Goal: Task Accomplishment & Management: Complete application form

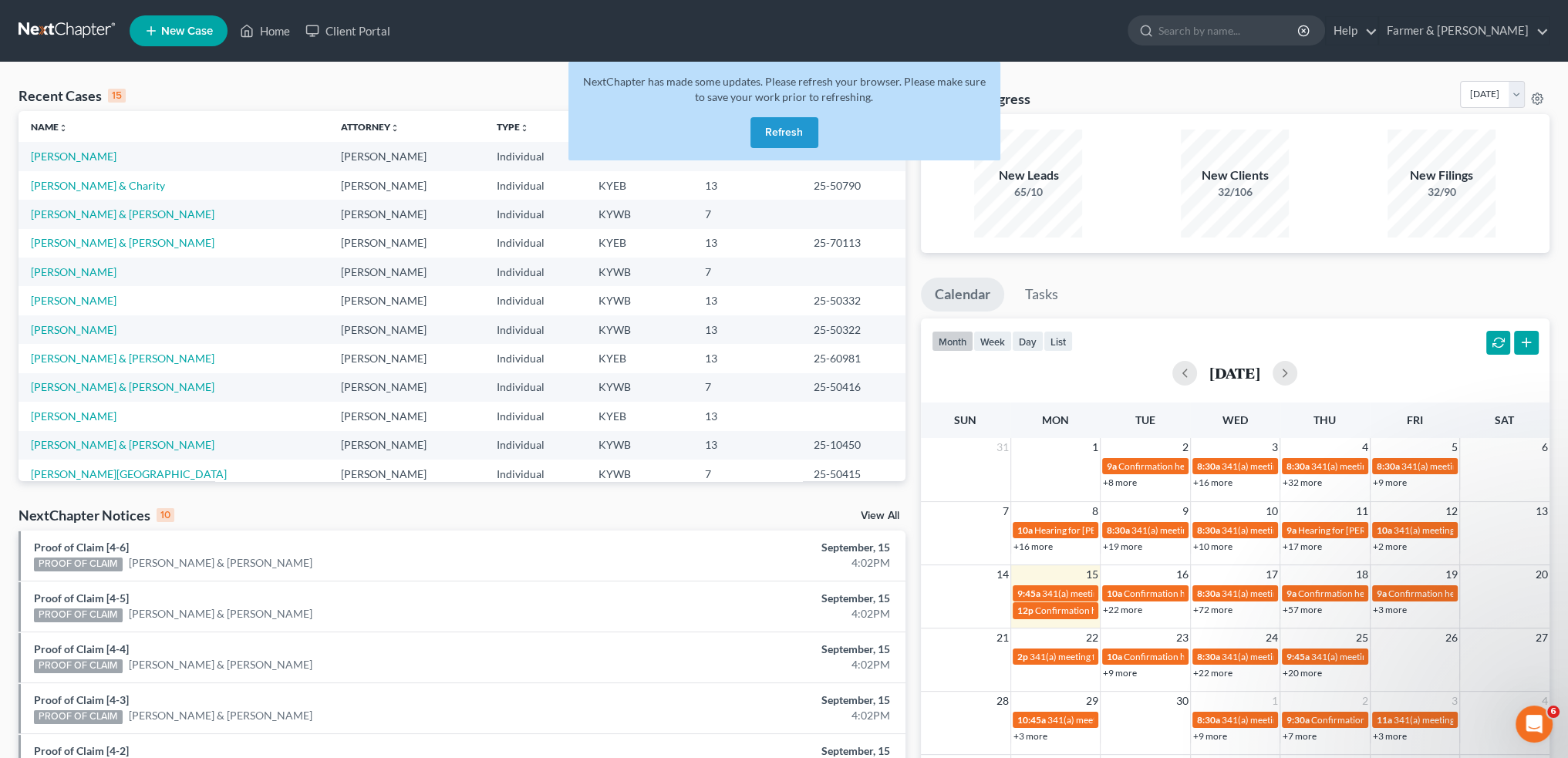
click at [778, 130] on button "Refresh" at bounding box center [784, 133] width 68 height 31
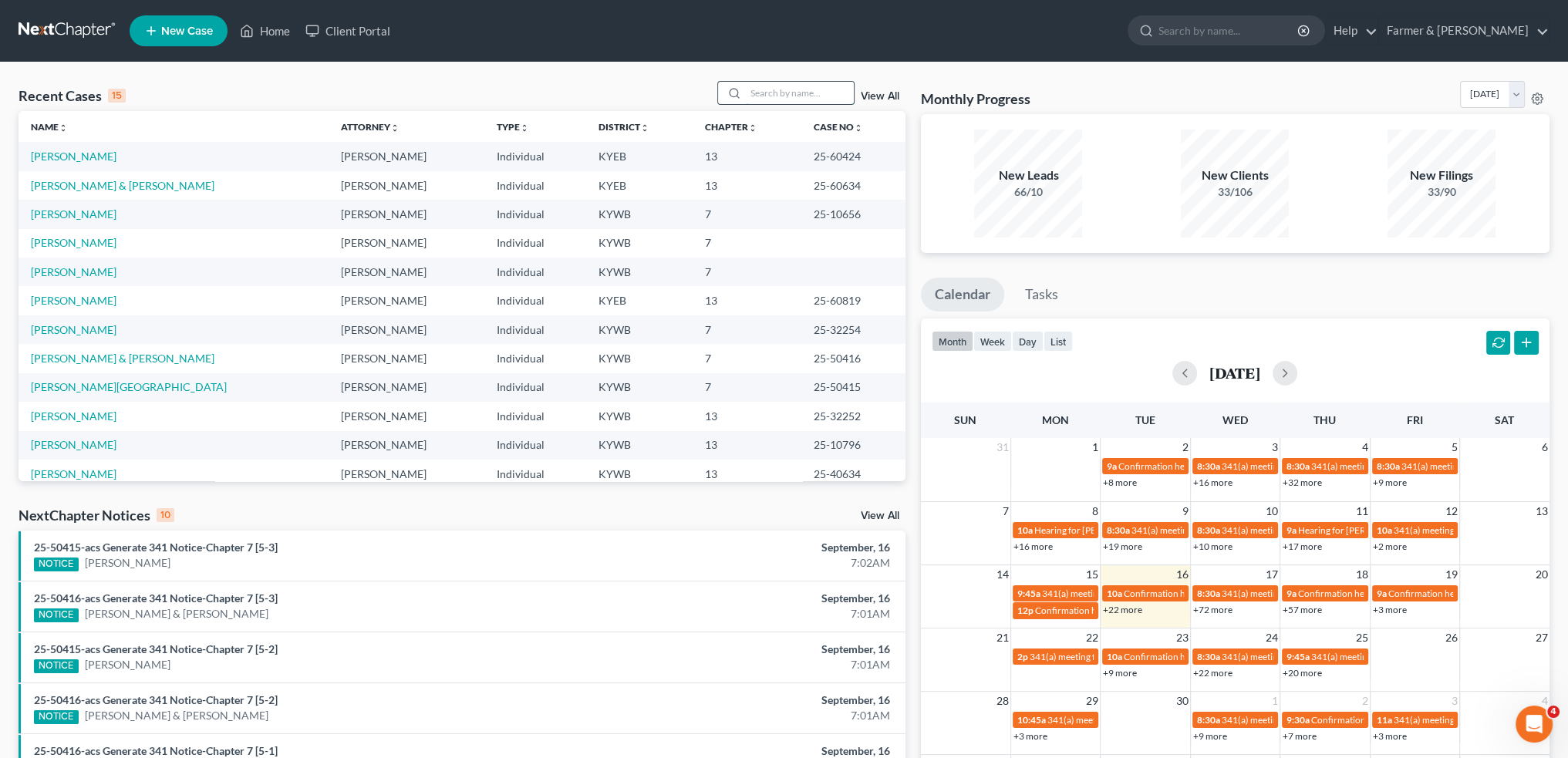
click at [763, 94] on input "search" at bounding box center [800, 93] width 108 height 22
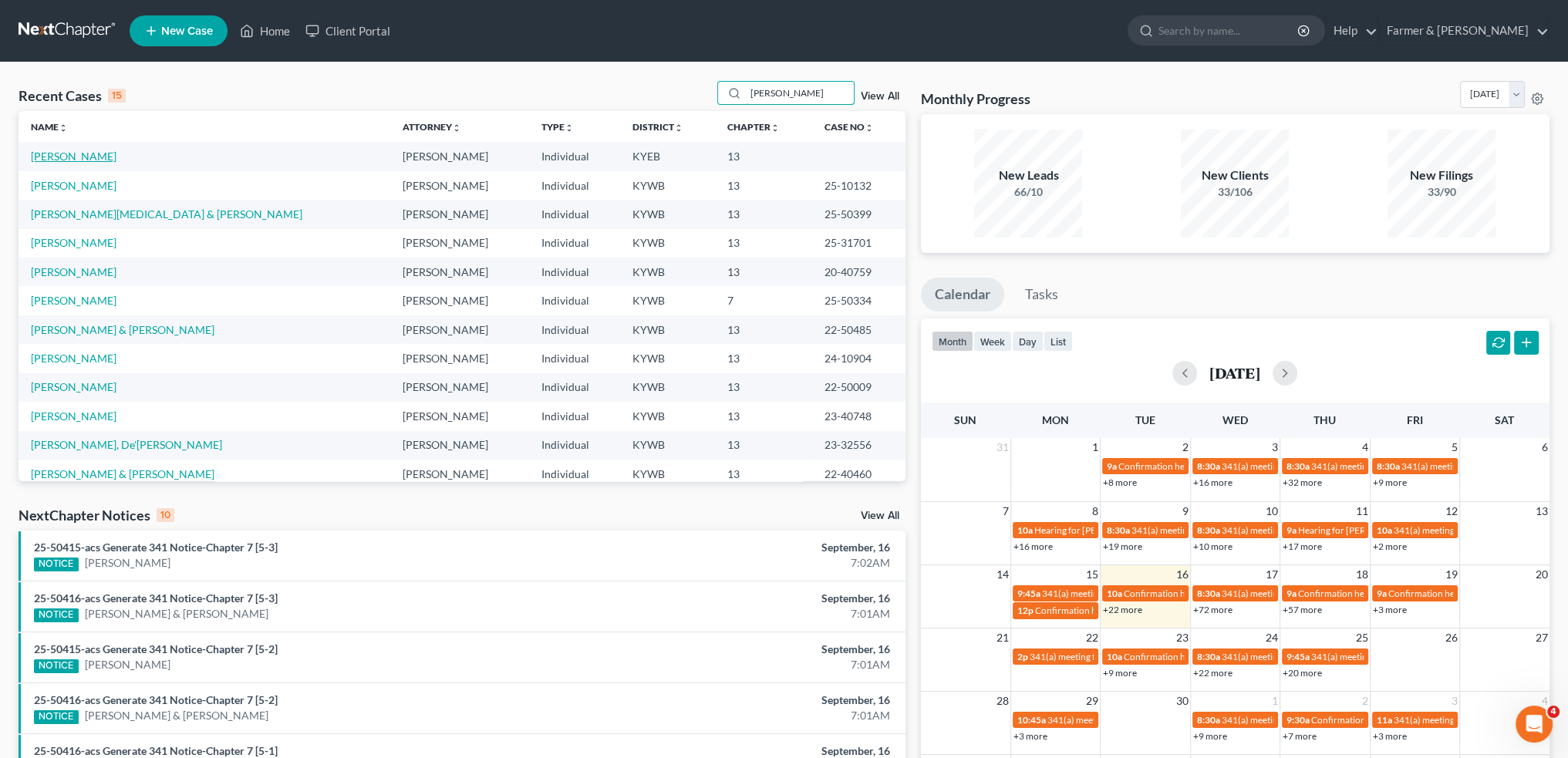
type input "robin"
click at [58, 157] on link "McClellan, Robin" at bounding box center [74, 157] width 86 height 13
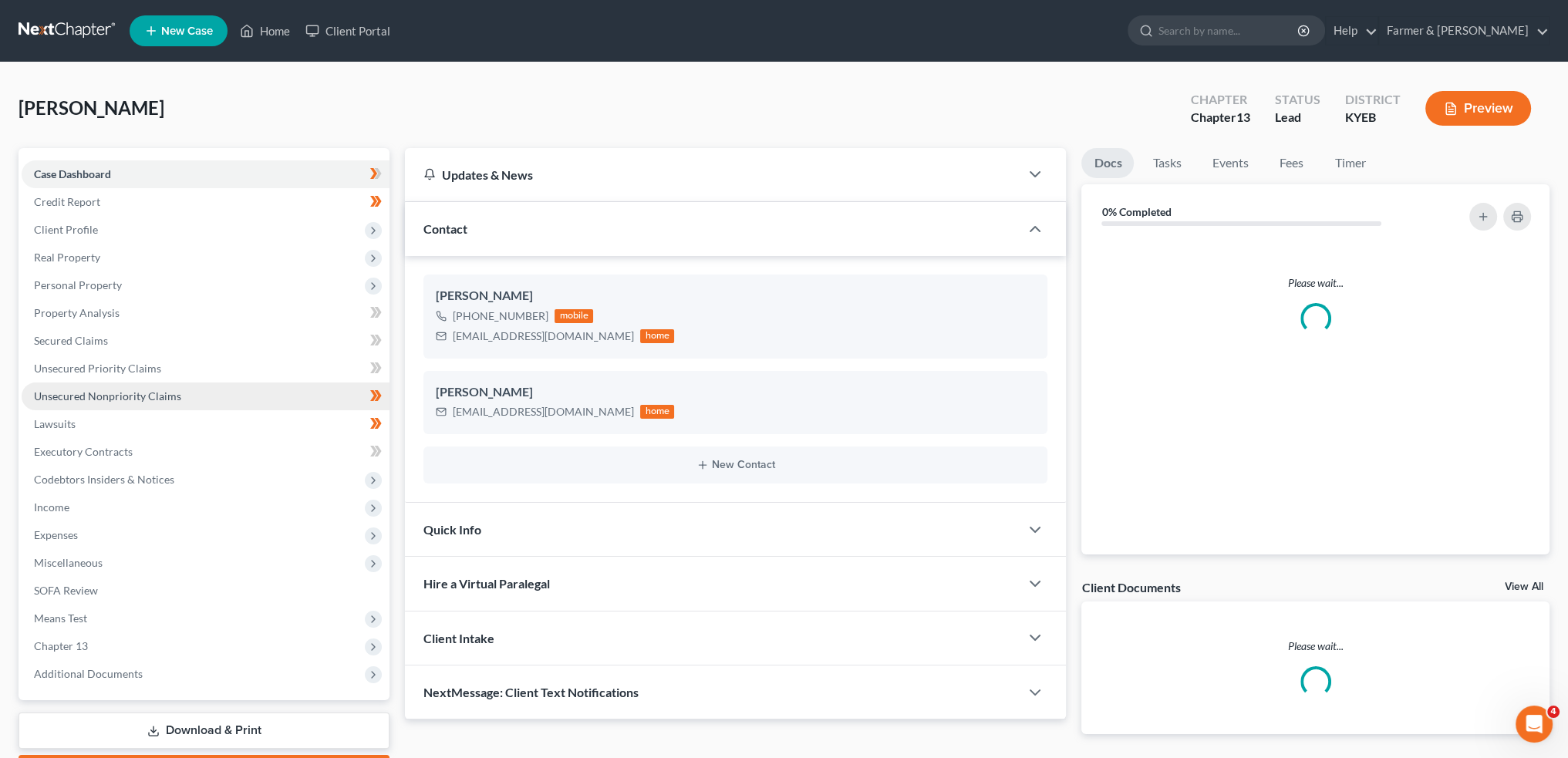
click at [114, 395] on span "Unsecured Nonpriority Claims" at bounding box center [108, 397] width 147 height 13
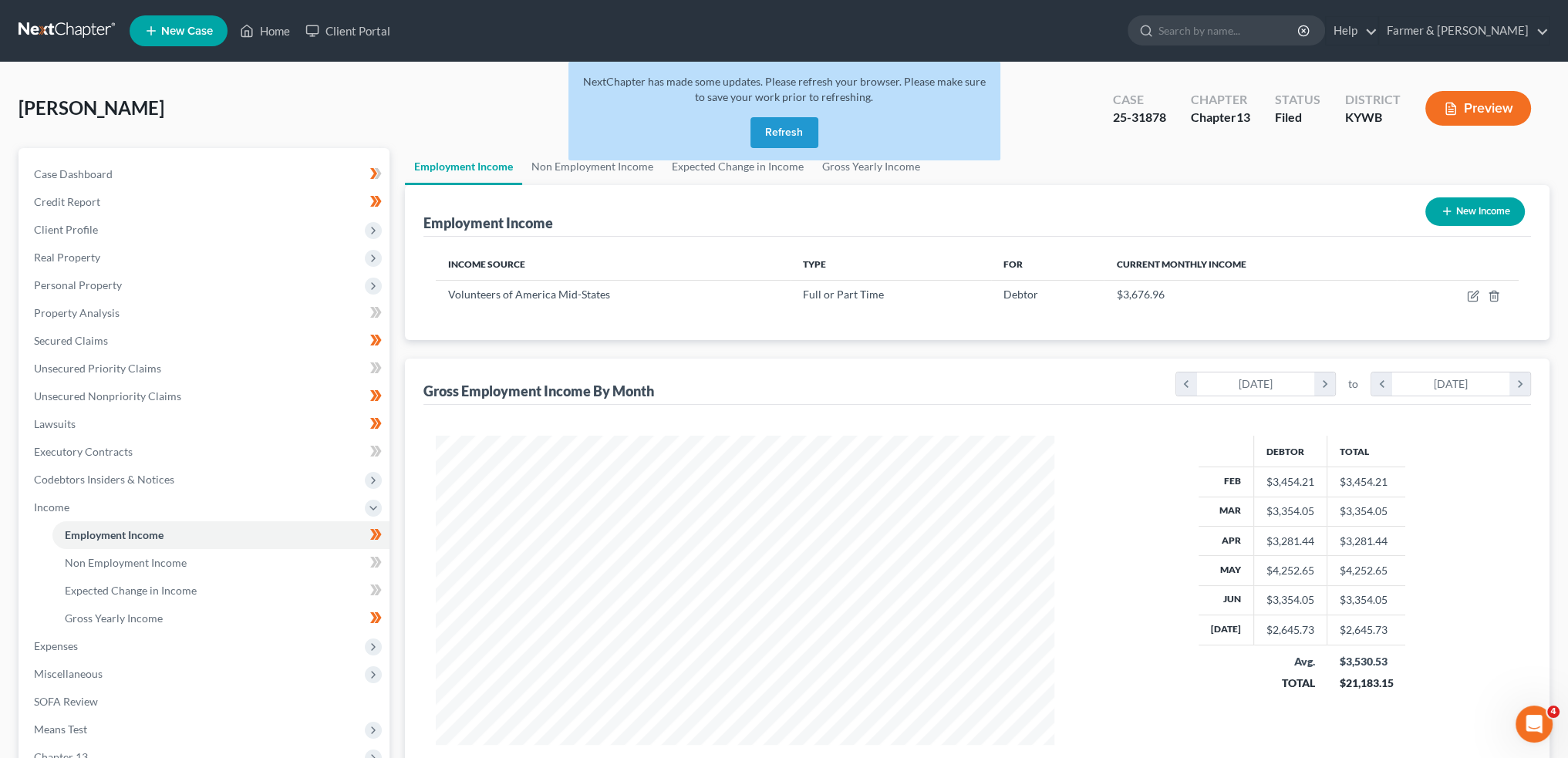
click at [793, 135] on button "Refresh" at bounding box center [784, 133] width 68 height 31
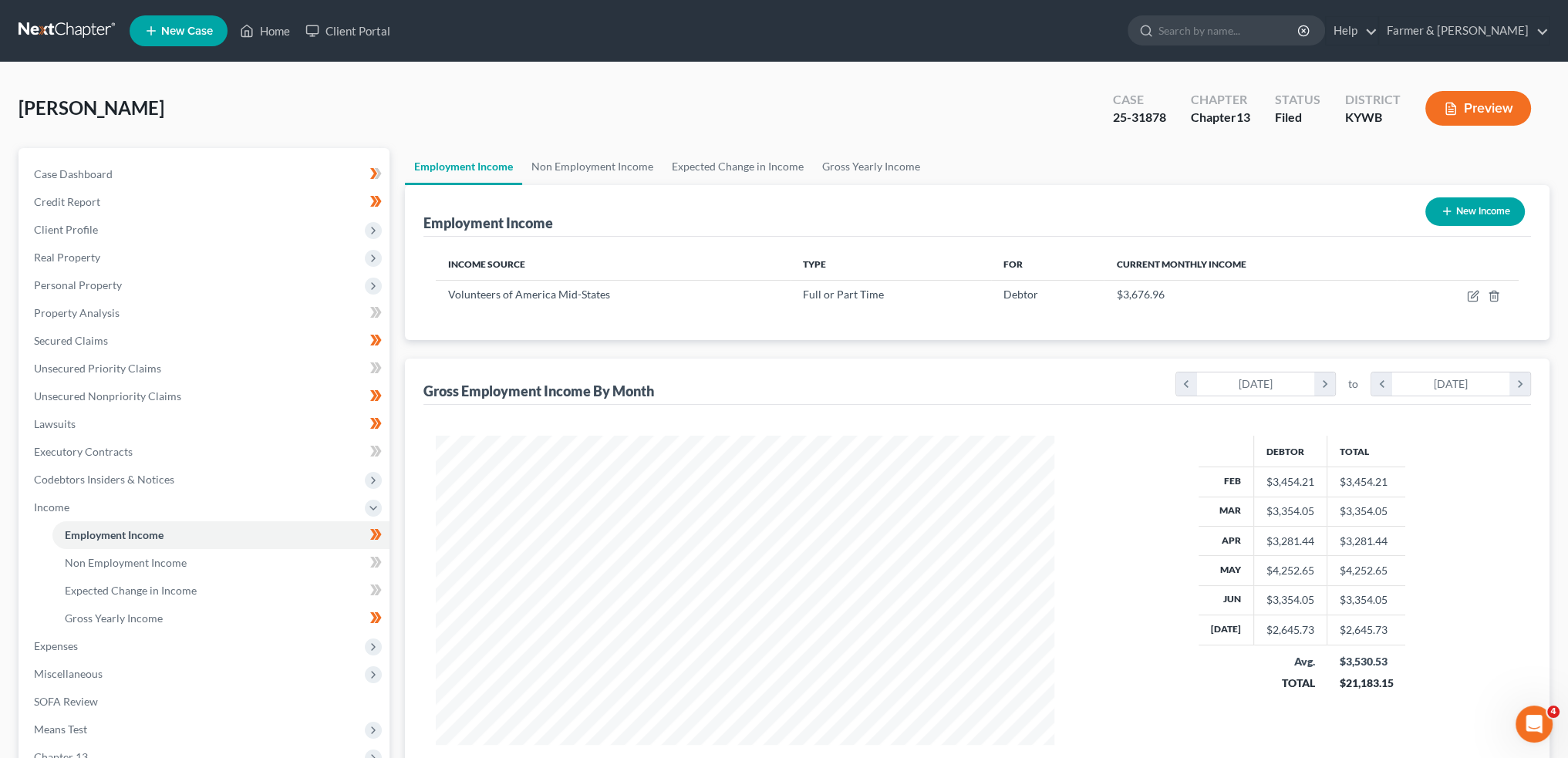
scroll to position [310, 649]
click at [264, 25] on link "Home" at bounding box center [265, 31] width 66 height 28
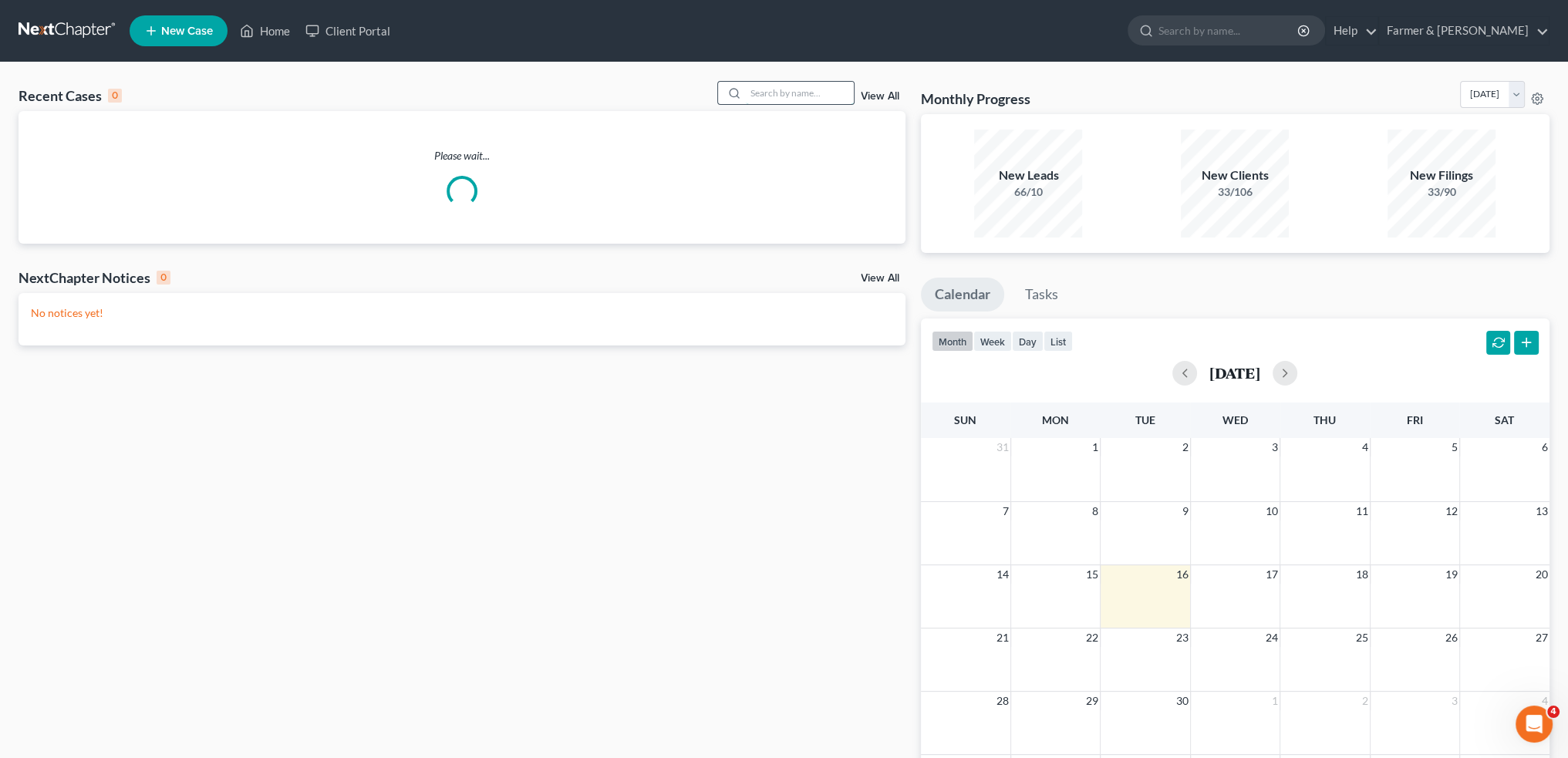
click at [814, 89] on input "search" at bounding box center [800, 93] width 108 height 22
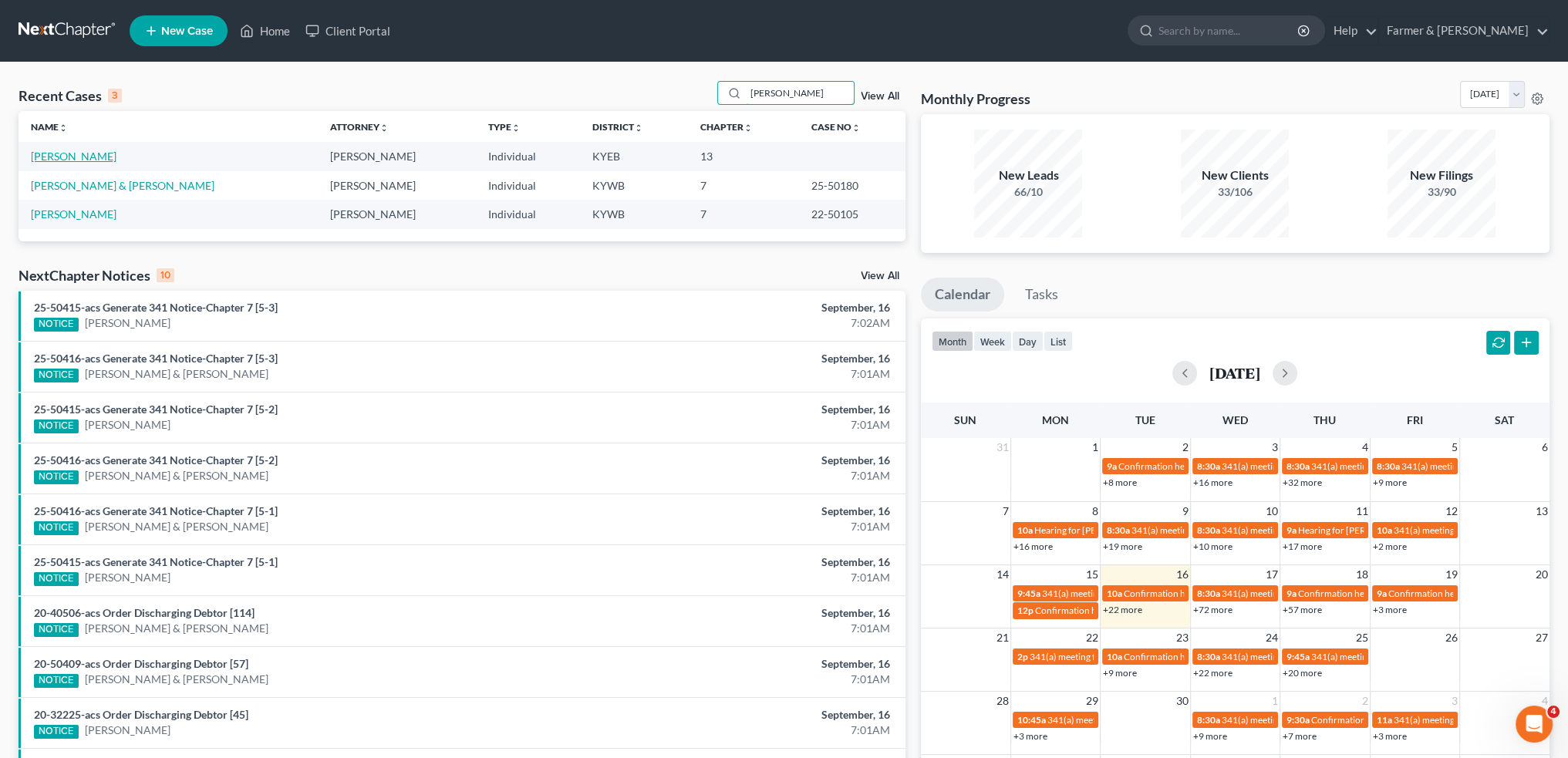
type input "mcclellan"
click at [62, 160] on link "[PERSON_NAME]" at bounding box center [74, 157] width 86 height 13
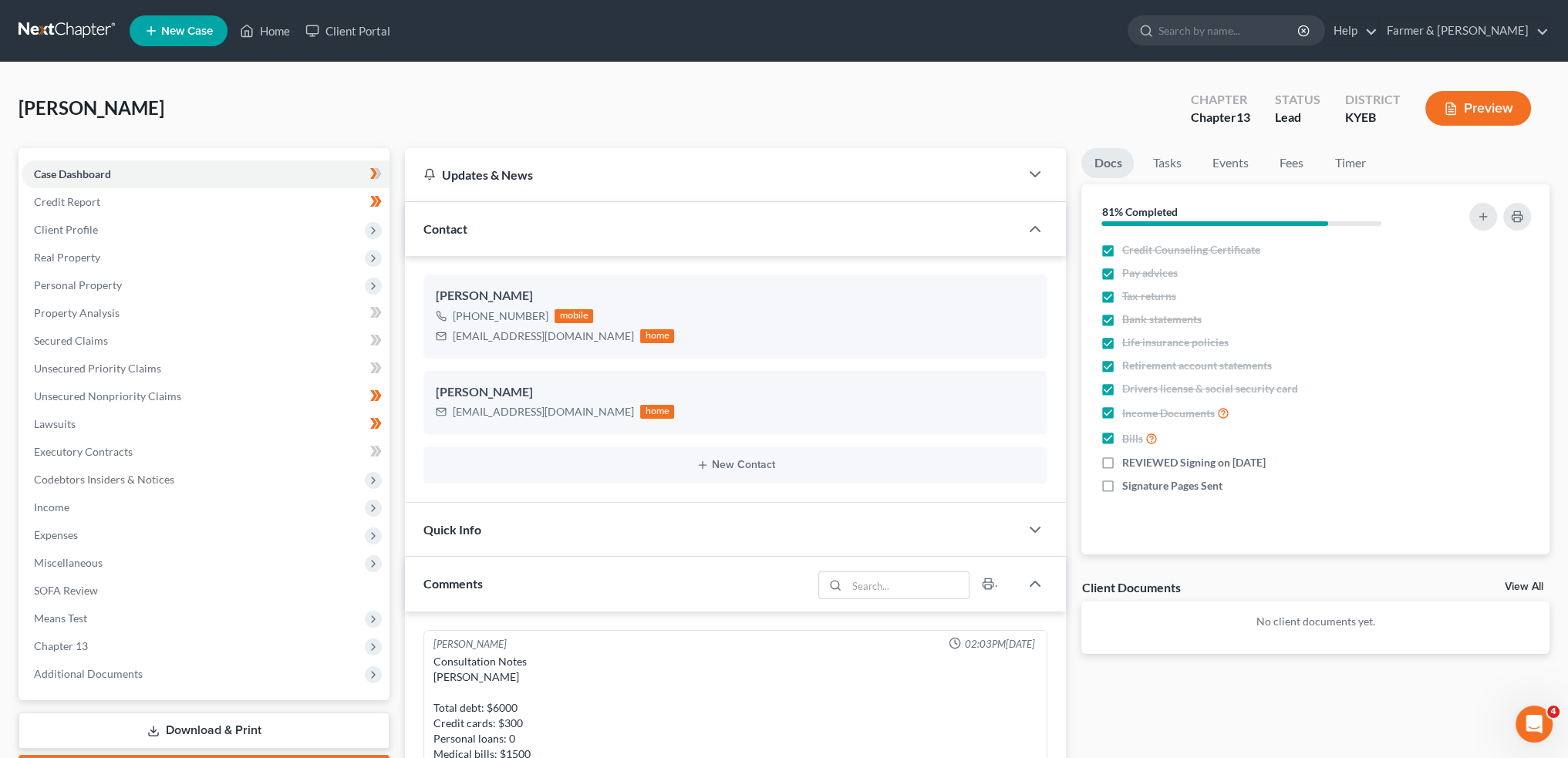
scroll to position [291, 0]
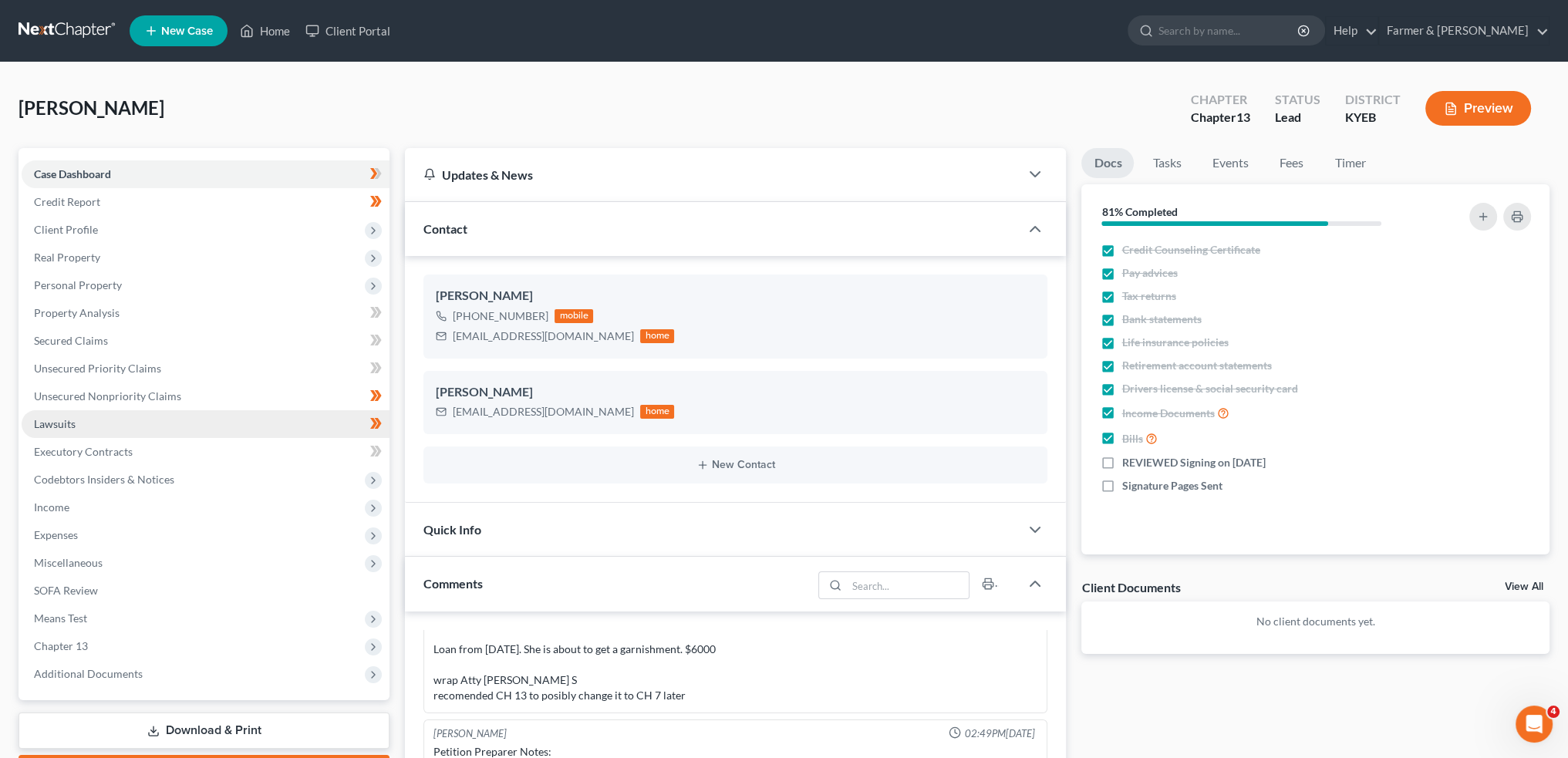
click at [67, 426] on span "Lawsuits" at bounding box center [55, 424] width 42 height 13
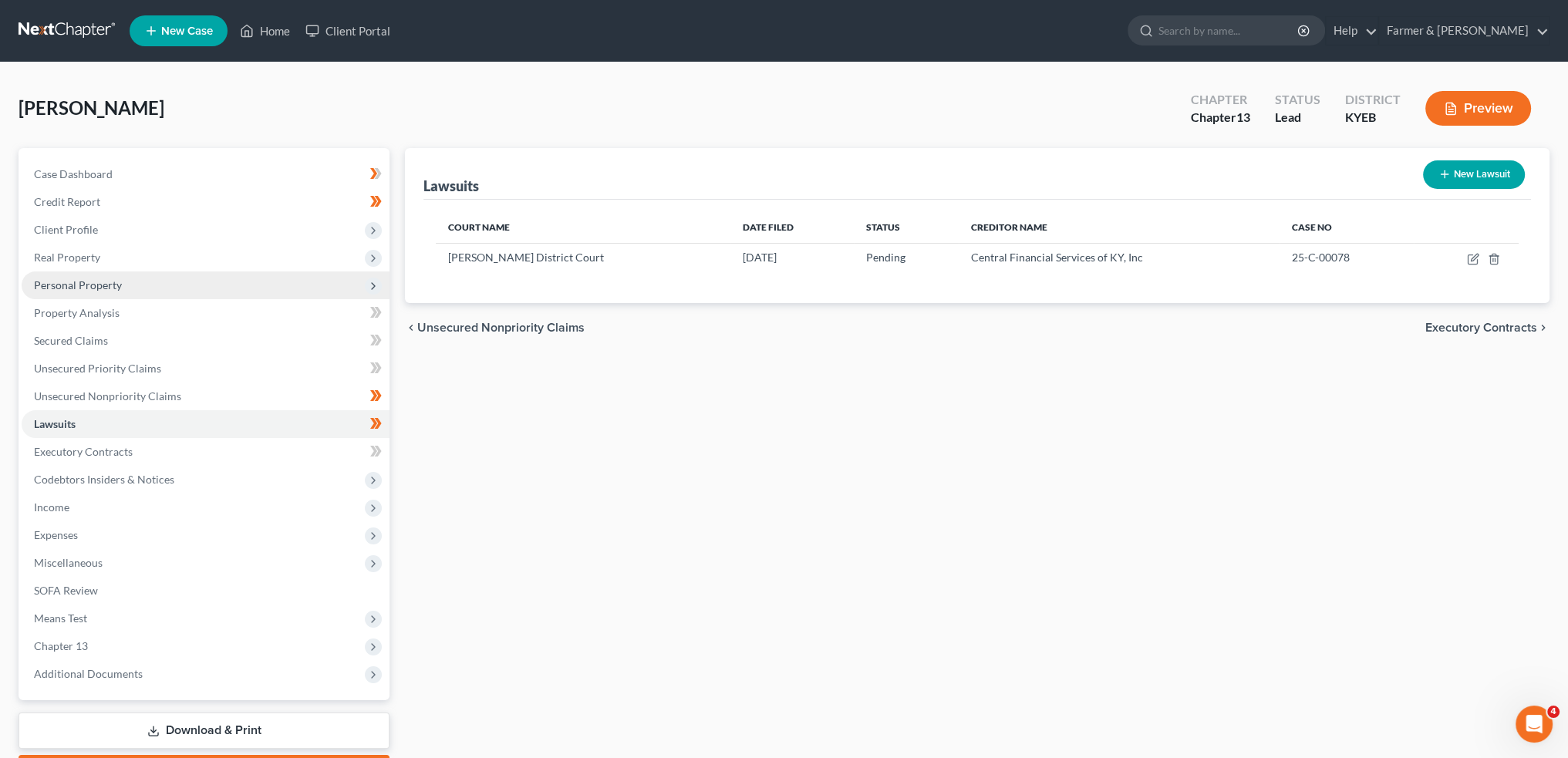
click at [100, 283] on span "Personal Property" at bounding box center [78, 285] width 88 height 13
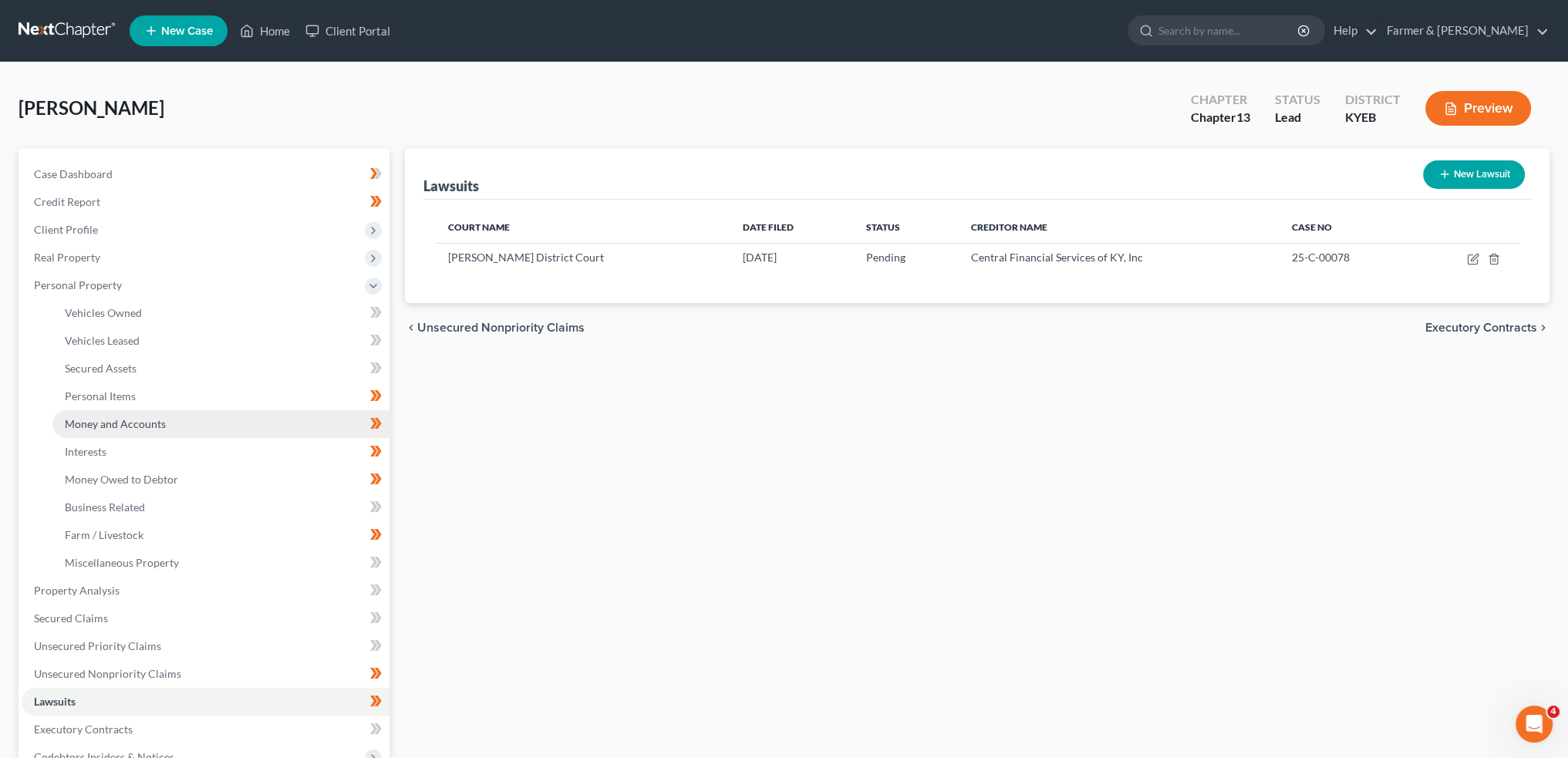
click at [113, 419] on span "Money and Accounts" at bounding box center [116, 424] width 101 height 13
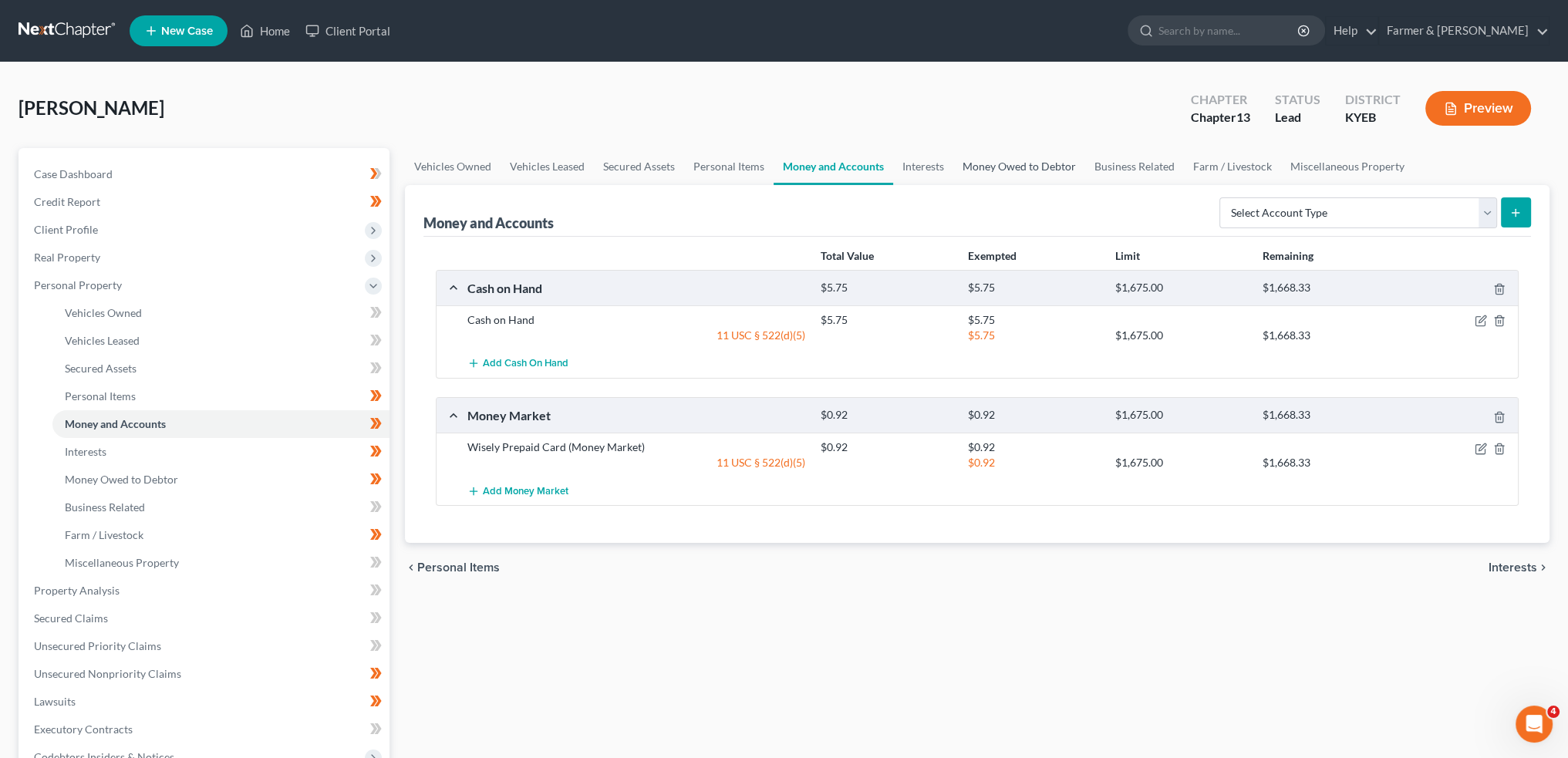
click at [990, 166] on link "Money Owed to Debtor" at bounding box center [1020, 166] width 132 height 37
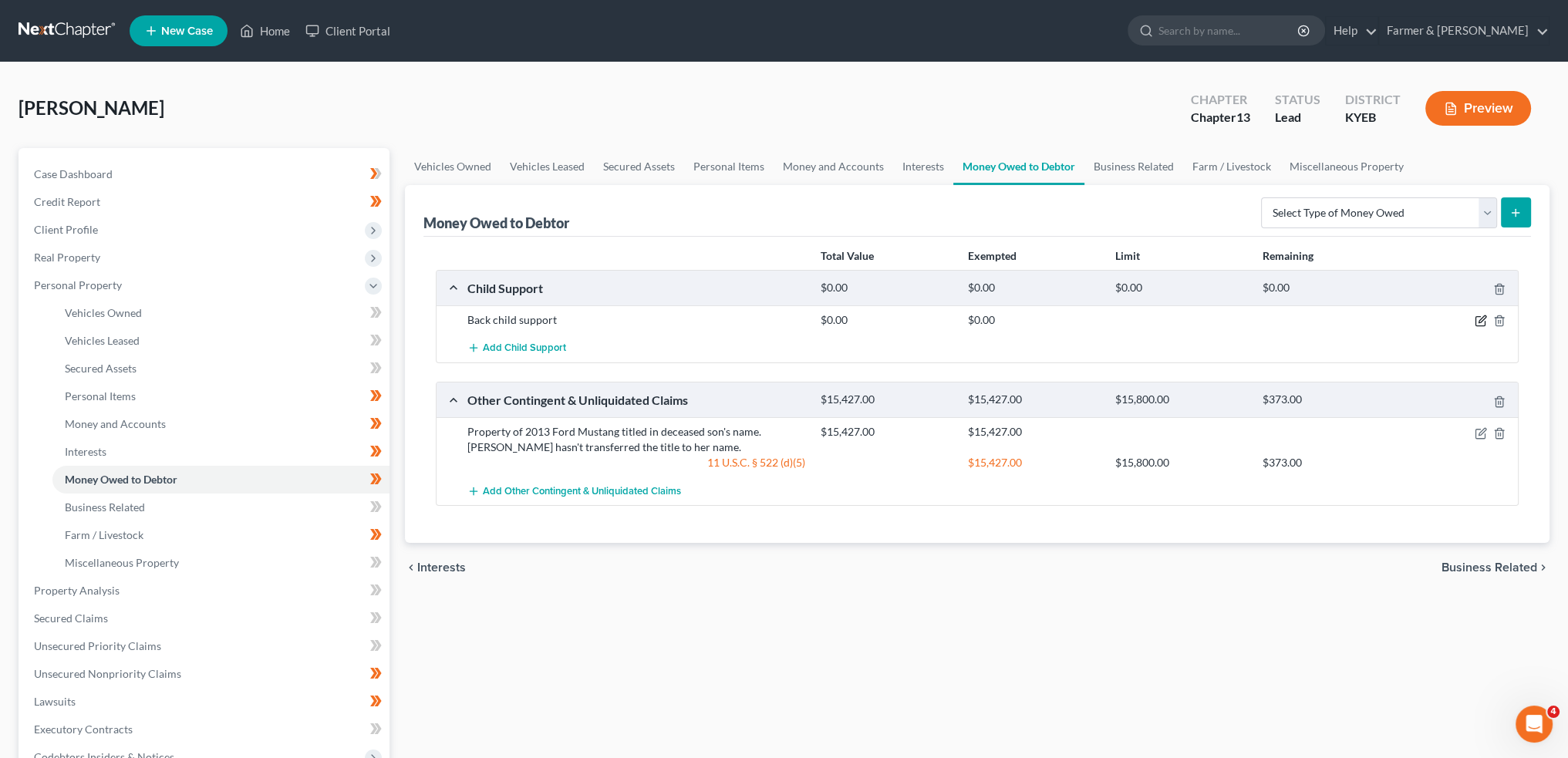
click at [1482, 322] on icon "button" at bounding box center [1480, 320] width 12 height 12
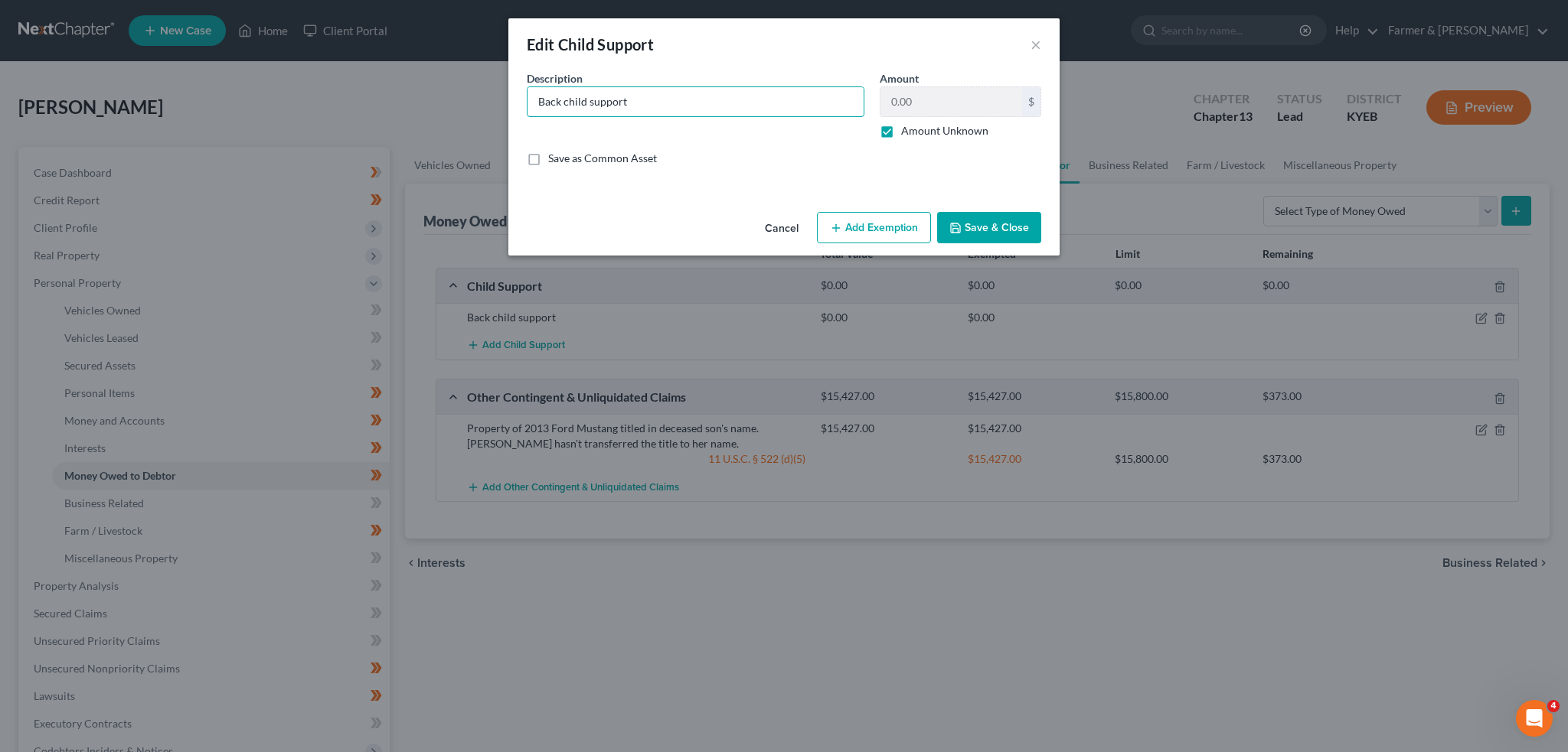
drag, startPoint x: 685, startPoint y: 96, endPoint x: 428, endPoint y: 107, distance: 257.2
click at [428, 107] on div "Edit Child Support × An exemption set must first be selected from the Filing In…" at bounding box center [784, 376] width 1568 height 752
type input "Back due child support"
click at [977, 236] on button "Save & Close" at bounding box center [989, 229] width 104 height 32
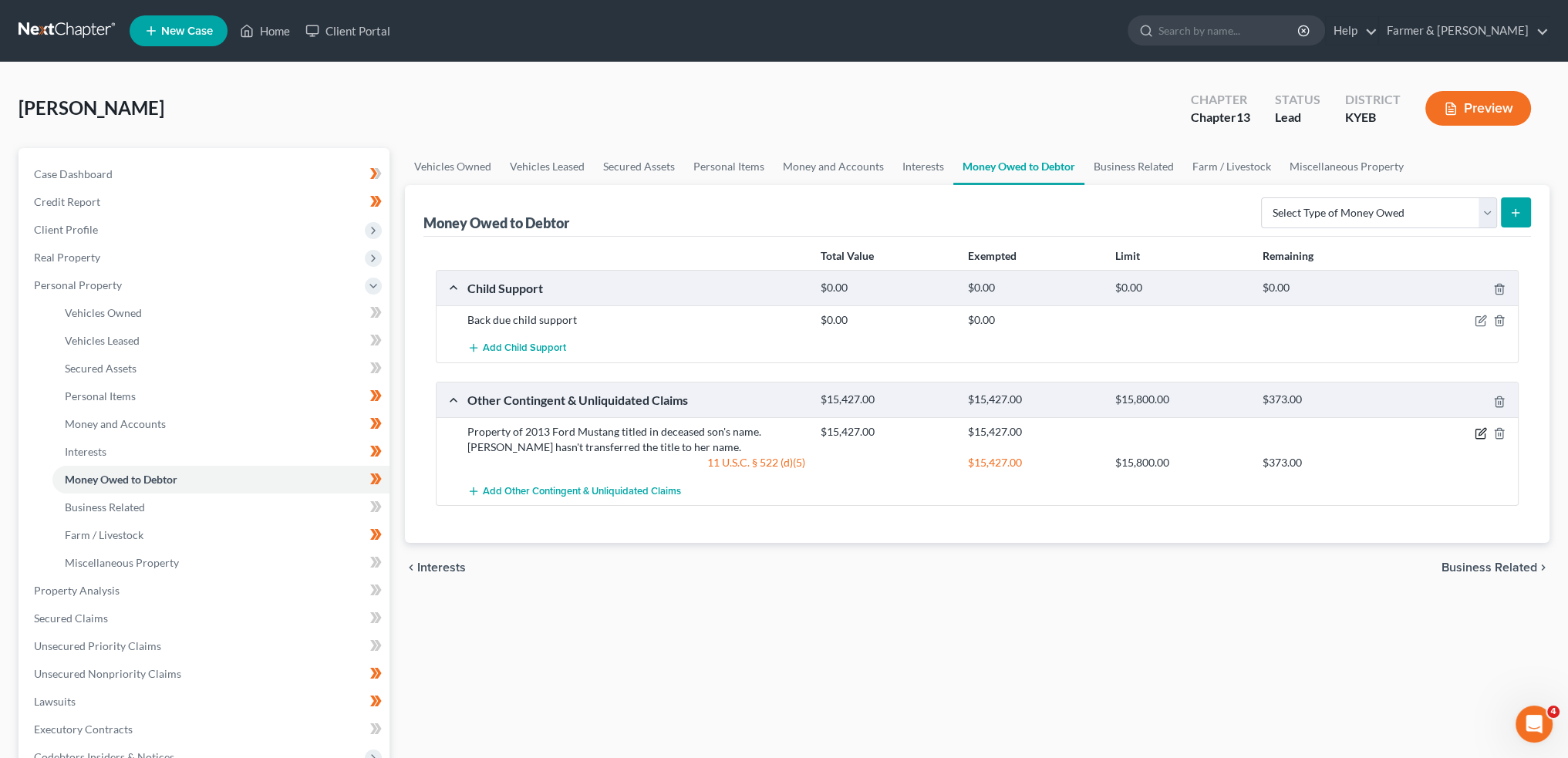
click at [1476, 434] on icon "button" at bounding box center [1480, 433] width 12 height 12
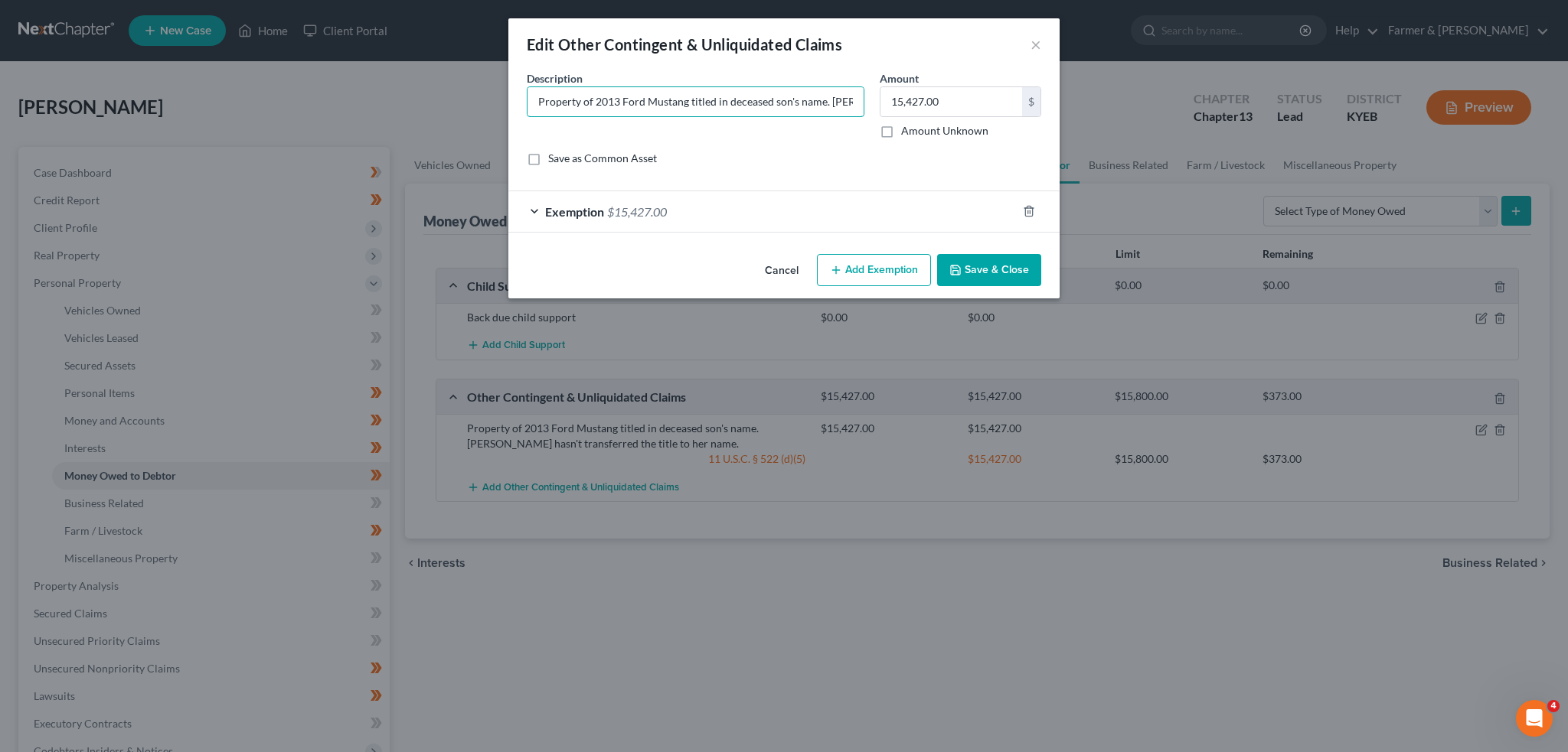
drag, startPoint x: 595, startPoint y: 99, endPoint x: 263, endPoint y: 60, distance: 334.3
click at [264, 59] on div "Edit Other Contingent & Unliquidated Claims × An exemption set must first be se…" at bounding box center [784, 376] width 1568 height 752
click at [805, 98] on input "2013 Ford Mustang titled in deceased son's name. Debtor hasn't transferred the …" at bounding box center [695, 101] width 336 height 29
type input "2013 Ford Mustang titled in deceased son's name. Debtor has not transferred the…"
click at [963, 206] on div "Exemption $15,427.00" at bounding box center [763, 211] width 508 height 41
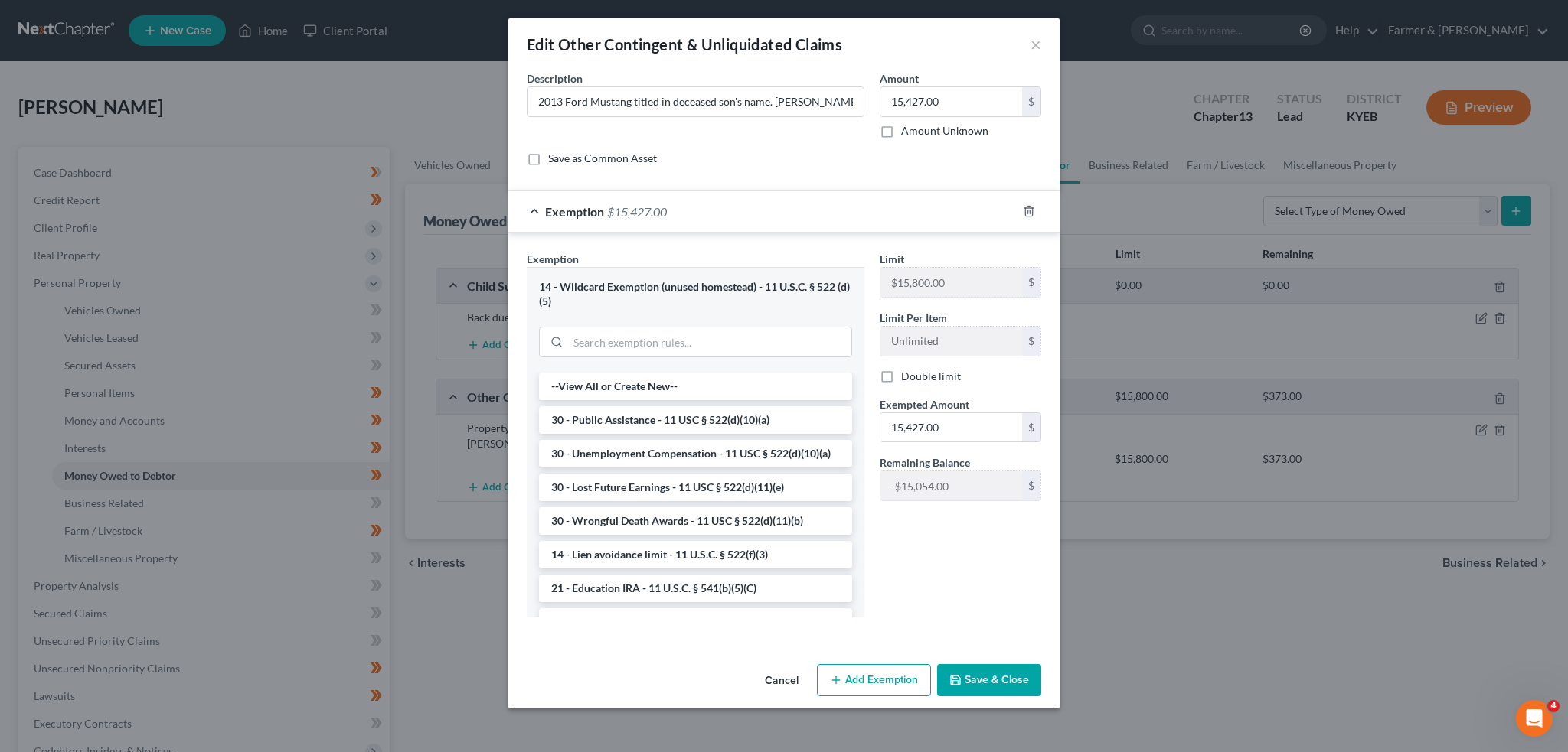
click at [963, 206] on div "Exemption $15,427.00" at bounding box center [763, 211] width 508 height 41
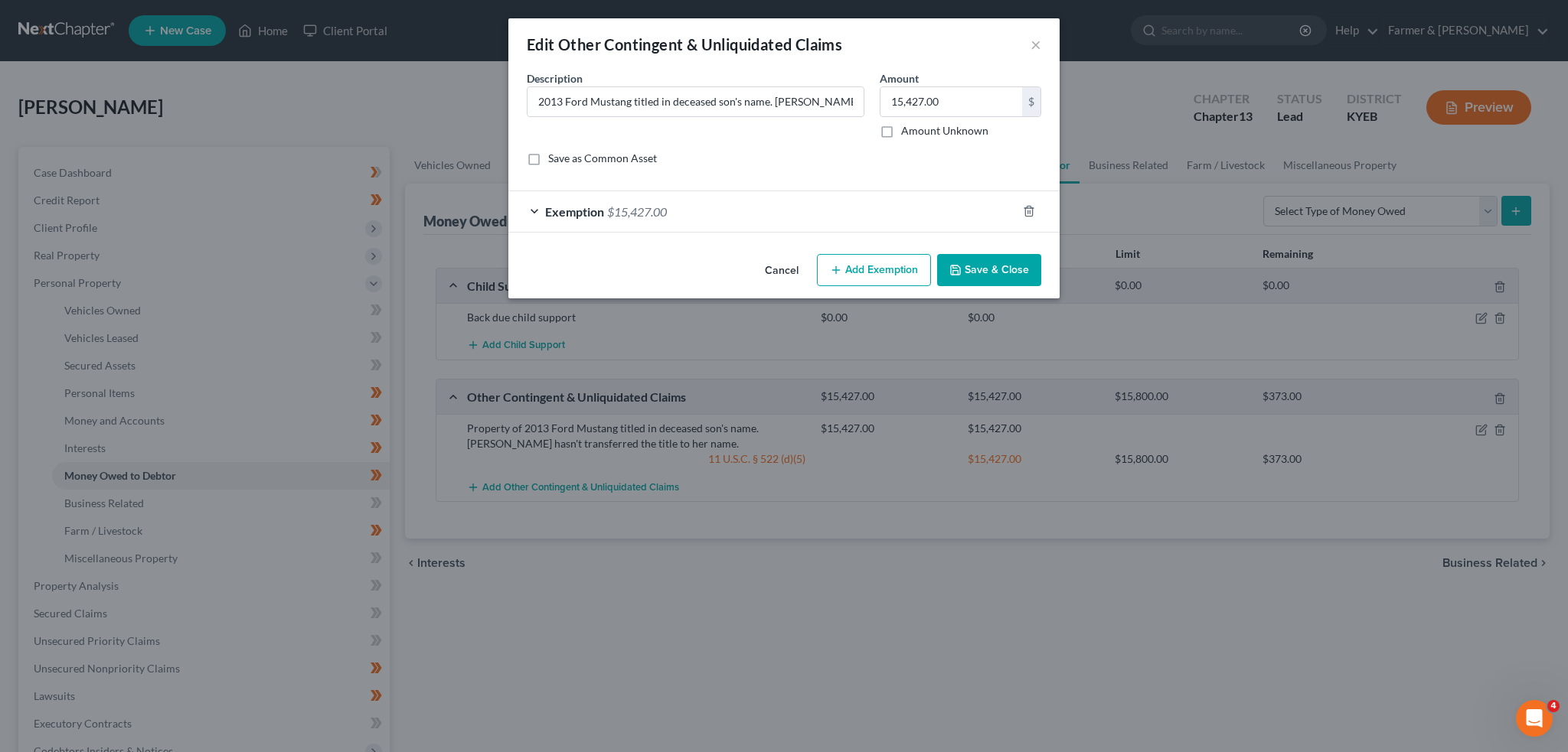
click at [924, 200] on div "Exemption $15,427.00" at bounding box center [763, 211] width 508 height 41
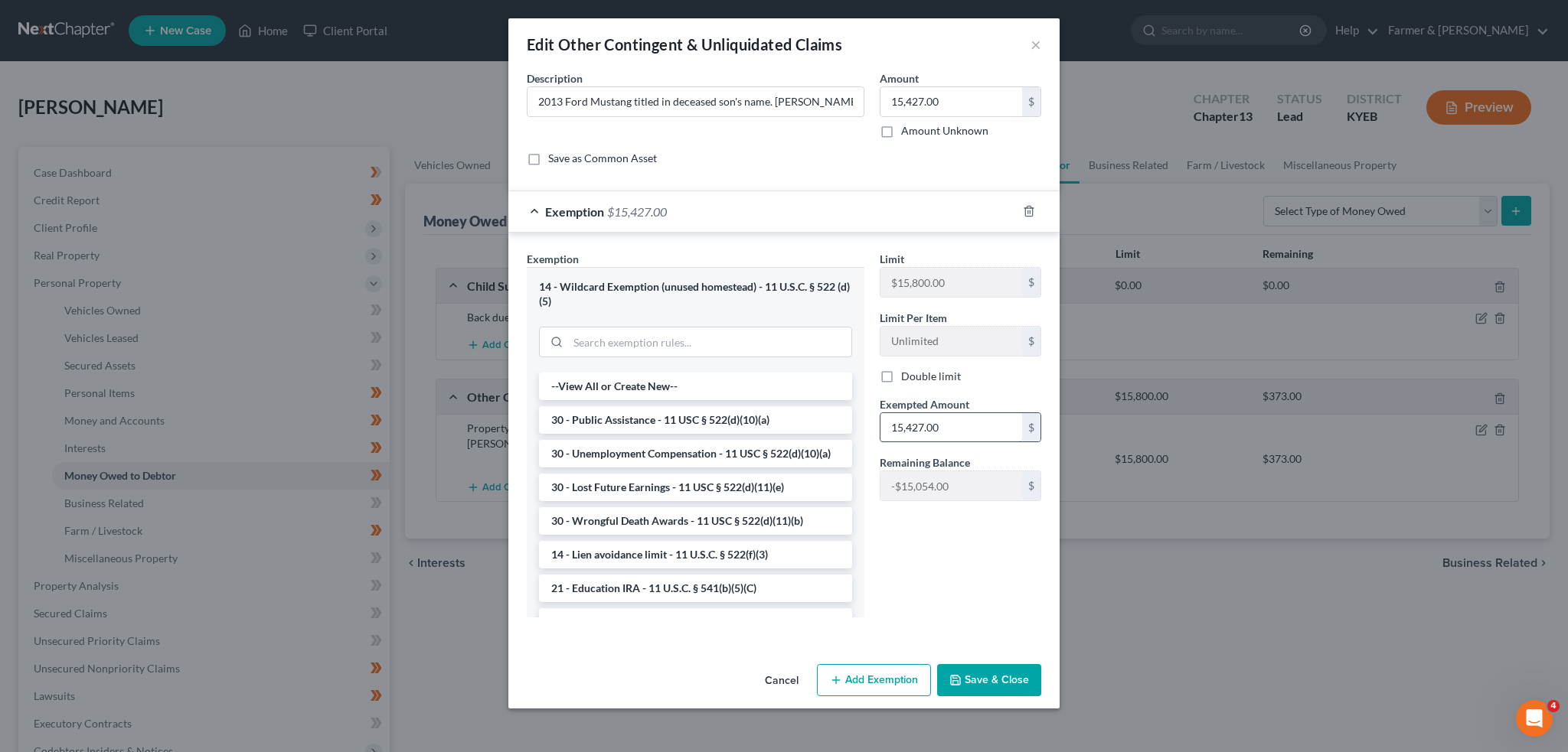
click at [955, 423] on input "15,427.00" at bounding box center [950, 428] width 141 height 29
type input "0.00"
click at [1036, 212] on div at bounding box center [1038, 211] width 43 height 25
click at [1032, 209] on icon "button" at bounding box center [1028, 211] width 7 height 9
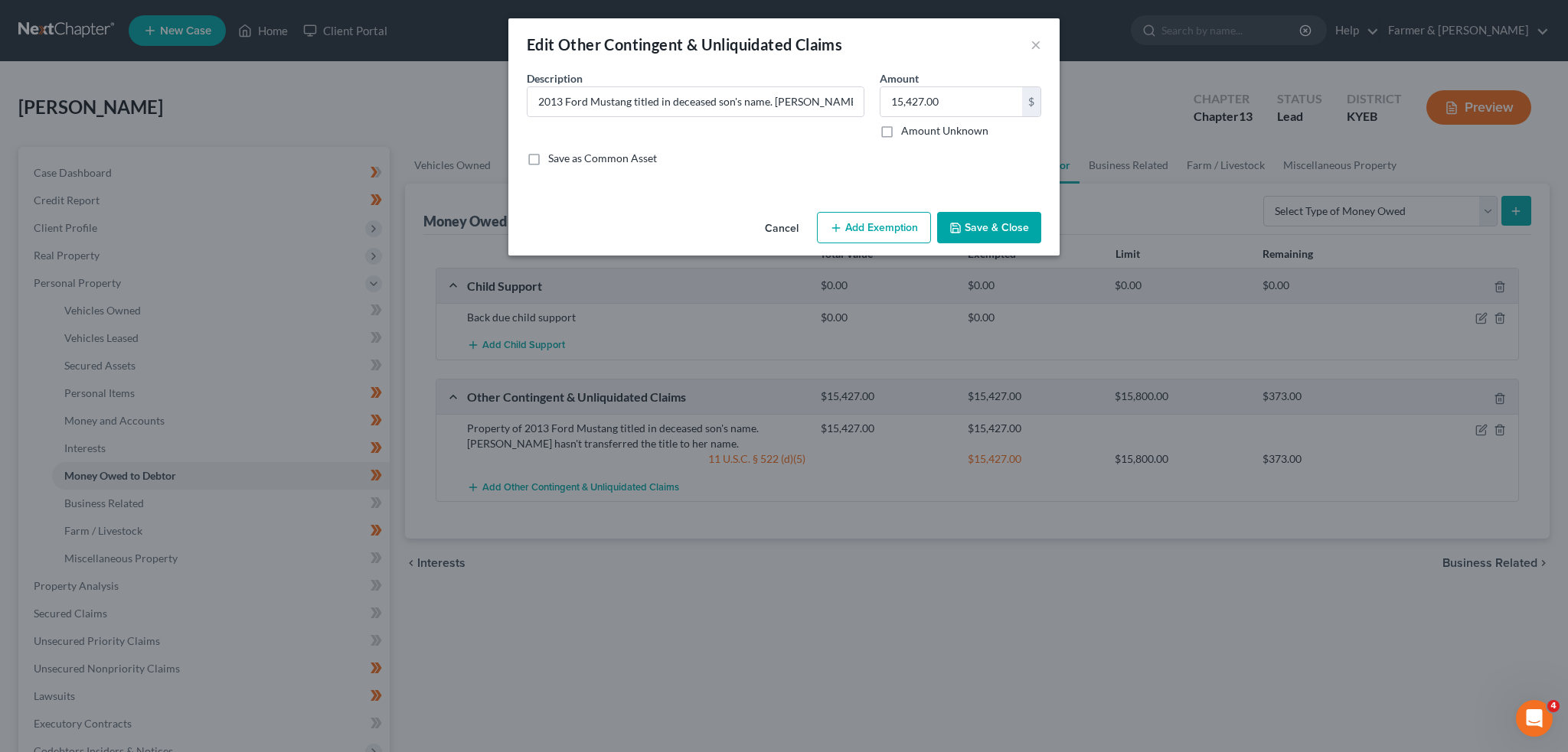
click at [974, 218] on button "Save & Close" at bounding box center [989, 229] width 104 height 32
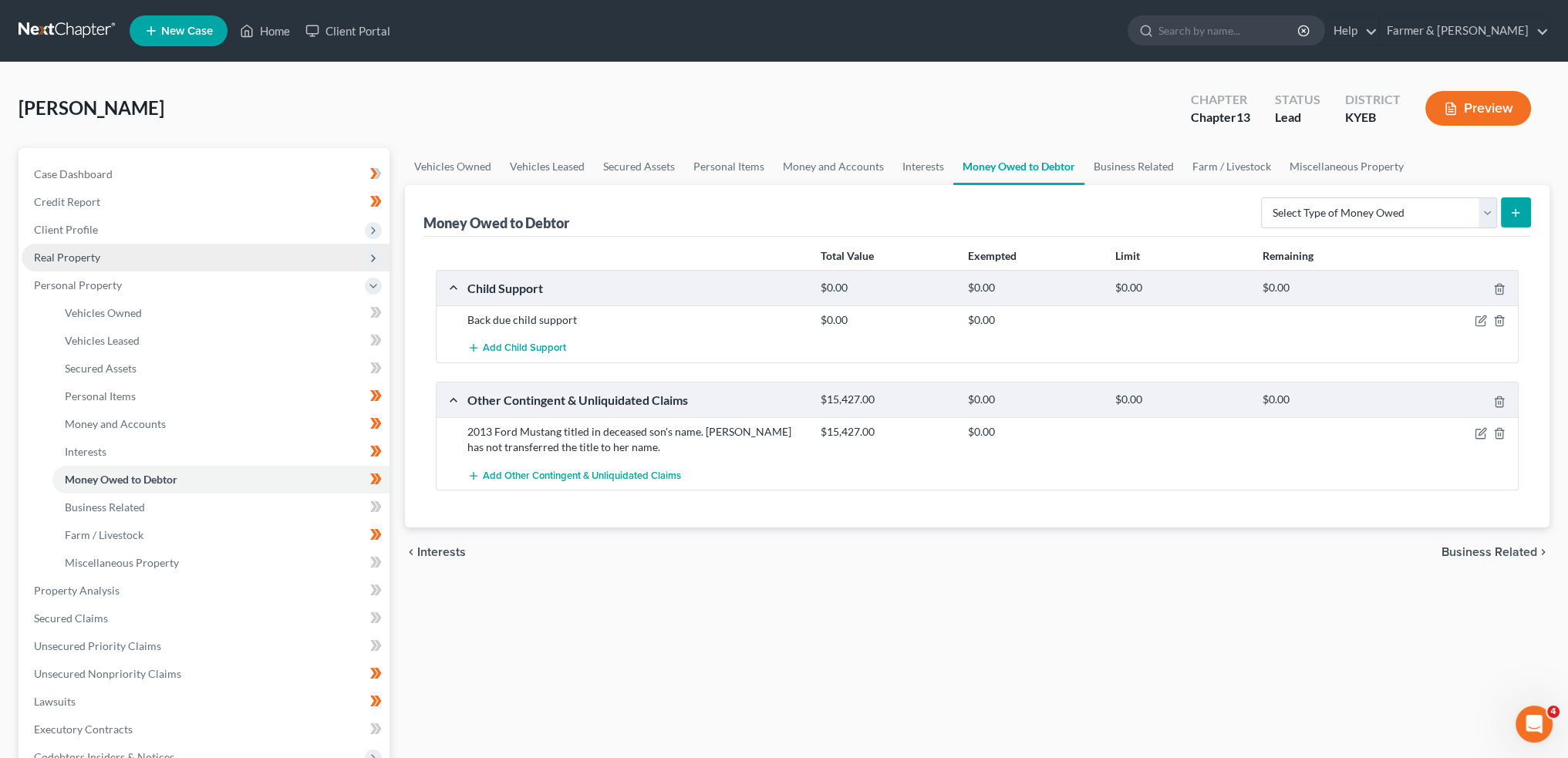
click at [91, 253] on span "Real Property" at bounding box center [67, 257] width 66 height 13
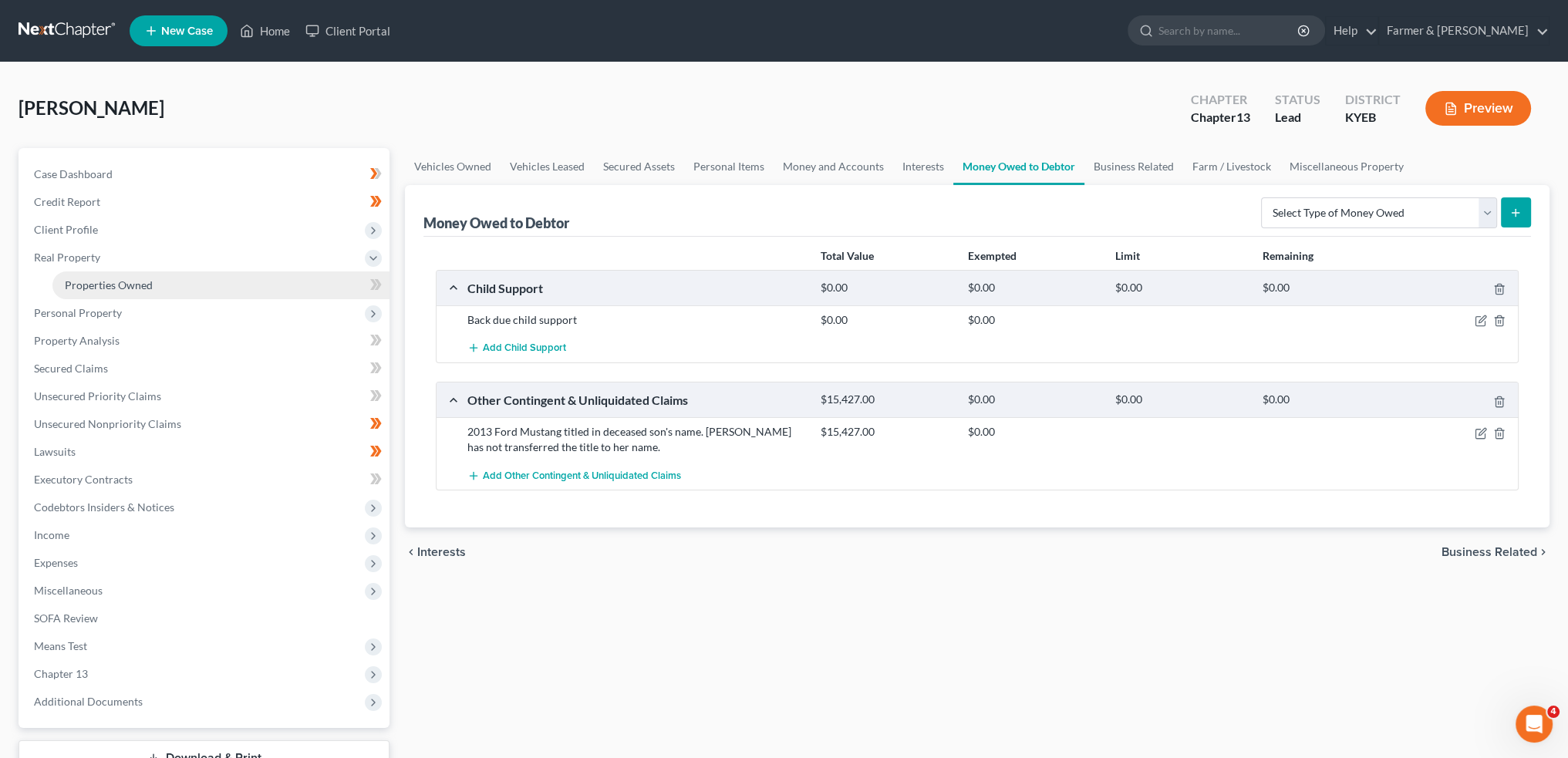
click at [96, 280] on span "Properties Owned" at bounding box center [109, 285] width 88 height 13
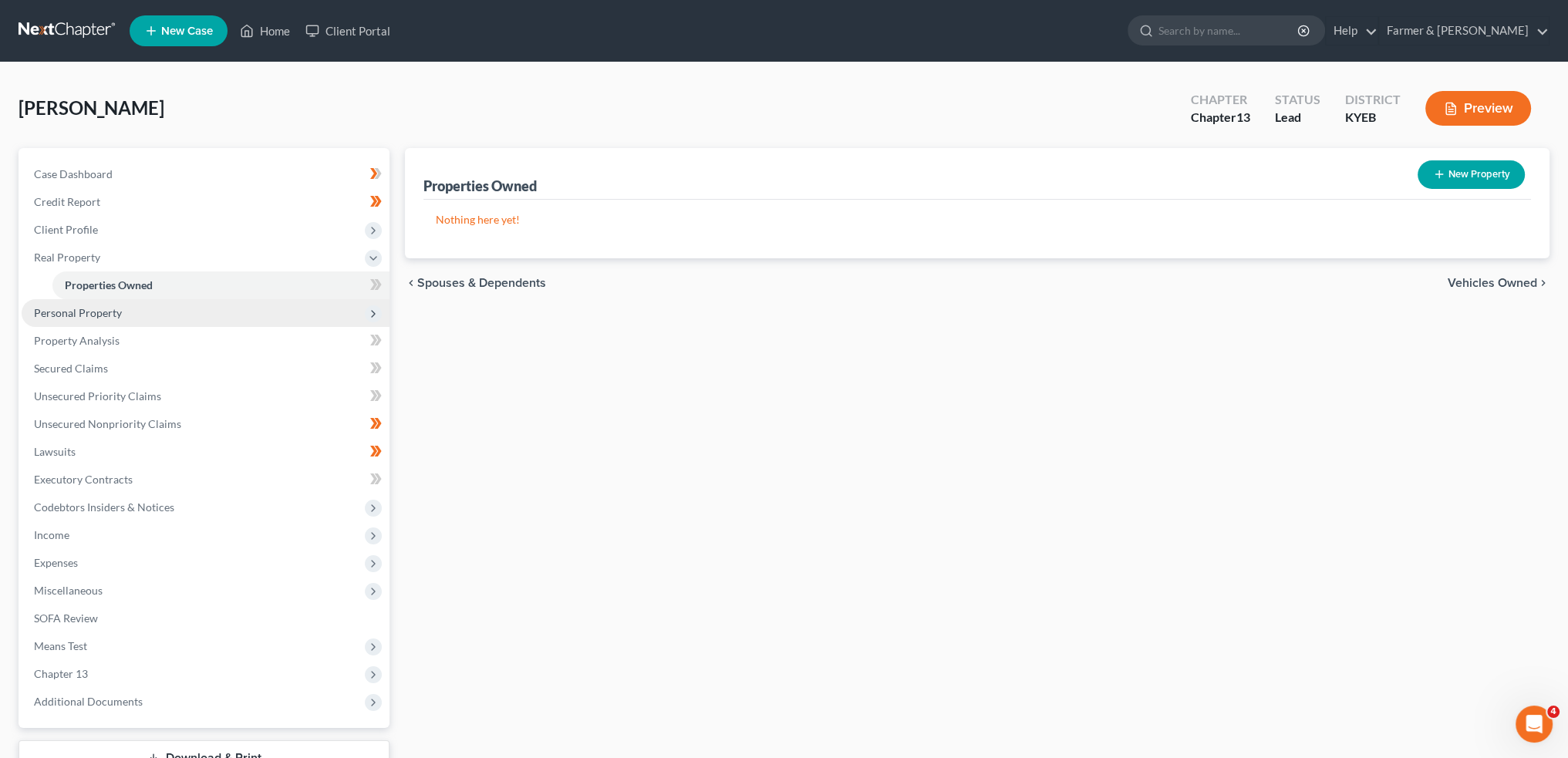
click at [53, 314] on span "Personal Property" at bounding box center [78, 313] width 88 height 13
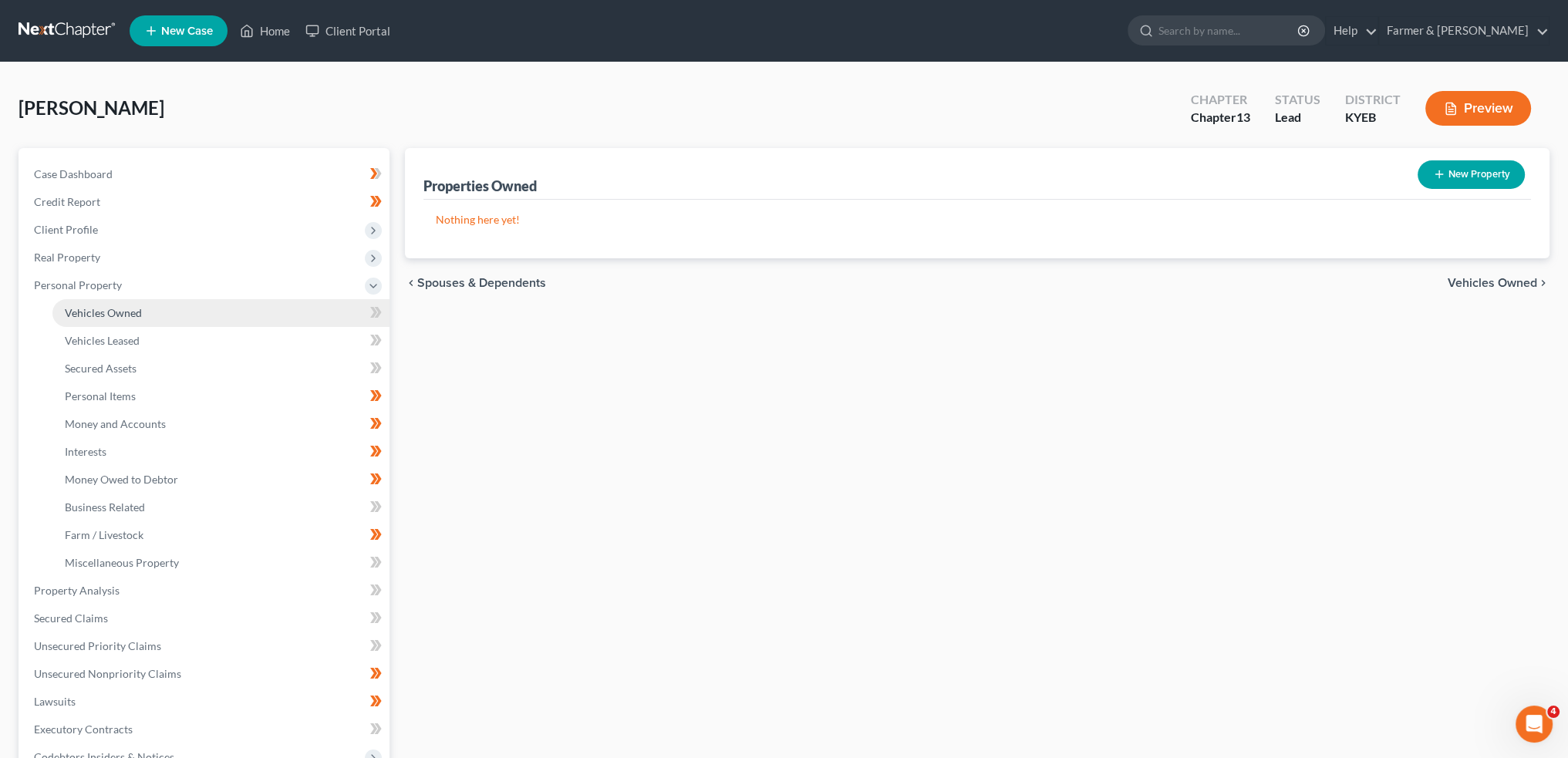
click at [77, 305] on link "Vehicles Owned" at bounding box center [221, 313] width 337 height 28
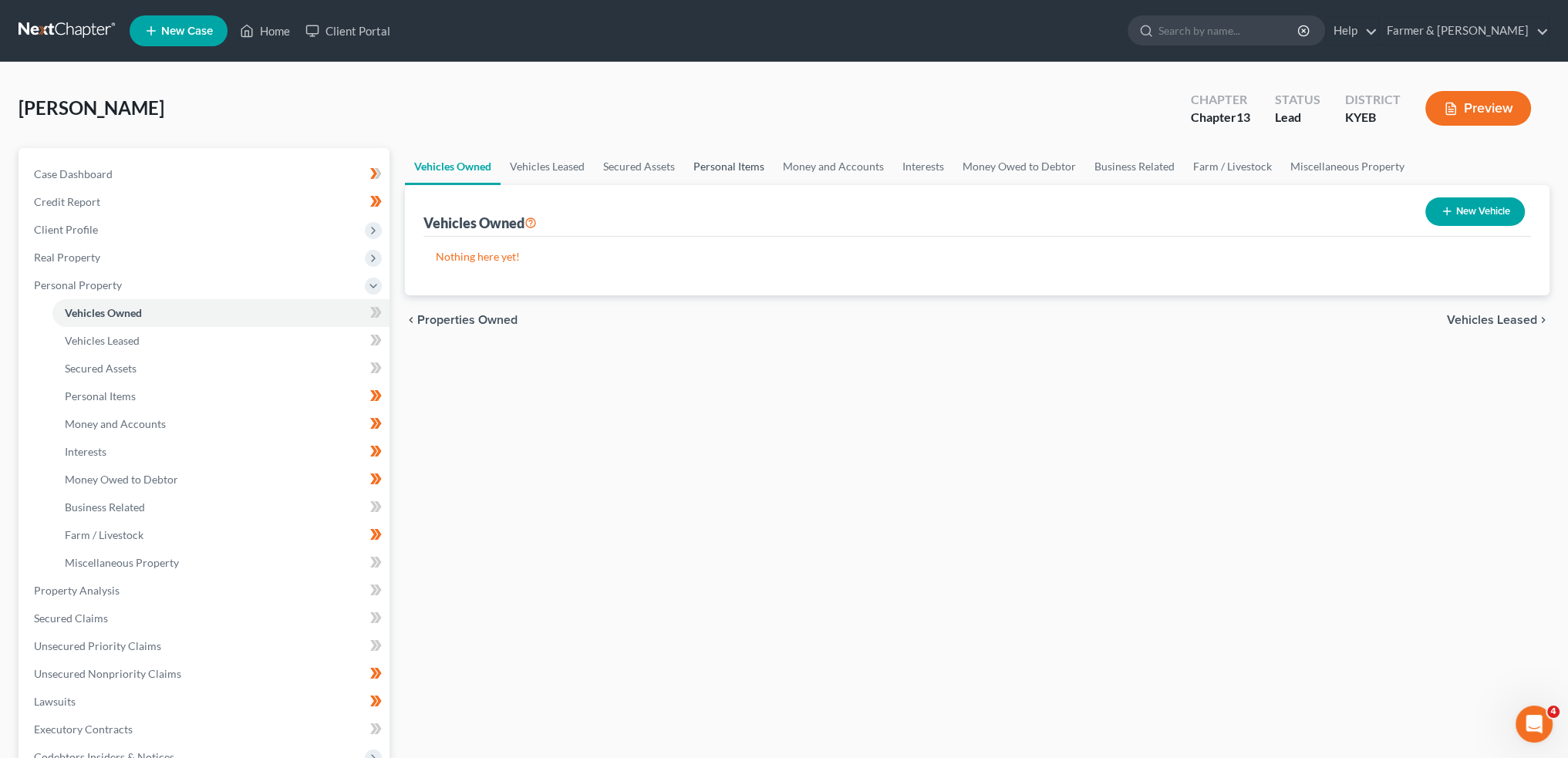
click at [719, 157] on link "Personal Items" at bounding box center [729, 166] width 90 height 37
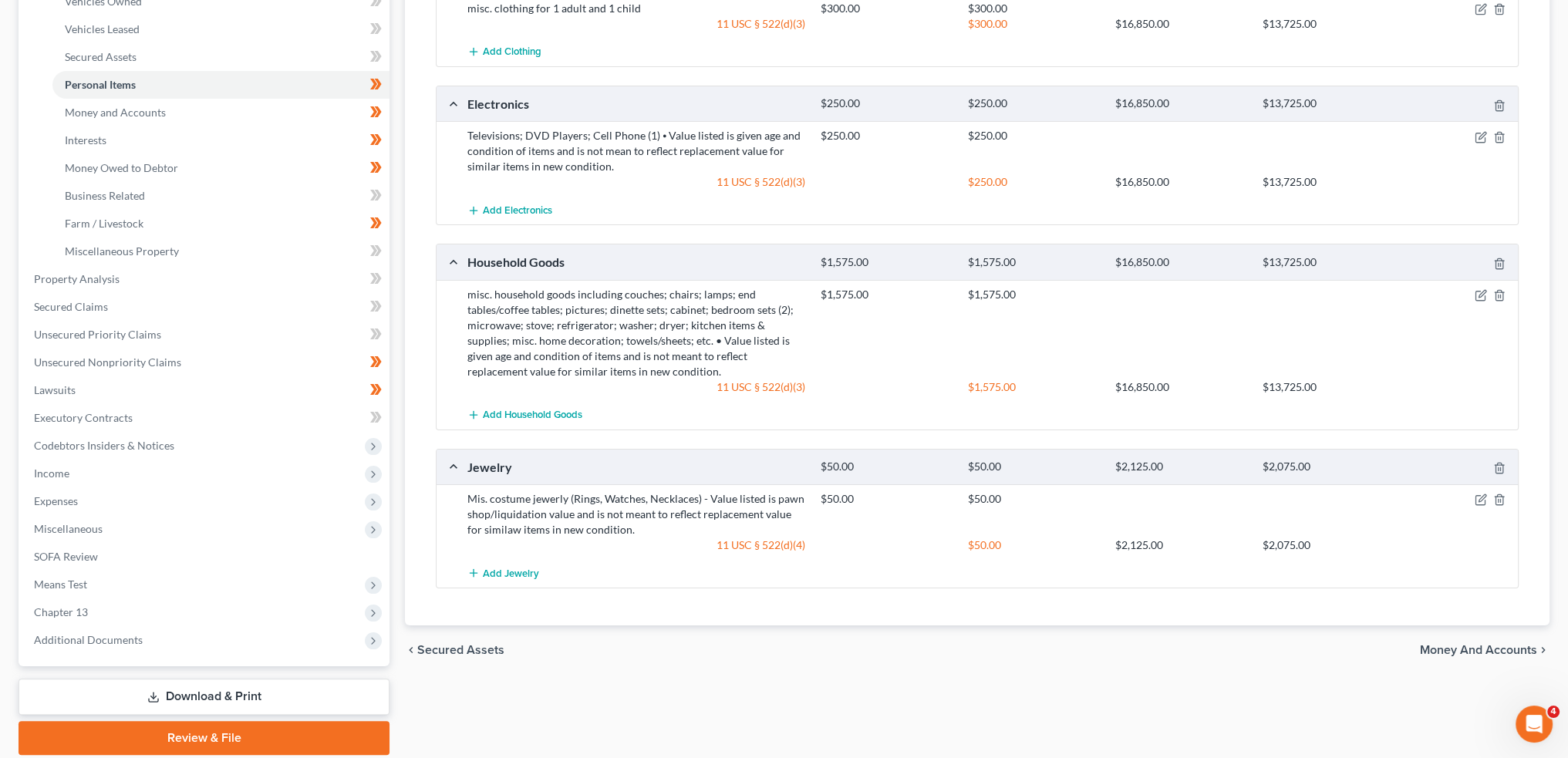
scroll to position [366, 0]
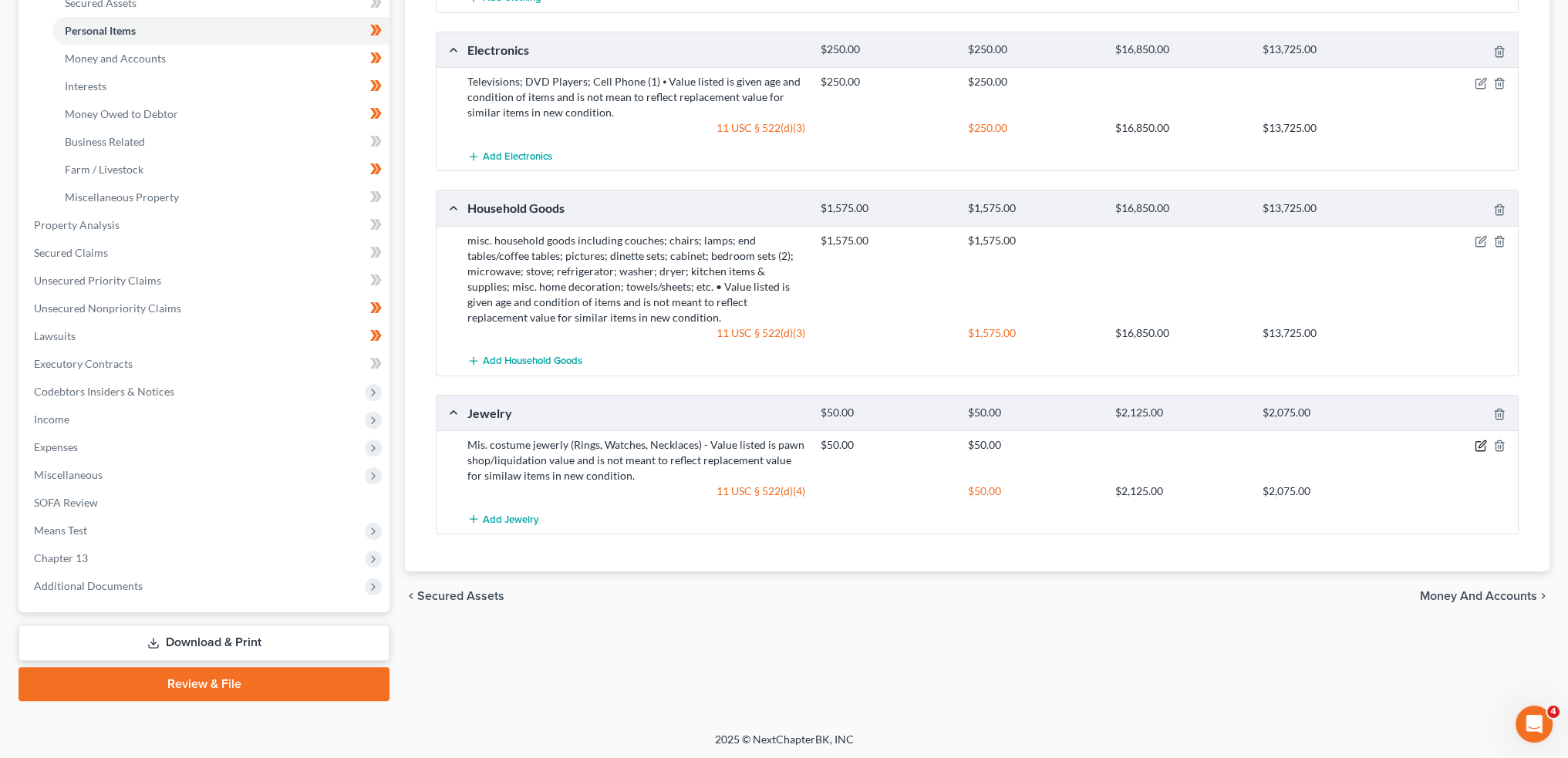
click at [1478, 443] on icon "button" at bounding box center [1480, 447] width 10 height 10
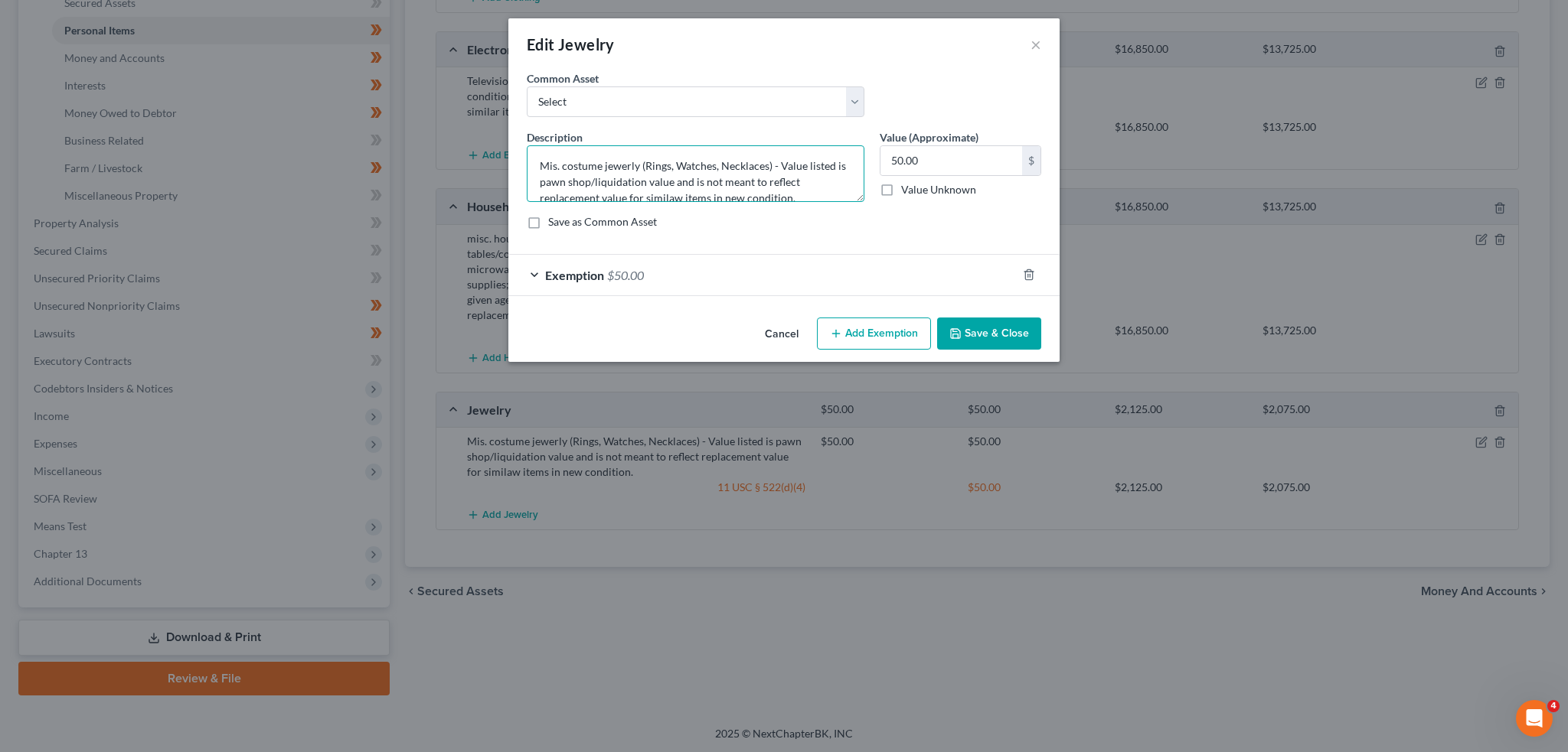
click at [555, 165] on textarea "Mis. costume jewerly (Rings, Watches, Necklaces) - Value listed is pawn shop/li…" at bounding box center [695, 174] width 338 height 57
click at [615, 161] on textarea "Misc. costume jewerly (Rings, Watches, Necklaces) - Value listed is pawn shop/l…" at bounding box center [695, 174] width 338 height 57
click at [625, 161] on textarea "Misc. costume jewerly (Rings, Watches, Necklaces) - Value listed is pawn shop/l…" at bounding box center [695, 174] width 338 height 57
type textarea "Misc. costume jewelry (Rings, Watches, Necklaces) - Value listed is pawn shop/l…"
click at [983, 336] on button "Save & Close" at bounding box center [989, 334] width 104 height 32
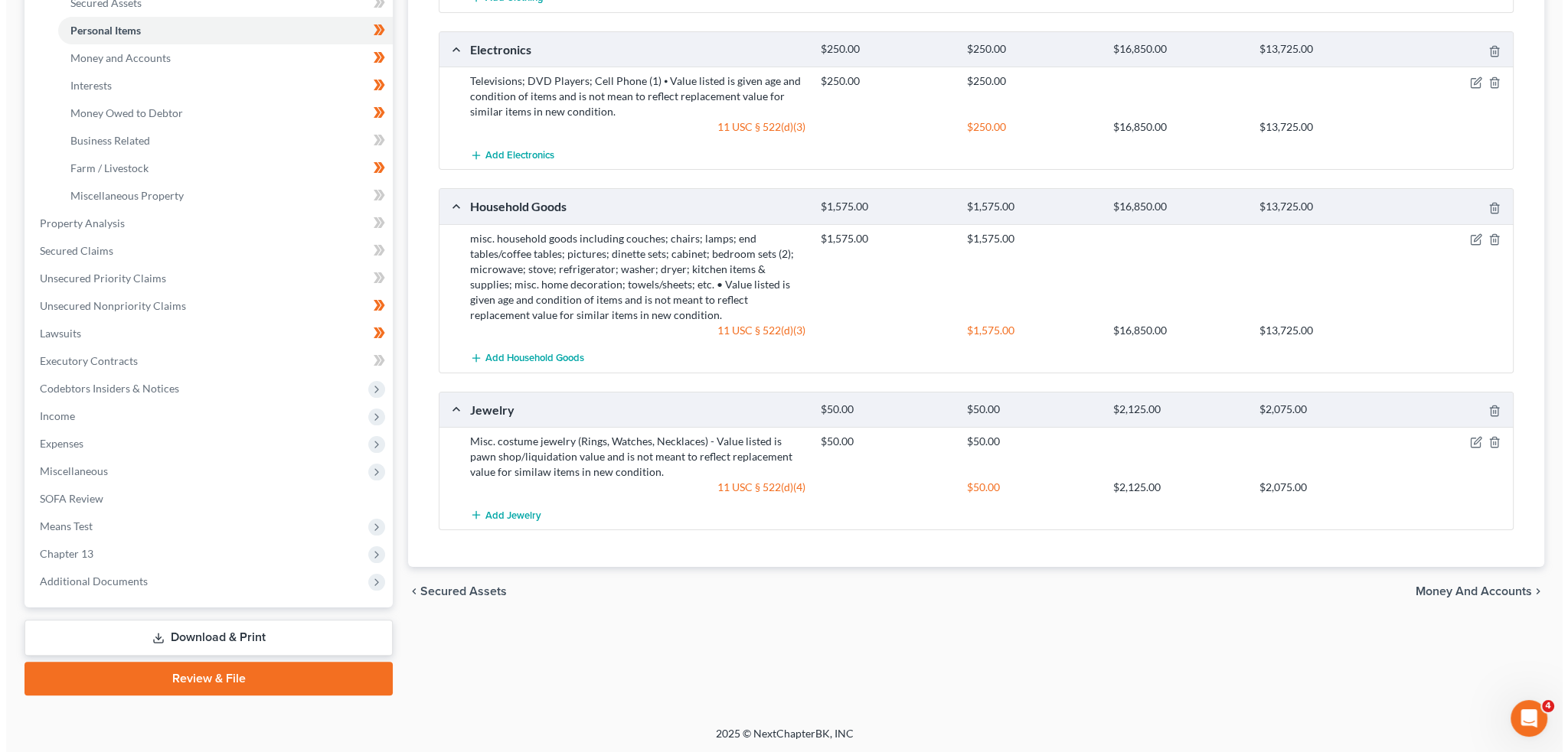
scroll to position [0, 0]
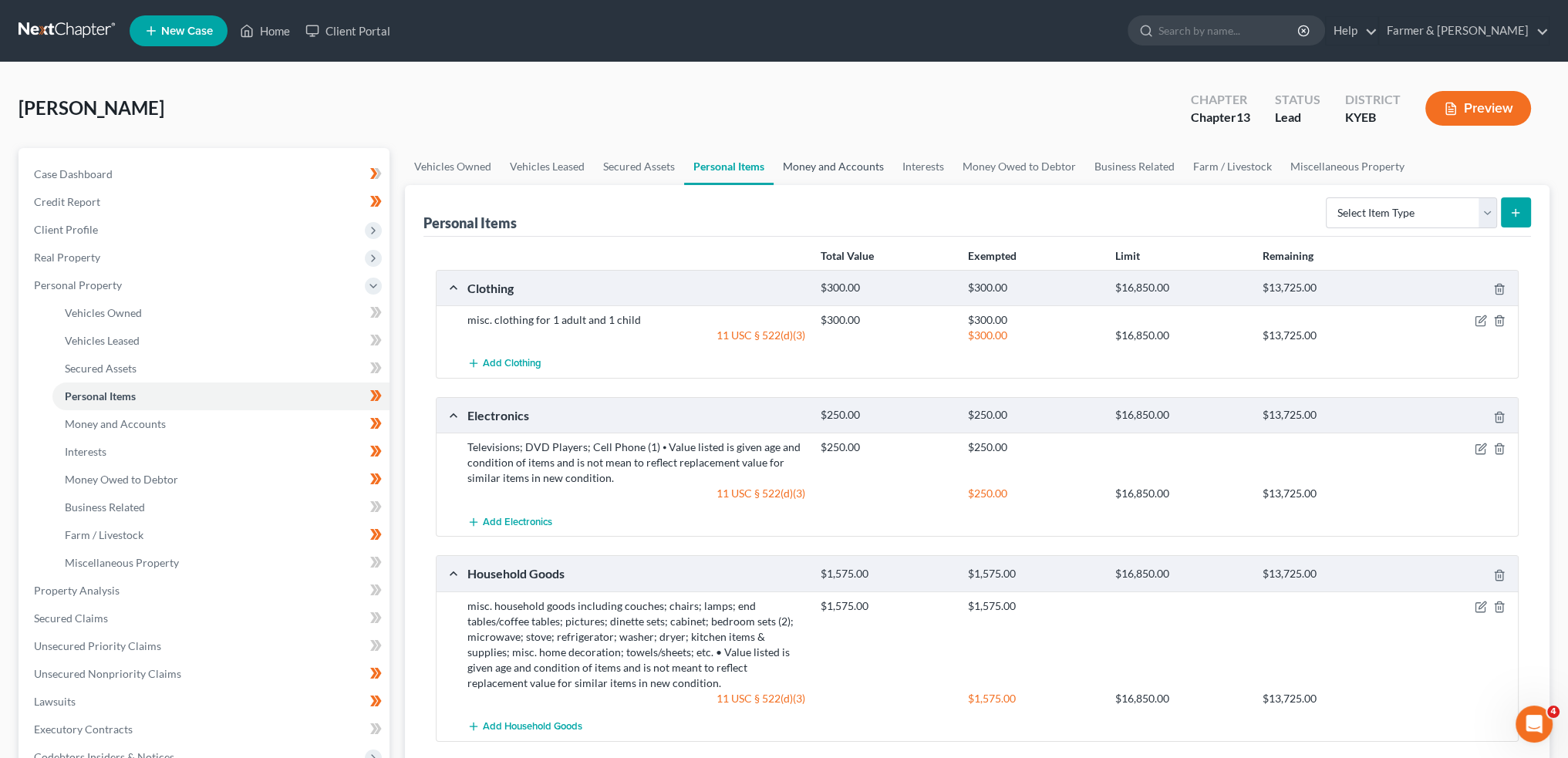
click at [839, 159] on link "Money and Accounts" at bounding box center [833, 166] width 119 height 37
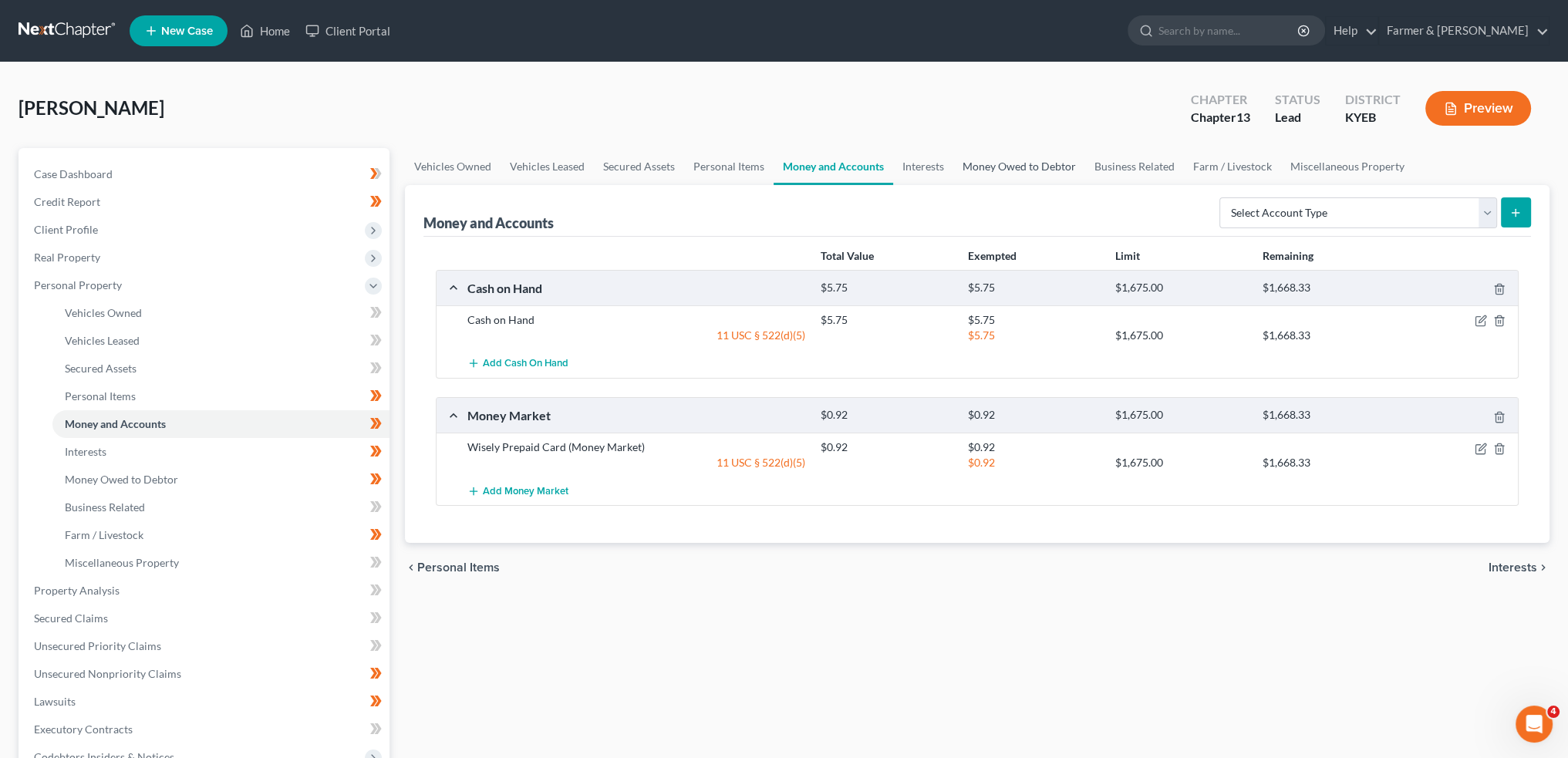
click at [999, 167] on link "Money Owed to Debtor" at bounding box center [1020, 166] width 132 height 37
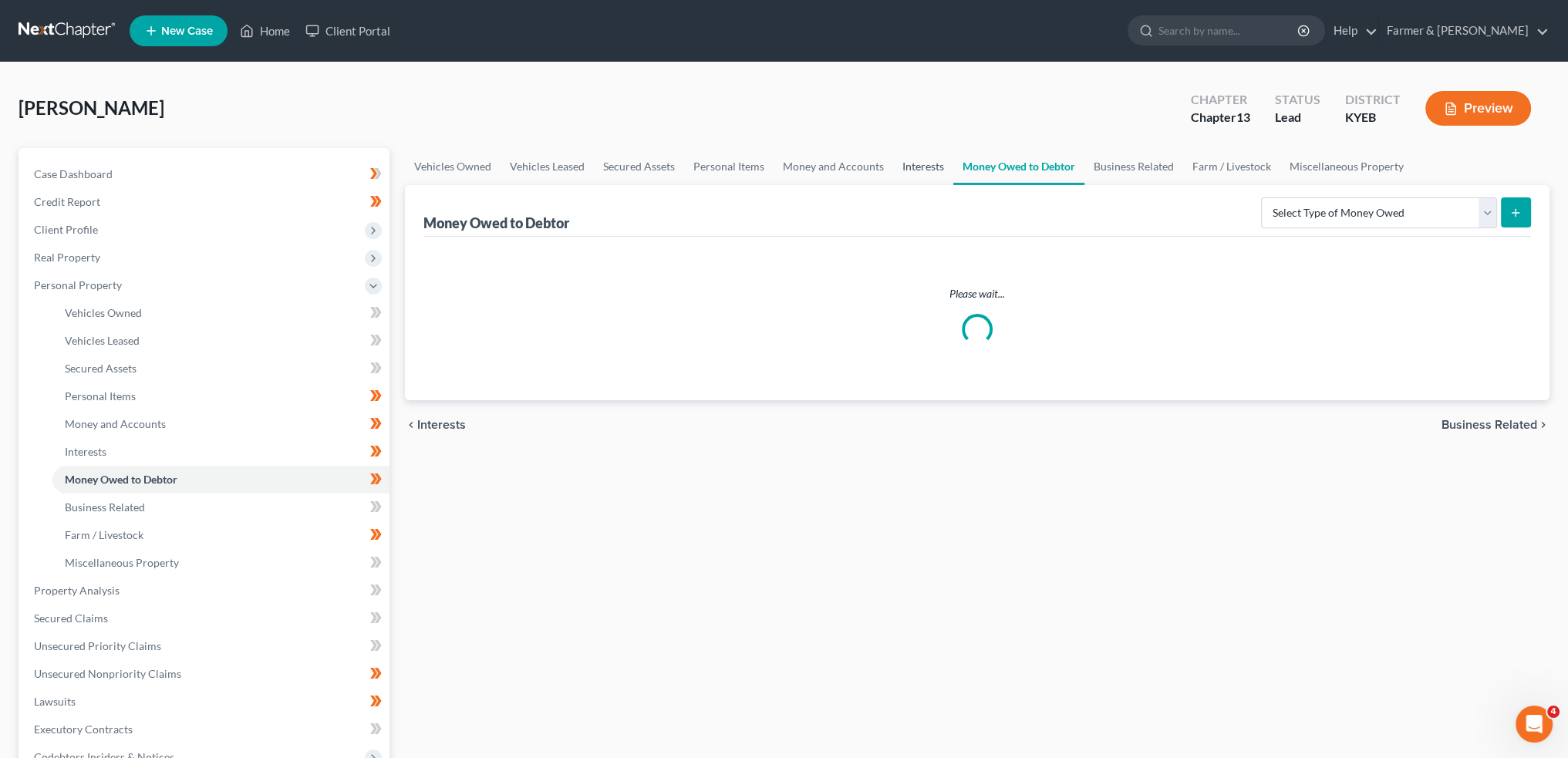
click at [934, 165] on link "Interests" at bounding box center [923, 166] width 60 height 37
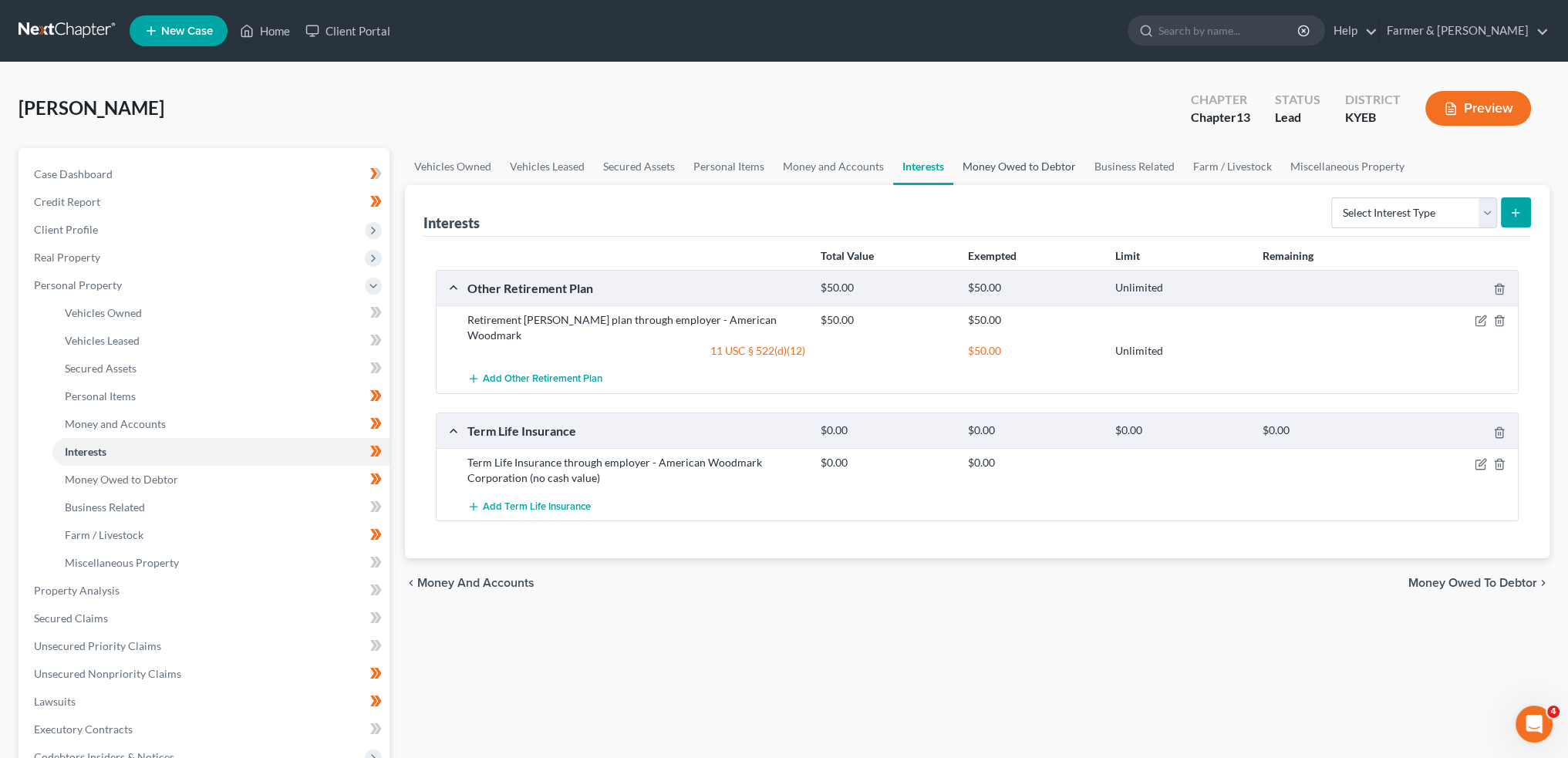
click at [973, 168] on link "Money Owed to Debtor" at bounding box center [1020, 166] width 132 height 37
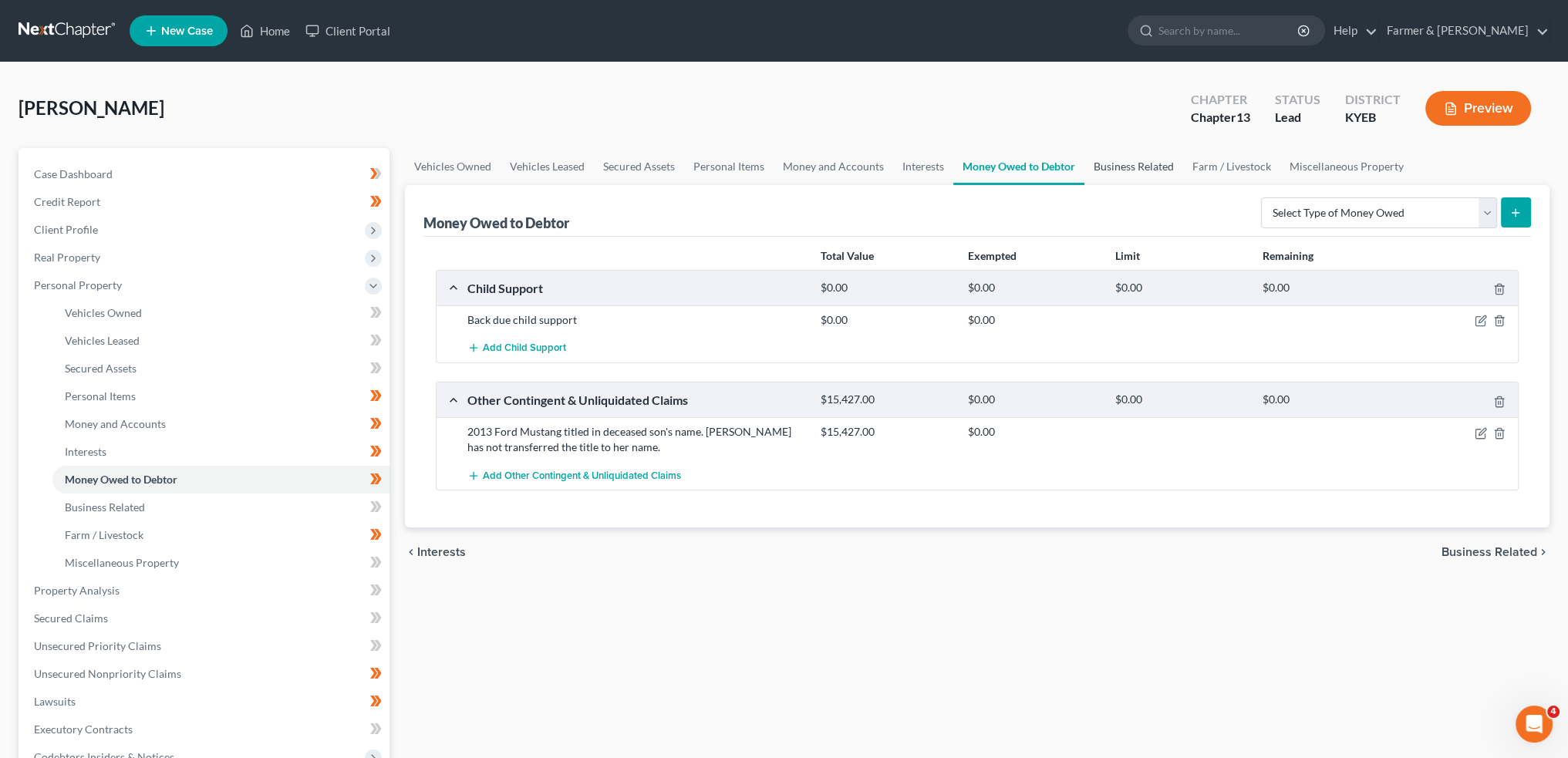
click at [1150, 175] on link "Business Related" at bounding box center [1133, 166] width 98 height 37
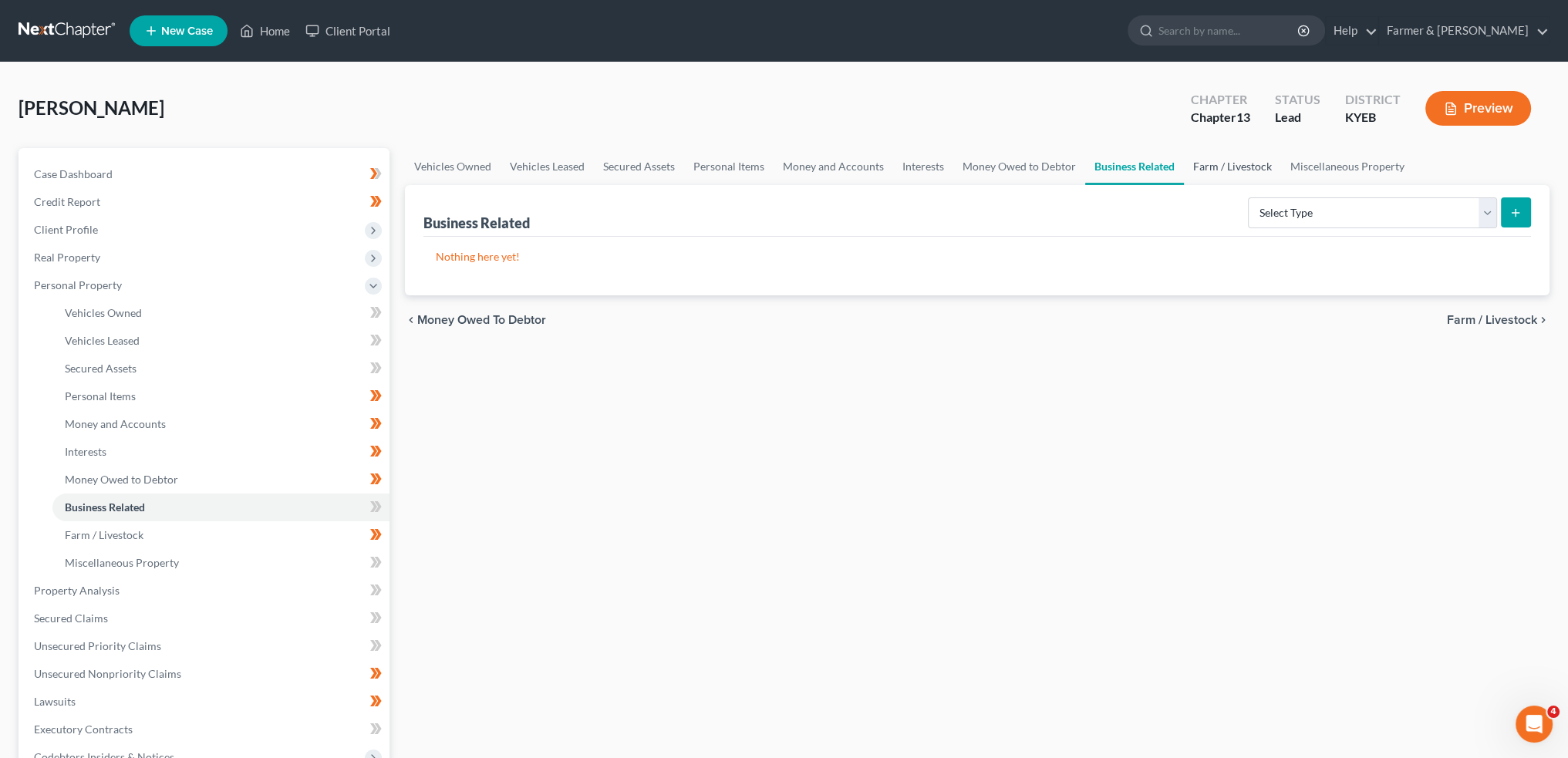
click at [1218, 168] on link "Farm / Livestock" at bounding box center [1233, 166] width 97 height 37
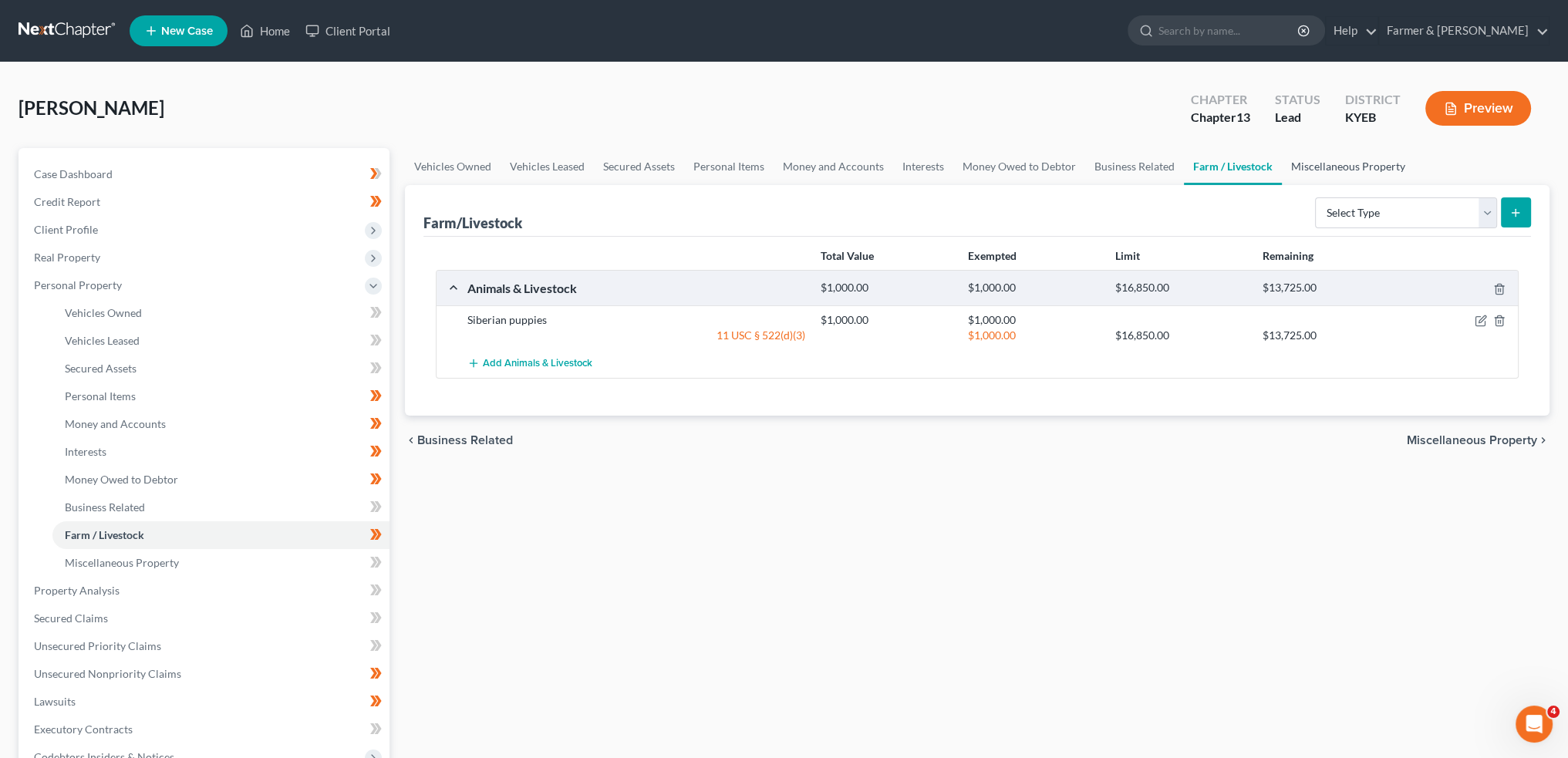
click at [1302, 164] on link "Miscellaneous Property" at bounding box center [1348, 166] width 133 height 37
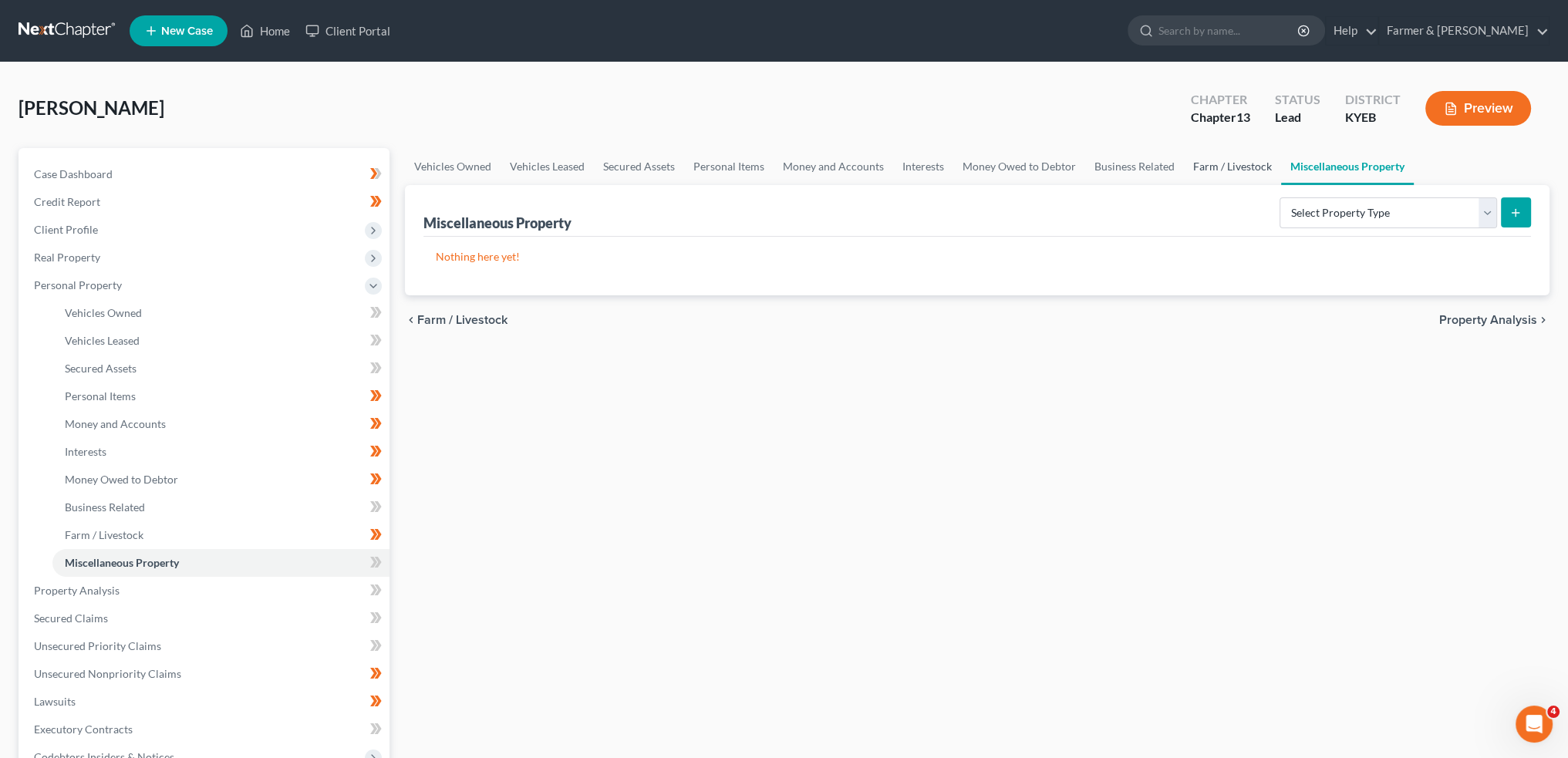
click at [1225, 167] on link "Farm / Livestock" at bounding box center [1233, 166] width 97 height 37
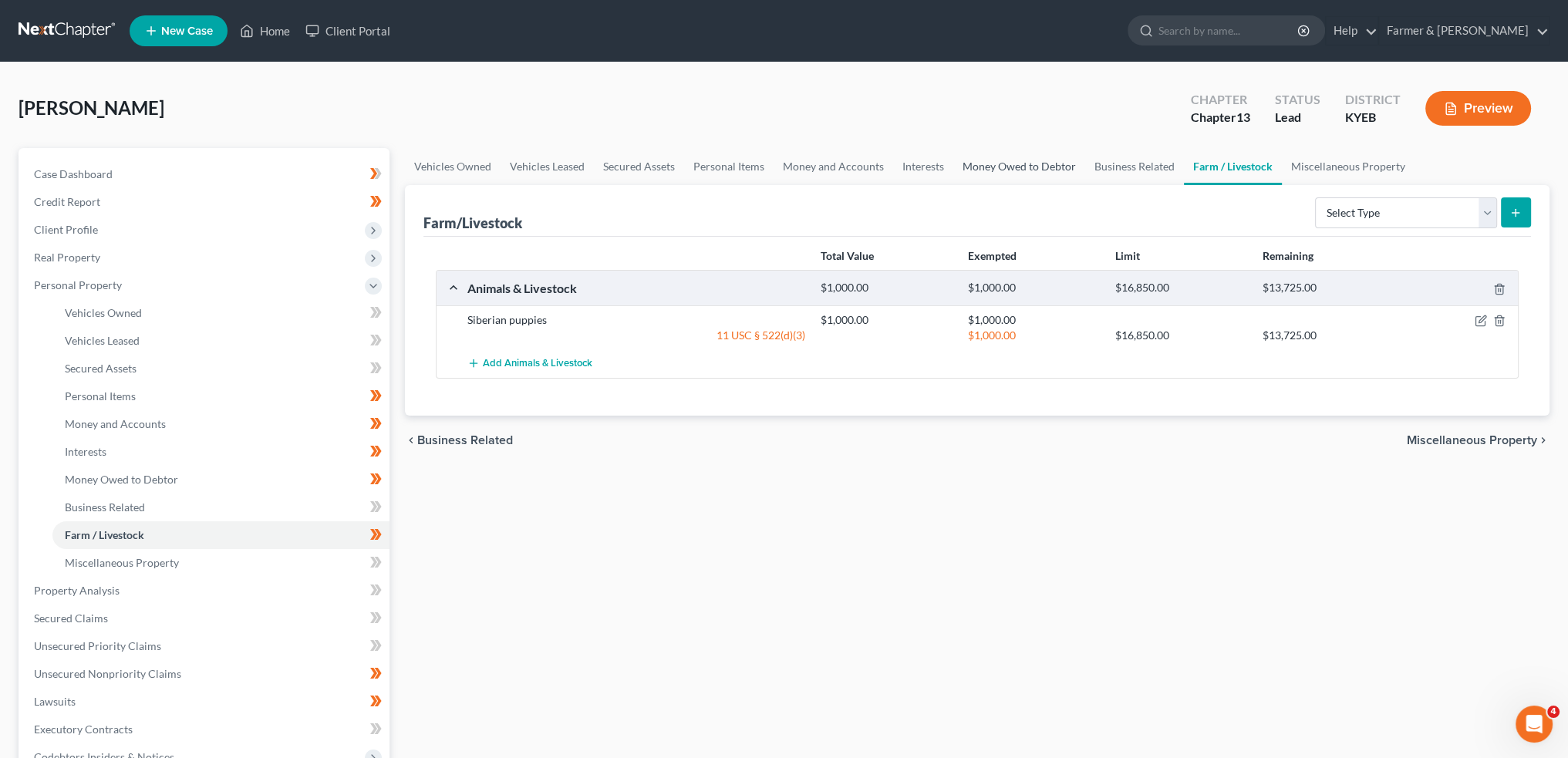
click at [1033, 162] on link "Money Owed to Debtor" at bounding box center [1020, 166] width 132 height 37
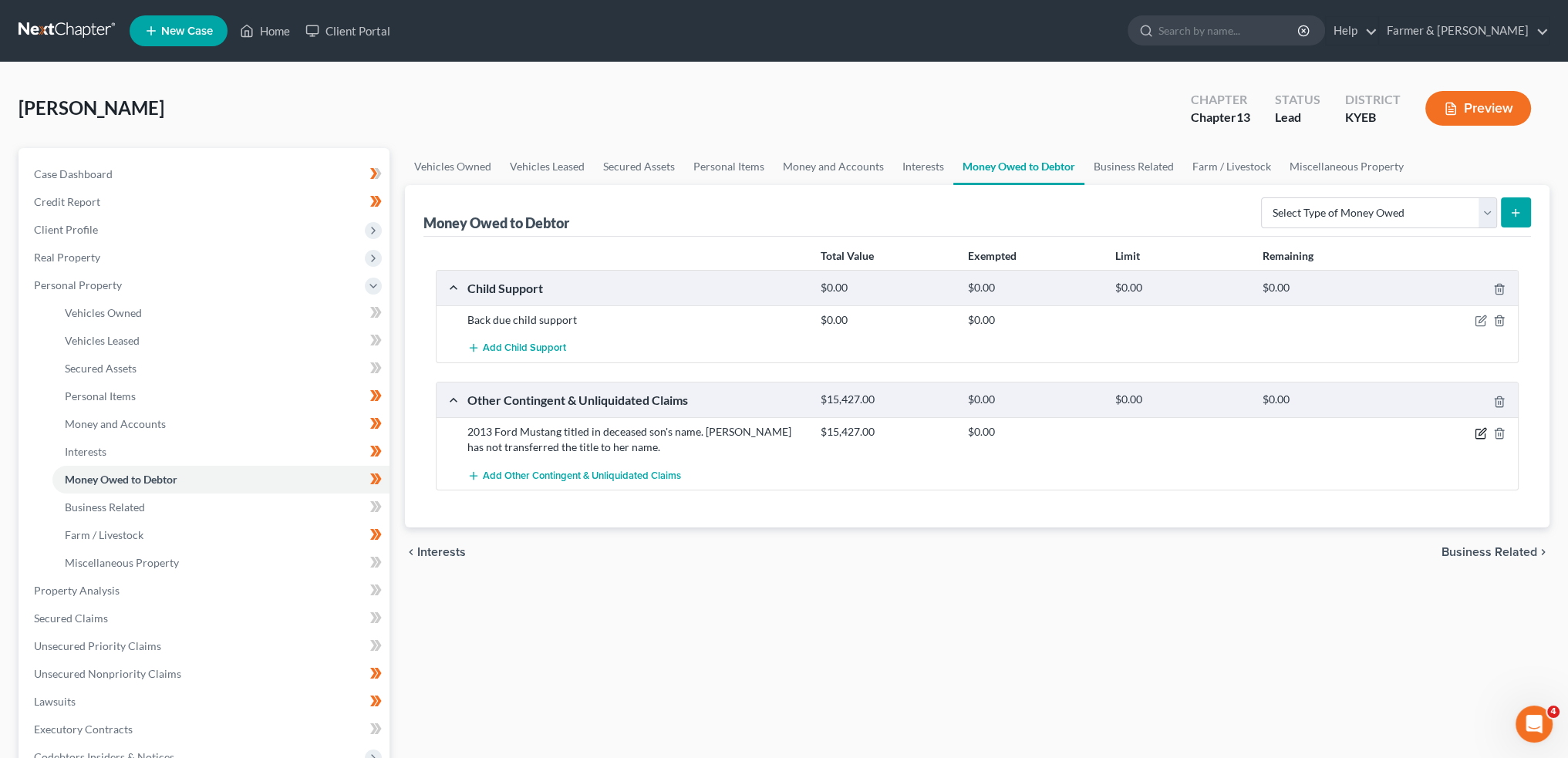
click at [1478, 428] on icon "button" at bounding box center [1480, 433] width 12 height 12
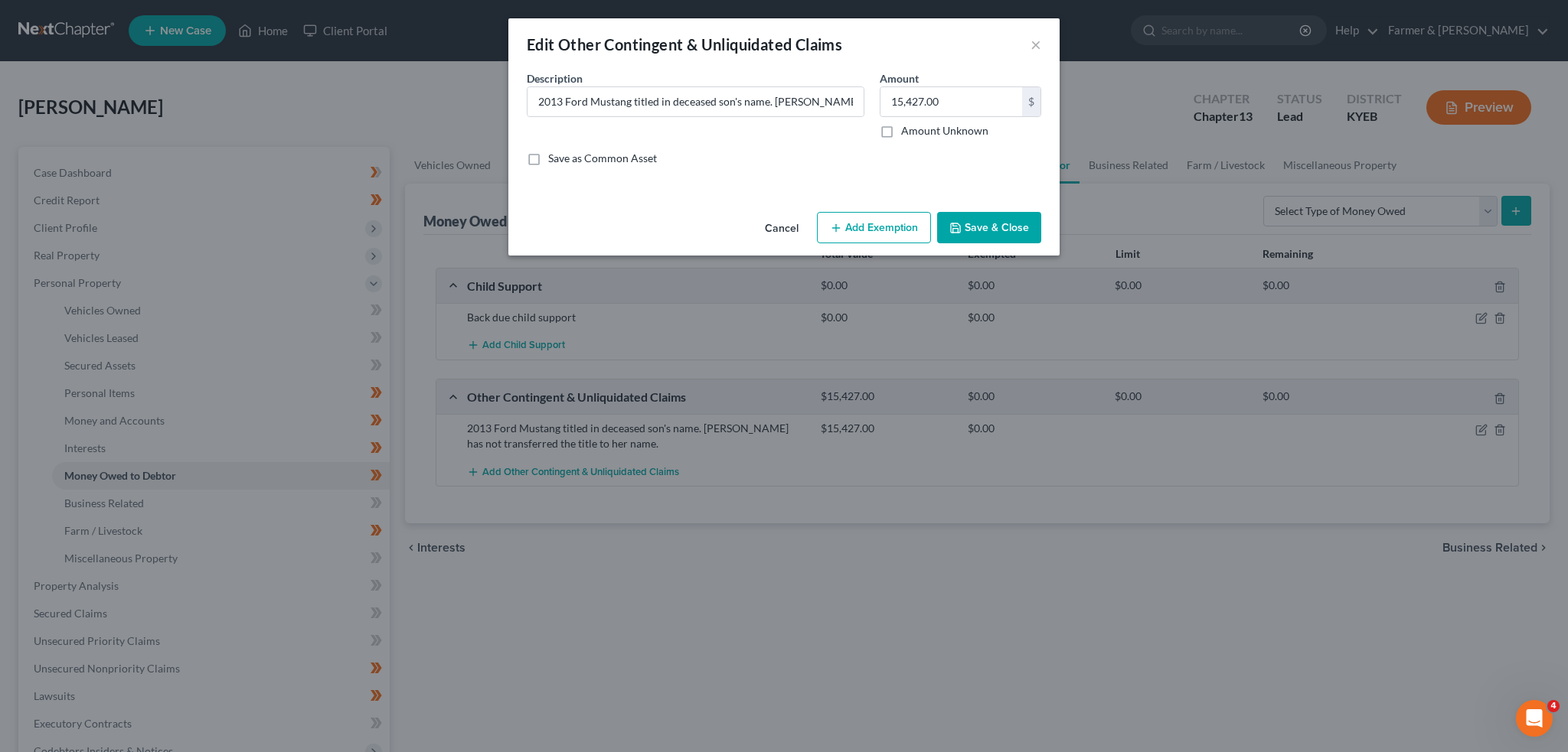
click at [864, 216] on button "Add Exemption" at bounding box center [874, 229] width 114 height 32
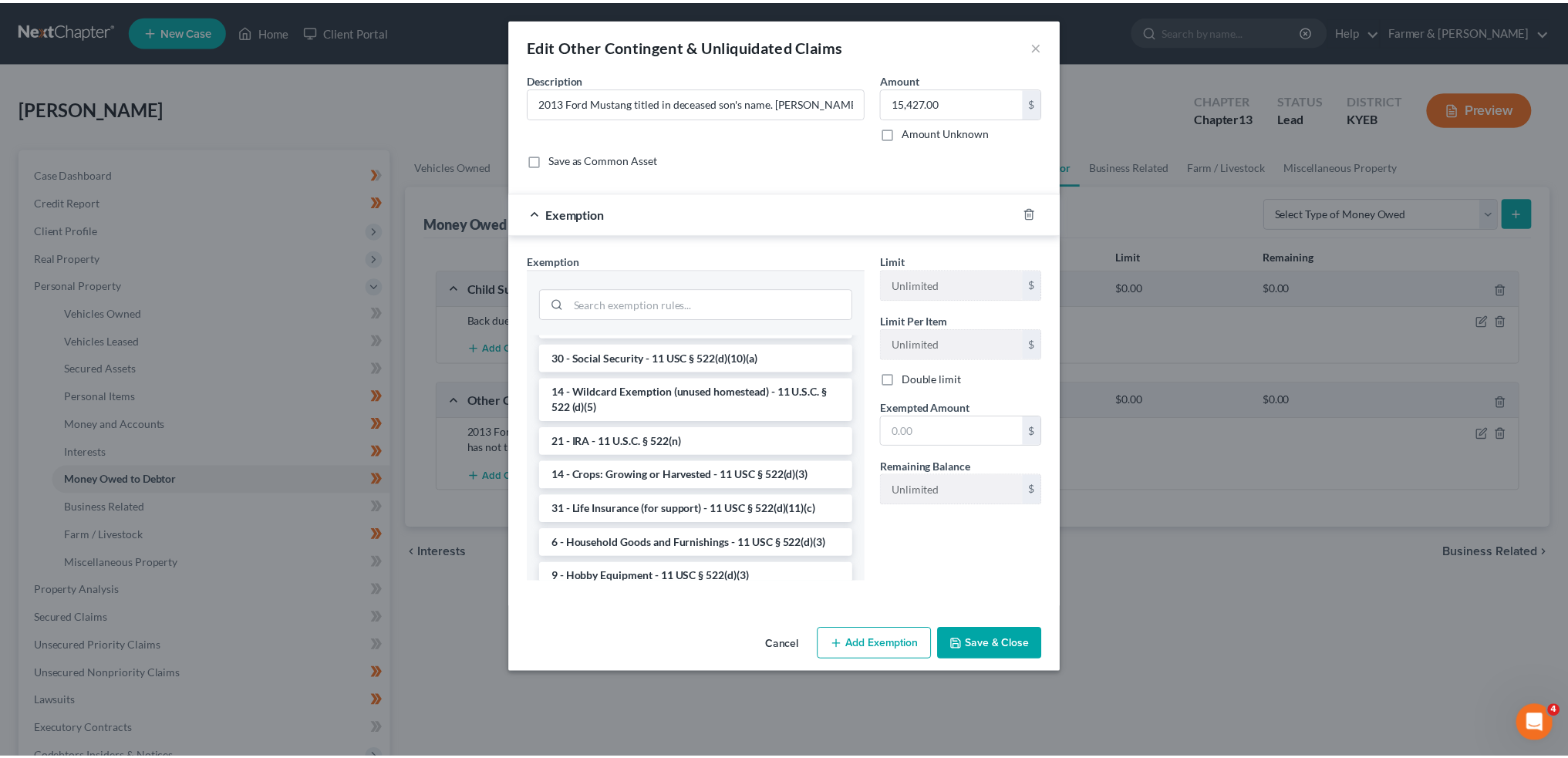
scroll to position [899, 0]
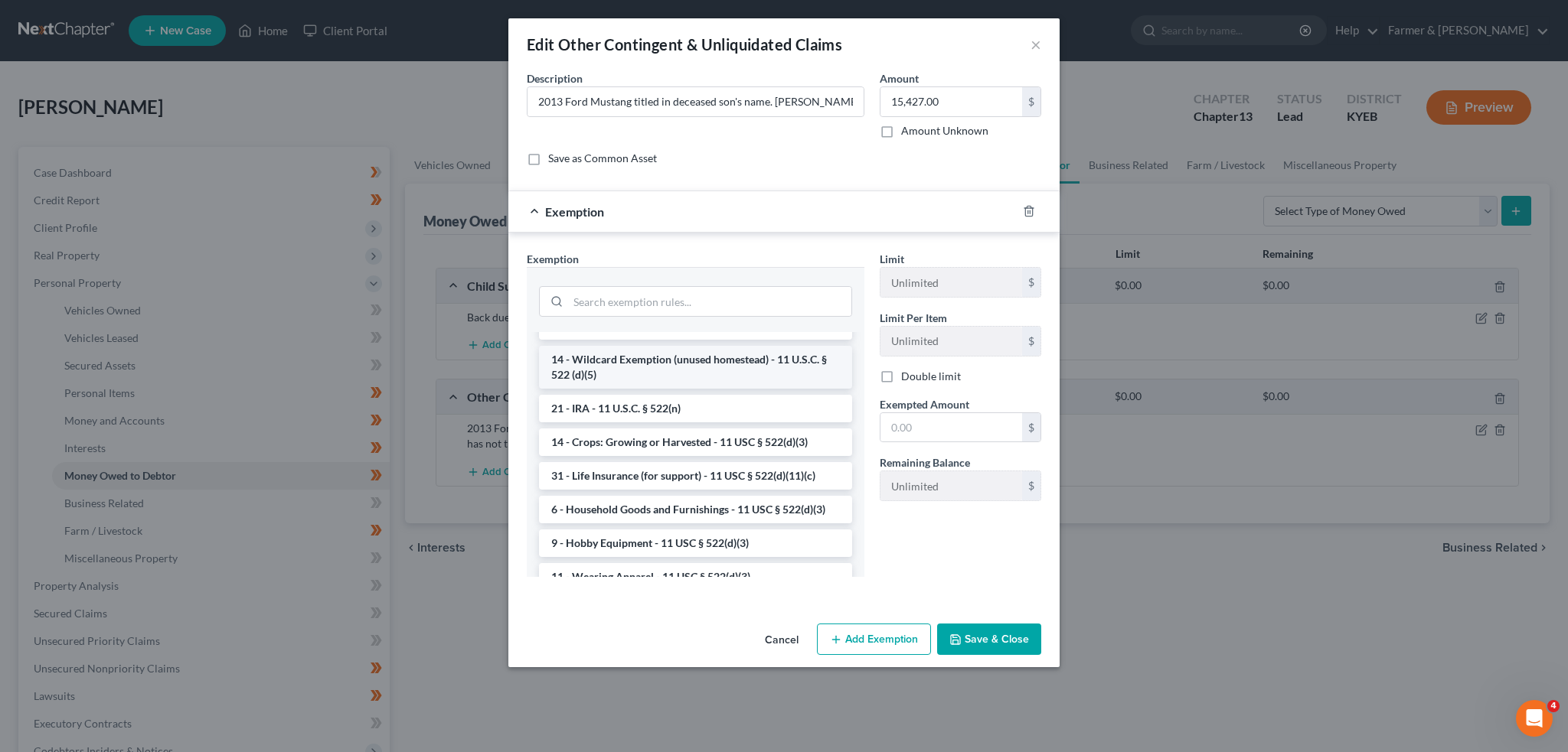
click at [657, 389] on li "14 - Wildcard Exemption (unused homestead) - 11 U.S.C. § 522 (d)(5)" at bounding box center [695, 367] width 313 height 43
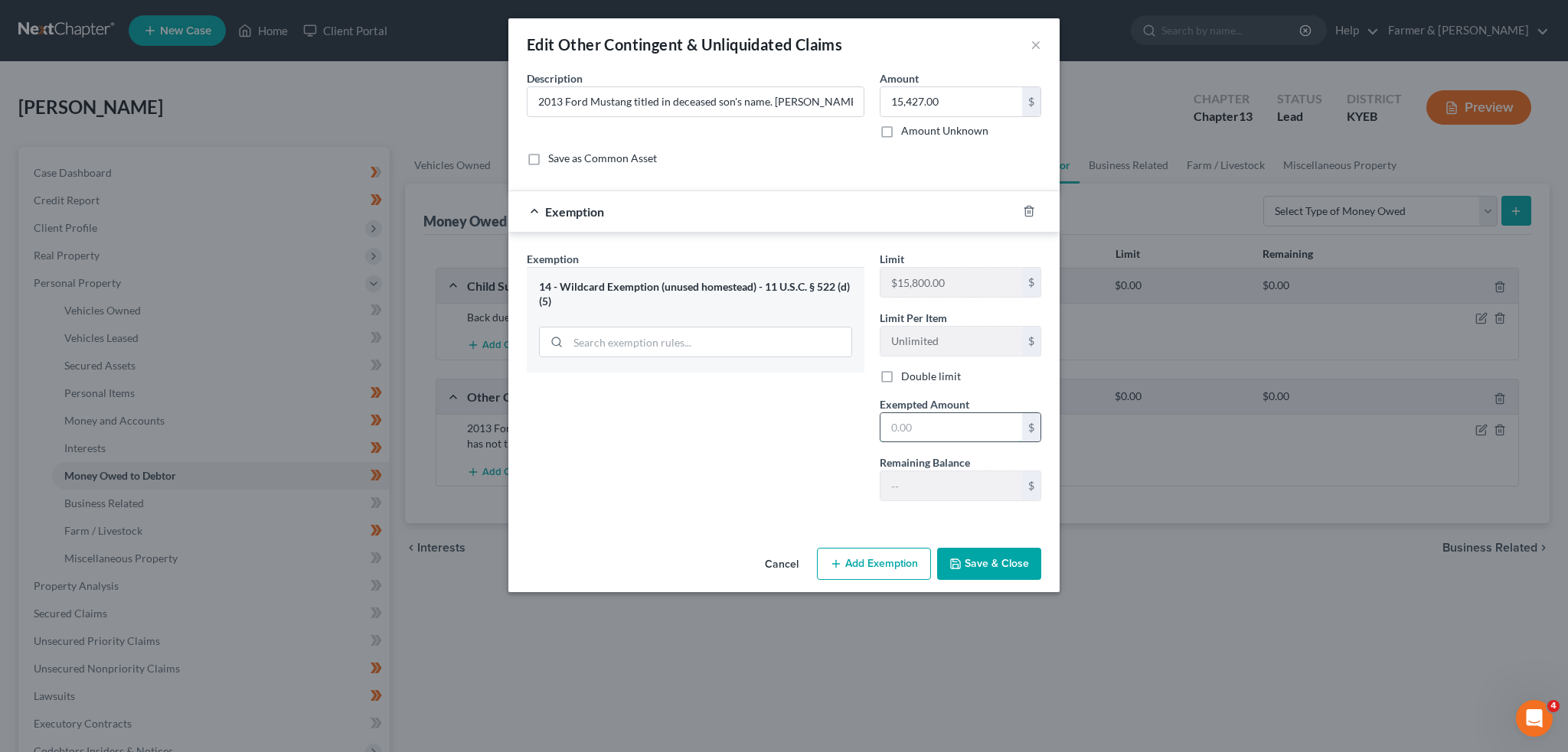
click at [973, 427] on input "text" at bounding box center [950, 428] width 141 height 29
type input "0"
type input "15,427.00"
click at [991, 573] on button "Save & Close" at bounding box center [989, 564] width 104 height 32
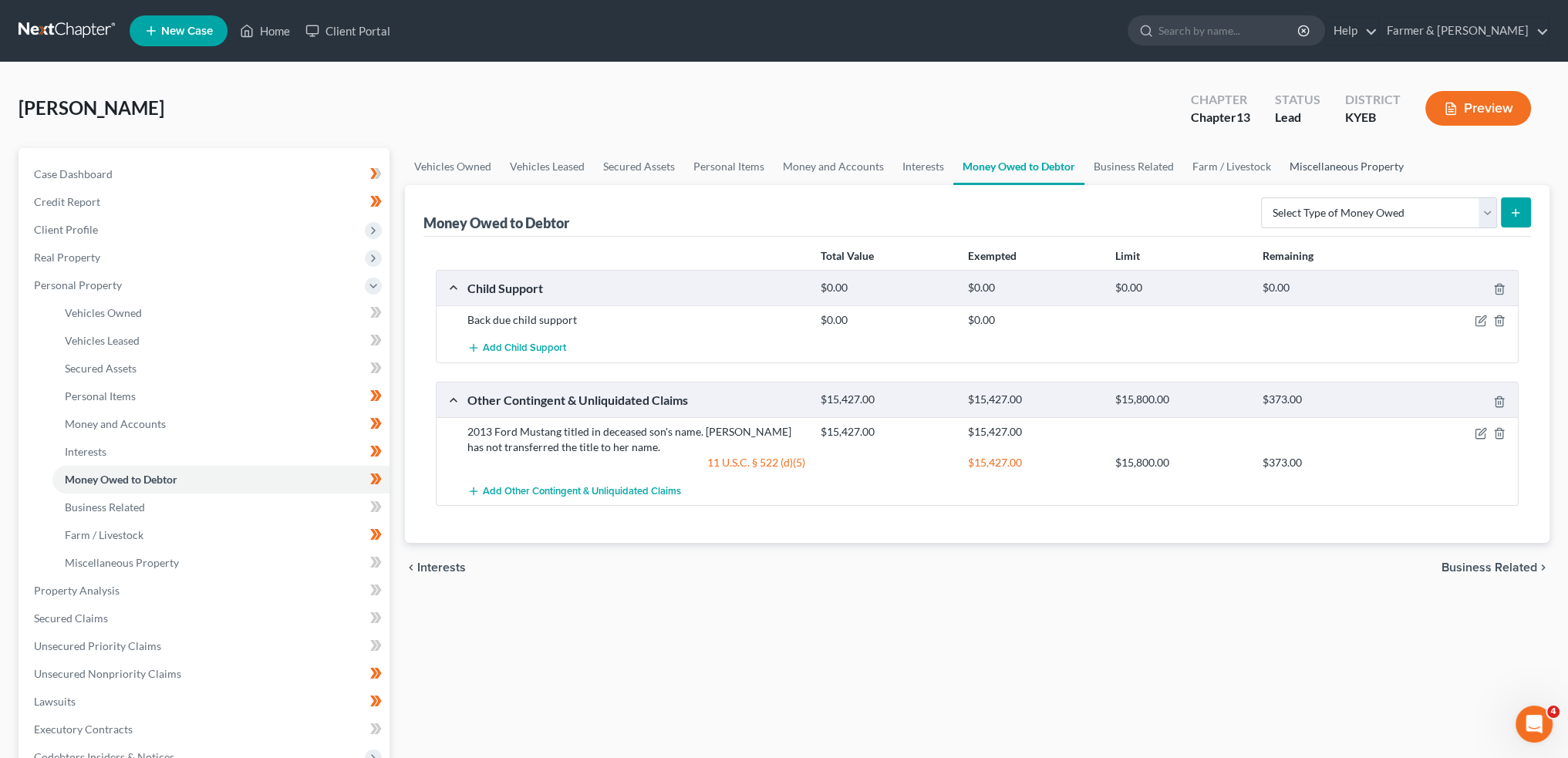
click at [1302, 160] on link "Miscellaneous Property" at bounding box center [1346, 166] width 133 height 37
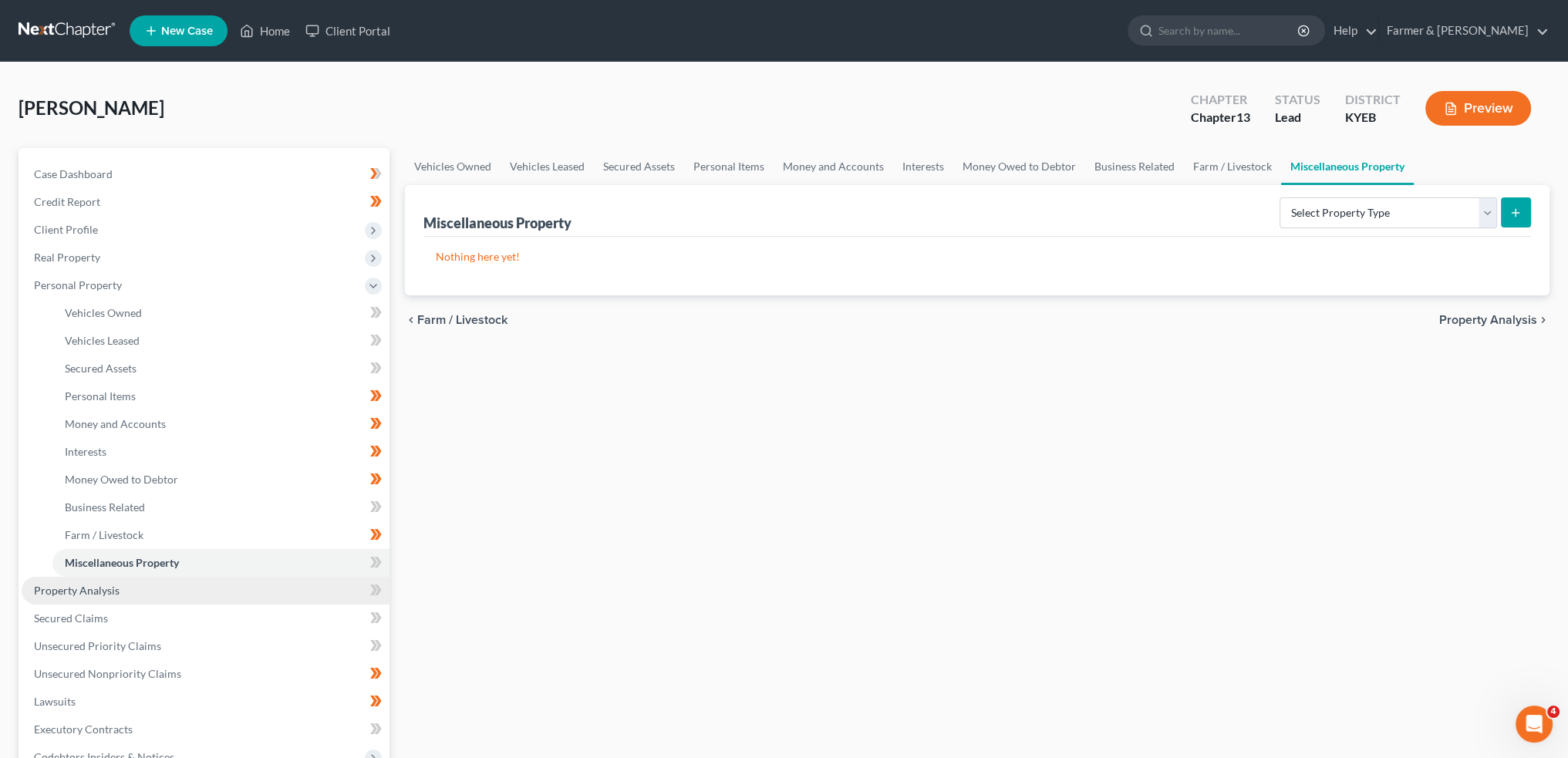
click at [113, 589] on span "Property Analysis" at bounding box center [77, 591] width 86 height 13
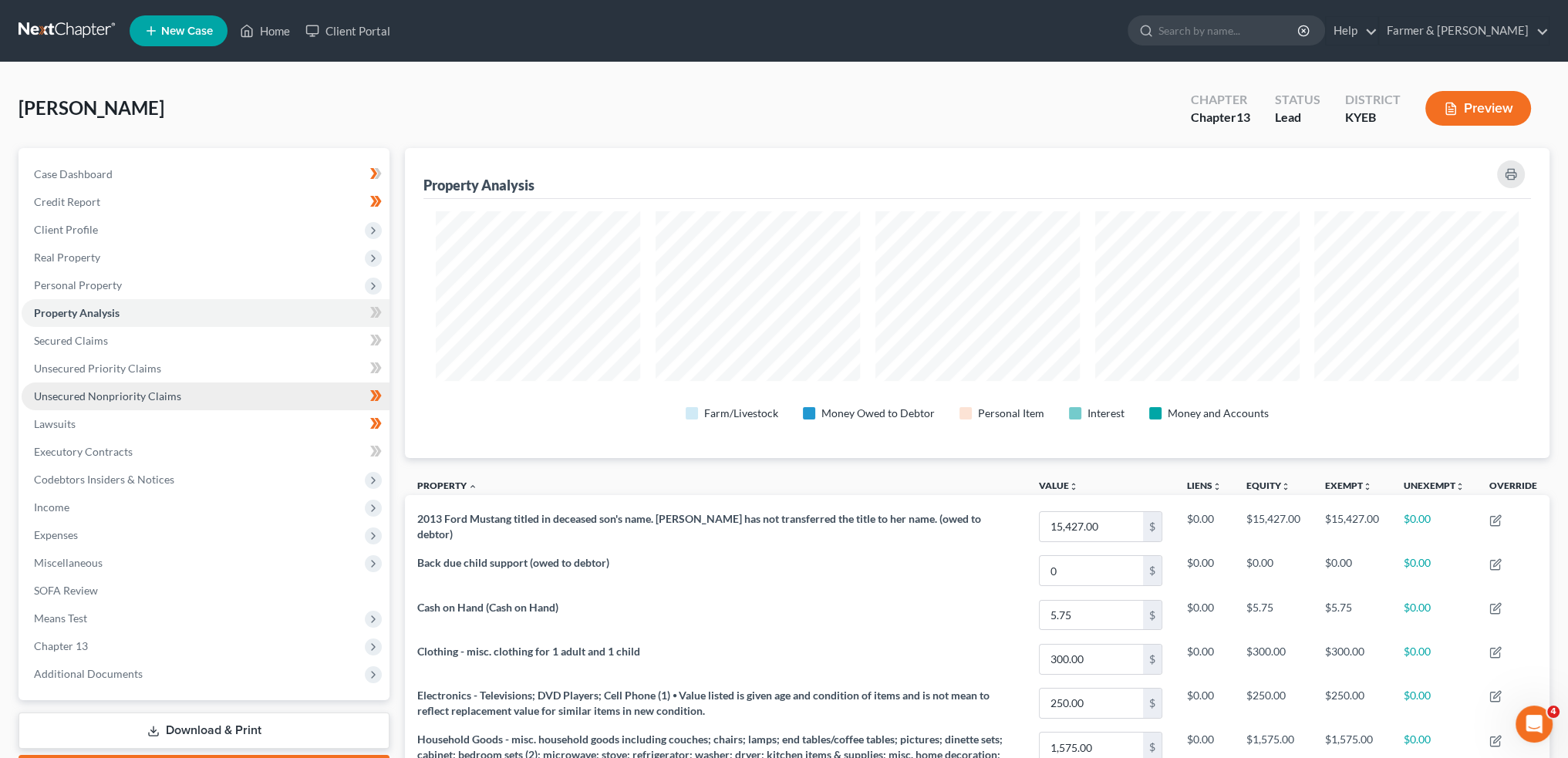
click at [68, 391] on span "Unsecured Nonpriority Claims" at bounding box center [108, 397] width 147 height 13
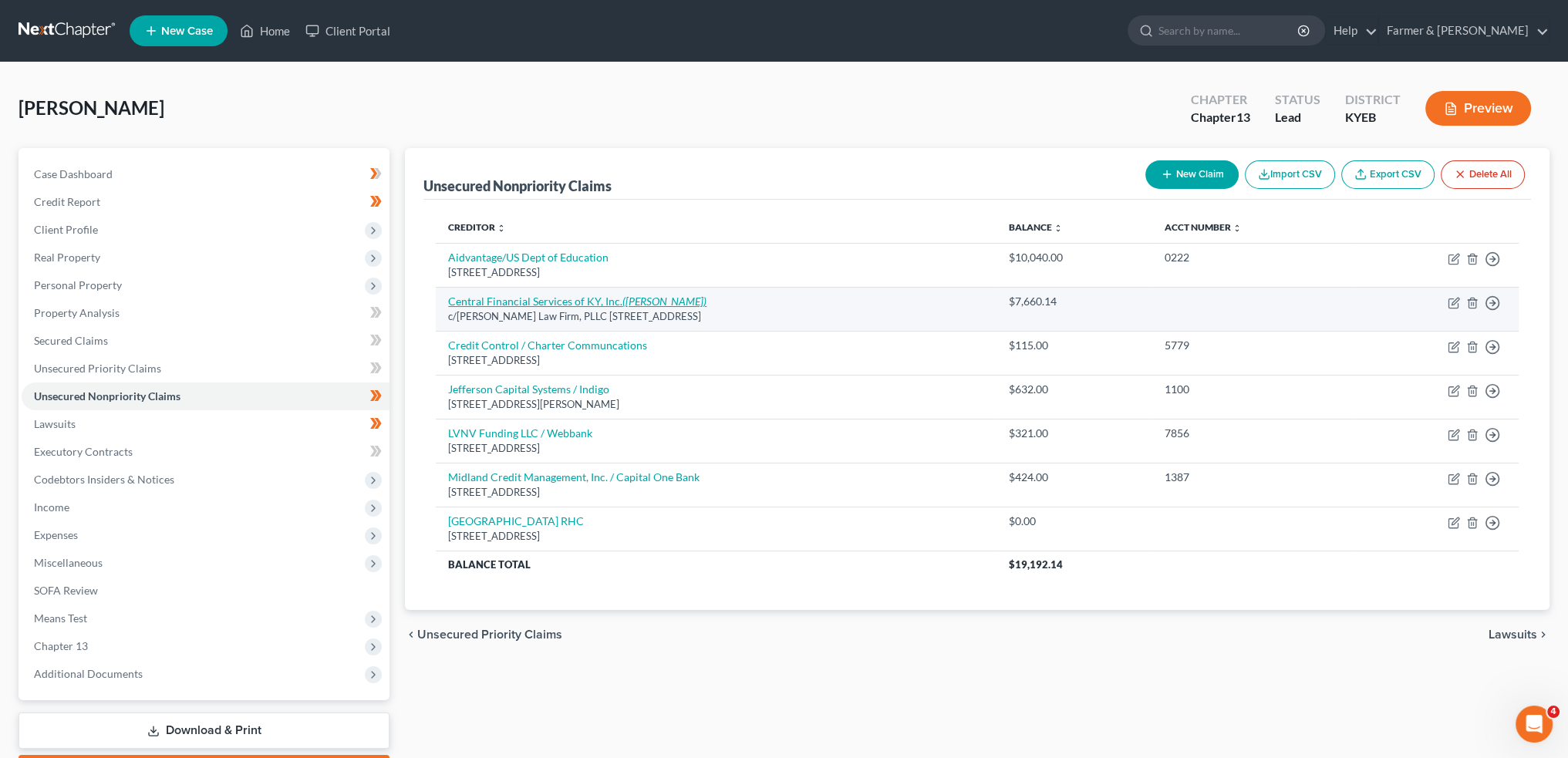
click at [635, 294] on icon "([PERSON_NAME])" at bounding box center [664, 301] width 84 height 13
select select "18"
select select "14"
select select "0"
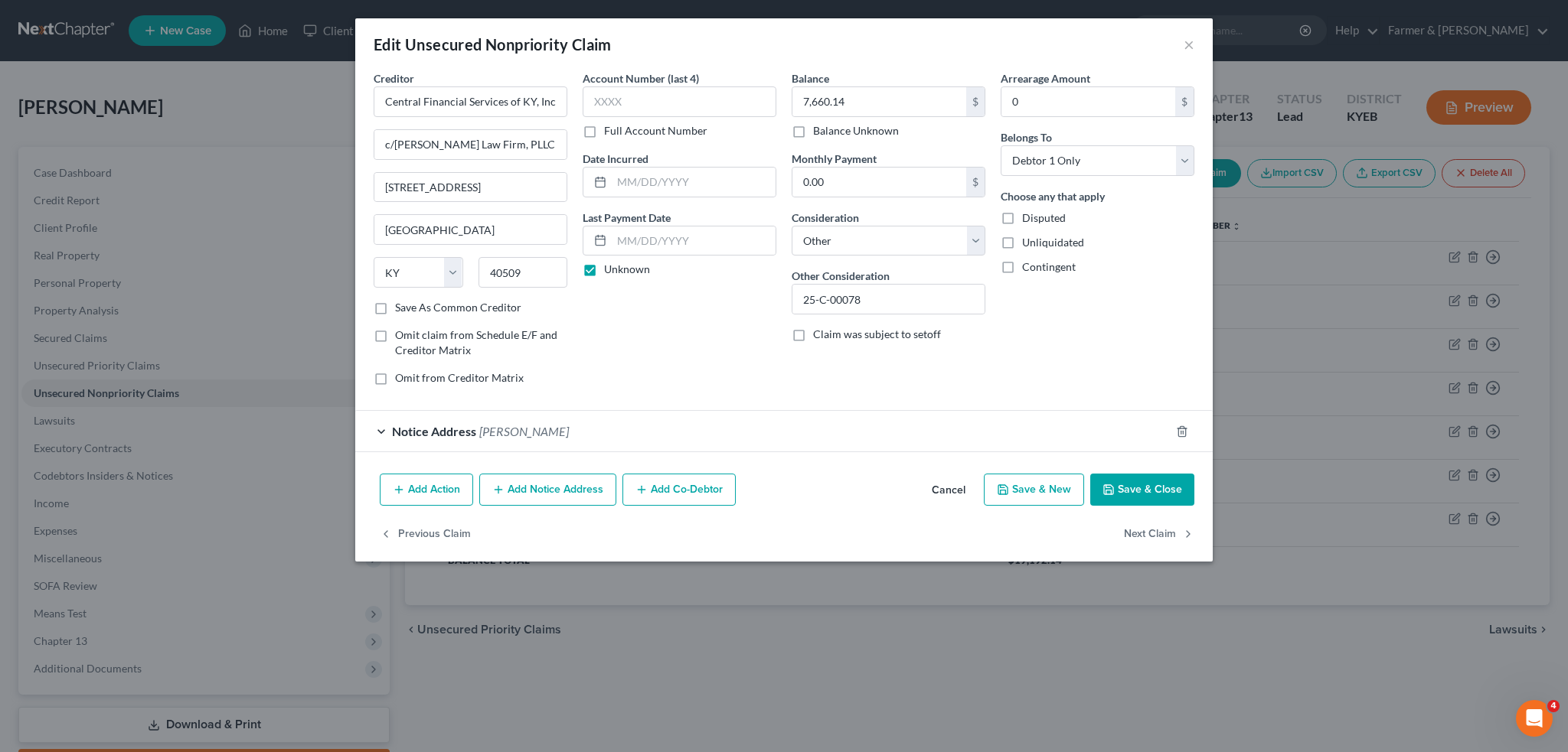
click at [1132, 486] on button "Save & Close" at bounding box center [1142, 490] width 104 height 32
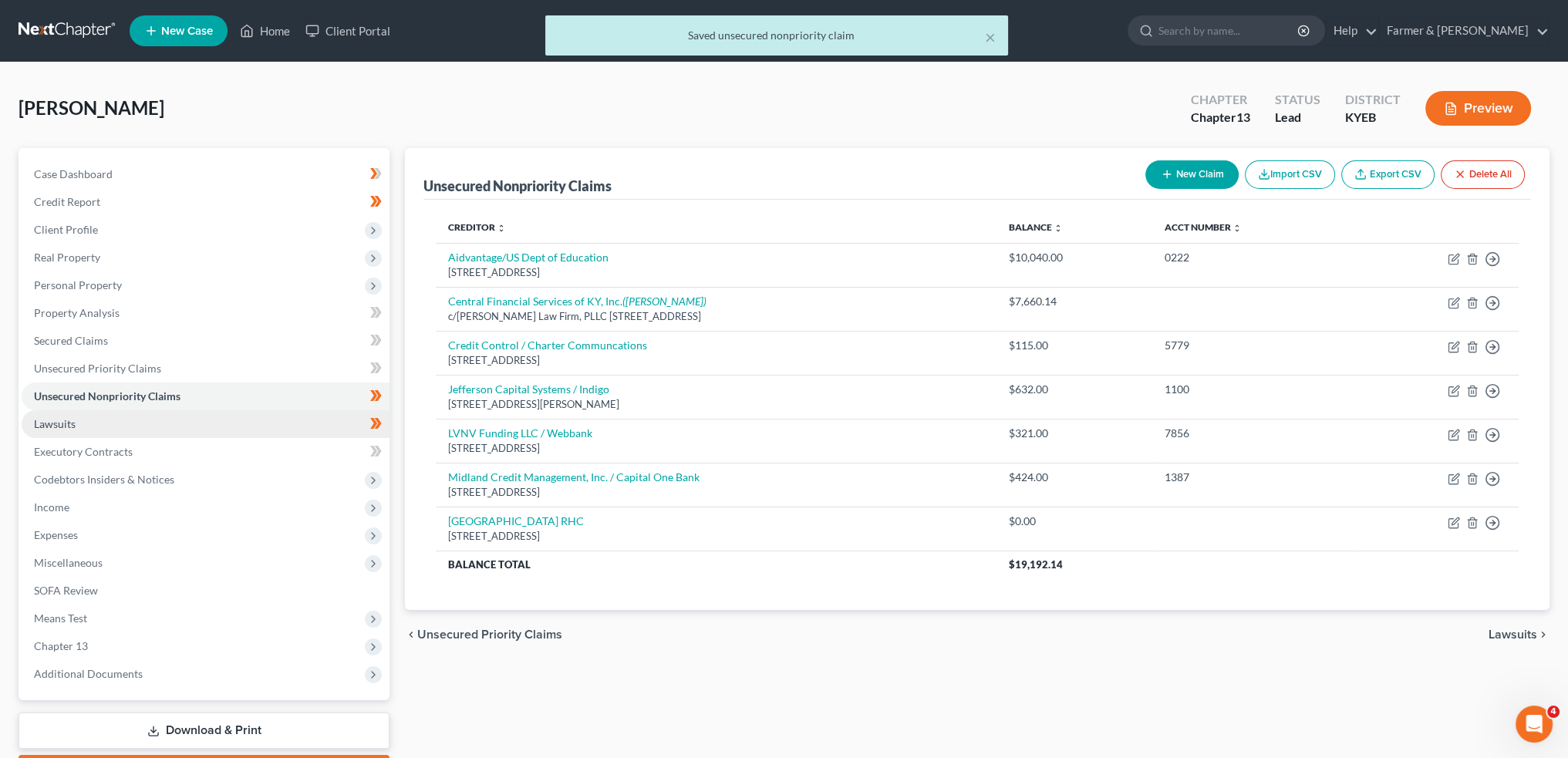
click at [177, 412] on link "Lawsuits" at bounding box center [205, 423] width 368 height 28
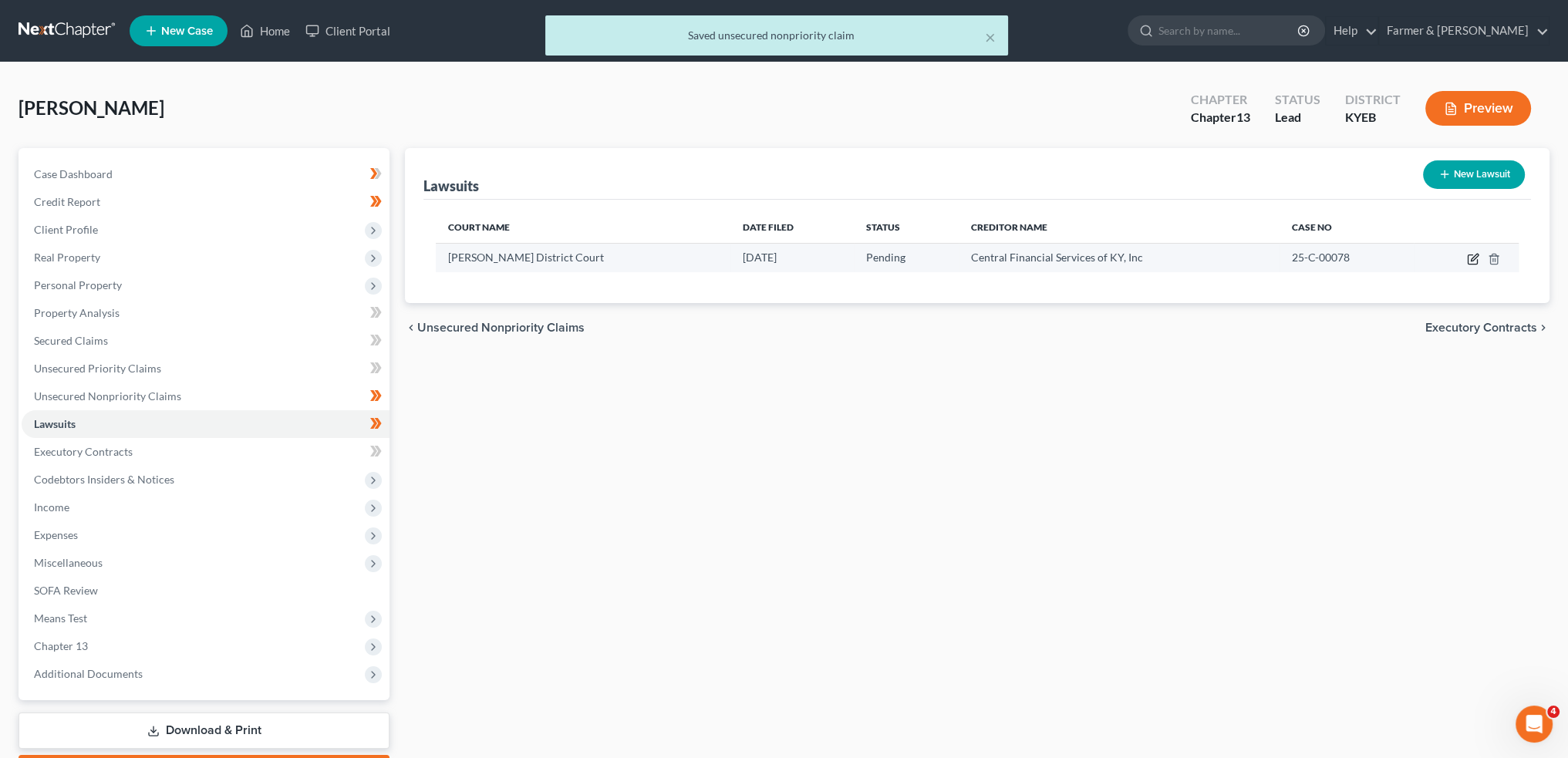
click at [1470, 255] on icon "button" at bounding box center [1472, 259] width 12 height 12
select select "18"
select select "0"
select select "1"
select select "18"
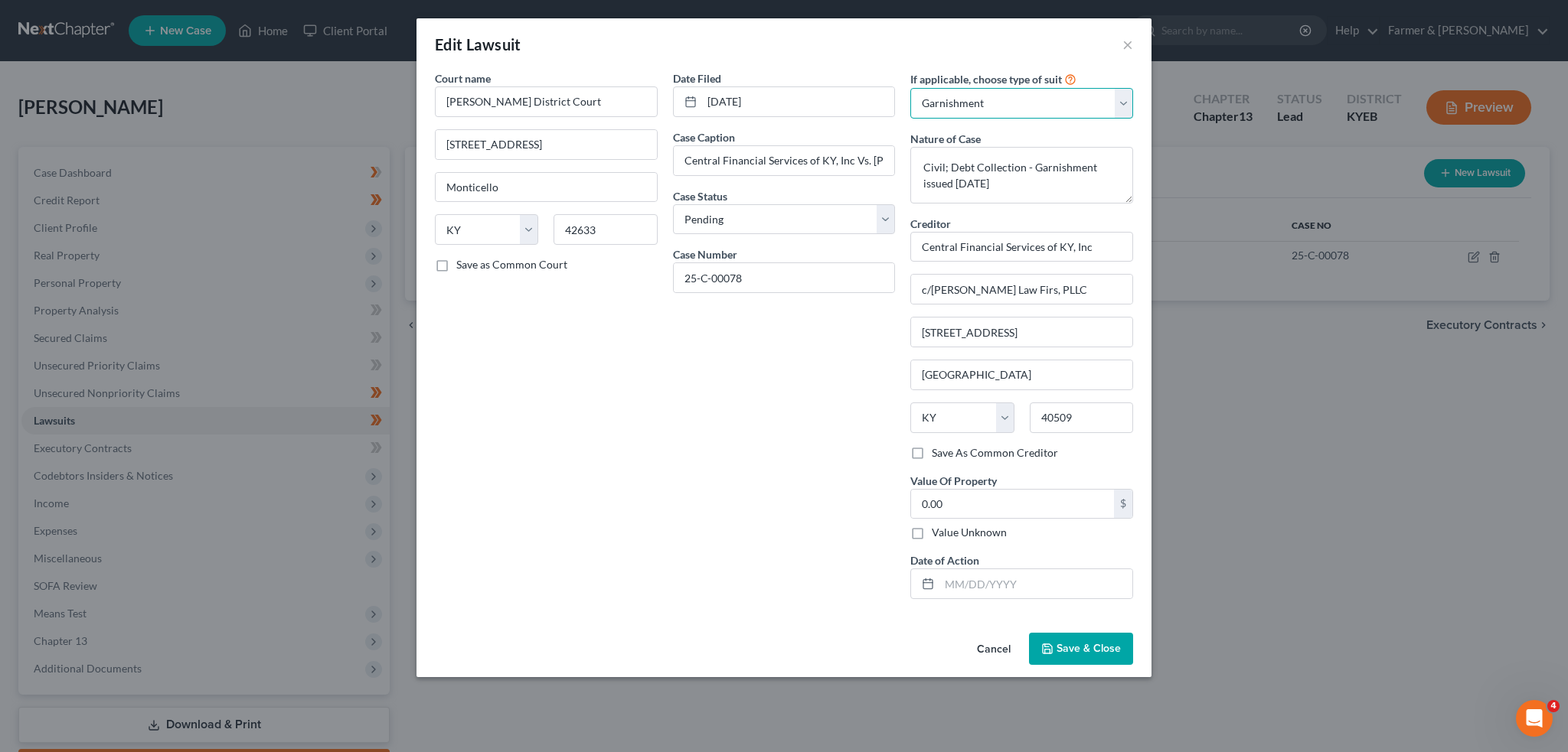
click at [1026, 106] on select "Select Repossession Garnishment Foreclosure Attached, Seized, Or Levied Other" at bounding box center [1022, 103] width 223 height 30
select select "4"
click at [911, 88] on select "Select Repossession Garnishment Foreclosure Attached, Seized, Or Levied Other" at bounding box center [1022, 103] width 223 height 30
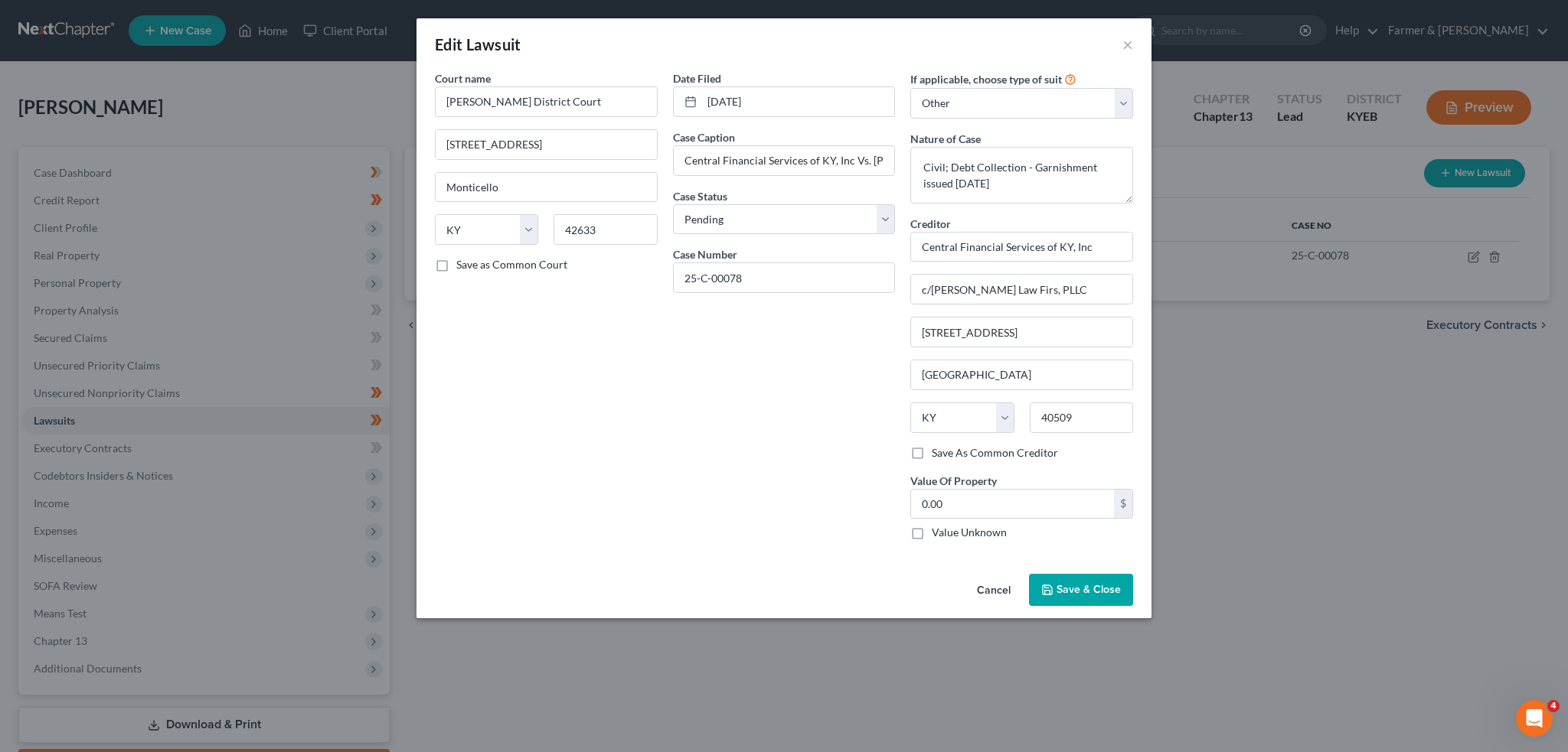
click at [1067, 583] on span "Save & Close" at bounding box center [1089, 590] width 65 height 13
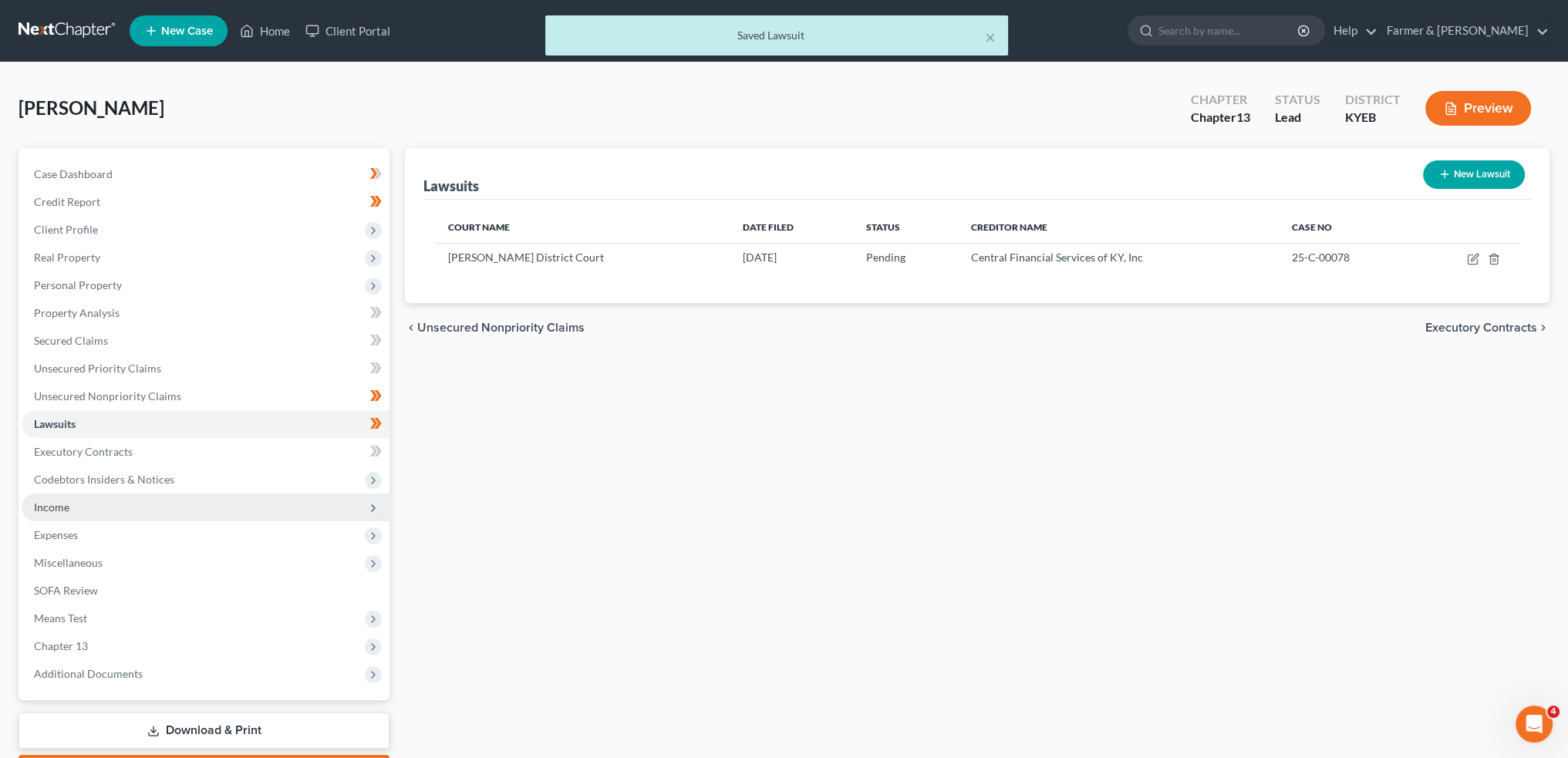
click at [148, 514] on span "Income" at bounding box center [205, 508] width 368 height 28
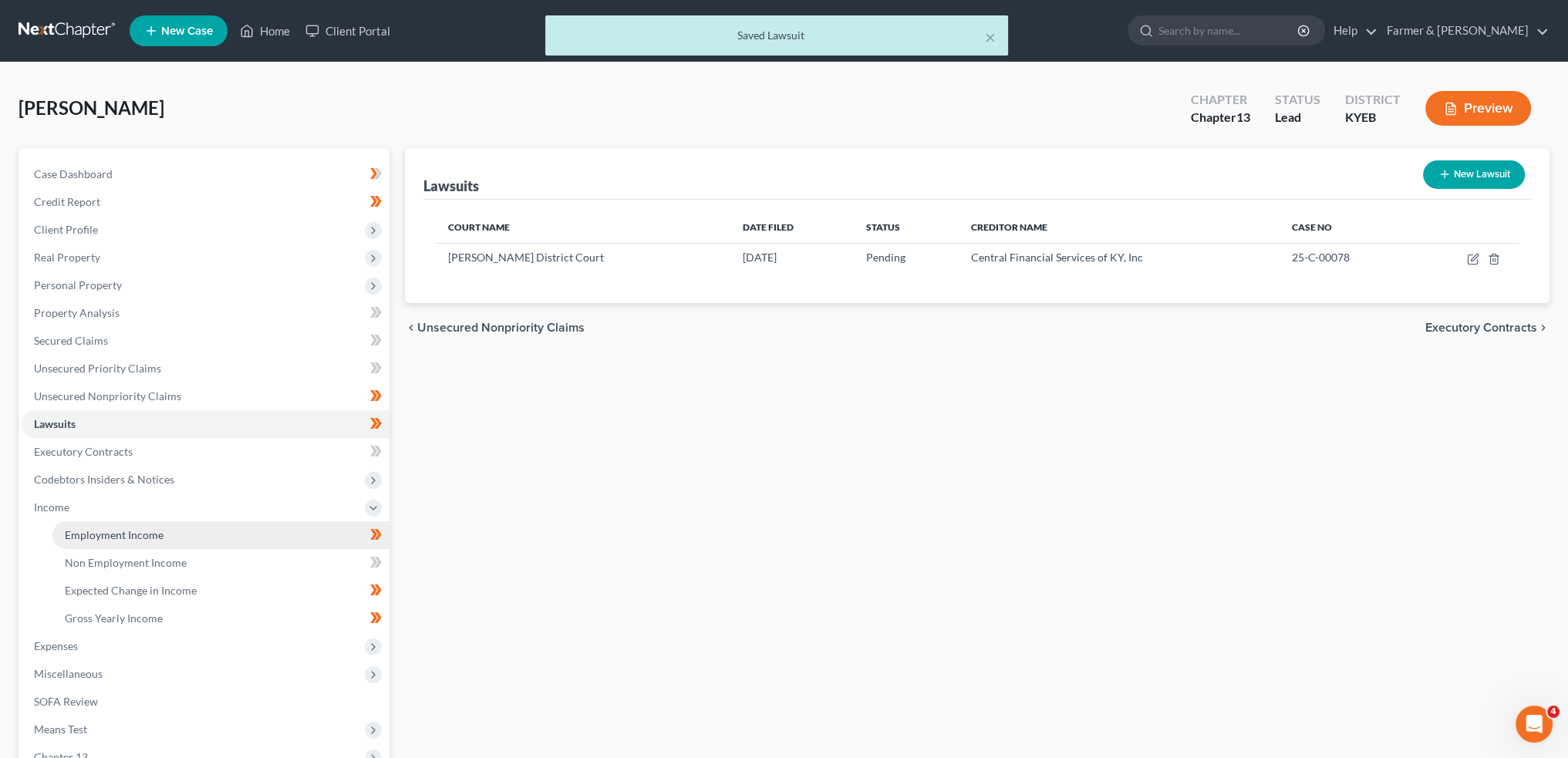
click at [151, 527] on link "Employment Income" at bounding box center [221, 535] width 337 height 28
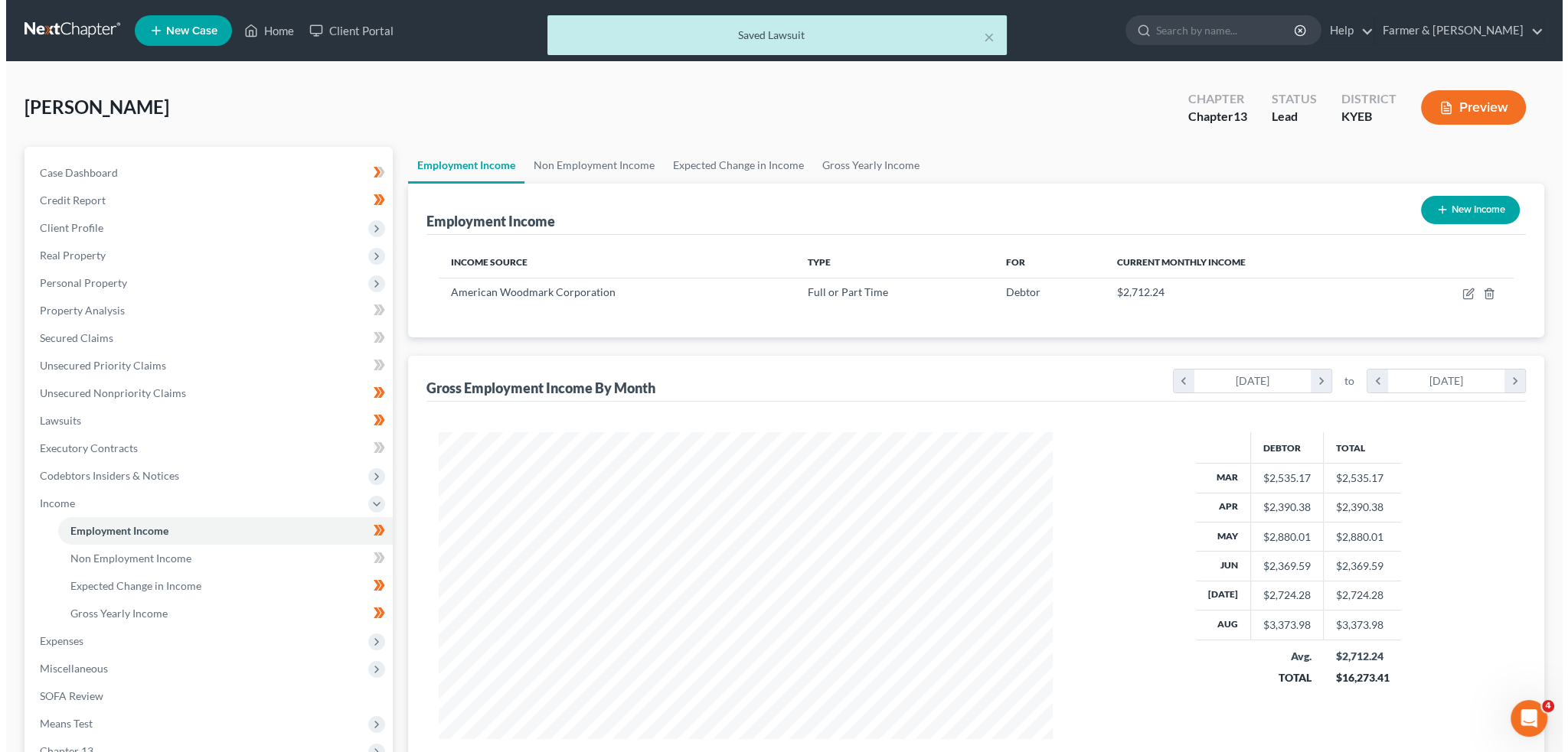
scroll to position [307, 644]
click at [1469, 290] on td at bounding box center [1448, 292] width 120 height 29
click at [1465, 290] on icon "button" at bounding box center [1462, 294] width 12 height 12
select select "0"
select select "18"
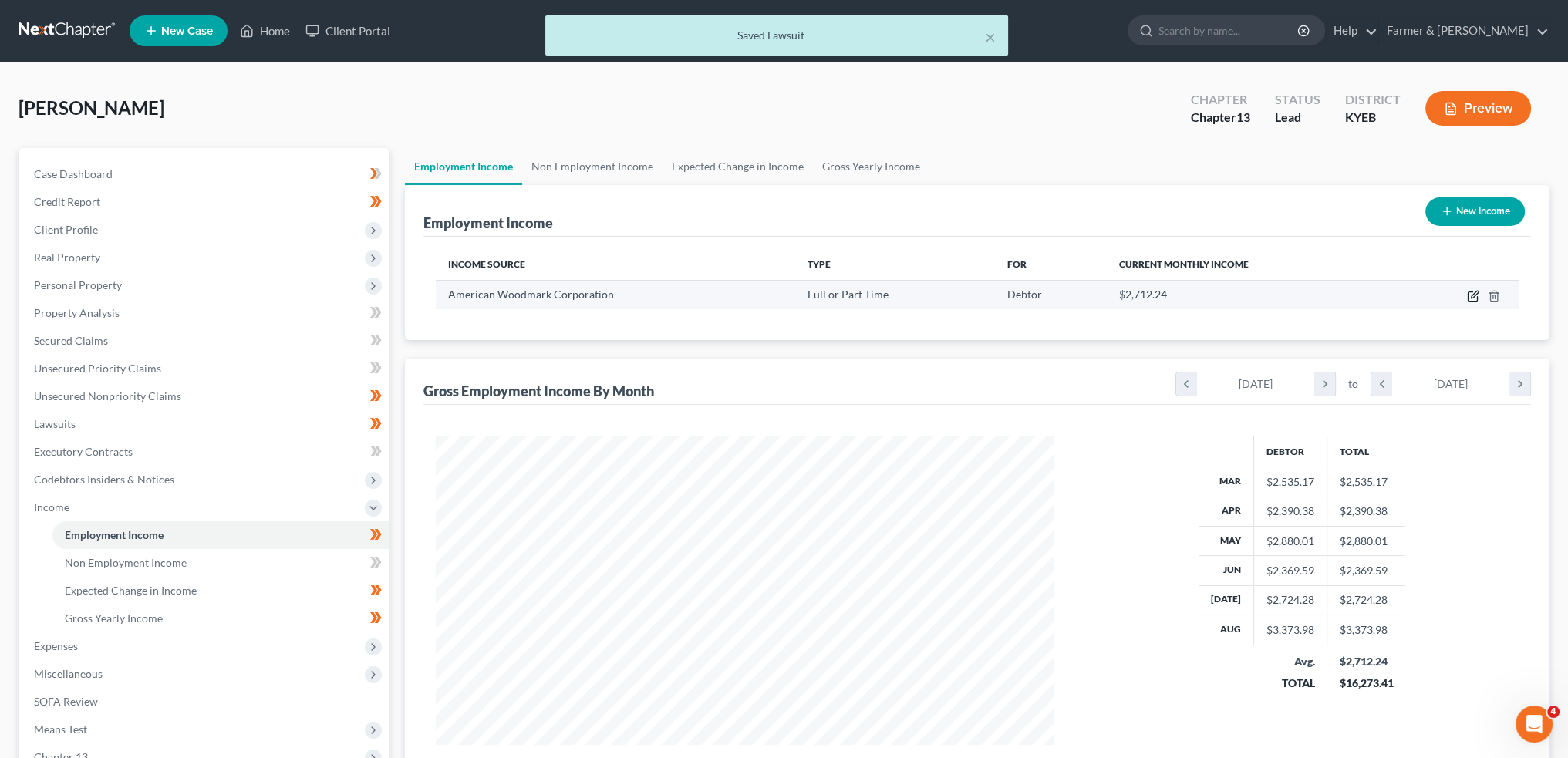
select select "3"
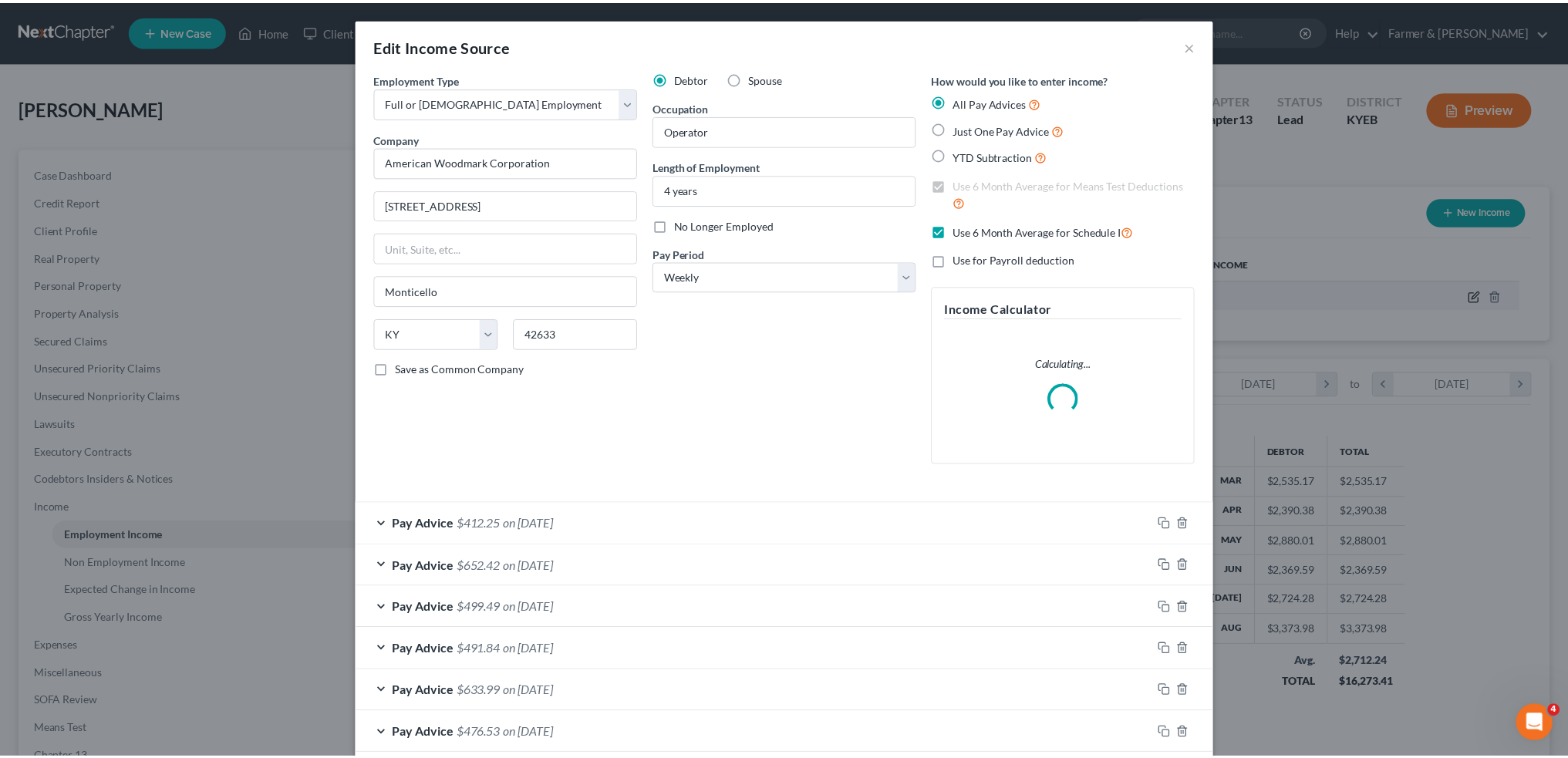
scroll to position [312, 655]
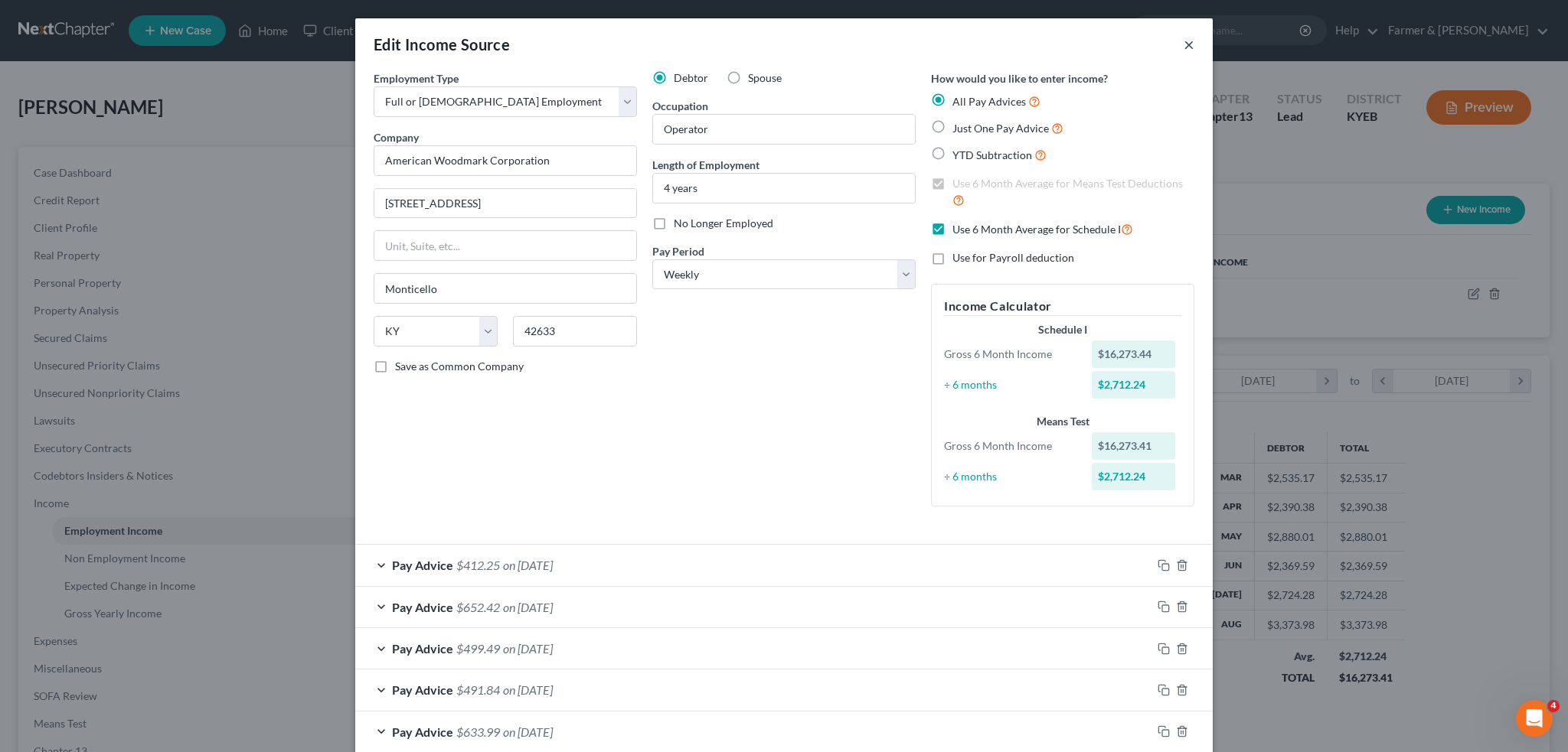
click at [1186, 45] on button "×" at bounding box center [1189, 44] width 10 height 18
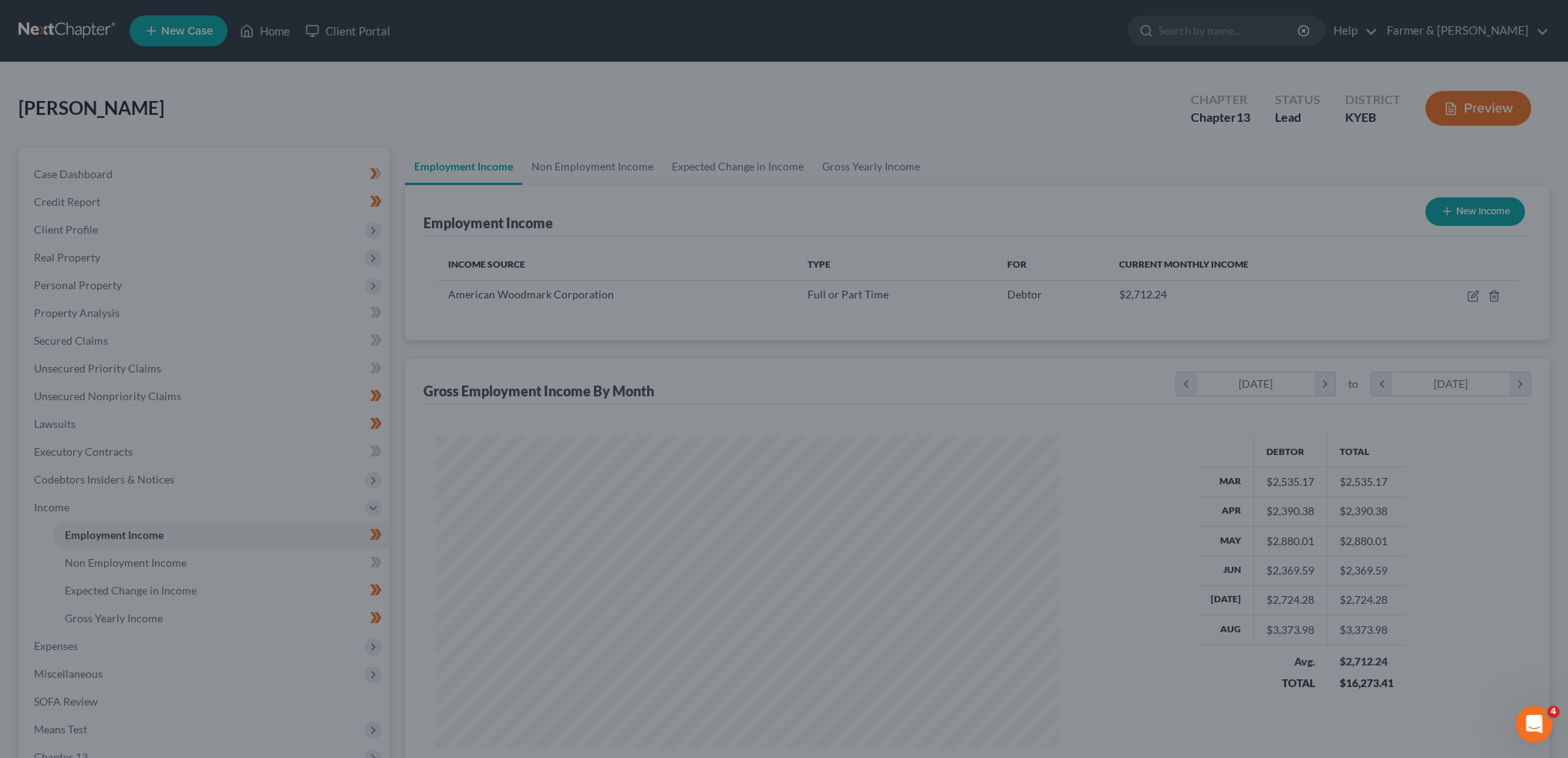
scroll to position [310, 649]
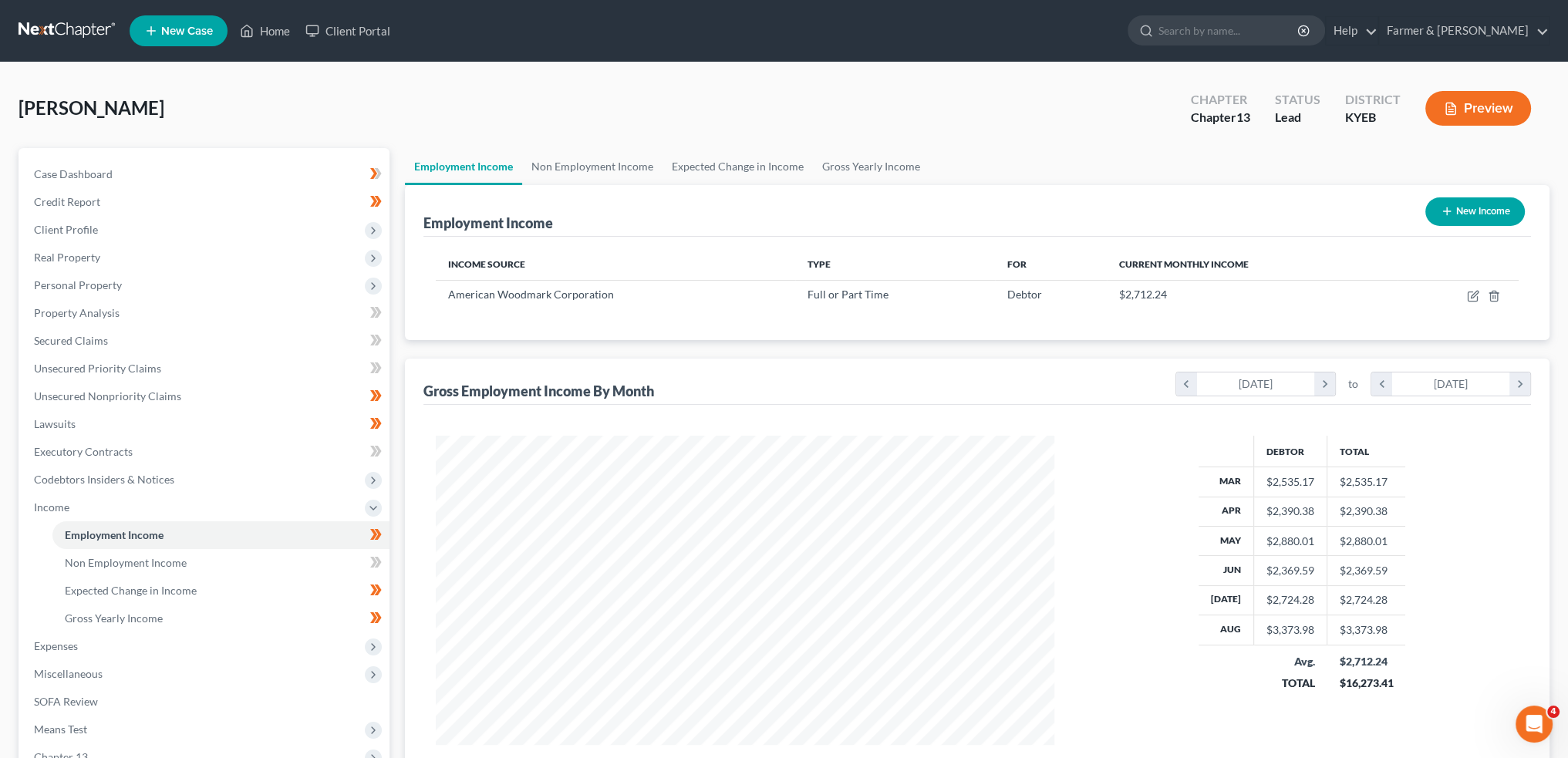
click at [1456, 114] on icon "button" at bounding box center [1450, 109] width 14 height 14
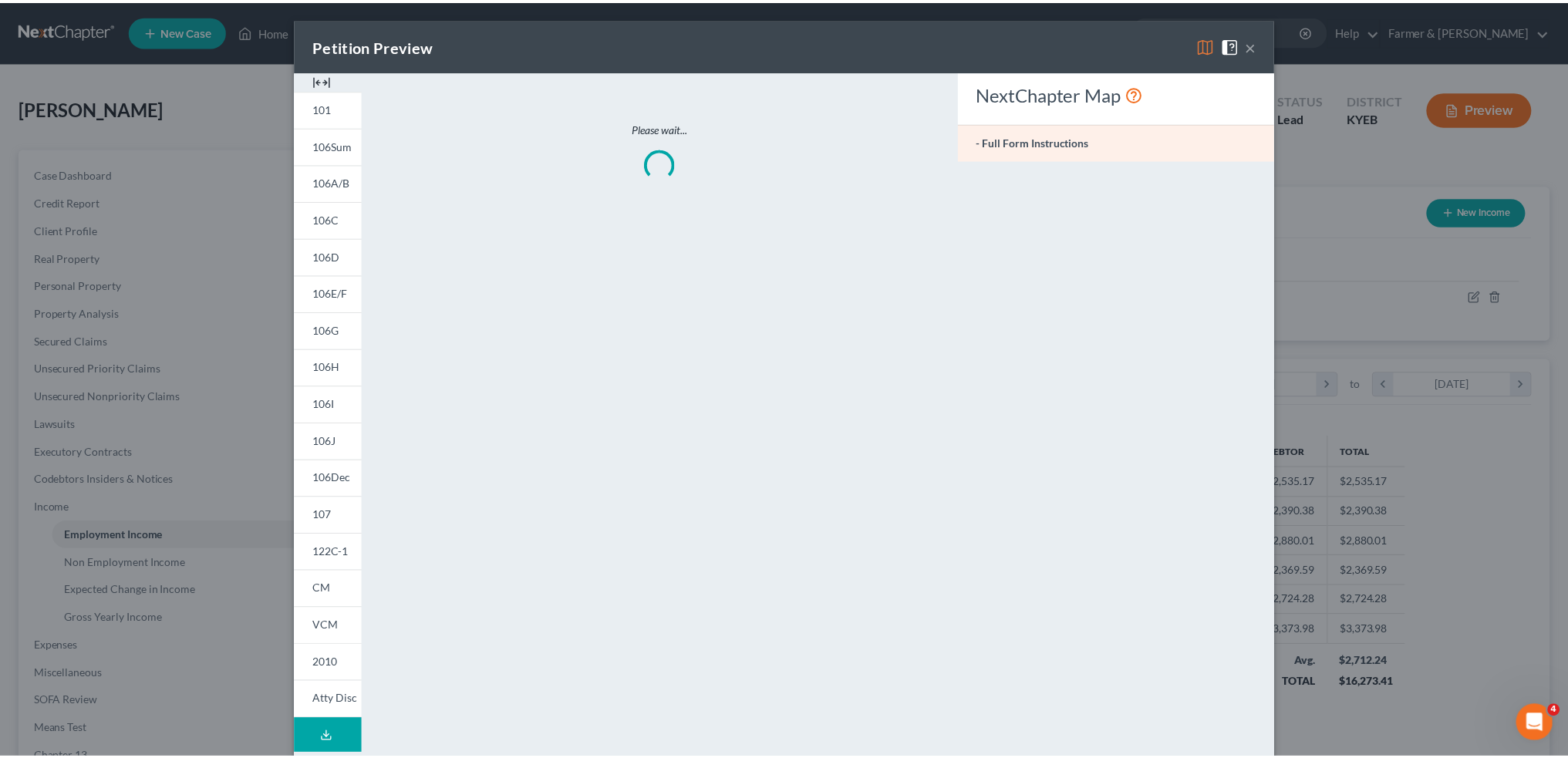
scroll to position [312, 655]
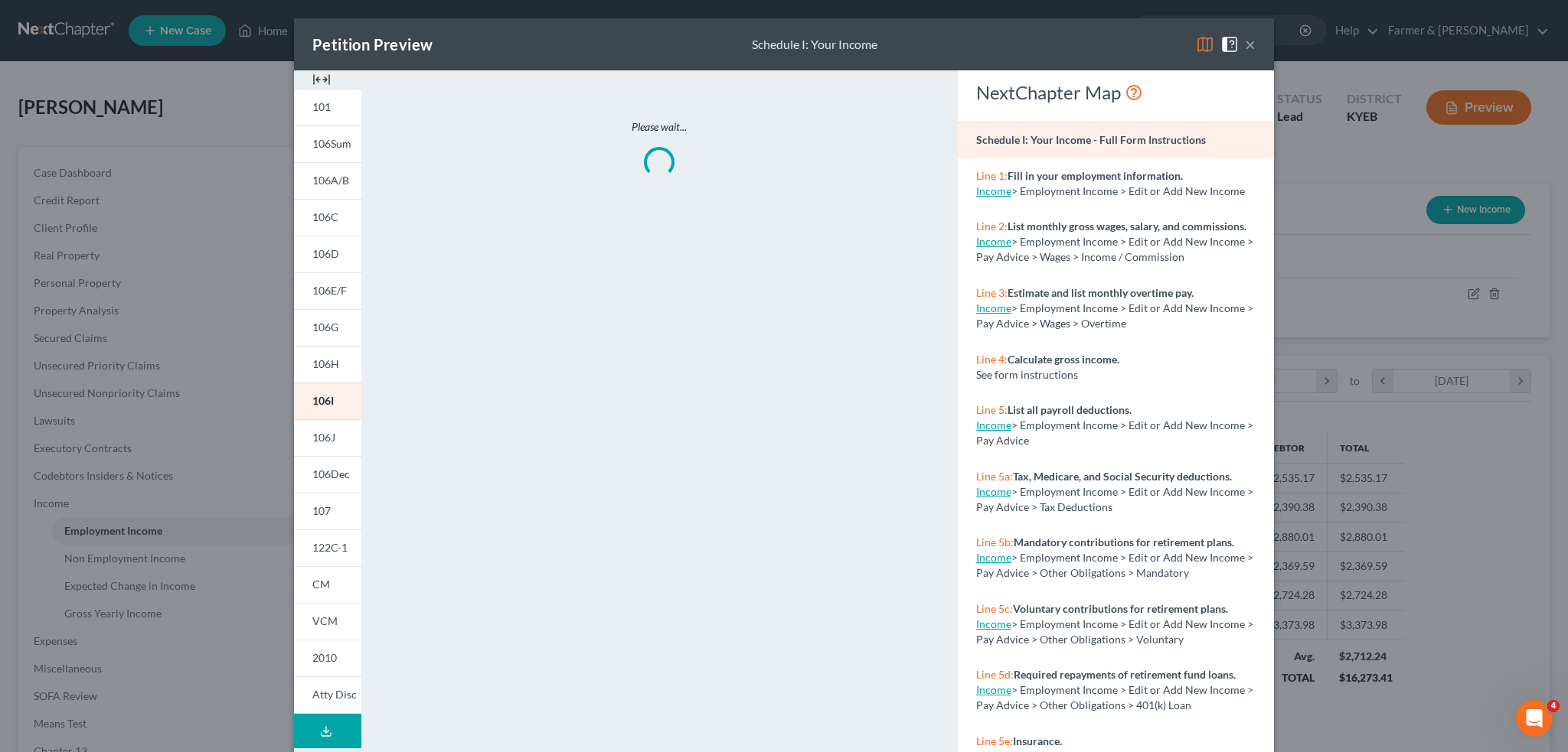
click at [1200, 46] on img at bounding box center [1205, 44] width 18 height 18
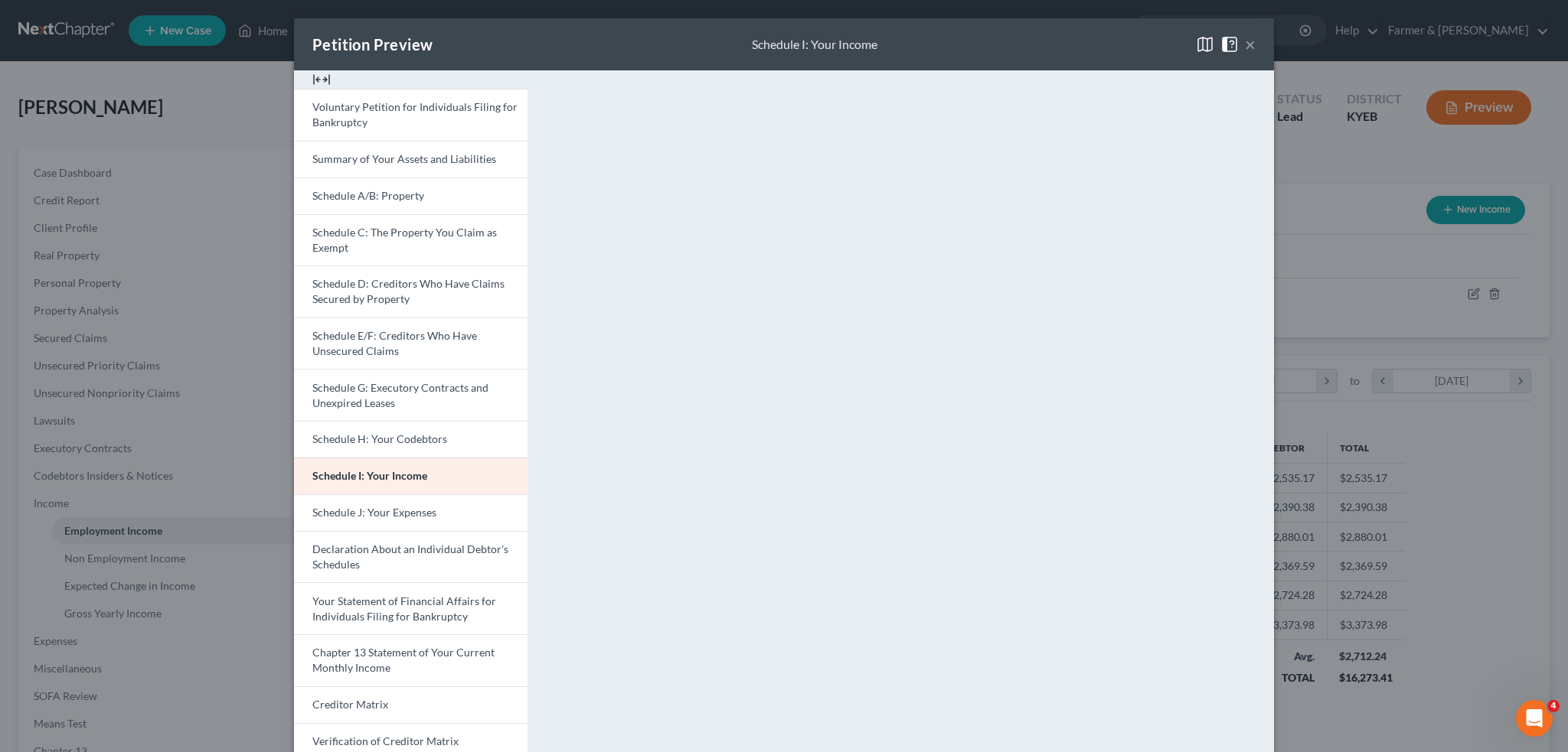
click at [1245, 45] on button "×" at bounding box center [1250, 44] width 10 height 18
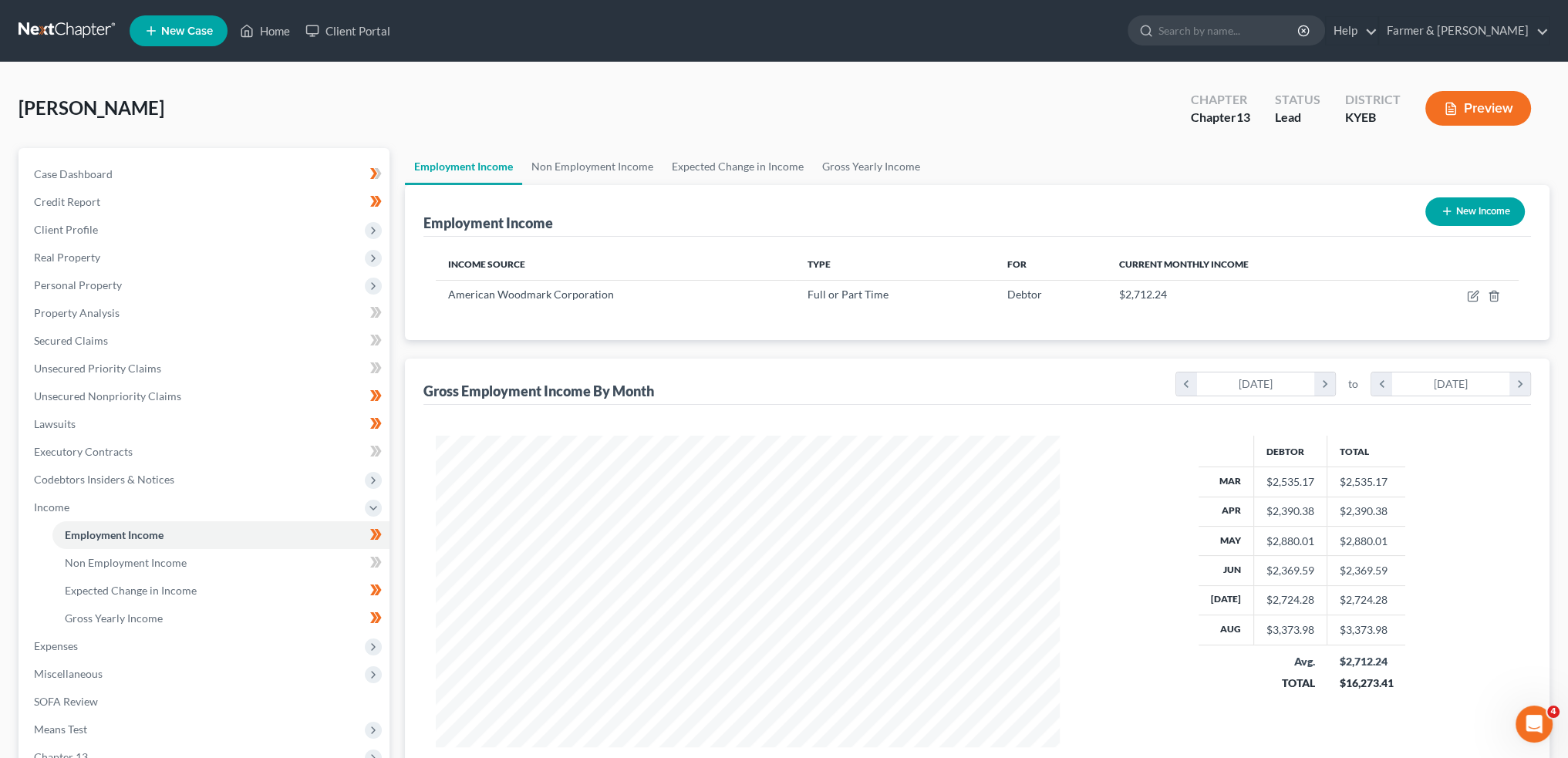
scroll to position [771282, 770660]
click at [157, 596] on span "Expected Change in Income" at bounding box center [131, 591] width 132 height 13
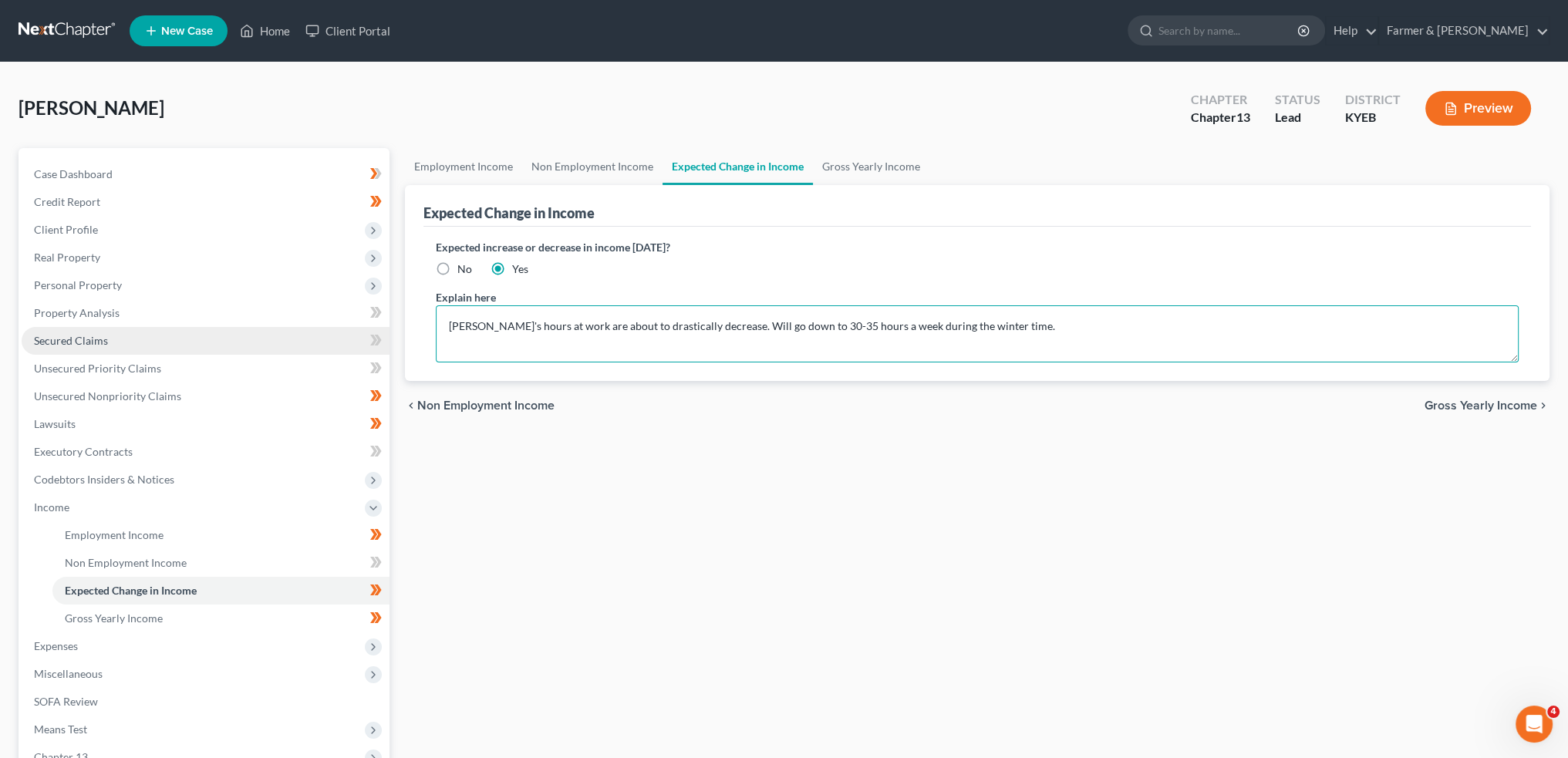
drag, startPoint x: 1039, startPoint y: 321, endPoint x: 211, endPoint y: 333, distance: 828.1
click at [211, 333] on div "Petition Navigation Case Dashboard Payments Invoices Payments Payments Credit R…" at bounding box center [784, 524] width 1546 height 752
type textarea "Debtor's hours will decrease in winter months to approximately 30-35 hours per …"
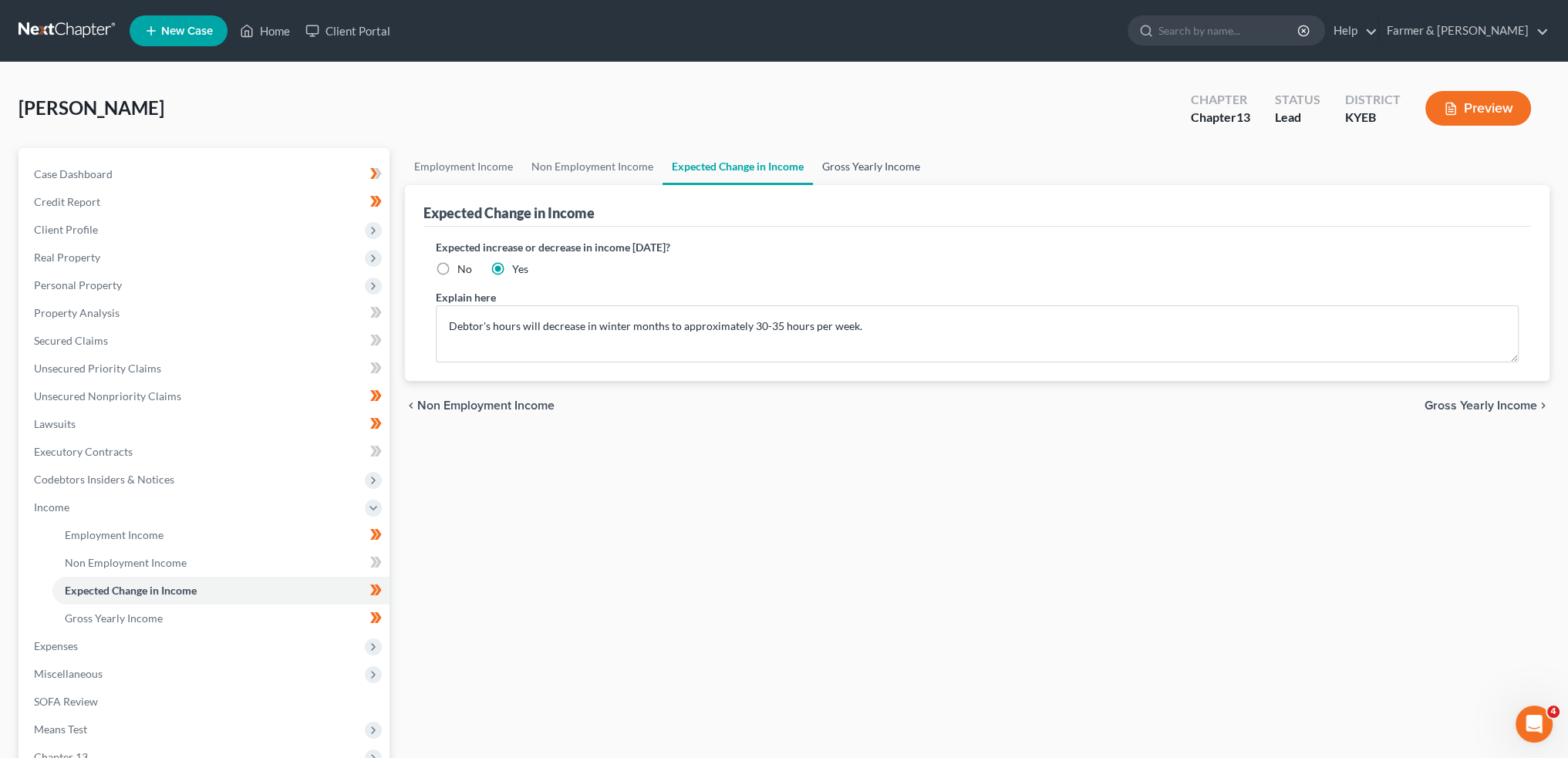
click at [870, 166] on link "Gross Yearly Income" at bounding box center [871, 166] width 117 height 37
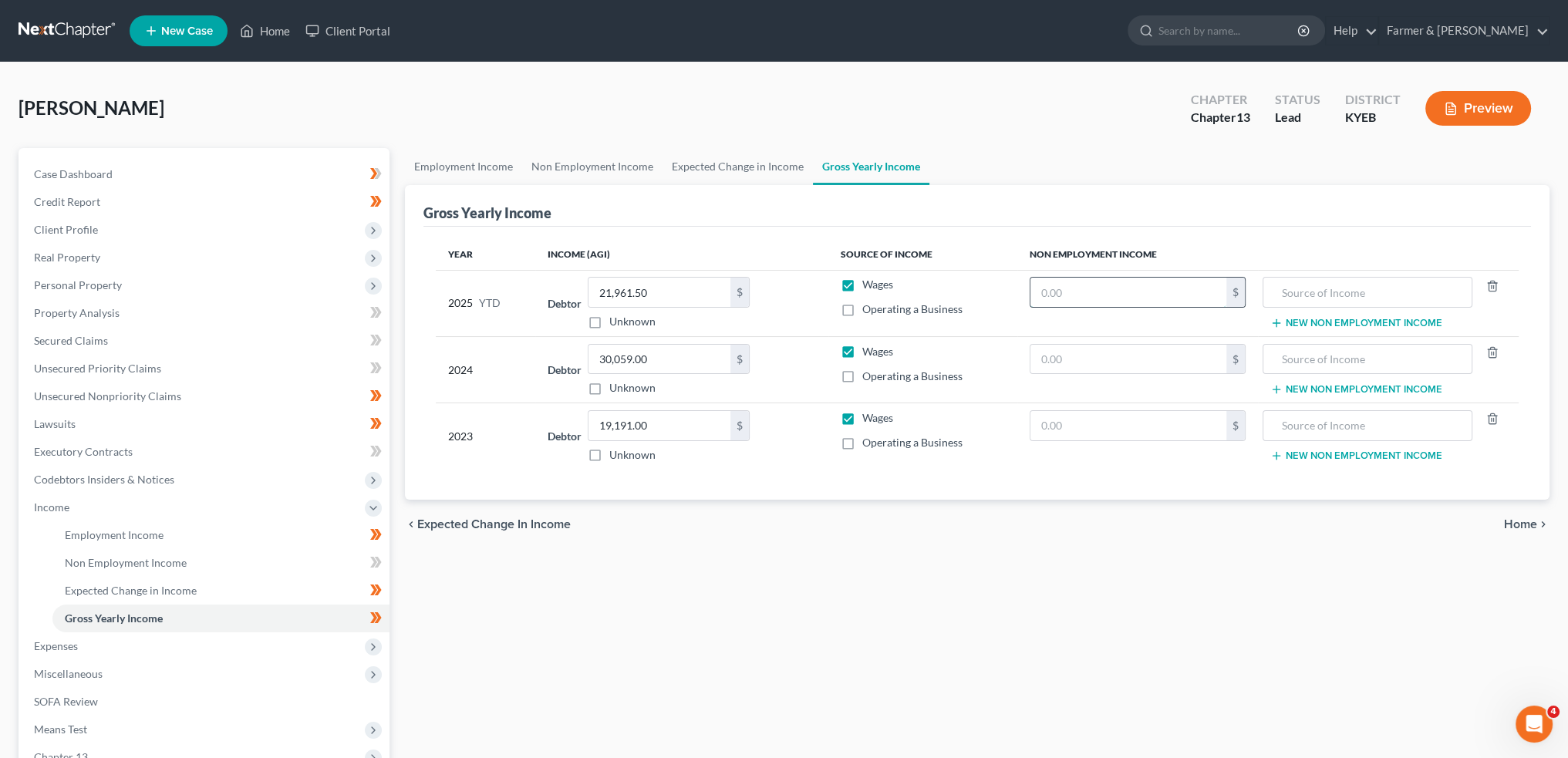
click at [1114, 291] on input "text" at bounding box center [1128, 292] width 196 height 30
type input "1,645.00"
type input "Tax Refund (2024)"
drag, startPoint x: 1106, startPoint y: 360, endPoint x: 1115, endPoint y: 355, distance: 10.3
click at [1114, 355] on input "text" at bounding box center [1128, 359] width 196 height 30
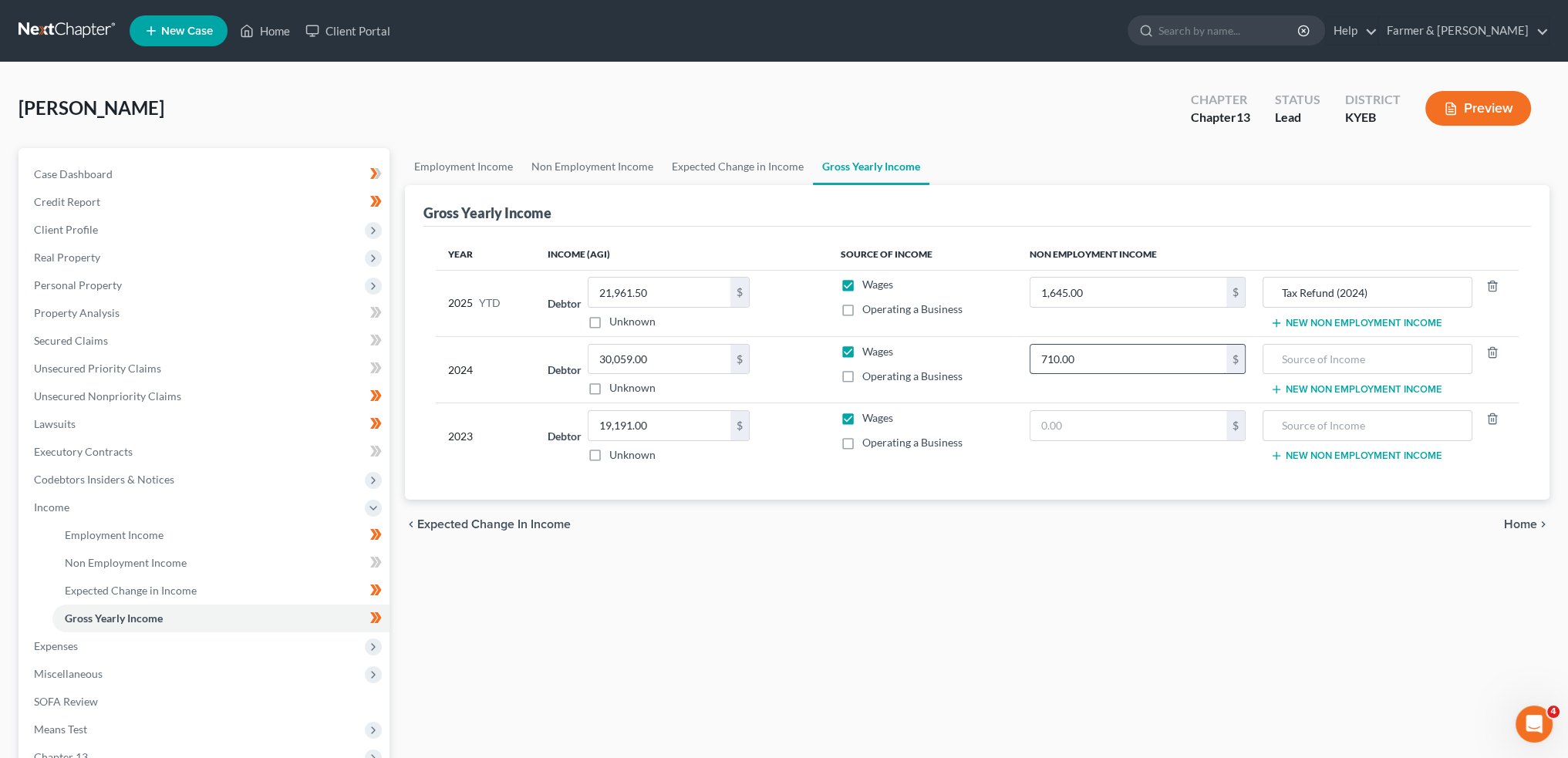
type input "710.00"
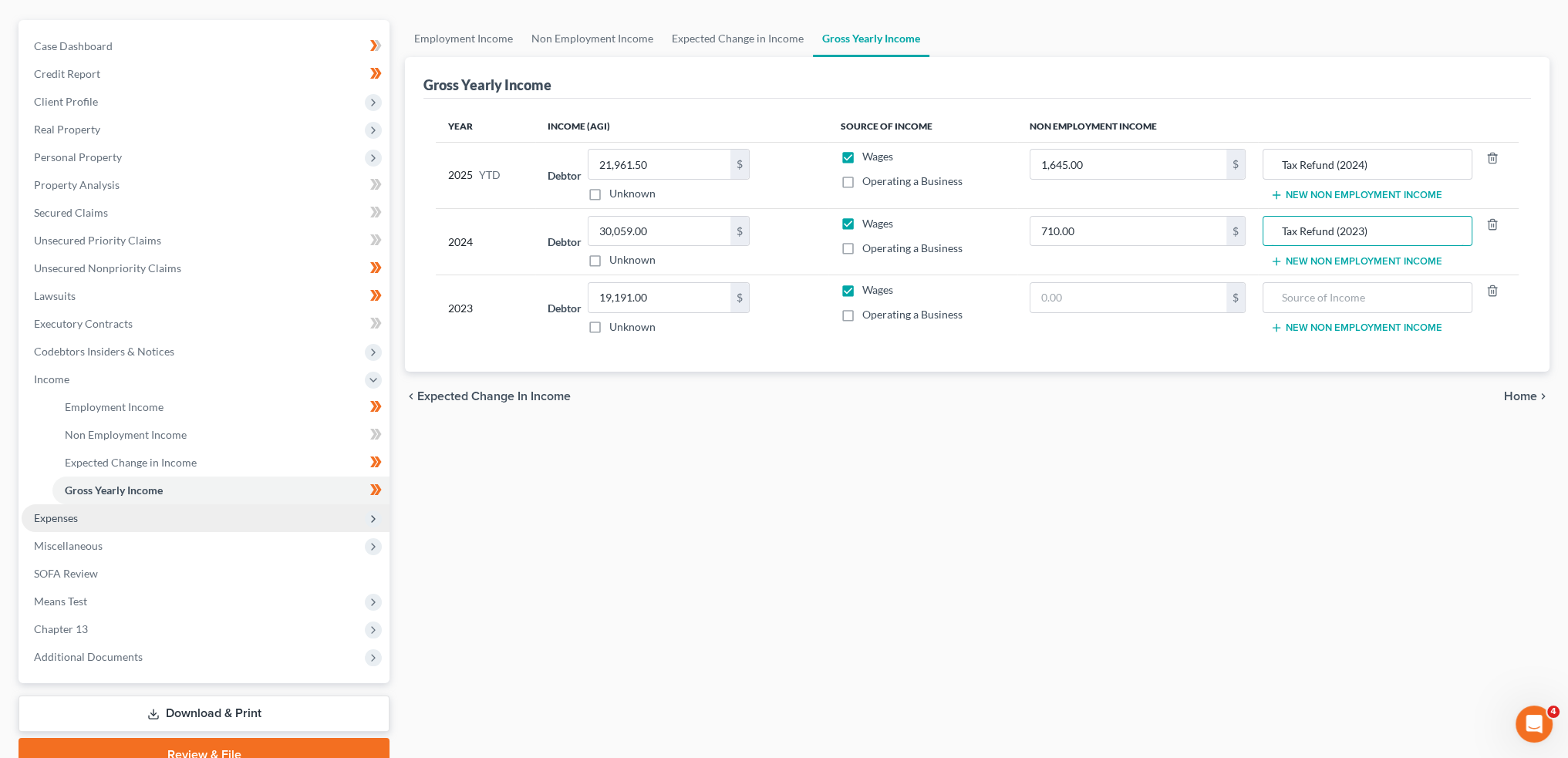
type input "Tax Refund (2023)"
click at [102, 513] on span "Expenses" at bounding box center [205, 518] width 368 height 28
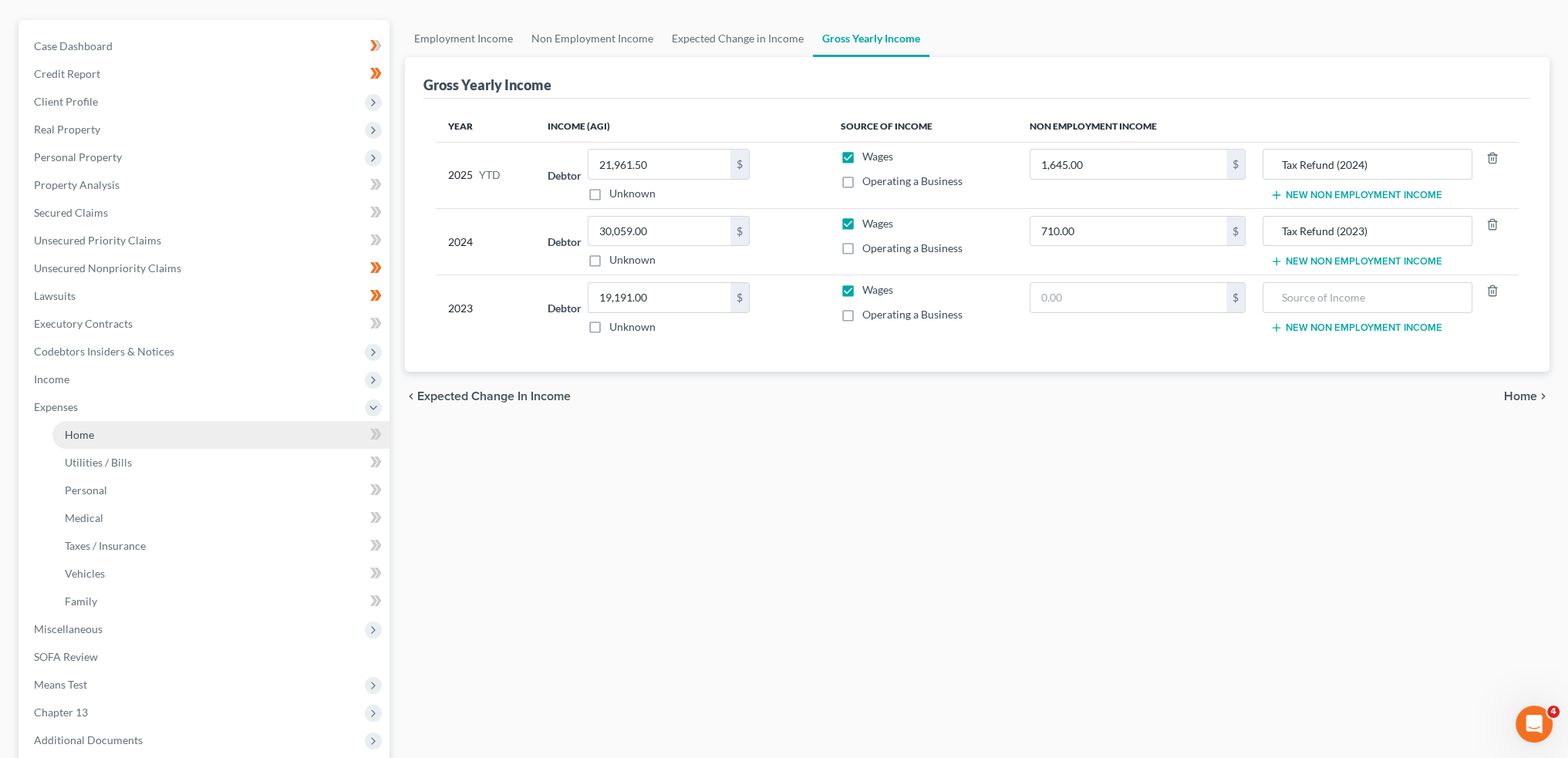
click at [106, 429] on link "Home" at bounding box center [221, 435] width 337 height 28
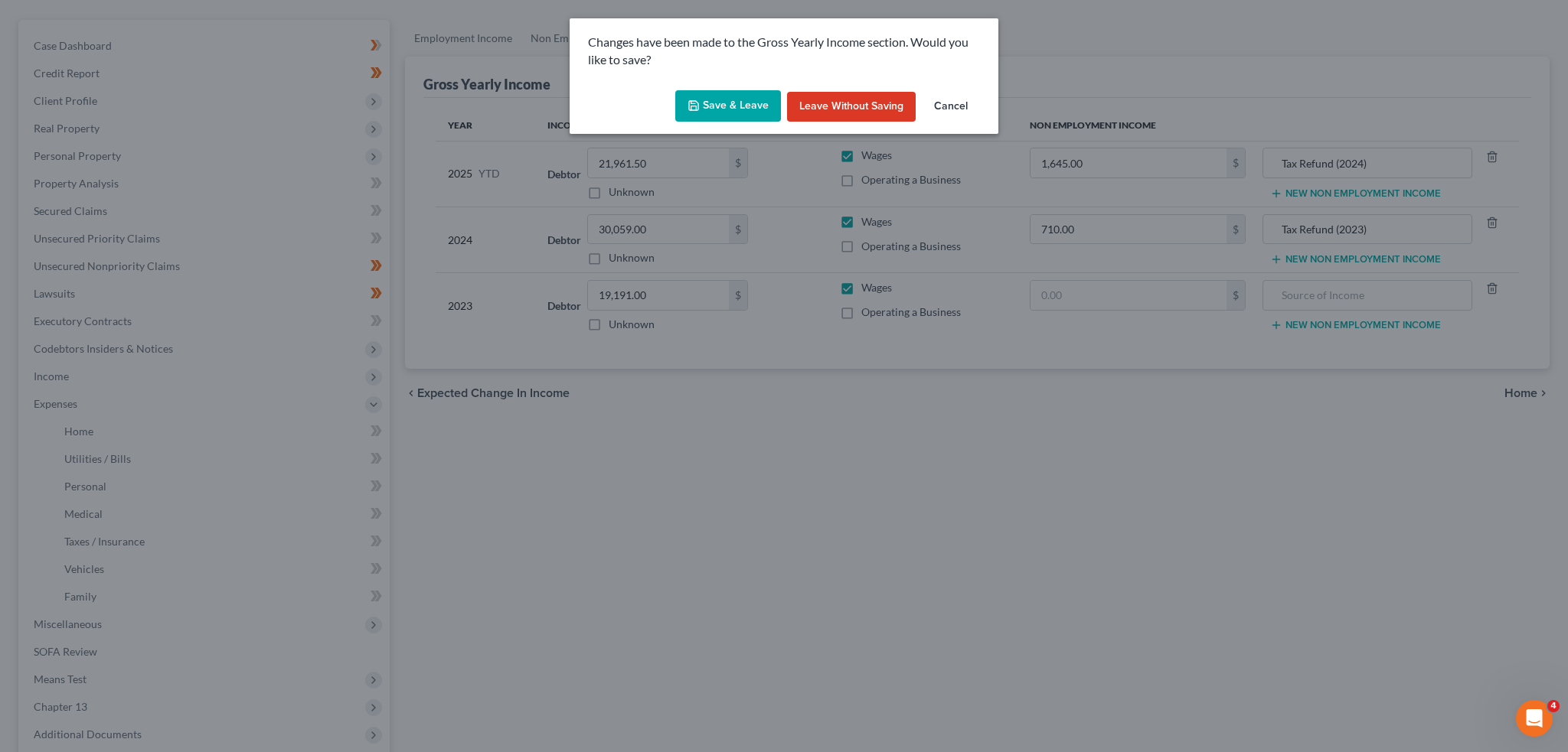
click at [695, 116] on button "Save & Leave" at bounding box center [728, 106] width 105 height 32
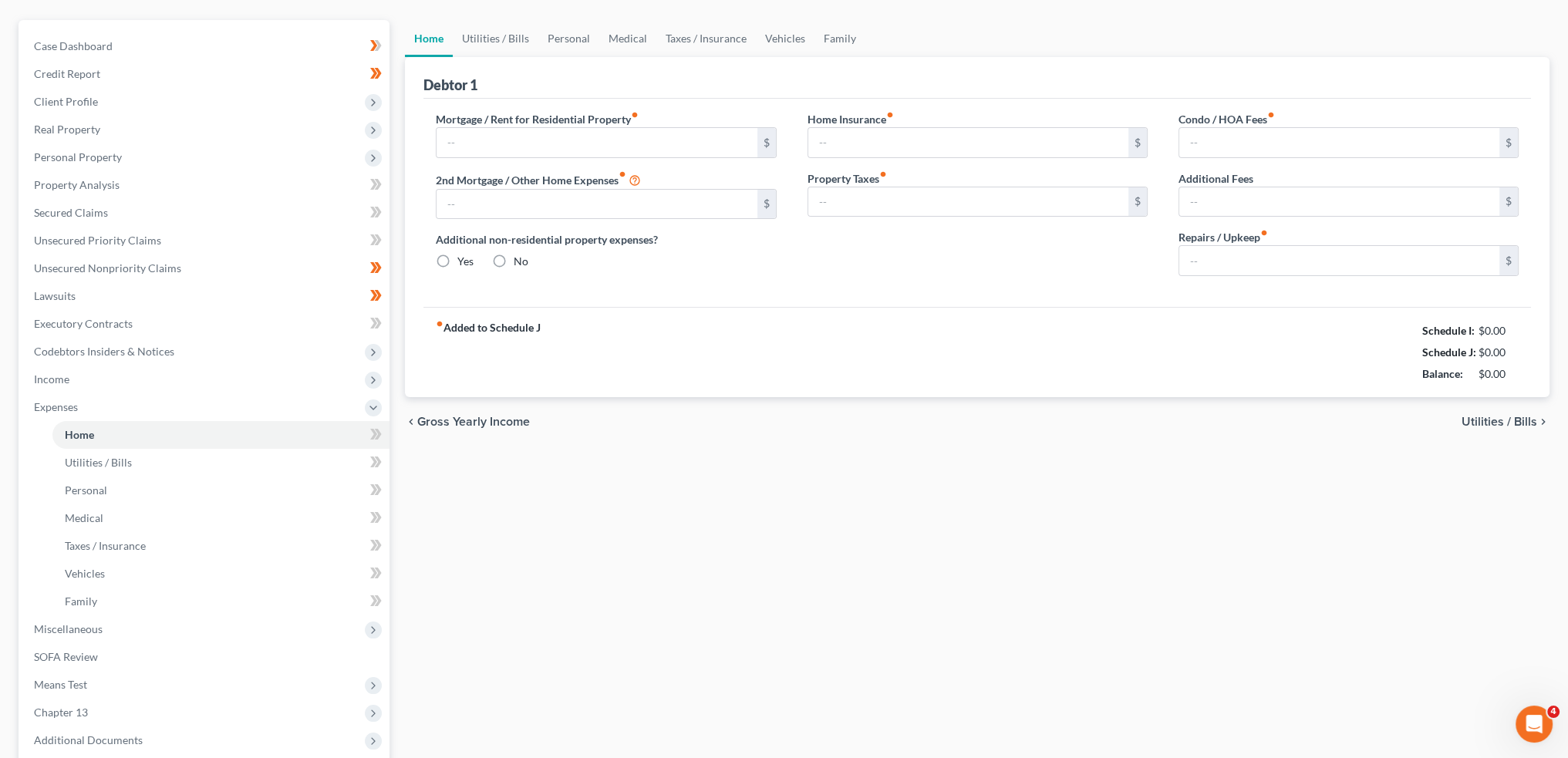
type input "350.00"
type input "0.00"
radio input "true"
type input "0.00"
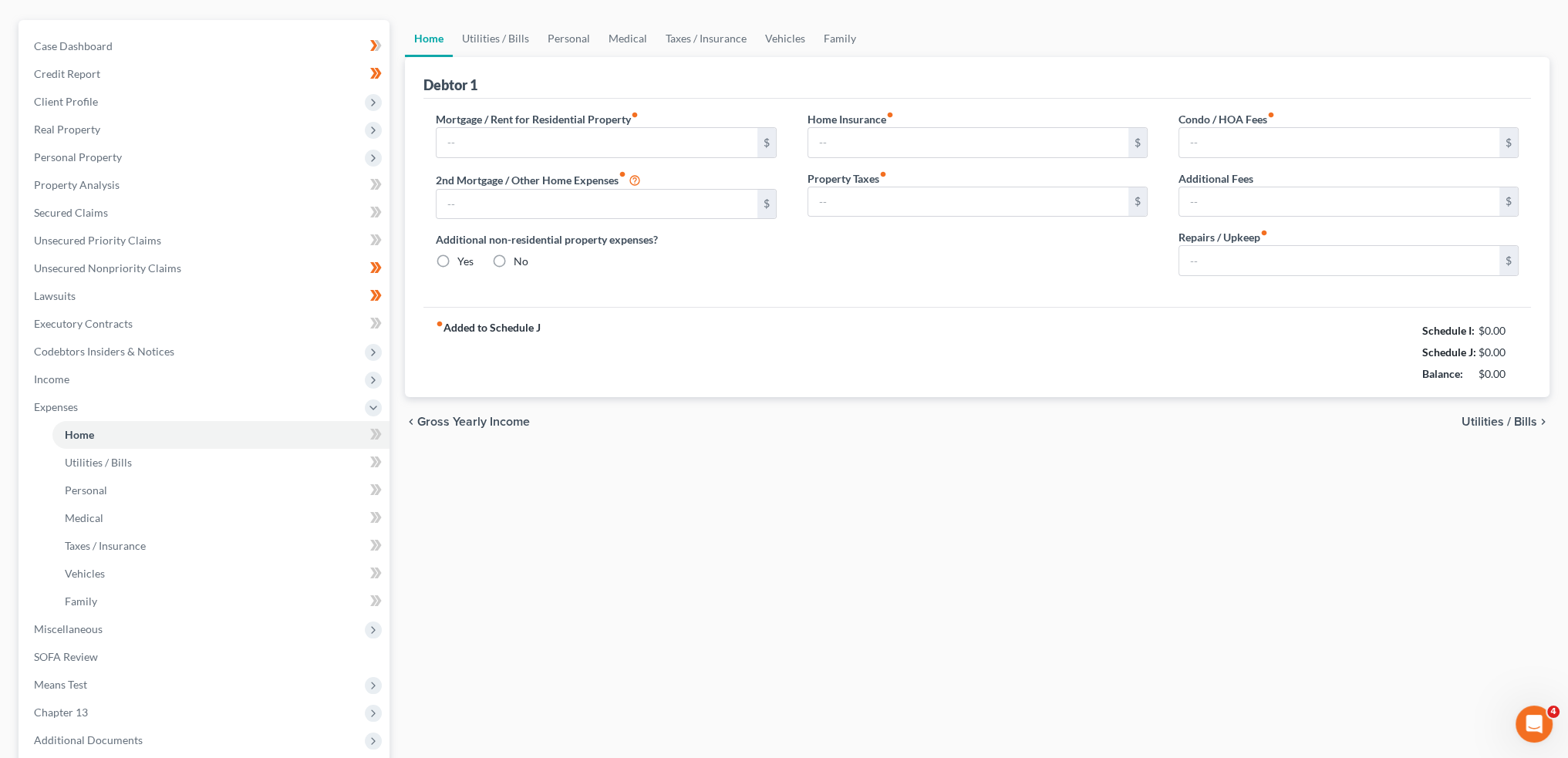
type input "0.00"
type input "20.00"
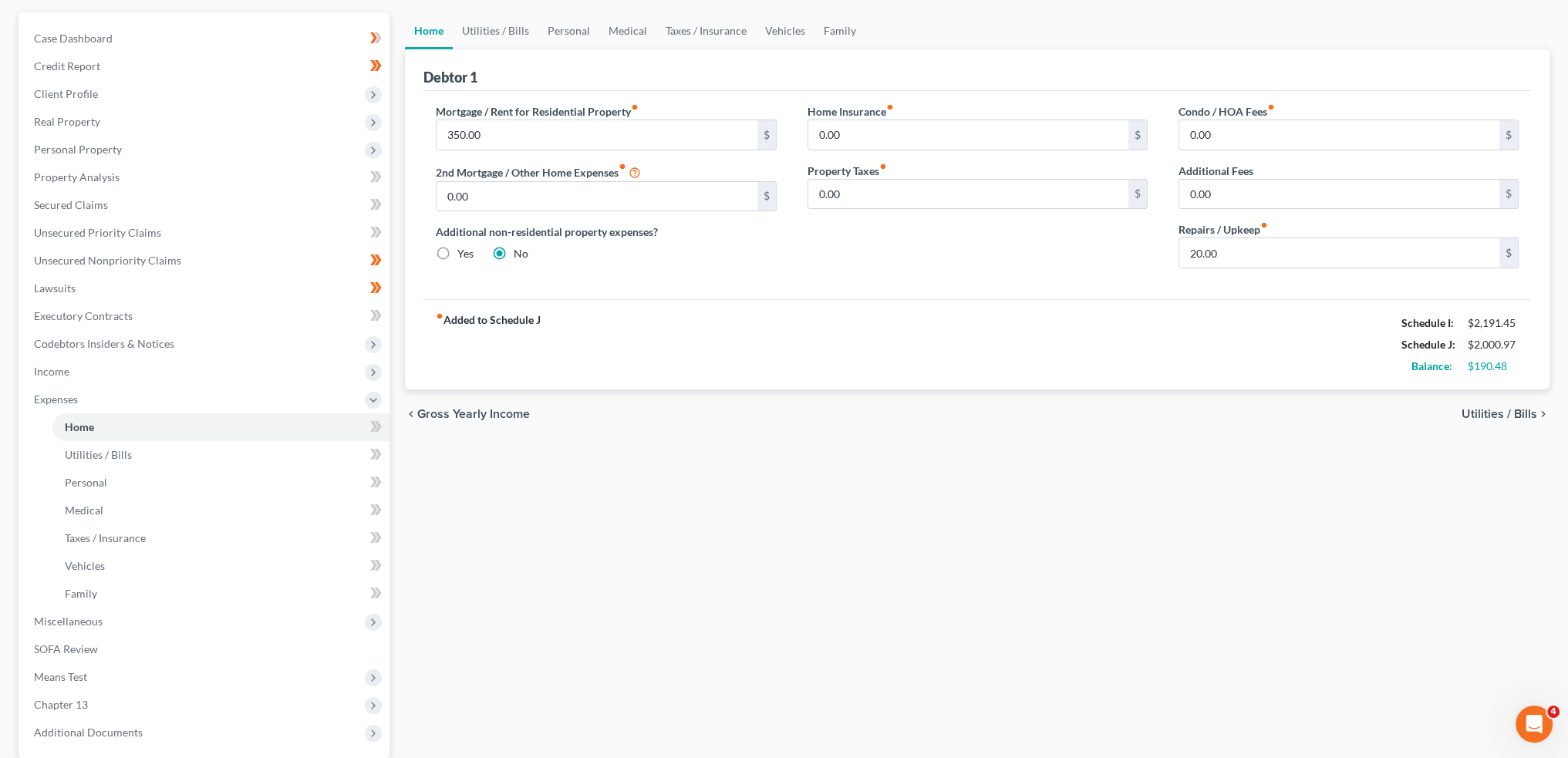
scroll to position [257, 0]
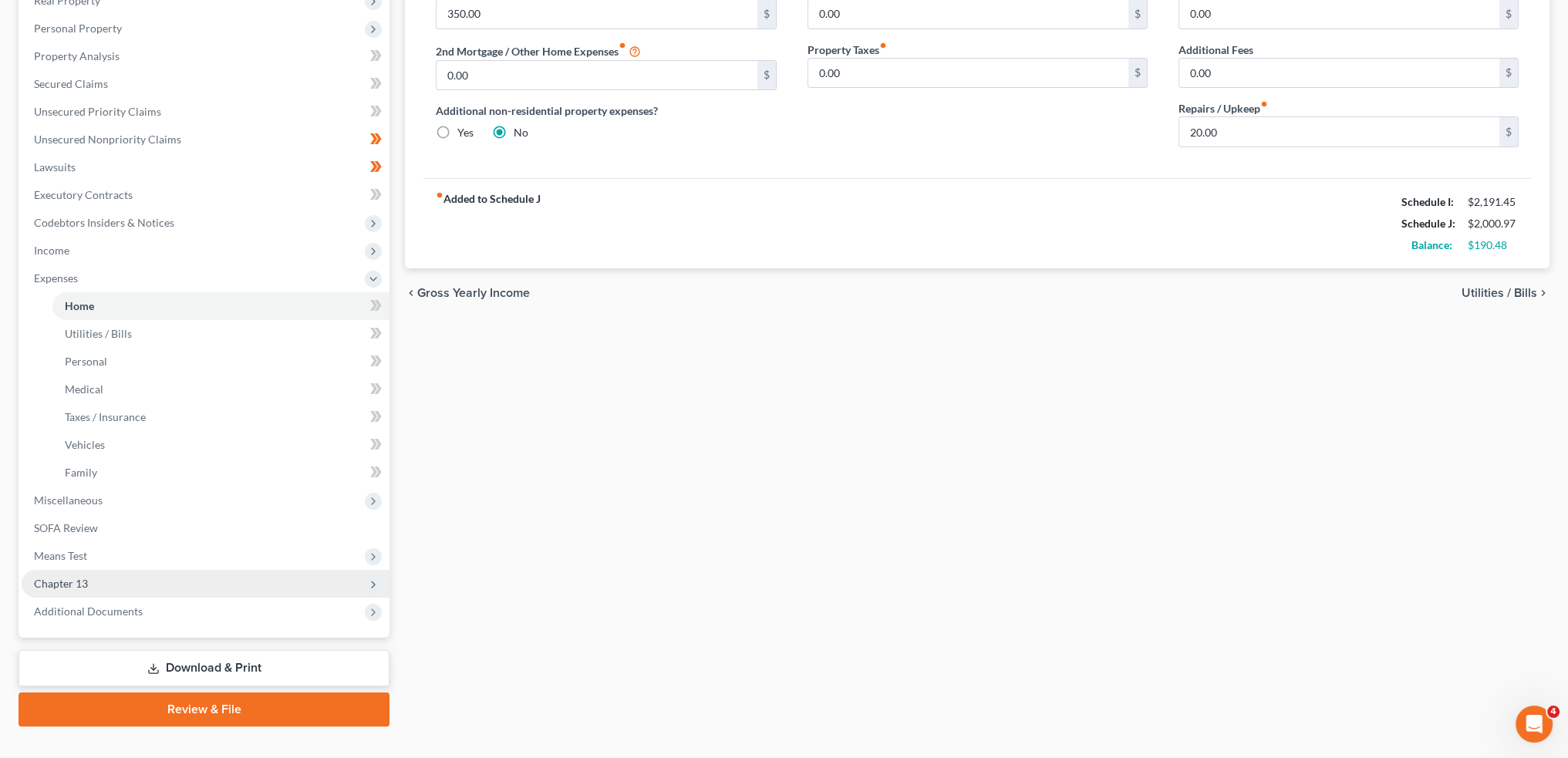
click at [123, 577] on span "Chapter 13" at bounding box center [205, 584] width 368 height 28
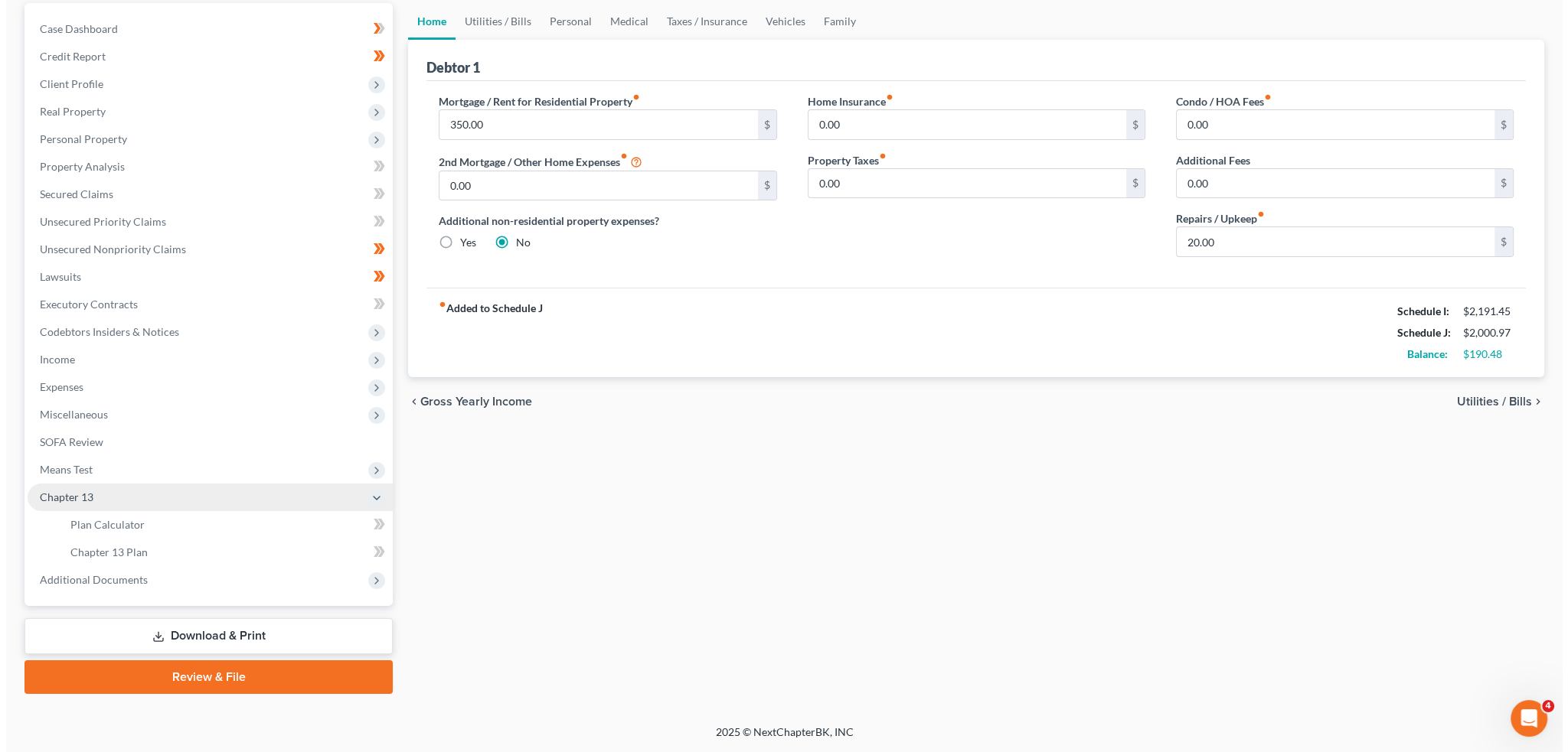
scroll to position [142, 0]
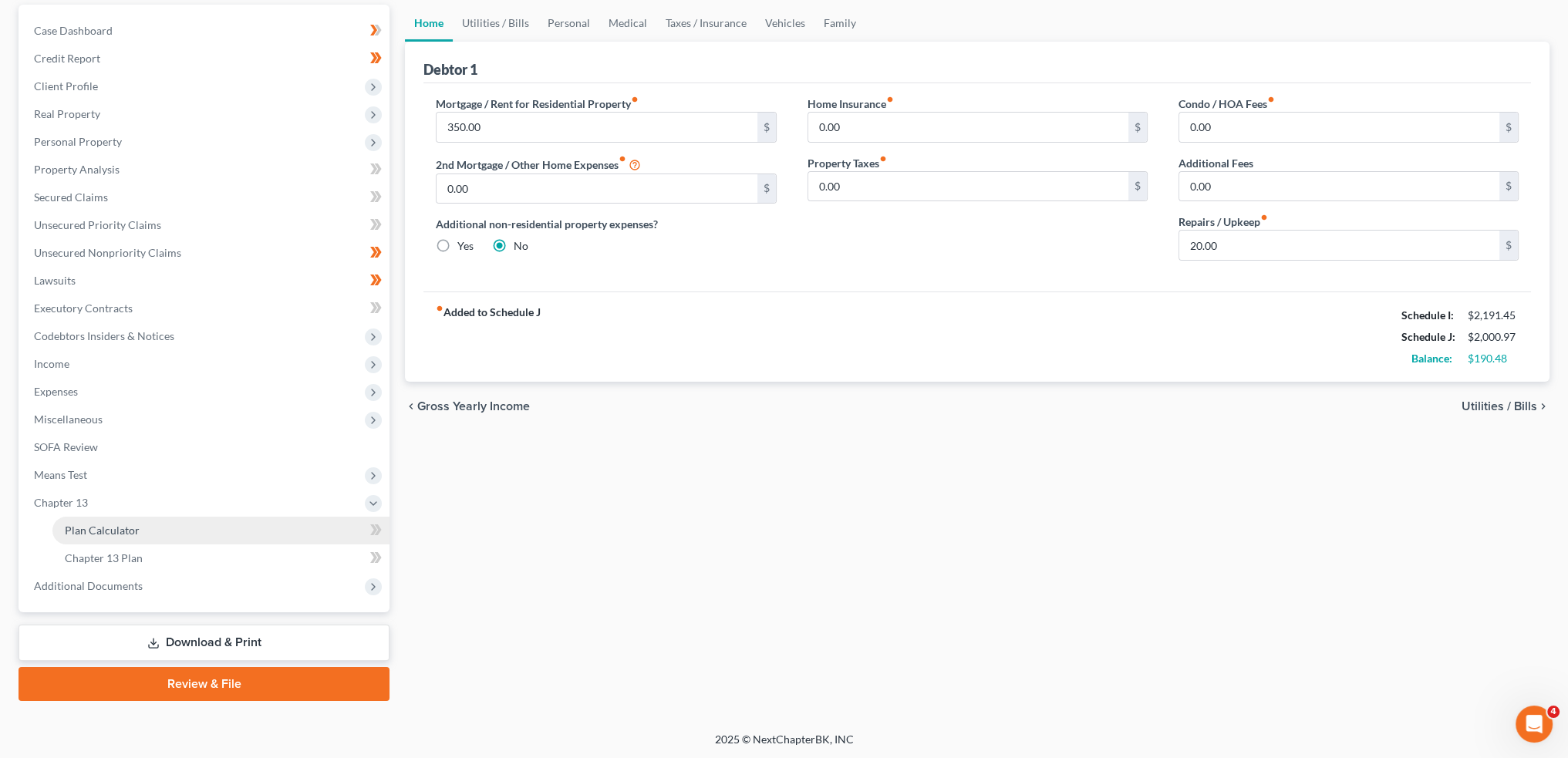
click at [122, 532] on span "Plan Calculator" at bounding box center [102, 531] width 75 height 13
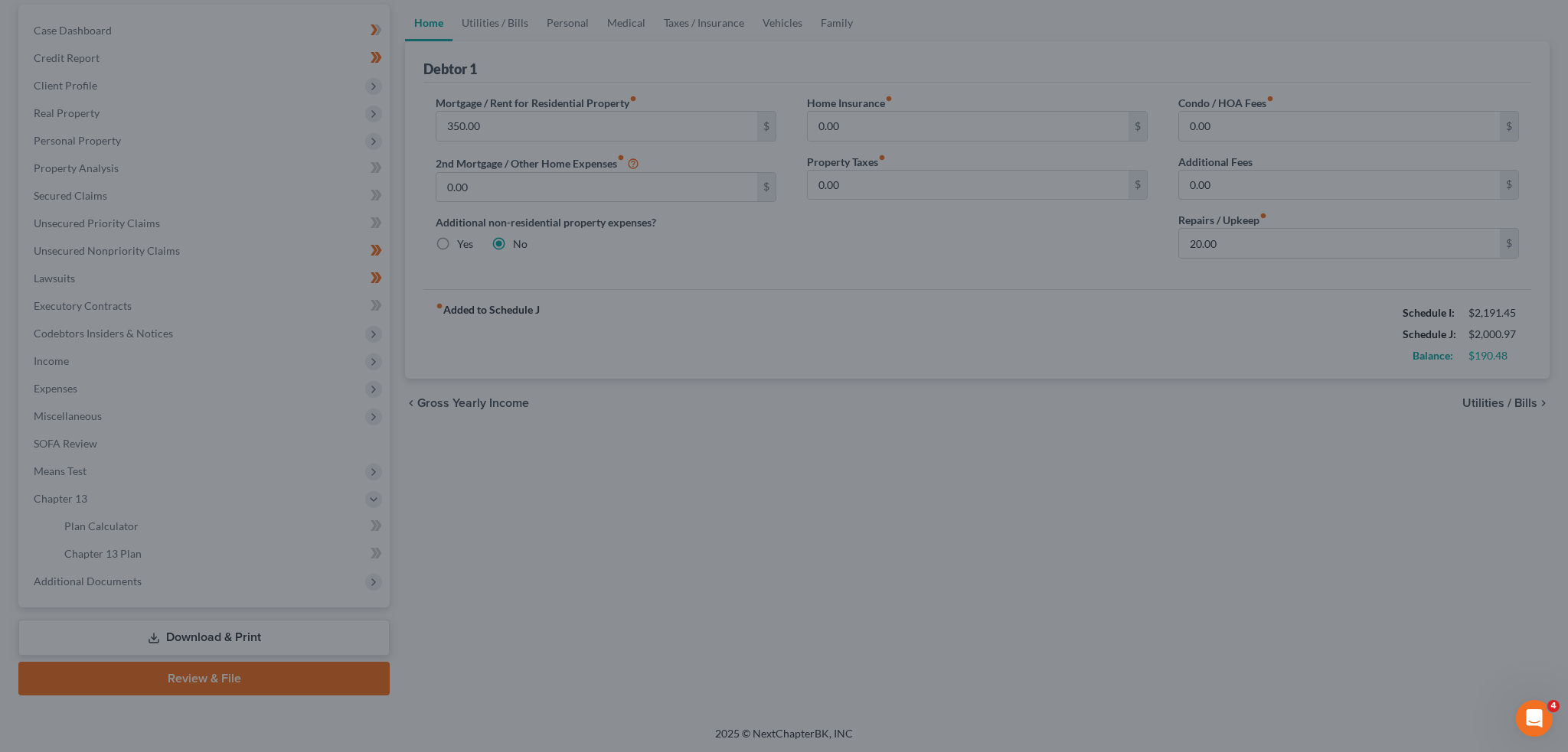
click at [106, 528] on div at bounding box center [784, 376] width 1568 height 752
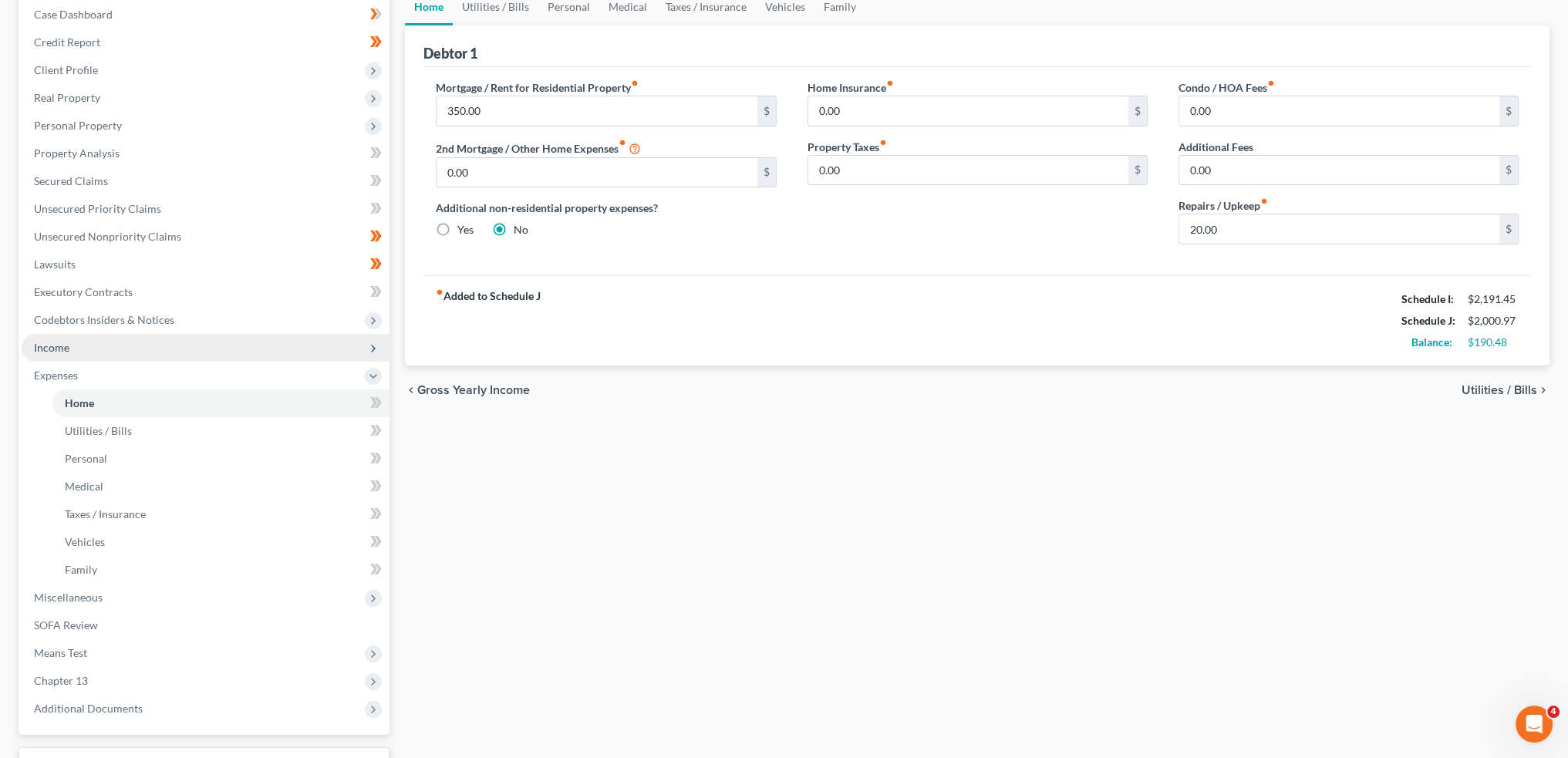
scroll to position [257, 0]
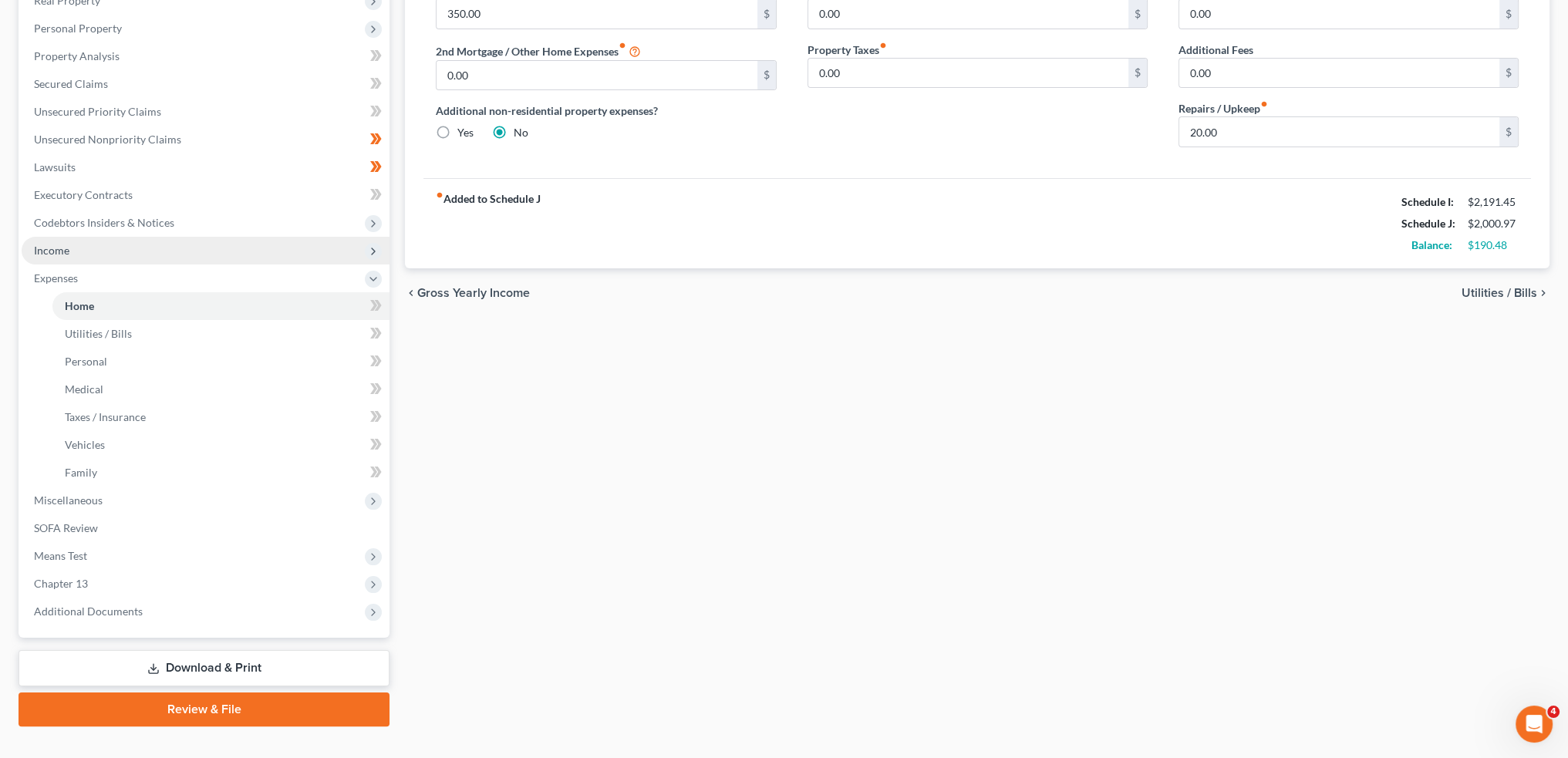
click at [117, 249] on span "Income" at bounding box center [205, 250] width 368 height 28
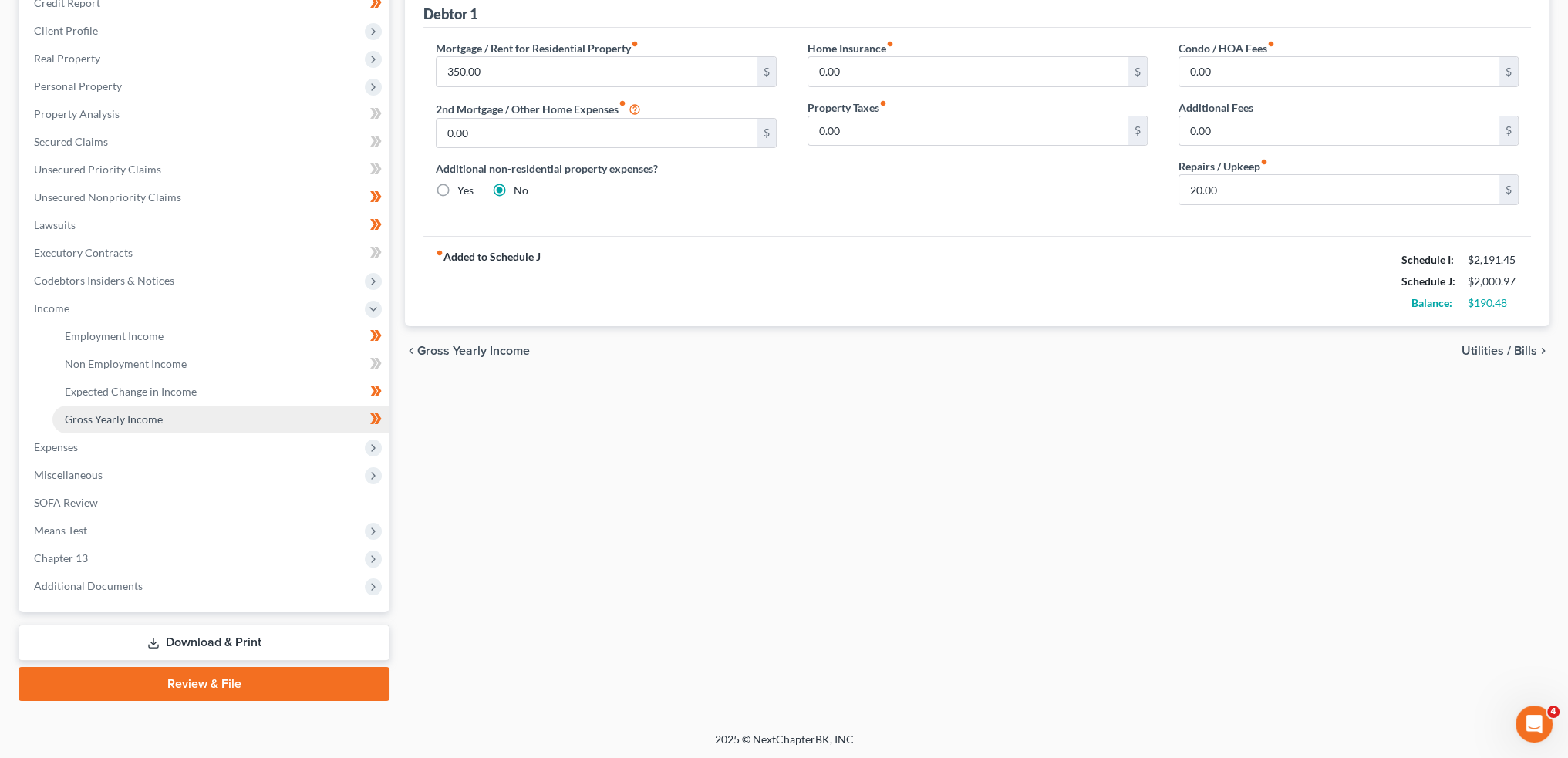
click at [121, 413] on span "Gross Yearly Income" at bounding box center [114, 420] width 98 height 13
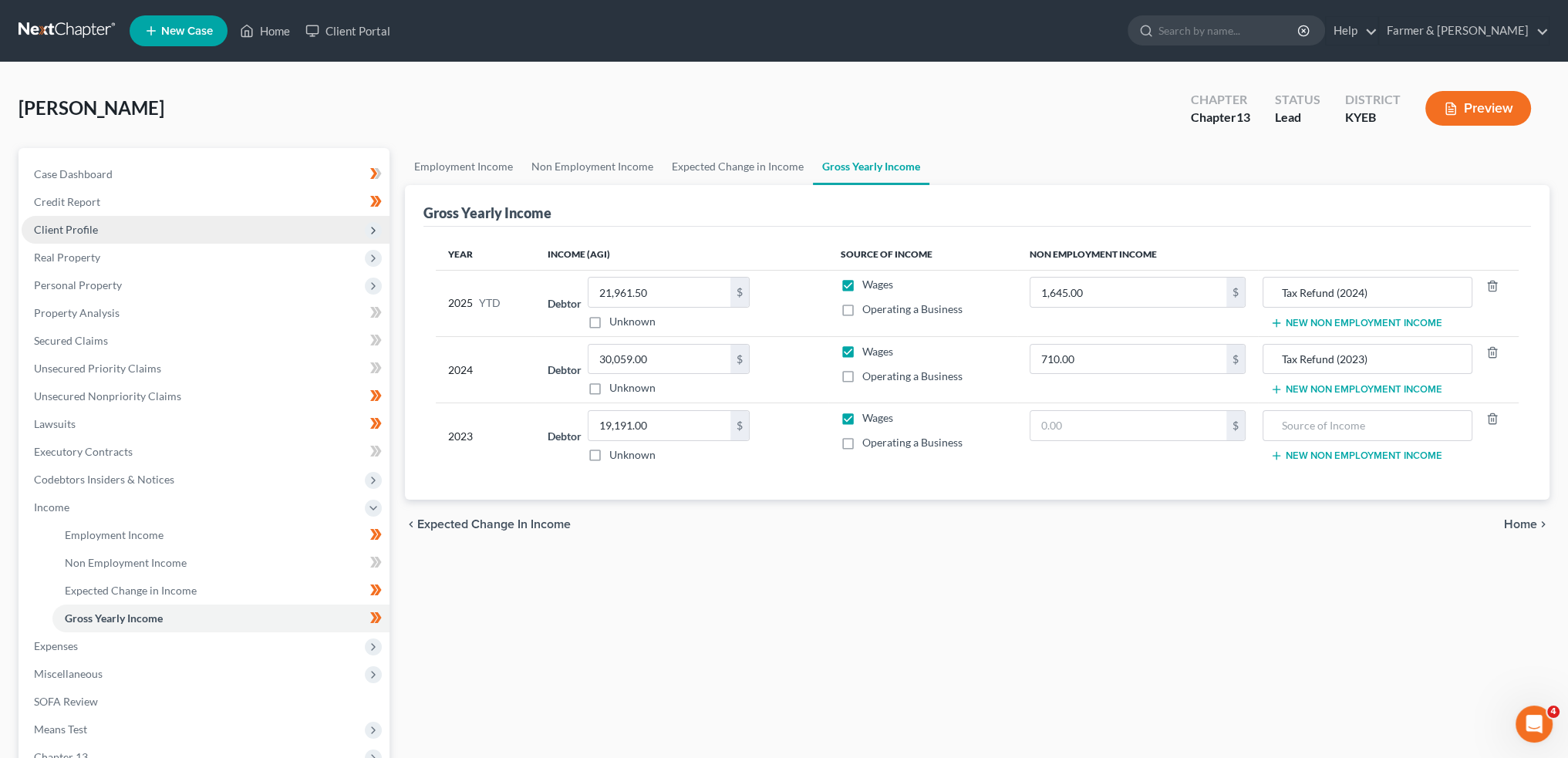
click at [92, 225] on span "Client Profile" at bounding box center [66, 229] width 64 height 13
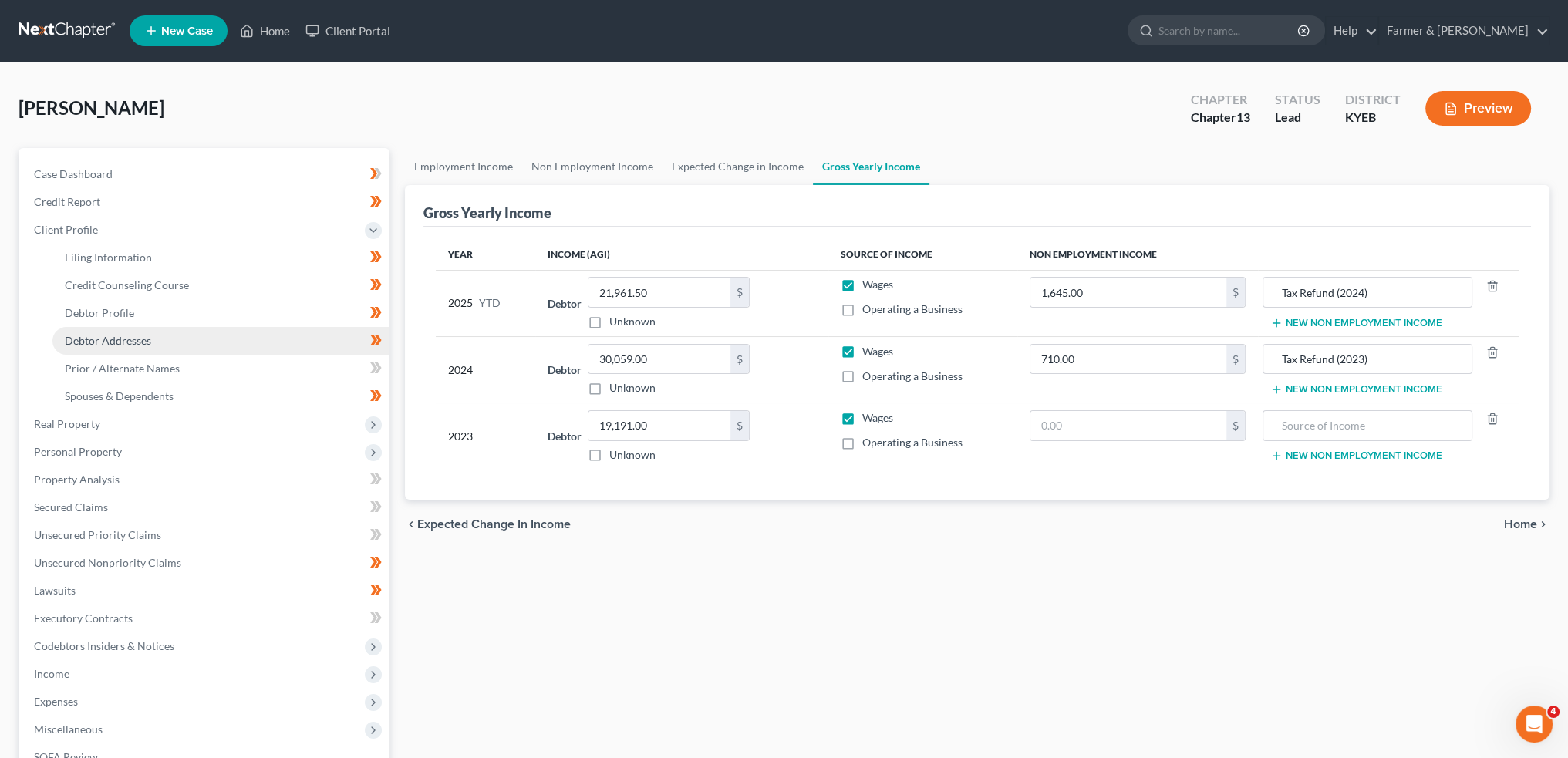
click at [90, 342] on span "Debtor Addresses" at bounding box center [108, 341] width 86 height 13
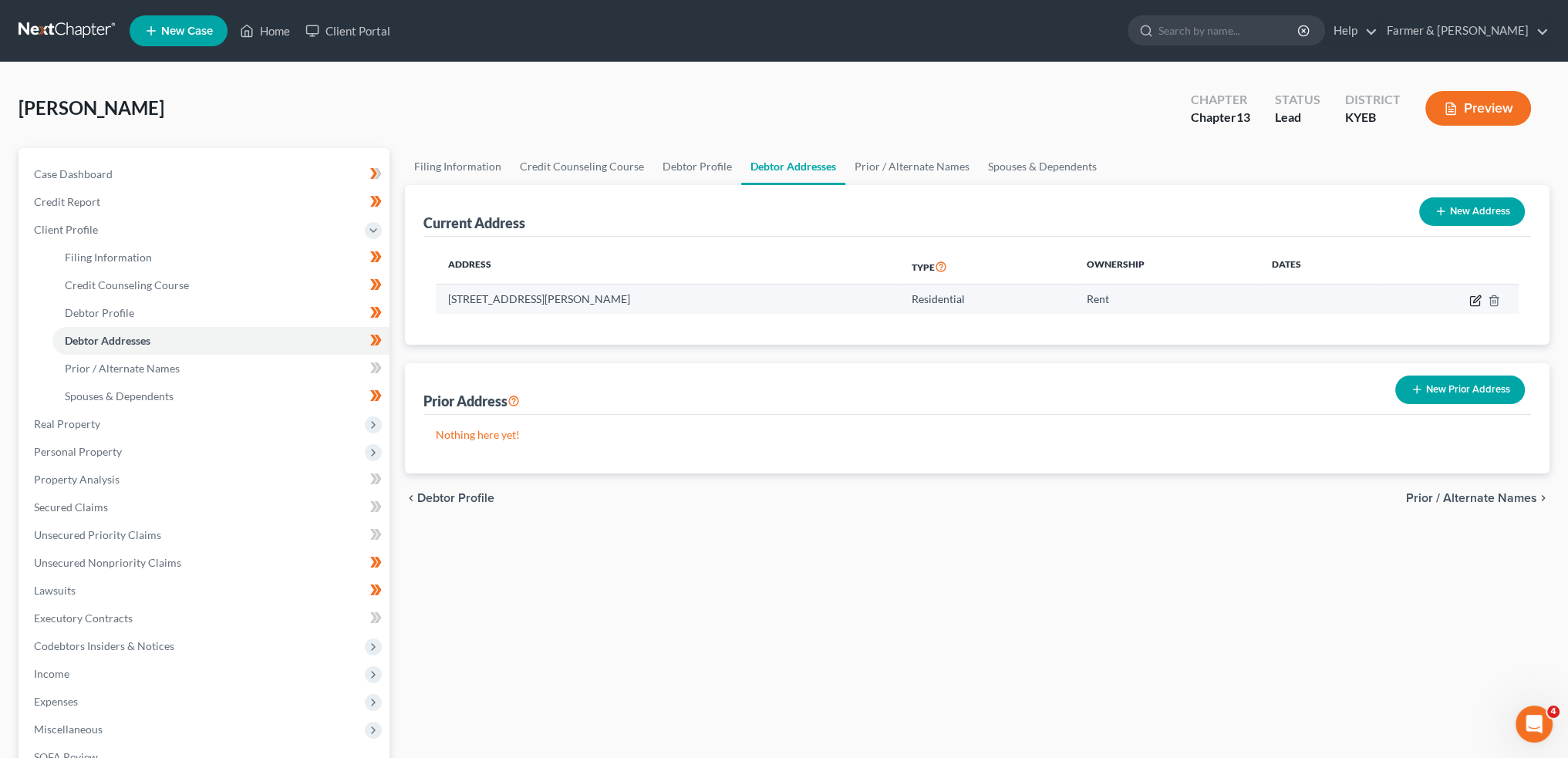
click at [1469, 298] on td at bounding box center [1450, 299] width 138 height 30
click at [1471, 298] on icon "button" at bounding box center [1475, 300] width 12 height 12
select select "18"
select select "0"
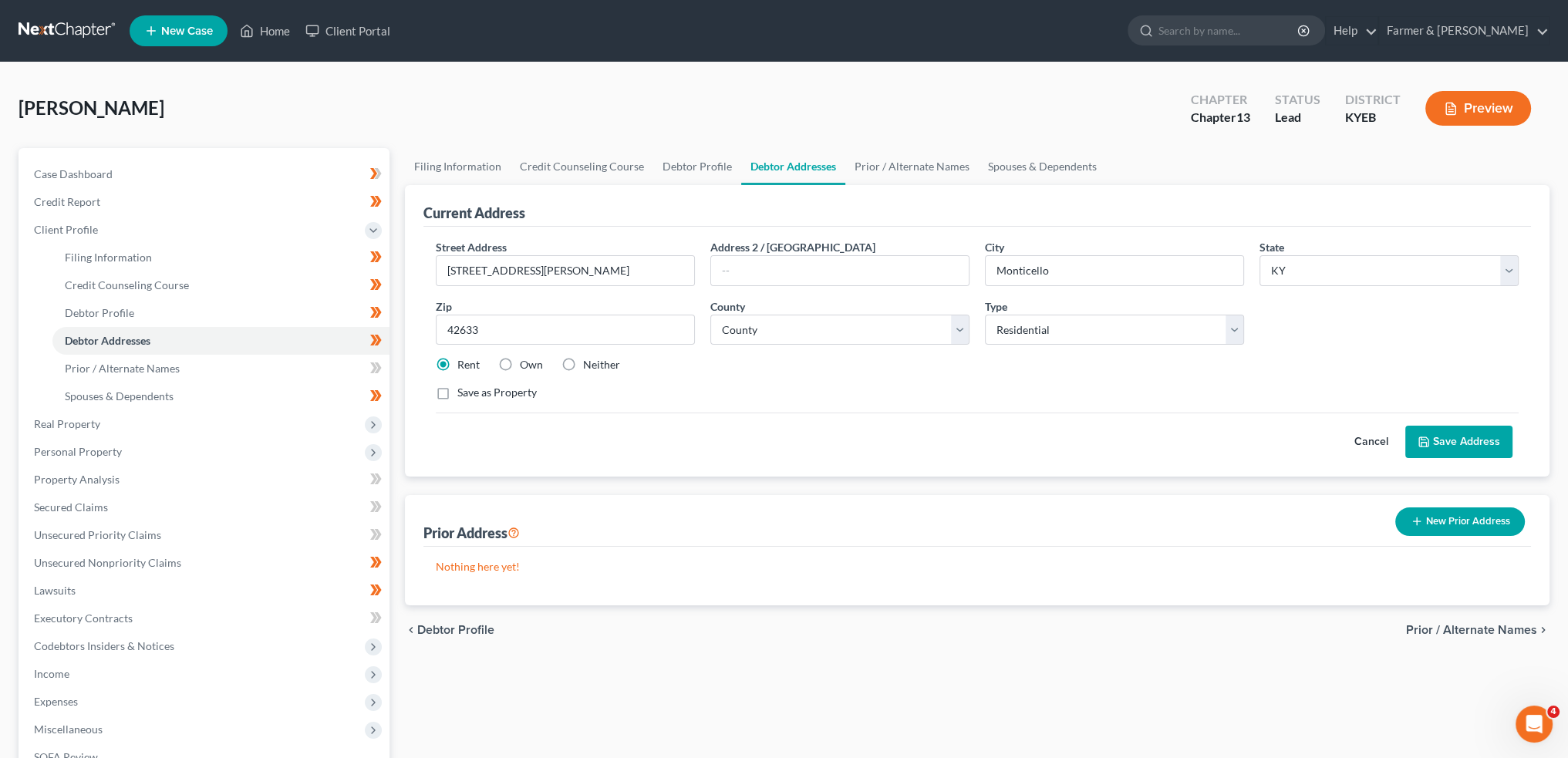
click at [1429, 436] on icon at bounding box center [1424, 442] width 12 height 12
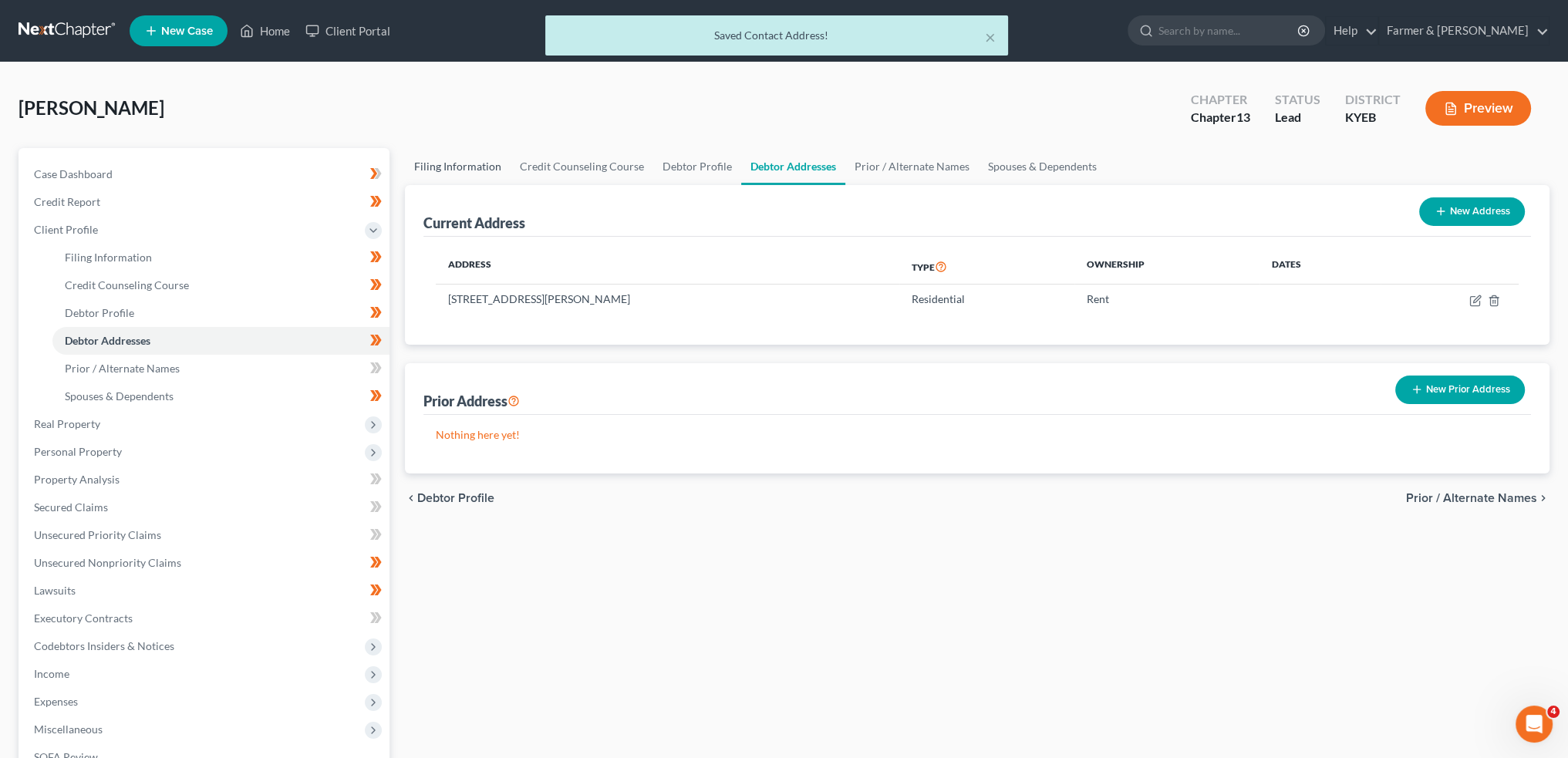
click at [430, 153] on link "Filing Information" at bounding box center [458, 166] width 106 height 37
select select "1"
select select "0"
select select "3"
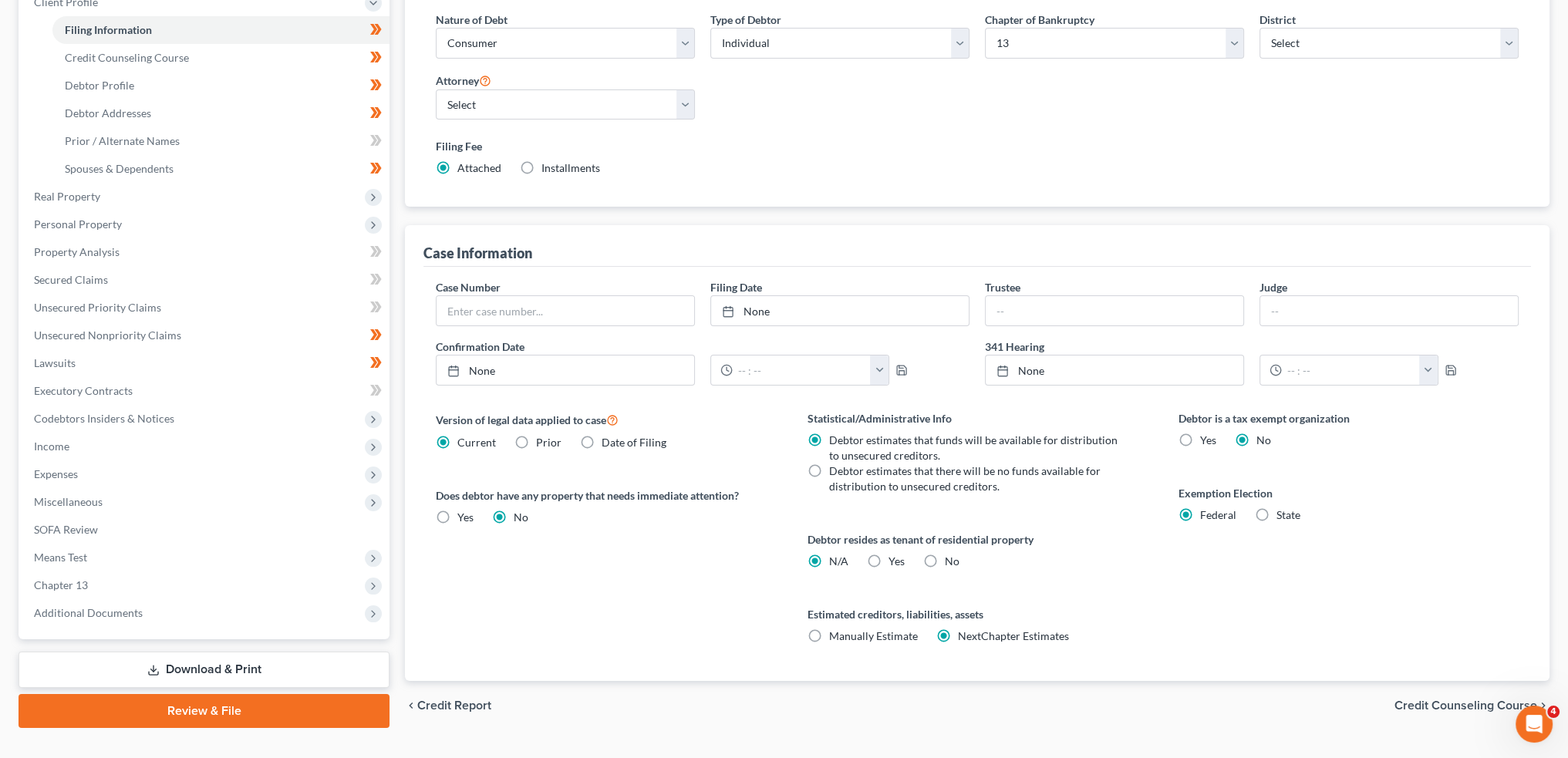
scroll to position [256, 0]
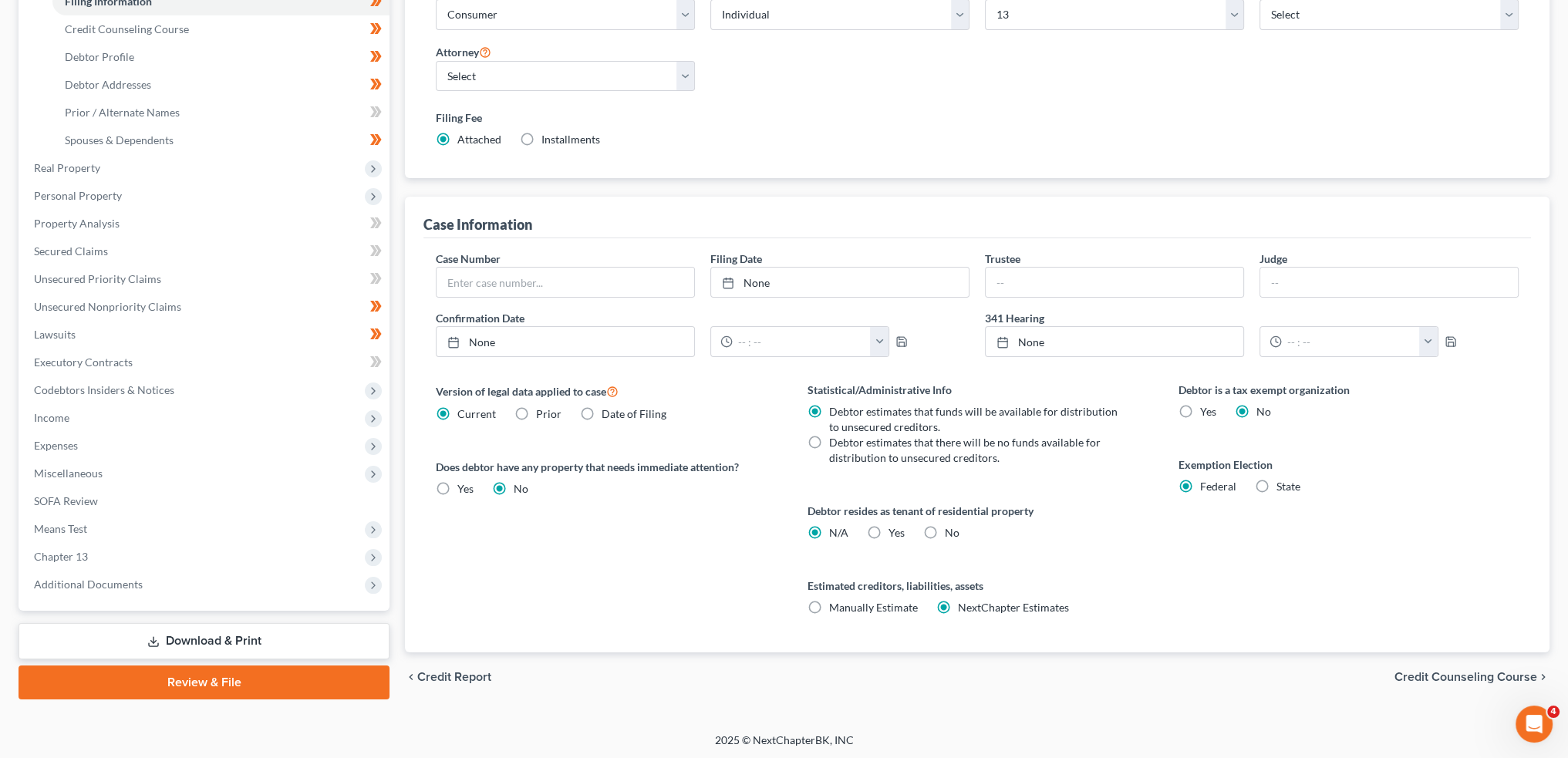
click at [889, 530] on label "Yes Yes" at bounding box center [896, 533] width 16 height 15
click at [894, 530] on input "Yes Yes" at bounding box center [899, 531] width 10 height 10
radio input "true"
radio input "false"
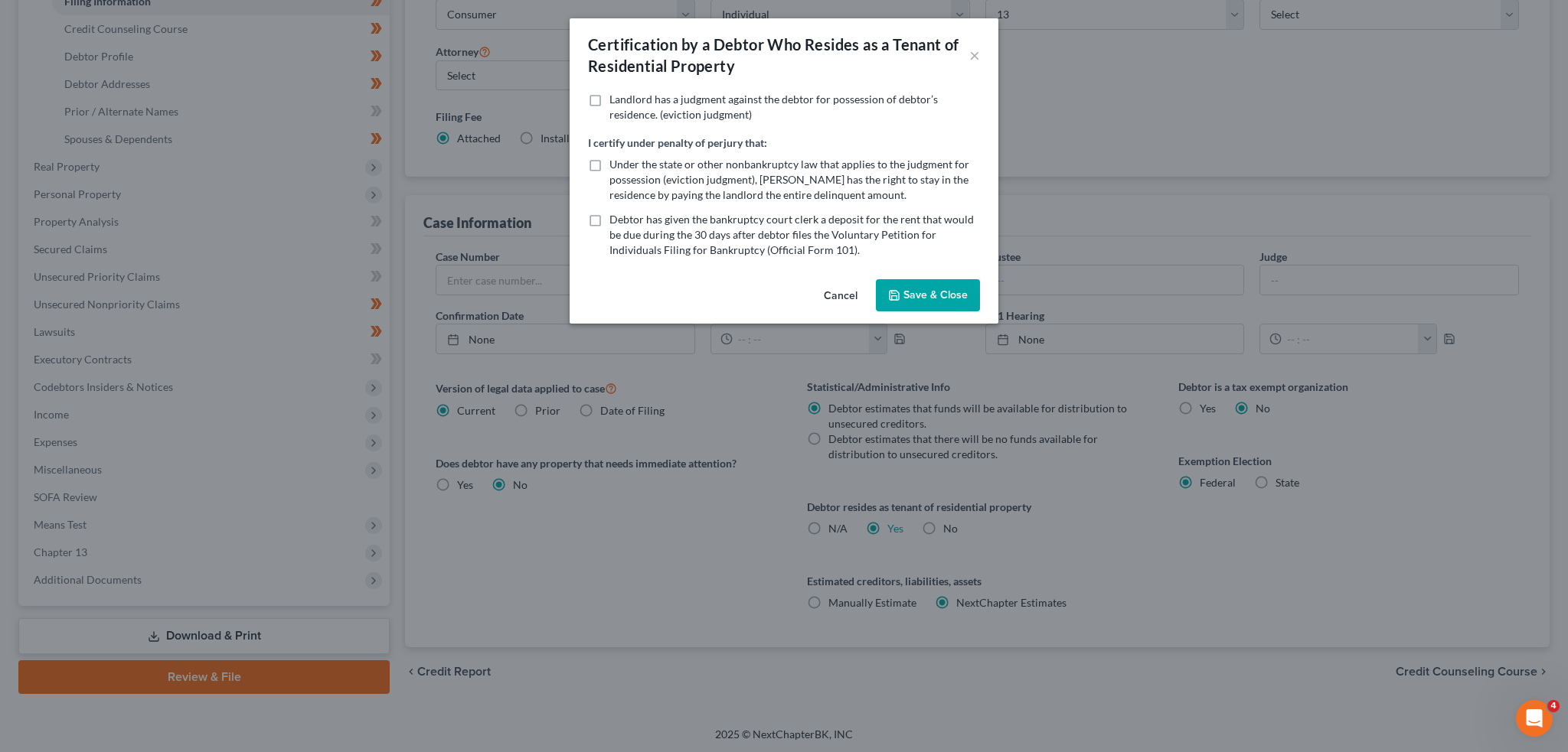
click at [907, 287] on button "Save & Close" at bounding box center [928, 296] width 104 height 32
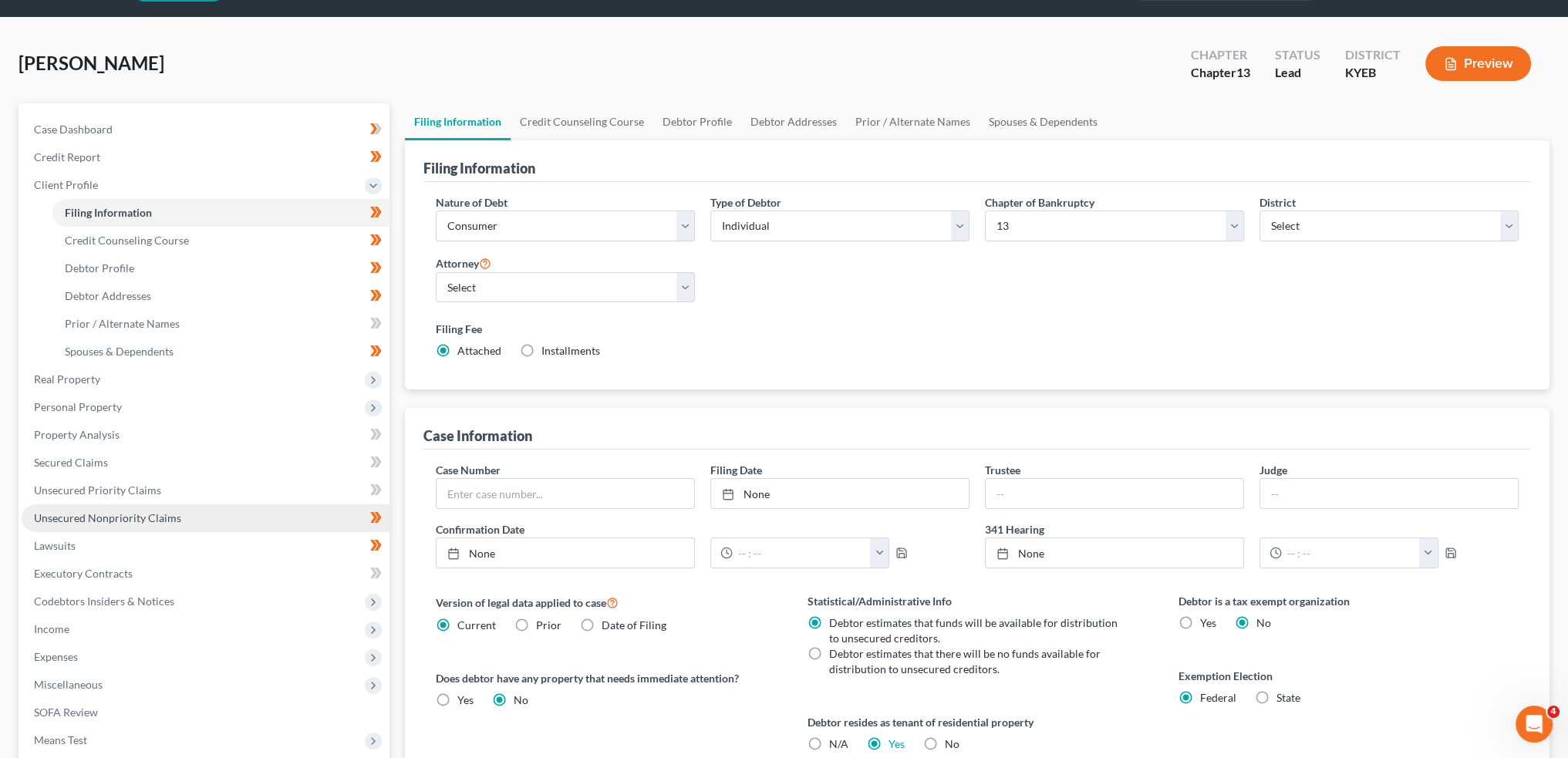
scroll to position [0, 0]
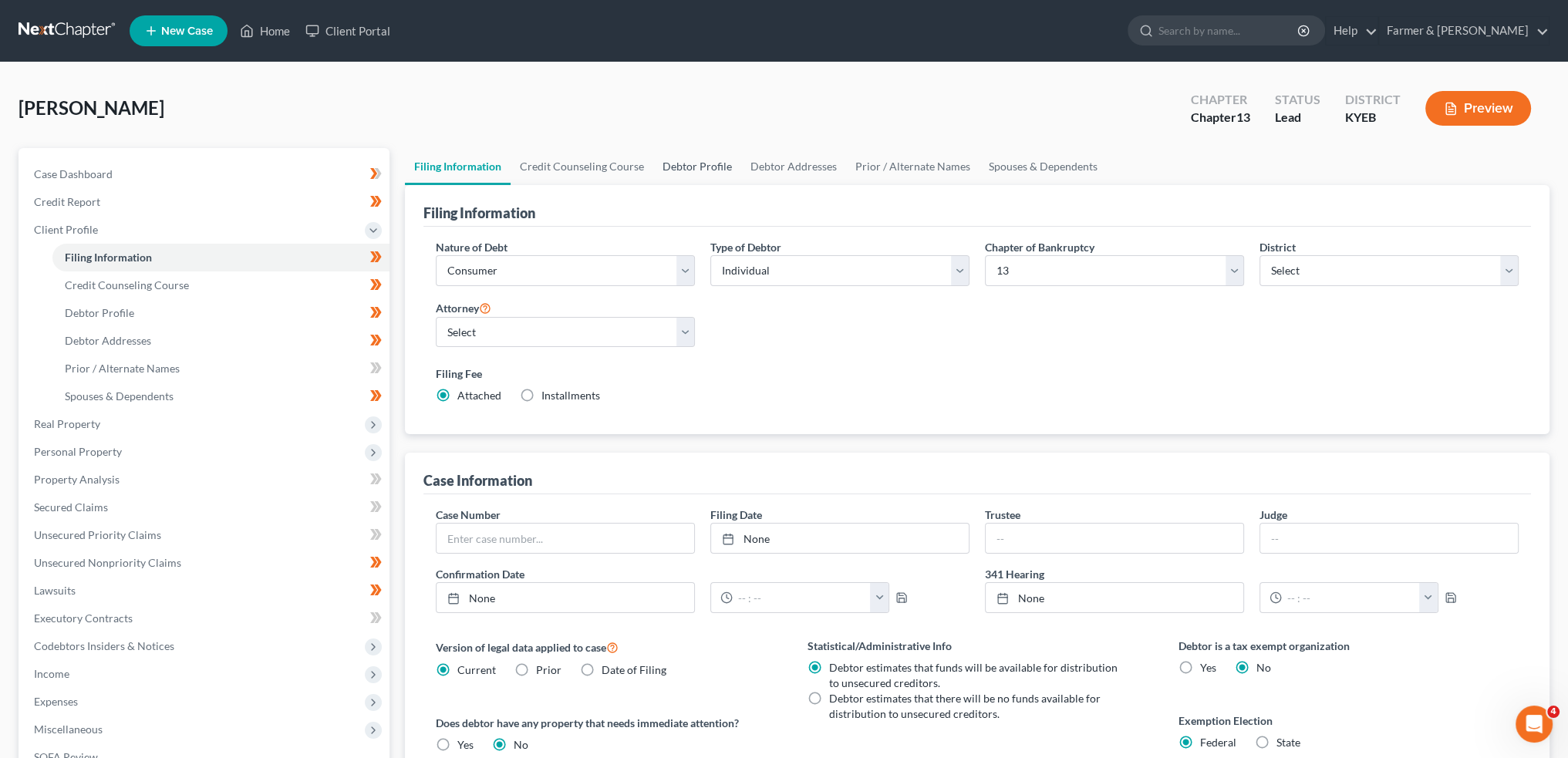
click at [702, 162] on link "Debtor Profile" at bounding box center [698, 166] width 88 height 37
select select "2"
select select "1"
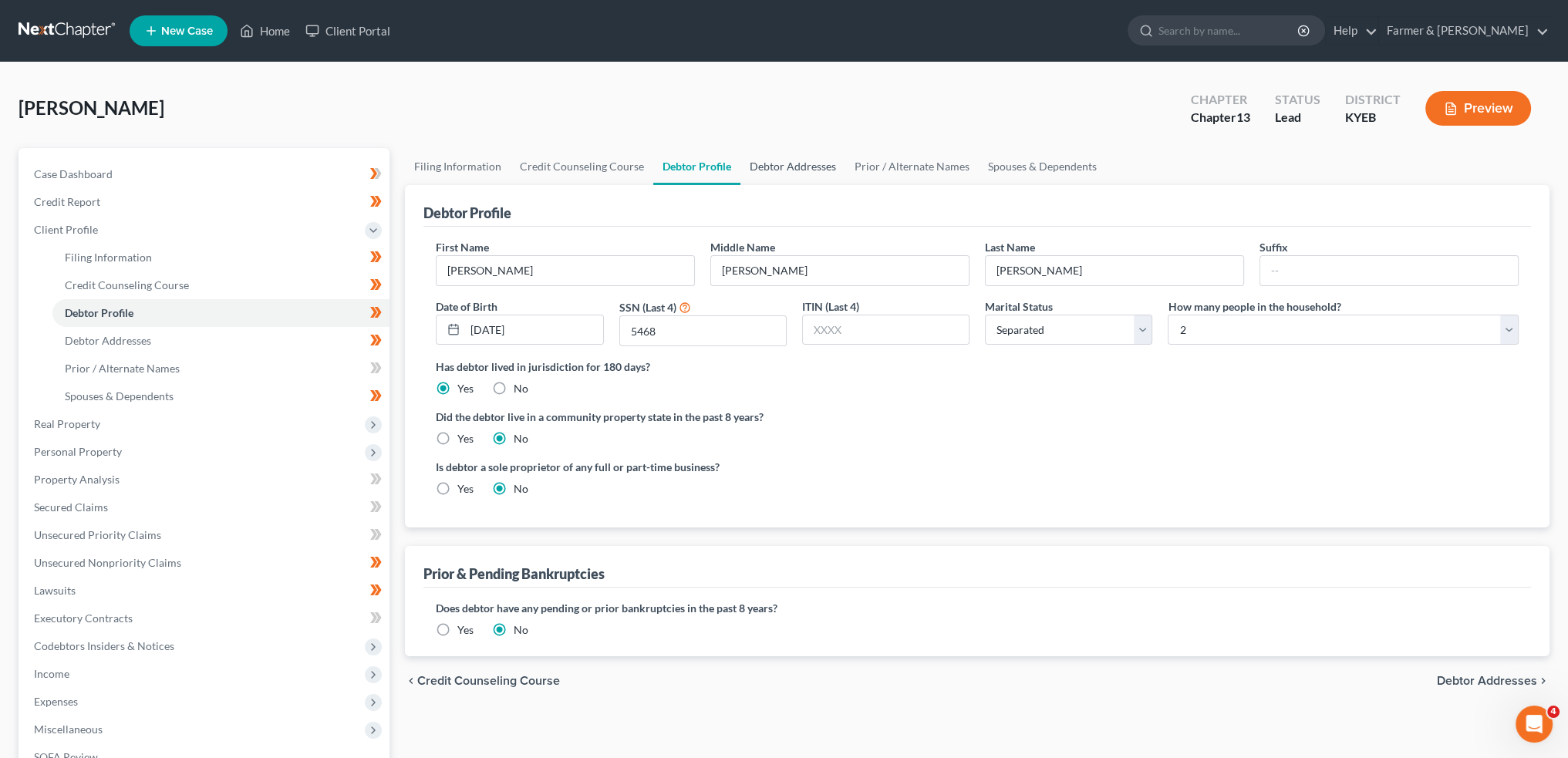
click at [778, 162] on link "Debtor Addresses" at bounding box center [793, 166] width 105 height 37
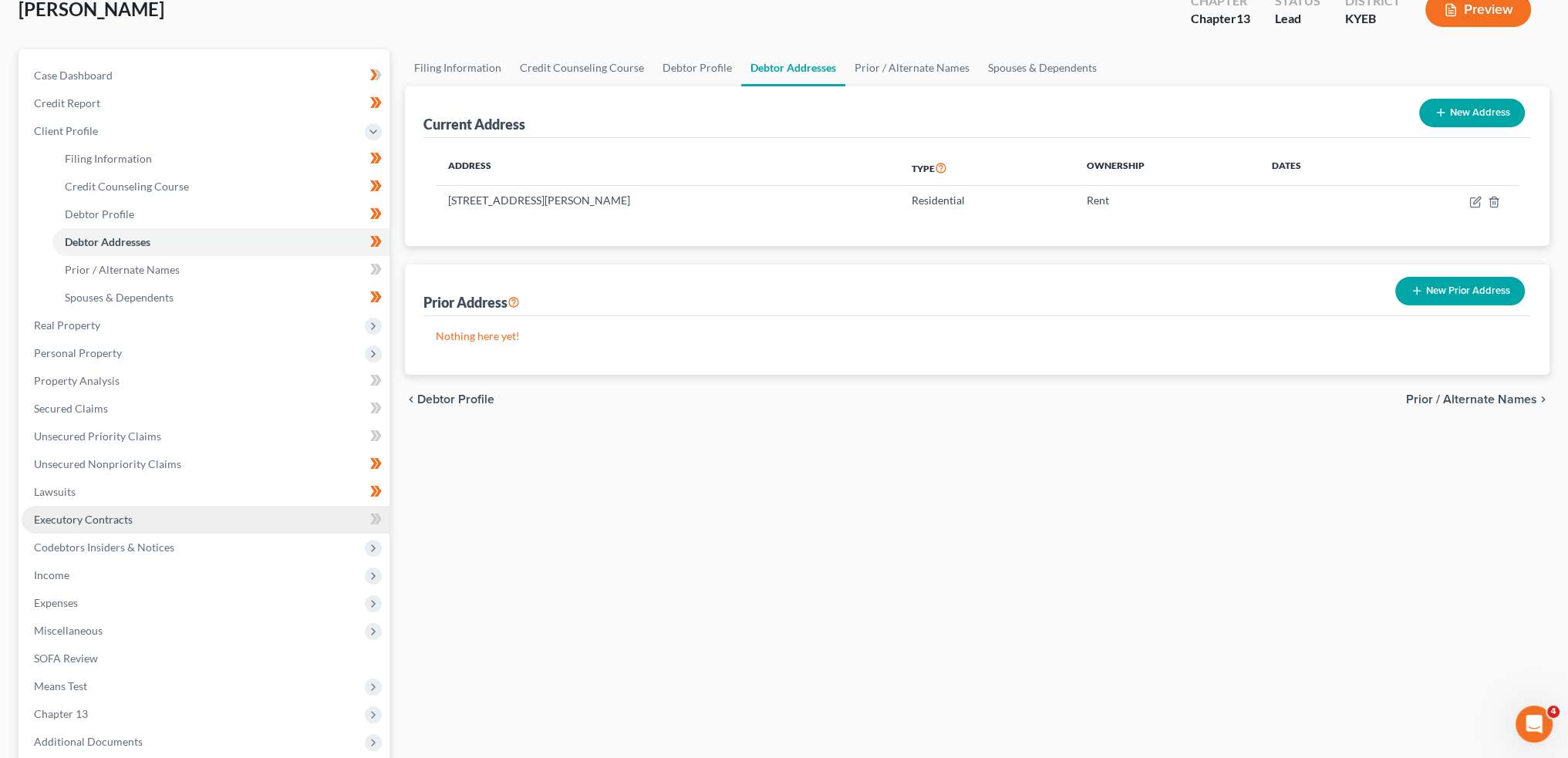
scroll to position [128, 0]
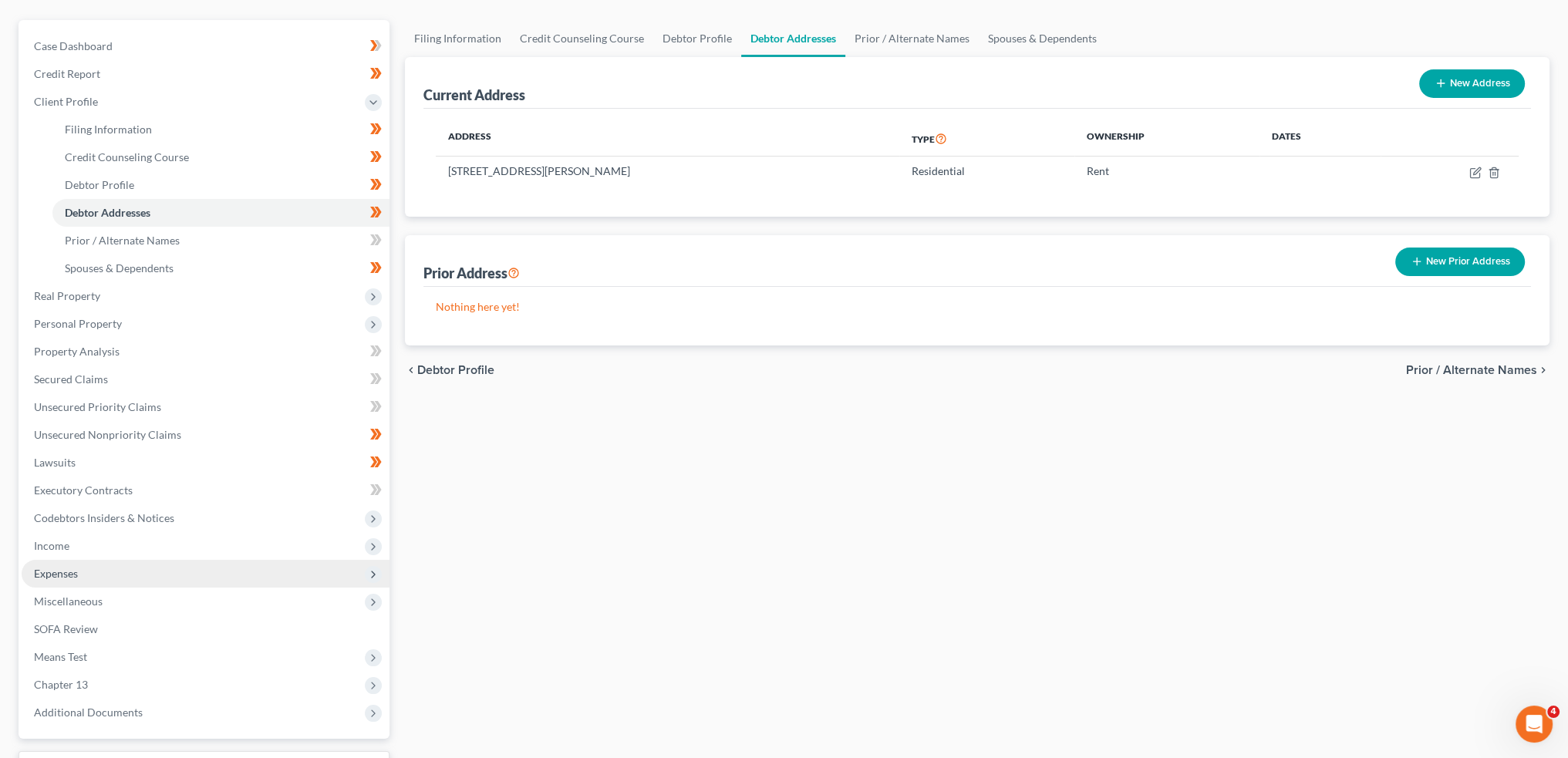
click at [130, 567] on span "Expenses" at bounding box center [205, 574] width 368 height 28
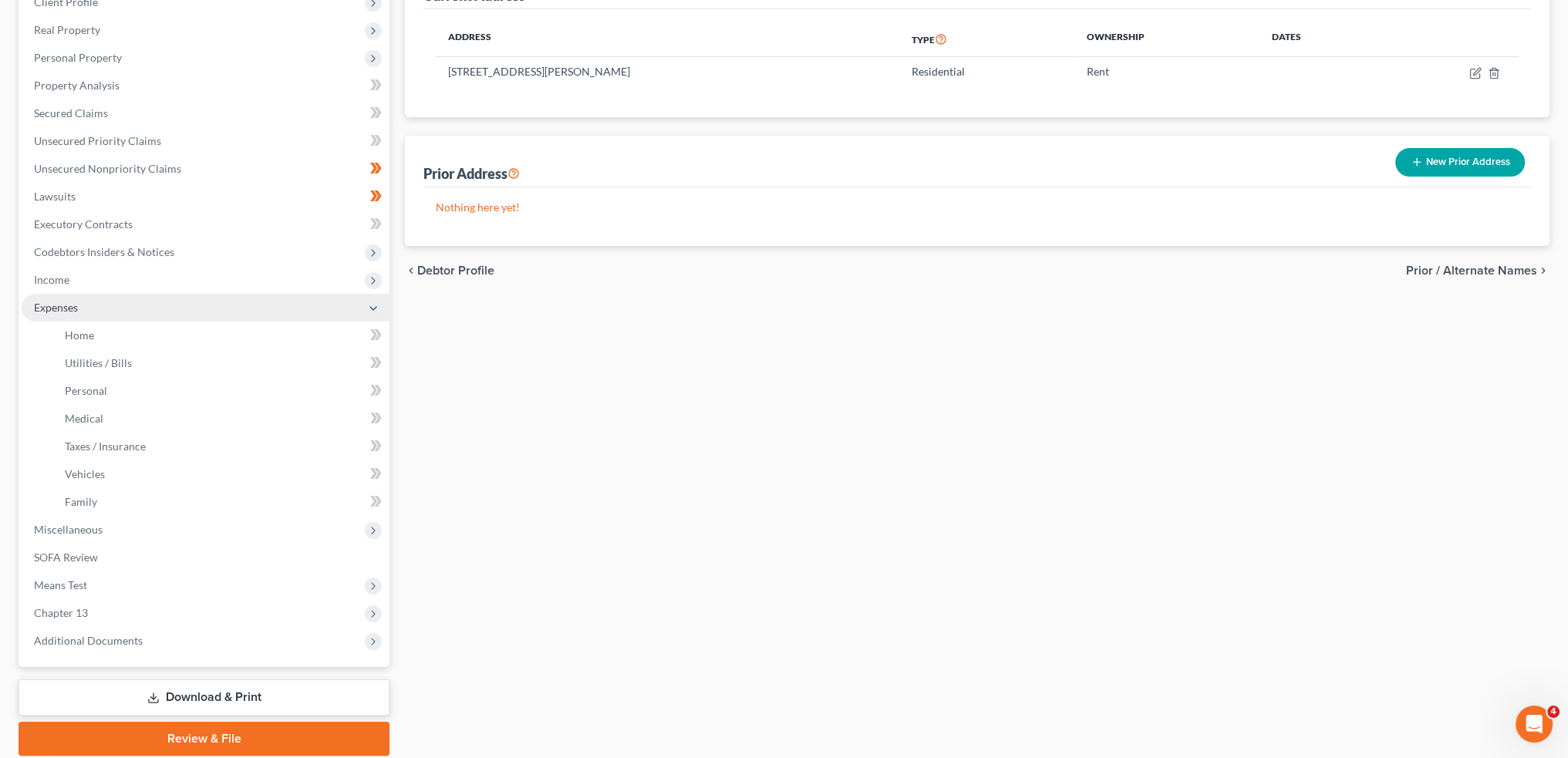
scroll to position [257, 0]
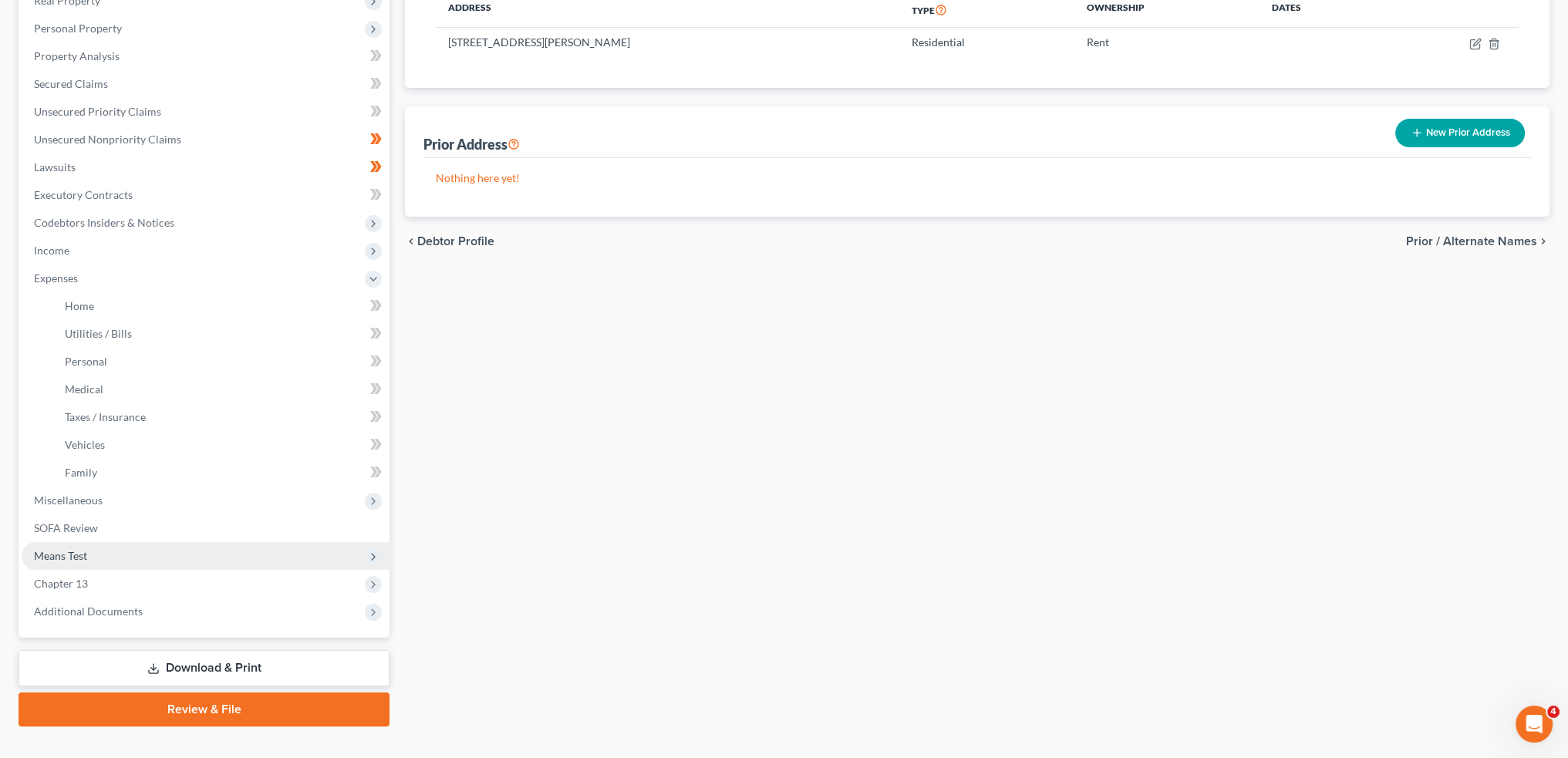
click at [95, 552] on span "Means Test" at bounding box center [205, 555] width 368 height 28
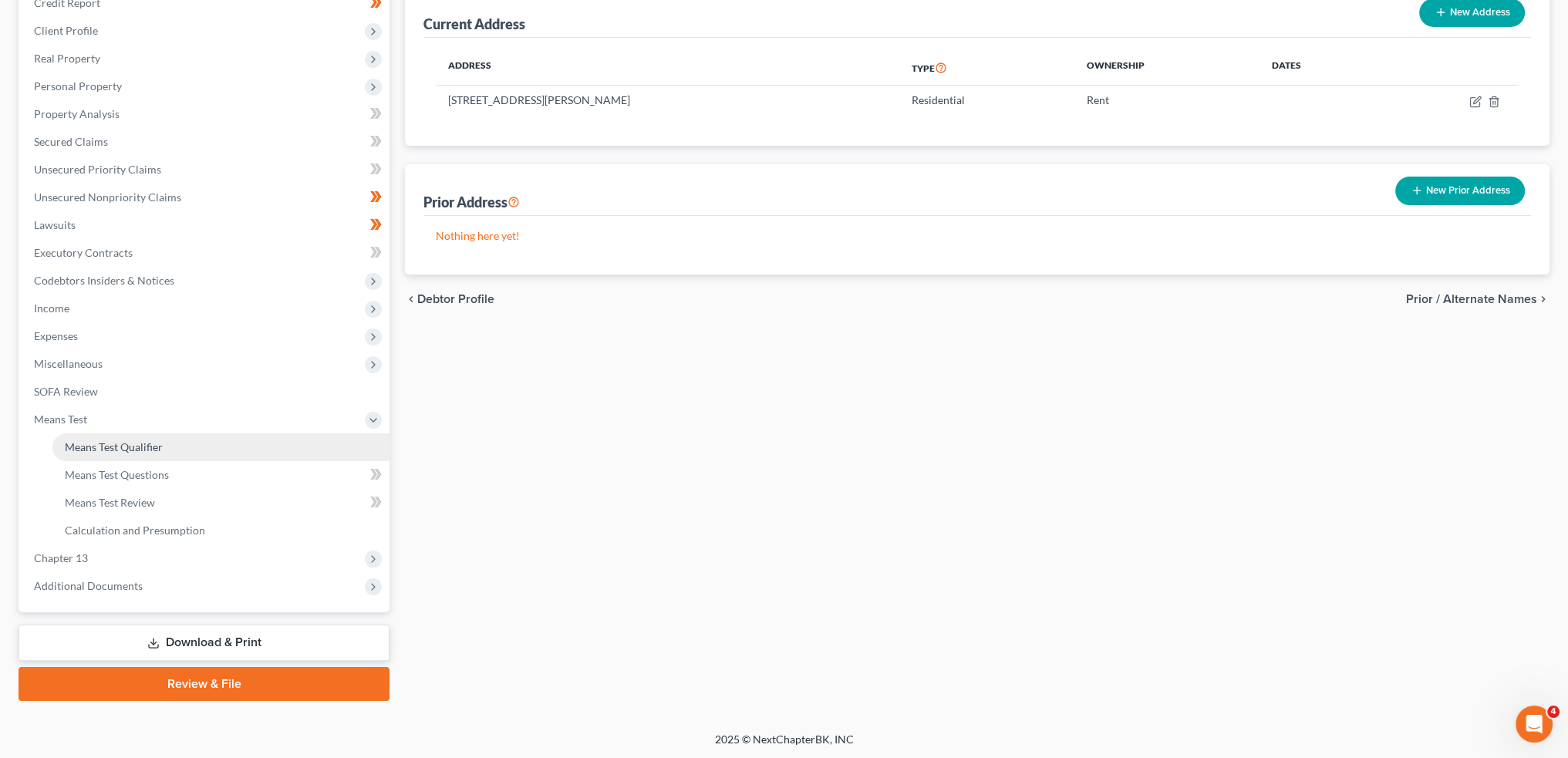
click at [126, 439] on link "Means Test Qualifier" at bounding box center [221, 447] width 337 height 28
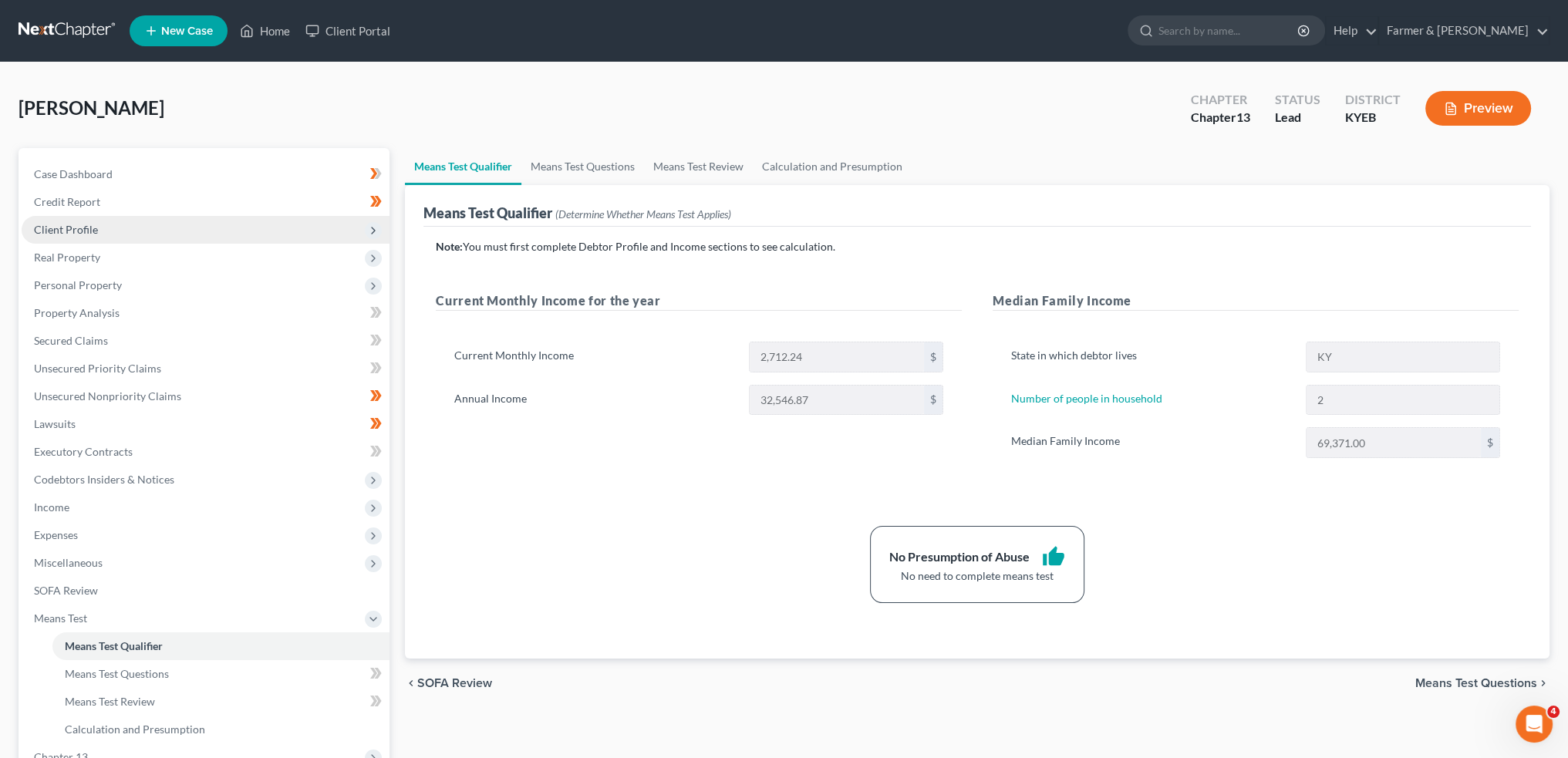
click at [109, 222] on span "Client Profile" at bounding box center [205, 229] width 368 height 28
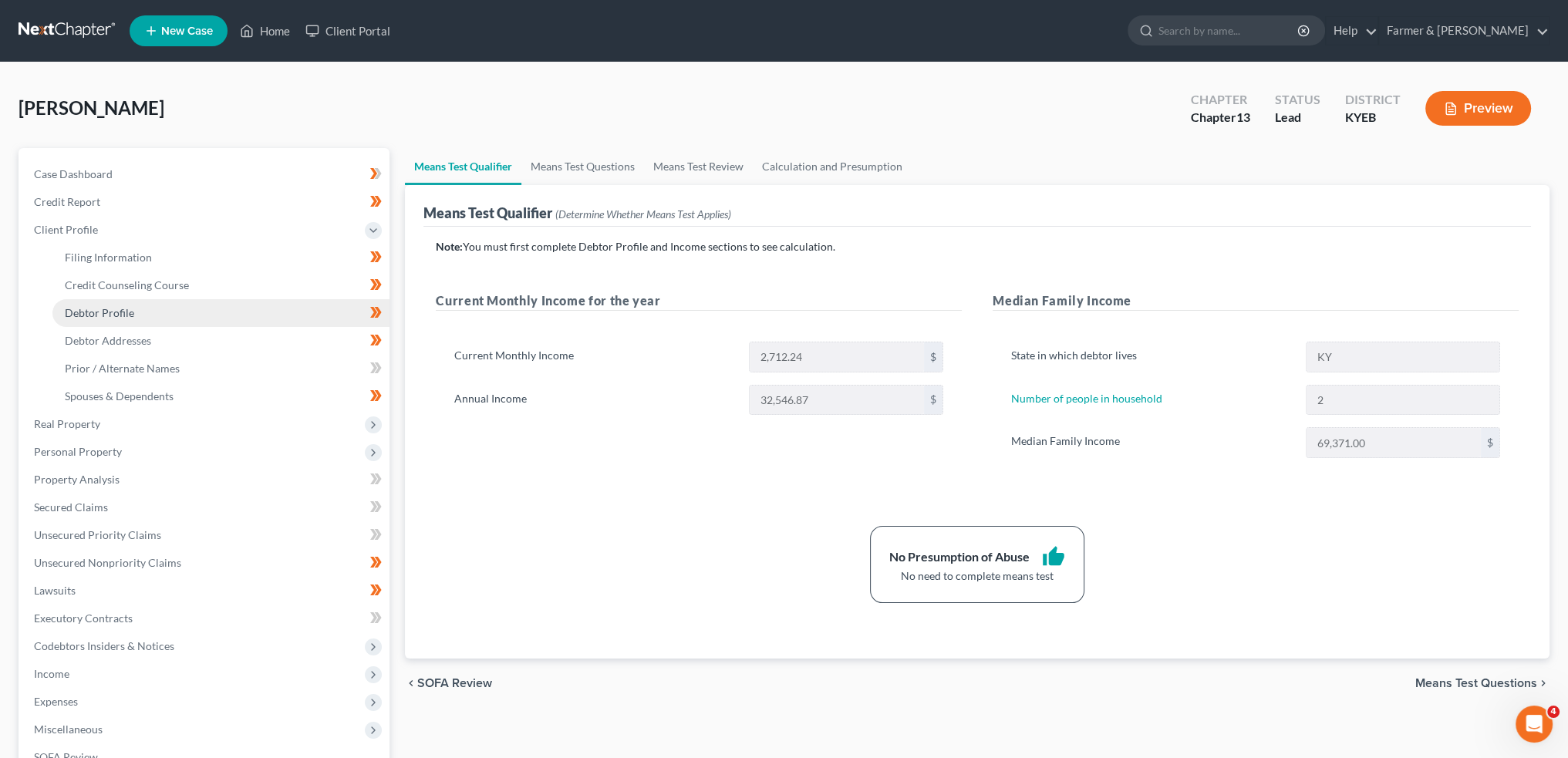
click at [109, 315] on span "Debtor Profile" at bounding box center [99, 313] width 70 height 13
select select "2"
select select "1"
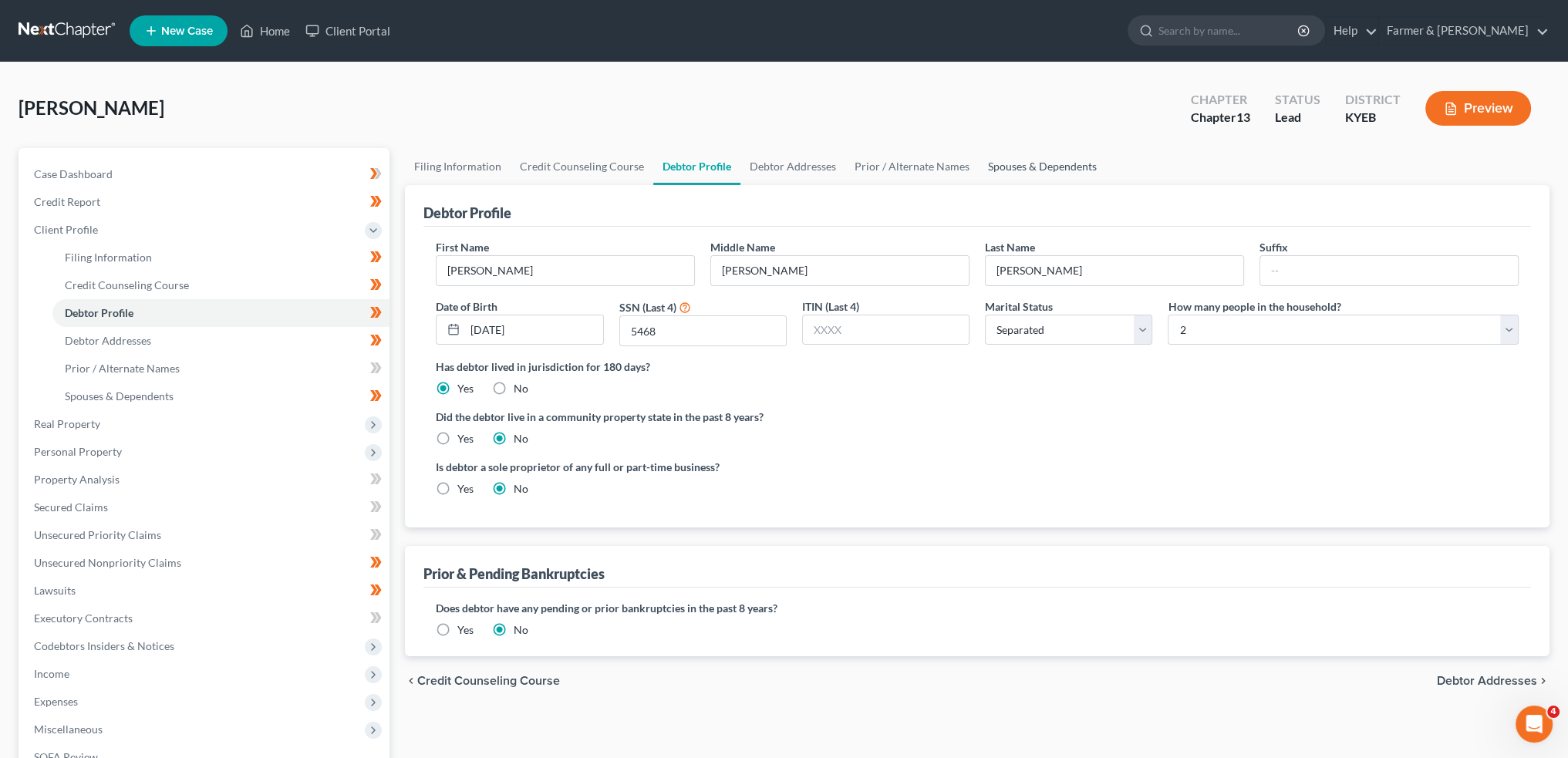
click at [1031, 158] on link "Spouses & Dependents" at bounding box center [1042, 166] width 127 height 37
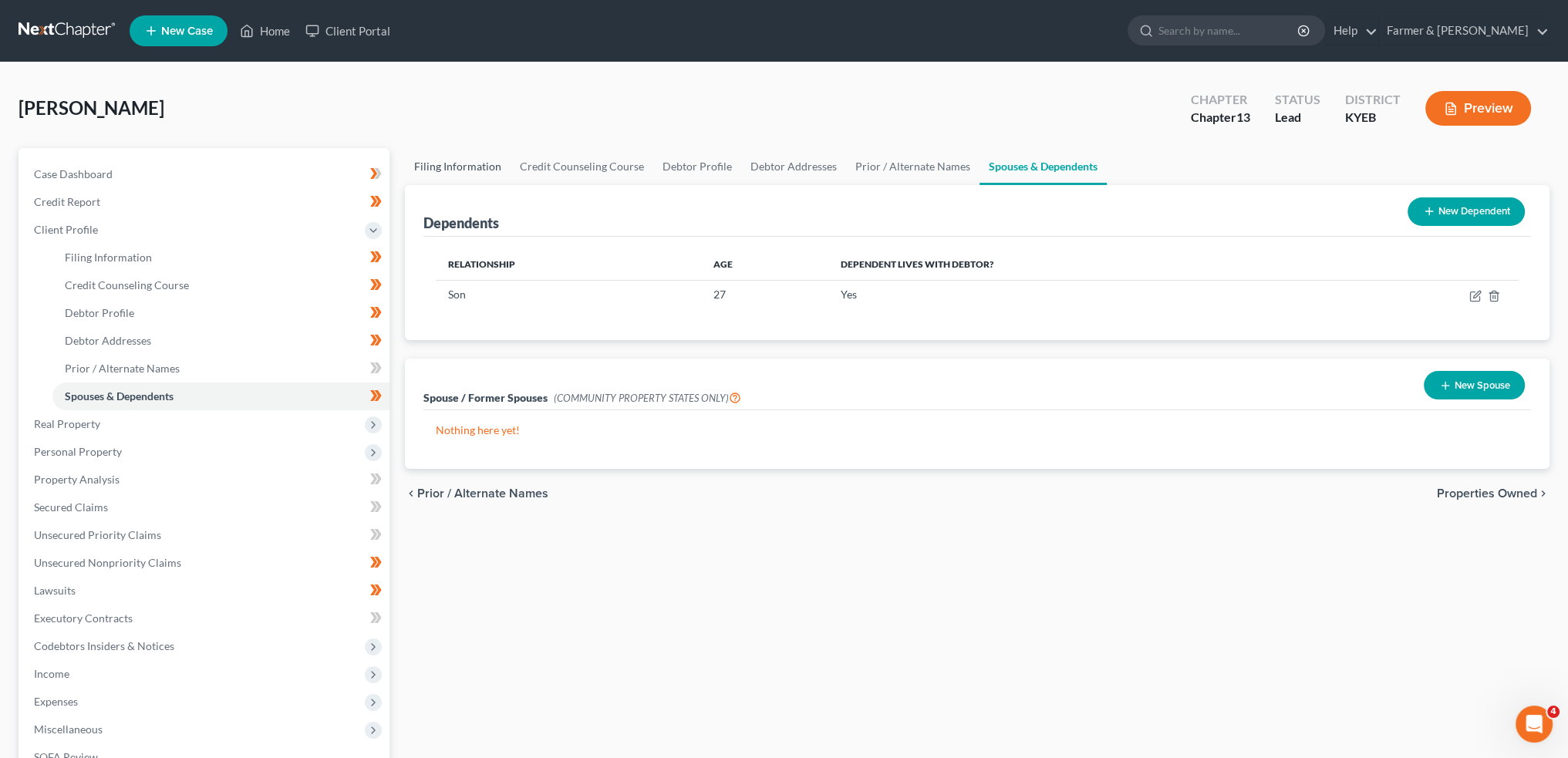
click at [476, 162] on link "Filing Information" at bounding box center [458, 166] width 106 height 37
select select "1"
select select "0"
select select "3"
select select "32"
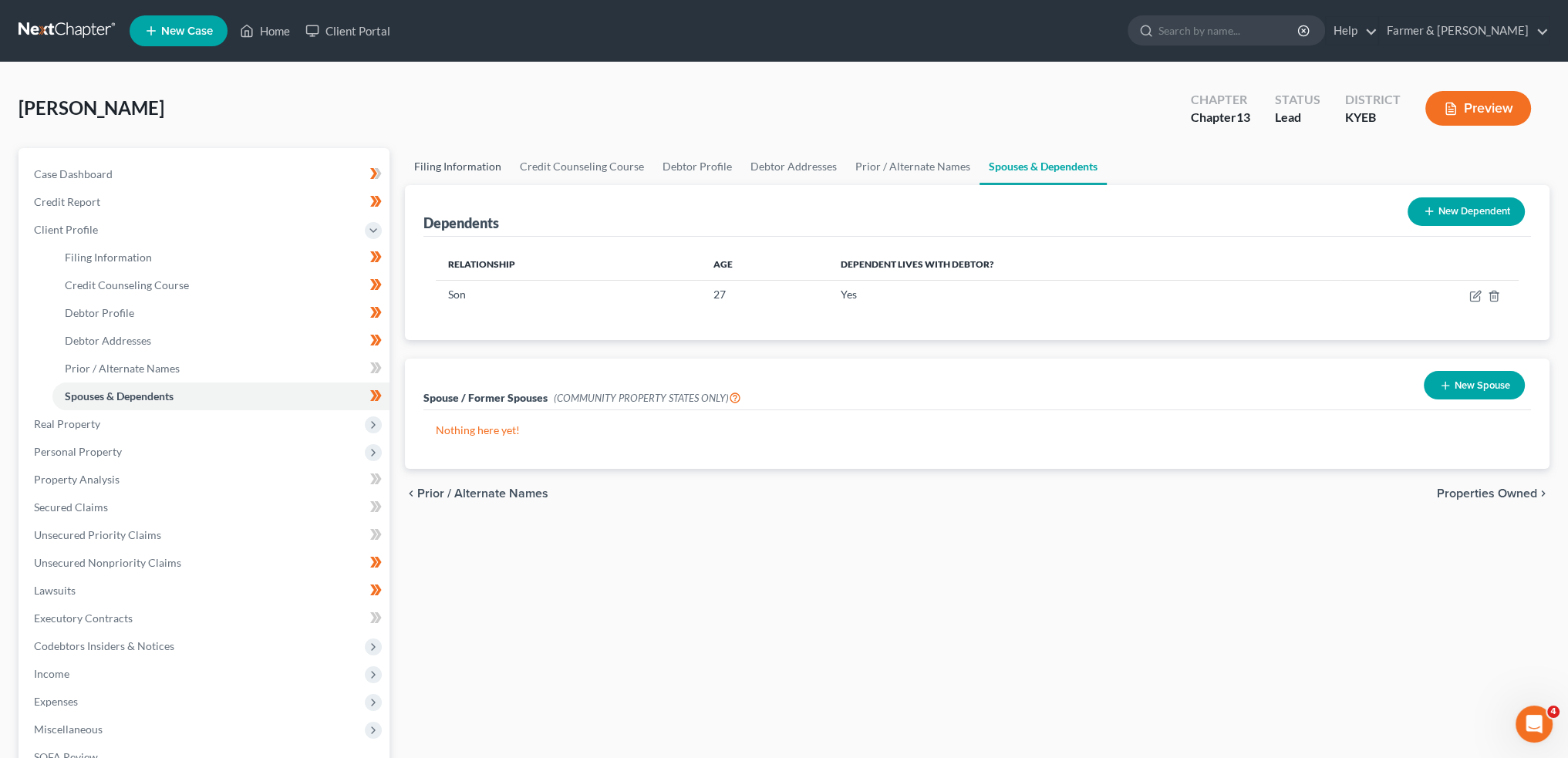
select select "2"
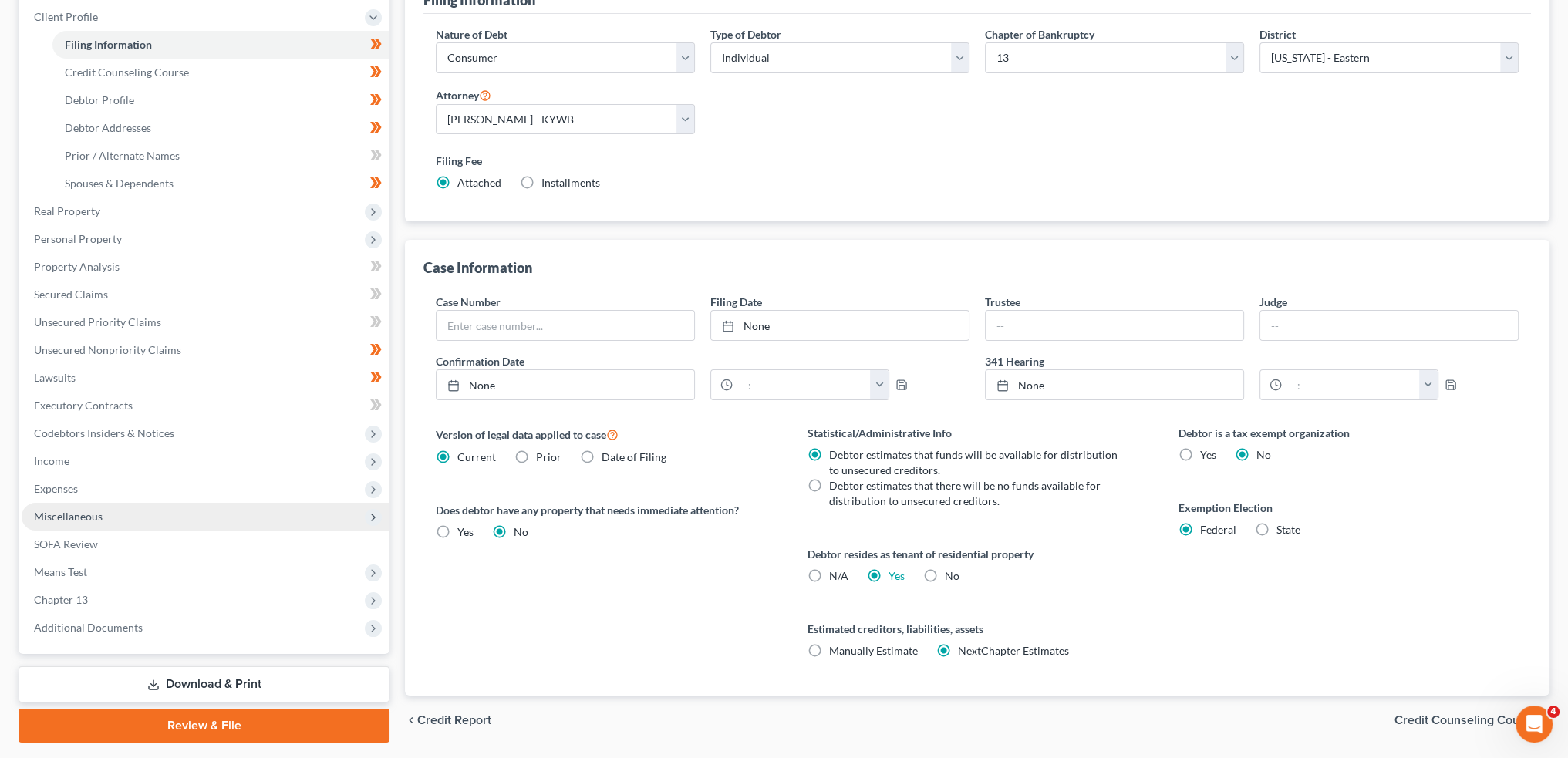
scroll to position [256, 0]
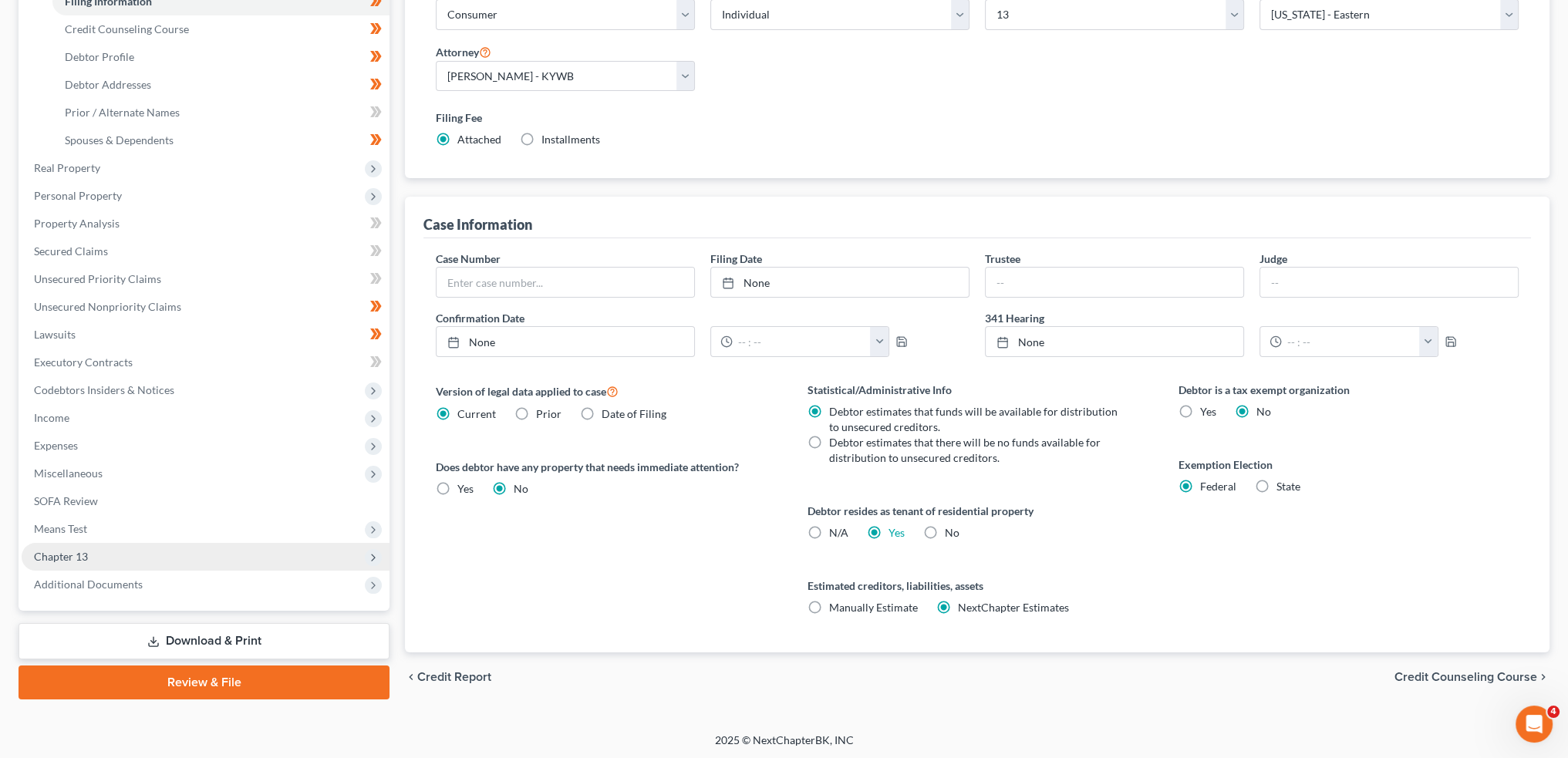
click at [74, 558] on span "Chapter 13" at bounding box center [61, 557] width 54 height 13
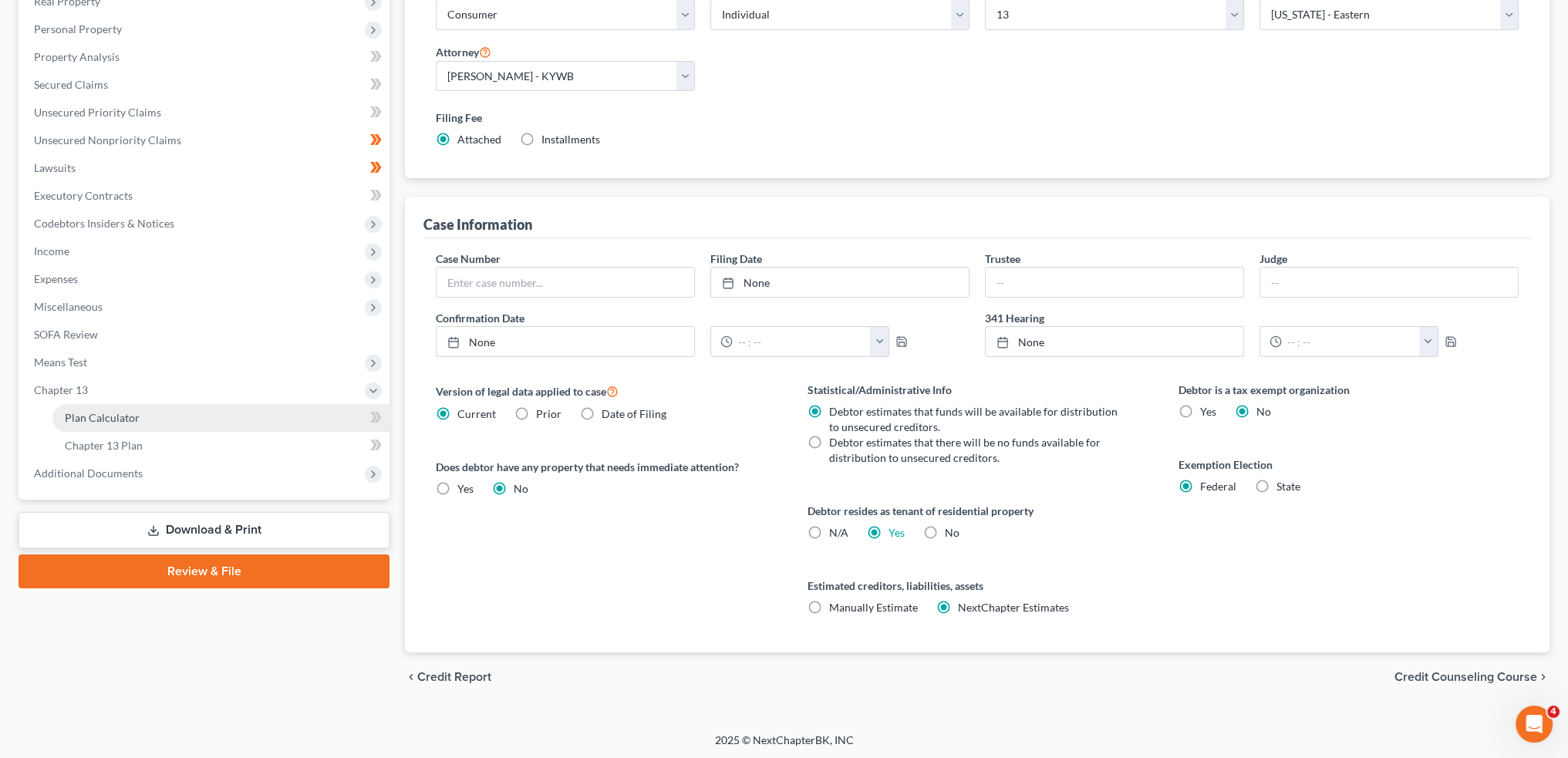
click at [79, 410] on link "Plan Calculator" at bounding box center [221, 418] width 337 height 28
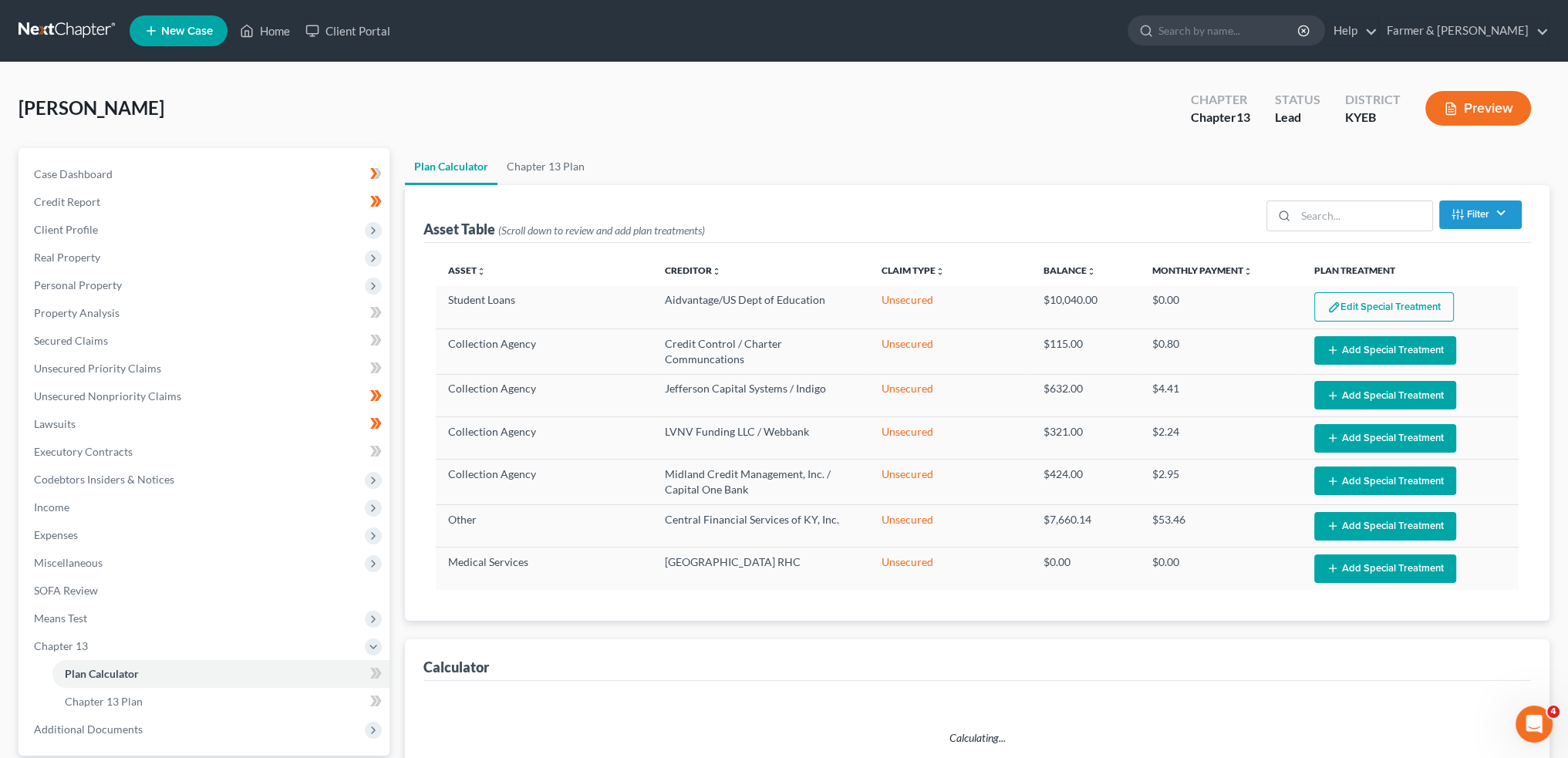
select select "59"
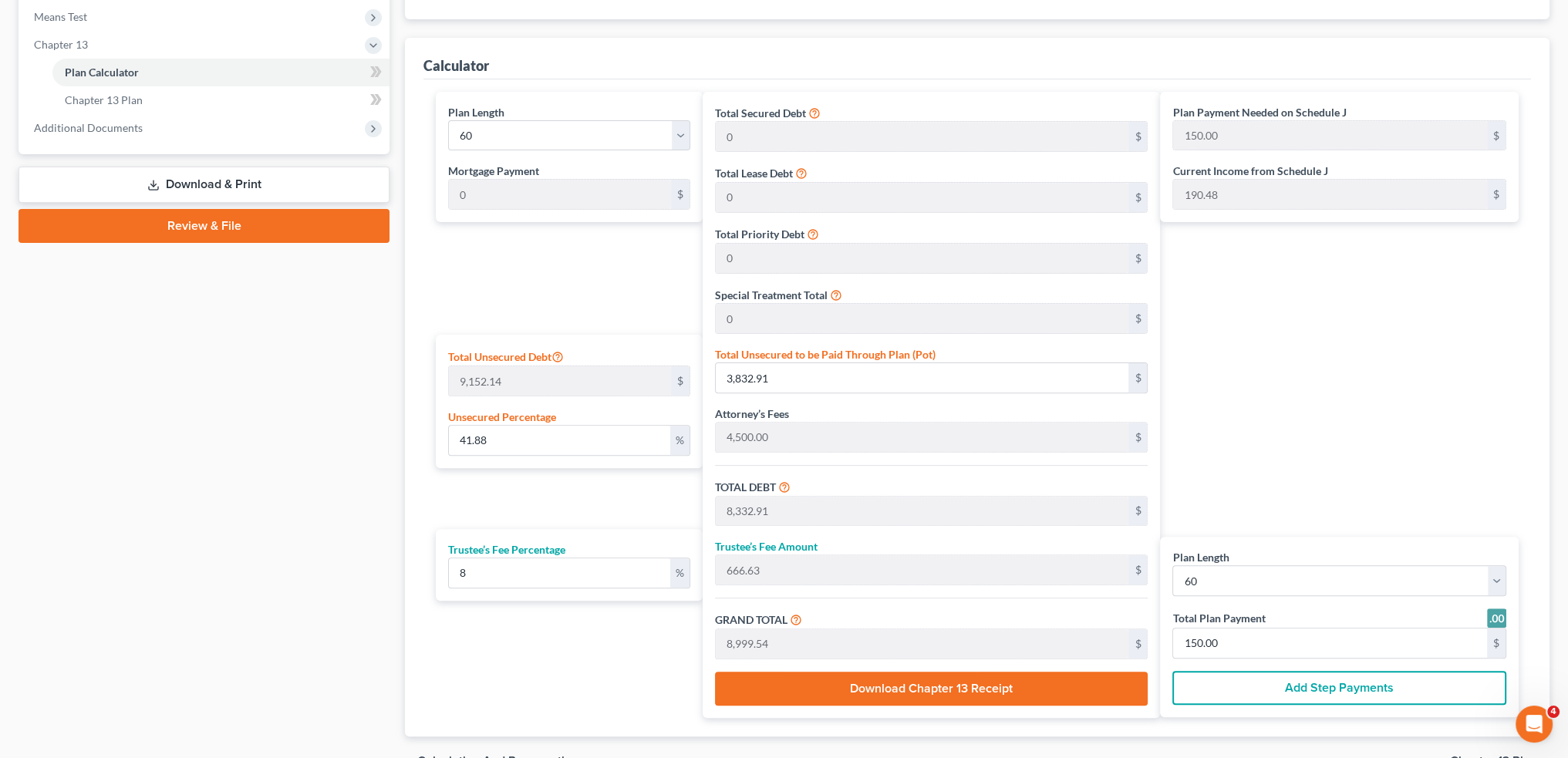
scroll to position [642, 0]
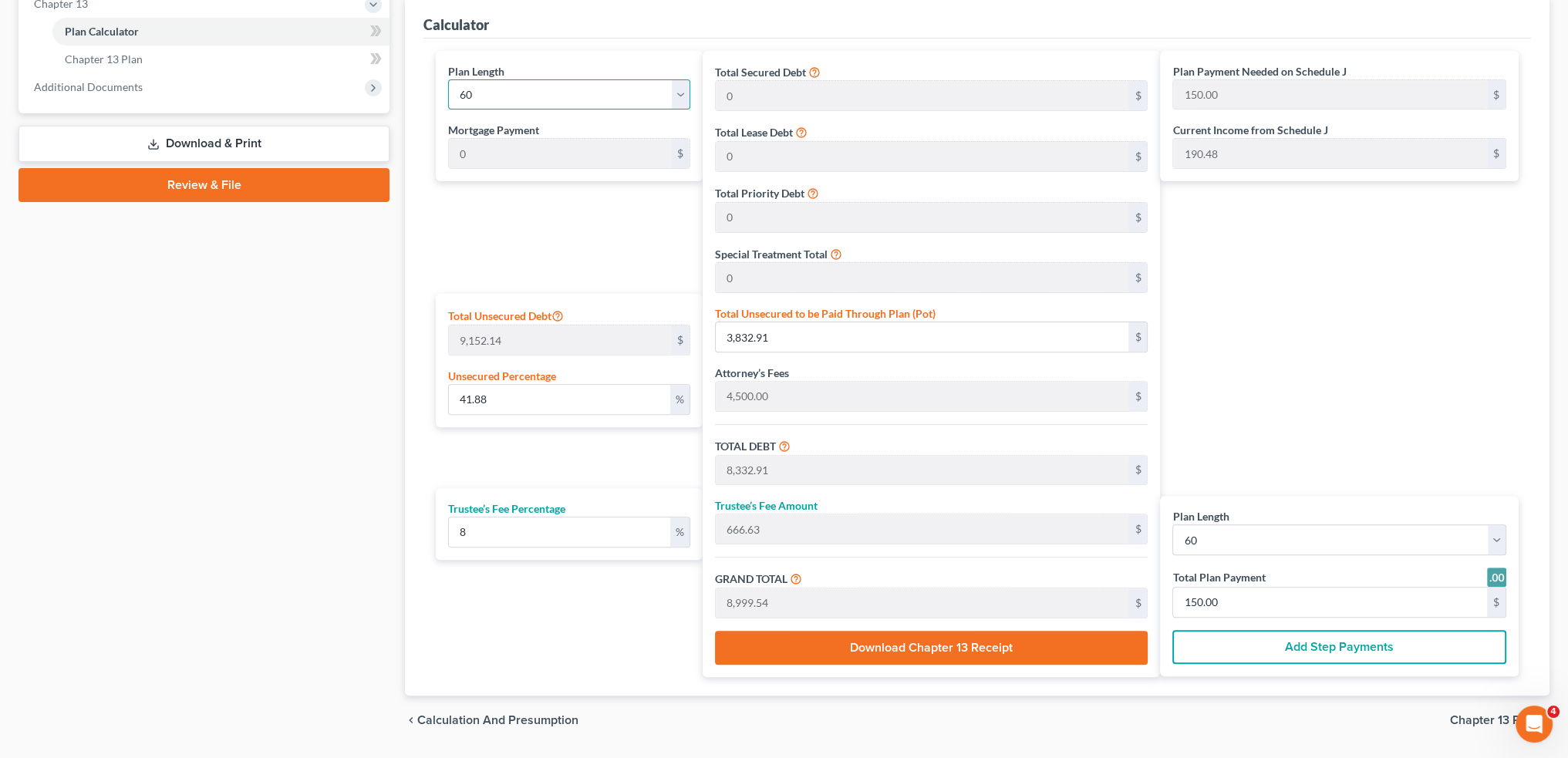
click at [526, 94] on select "1 2 3 4 5 6 7 8 9 10 11 12 13 14 15 16 17 18 19 20 21 22 23 24 25 26 27 28 29 3…" at bounding box center [569, 95] width 242 height 31
select select "35"
click at [448, 79] on select "1 2 3 4 5 6 7 8 9 10 11 12 13 14 15 16 17 18 19 20 21 22 23 24 25 26 27 28 29 3…" at bounding box center [569, 95] width 242 height 31
type input "250.00"
select select "35"
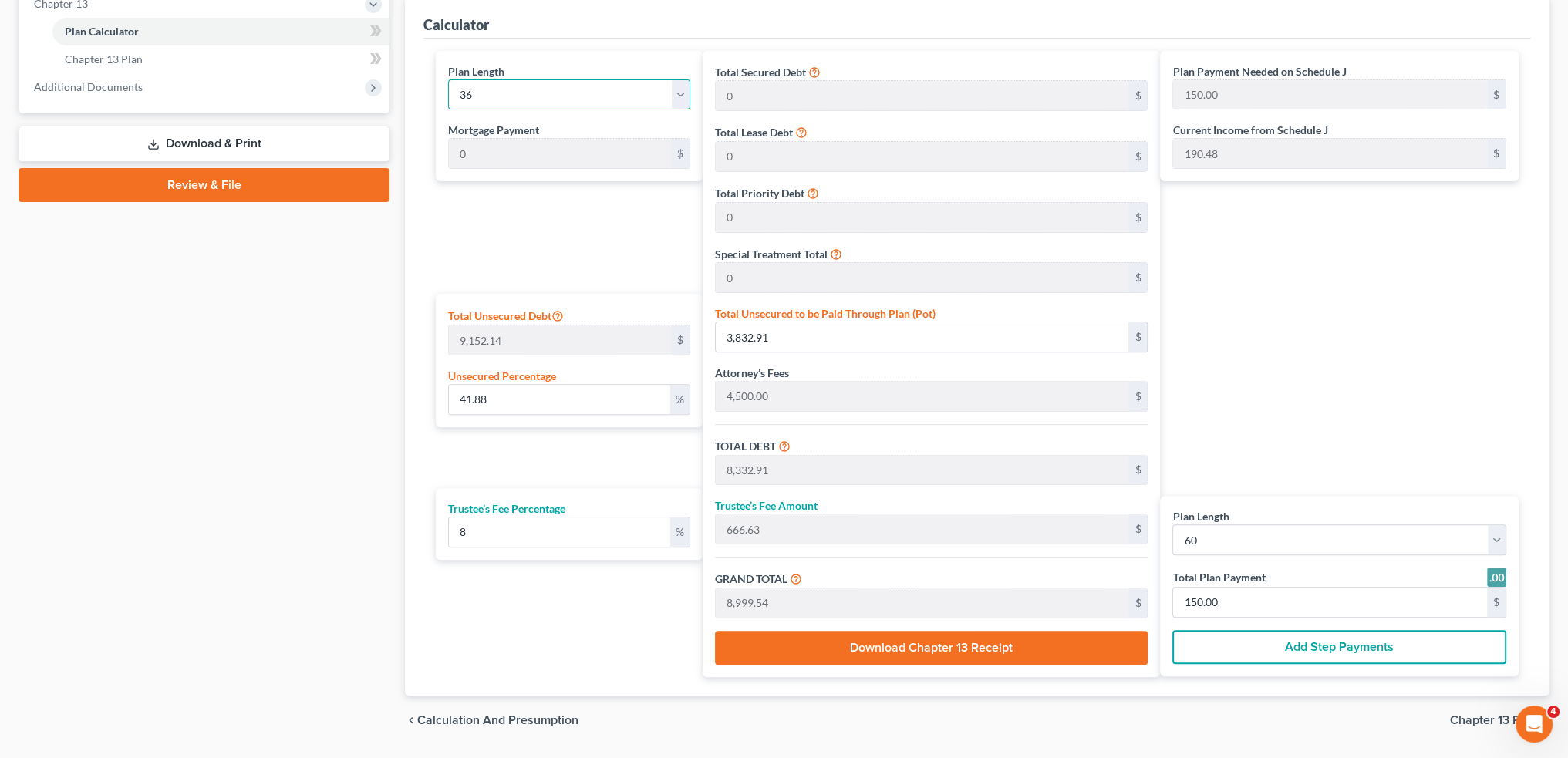
type input "250.00"
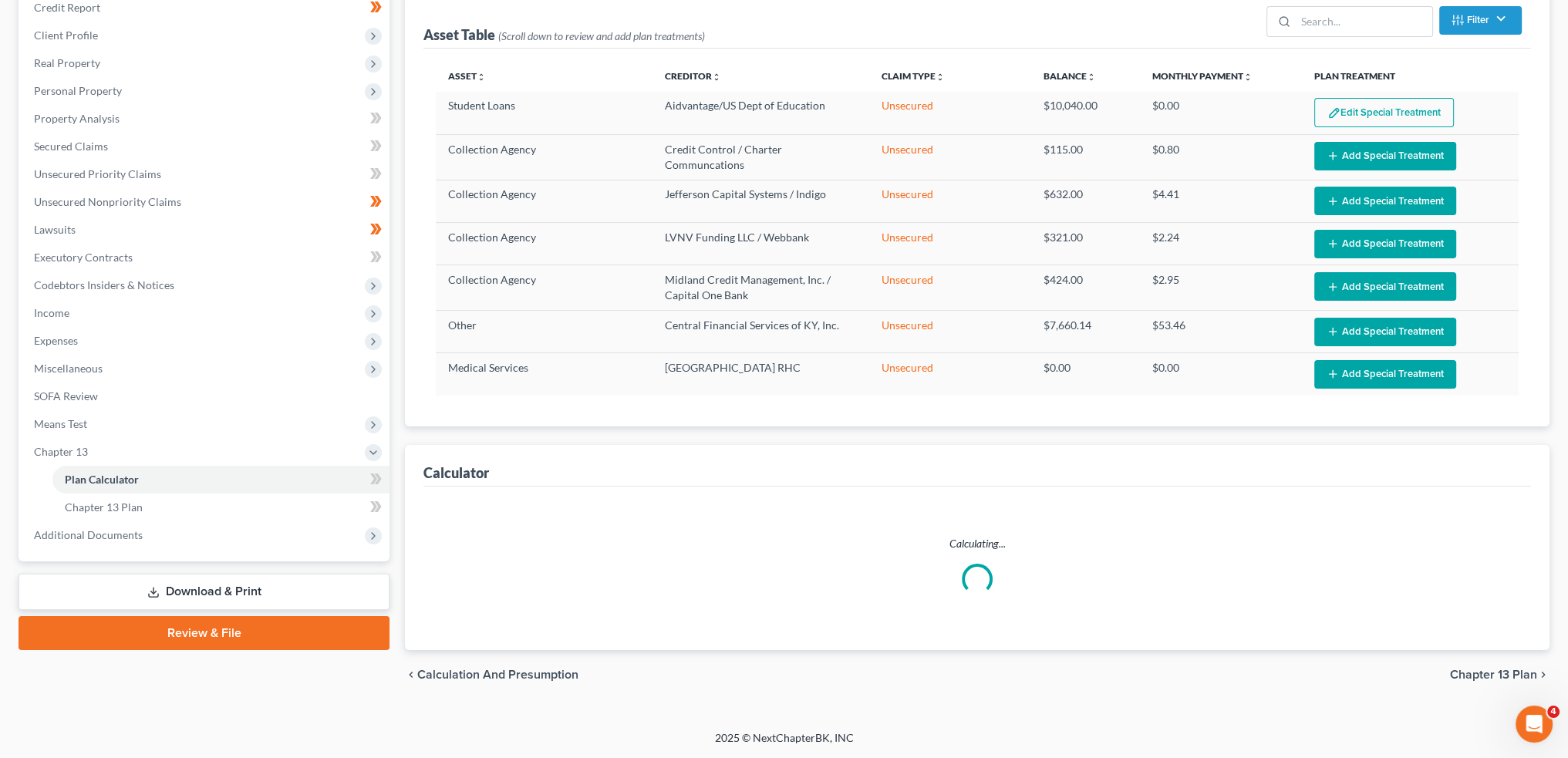
scroll to position [191, 0]
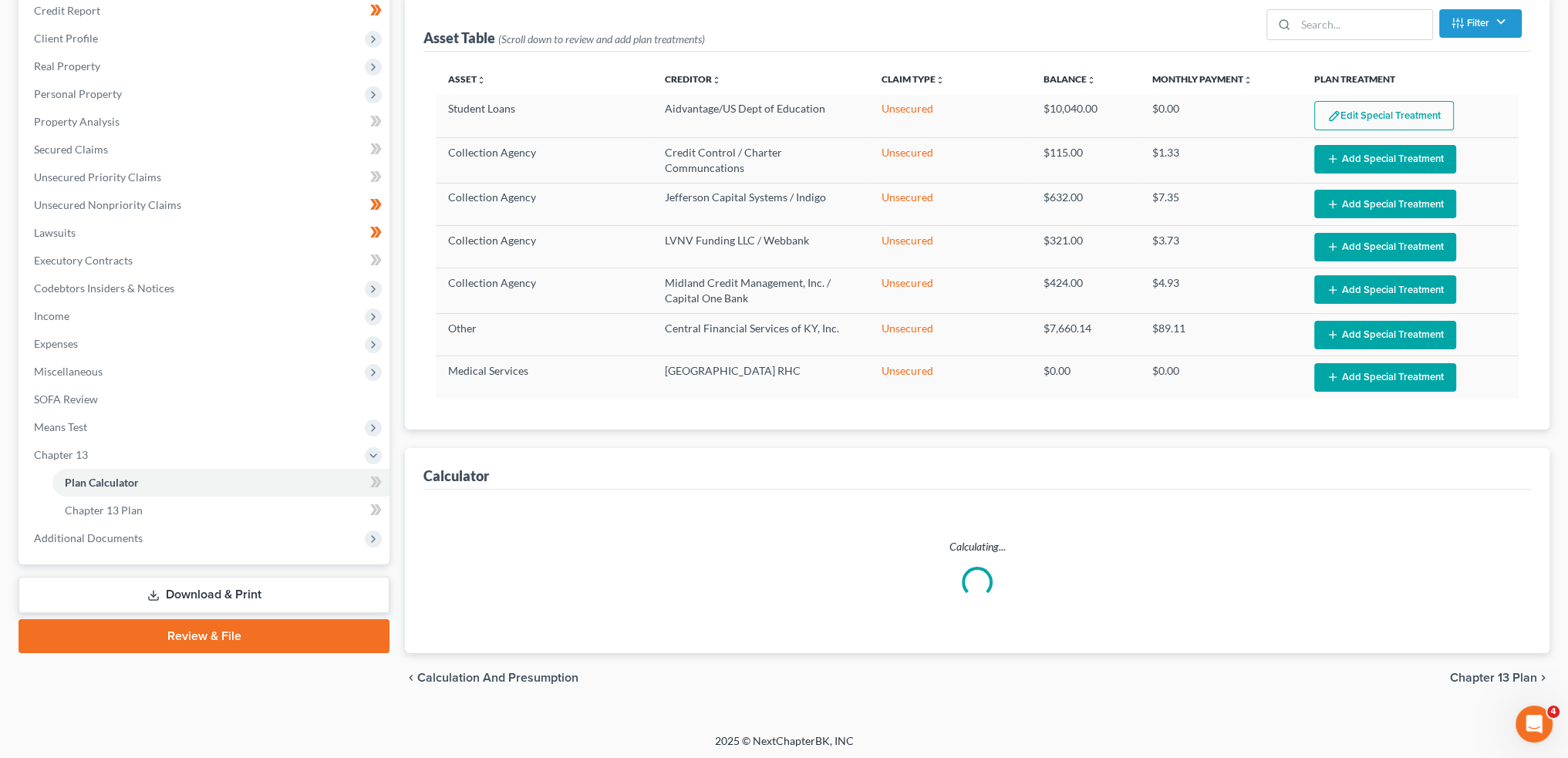
select select "35"
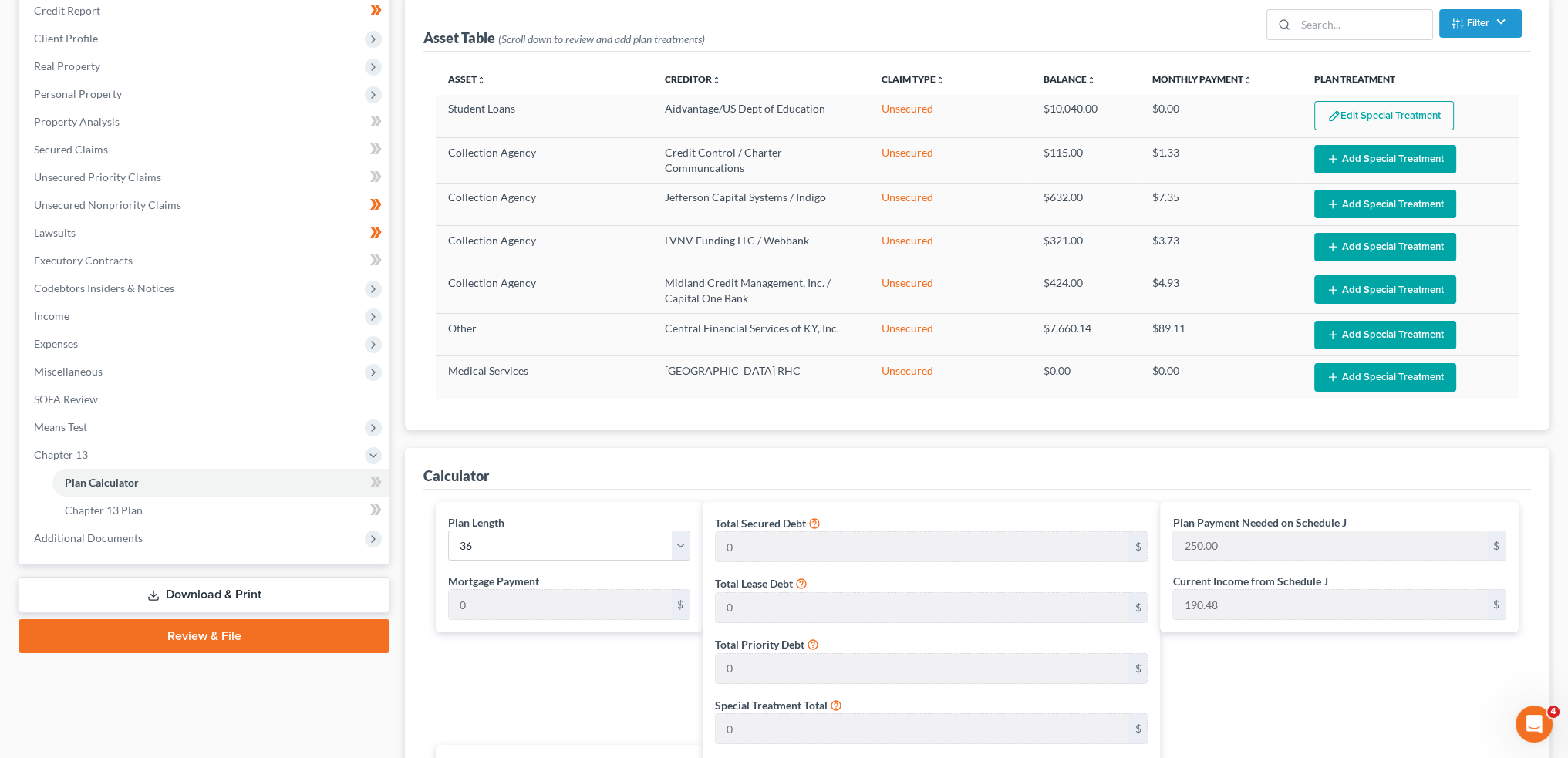
scroll to position [642, 0]
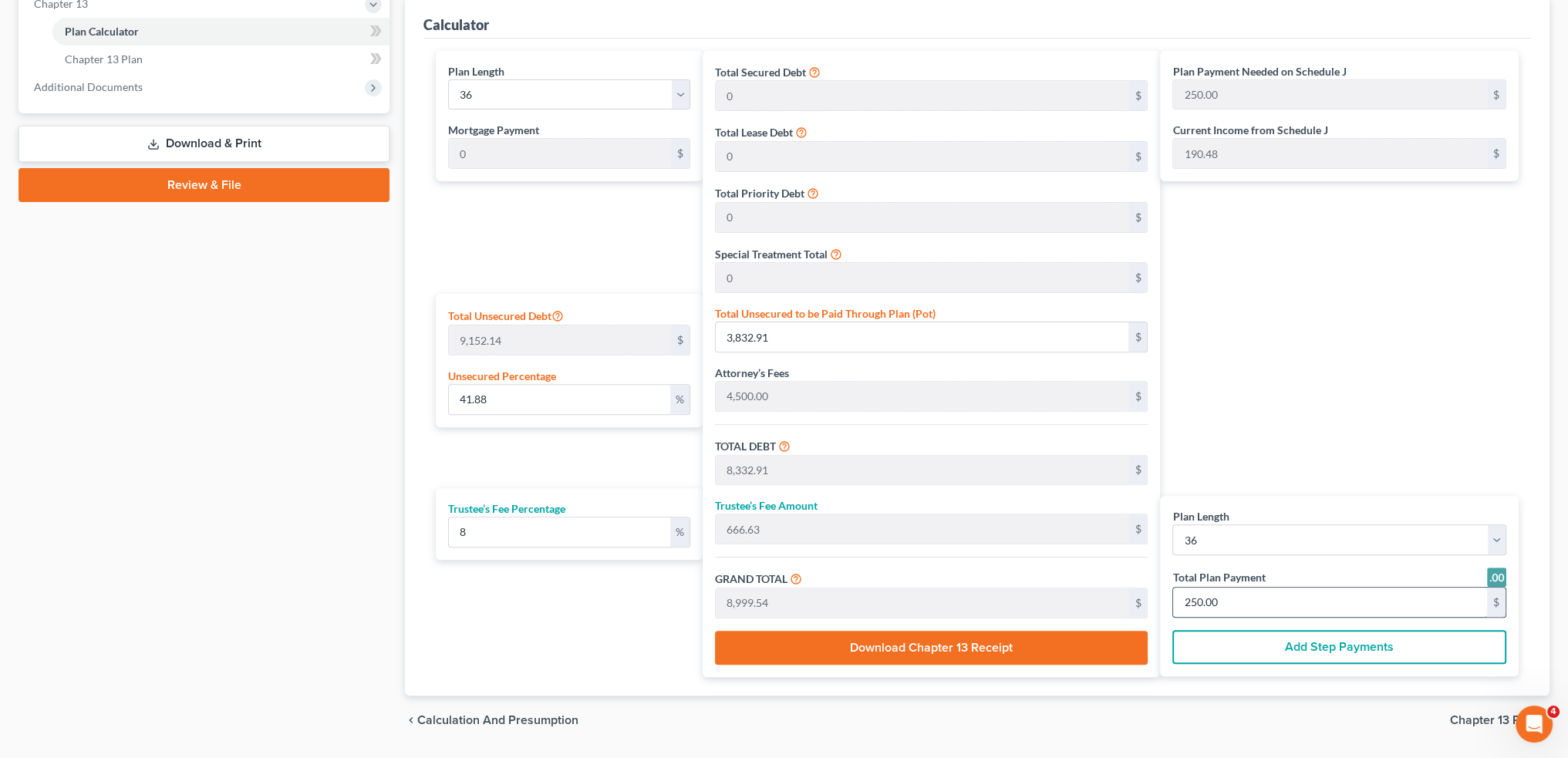
click at [1250, 597] on input "250.00" at bounding box center [1330, 602] width 314 height 30
type input "0"
type input "33.33"
type input "2.66"
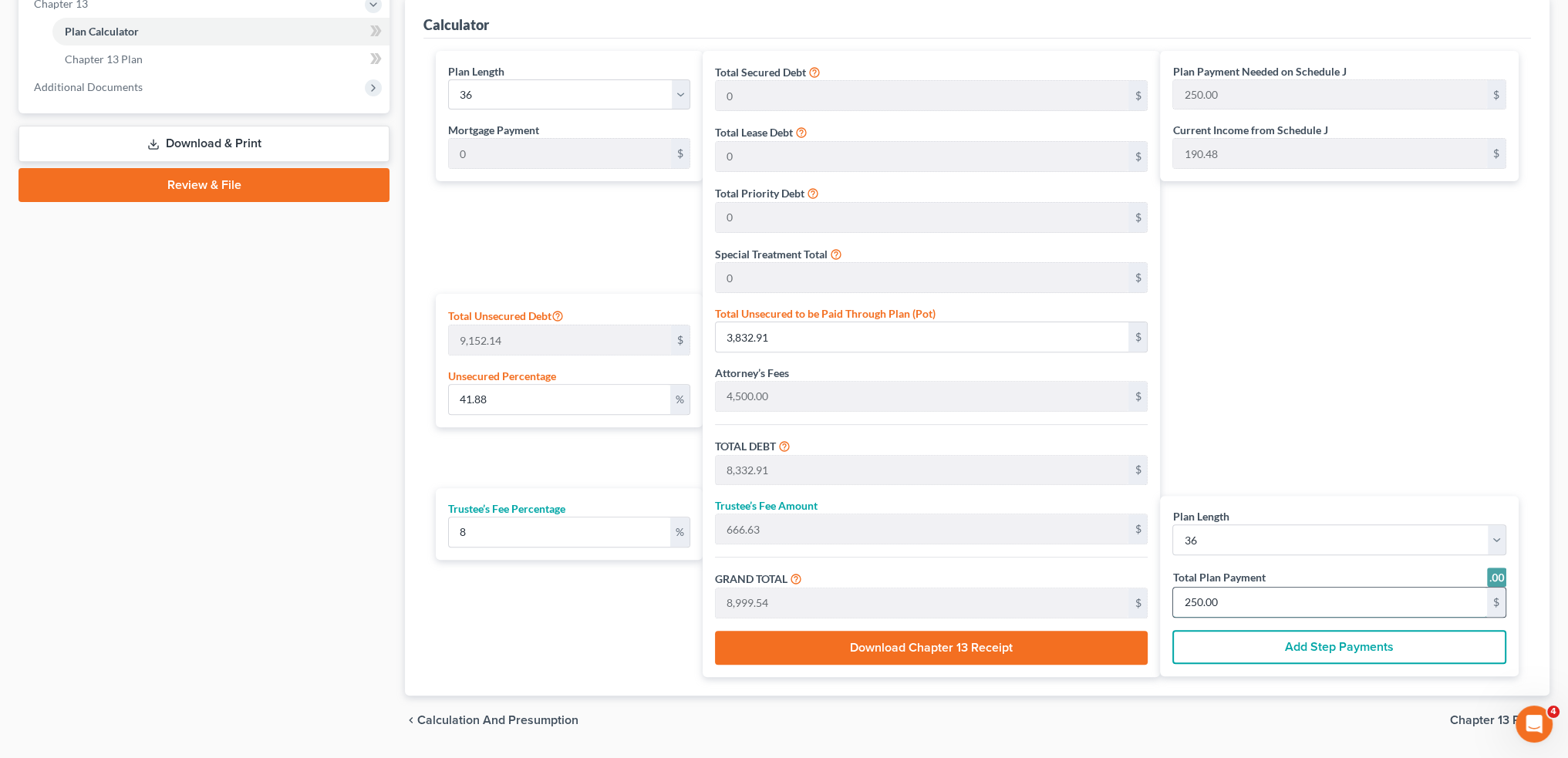
type input "36.00"
type input "1"
type input "500.00"
type input "40.00"
type input "540.00"
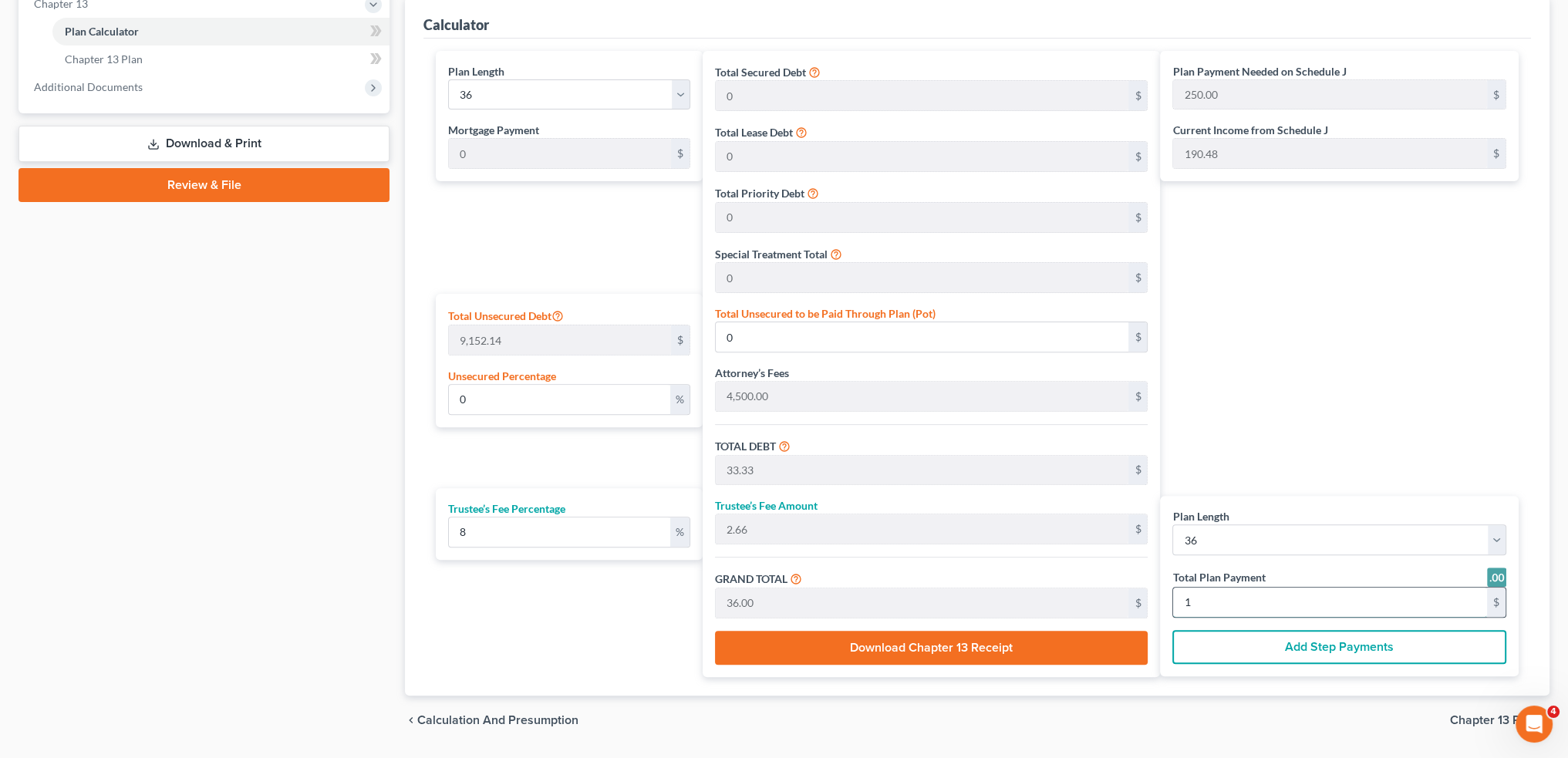
type input "15"
type input "5.46"
type input "500.00"
type input "5,000.00"
type input "400.00"
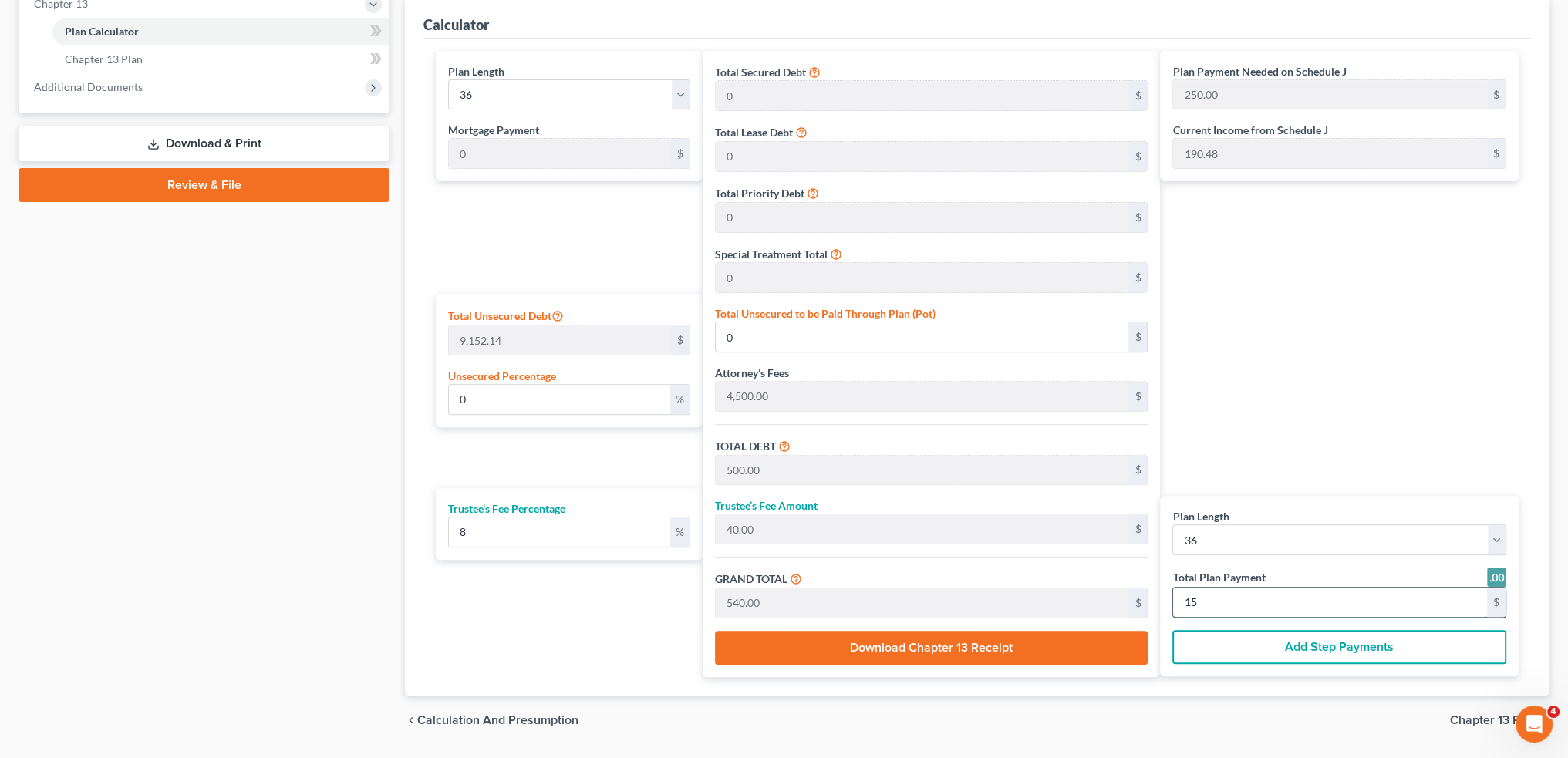
type input "5,400.00"
type input "150.00"
click at [502, 88] on select "1 2 3 4 5 6 7 8 9 10 11 12 13 14 15 16 17 18 19 20 21 22 23 24 25 26 27 28 29 3…" at bounding box center [569, 95] width 242 height 31
click at [399, 291] on div "Plan Calculator Chapter 13 Plan Asset Table (Scroll down to review and add plan…" at bounding box center [977, 125] width 1160 height 1240
click at [96, 49] on link "Chapter 13 Plan" at bounding box center [221, 59] width 337 height 28
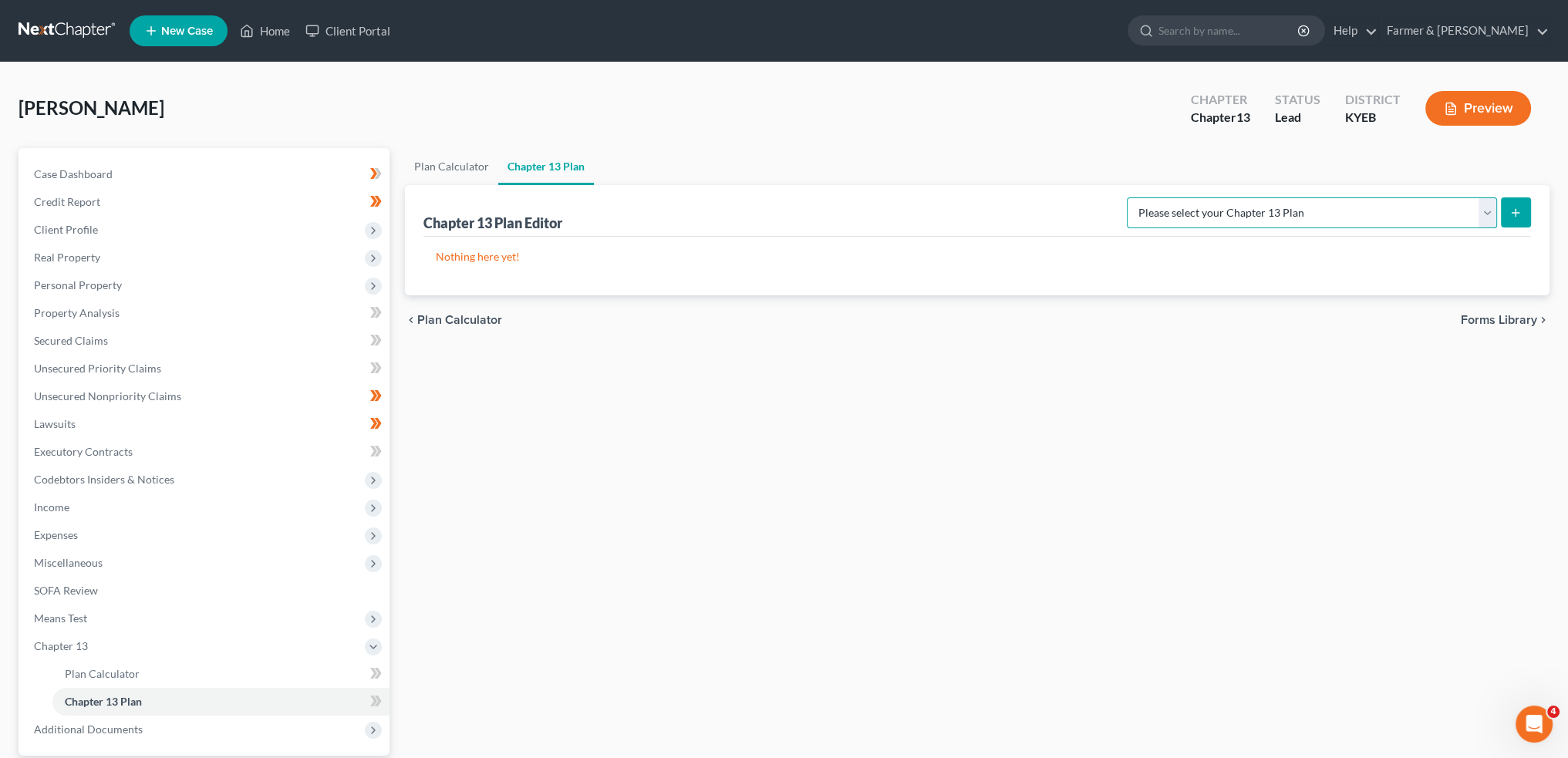
click at [1354, 207] on select "Please select your Chapter 13 Plan Eastern District of Kentucky - Plan Revised …" at bounding box center [1311, 213] width 370 height 31
select select "3"
click at [1186, 198] on select "Please select your Chapter 13 Plan Eastern District of Kentucky - Plan Revised …" at bounding box center [1311, 213] width 370 height 31
click at [1502, 212] on button "submit" at bounding box center [1515, 212] width 30 height 30
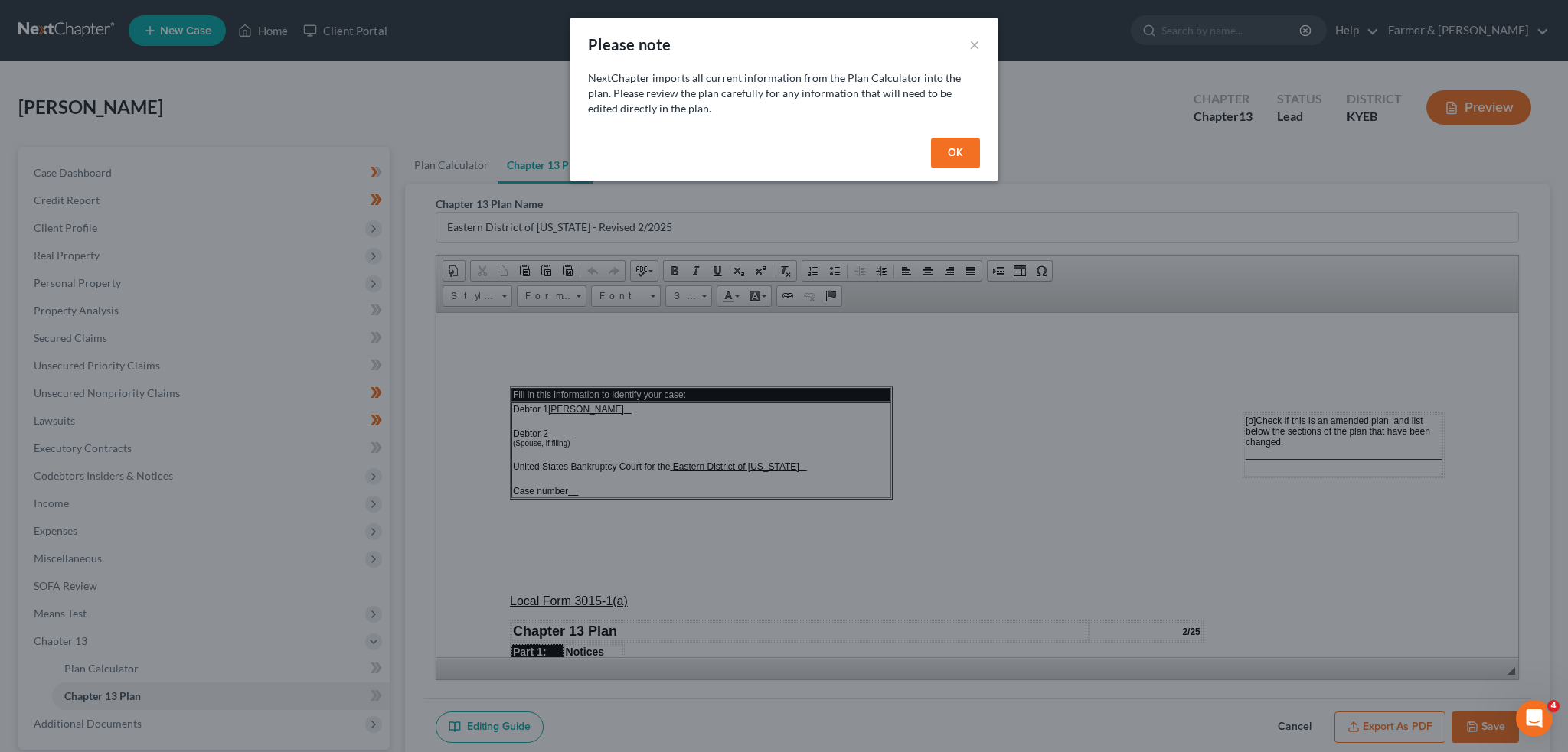
click at [947, 148] on button "OK" at bounding box center [956, 153] width 49 height 30
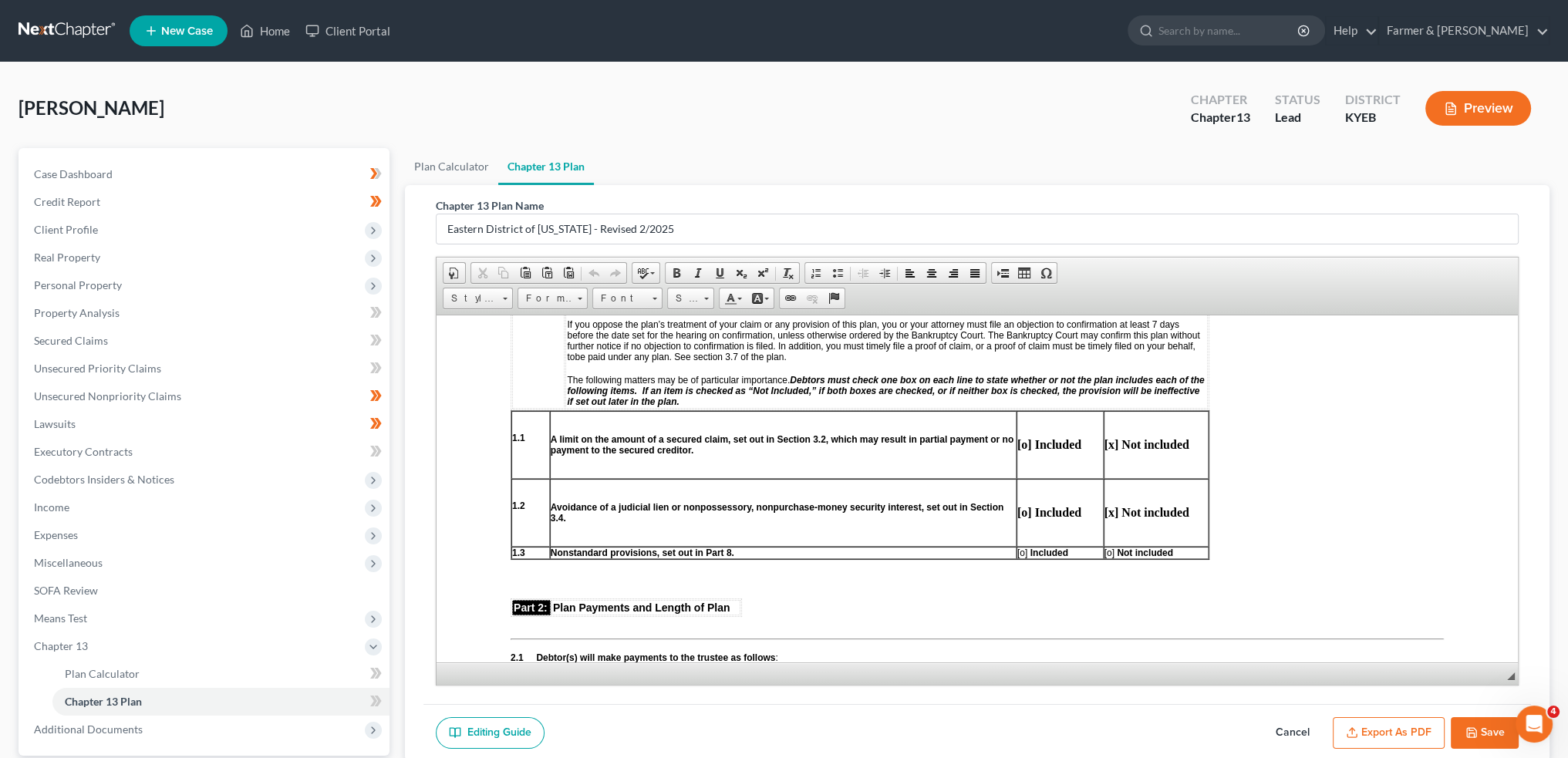
scroll to position [642, 0]
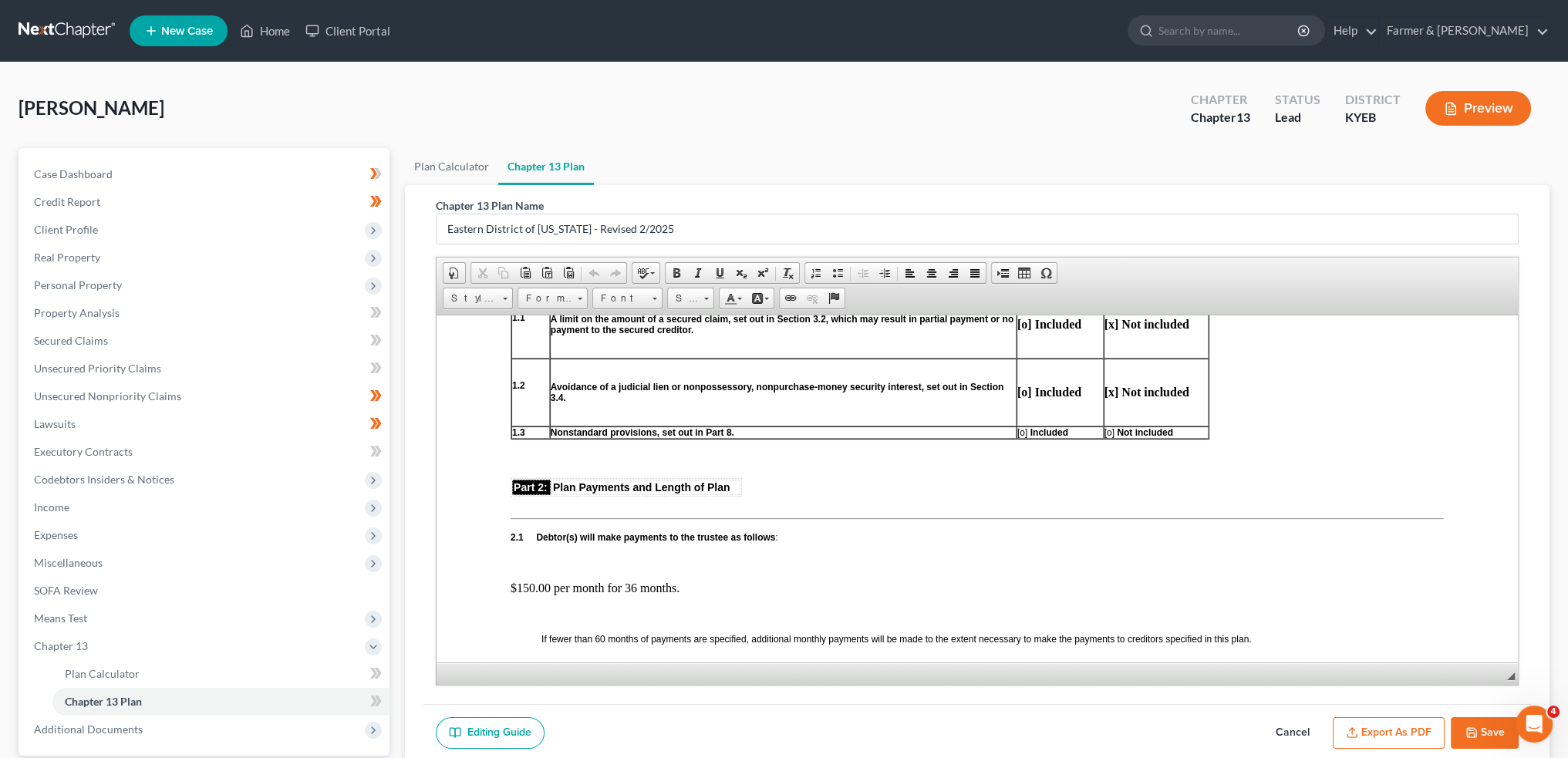
click at [1021, 430] on span "[o]" at bounding box center [1022, 431] width 10 height 11
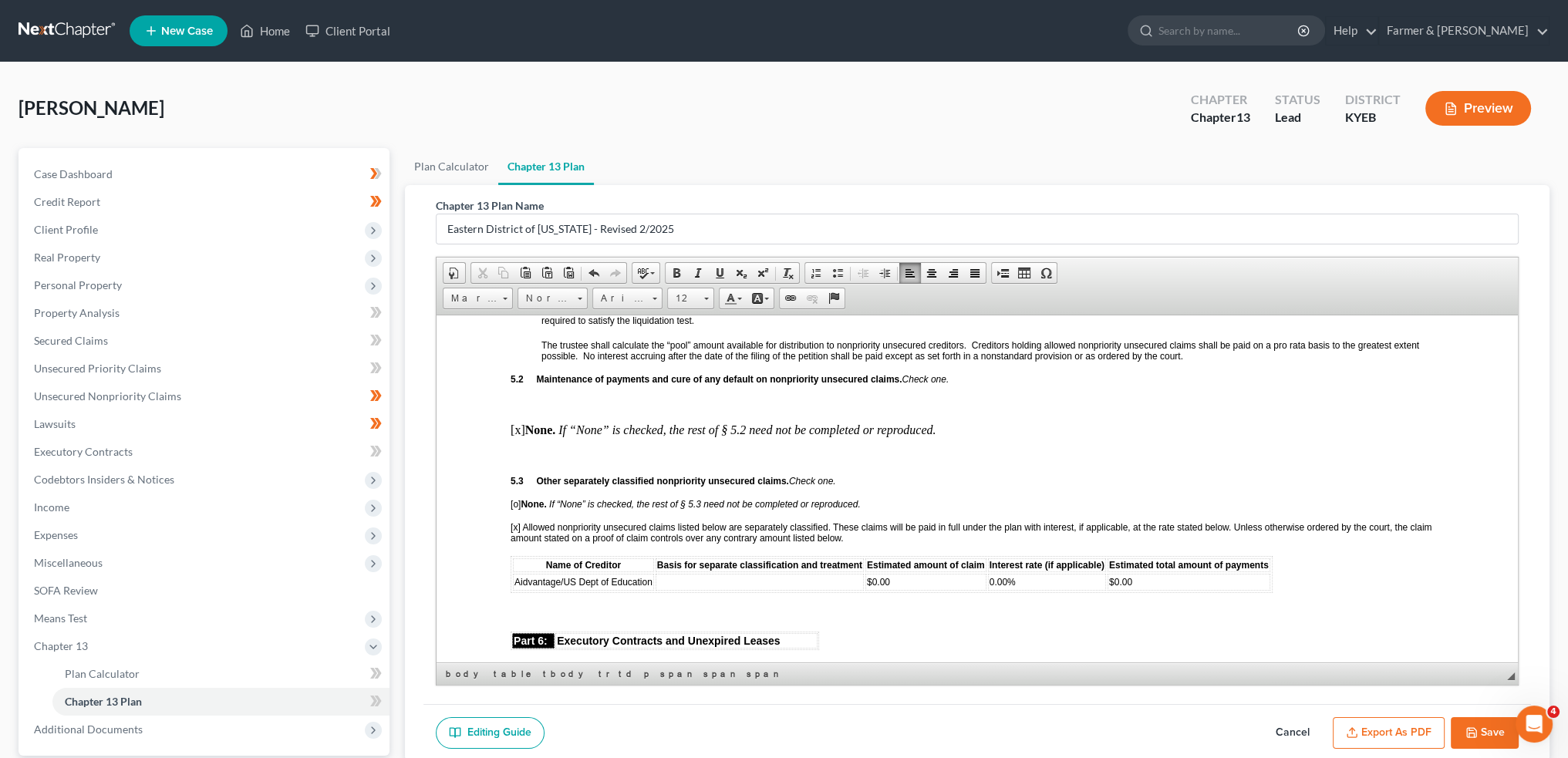
scroll to position [2700, 0]
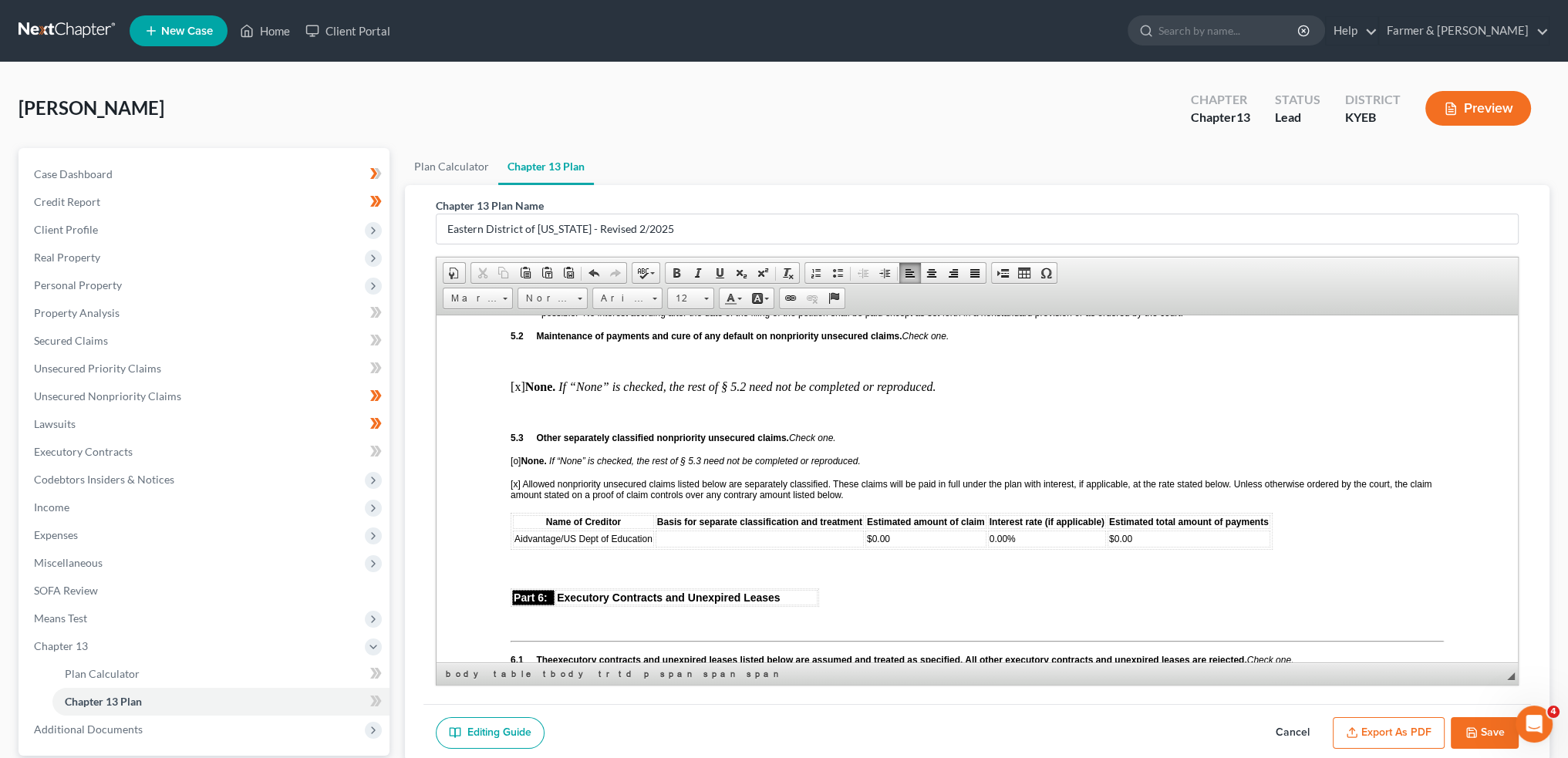
drag, startPoint x: 518, startPoint y: 449, endPoint x: 566, endPoint y: 449, distance: 48.0
click at [518, 478] on span "[x] Allowed nonpriority unsecured claims listed below are separately classified…" at bounding box center [971, 488] width 921 height 22
drag, startPoint x: 515, startPoint y: 528, endPoint x: 1140, endPoint y: 524, distance: 625.0
click at [1140, 531] on tr "Aidvantage/US Dept of Education $0.00 0.00% $0.00" at bounding box center [891, 539] width 758 height 17
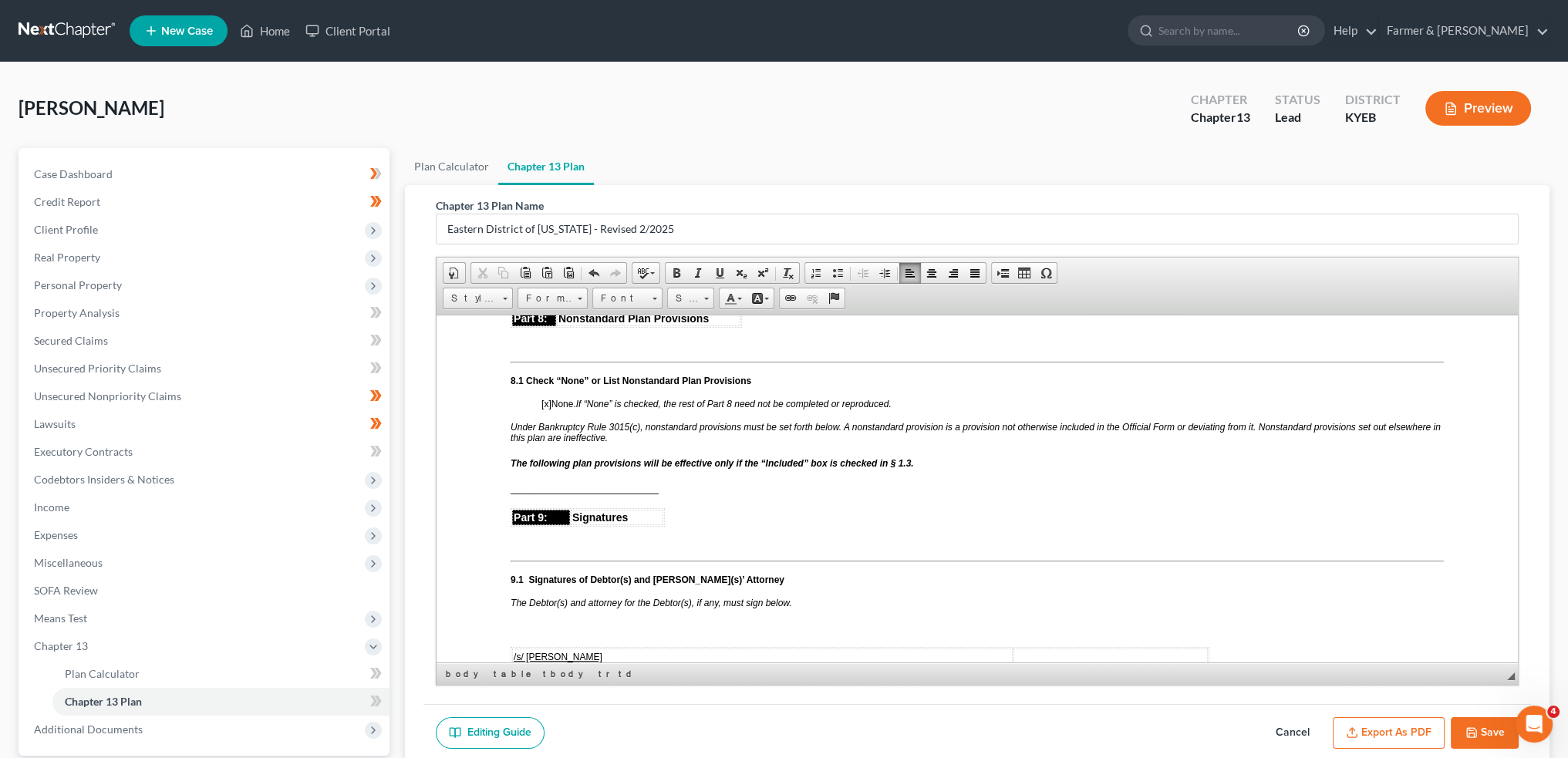
scroll to position [3344, 0]
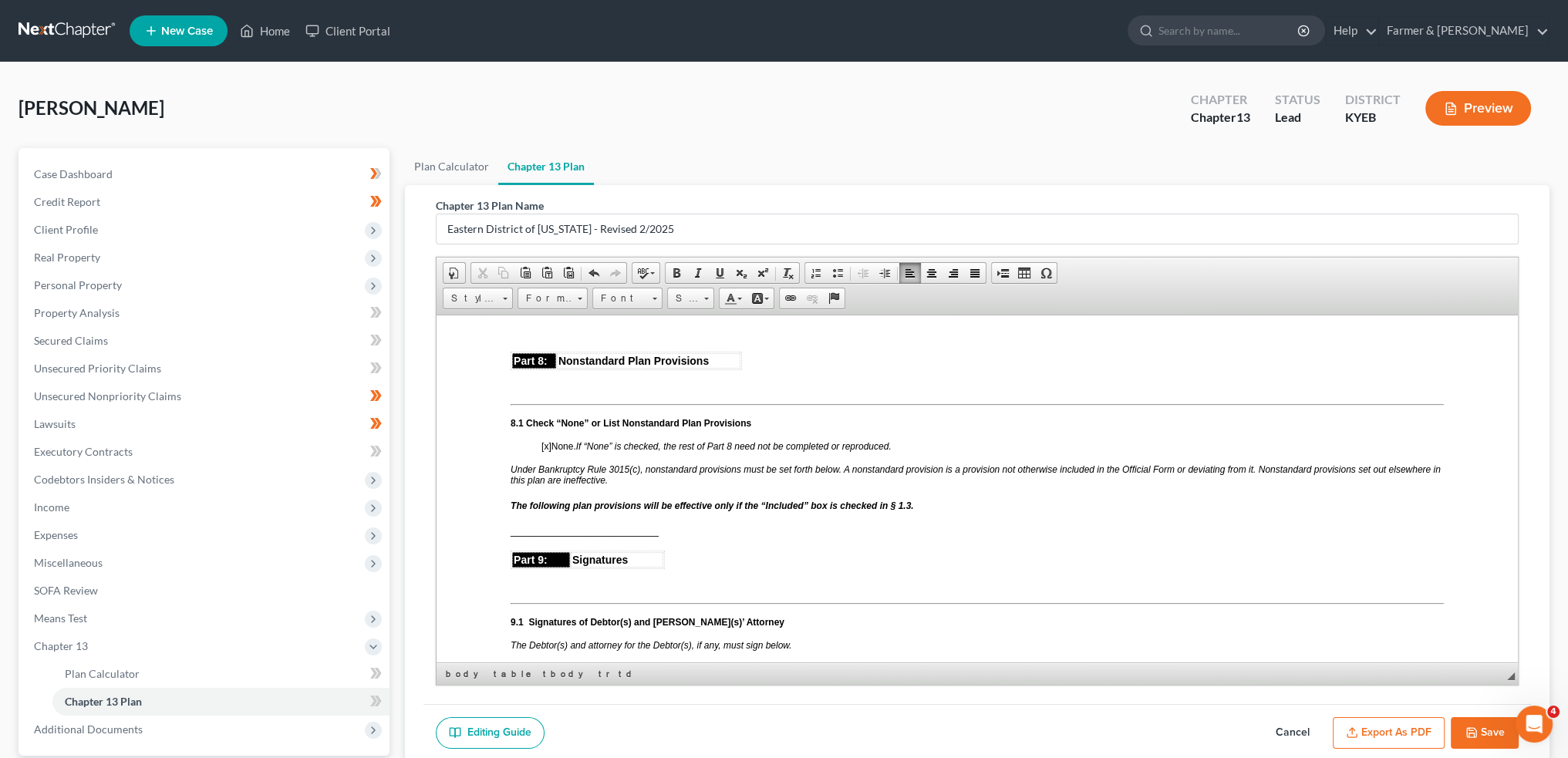
click at [548, 441] on span "[x]" at bounding box center [547, 445] width 10 height 11
click at [961, 502] on p "The following plan provisions will be effective only if the “Included” box is c…" at bounding box center [977, 505] width 934 height 14
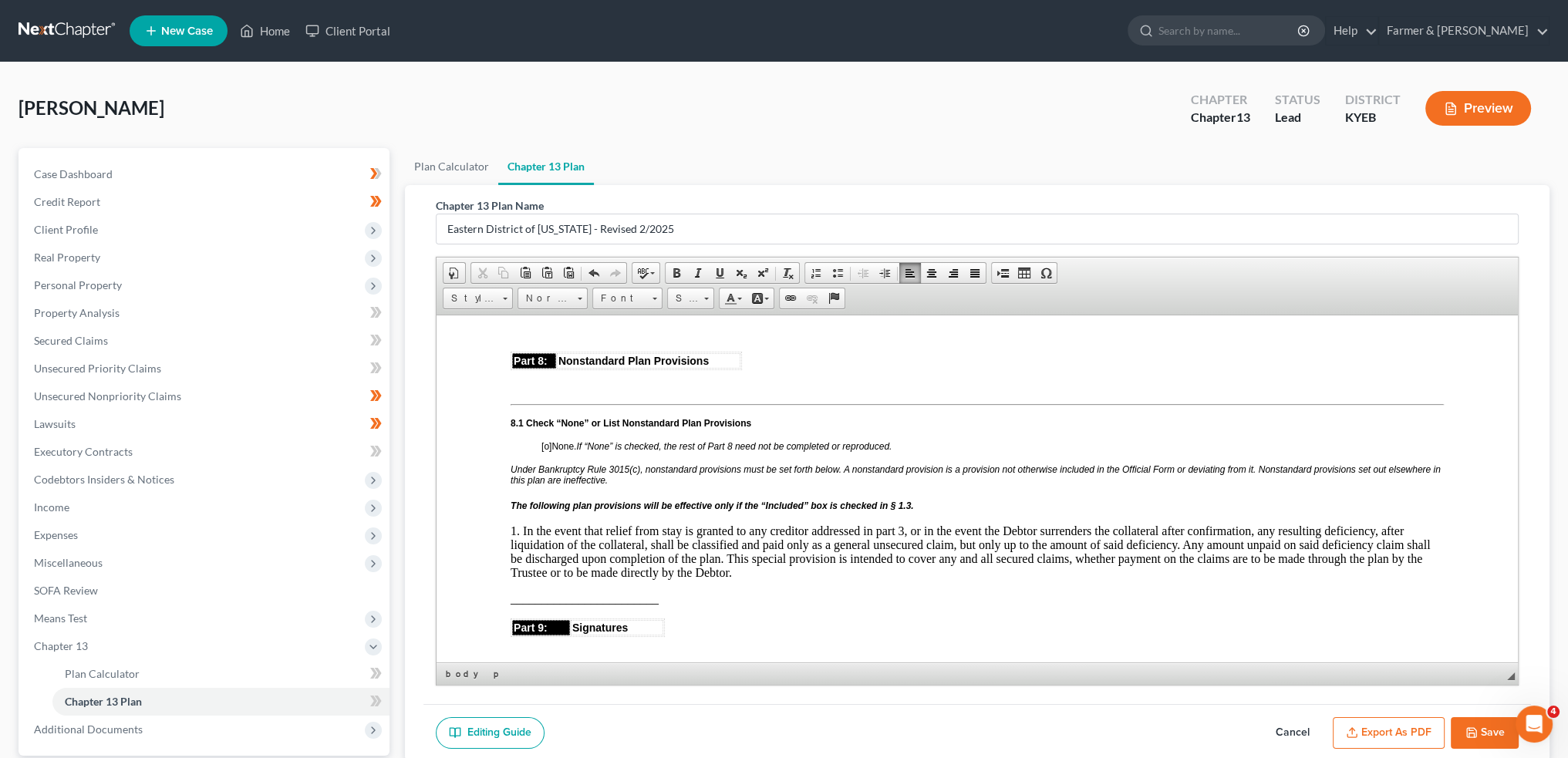
click at [759, 568] on p "1. In the event that relief from stay is granted to any creditor addressed in p…" at bounding box center [977, 552] width 934 height 55
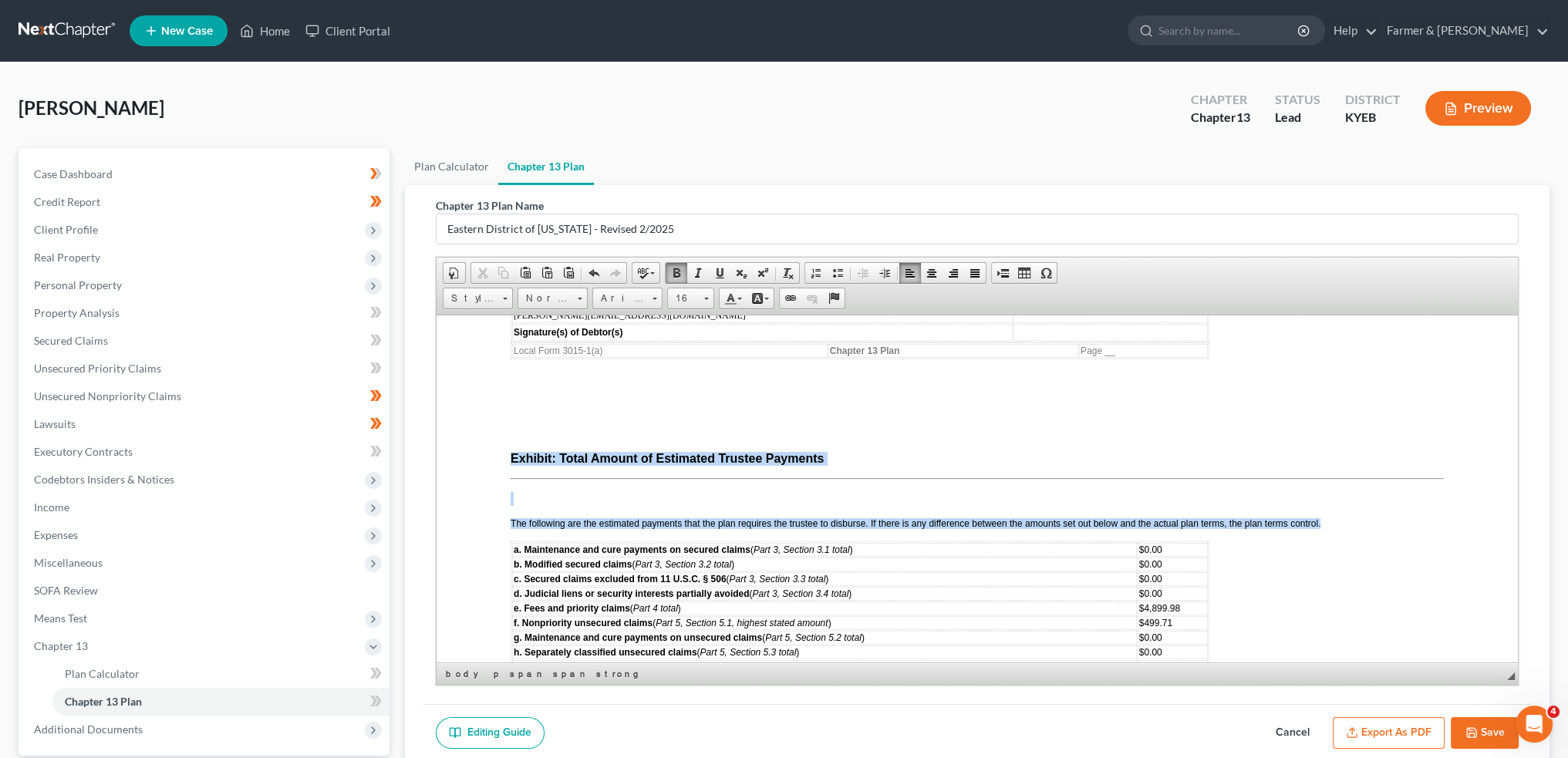
scroll to position [4101, 0]
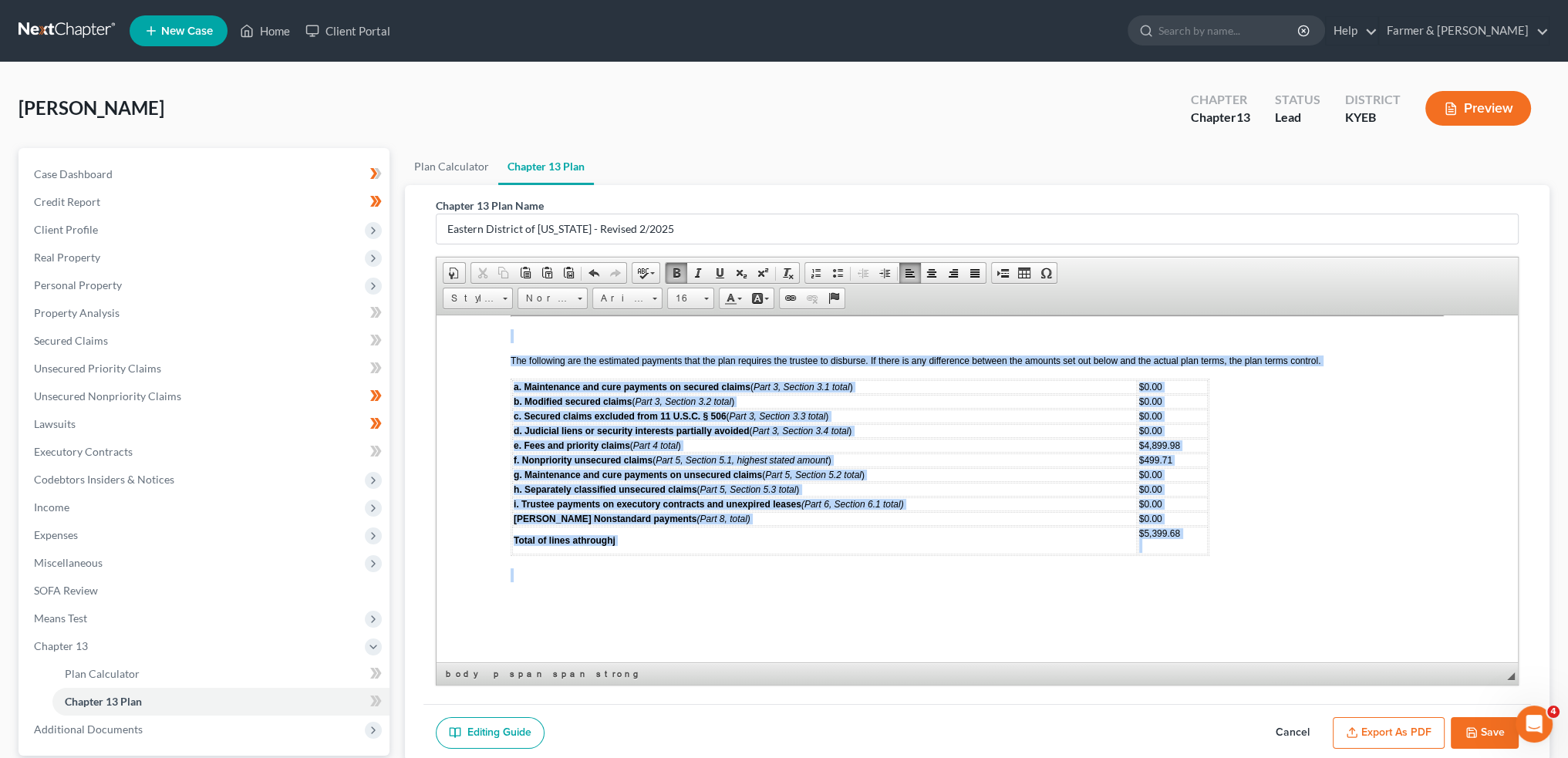
drag, startPoint x: 500, startPoint y: 522, endPoint x: 920, endPoint y: 592, distance: 425.8
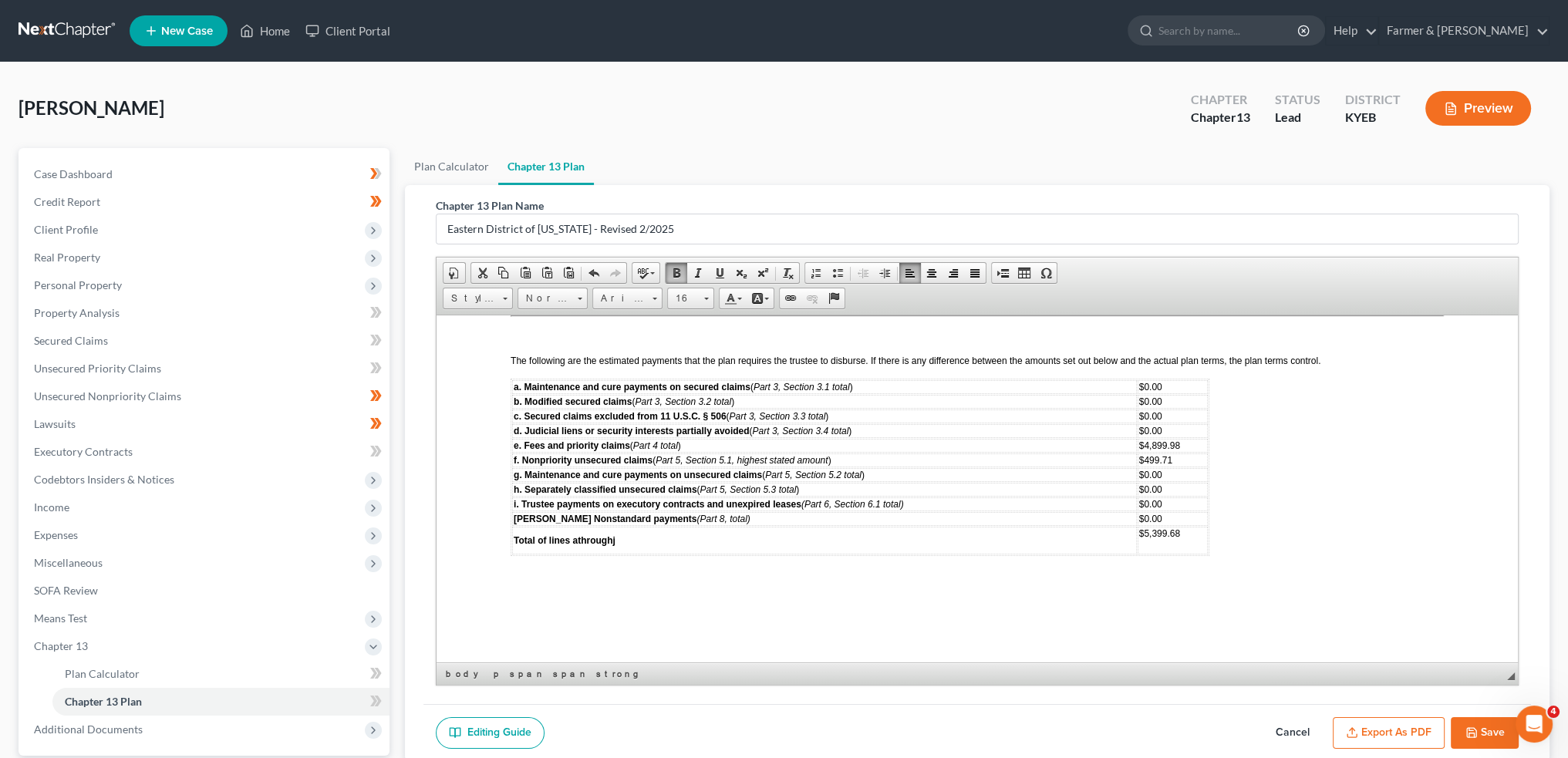
scroll to position [3803, 0]
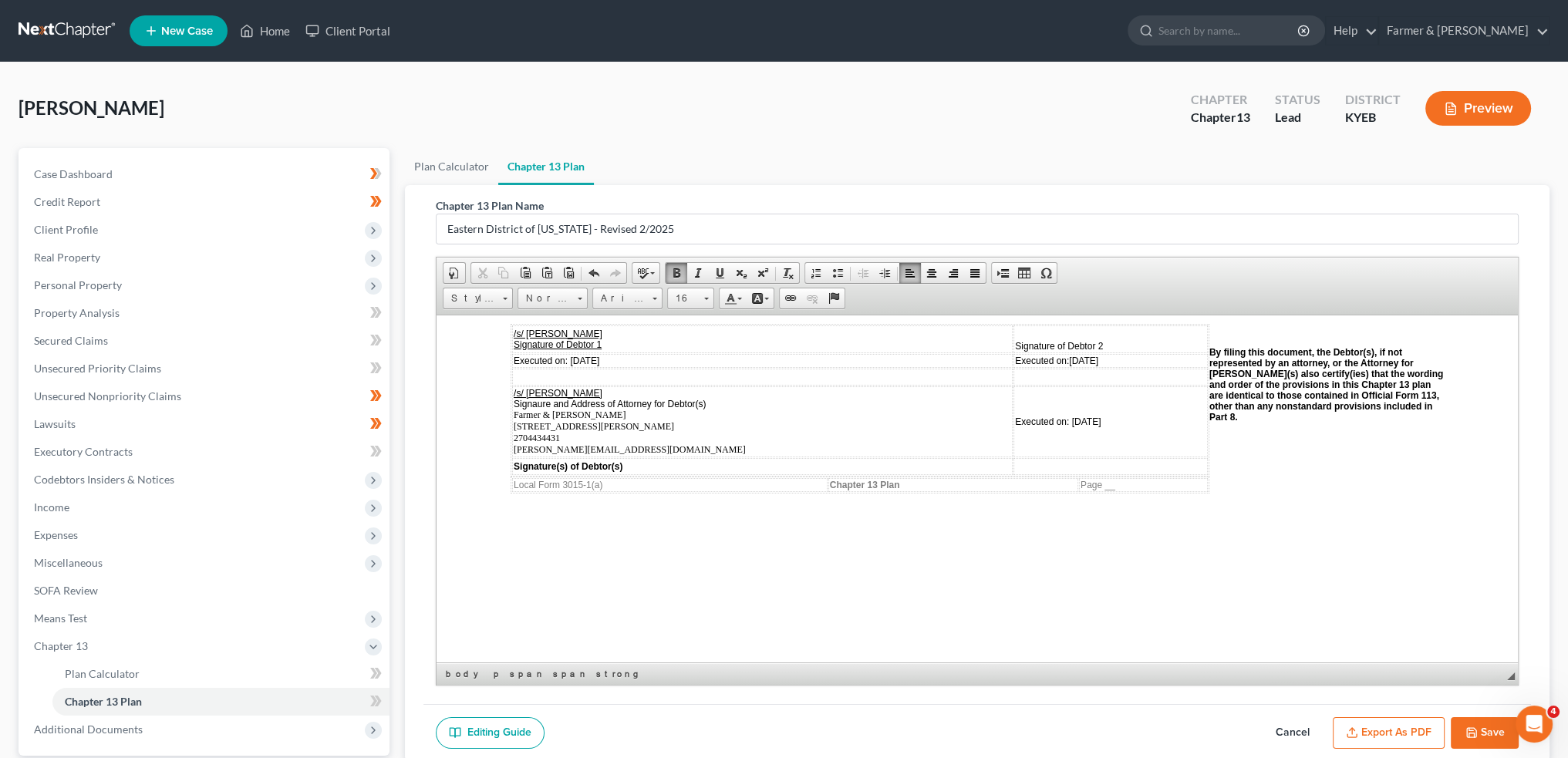
click at [515, 512] on div at bounding box center [818, 527] width 615 height 40
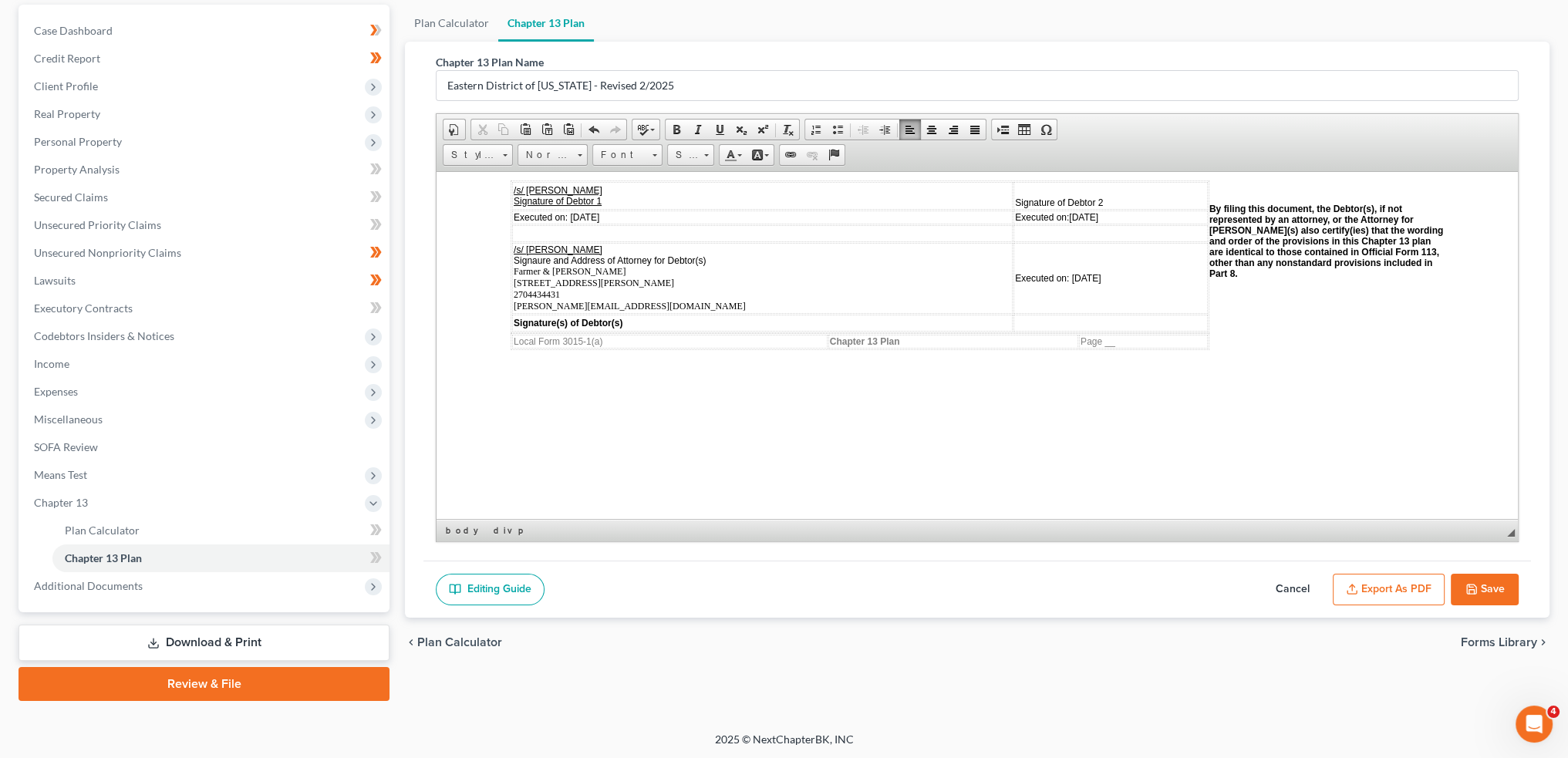
scroll to position [3, 0]
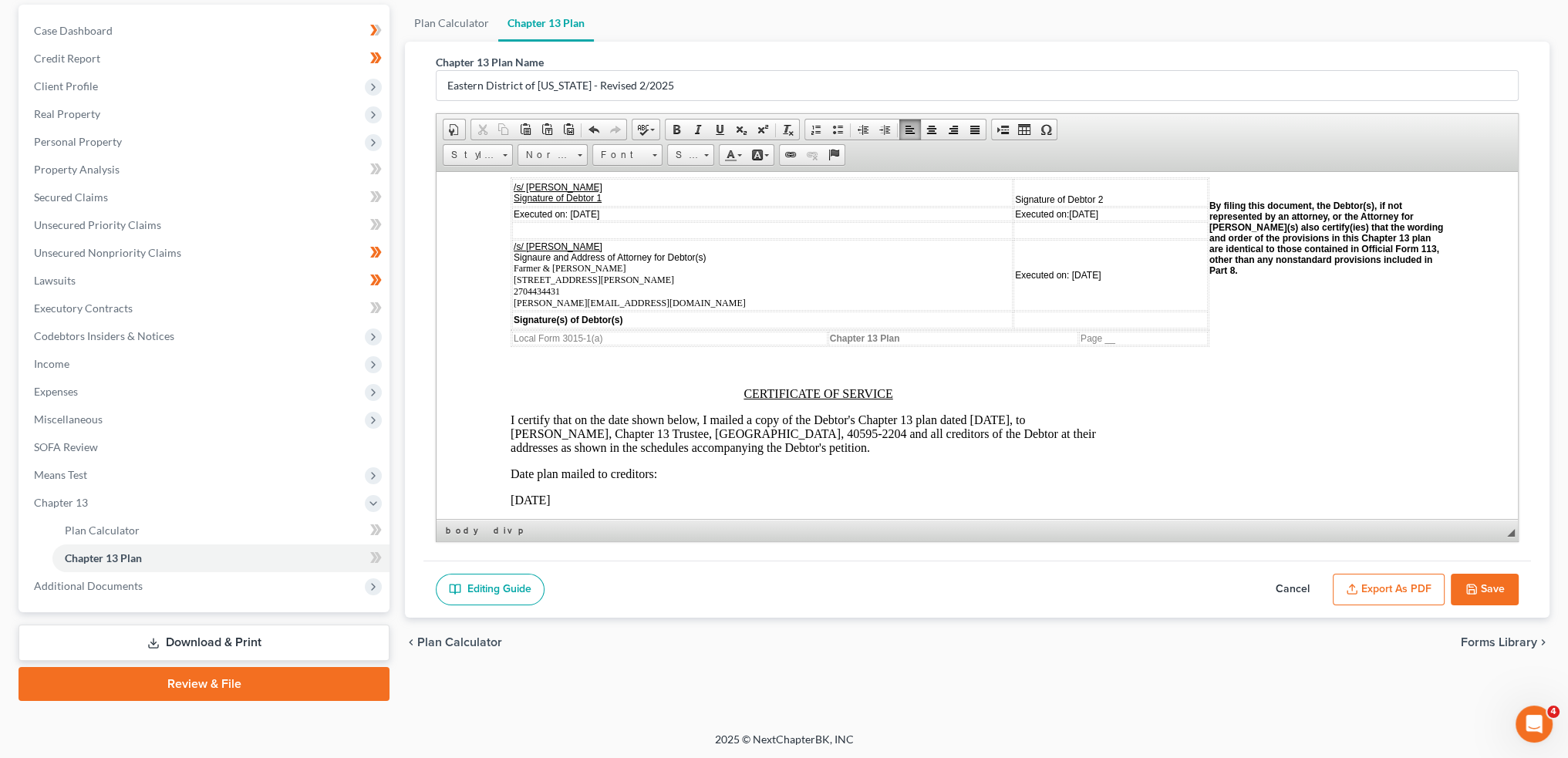
drag, startPoint x: 970, startPoint y: 410, endPoint x: 1056, endPoint y: 419, distance: 86.5
click at [970, 413] on p "I certify that on the date shown below, I mailed a copy of the Debtor's Chapter…" at bounding box center [818, 434] width 615 height 42
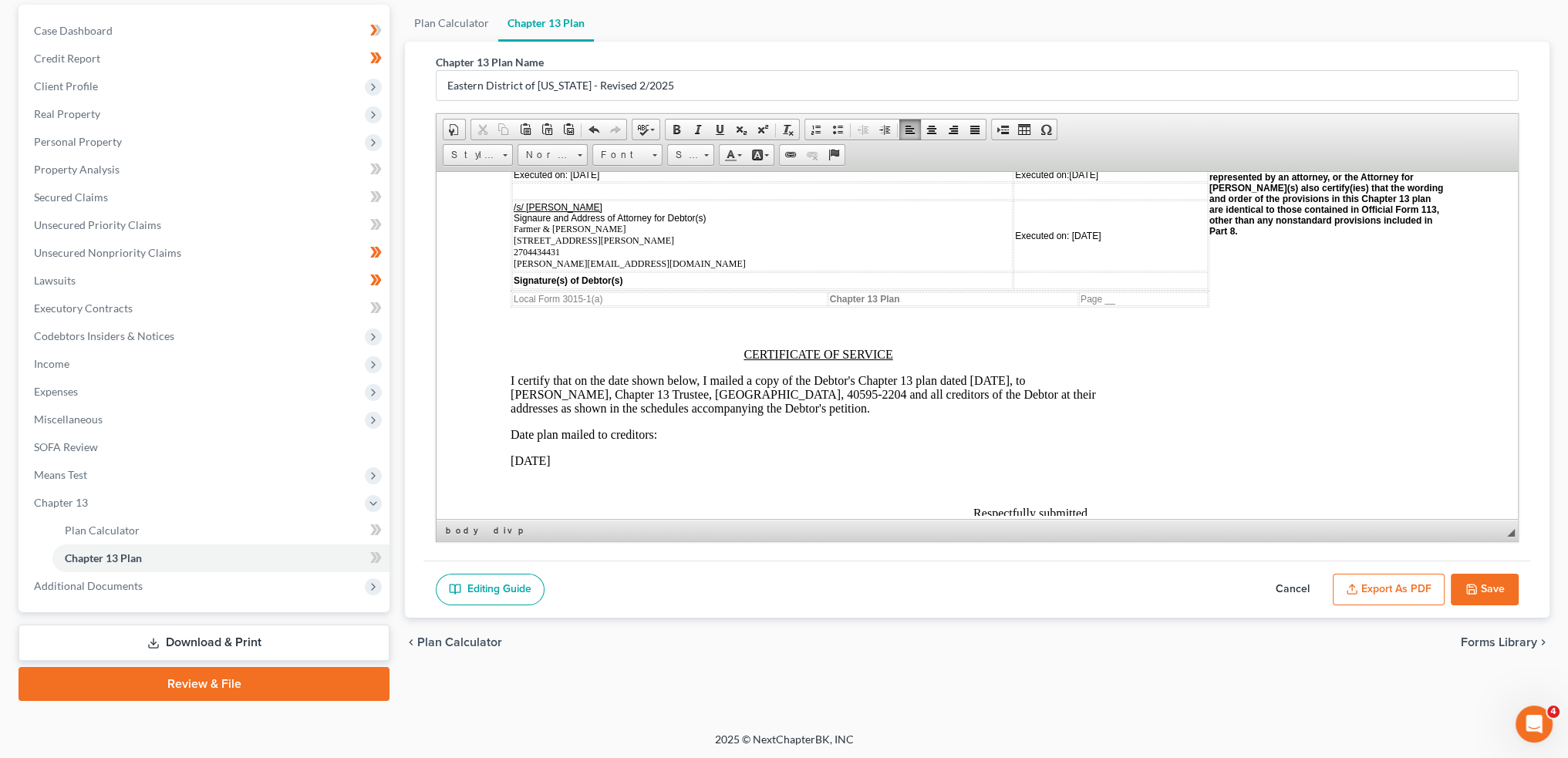
scroll to position [3932, 0]
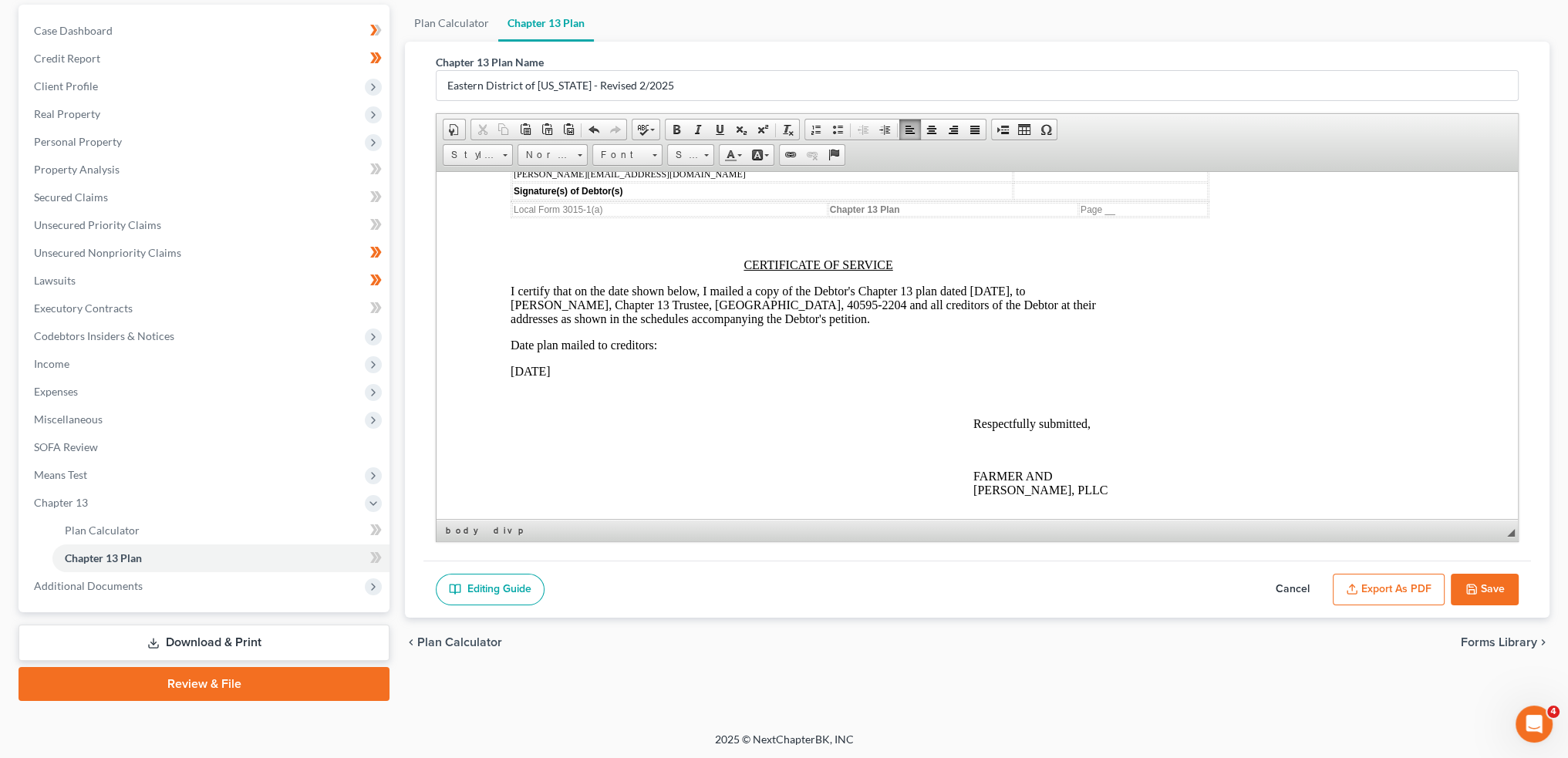
drag, startPoint x: 590, startPoint y: 362, endPoint x: 501, endPoint y: 366, distance: 89.1
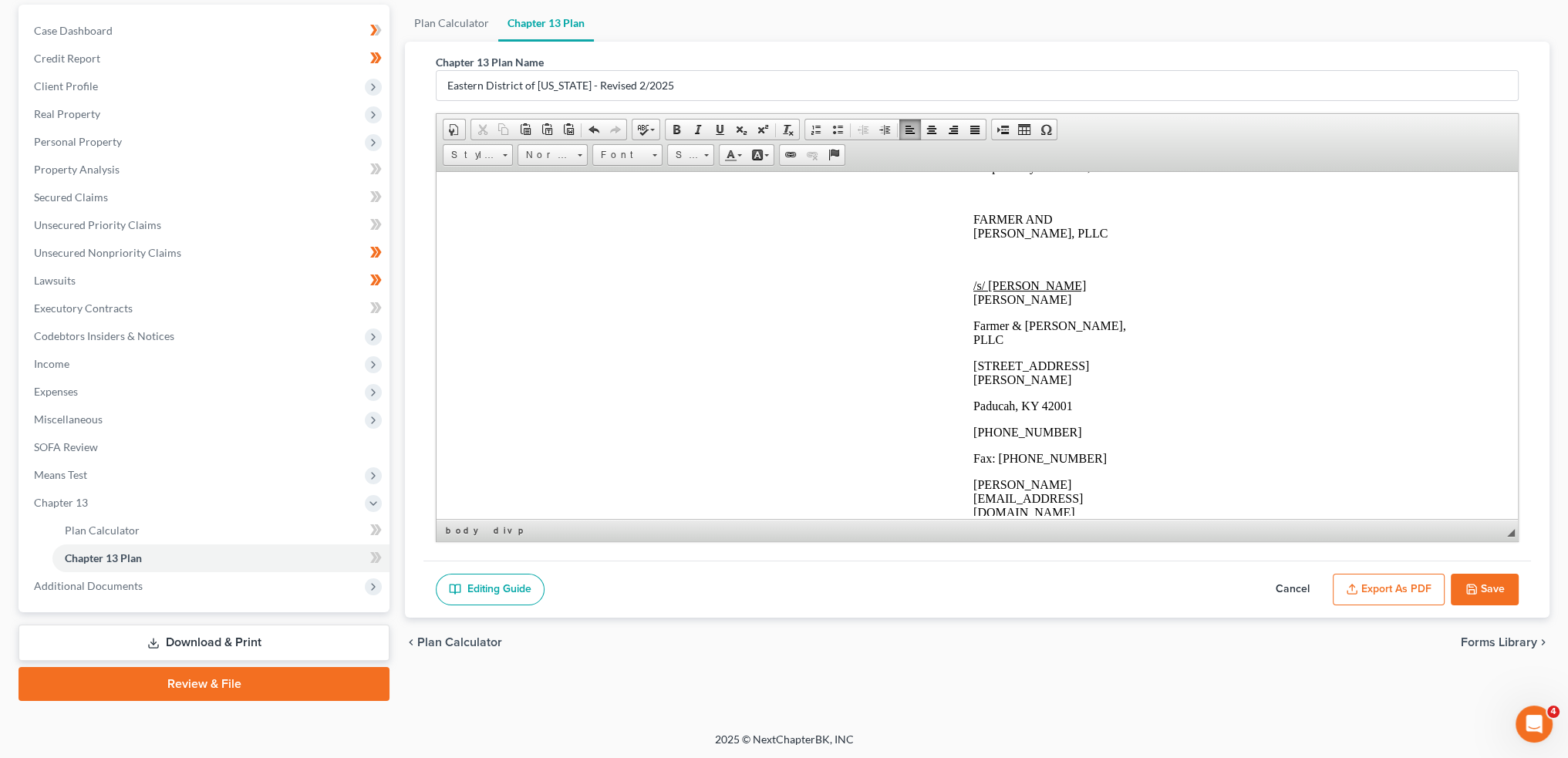
scroll to position [4273, 0]
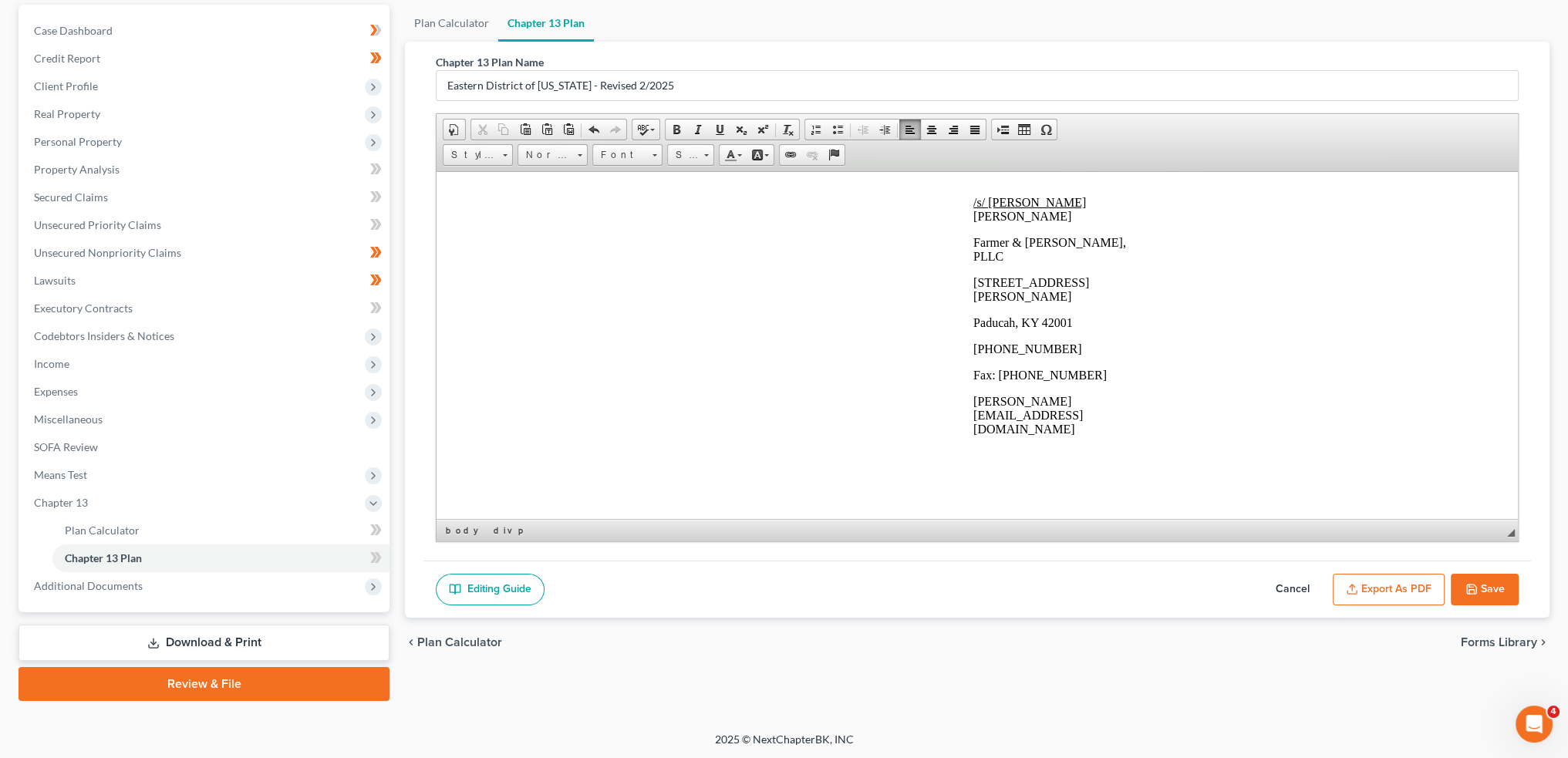
click at [1368, 574] on button "Export as PDF" at bounding box center [1388, 591] width 112 height 32
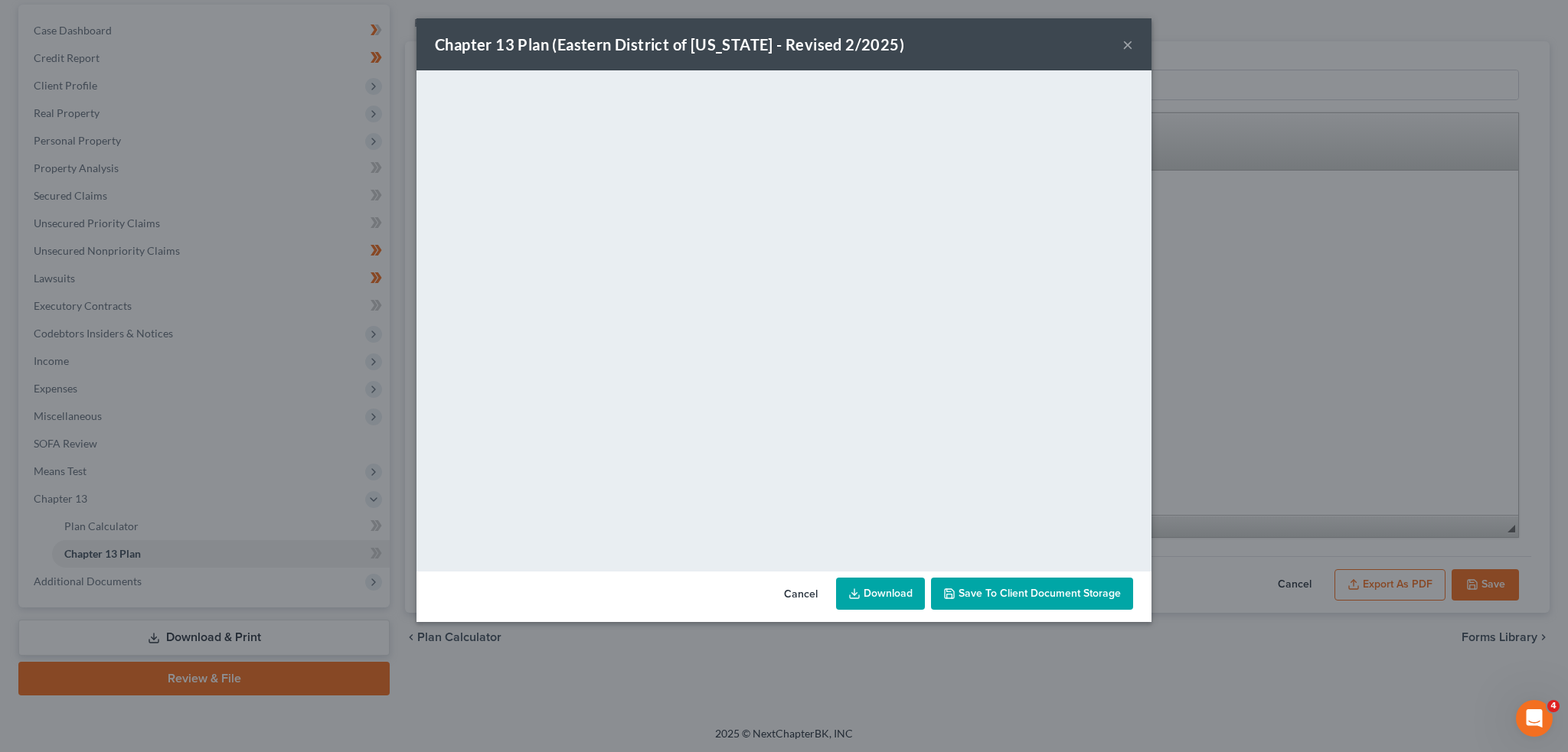
click at [1035, 590] on span "Save to Client Document Storage" at bounding box center [1040, 594] width 162 height 13
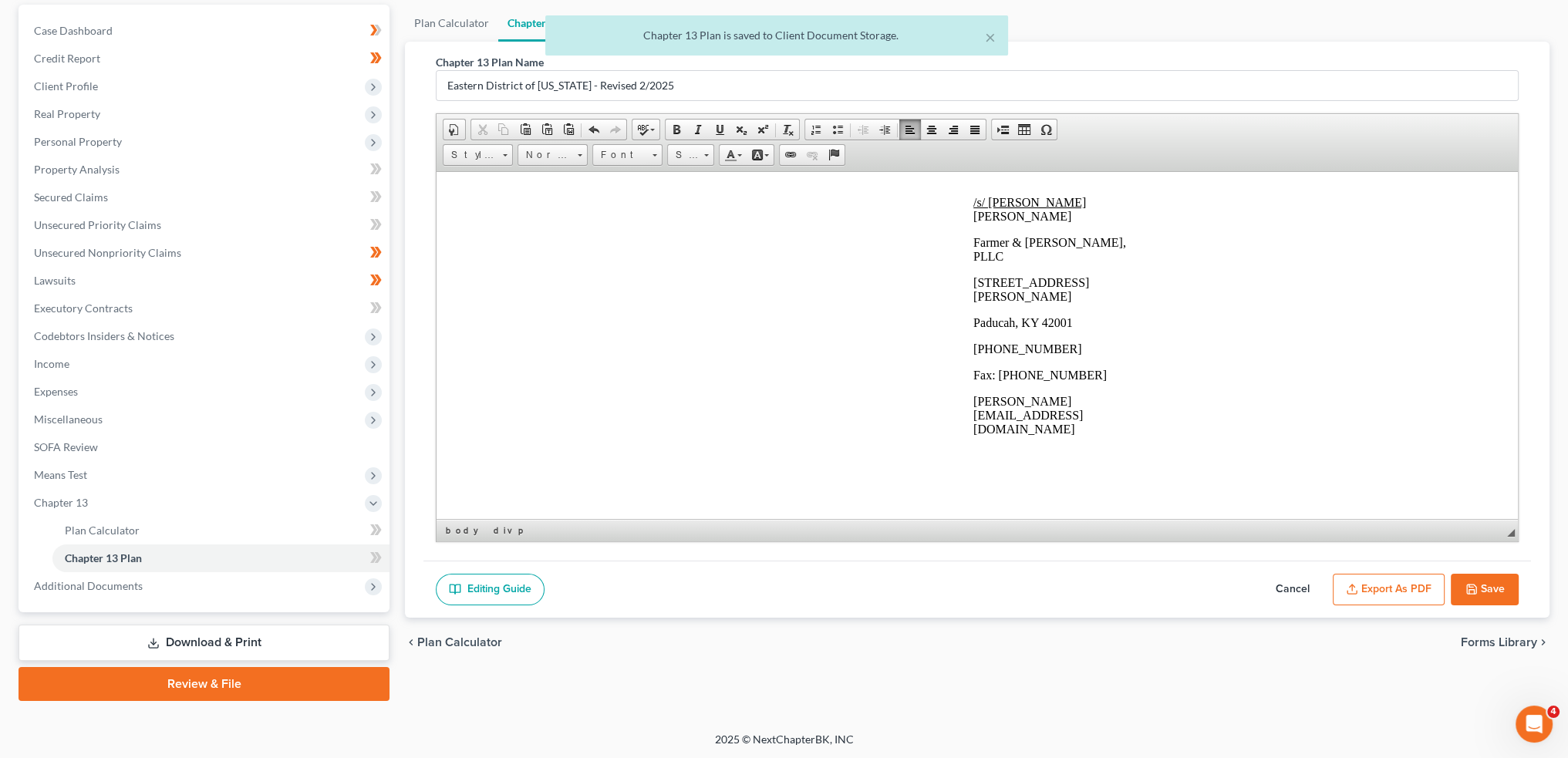
click at [1466, 583] on icon "button" at bounding box center [1471, 589] width 12 height 12
select select "3"
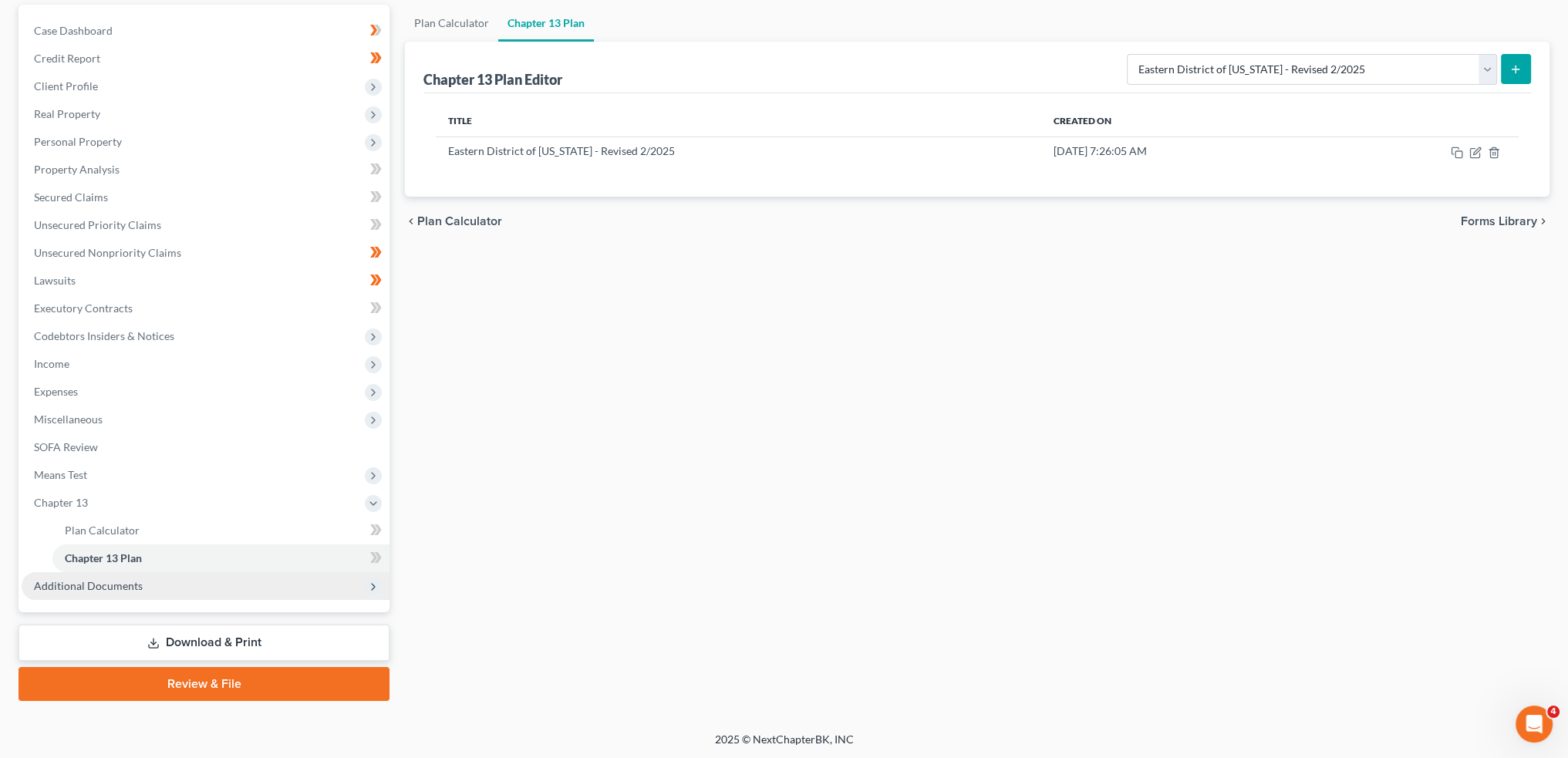
click at [136, 595] on span "Additional Documents" at bounding box center [205, 586] width 368 height 28
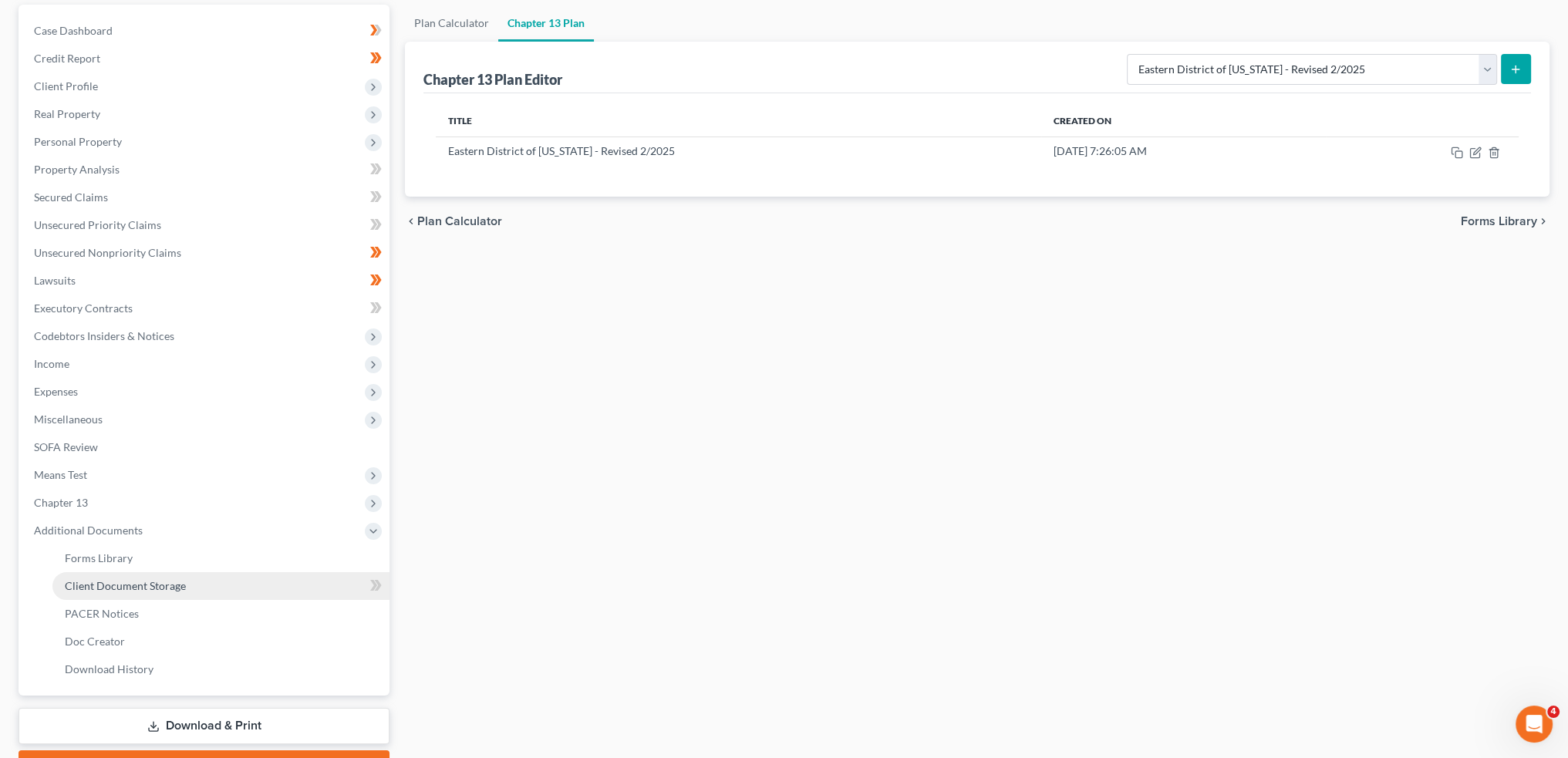
click at [179, 588] on span "Client Document Storage" at bounding box center [125, 586] width 121 height 13
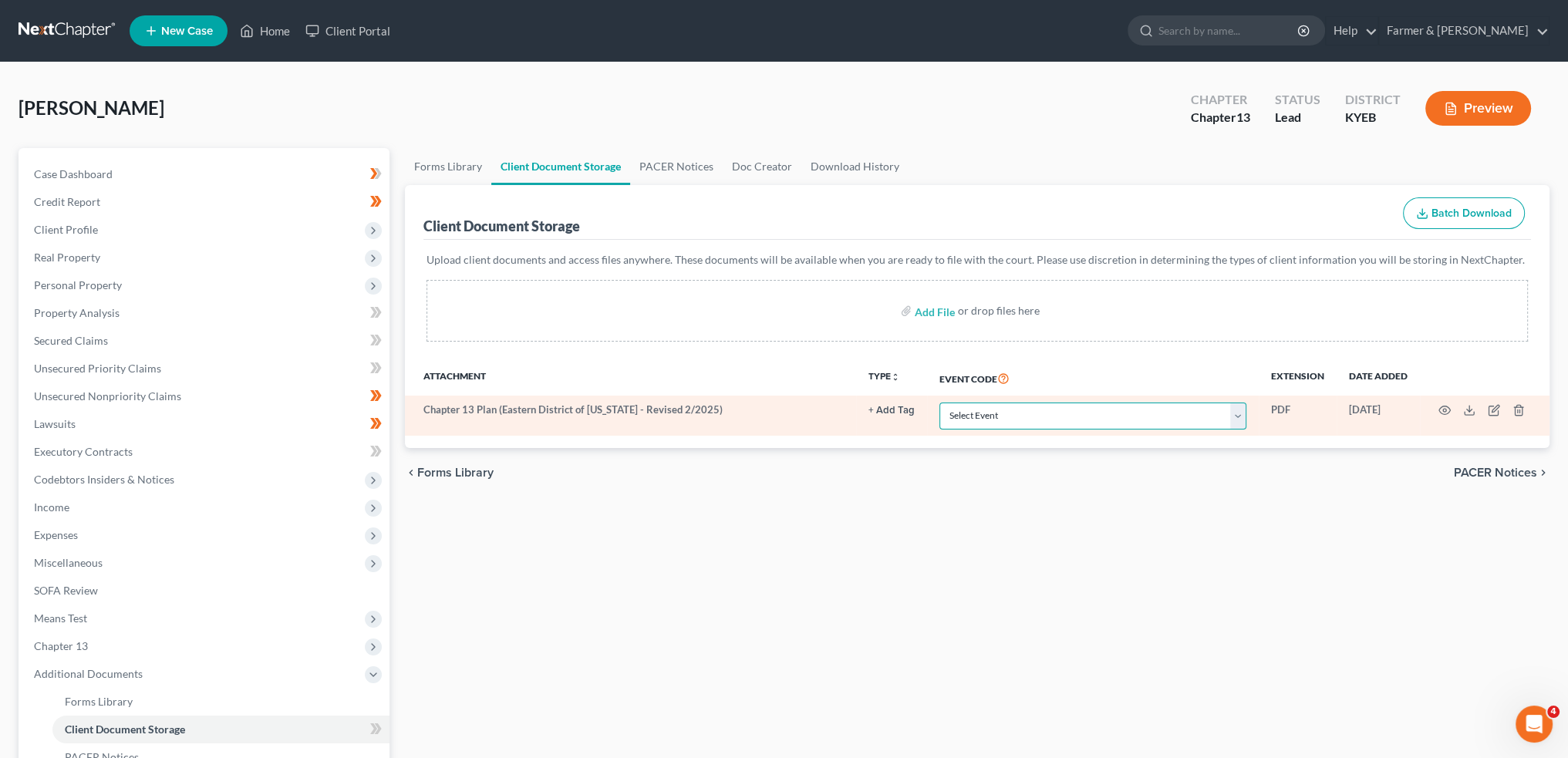
click at [1056, 413] on select "Select Event 20 Largest Unsecured Creditors Amended Schedules A-H, Mailing Matr…" at bounding box center [1092, 416] width 307 height 27
select select "12"
click at [939, 402] on select "Select Event 20 Largest Unsecured Creditors Amended Schedules A-H, Mailing Matr…" at bounding box center [1092, 416] width 307 height 27
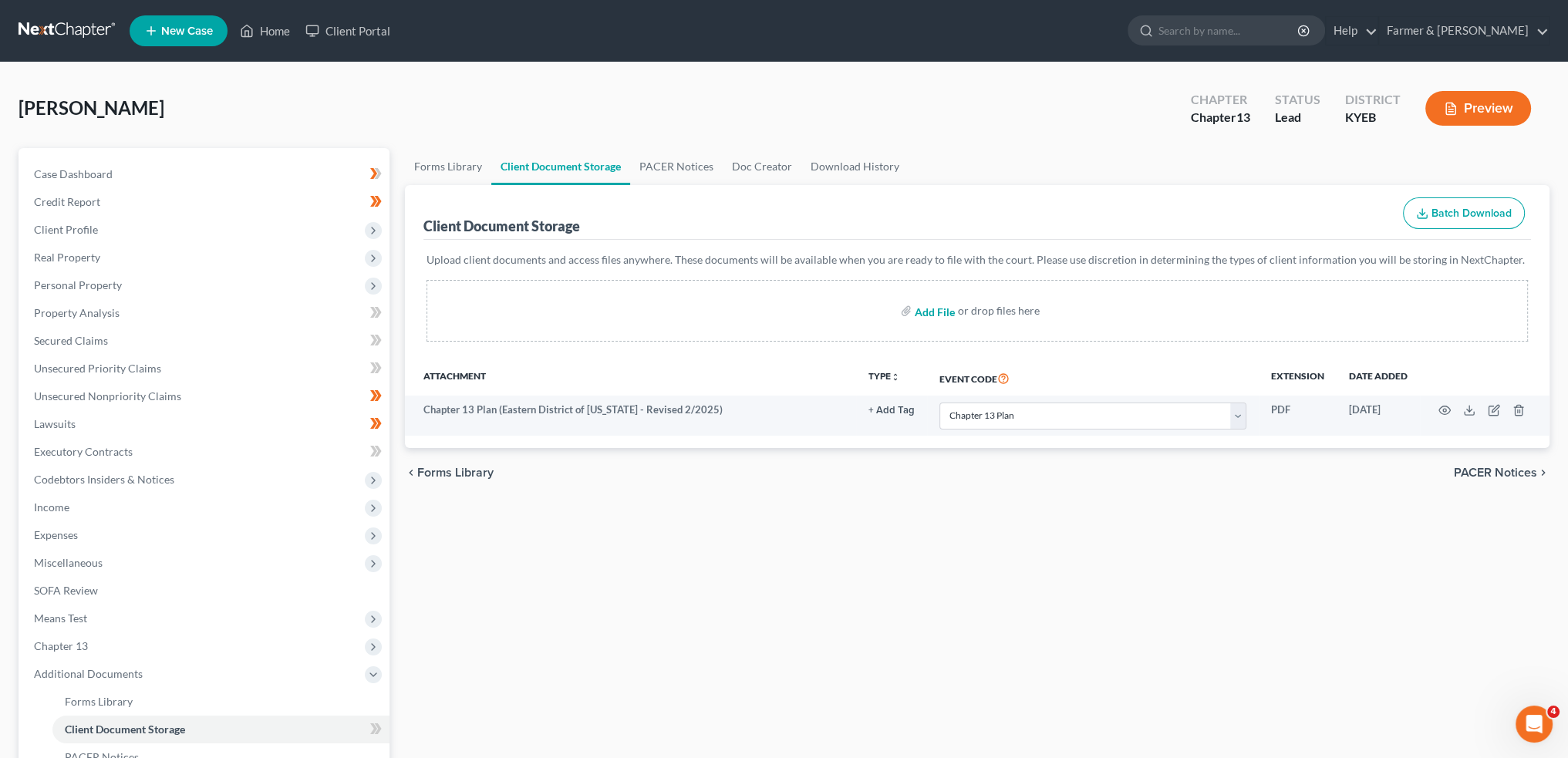
click at [919, 313] on input "file" at bounding box center [933, 311] width 37 height 28
type input "C:\fakepath\CCC (27).pdf"
select select "12"
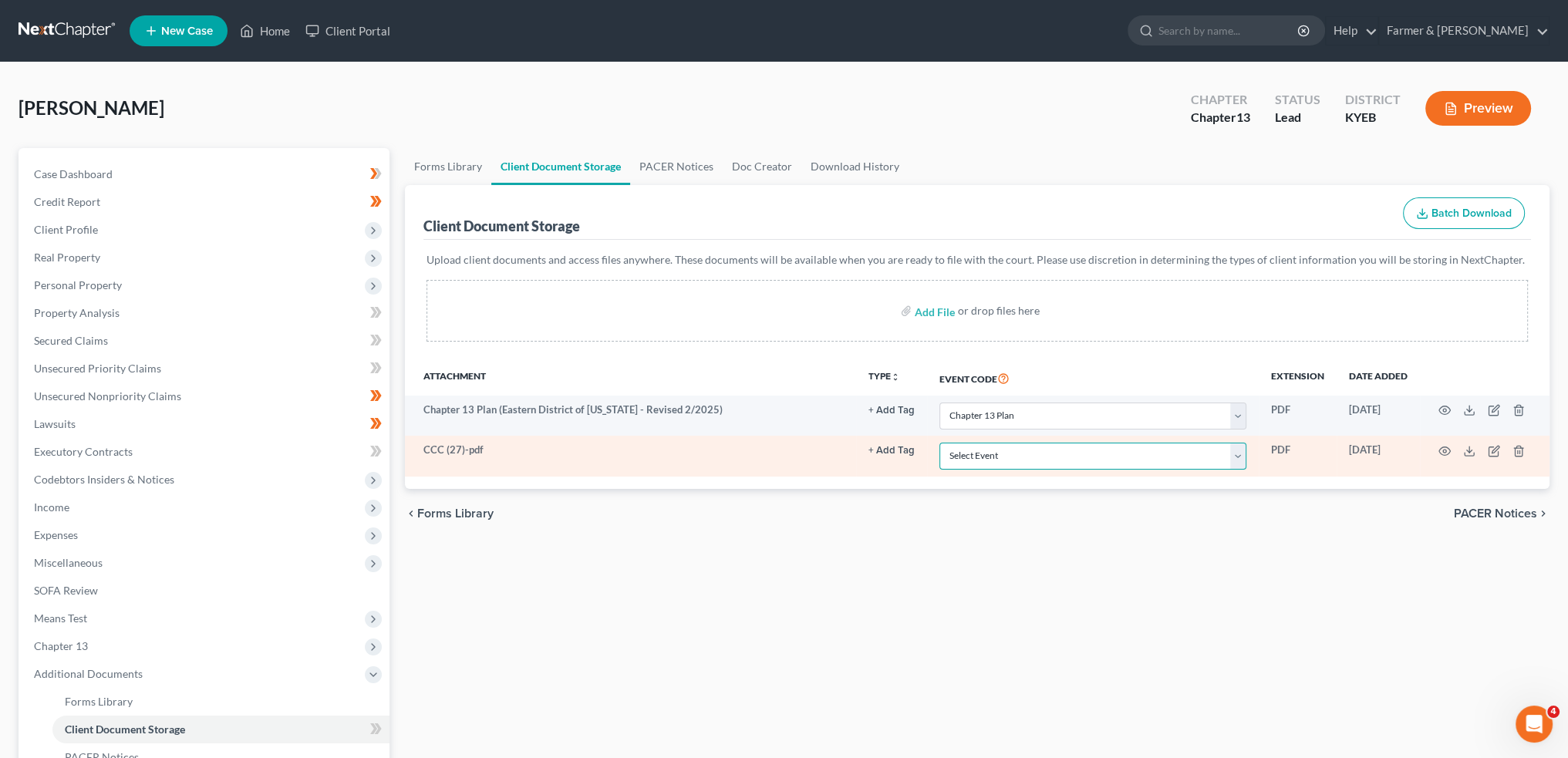
click at [993, 464] on select "Select Event 20 Largest Unsecured Creditors Amended Schedules A-H, Mailing Matr…" at bounding box center [1092, 456] width 307 height 27
select select "7"
click at [939, 443] on select "Select Event 20 Largest Unsecured Creditors Amended Schedules A-H, Mailing Matr…" at bounding box center [1092, 456] width 307 height 27
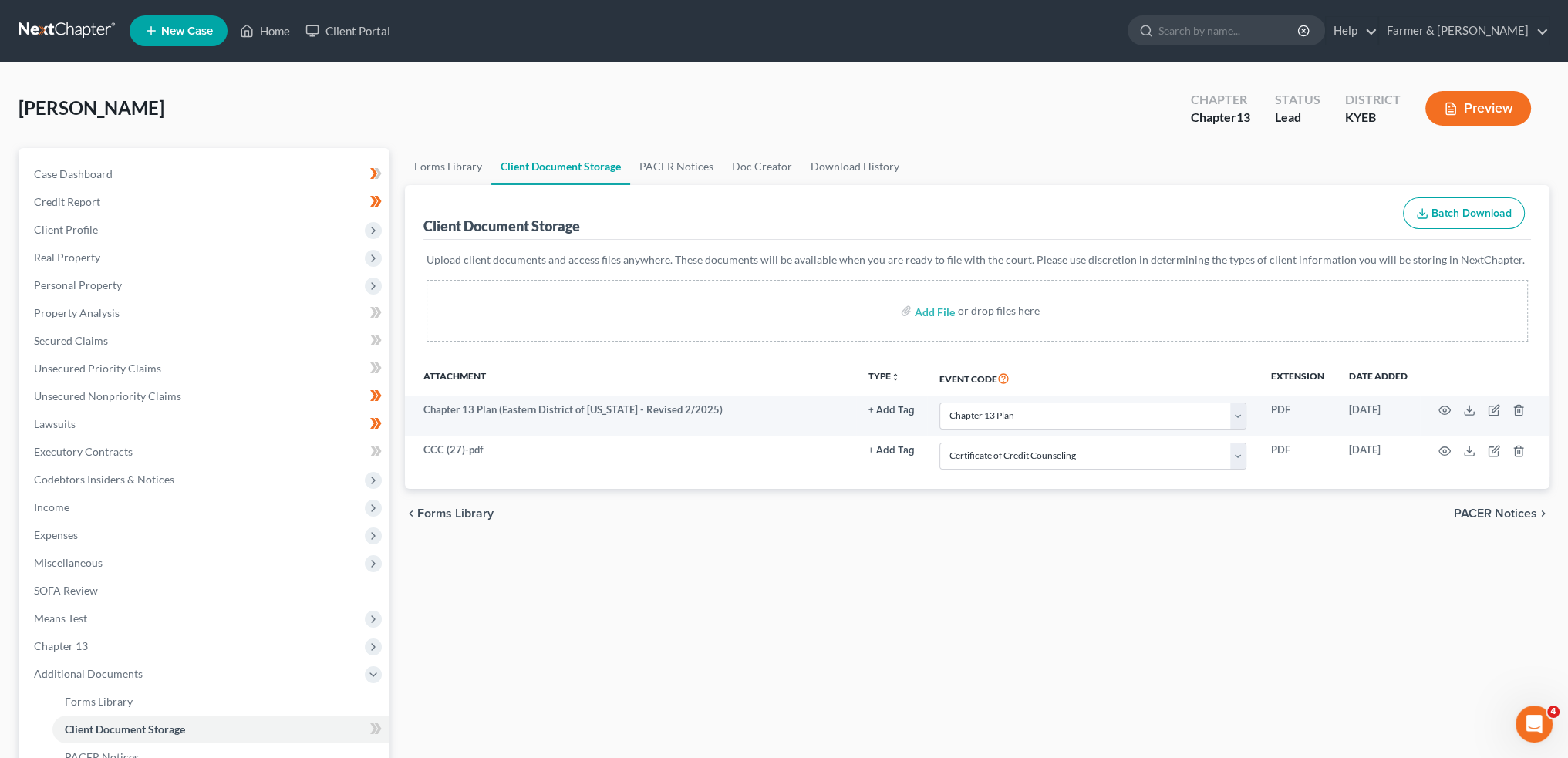
click at [846, 558] on div "Forms Library Client Document Storage PACER Notices Doc Creator Download Histor…" at bounding box center [977, 538] width 1160 height 780
click at [181, 538] on span "Expenses" at bounding box center [205, 535] width 368 height 28
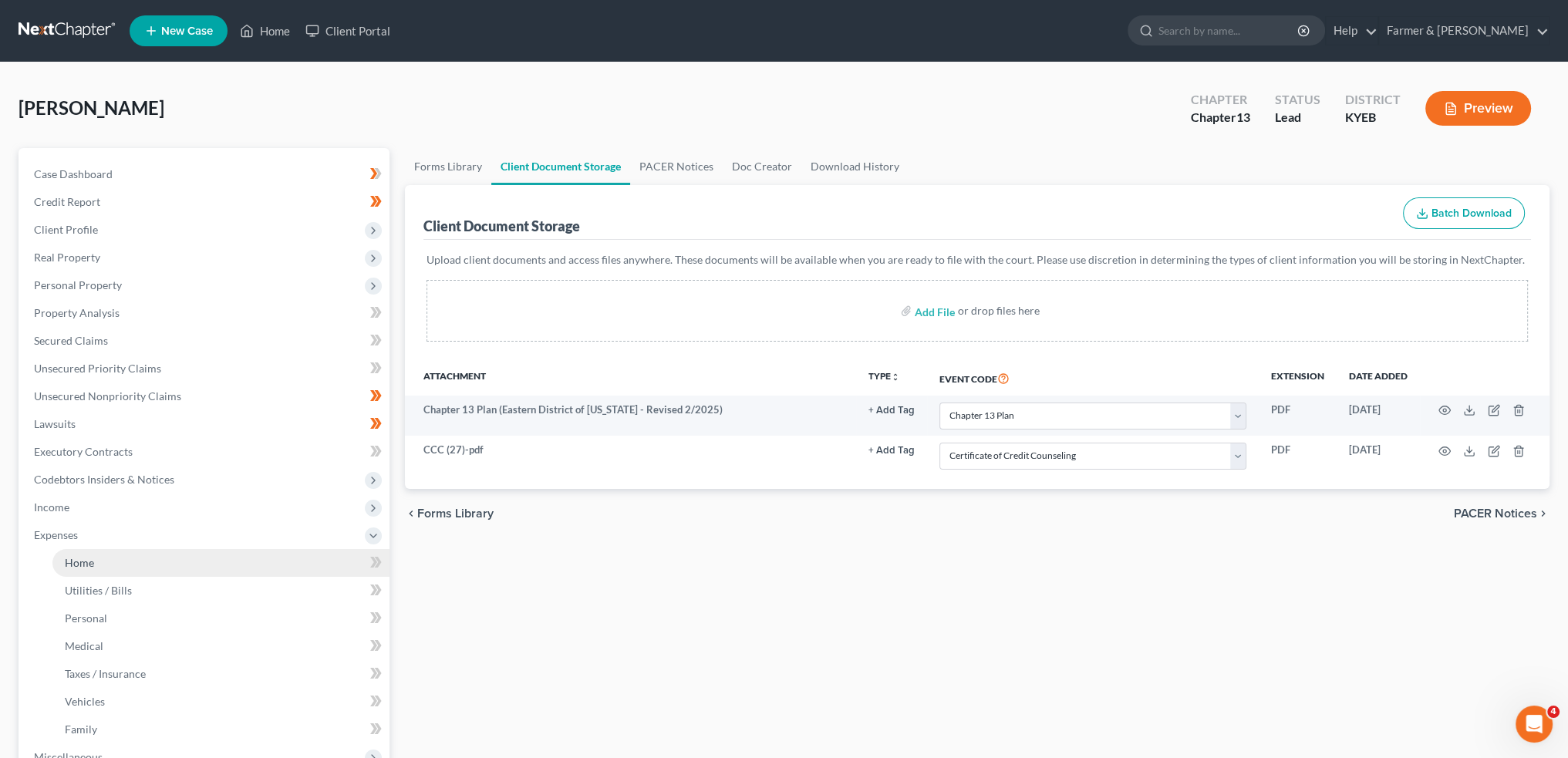
click at [172, 558] on link "Home" at bounding box center [221, 563] width 337 height 28
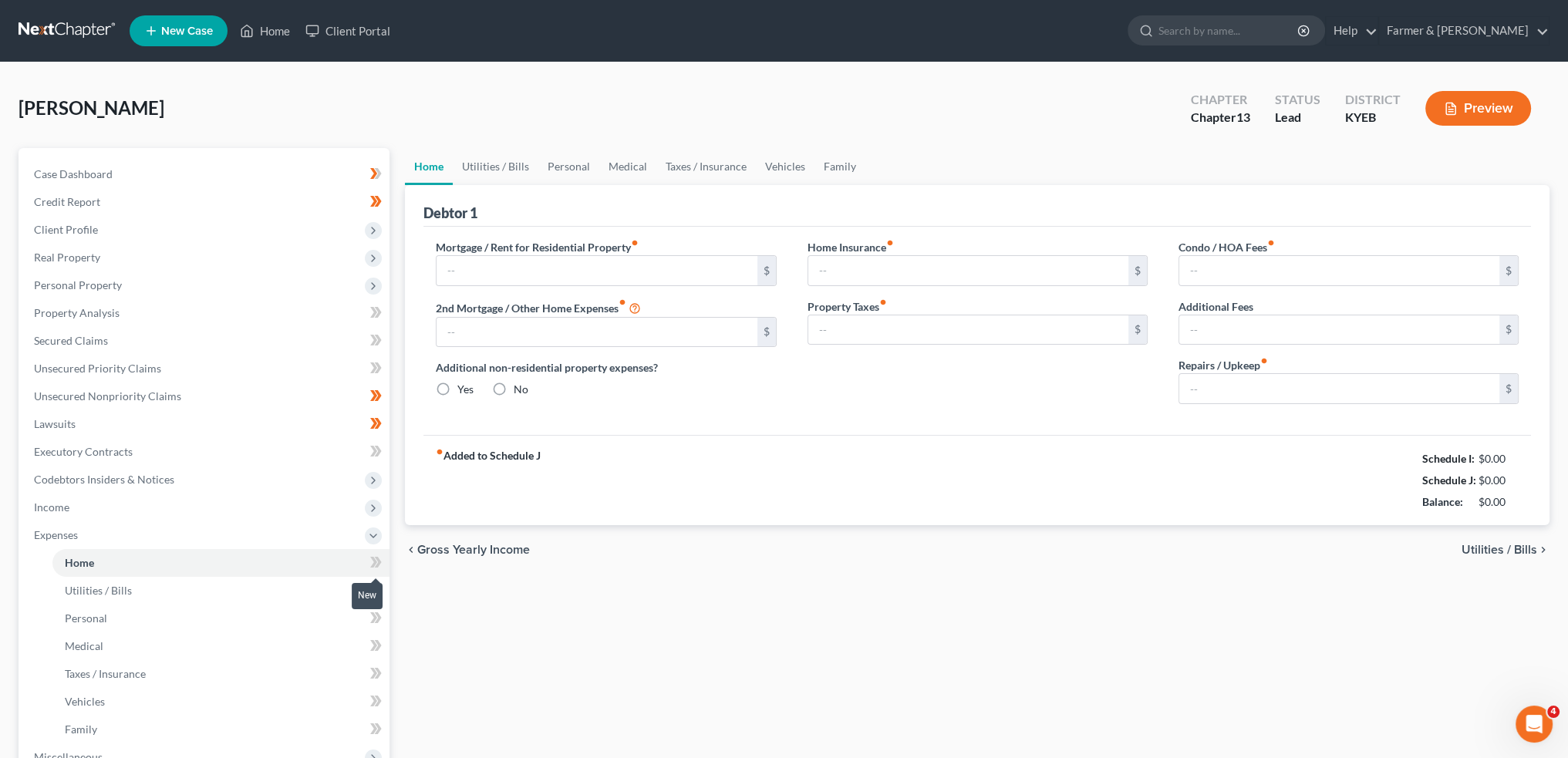
type input "350.00"
type input "0.00"
radio input "true"
type input "0.00"
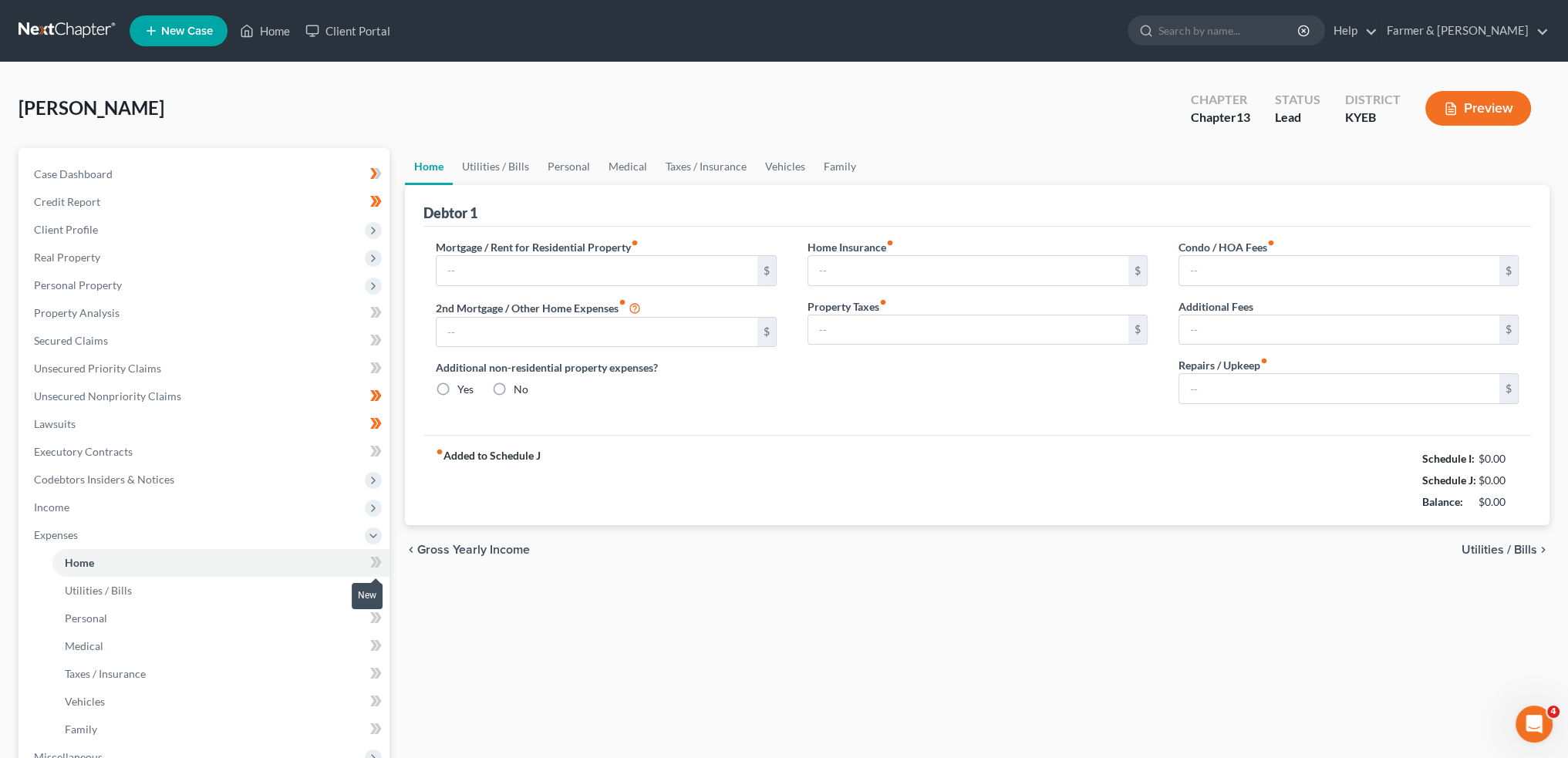
type input "0.00"
type input "20.00"
click at [499, 164] on link "Utilities / Bills" at bounding box center [496, 166] width 86 height 37
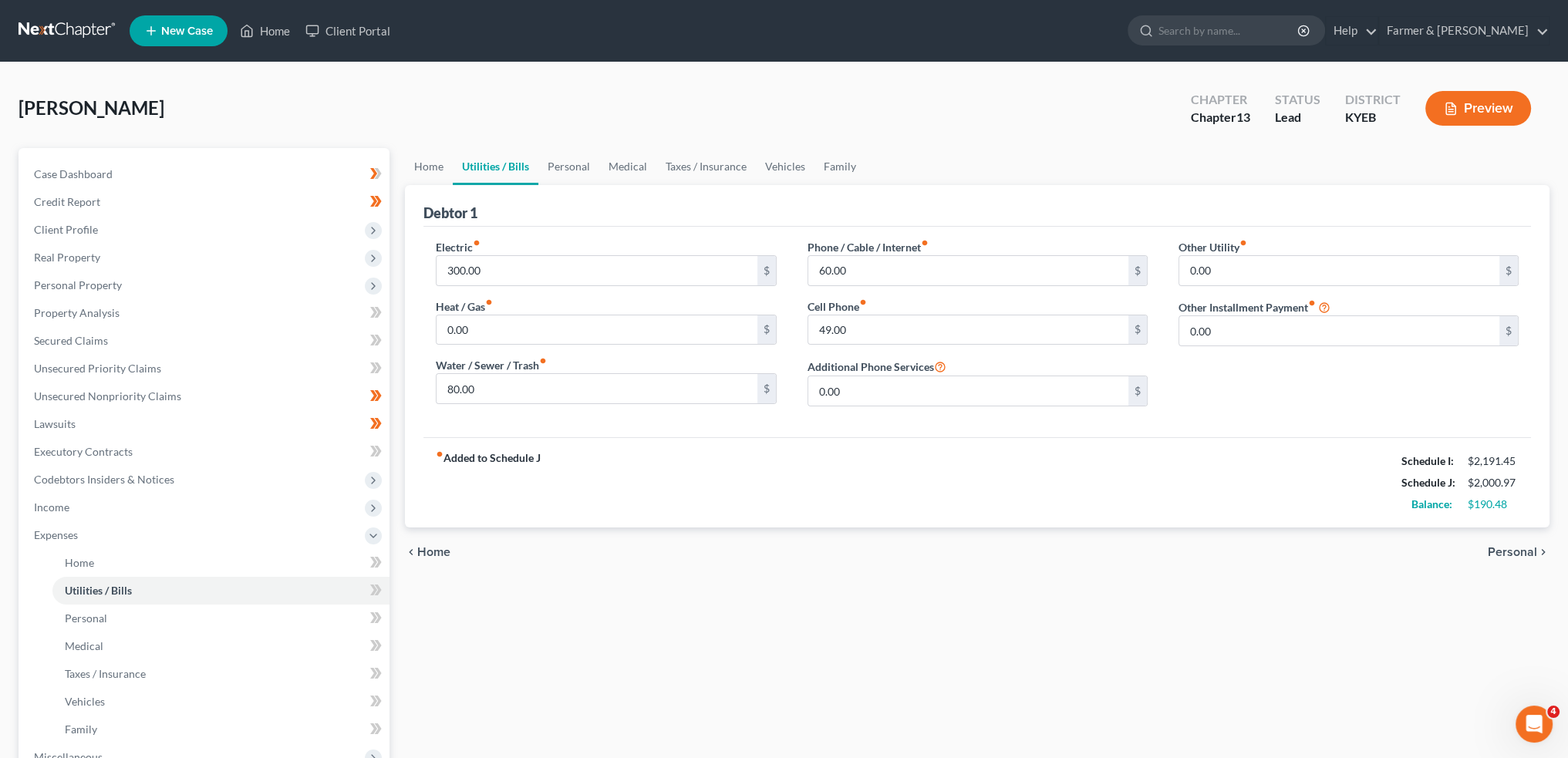
click at [535, 156] on link "Utilities / Bills" at bounding box center [496, 166] width 86 height 37
click at [575, 166] on link "Personal" at bounding box center [569, 166] width 61 height 37
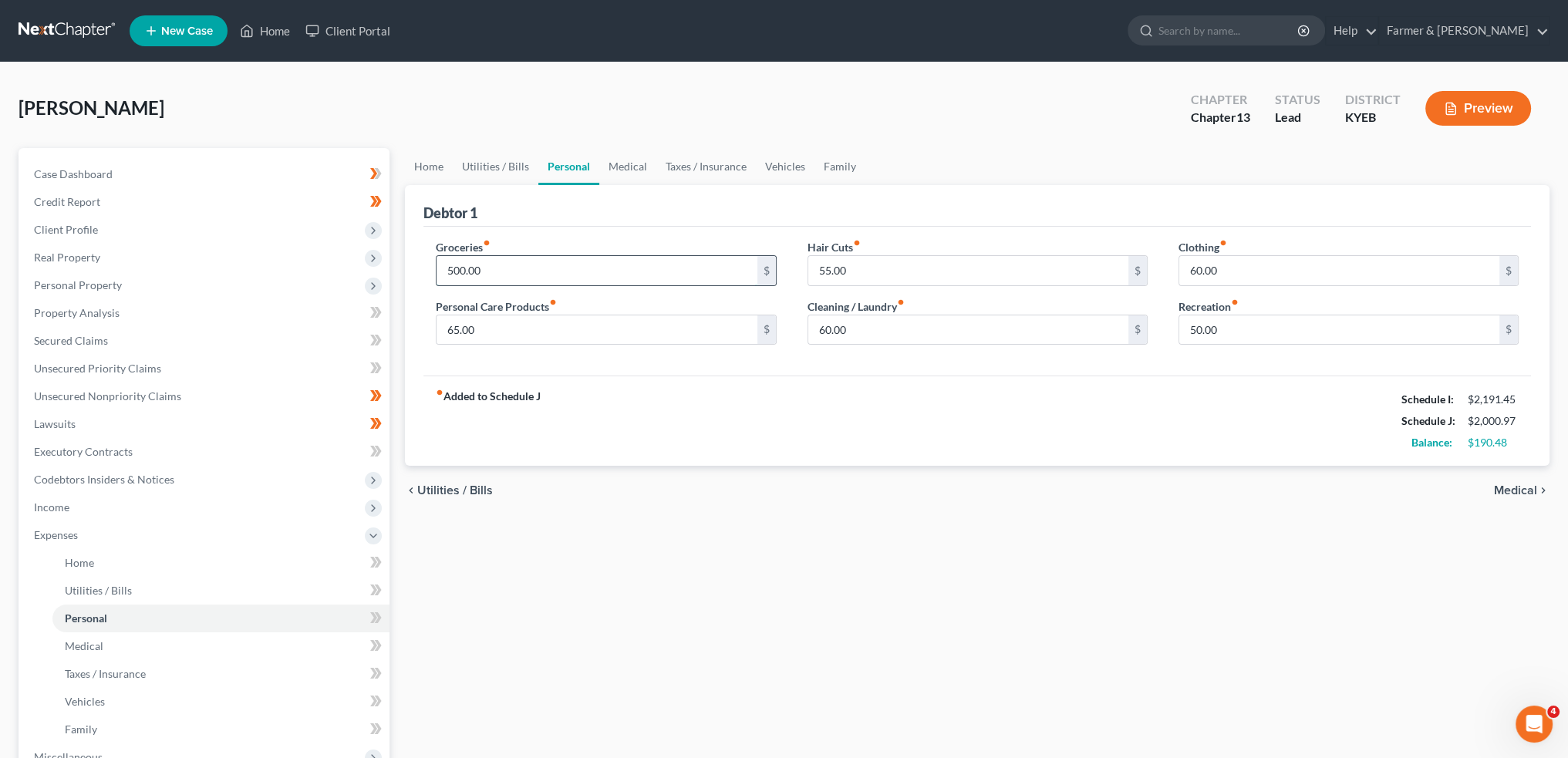
click at [538, 280] on input "500.00" at bounding box center [596, 271] width 320 height 30
type input "550.00"
type input "7"
type input "100.00"
type input "0.00"
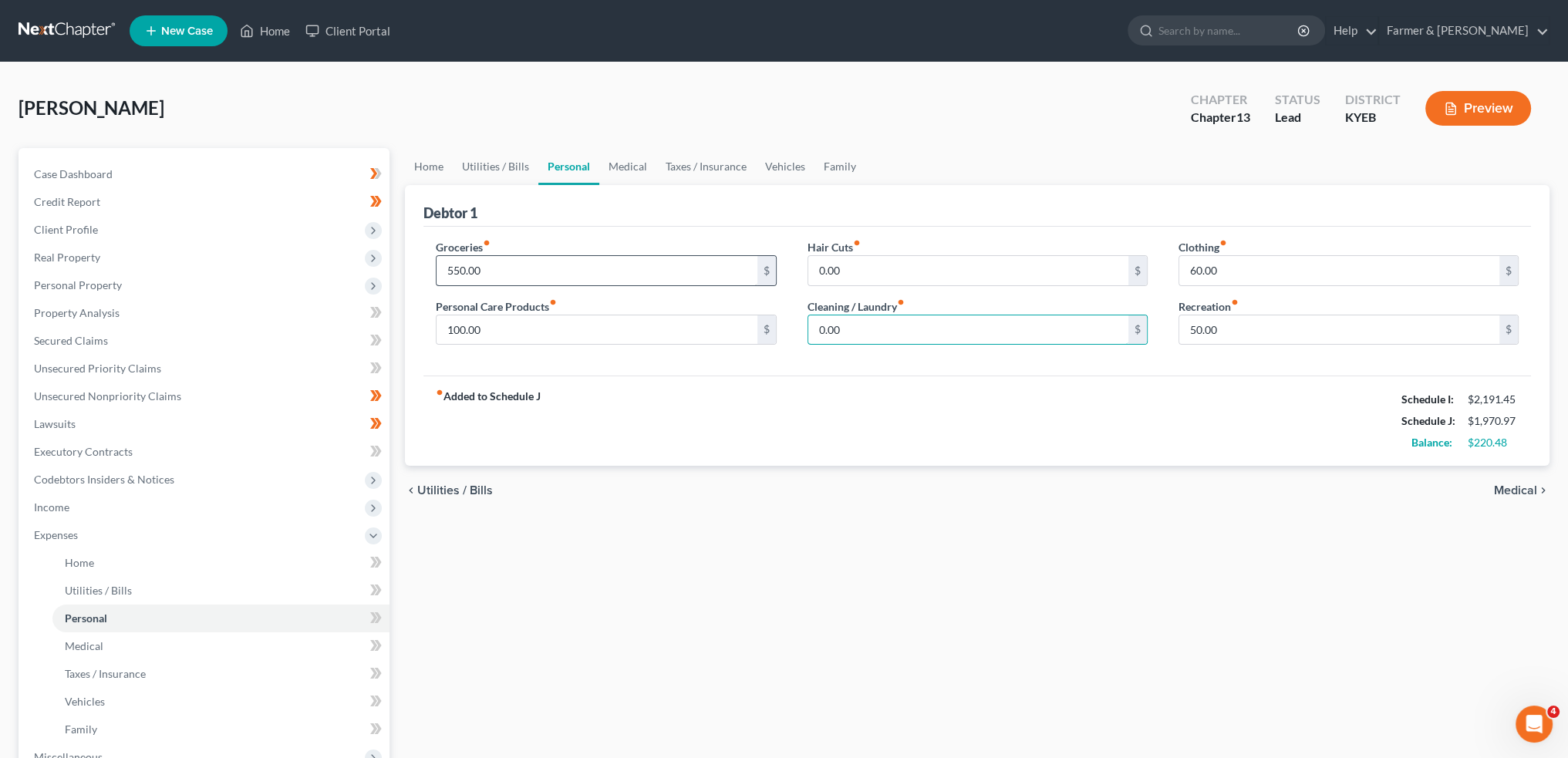
type input "0.00"
click at [536, 278] on input "550.00" at bounding box center [596, 271] width 320 height 30
type input "600.00"
click at [631, 170] on link "Medical" at bounding box center [628, 166] width 57 height 37
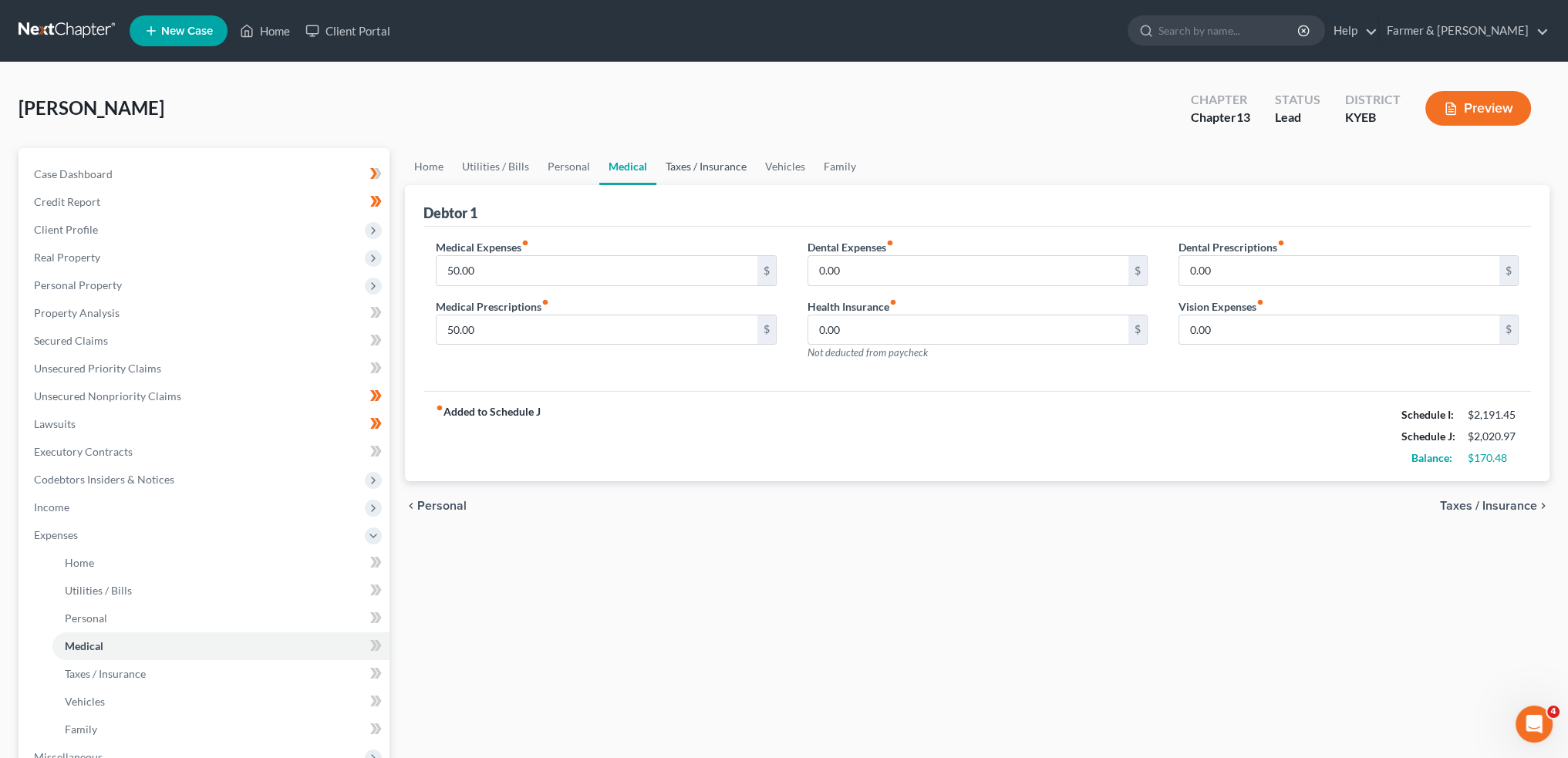
click at [678, 167] on link "Taxes / Insurance" at bounding box center [706, 166] width 99 height 37
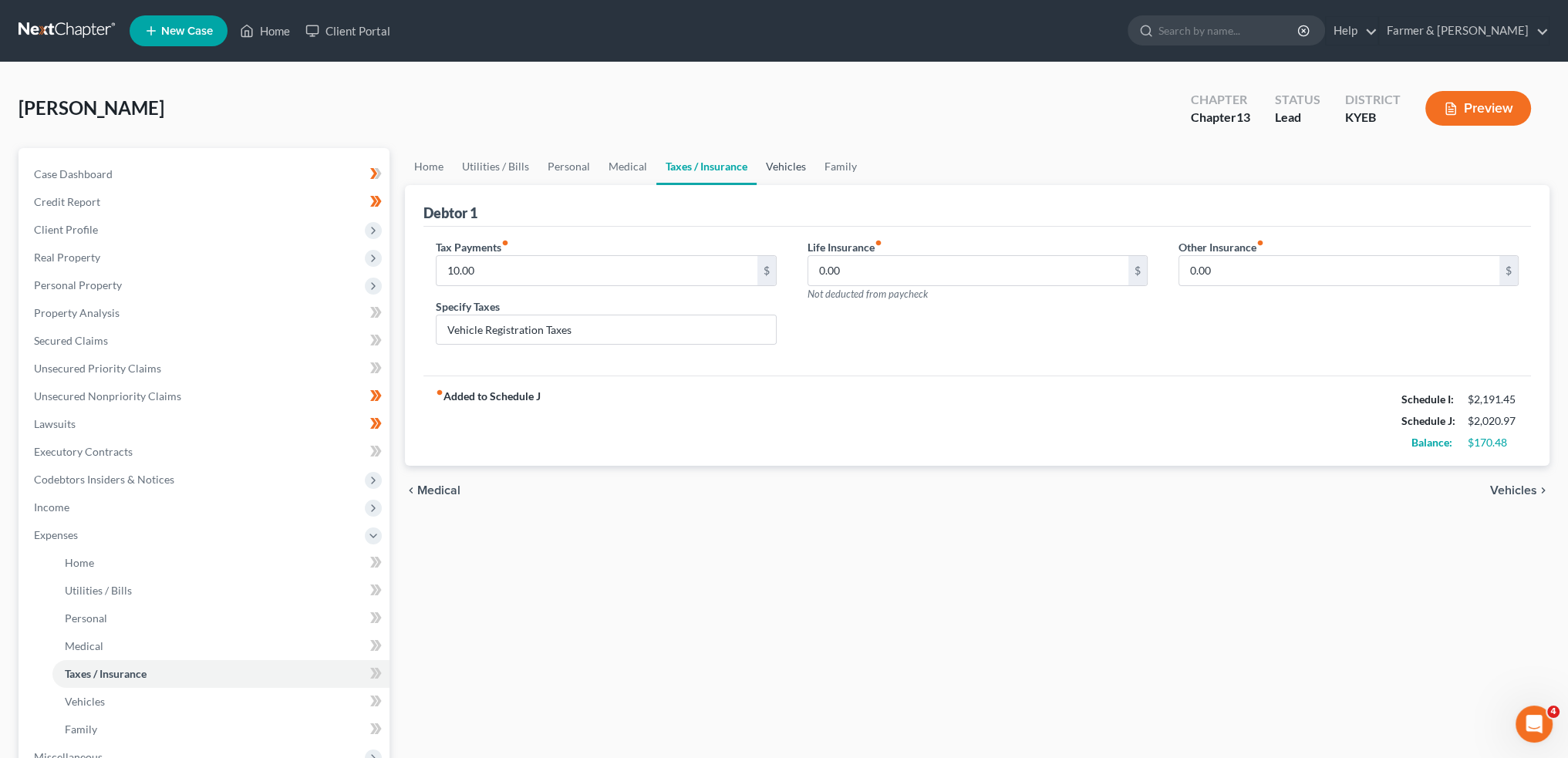
click at [798, 161] on link "Vehicles" at bounding box center [785, 166] width 58 height 37
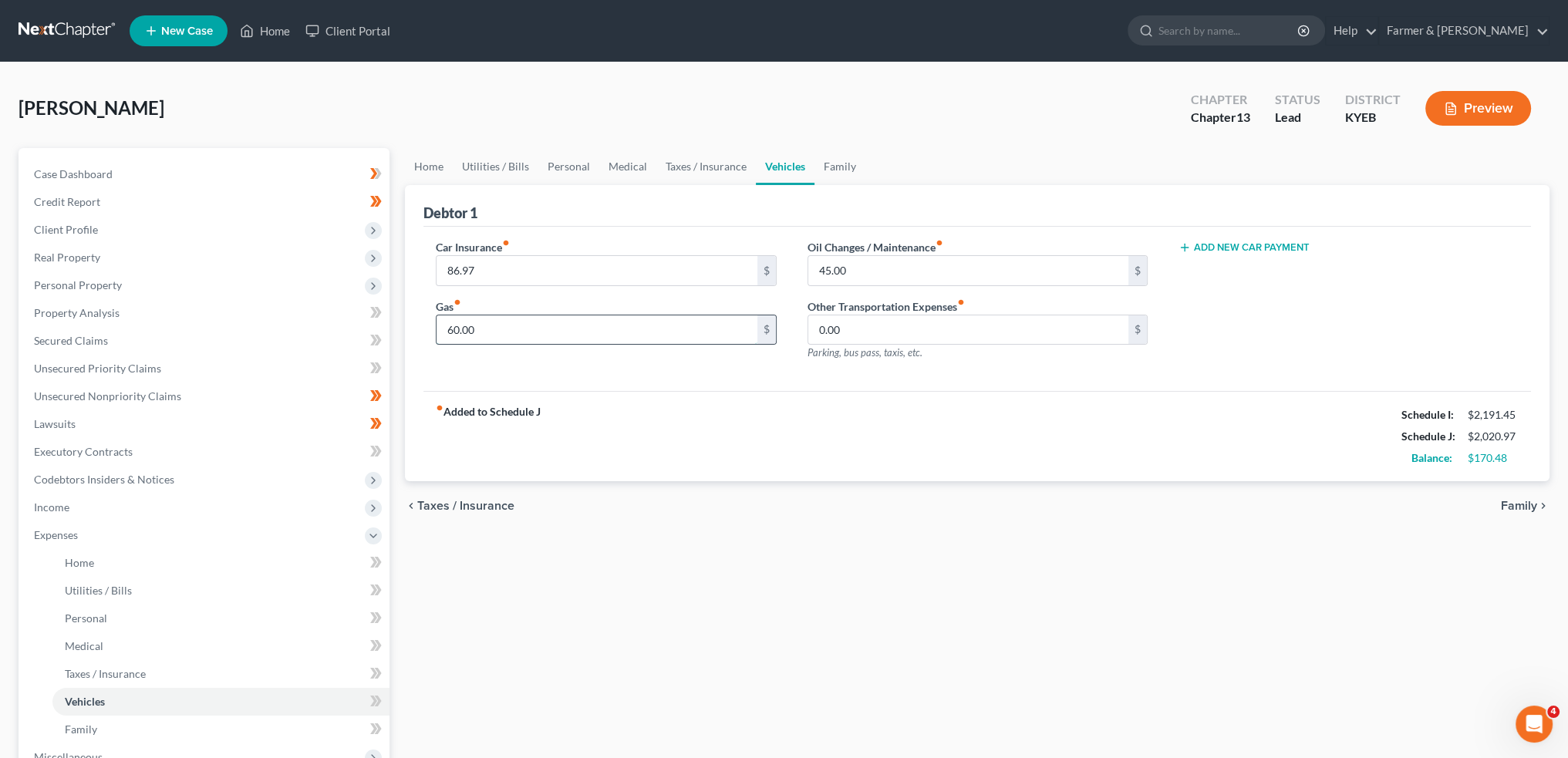
click at [501, 327] on input "60.00" at bounding box center [596, 330] width 320 height 30
type input "150.00"
type input "0.00"
click at [835, 158] on link "Family" at bounding box center [839, 166] width 51 height 37
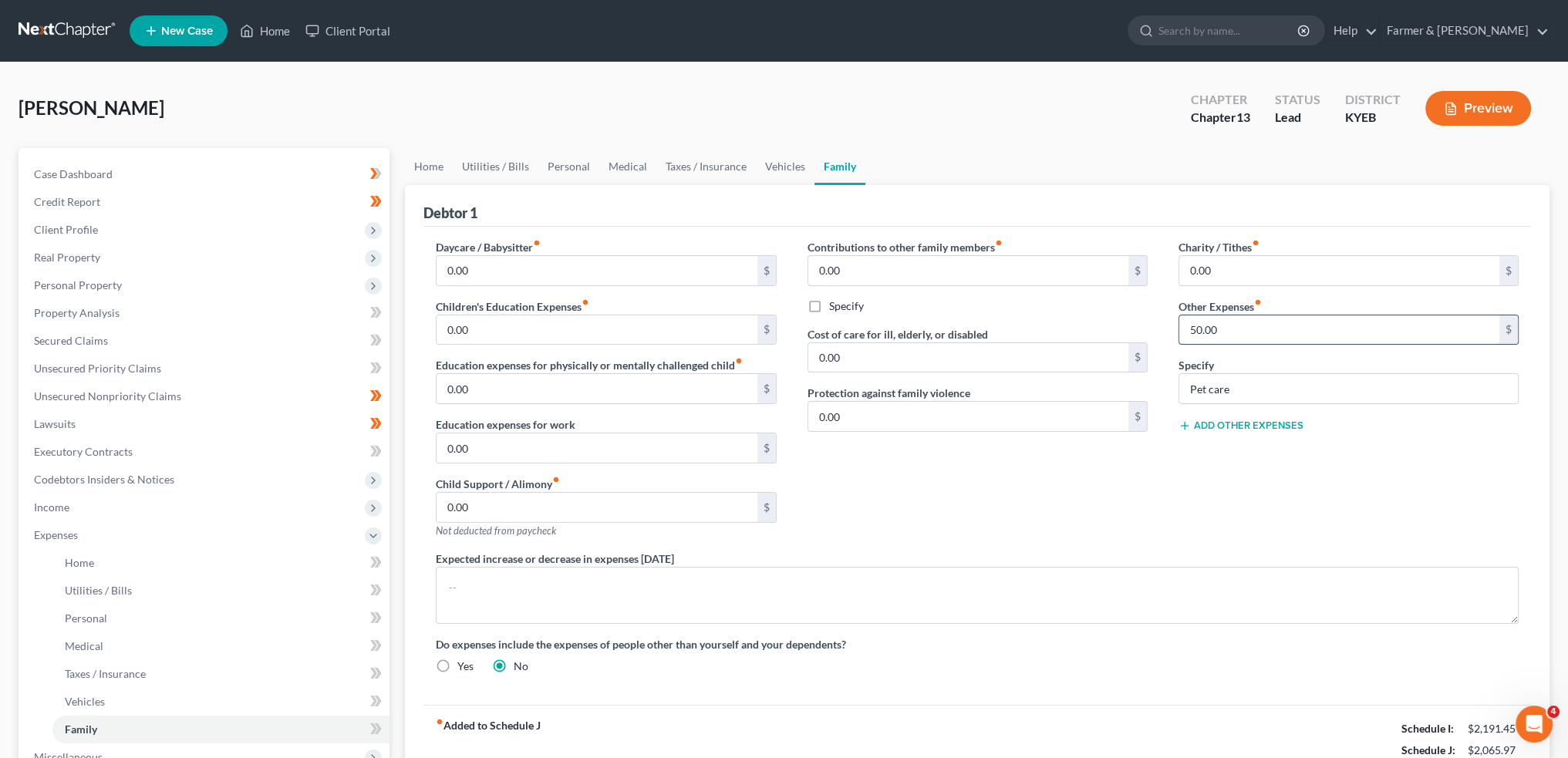
click at [1278, 317] on input "50.00" at bounding box center [1339, 330] width 320 height 30
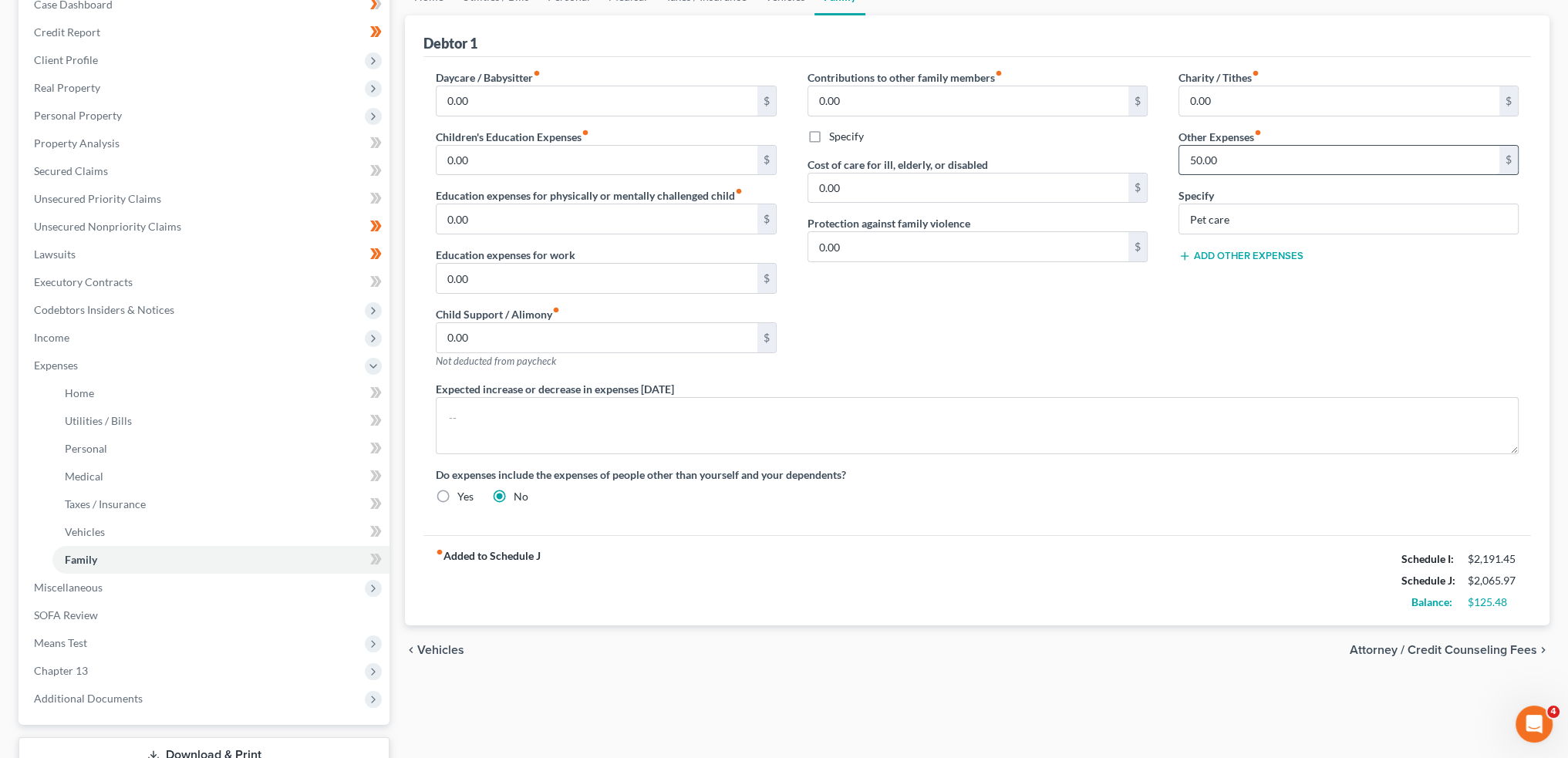
scroll to position [128, 0]
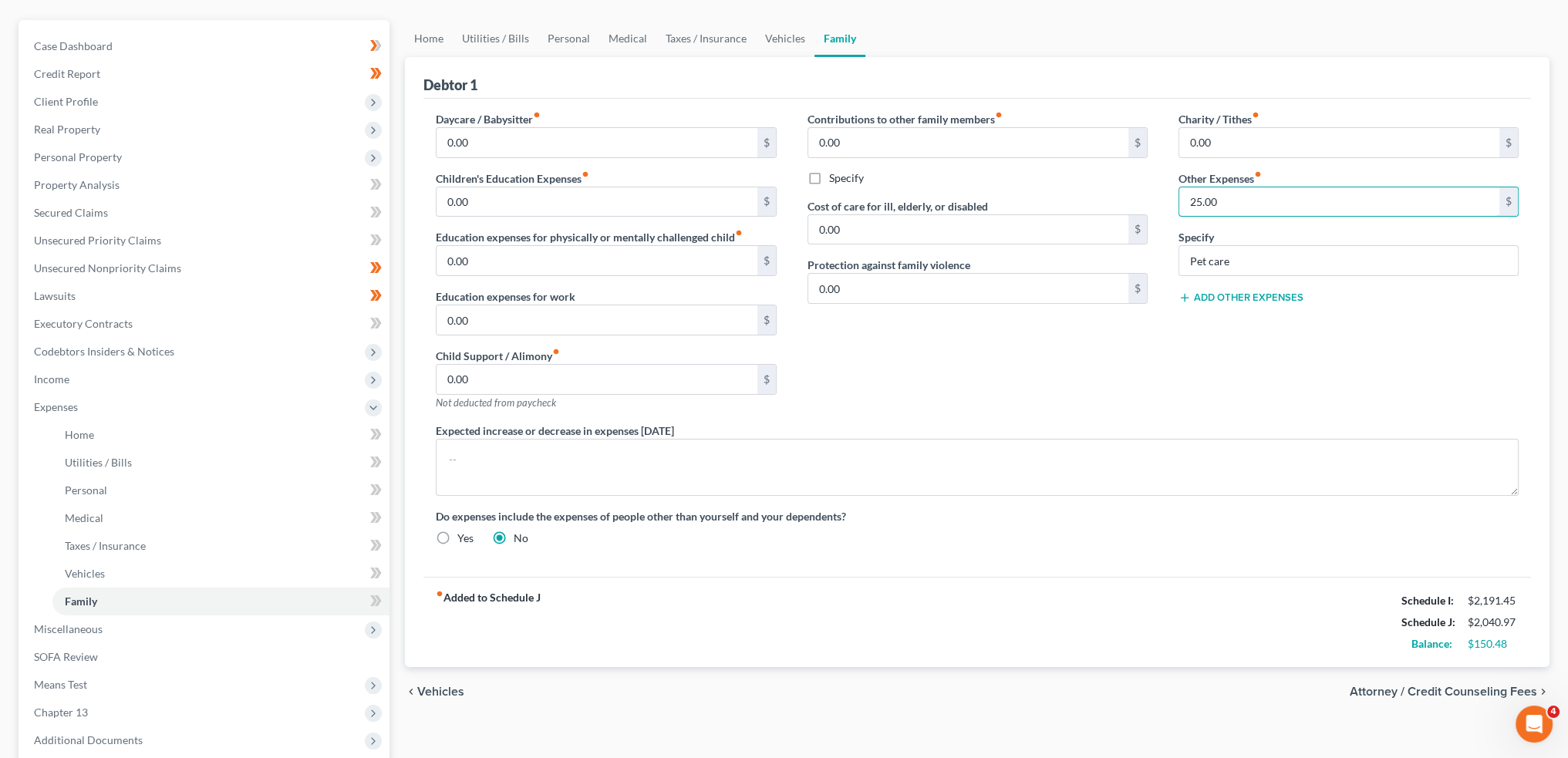
type input "25.00"
click at [1130, 367] on div "Contributions to other family members fiber_manual_record 0.00 $ Specify Cost o…" at bounding box center [977, 267] width 371 height 312
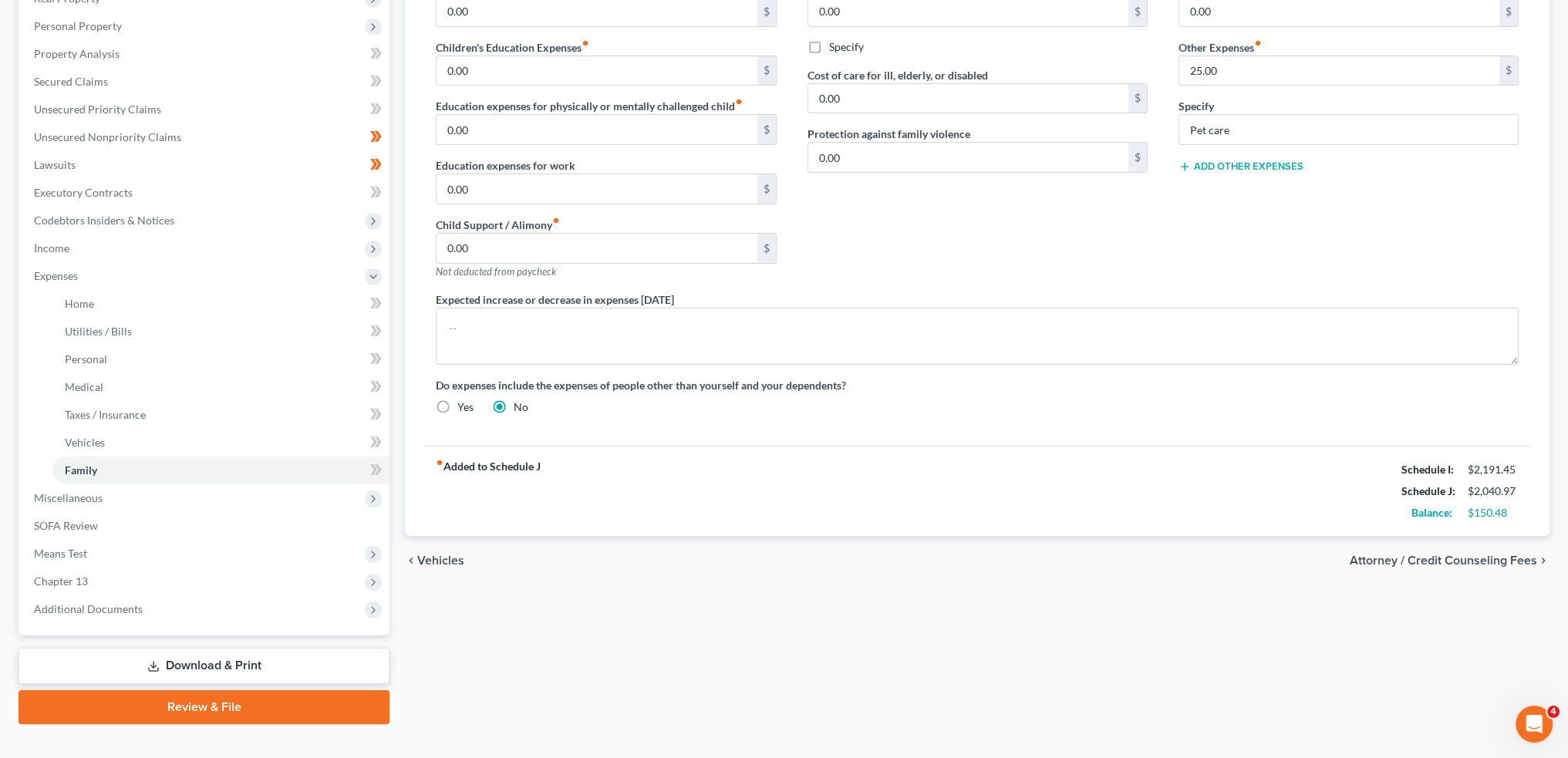
scroll to position [282, 0]
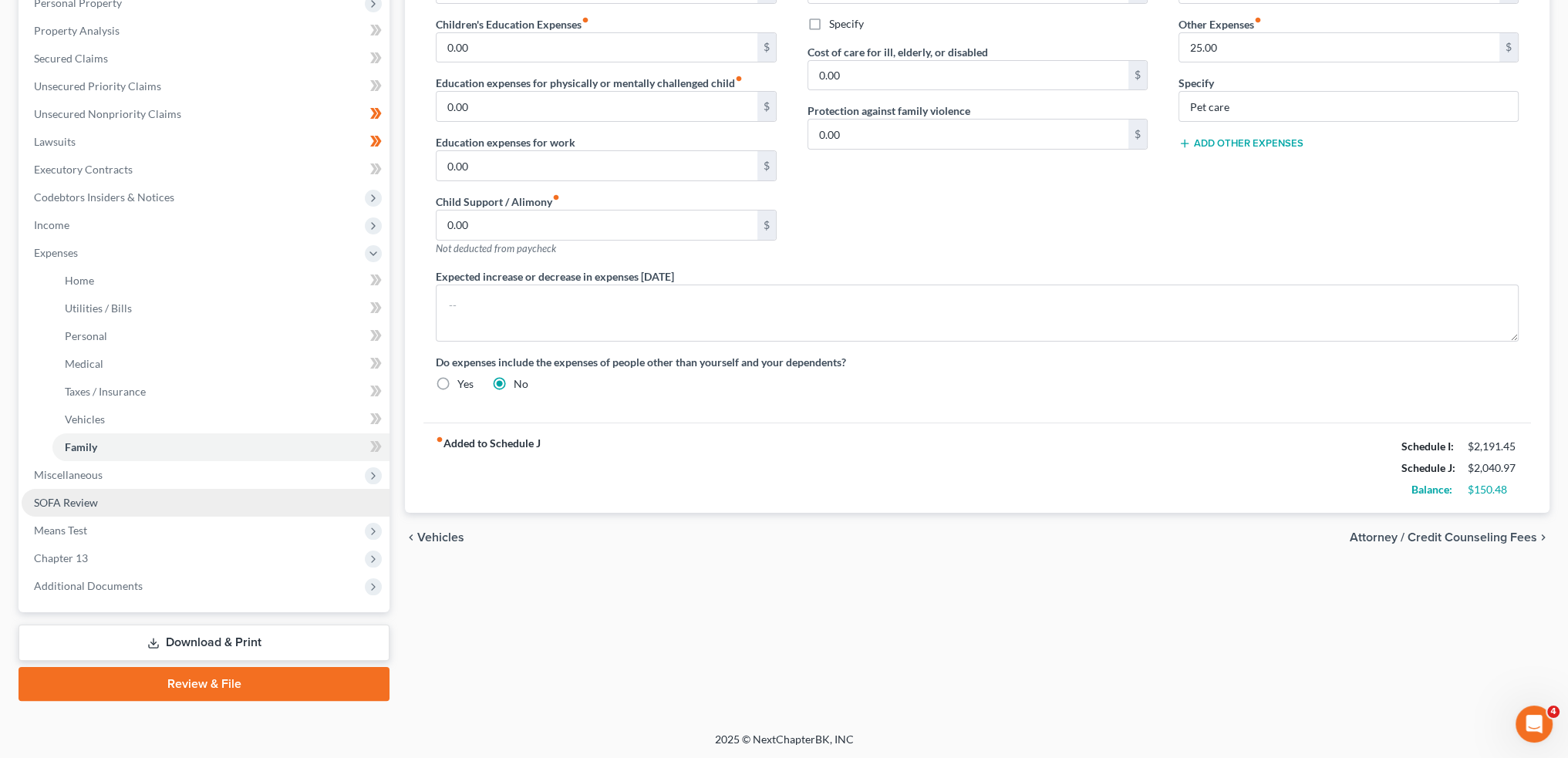
click at [118, 502] on link "SOFA Review" at bounding box center [205, 503] width 368 height 28
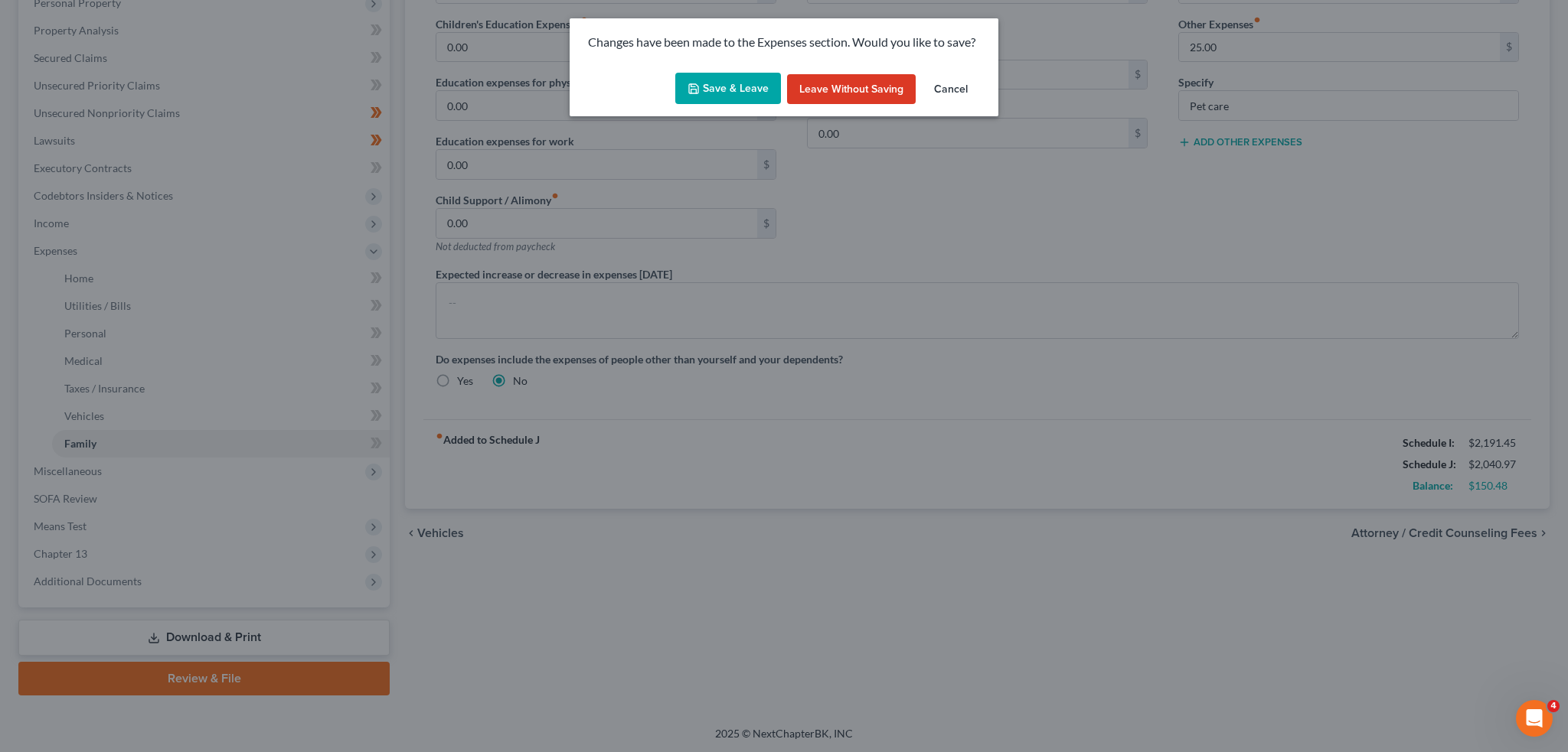
drag, startPoint x: 705, startPoint y: 88, endPoint x: 721, endPoint y: 94, distance: 17.1
click at [706, 88] on button "Save & Leave" at bounding box center [728, 89] width 105 height 32
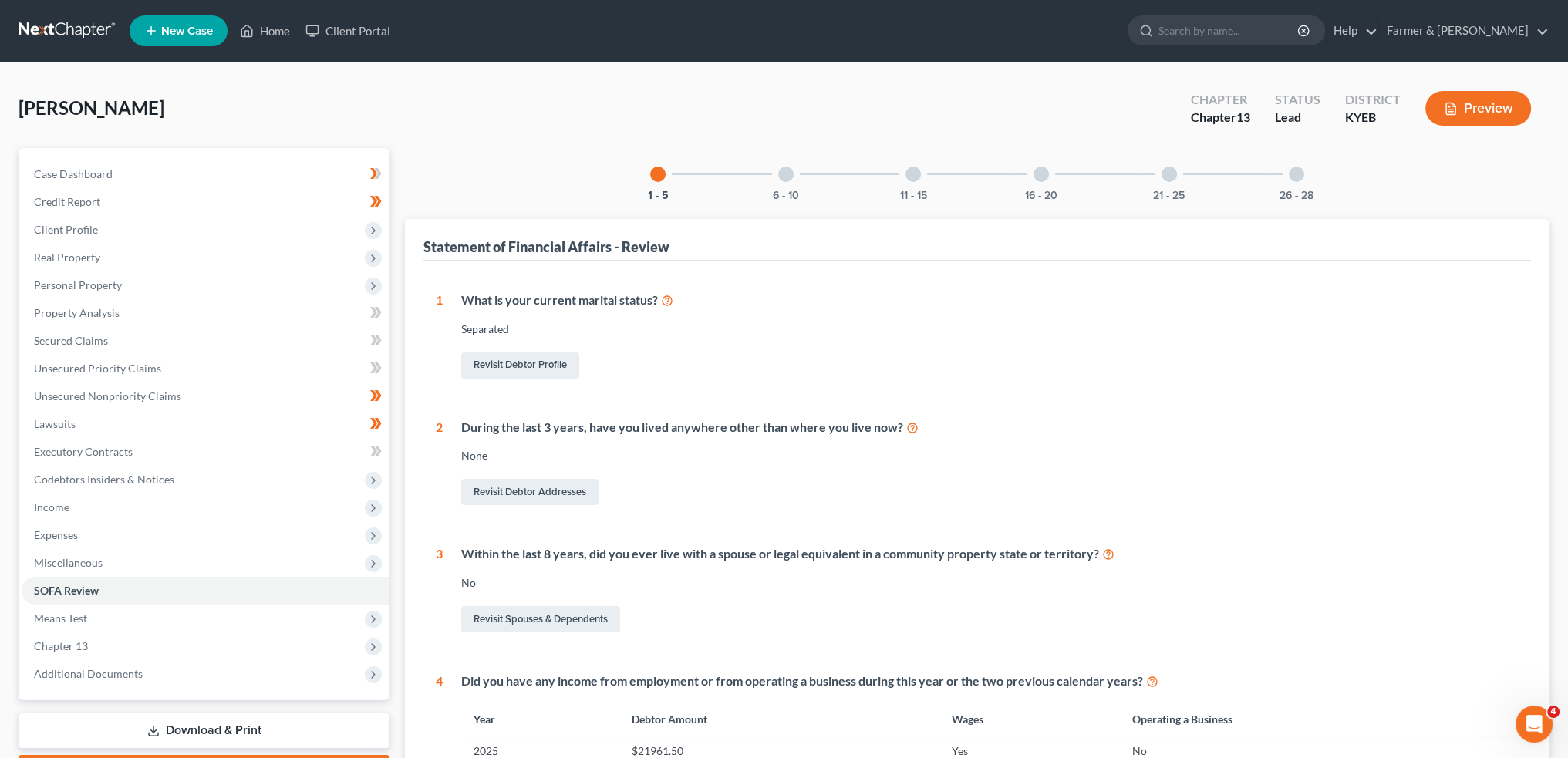
click at [784, 175] on div at bounding box center [785, 174] width 15 height 15
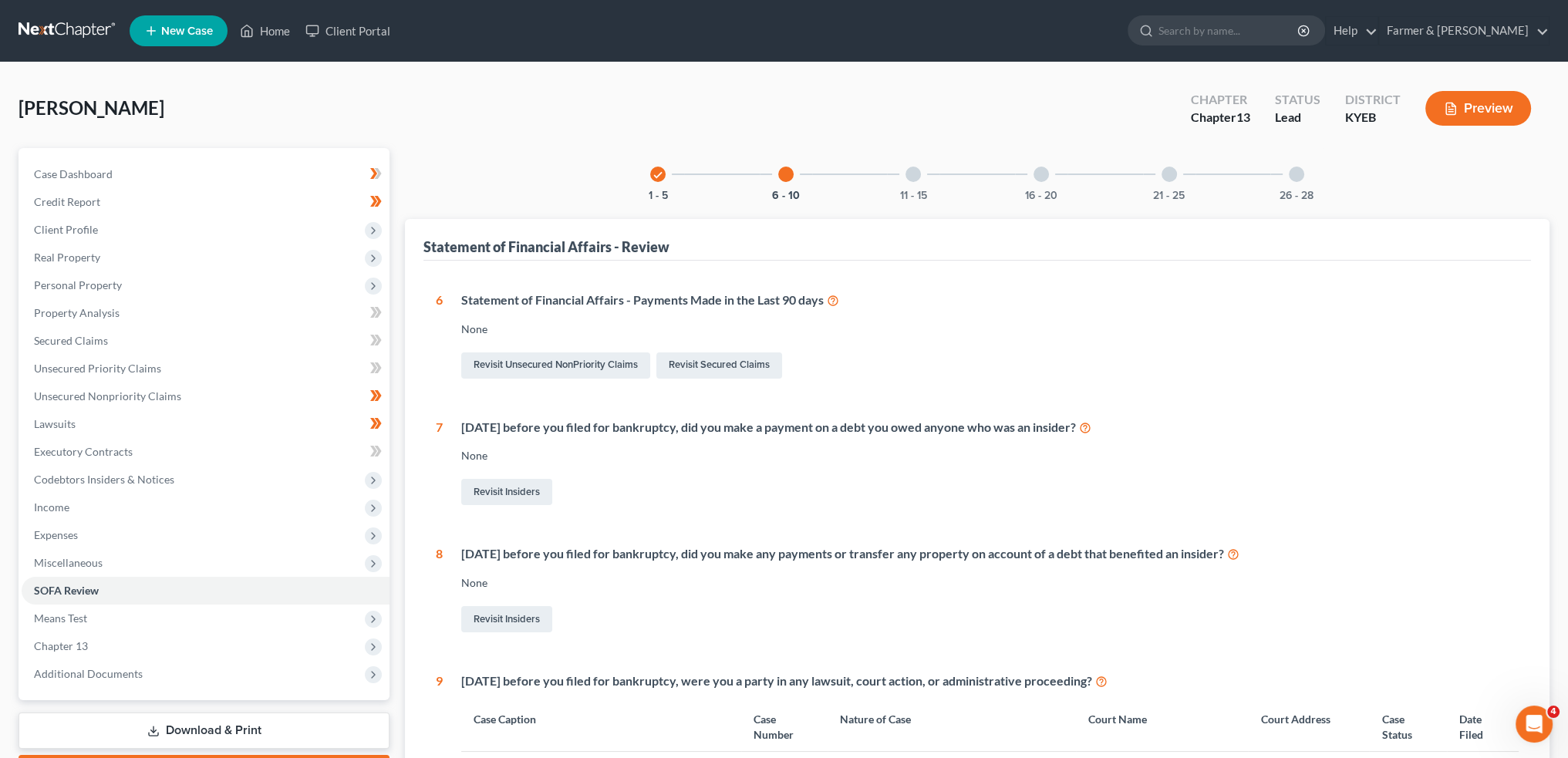
click at [916, 174] on div at bounding box center [913, 174] width 15 height 15
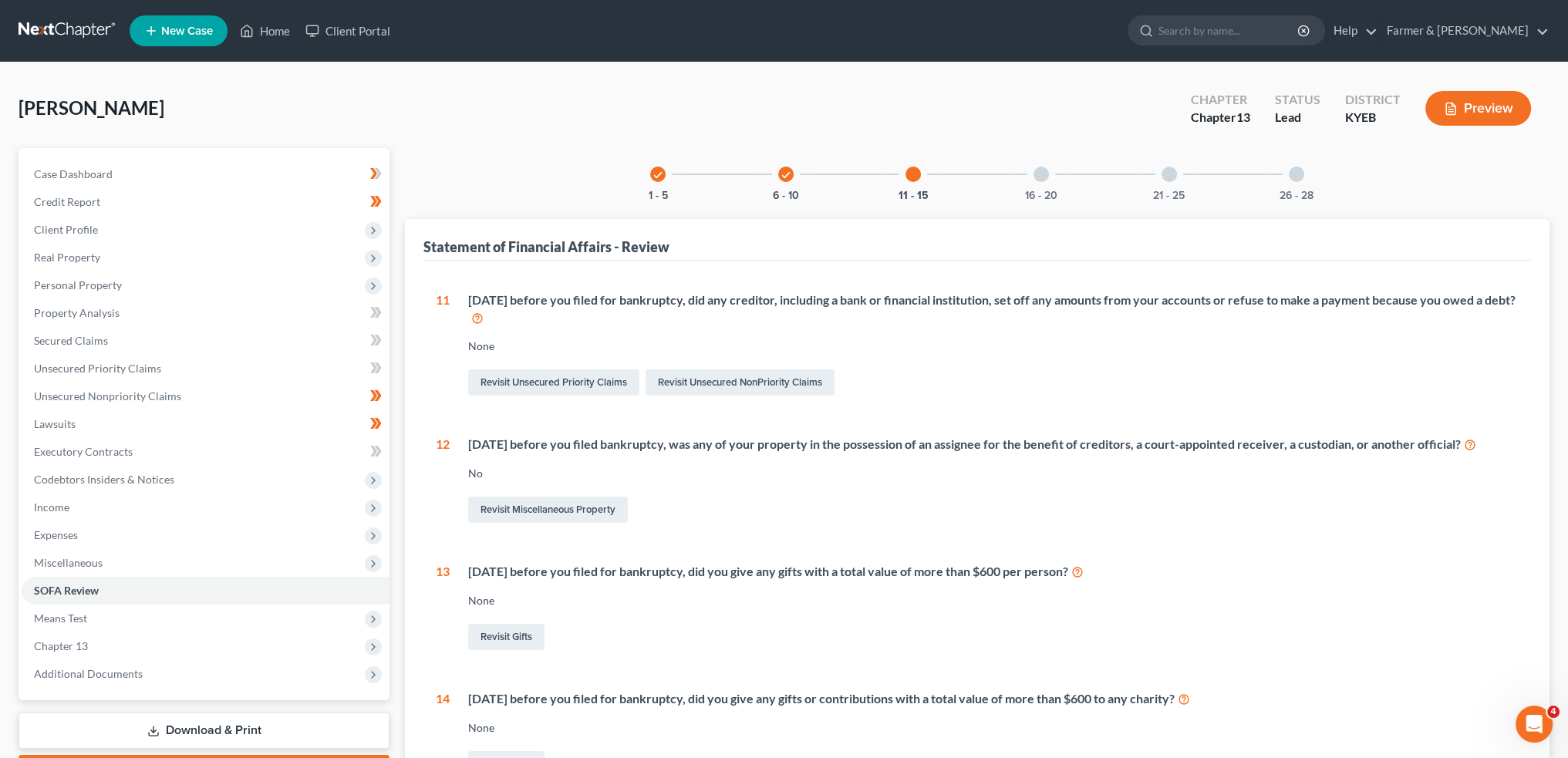
click at [1037, 183] on div "16 - 20" at bounding box center [1041, 174] width 53 height 53
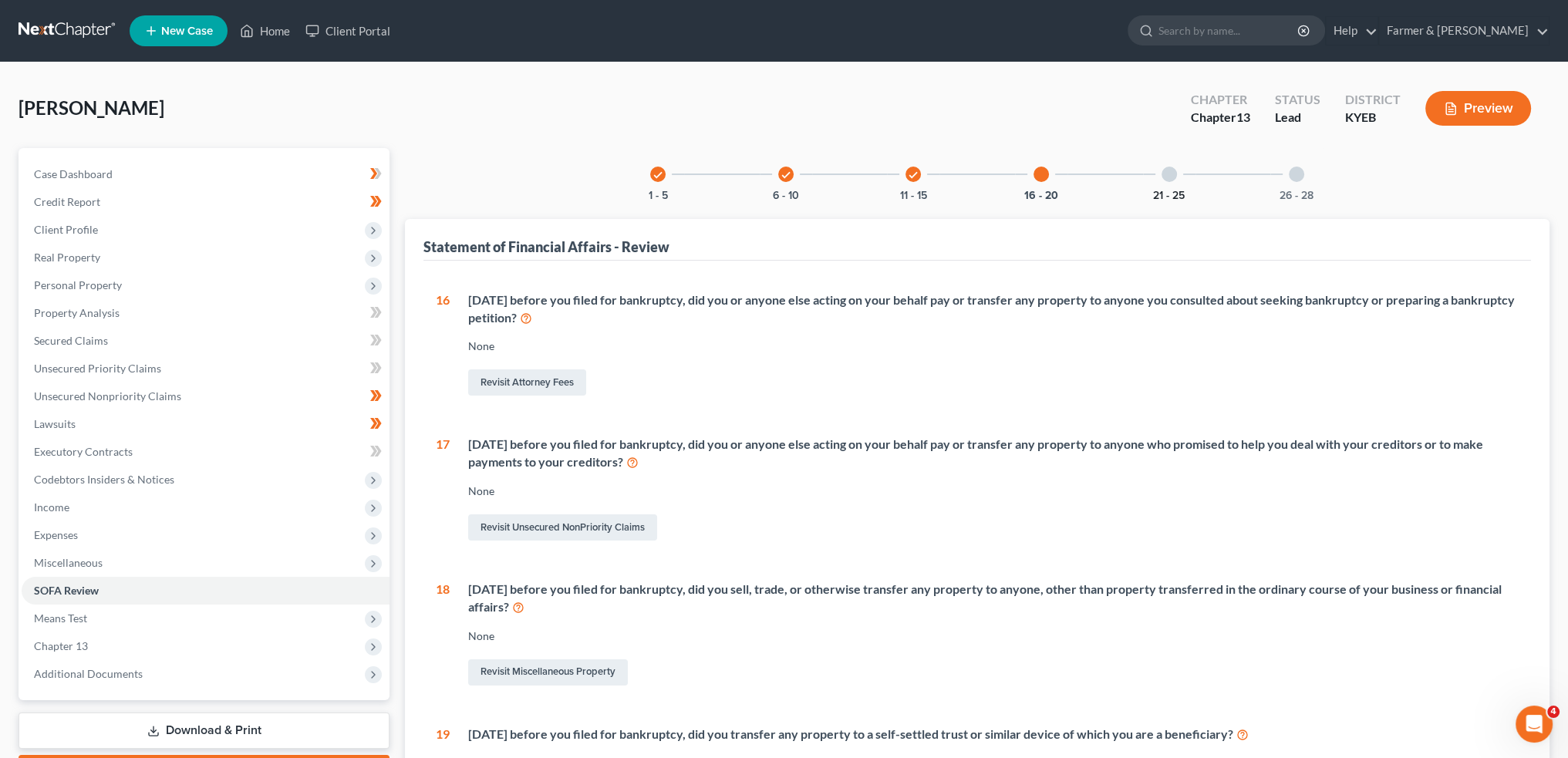
click at [1166, 194] on button "21 - 25" at bounding box center [1169, 195] width 32 height 11
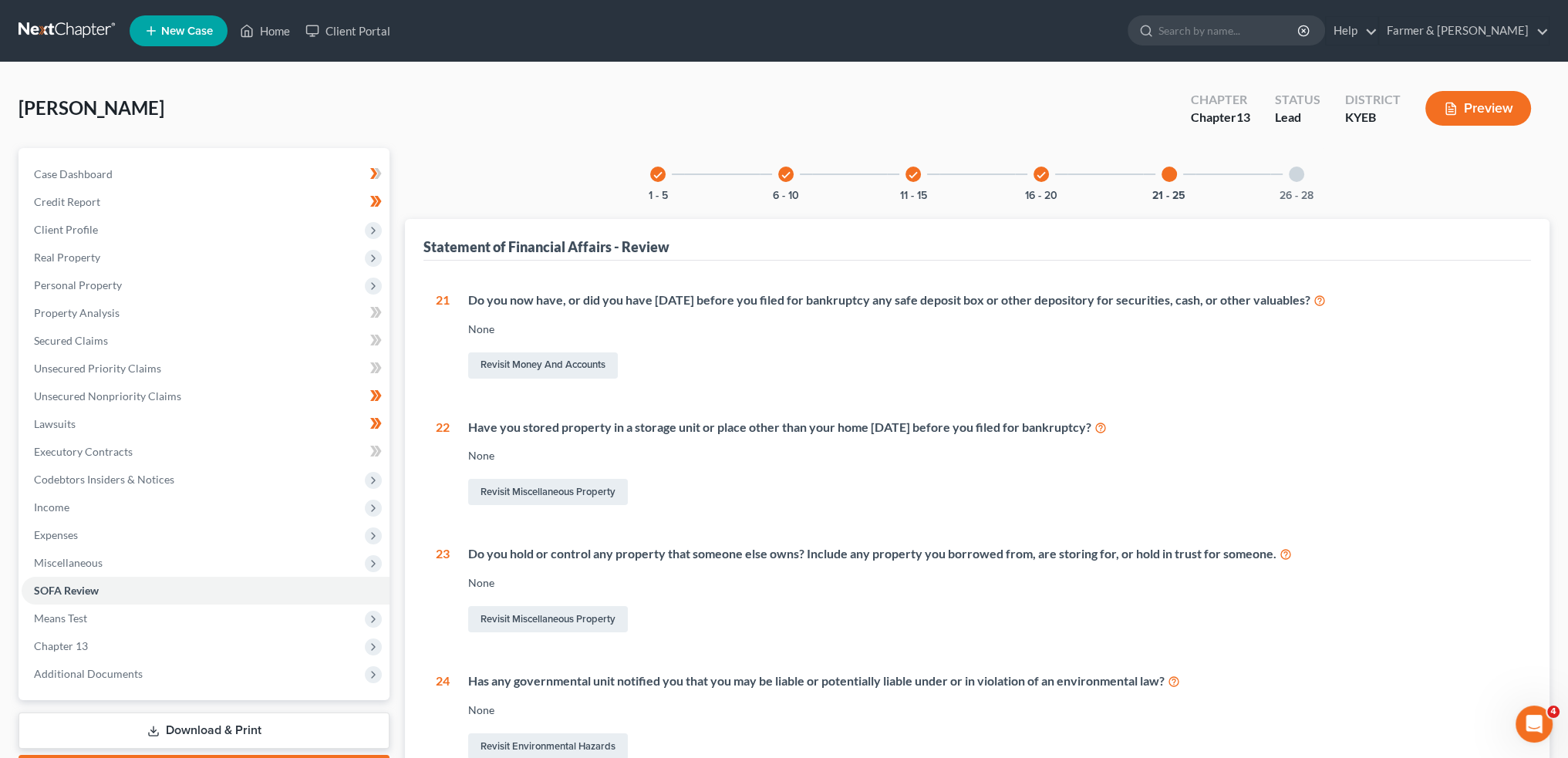
click at [1297, 181] on div at bounding box center [1297, 174] width 15 height 15
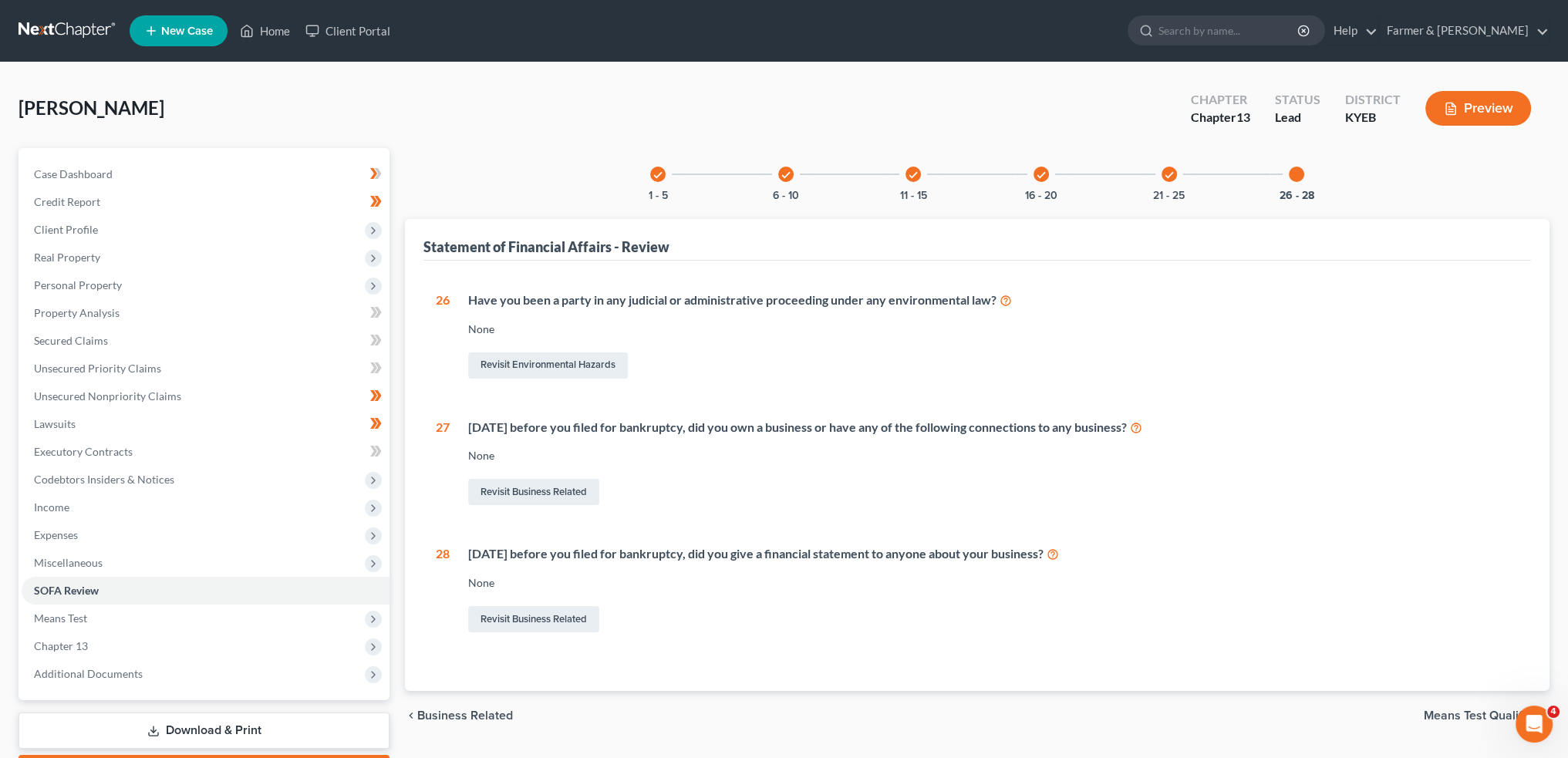
scroll to position [88, 0]
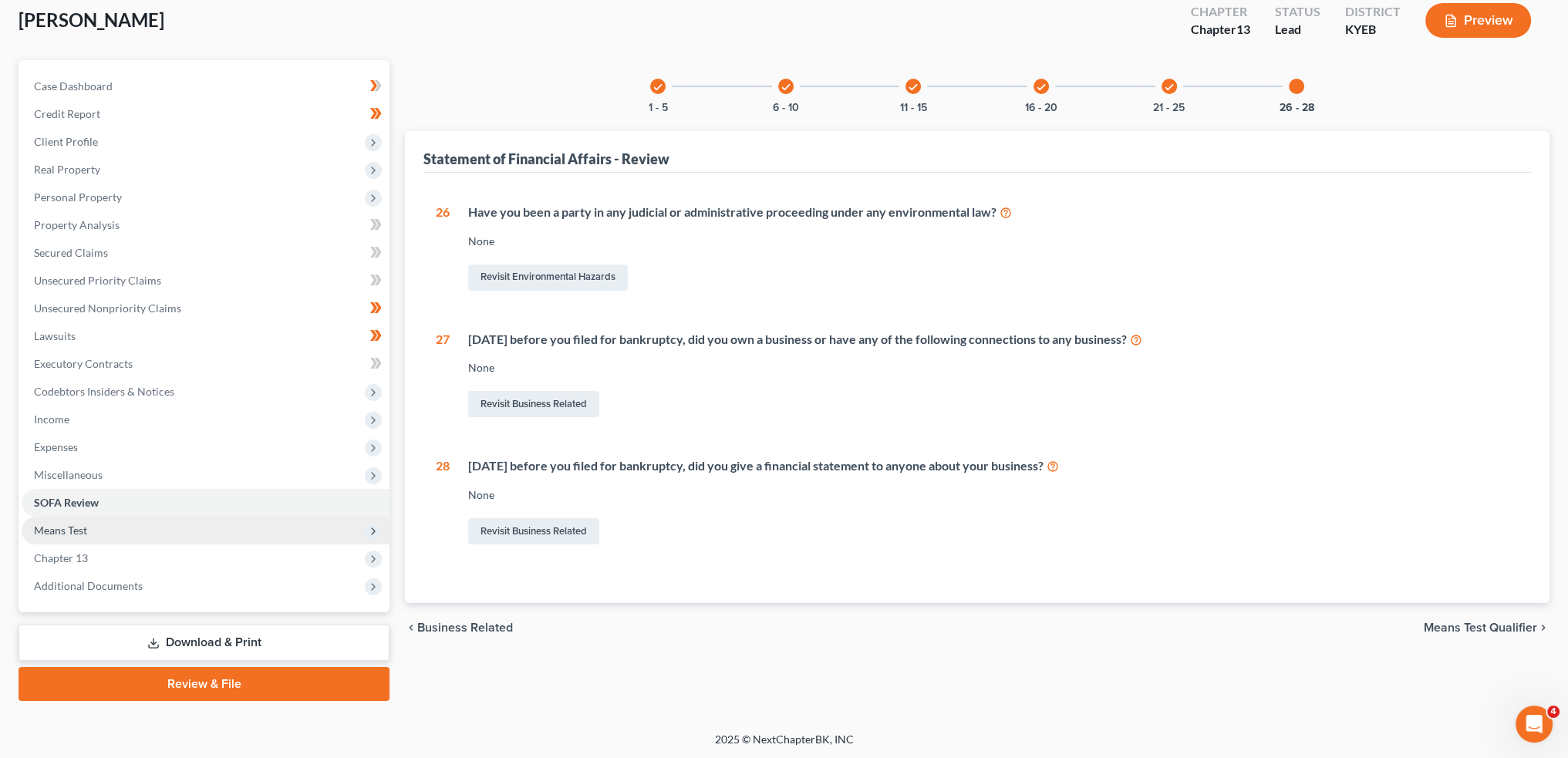
click at [88, 531] on span "Means Test" at bounding box center [205, 531] width 368 height 28
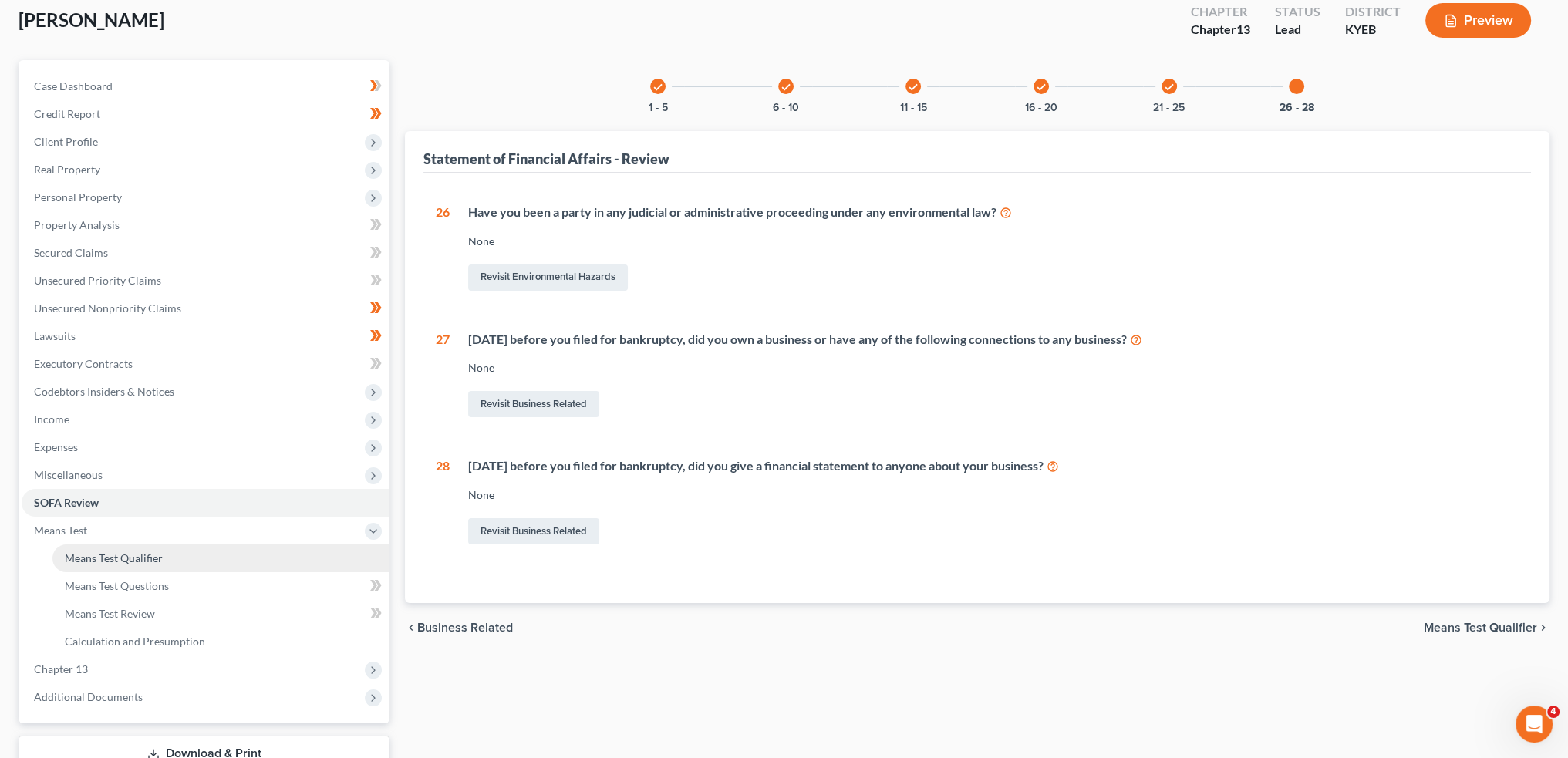
click at [110, 556] on span "Means Test Qualifier" at bounding box center [114, 558] width 98 height 13
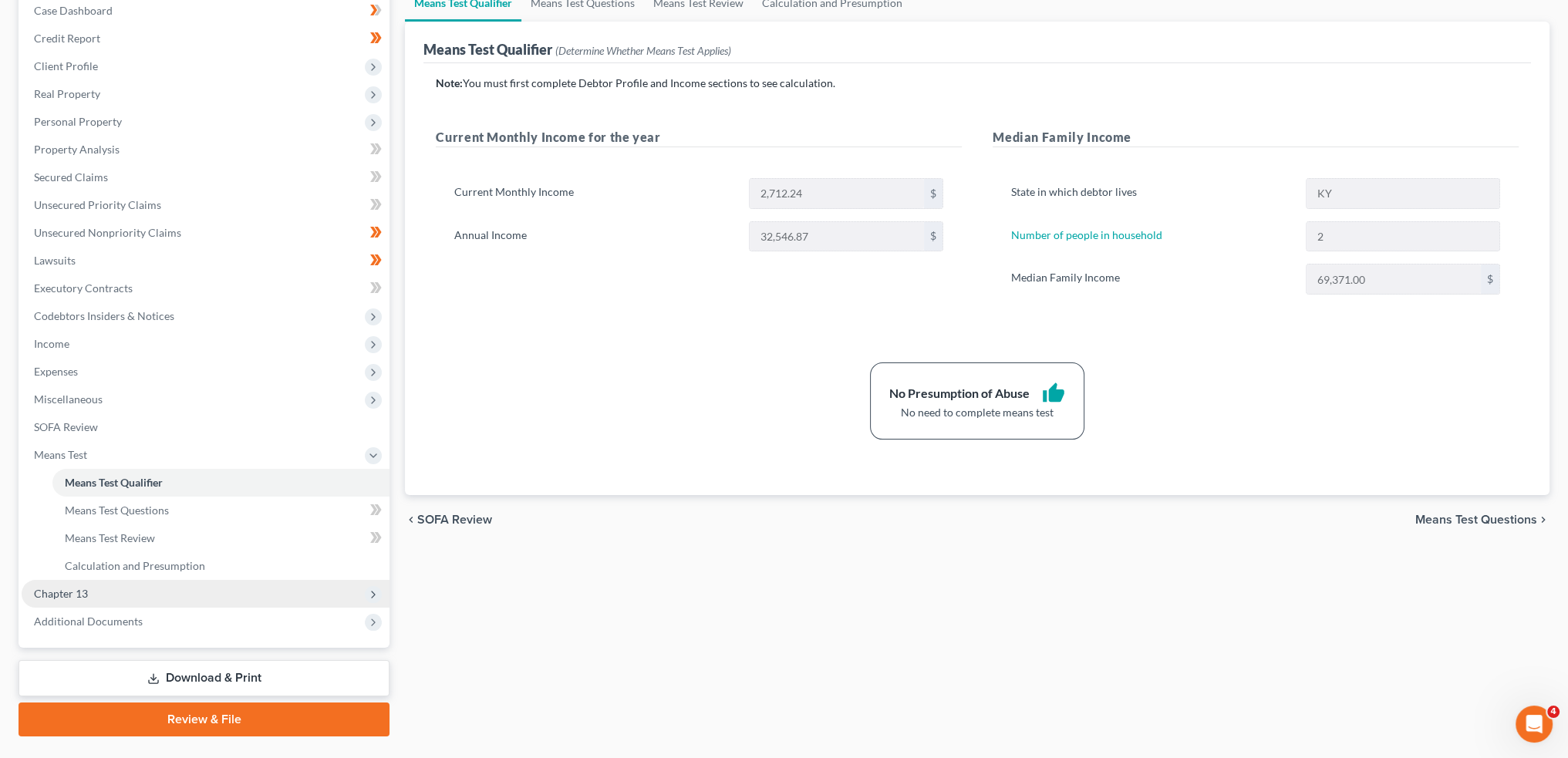
scroll to position [199, 0]
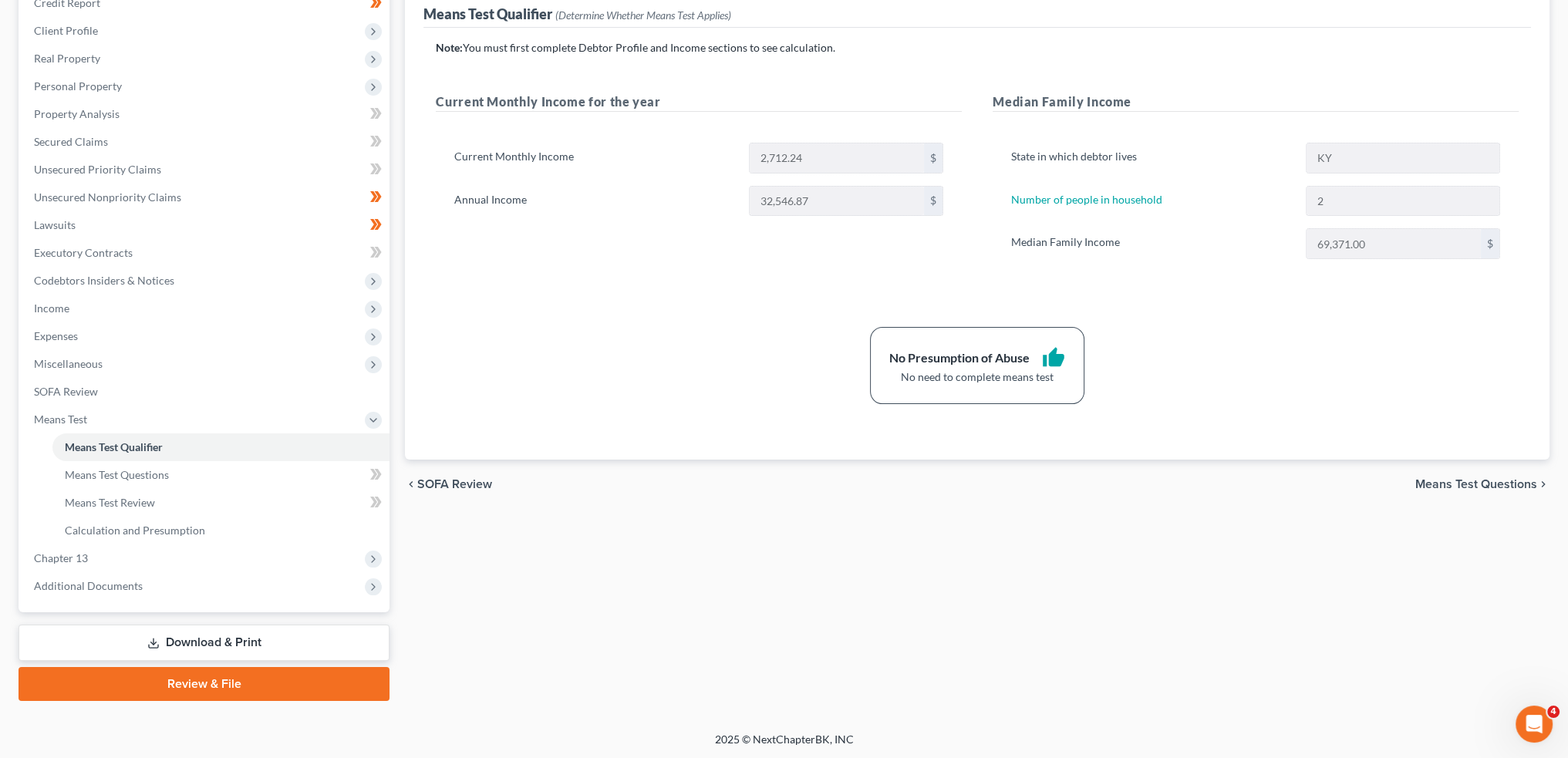
click at [223, 682] on link "Review & File" at bounding box center [204, 684] width 371 height 34
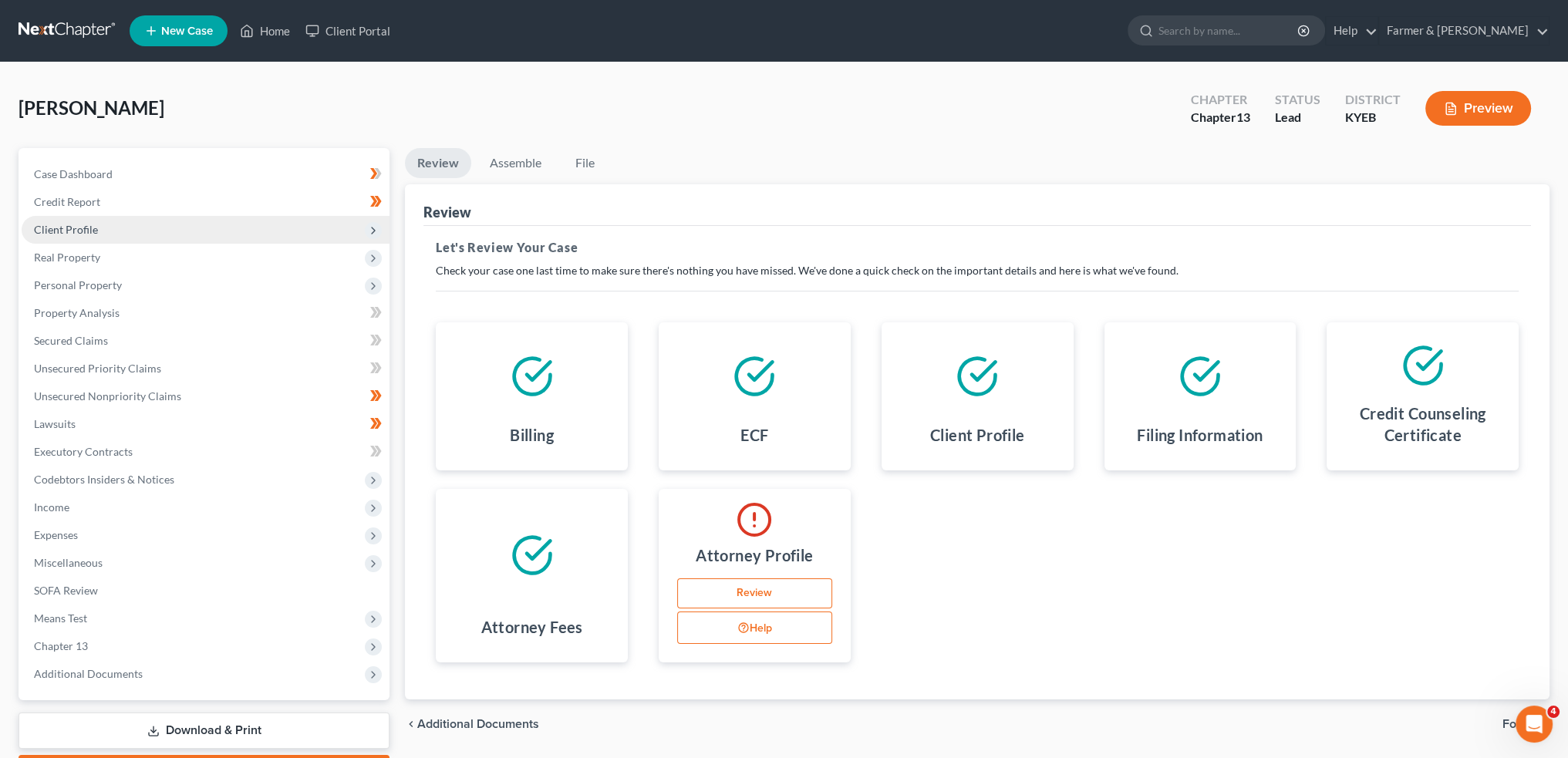
click at [148, 225] on span "Client Profile" at bounding box center [205, 229] width 368 height 28
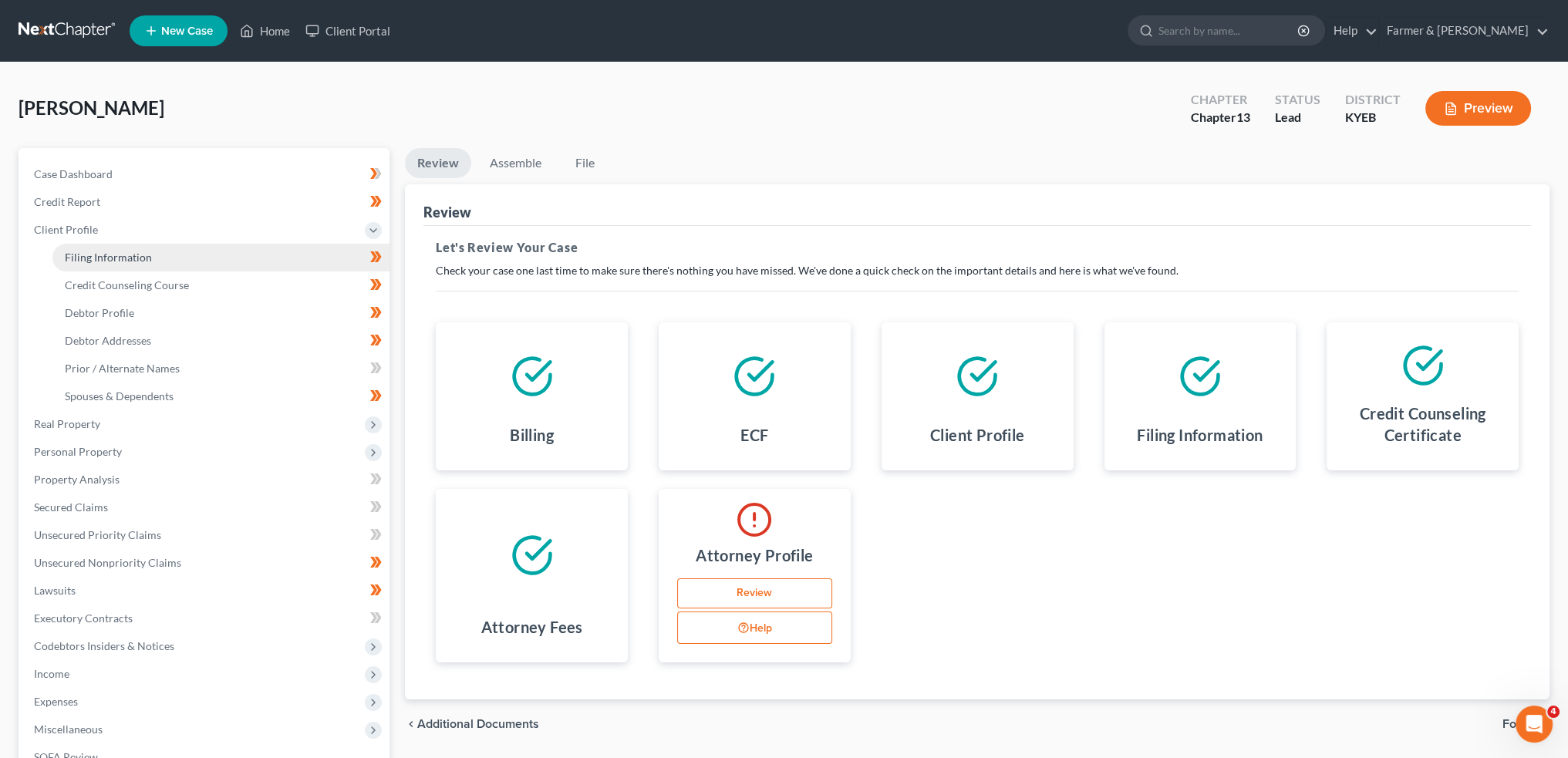
click at [151, 262] on link "Filing Information" at bounding box center [221, 257] width 337 height 28
select select "1"
select select "0"
select select "3"
select select "32"
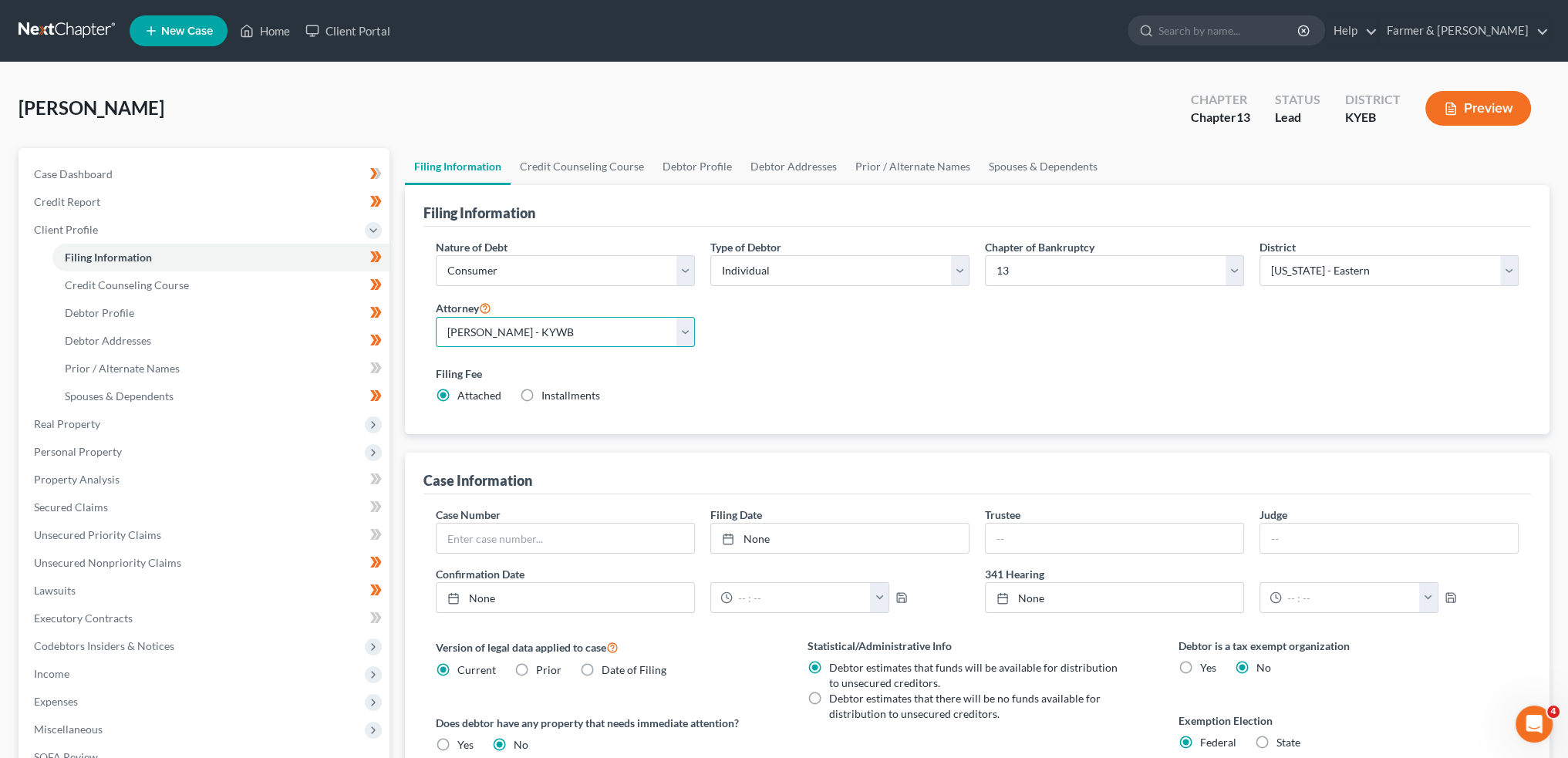
click at [601, 324] on select "Select Todd Farmer - KYWB Todd Farmer - KYEB Samuel Wright - KYWB" at bounding box center [565, 333] width 259 height 31
select select "1"
click at [436, 317] on select "Select Todd Farmer - KYWB Todd Farmer - KYEB Samuel Wright - KYWB" at bounding box center [565, 333] width 259 height 31
click at [756, 388] on div "Filing Fee Attached Installments Installments" at bounding box center [977, 385] width 1083 height 38
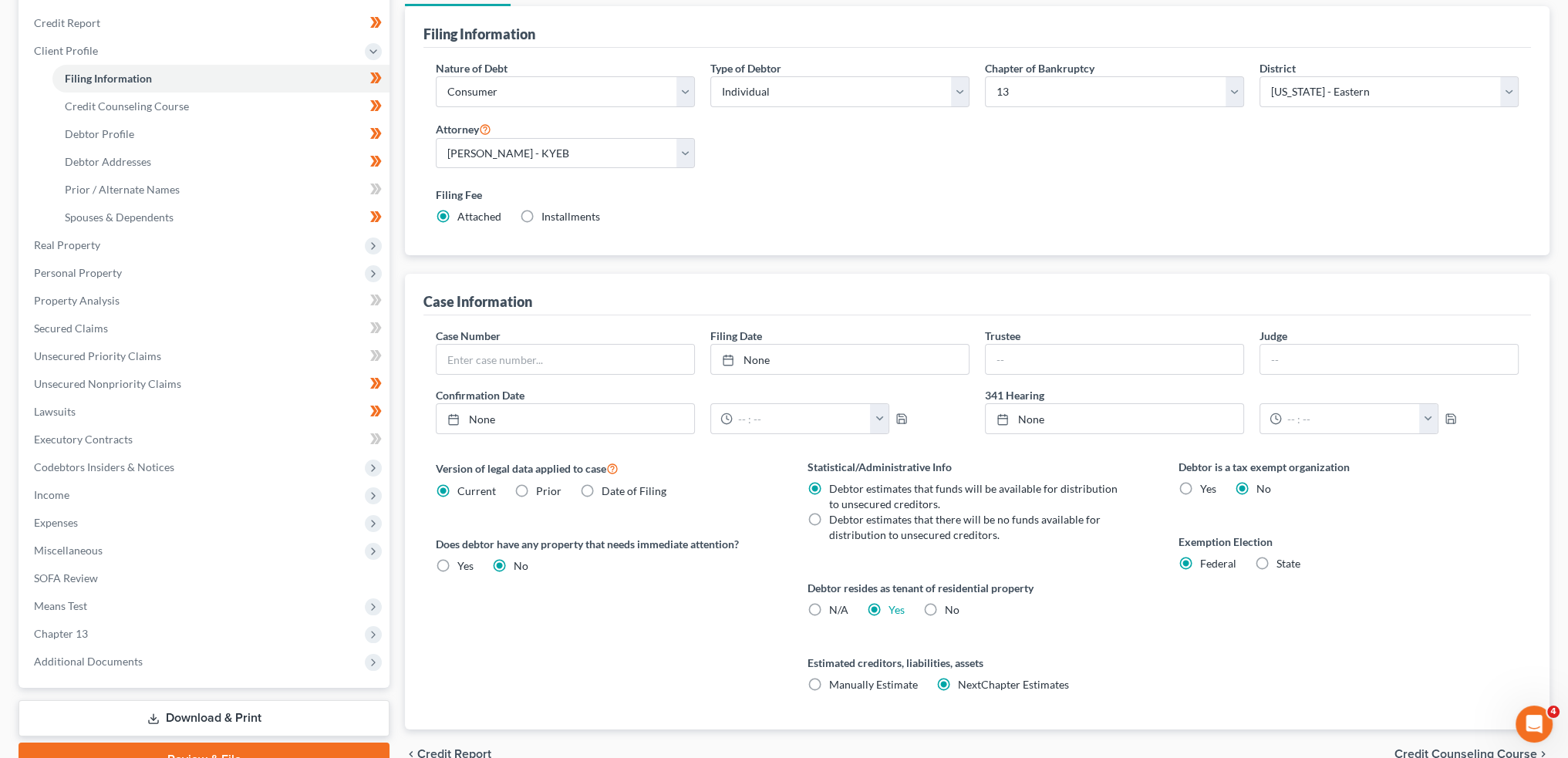
scroll to position [256, 0]
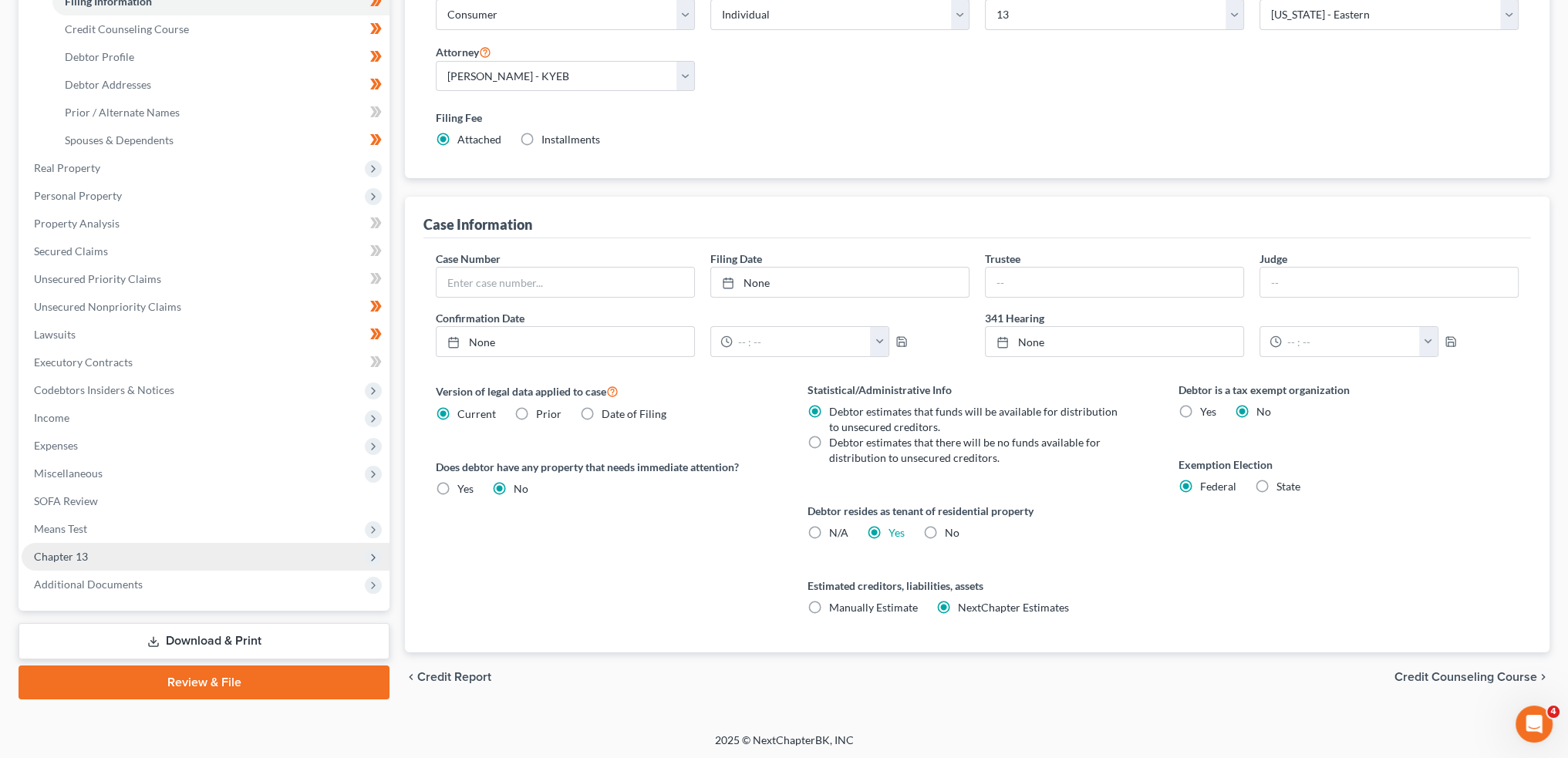
click at [106, 552] on span "Chapter 13" at bounding box center [205, 556] width 368 height 28
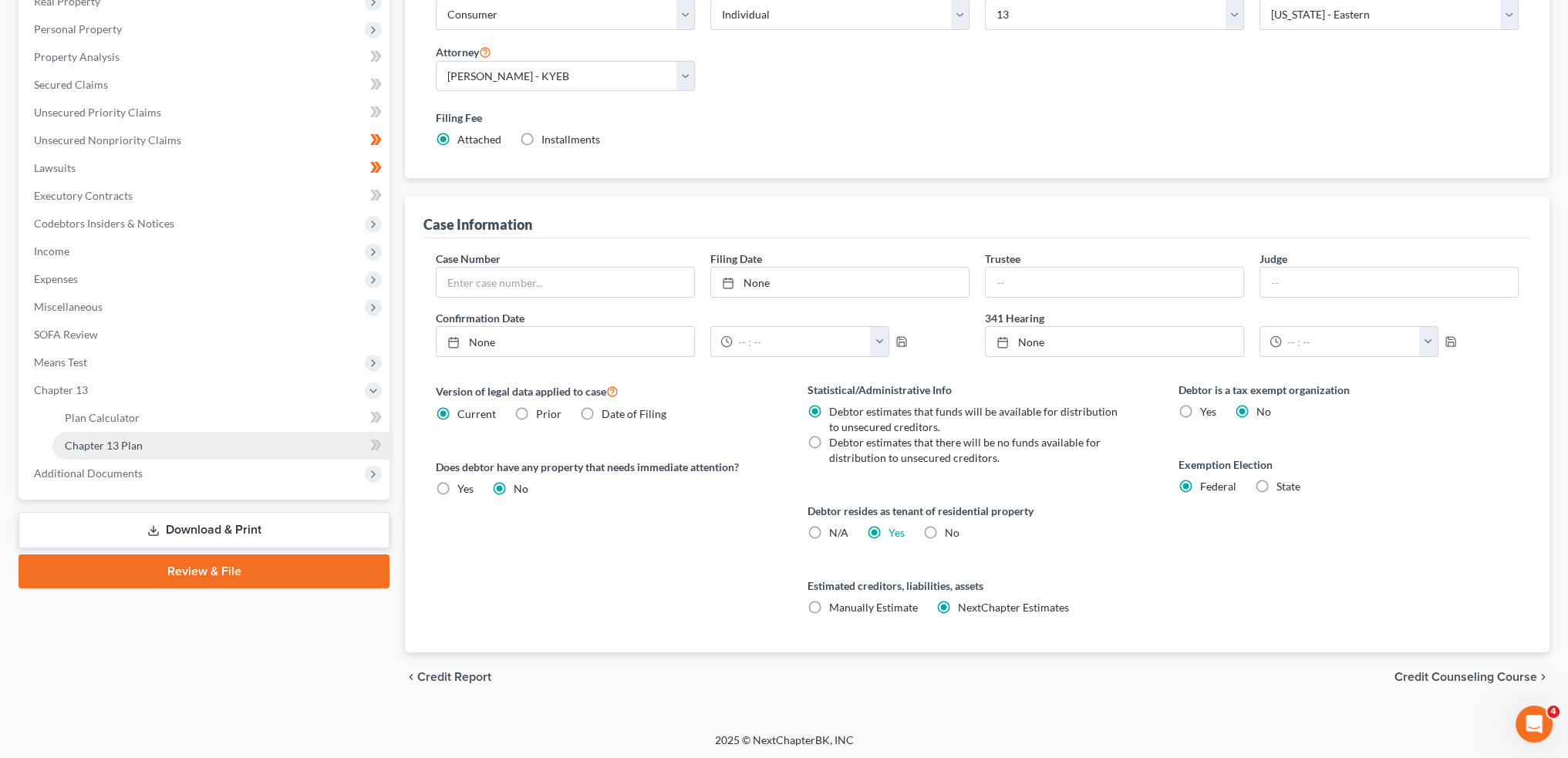
click at [146, 448] on link "Chapter 13 Plan" at bounding box center [221, 445] width 337 height 28
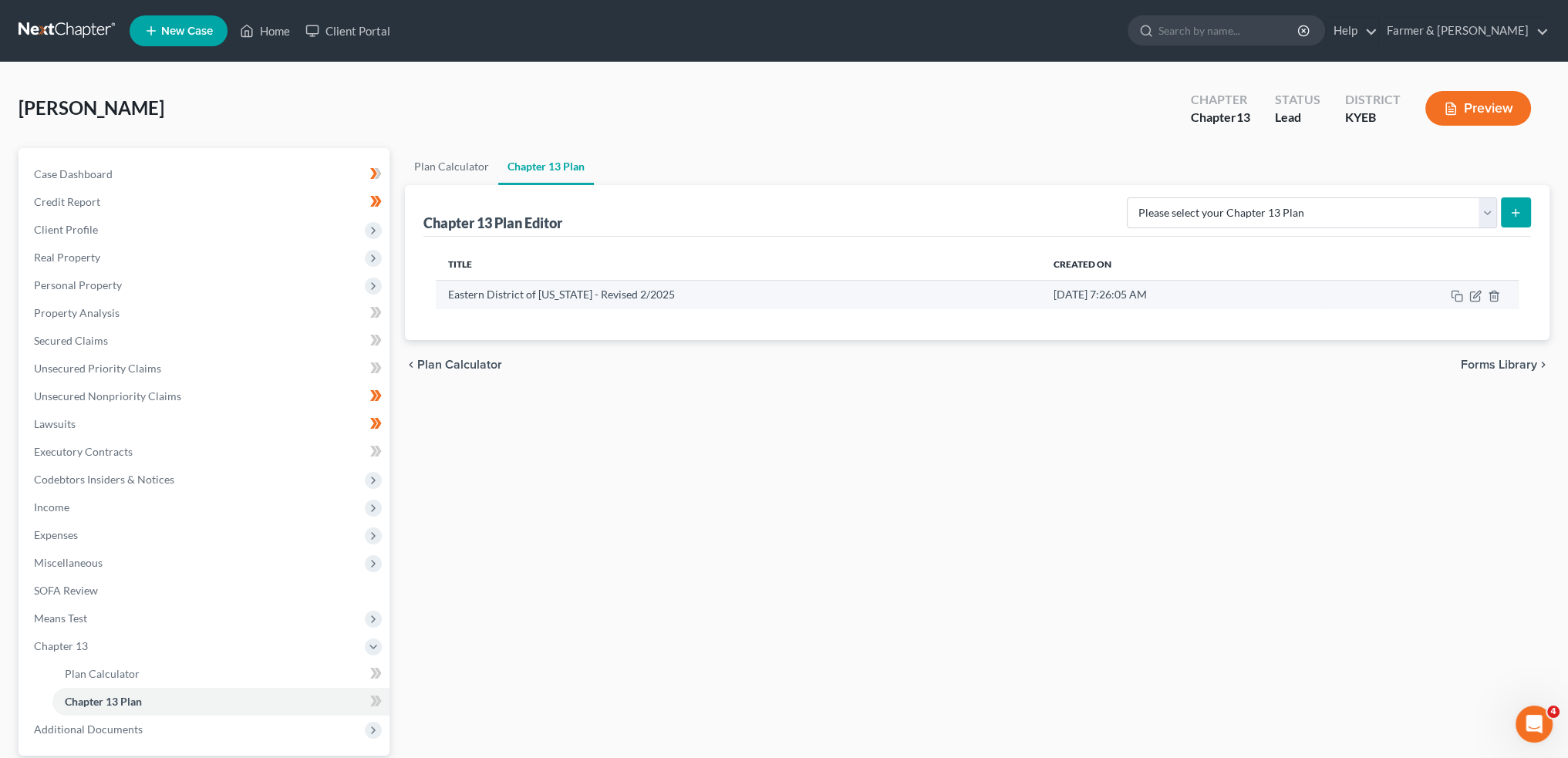
click at [1475, 287] on td at bounding box center [1423, 294] width 193 height 30
click at [1476, 293] on icon "button" at bounding box center [1475, 296] width 12 height 12
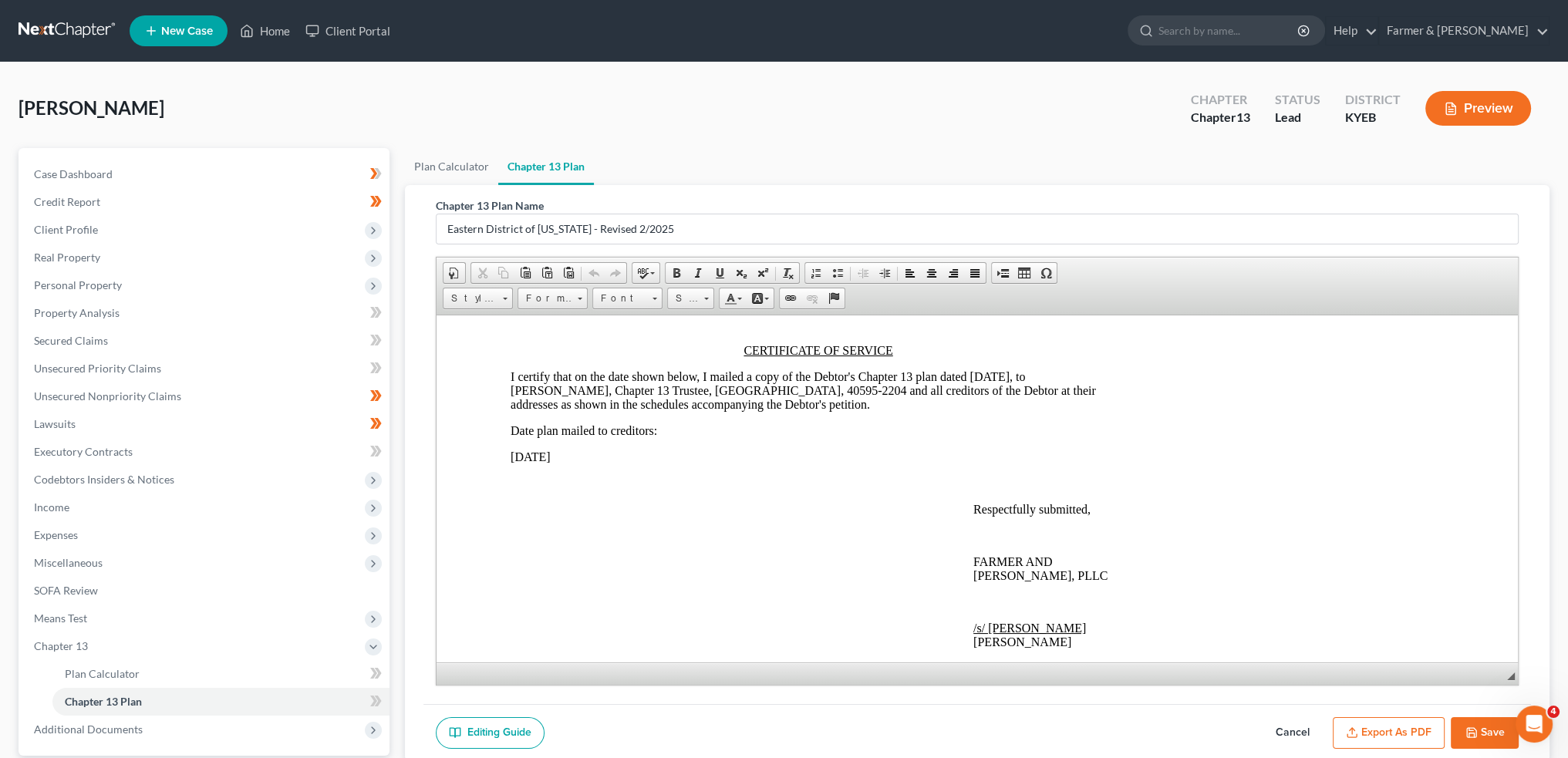
scroll to position [3729, 0]
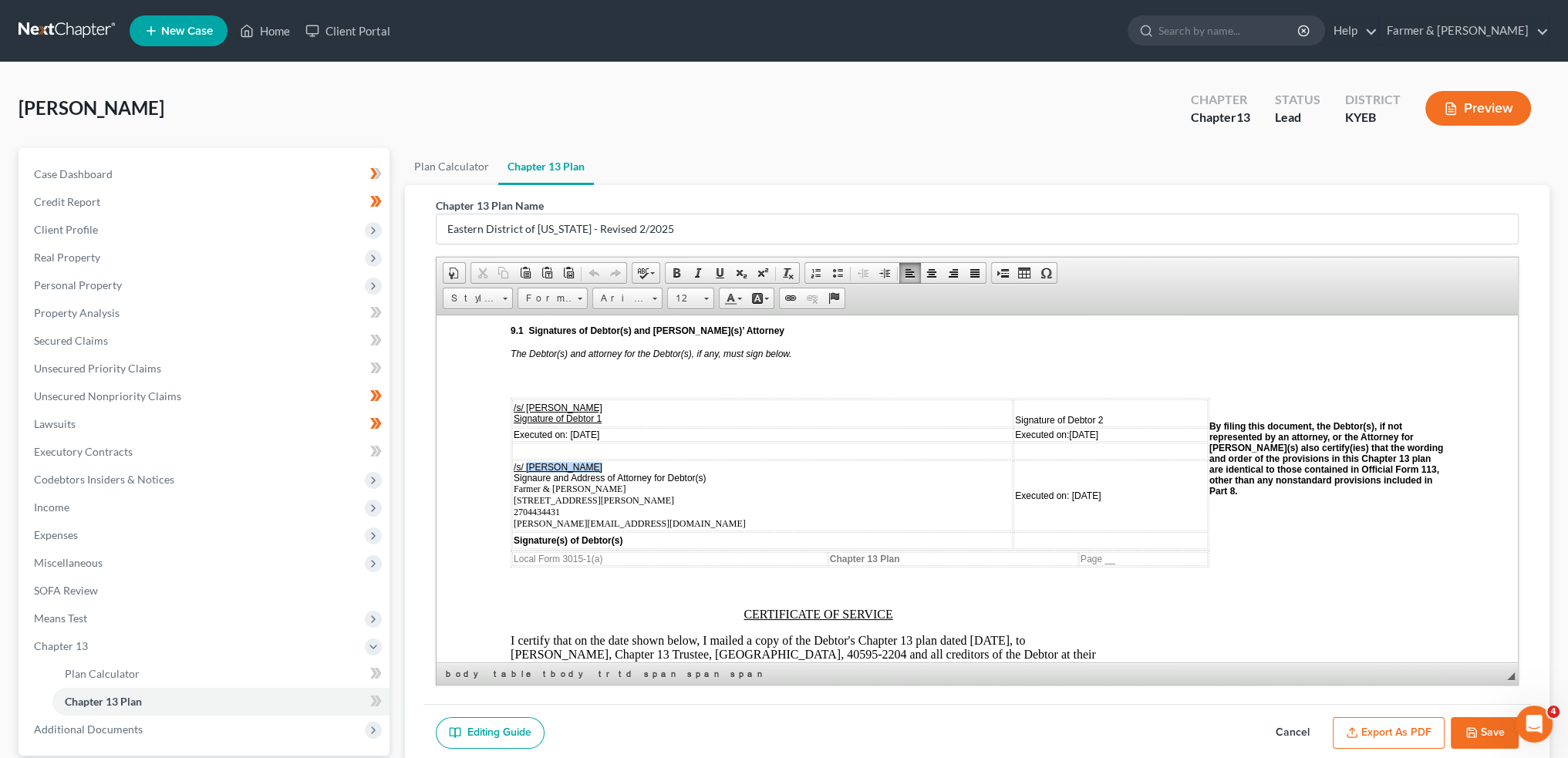
drag, startPoint x: 589, startPoint y: 458, endPoint x: 527, endPoint y: 459, distance: 62.0
click at [527, 460] on td "/s/ Samuel Wright Signaure and Address of Attorney for Debtor(s) Farmer & Wrigh…" at bounding box center [763, 495] width 501 height 71
click at [529, 512] on span "Signaure and Address of Attorney for Debtor(s) Farmer & Wright 4975 Alben Barkl…" at bounding box center [630, 500] width 232 height 56
click at [527, 512] on span "Signaure and Address of Attorney for Debtor(s) Farmer & Wright 4975 Alben Barkl…" at bounding box center [630, 500] width 232 height 56
drag, startPoint x: 527, startPoint y: 512, endPoint x: 510, endPoint y: 509, distance: 17.3
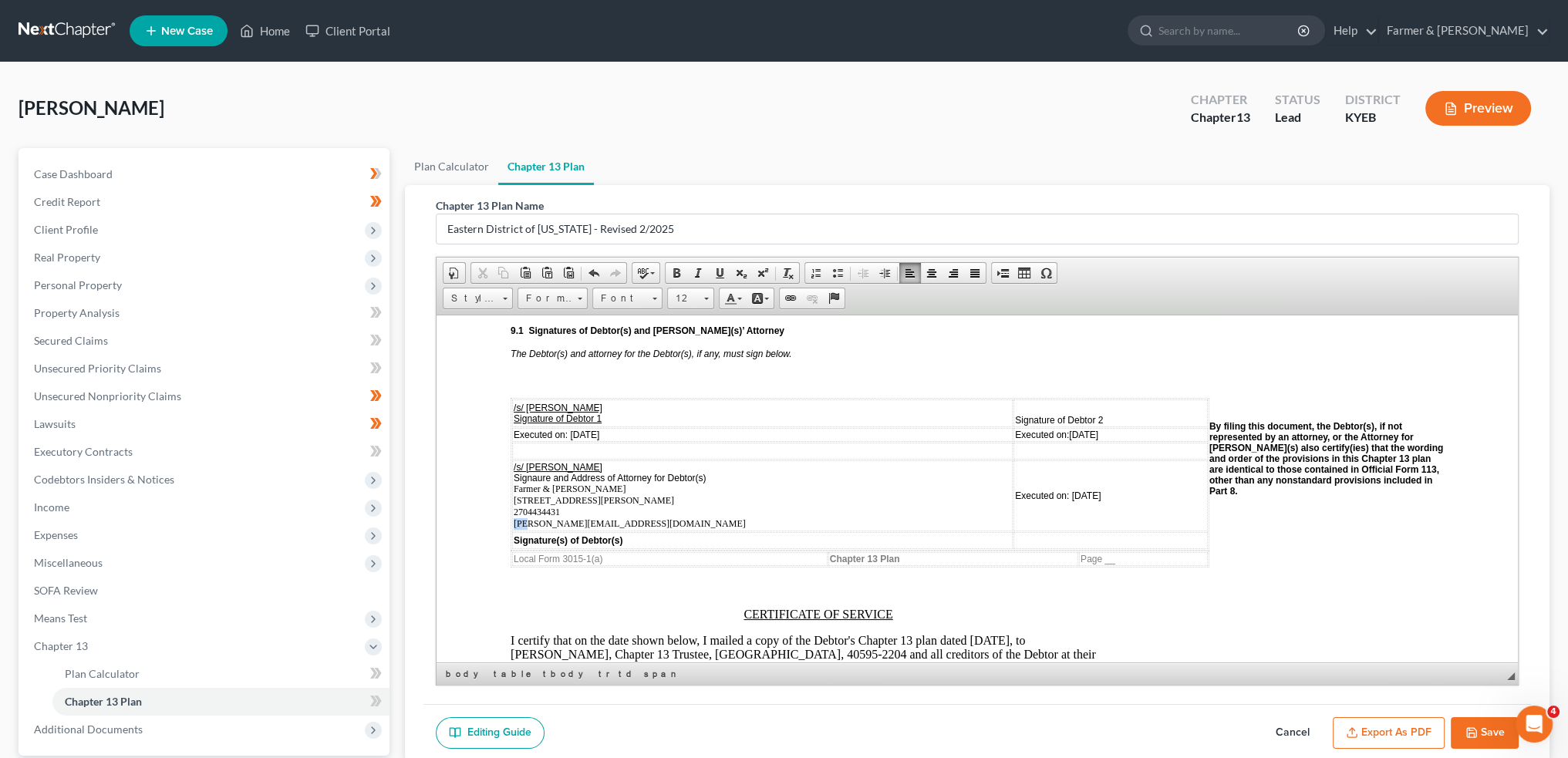
click at [510, 509] on table "/s/ Robin Wiedemann McClellan Signature of Debtor 1 Signature of Debtor 2 Execu…" at bounding box center [859, 474] width 698 height 153
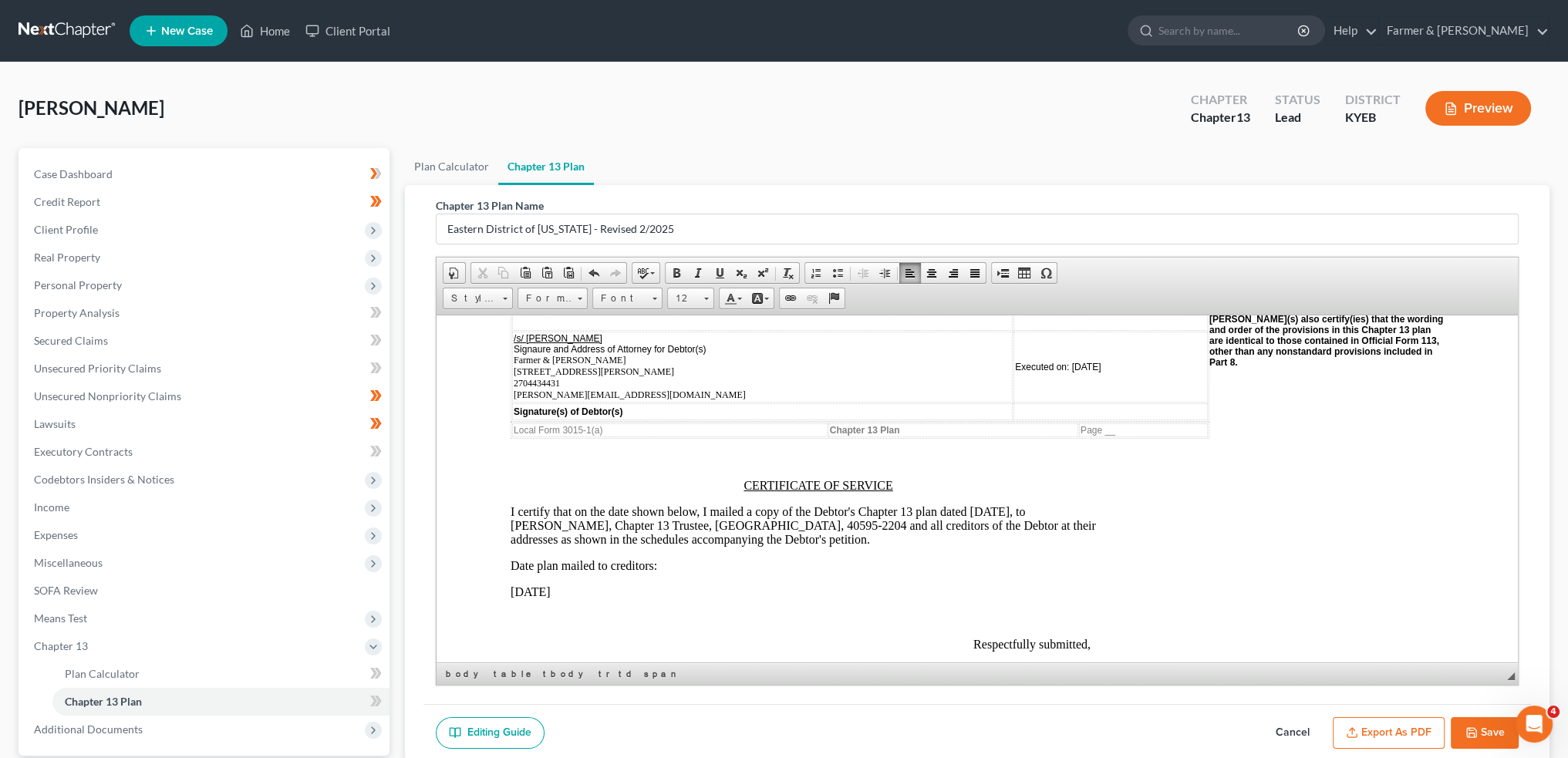
scroll to position [4115, 0]
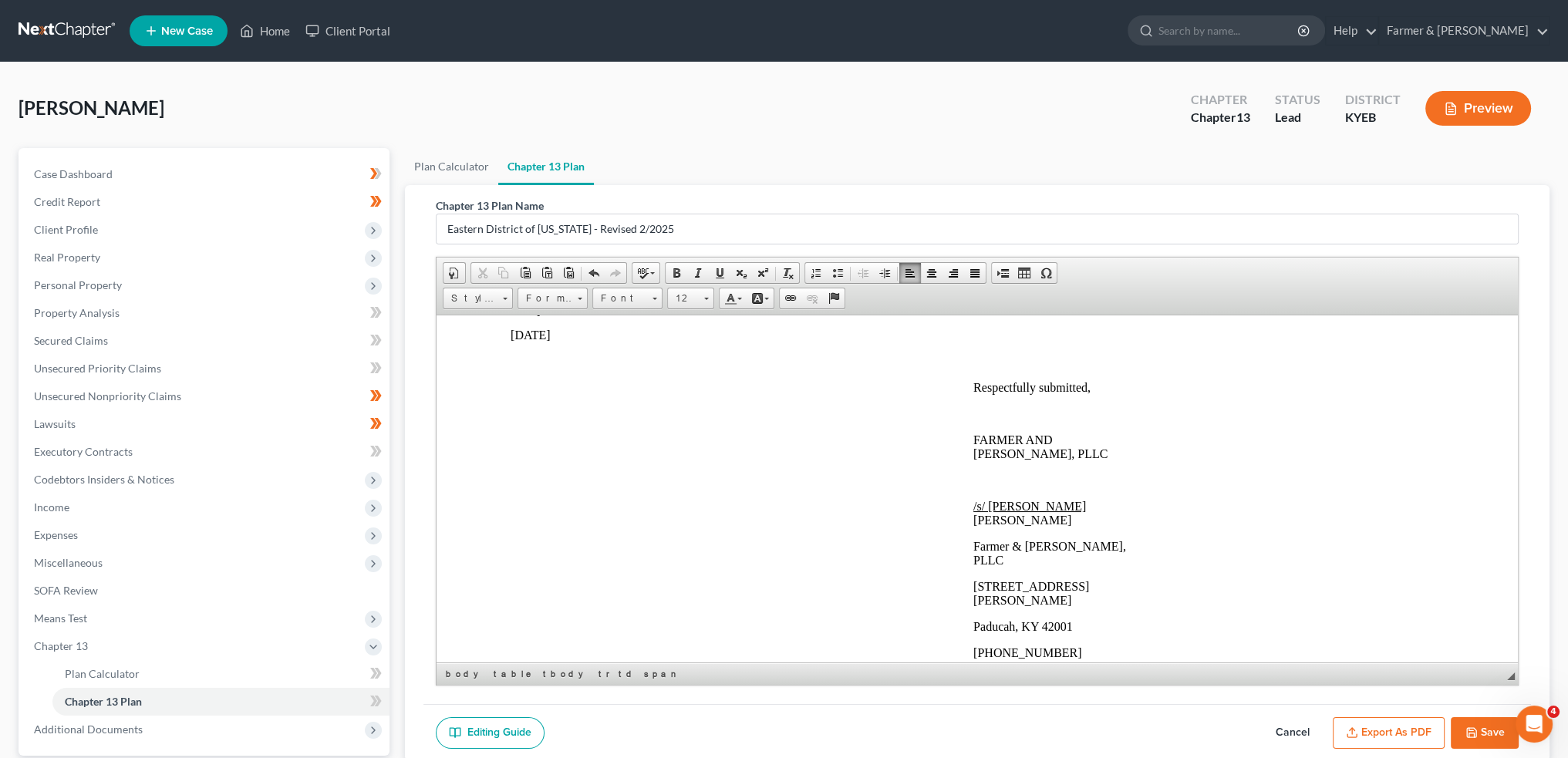
click at [1407, 725] on button "Export as PDF" at bounding box center [1388, 734] width 112 height 32
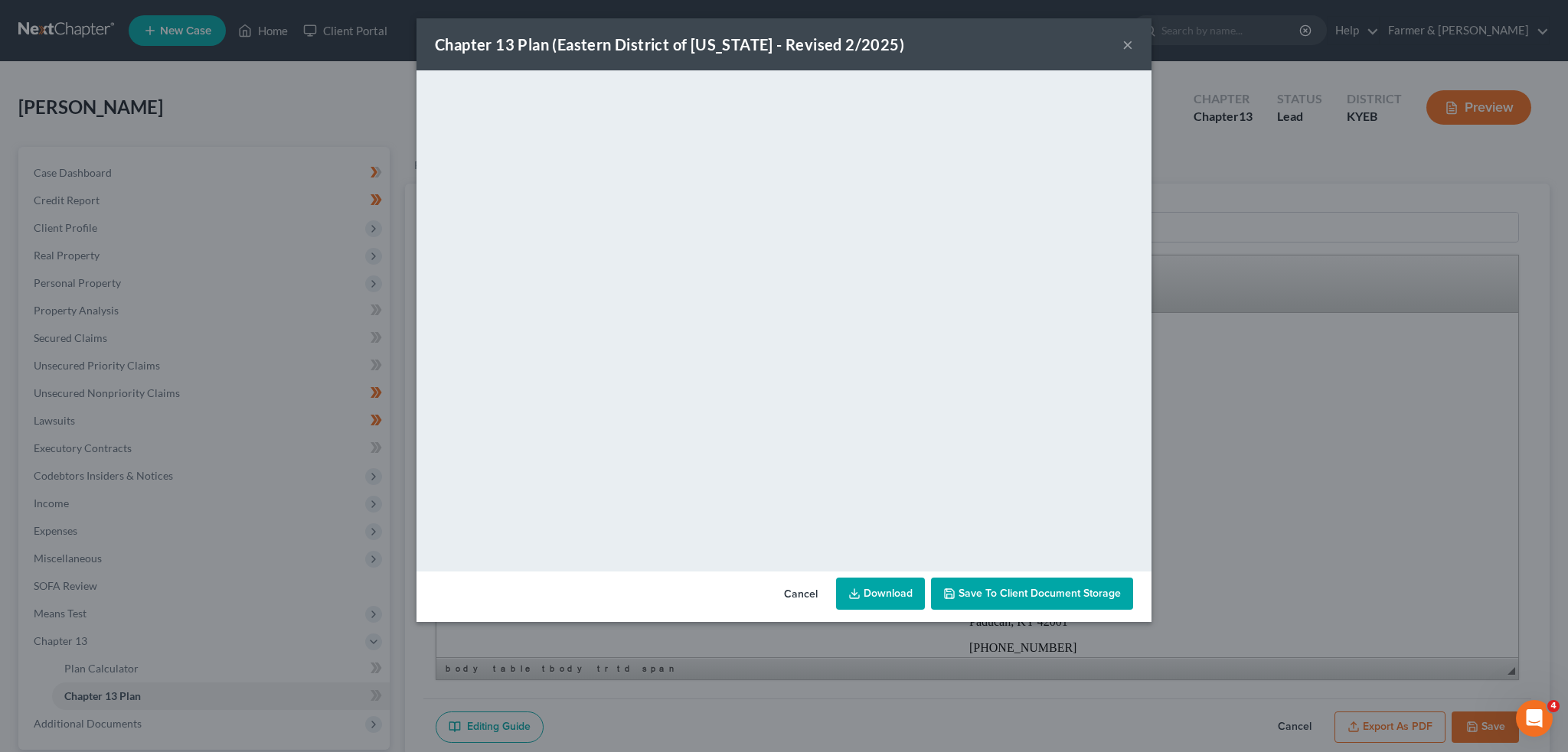
click at [1061, 584] on button "Save to Client Document Storage" at bounding box center [1032, 594] width 202 height 32
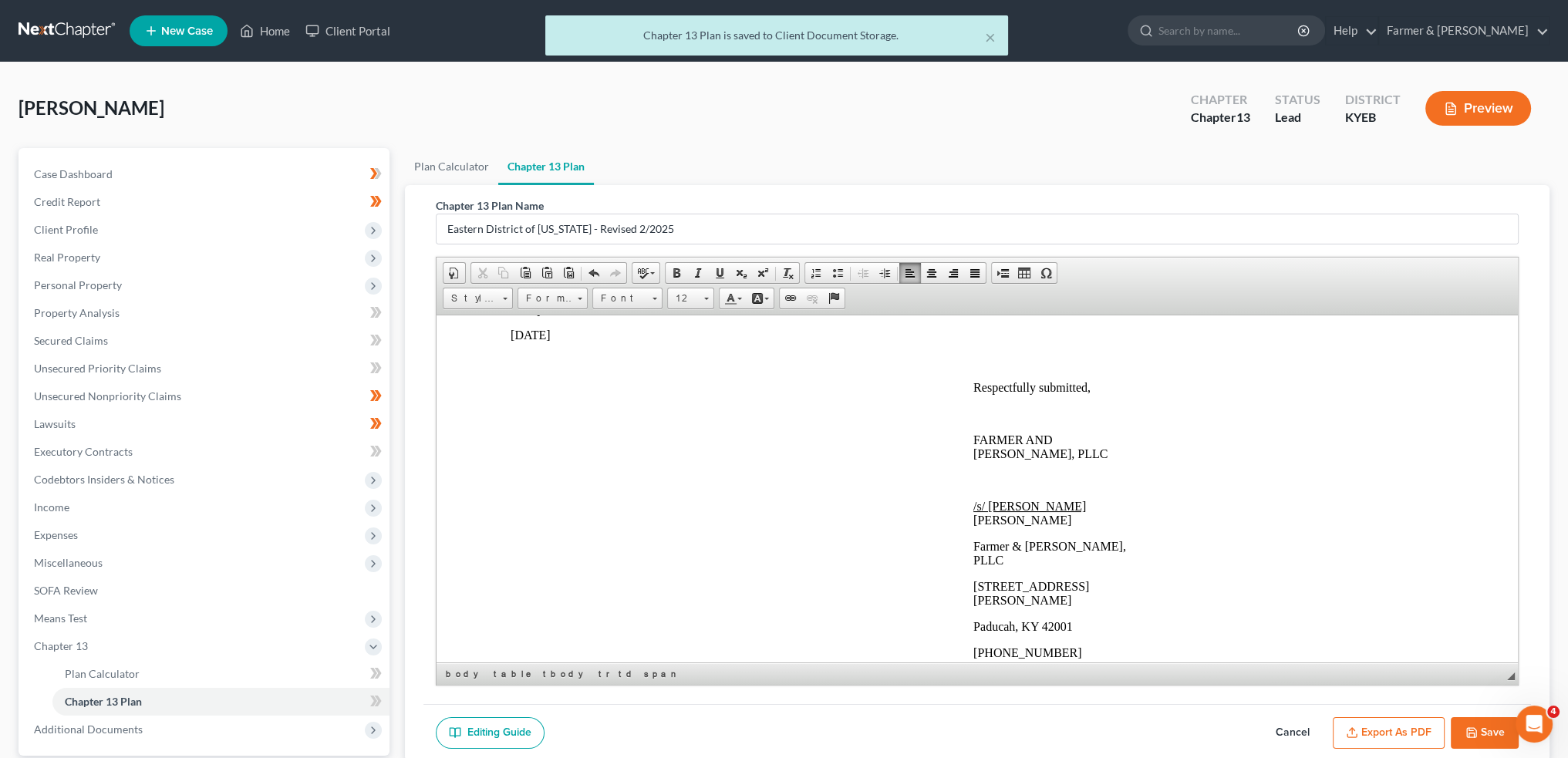
click at [1481, 724] on button "Save" at bounding box center [1484, 734] width 68 height 32
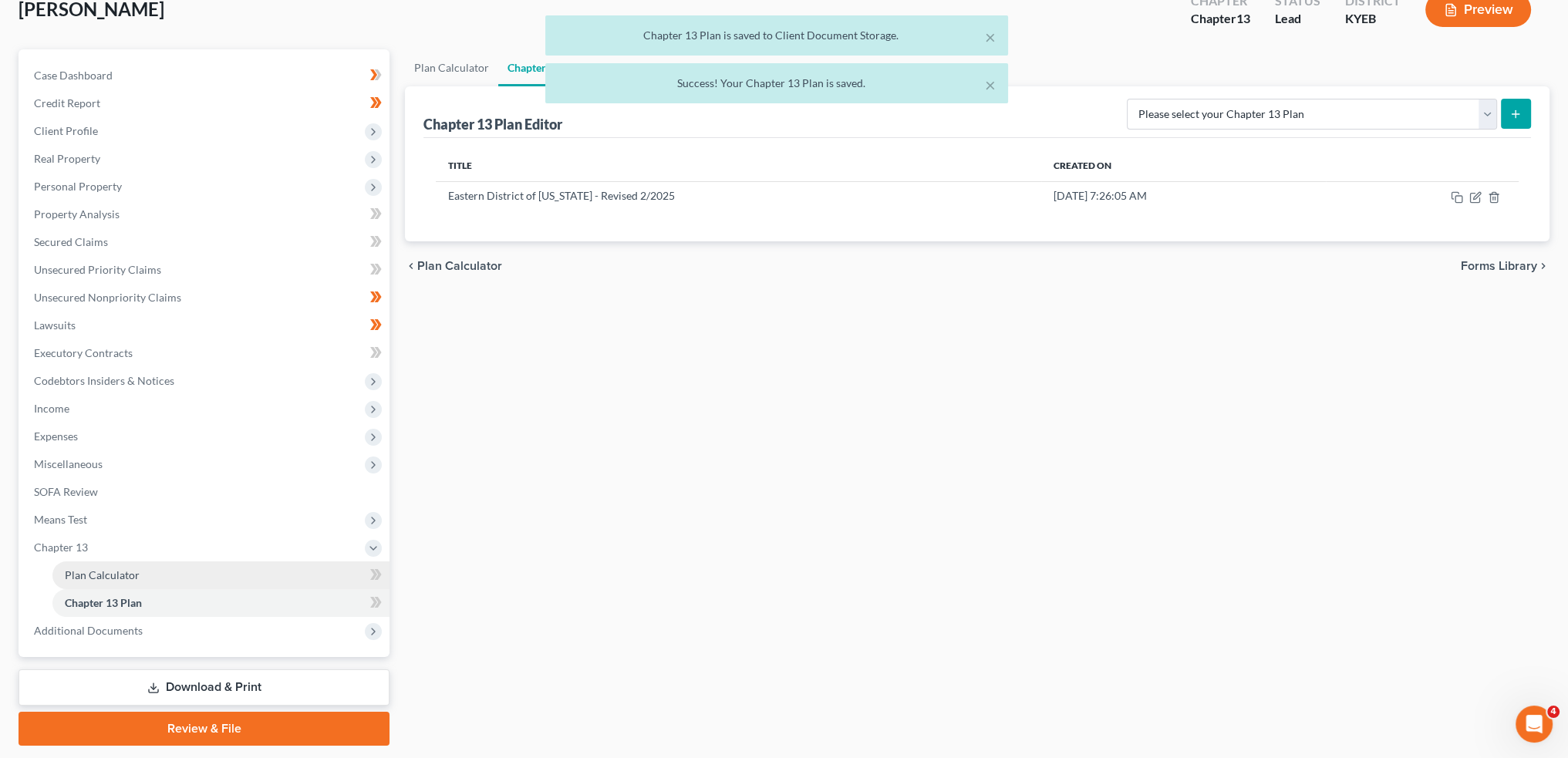
scroll to position [128, 0]
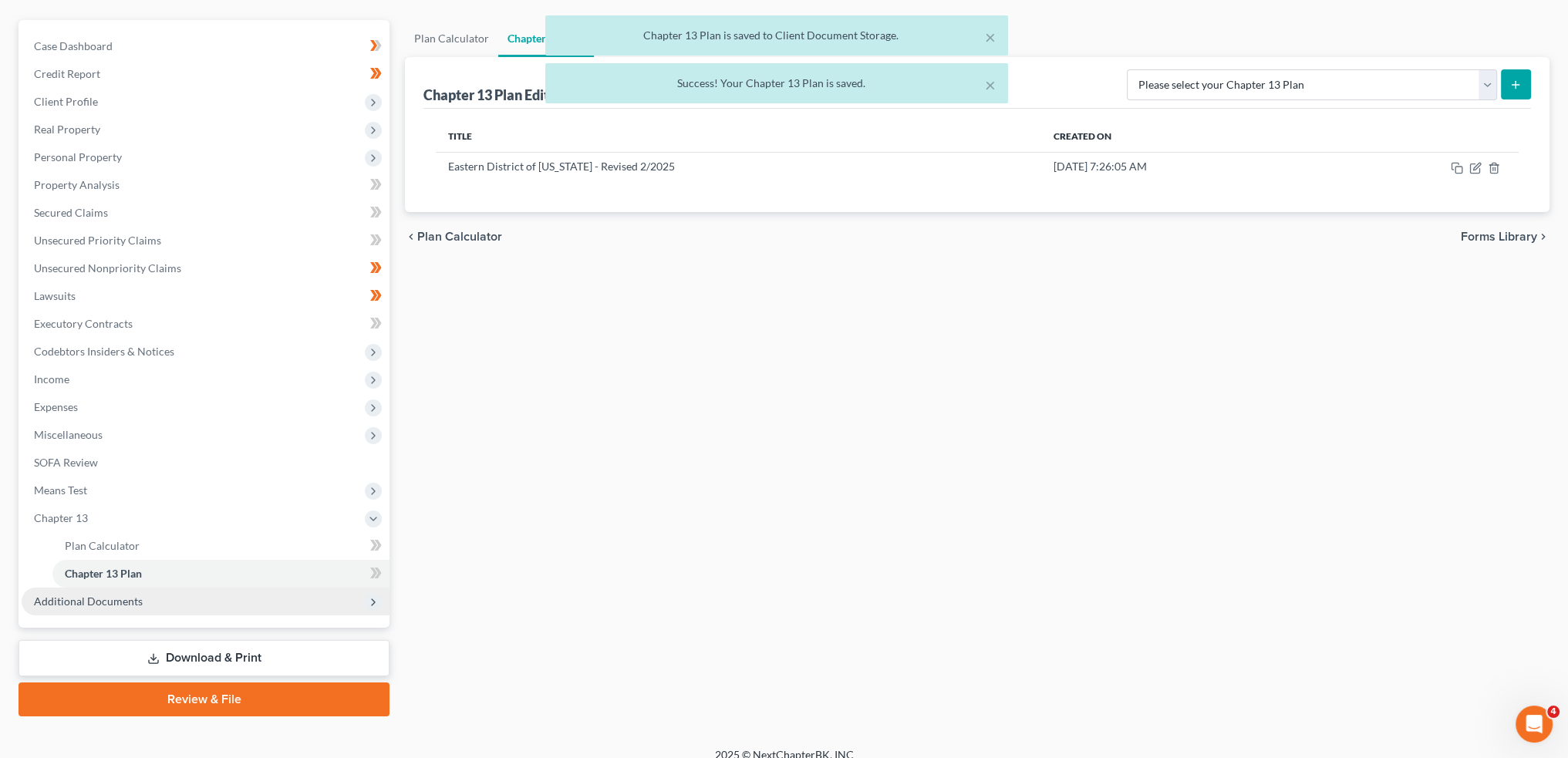
click at [97, 599] on span "Additional Documents" at bounding box center [89, 601] width 109 height 13
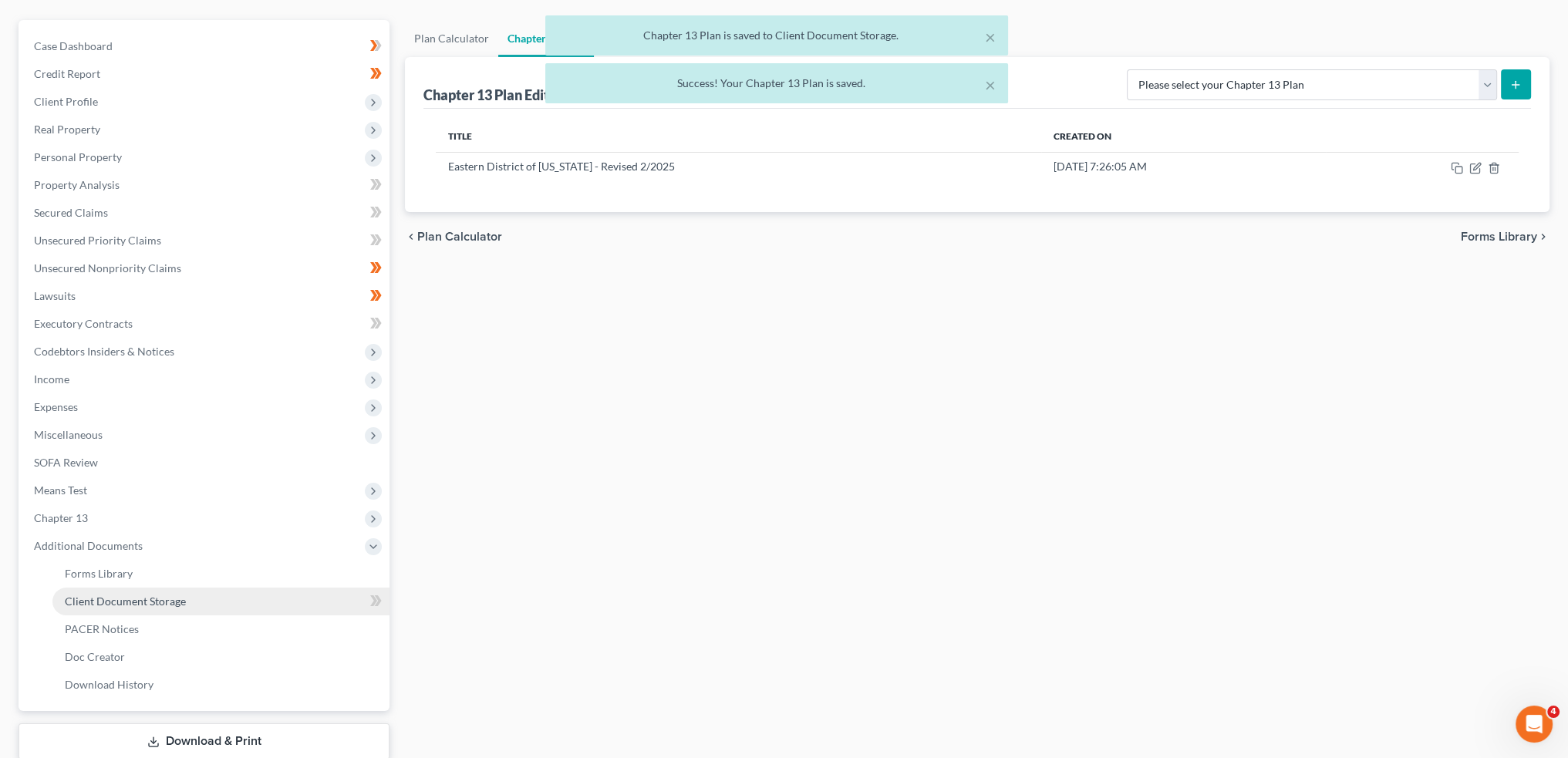
click at [110, 599] on span "Client Document Storage" at bounding box center [125, 601] width 121 height 13
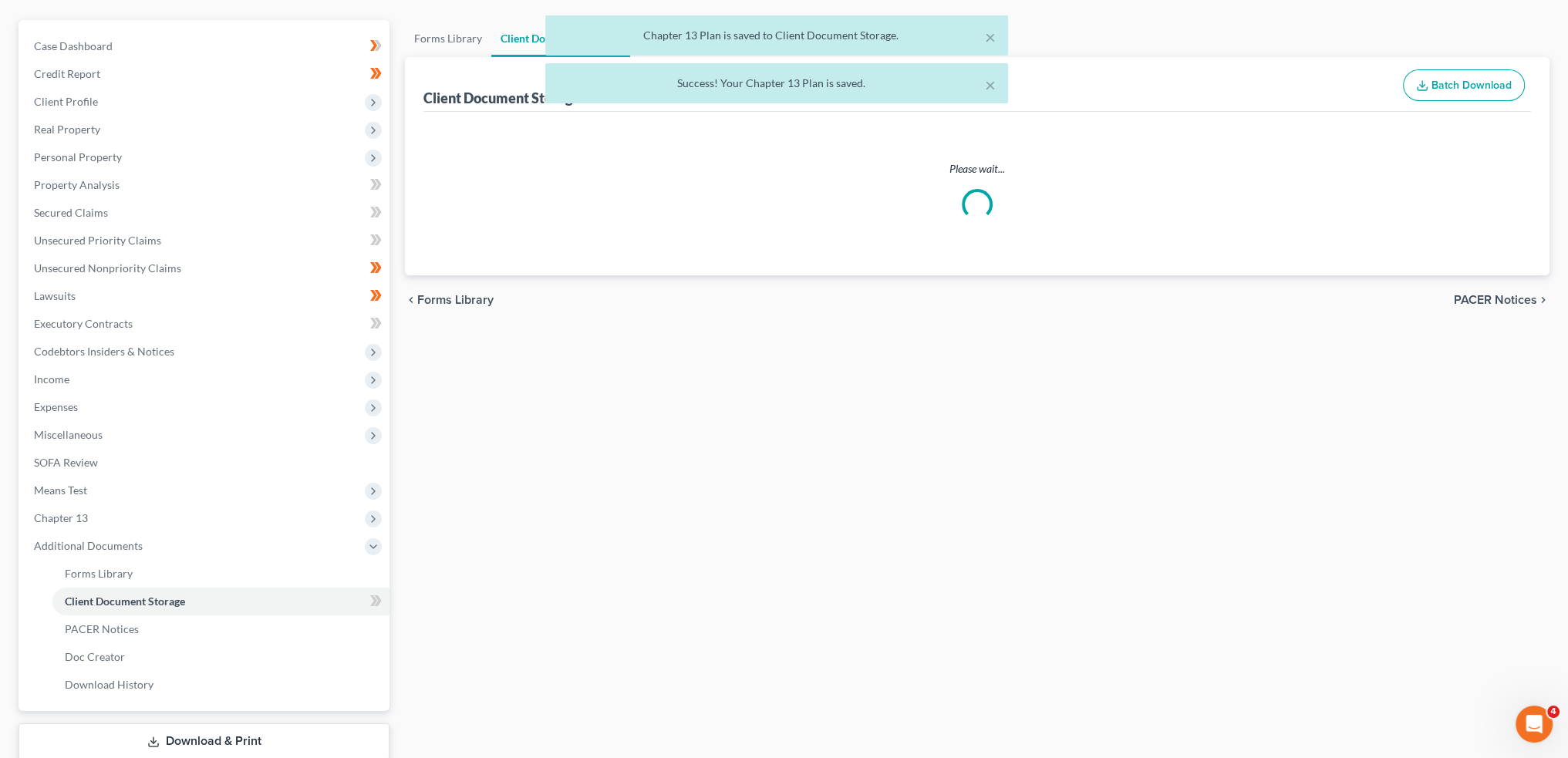
select select "12"
select select "7"
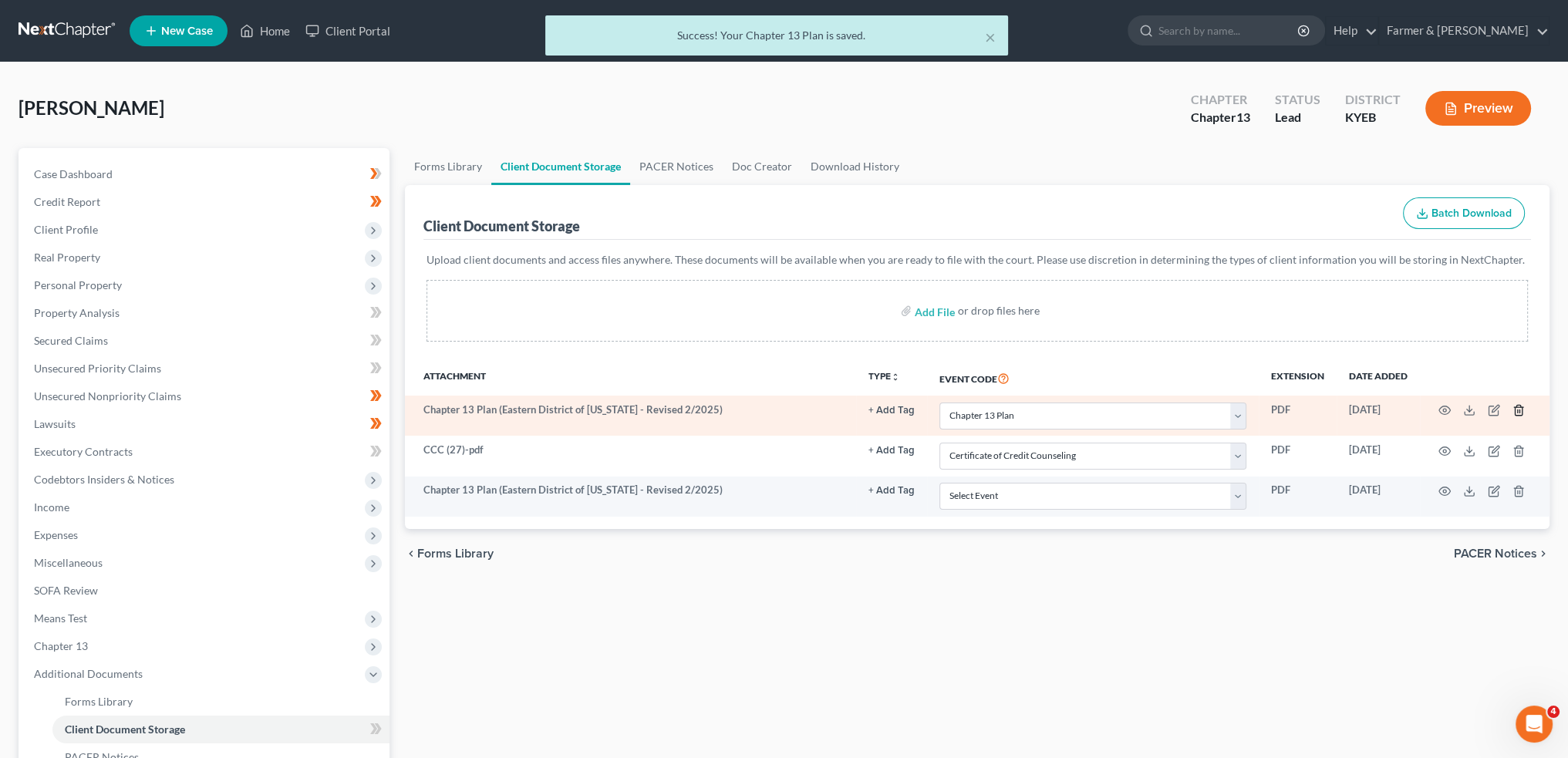
click at [1521, 408] on icon "button" at bounding box center [1518, 410] width 12 height 12
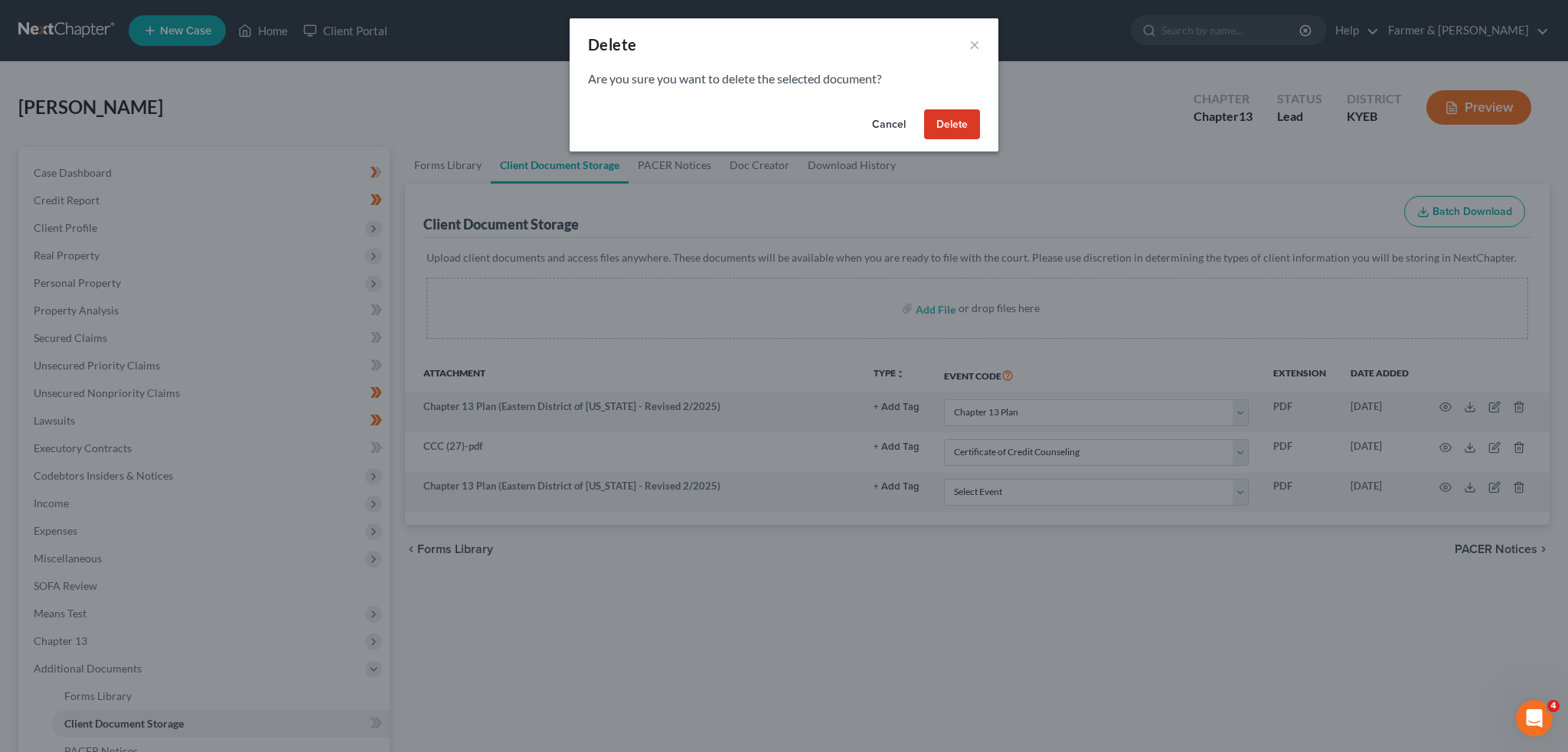
click at [952, 121] on button "Delete" at bounding box center [951, 124] width 56 height 30
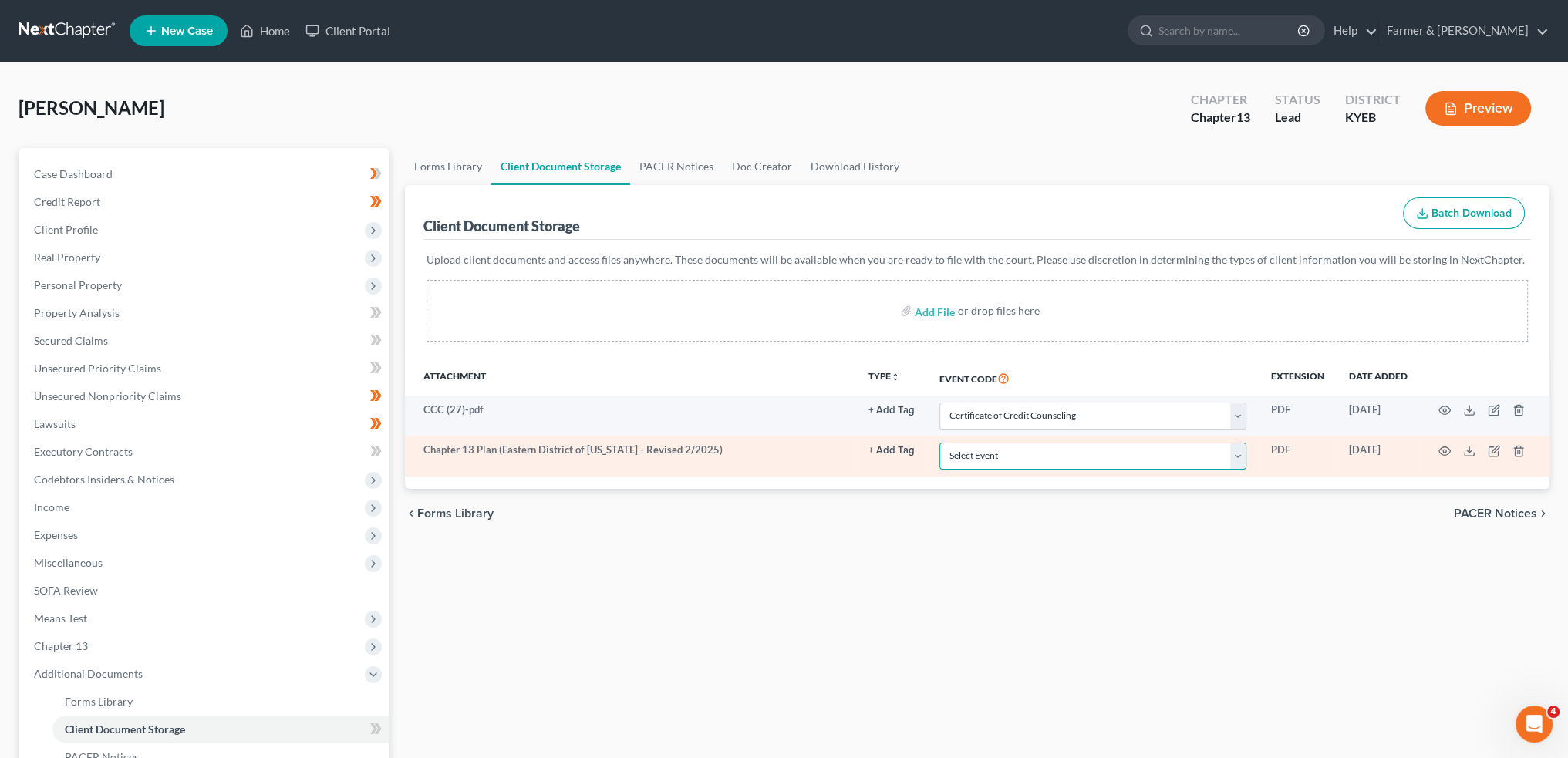
click at [1037, 454] on select "Select Event 20 Largest Unsecured Creditors Amended Schedules A-H, Mailing Matr…" at bounding box center [1092, 456] width 307 height 27
select select "12"
click at [939, 443] on select "Select Event 20 Largest Unsecured Creditors Amended Schedules A-H, Mailing Matr…" at bounding box center [1092, 456] width 307 height 27
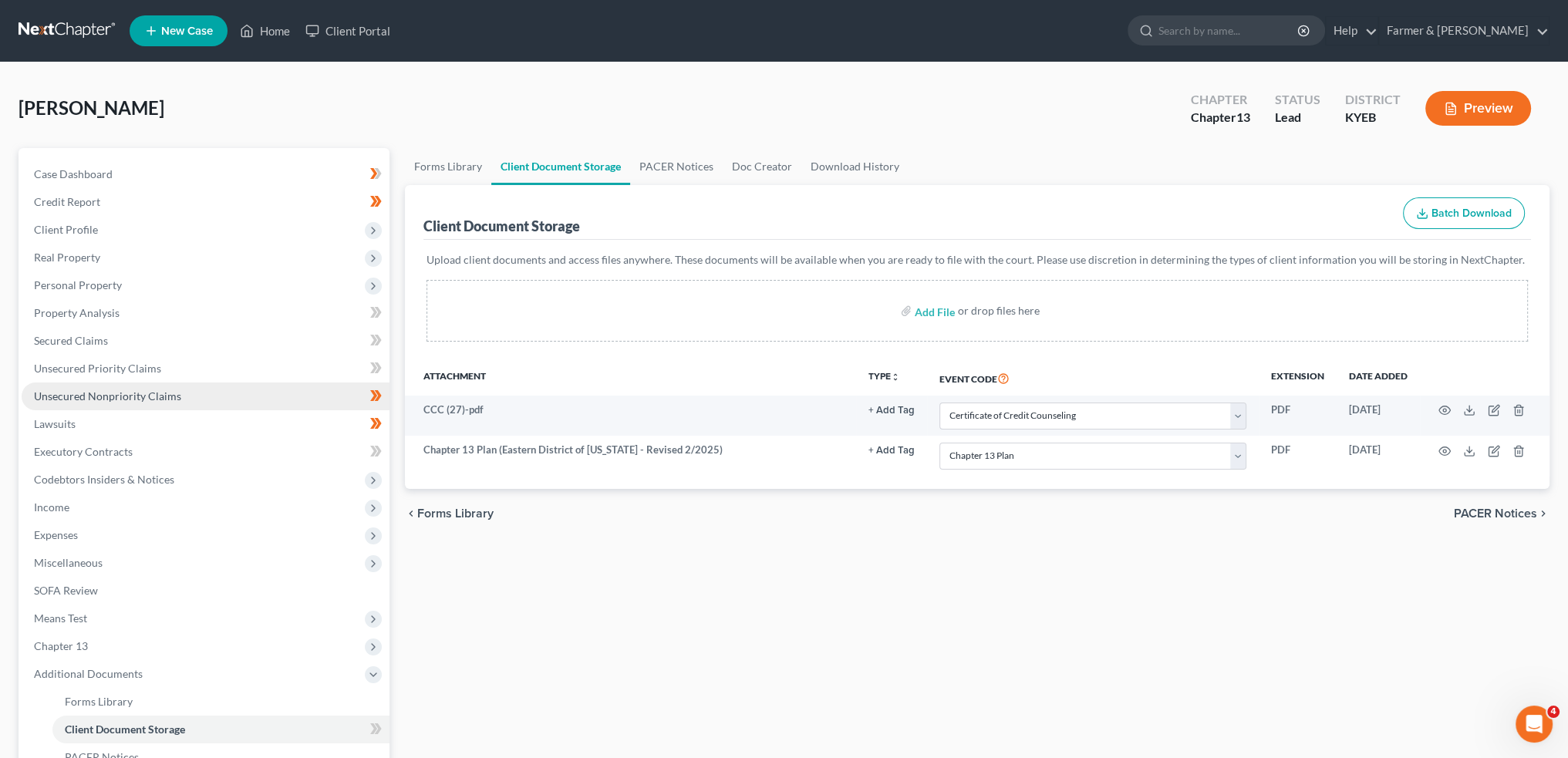
drag, startPoint x: 872, startPoint y: 583, endPoint x: 280, endPoint y: 388, distance: 623.3
click at [862, 582] on div "Forms Library Client Document Storage PACER Notices Doc Creator Download Histor…" at bounding box center [977, 538] width 1160 height 780
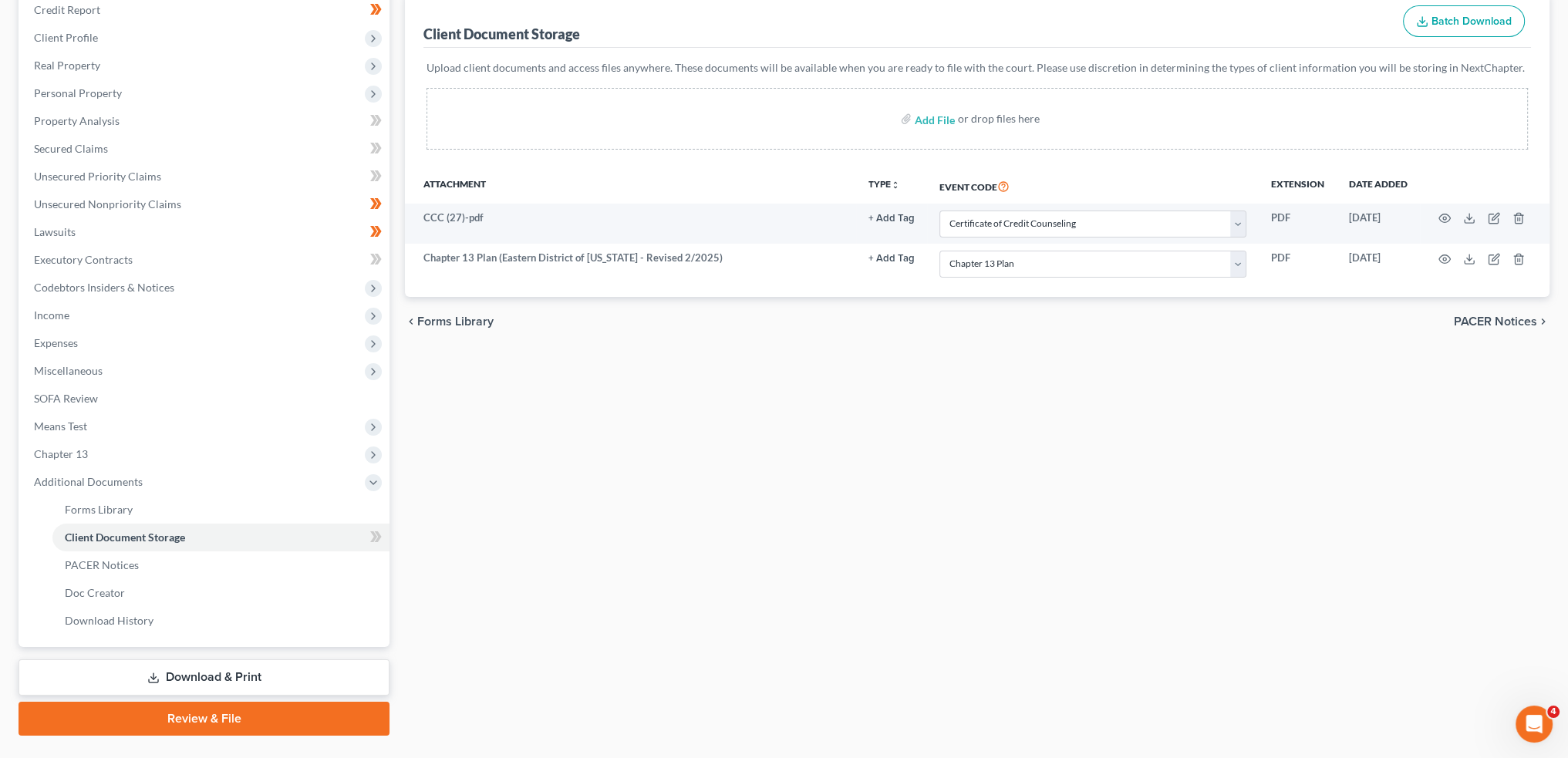
scroll to position [227, 0]
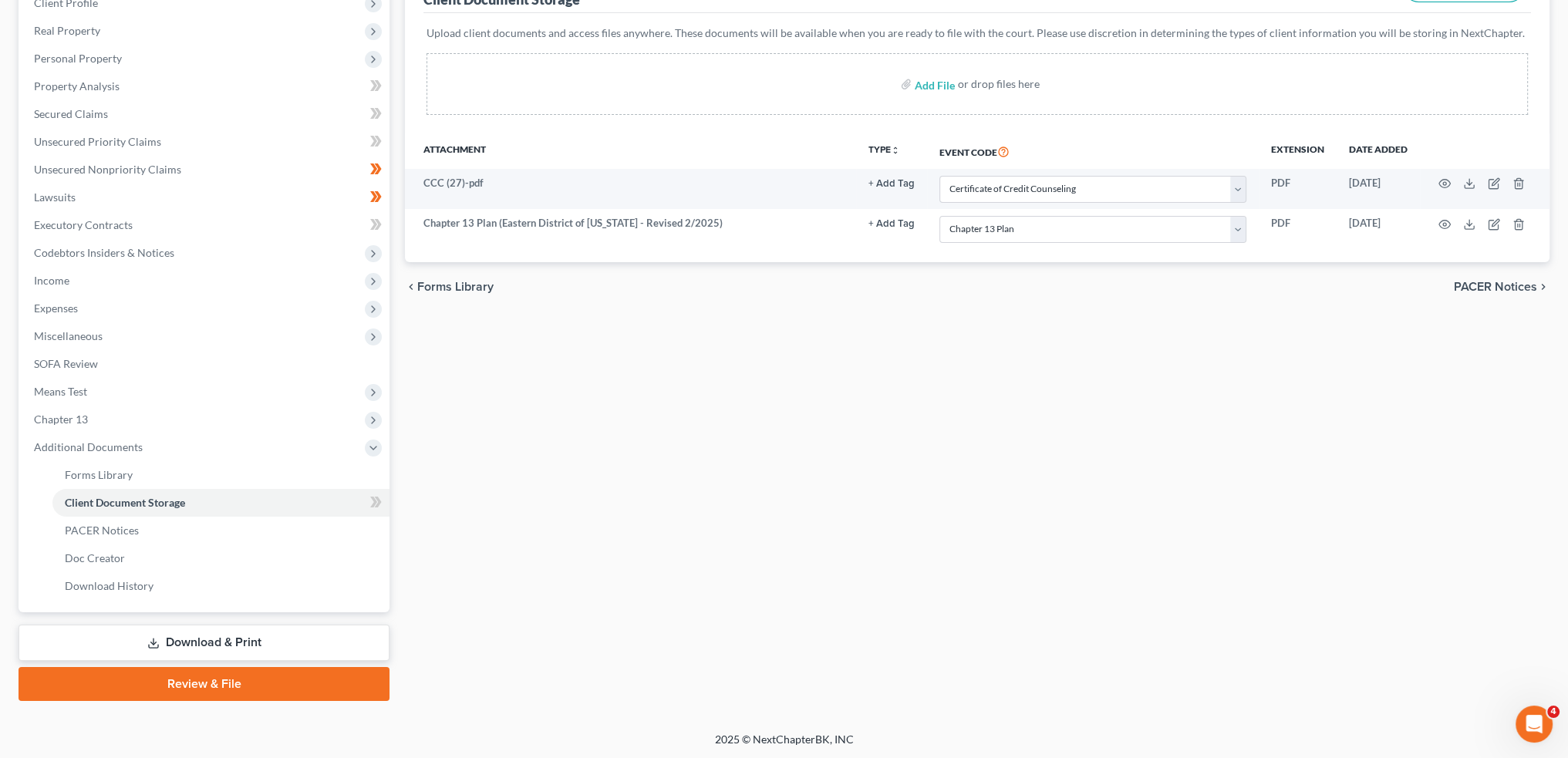
click at [338, 681] on link "Review & File" at bounding box center [204, 684] width 371 height 34
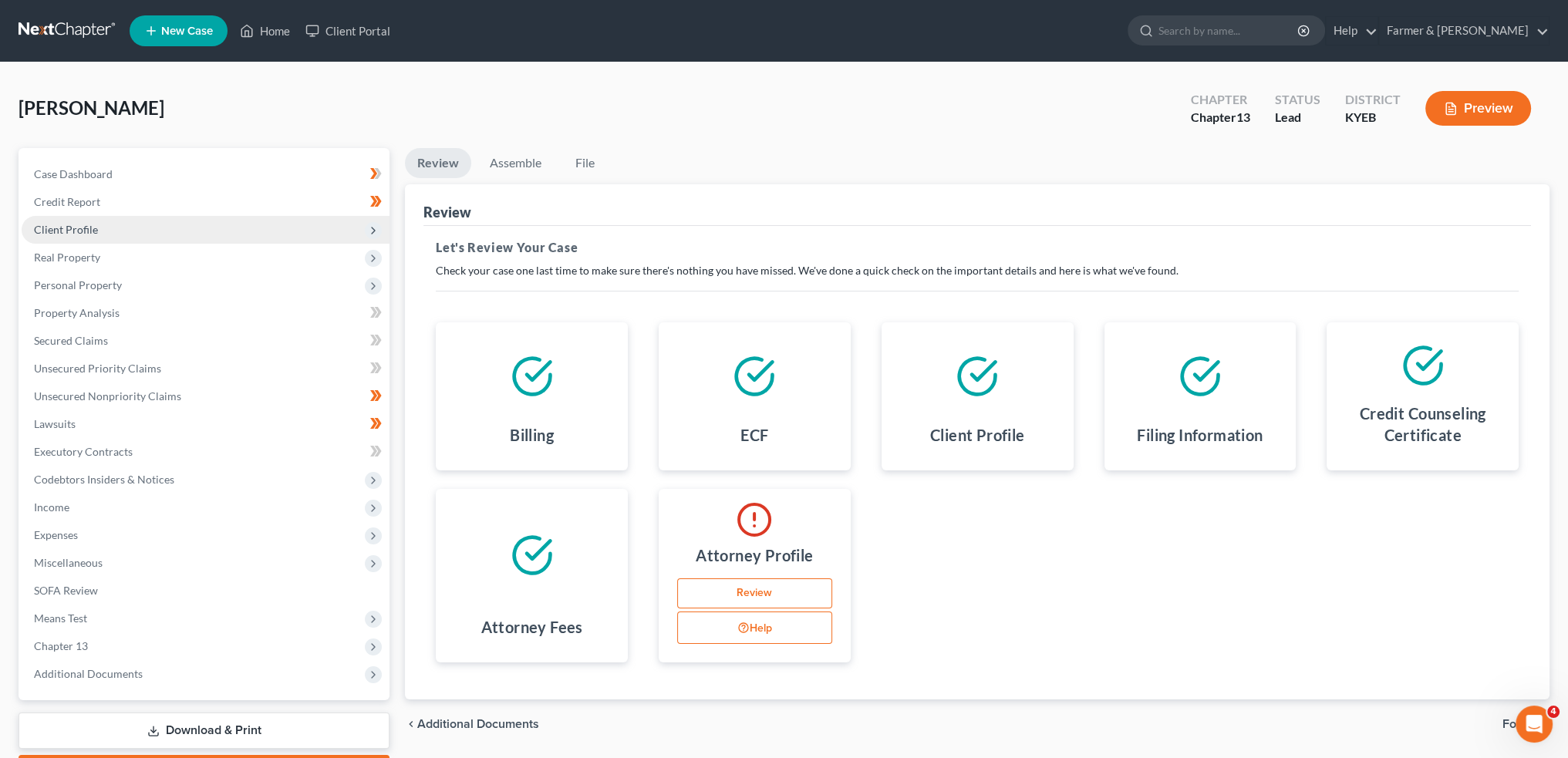
click at [142, 222] on span "Client Profile" at bounding box center [205, 229] width 368 height 28
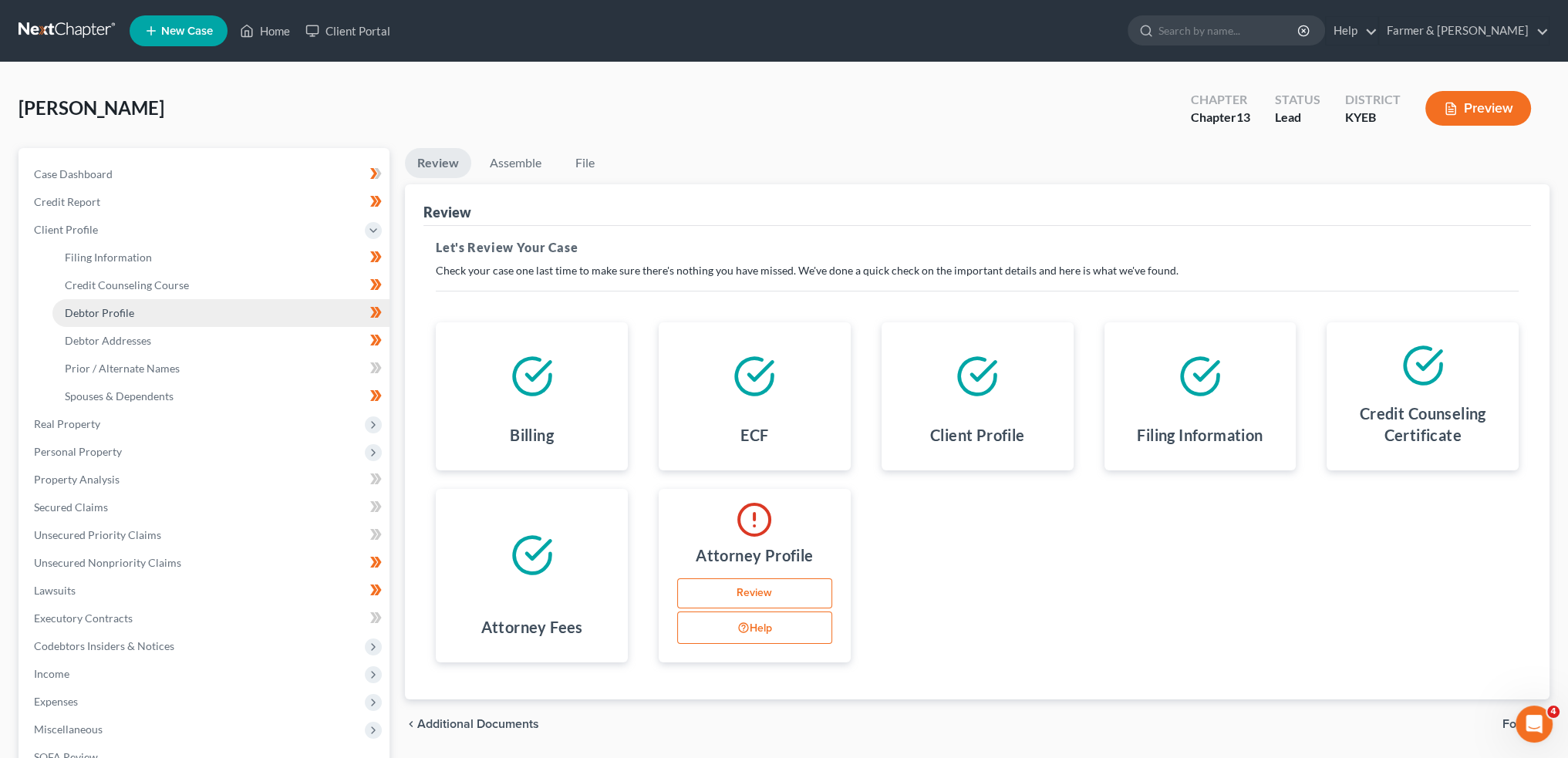
click at [142, 320] on link "Debtor Profile" at bounding box center [221, 313] width 337 height 28
select select "2"
select select "1"
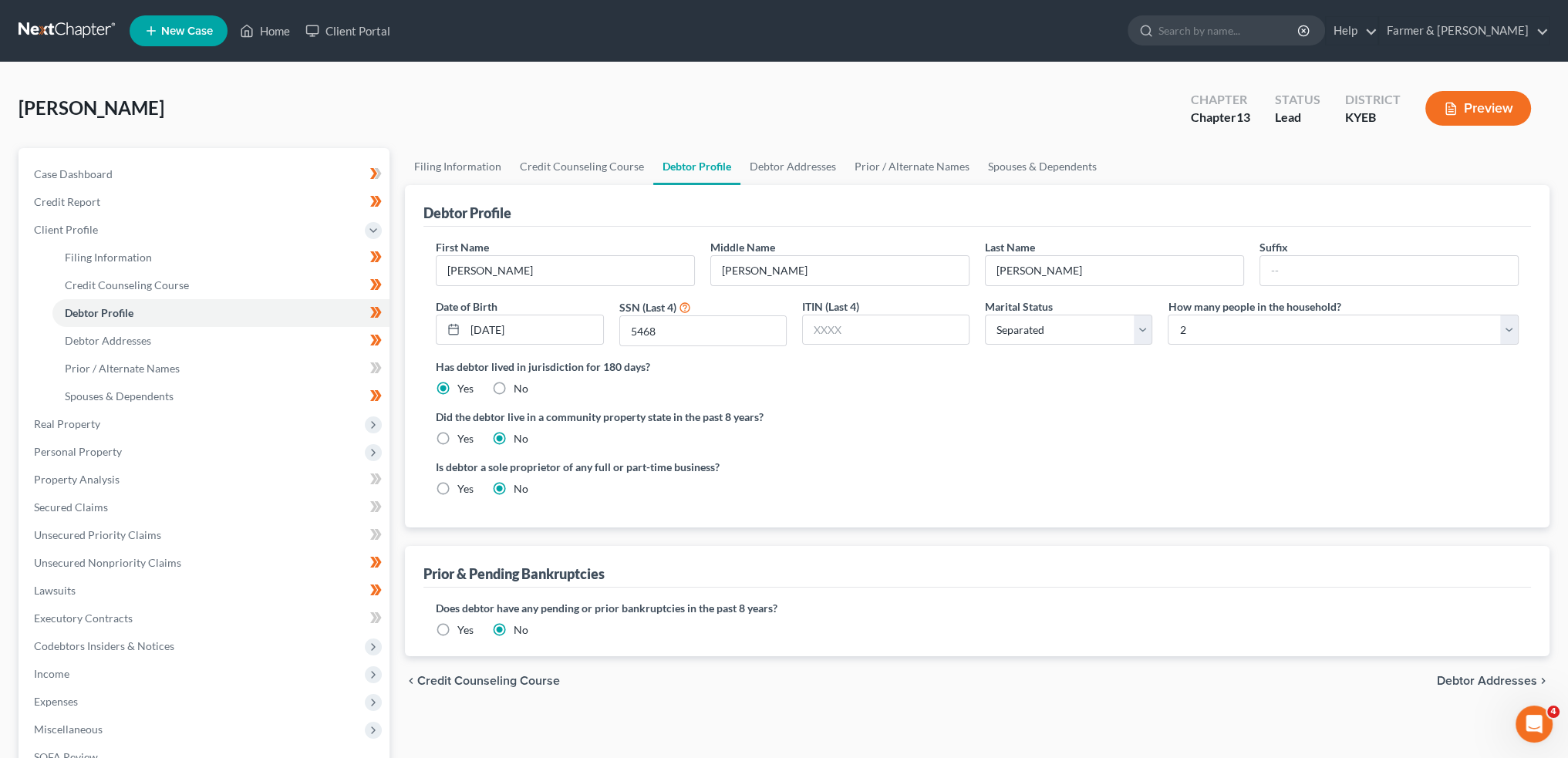
click at [450, 138] on div "McClellan, Robin Upgraded Chapter Chapter 13 Status Lead District KYEB Preview" at bounding box center [784, 115] width 1531 height 67
click at [446, 162] on link "Filing Information" at bounding box center [458, 166] width 106 height 37
select select "1"
select select "0"
select select "3"
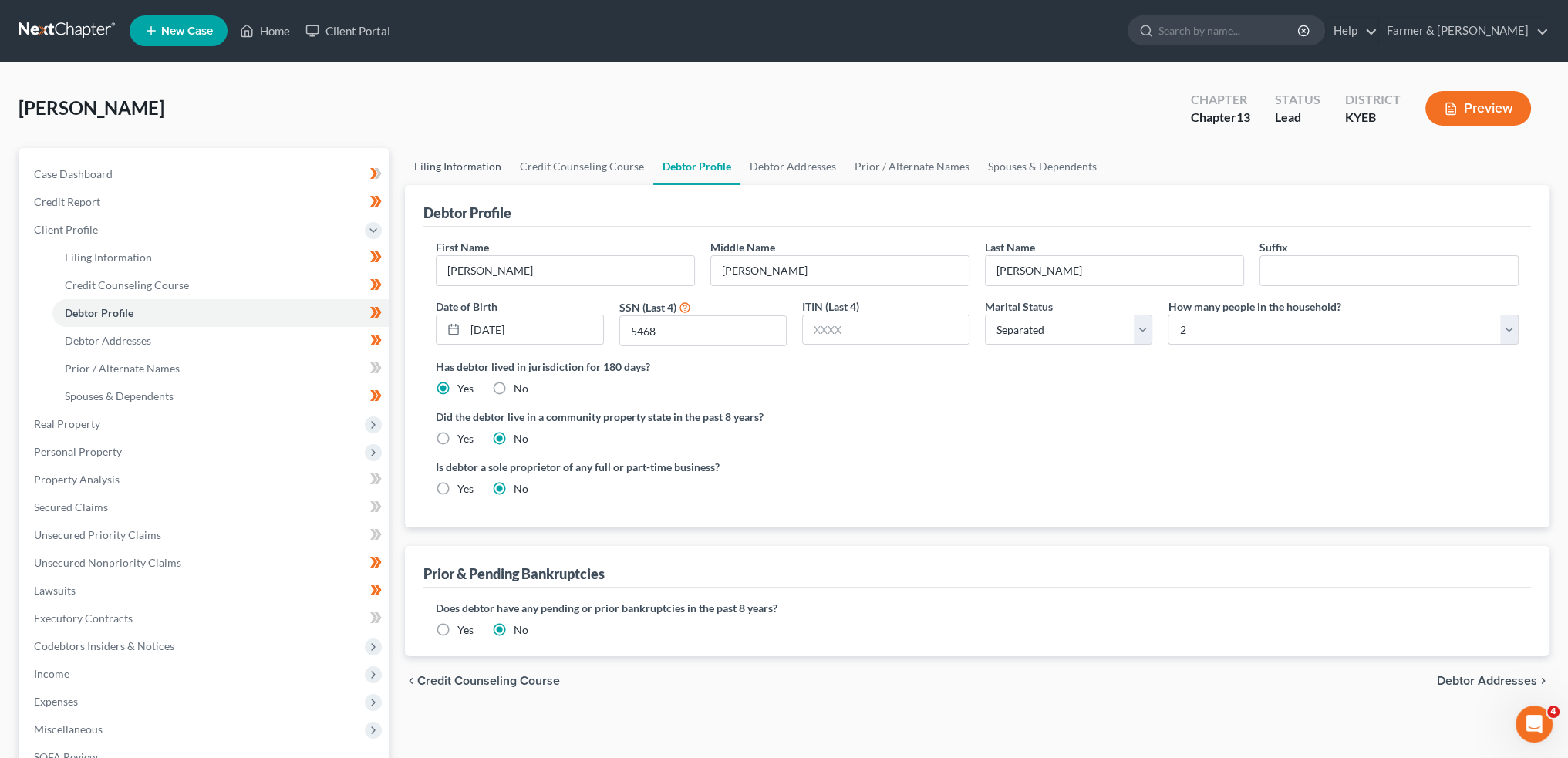
select select "32"
select select "1"
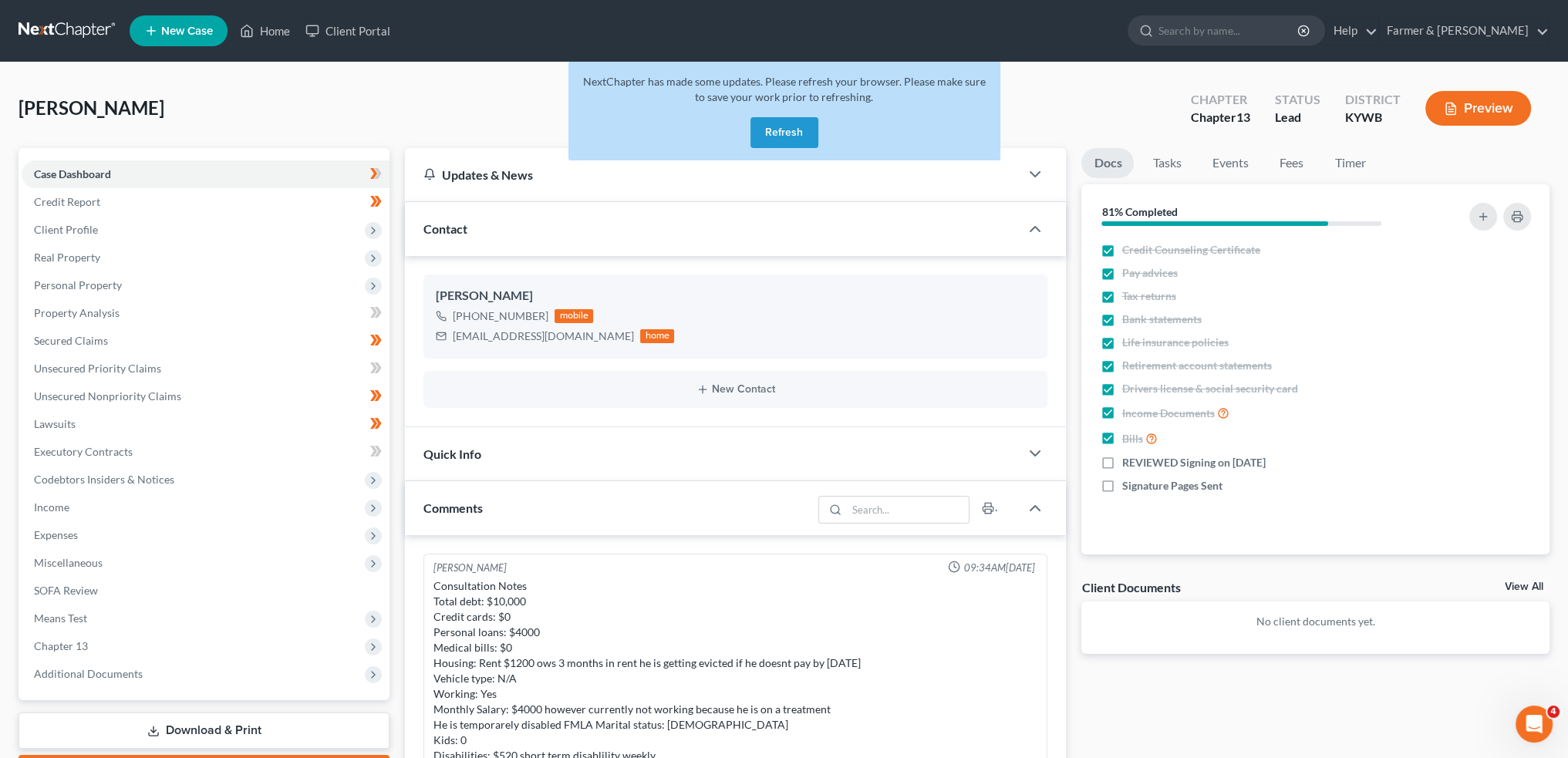
click at [794, 142] on button "Refresh" at bounding box center [784, 133] width 68 height 31
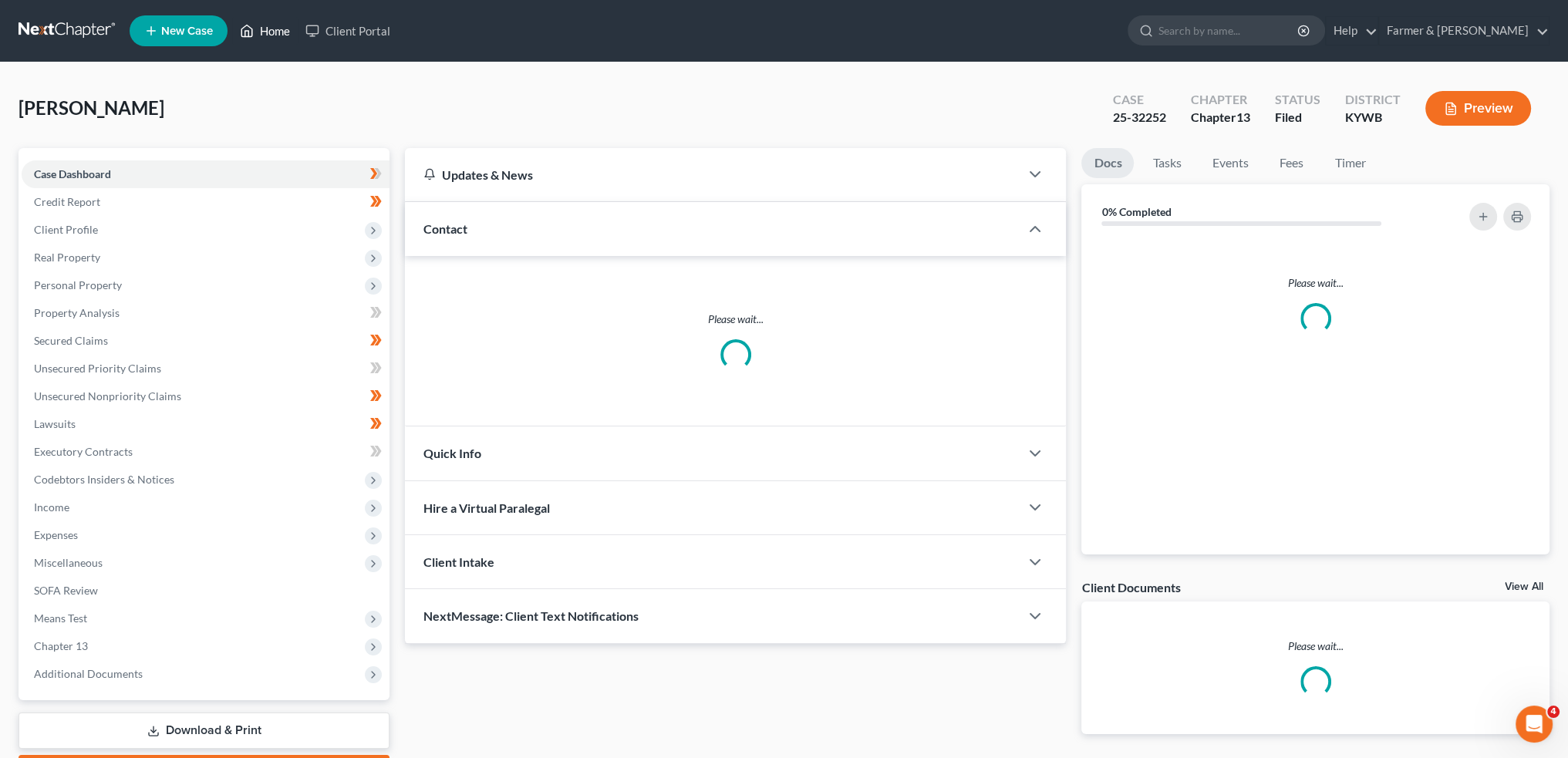
click at [266, 28] on link "Home" at bounding box center [265, 31] width 66 height 28
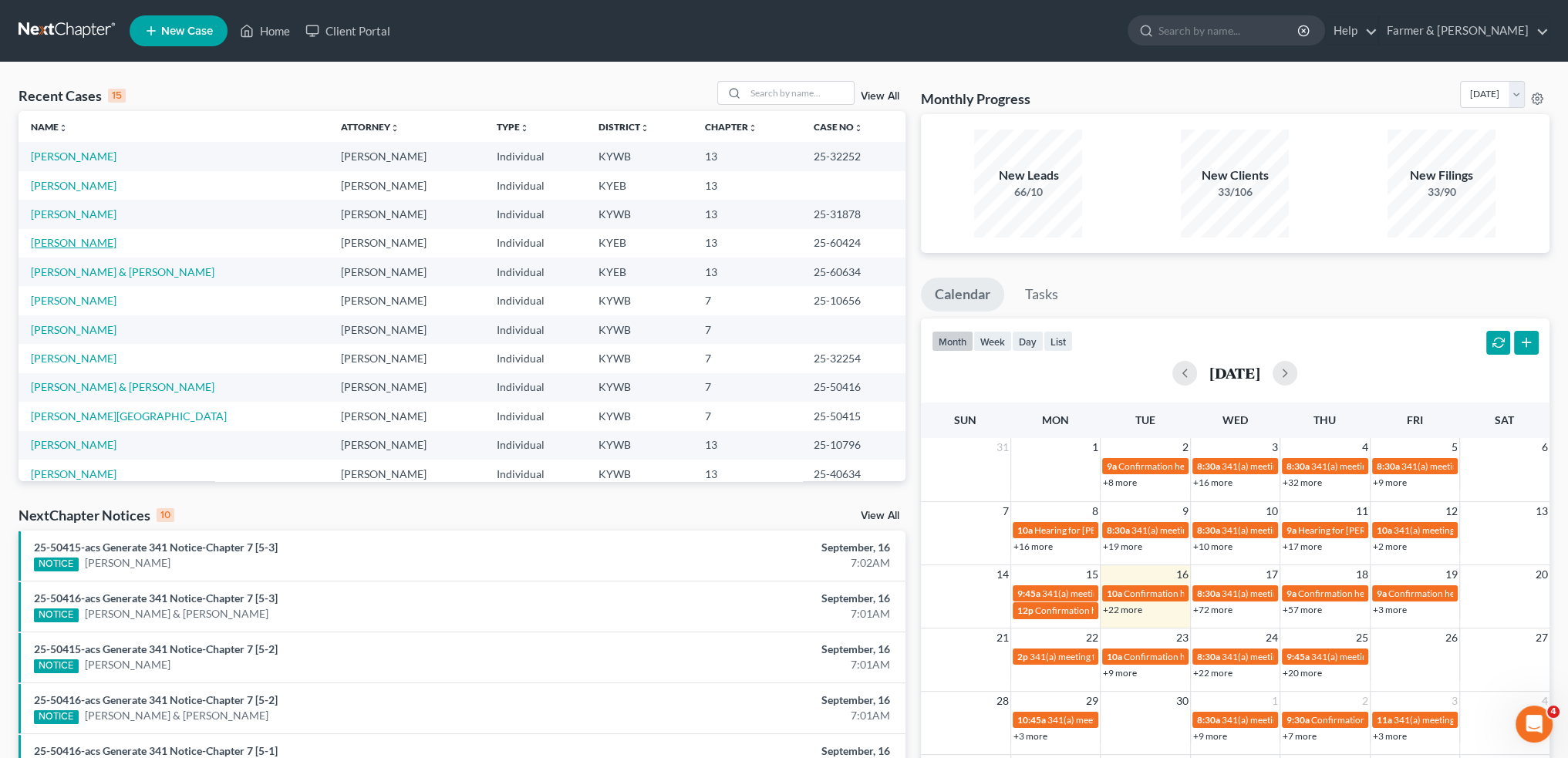
click at [78, 242] on link "[PERSON_NAME]" at bounding box center [74, 243] width 86 height 13
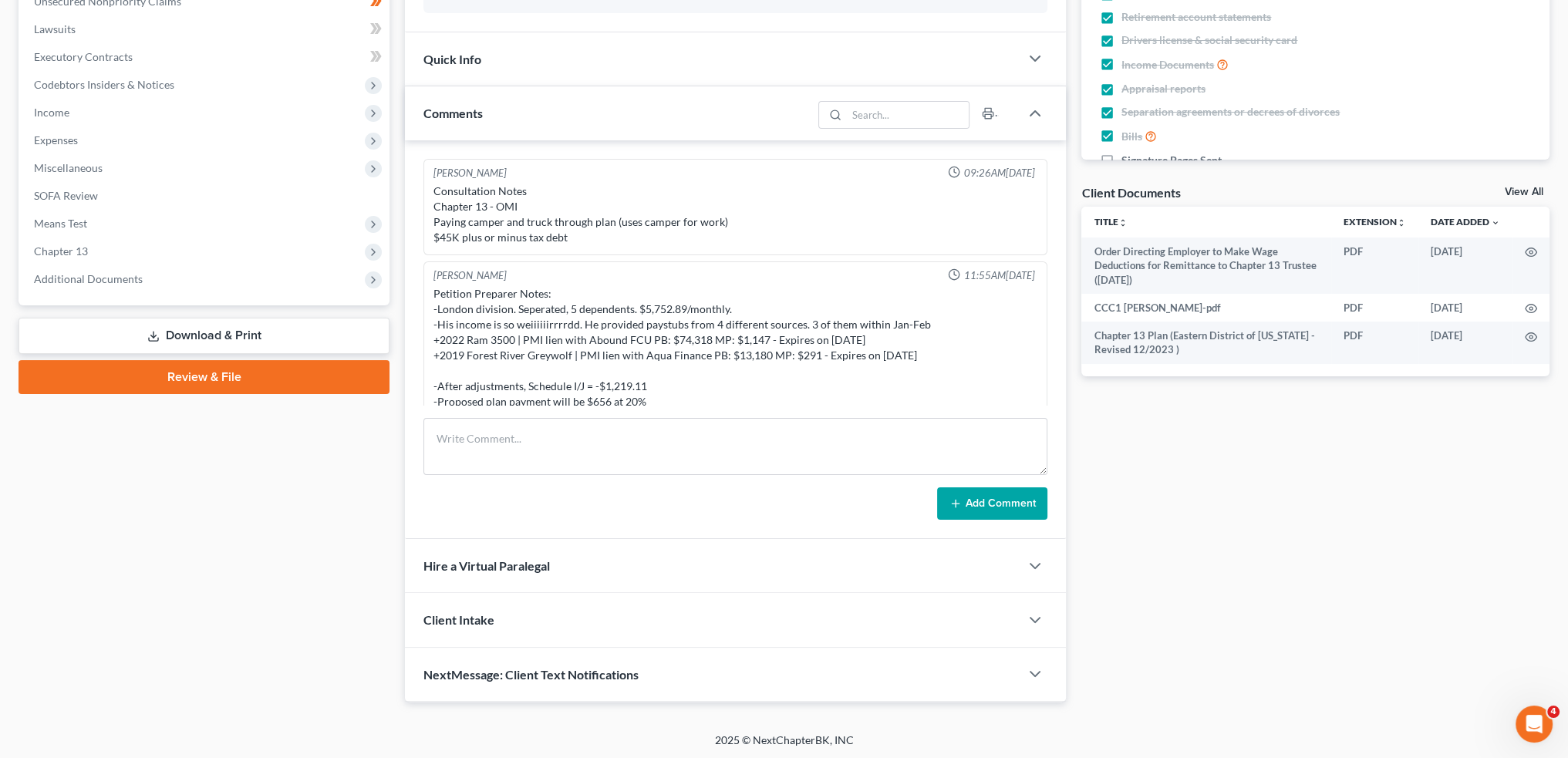
scroll to position [12, 0]
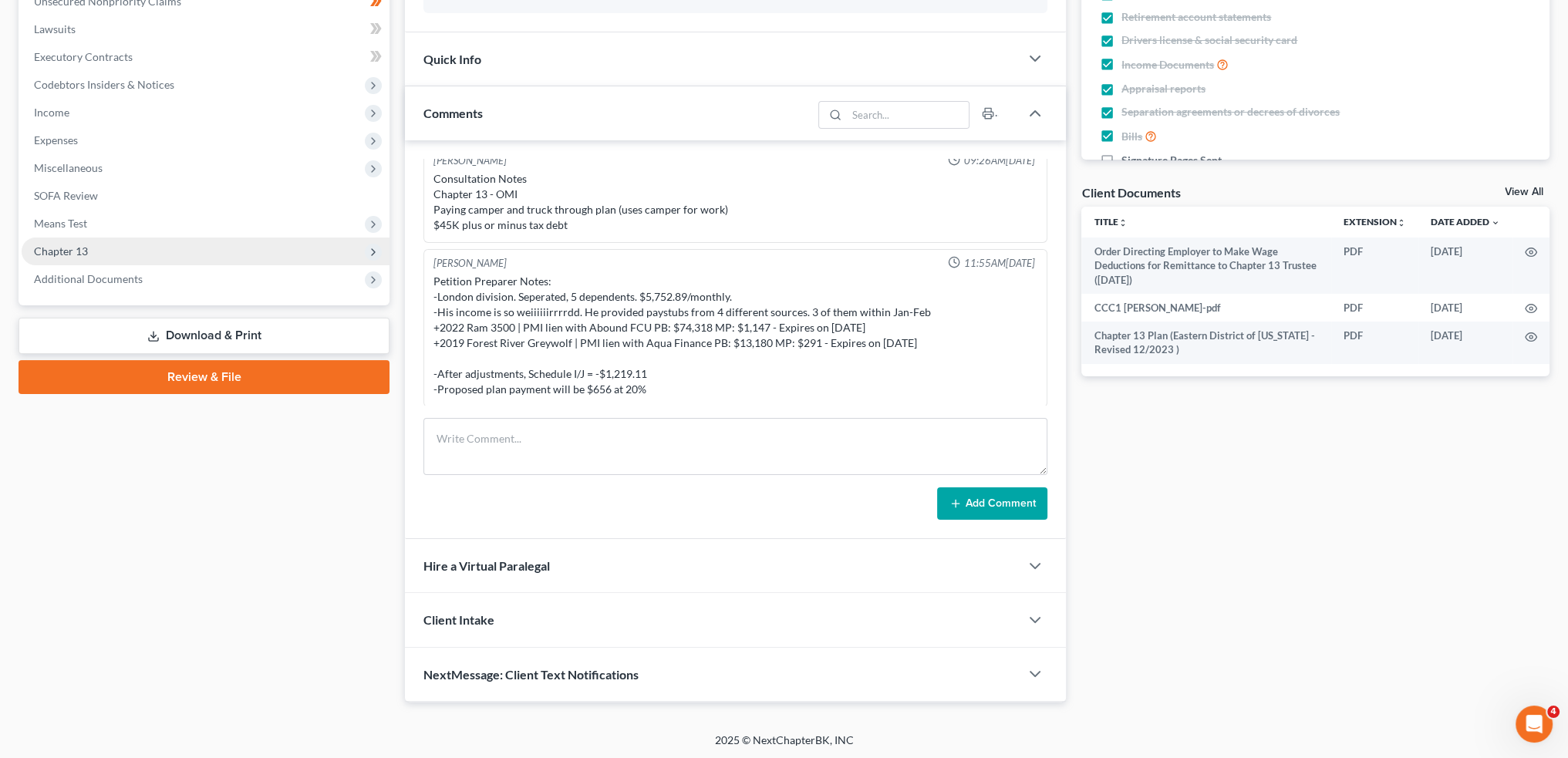
click at [79, 258] on span "Chapter 13" at bounding box center [205, 251] width 368 height 28
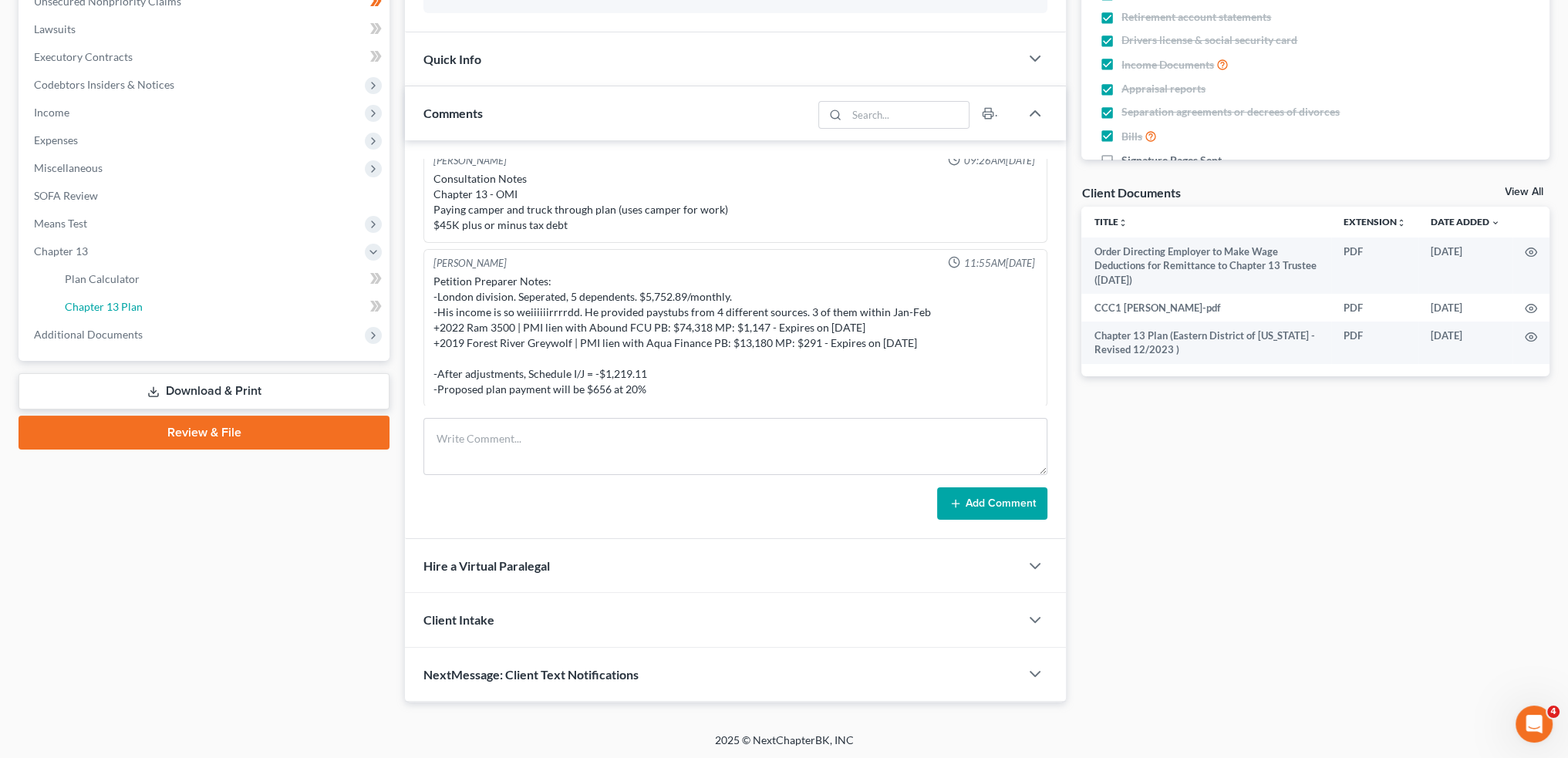
drag, startPoint x: 86, startPoint y: 302, endPoint x: 598, endPoint y: 310, distance: 512.1
click at [86, 302] on span "Chapter 13 Plan" at bounding box center [104, 307] width 78 height 13
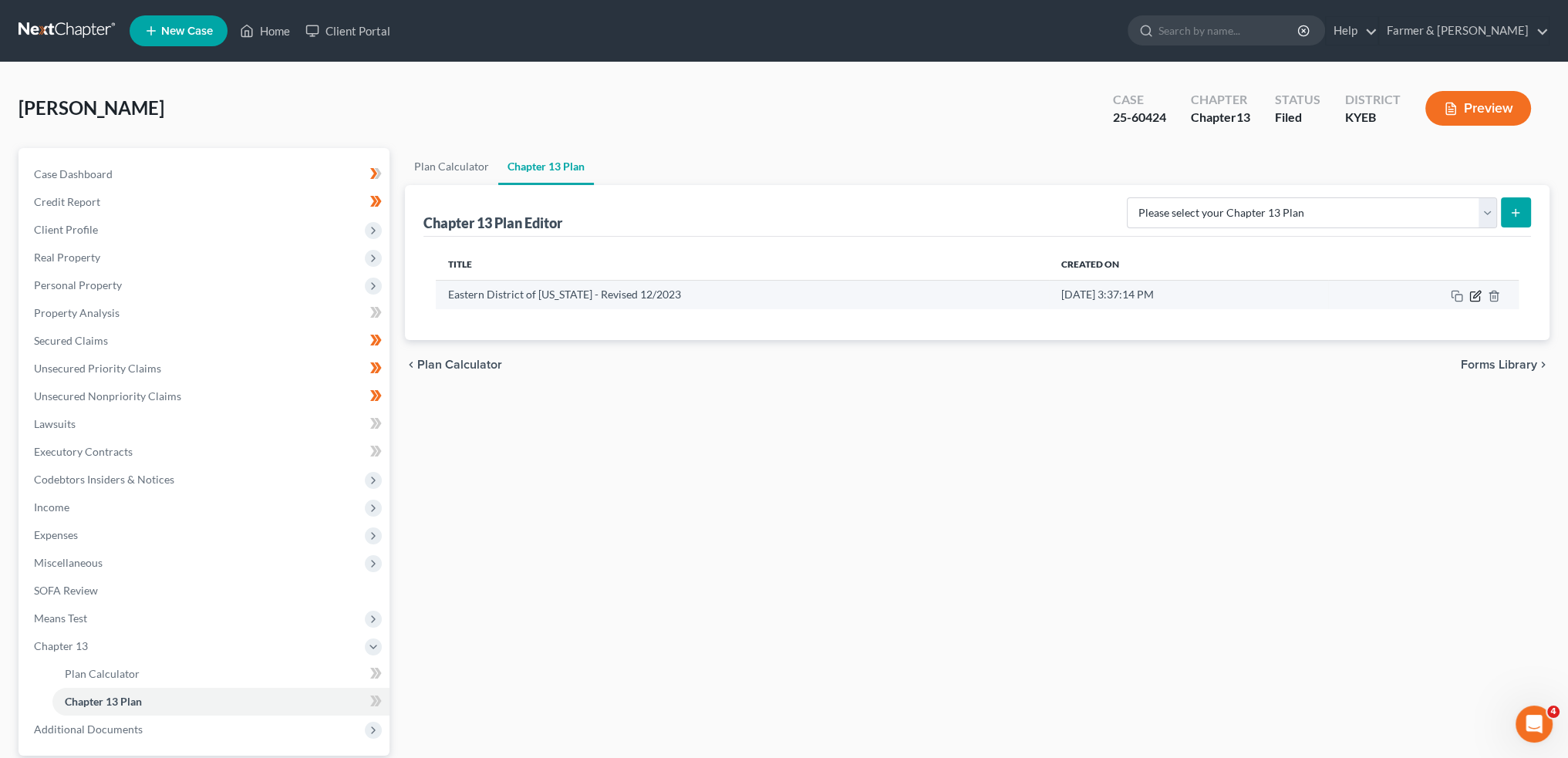
click at [1474, 296] on icon "button" at bounding box center [1476, 293] width 7 height 7
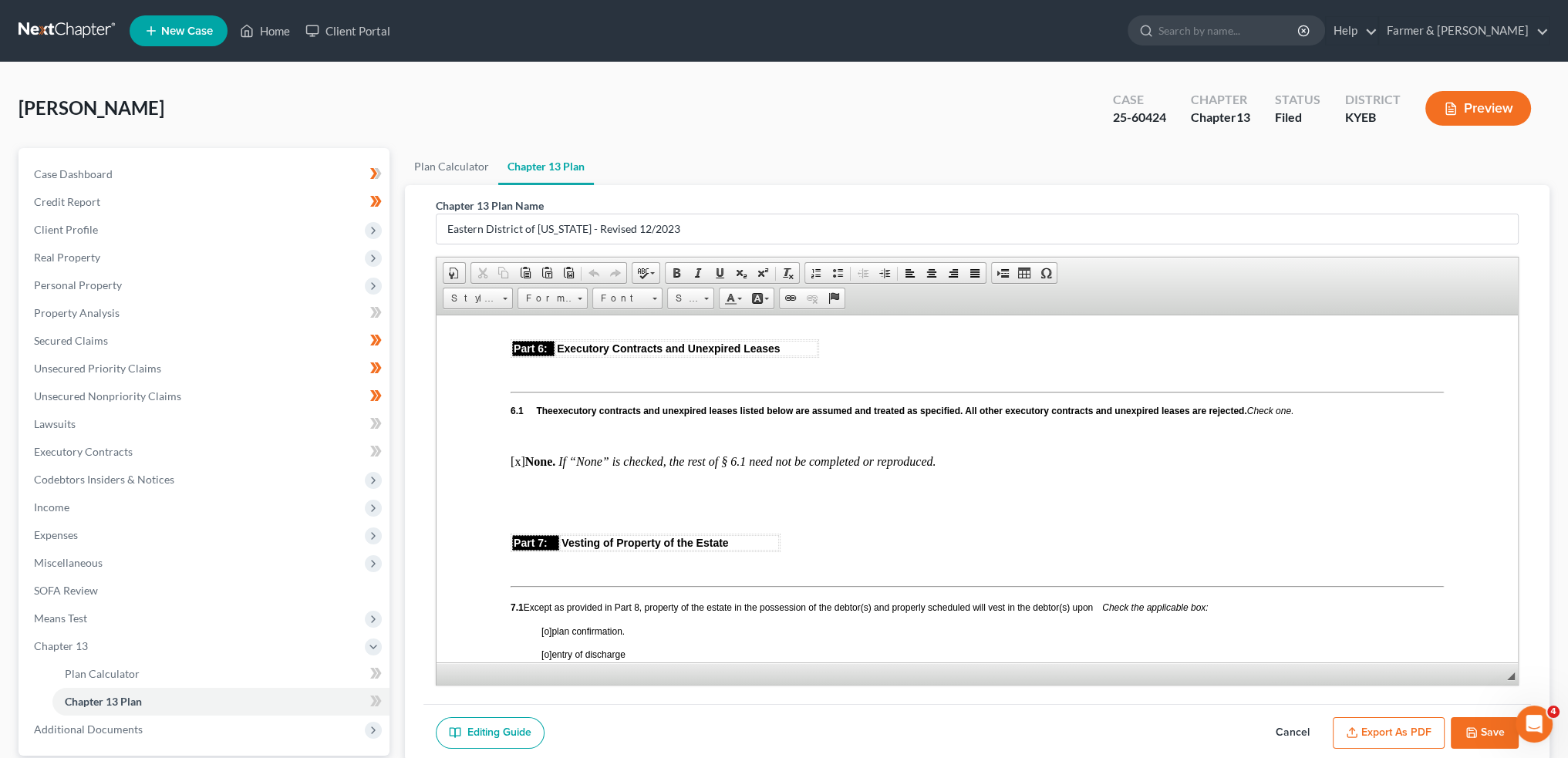
scroll to position [3858, 0]
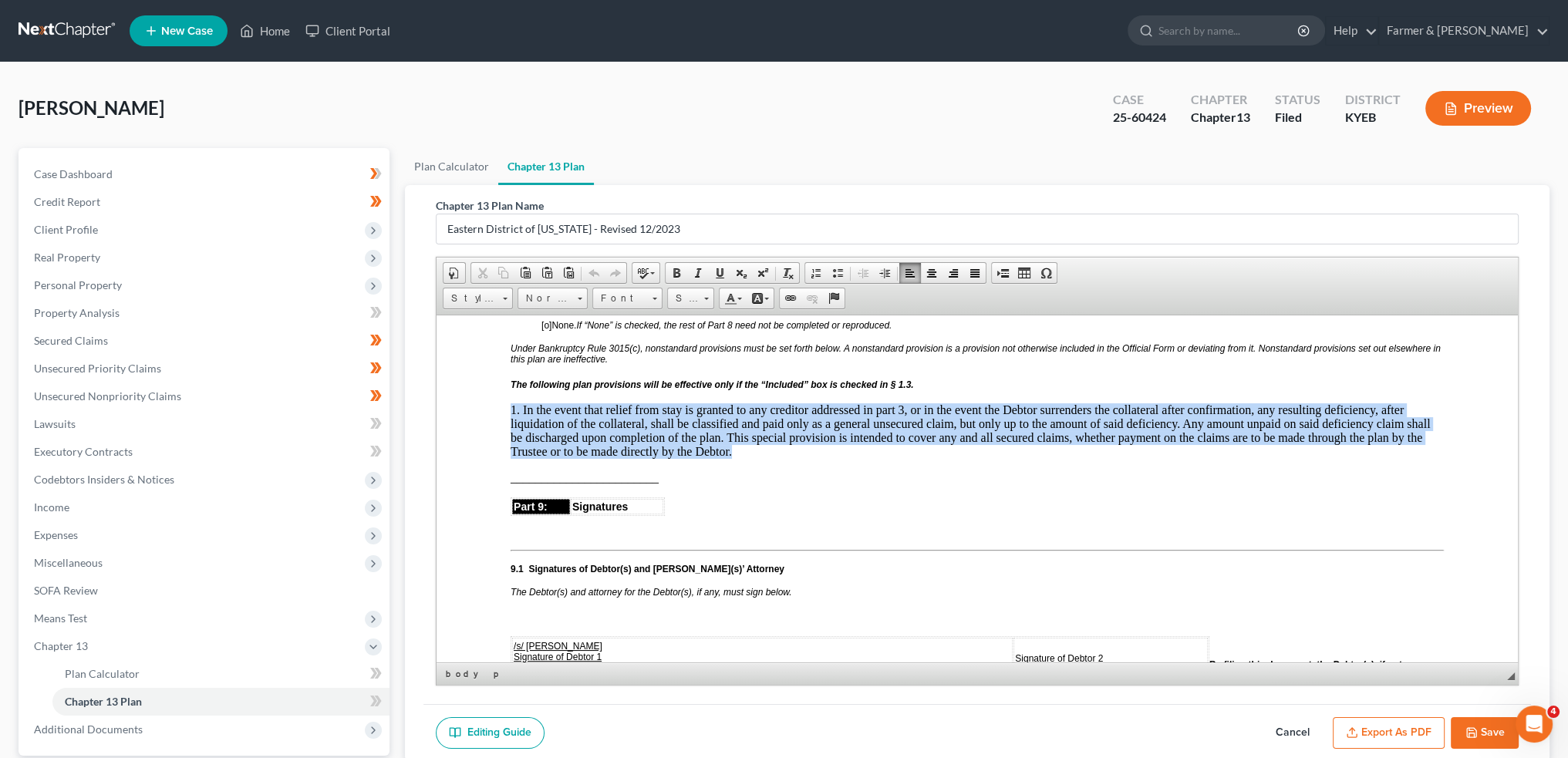
drag, startPoint x: 506, startPoint y: 389, endPoint x: 738, endPoint y: 429, distance: 235.4
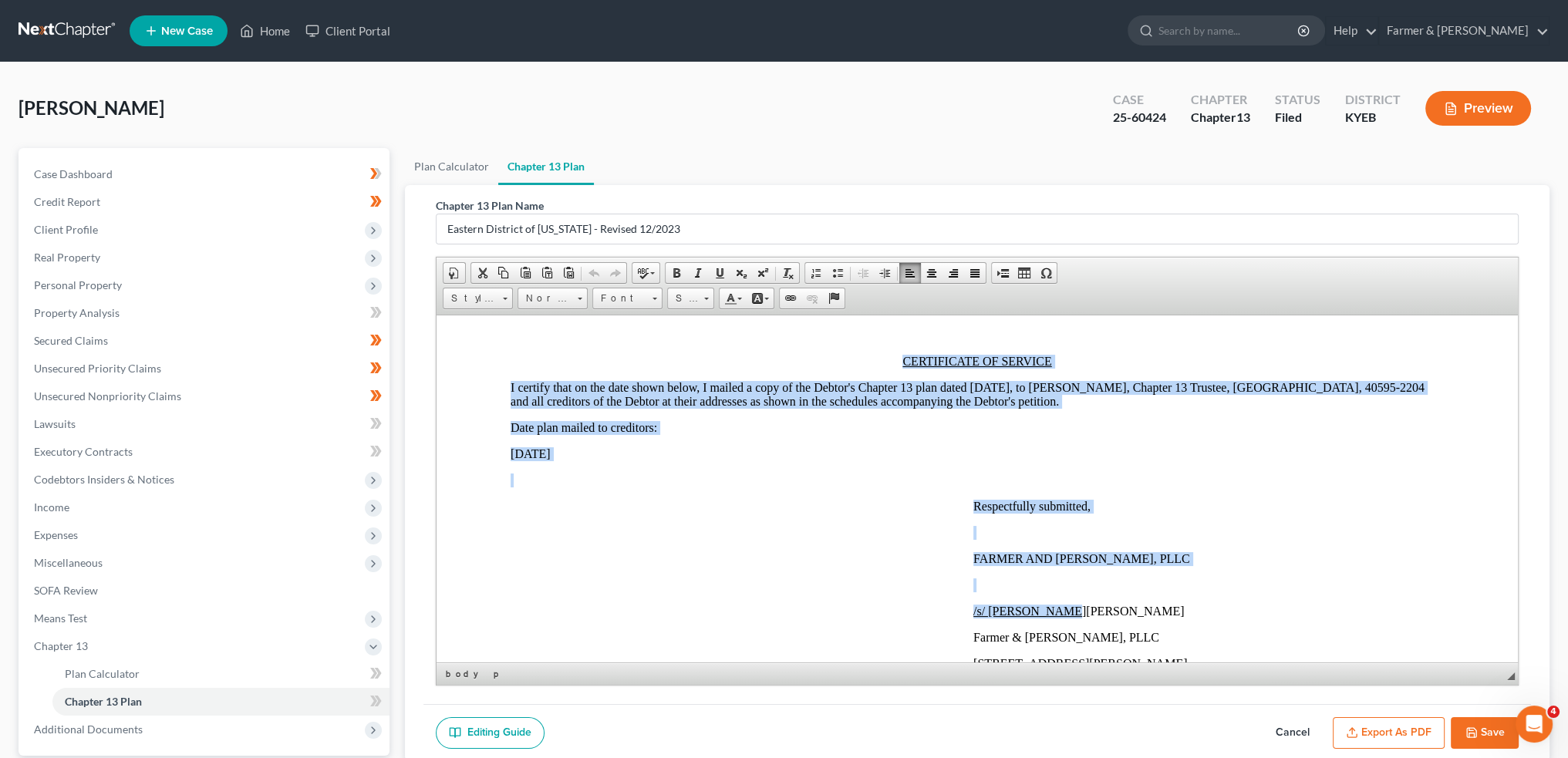
scroll to position [4584, 0]
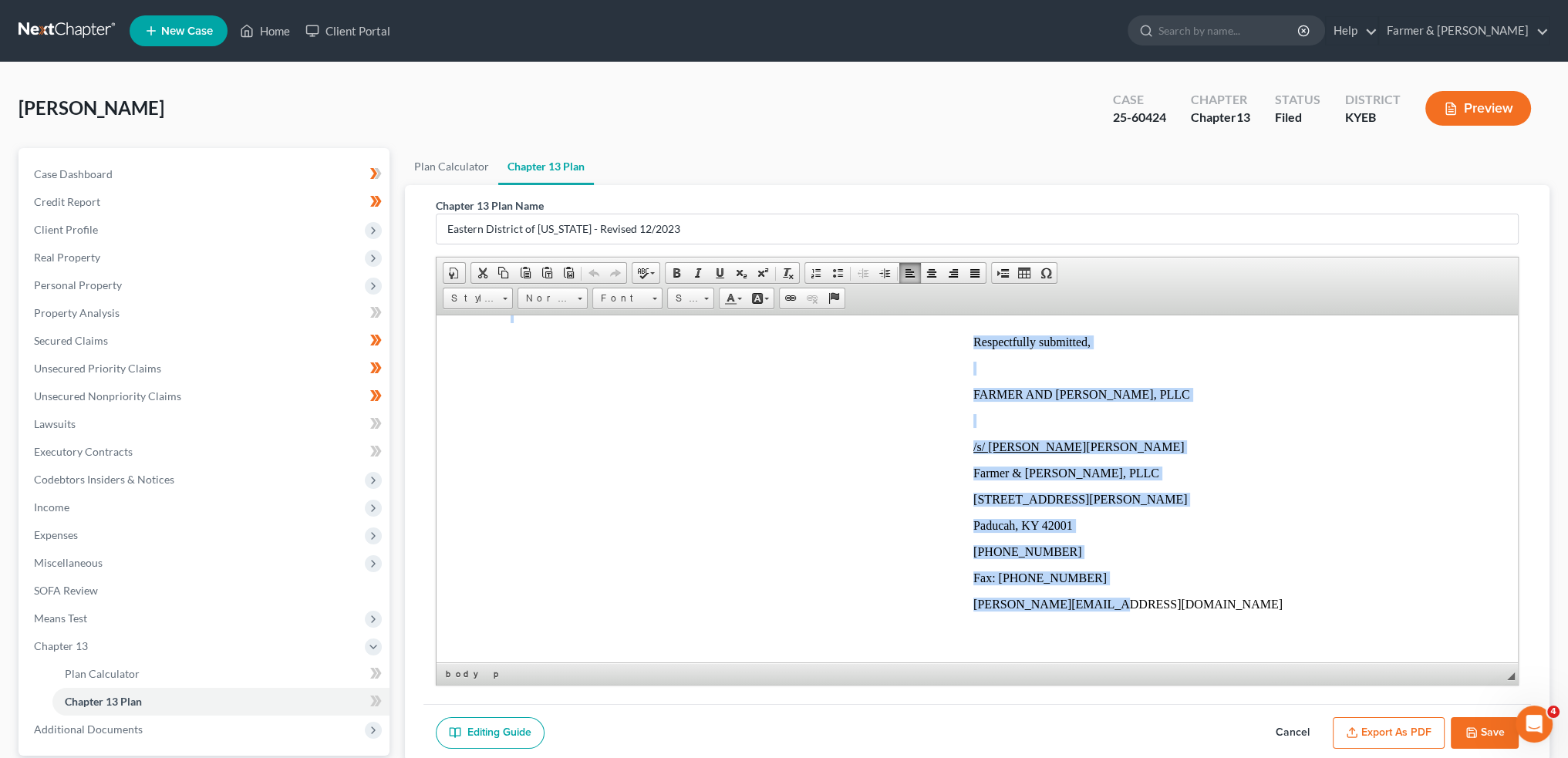
drag, startPoint x: 889, startPoint y: 550, endPoint x: 1146, endPoint y: 617, distance: 265.6
copy body "CERTIFICATE OF SERVICE I certify that on the date shown below, I mailed a copy …"
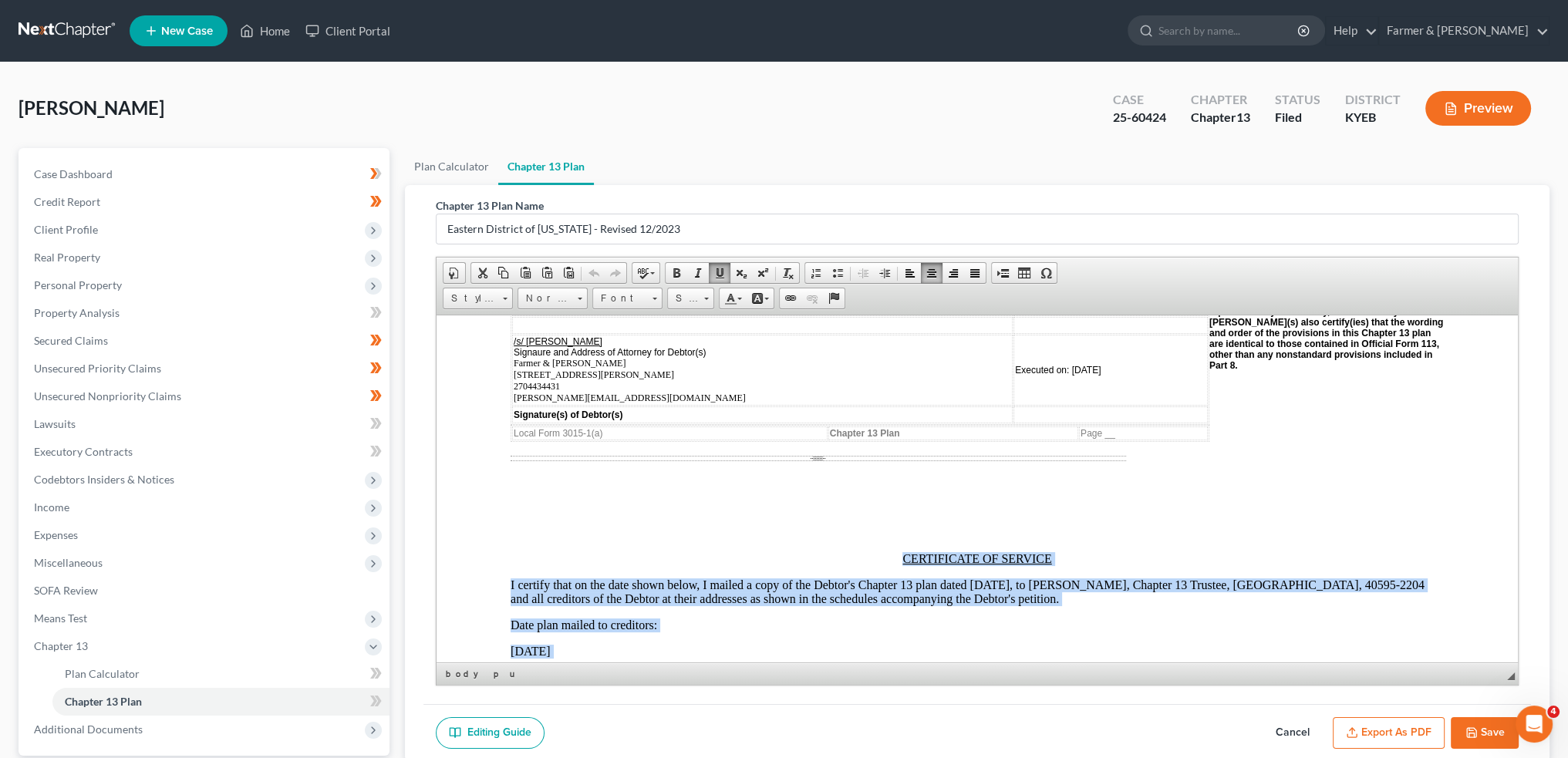
scroll to position [4070, 0]
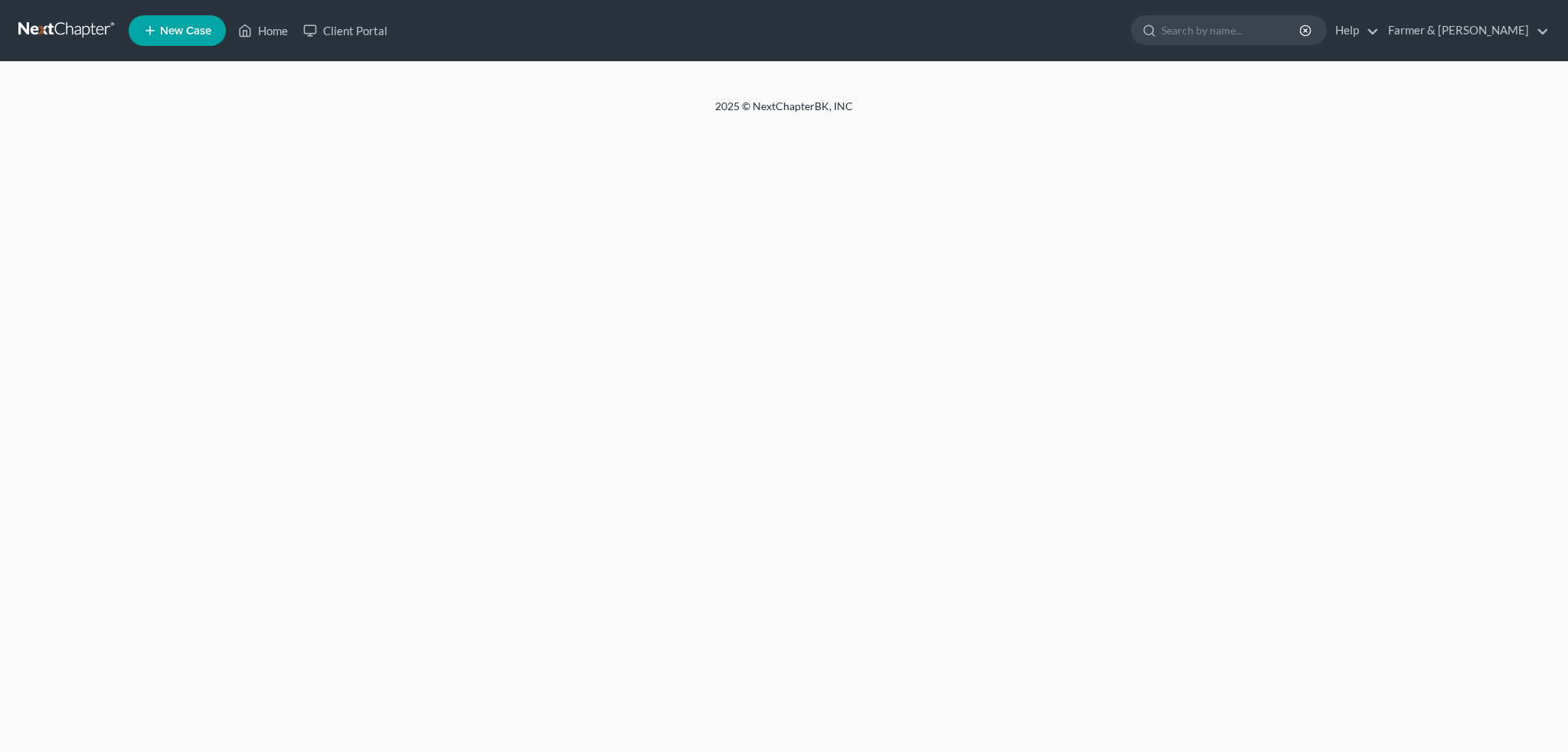
select select "1"
select select "0"
select select "3"
select select "32"
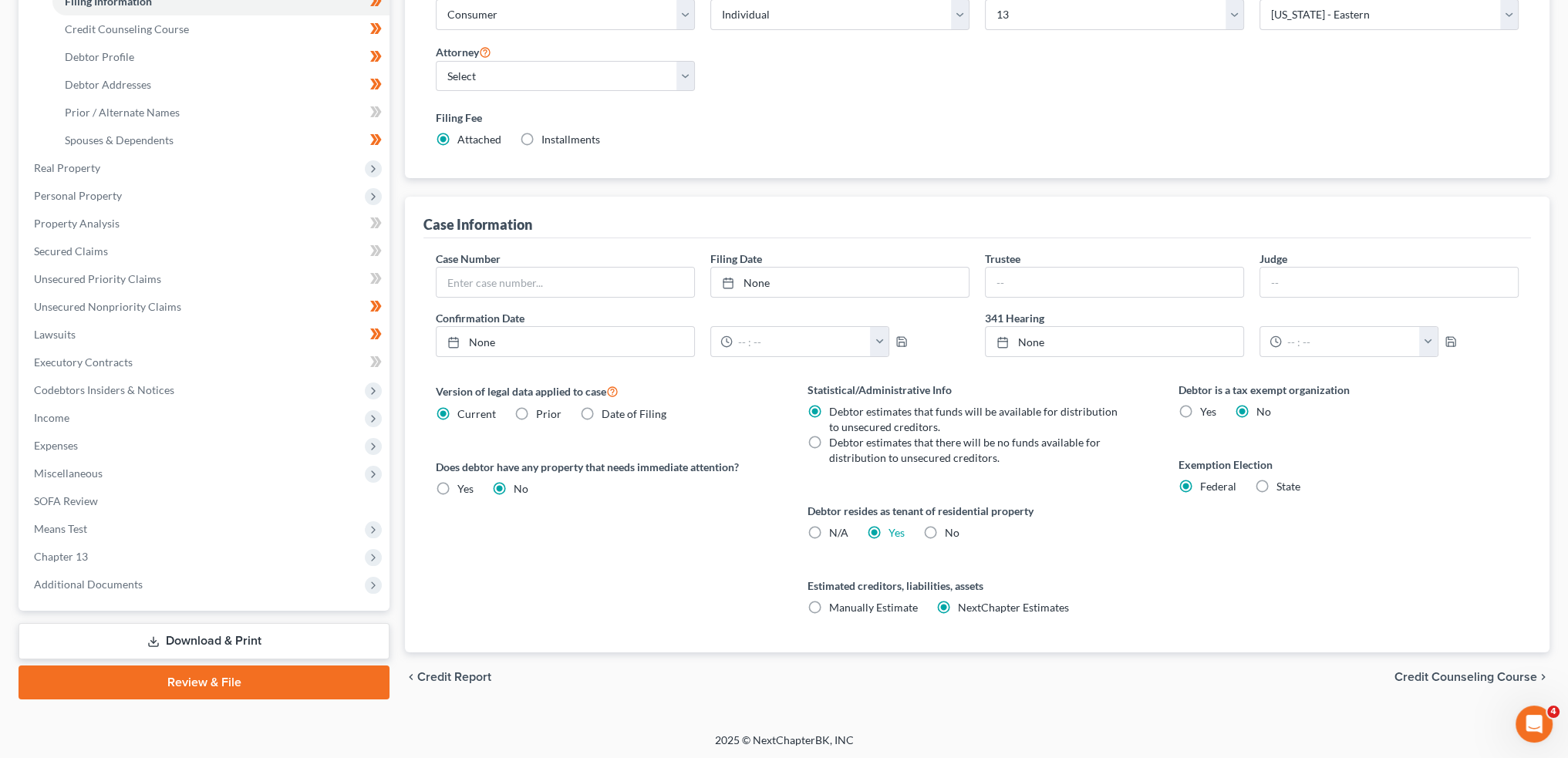
click at [226, 681] on link "Review & File" at bounding box center [204, 683] width 371 height 34
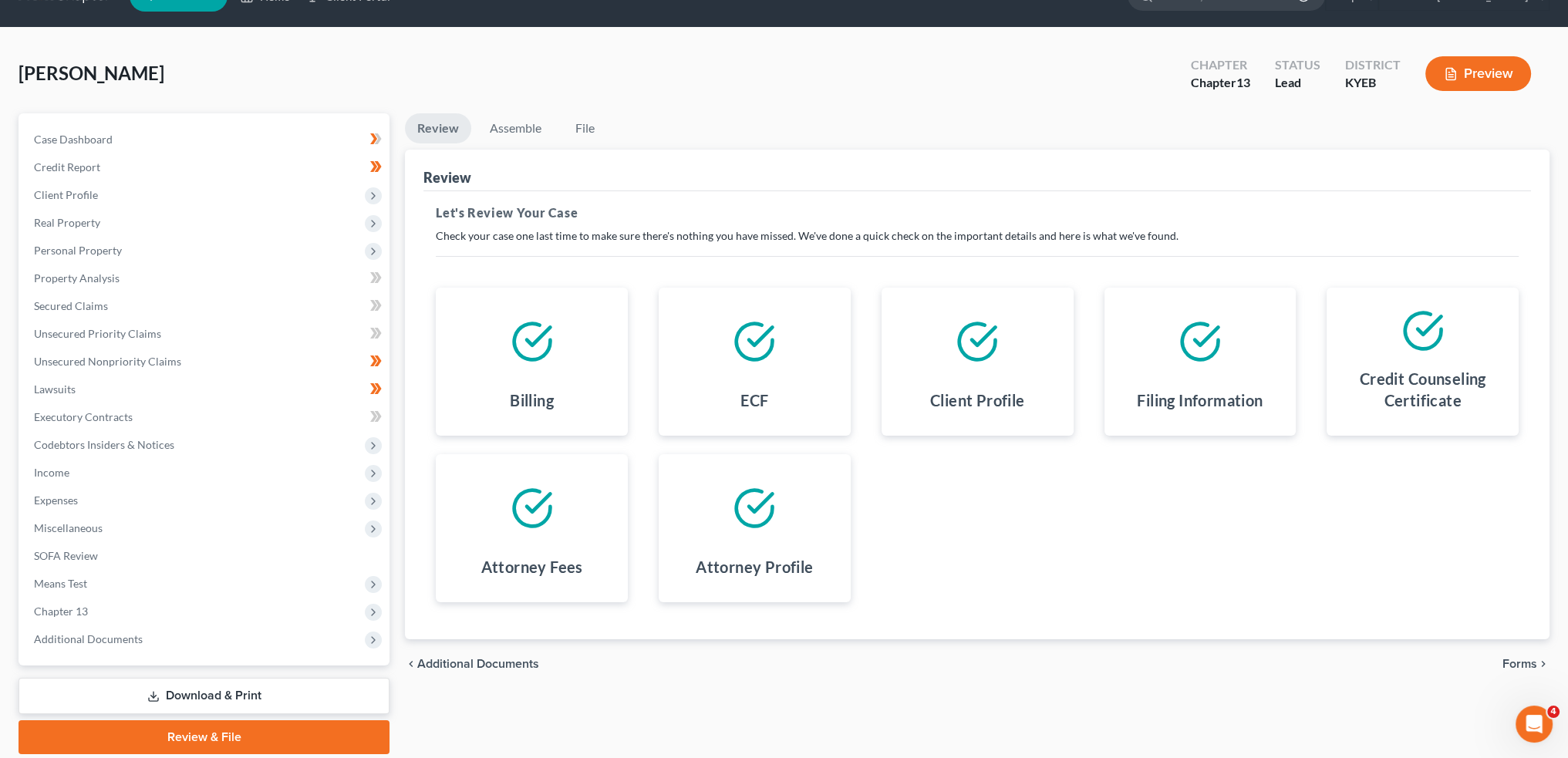
scroll to position [88, 0]
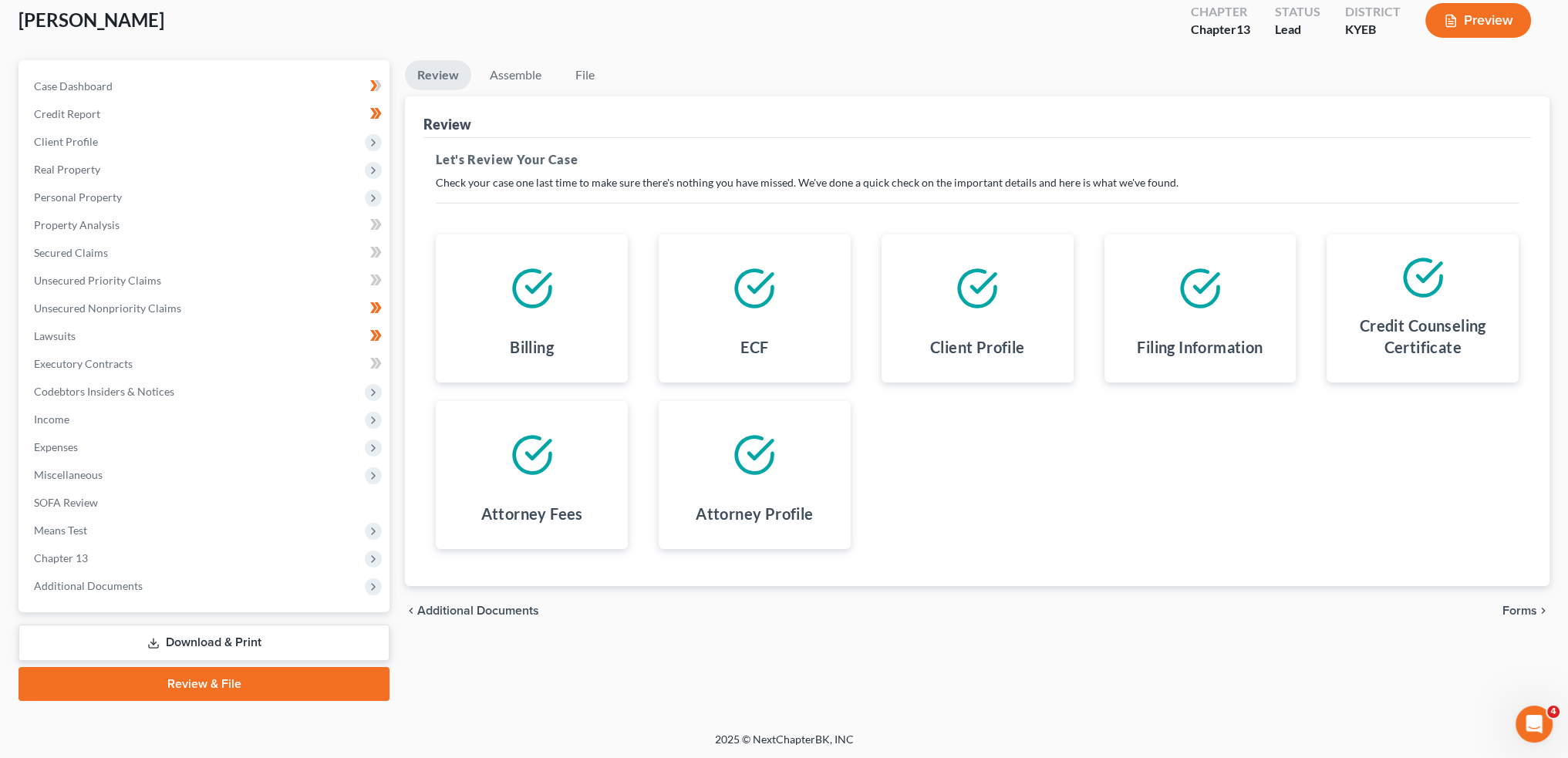
click at [1522, 615] on span "Forms" at bounding box center [1519, 611] width 34 height 12
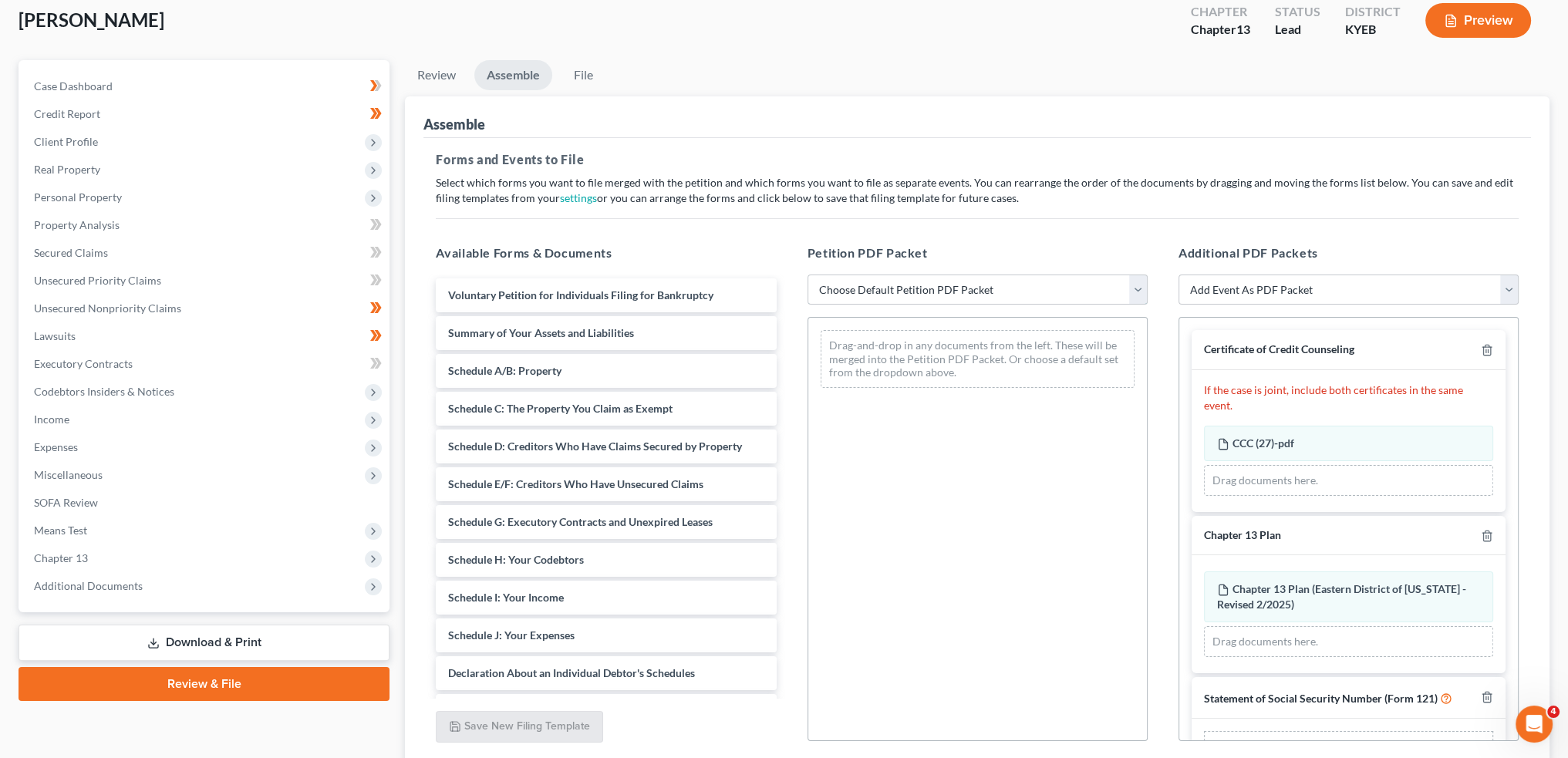
click at [858, 281] on select "Choose Default Petition PDF Packet Complete Bankruptcy Petition (all forms and …" at bounding box center [977, 290] width 340 height 31
select select "0"
click at [807, 274] on select "Choose Default Petition PDF Packet Complete Bankruptcy Petition (all forms and …" at bounding box center [977, 290] width 340 height 31
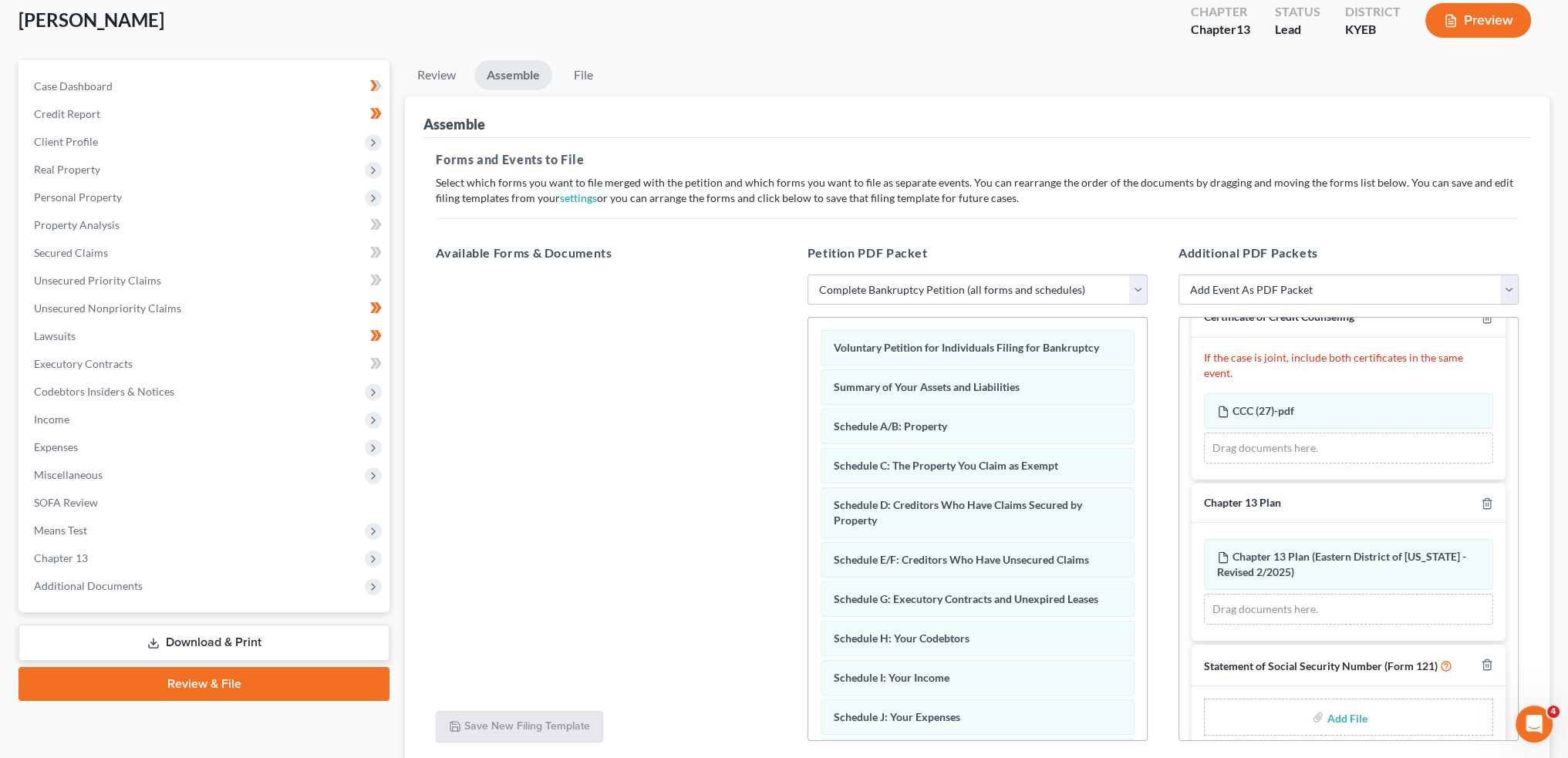
scroll to position [50, 0]
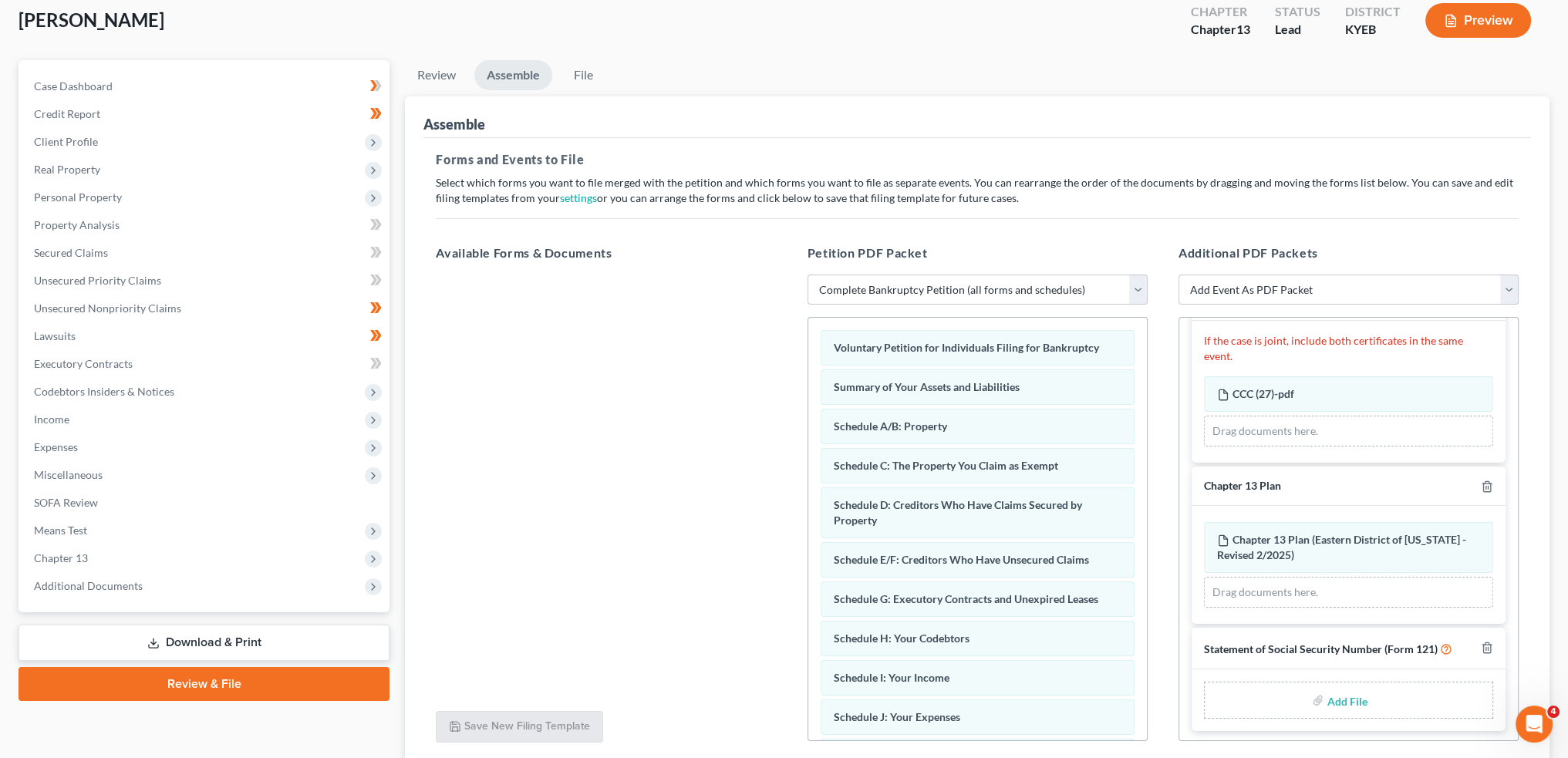
click at [1345, 690] on input "file" at bounding box center [1344, 700] width 37 height 28
type input "C:\fakepath\SSN to sign.pdf"
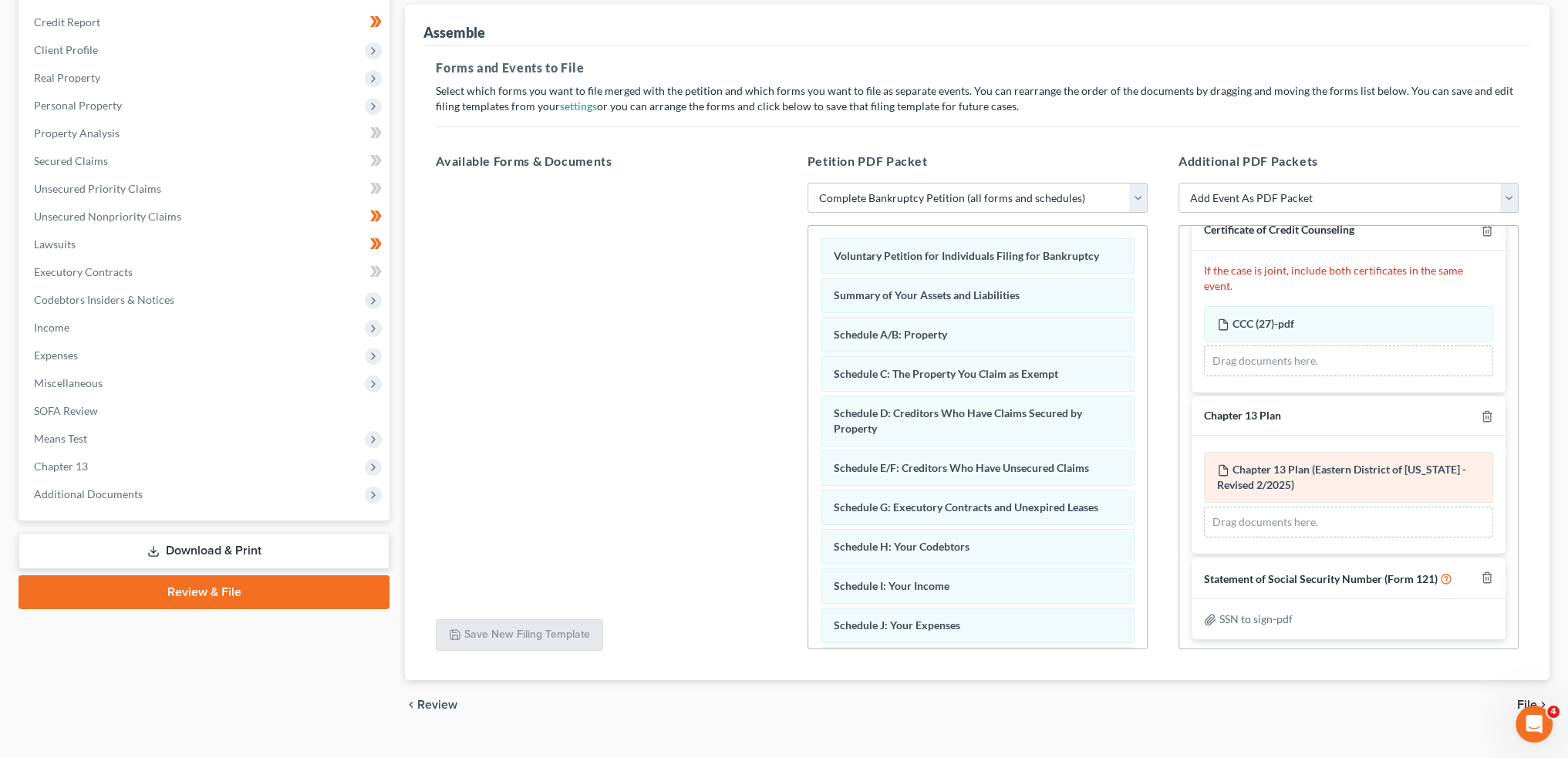
scroll to position [208, 0]
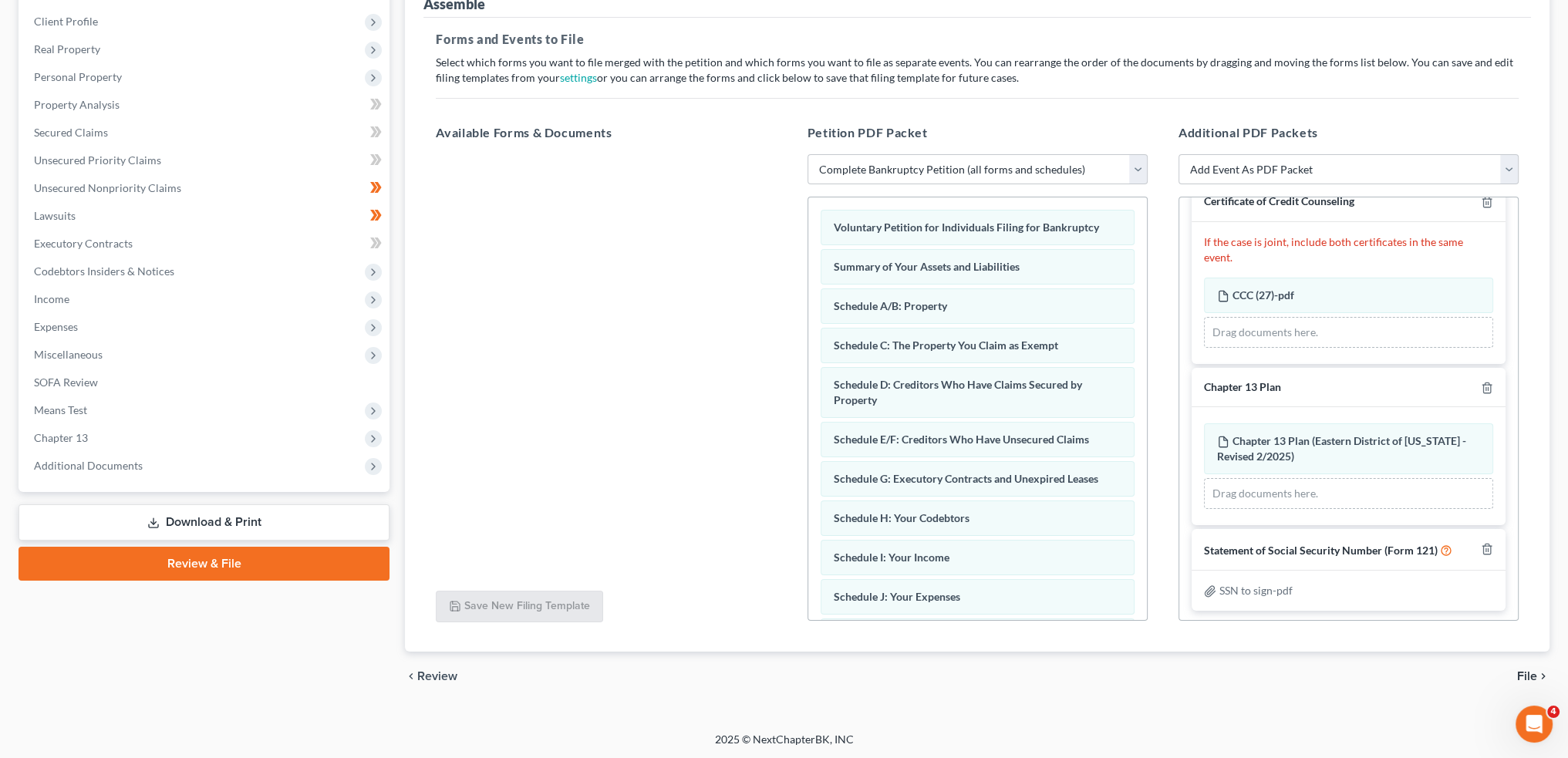
click at [1520, 670] on span "File" at bounding box center [1527, 676] width 20 height 12
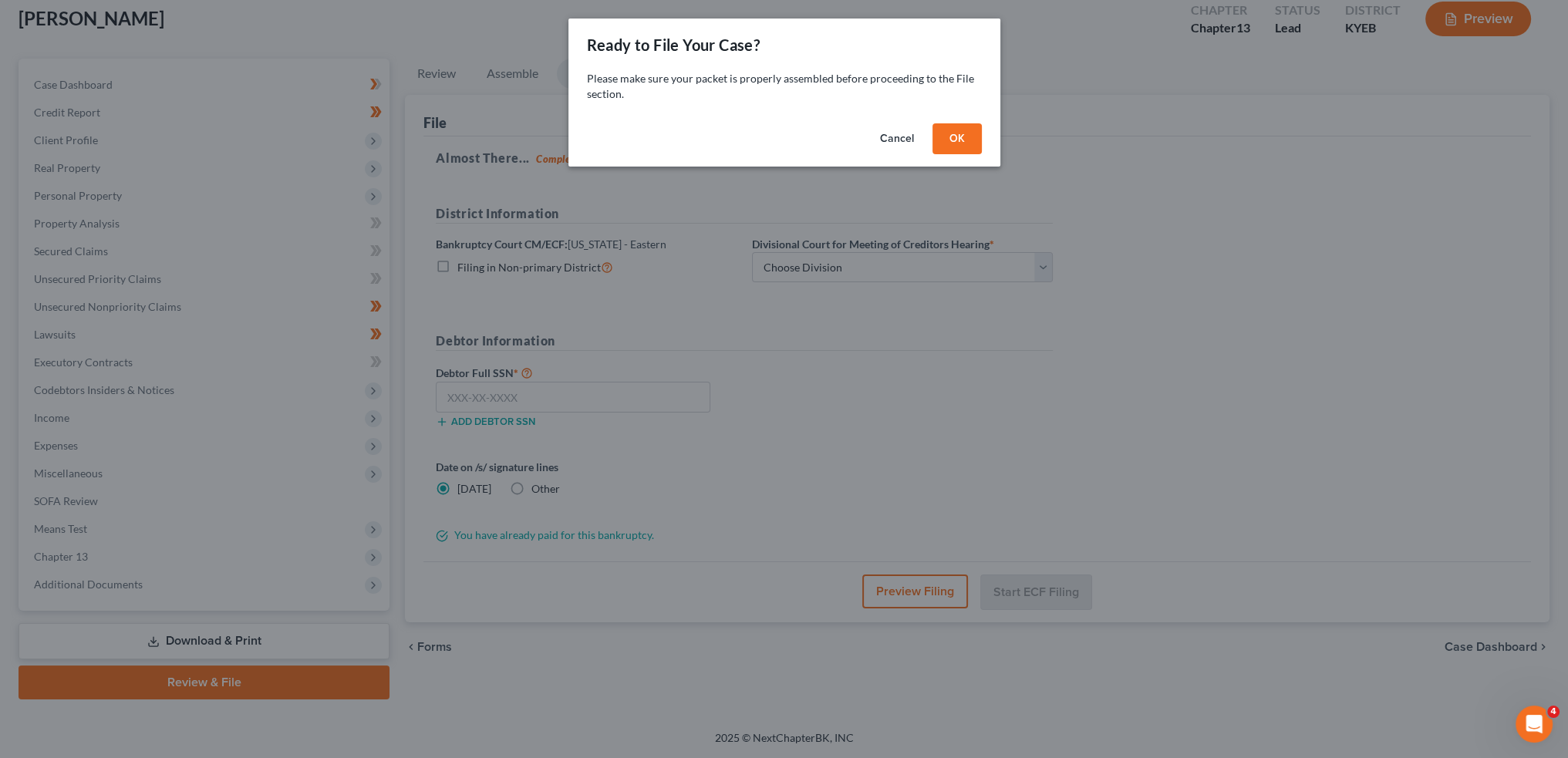
scroll to position [88, 0]
click at [969, 134] on button "OK" at bounding box center [963, 139] width 50 height 31
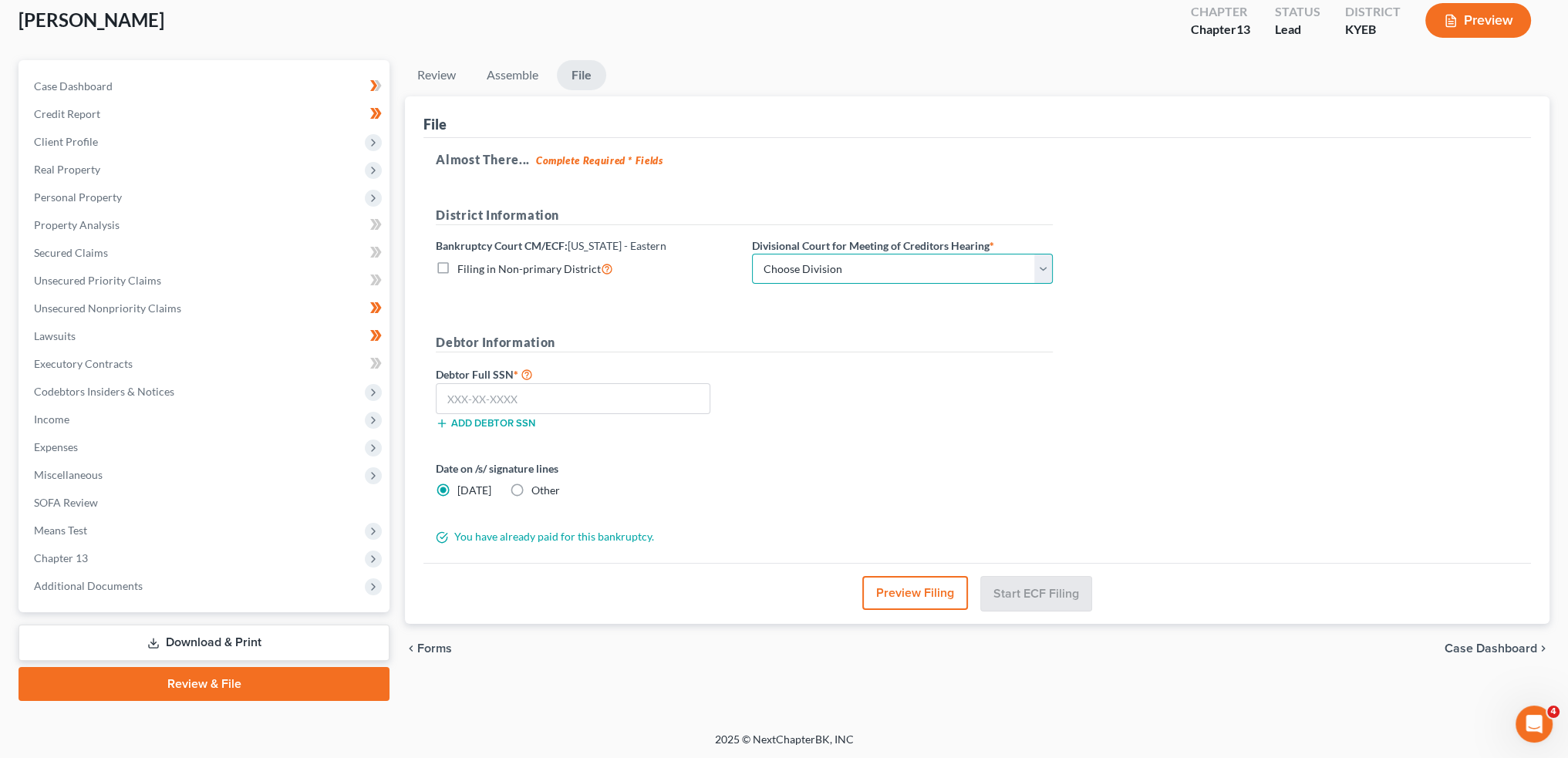
click at [893, 278] on select "Choose Division Ashland [GEOGRAPHIC_DATA] [GEOGRAPHIC_DATA] [GEOGRAPHIC_DATA] […" at bounding box center [902, 270] width 301 height 31
select select "4"
click at [752, 254] on select "Choose Division Ashland [GEOGRAPHIC_DATA] [GEOGRAPHIC_DATA] [GEOGRAPHIC_DATA] […" at bounding box center [902, 270] width 301 height 31
click at [554, 403] on input "text" at bounding box center [572, 399] width 274 height 31
paste input "585-96-5468"
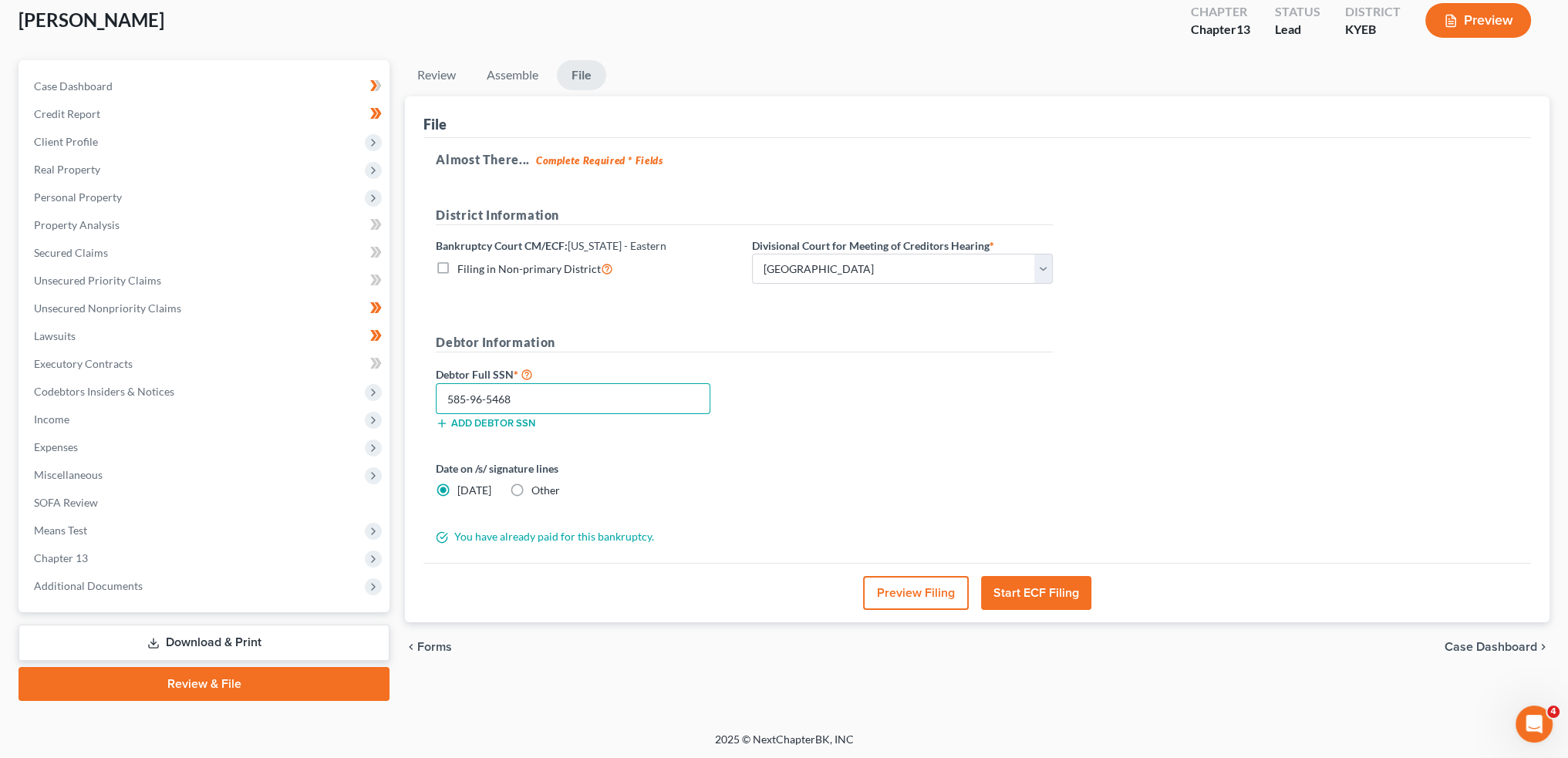
type input "585-96-5468"
click at [833, 376] on div "Debtor Full SSN * 585-96-5468 Add debtor SSN" at bounding box center [744, 403] width 633 height 77
click at [1049, 600] on button "Start ECF Filing" at bounding box center [1036, 594] width 110 height 34
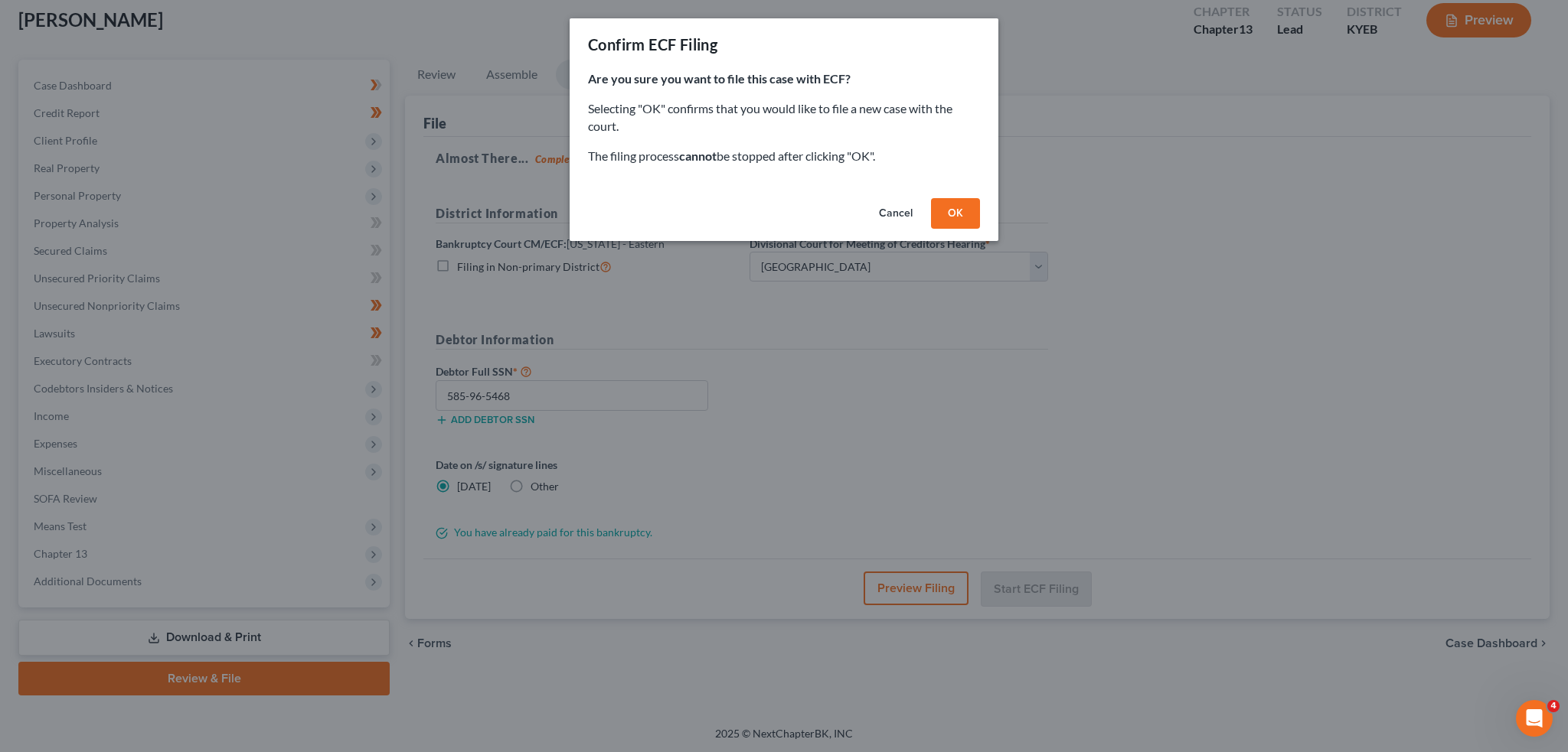
click at [952, 209] on button "OK" at bounding box center [956, 213] width 49 height 30
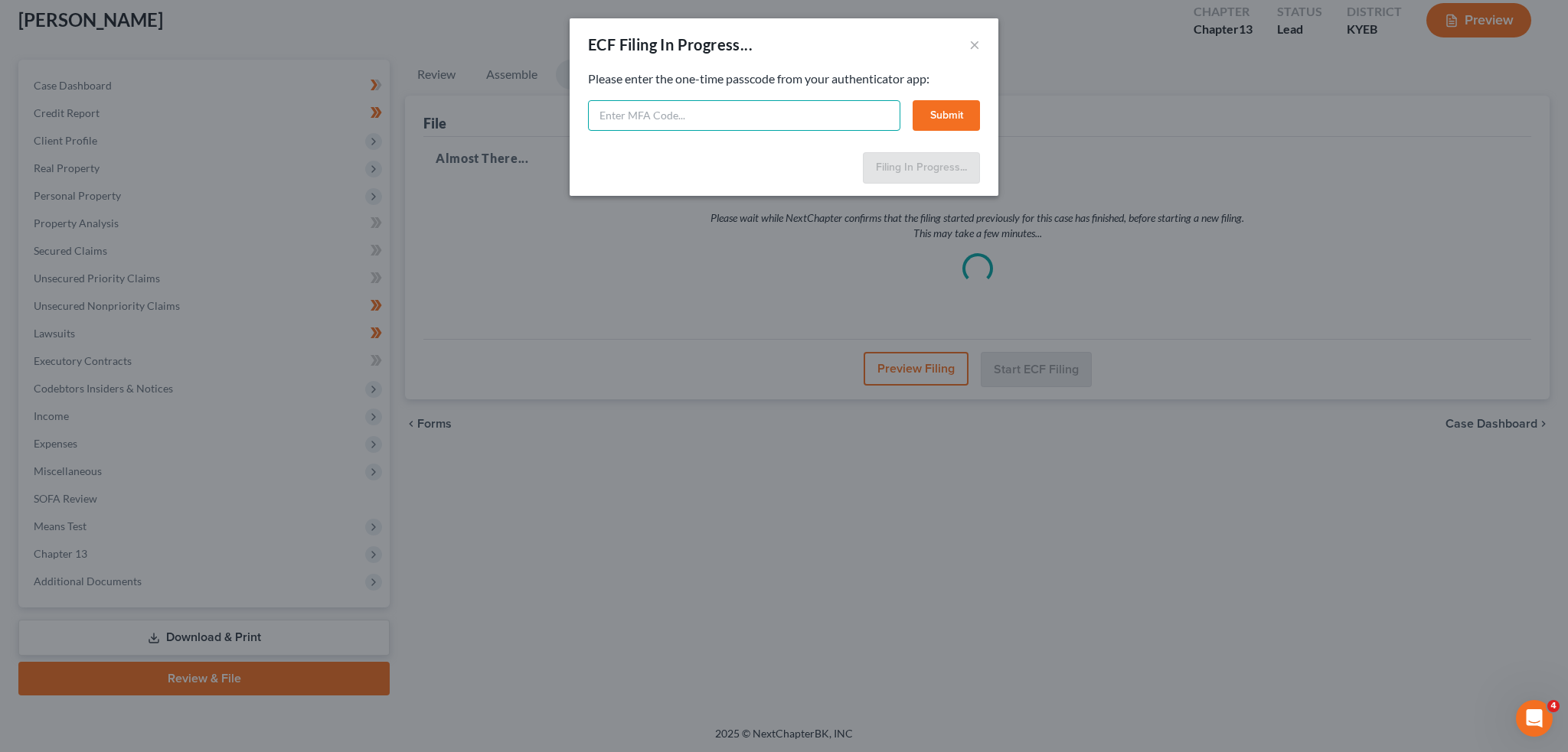
click at [870, 119] on input "text" at bounding box center [744, 116] width 312 height 30
type input "985370"
click at [949, 113] on button "Submit" at bounding box center [946, 116] width 67 height 30
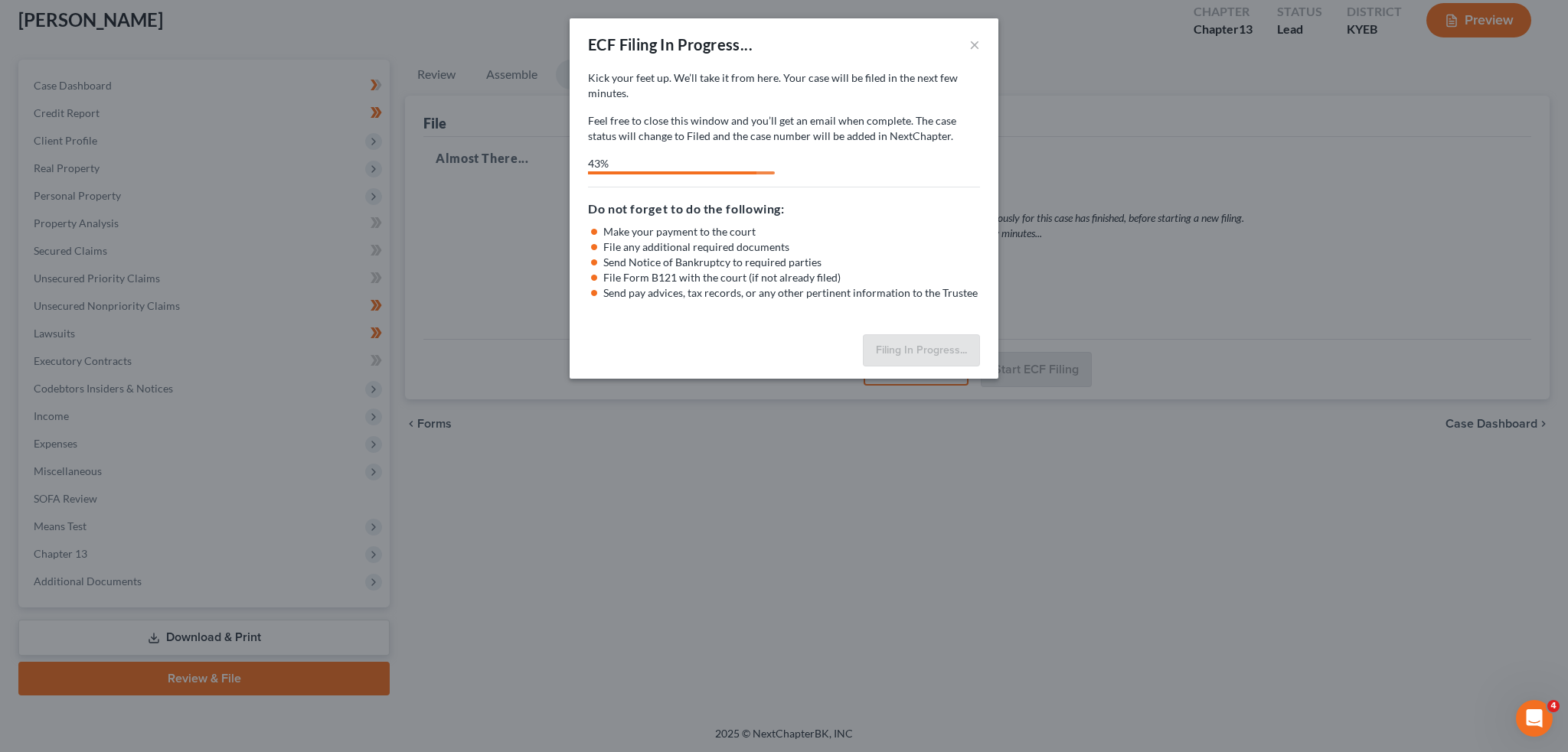
select select "4"
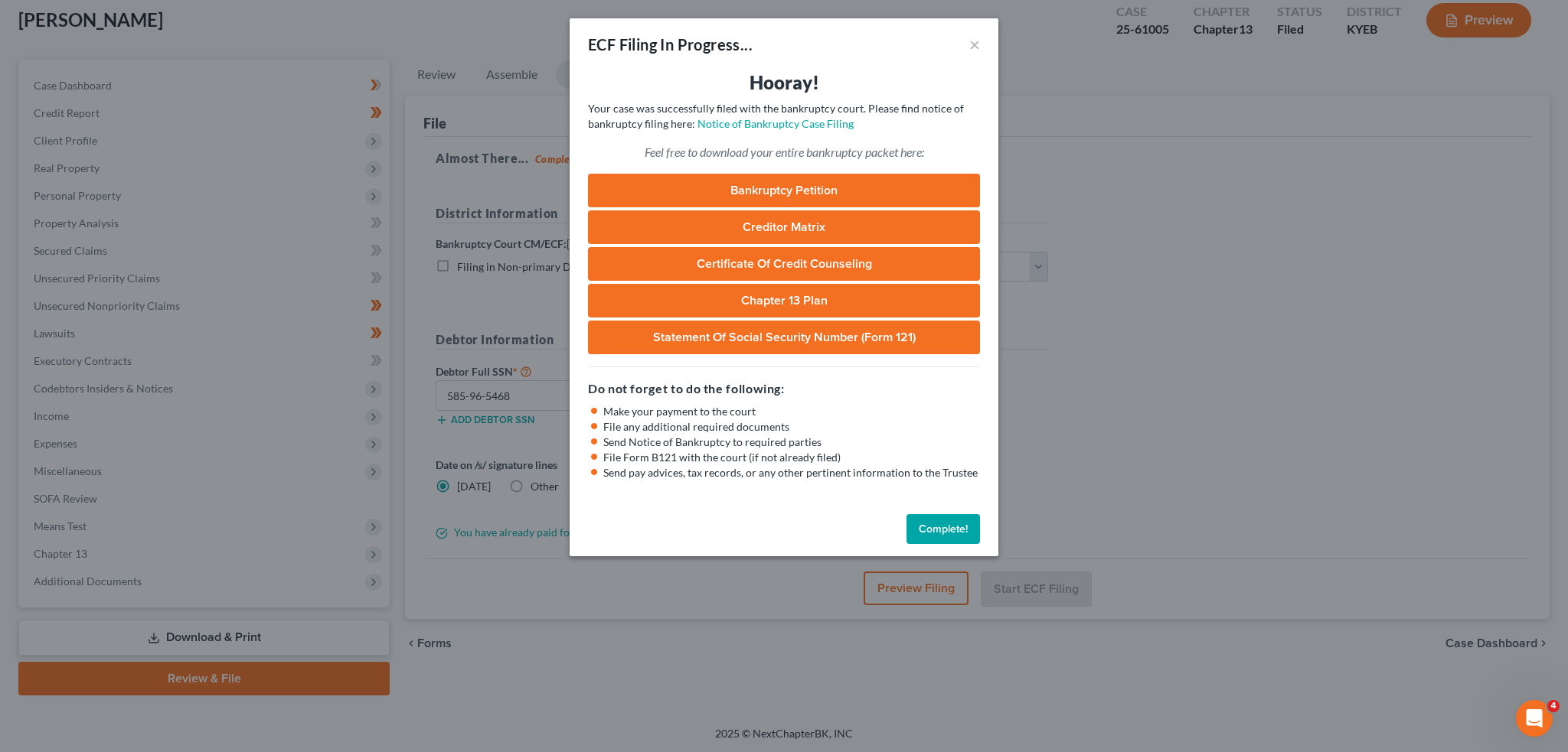
click at [926, 524] on button "Complete!" at bounding box center [943, 529] width 73 height 30
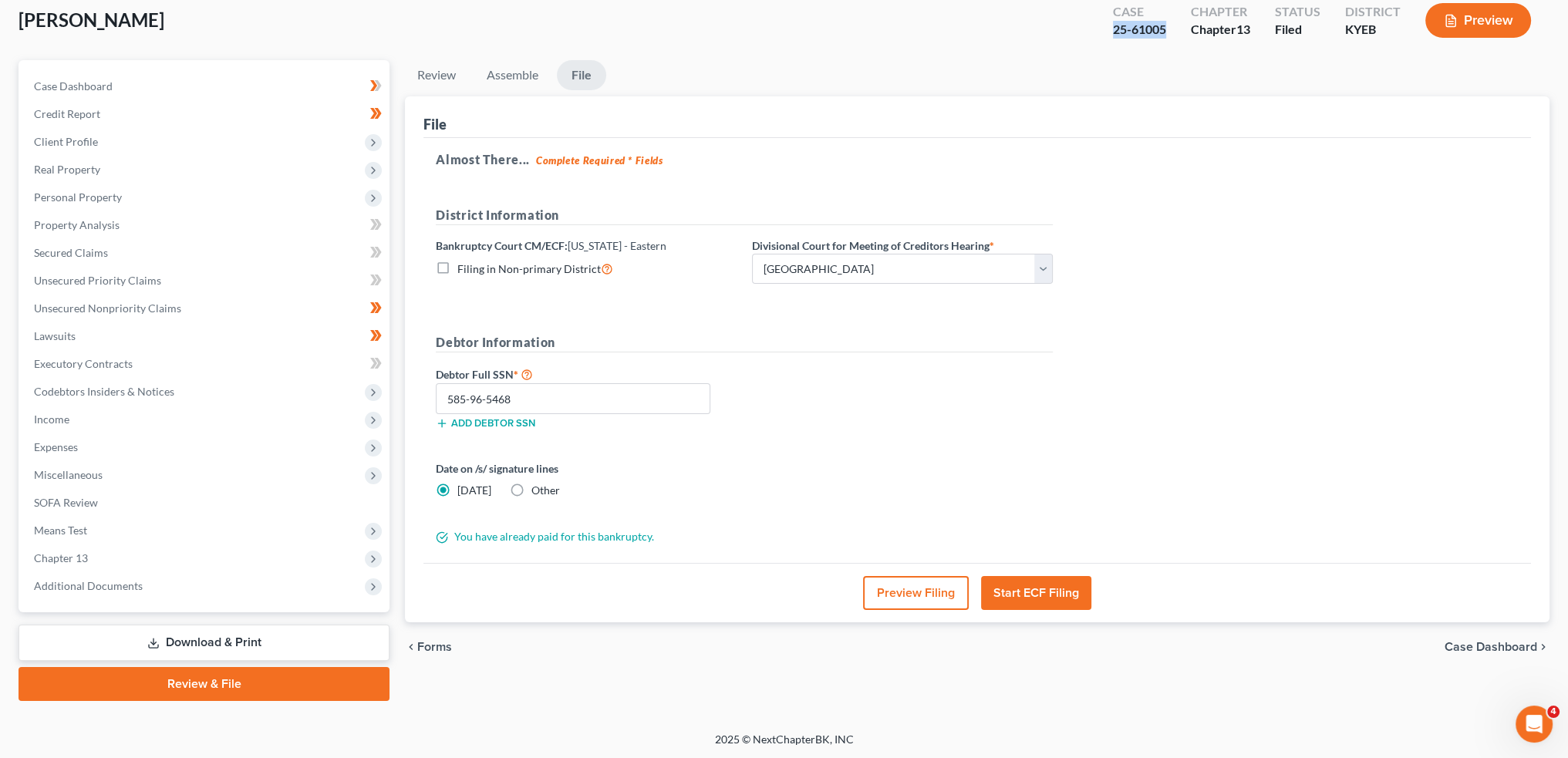
drag, startPoint x: 1167, startPoint y: 32, endPoint x: 1106, endPoint y: 32, distance: 61.0
click at [1106, 32] on div "Case 25-61005" at bounding box center [1140, 22] width 78 height 46
copy div "25-61005"
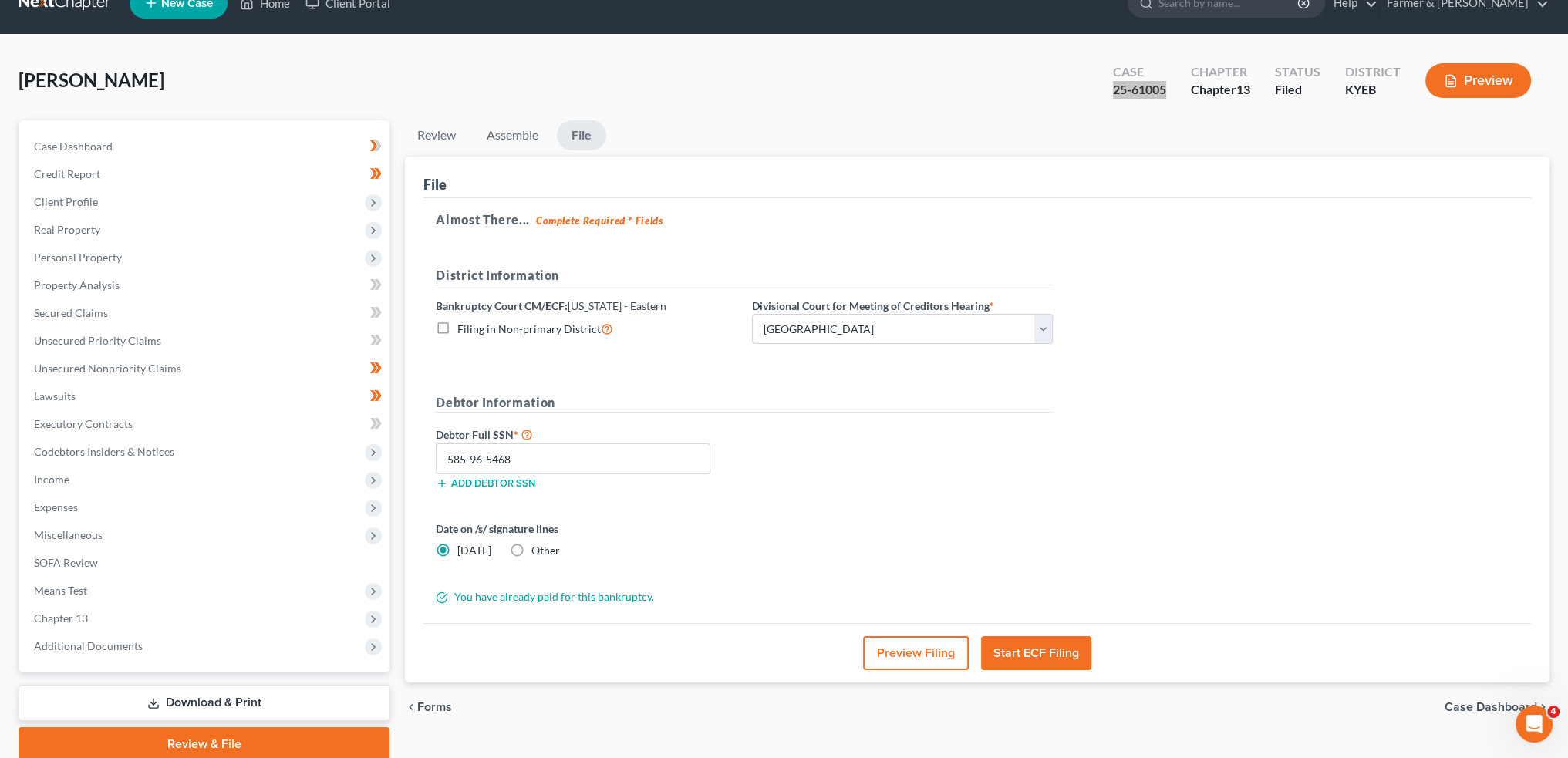
scroll to position [0, 0]
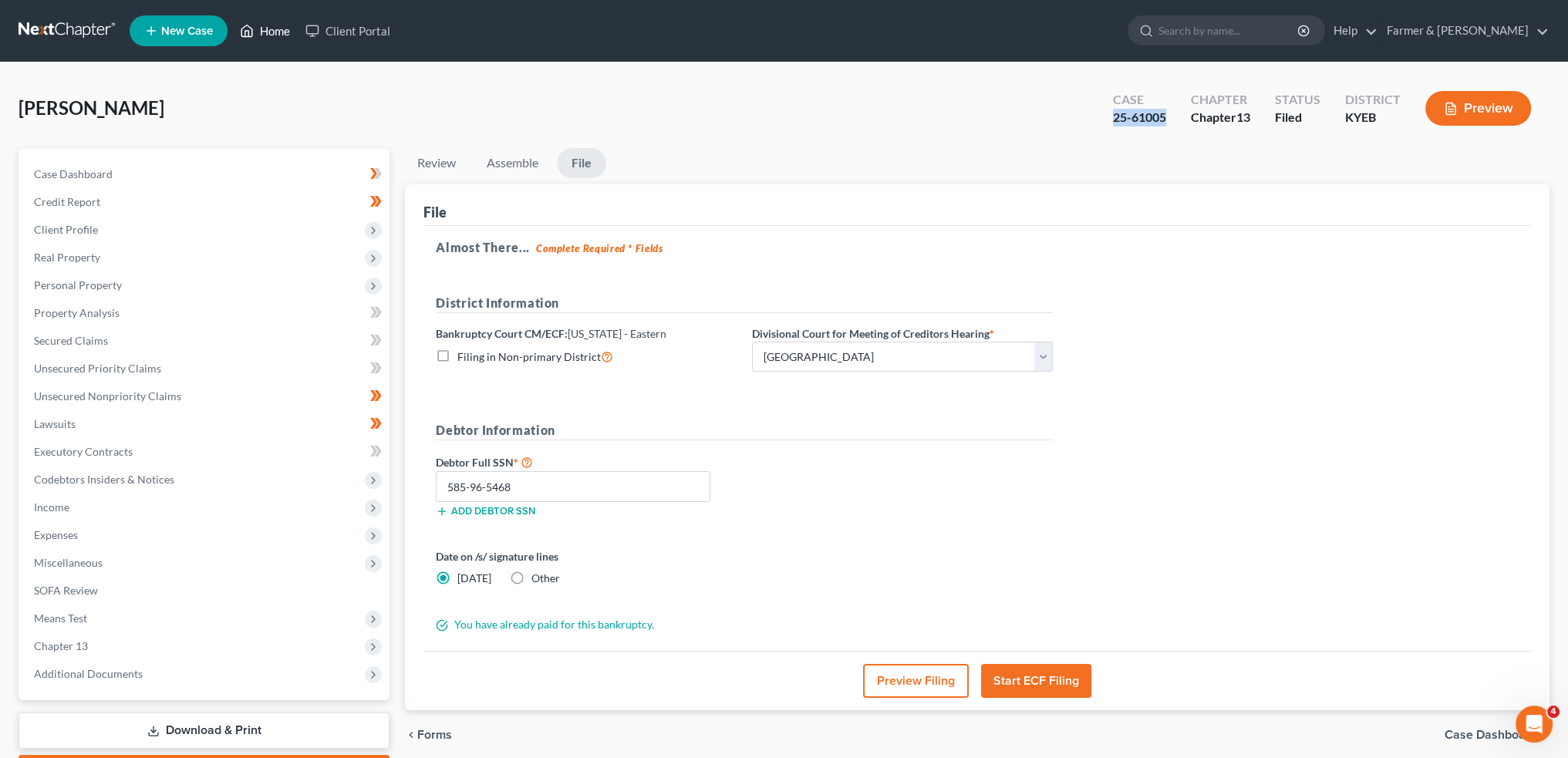
click at [260, 33] on link "Home" at bounding box center [265, 31] width 66 height 28
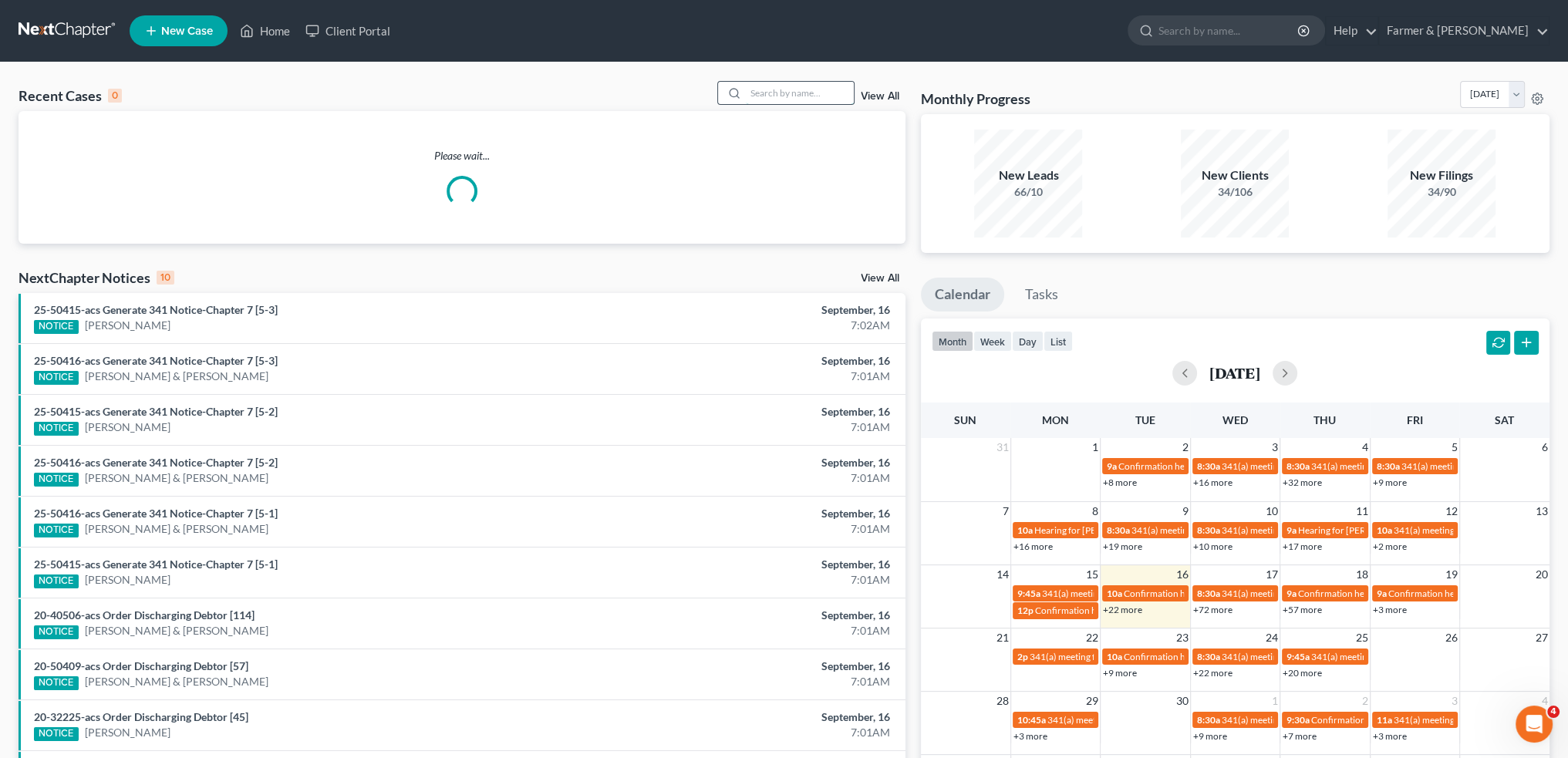
click at [772, 94] on input "search" at bounding box center [800, 93] width 108 height 22
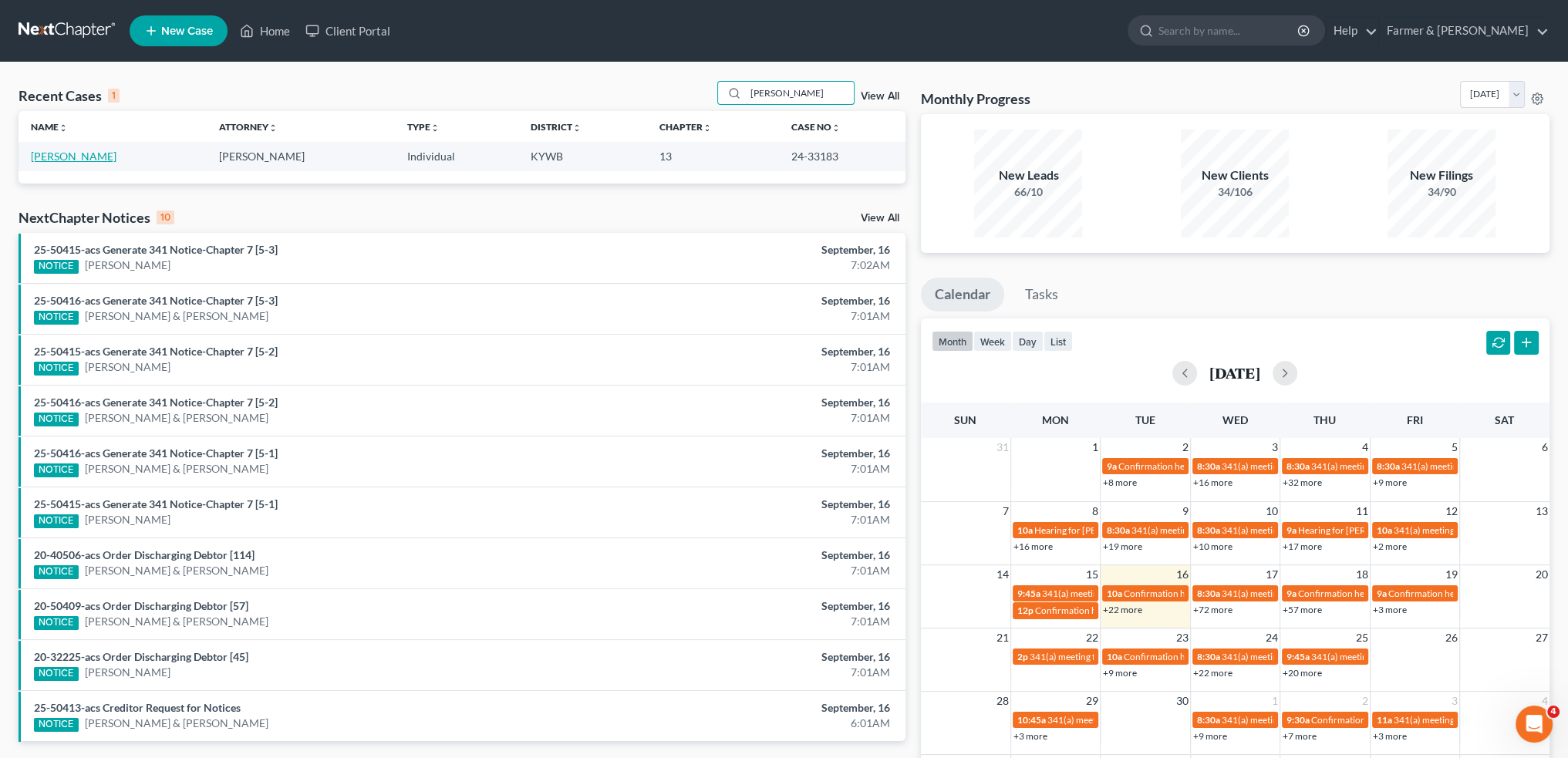
type input "[PERSON_NAME]"
click at [54, 154] on link "[PERSON_NAME]" at bounding box center [74, 157] width 86 height 13
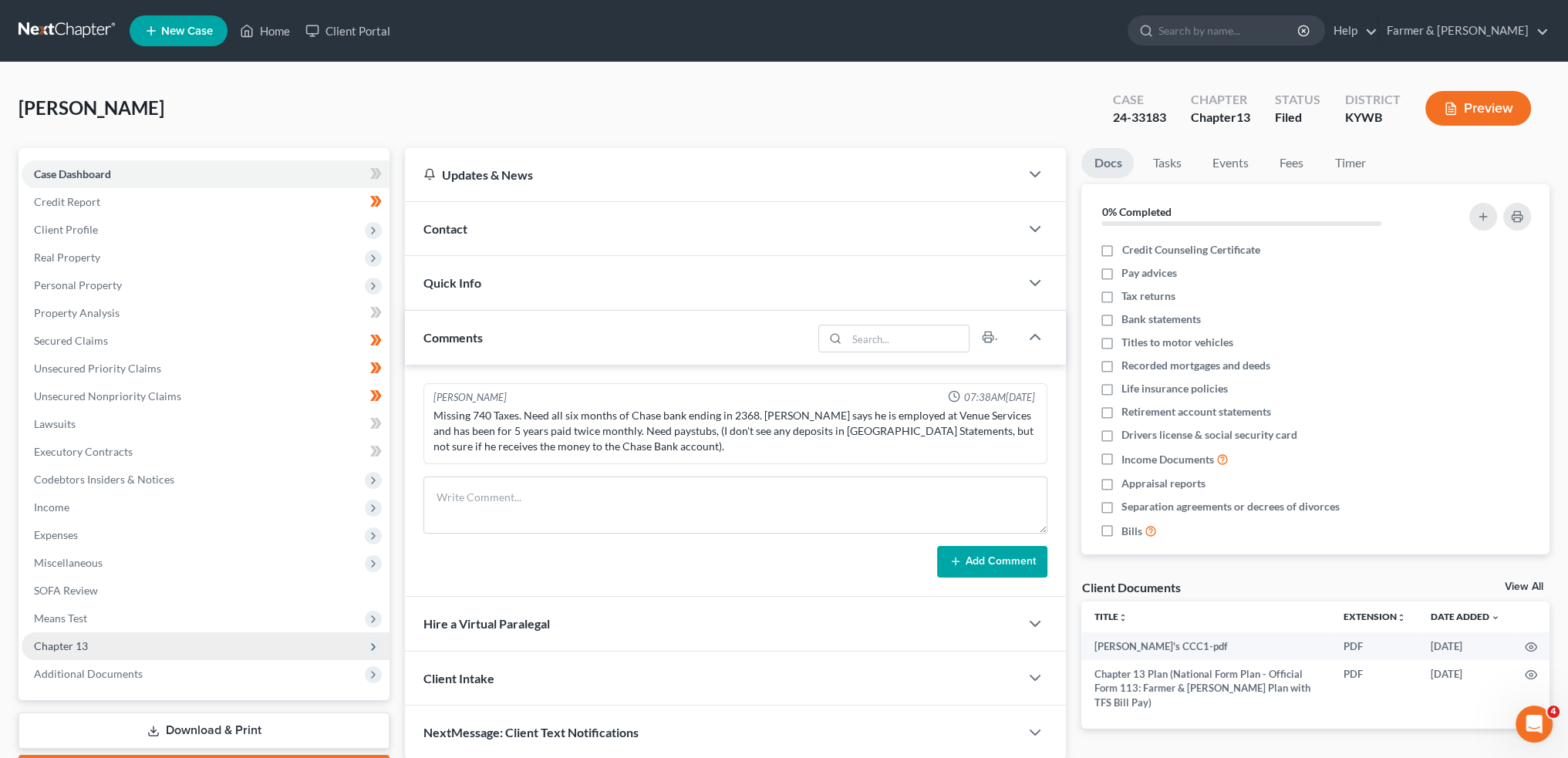
click at [130, 650] on span "Chapter 13" at bounding box center [205, 646] width 368 height 28
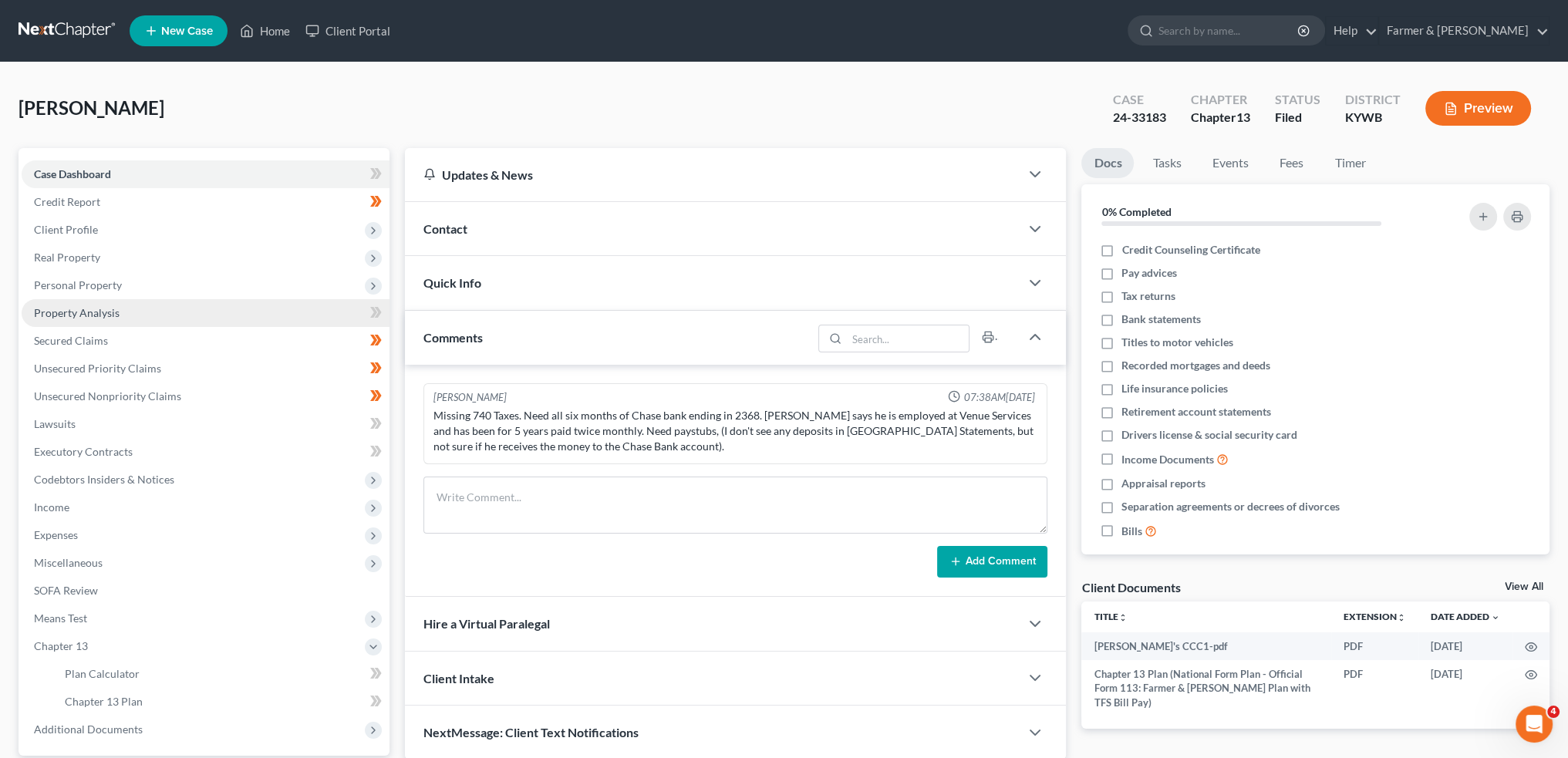
click at [153, 313] on link "Property Analysis" at bounding box center [205, 313] width 368 height 28
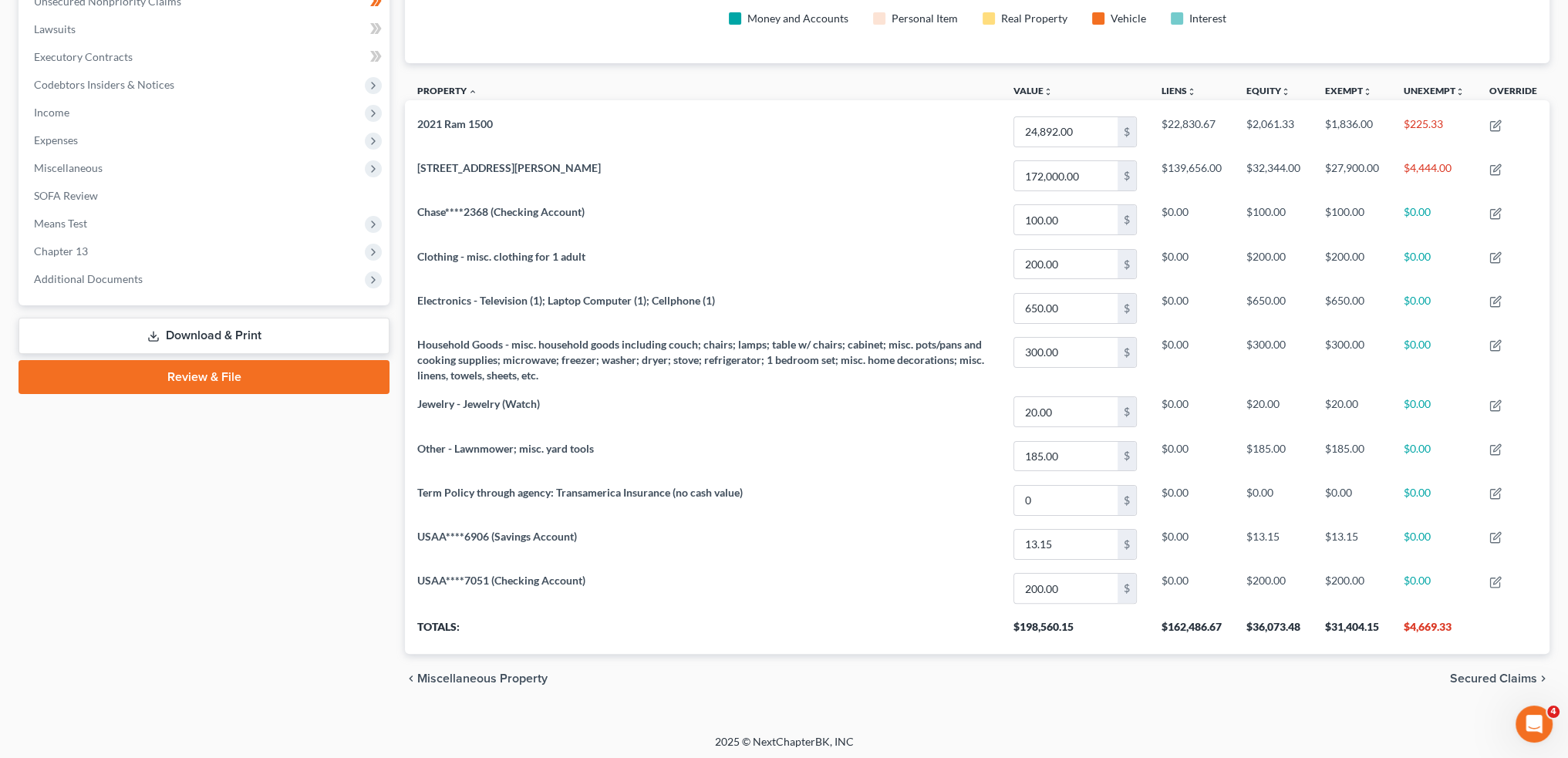
scroll to position [10, 0]
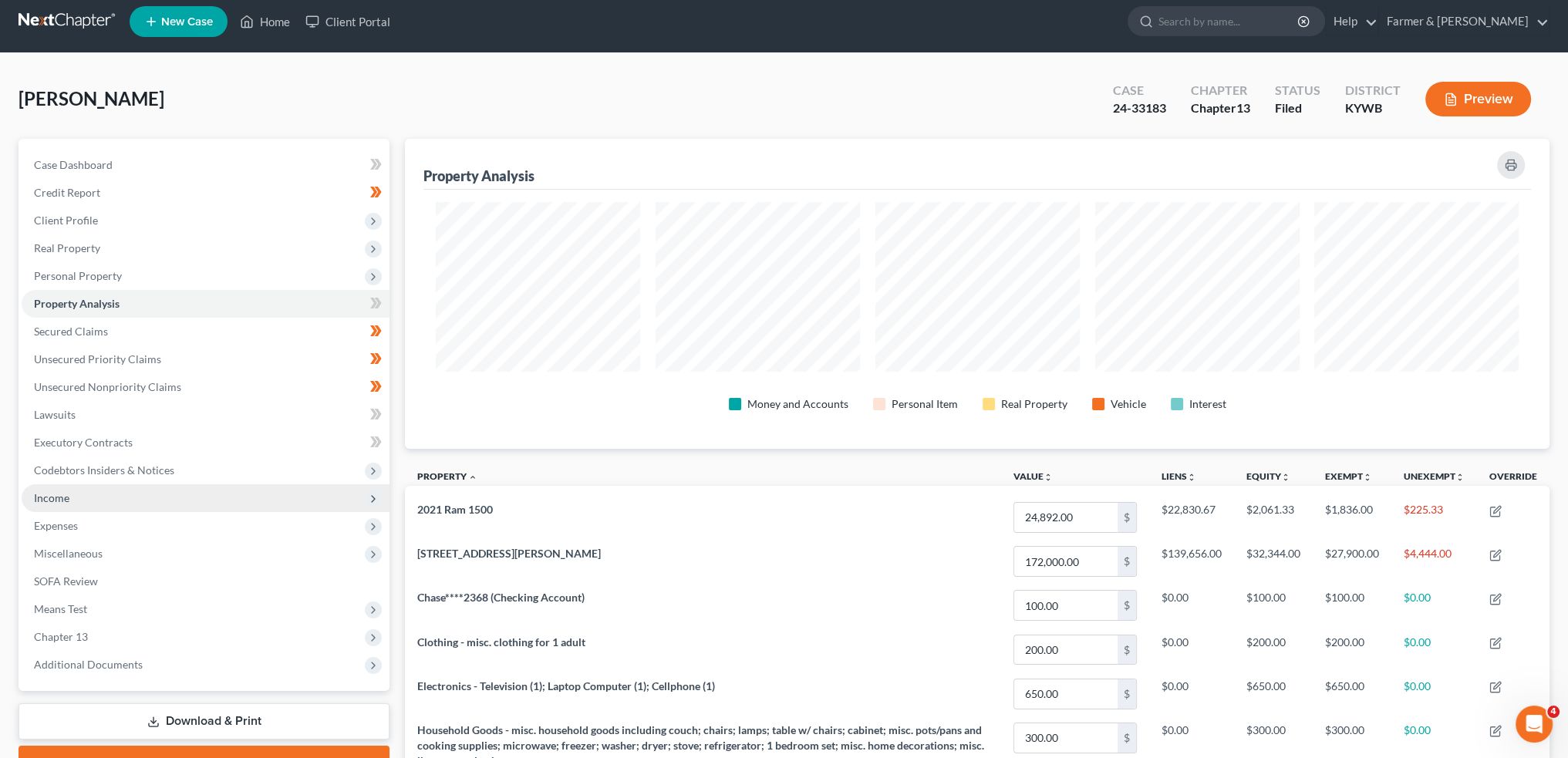
click at [131, 498] on span "Income" at bounding box center [205, 498] width 368 height 28
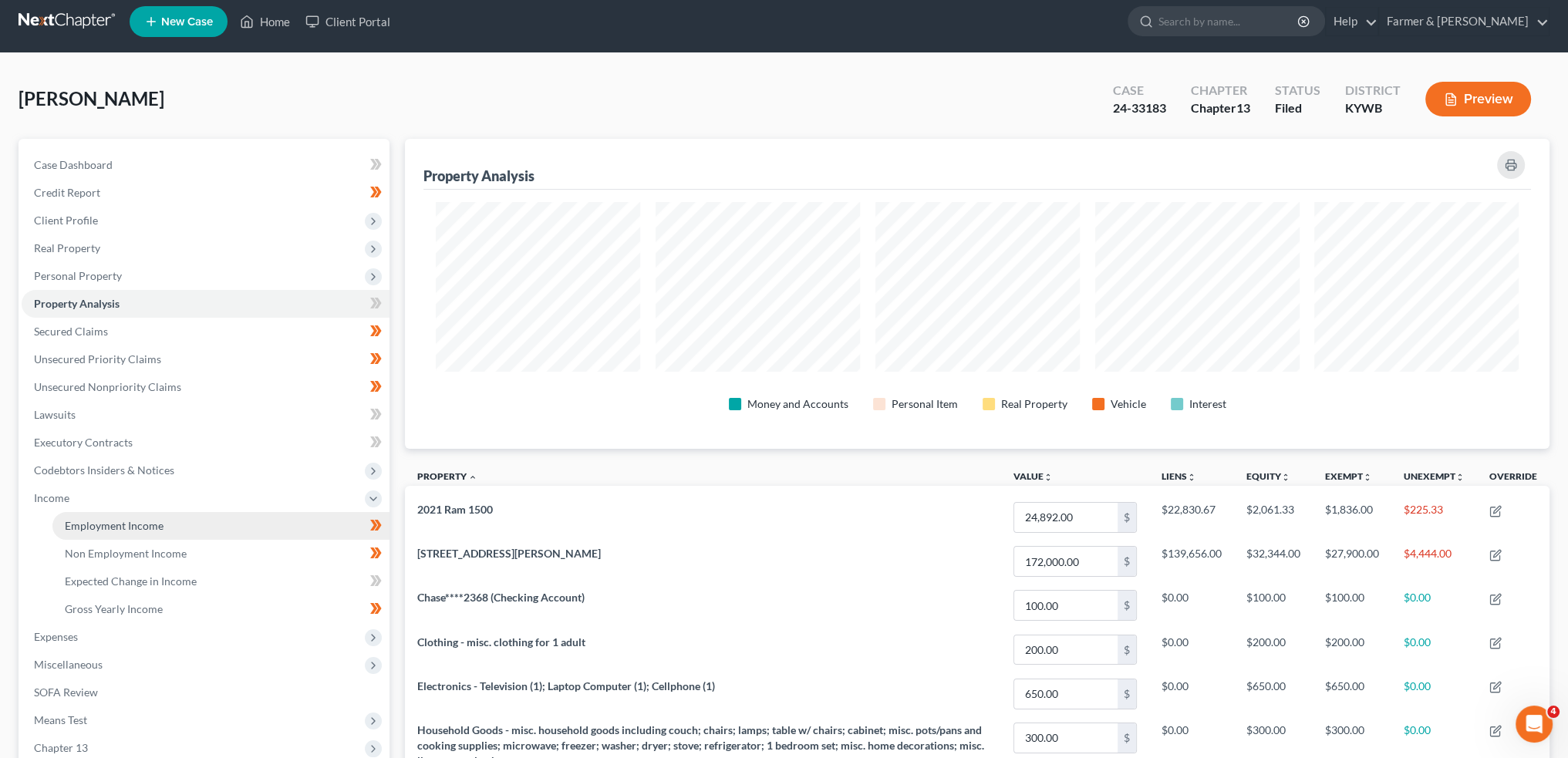
click at [134, 519] on span "Employment Income" at bounding box center [114, 526] width 98 height 13
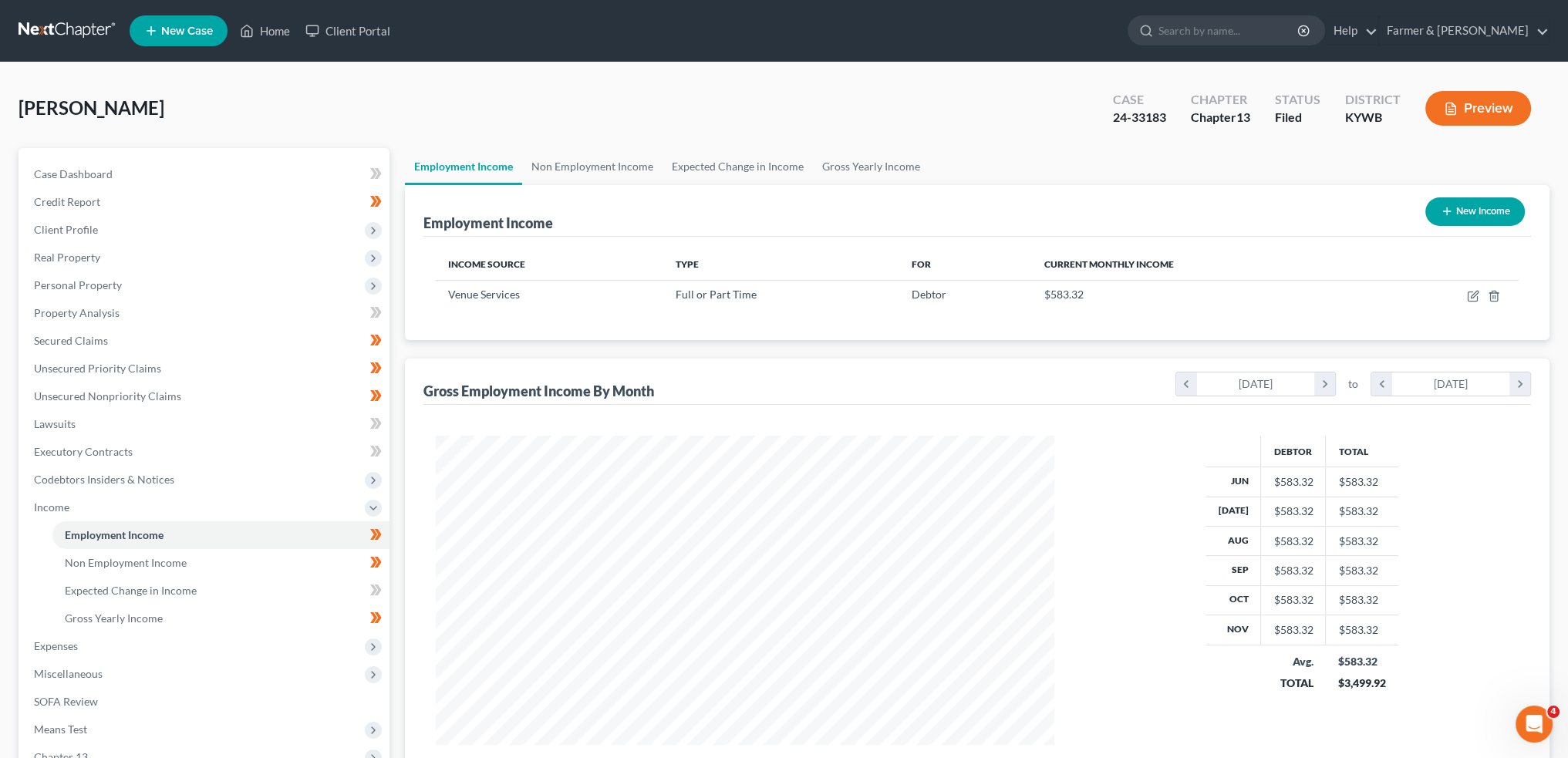
scroll to position [310, 649]
click at [614, 158] on link "Non Employment Income" at bounding box center [591, 166] width 140 height 37
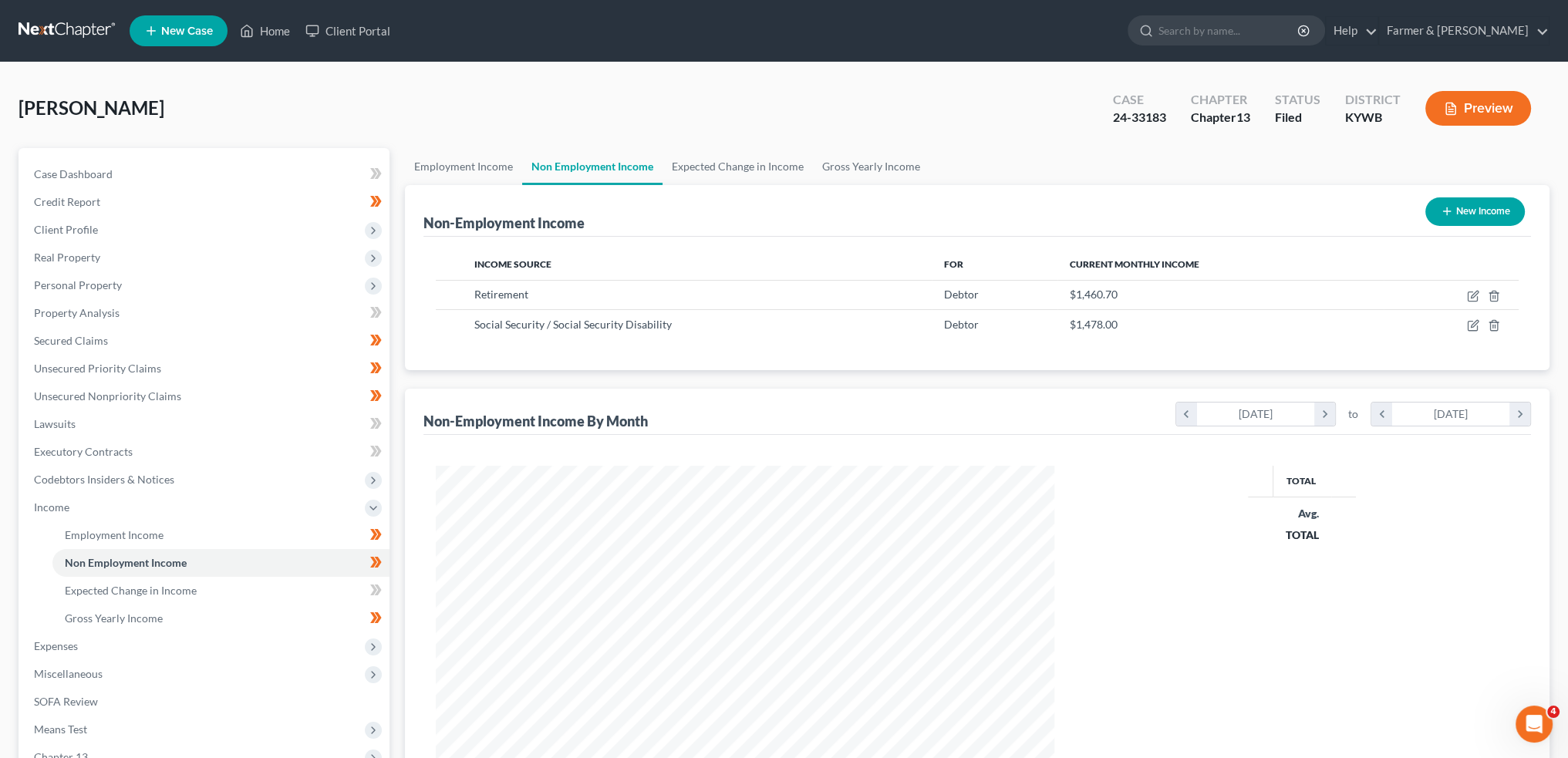
scroll to position [310, 649]
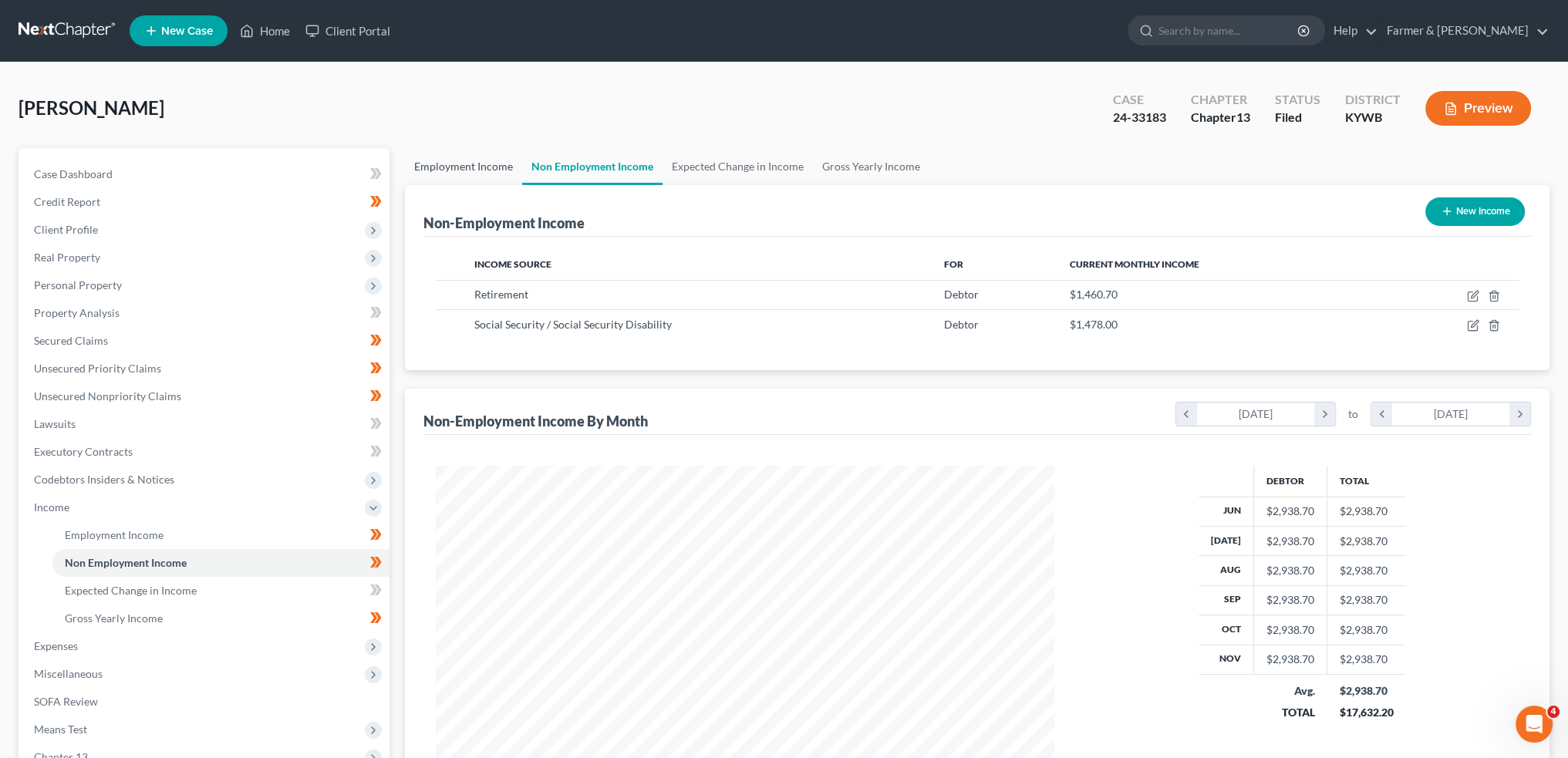
click at [462, 162] on link "Employment Income" at bounding box center [463, 166] width 118 height 37
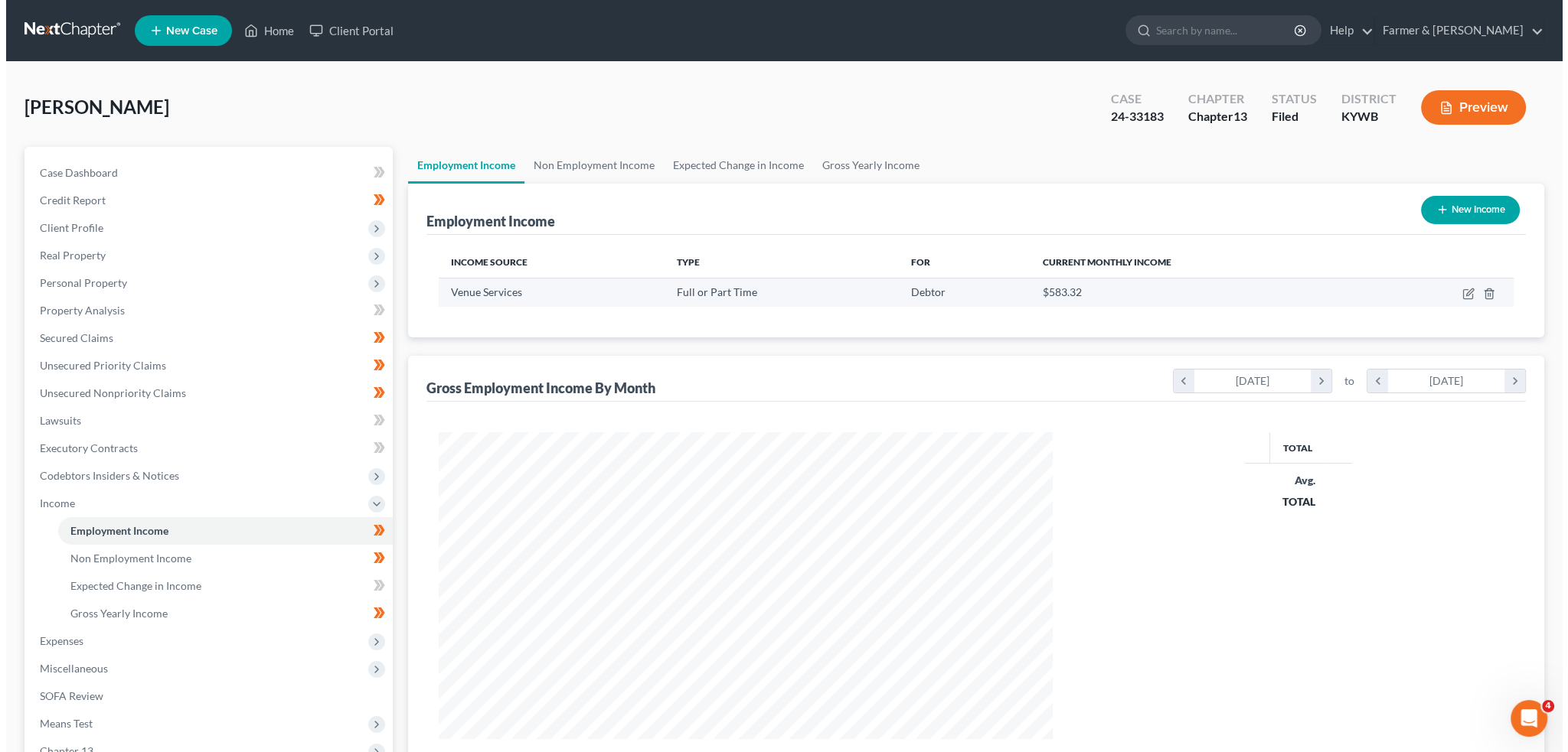
scroll to position [307, 644]
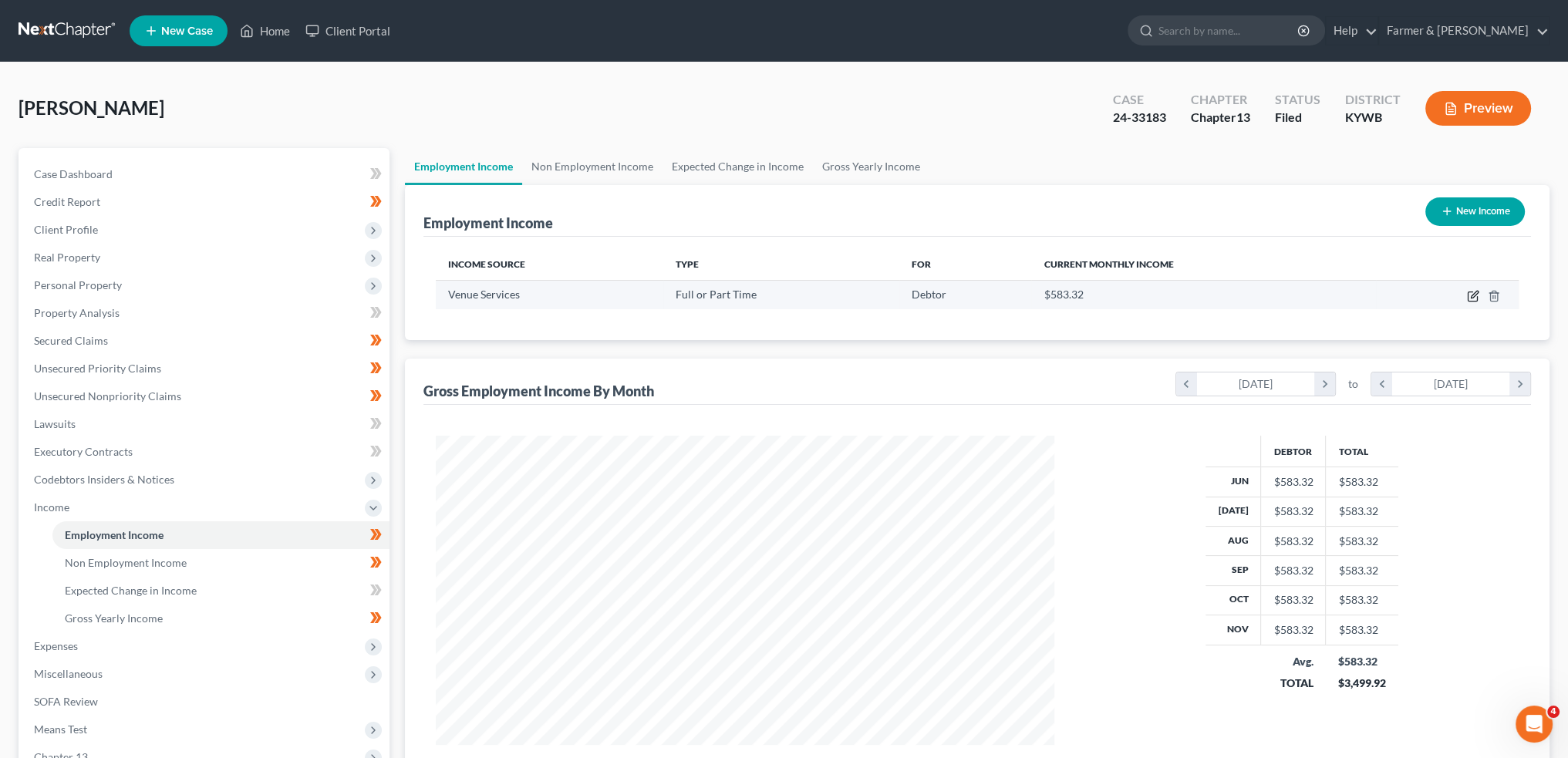
click at [1471, 292] on icon "button" at bounding box center [1472, 296] width 12 height 12
select select "0"
select select "1"
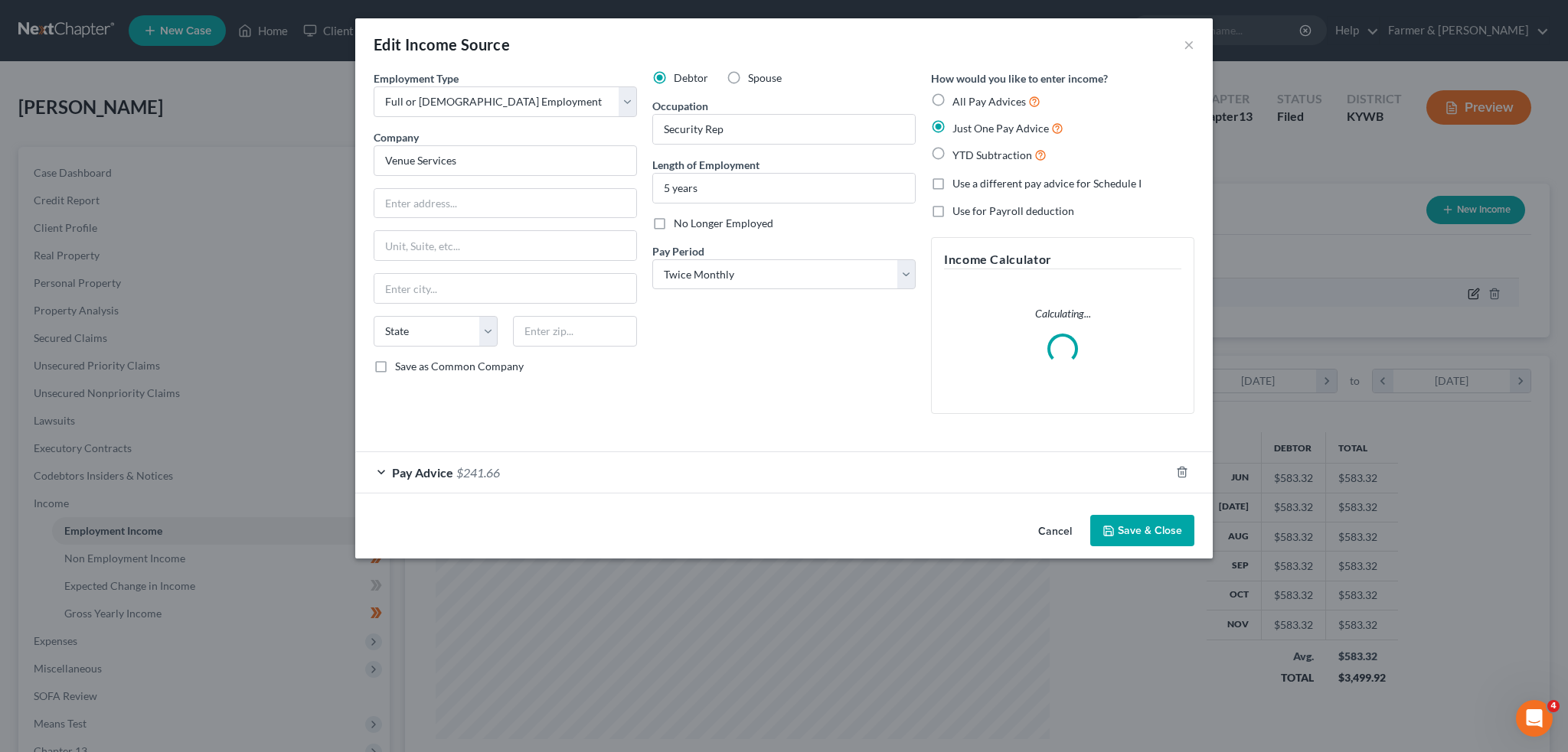
scroll to position [309, 650]
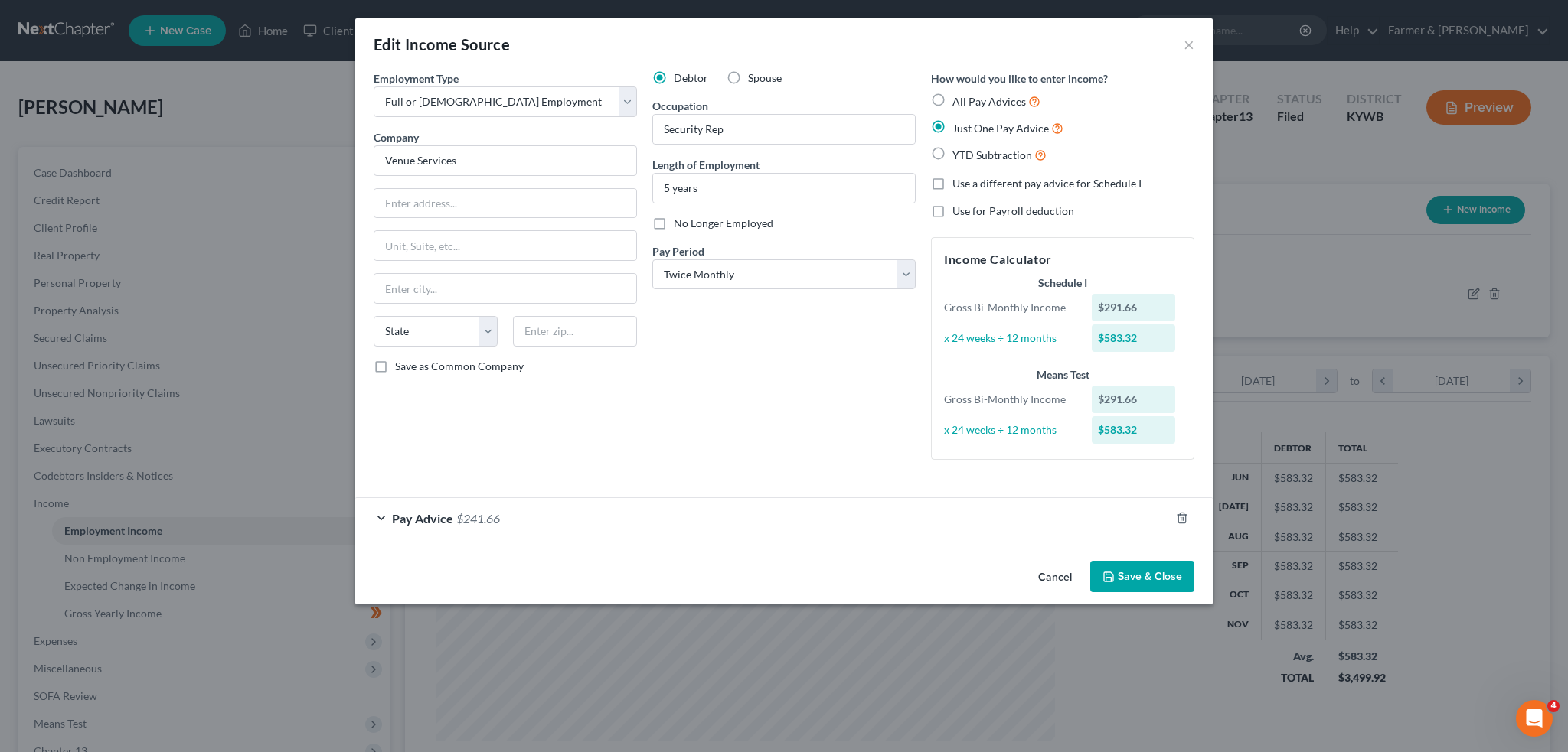
click at [847, 521] on div "Pay Advice $241.66" at bounding box center [763, 518] width 815 height 41
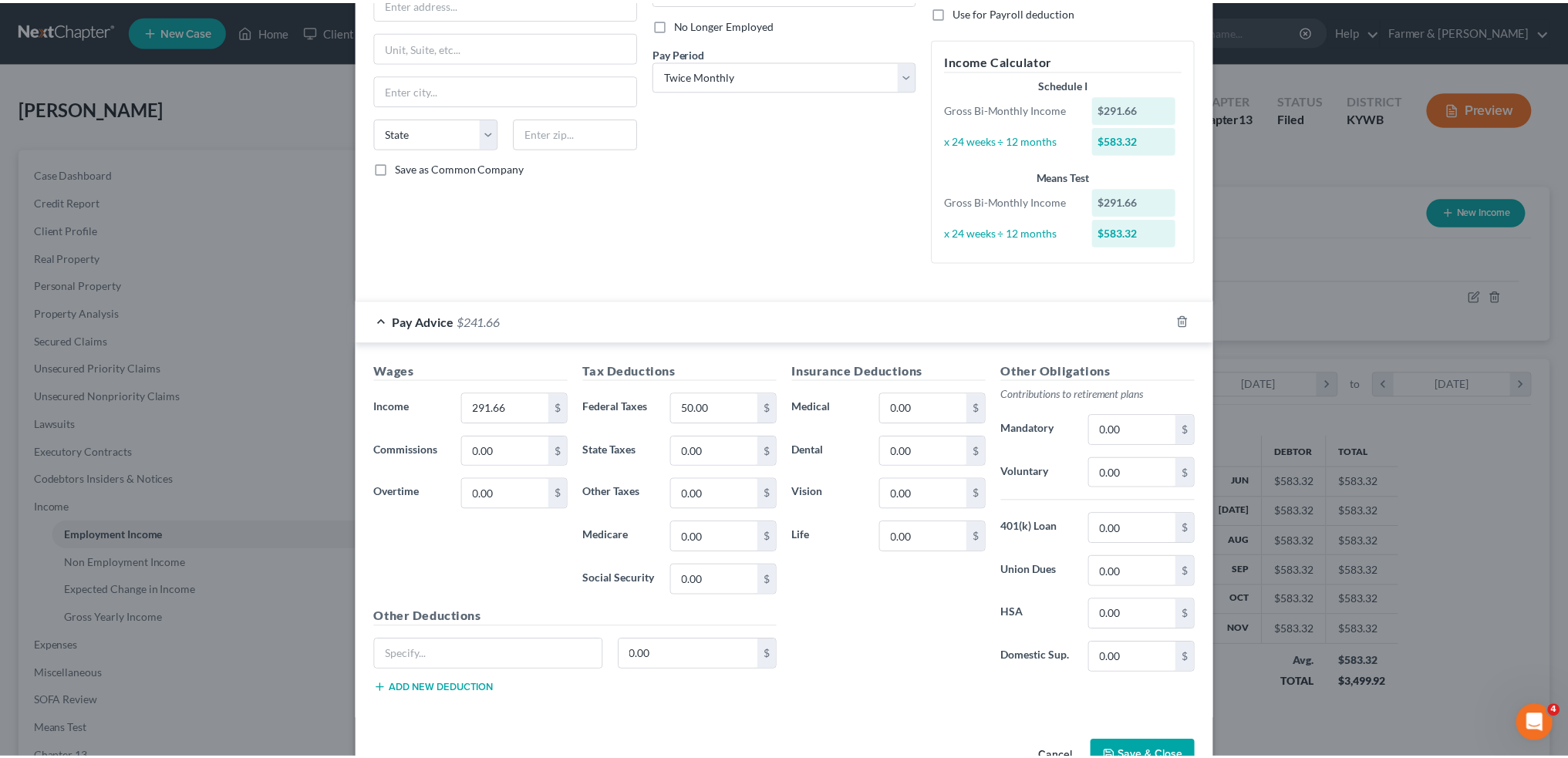
scroll to position [244, 0]
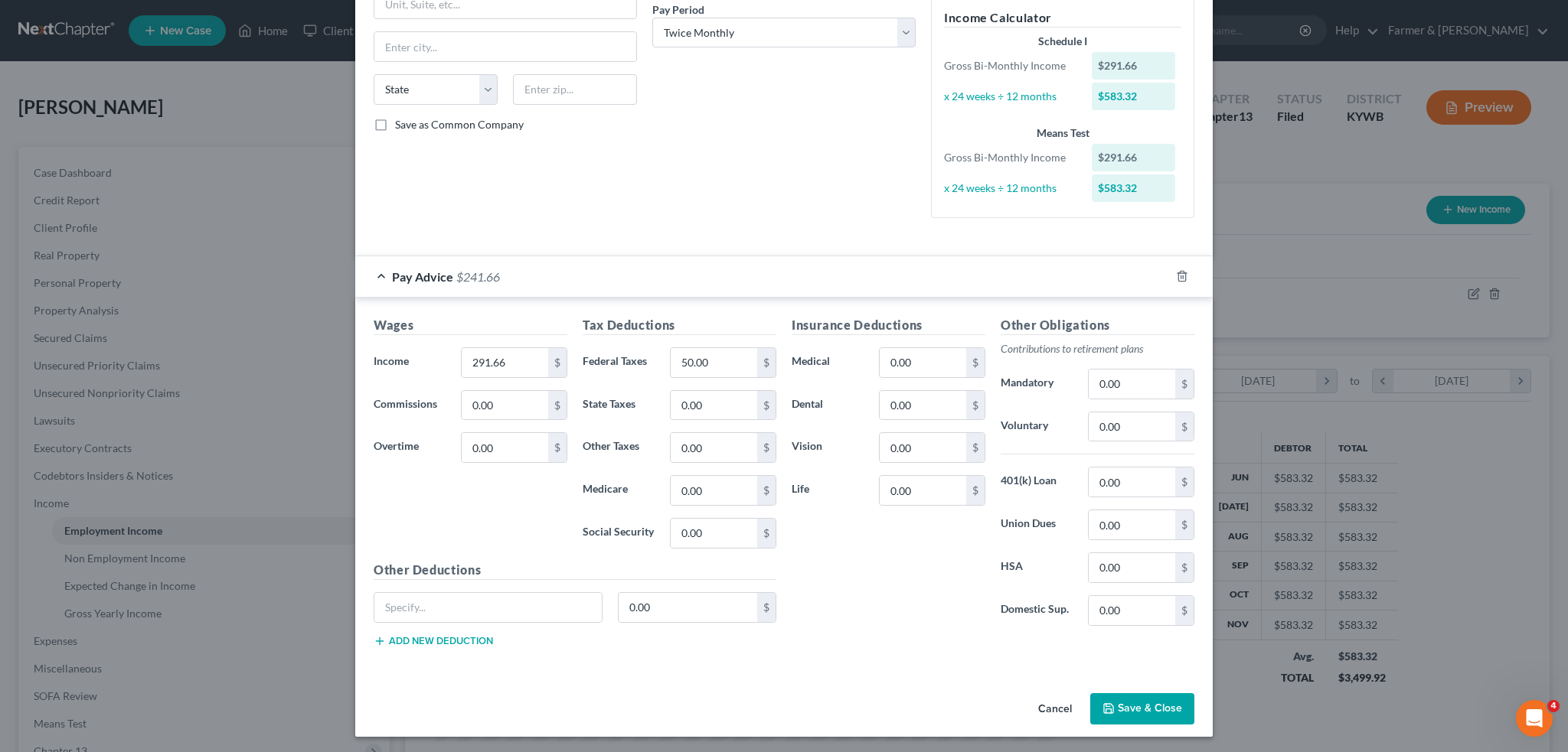
click at [1116, 700] on button "Save & Close" at bounding box center [1142, 709] width 104 height 32
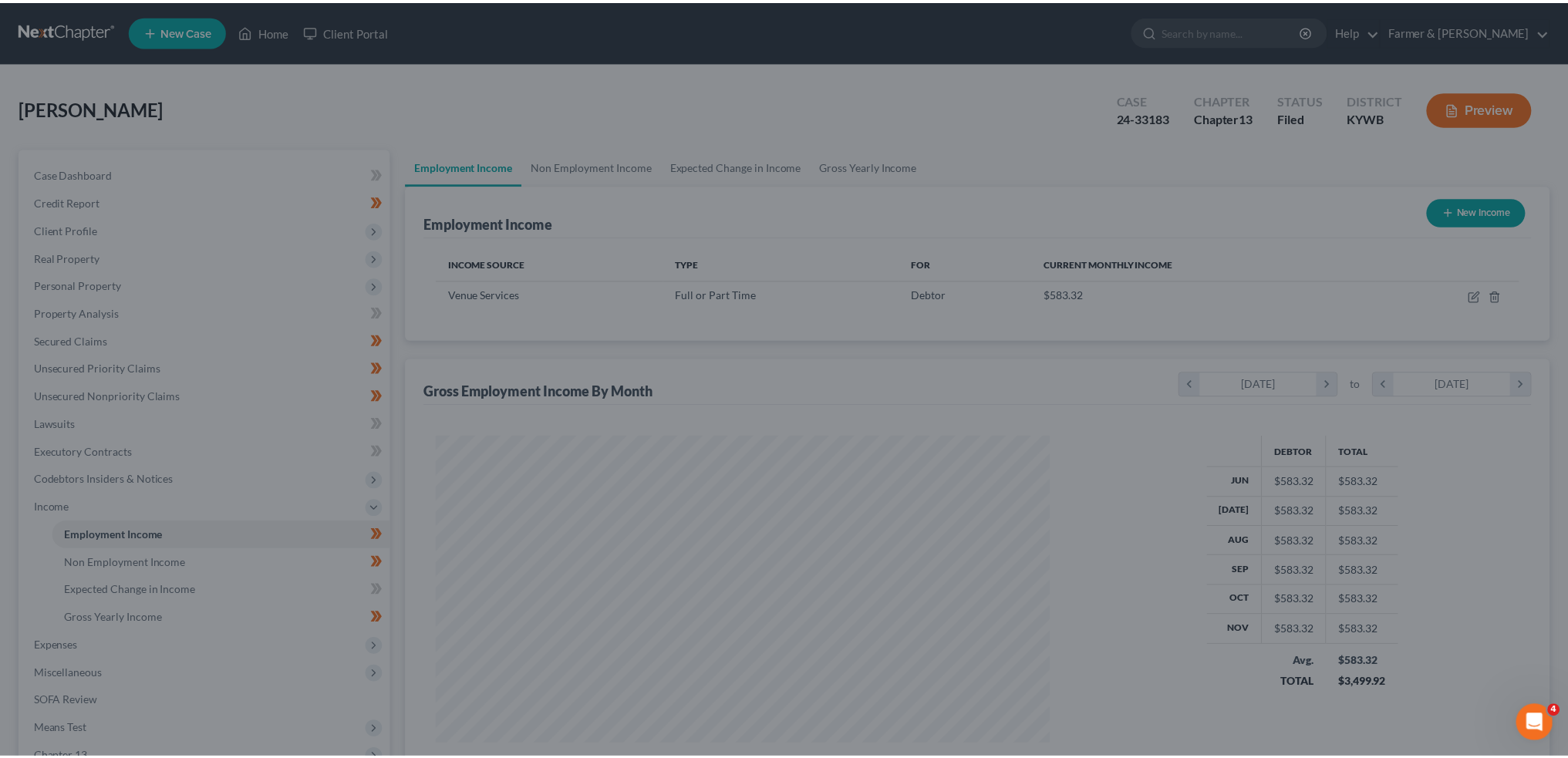
scroll to position [771282, 770660]
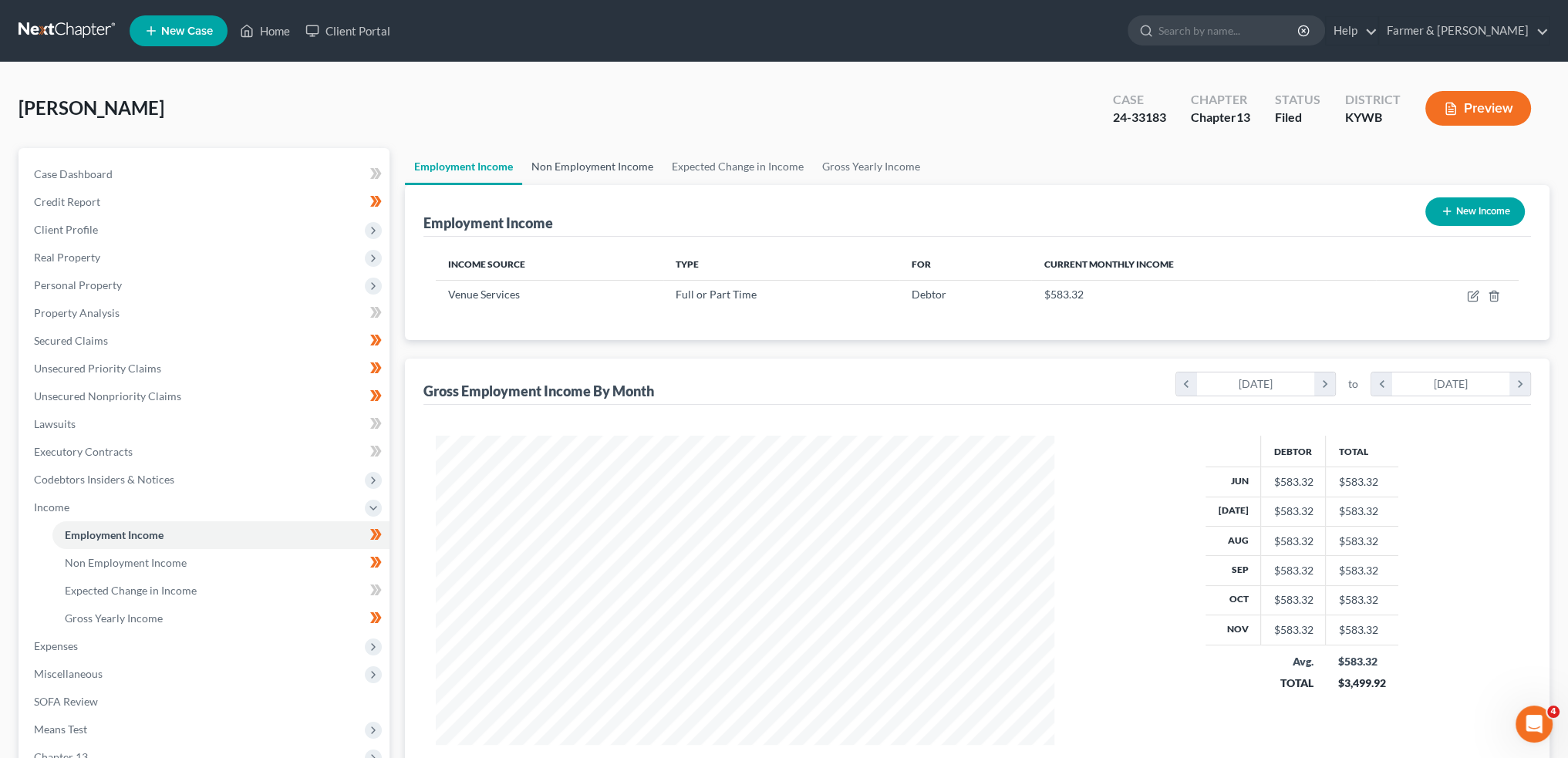
click at [574, 150] on link "Non Employment Income" at bounding box center [591, 166] width 140 height 37
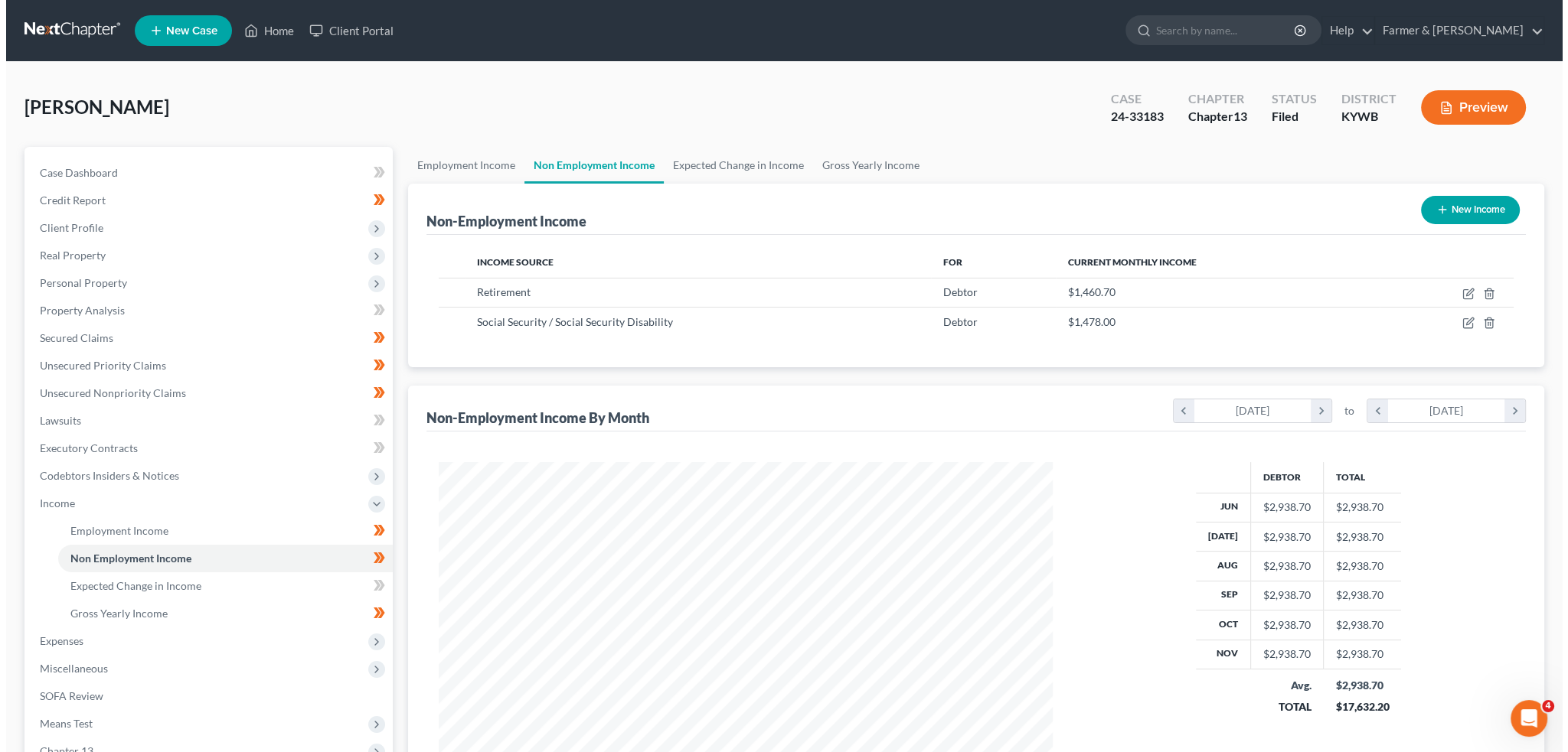
scroll to position [307, 644]
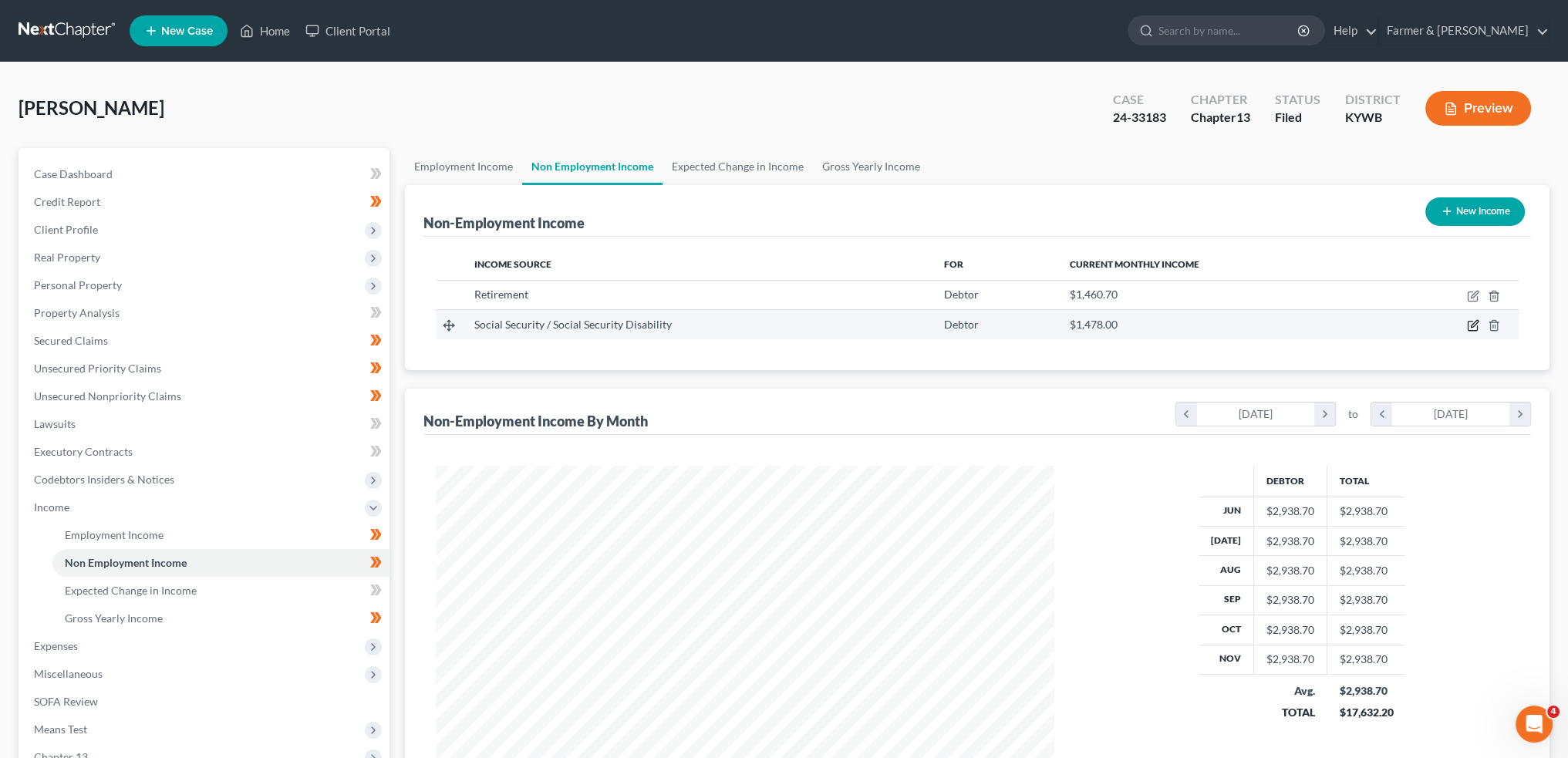
click at [1471, 323] on icon "button" at bounding box center [1472, 325] width 12 height 12
select select "4"
select select "0"
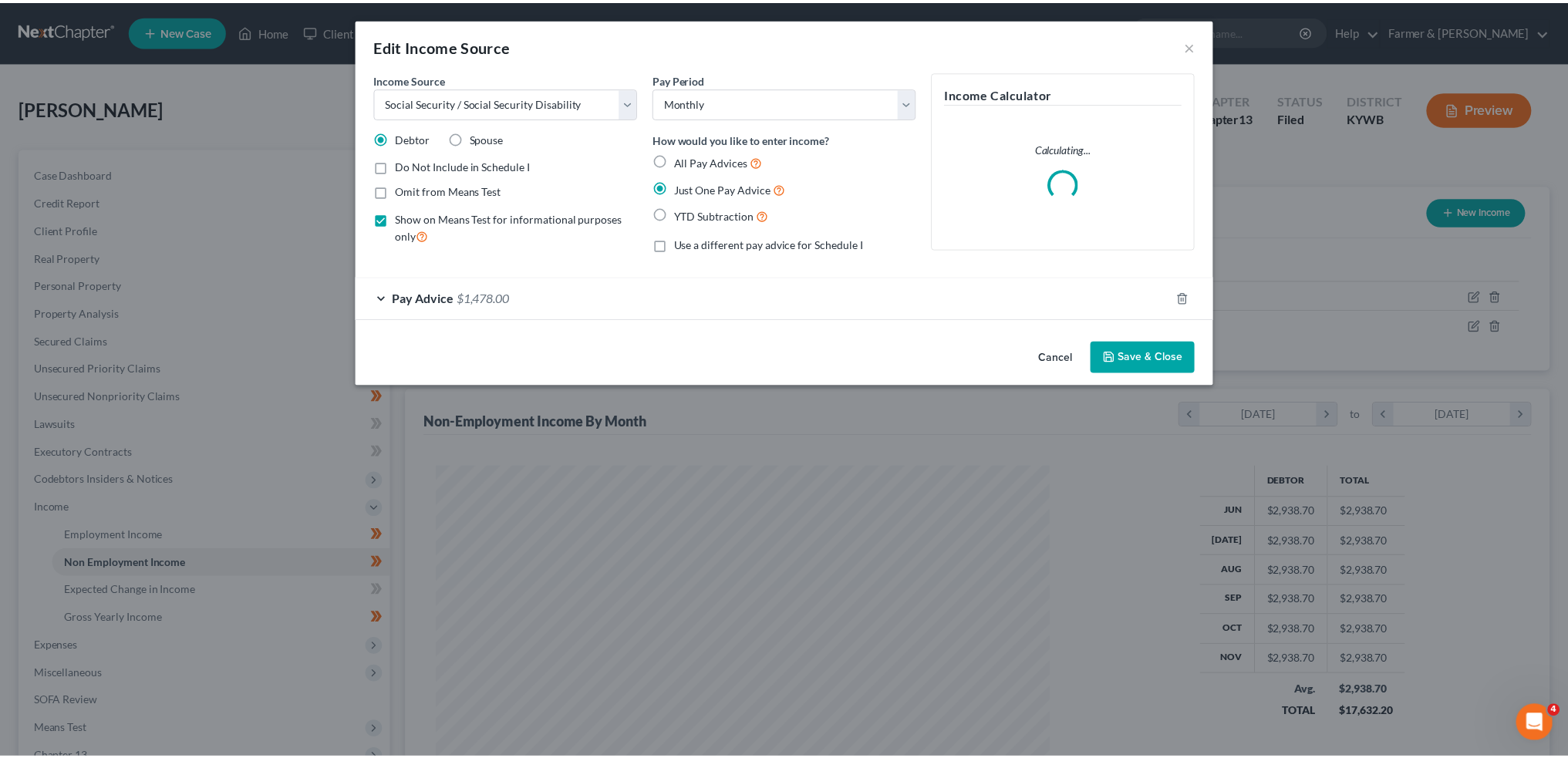
scroll to position [312, 655]
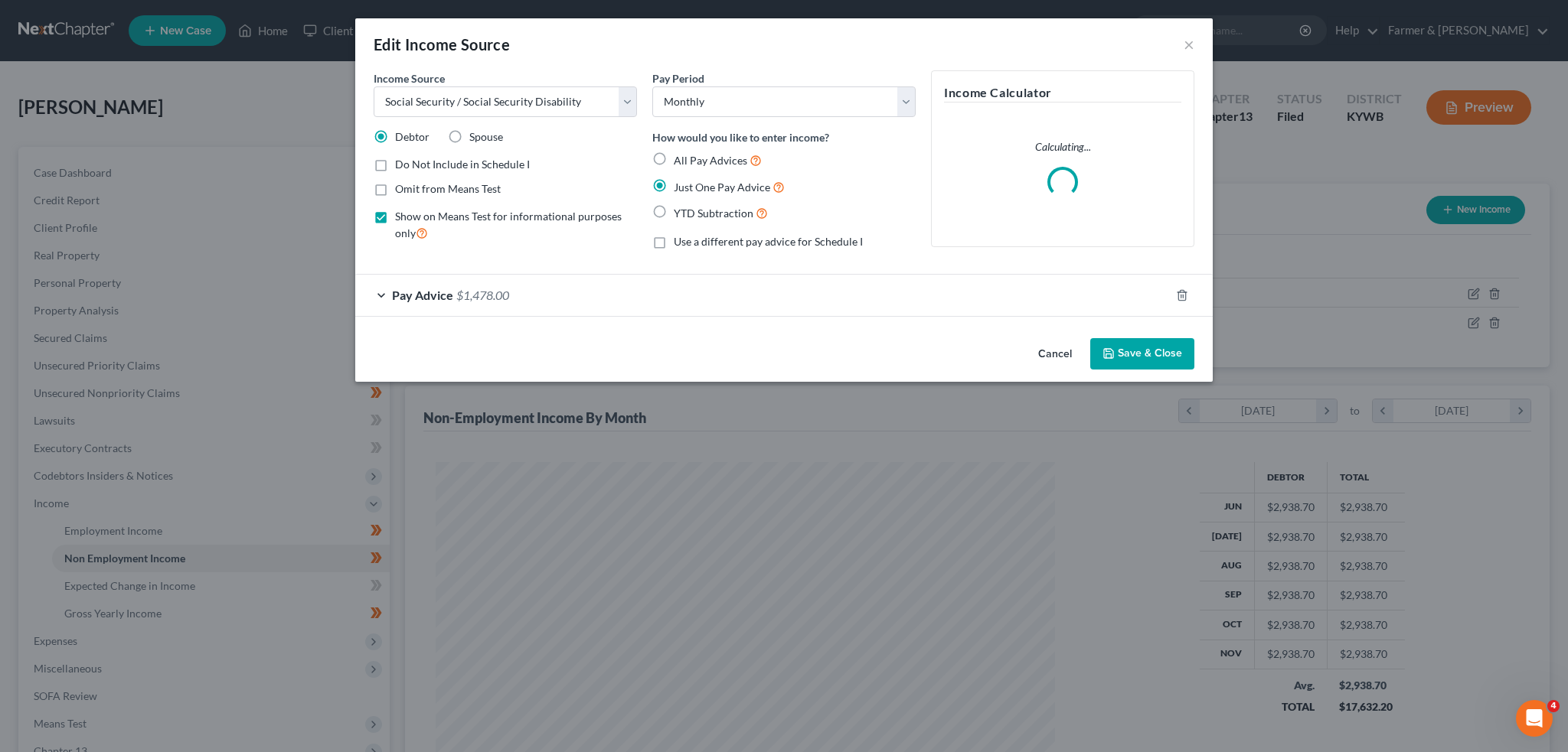
click at [797, 284] on div "Pay Advice $1,478.00" at bounding box center [763, 295] width 815 height 41
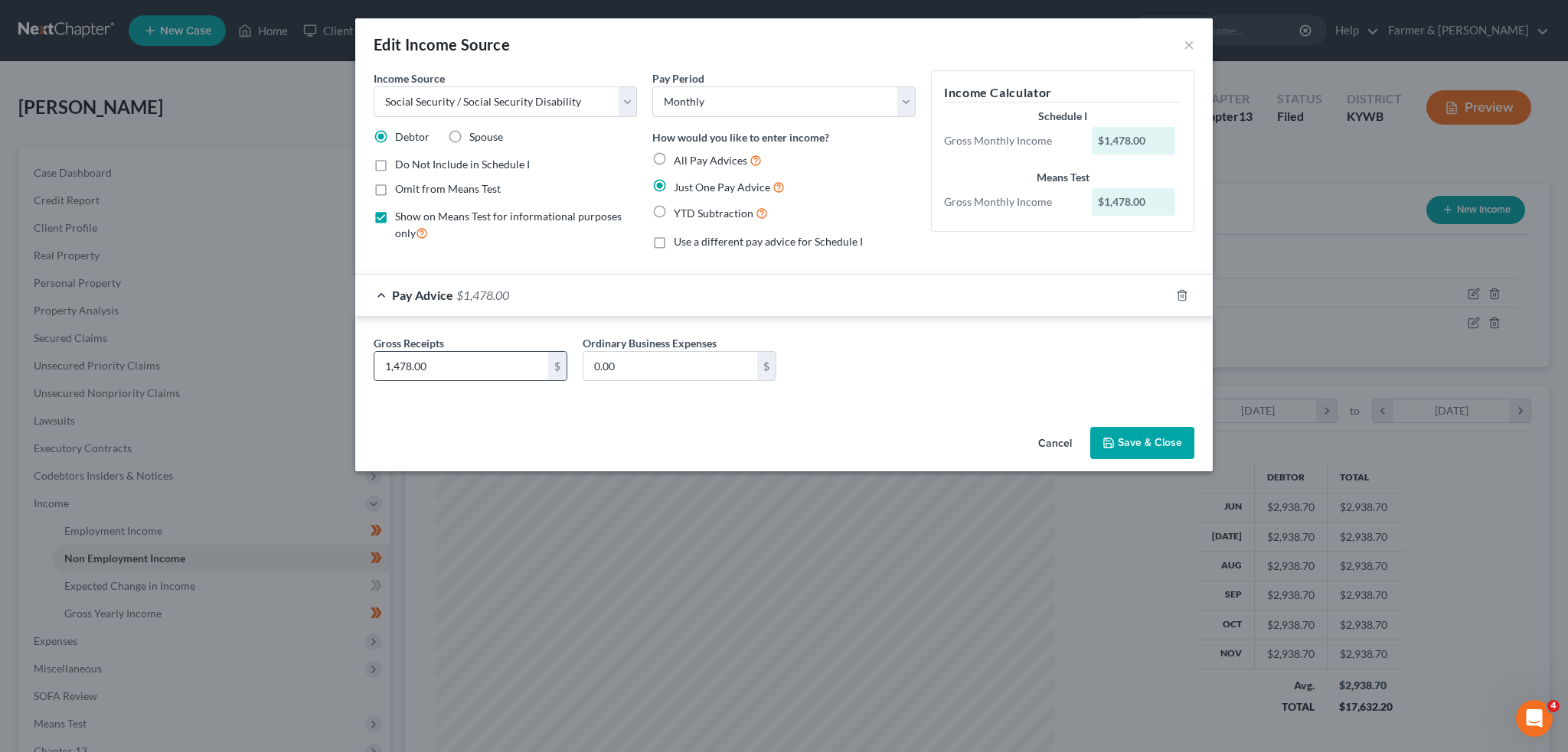
click at [481, 355] on input "1,478.00" at bounding box center [461, 366] width 174 height 29
type input "1,522.00"
click at [1122, 434] on button "Save & Close" at bounding box center [1142, 443] width 104 height 32
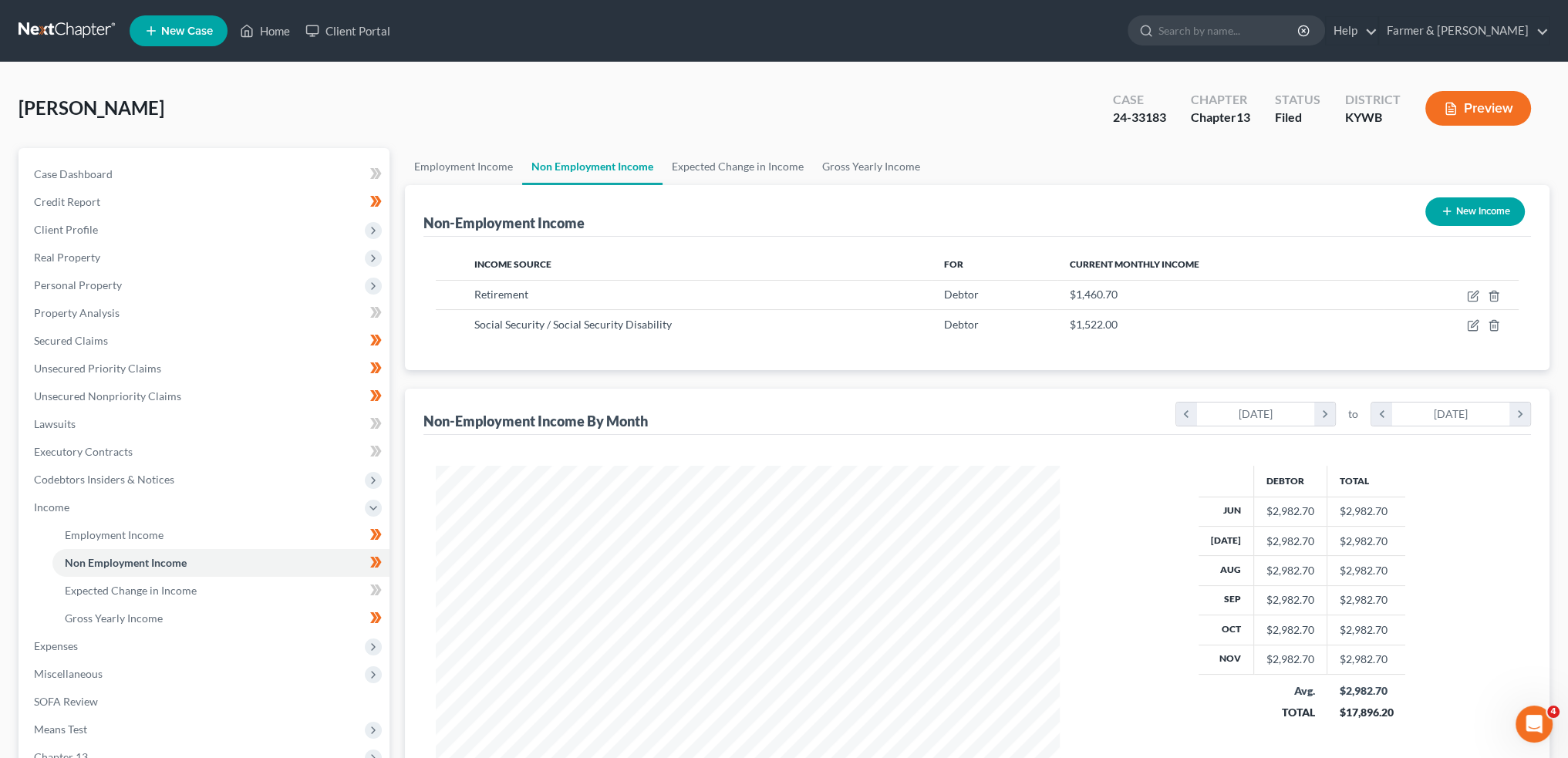
scroll to position [310, 649]
click at [1469, 209] on button "New Income" at bounding box center [1475, 212] width 99 height 29
select select "0"
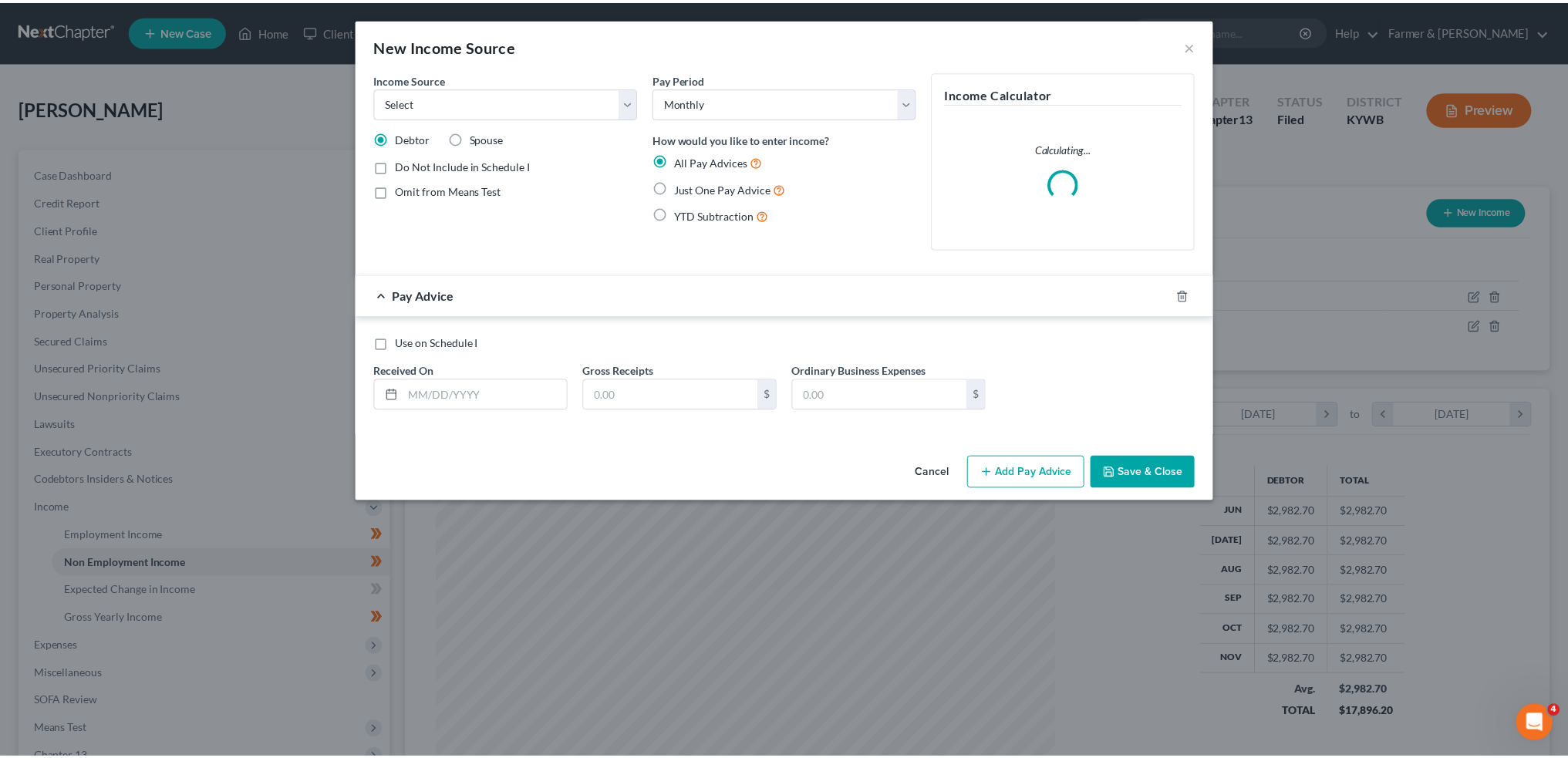
scroll to position [312, 655]
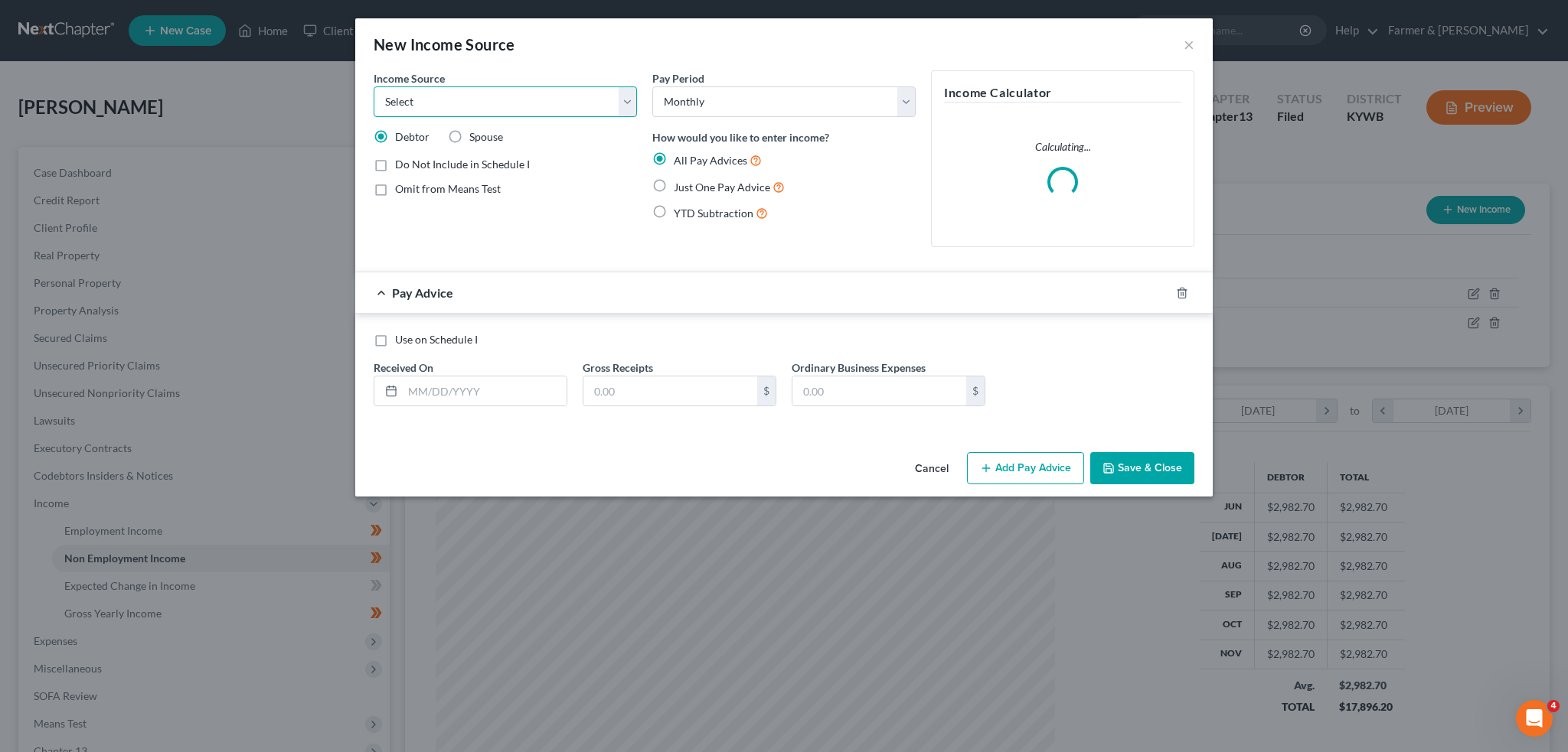
click at [573, 113] on select "Select Unemployment Disability (from employer) Pension Retirement Social Securi…" at bounding box center [506, 101] width 264 height 30
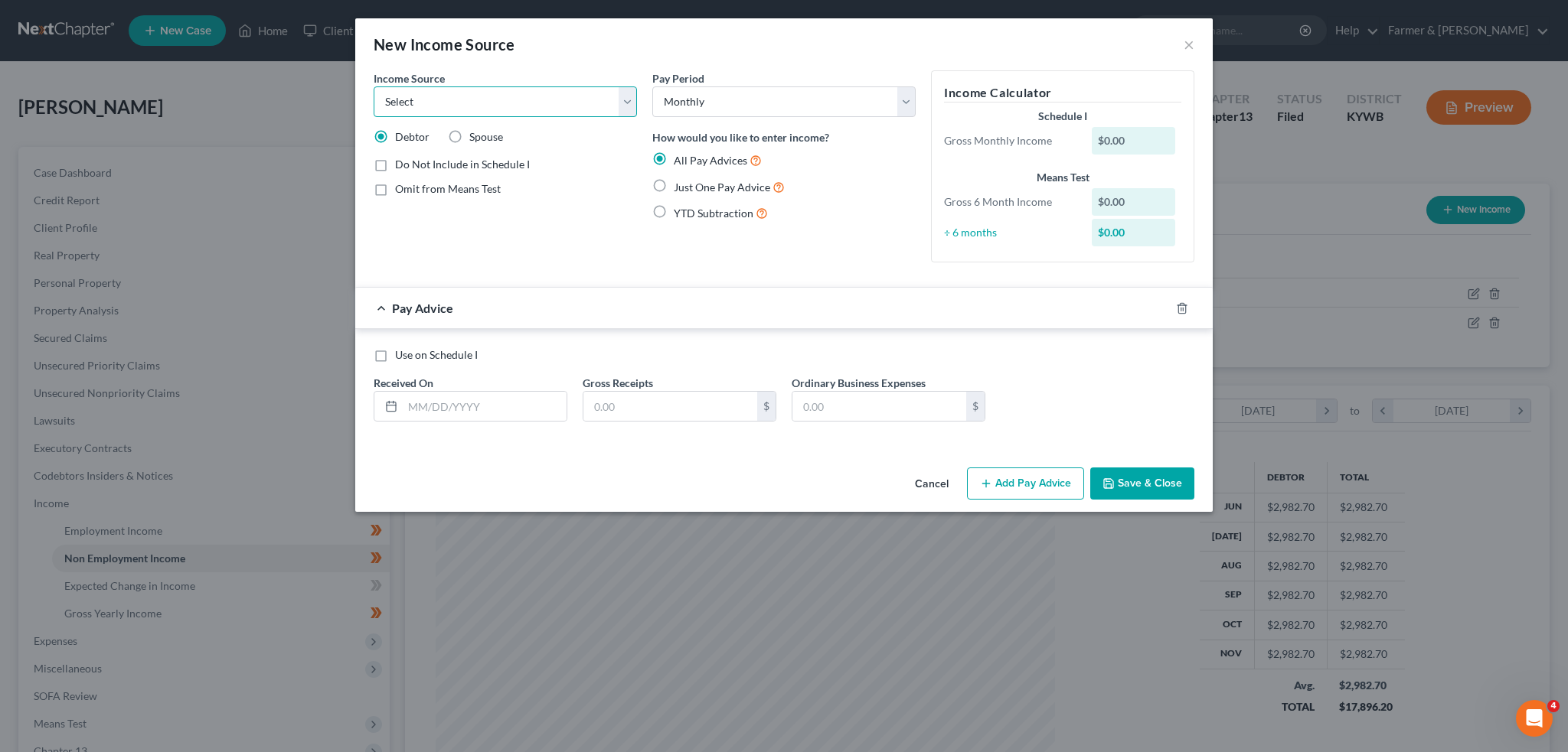
select select "8"
click at [374, 86] on select "Select Unemployment Disability (from employer) Pension Retirement Social Securi…" at bounding box center [506, 101] width 264 height 30
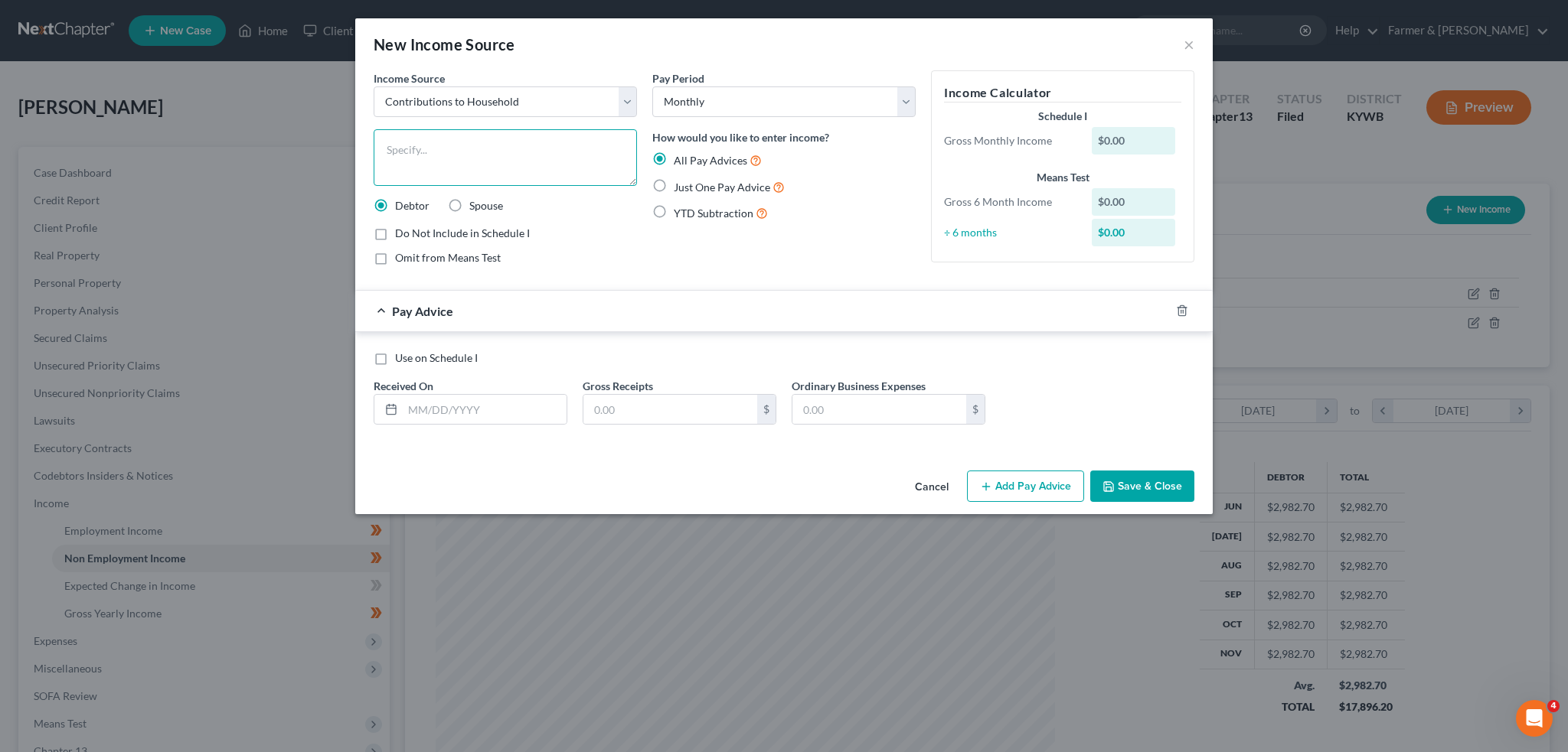
click at [469, 160] on textarea at bounding box center [506, 157] width 264 height 57
type textarea "Rent from brother who now lives with Debtor full-time."
click at [453, 411] on input "text" at bounding box center [485, 410] width 164 height 29
type input "[DATE]"
type input "1"
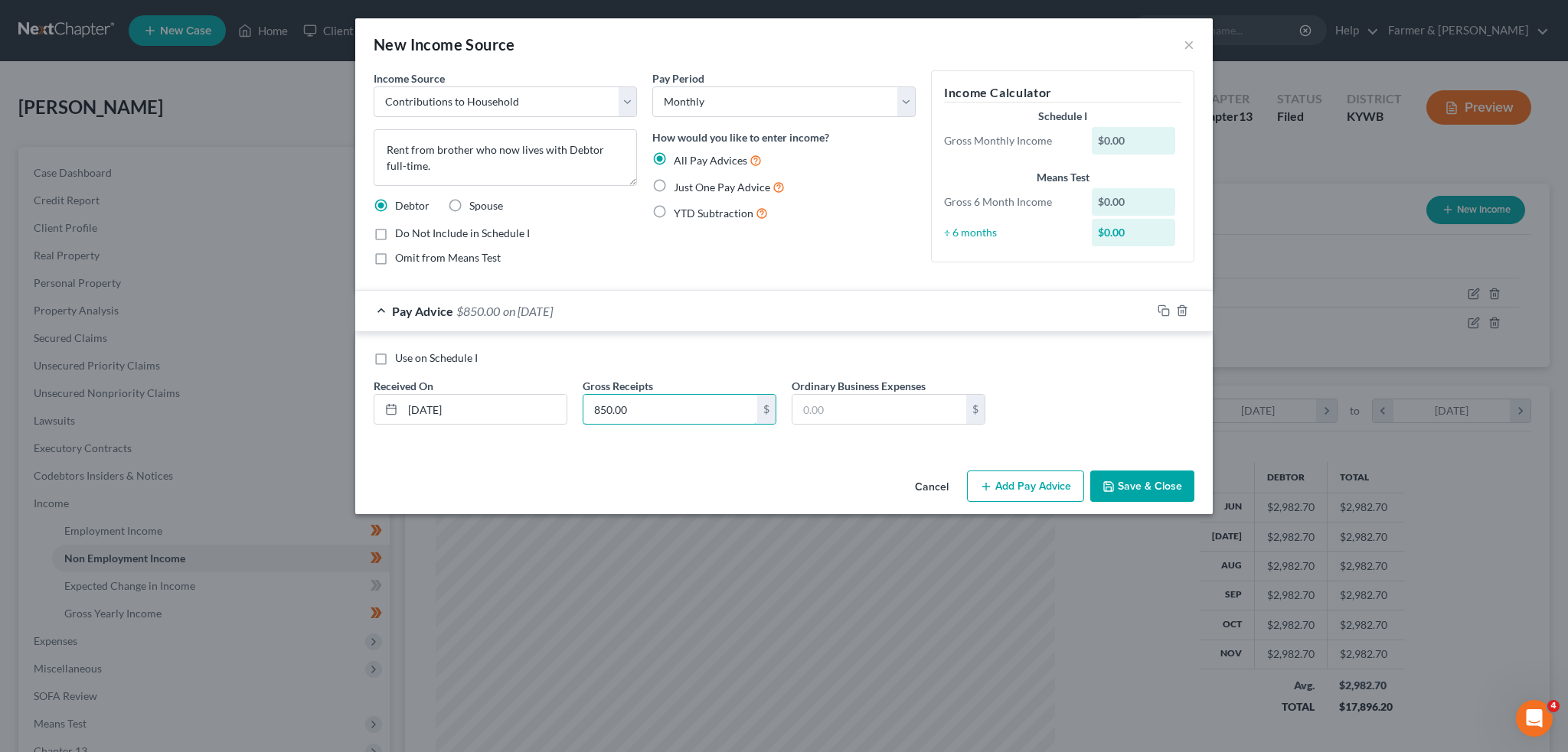
type input "850.00"
click at [1149, 477] on button "Save & Close" at bounding box center [1142, 486] width 104 height 32
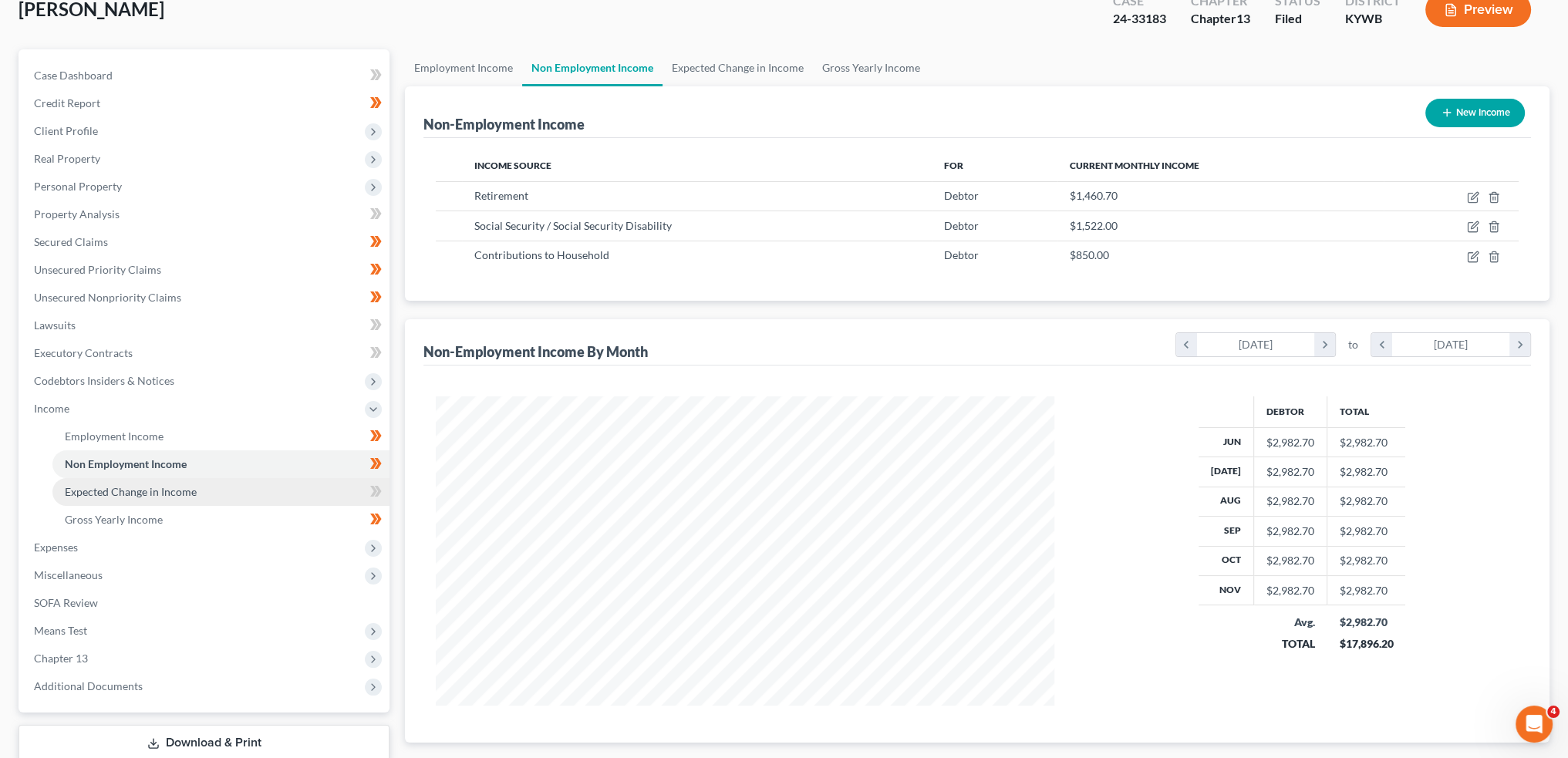
scroll to position [128, 0]
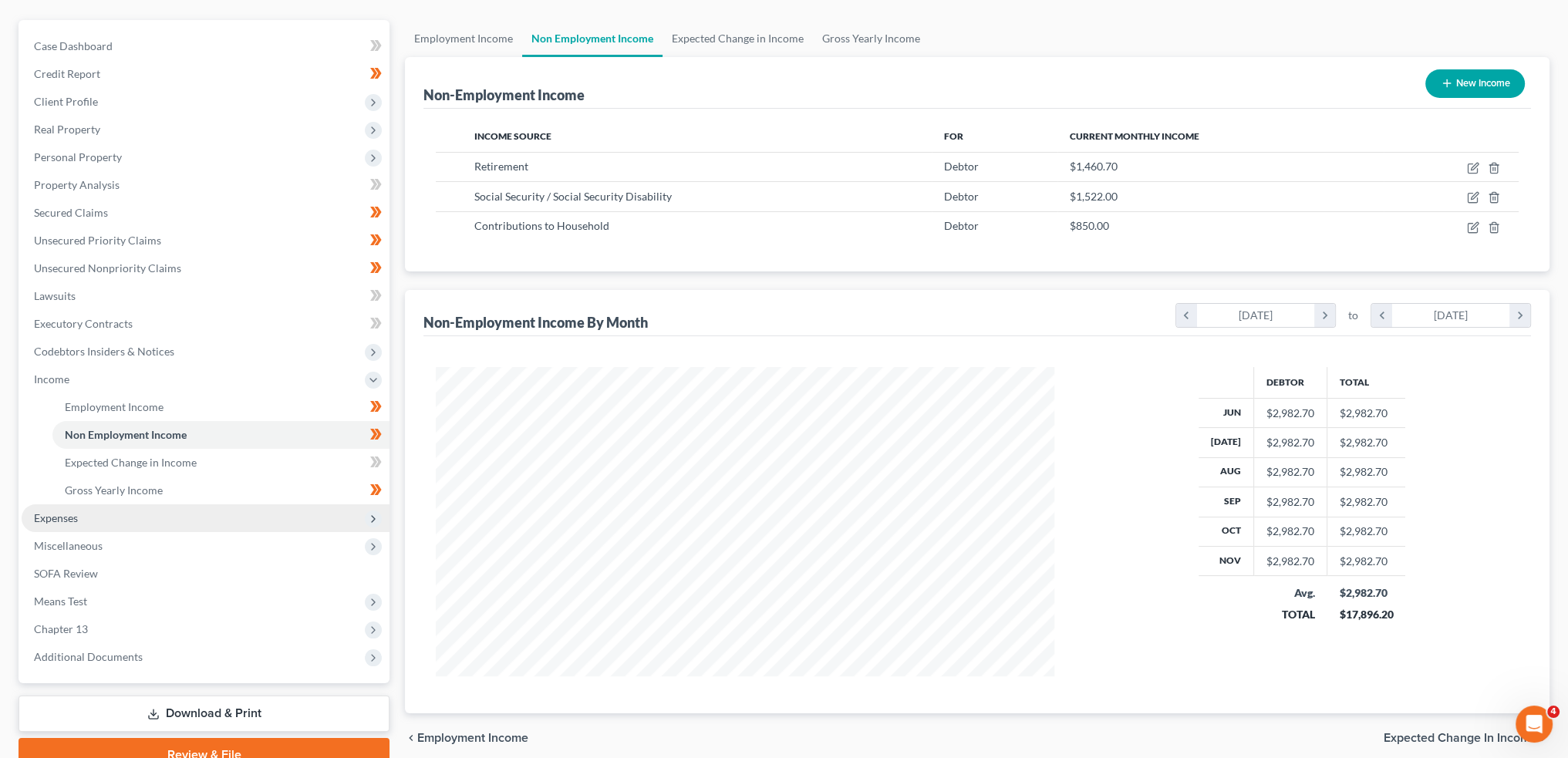
click at [118, 514] on span "Expenses" at bounding box center [205, 518] width 368 height 28
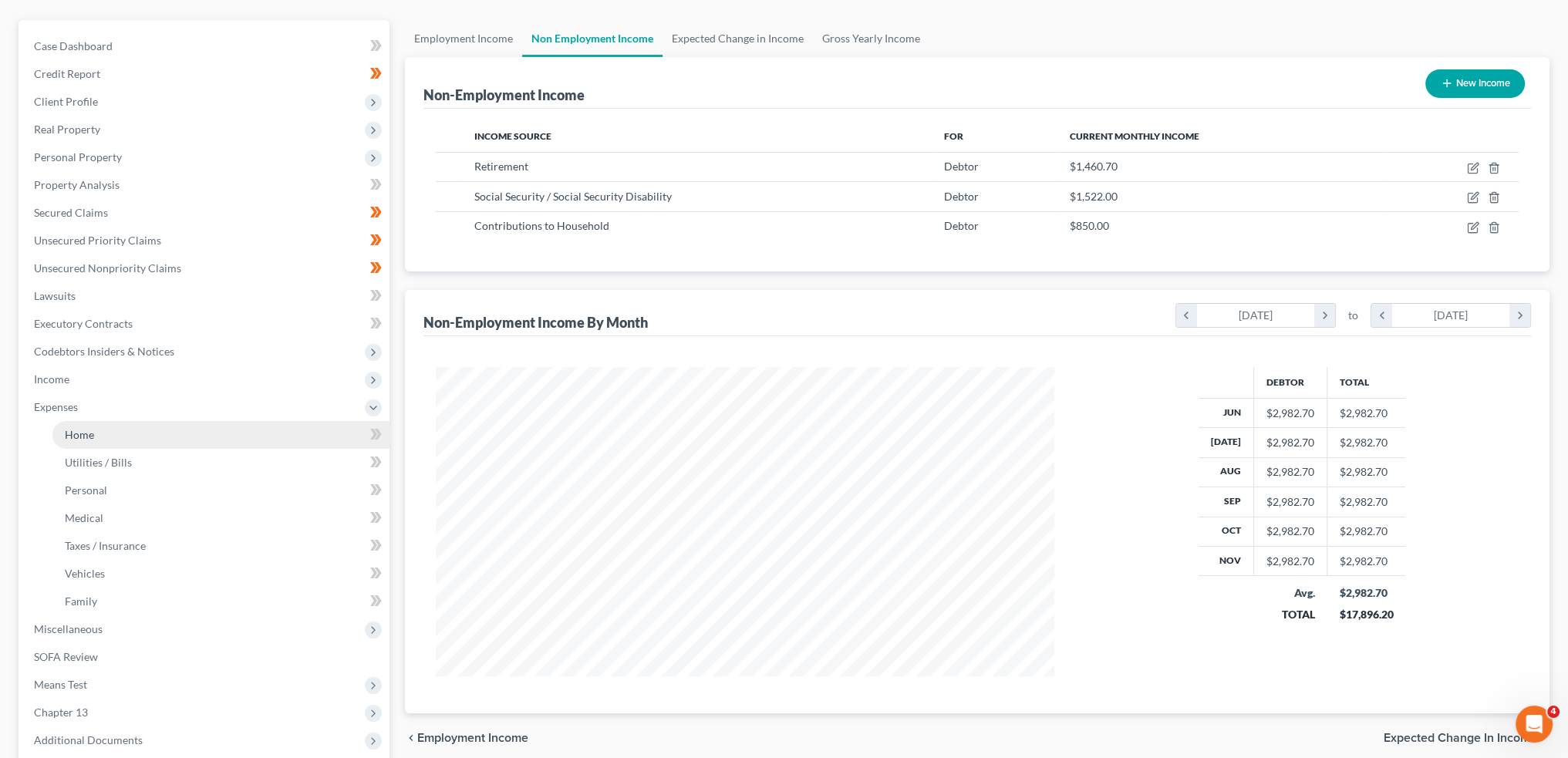
click at [118, 437] on link "Home" at bounding box center [221, 435] width 337 height 28
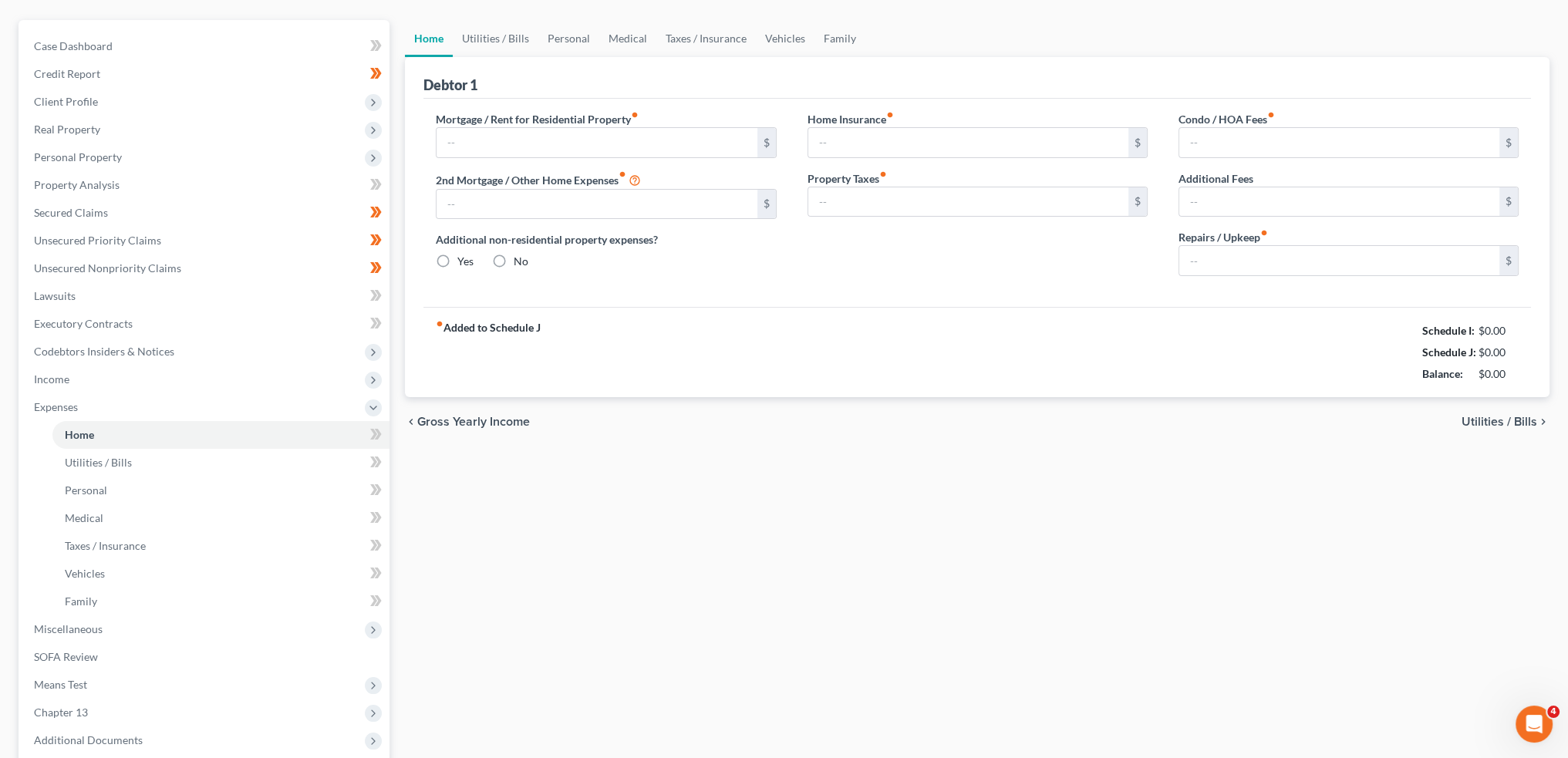
scroll to position [18, 0]
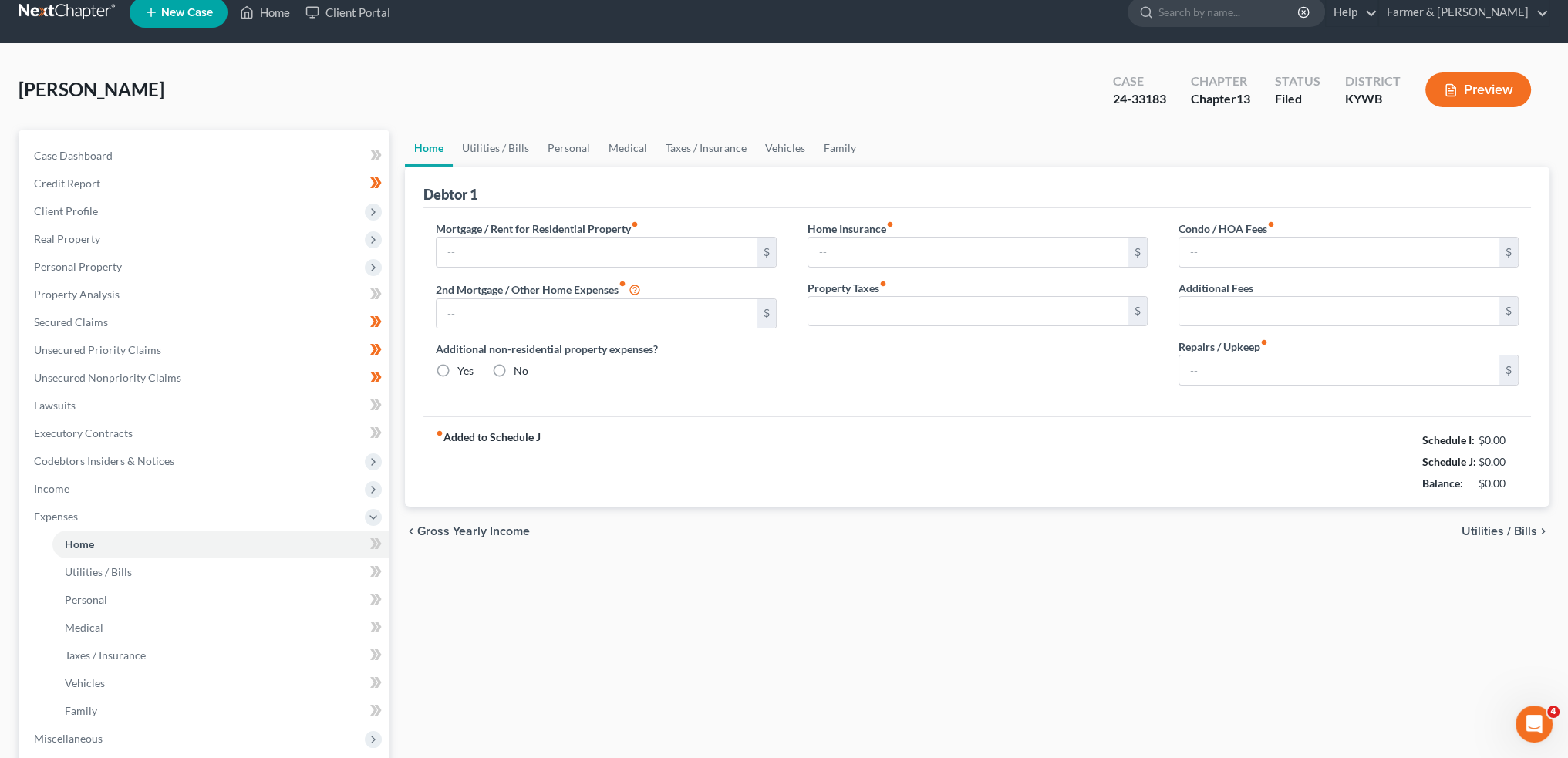
type input "1,092.00"
type input "0.00"
radio input "true"
type input "0.00"
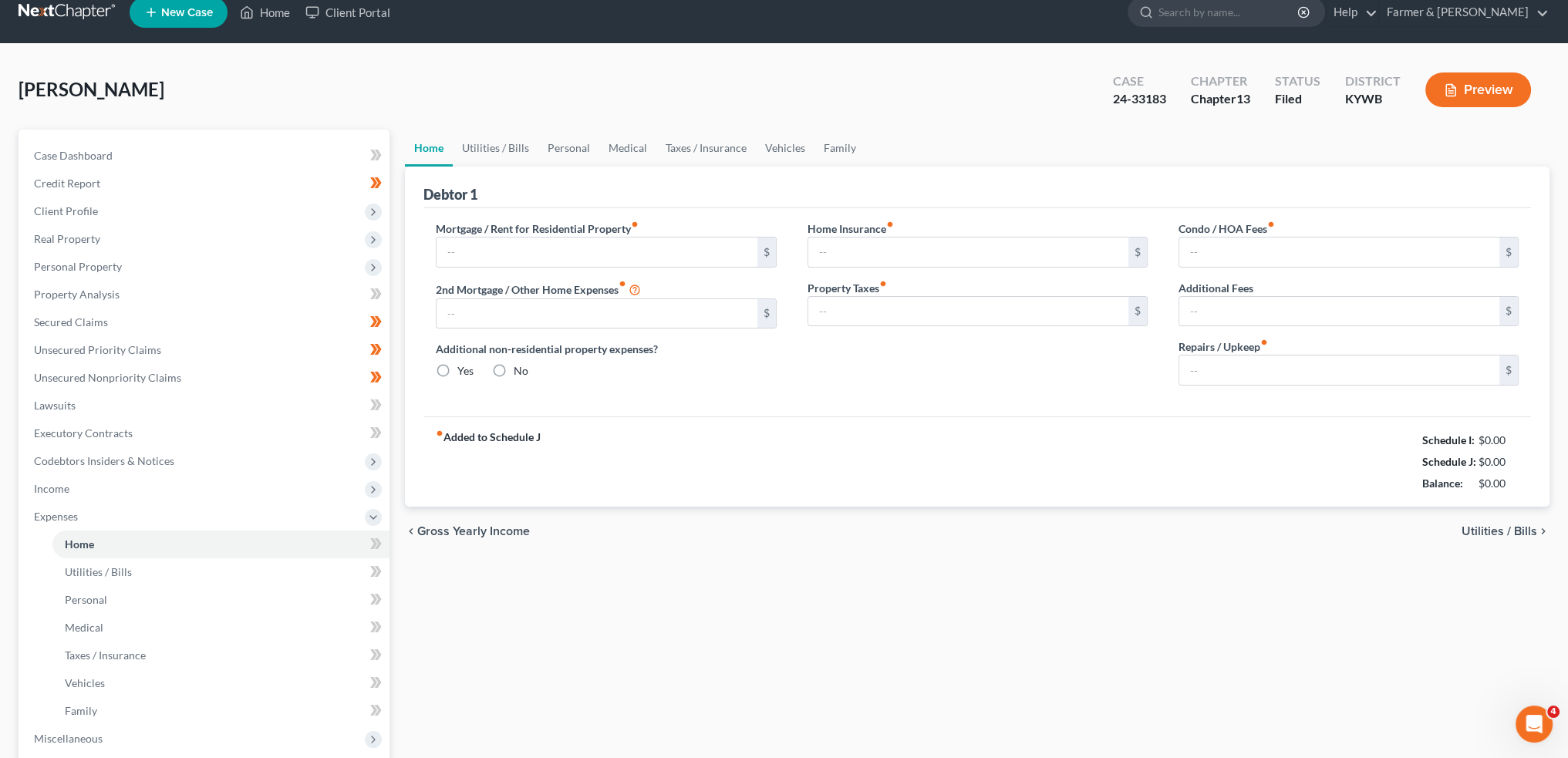
type input "0.00"
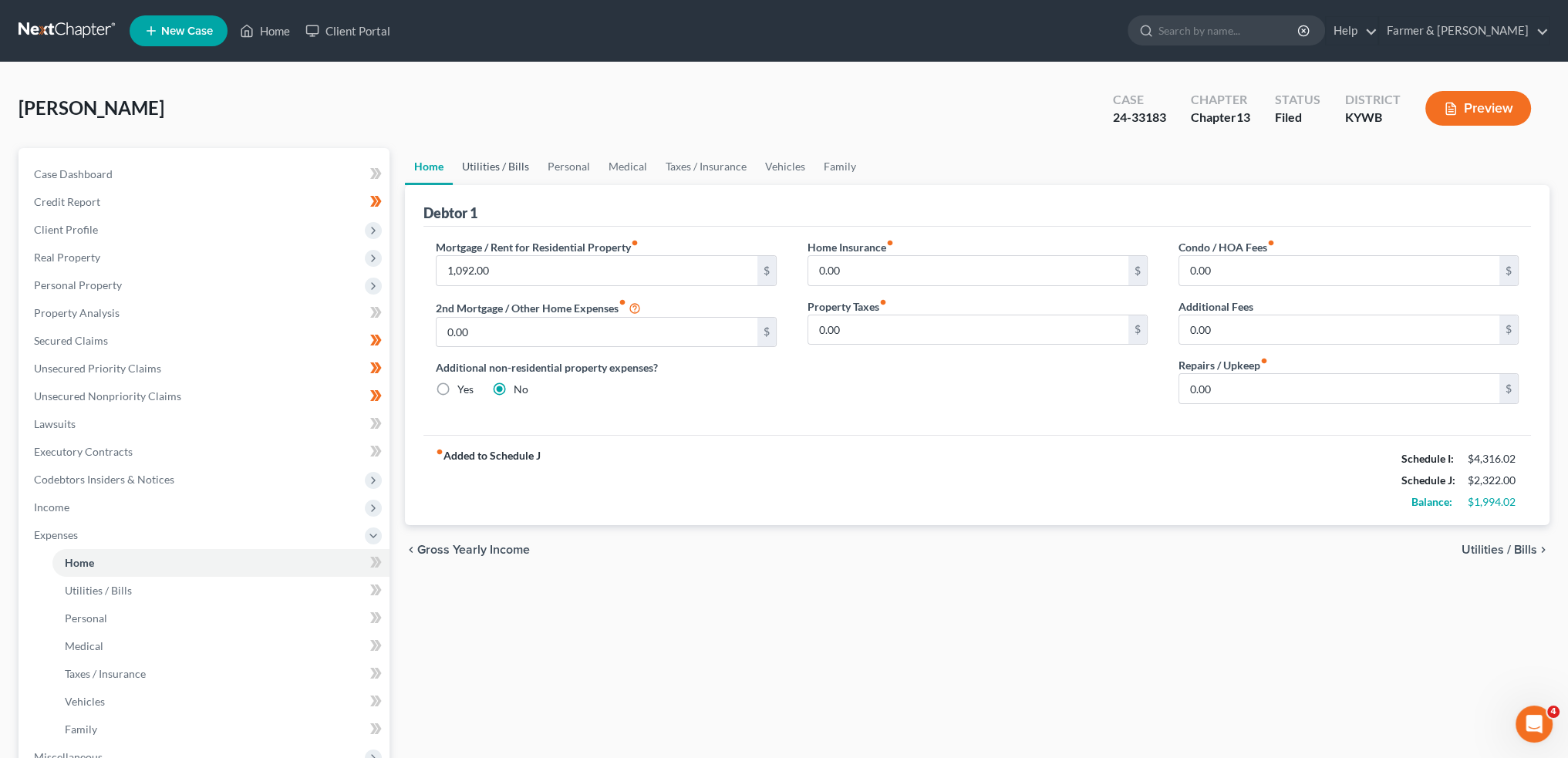
click at [500, 166] on link "Utilities / Bills" at bounding box center [496, 166] width 86 height 37
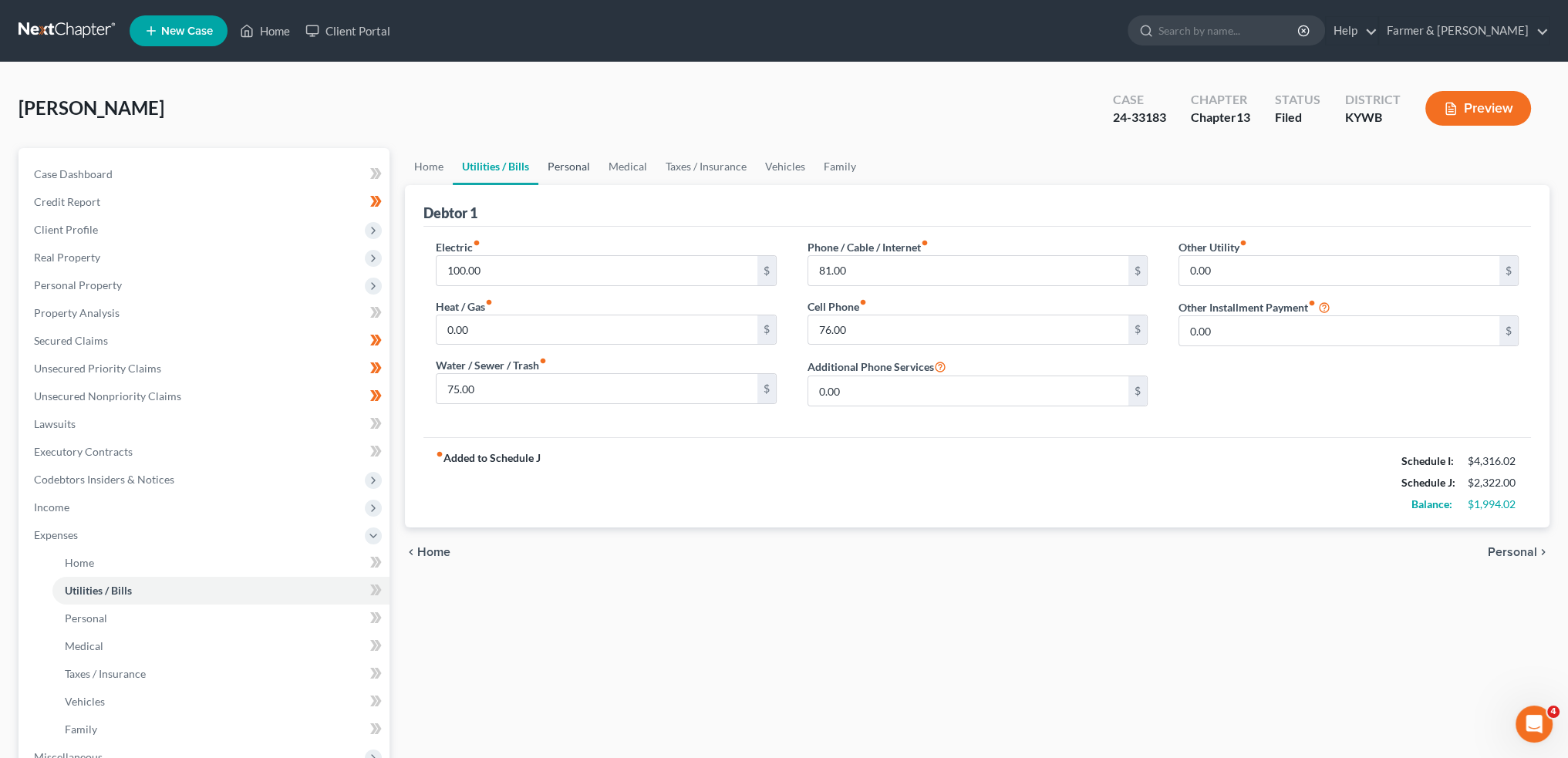
click at [573, 158] on link "Personal" at bounding box center [569, 166] width 61 height 37
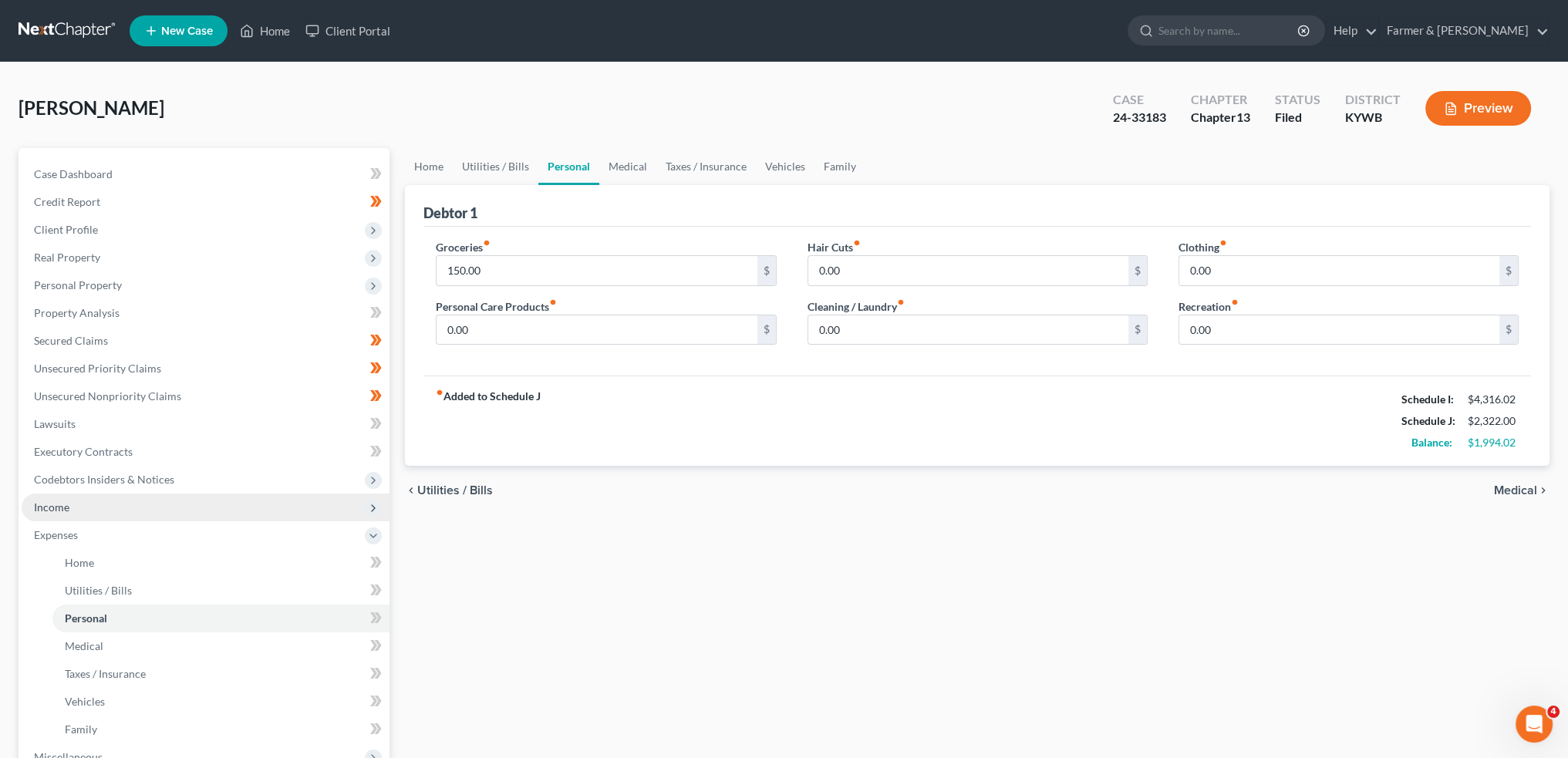
click at [144, 510] on span "Income" at bounding box center [205, 508] width 368 height 28
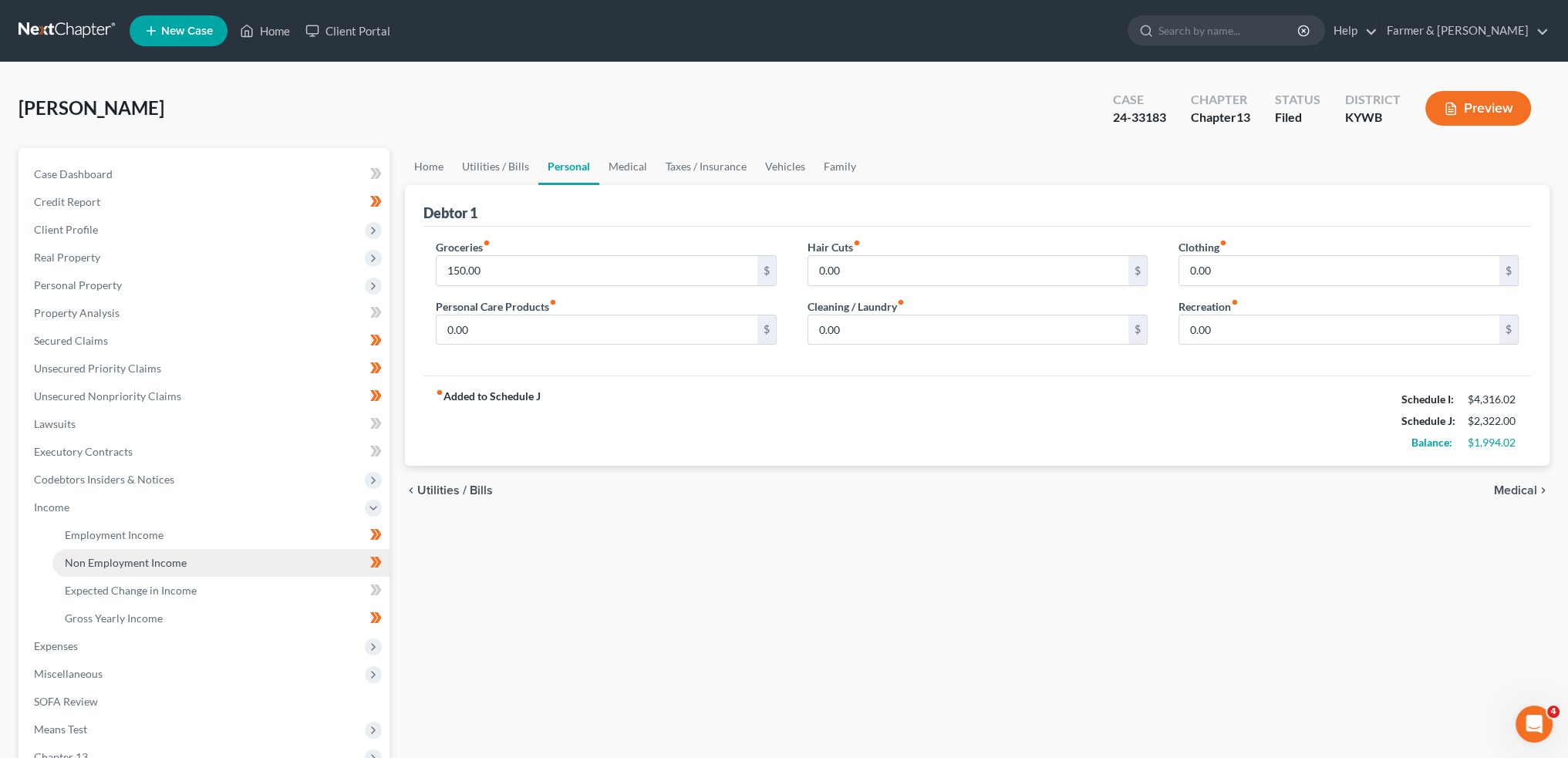
click at [161, 558] on span "Non Employment Income" at bounding box center [126, 563] width 122 height 13
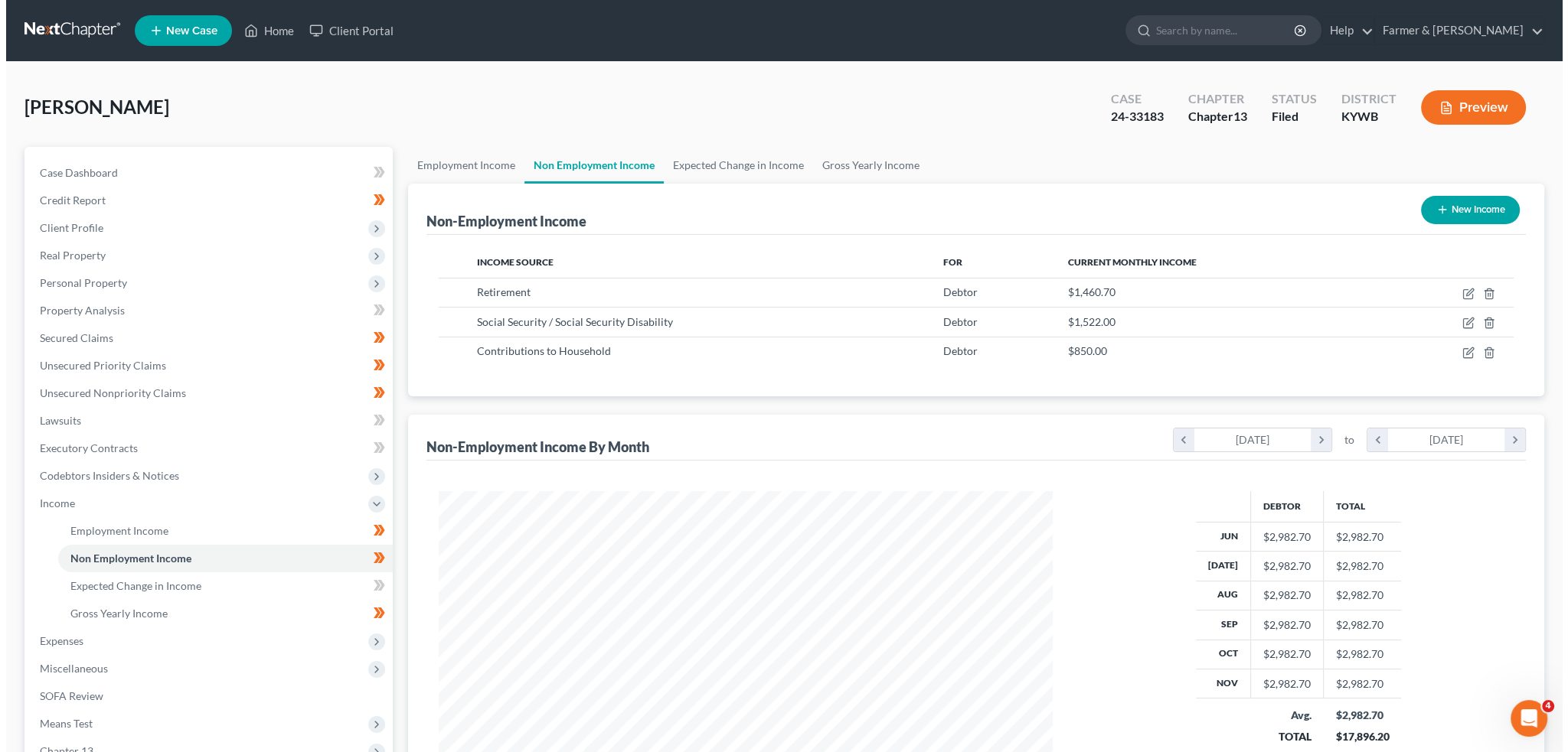
scroll to position [307, 644]
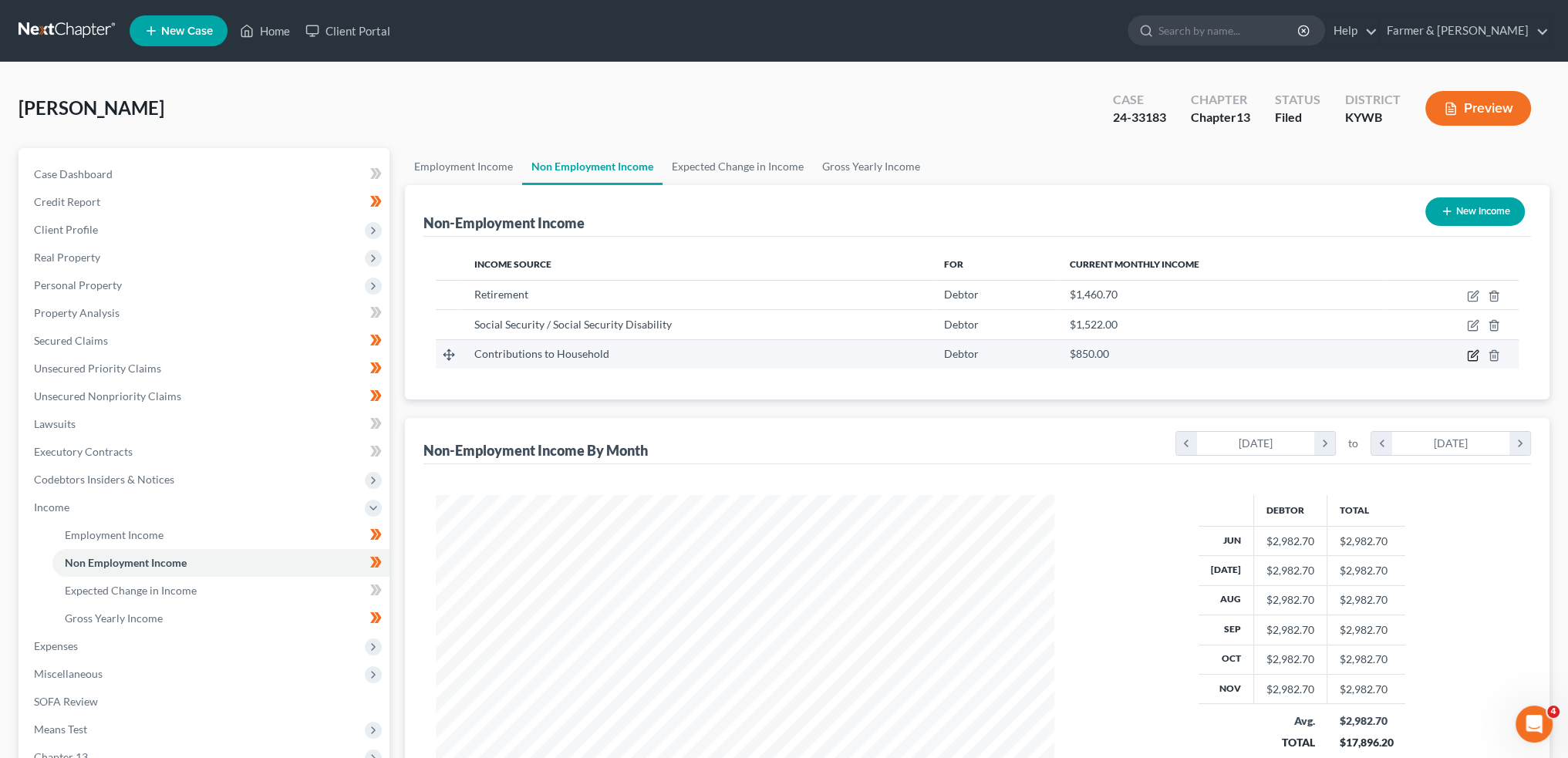
click at [1471, 351] on icon "button" at bounding box center [1472, 356] width 12 height 12
select select "8"
select select "0"
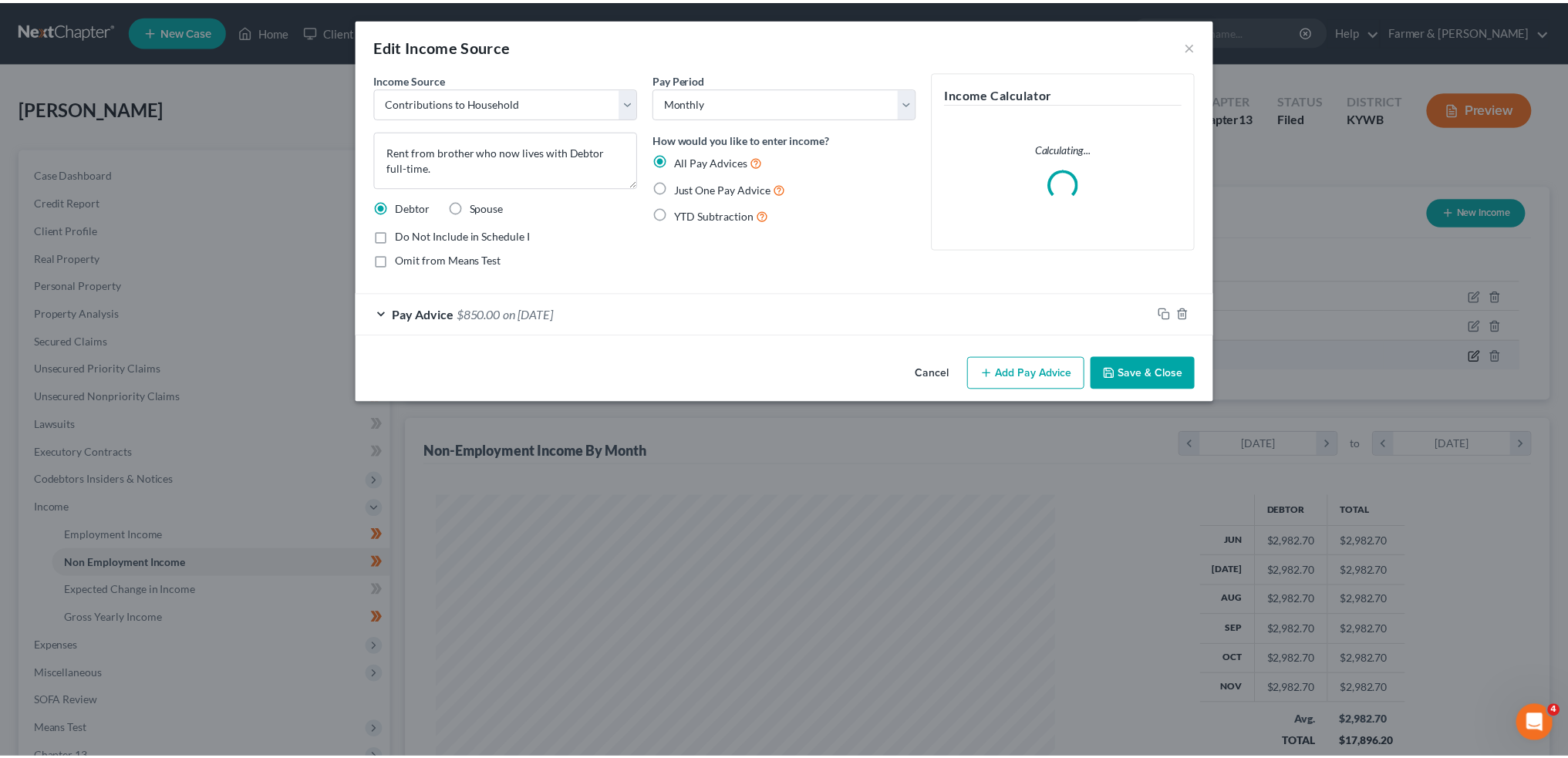
scroll to position [312, 655]
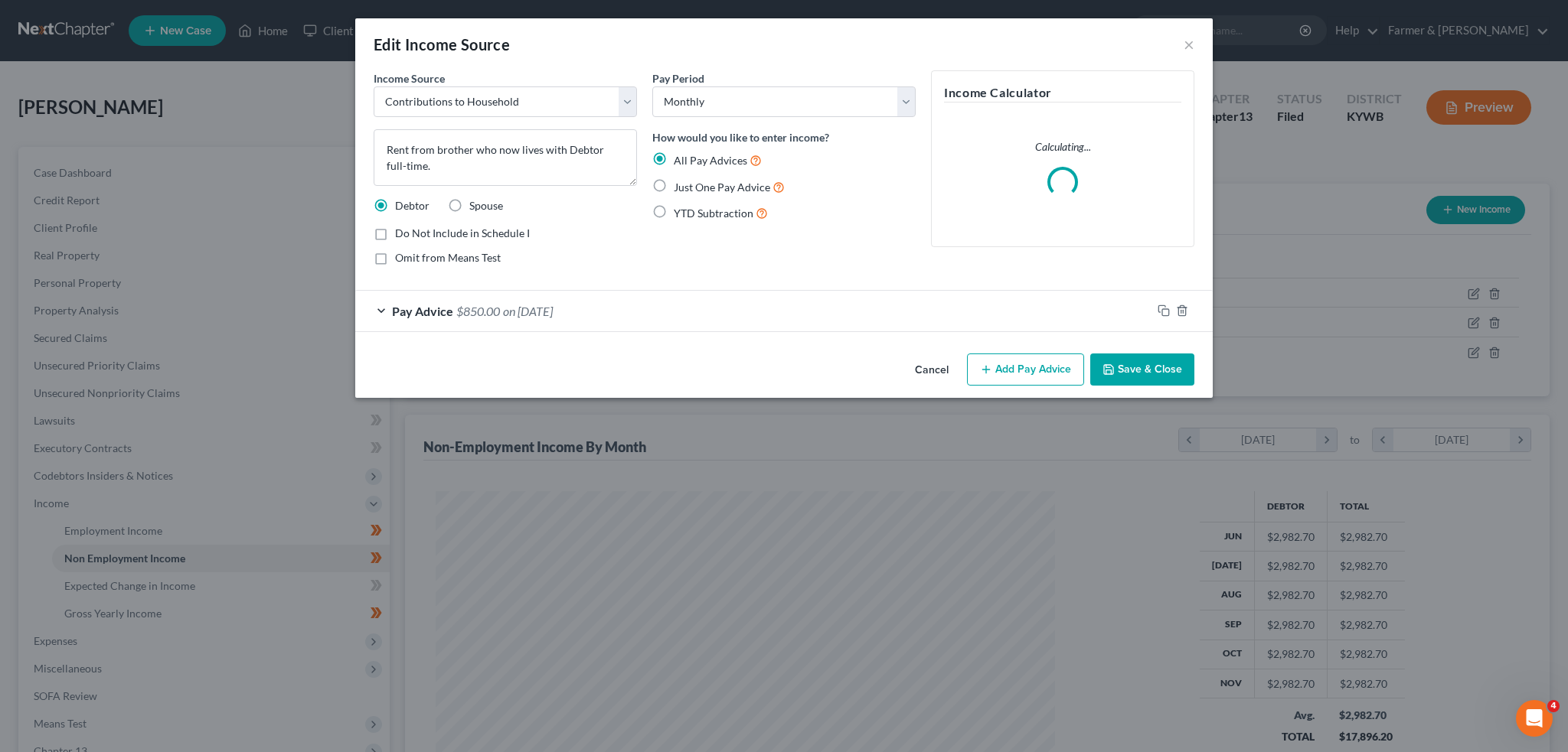
click at [641, 320] on div "Pay Advice $850.00 on 09/16/2025" at bounding box center [754, 311] width 797 height 41
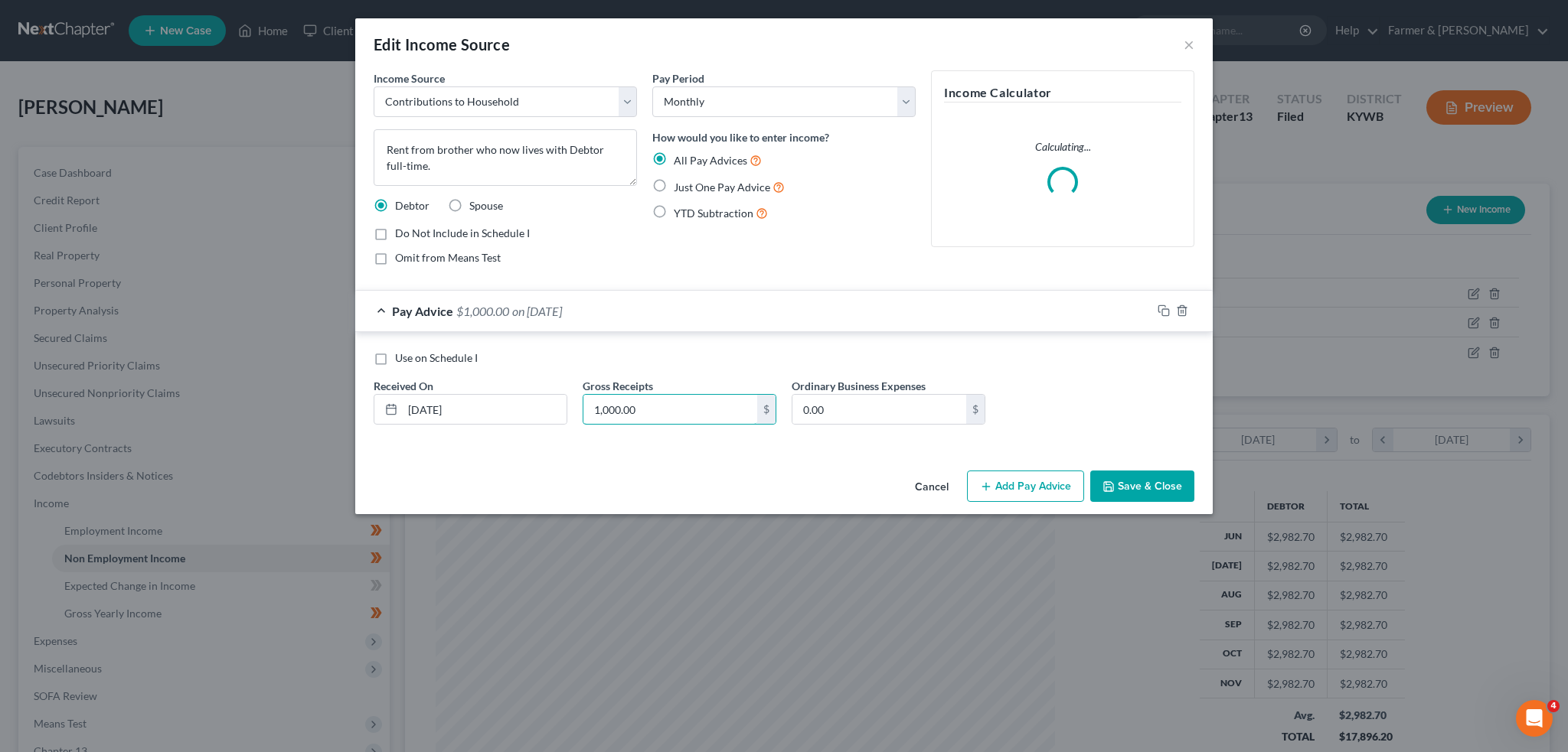
type input "1,000.00"
click at [1116, 481] on button "Save & Close" at bounding box center [1142, 486] width 104 height 32
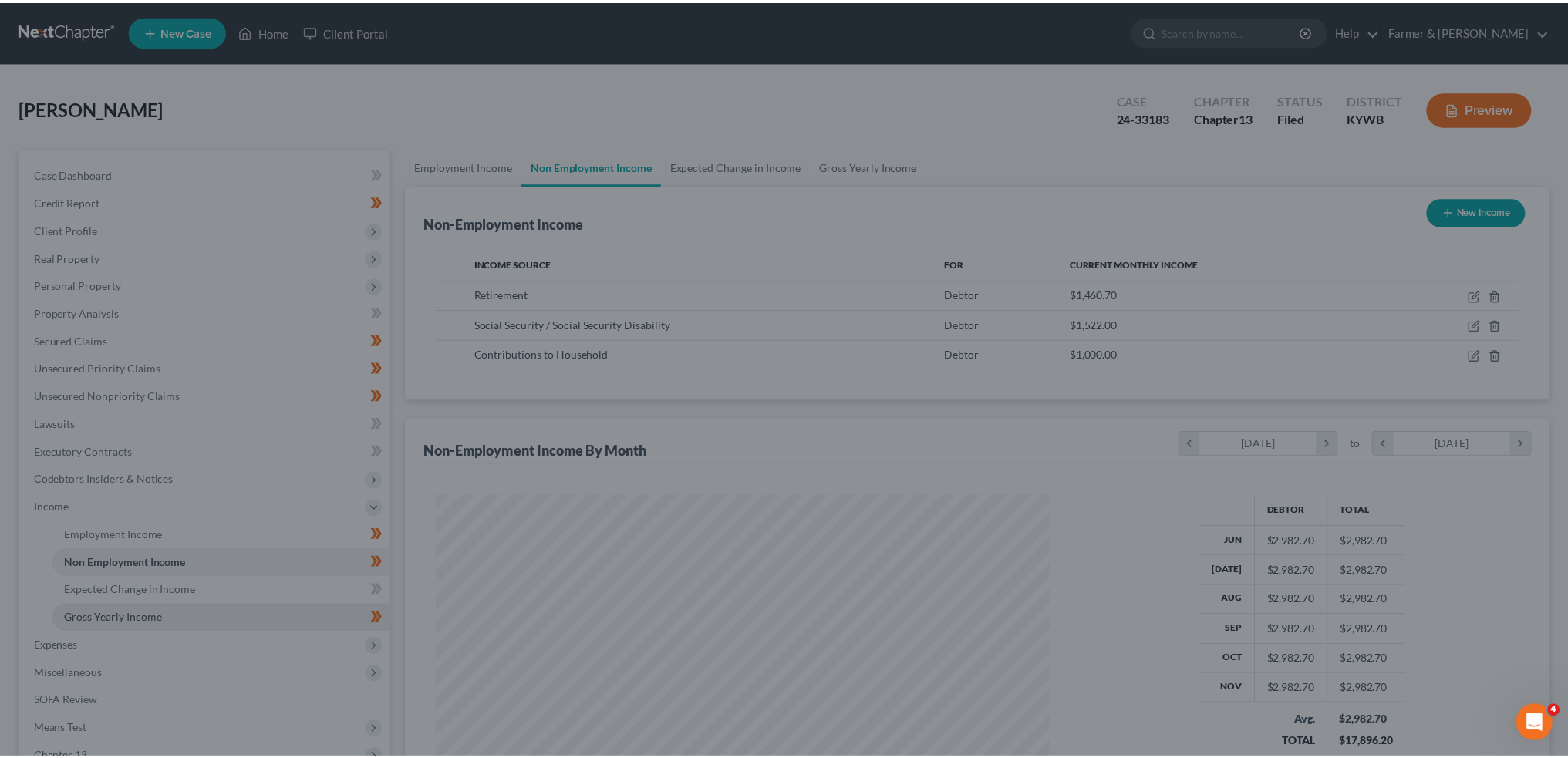
scroll to position [771282, 770660]
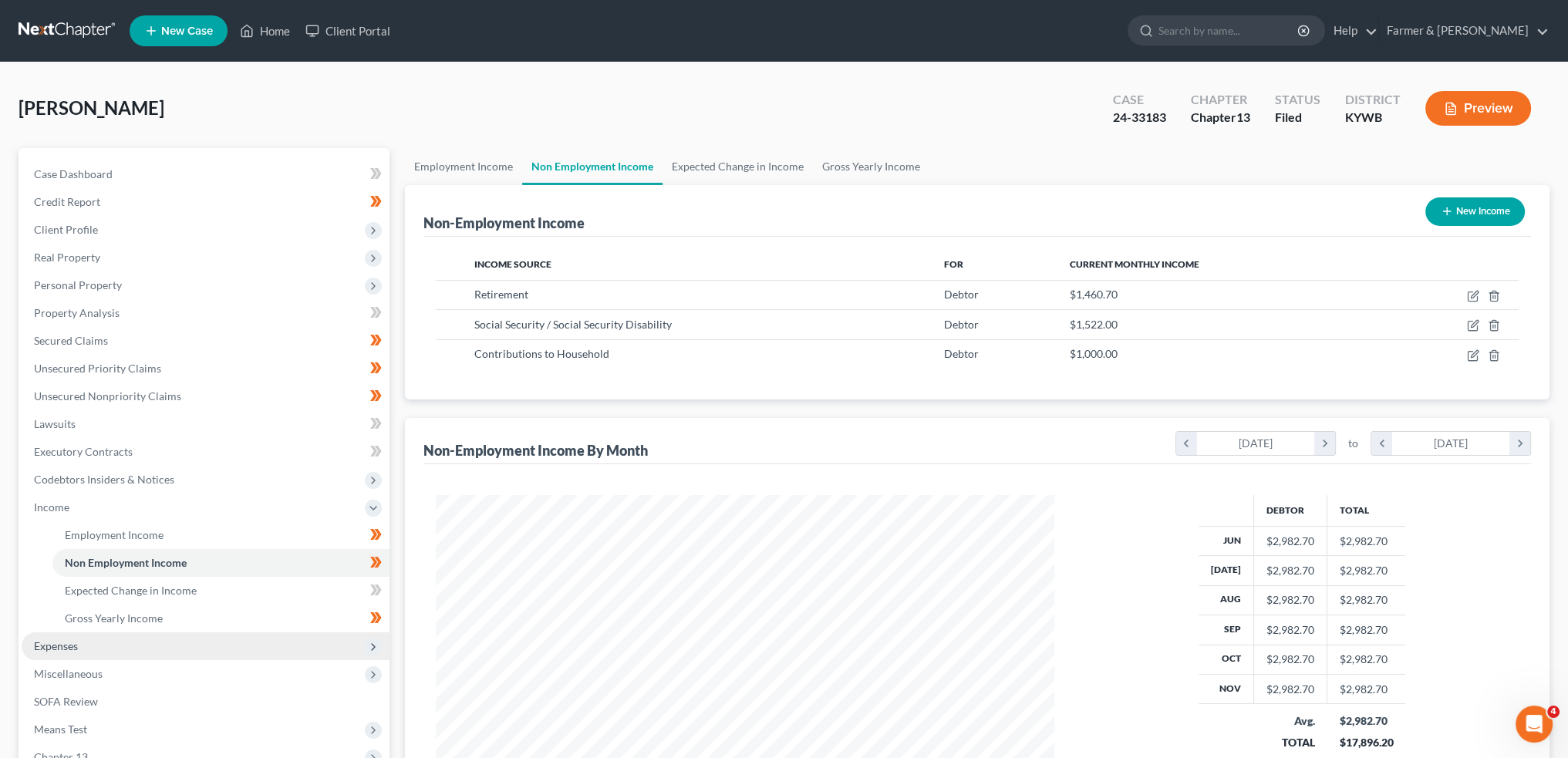
click at [86, 650] on span "Expenses" at bounding box center [205, 646] width 368 height 28
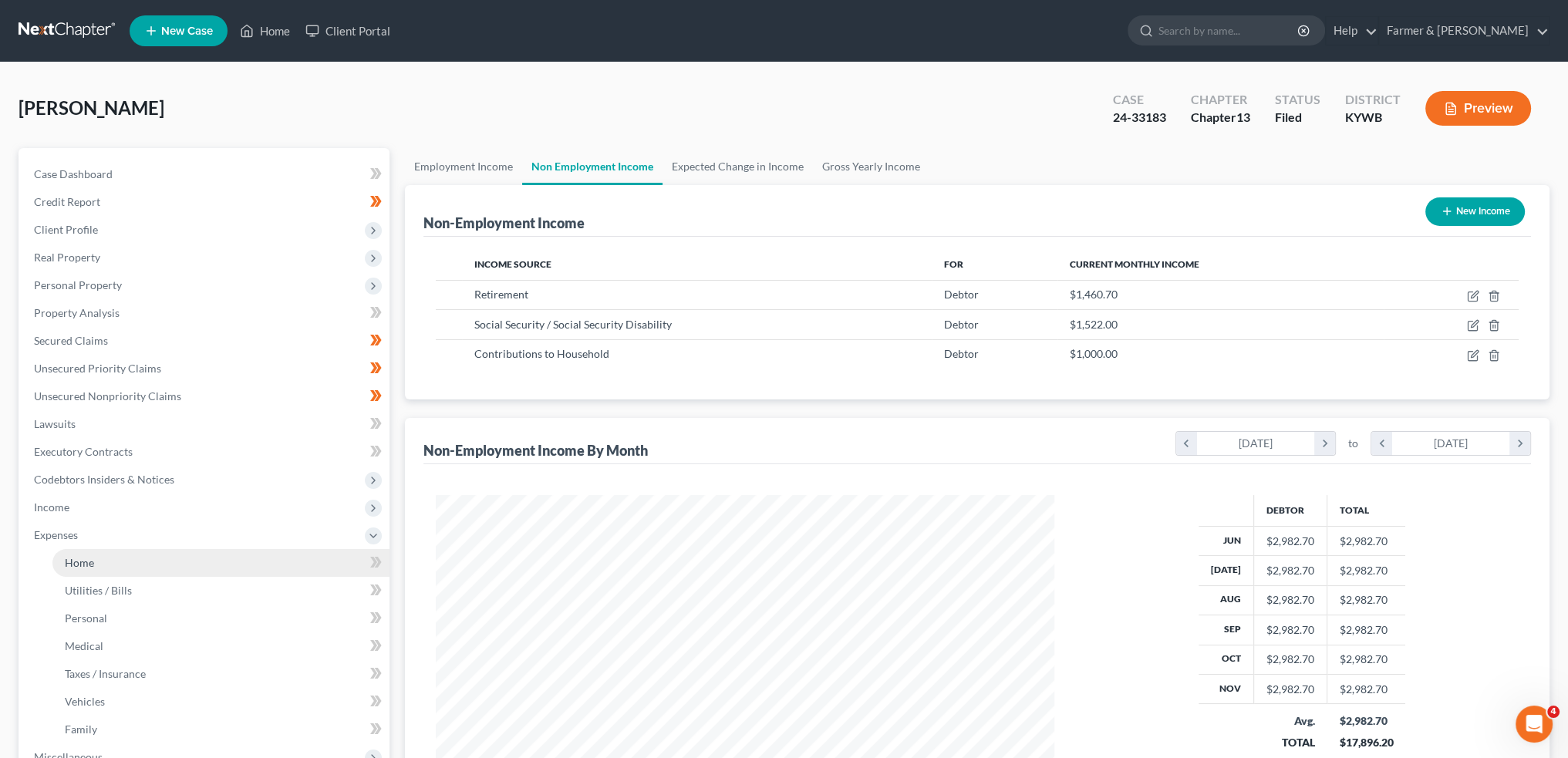
click at [111, 563] on link "Home" at bounding box center [221, 563] width 337 height 28
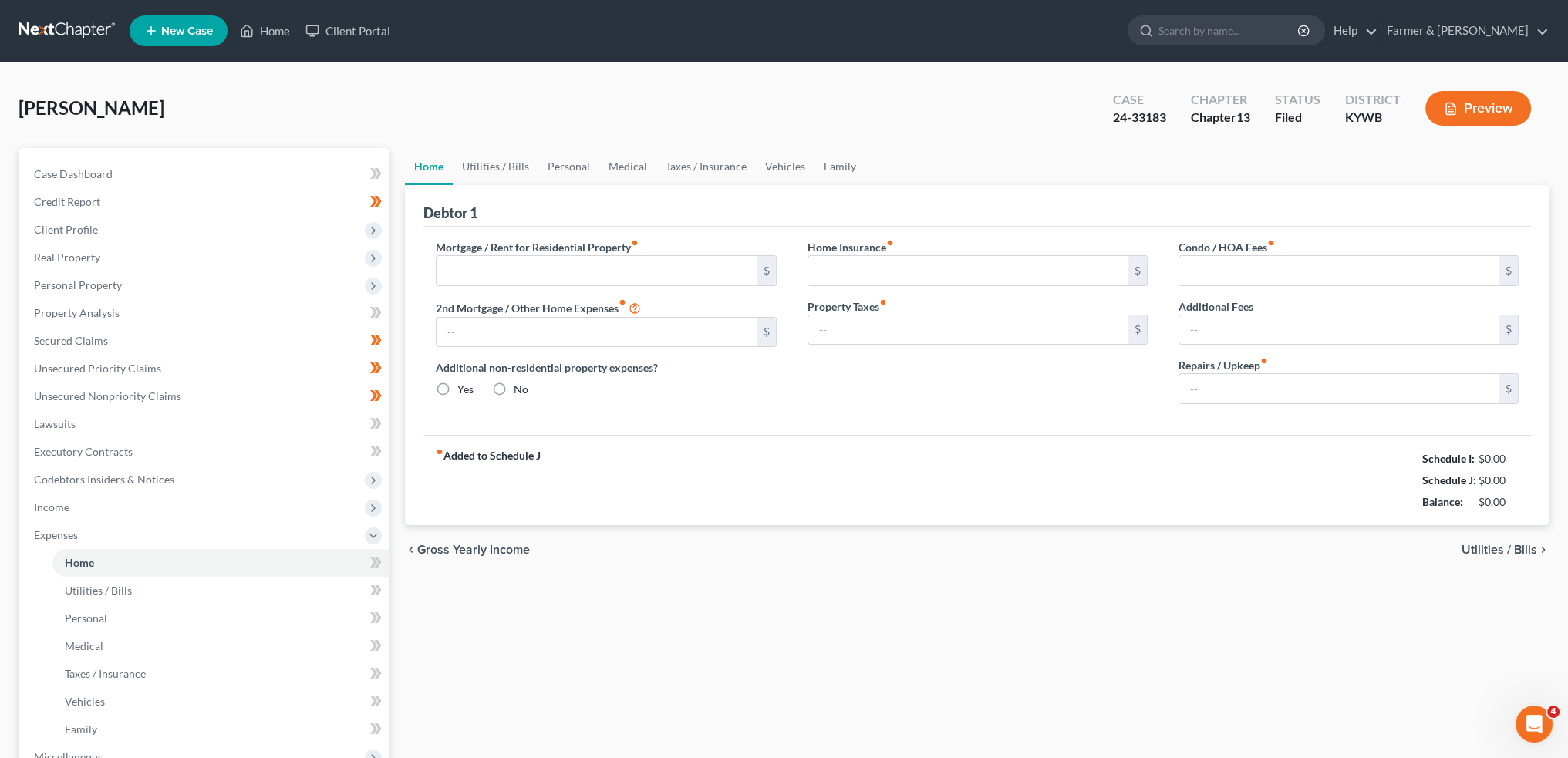
type input "1,092.00"
type input "0.00"
radio input "true"
type input "0.00"
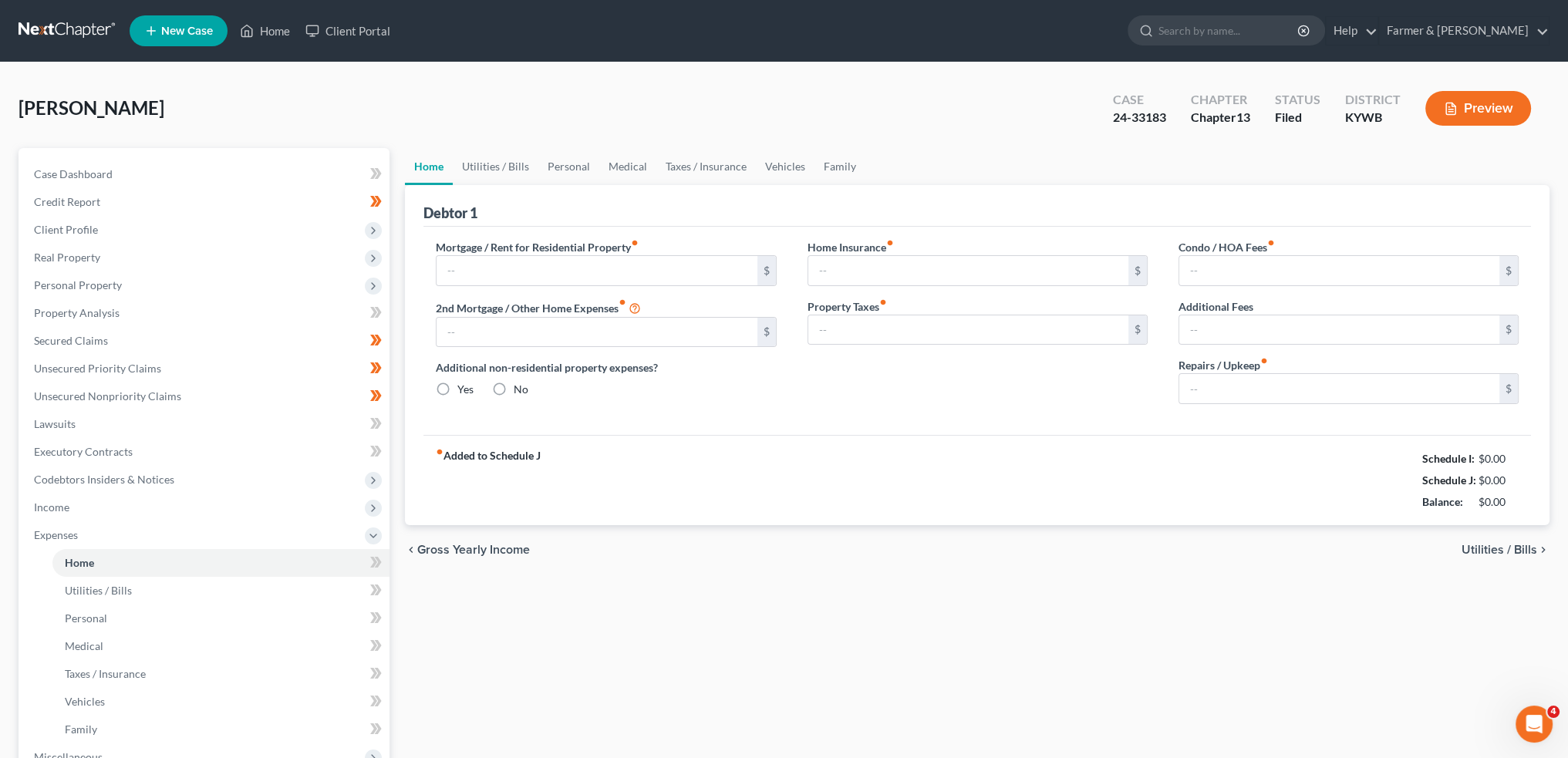
type input "0.00"
click at [495, 168] on link "Utilities / Bills" at bounding box center [496, 166] width 86 height 37
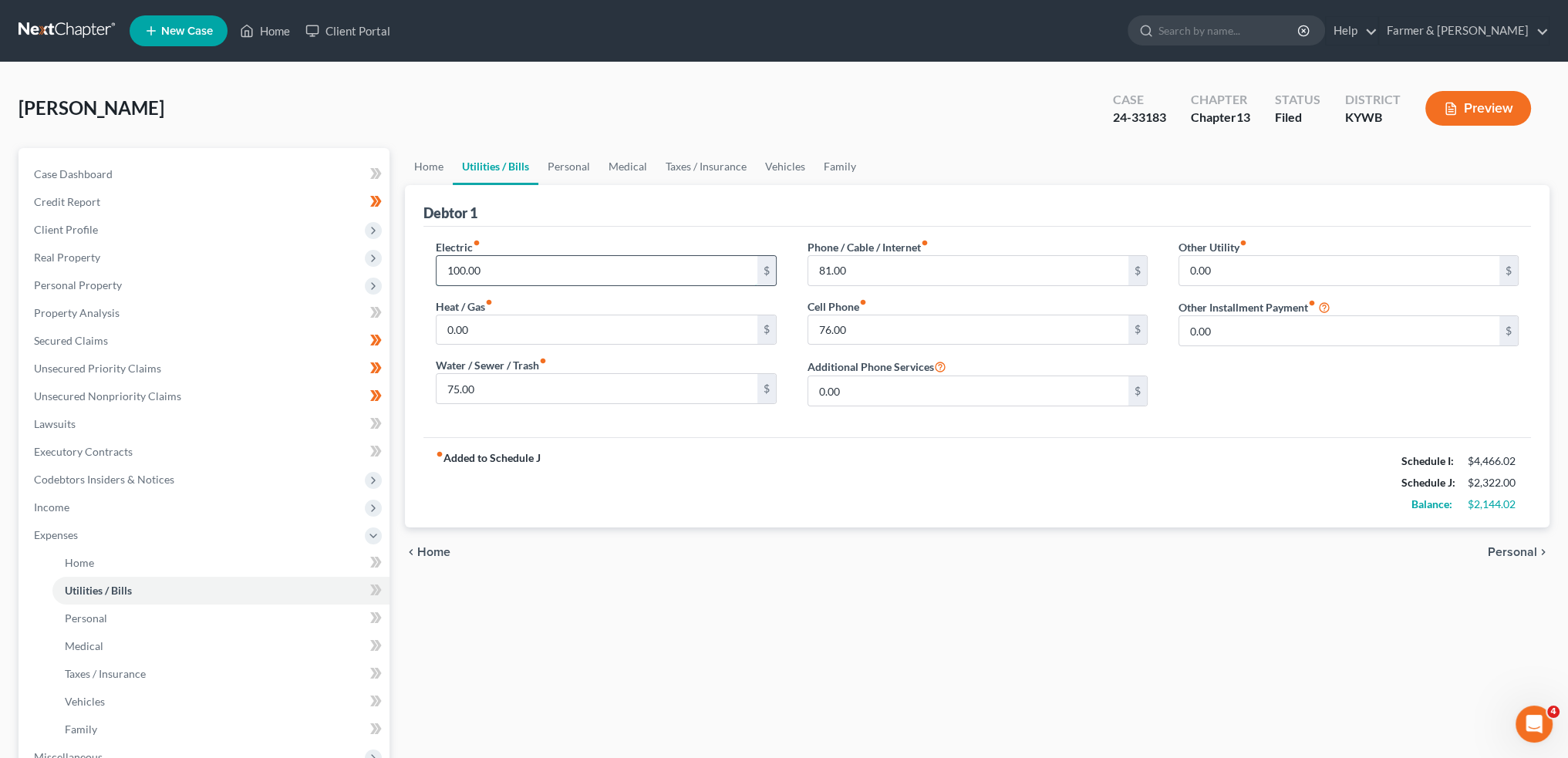
click at [509, 274] on input "100.00" at bounding box center [596, 271] width 320 height 30
type input "115.00"
click at [941, 271] on input "81.00" at bounding box center [968, 271] width 320 height 30
type input "0.00"
click at [584, 166] on link "Personal" at bounding box center [569, 166] width 61 height 37
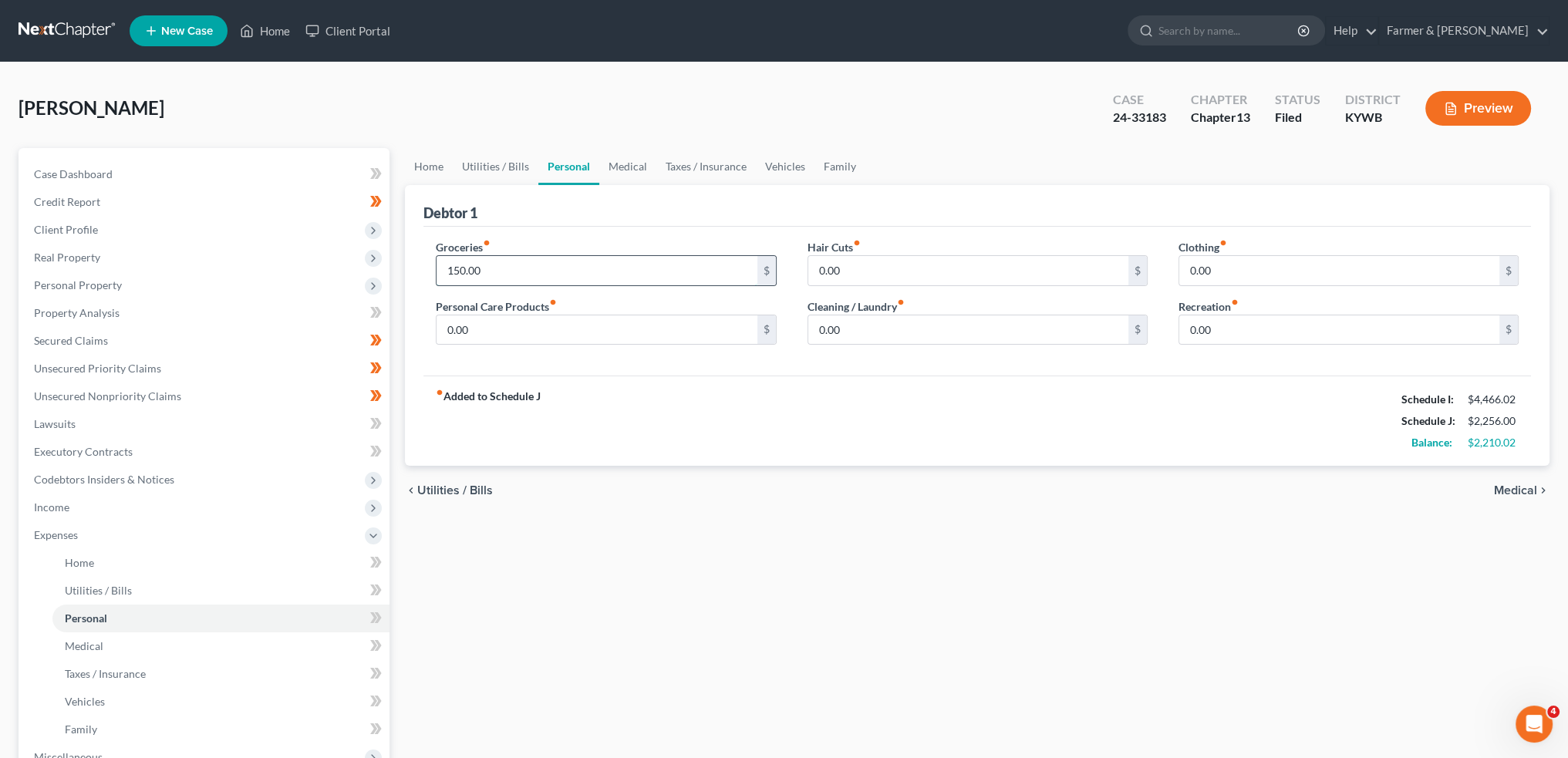
click at [566, 275] on input "150.00" at bounding box center [596, 271] width 320 height 30
type input "200.00"
type input "25.00"
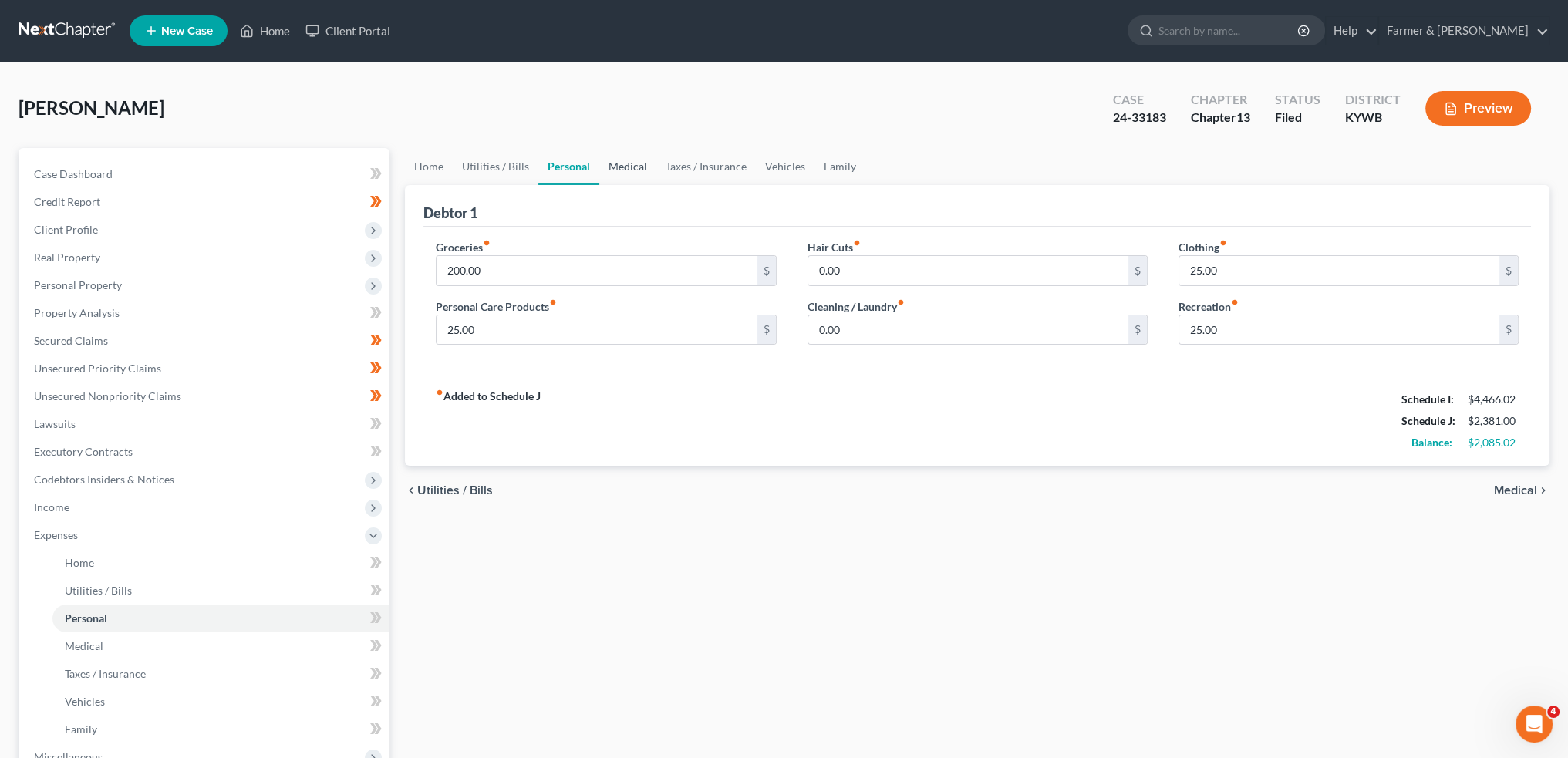
click at [623, 157] on link "Medical" at bounding box center [628, 166] width 57 height 37
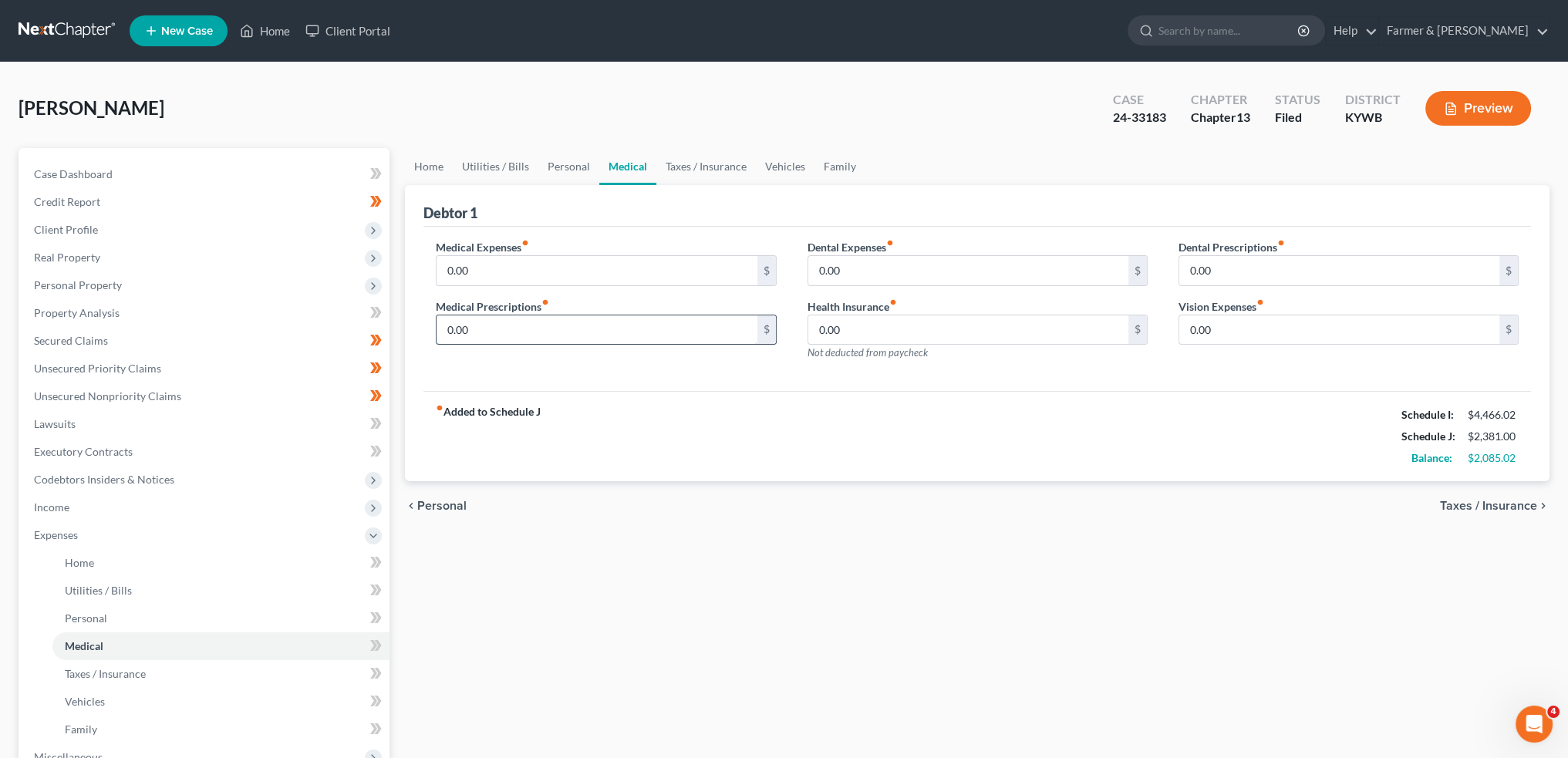
click at [551, 334] on input "0.00" at bounding box center [596, 330] width 320 height 30
type input "15.00"
click at [698, 160] on link "Taxes / Insurance" at bounding box center [706, 166] width 99 height 37
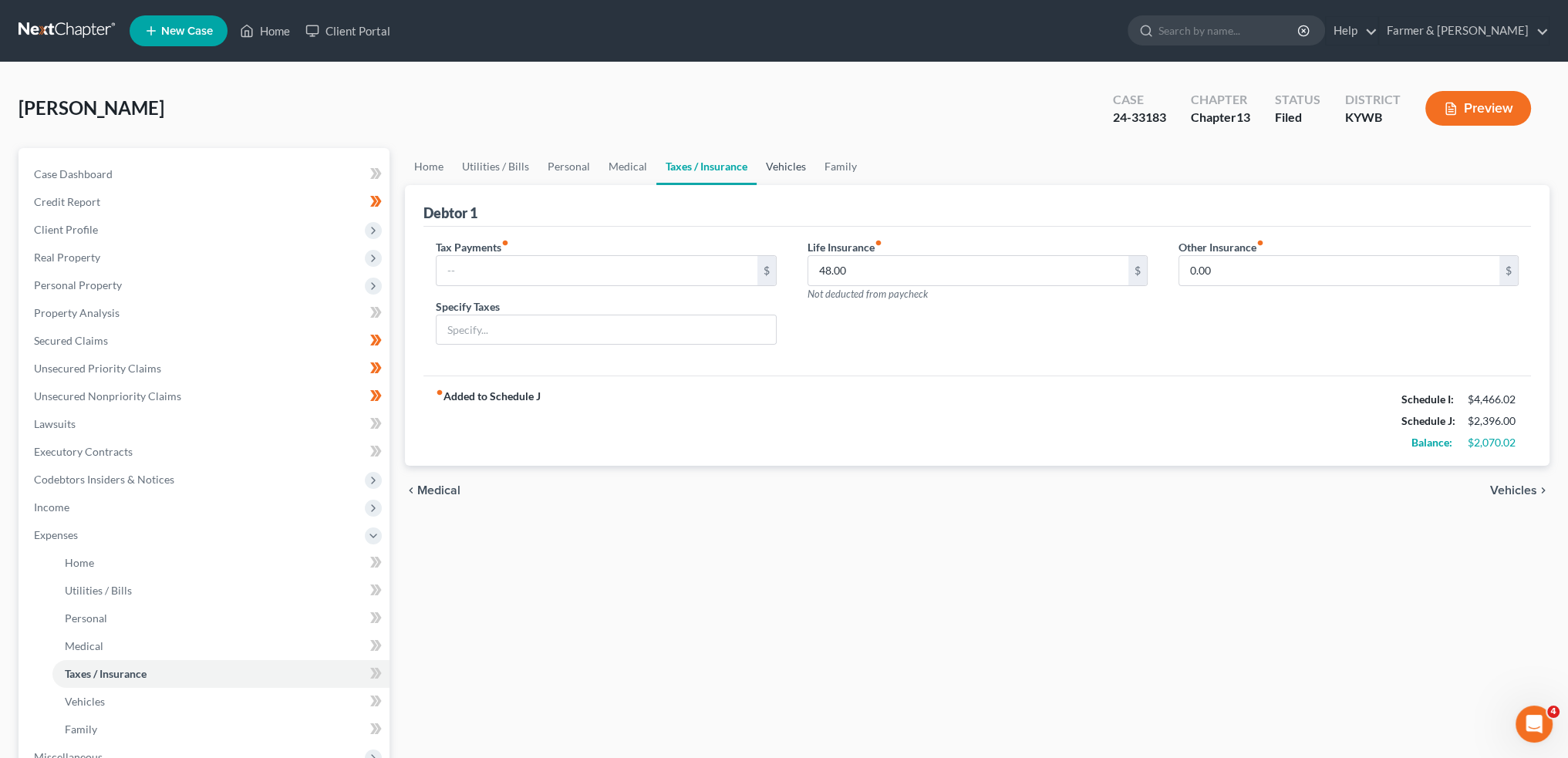
click at [769, 169] on link "Vehicles" at bounding box center [785, 166] width 58 height 37
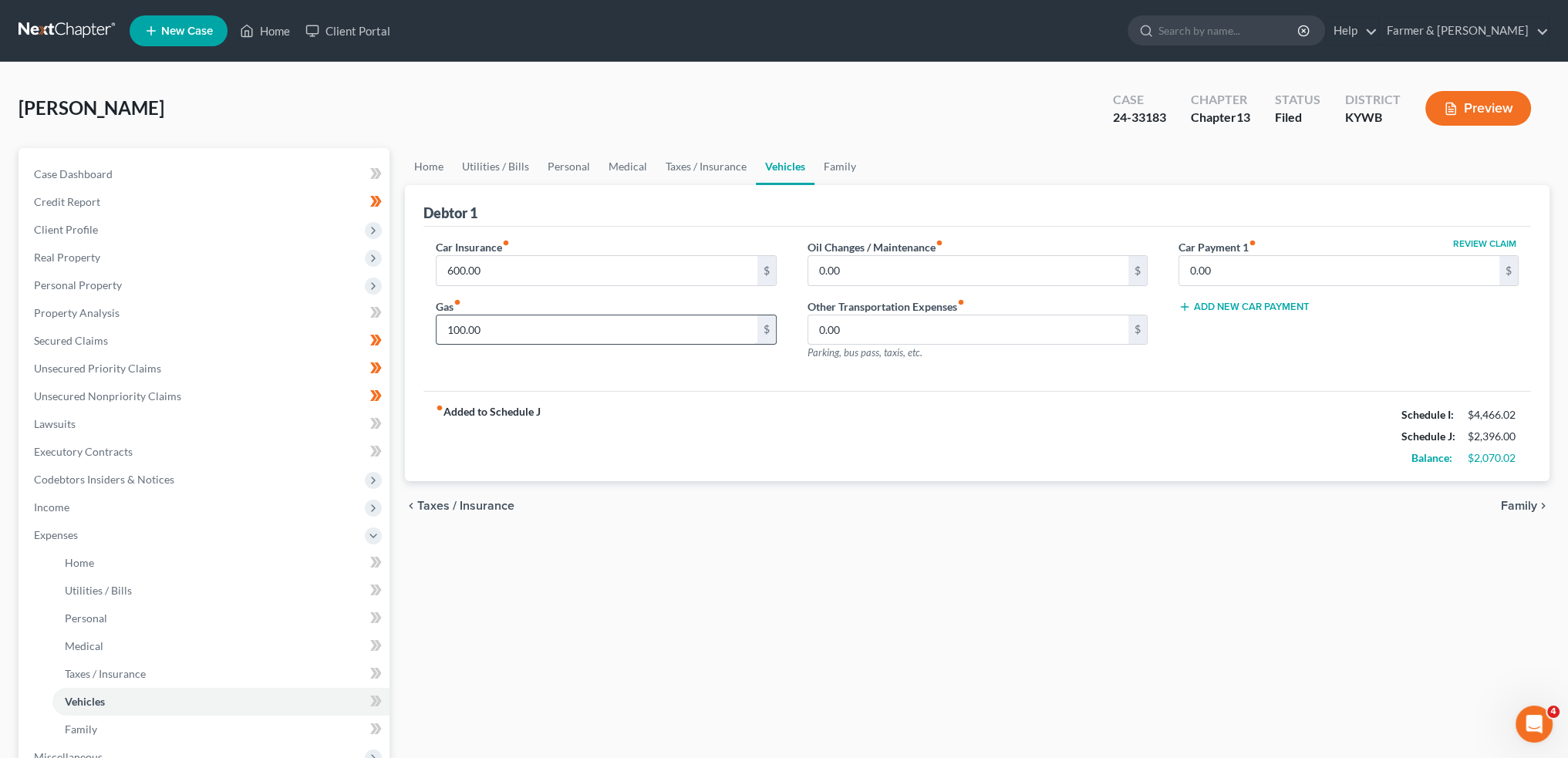
click at [585, 338] on input "100.00" at bounding box center [596, 330] width 320 height 30
type input "105.00"
click at [839, 160] on link "Family" at bounding box center [839, 166] width 51 height 37
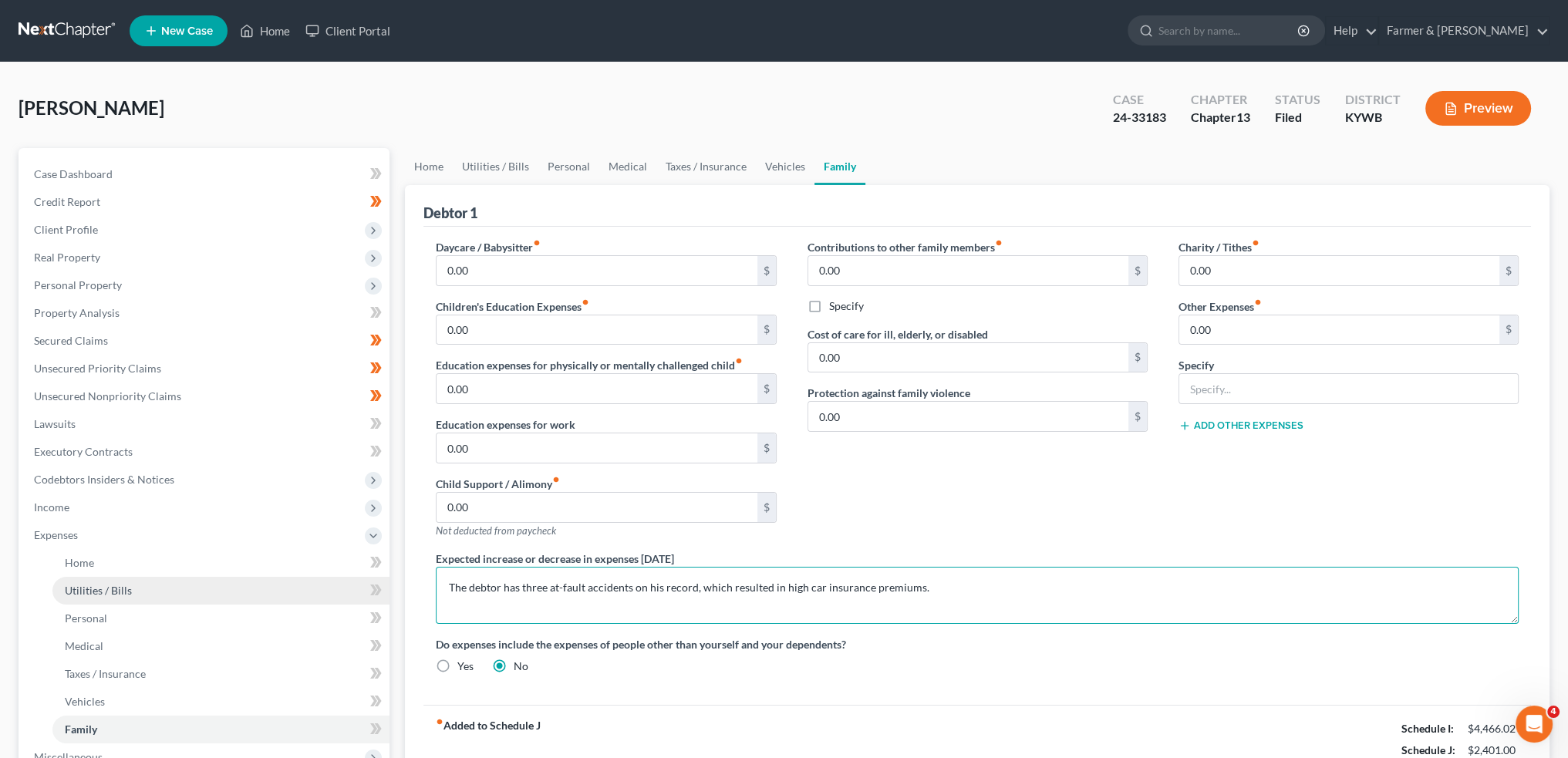
drag, startPoint x: 960, startPoint y: 582, endPoint x: 330, endPoint y: 602, distance: 630.3
click at [330, 602] on div "Petition Navigation Case Dashboard Payments Invoices Payments Payments Credit R…" at bounding box center [784, 566] width 1546 height 835
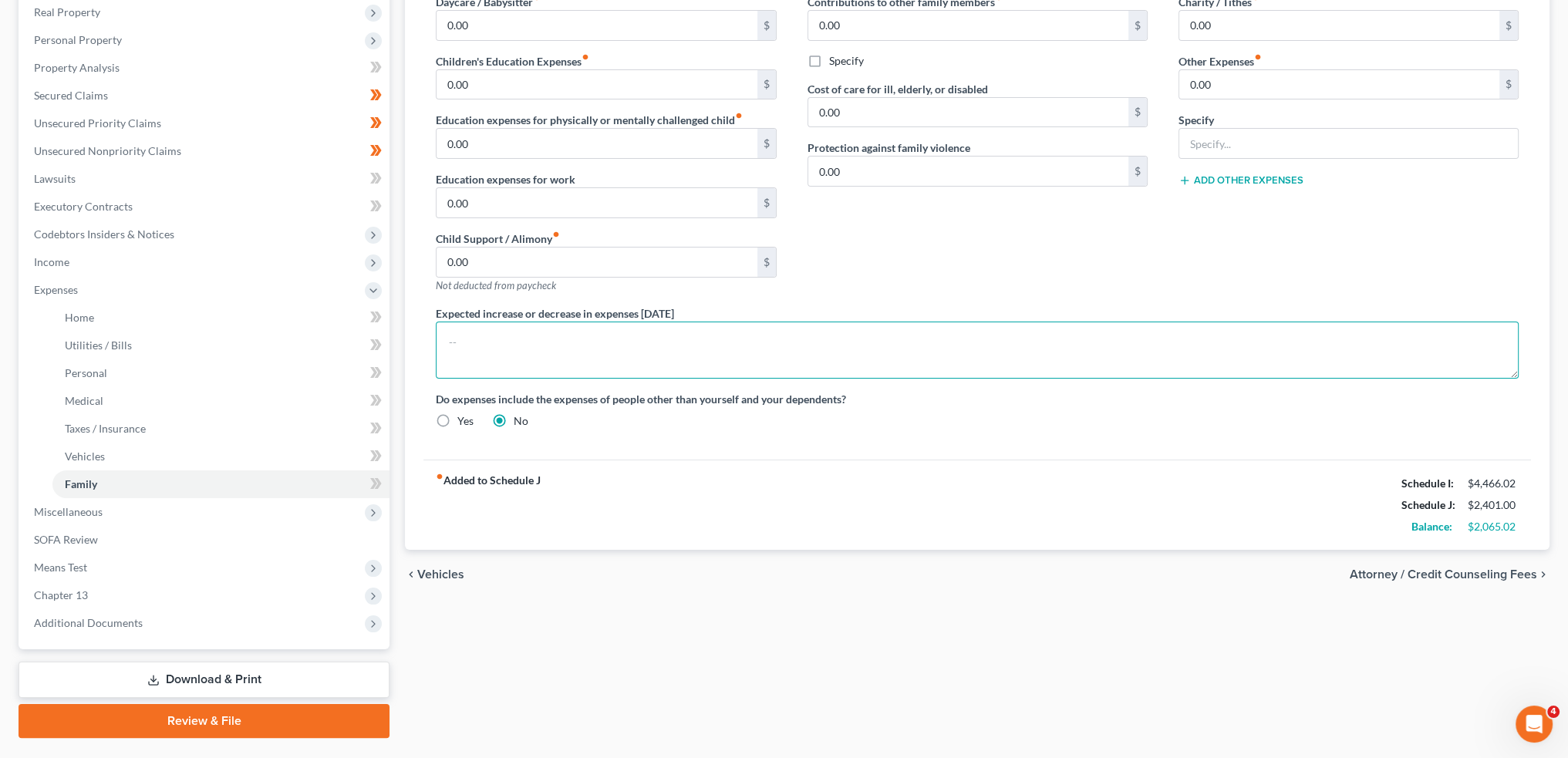
scroll to position [282, 0]
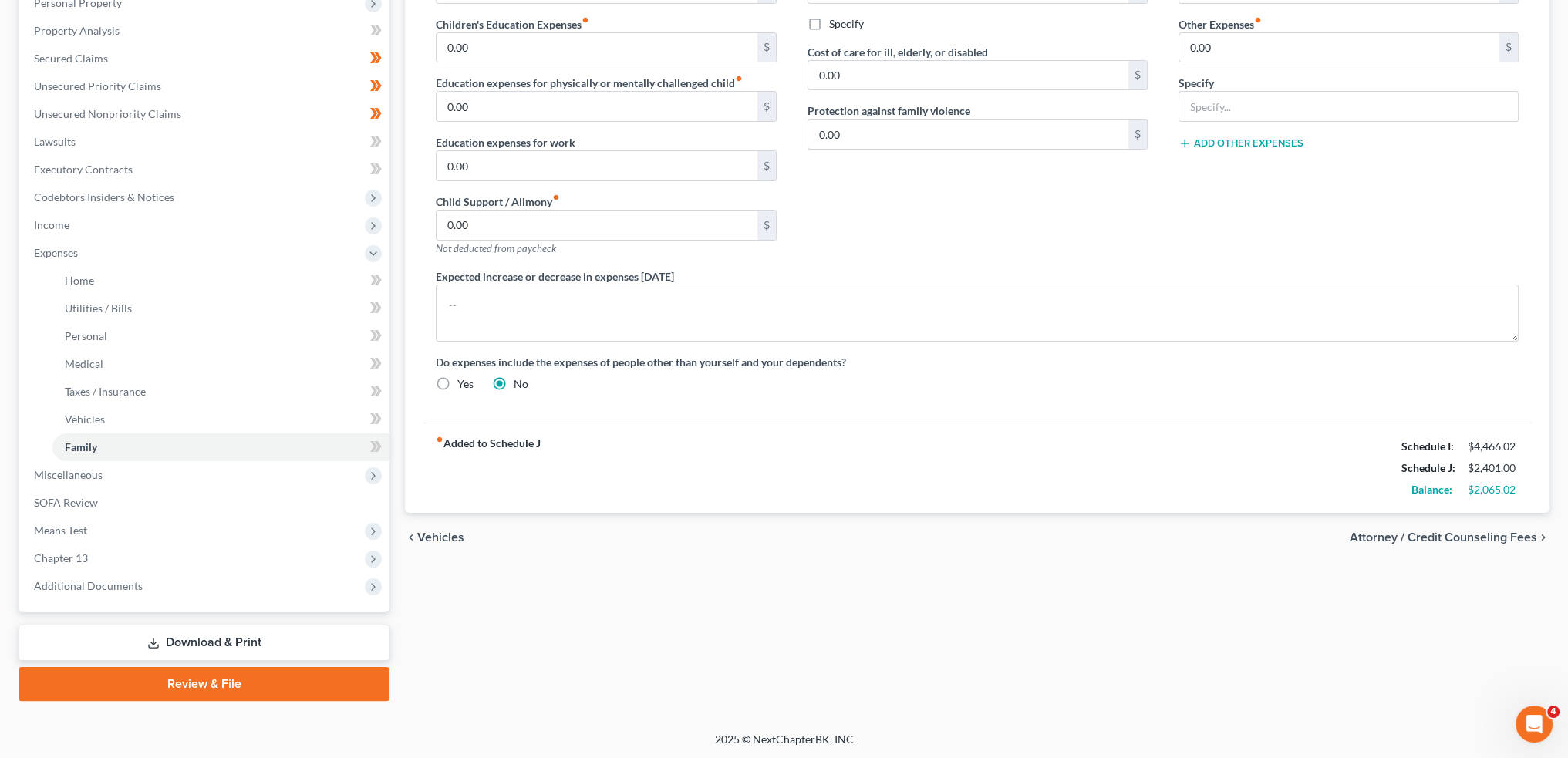
click at [161, 645] on link "Download & Print" at bounding box center [204, 643] width 371 height 36
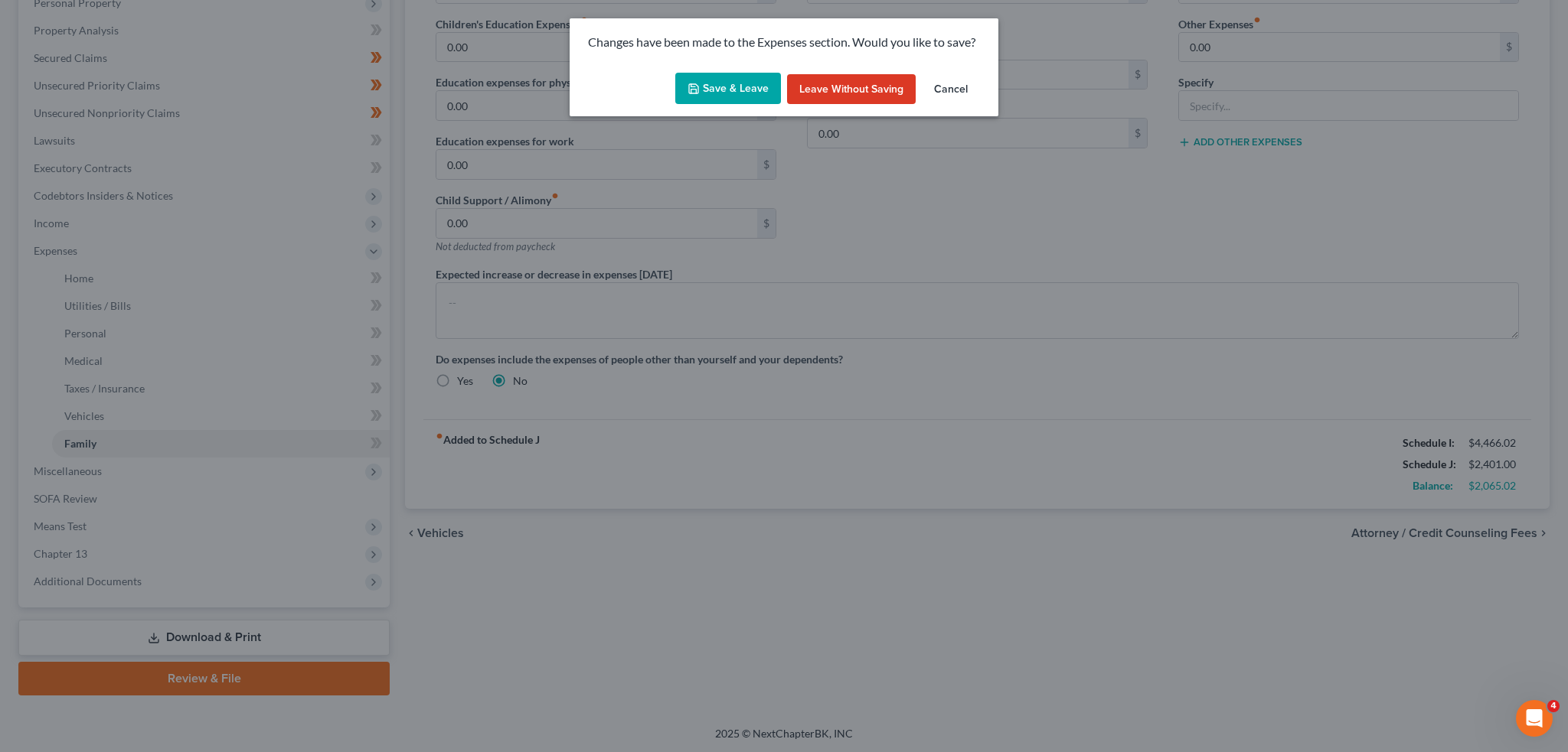
click at [690, 100] on button "Save & Leave" at bounding box center [728, 89] width 105 height 32
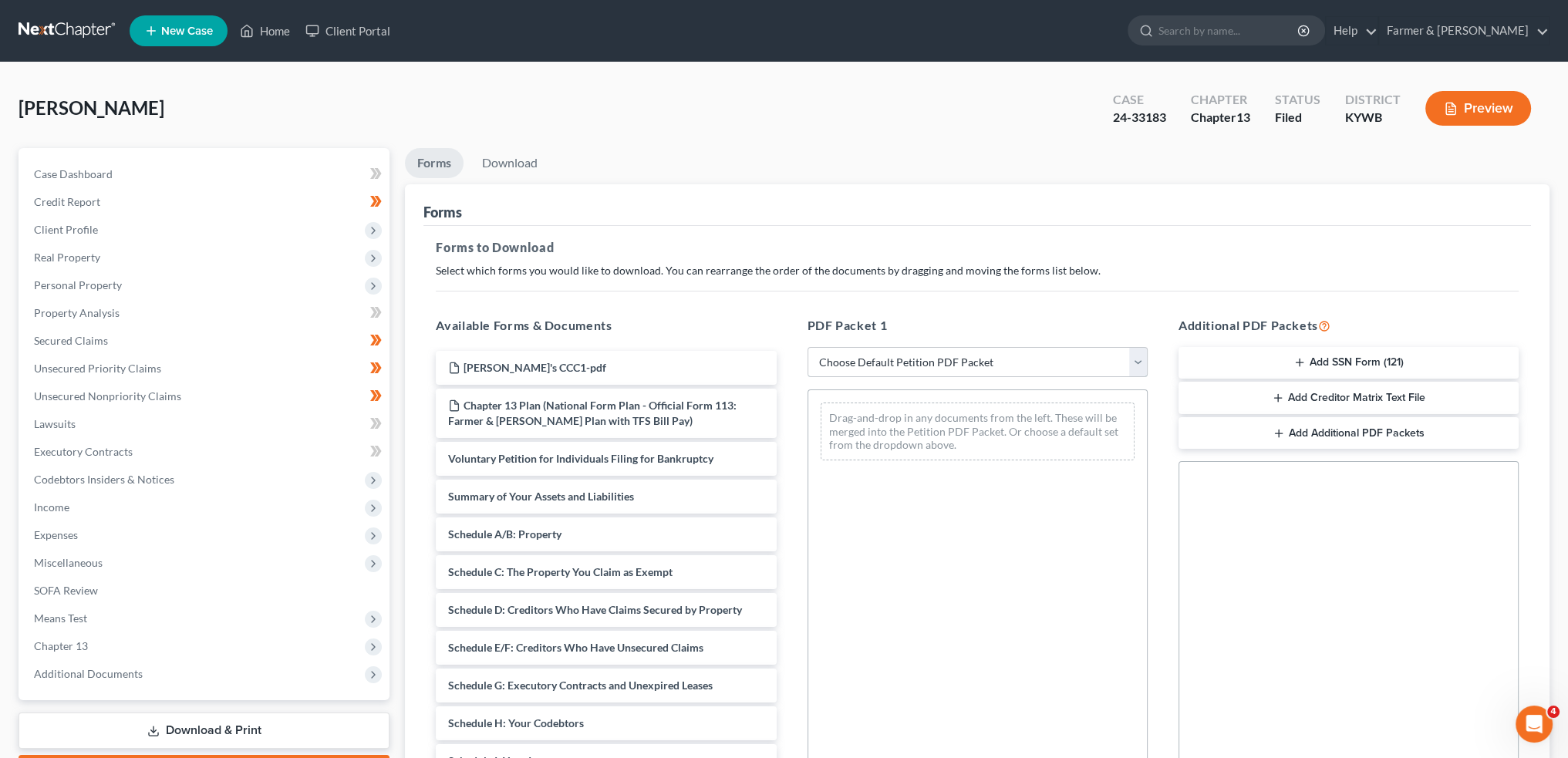
drag, startPoint x: 854, startPoint y: 357, endPoint x: 863, endPoint y: 376, distance: 21.0
click at [854, 357] on select "Choose Default Petition PDF Packet Complete Bankruptcy Petition (all forms and …" at bounding box center [977, 362] width 340 height 31
select select "2"
click at [807, 347] on select "Choose Default Petition PDF Packet Complete Bankruptcy Petition (all forms and …" at bounding box center [977, 362] width 340 height 31
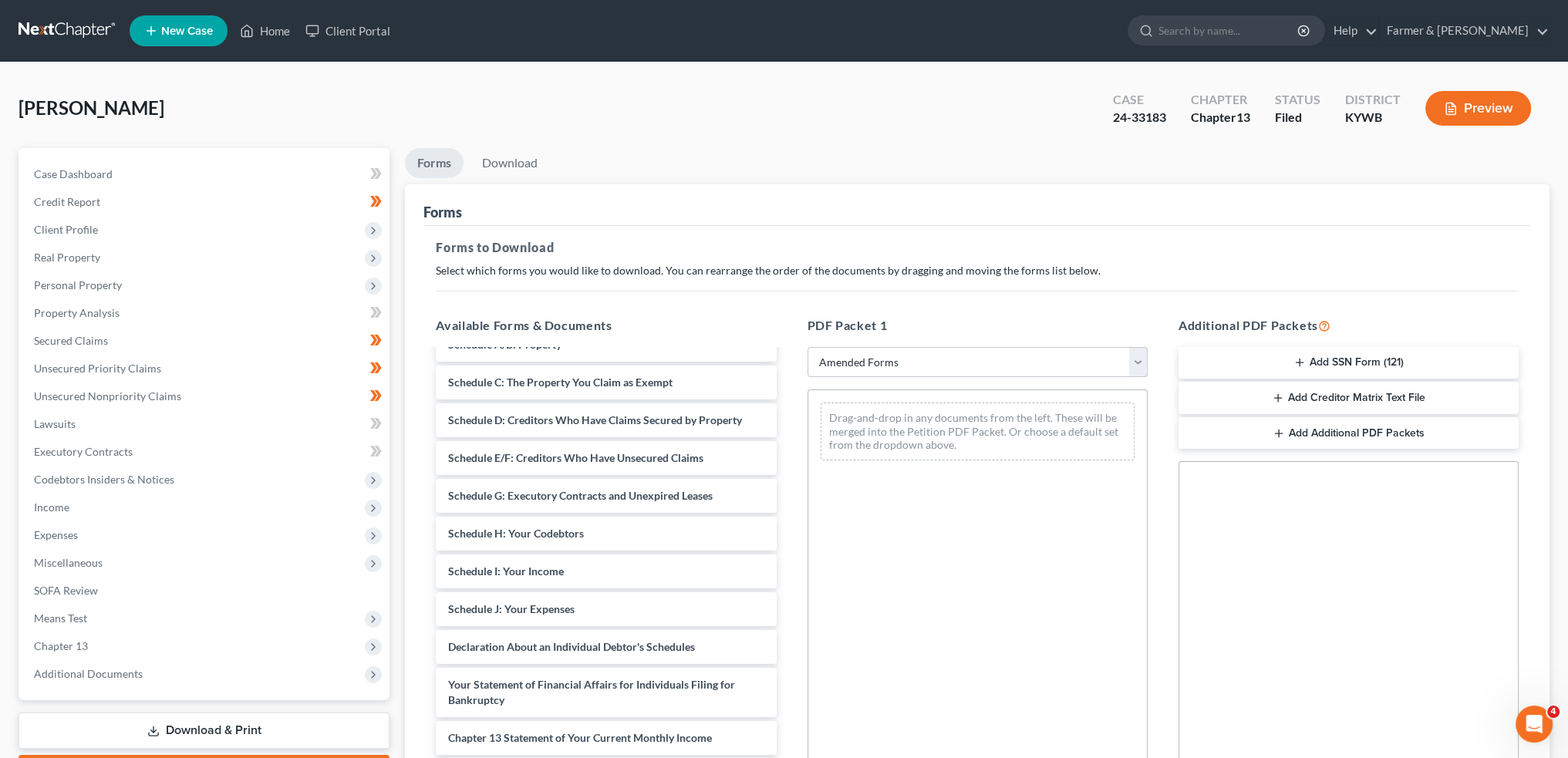
scroll to position [128, 0]
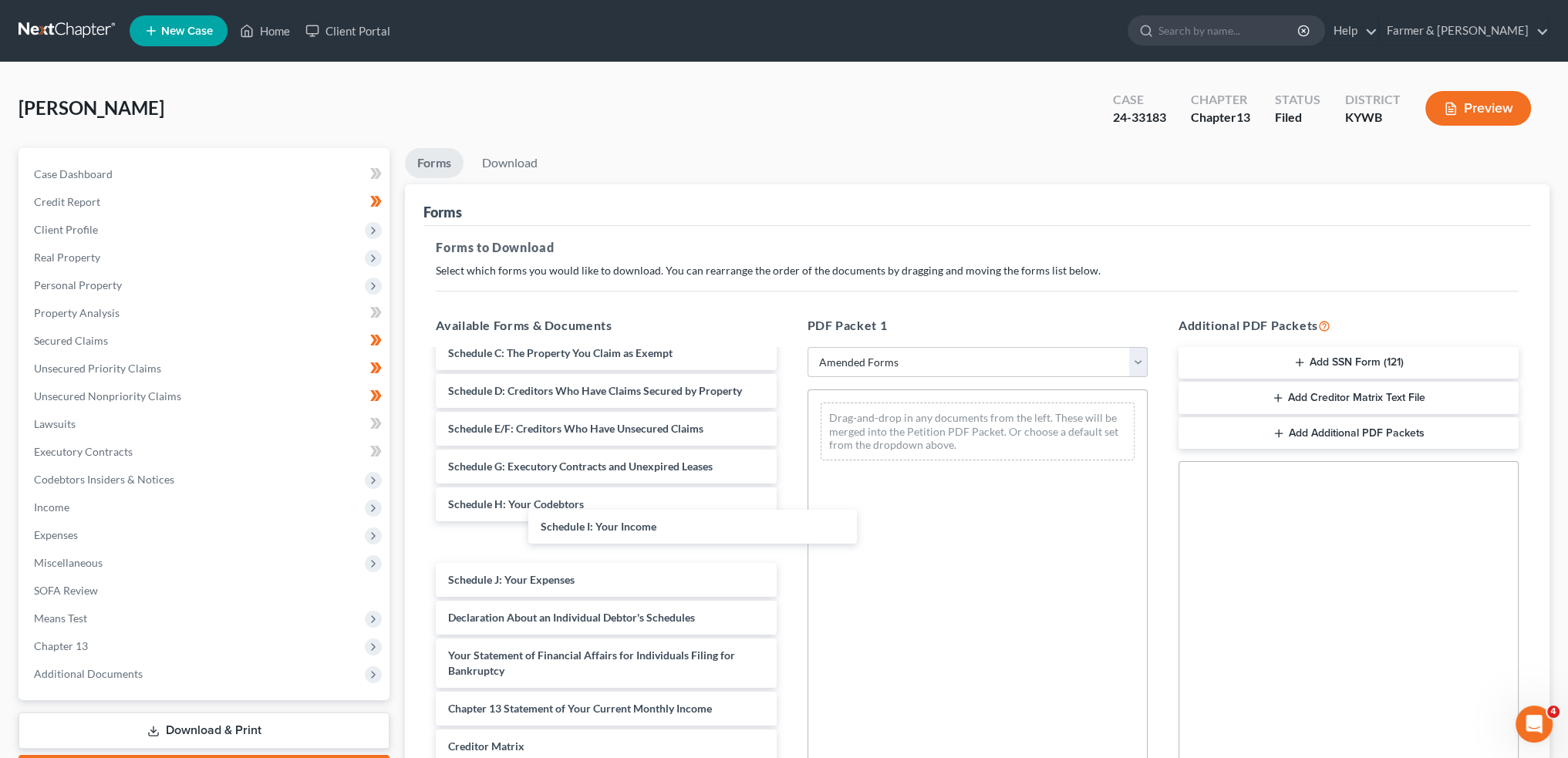
drag, startPoint x: 526, startPoint y: 537, endPoint x: 822, endPoint y: 502, distance: 298.1
click at [788, 438] on div "Schedule I: Your Income Voluntary Petition for Individuals Filing for Bankruptc…" at bounding box center [606, 557] width 365 height 670
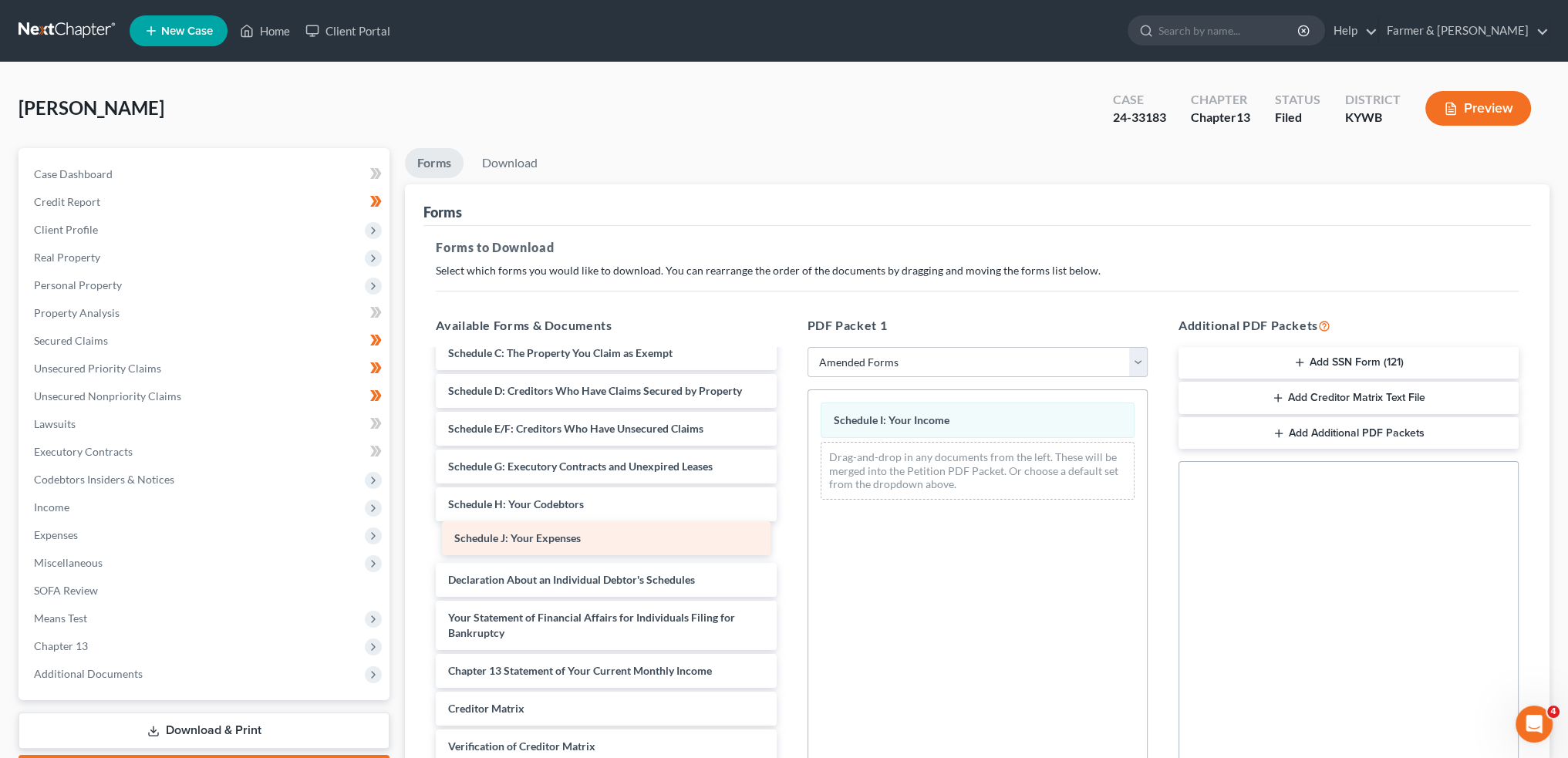
drag, startPoint x: 570, startPoint y: 542, endPoint x: 891, endPoint y: 508, distance: 322.8
click at [788, 508] on div "Schedule J: Your Expenses Voluntary Petition for Individuals Filing for Bankrup…" at bounding box center [606, 538] width 365 height 632
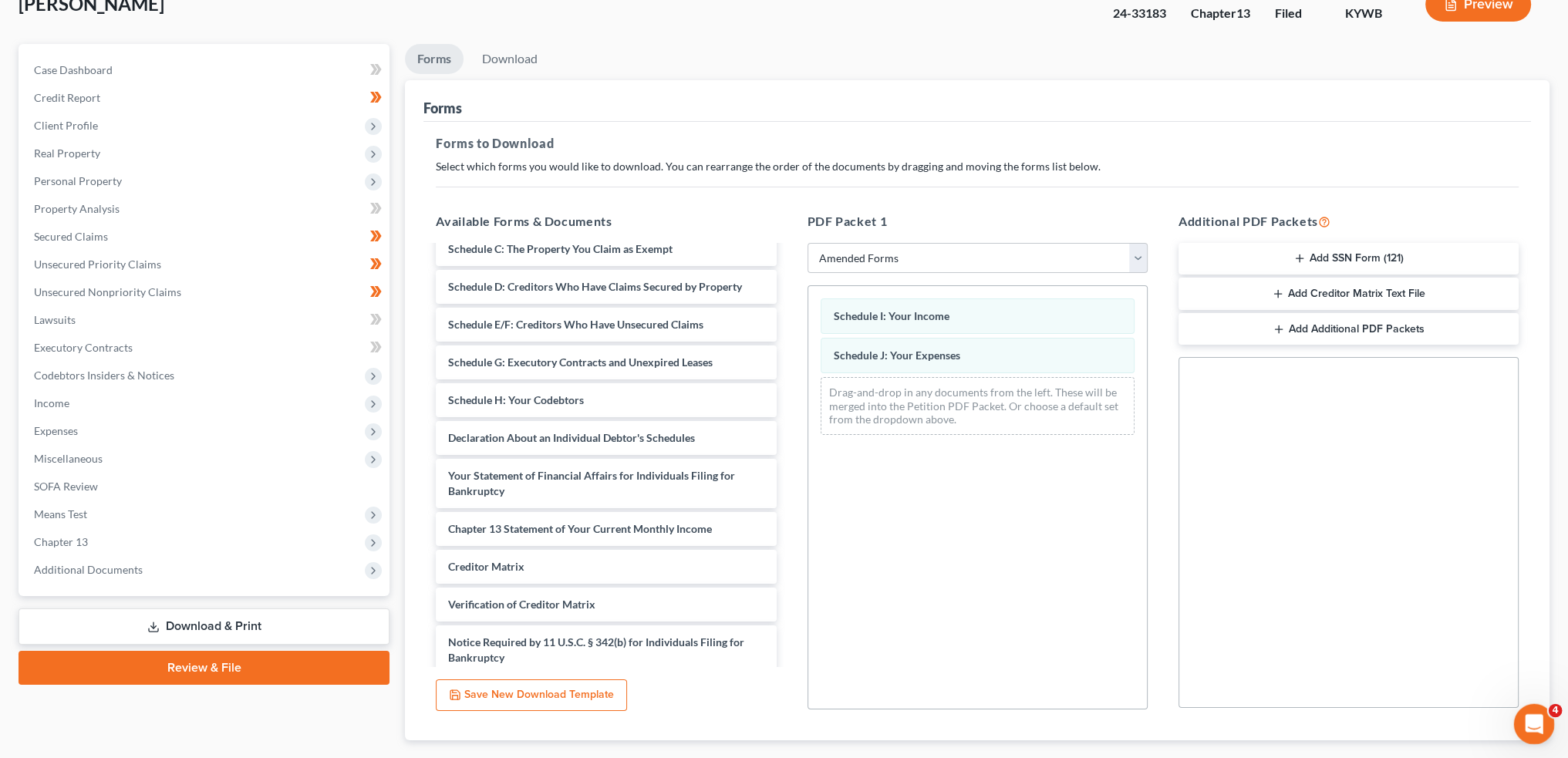
scroll to position [193, 0]
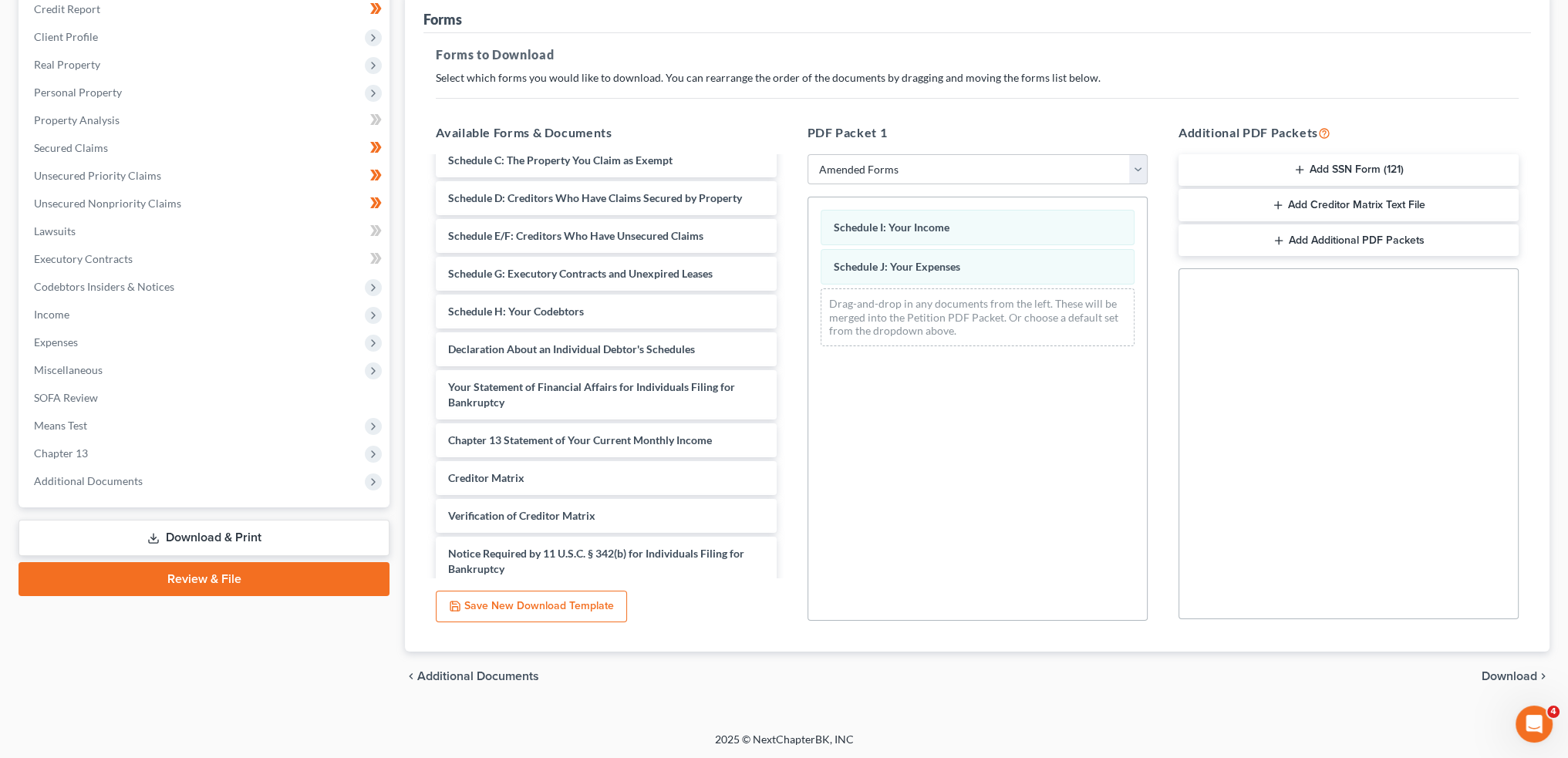
click at [1493, 666] on div "chevron_left Additional Documents Download chevron_right" at bounding box center [977, 677] width 1145 height 50
click at [1494, 672] on span "Download" at bounding box center [1510, 676] width 55 height 12
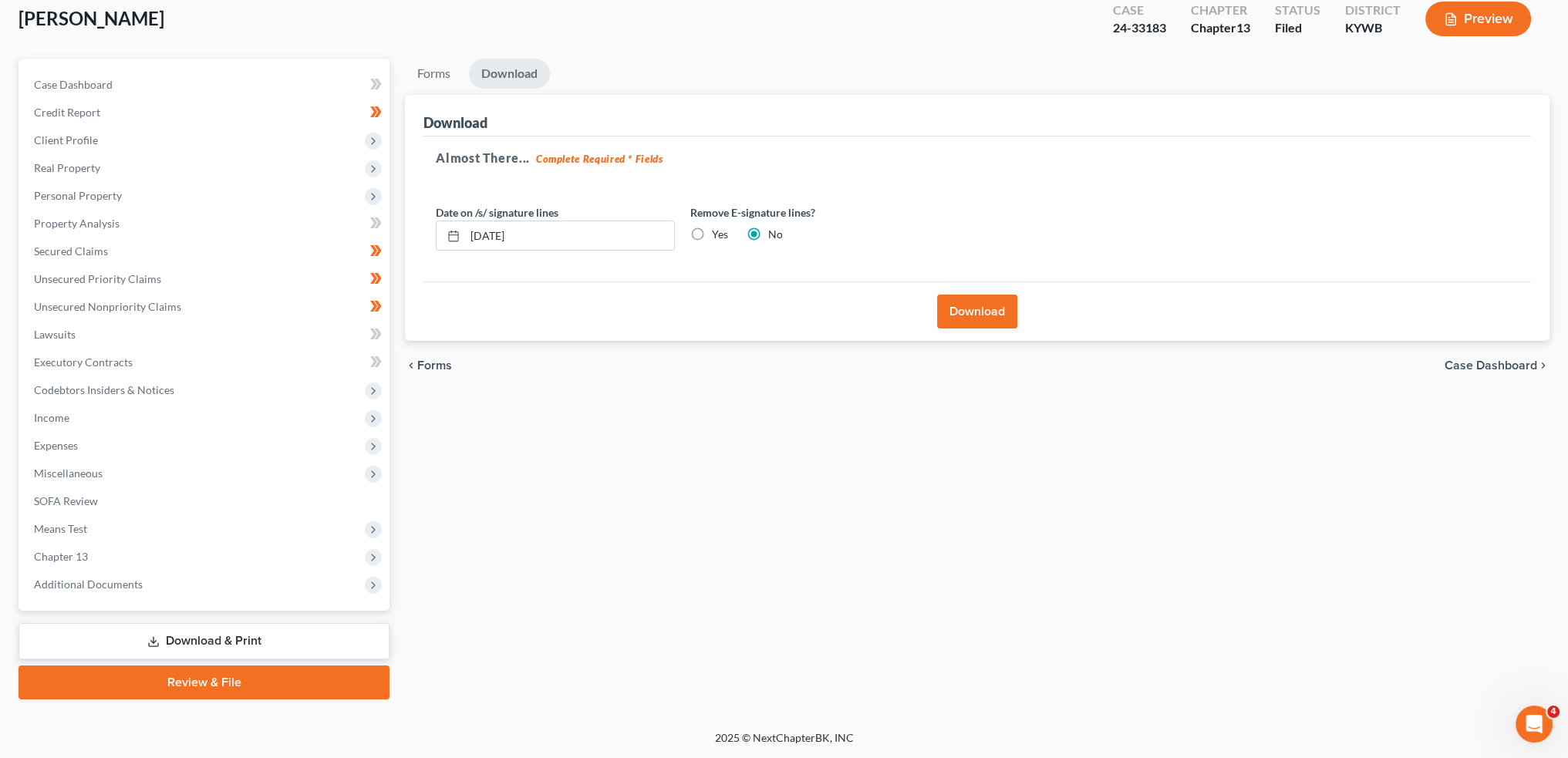
scroll to position [88, 0]
click at [995, 310] on button "Download" at bounding box center [977, 314] width 80 height 34
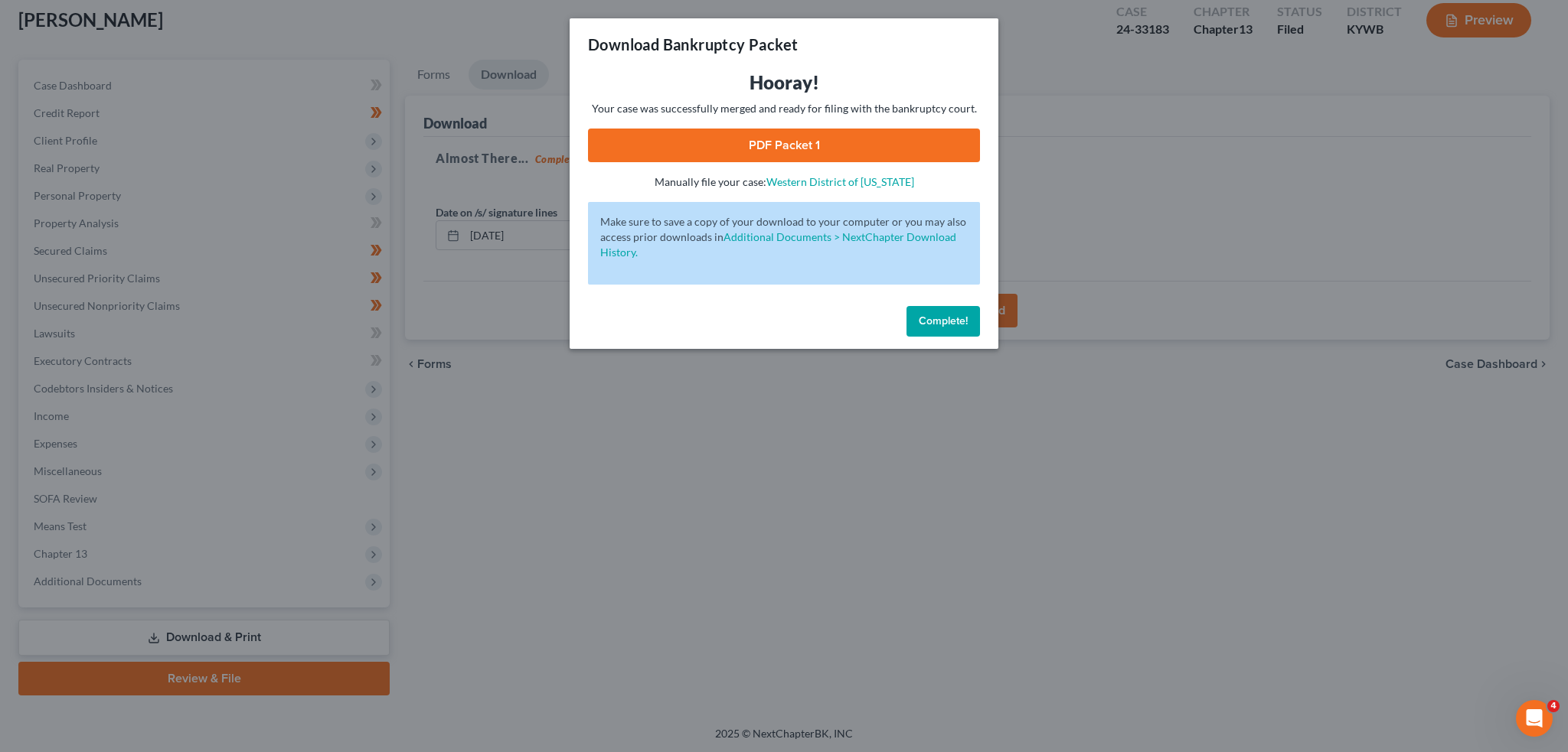
click at [858, 133] on link "PDF Packet 1" at bounding box center [784, 146] width 392 height 34
click at [951, 320] on span "Complete!" at bounding box center [944, 321] width 49 height 13
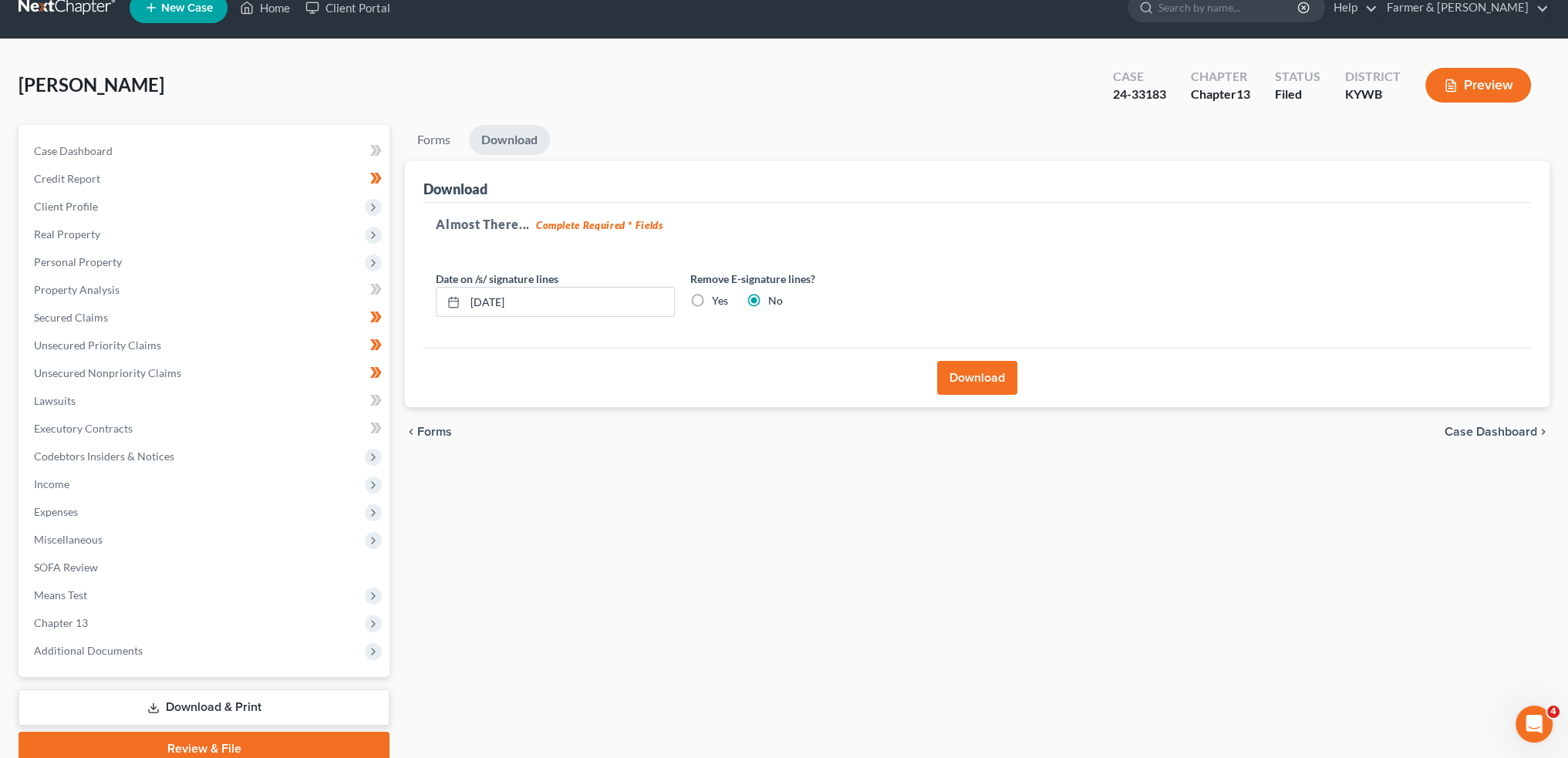
scroll to position [0, 0]
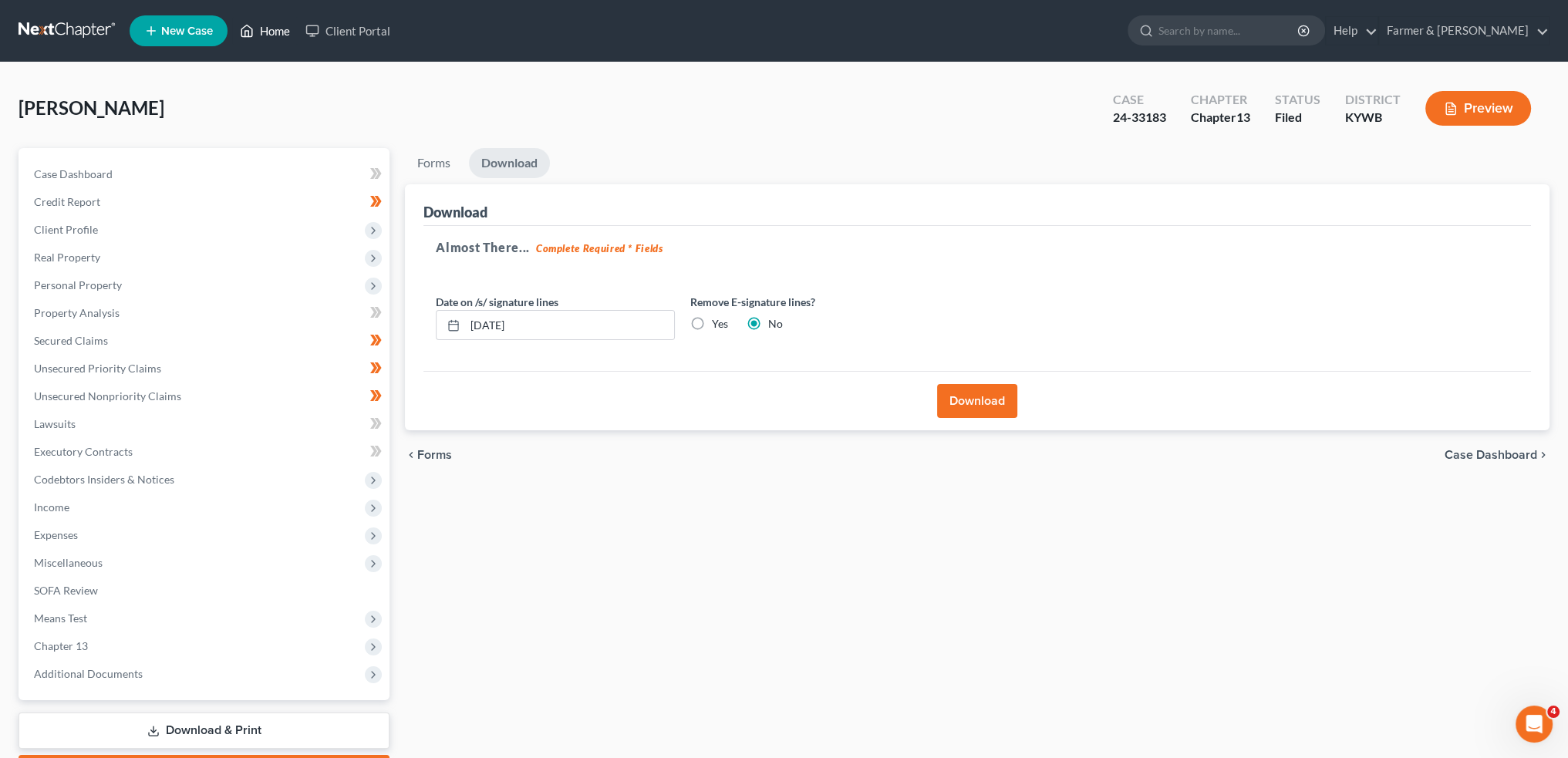
click at [274, 18] on link "Home" at bounding box center [265, 31] width 66 height 28
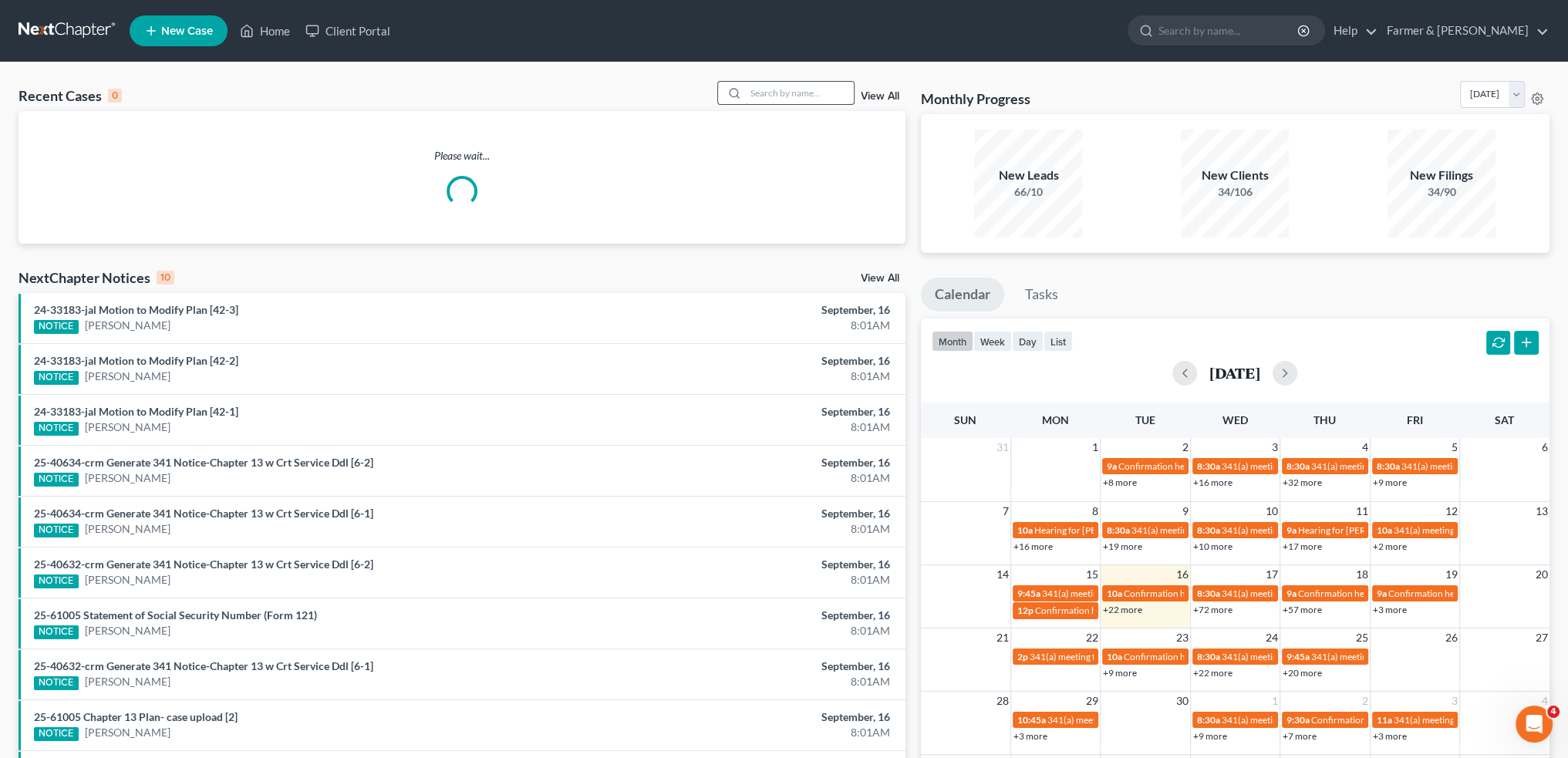
click at [772, 92] on input "search" at bounding box center [800, 93] width 108 height 22
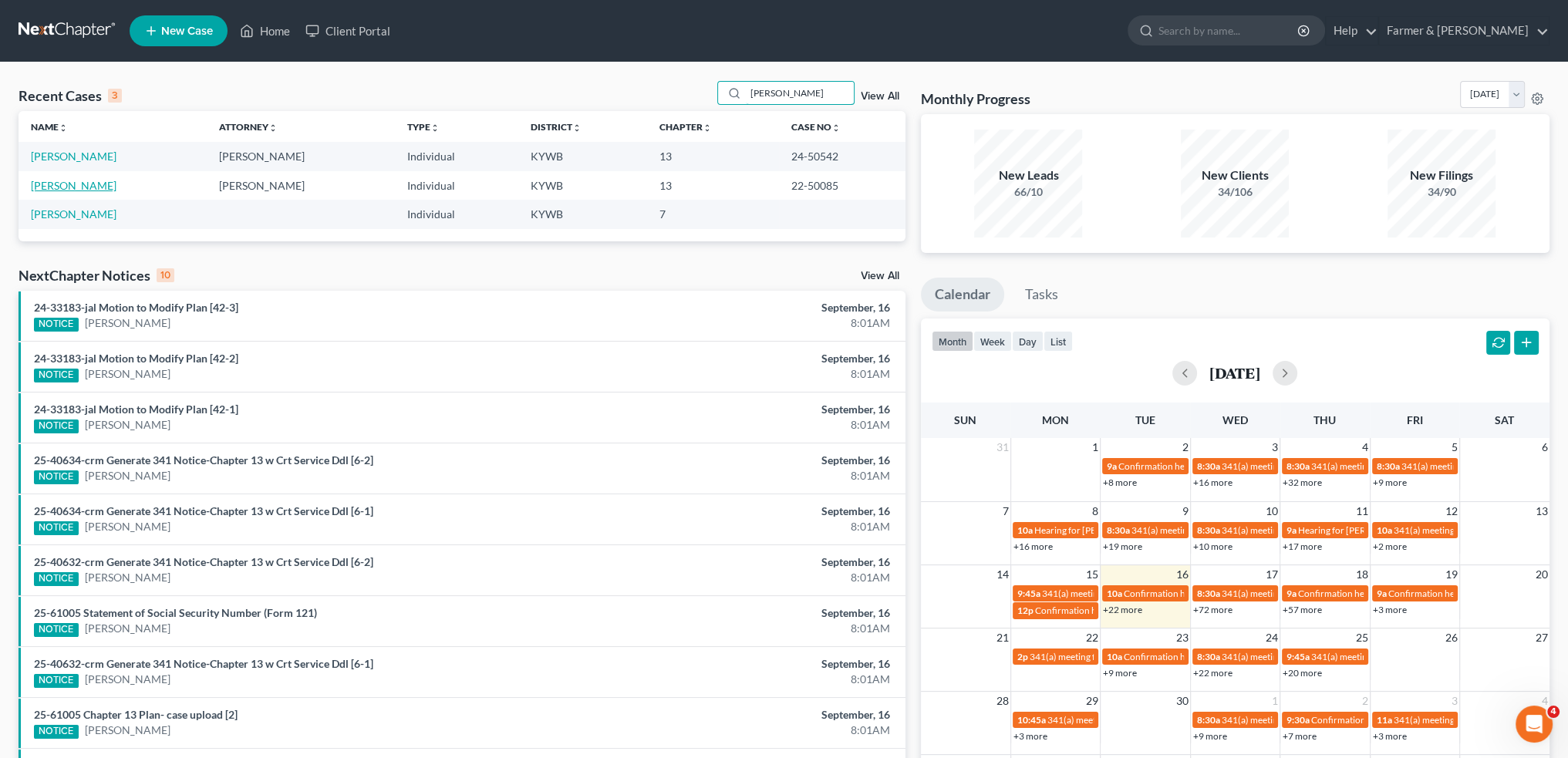
type input "[PERSON_NAME]"
click at [79, 185] on link "[PERSON_NAME]" at bounding box center [74, 185] width 86 height 13
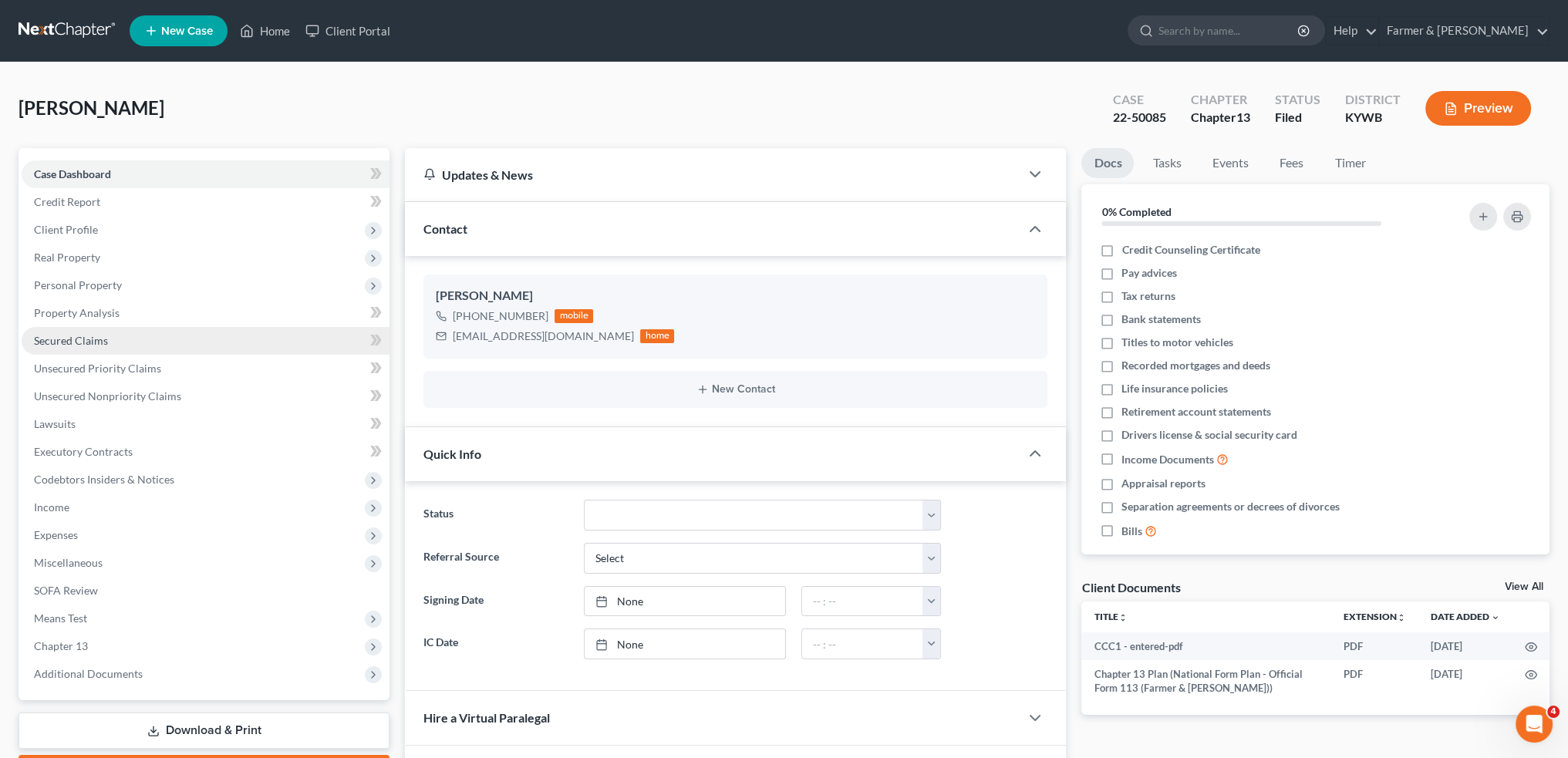
click at [97, 338] on span "Secured Claims" at bounding box center [71, 341] width 74 height 13
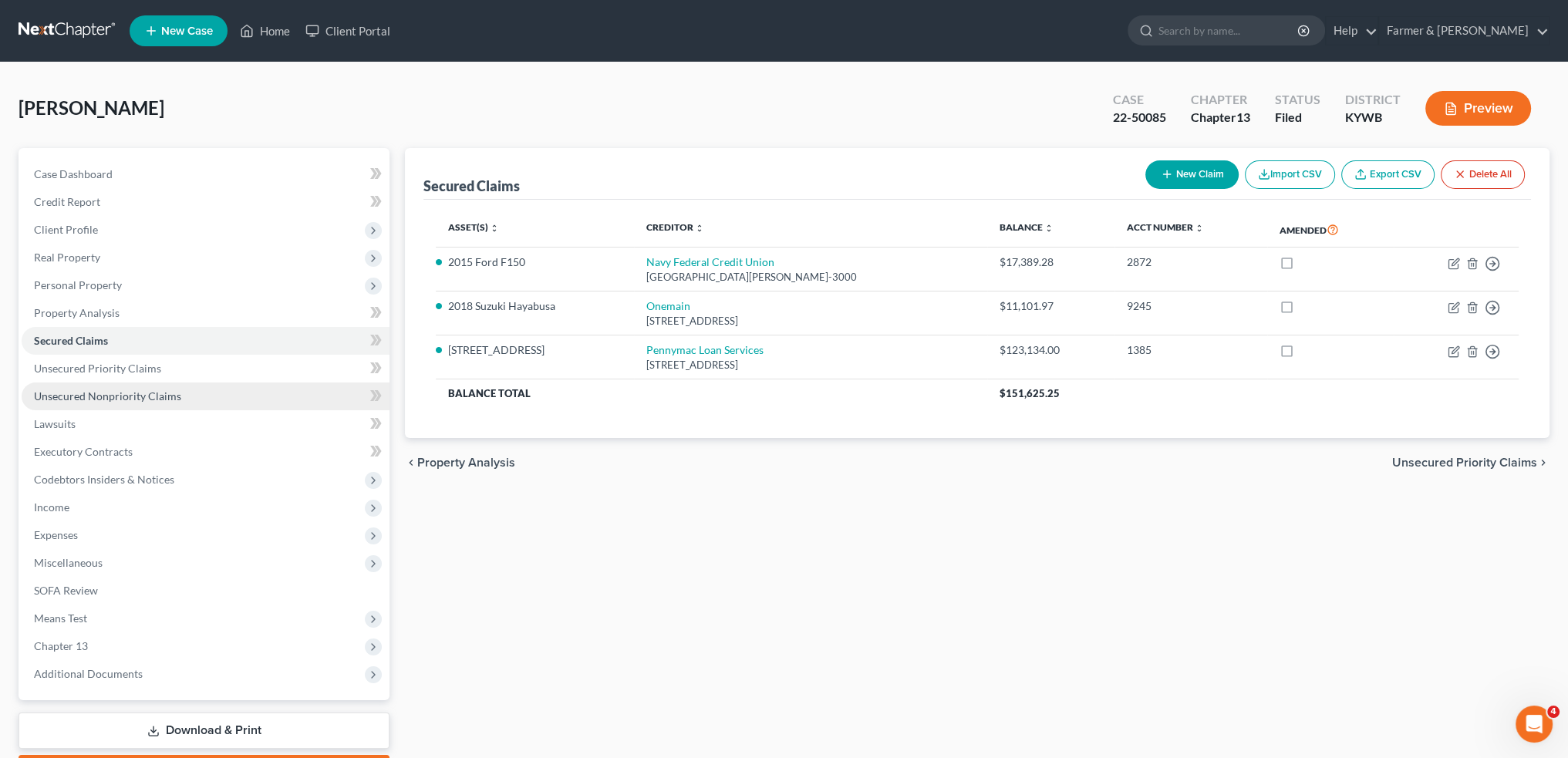
click at [93, 390] on span "Unsecured Nonpriority Claims" at bounding box center [108, 397] width 147 height 13
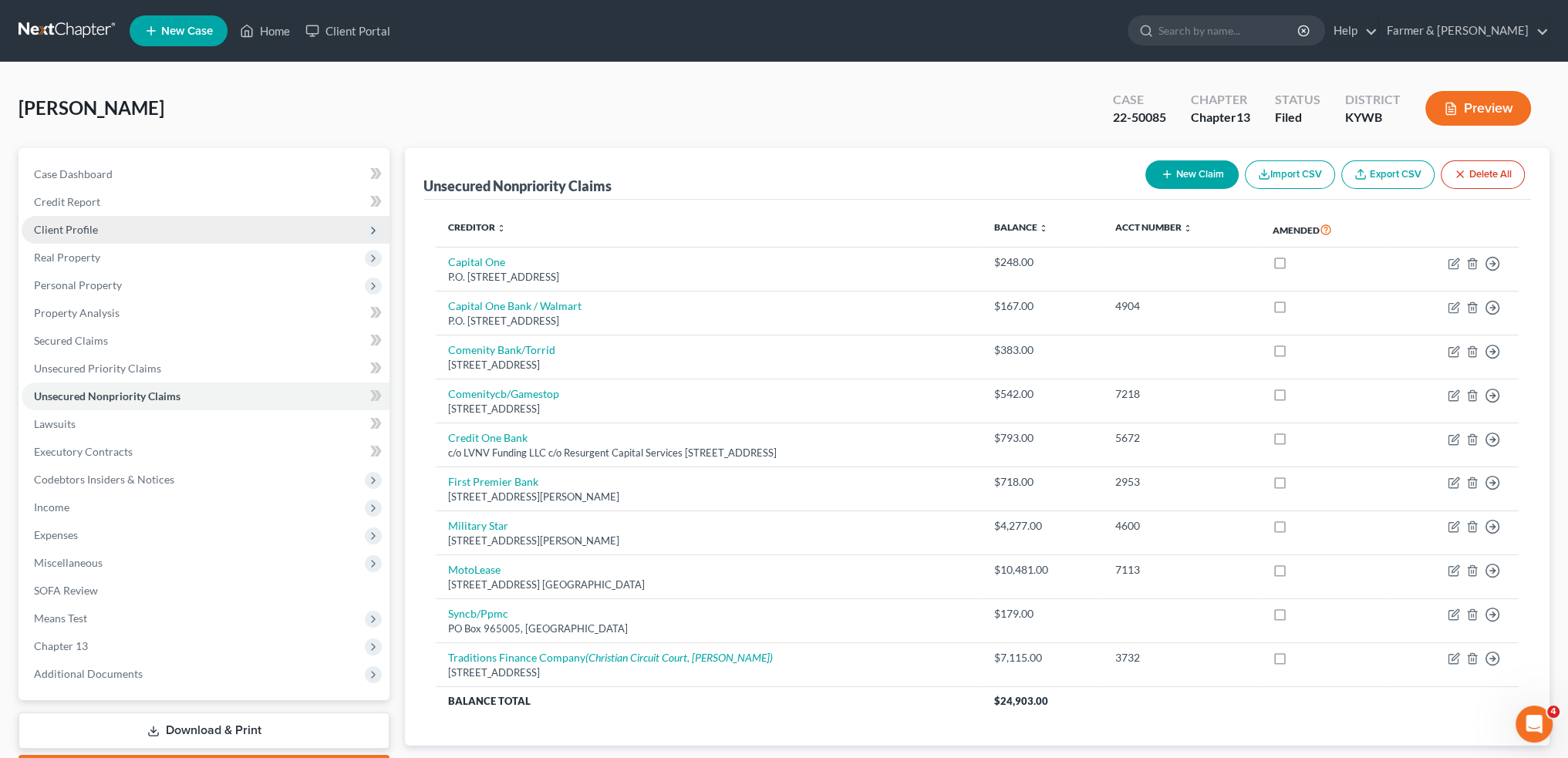
click at [57, 232] on span "Client Profile" at bounding box center [66, 229] width 64 height 13
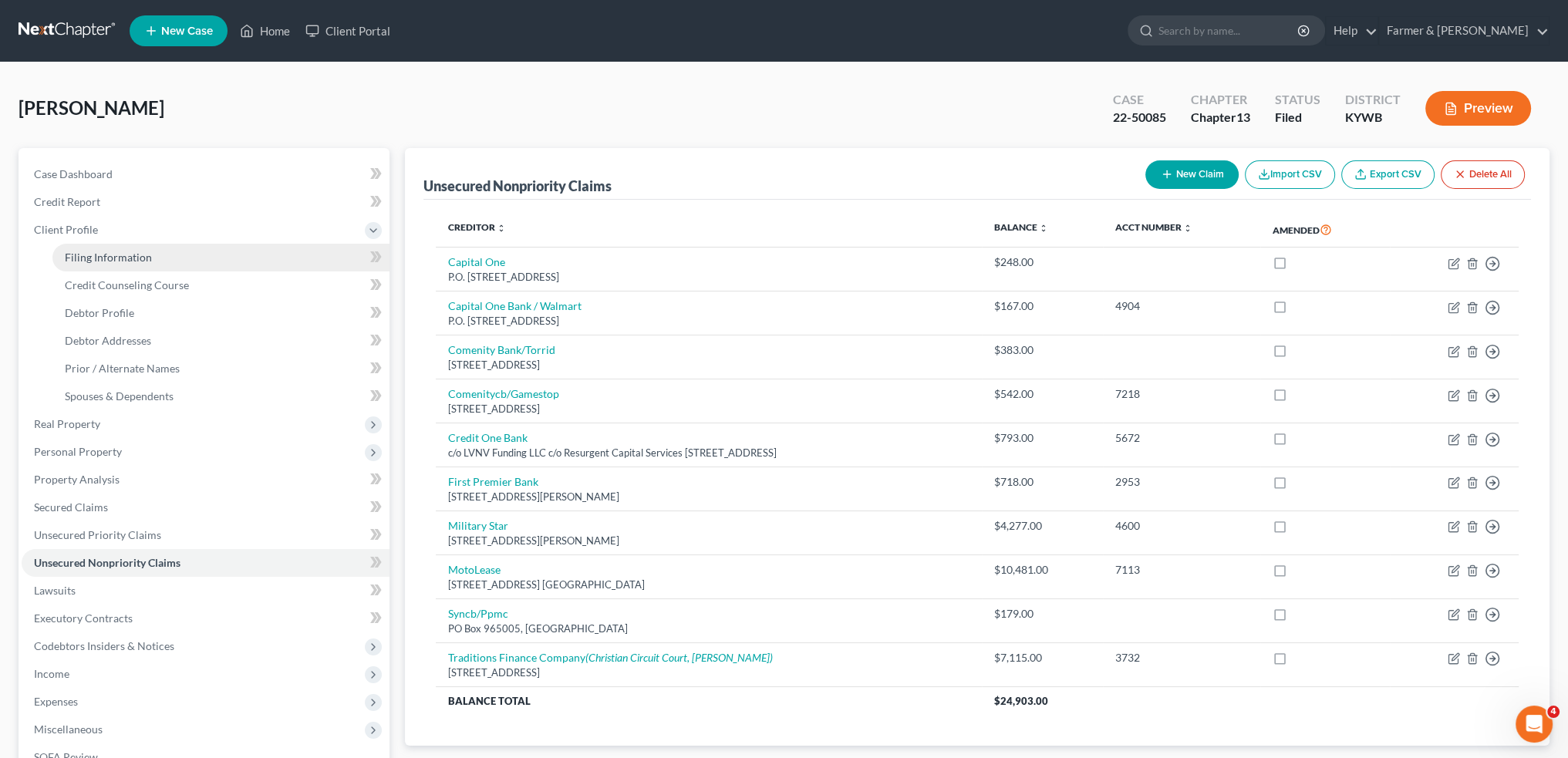
click at [71, 258] on span "Filing Information" at bounding box center [108, 257] width 87 height 13
select select "1"
select select "0"
select select "3"
select select "33"
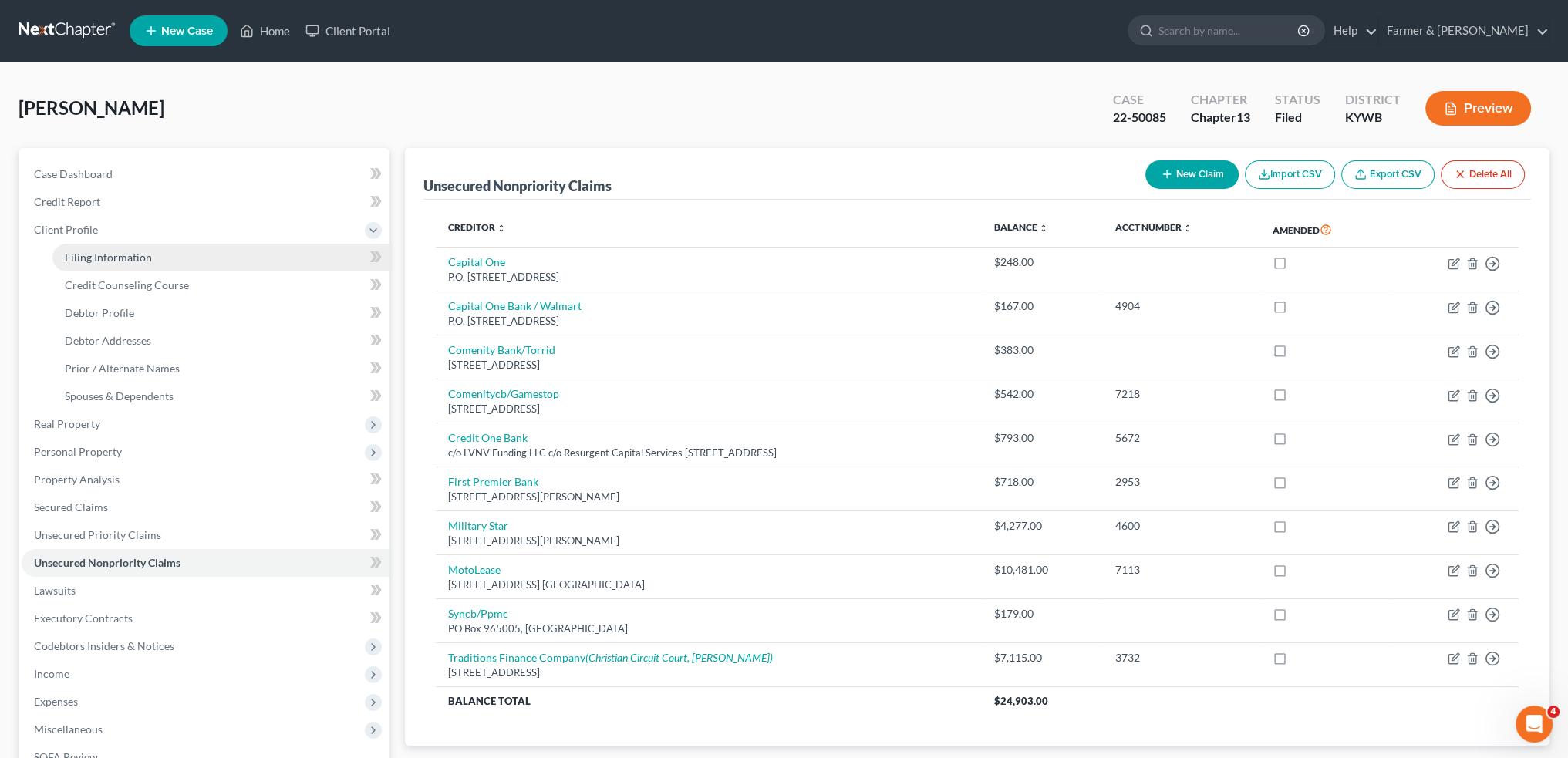
select select "0"
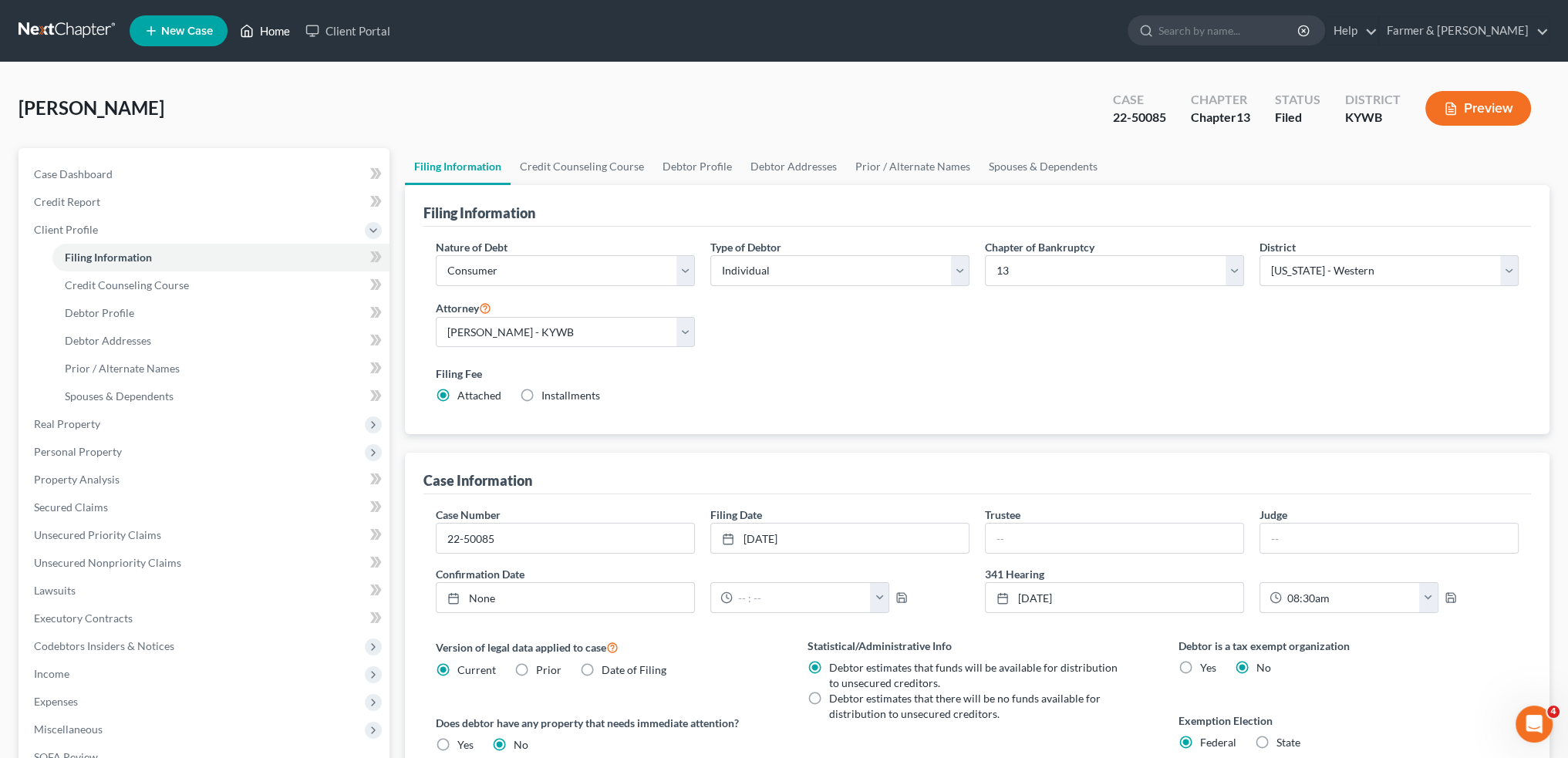
click at [265, 28] on link "Home" at bounding box center [265, 31] width 66 height 28
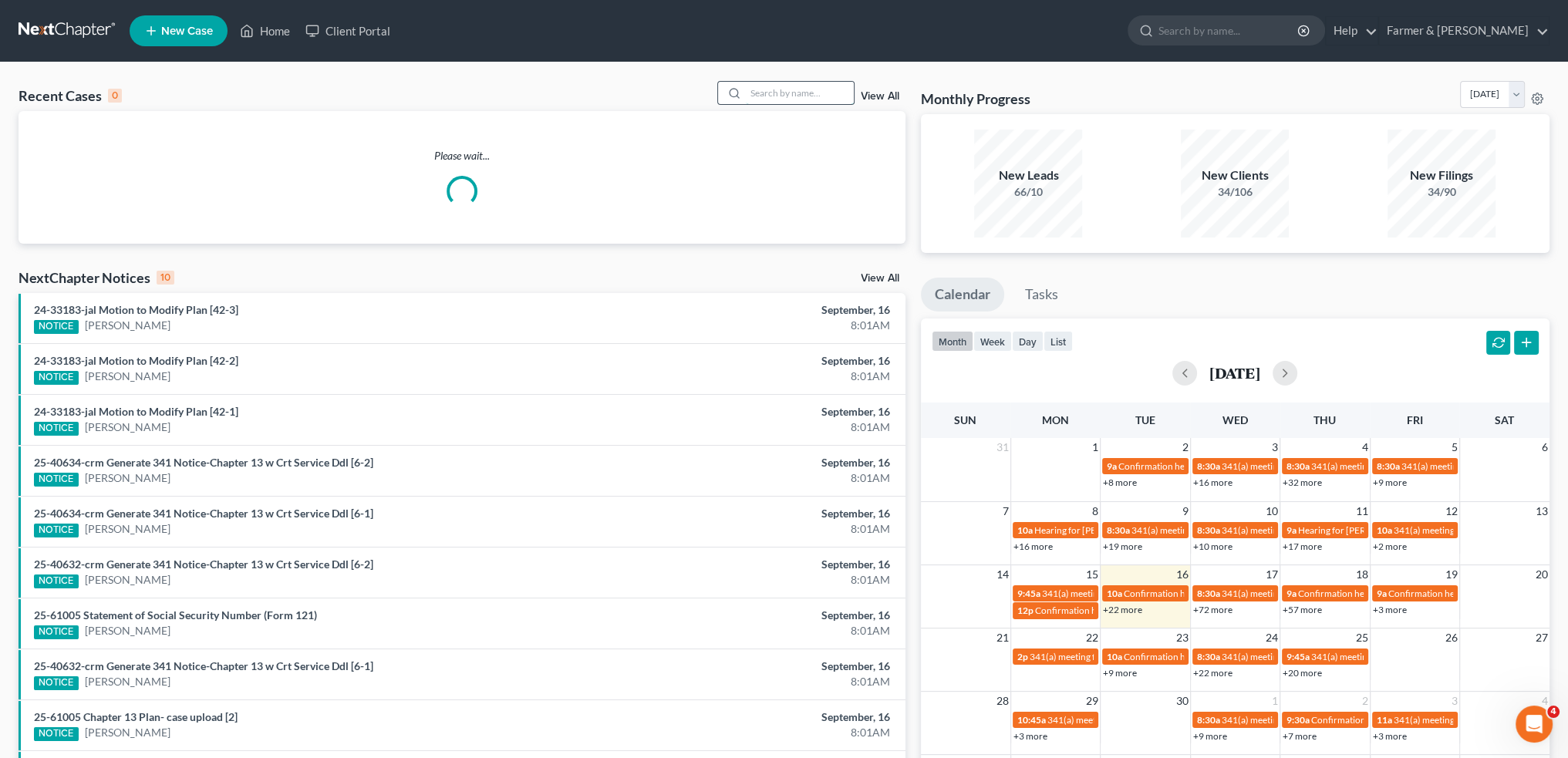
click at [790, 94] on input "search" at bounding box center [800, 93] width 108 height 22
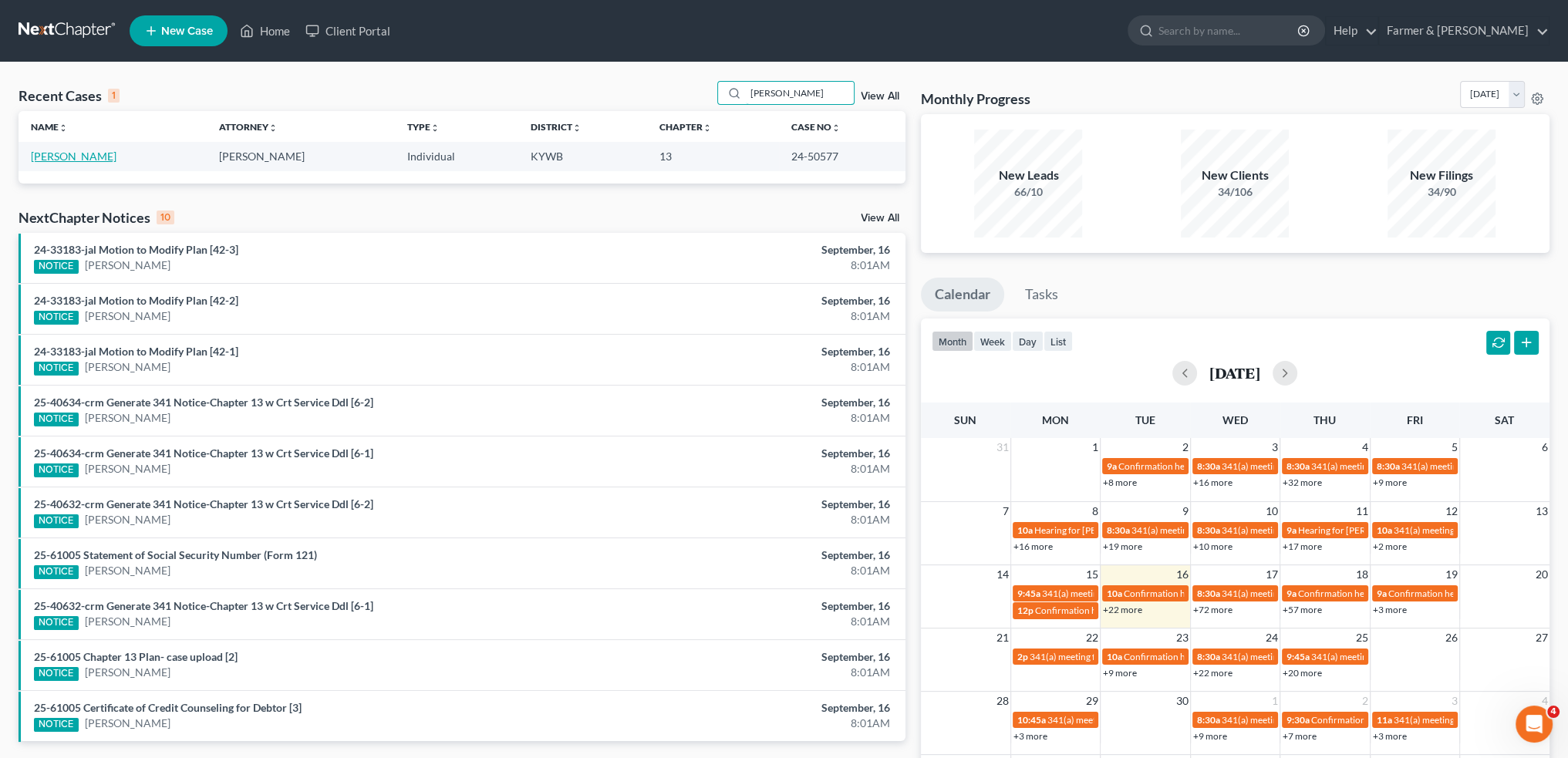
type input "PATRICE COOMES"
click at [93, 158] on link "[PERSON_NAME]" at bounding box center [74, 157] width 86 height 13
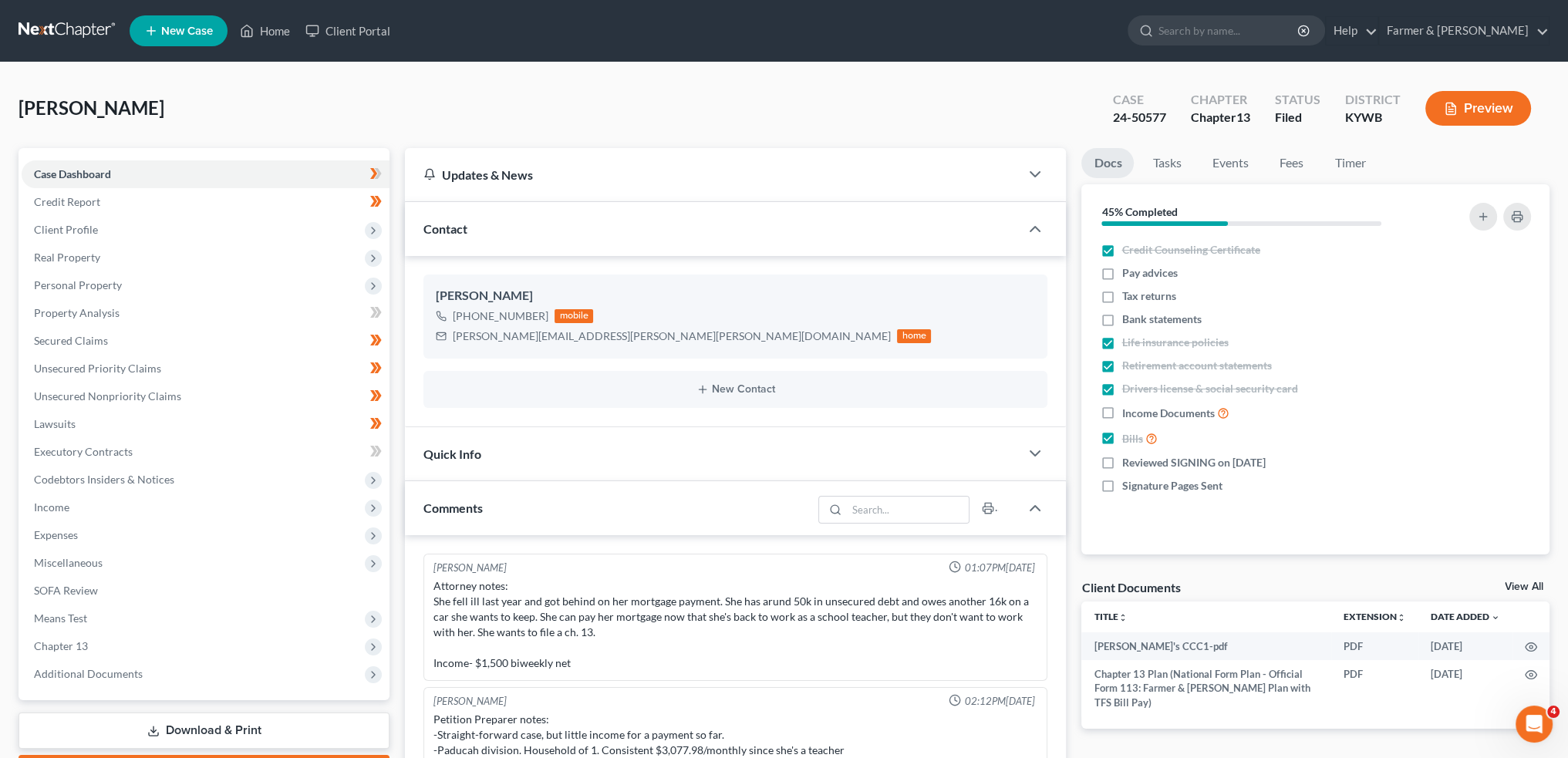
scroll to position [284, 0]
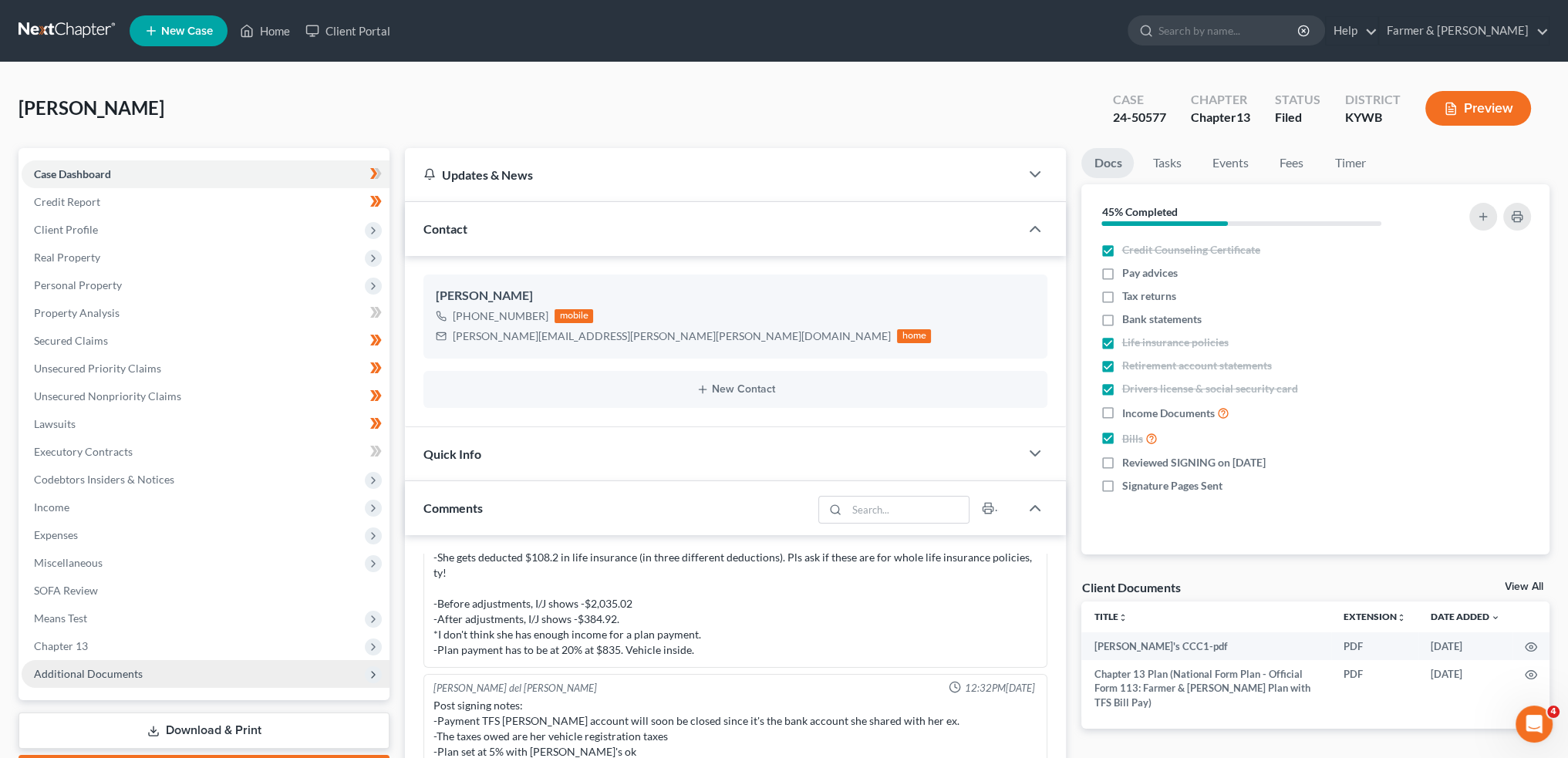
drag, startPoint x: 188, startPoint y: 675, endPoint x: 306, endPoint y: 666, distance: 118.3
click at [188, 675] on span "Additional Documents" at bounding box center [205, 674] width 368 height 28
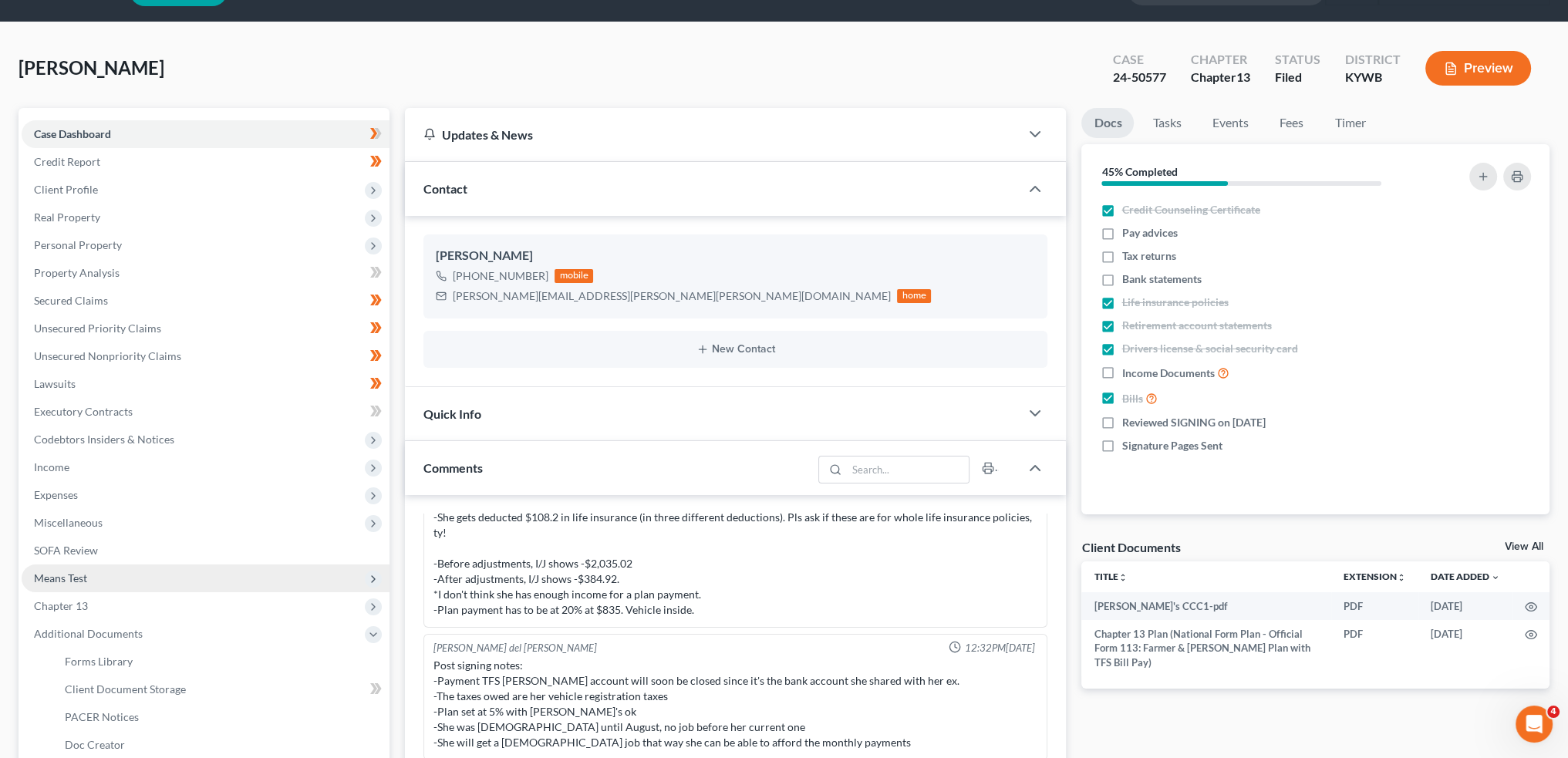
scroll to position [257, 0]
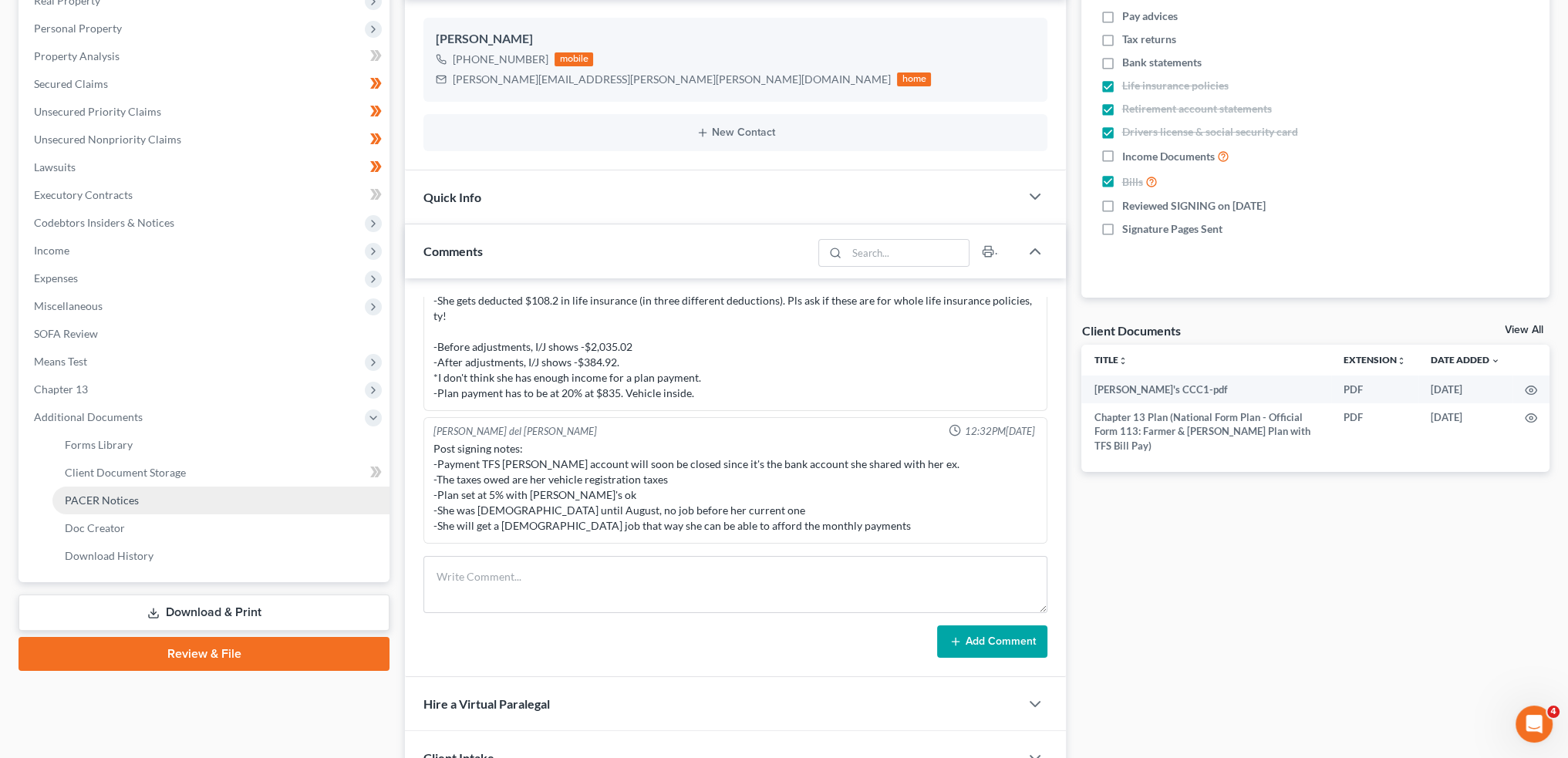
click at [81, 503] on span "PACER Notices" at bounding box center [101, 501] width 74 height 13
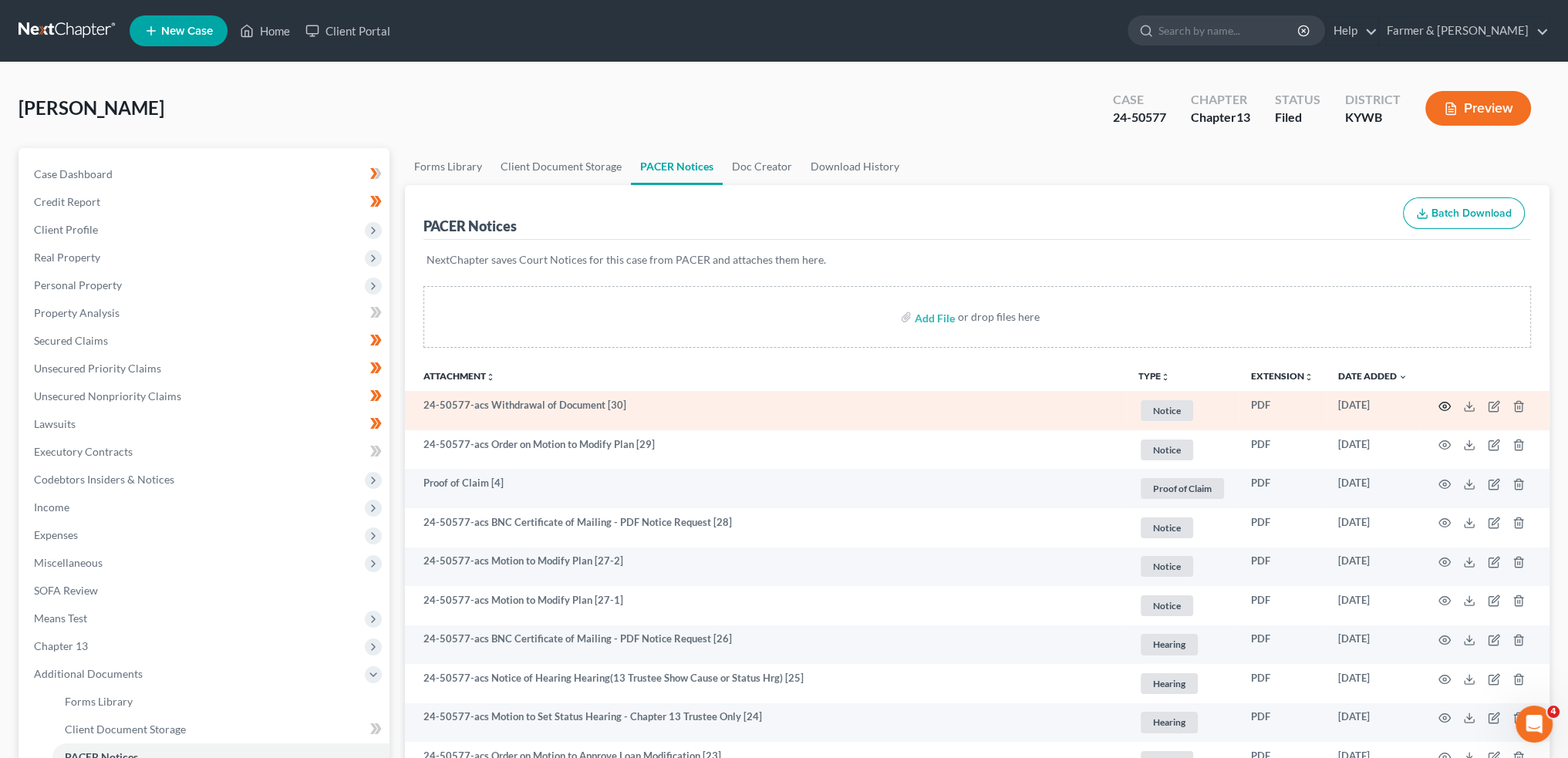
click at [1444, 402] on icon "button" at bounding box center [1444, 406] width 12 height 12
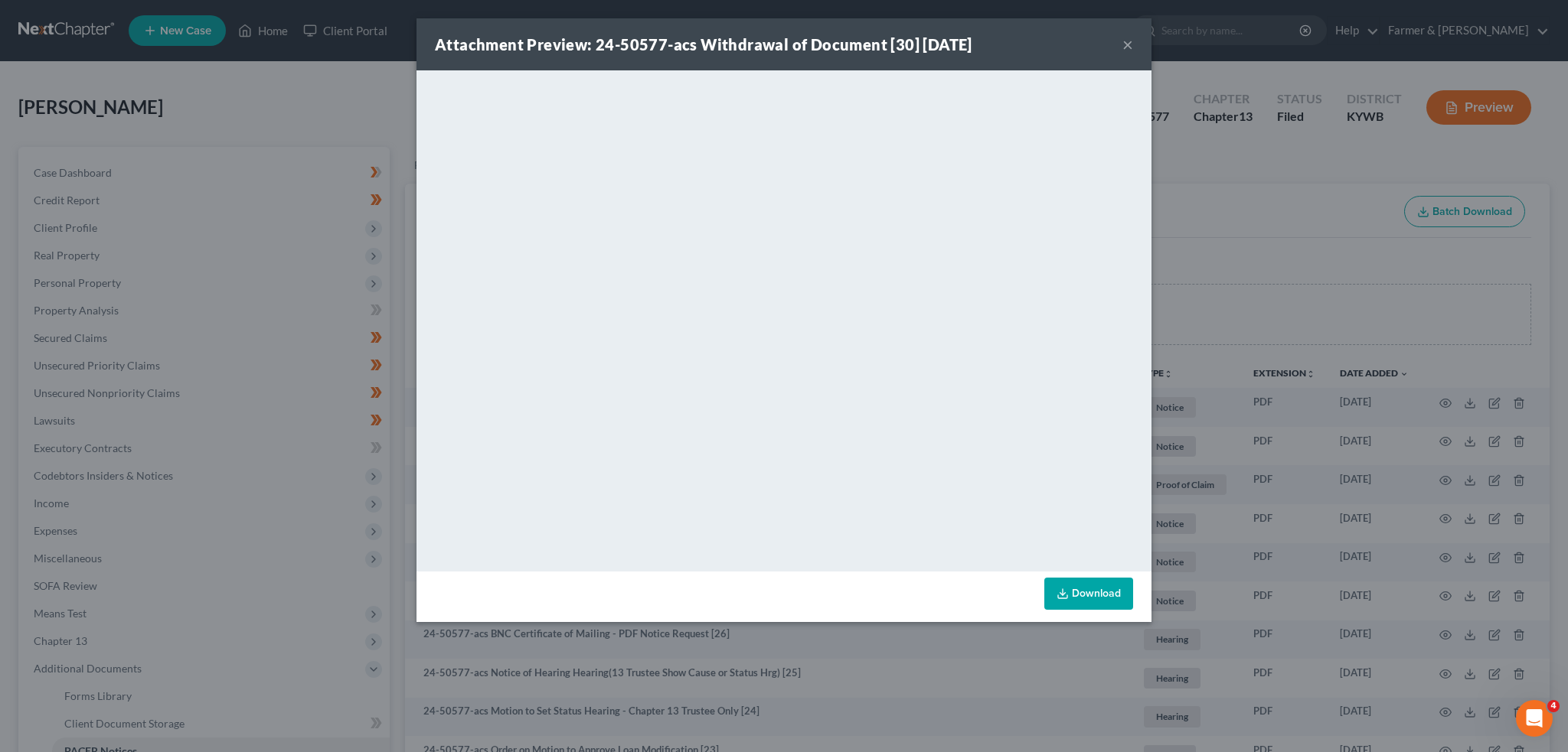
click at [1124, 37] on button "×" at bounding box center [1127, 44] width 10 height 18
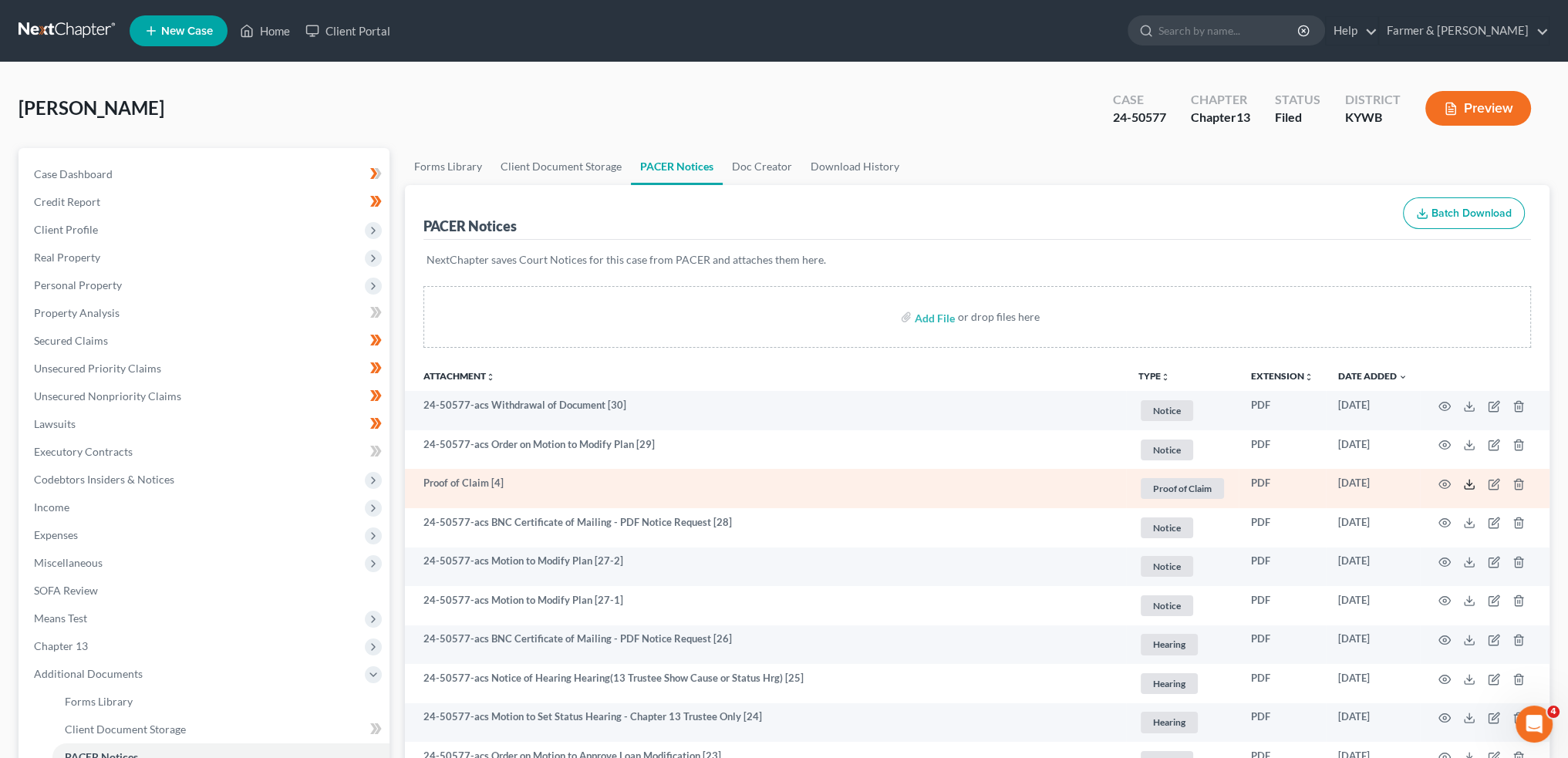
click at [1471, 484] on polyline at bounding box center [1470, 485] width 6 height 2
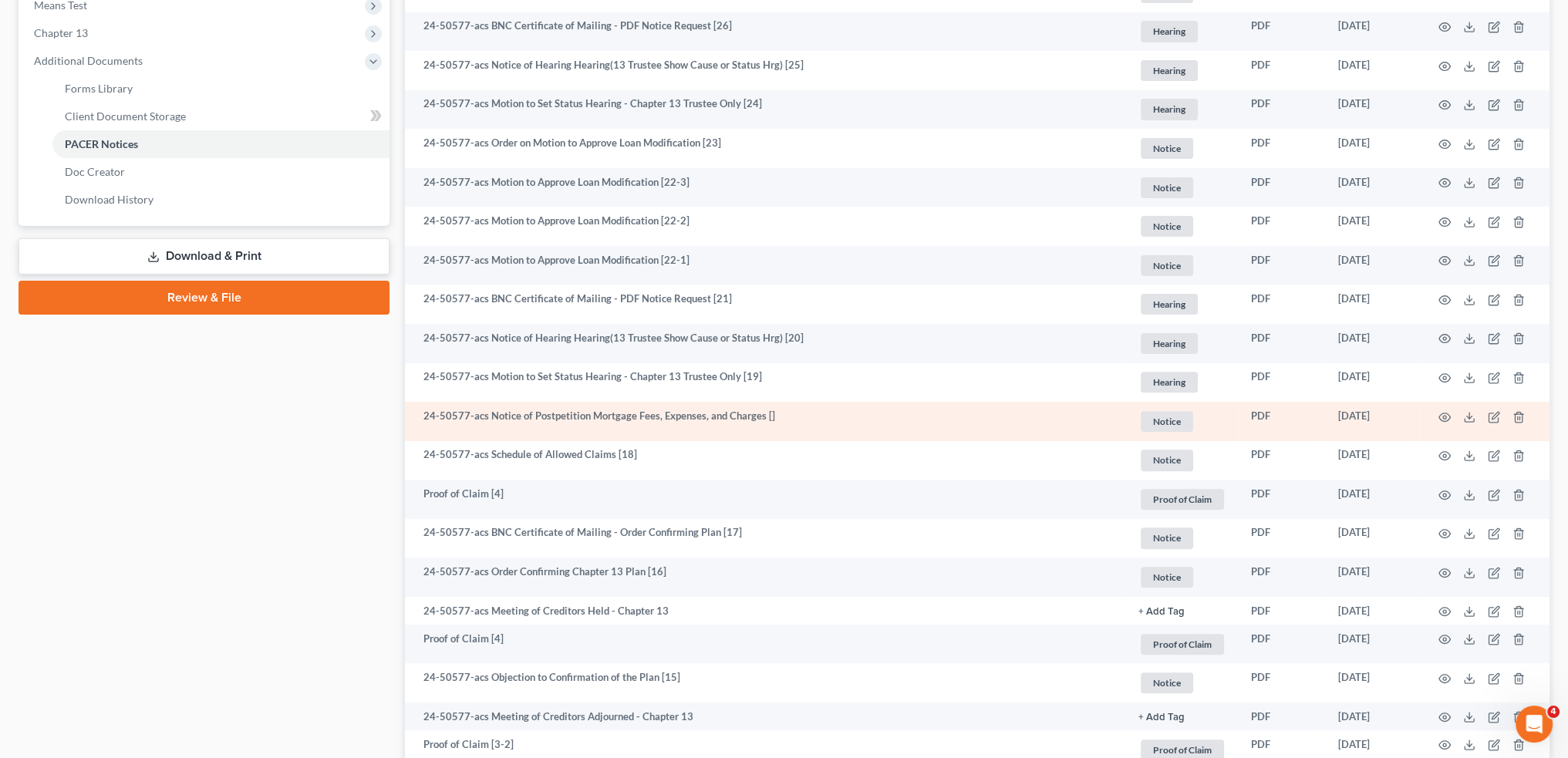
scroll to position [642, 0]
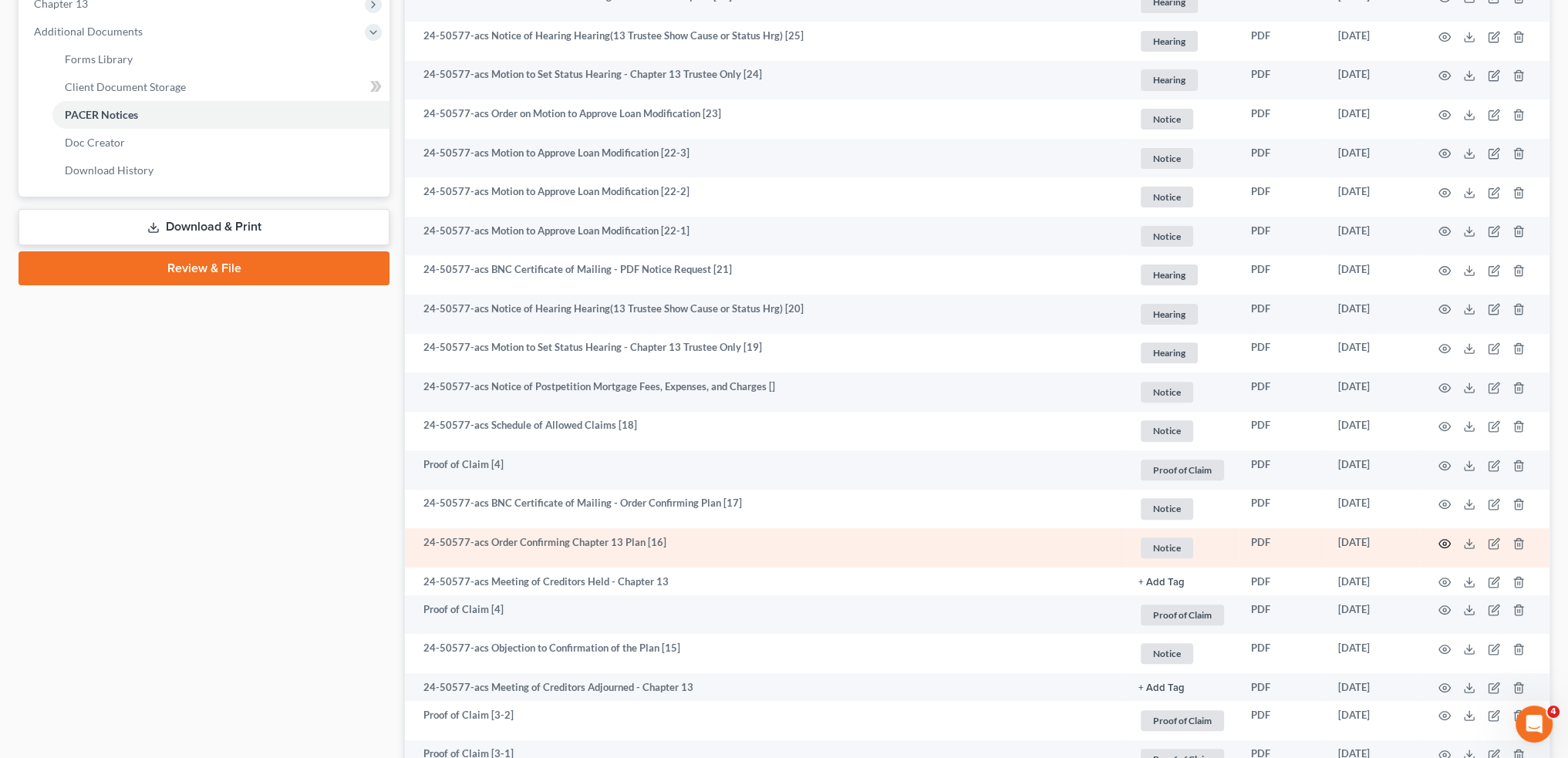
click at [1444, 540] on icon "button" at bounding box center [1444, 544] width 12 height 12
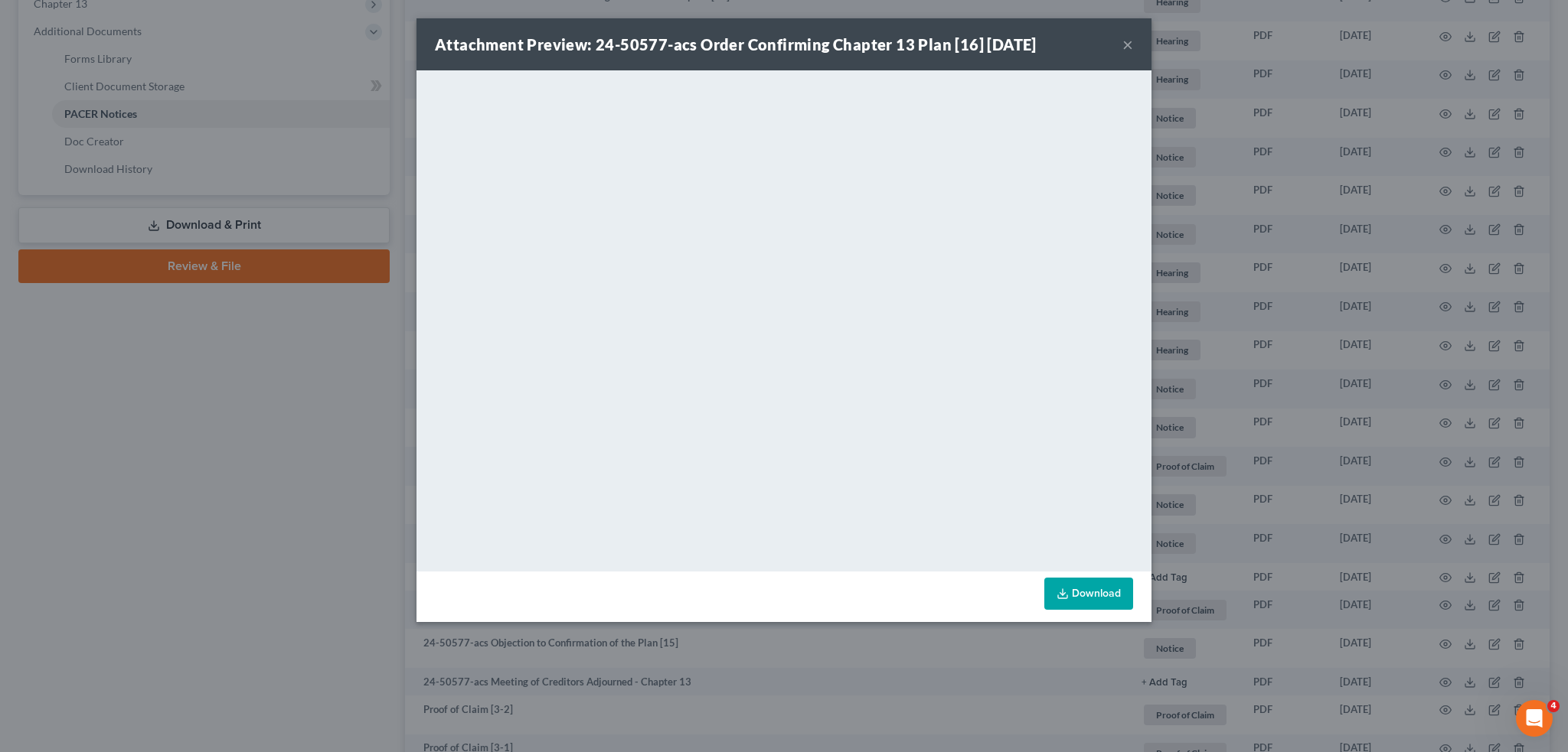
click at [1128, 40] on button "×" at bounding box center [1127, 44] width 10 height 18
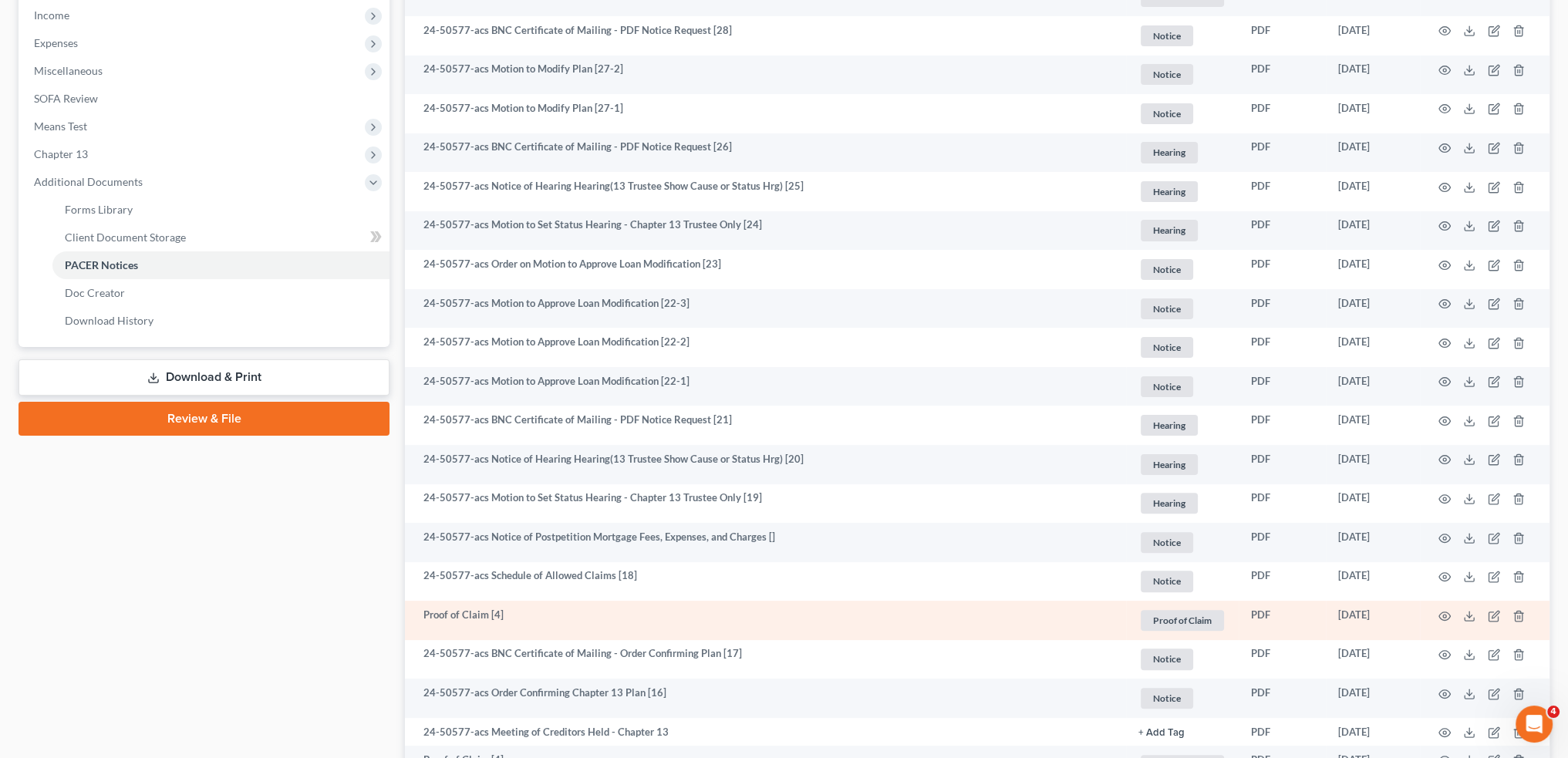
scroll to position [386, 0]
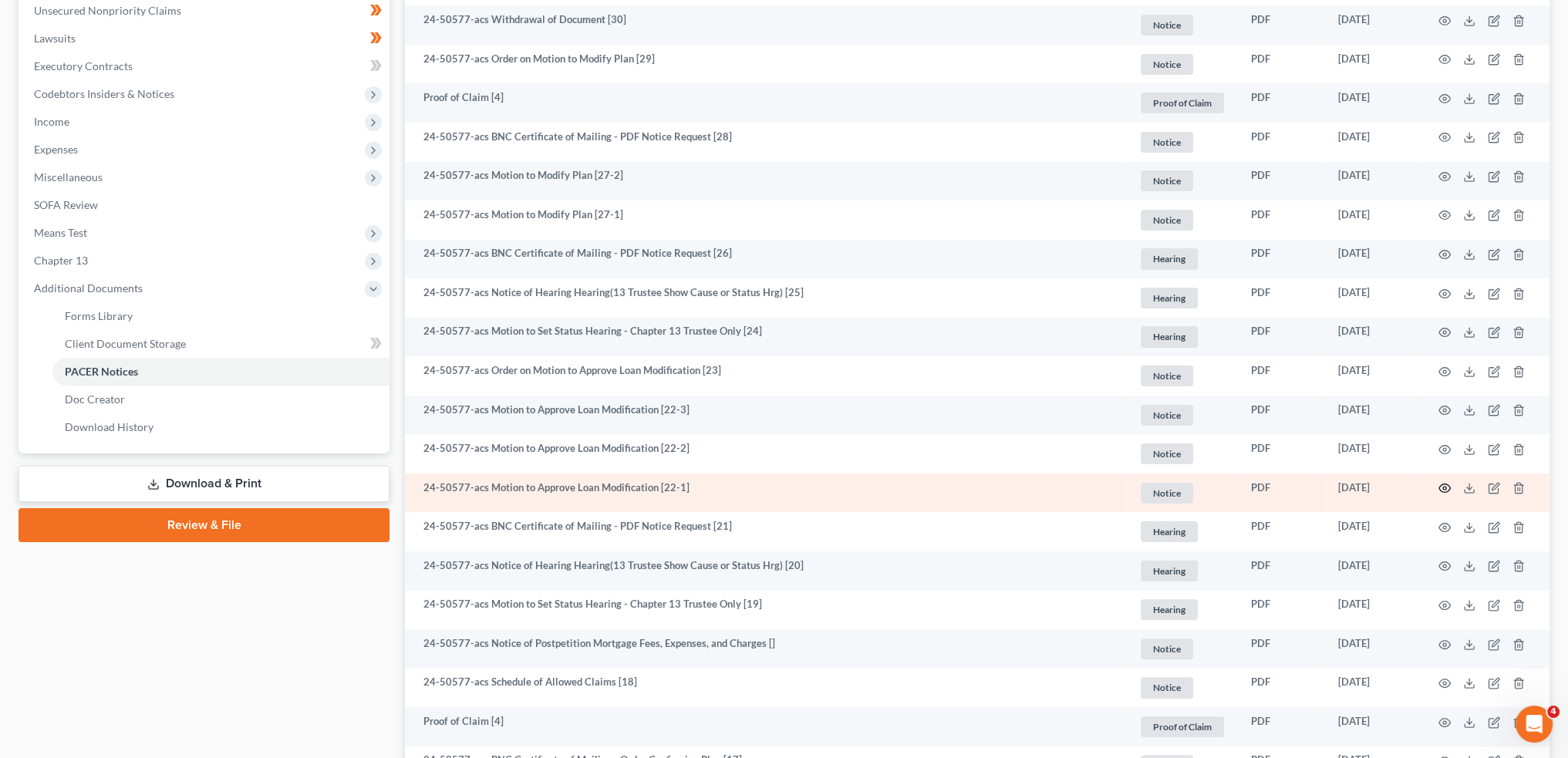
click at [1442, 488] on icon "button" at bounding box center [1444, 488] width 12 height 12
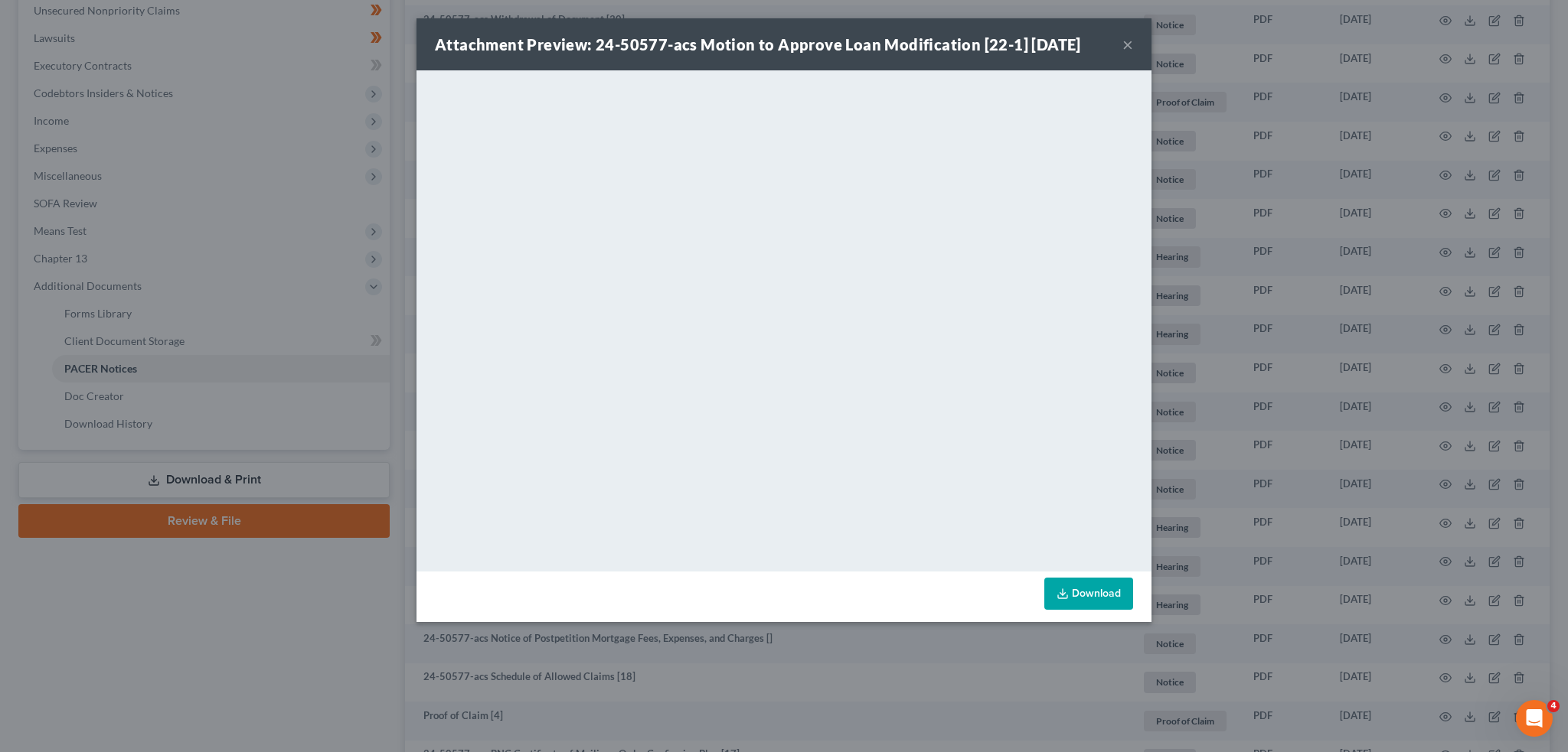
click at [1130, 41] on button "×" at bounding box center [1127, 44] width 10 height 18
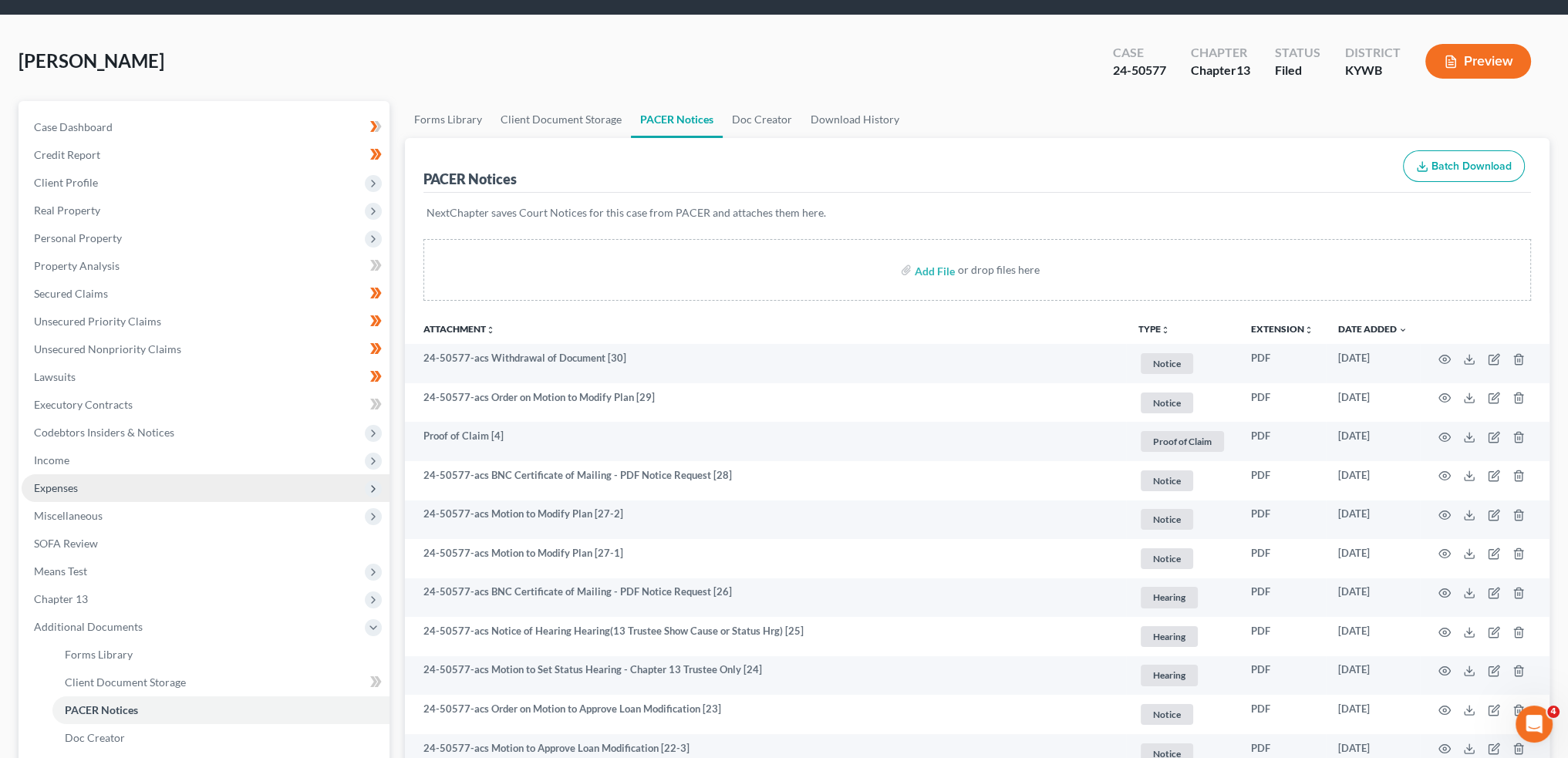
scroll to position [0, 0]
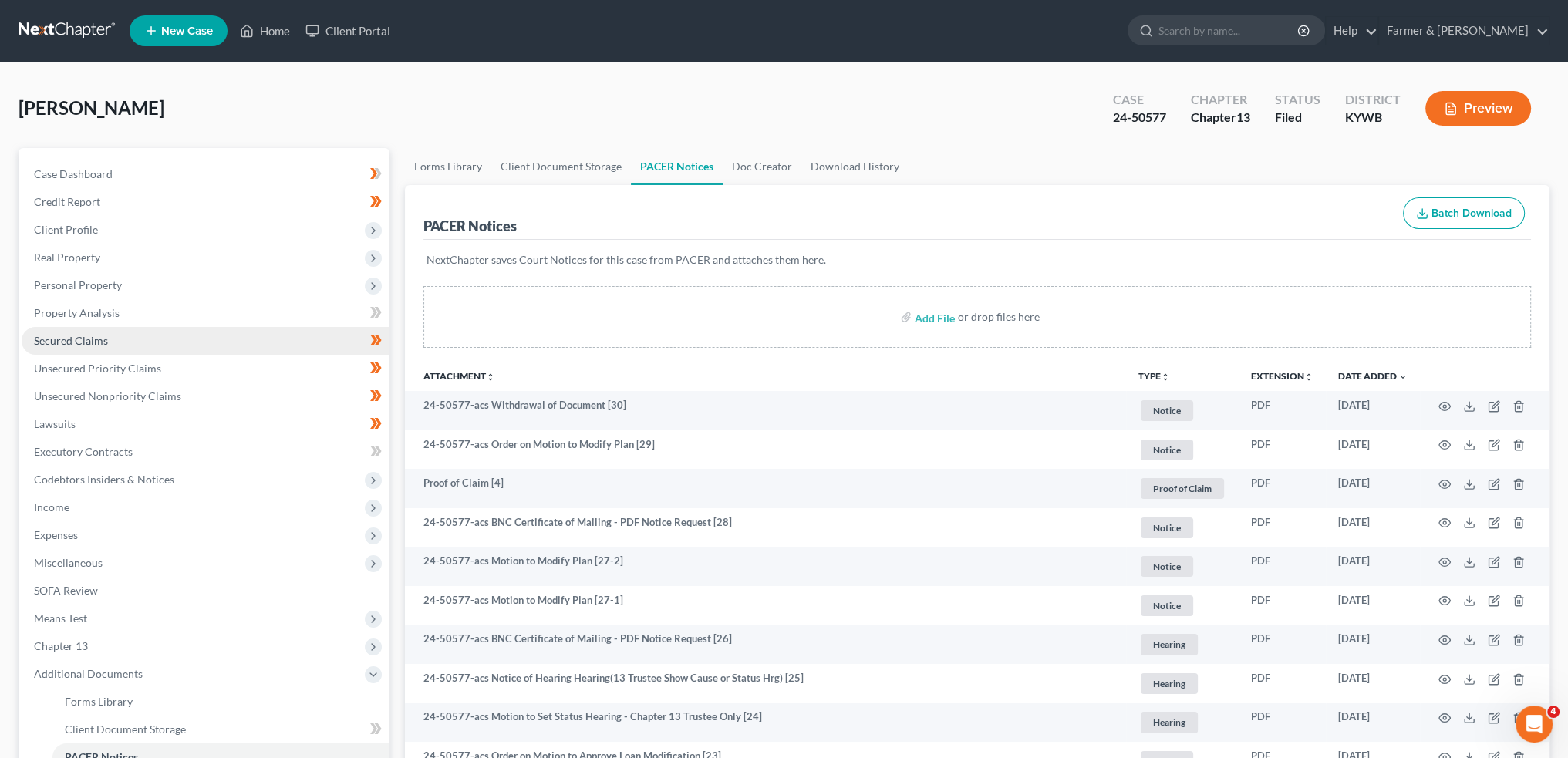
click at [178, 345] on link "Secured Claims" at bounding box center [205, 340] width 368 height 28
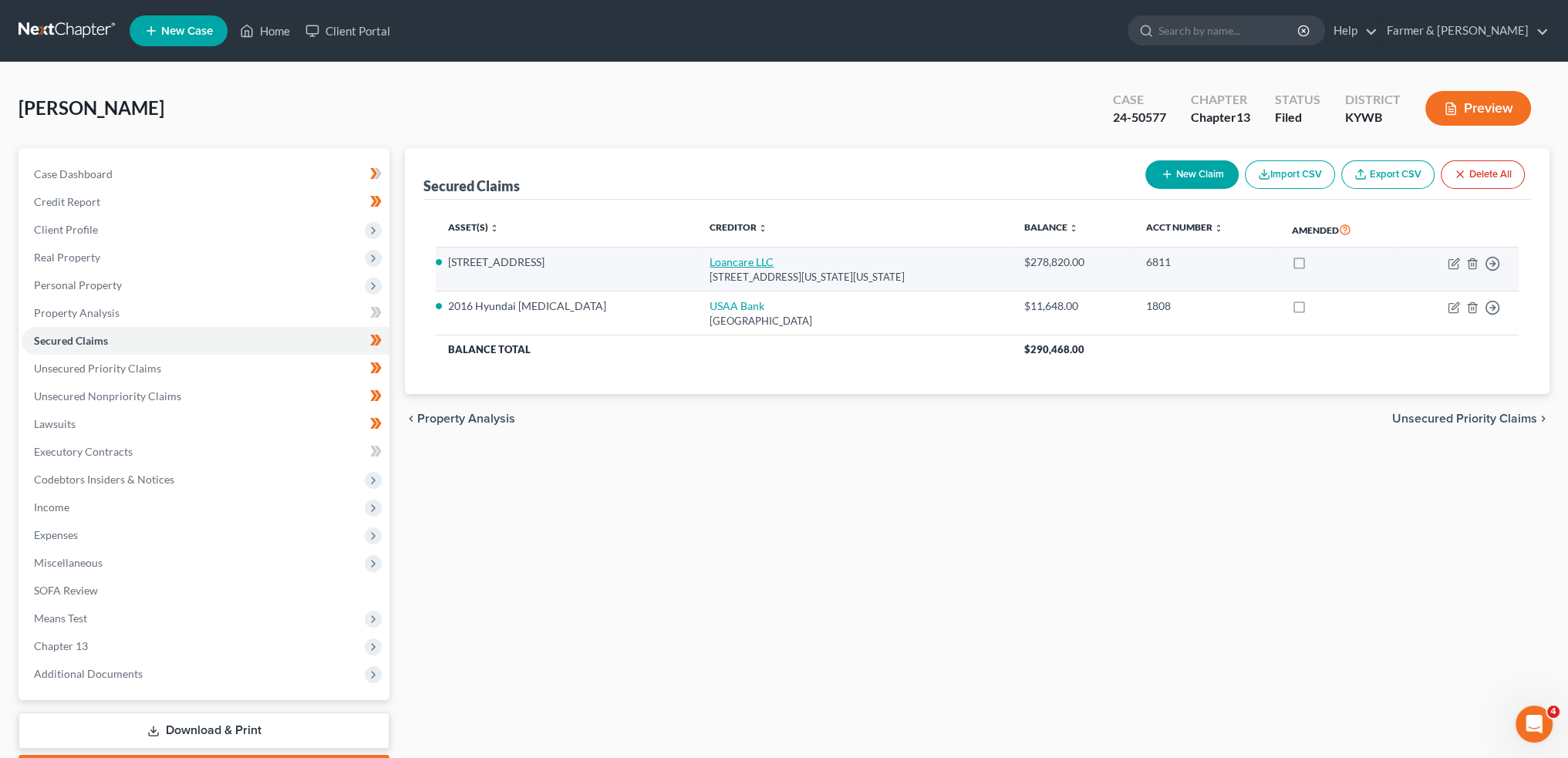
click at [710, 262] on link "Loancare LLC" at bounding box center [741, 262] width 64 height 13
select select "48"
select select "3"
select select "4"
select select "0"
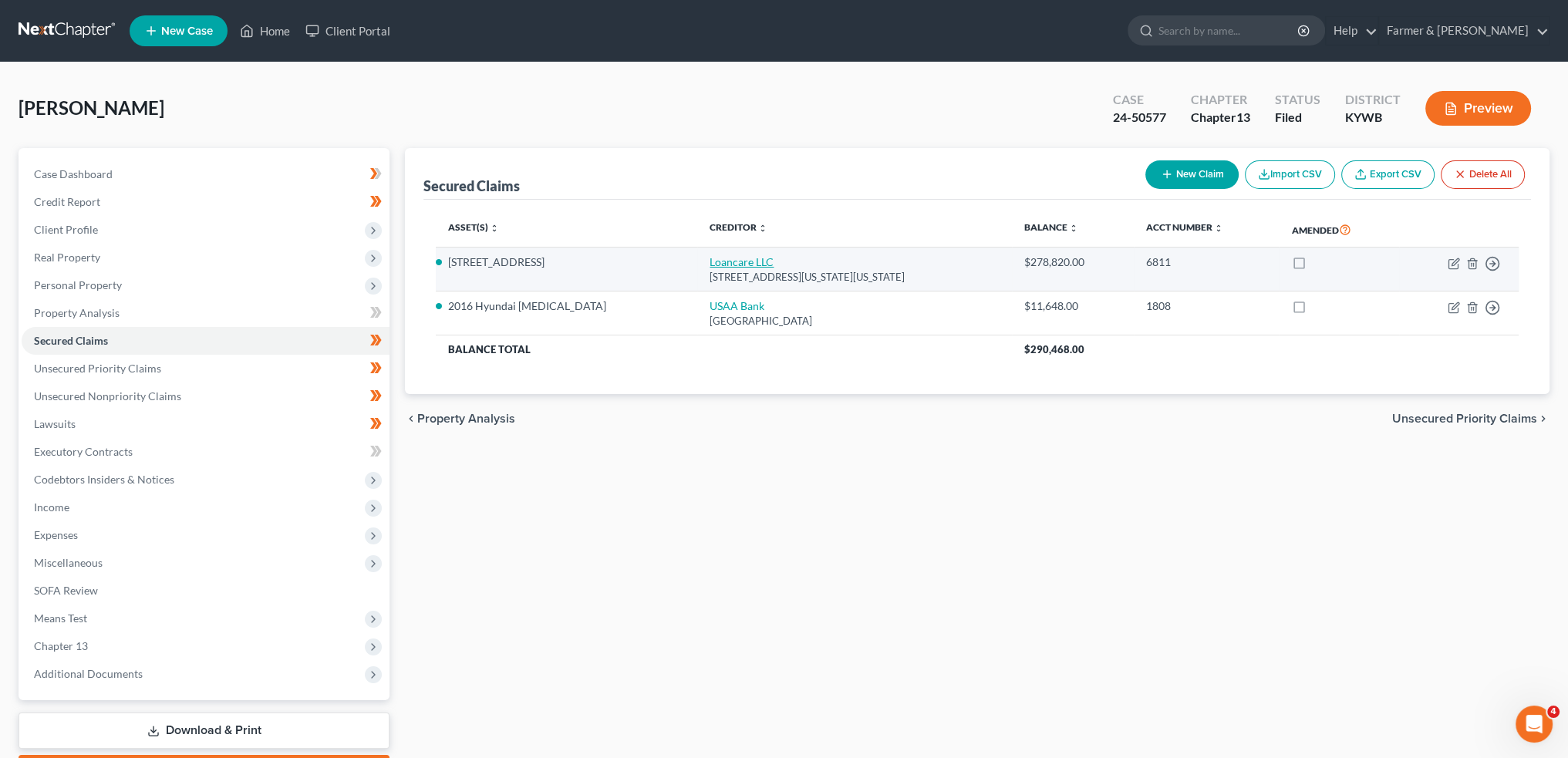
select select "0"
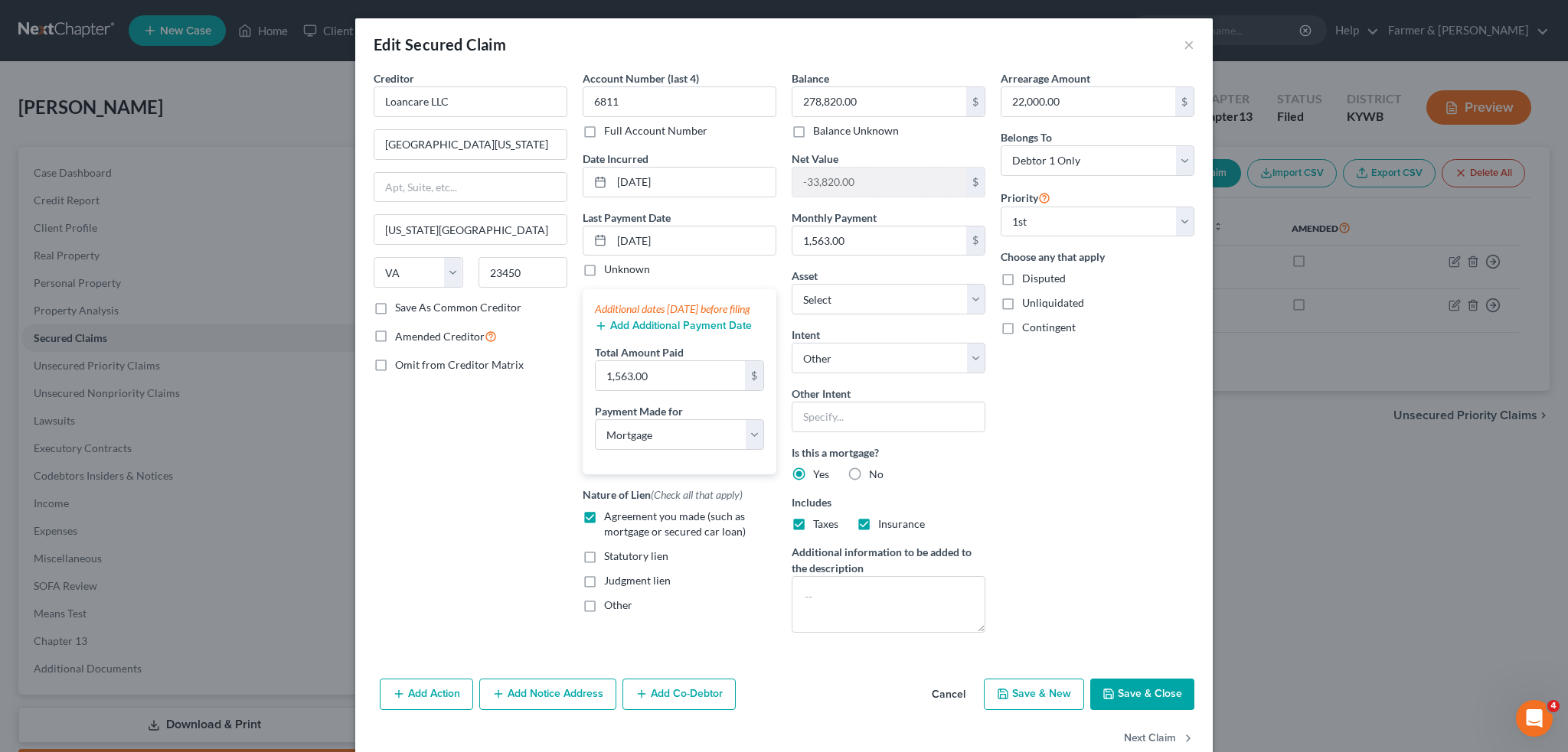
click at [1127, 706] on button "Save & Close" at bounding box center [1142, 695] width 104 height 32
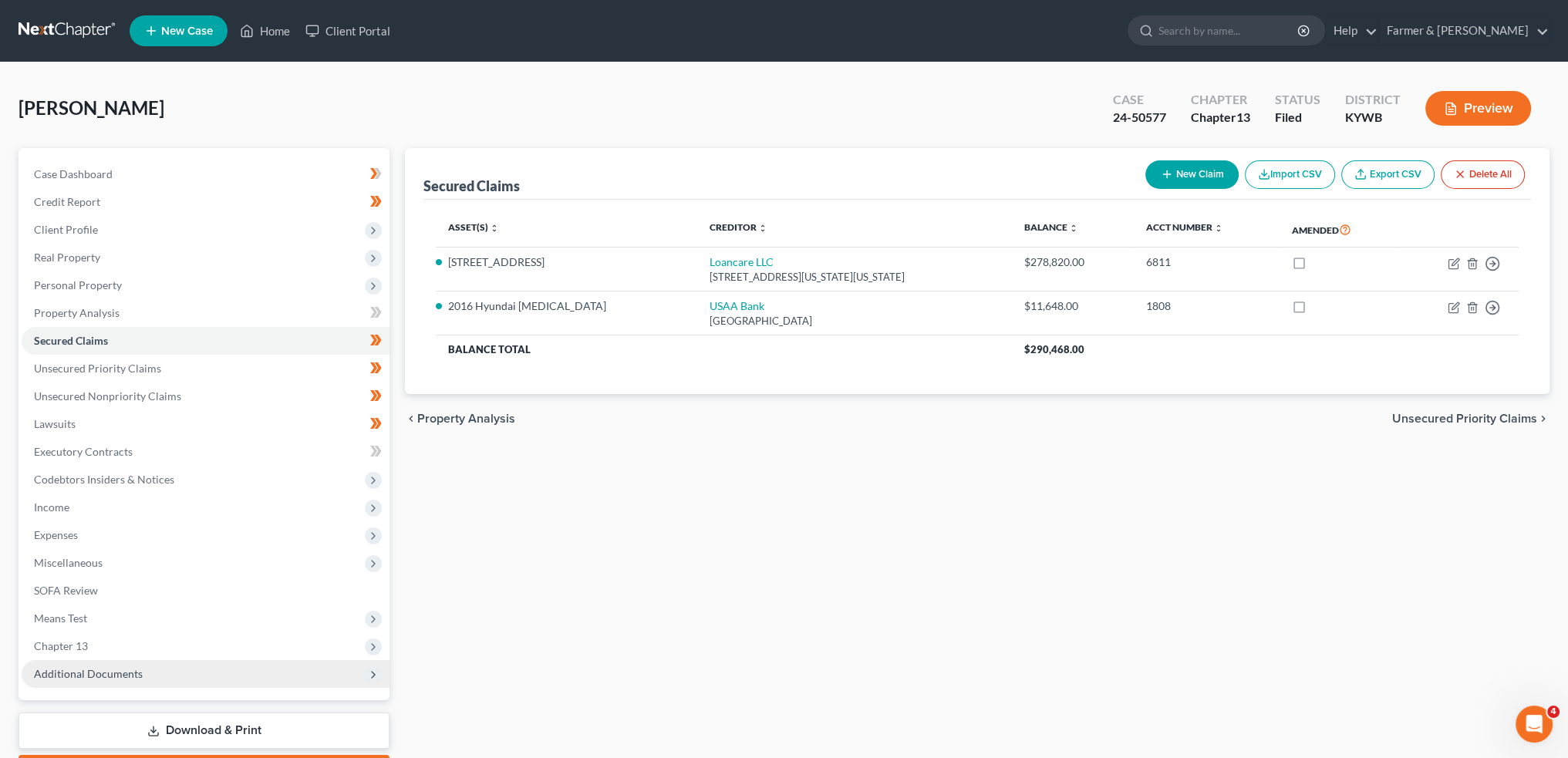
click at [81, 679] on span "Additional Documents" at bounding box center [89, 674] width 109 height 13
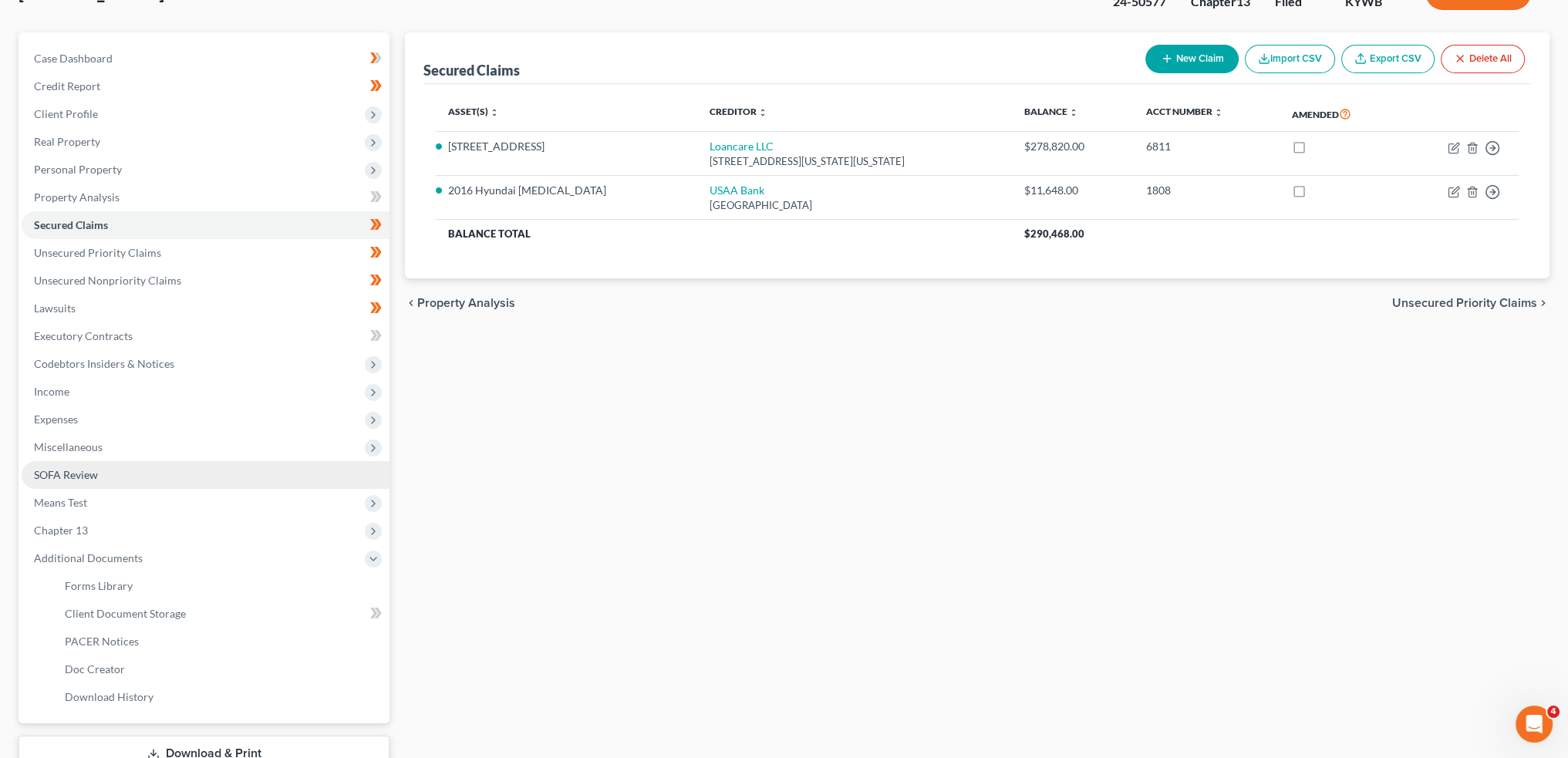
scroll to position [227, 0]
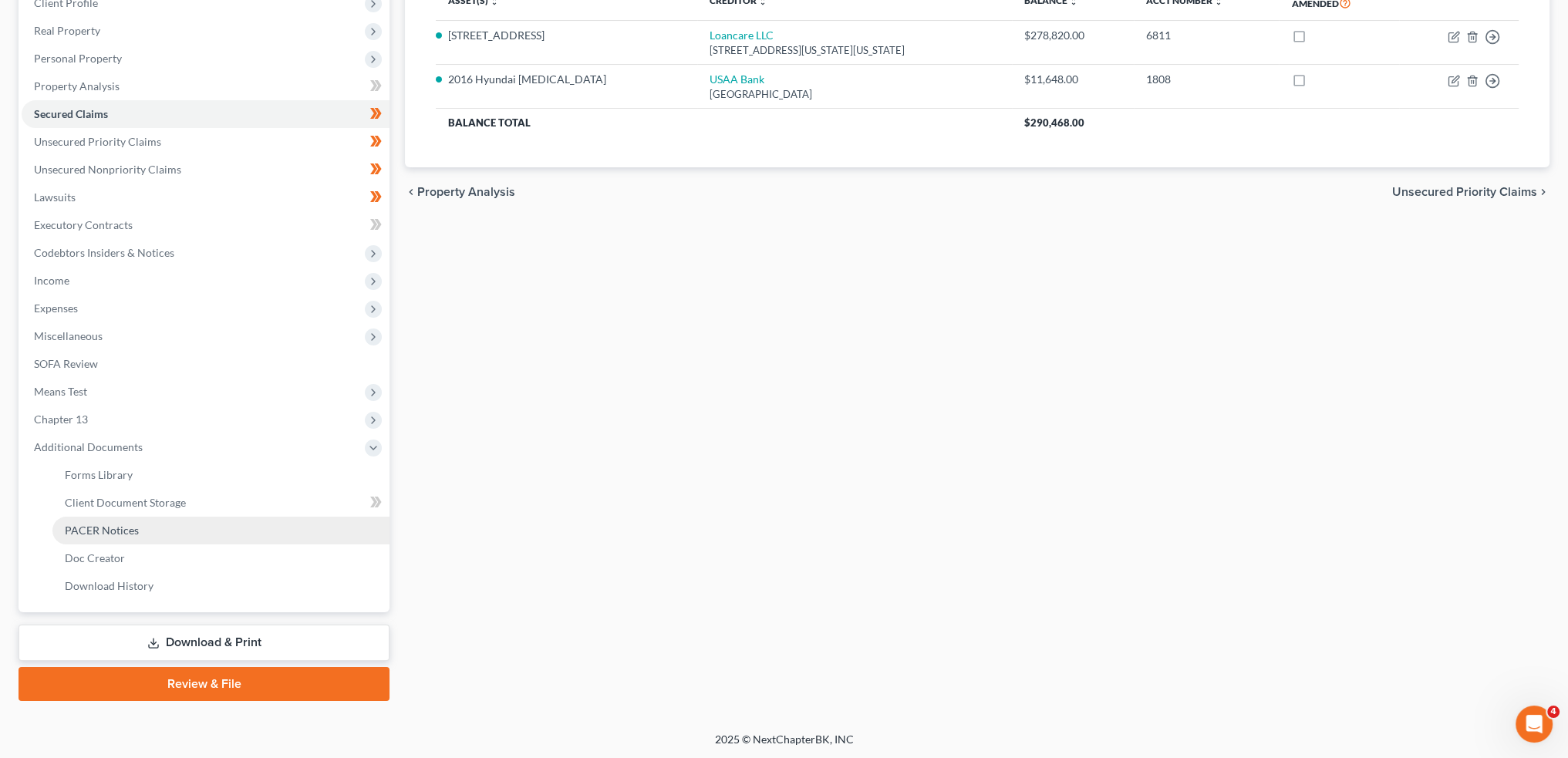
click at [145, 526] on link "PACER Notices" at bounding box center [221, 531] width 337 height 28
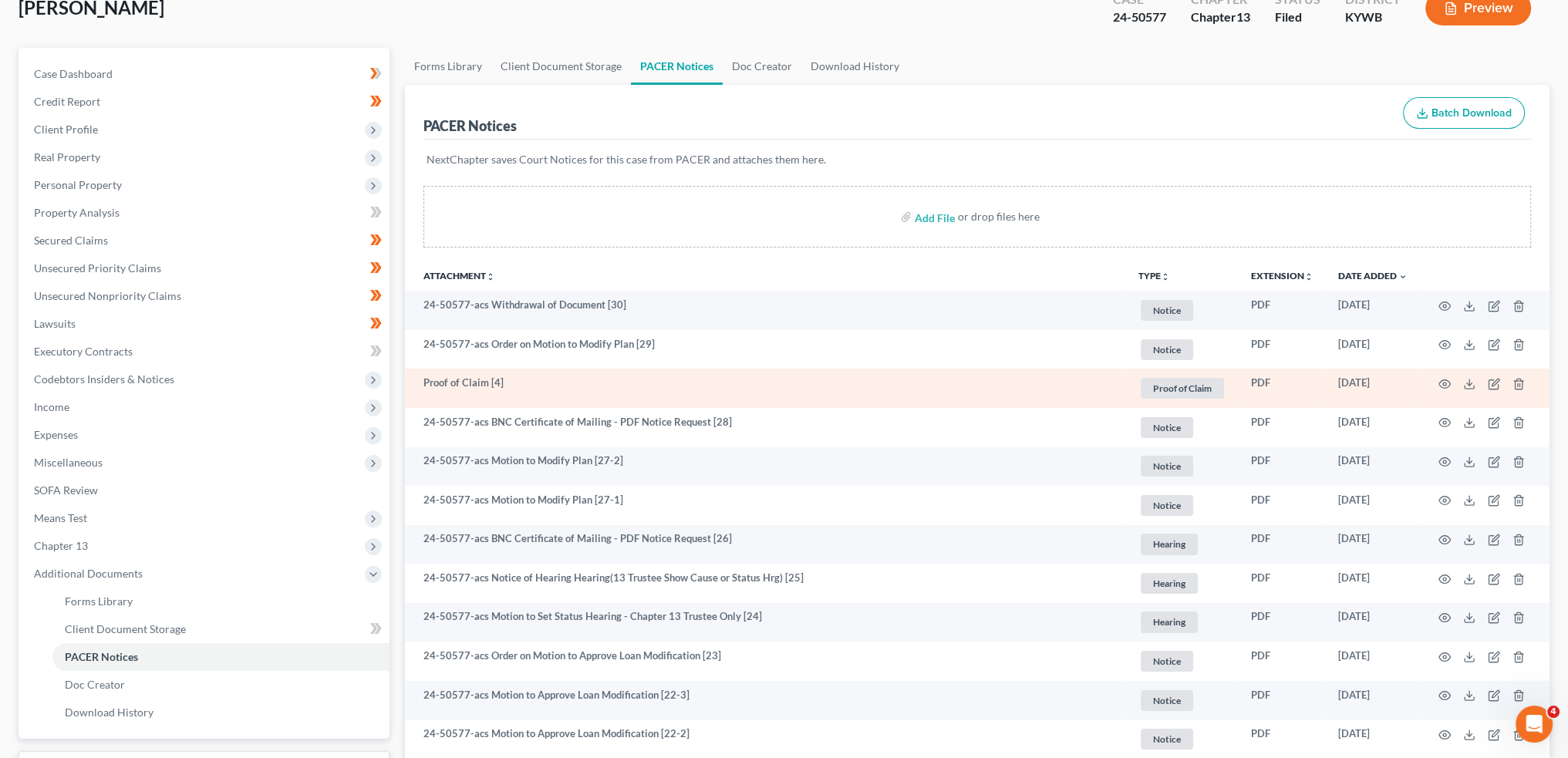
scroll to position [128, 0]
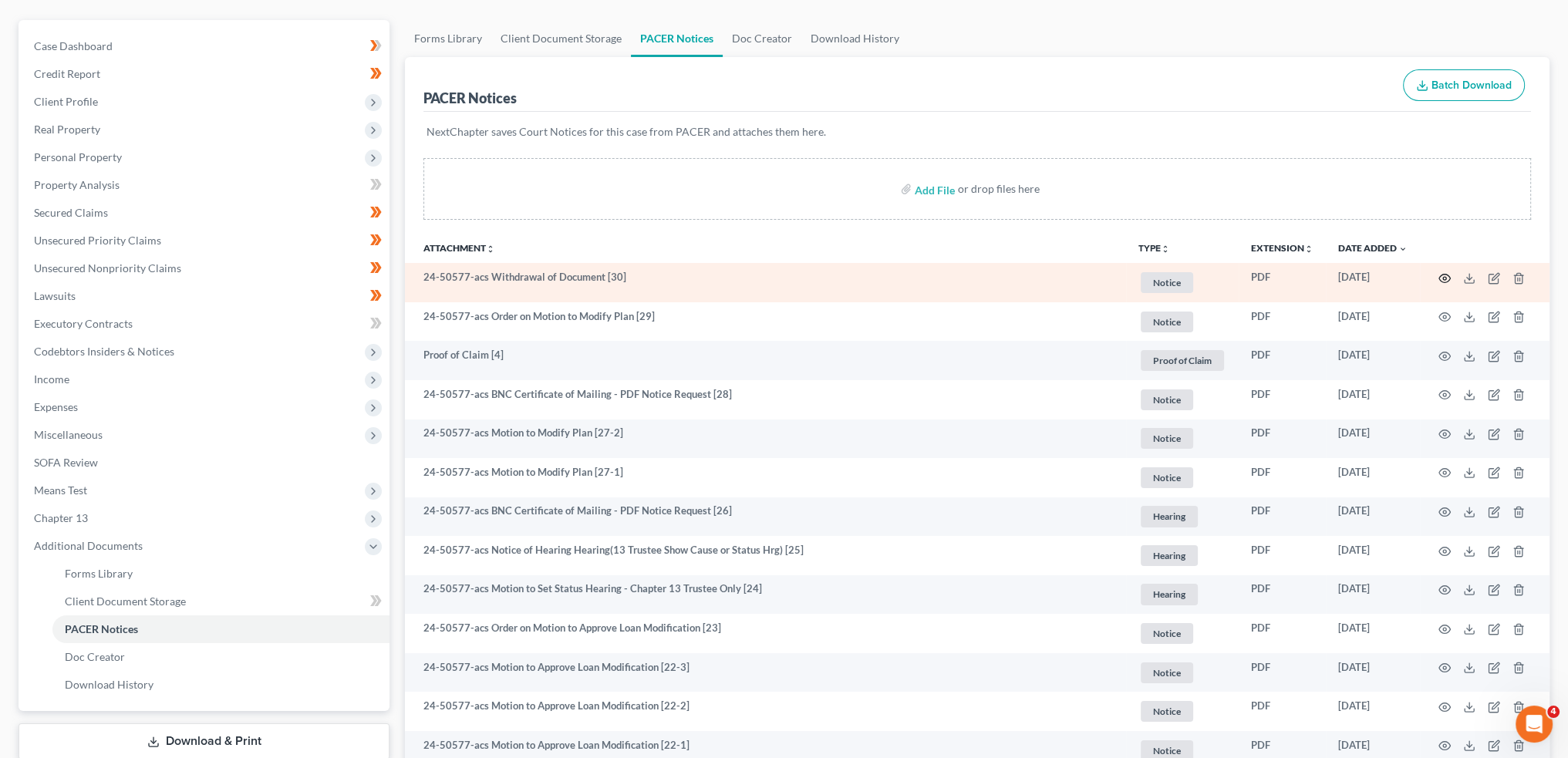
click at [1444, 278] on circle "button" at bounding box center [1444, 278] width 3 height 3
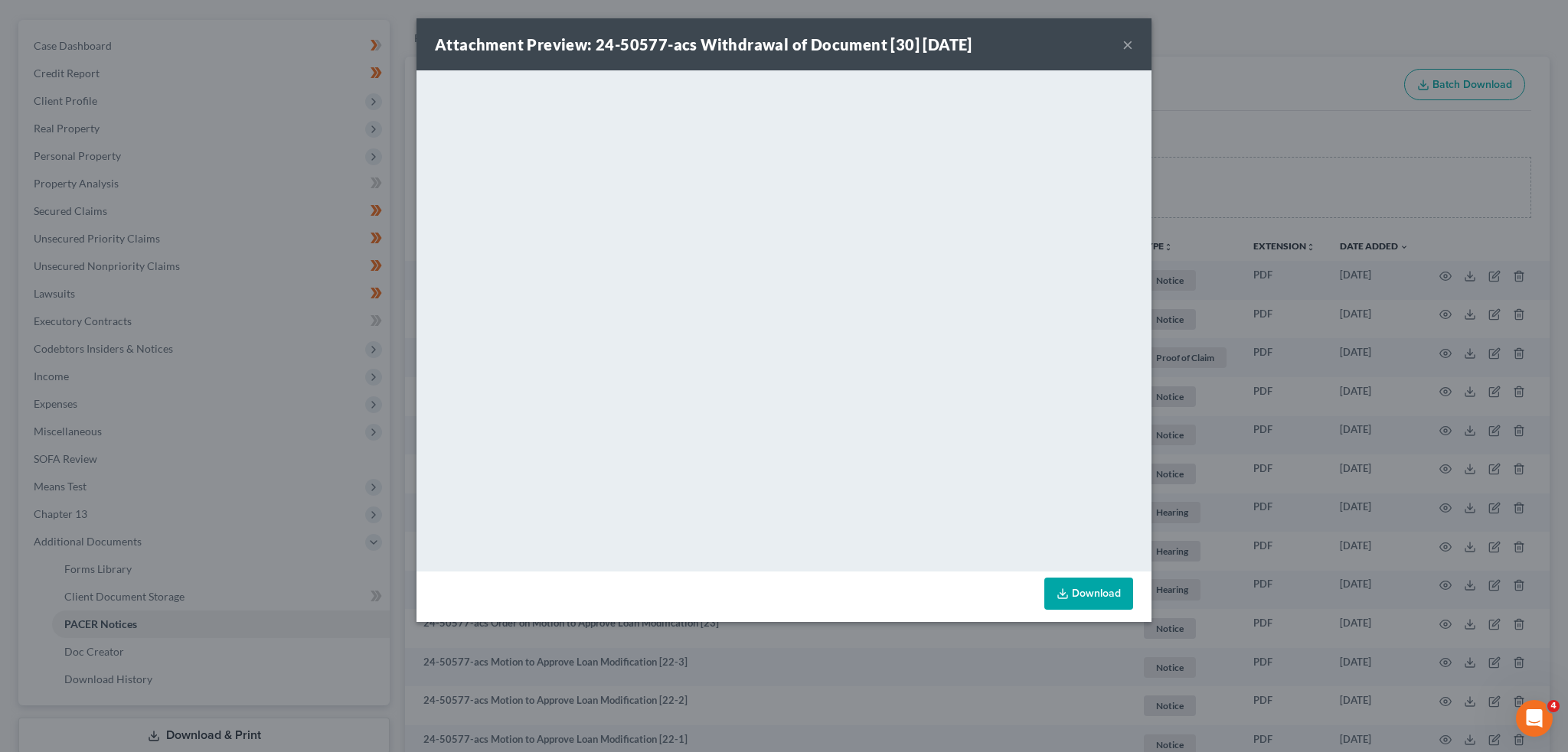
click at [1122, 43] on button "×" at bounding box center [1127, 44] width 10 height 18
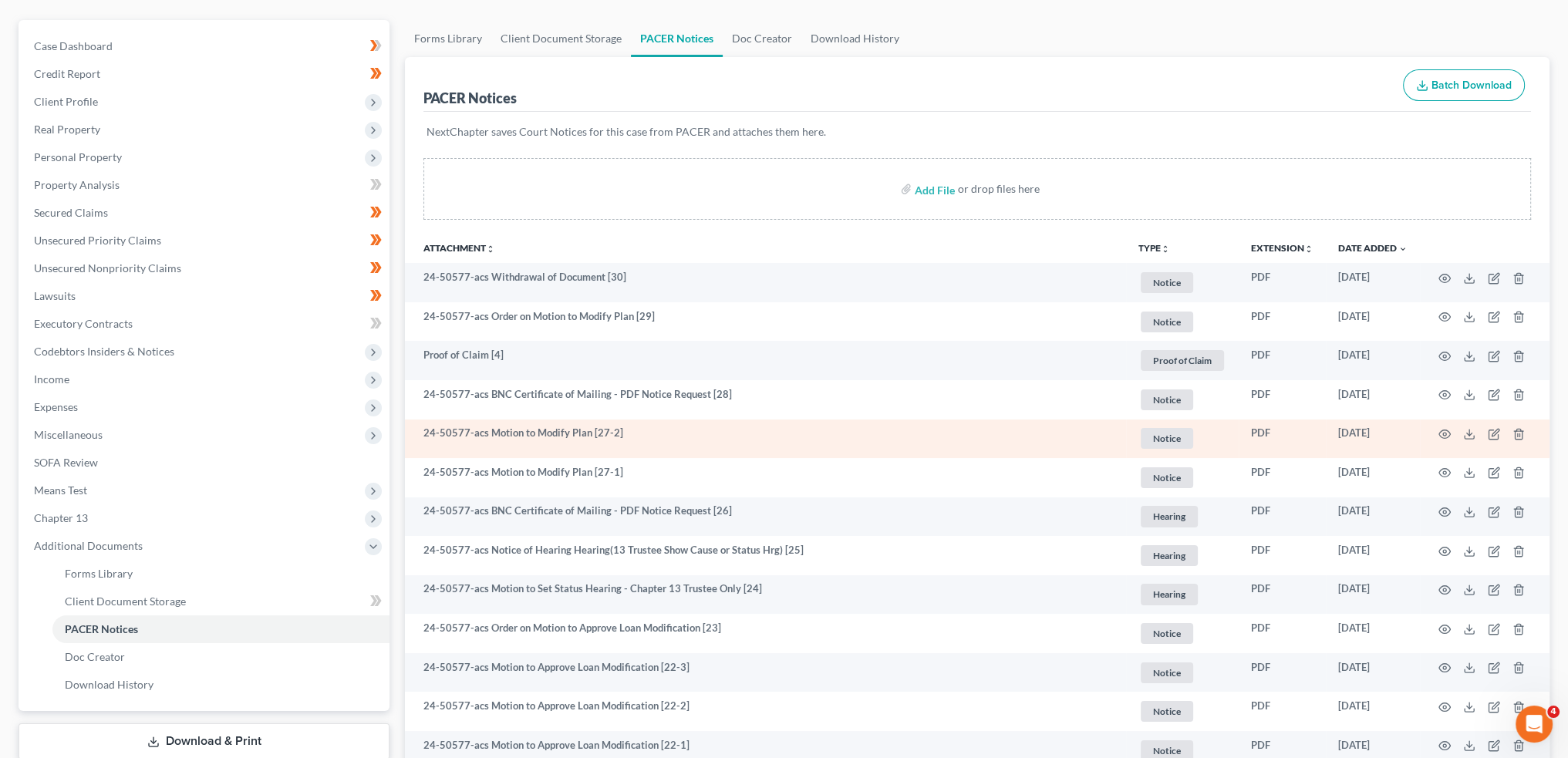
scroll to position [386, 0]
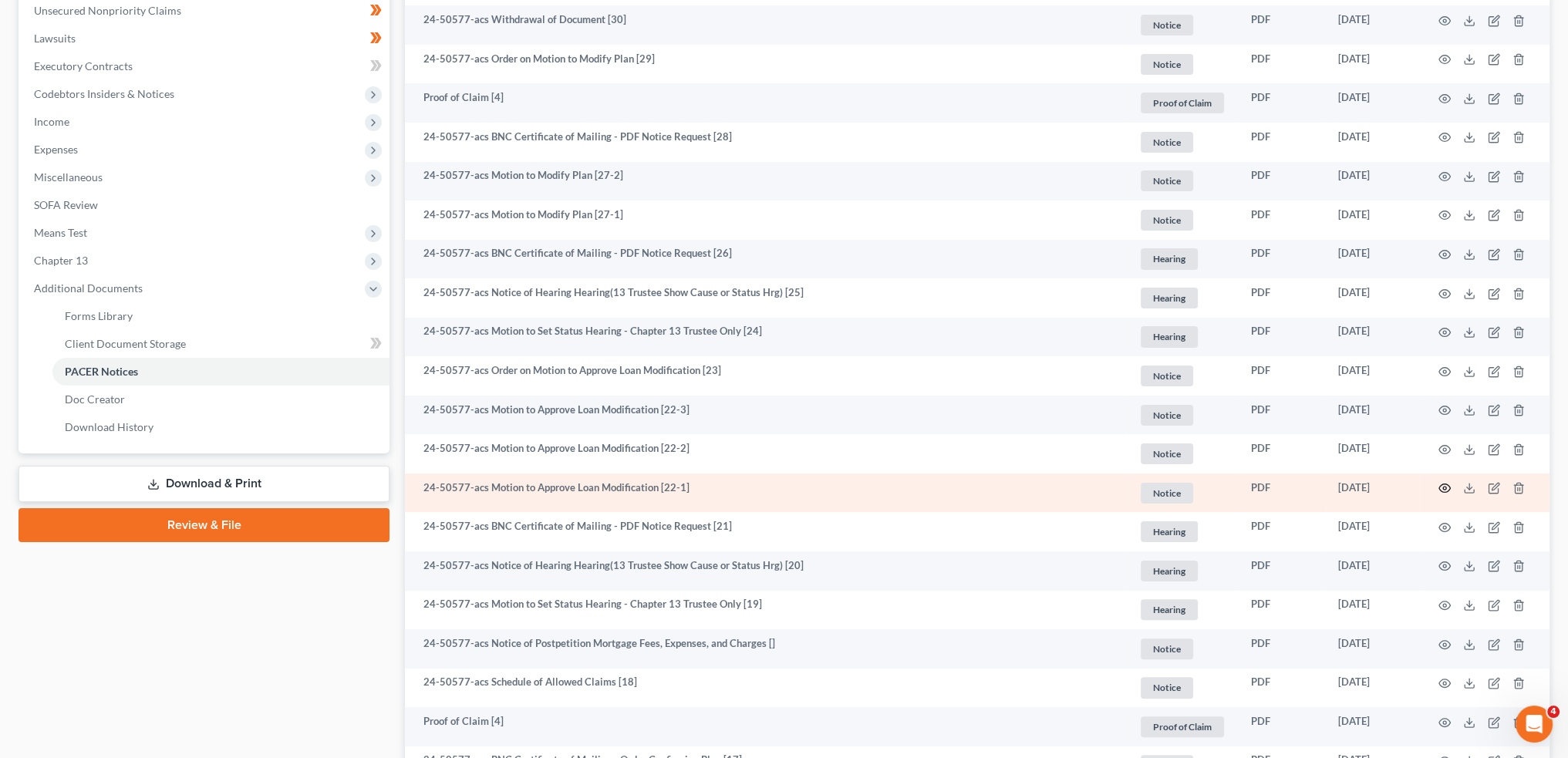
click at [1444, 487] on circle "button" at bounding box center [1444, 487] width 3 height 3
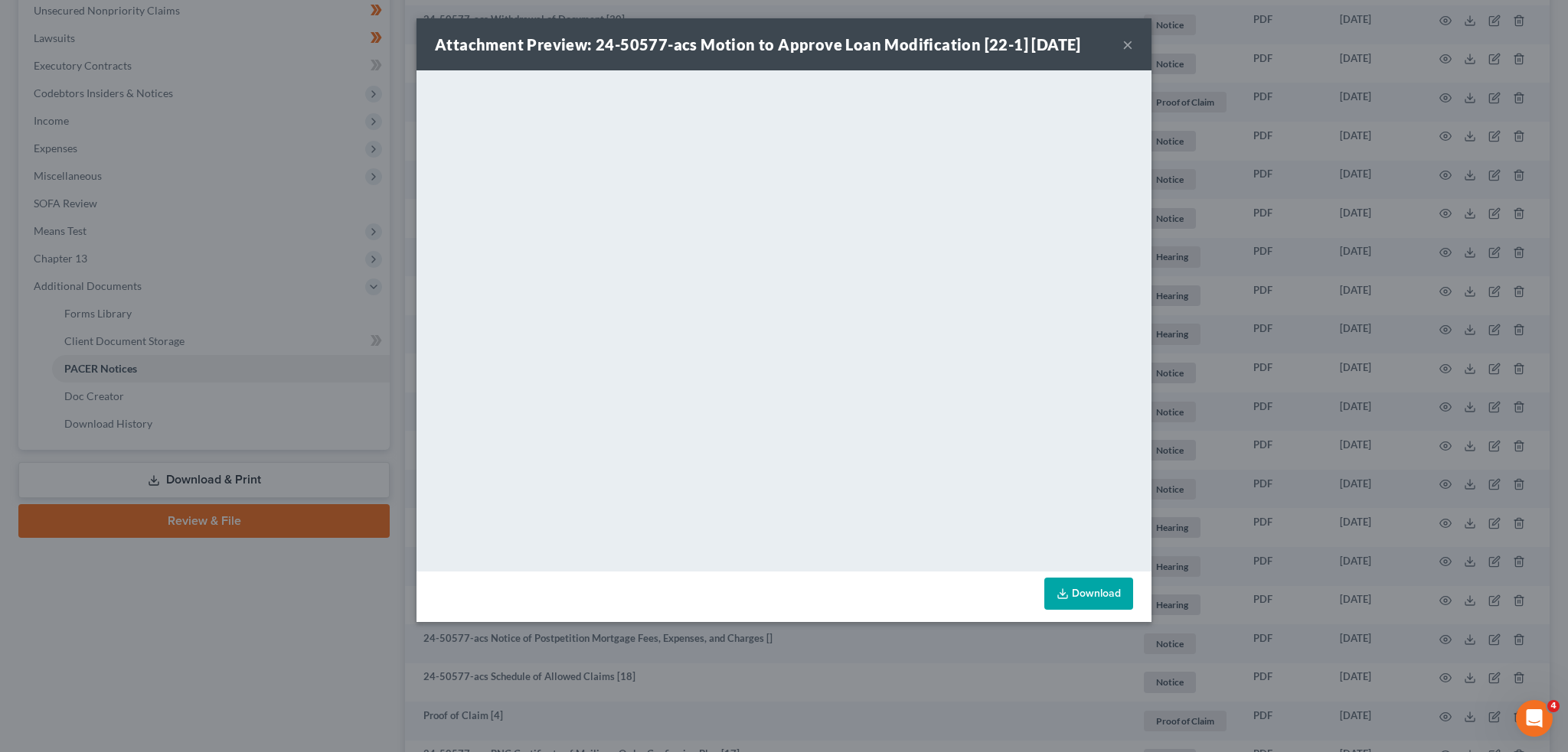
click at [1125, 46] on button "×" at bounding box center [1127, 44] width 10 height 18
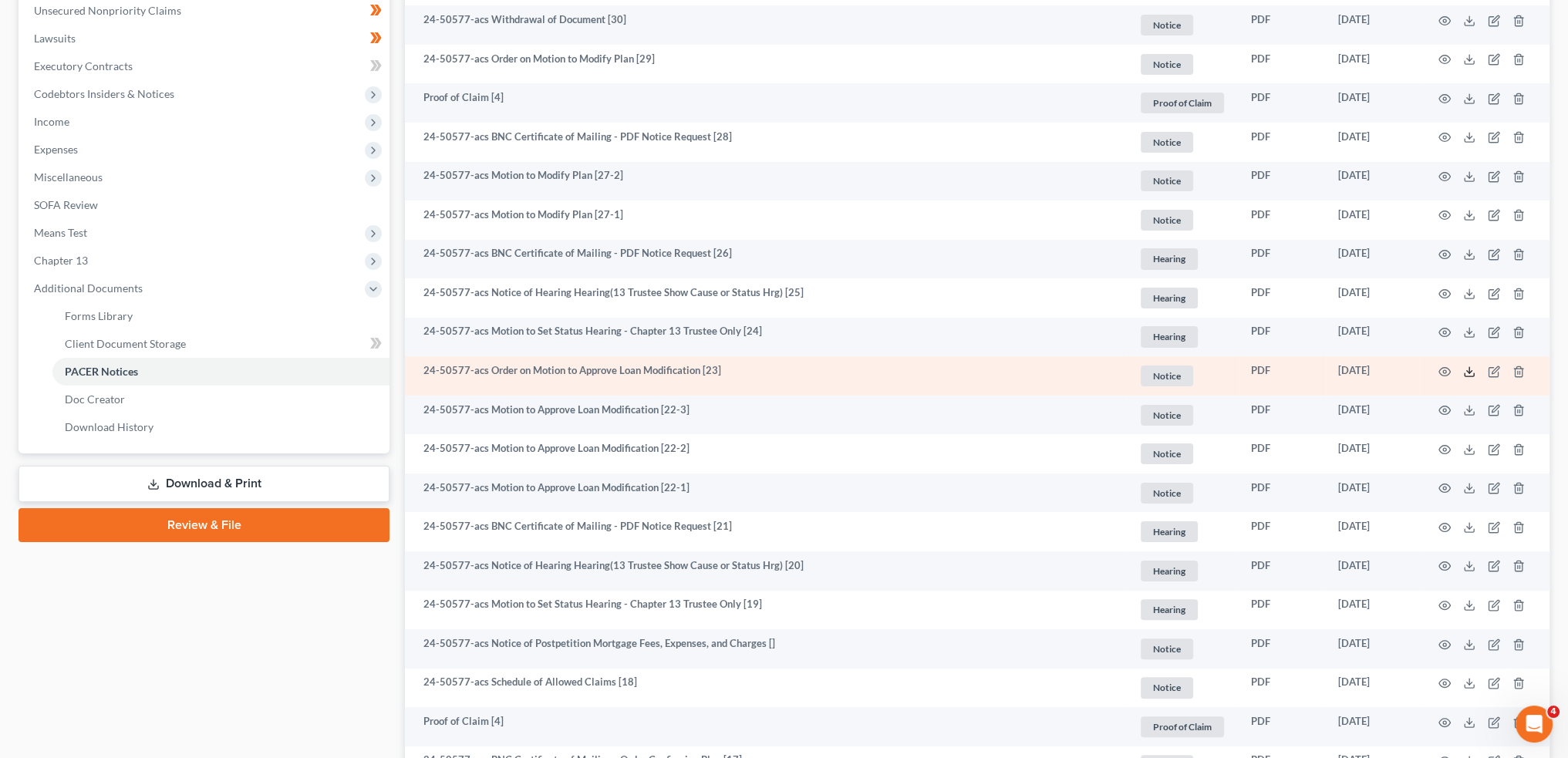
click at [1472, 370] on icon at bounding box center [1469, 372] width 12 height 12
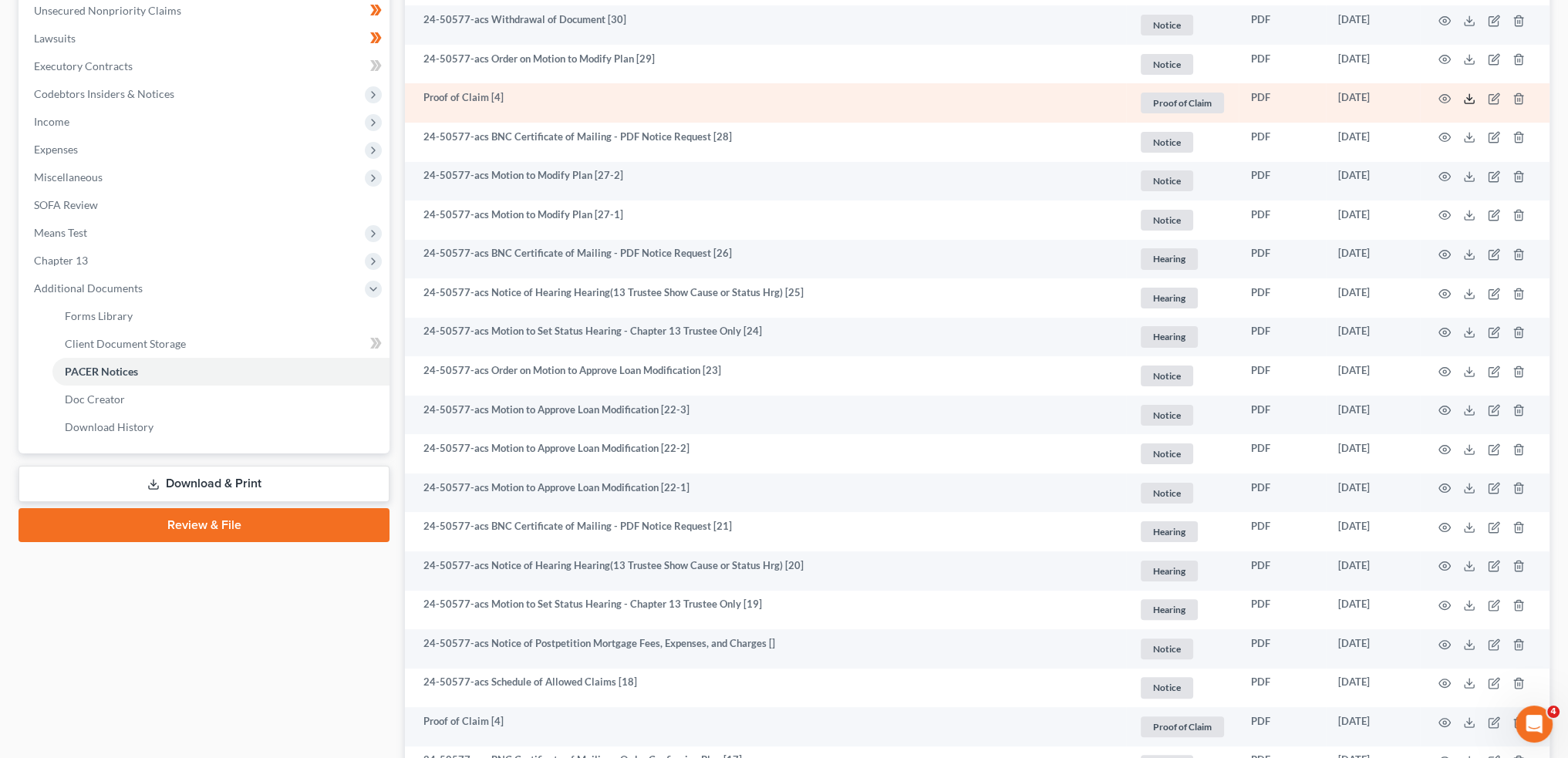
click at [1471, 97] on icon at bounding box center [1469, 98] width 12 height 12
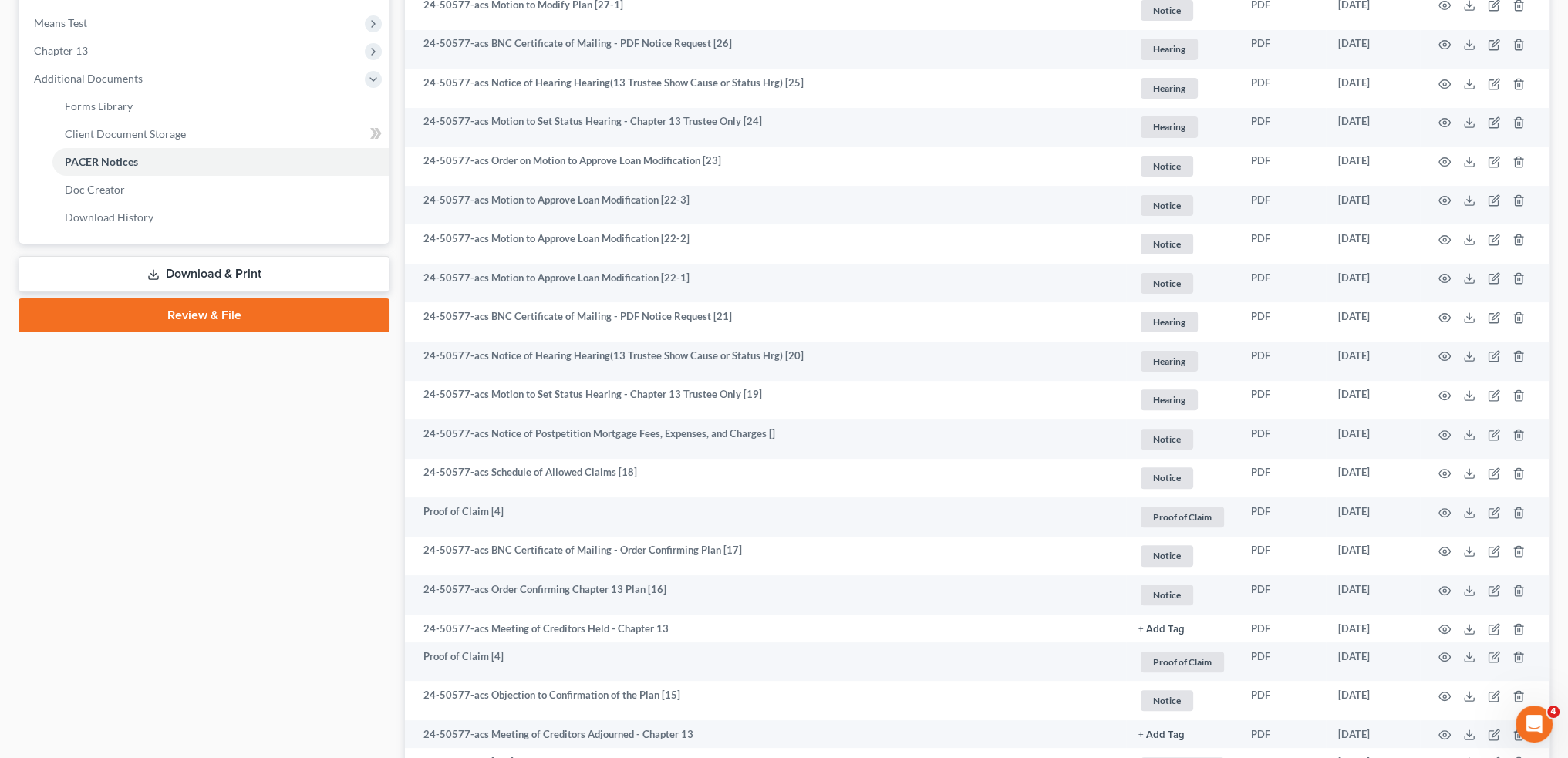
scroll to position [642, 0]
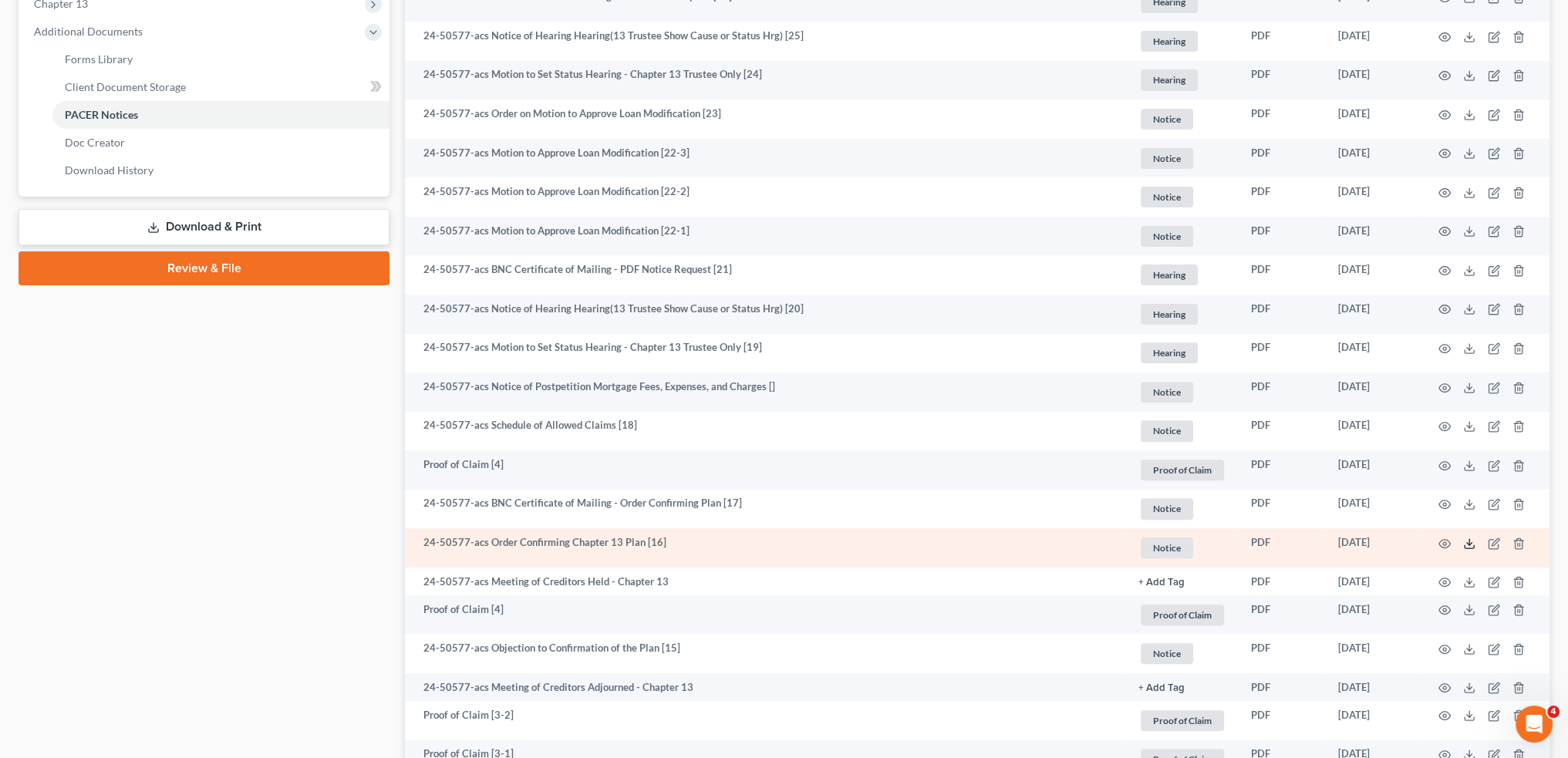
click at [1463, 541] on icon at bounding box center [1469, 544] width 12 height 12
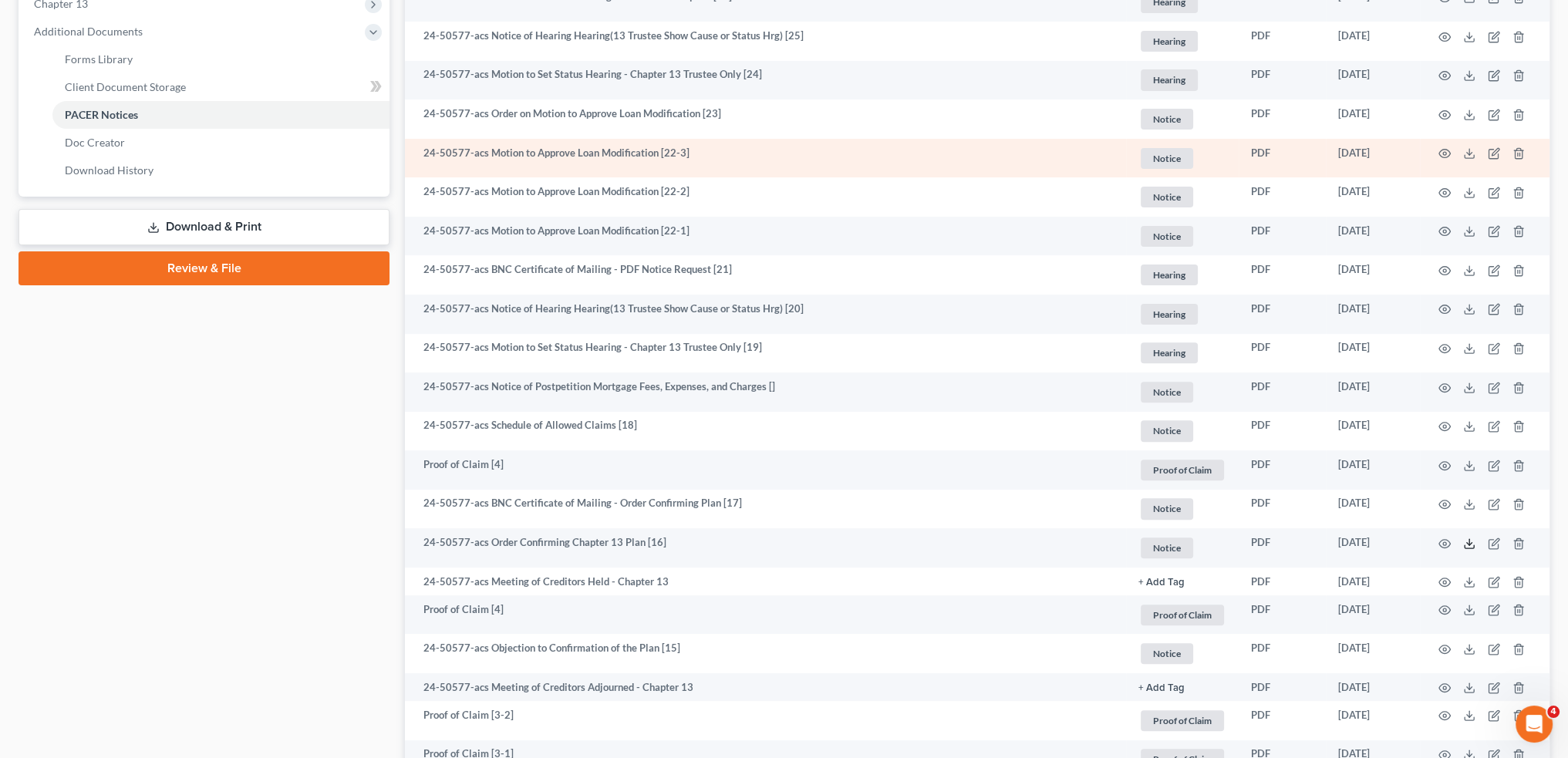
scroll to position [257, 0]
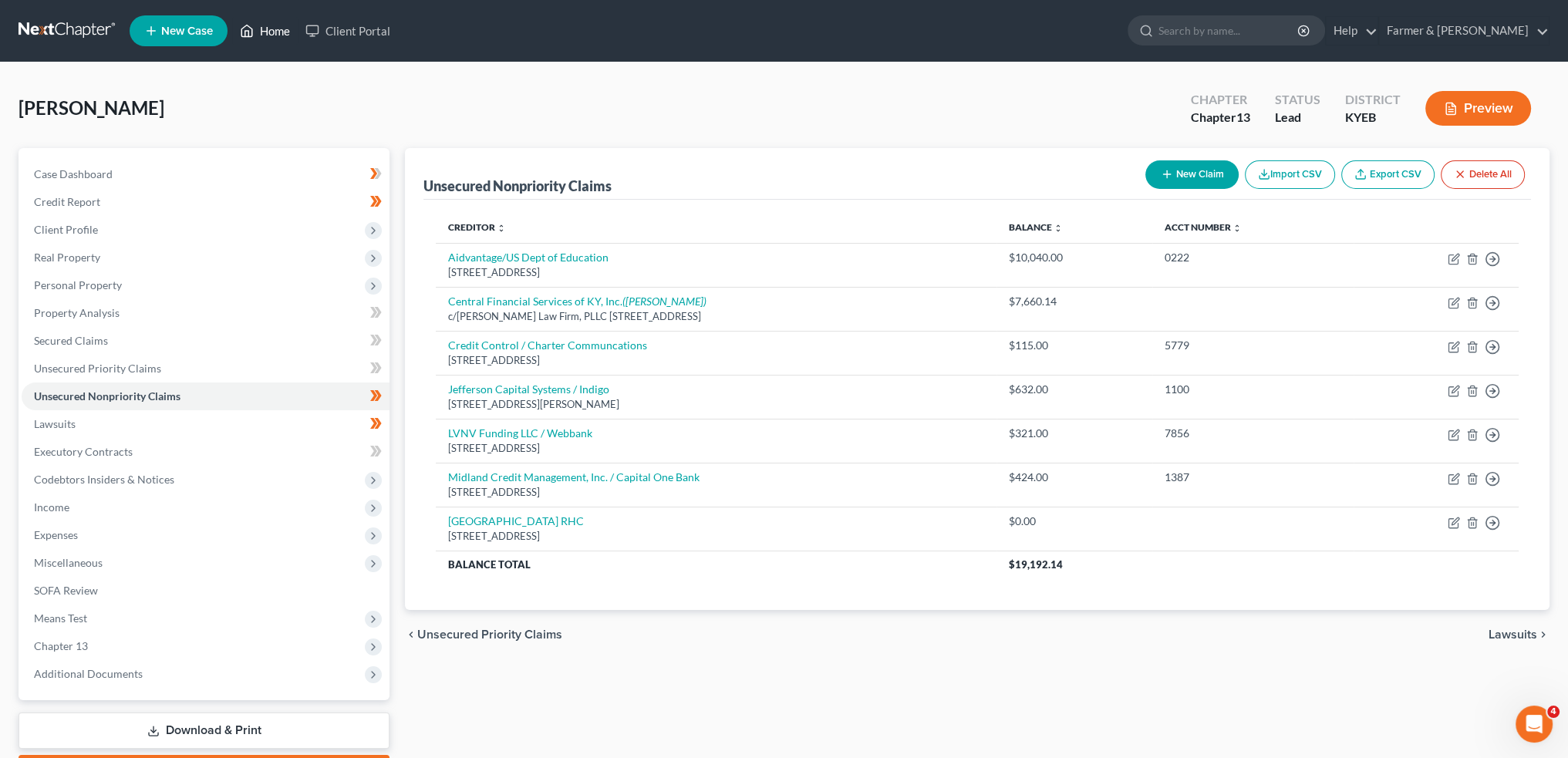
click at [277, 34] on link "Home" at bounding box center [265, 31] width 66 height 28
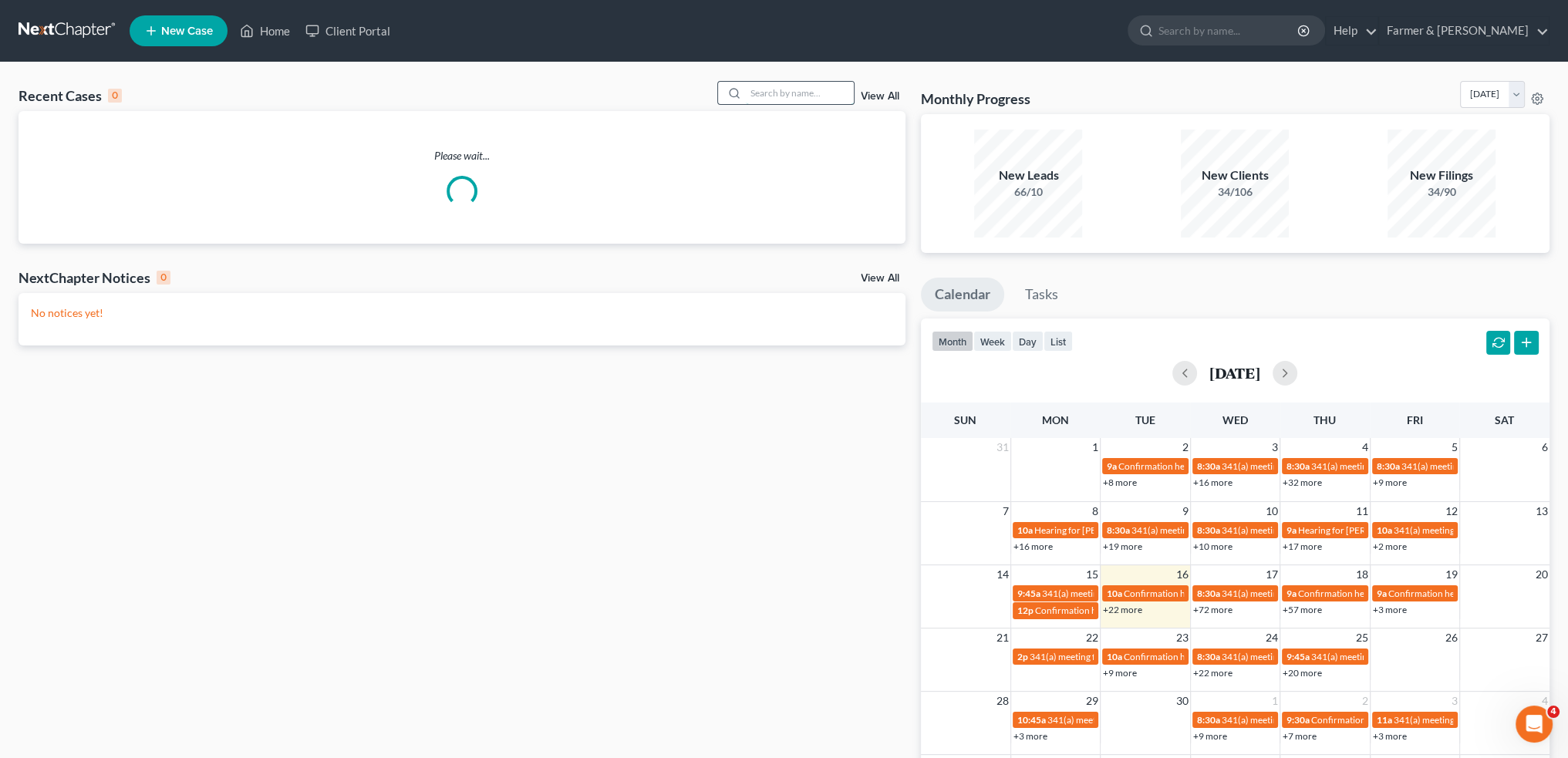
click at [779, 90] on input "search" at bounding box center [800, 93] width 108 height 22
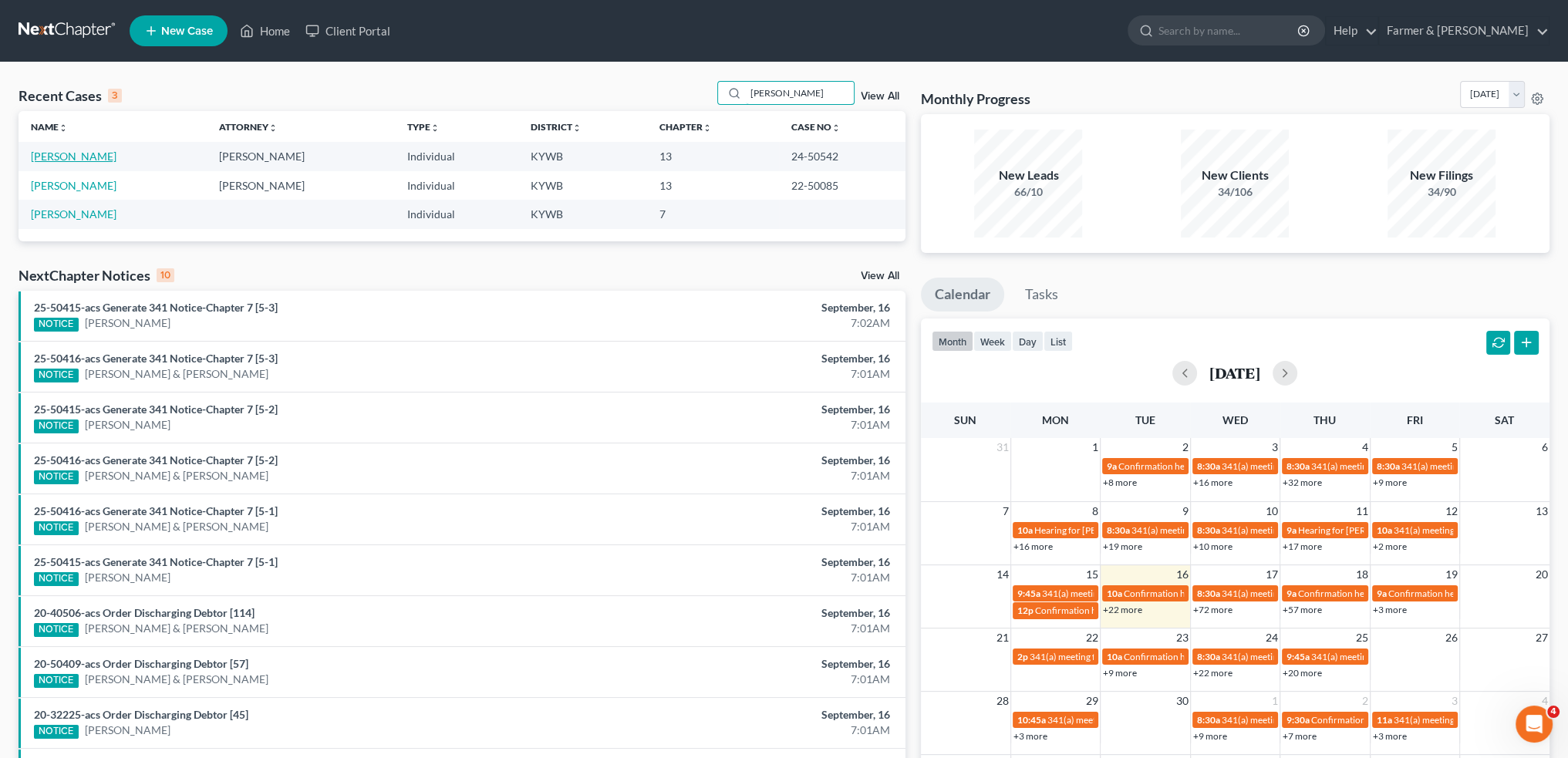
type input "[PERSON_NAME]"
click at [96, 156] on link "[PERSON_NAME]" at bounding box center [74, 157] width 86 height 13
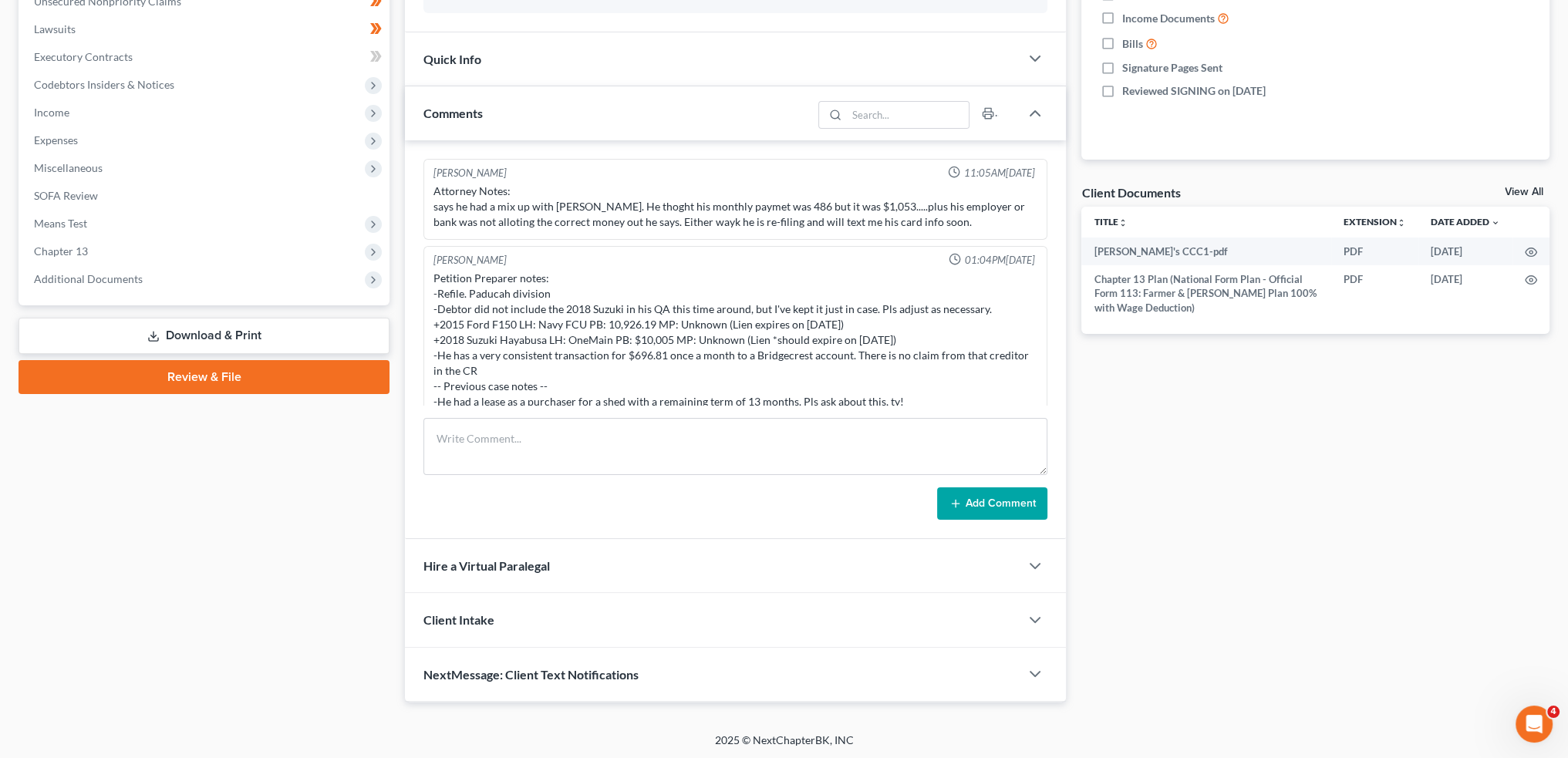
scroll to position [151, 0]
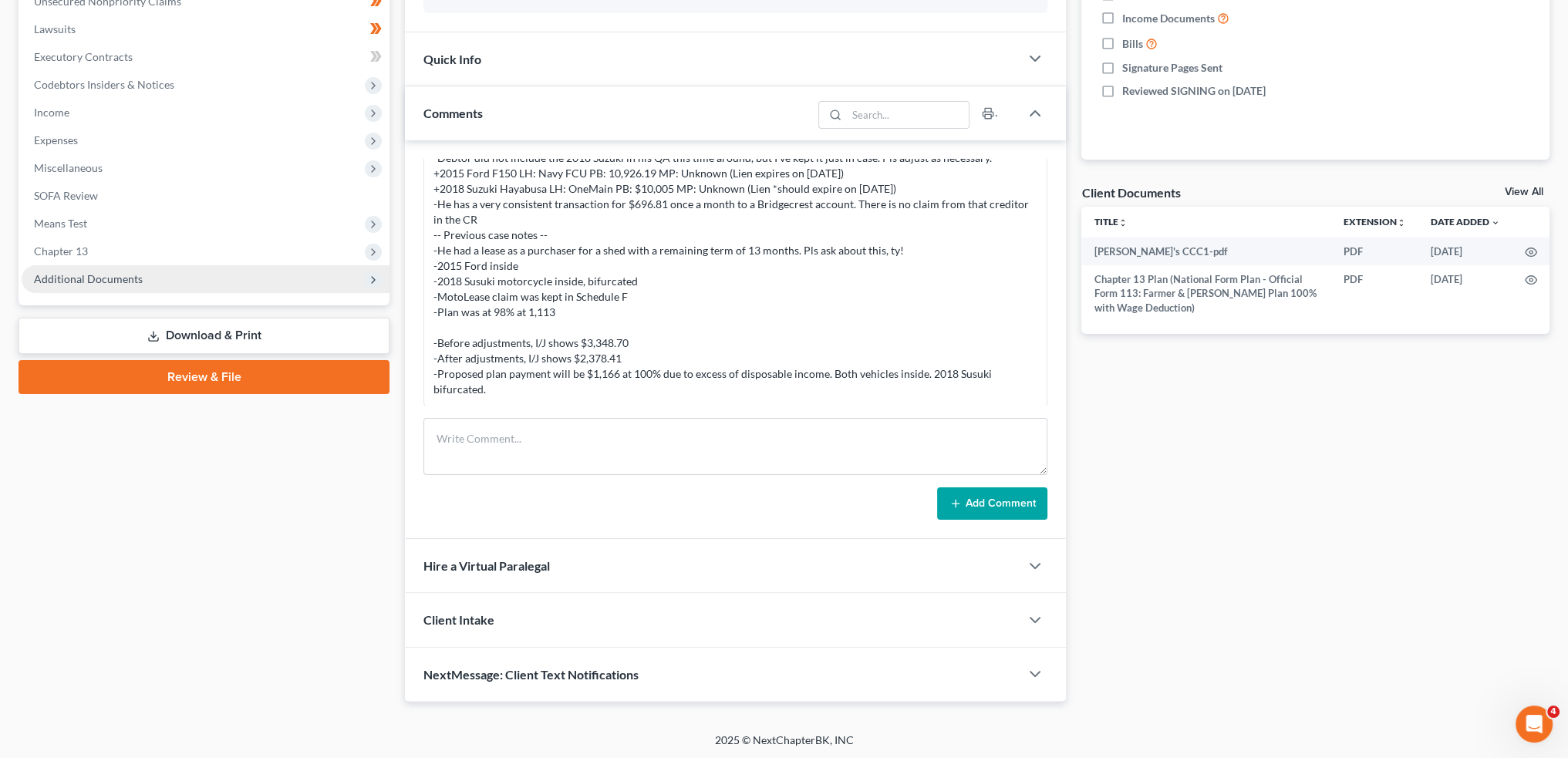
click at [109, 279] on span "Additional Documents" at bounding box center [89, 279] width 109 height 13
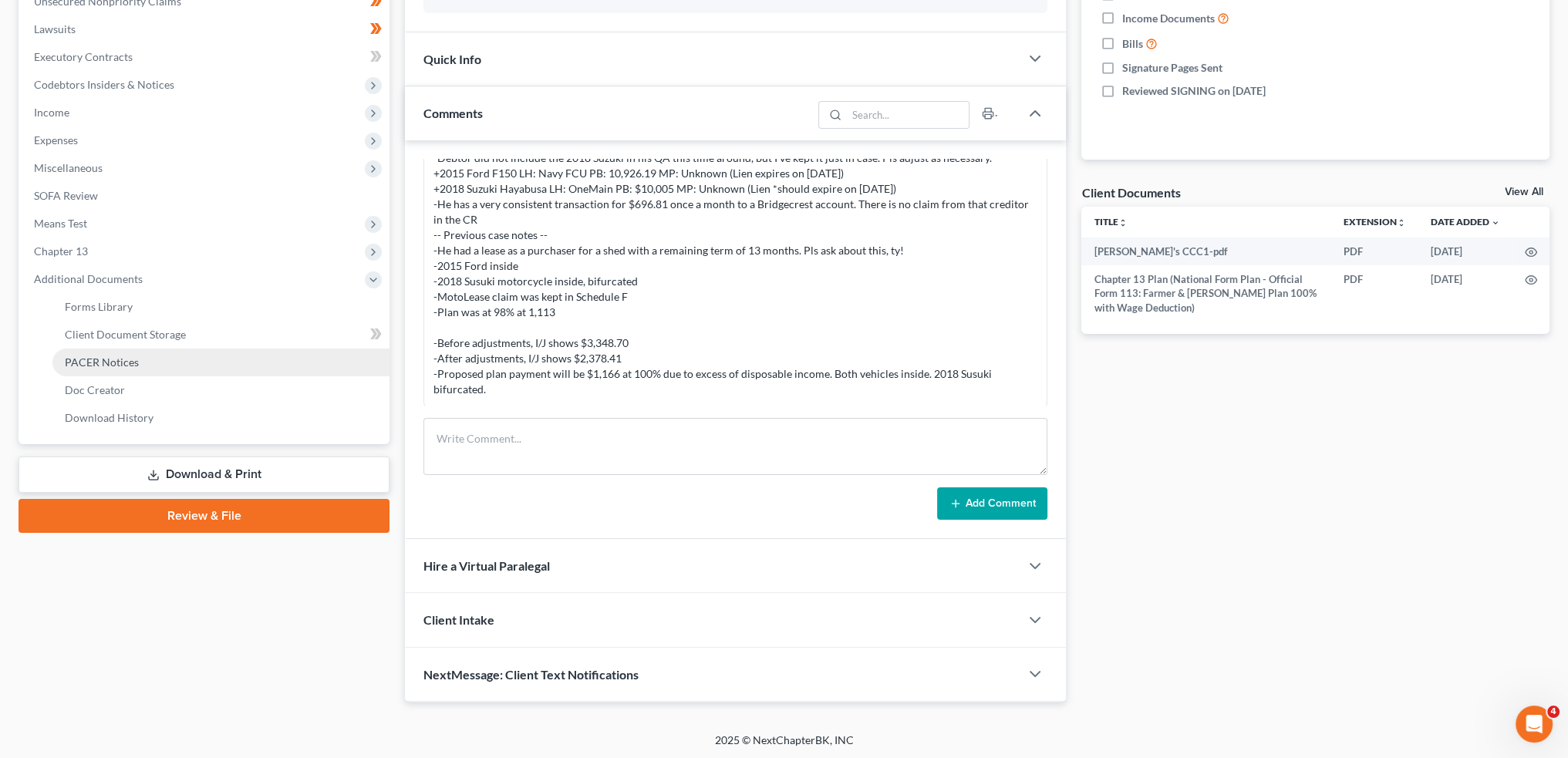
click at [108, 357] on span "PACER Notices" at bounding box center [101, 362] width 74 height 13
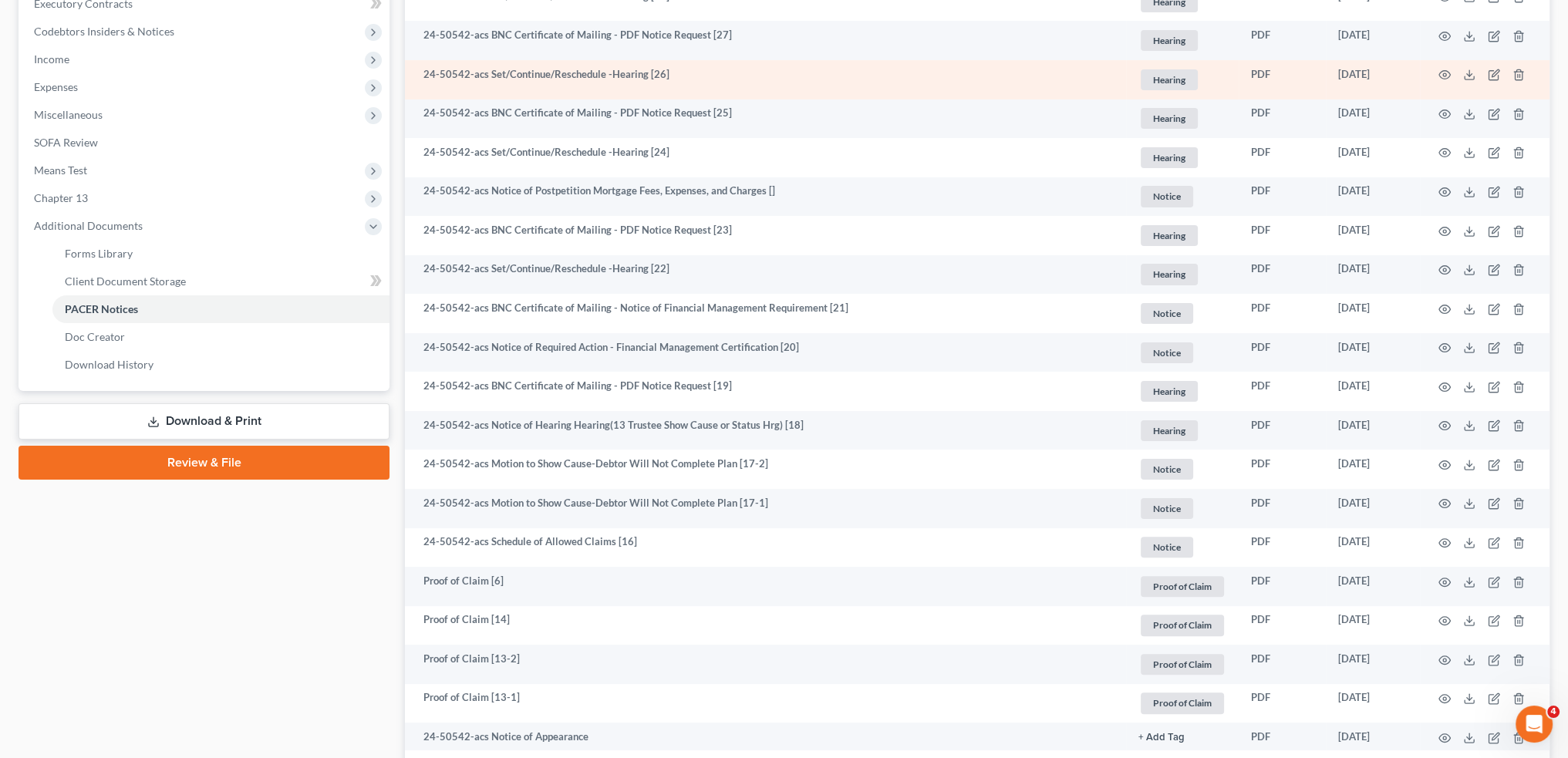
scroll to position [514, 0]
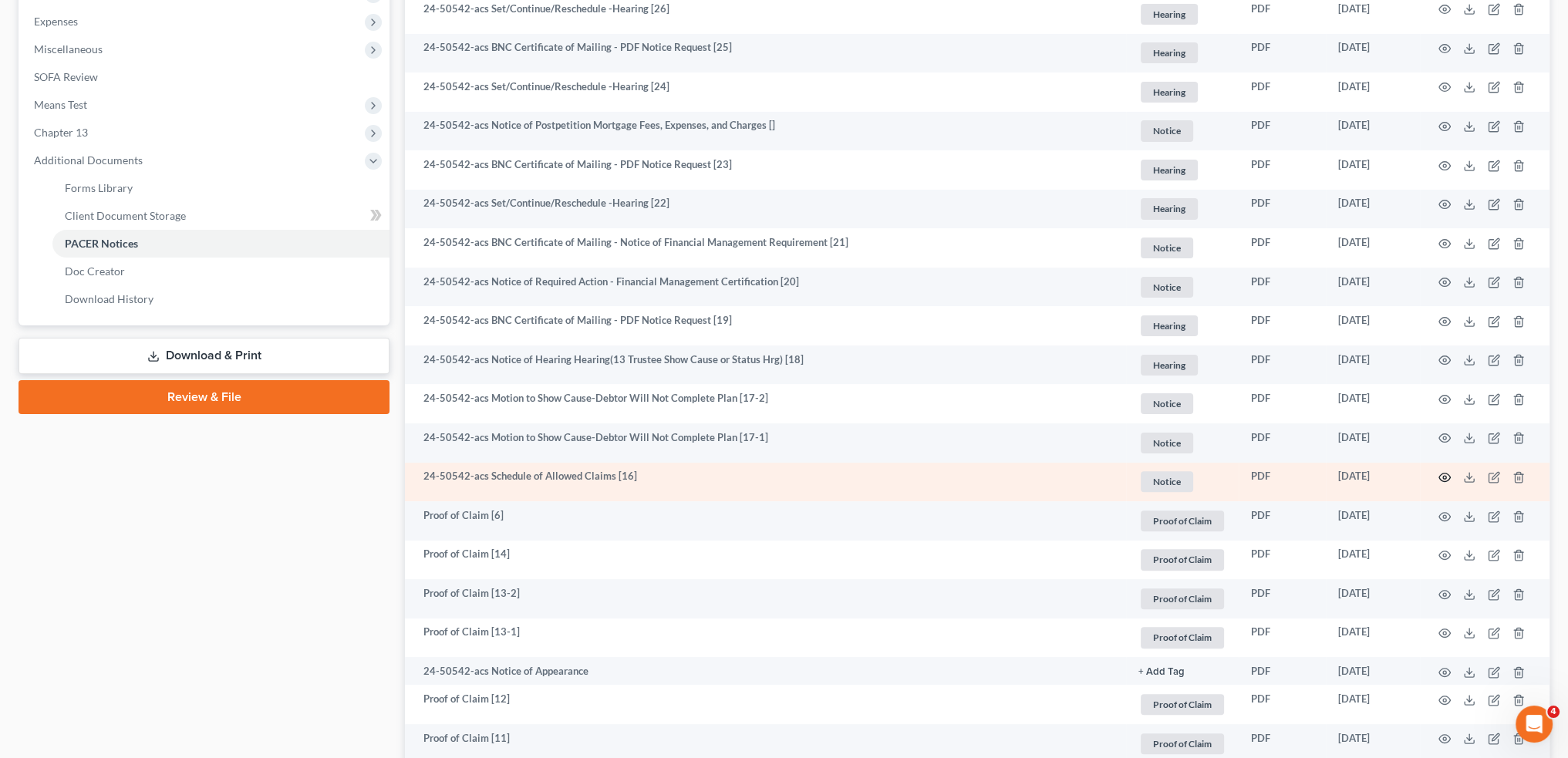
click at [1442, 474] on icon "button" at bounding box center [1445, 478] width 11 height 9
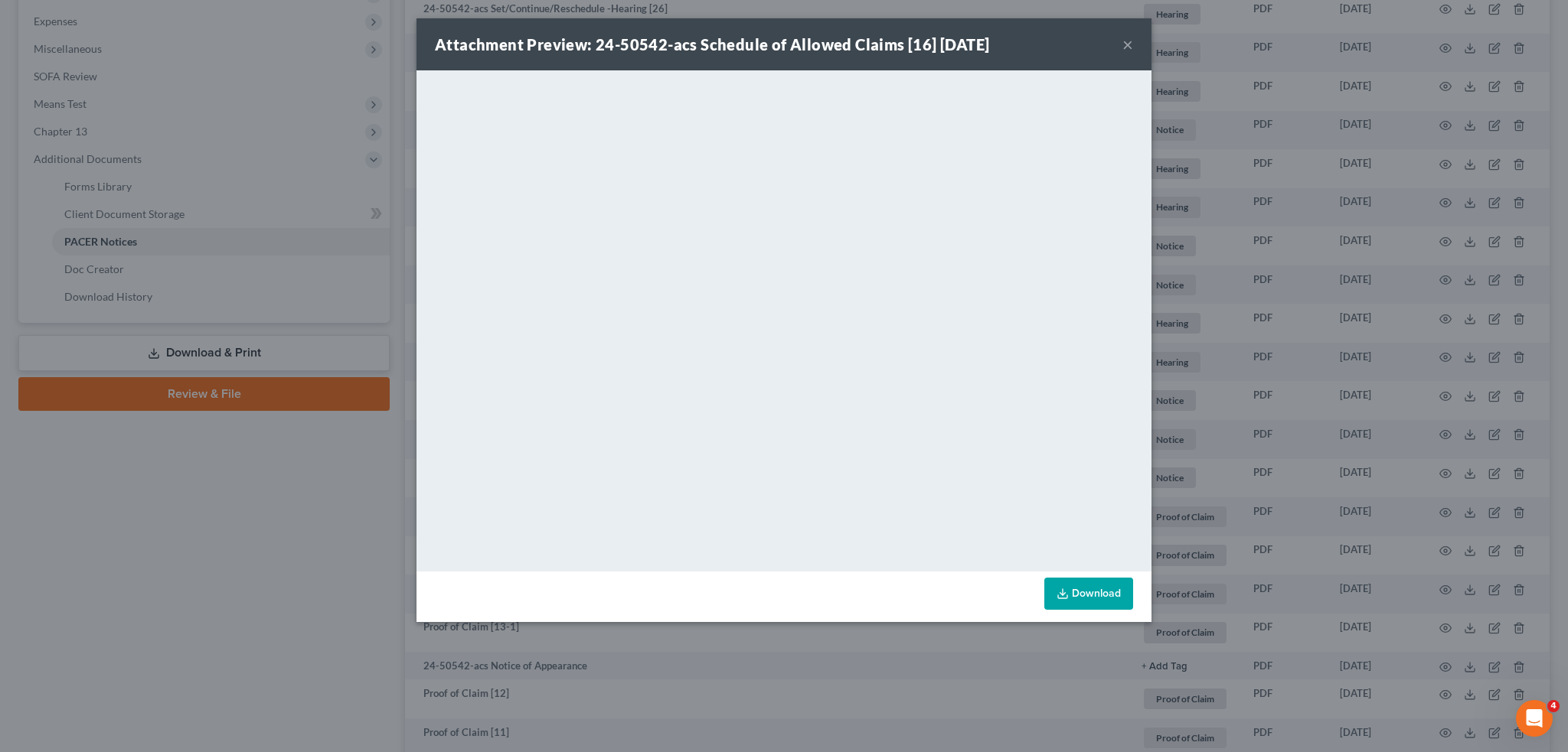
click at [1124, 38] on button "×" at bounding box center [1127, 44] width 10 height 18
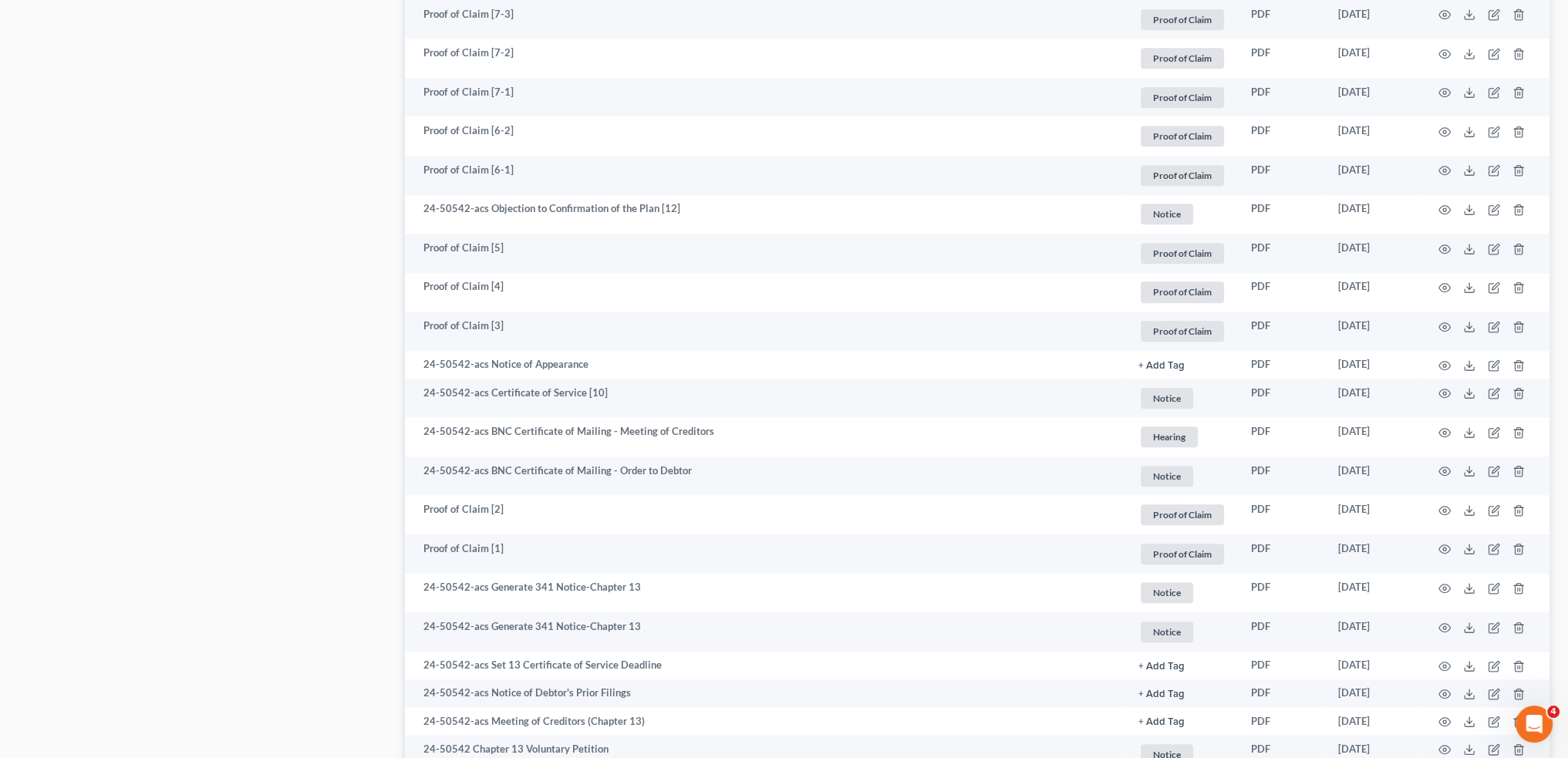
scroll to position [1543, 0]
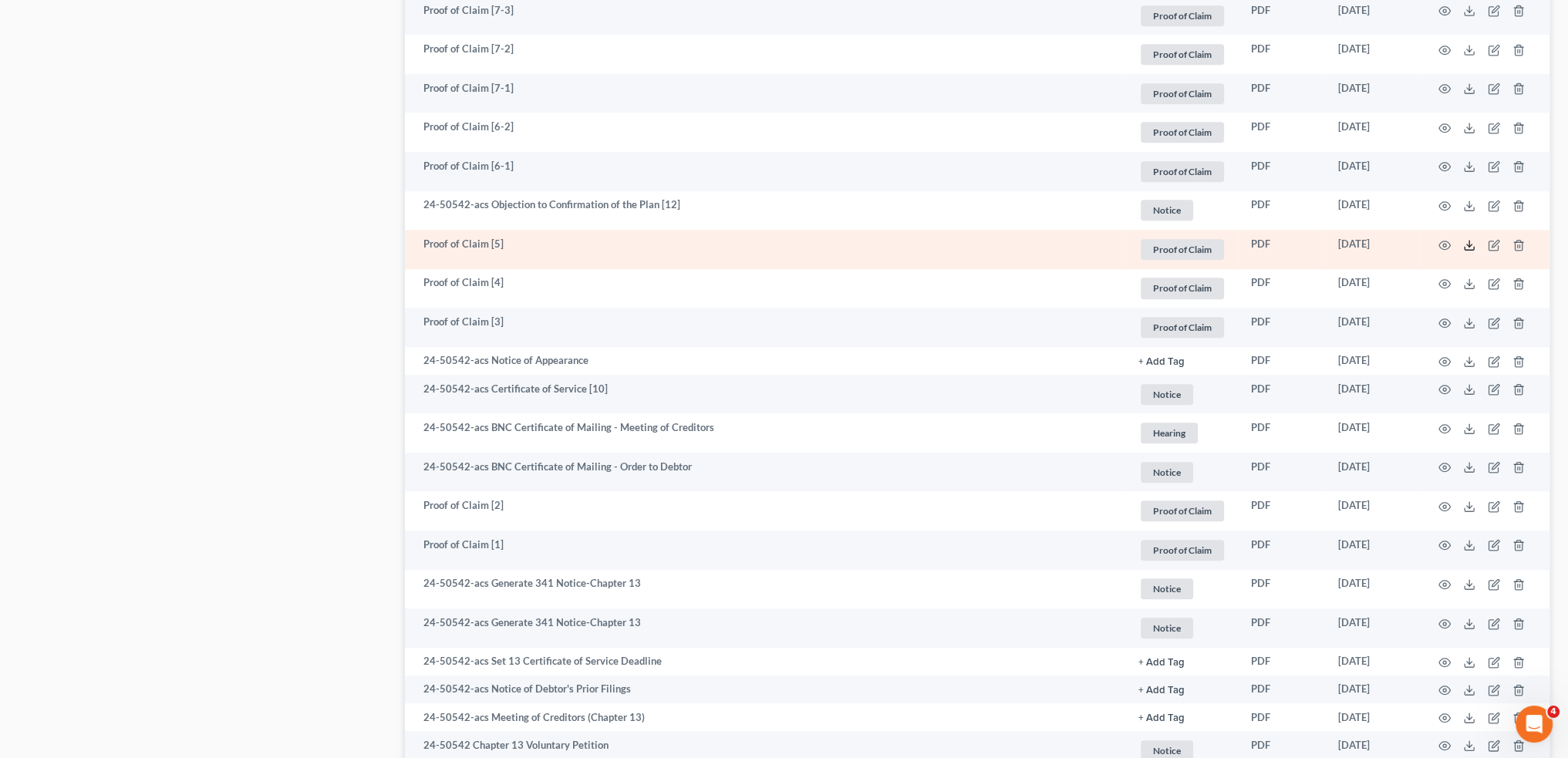
click at [1471, 245] on polyline at bounding box center [1470, 245] width 6 height 2
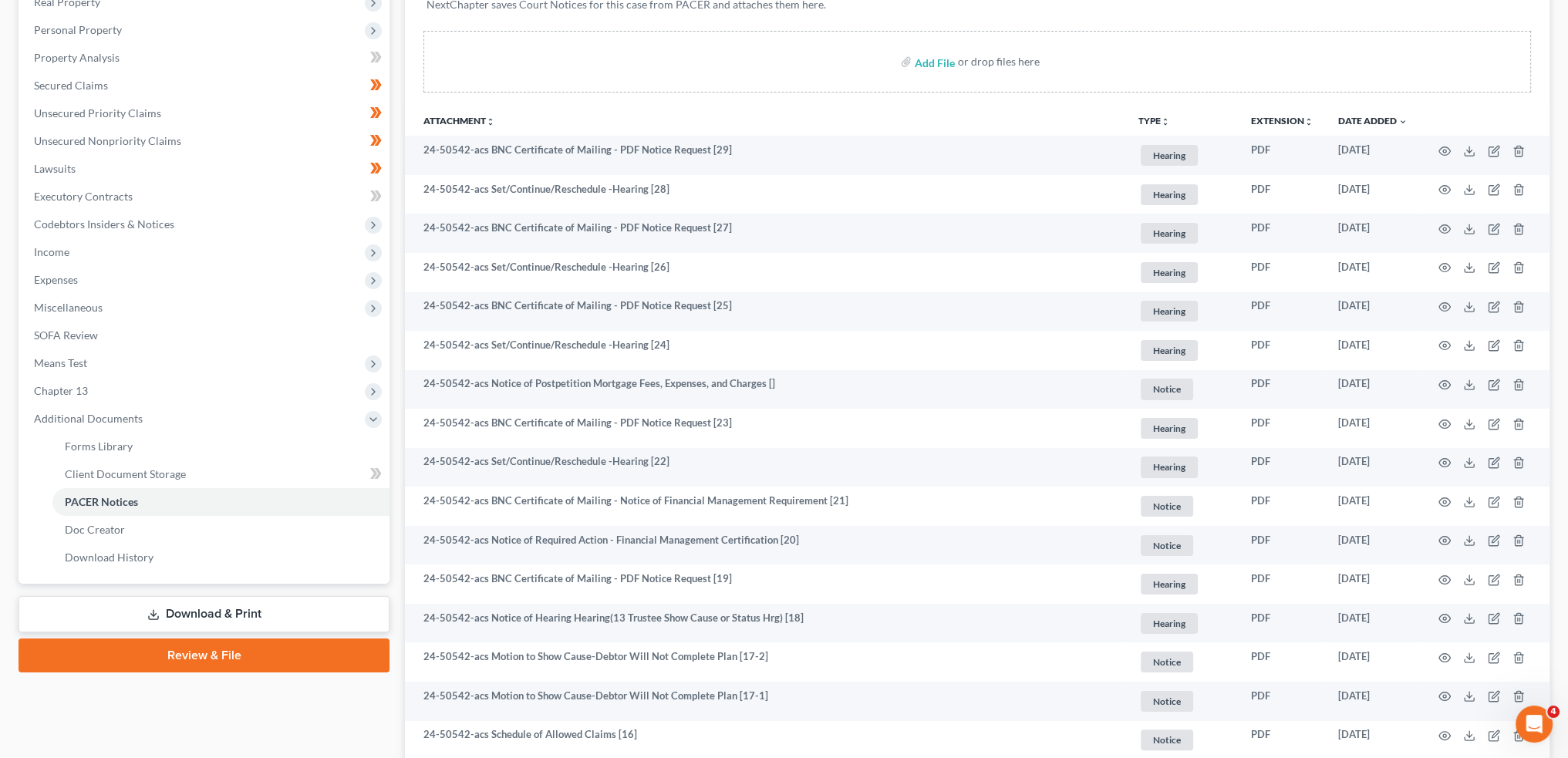
scroll to position [0, 0]
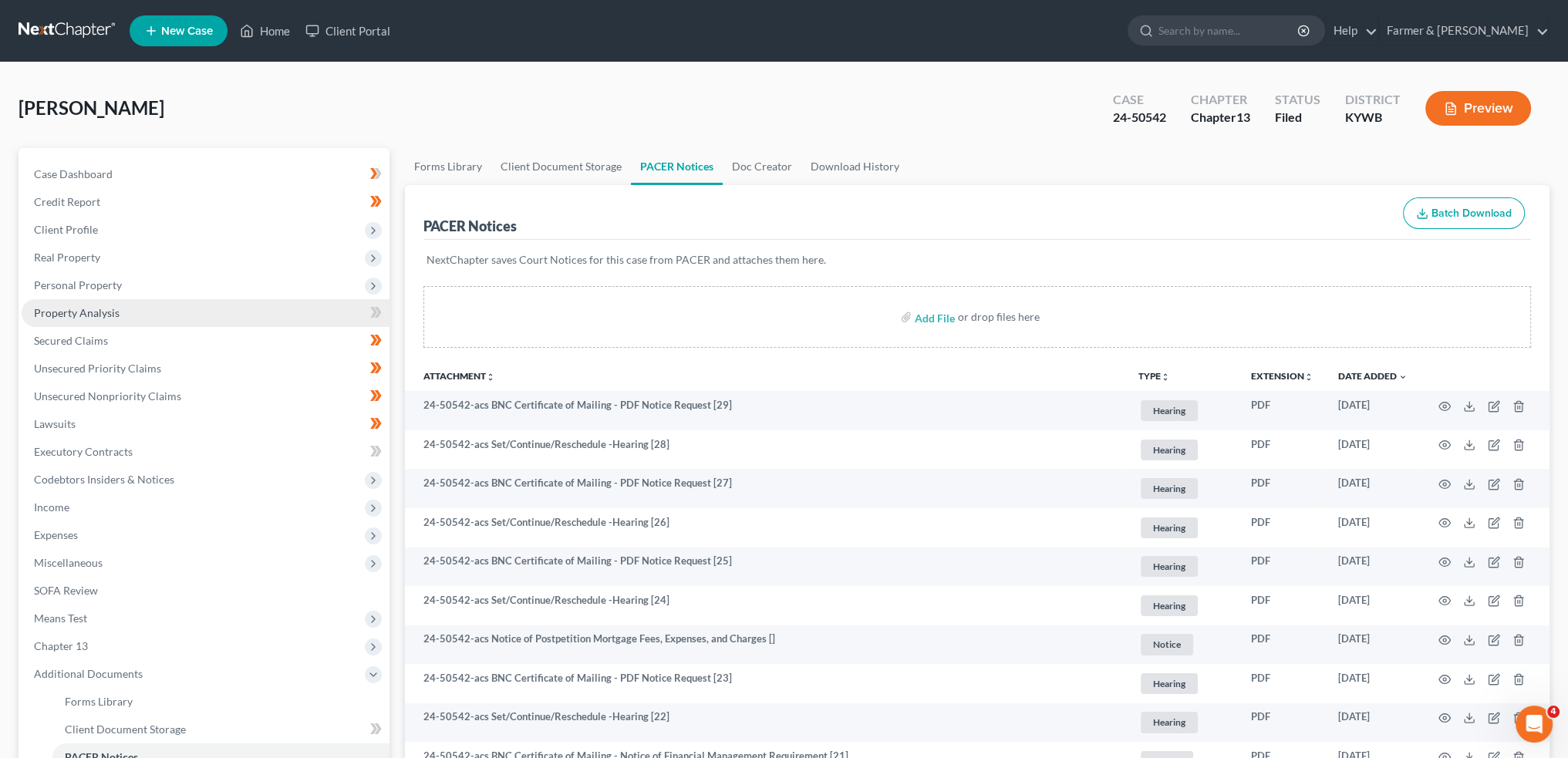
click at [90, 306] on span "Property Analysis" at bounding box center [77, 313] width 86 height 13
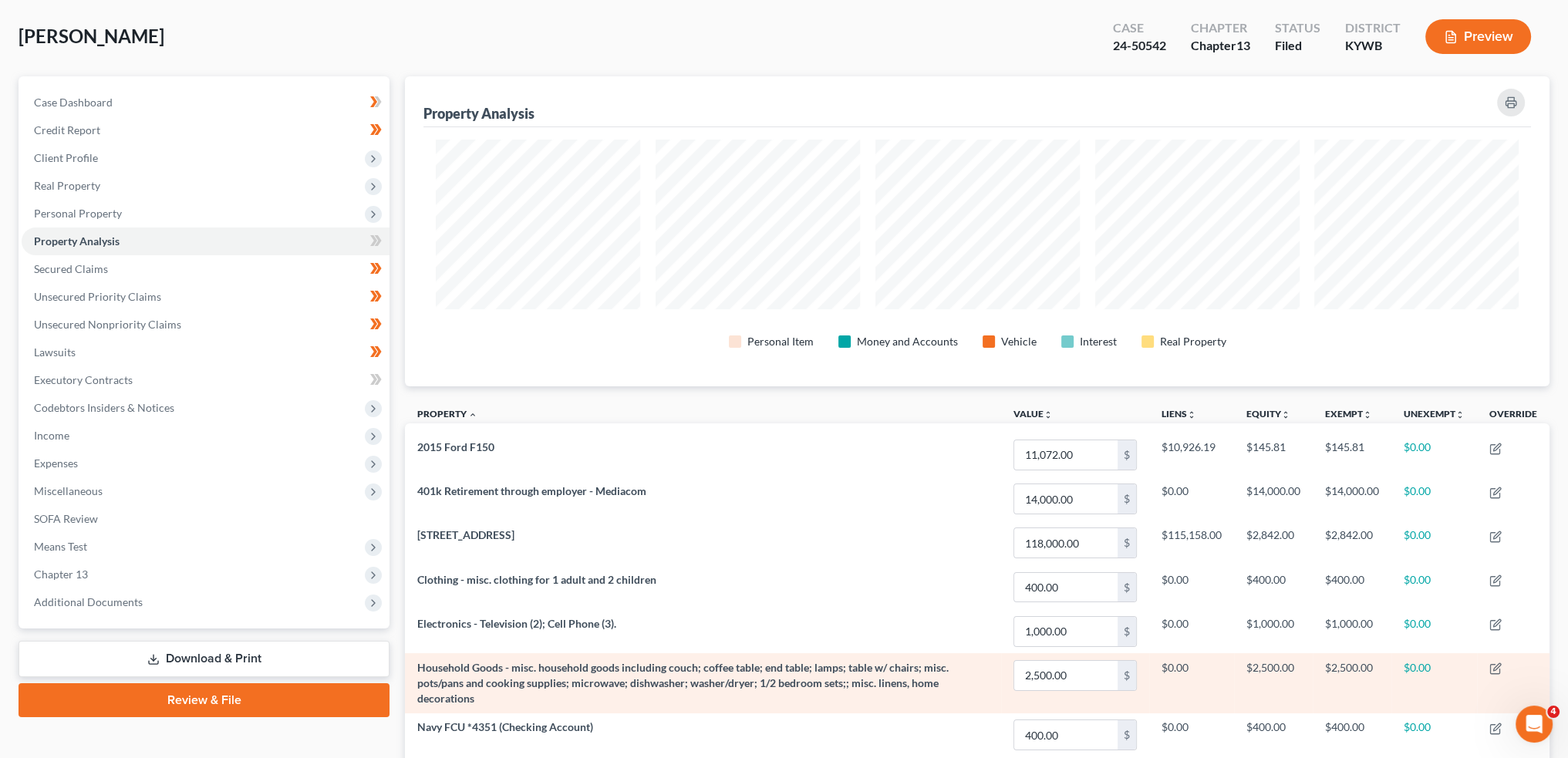
scroll to position [53, 0]
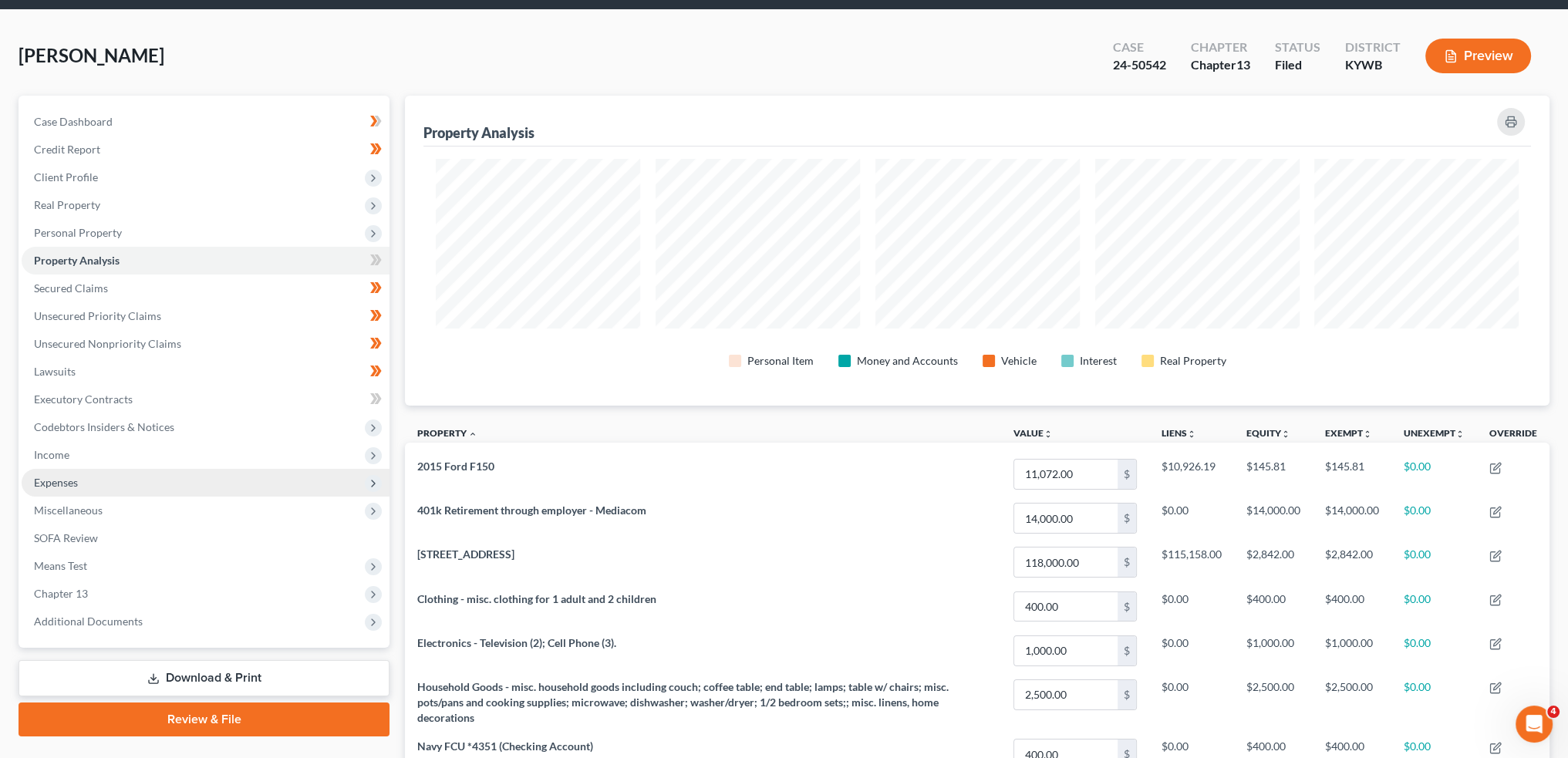
click at [71, 480] on span "Expenses" at bounding box center [56, 483] width 44 height 13
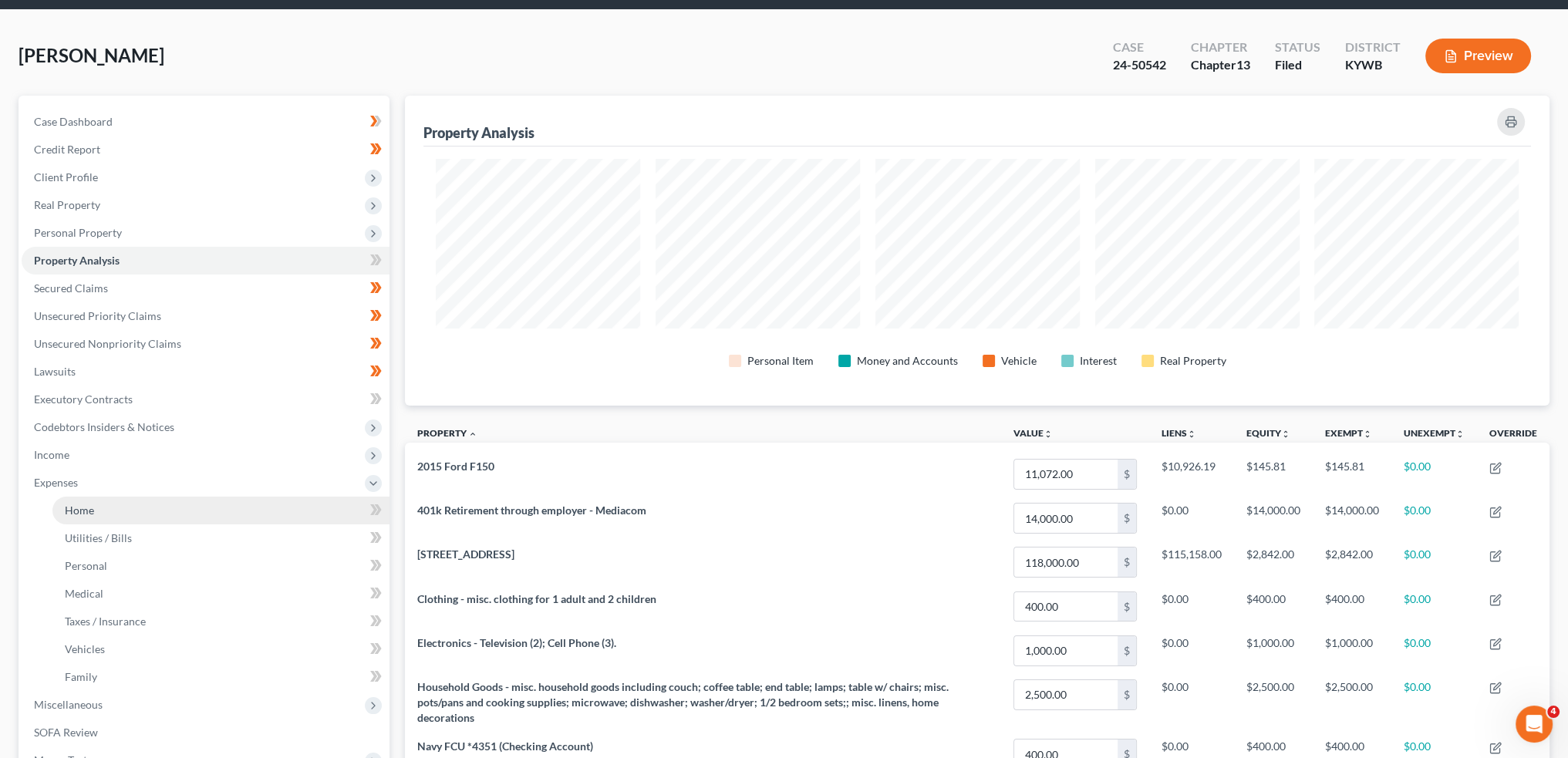
click at [78, 497] on link "Home" at bounding box center [221, 510] width 337 height 28
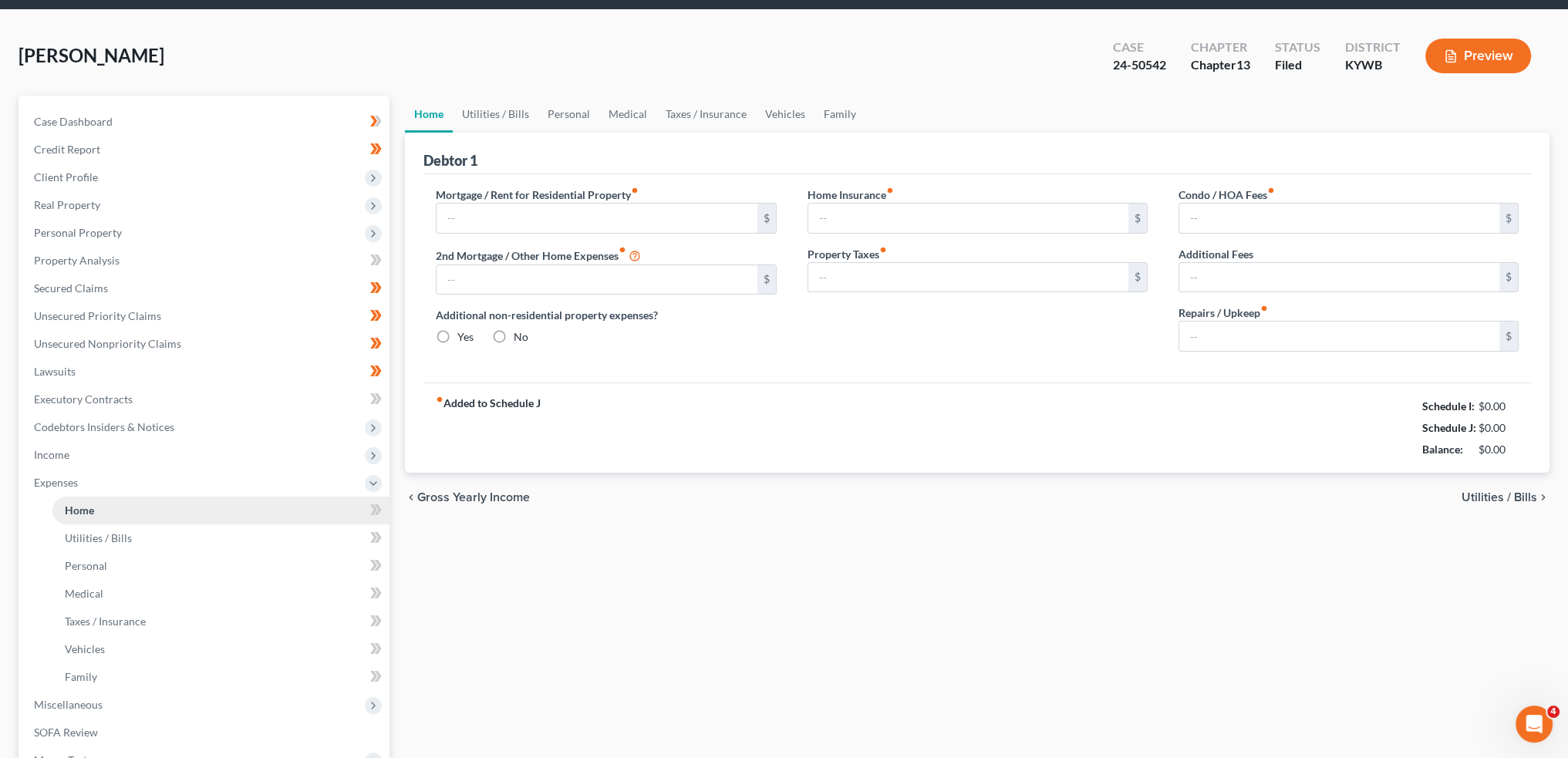
scroll to position [1, 0]
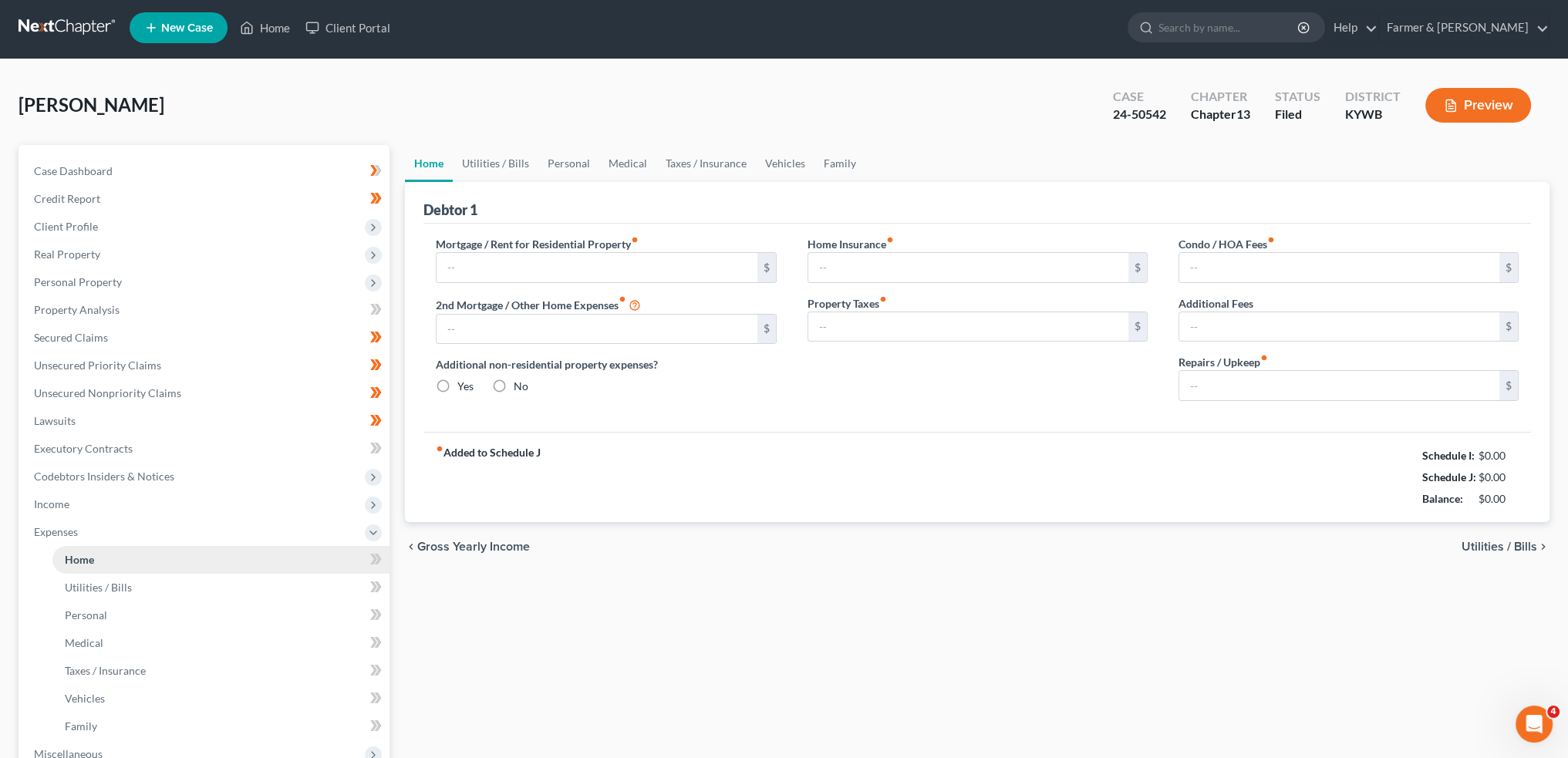
type input "996.00"
type input "0.00"
radio input "true"
type input "0.00"
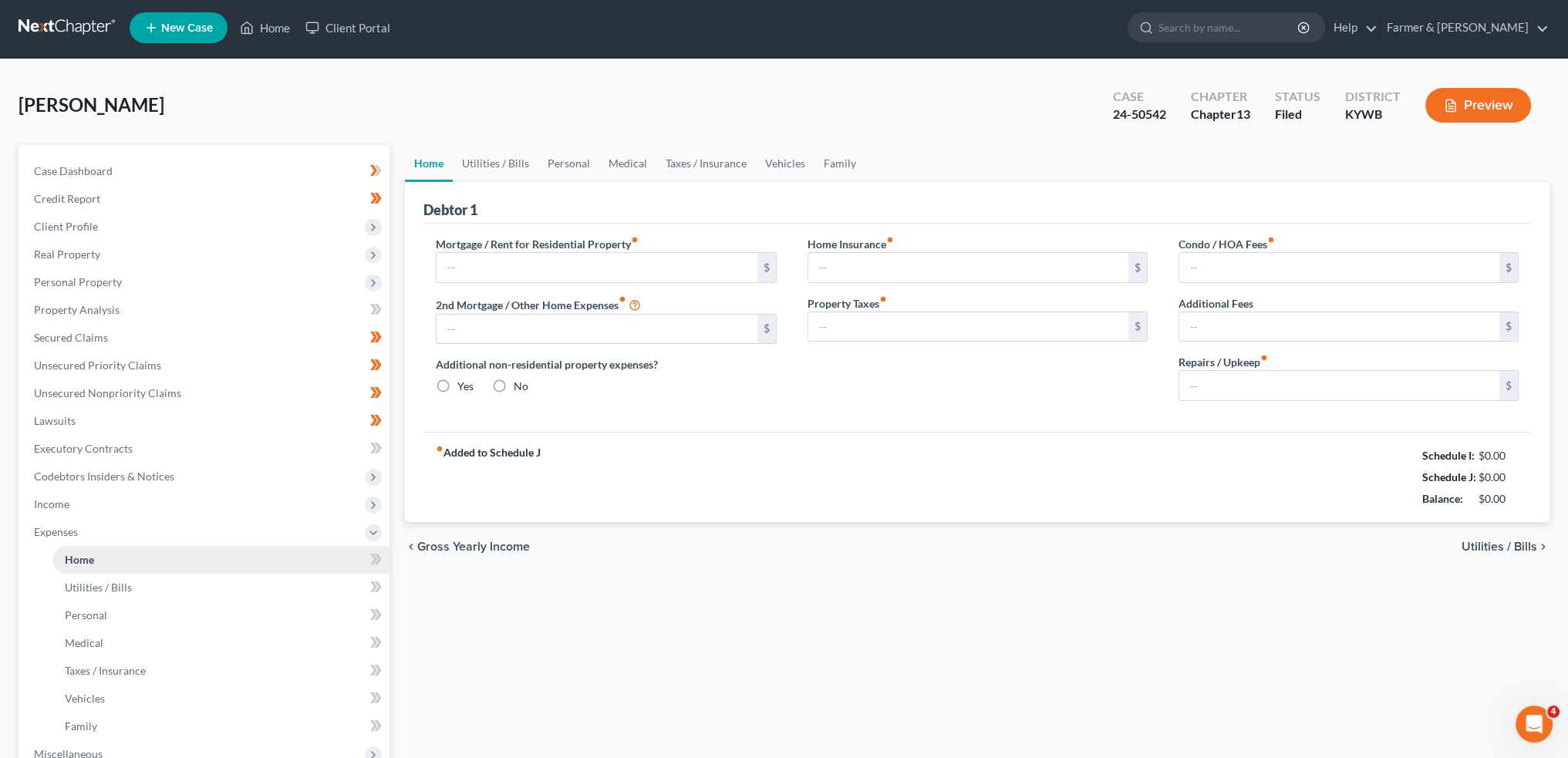
type input "0.00"
type input "100.00"
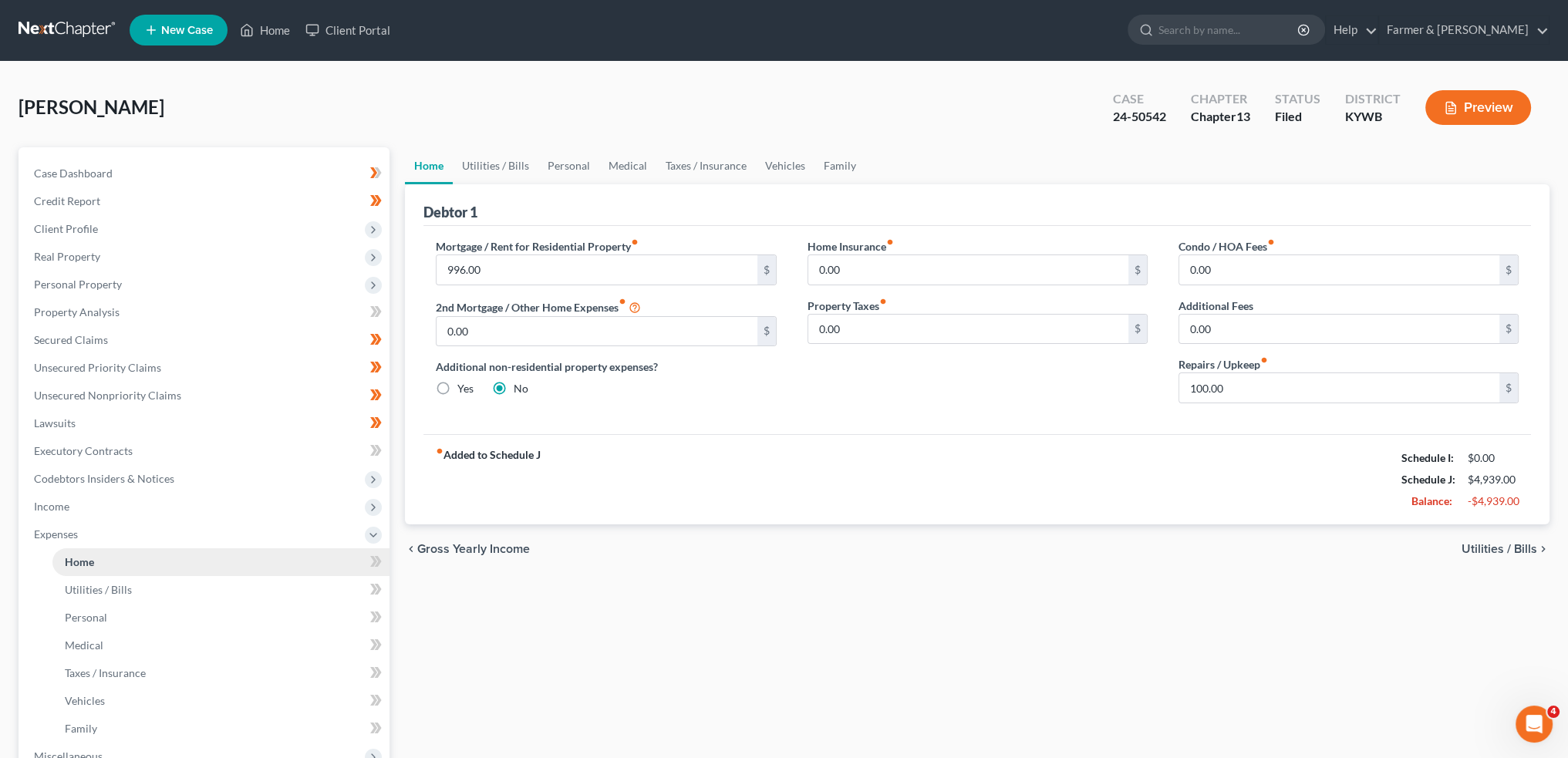
scroll to position [0, 0]
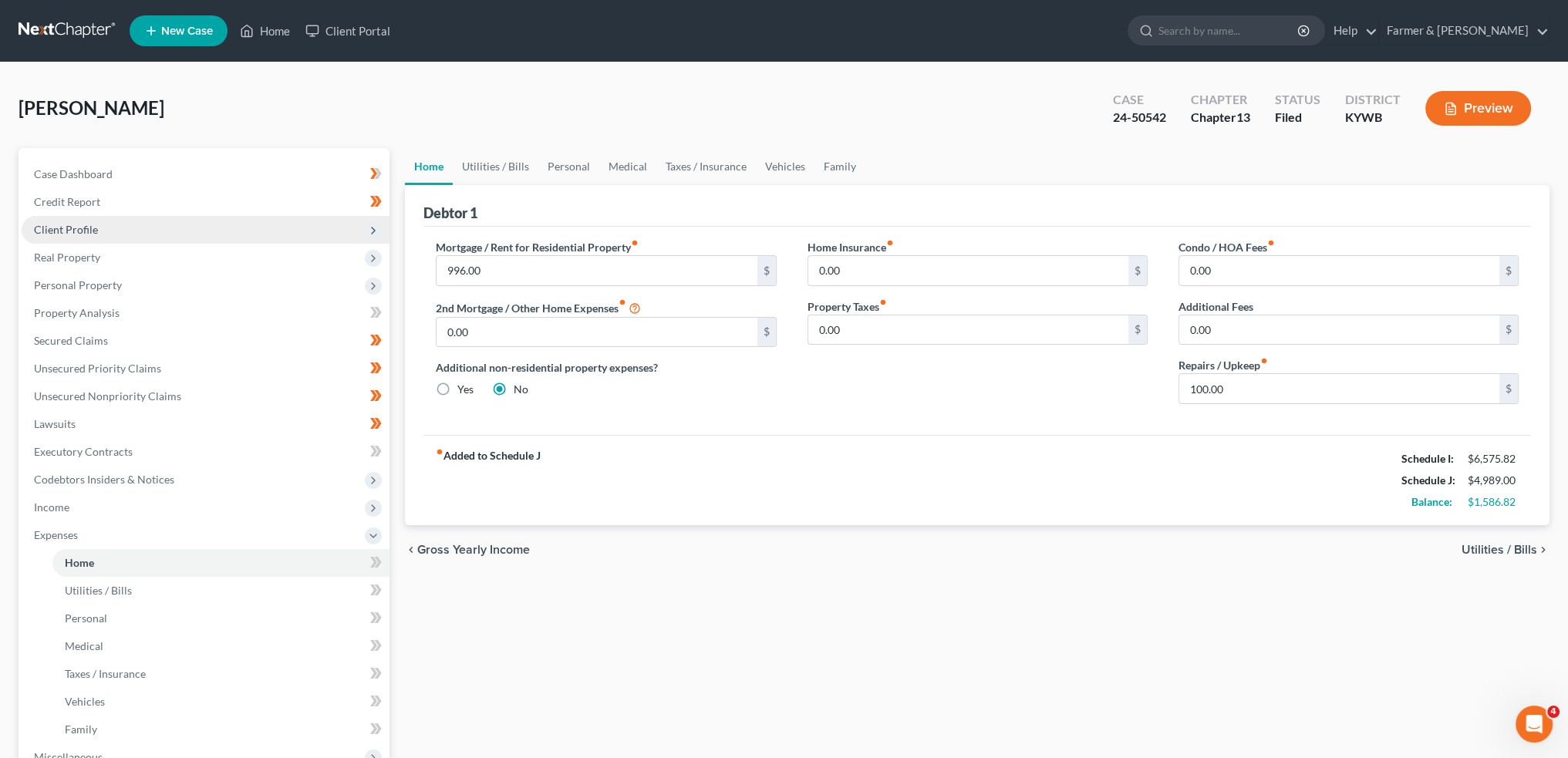
click at [51, 233] on span "Client Profile" at bounding box center [66, 229] width 64 height 13
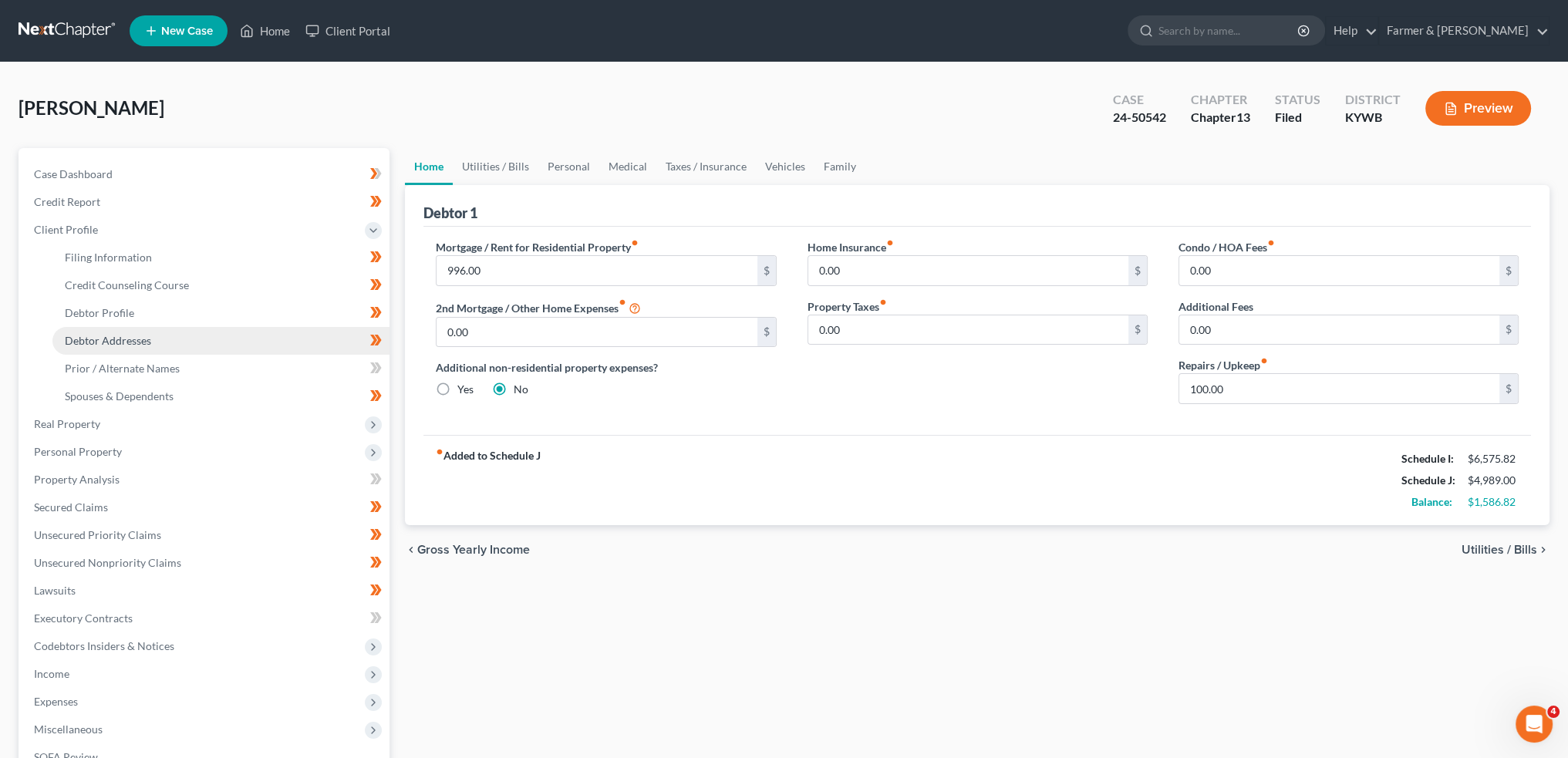
click at [92, 338] on span "Debtor Addresses" at bounding box center [108, 341] width 86 height 13
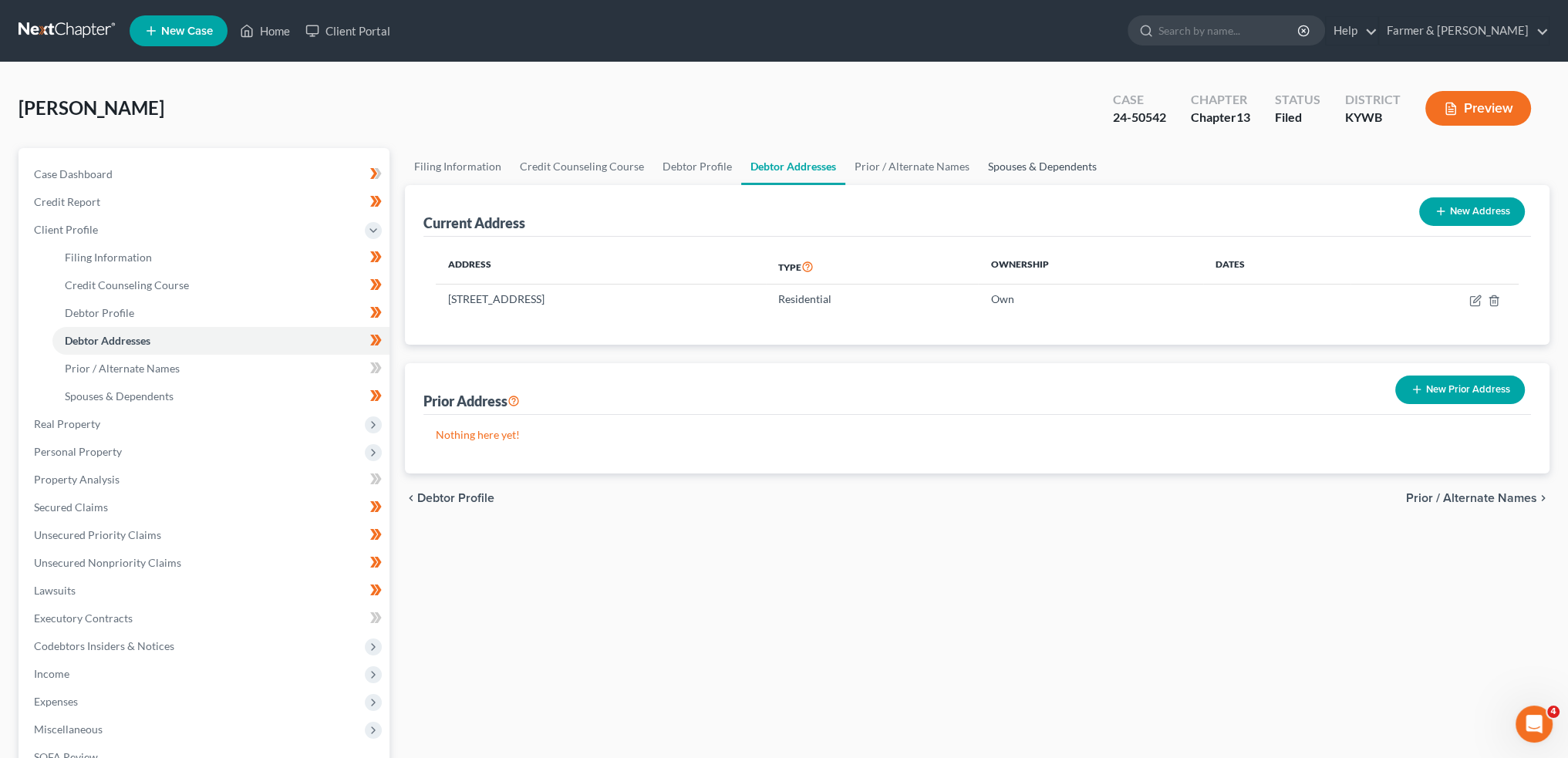
click at [1042, 167] on link "Spouses & Dependents" at bounding box center [1042, 166] width 127 height 37
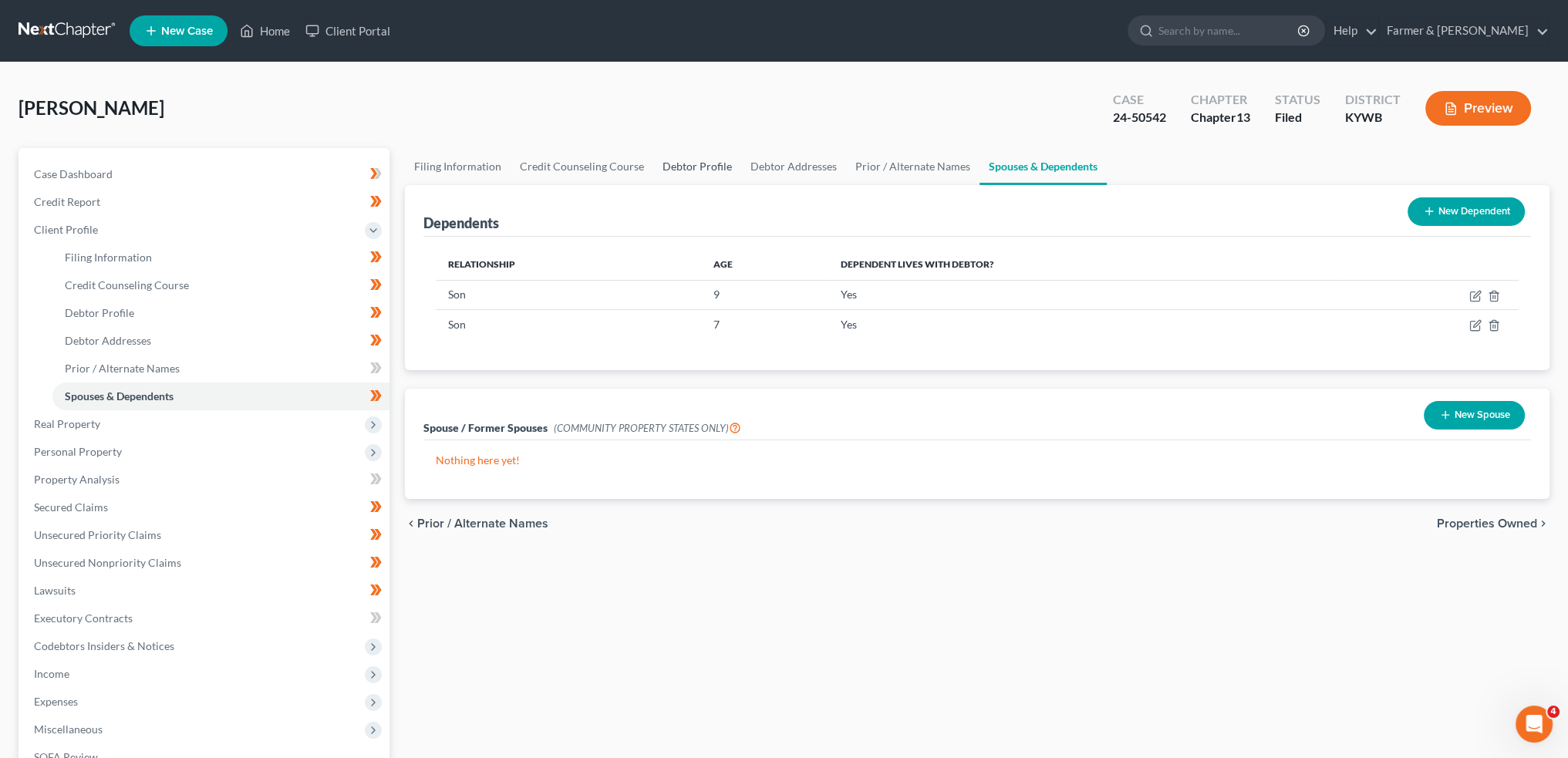
click at [682, 158] on link "Debtor Profile" at bounding box center [698, 166] width 88 height 37
select select "0"
select select "2"
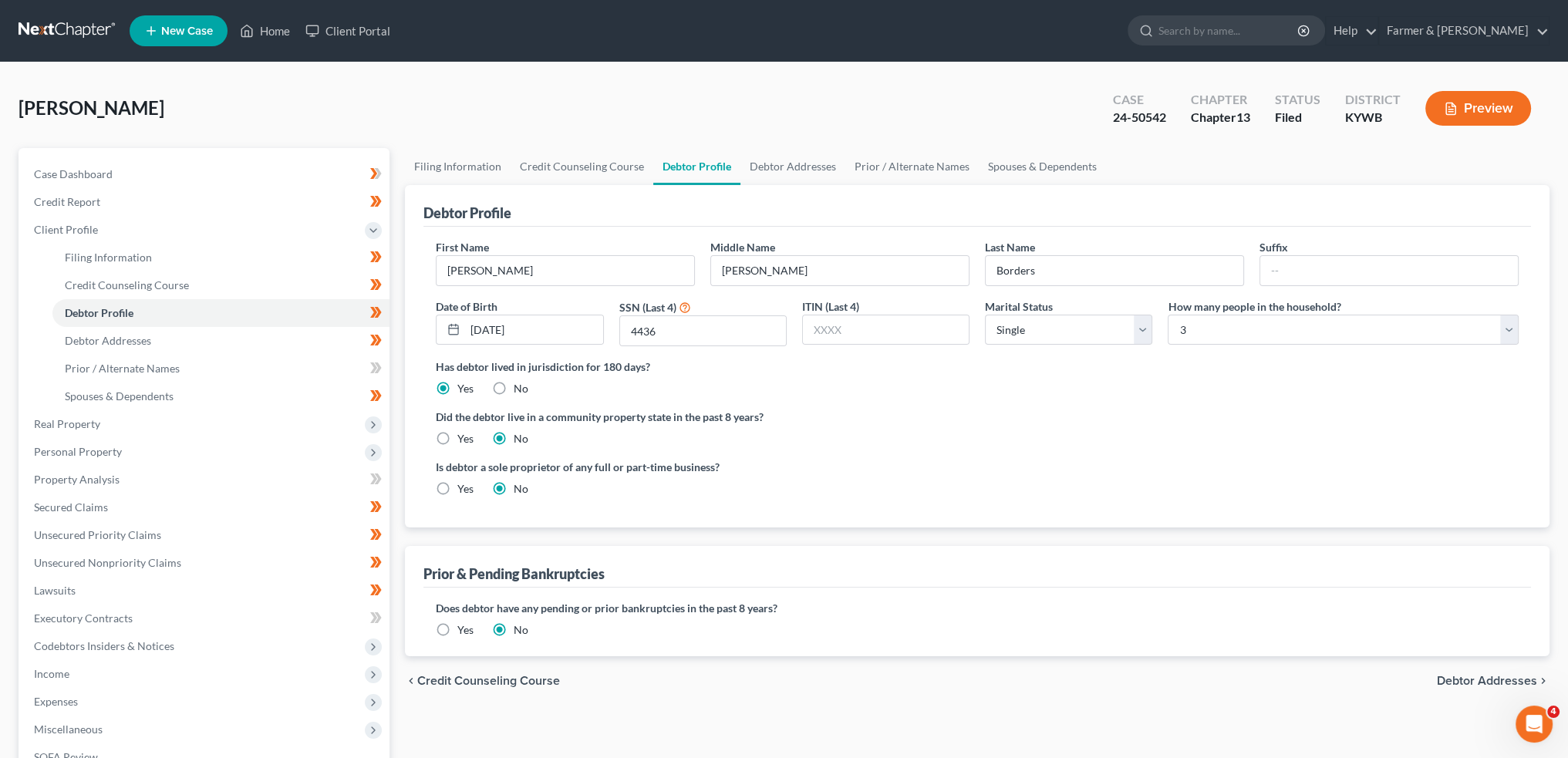
radio input "true"
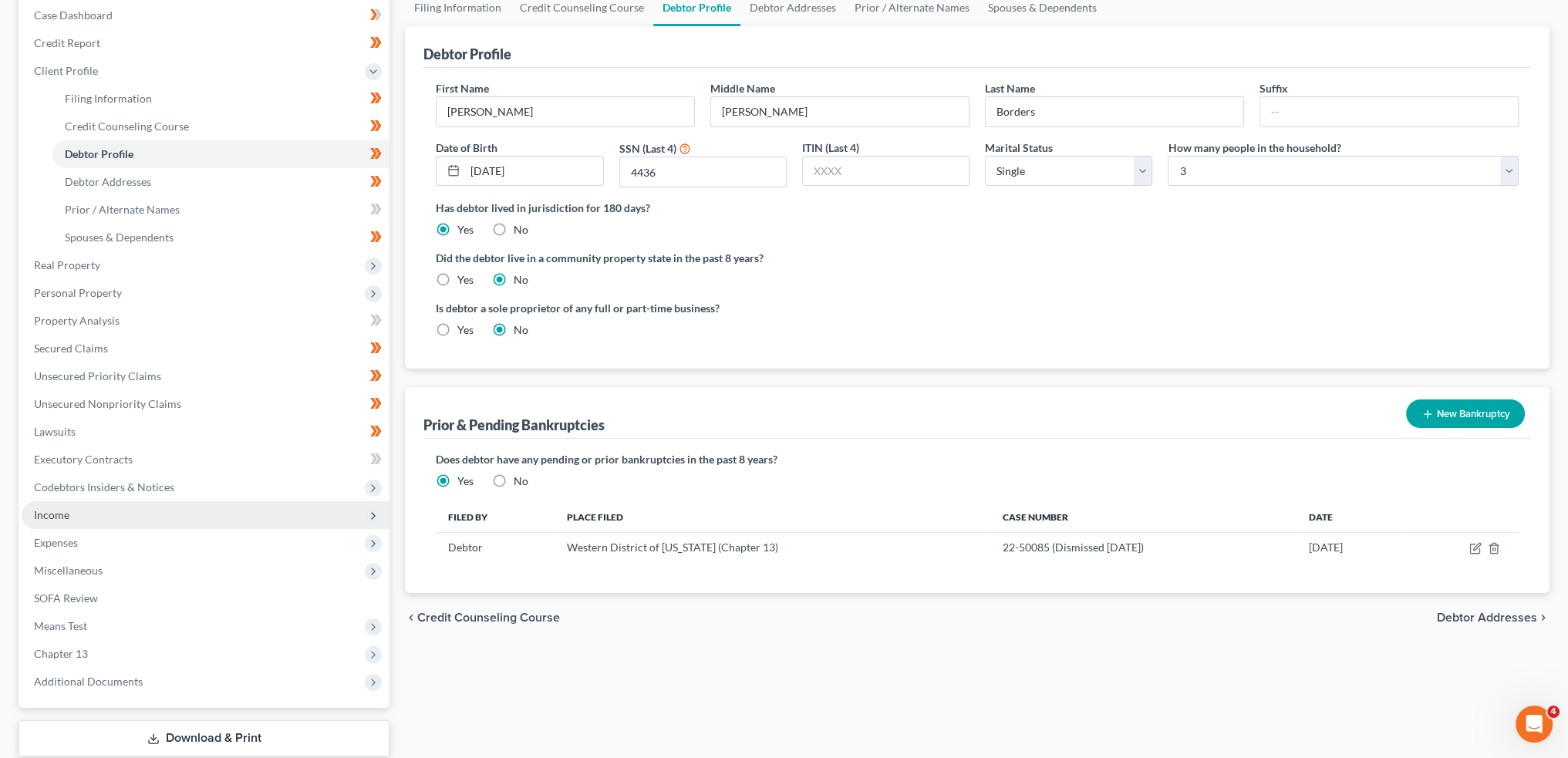
scroll to position [254, 0]
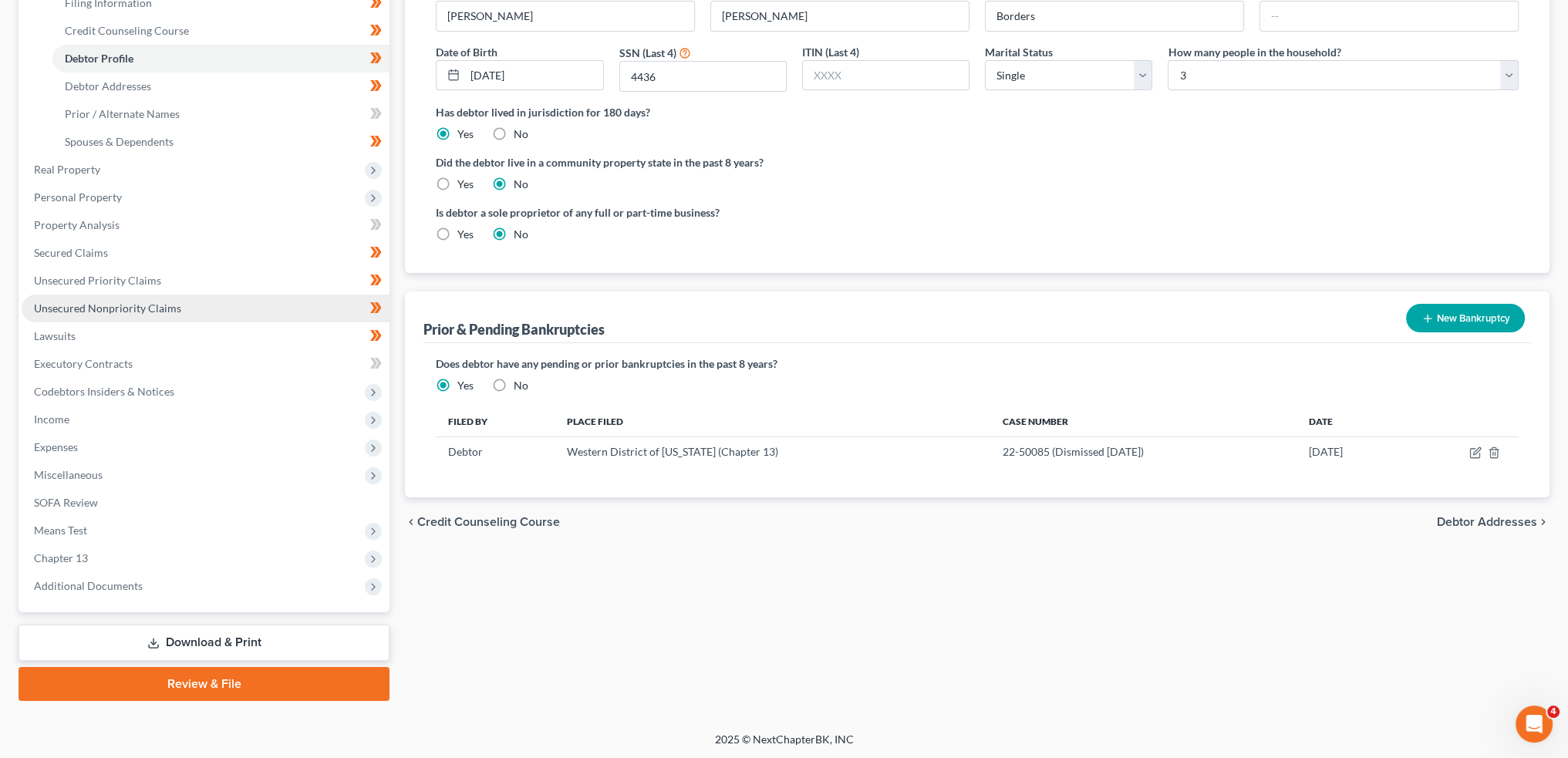
click at [136, 311] on span "Unsecured Nonpriority Claims" at bounding box center [108, 309] width 147 height 13
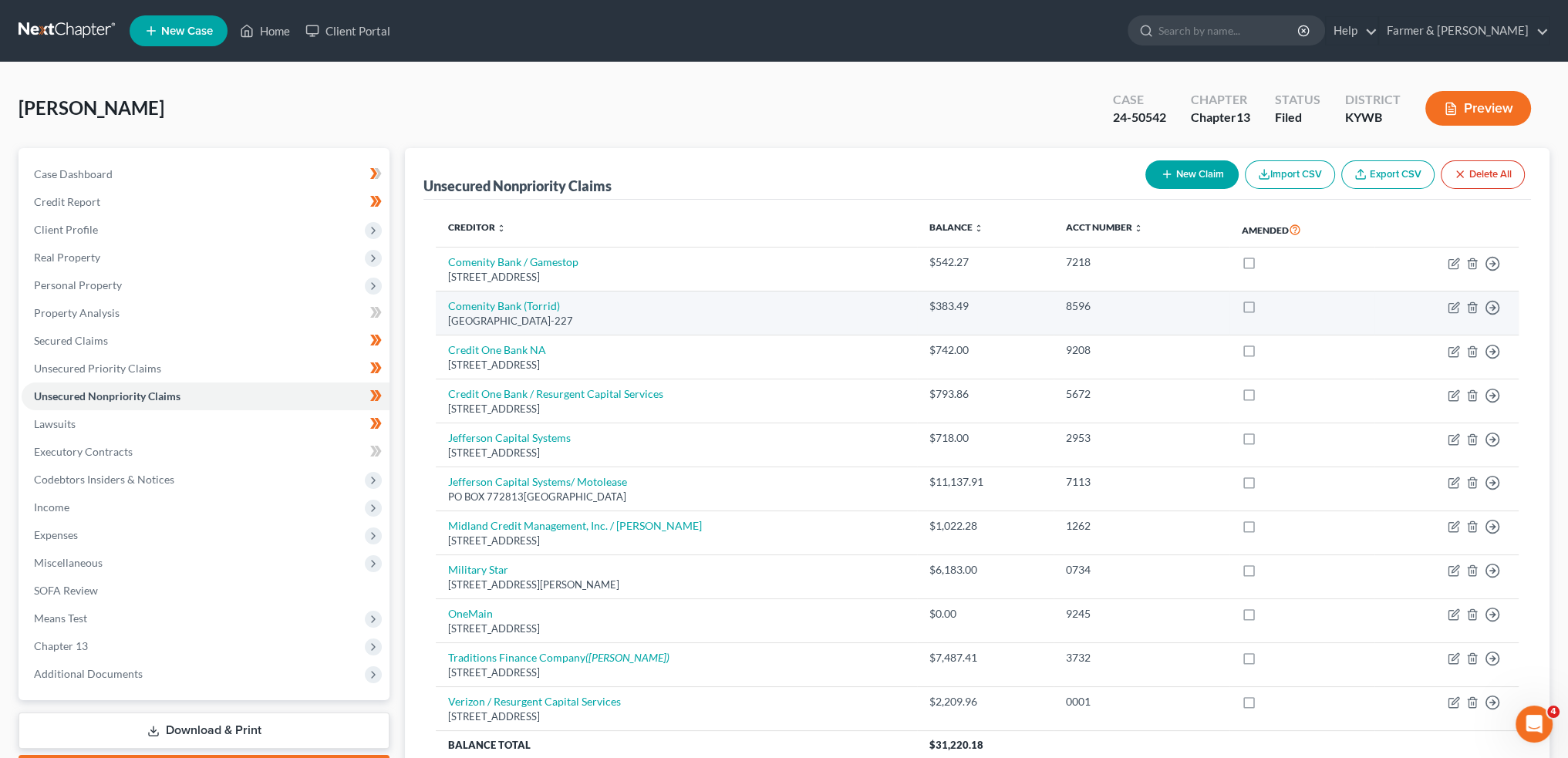
scroll to position [128, 0]
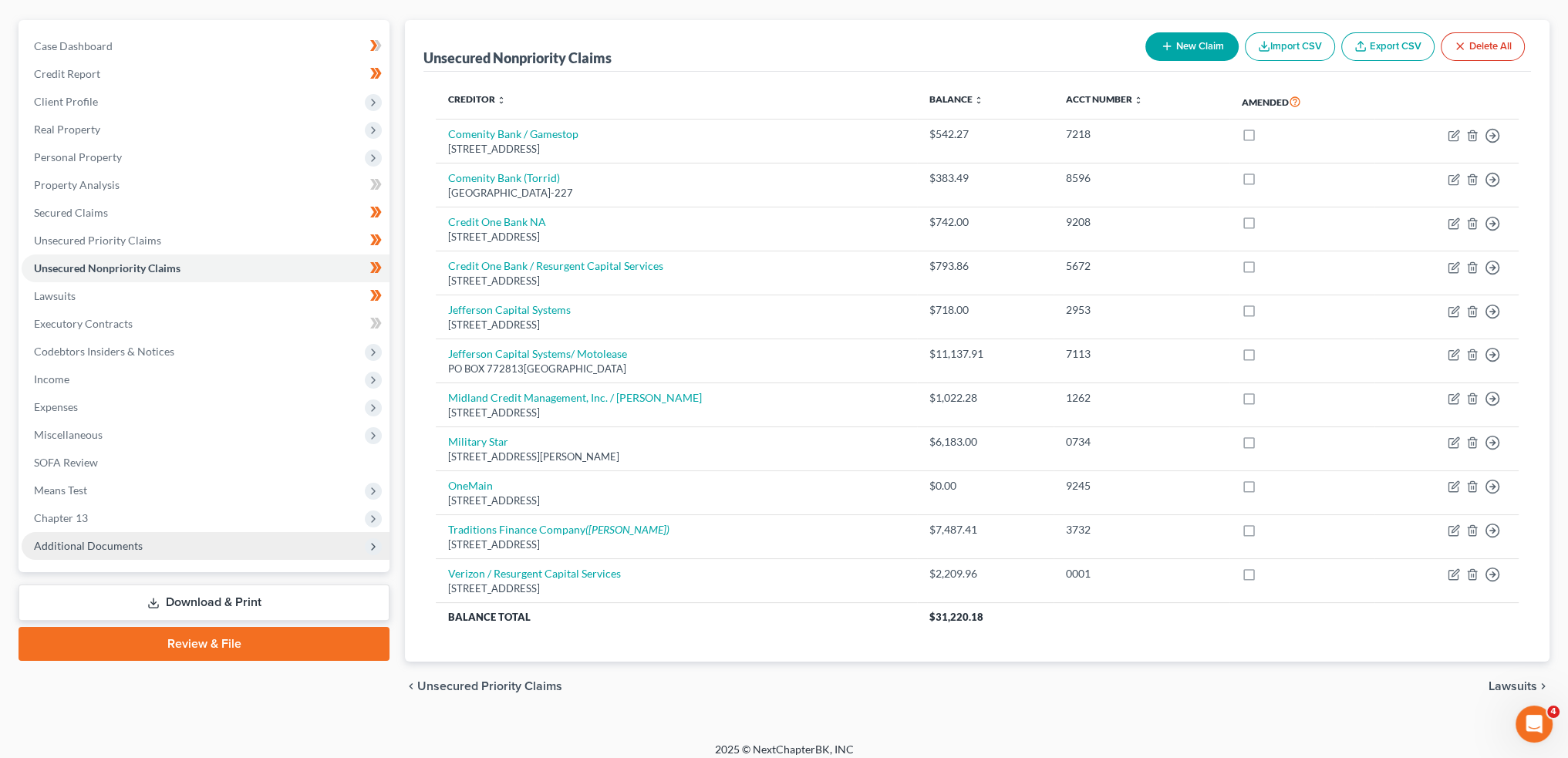
click at [117, 535] on span "Additional Documents" at bounding box center [205, 546] width 368 height 28
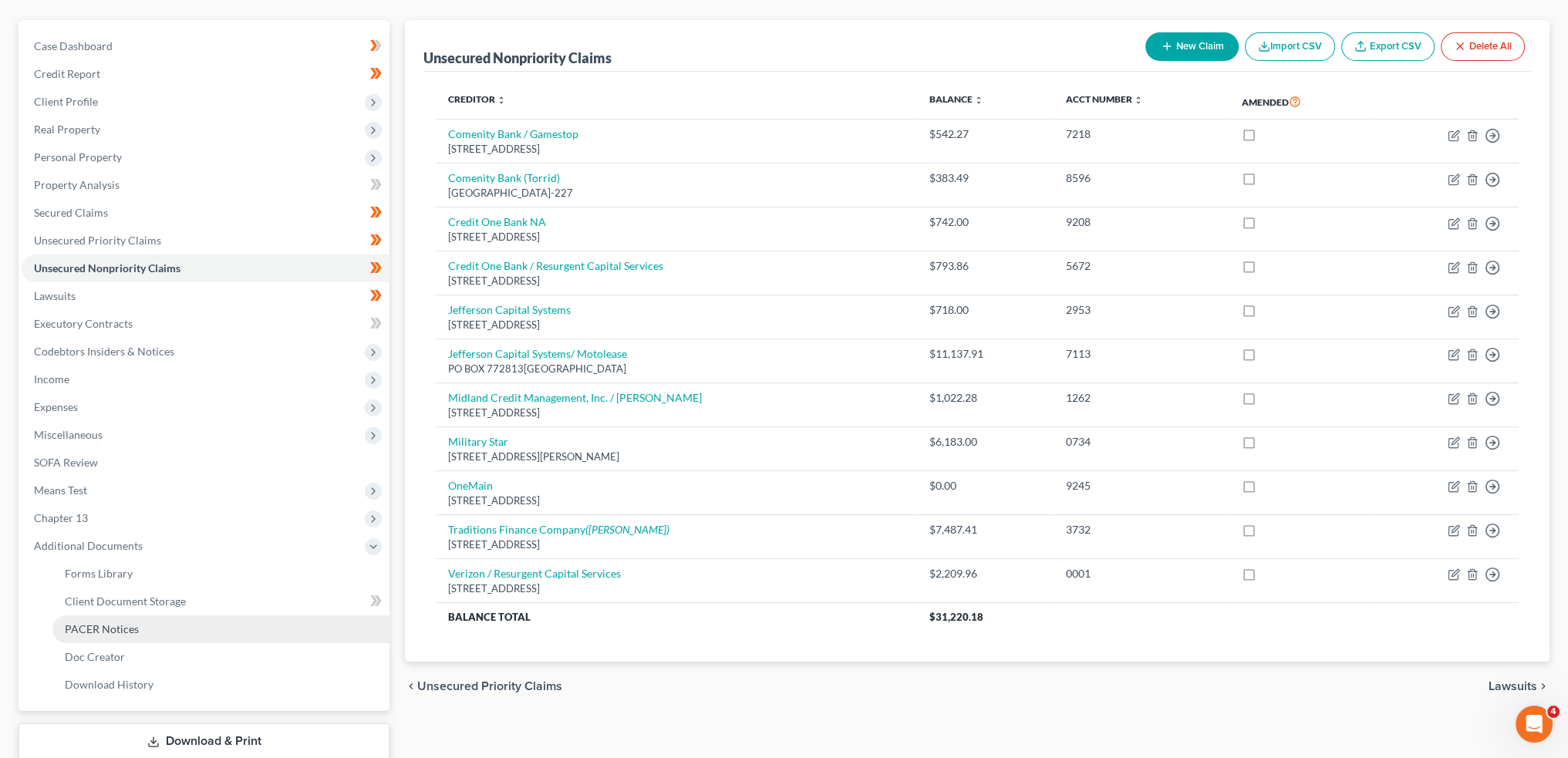
click at [130, 622] on span "PACER Notices" at bounding box center [101, 629] width 74 height 13
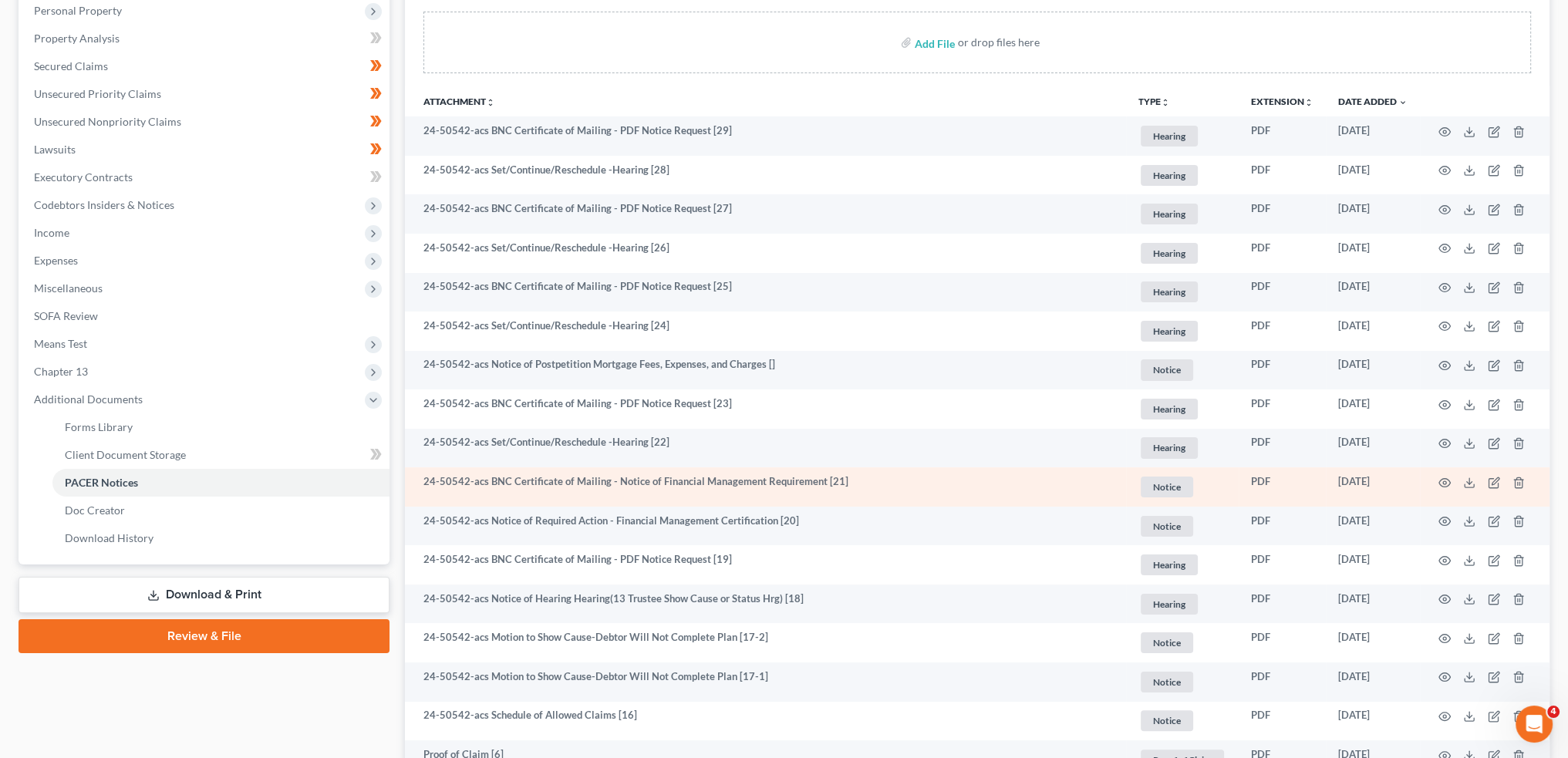
scroll to position [386, 0]
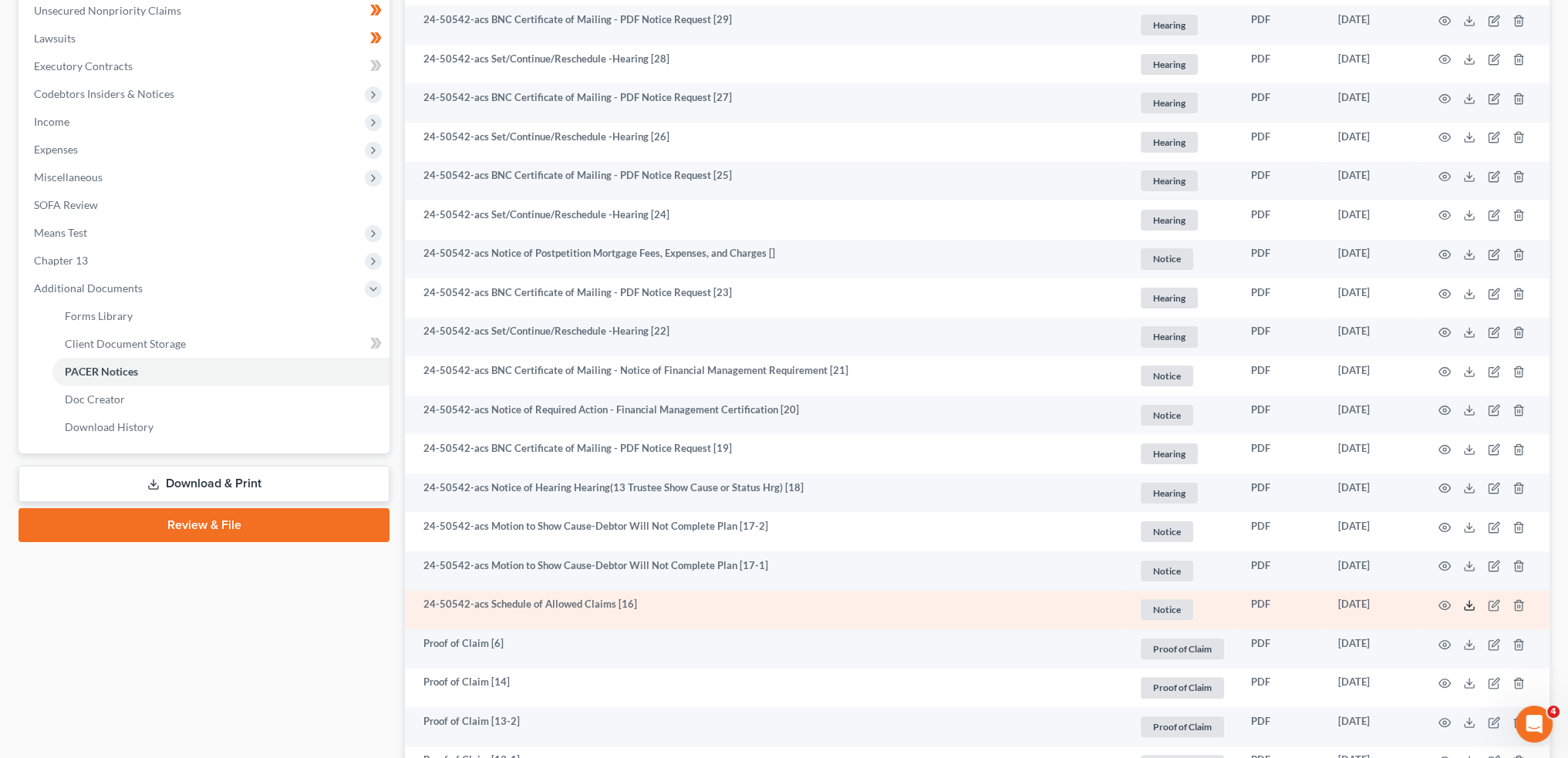
click at [1466, 602] on icon at bounding box center [1469, 605] width 12 height 12
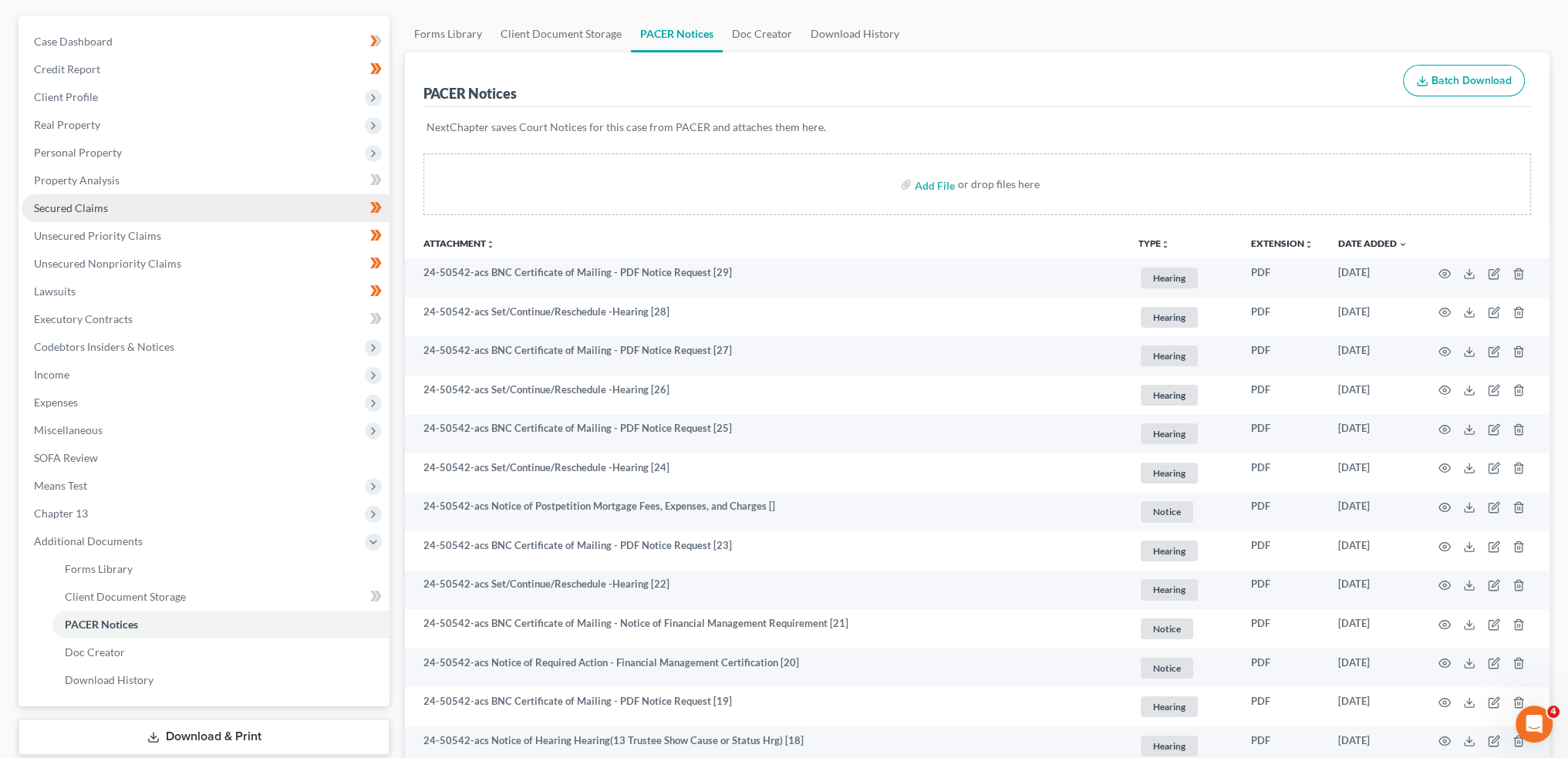
scroll to position [0, 0]
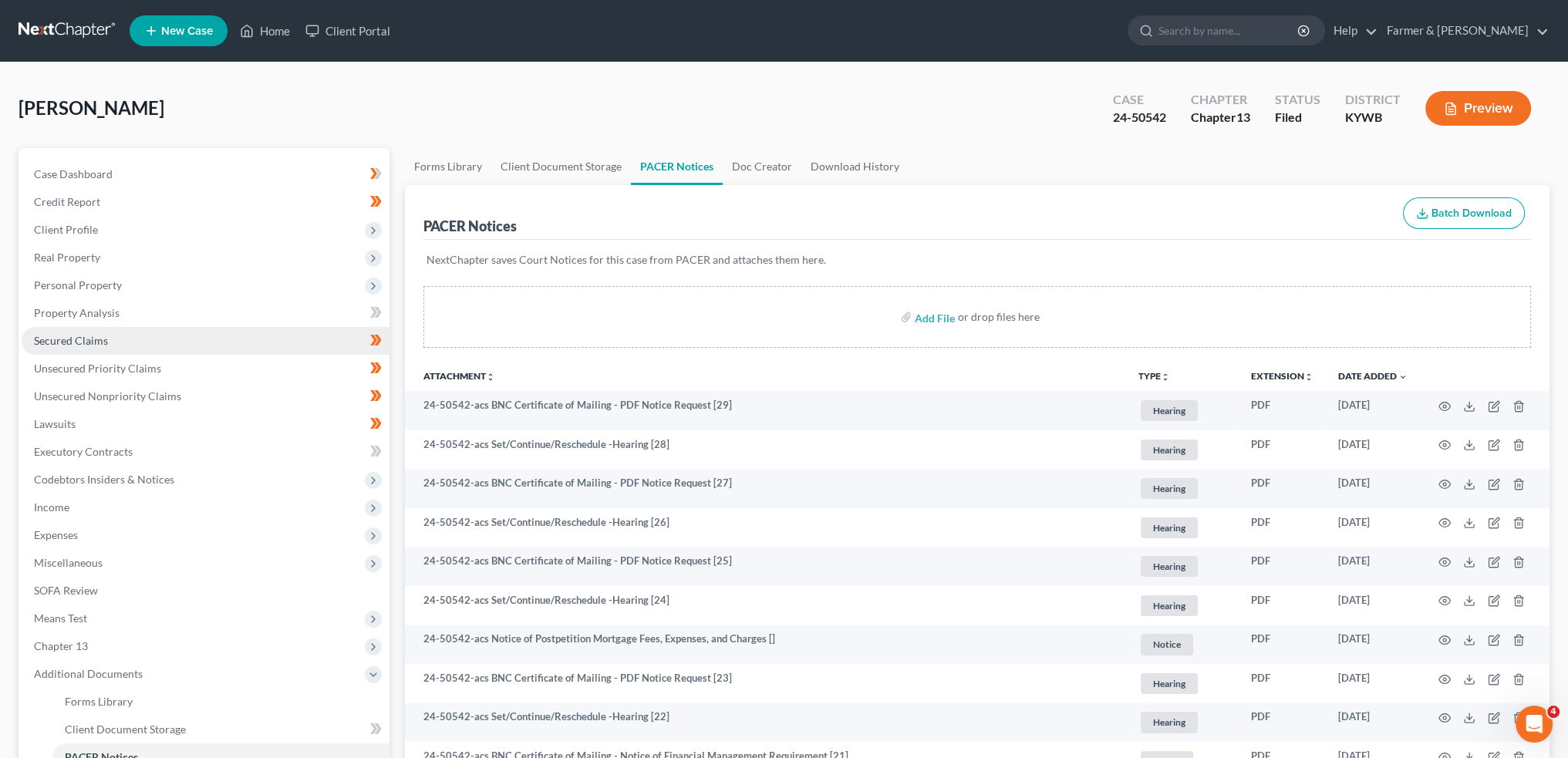
click at [140, 338] on link "Secured Claims" at bounding box center [205, 340] width 368 height 28
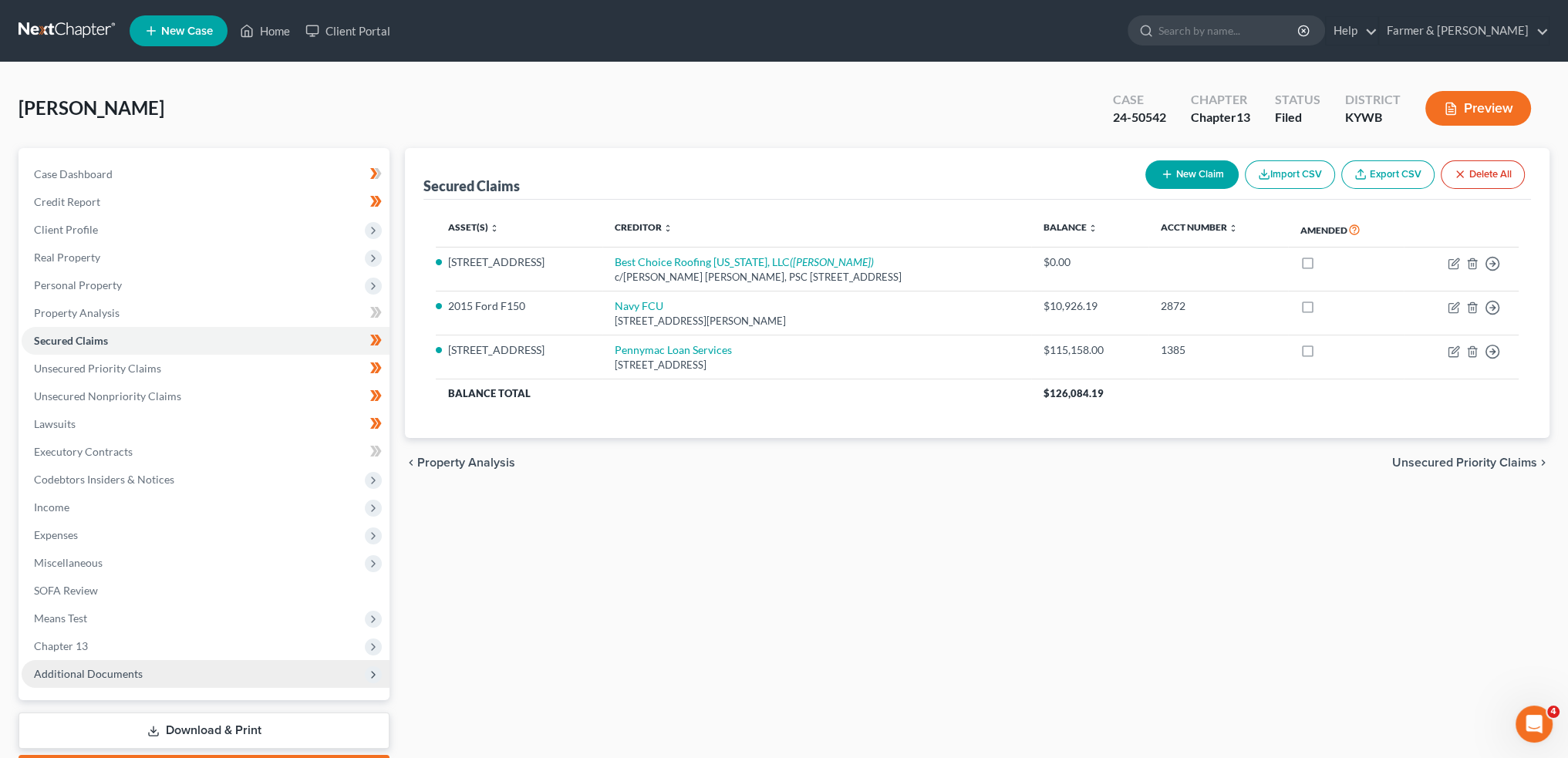
click at [69, 674] on span "Additional Documents" at bounding box center [89, 674] width 109 height 13
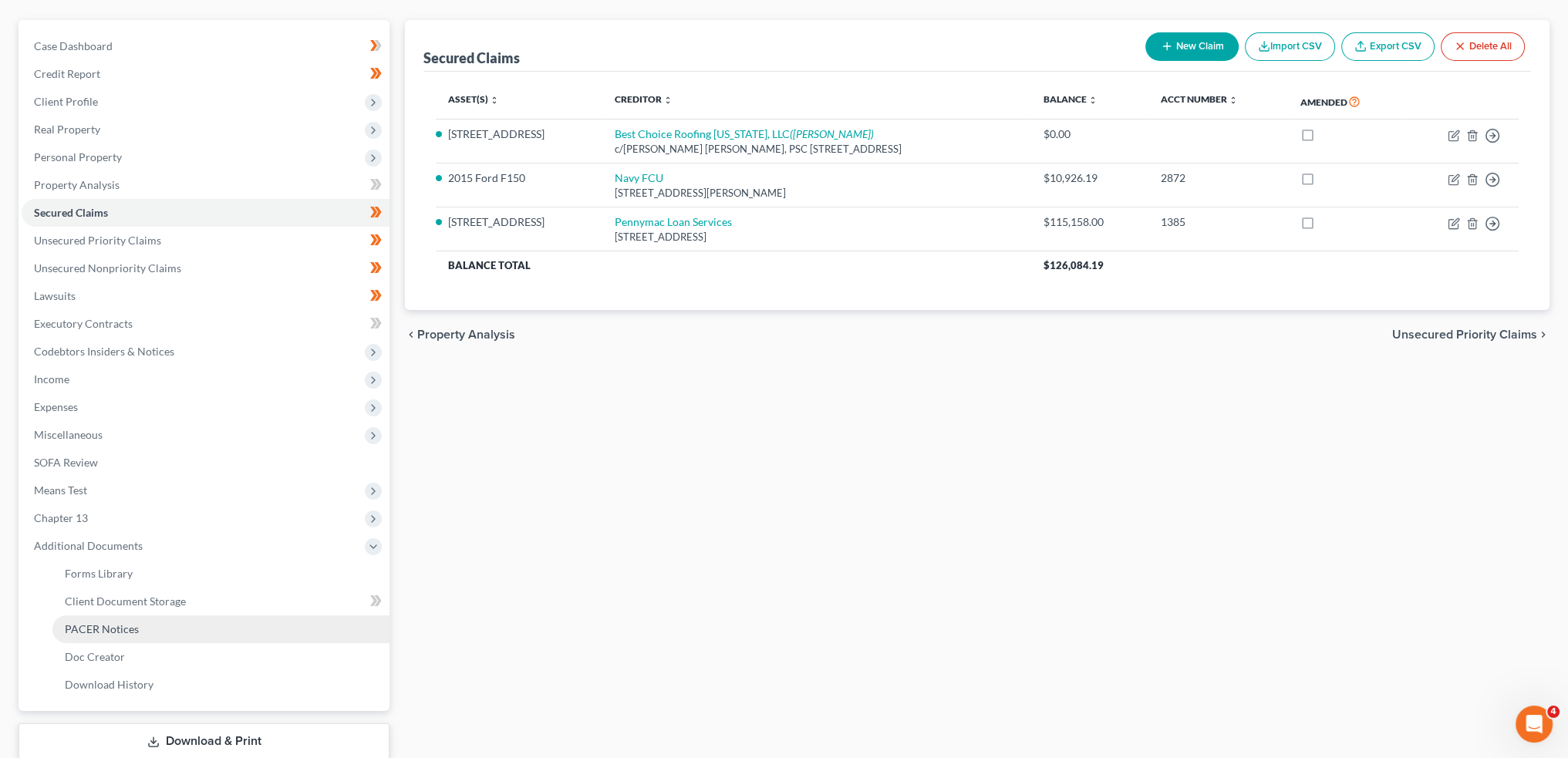
click at [114, 631] on span "PACER Notices" at bounding box center [101, 629] width 74 height 13
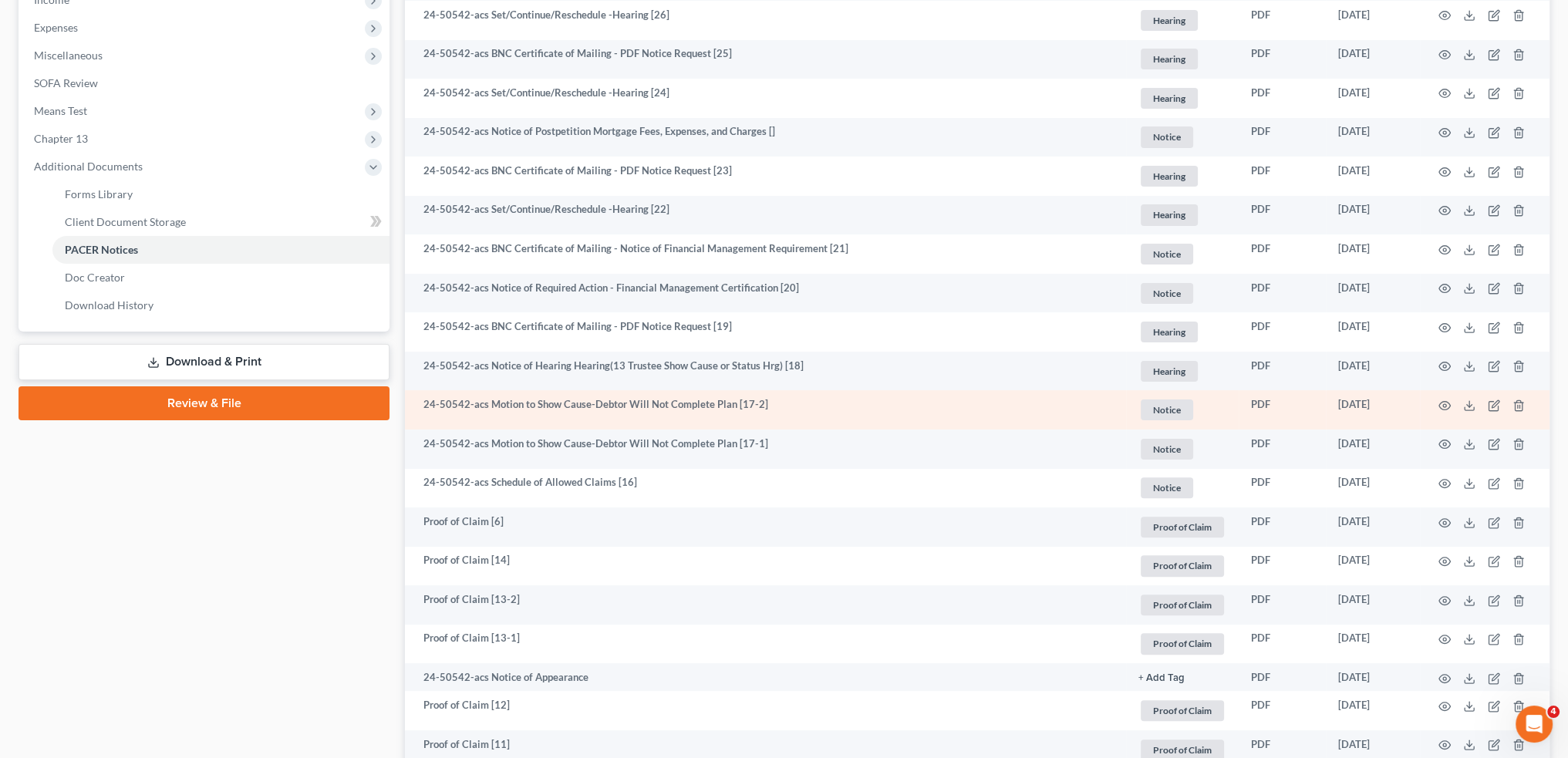
scroll to position [642, 0]
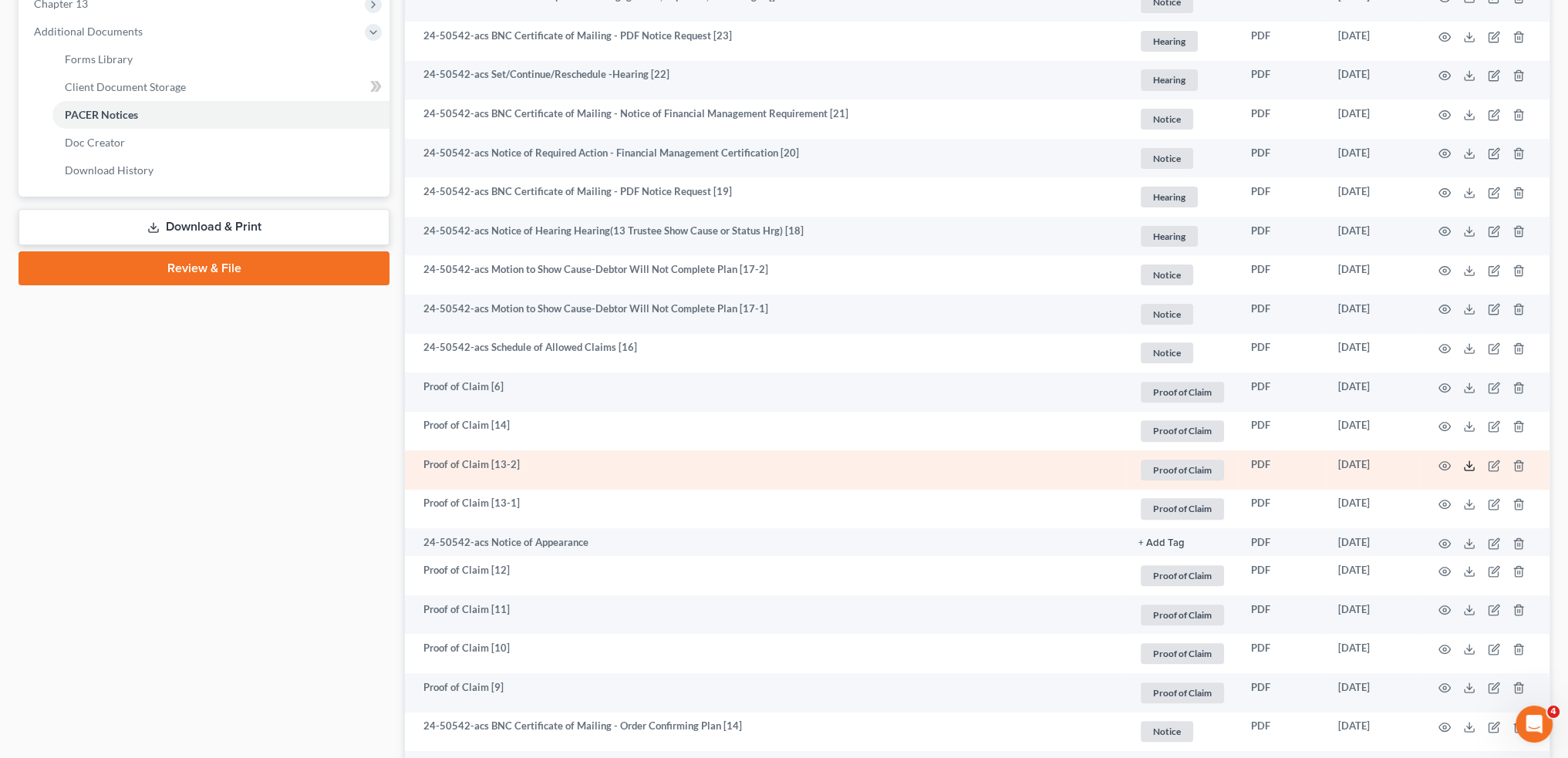
click at [1467, 463] on icon at bounding box center [1469, 466] width 12 height 12
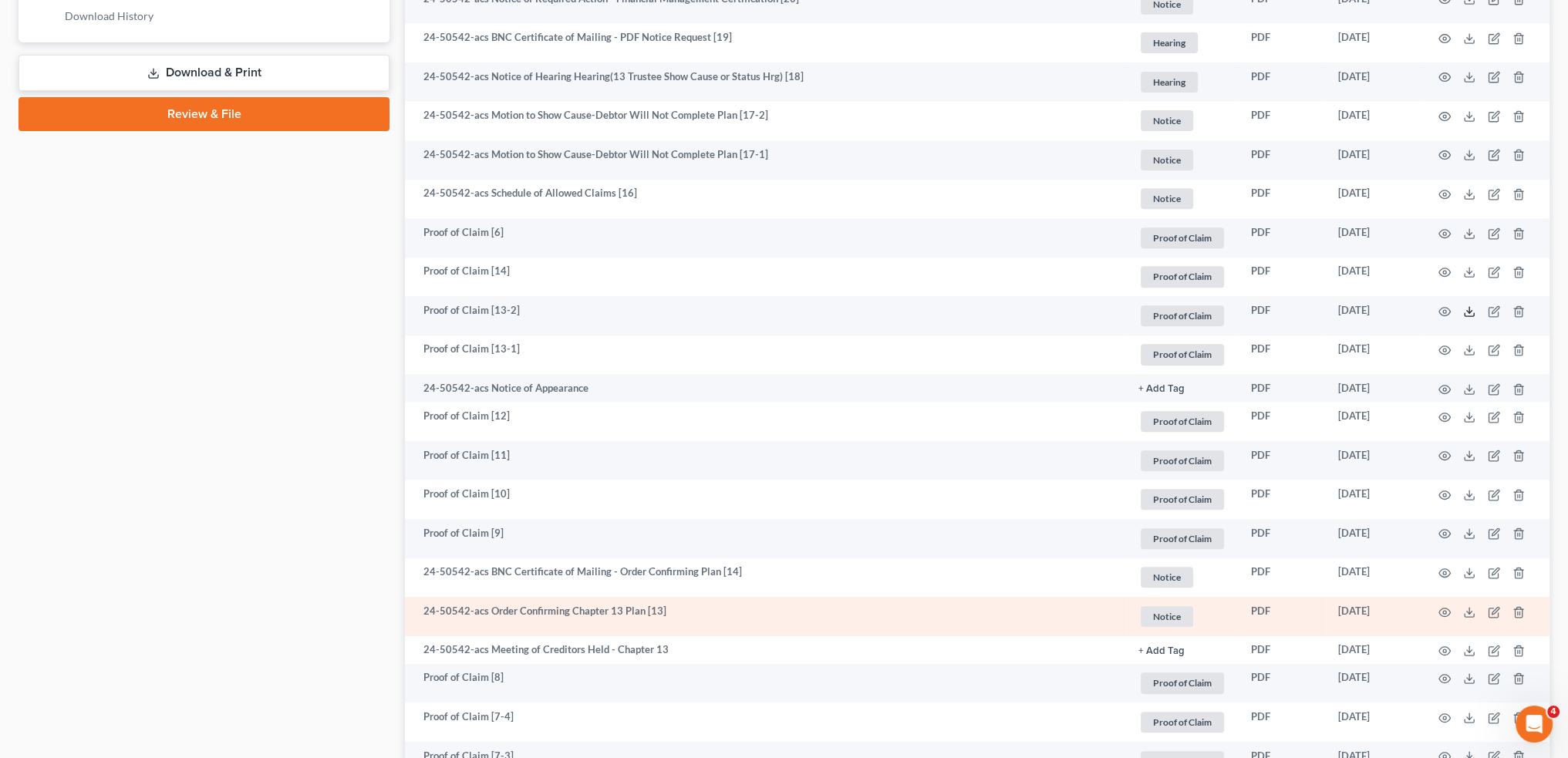
scroll to position [899, 0]
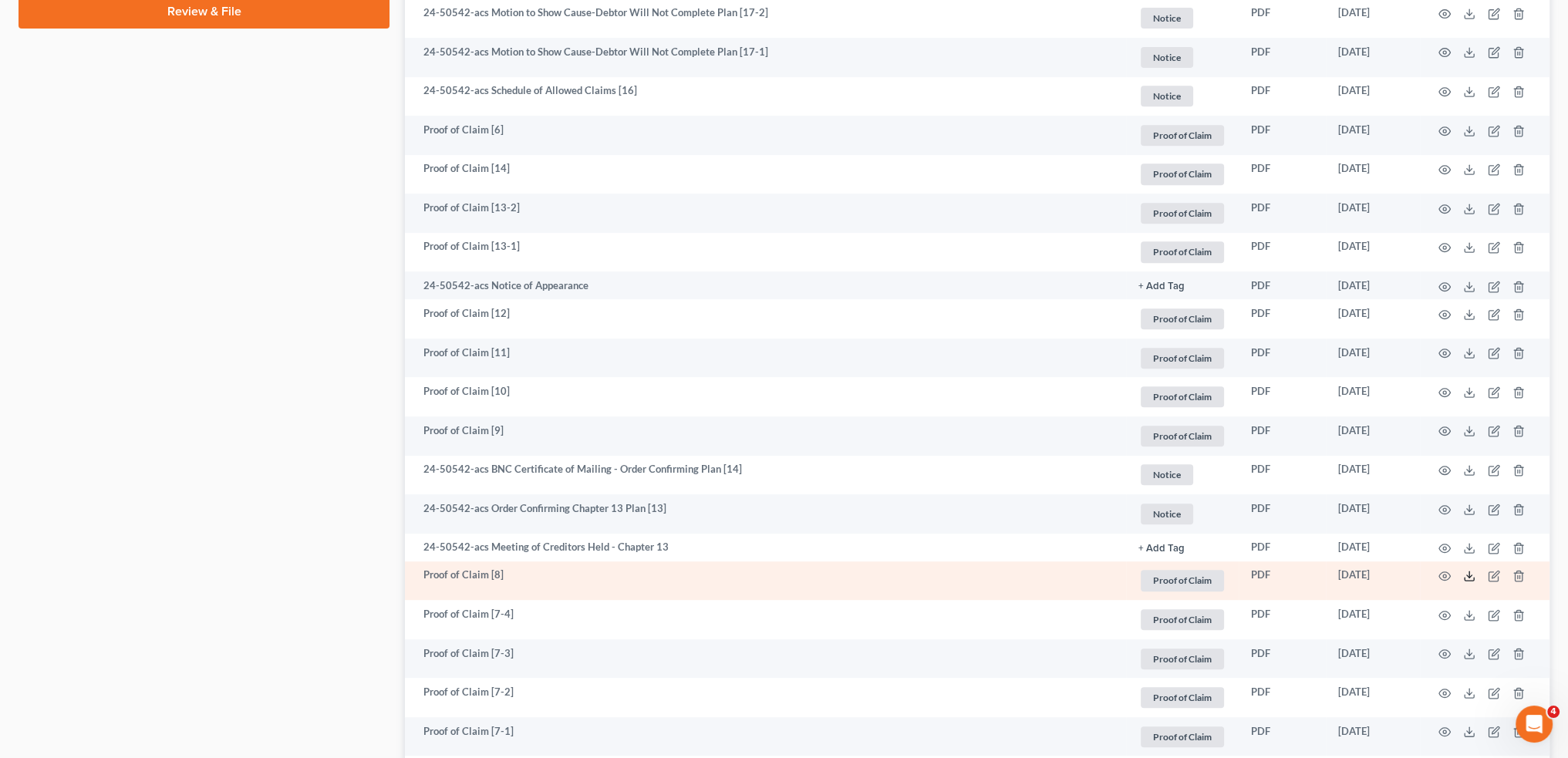
click at [1465, 572] on icon at bounding box center [1469, 576] width 12 height 12
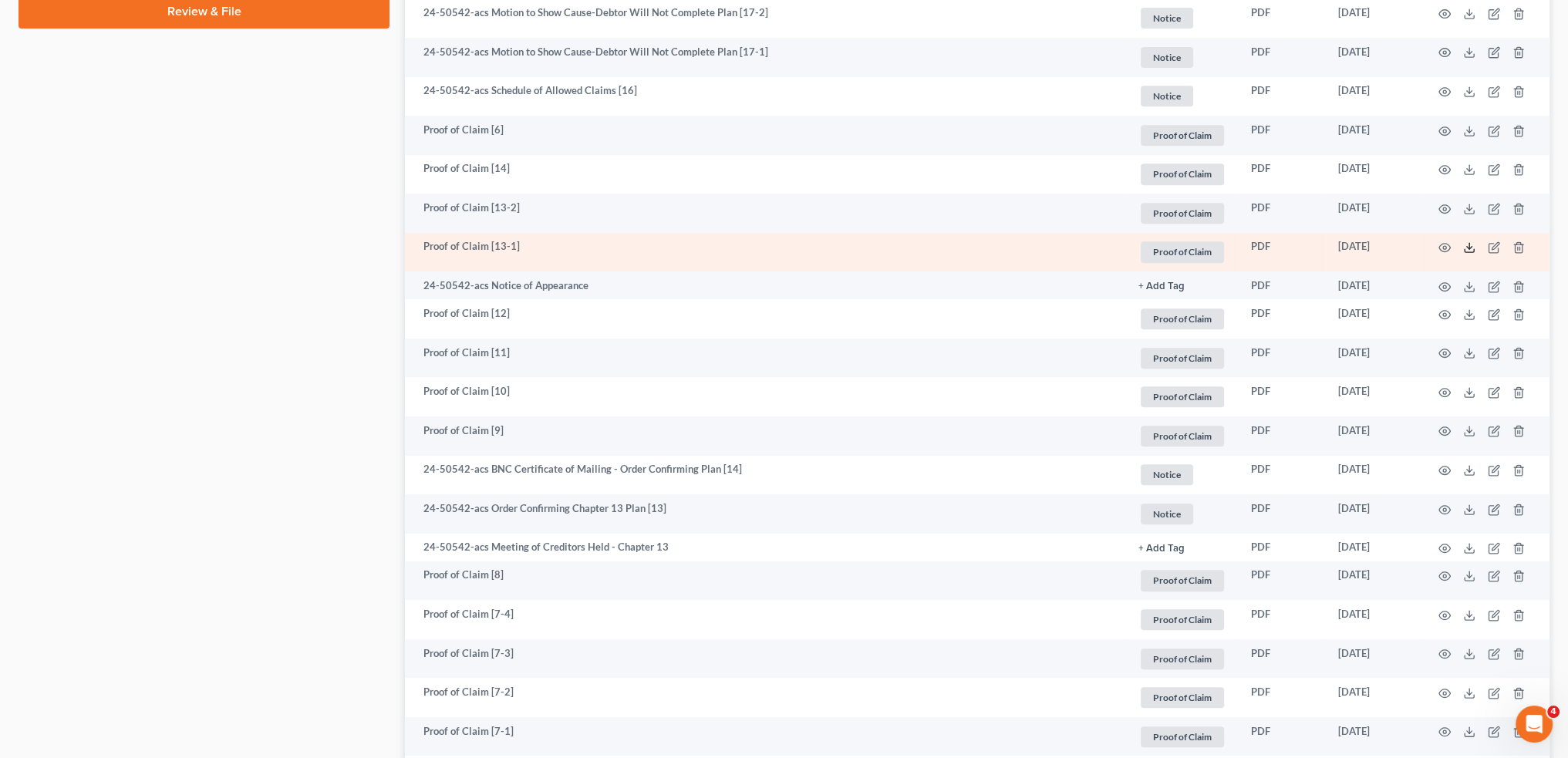
click at [1470, 245] on line at bounding box center [1470, 246] width 0 height 6
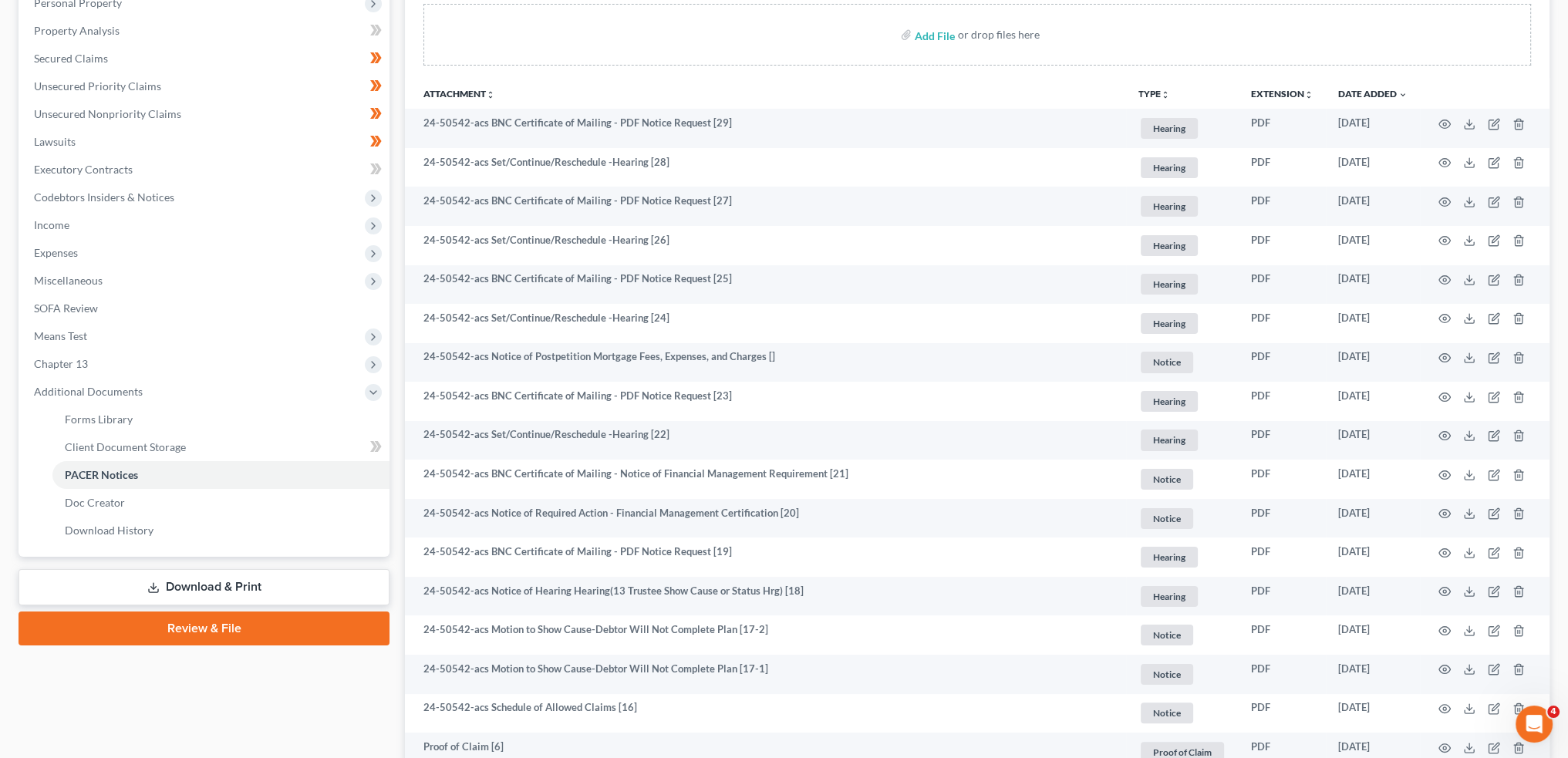
scroll to position [0, 0]
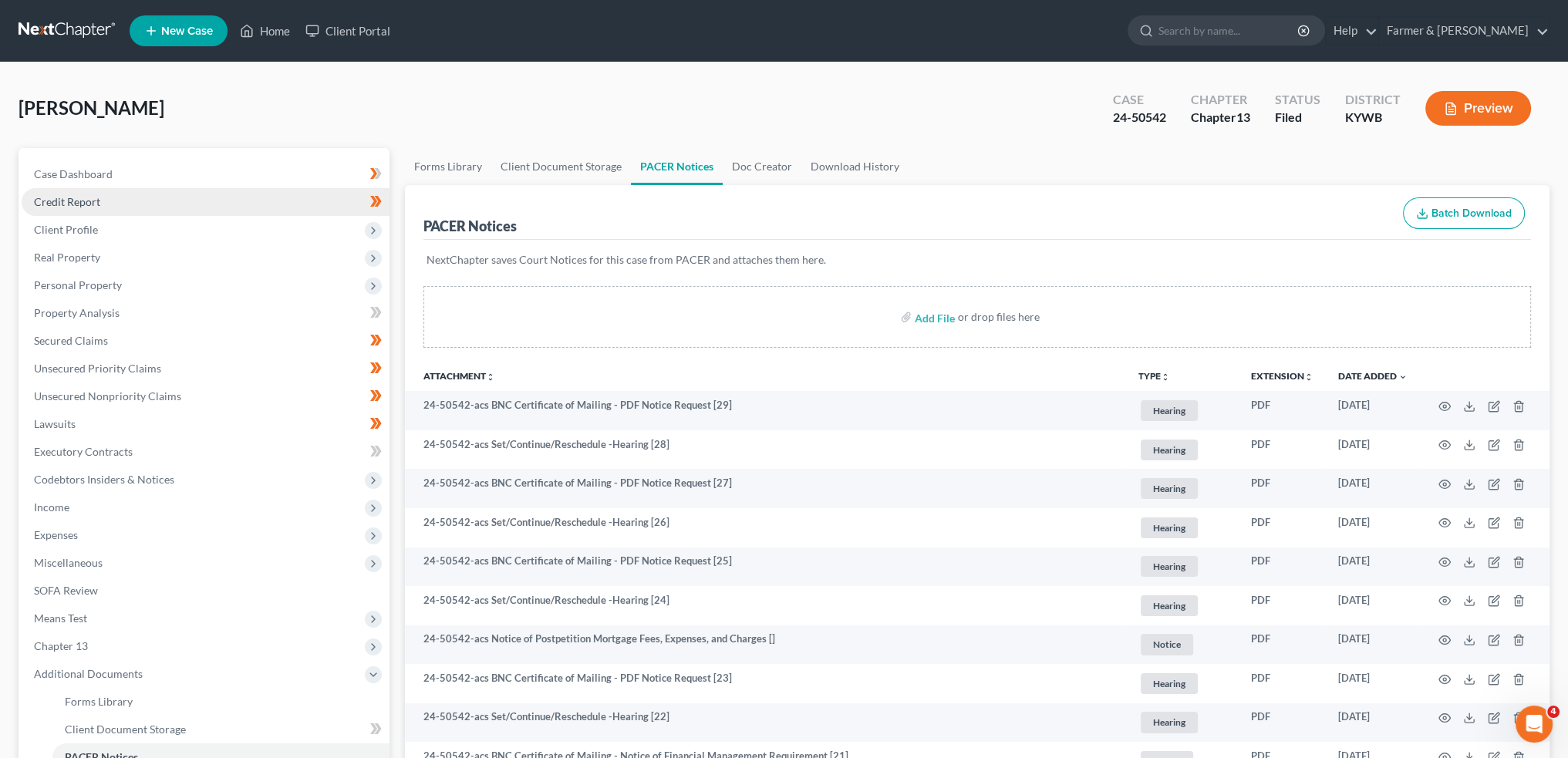
click at [164, 201] on link "Credit Report" at bounding box center [205, 202] width 368 height 28
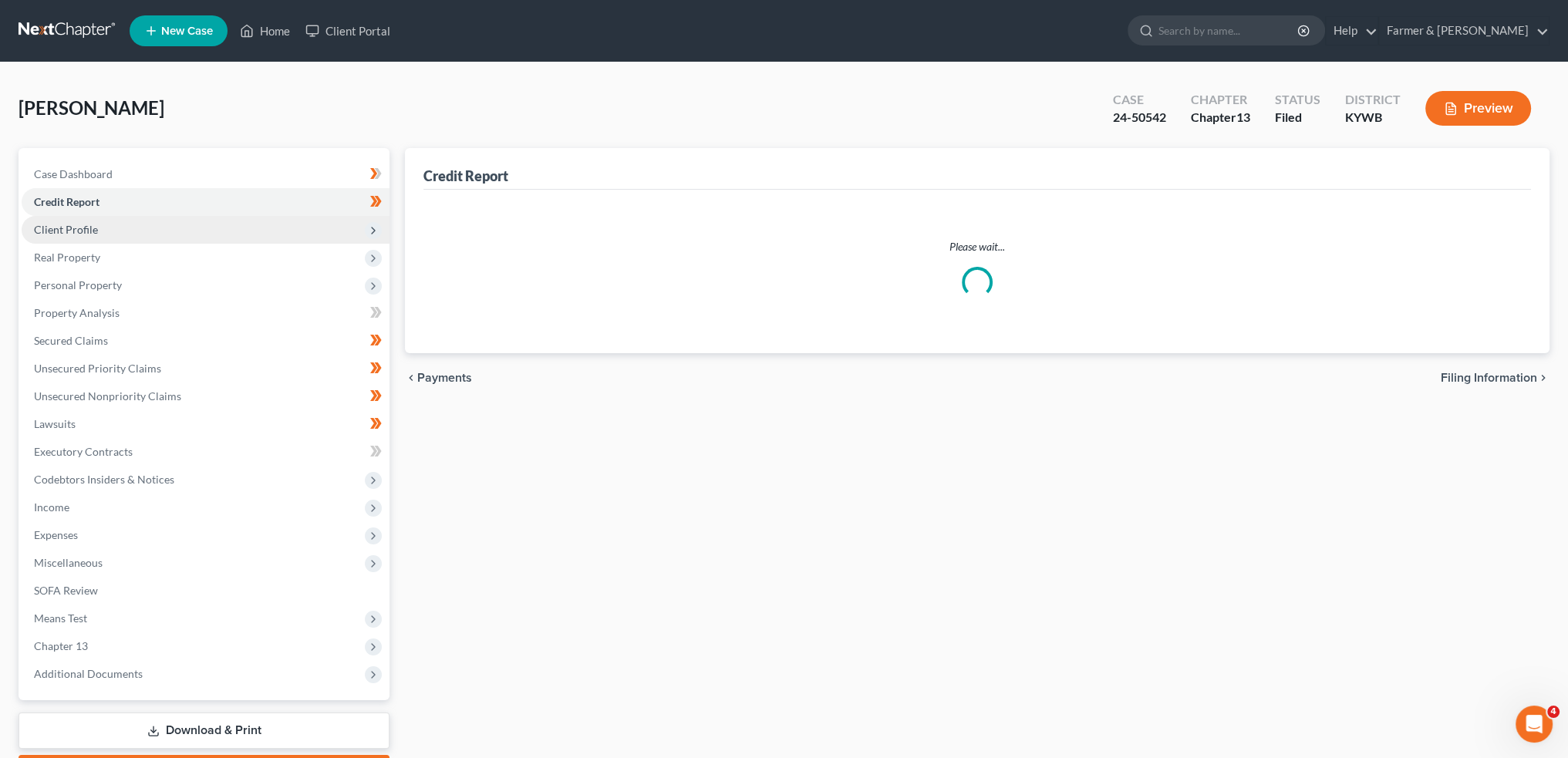
click at [166, 230] on span "Client Profile" at bounding box center [205, 229] width 368 height 28
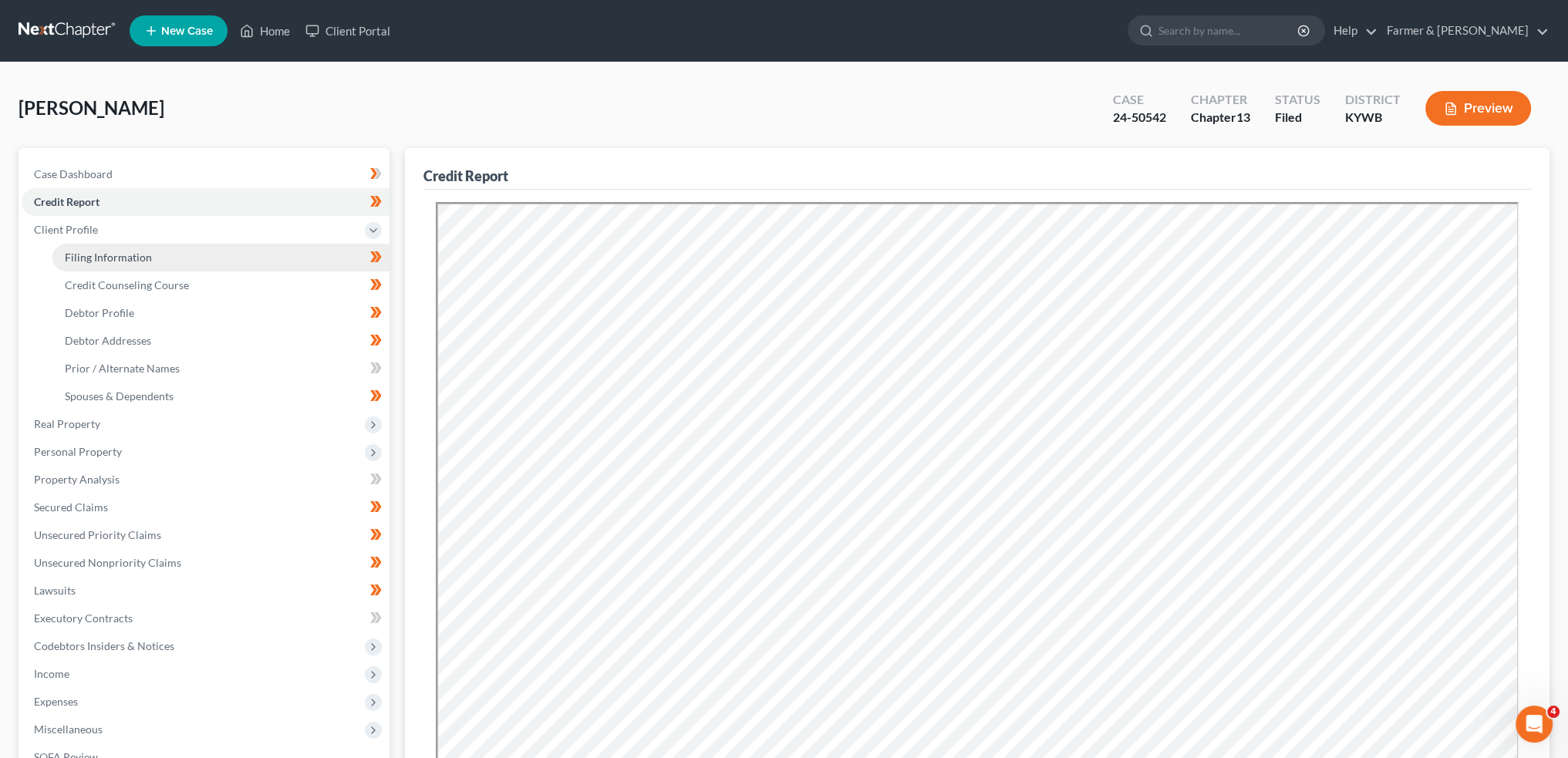
click at [165, 255] on link "Filing Information" at bounding box center [221, 257] width 337 height 28
select select "1"
select select "0"
select select "3"
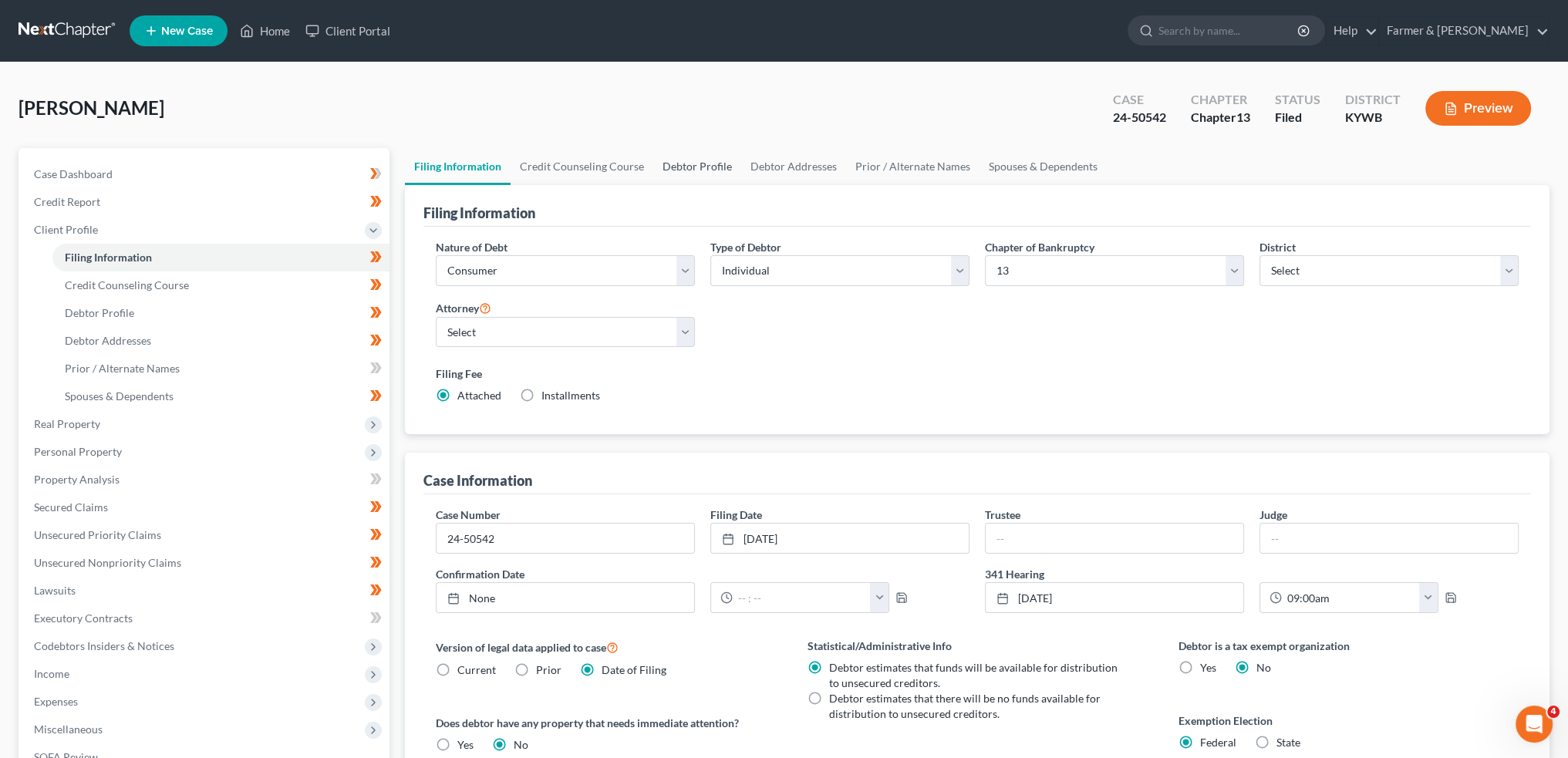
click at [693, 158] on link "Debtor Profile" at bounding box center [698, 166] width 88 height 37
select select "0"
select select "2"
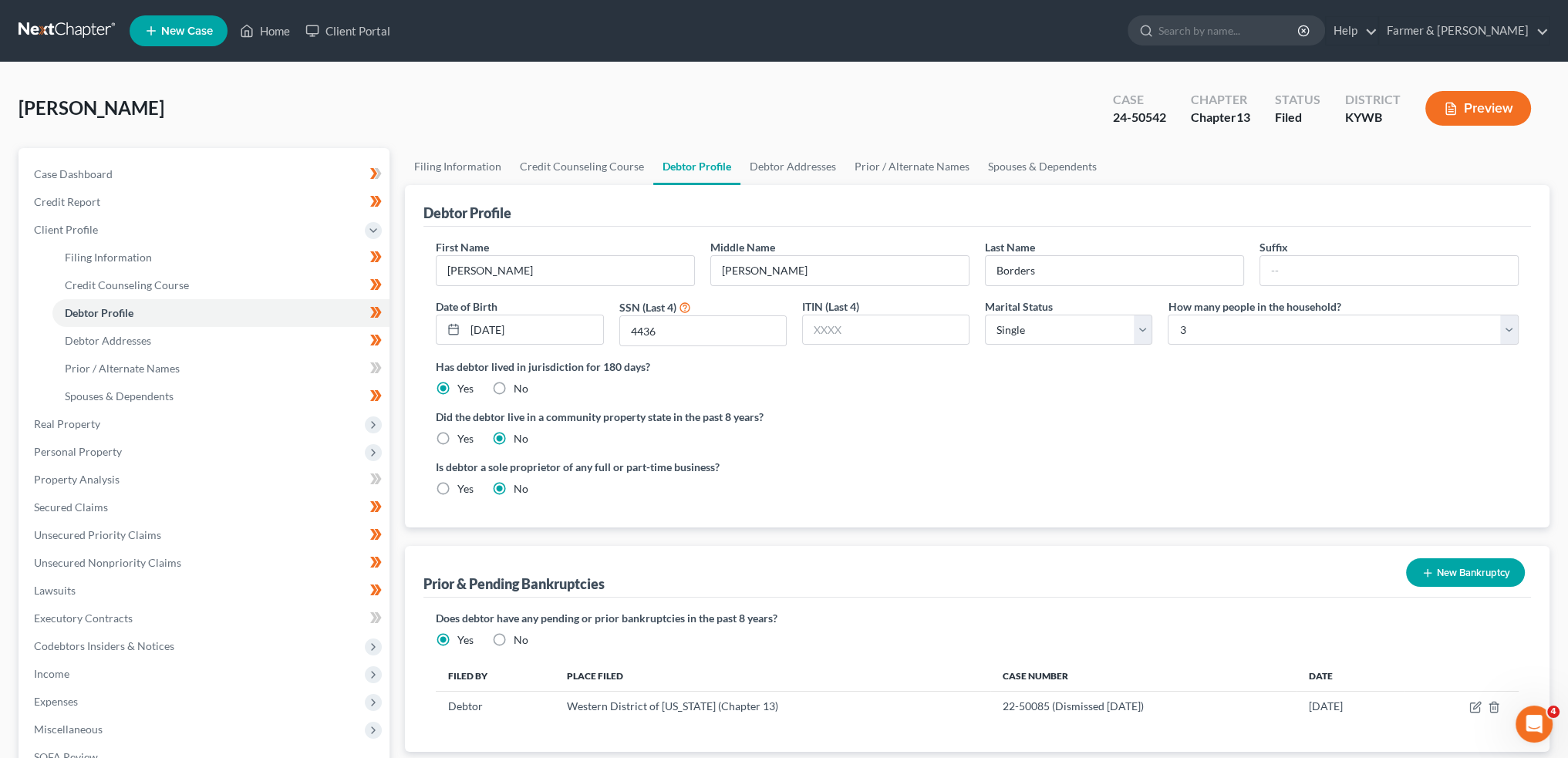
click at [161, 156] on div "Case Dashboard Payments Invoices Payments Payments Credit Report Client Profile…" at bounding box center [204, 508] width 371 height 719
click at [156, 180] on link "Case Dashboard" at bounding box center [205, 174] width 368 height 28
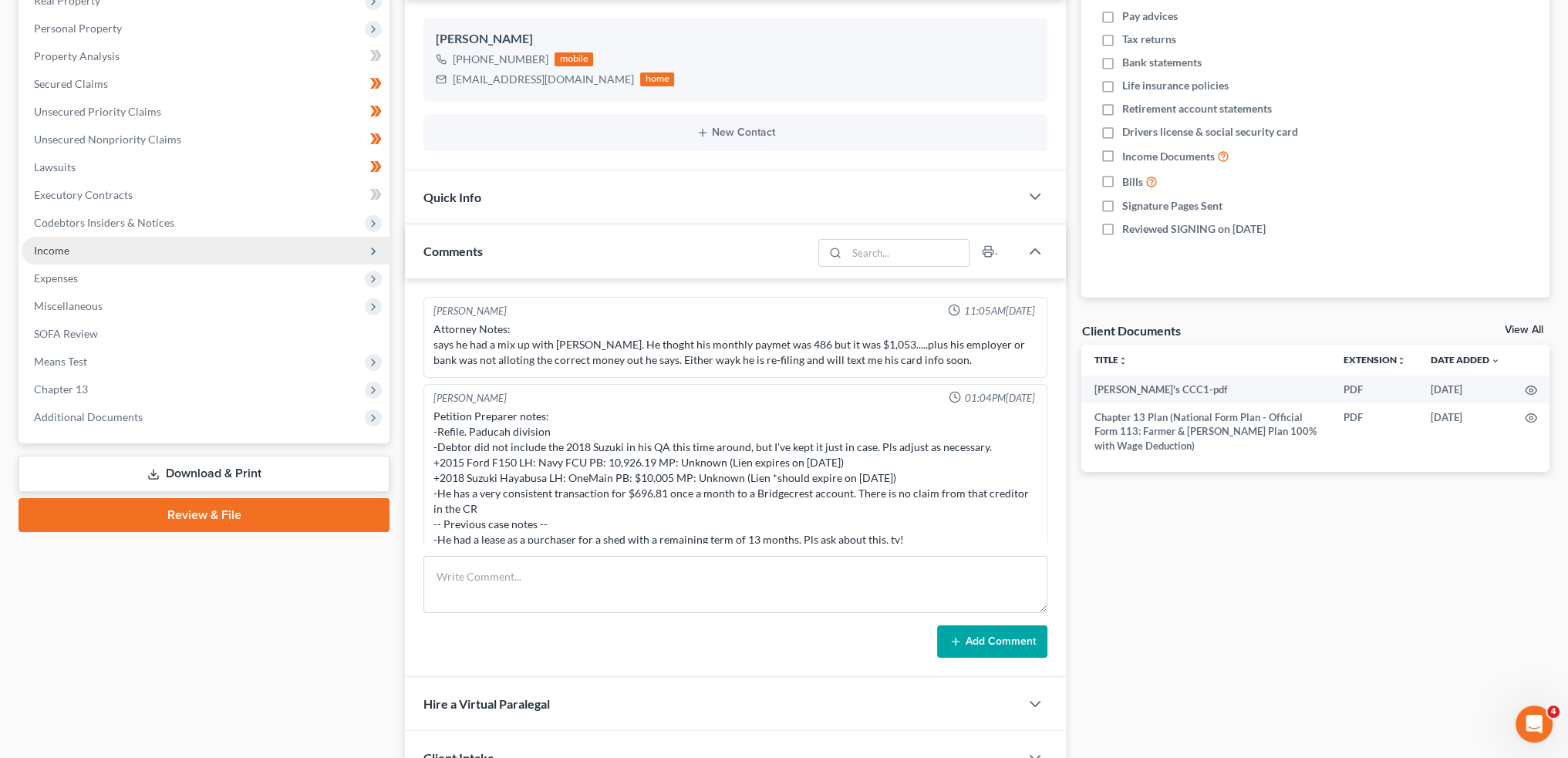
click at [126, 256] on span "Income" at bounding box center [205, 250] width 368 height 28
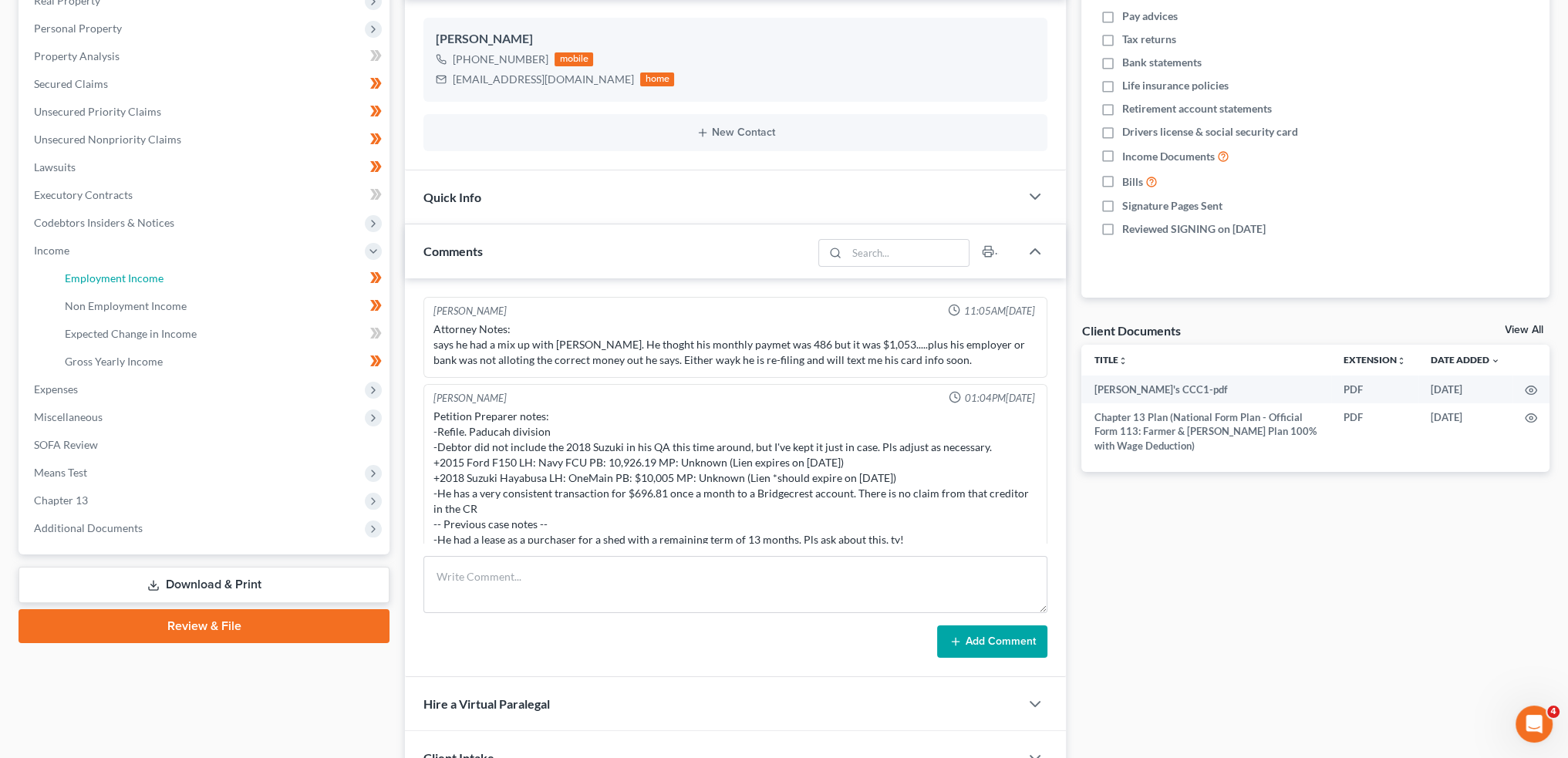
click at [142, 283] on span "Employment Income" at bounding box center [114, 278] width 98 height 13
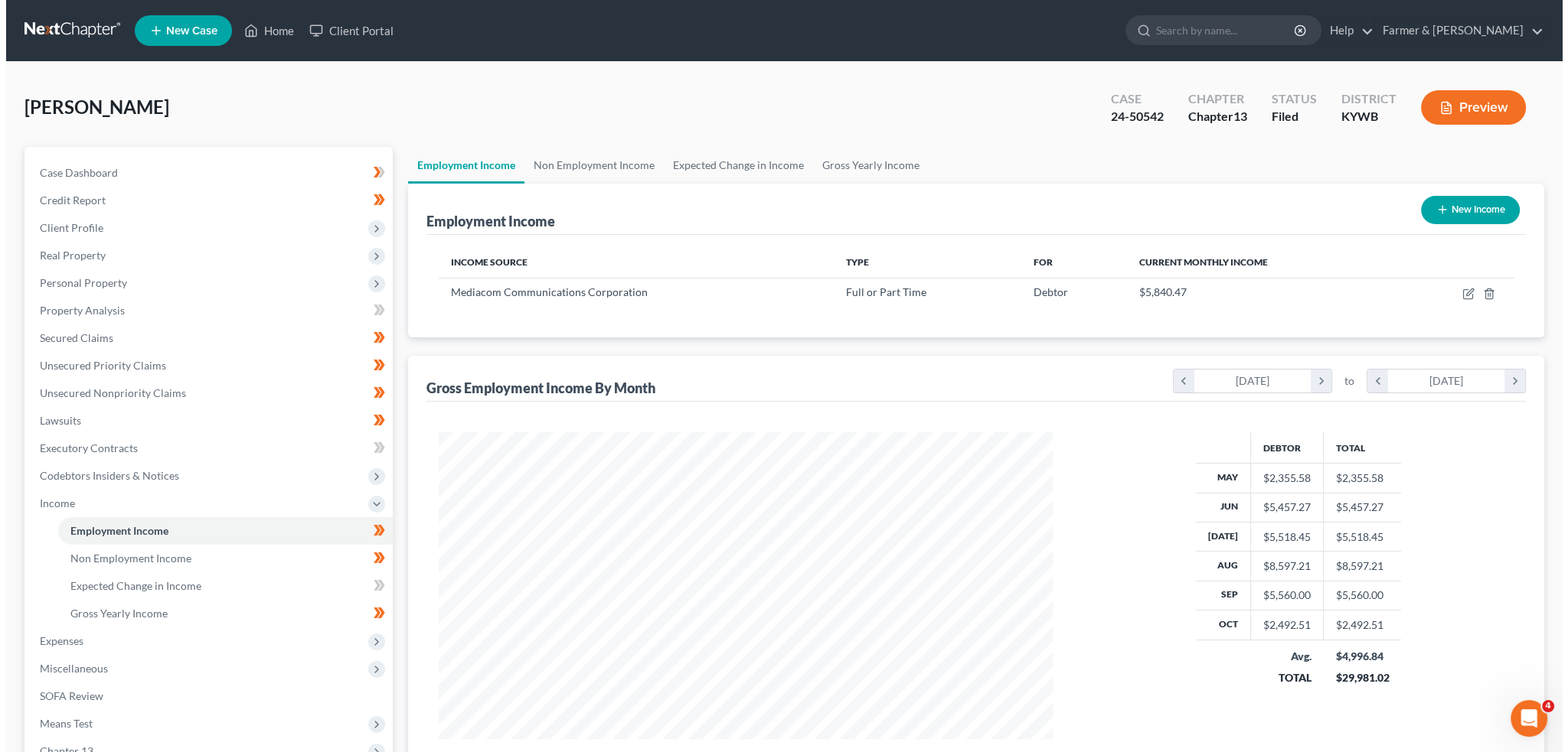
scroll to position [307, 644]
click at [1461, 291] on icon "button" at bounding box center [1462, 294] width 12 height 12
select select "0"
select select "35"
select select "2"
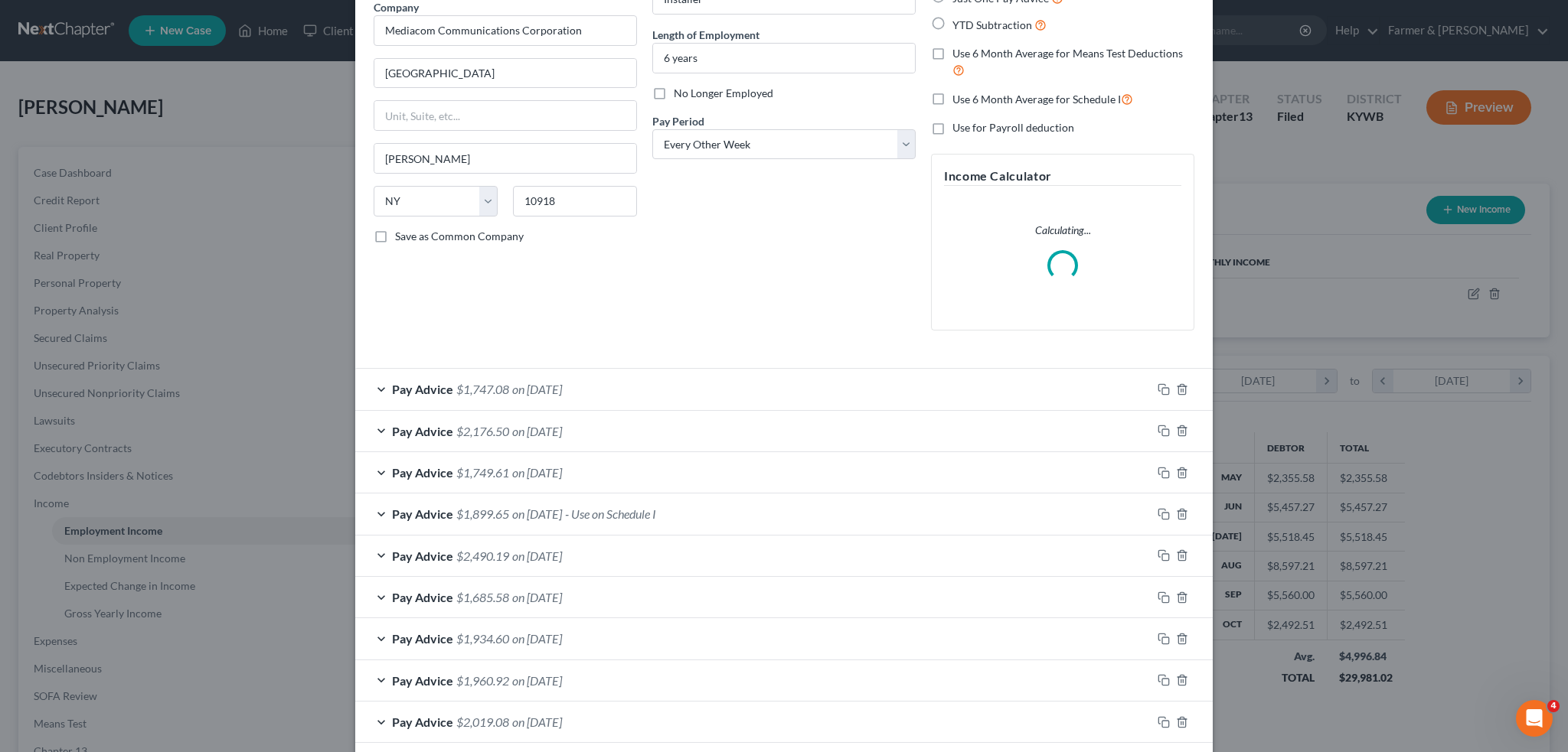
scroll to position [255, 0]
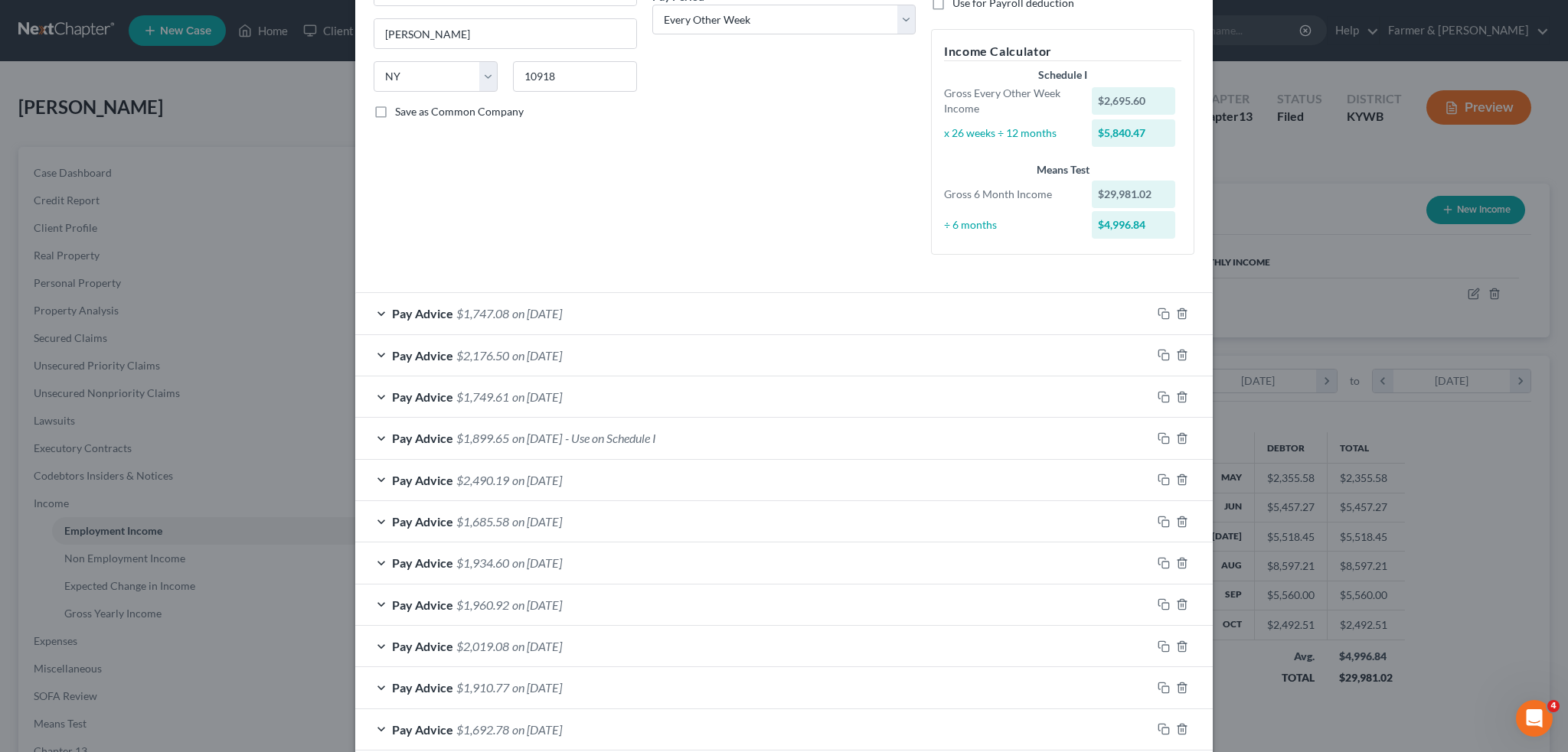
click at [777, 394] on div "Pay Advice $1,749.61 on [DATE]" at bounding box center [754, 396] width 797 height 41
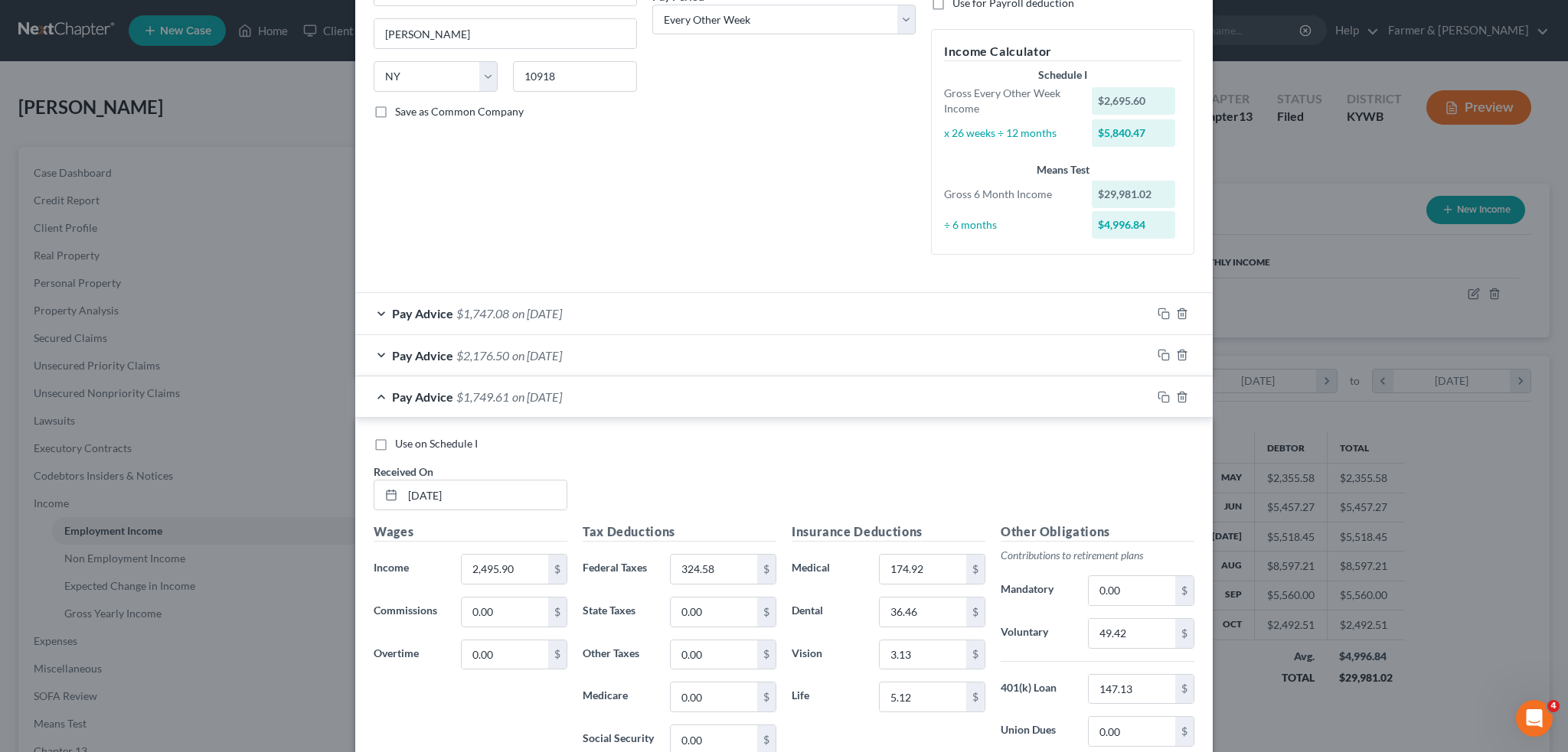
click at [396, 443] on label "Use on Schedule I" at bounding box center [436, 444] width 83 height 15
click at [401, 443] on input "Use on Schedule I" at bounding box center [406, 441] width 9 height 9
checkbox input "true"
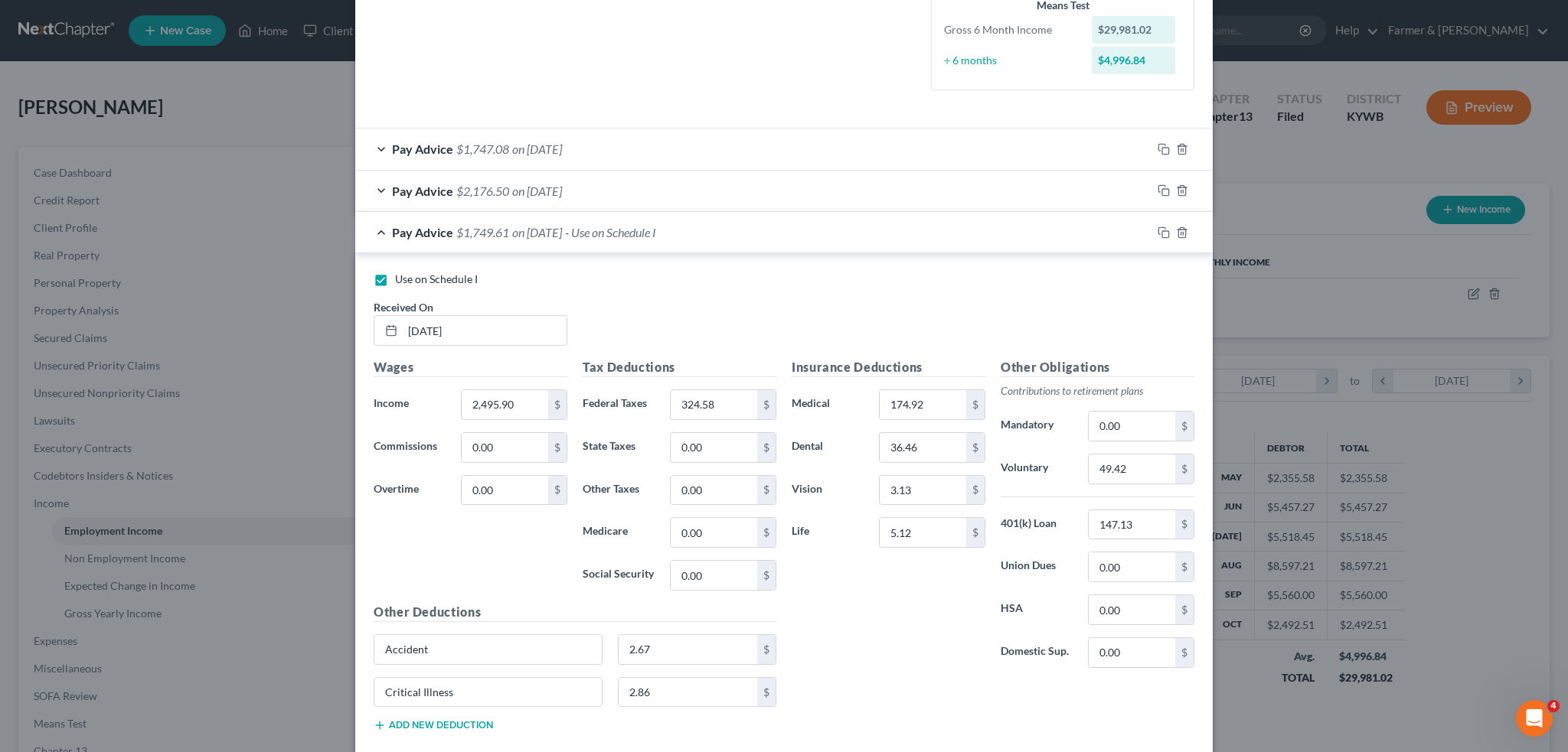
scroll to position [510, 0]
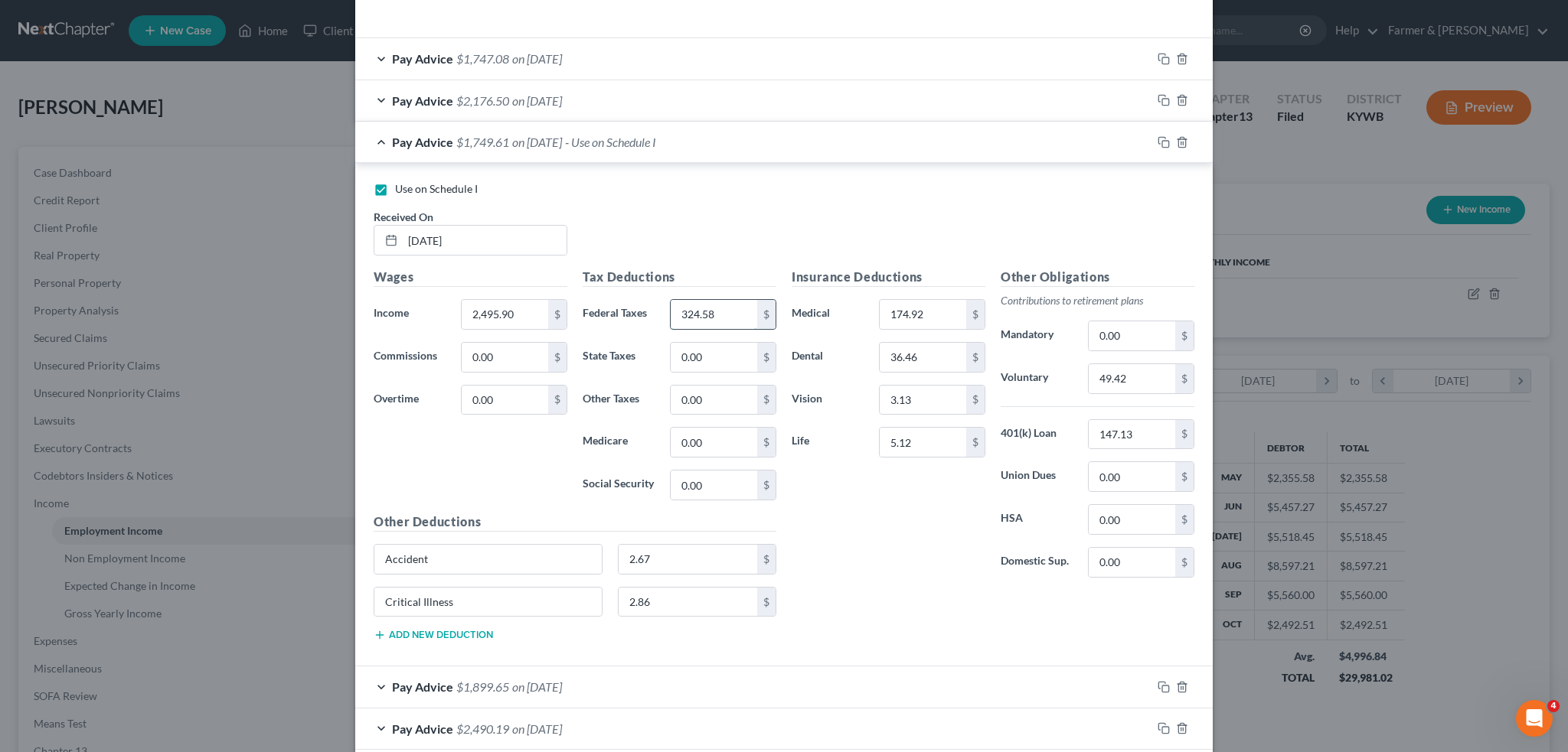
click at [721, 314] on input "324.58" at bounding box center [713, 314] width 86 height 29
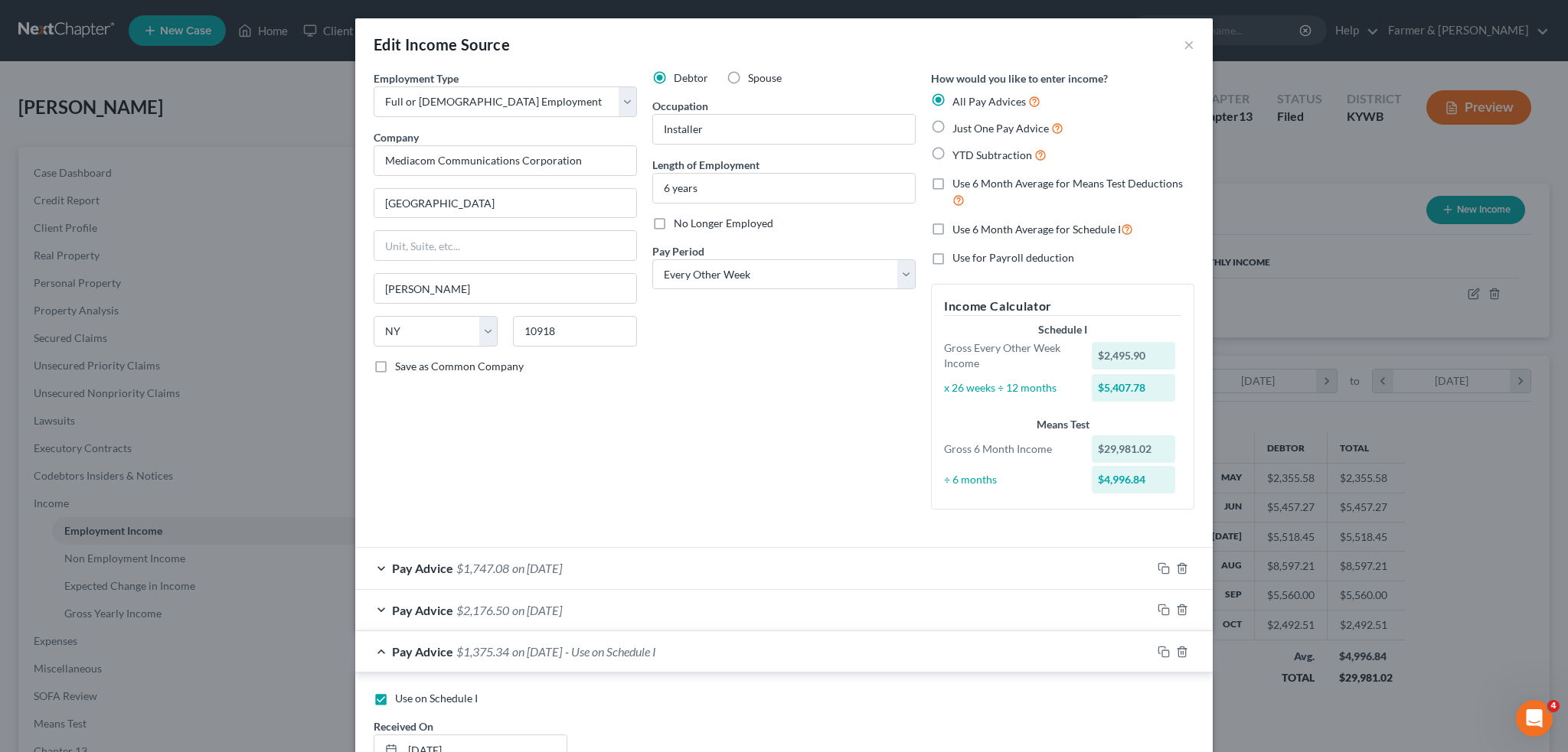
scroll to position [637, 0]
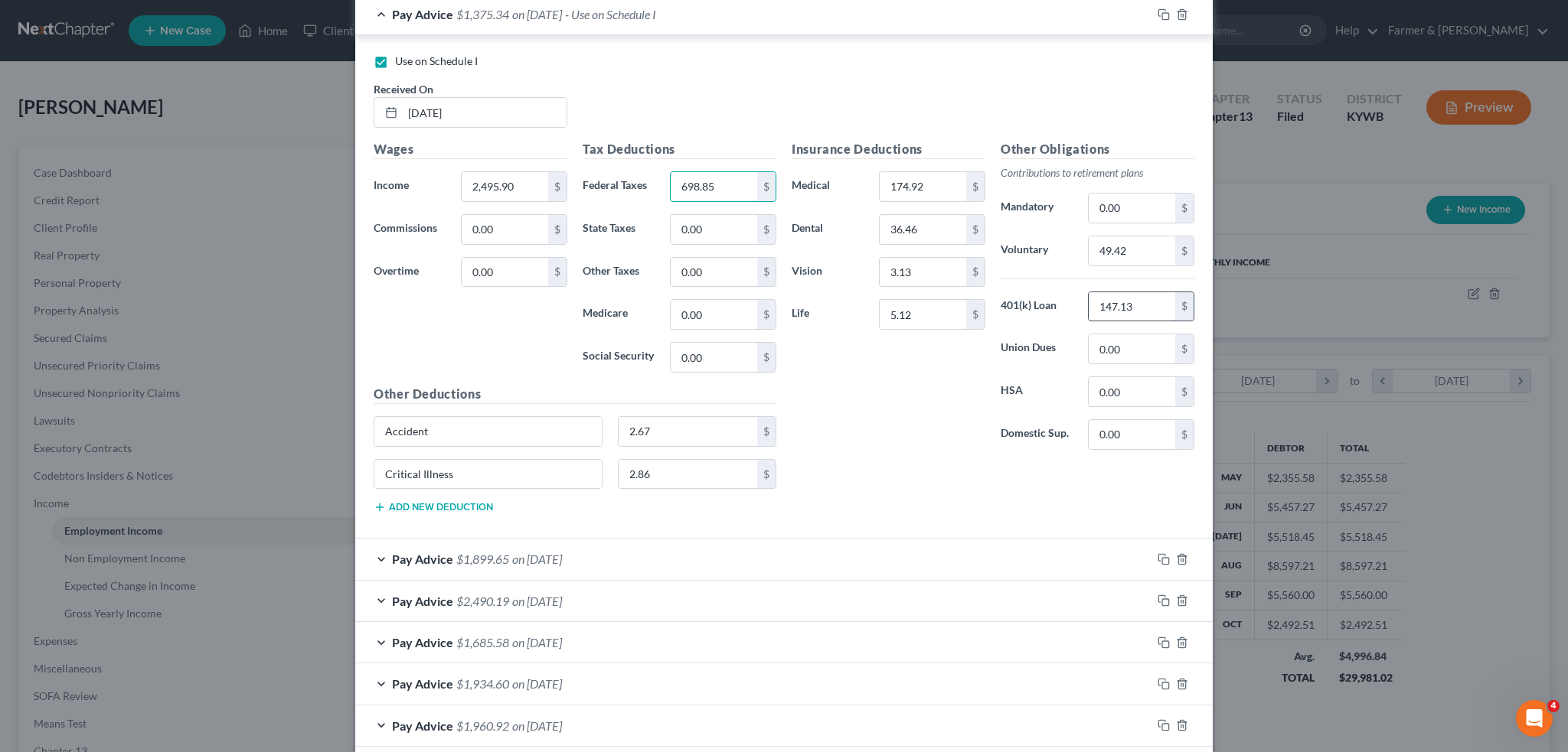
type input "698.85"
click at [1155, 305] on input "147.13" at bounding box center [1132, 306] width 86 height 29
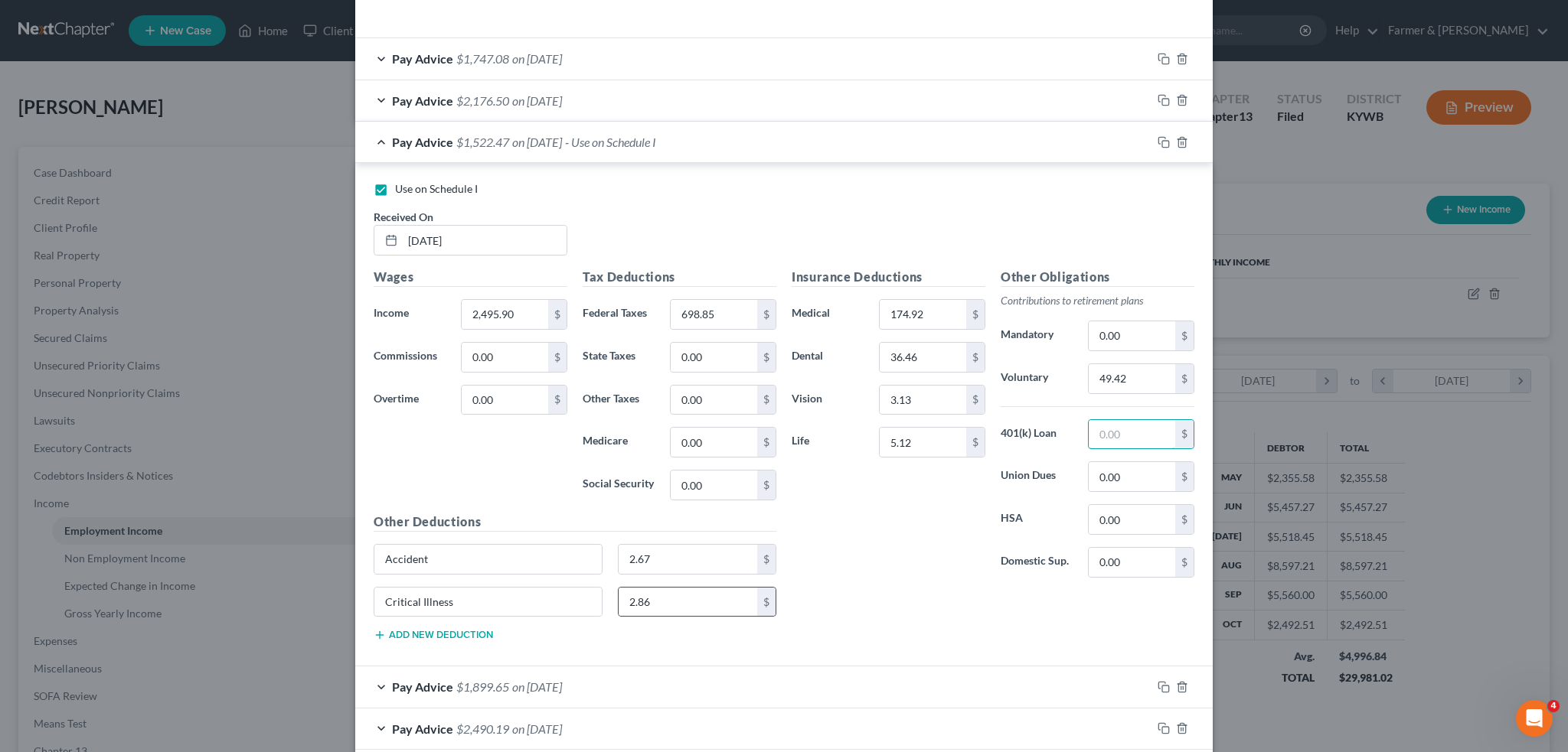
scroll to position [383, 0]
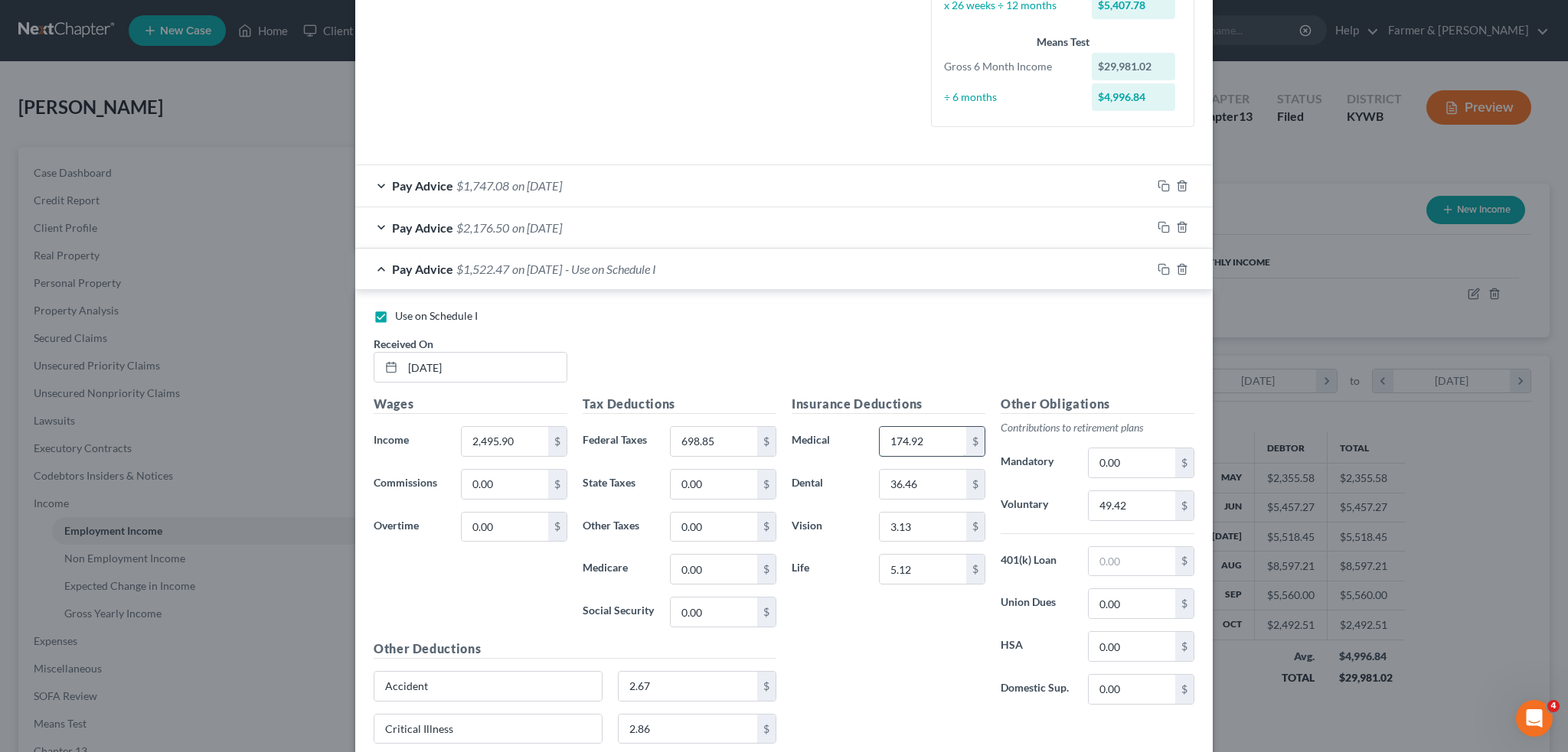
click at [941, 434] on input "174.92" at bounding box center [922, 441] width 86 height 29
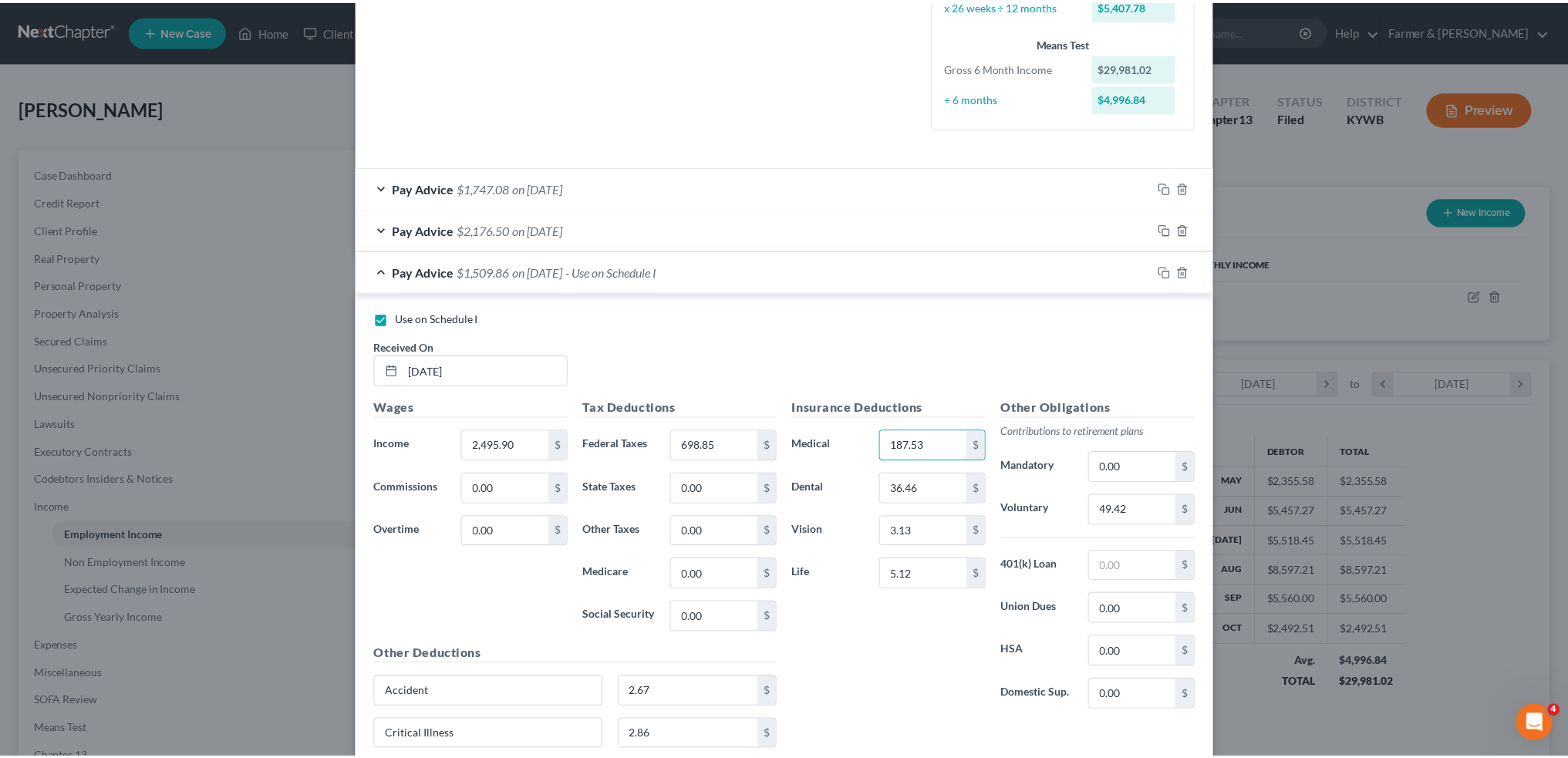
scroll to position [842, 0]
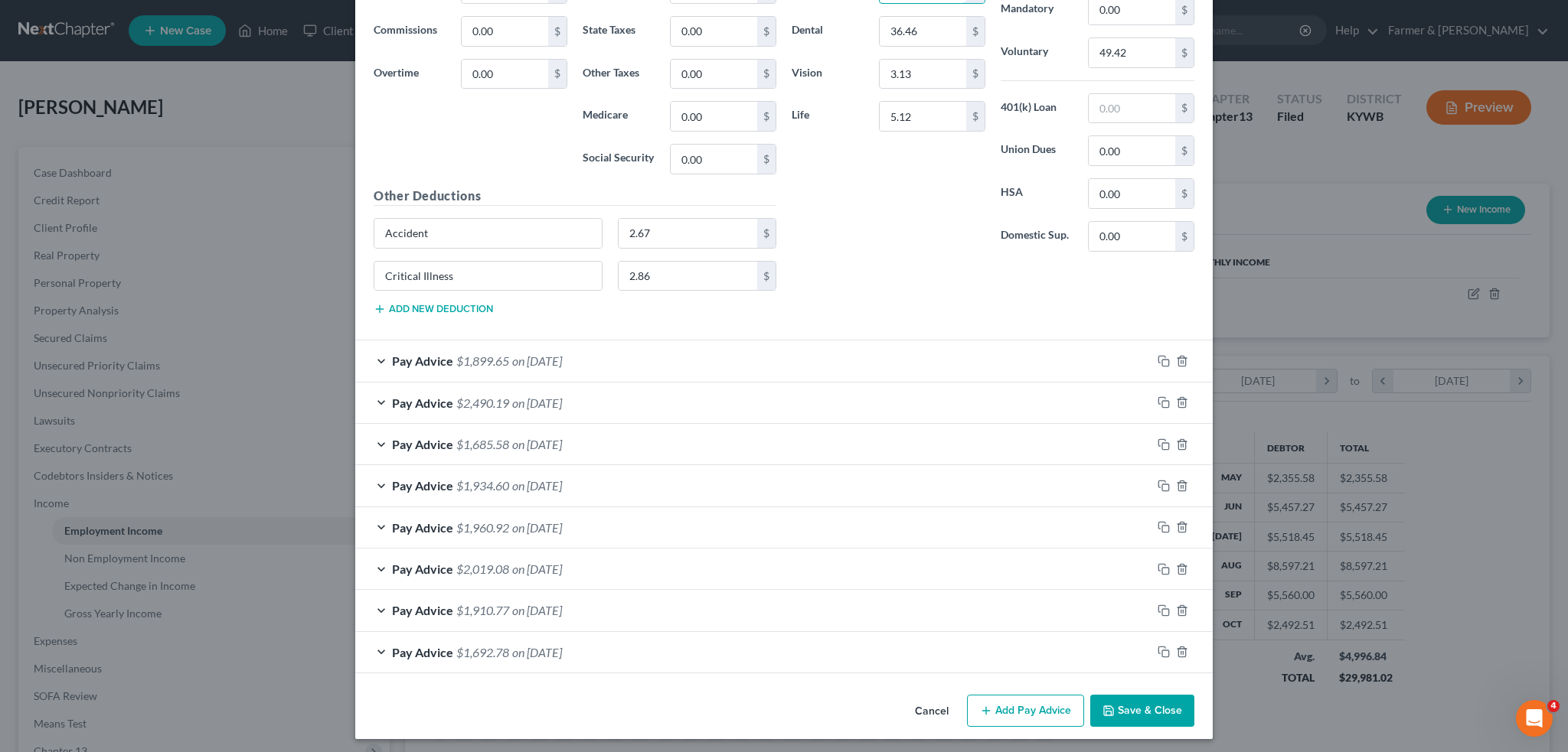
type input "187.53"
click at [1128, 708] on button "Save & Close" at bounding box center [1142, 711] width 104 height 32
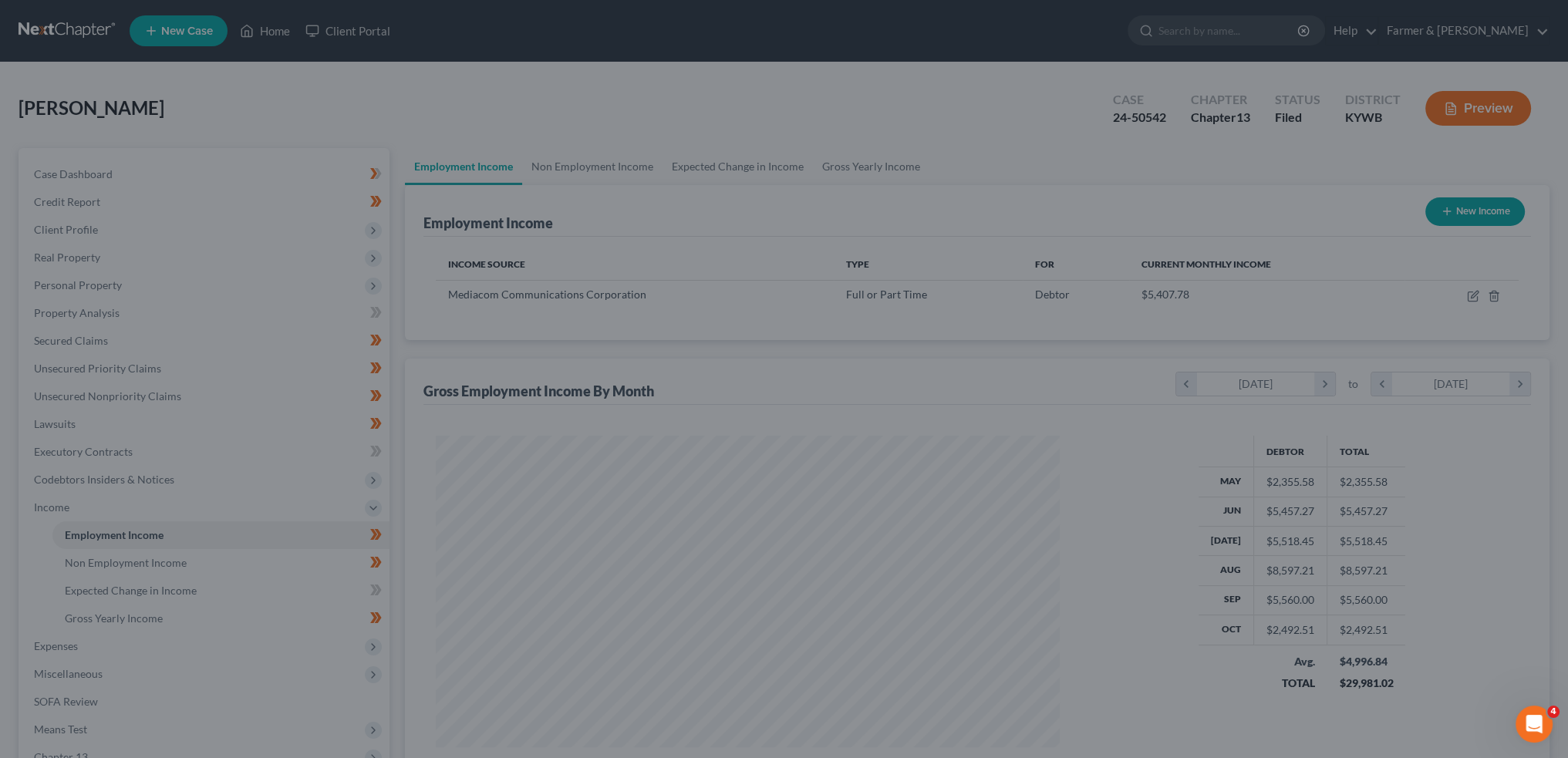
scroll to position [771282, 770660]
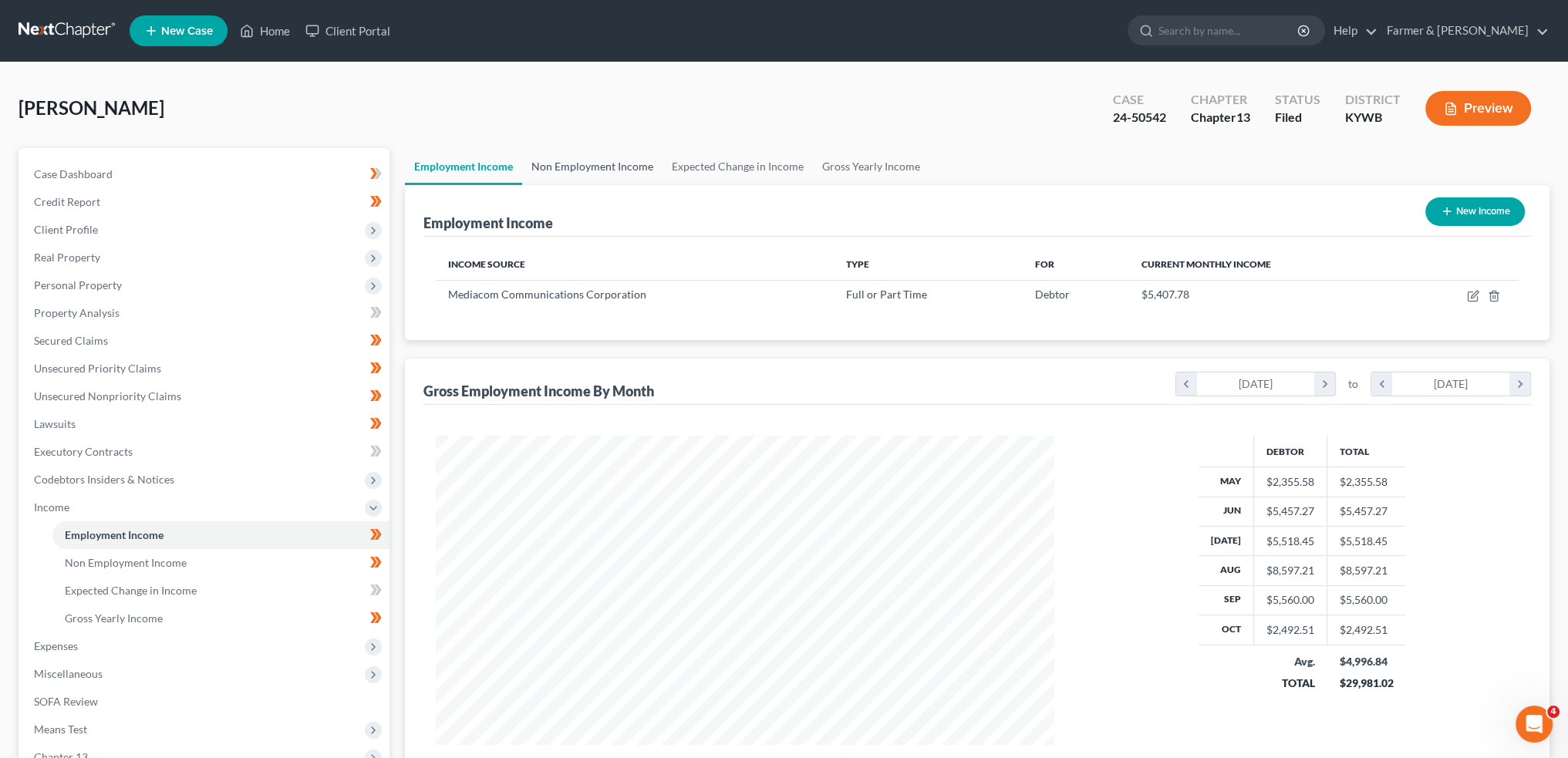
click at [615, 178] on link "Non Employment Income" at bounding box center [591, 166] width 140 height 37
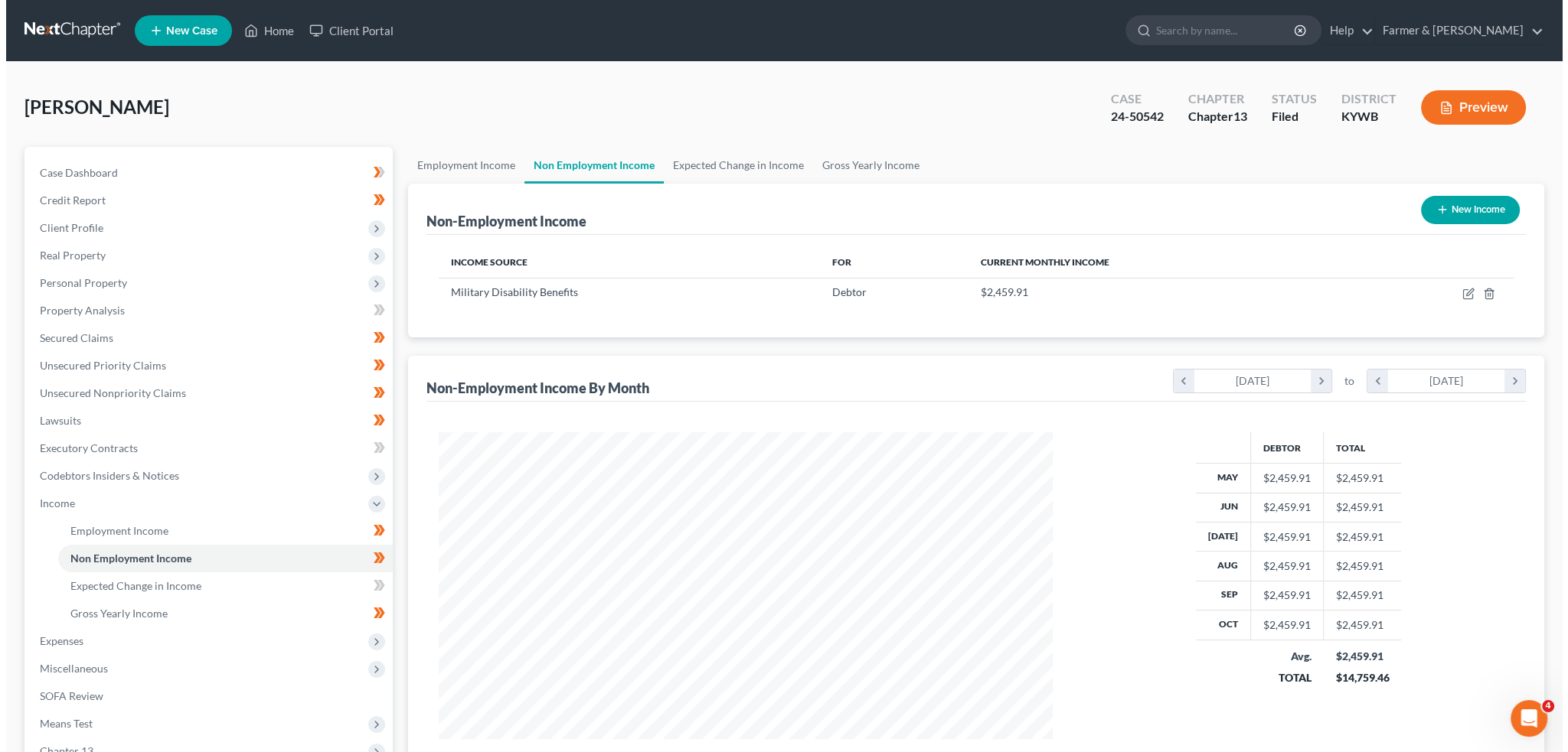
scroll to position [307, 644]
click at [1465, 294] on icon "button" at bounding box center [1462, 294] width 12 height 12
select select "12"
select select "0"
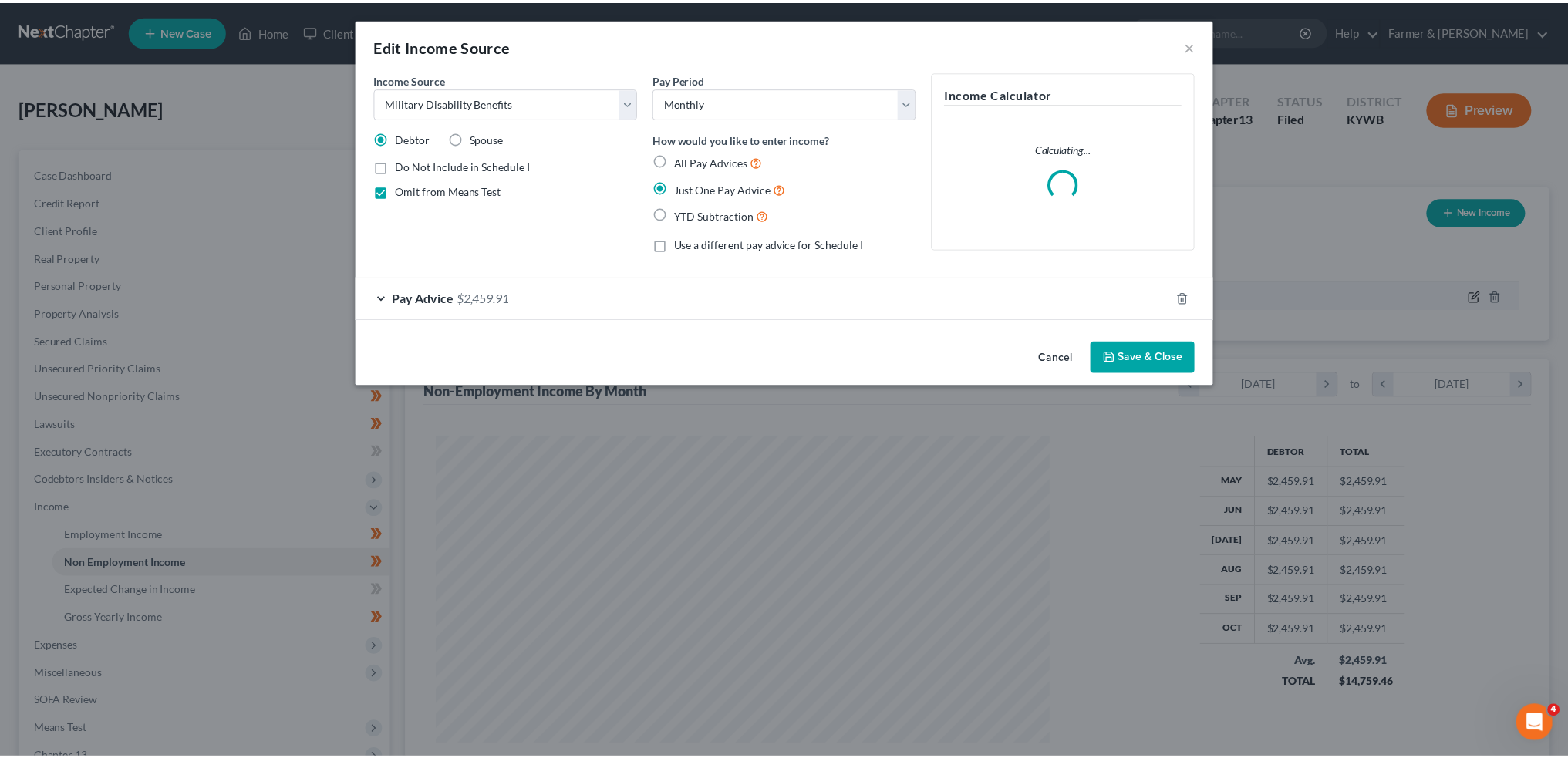
scroll to position [312, 655]
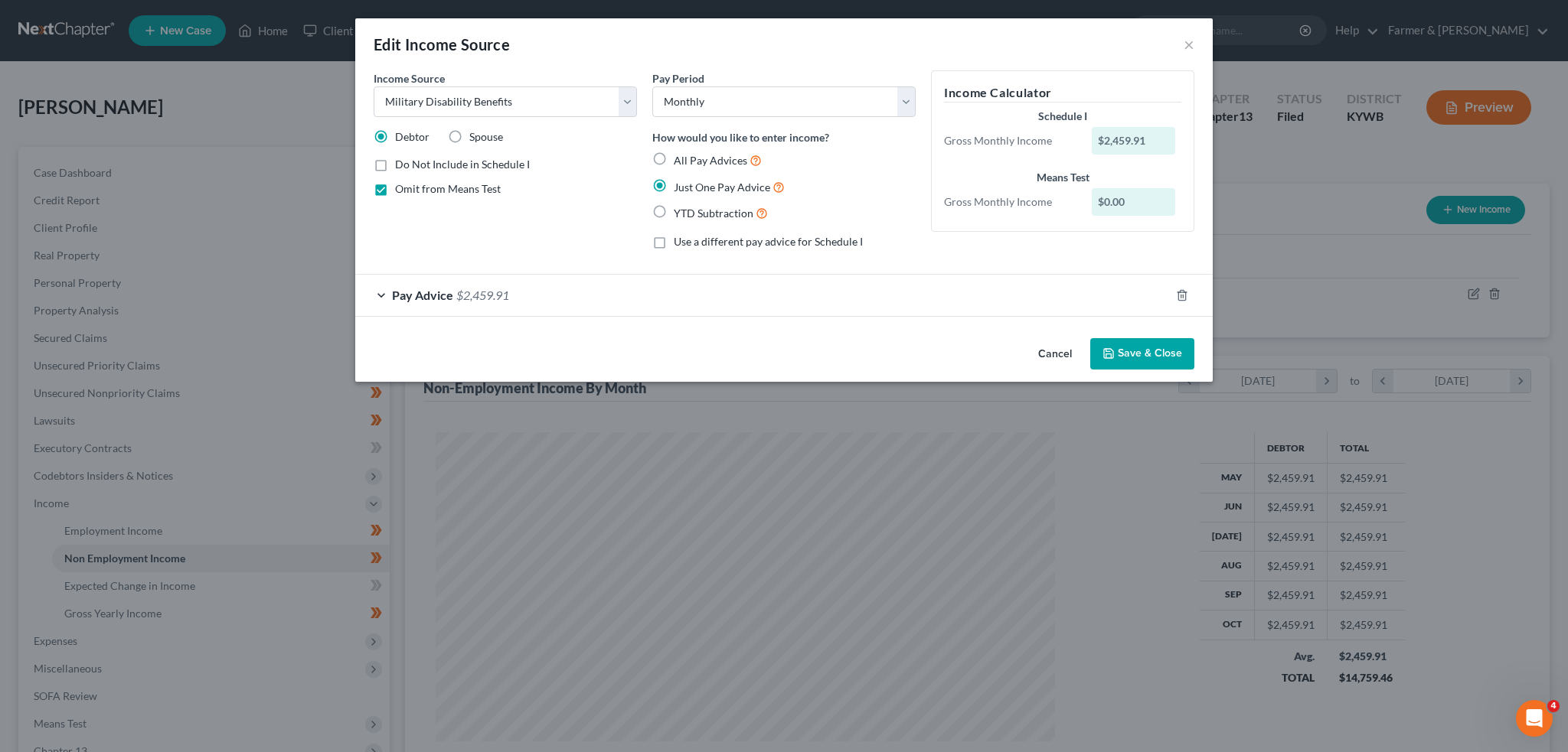
click at [1138, 355] on button "Save & Close" at bounding box center [1142, 355] width 104 height 32
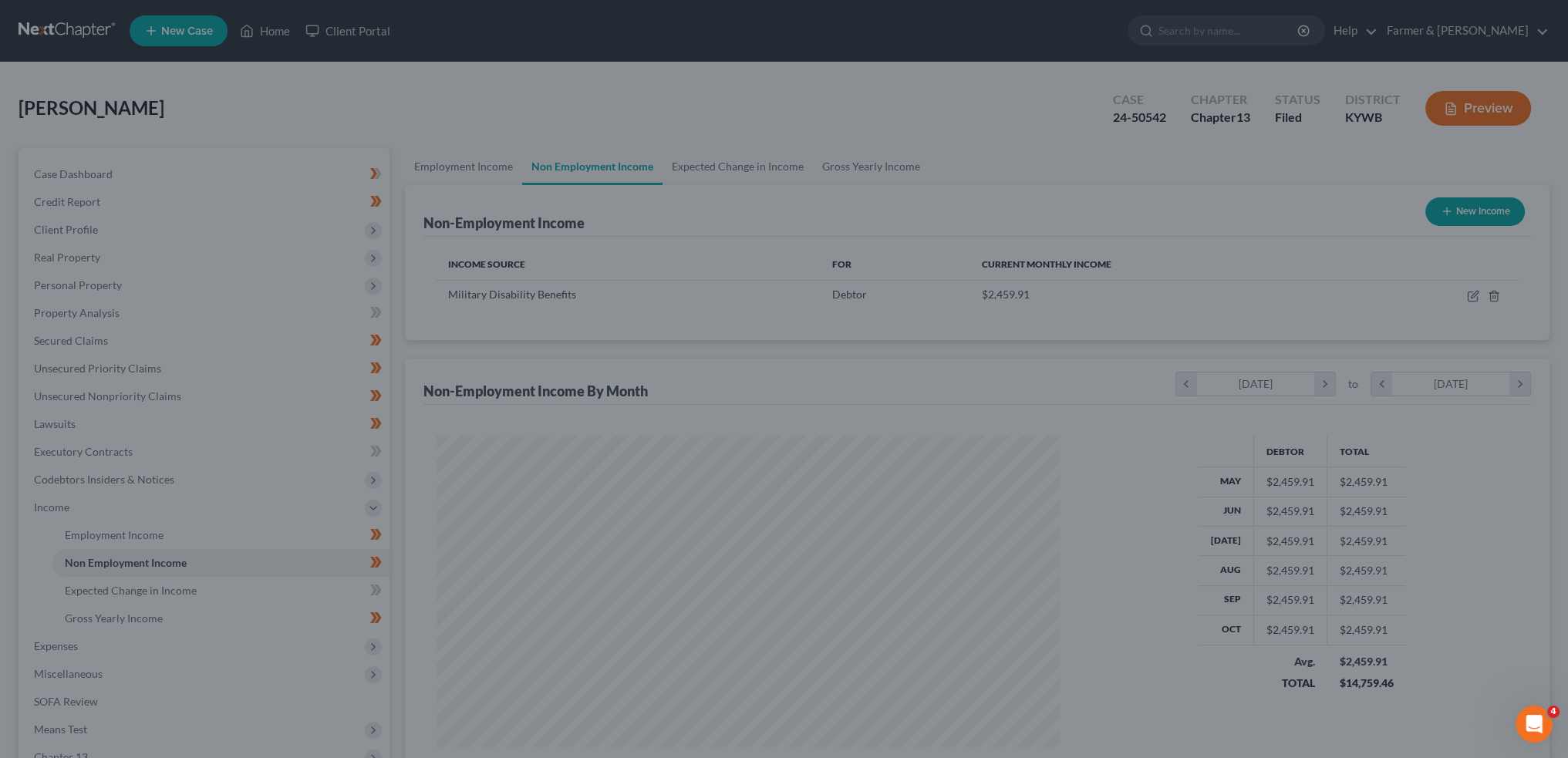
scroll to position [771282, 770660]
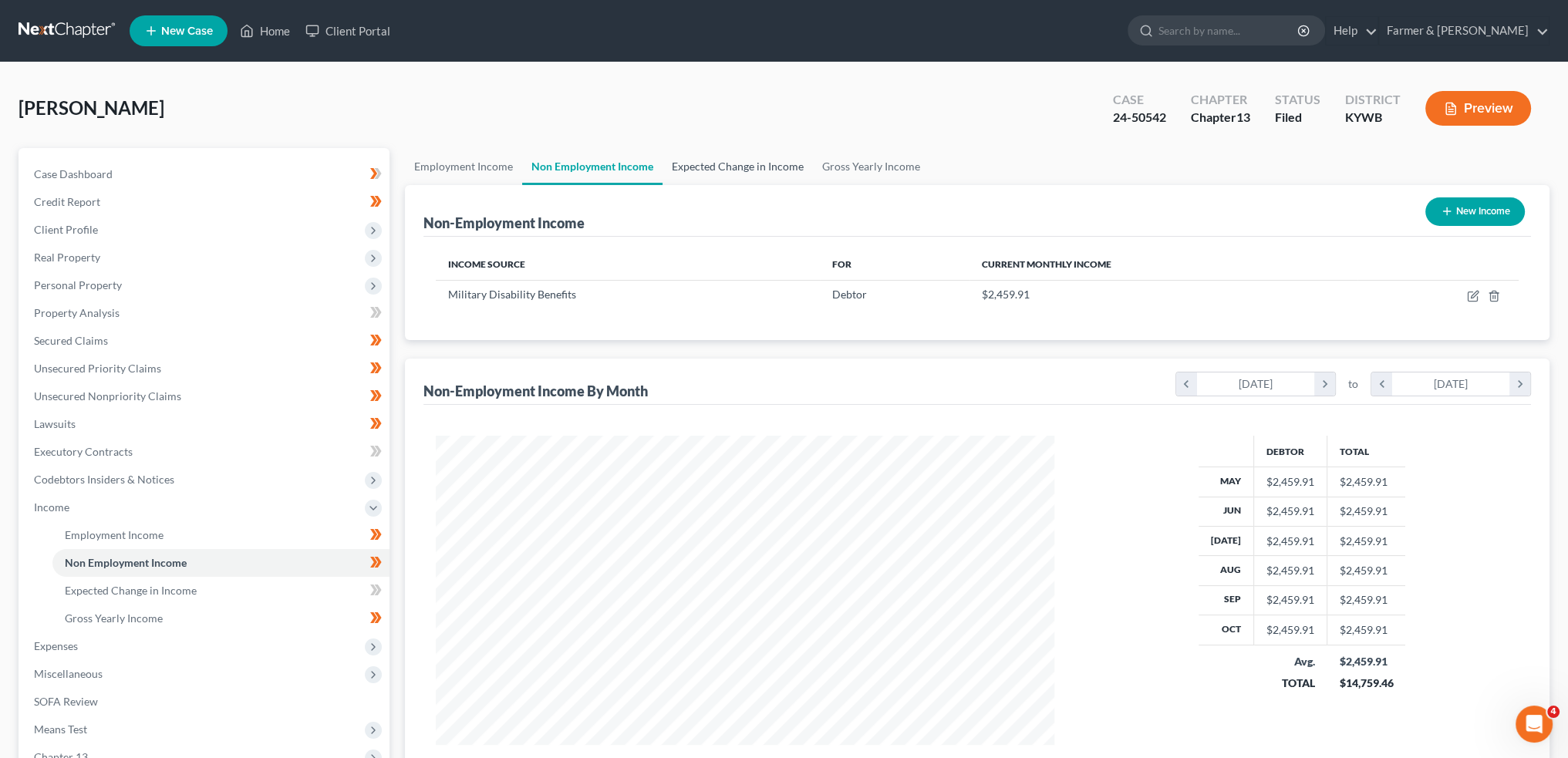
click at [724, 165] on link "Expected Change in Income" at bounding box center [737, 166] width 150 height 37
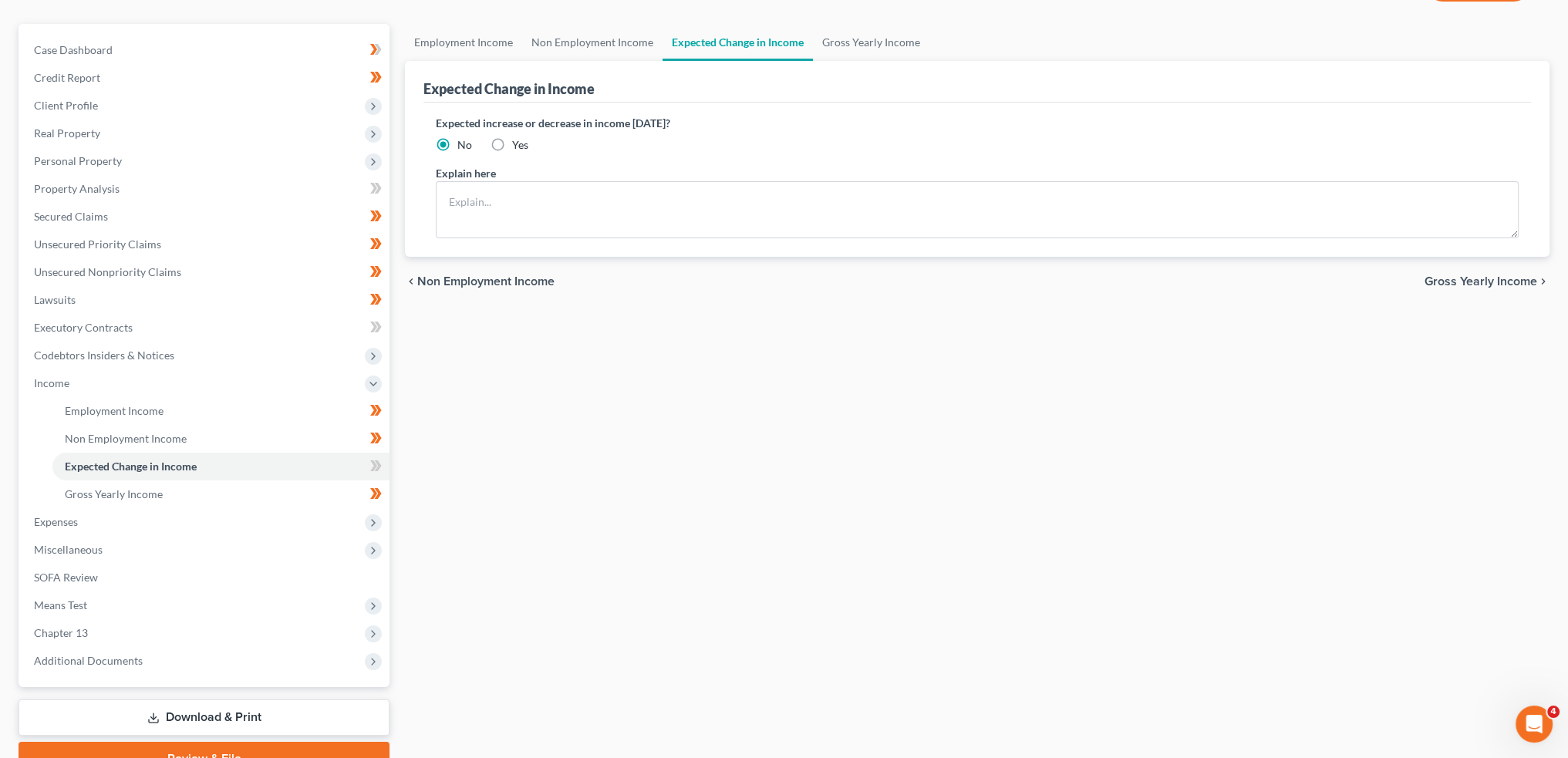
scroll to position [199, 0]
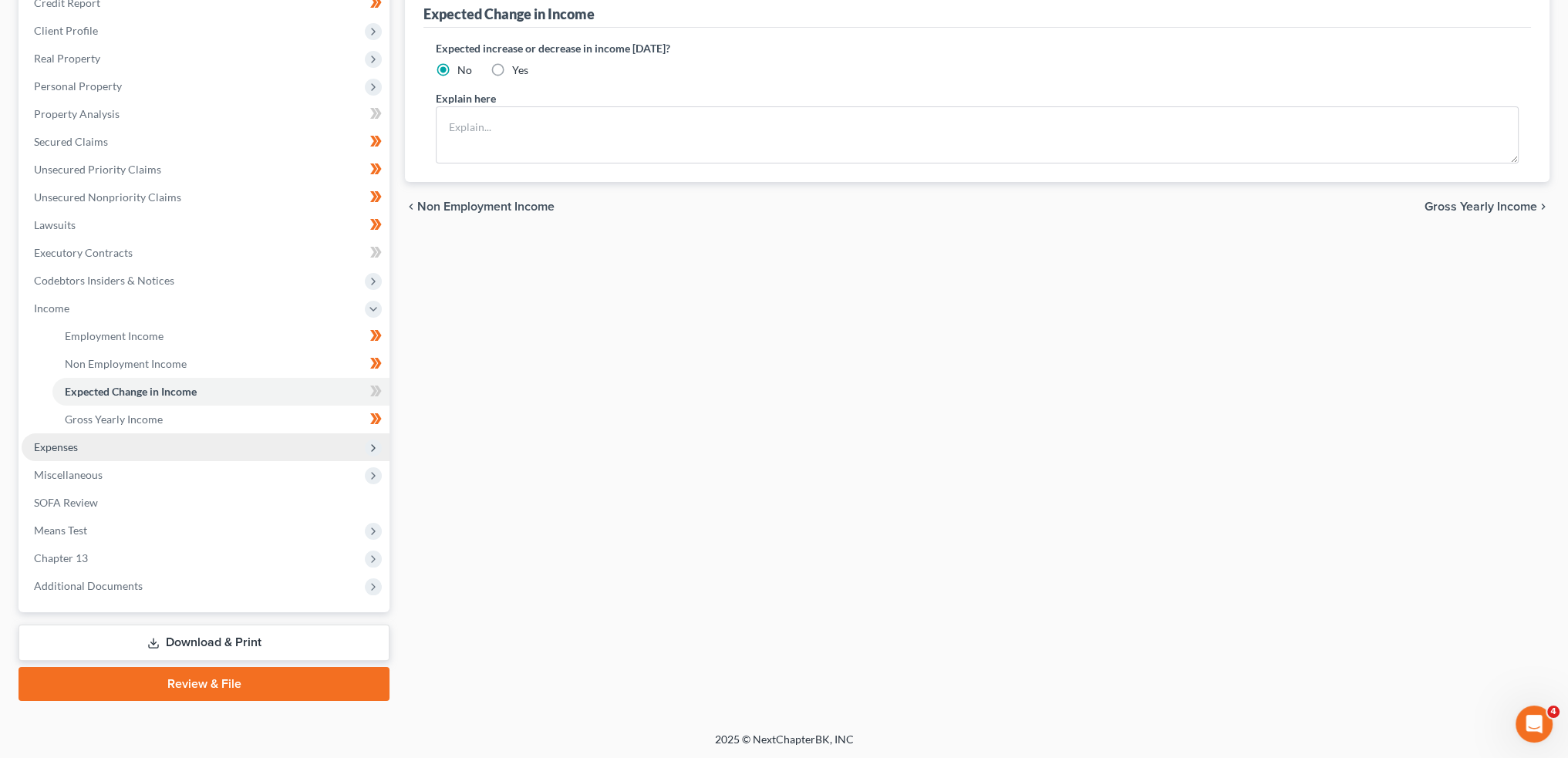
click at [124, 452] on span "Expenses" at bounding box center [205, 447] width 368 height 28
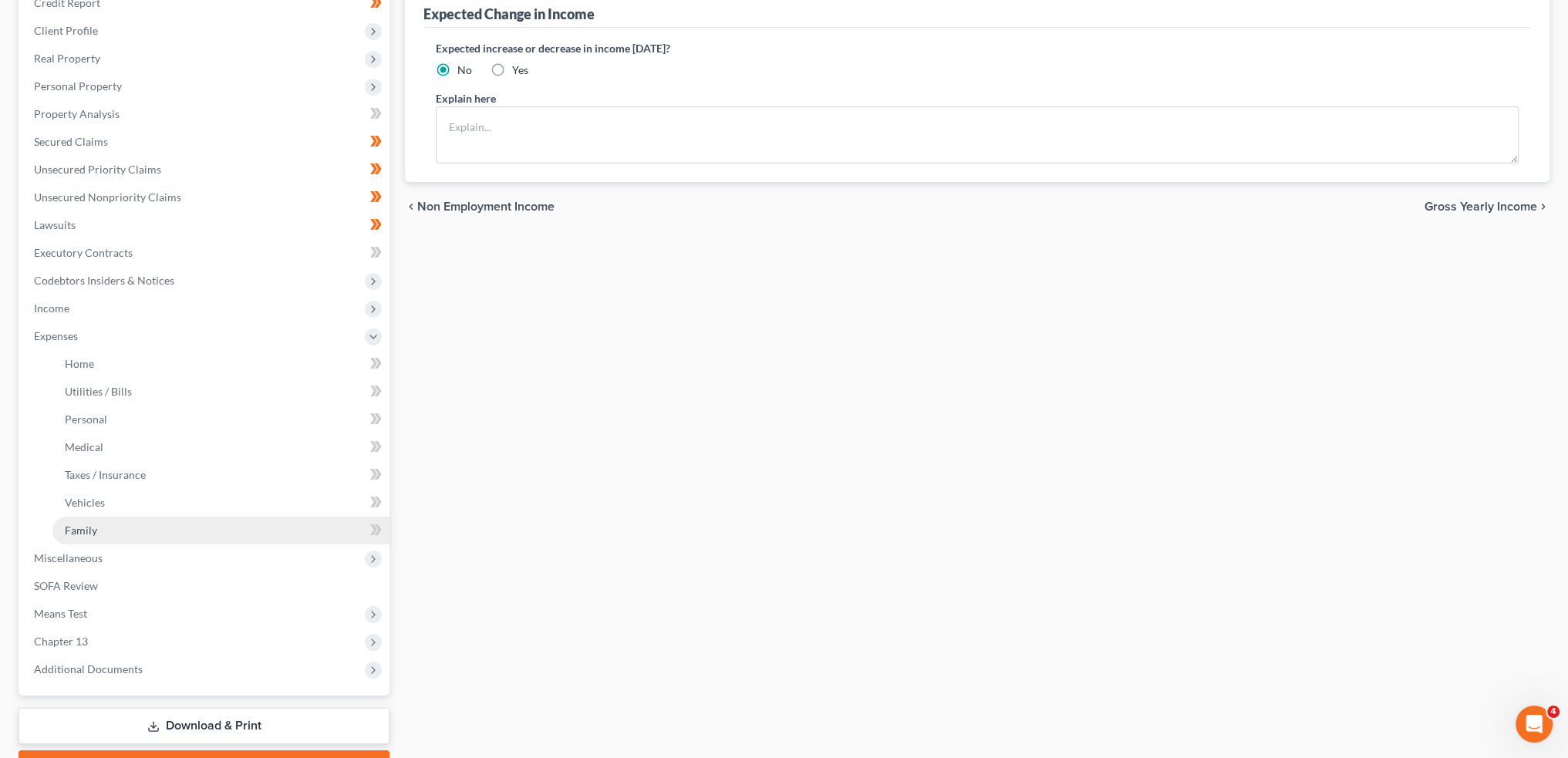
click at [104, 527] on link "Family" at bounding box center [221, 531] width 337 height 28
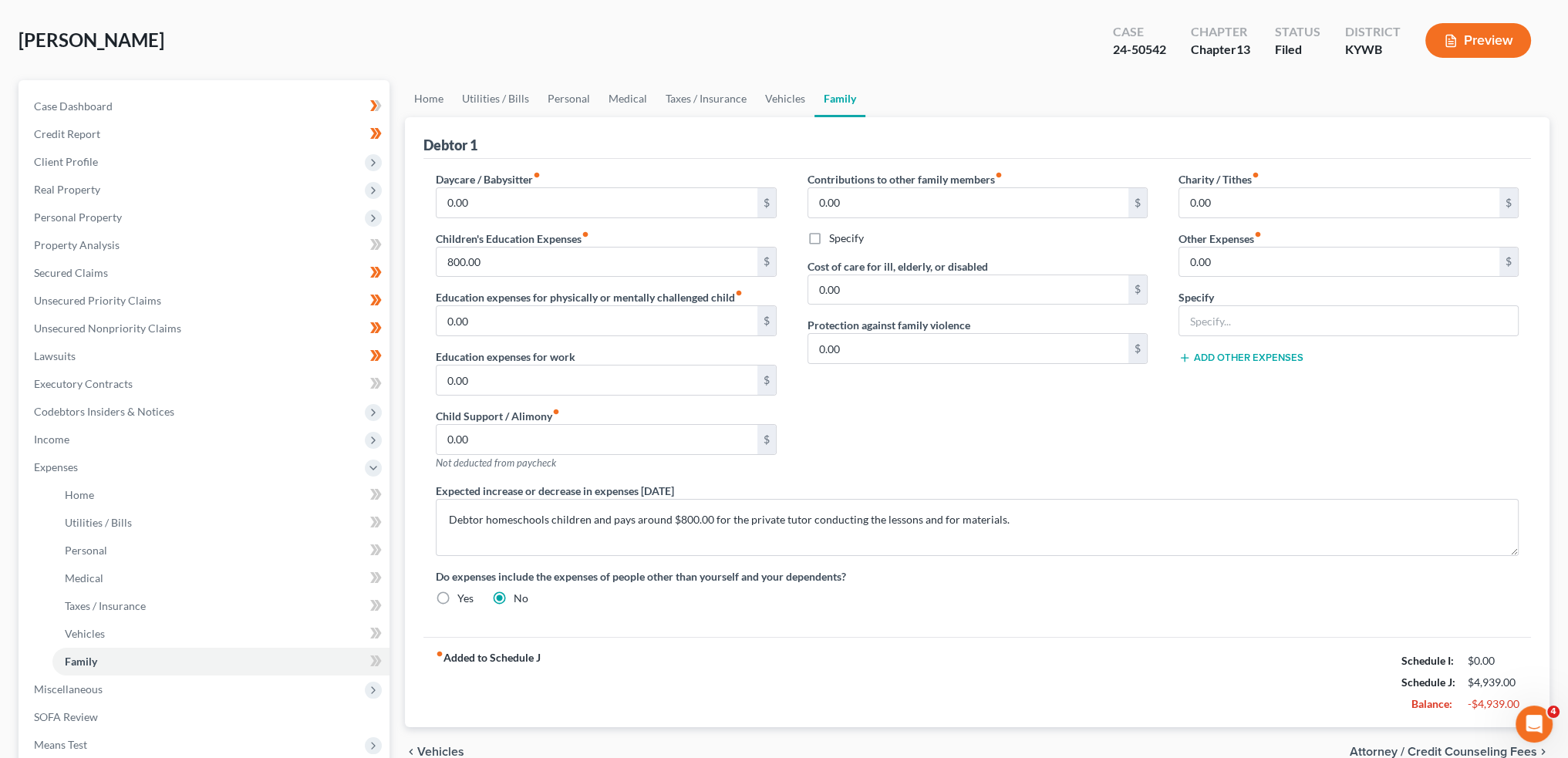
scroll to position [257, 0]
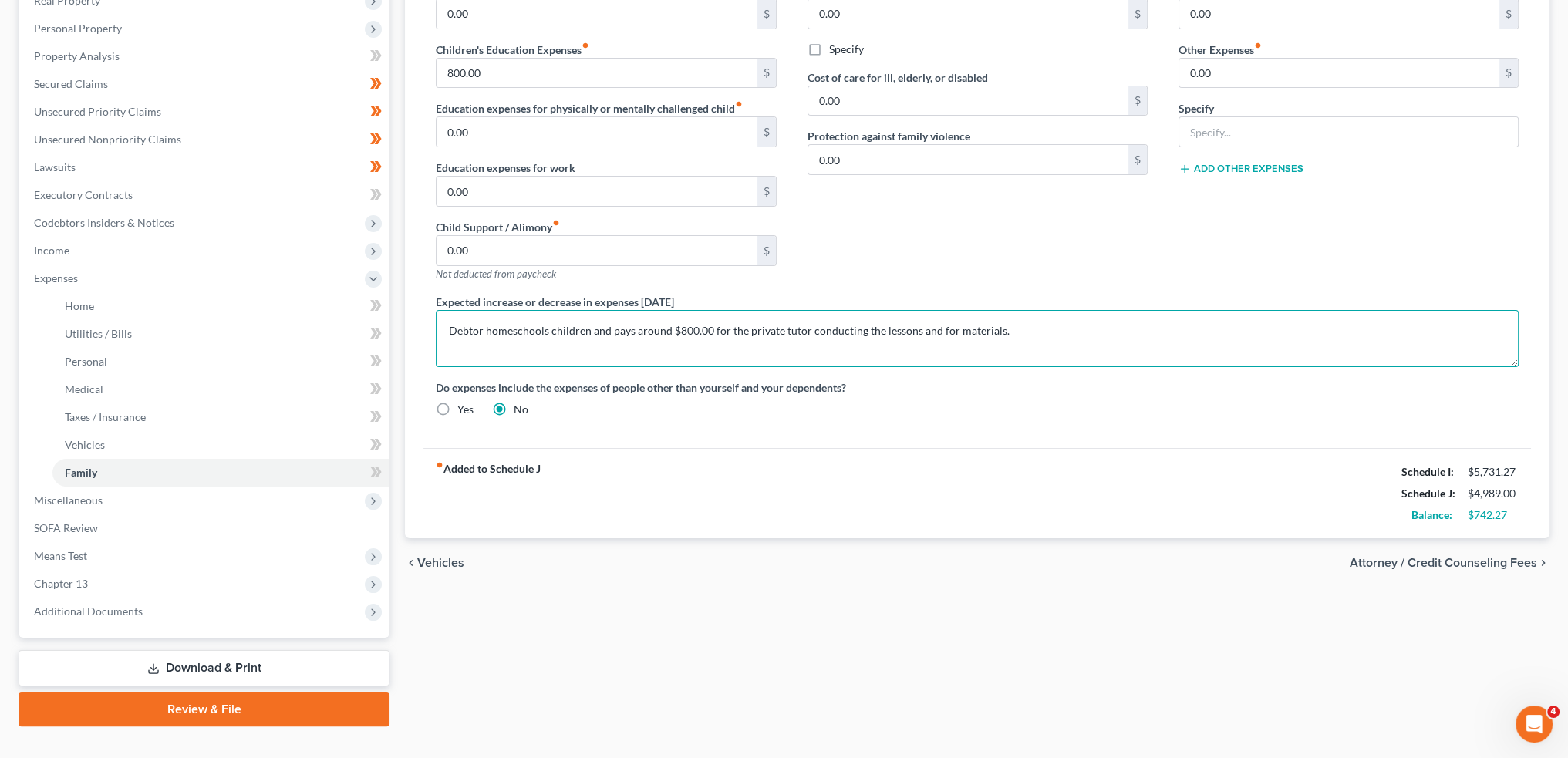
click at [1034, 330] on textarea "Debtor homeschools children and pays around $800.00 for the private tutor condu…" at bounding box center [977, 339] width 1083 height 57
click at [446, 320] on textarea "Debtor homeschools children and pays around $800.00 for the private tutor condu…" at bounding box center [977, 339] width 1083 height 57
drag, startPoint x: 710, startPoint y: 342, endPoint x: 1178, endPoint y: 339, distance: 468.0
click at [1178, 339] on textarea "Approximately 43% of the Debtor's household income stems from military disabili…" at bounding box center [977, 339] width 1083 height 57
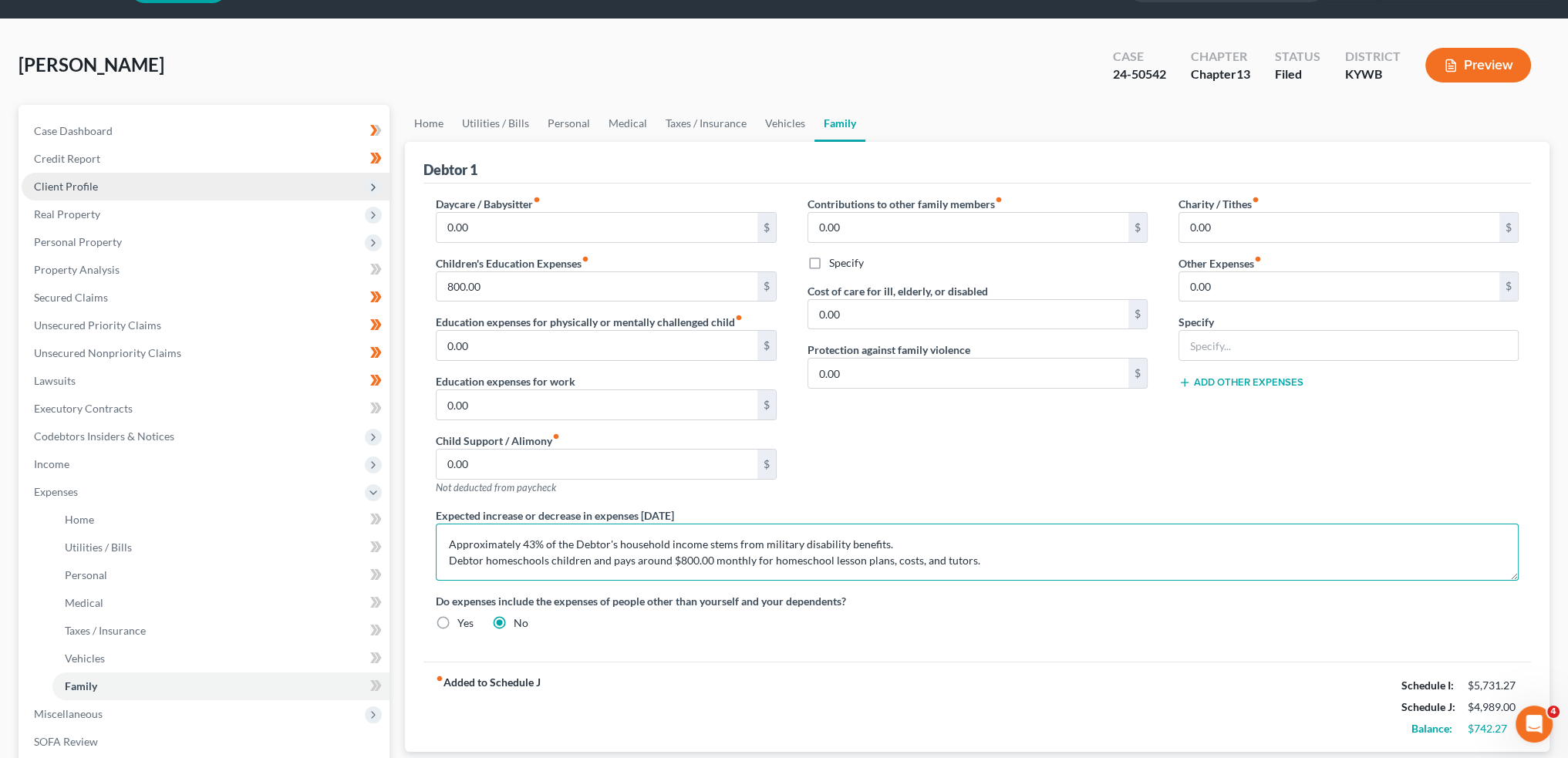
scroll to position [0, 0]
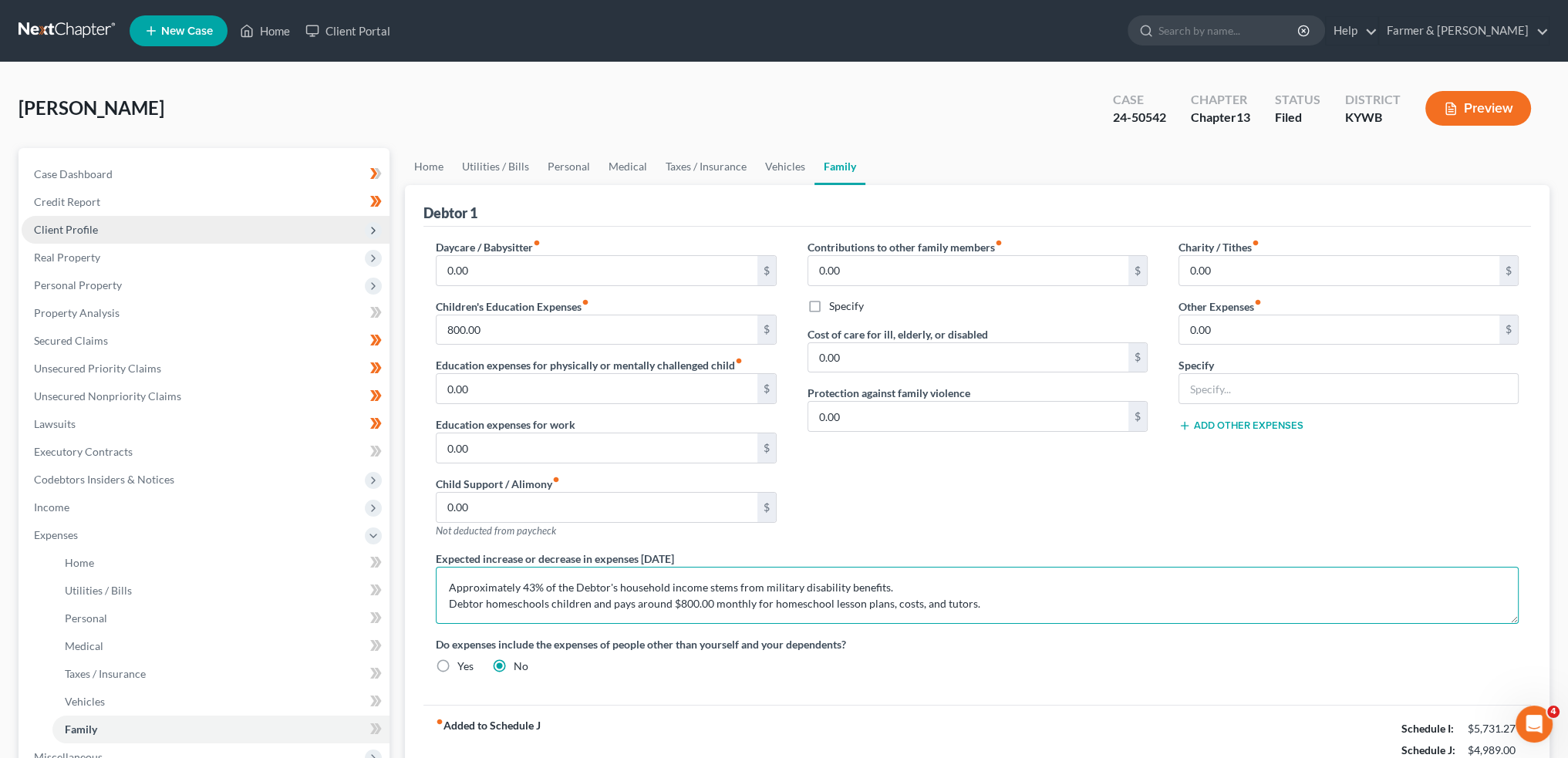
type textarea "Approximately 43% of the Debtor's household income stems from military disabili…"
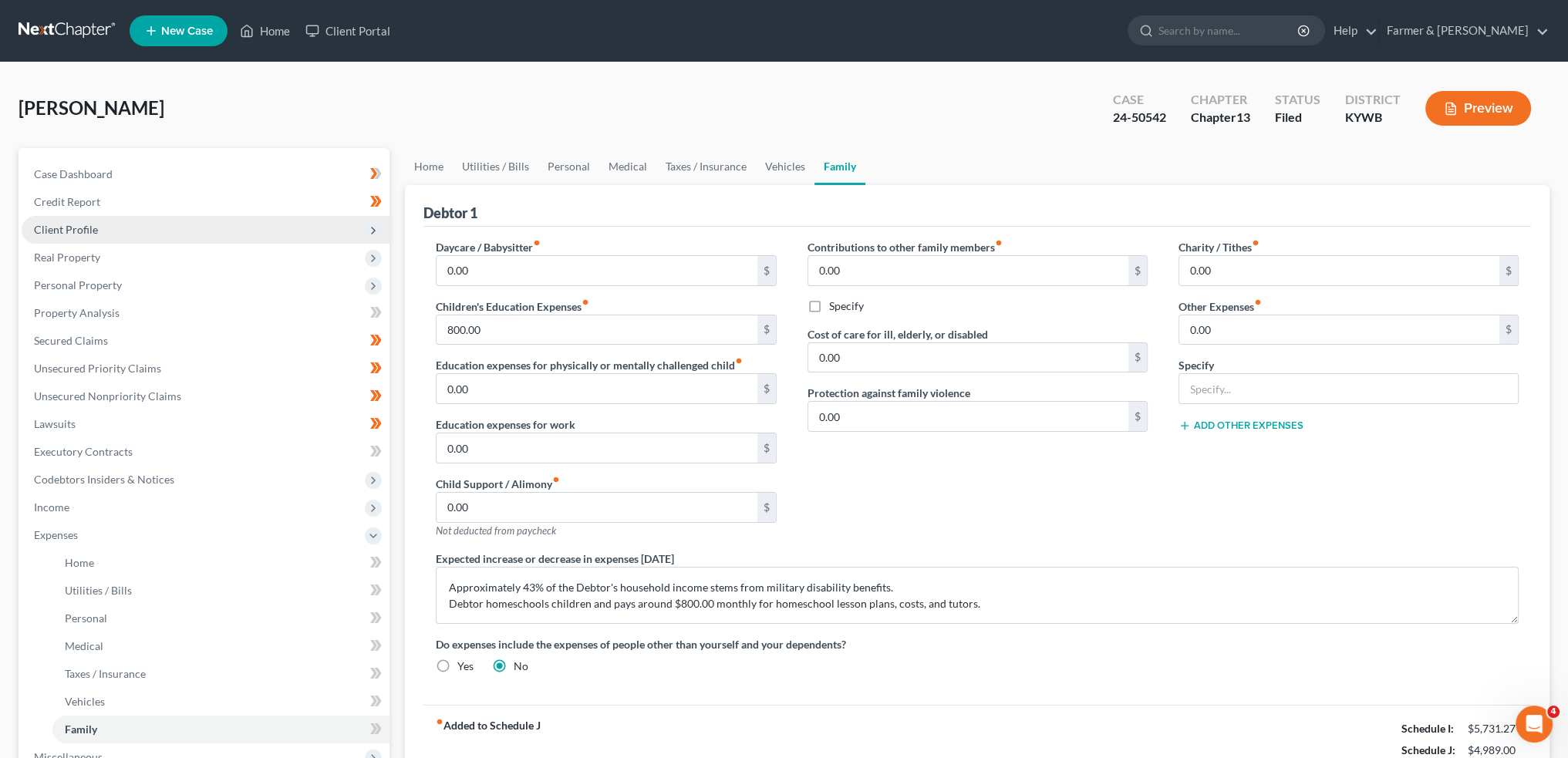
click at [108, 228] on span "Client Profile" at bounding box center [205, 229] width 368 height 28
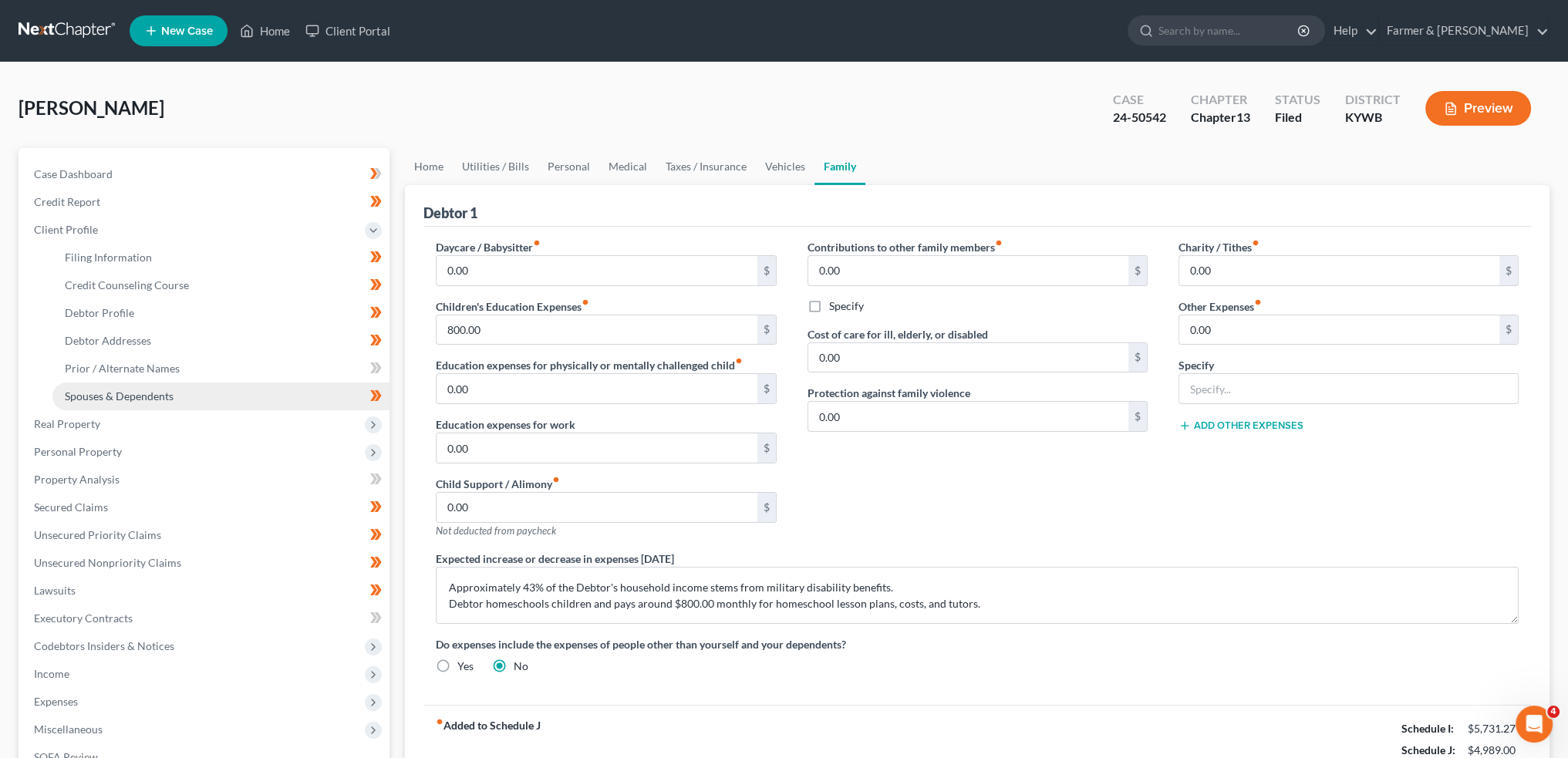
click at [130, 394] on span "Spouses & Dependents" at bounding box center [119, 397] width 109 height 13
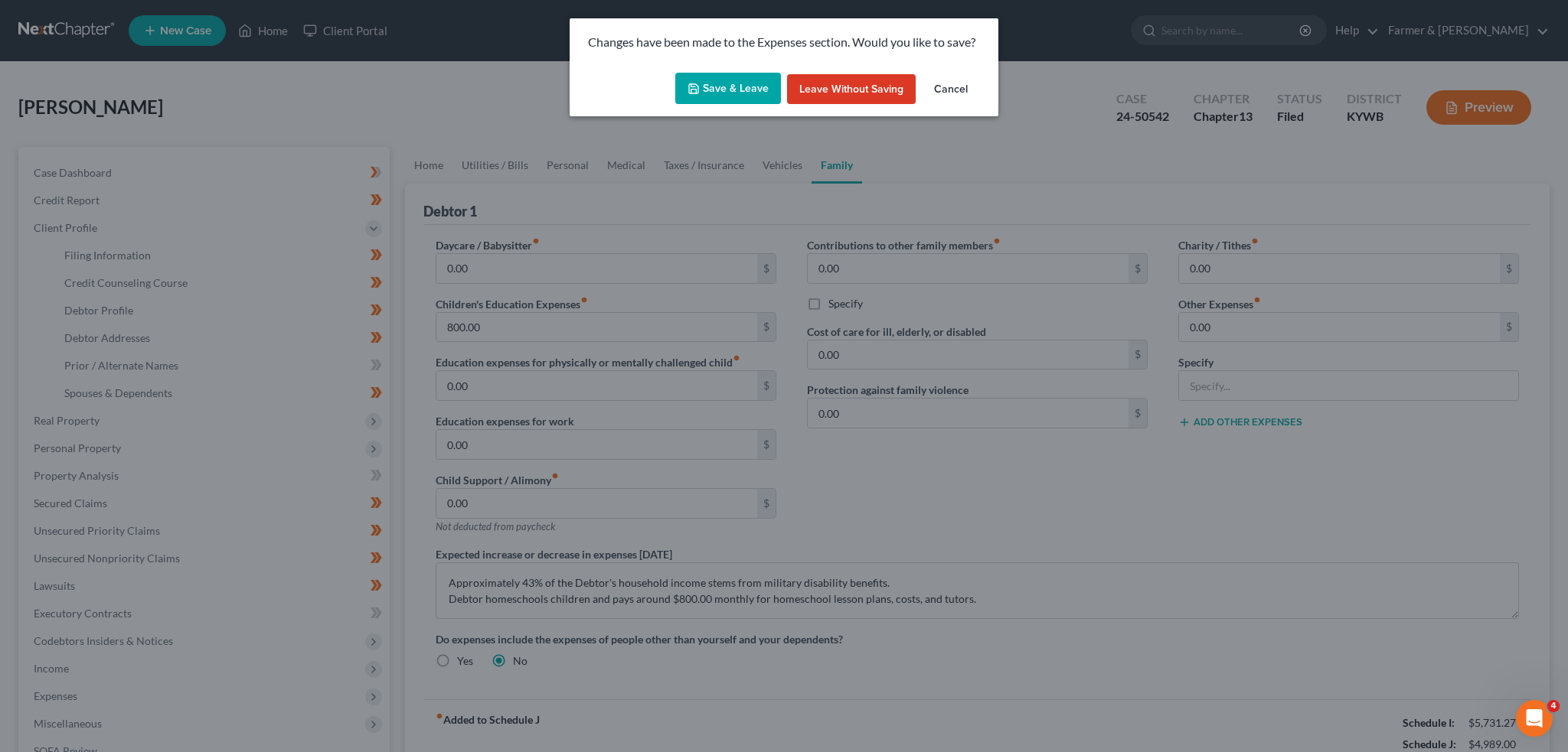
click at [732, 90] on button "Save & Leave" at bounding box center [728, 89] width 105 height 32
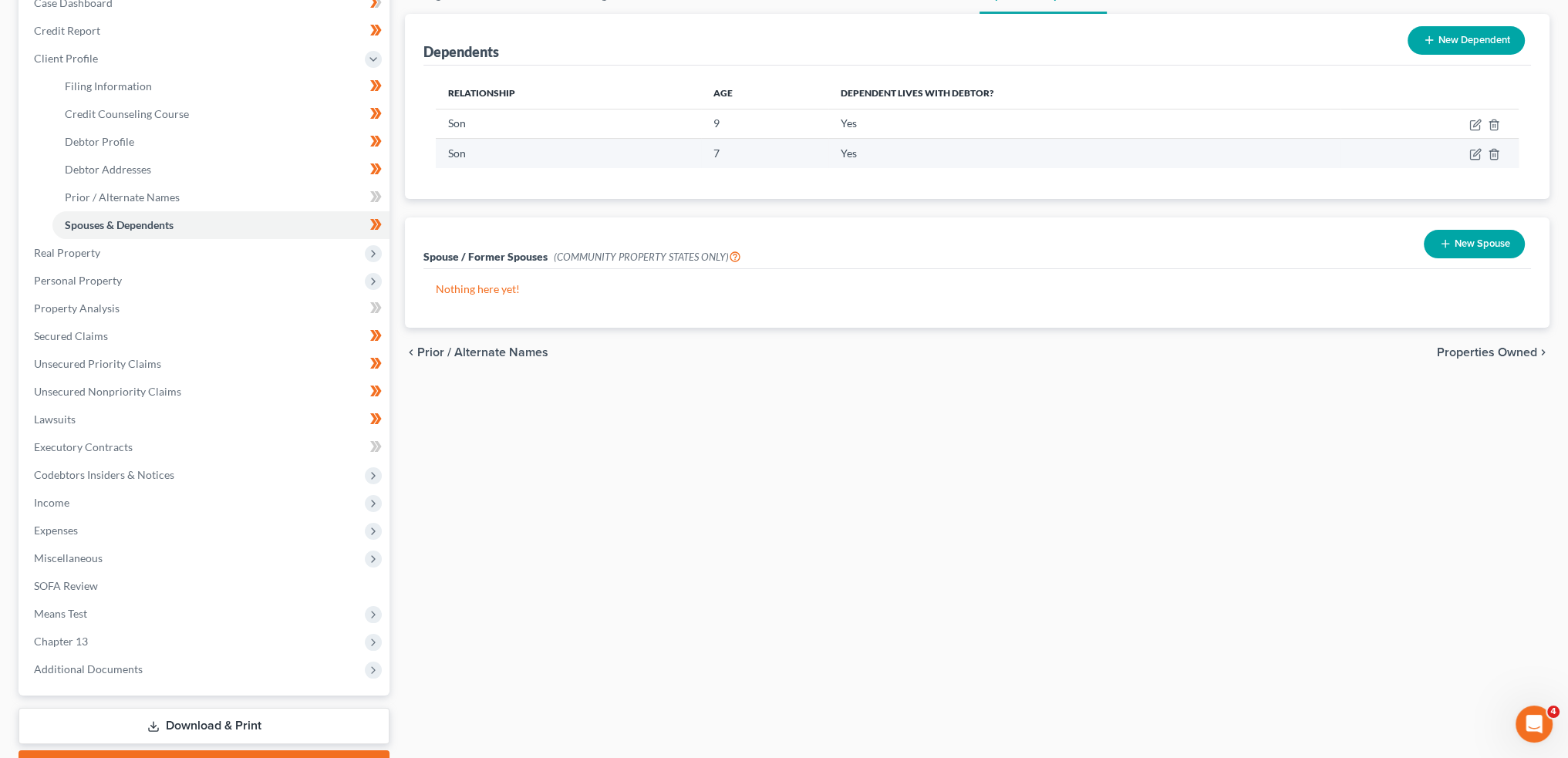
scroll to position [126, 0]
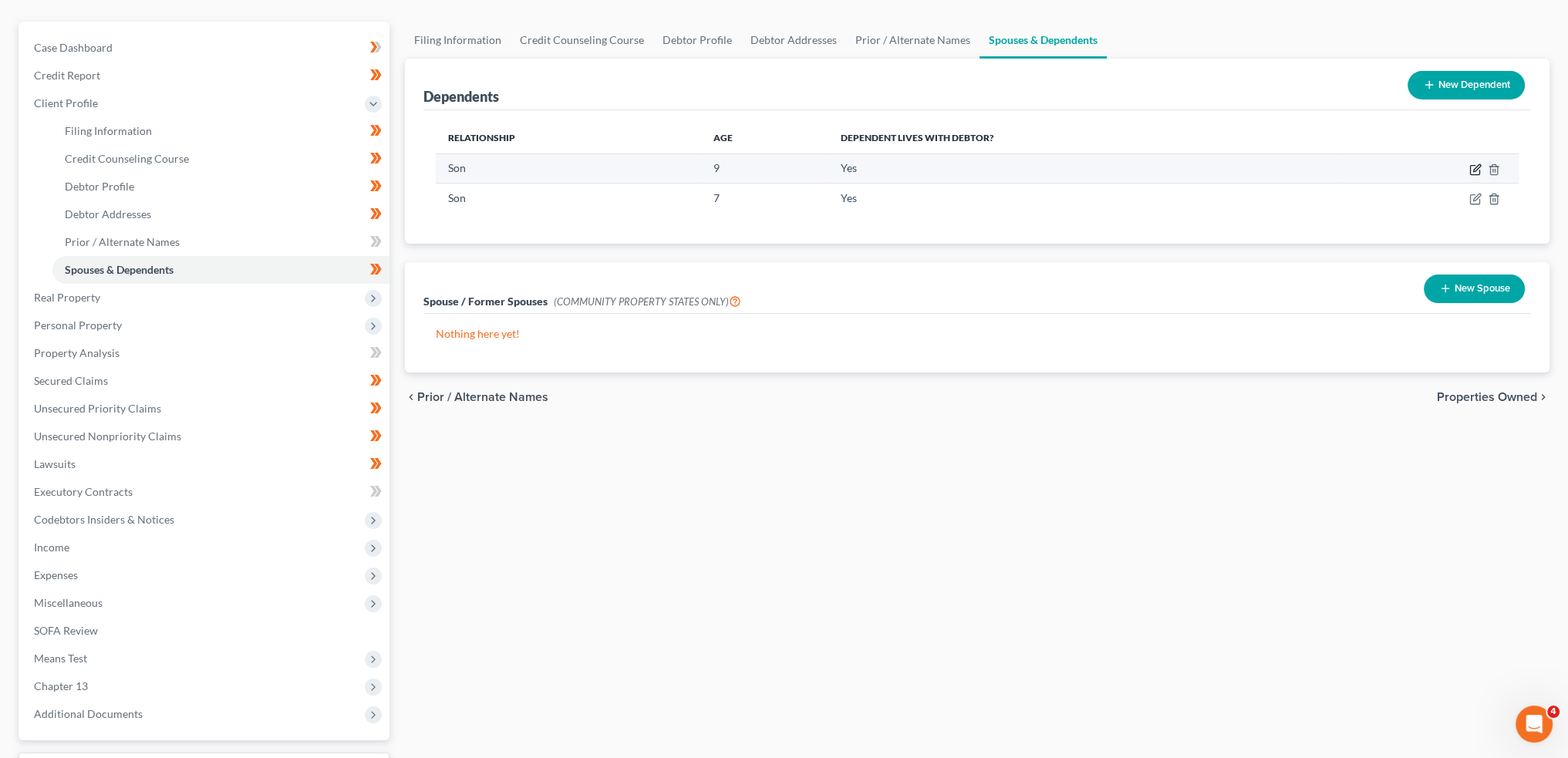
click at [1472, 166] on icon "button" at bounding box center [1475, 171] width 10 height 10
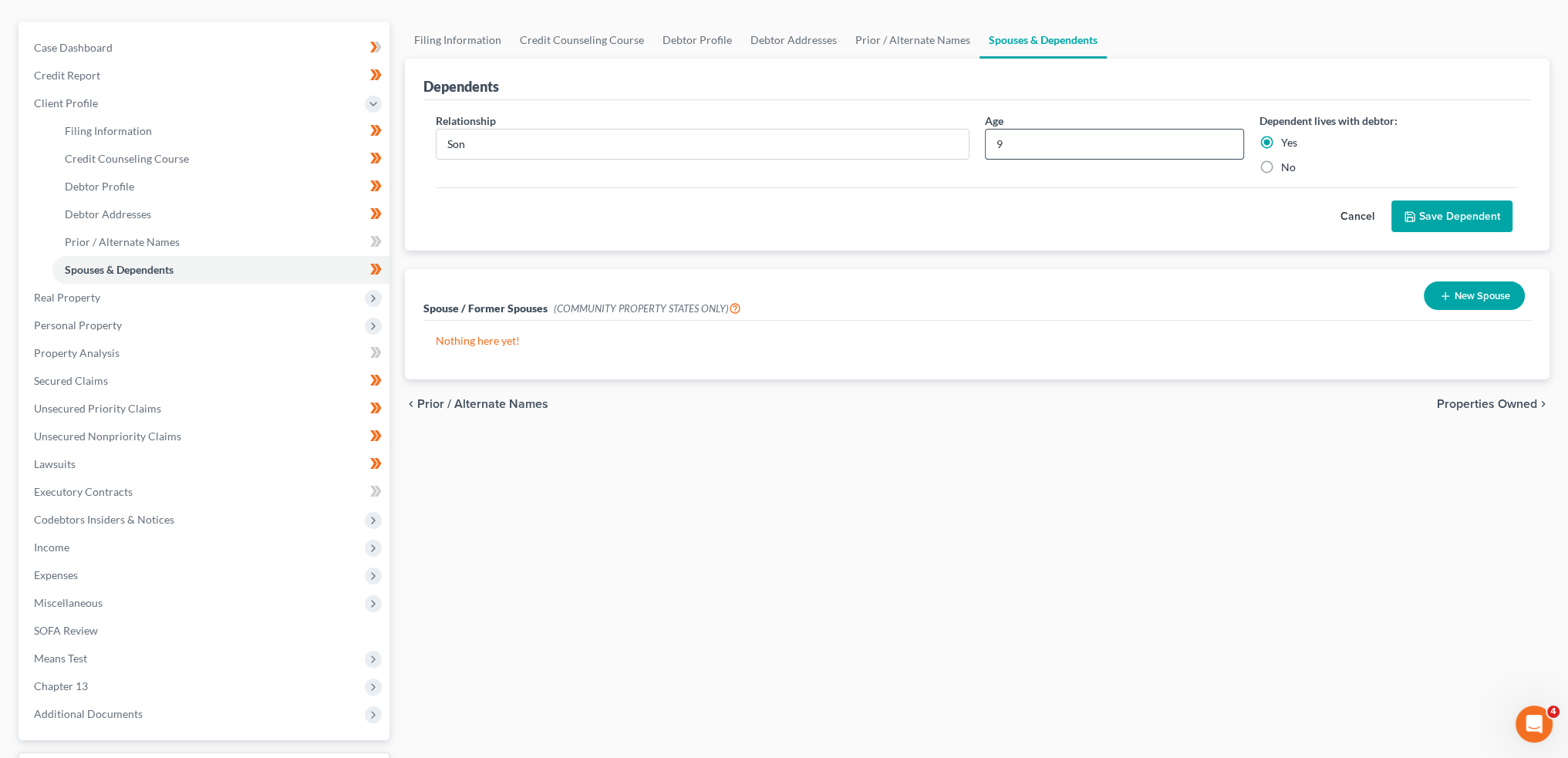
click at [1049, 138] on input "9" at bounding box center [1115, 144] width 258 height 30
type input "10"
click at [1433, 209] on button "Save Dependent" at bounding box center [1451, 217] width 121 height 32
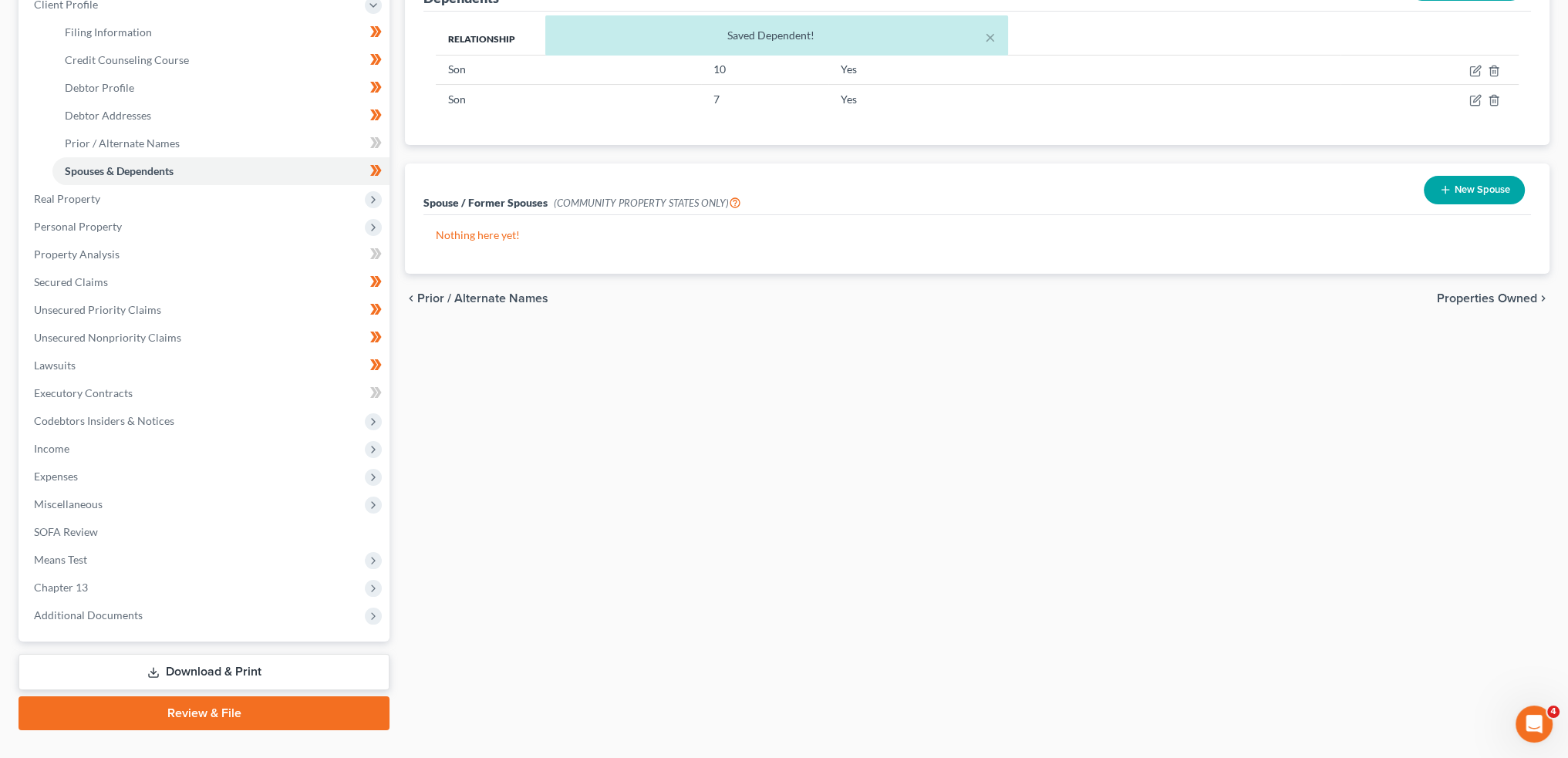
scroll to position [254, 0]
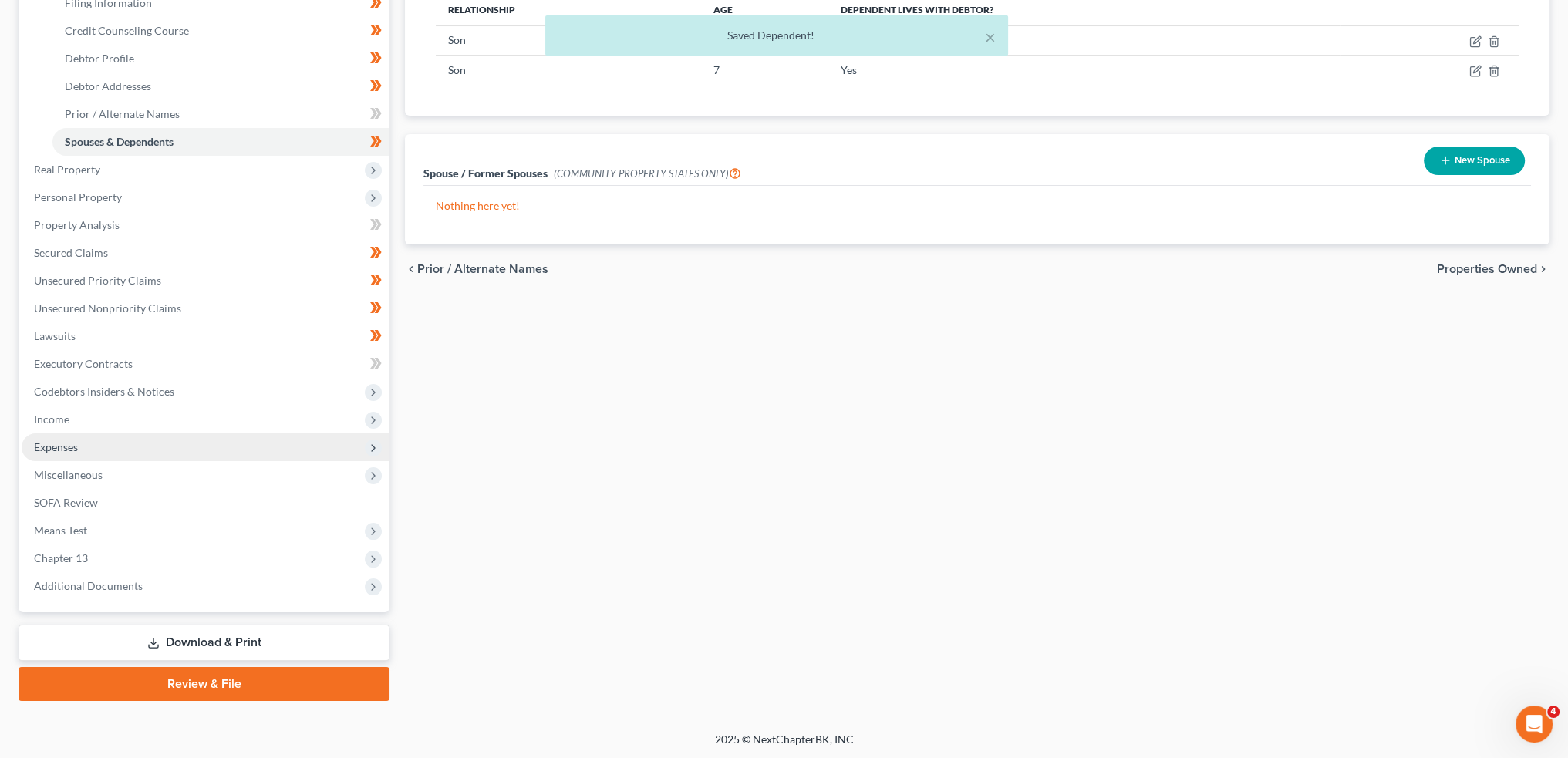
click at [166, 452] on span "Expenses" at bounding box center [205, 447] width 368 height 28
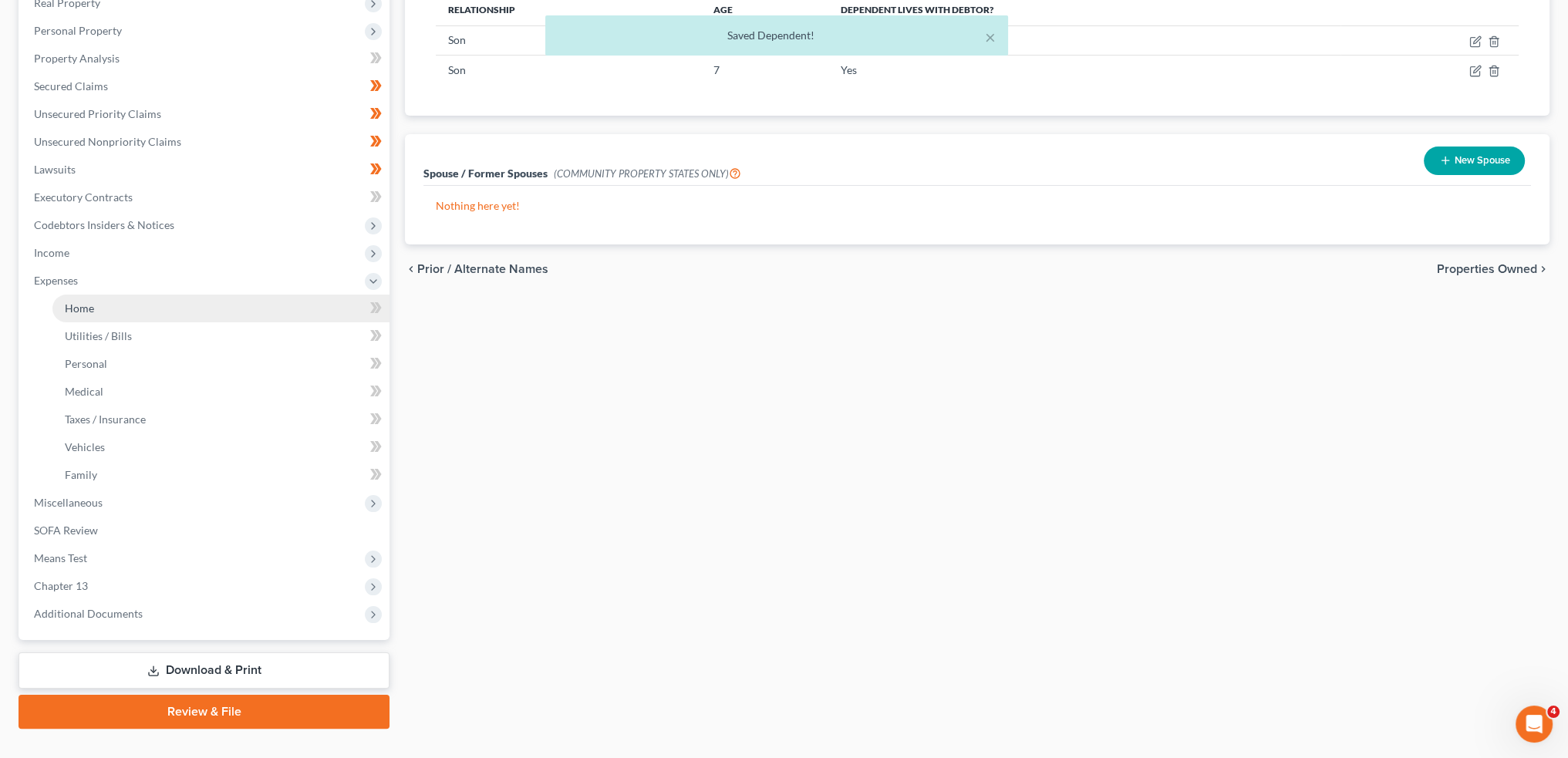
click at [185, 310] on link "Home" at bounding box center [221, 308] width 337 height 28
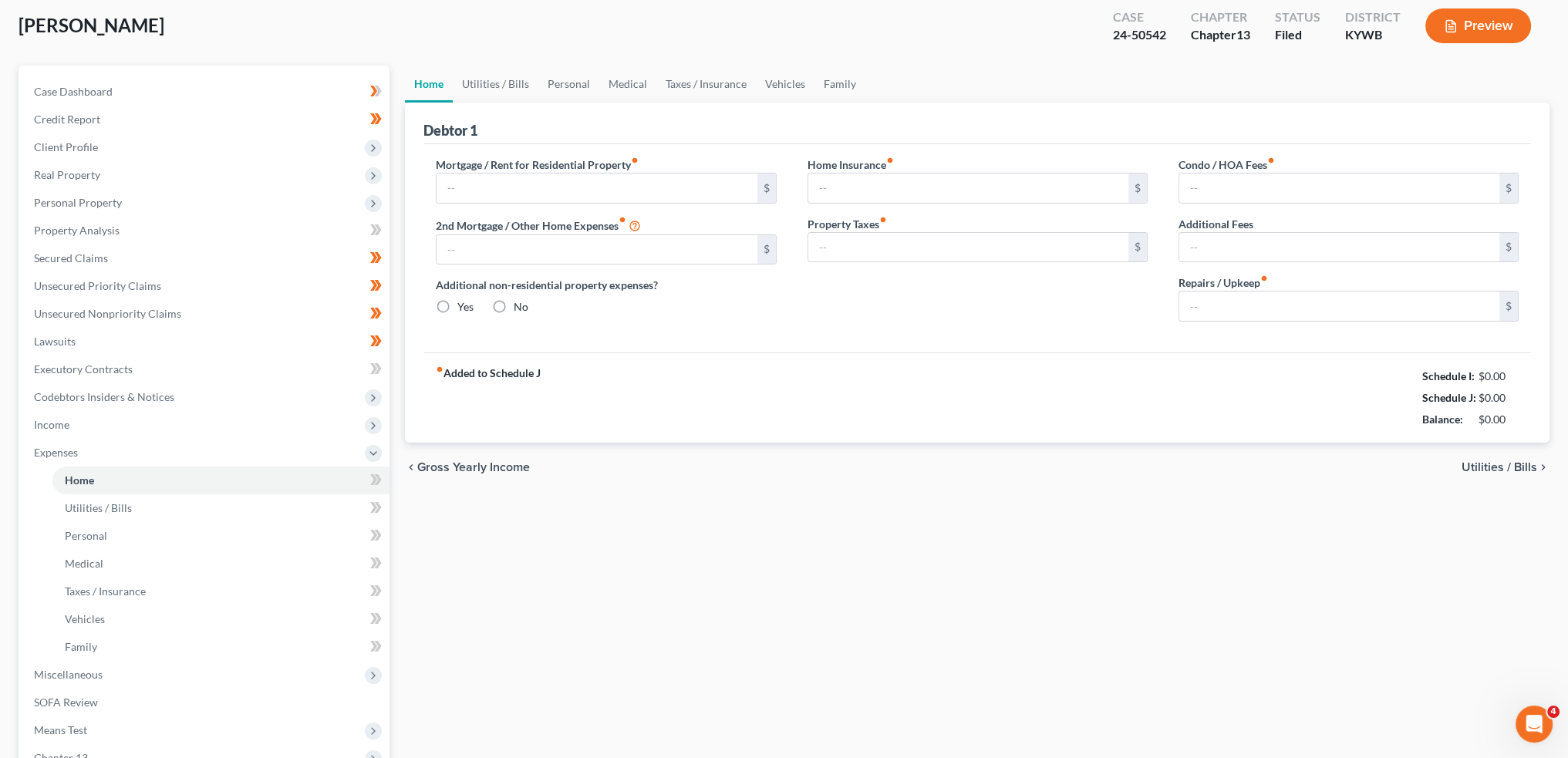
type input "996.00"
type input "0.00"
radio input "true"
type input "0.00"
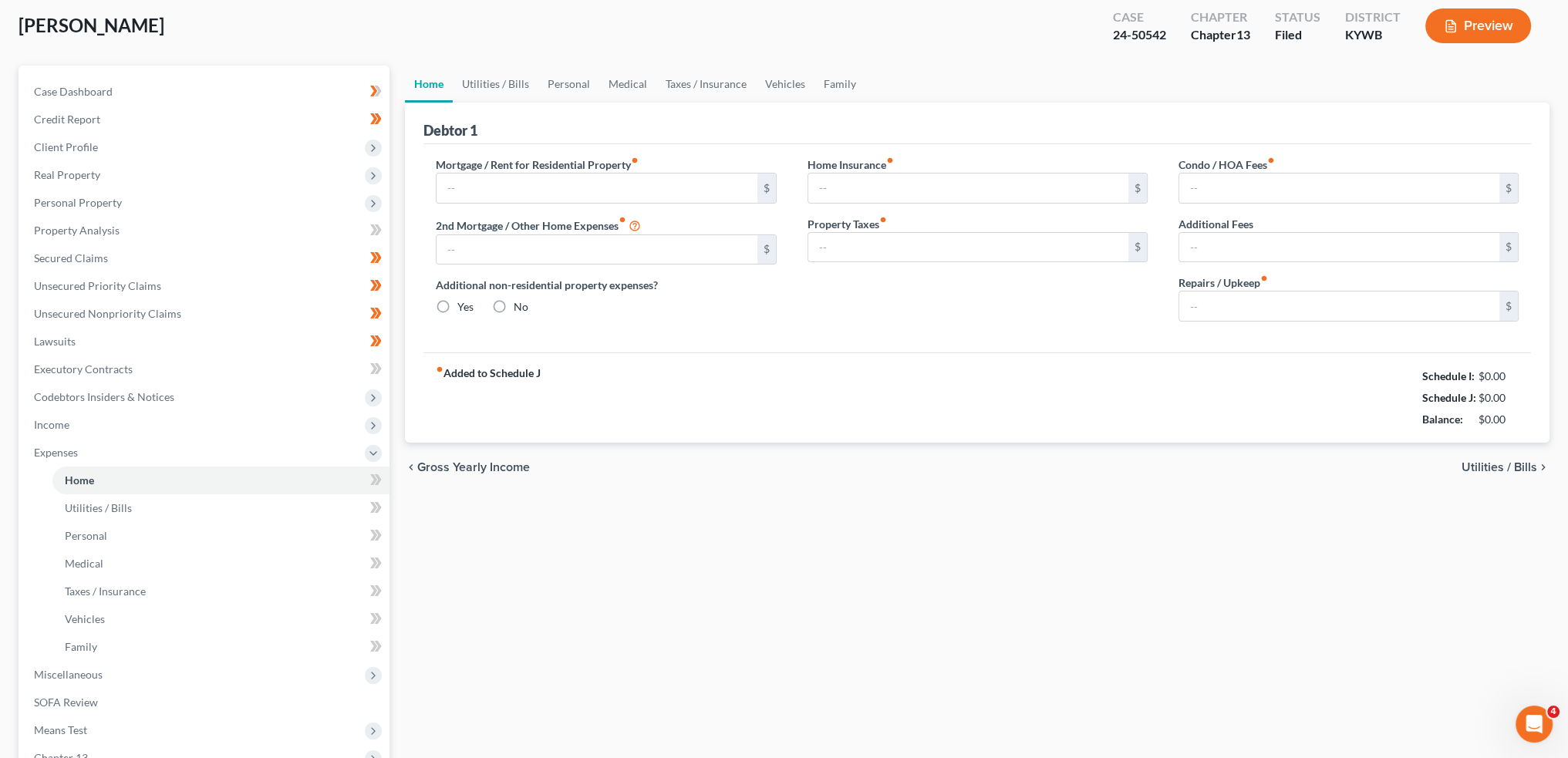
type input "0.00"
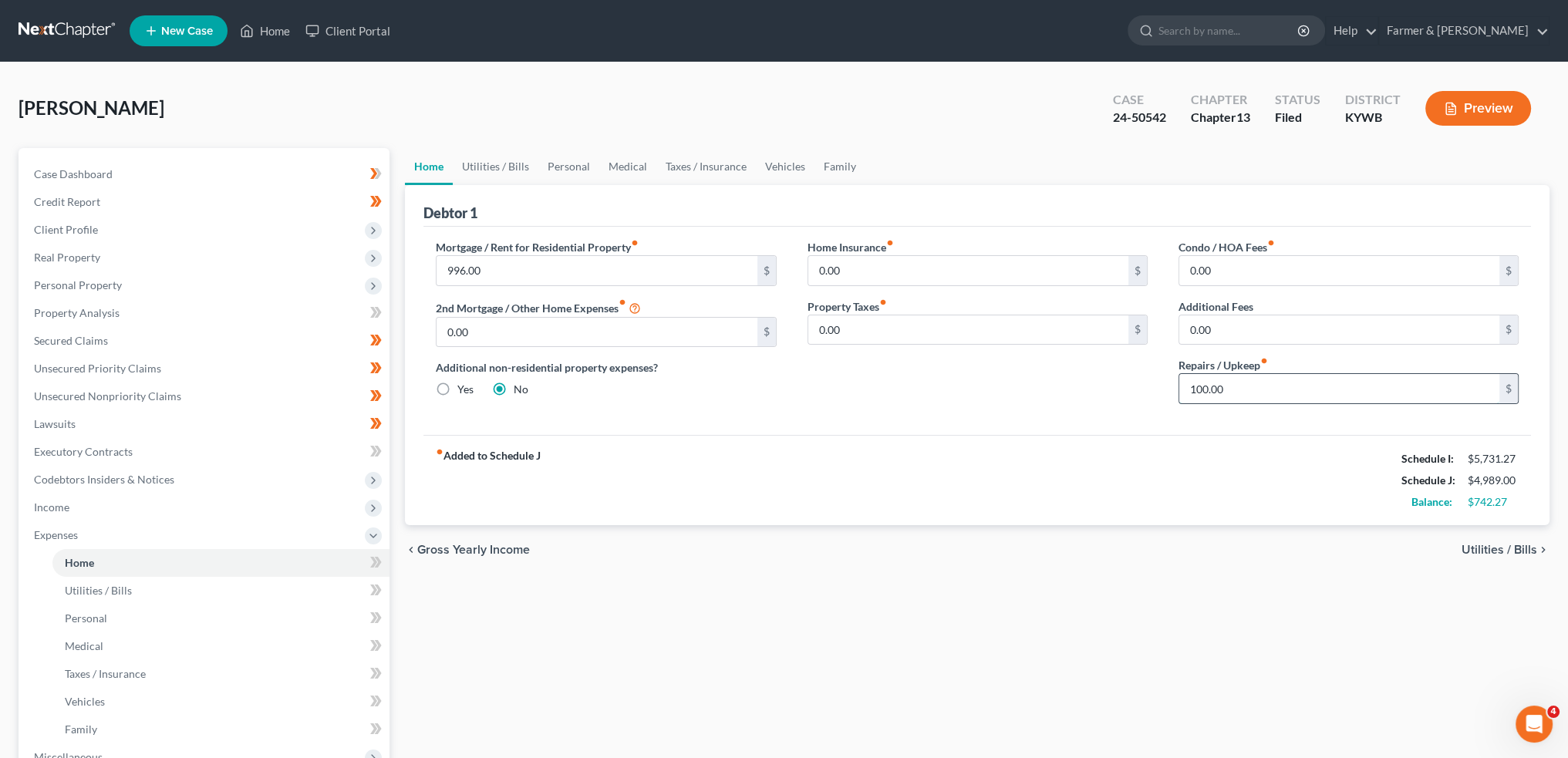
click at [1283, 390] on input "100.00" at bounding box center [1339, 389] width 320 height 30
type input "75.00"
click at [480, 170] on link "Utilities / Bills" at bounding box center [496, 166] width 86 height 37
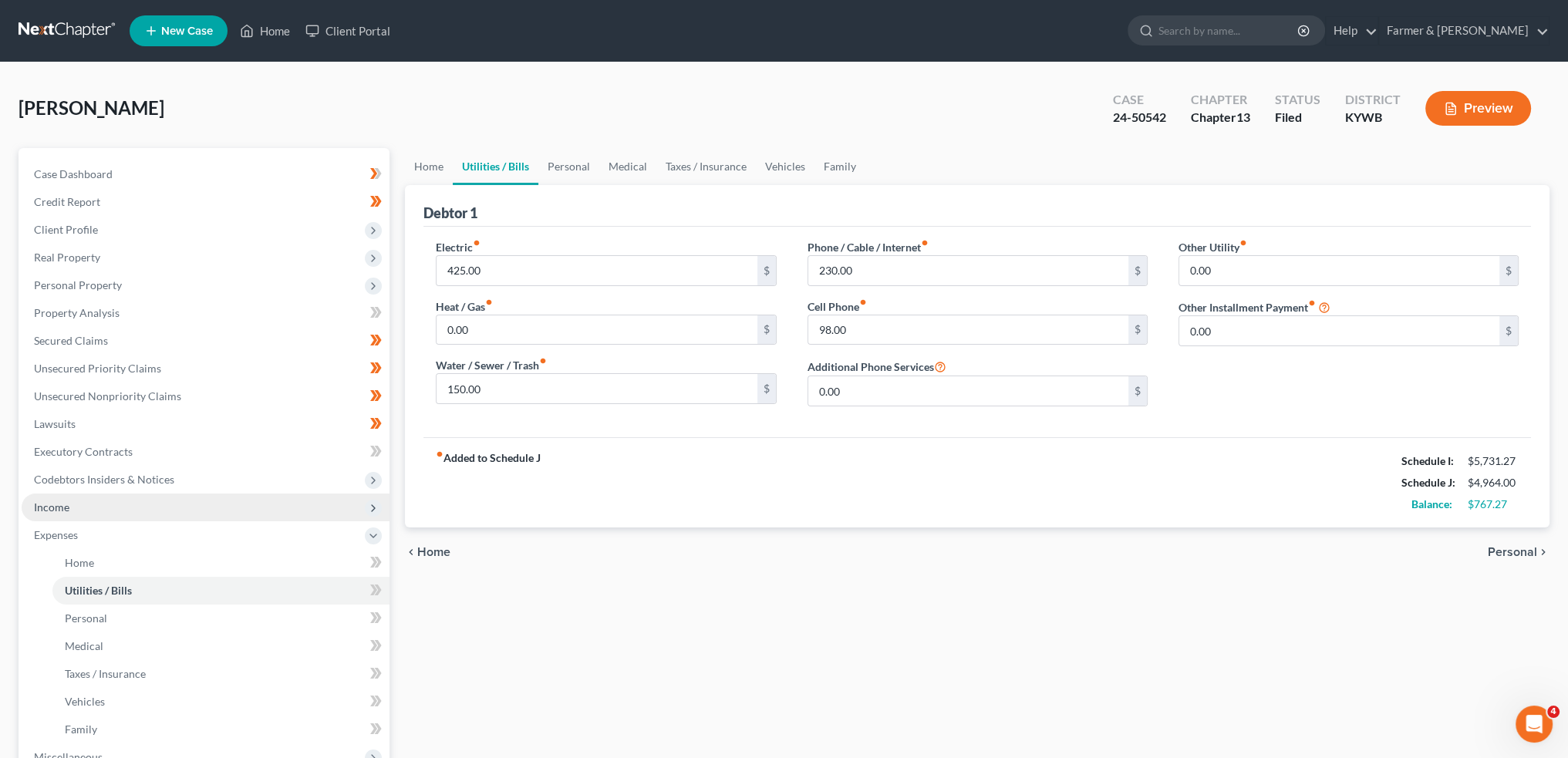
click at [162, 513] on span "Income" at bounding box center [205, 508] width 368 height 28
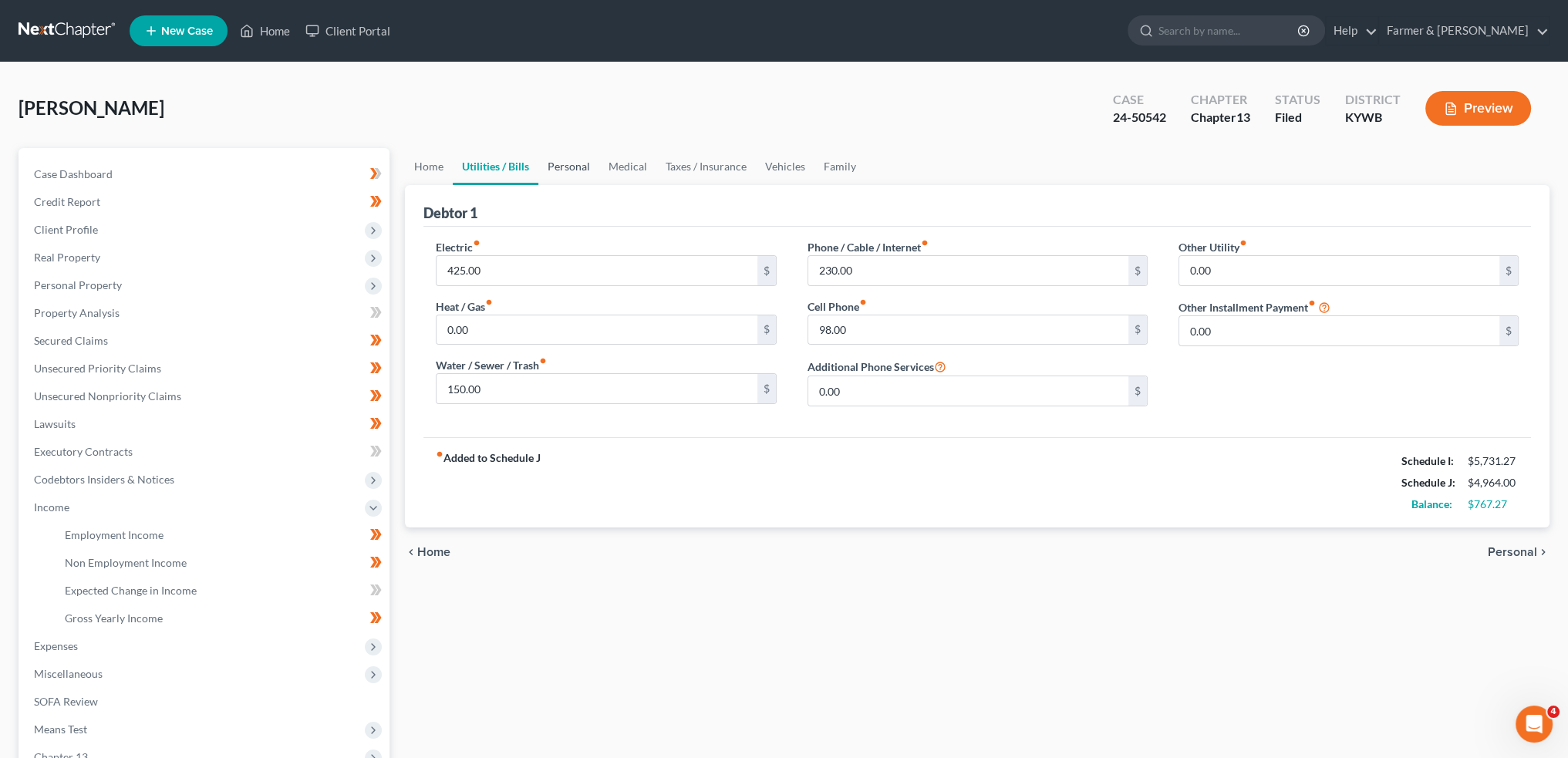
click at [552, 157] on link "Personal" at bounding box center [569, 166] width 61 height 37
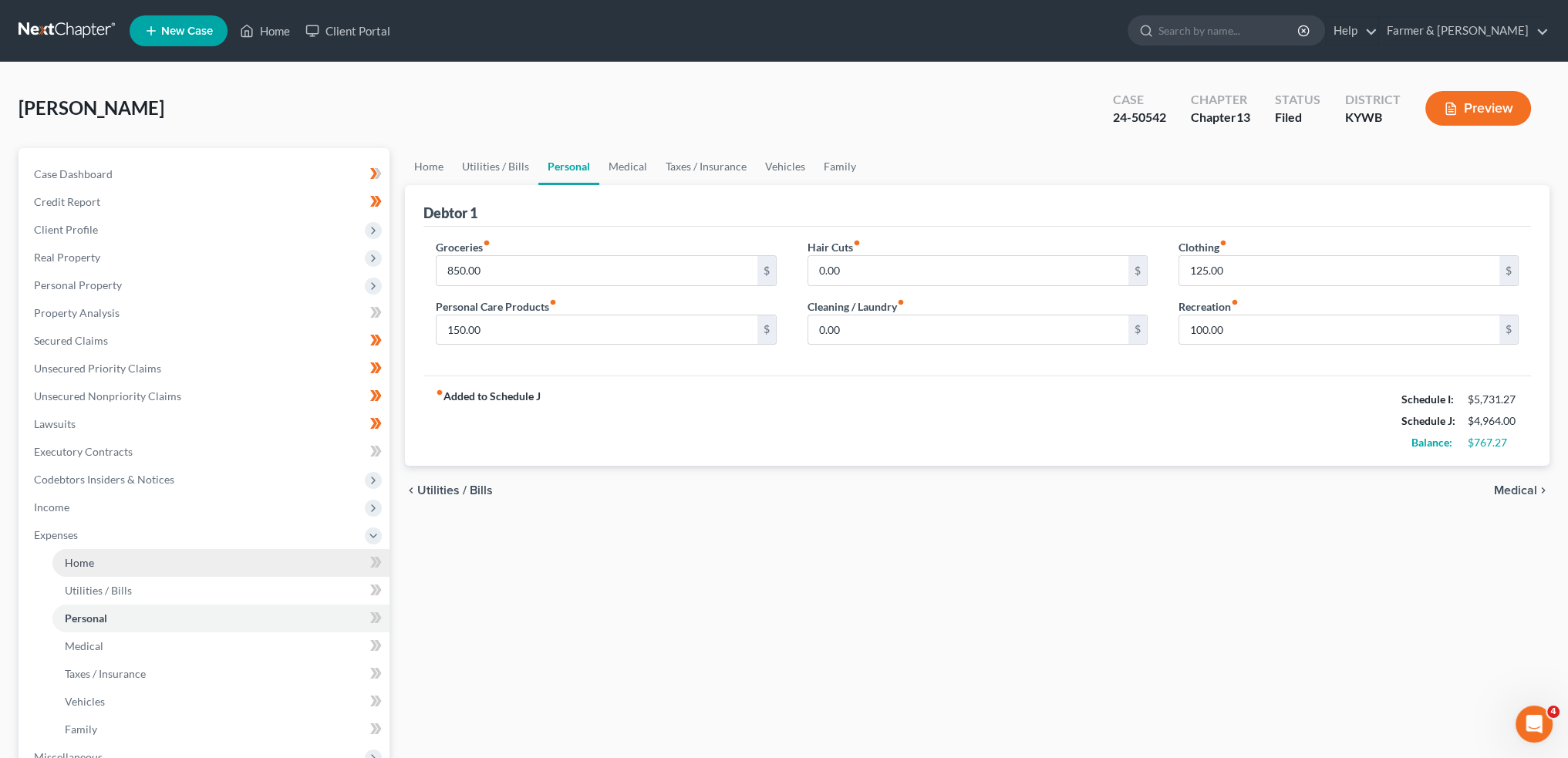
click at [151, 574] on link "Home" at bounding box center [221, 563] width 337 height 28
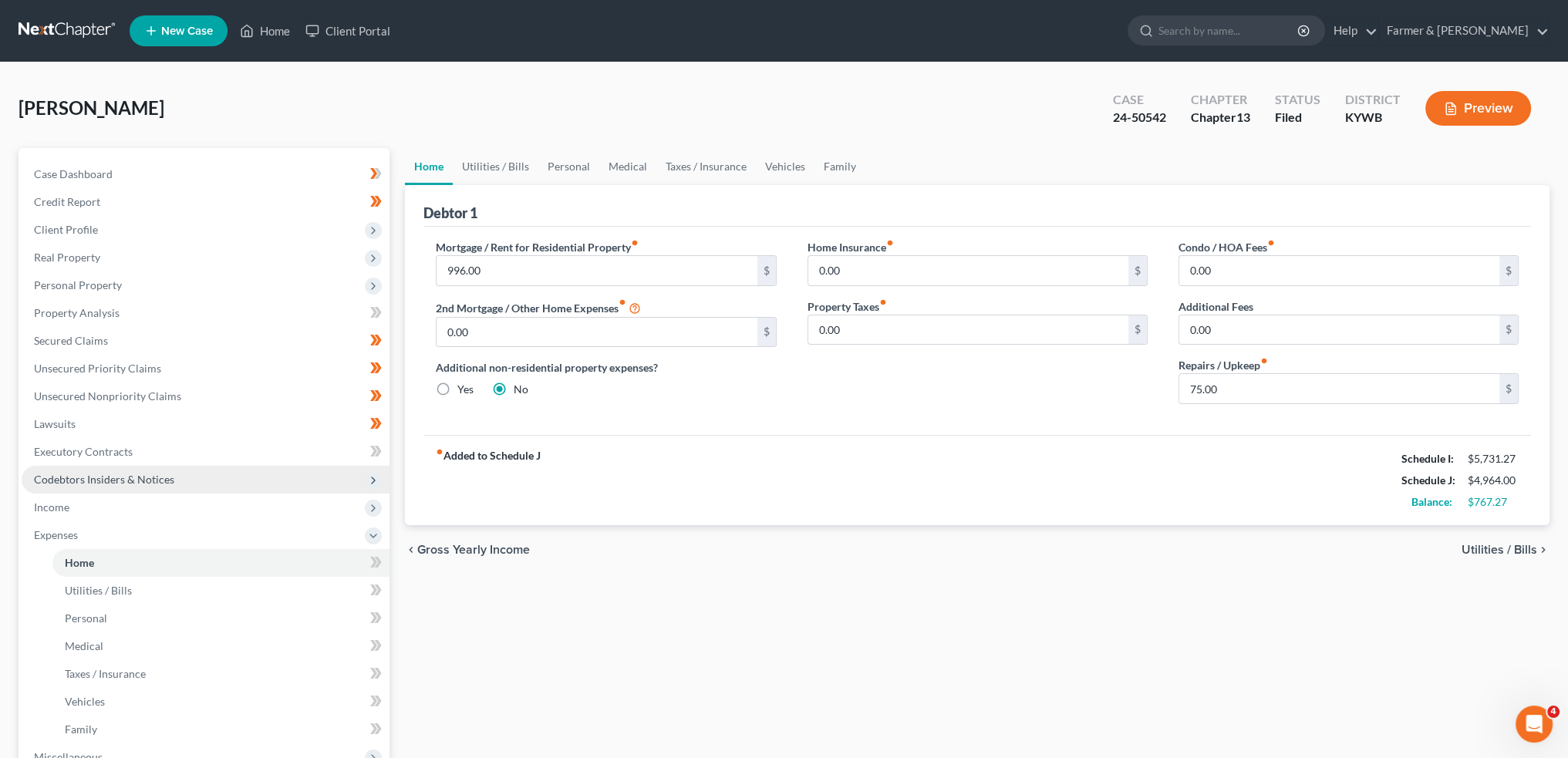
click at [142, 487] on span "Codebtors Insiders & Notices" at bounding box center [205, 480] width 368 height 28
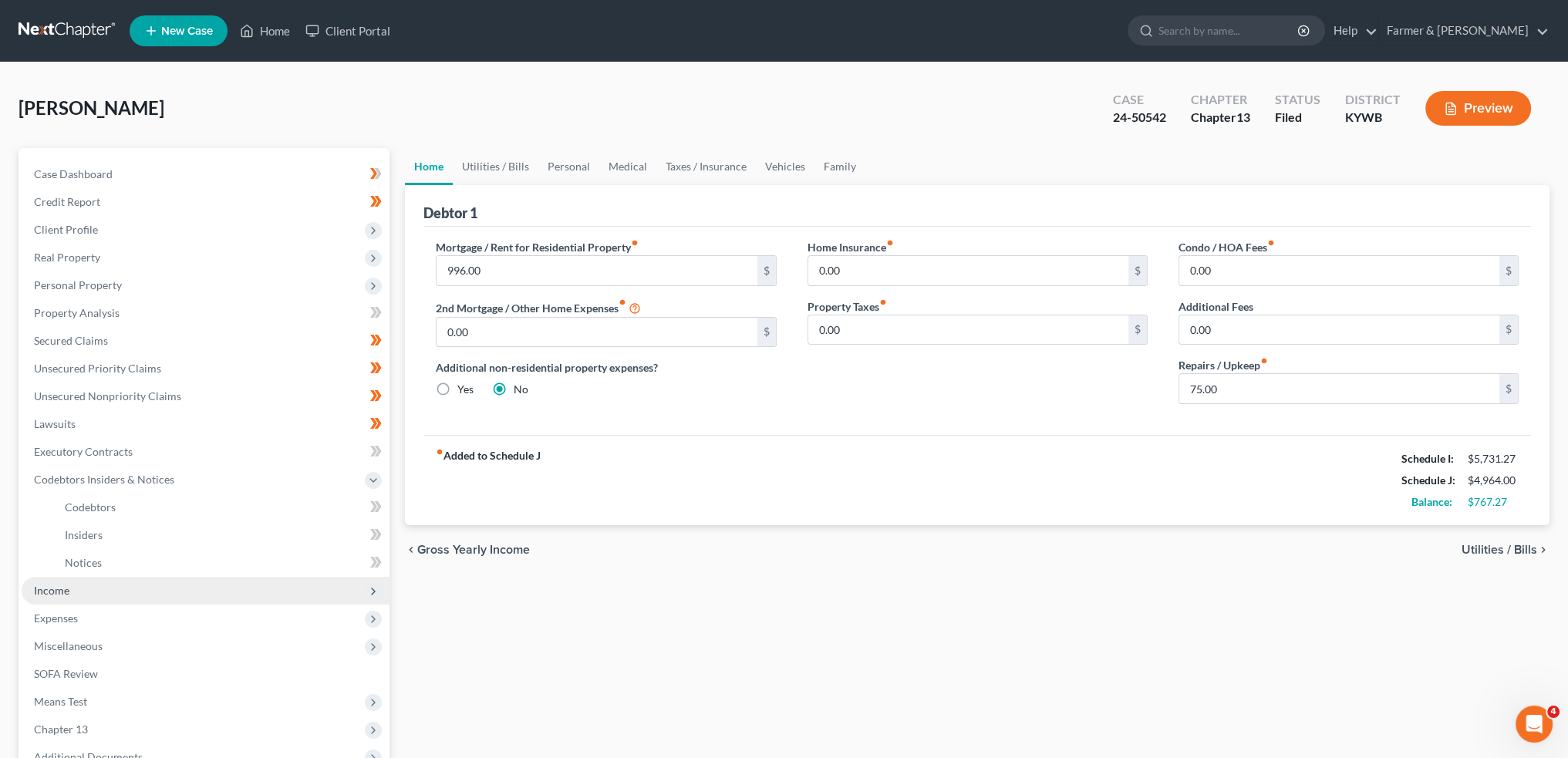
click at [127, 589] on span "Income" at bounding box center [205, 591] width 368 height 28
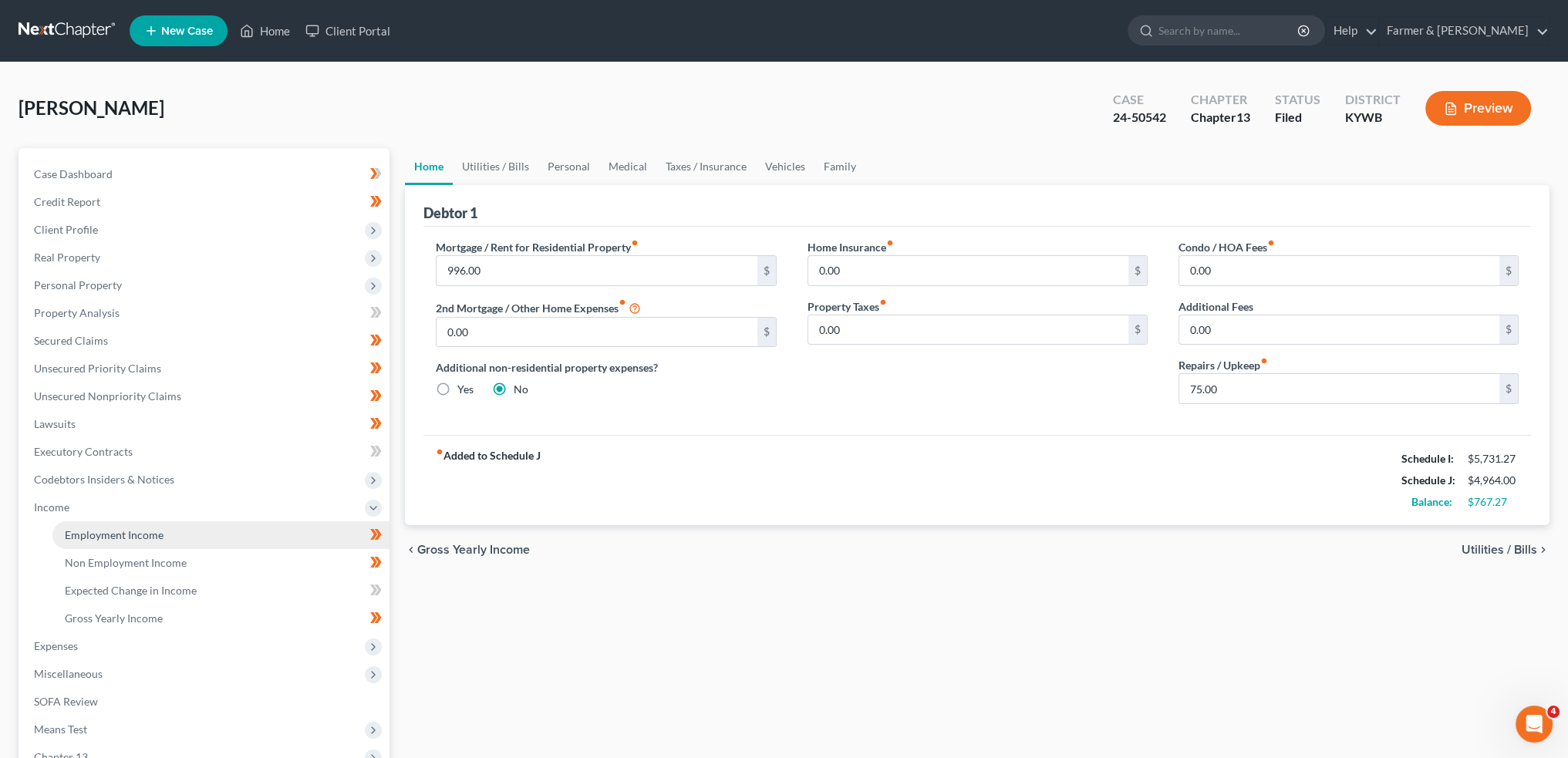
click at [142, 537] on span "Employment Income" at bounding box center [114, 535] width 98 height 13
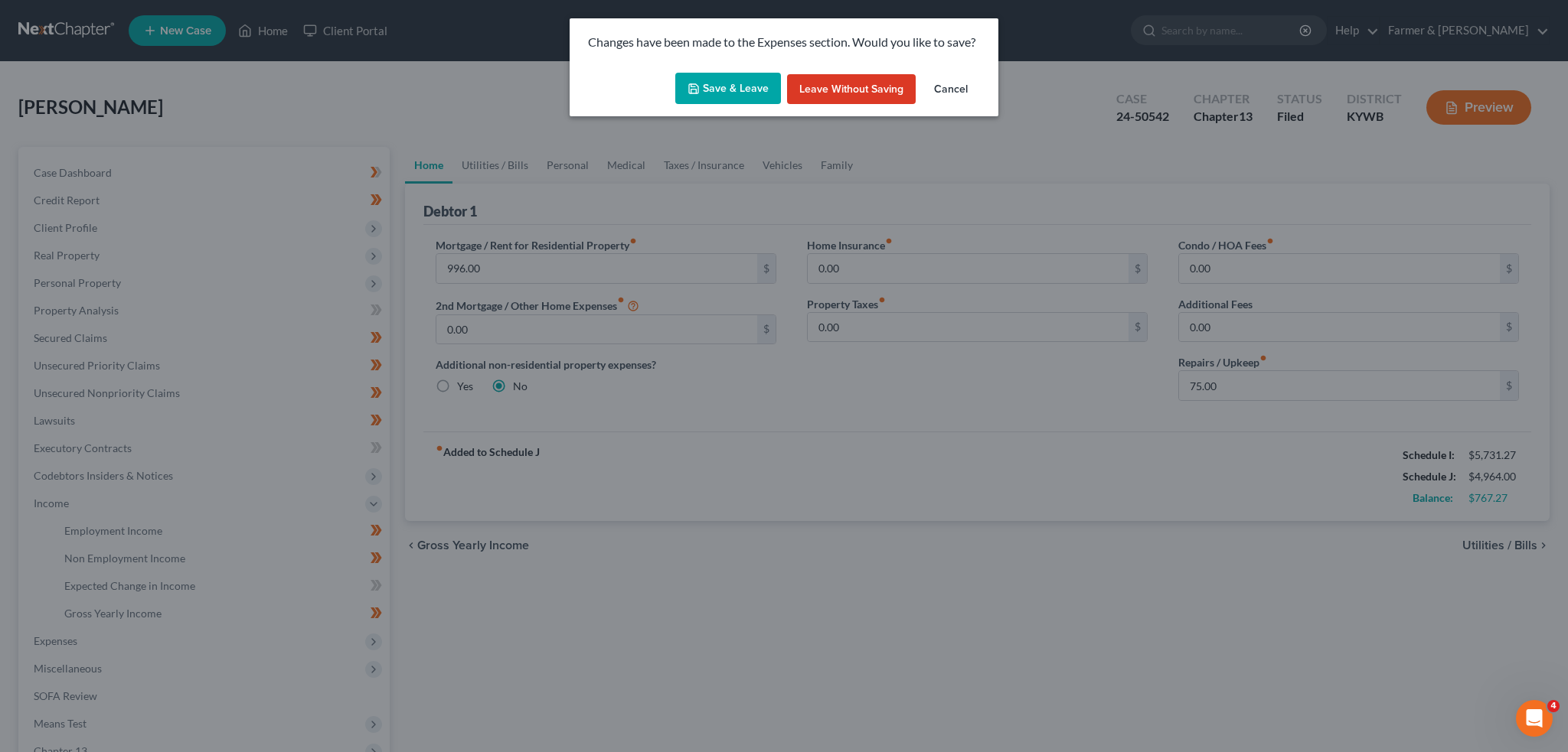
click at [723, 89] on button "Save & Leave" at bounding box center [728, 89] width 105 height 32
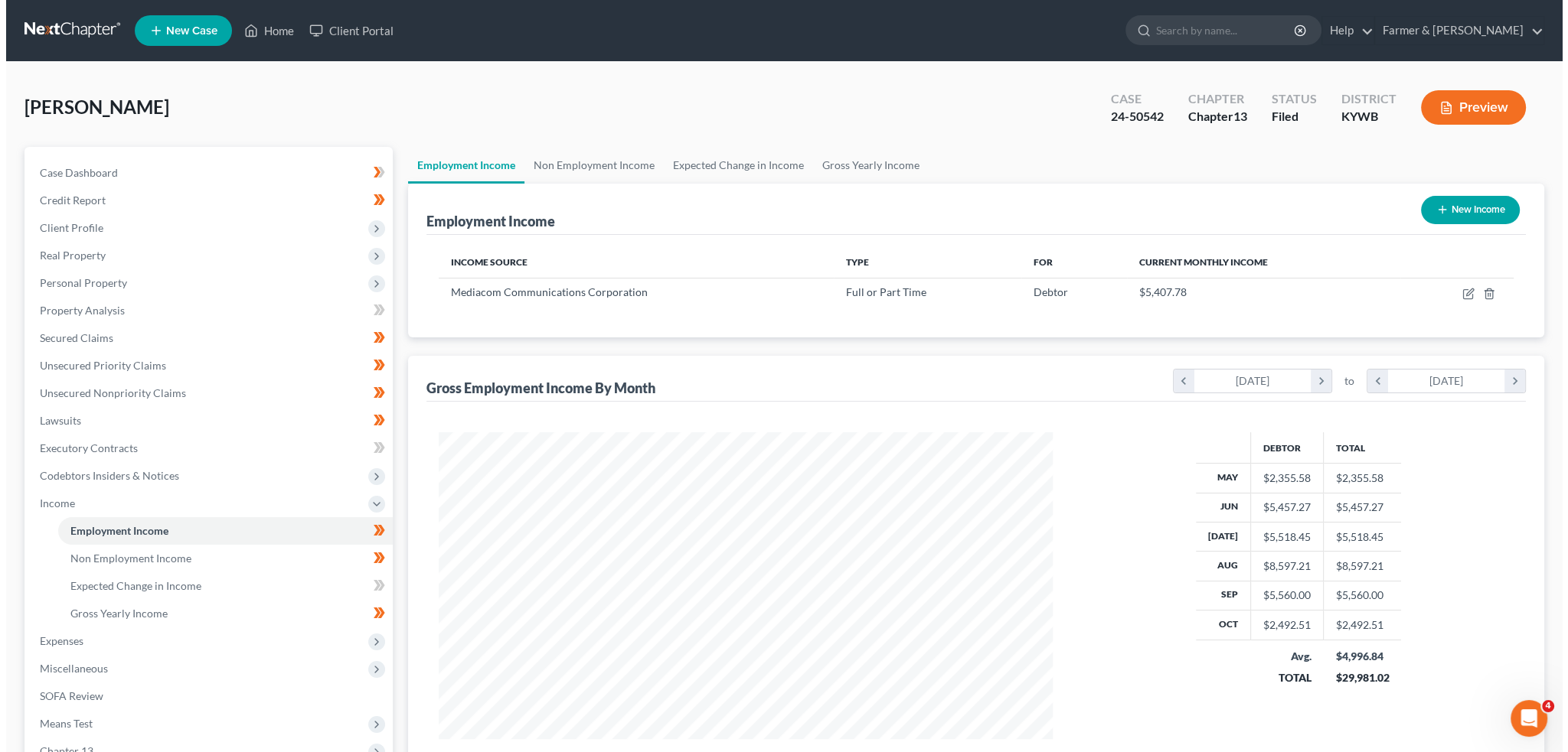
scroll to position [307, 644]
click at [1465, 293] on icon "button" at bounding box center [1462, 294] width 12 height 12
select select "0"
select select "35"
select select "2"
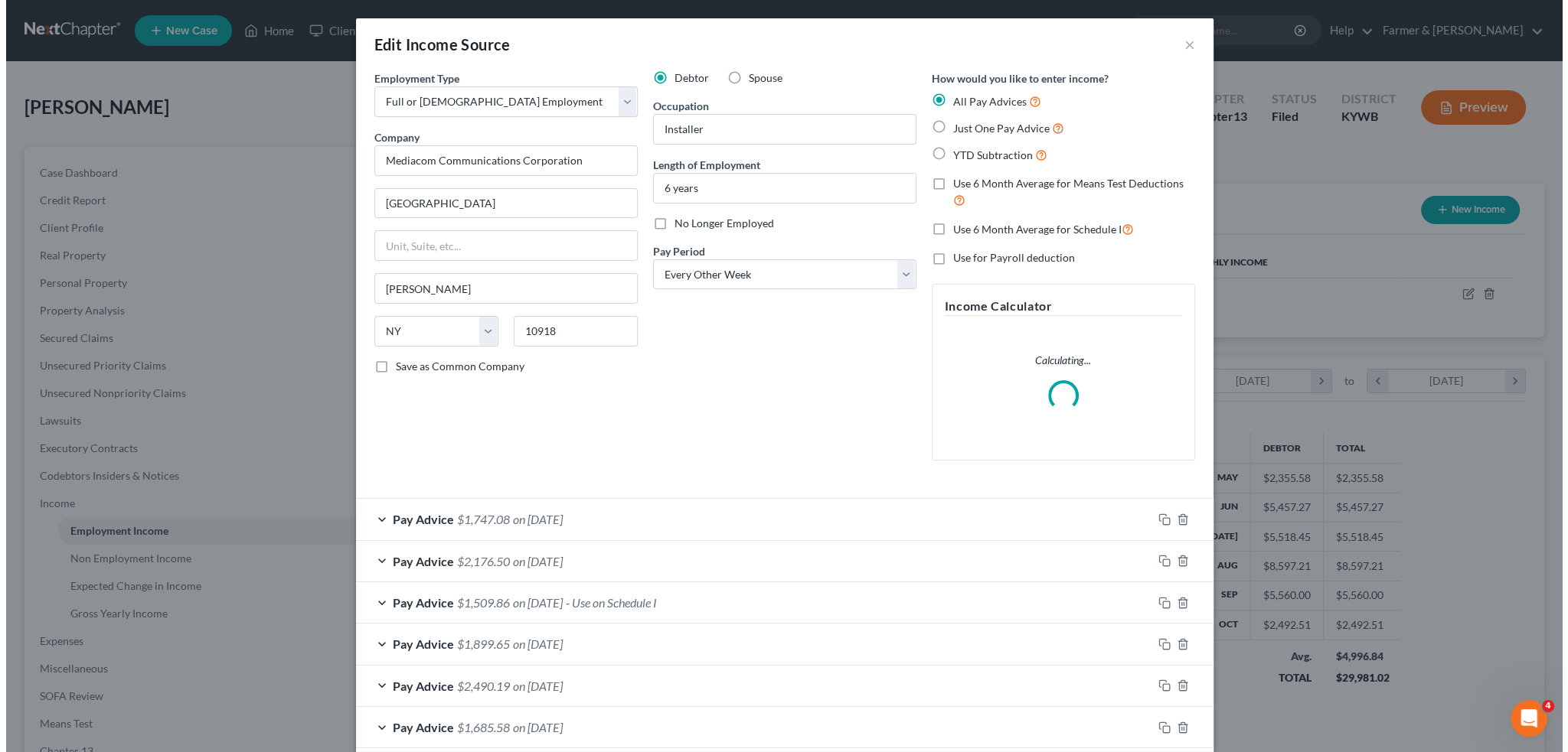
scroll to position [309, 650]
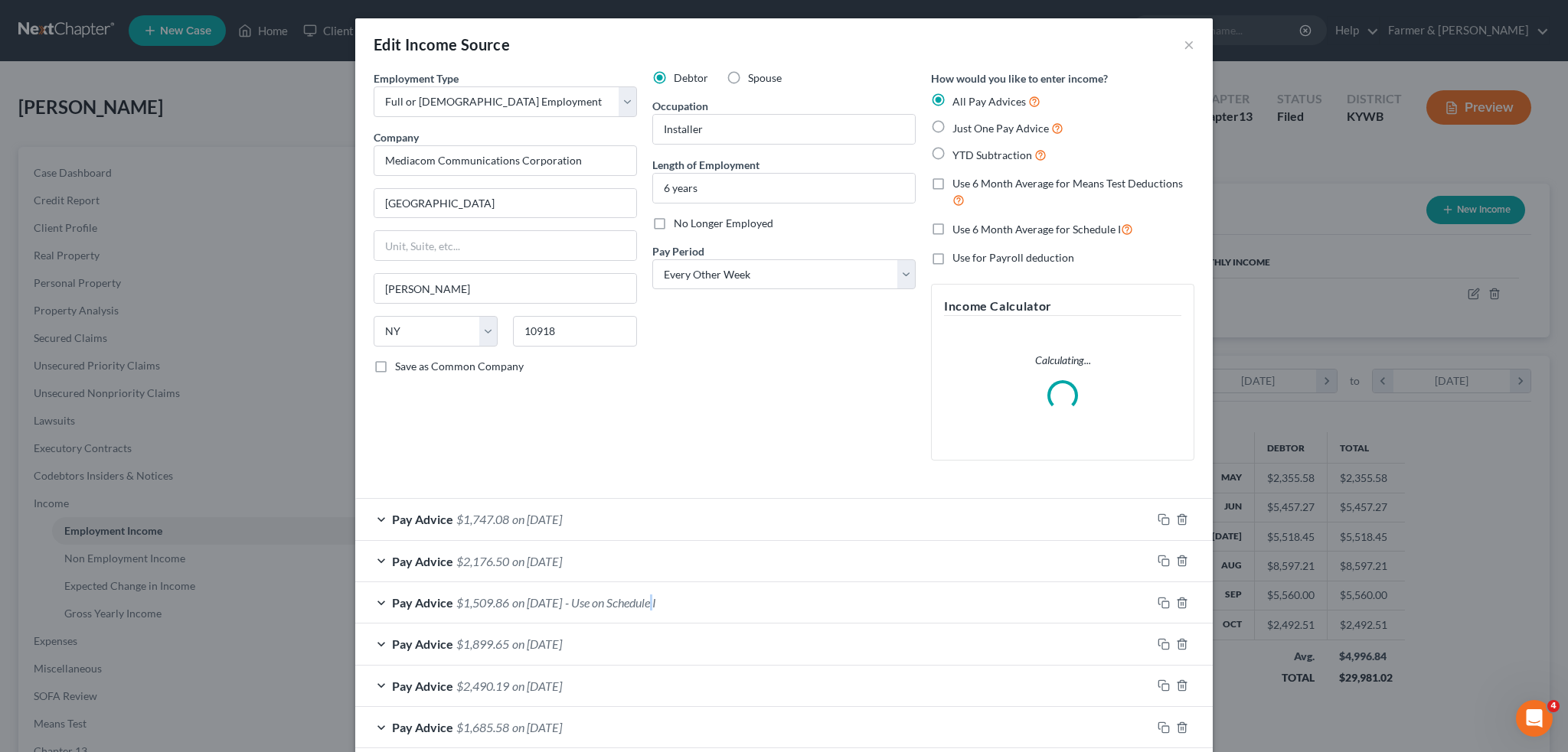
click at [680, 595] on div "Pay Advice $1,509.86 on [DATE] - Use on Schedule I" at bounding box center [754, 602] width 797 height 41
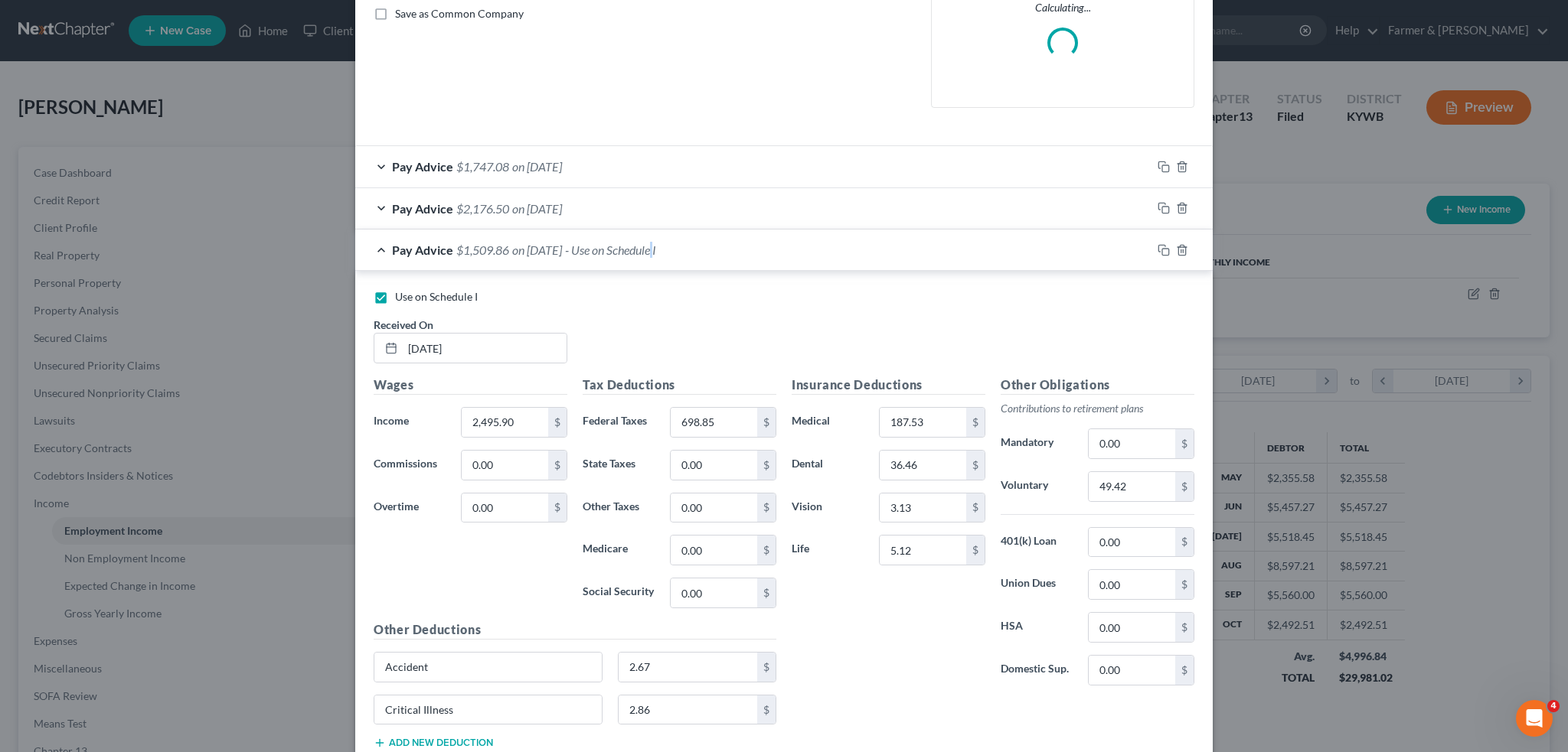
scroll to position [383, 0]
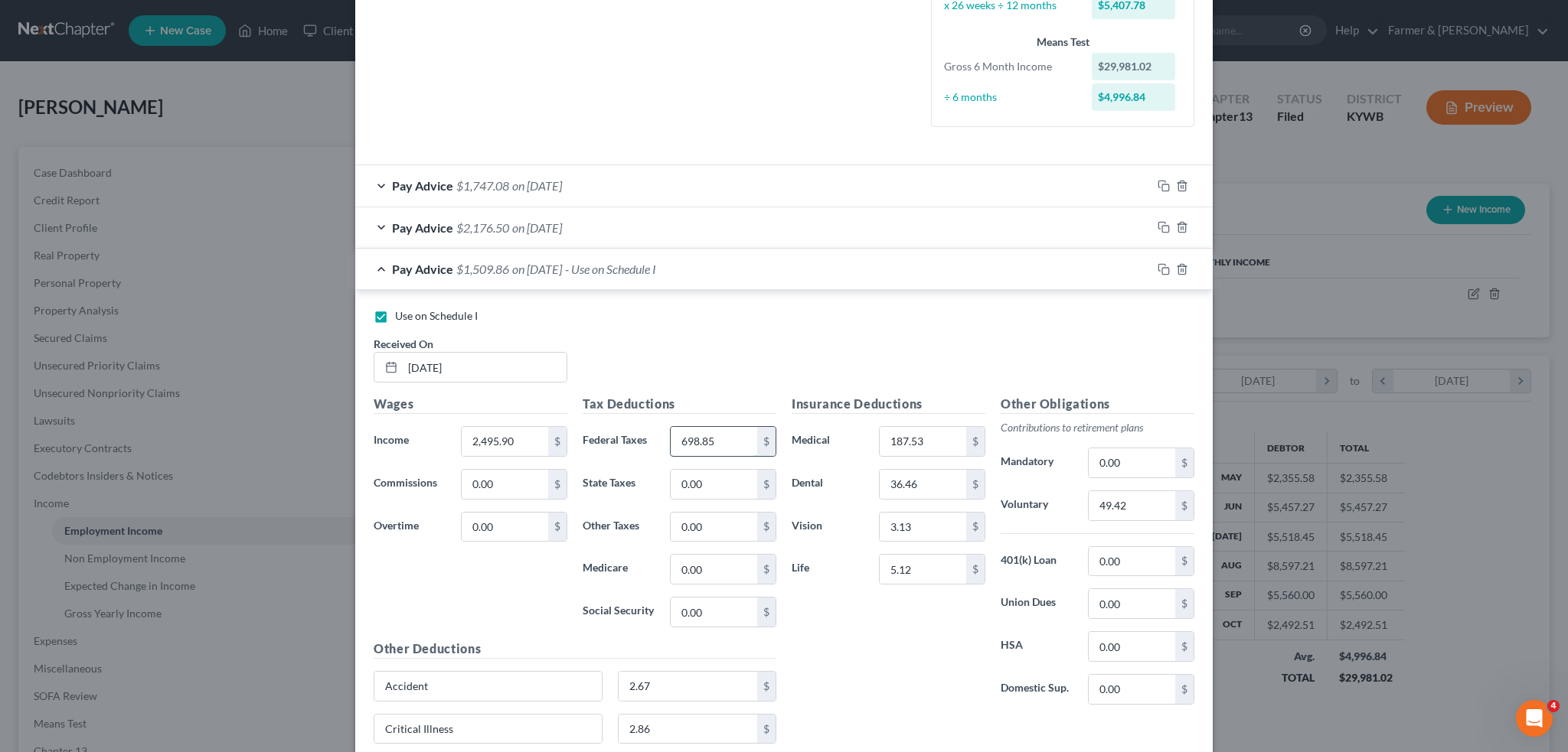
click at [723, 438] on input "698.85" at bounding box center [713, 441] width 86 height 29
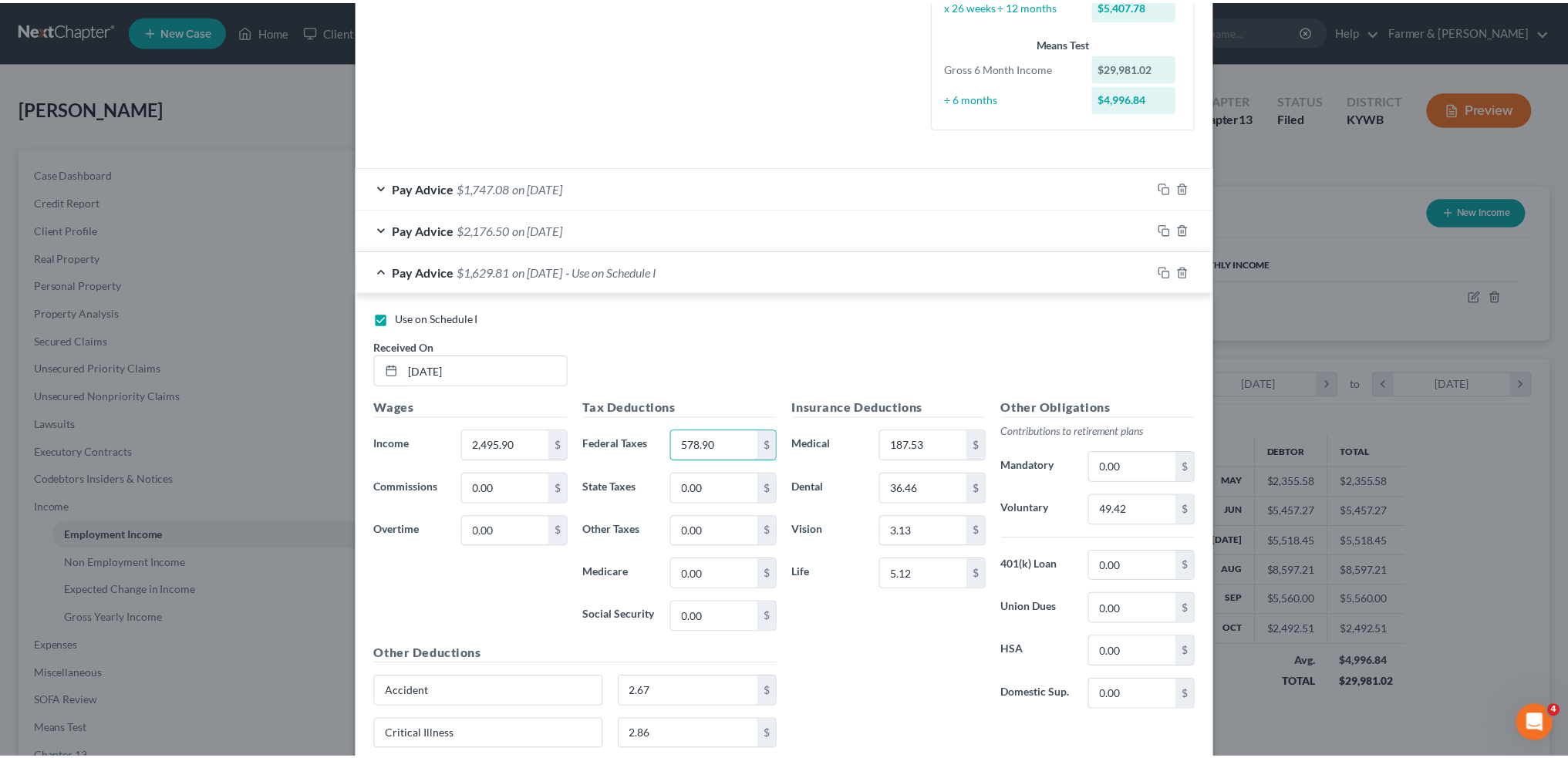
scroll to position [842, 0]
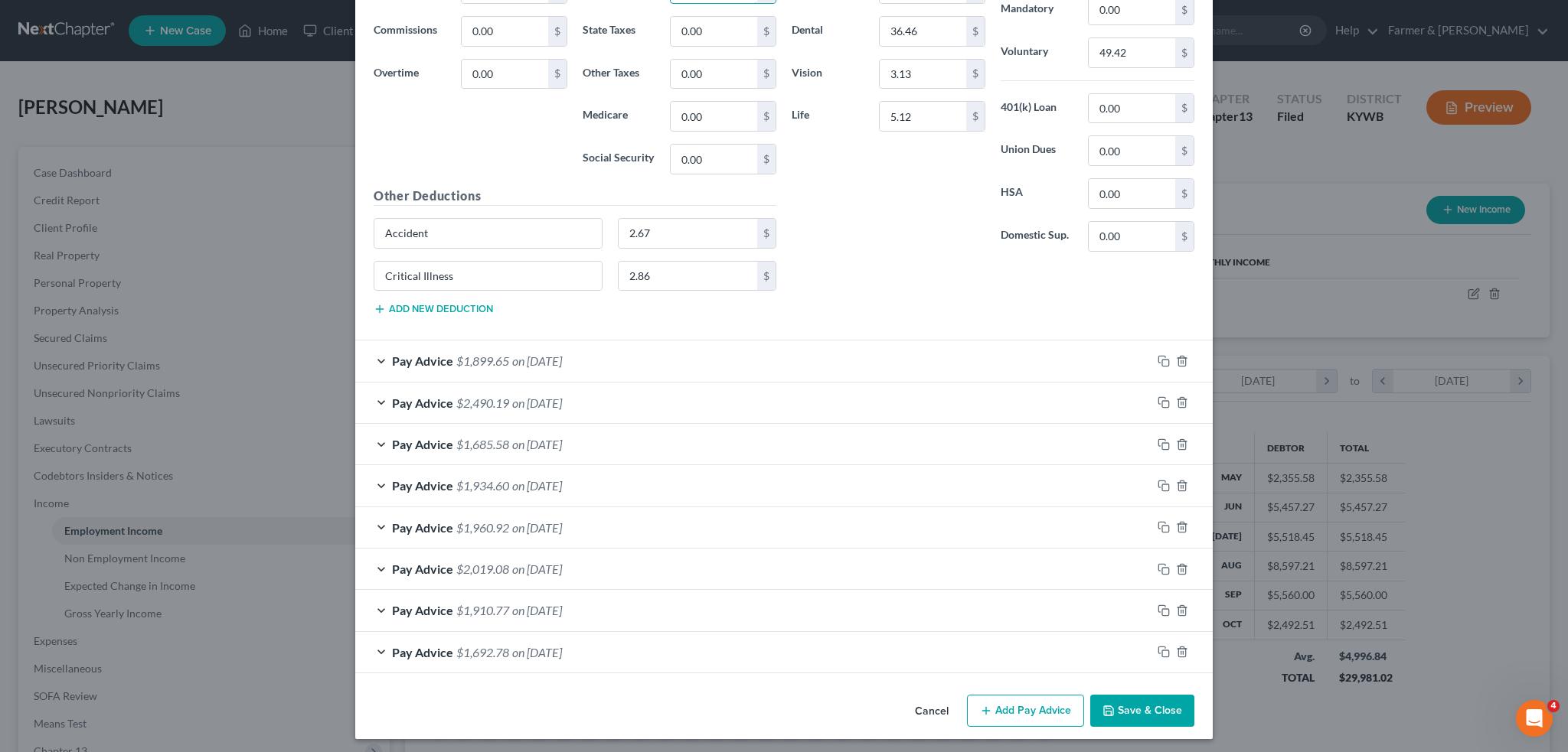
type input "578.90"
click at [1118, 697] on button "Save & Close" at bounding box center [1142, 711] width 104 height 32
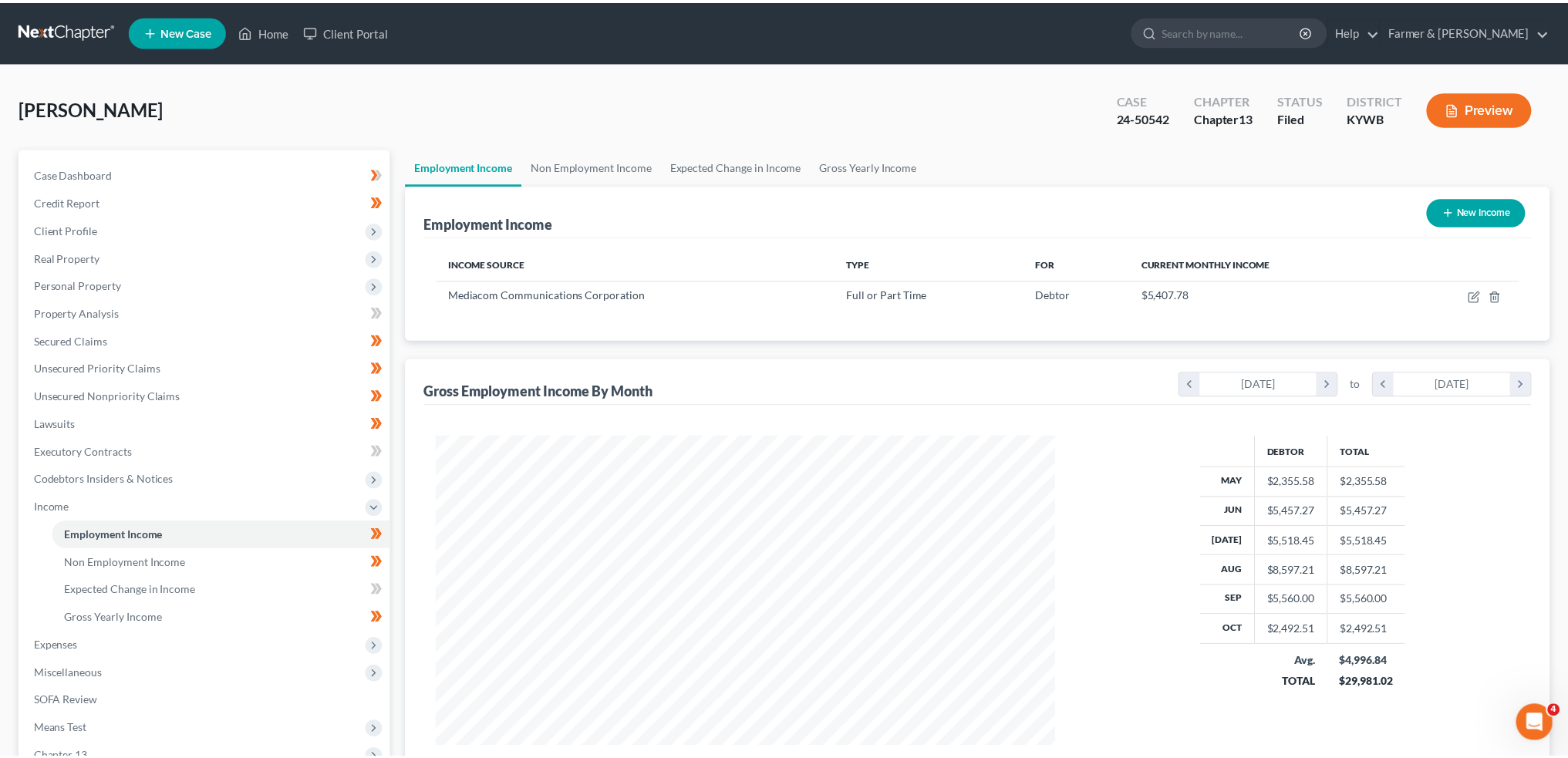
scroll to position [771282, 770660]
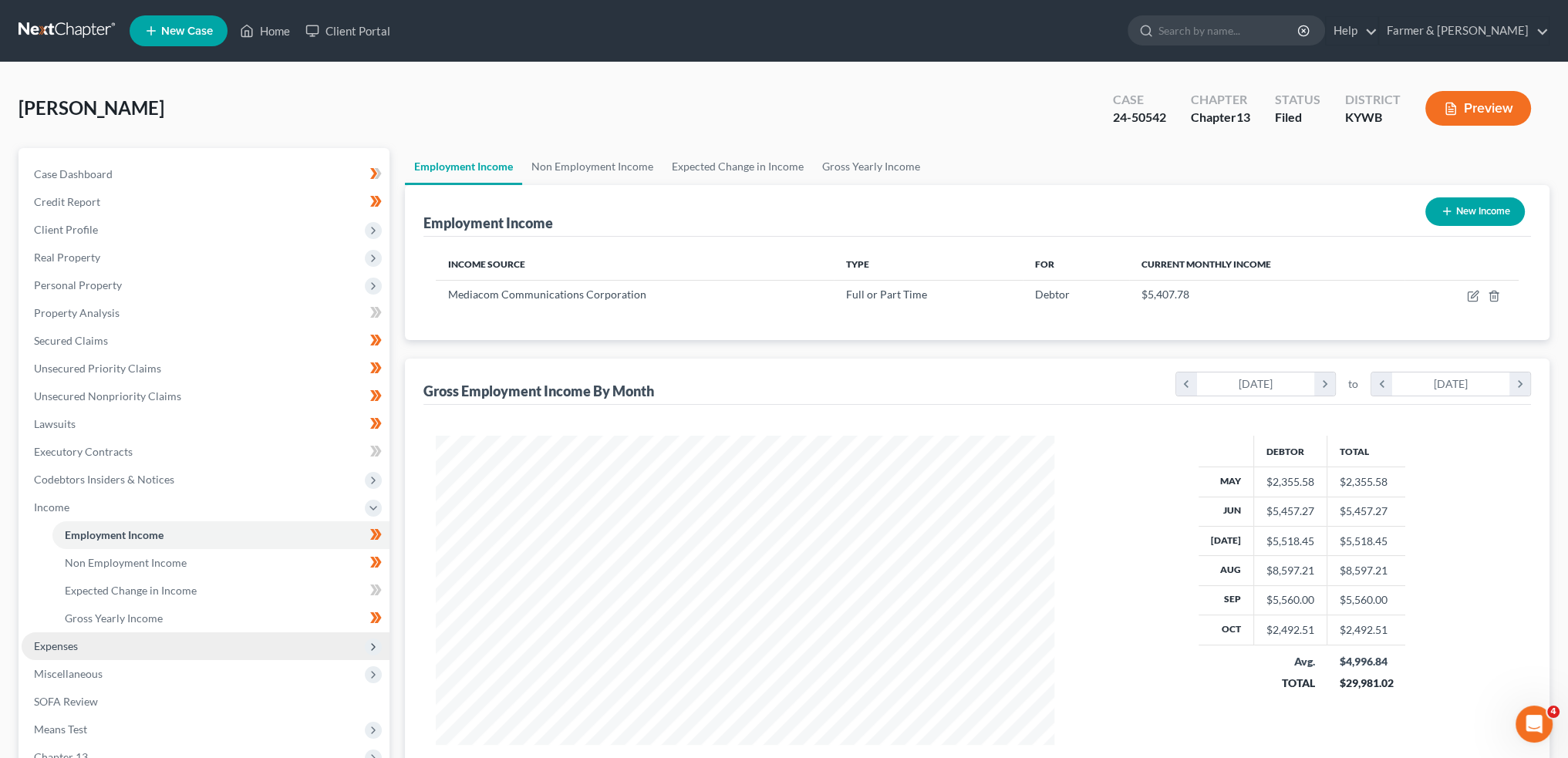
click at [172, 644] on span "Expenses" at bounding box center [205, 646] width 368 height 28
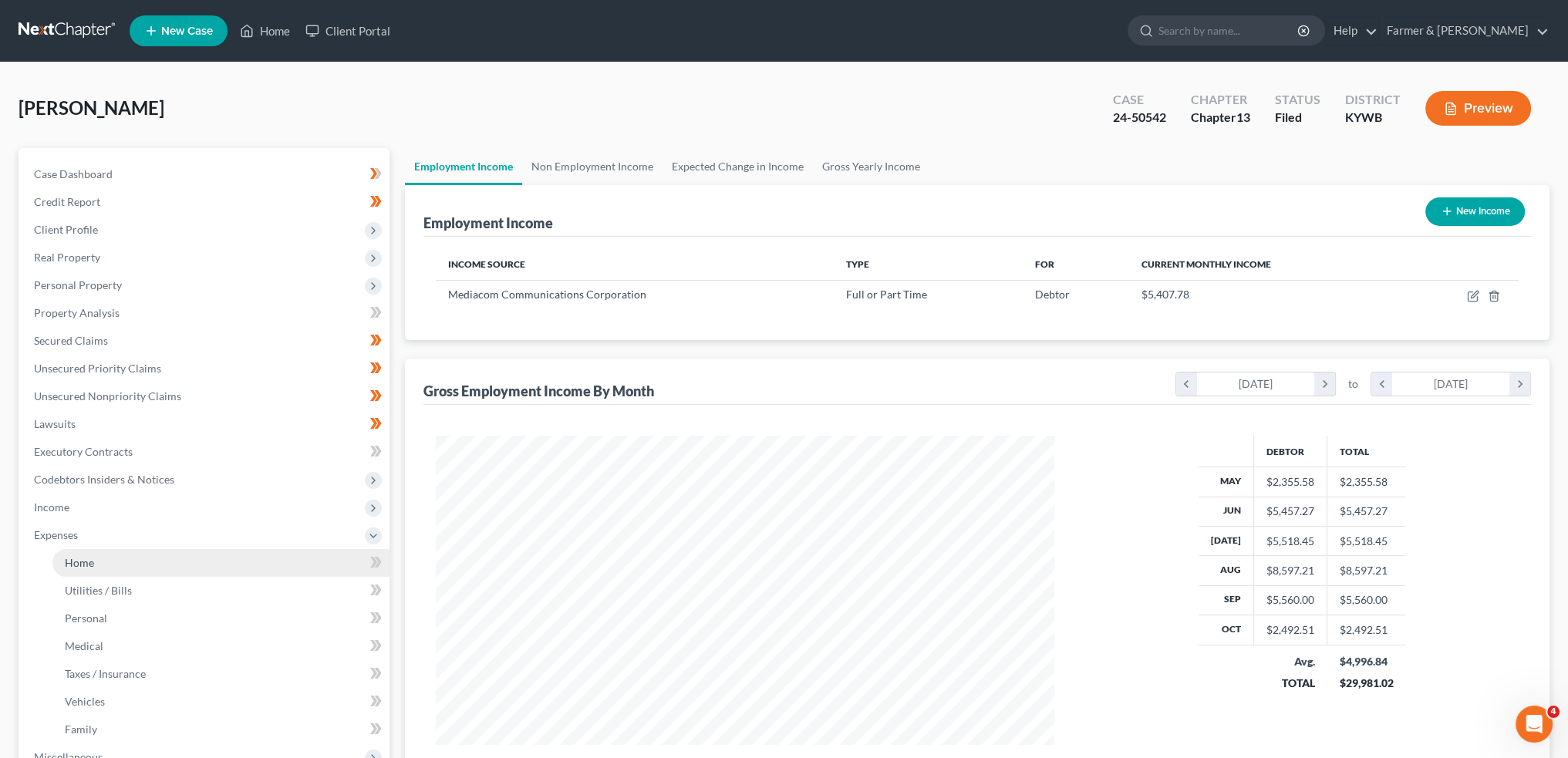
click at [142, 562] on link "Home" at bounding box center [221, 563] width 337 height 28
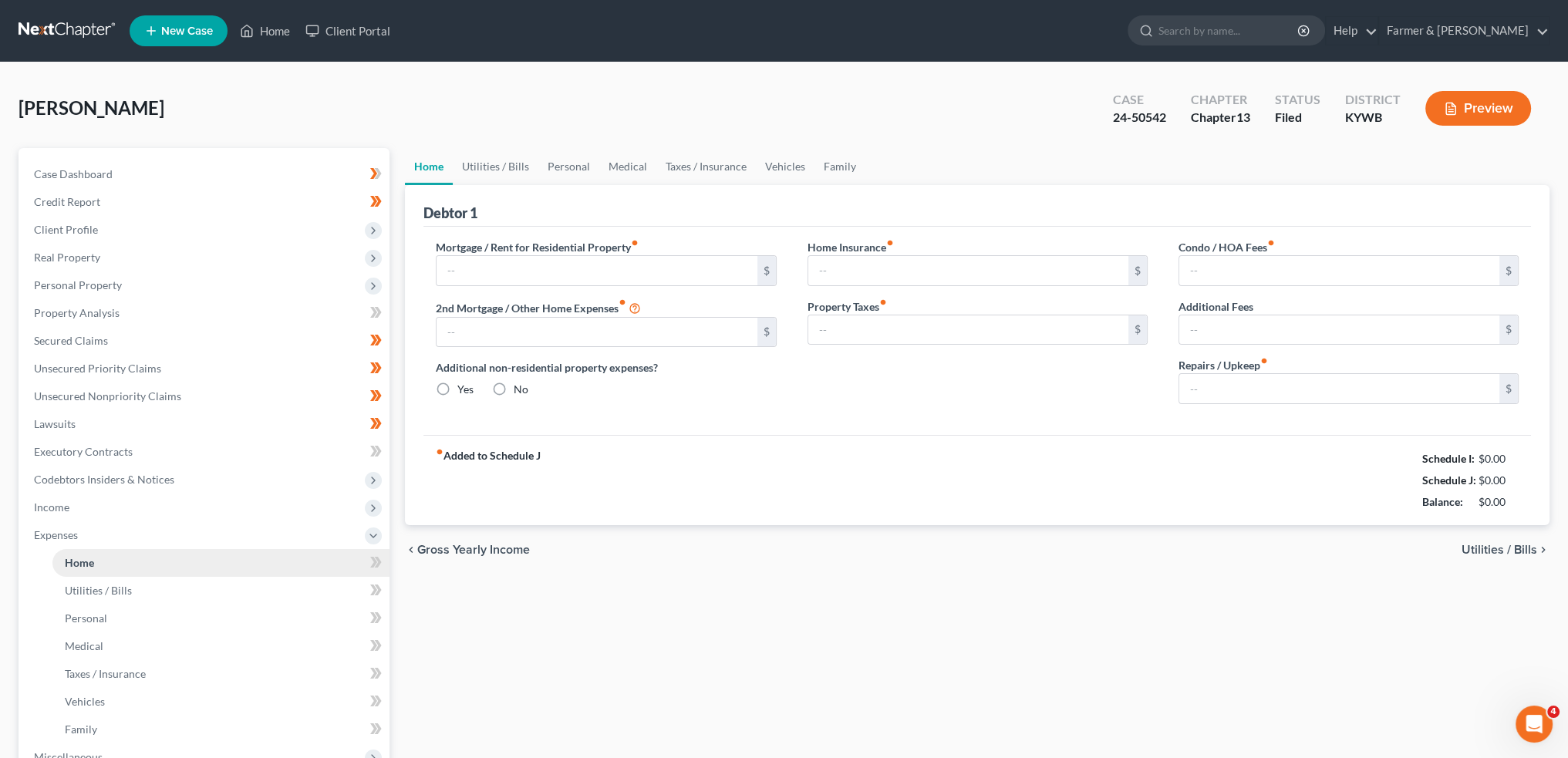
type input "996.00"
type input "0.00"
radio input "true"
type input "0.00"
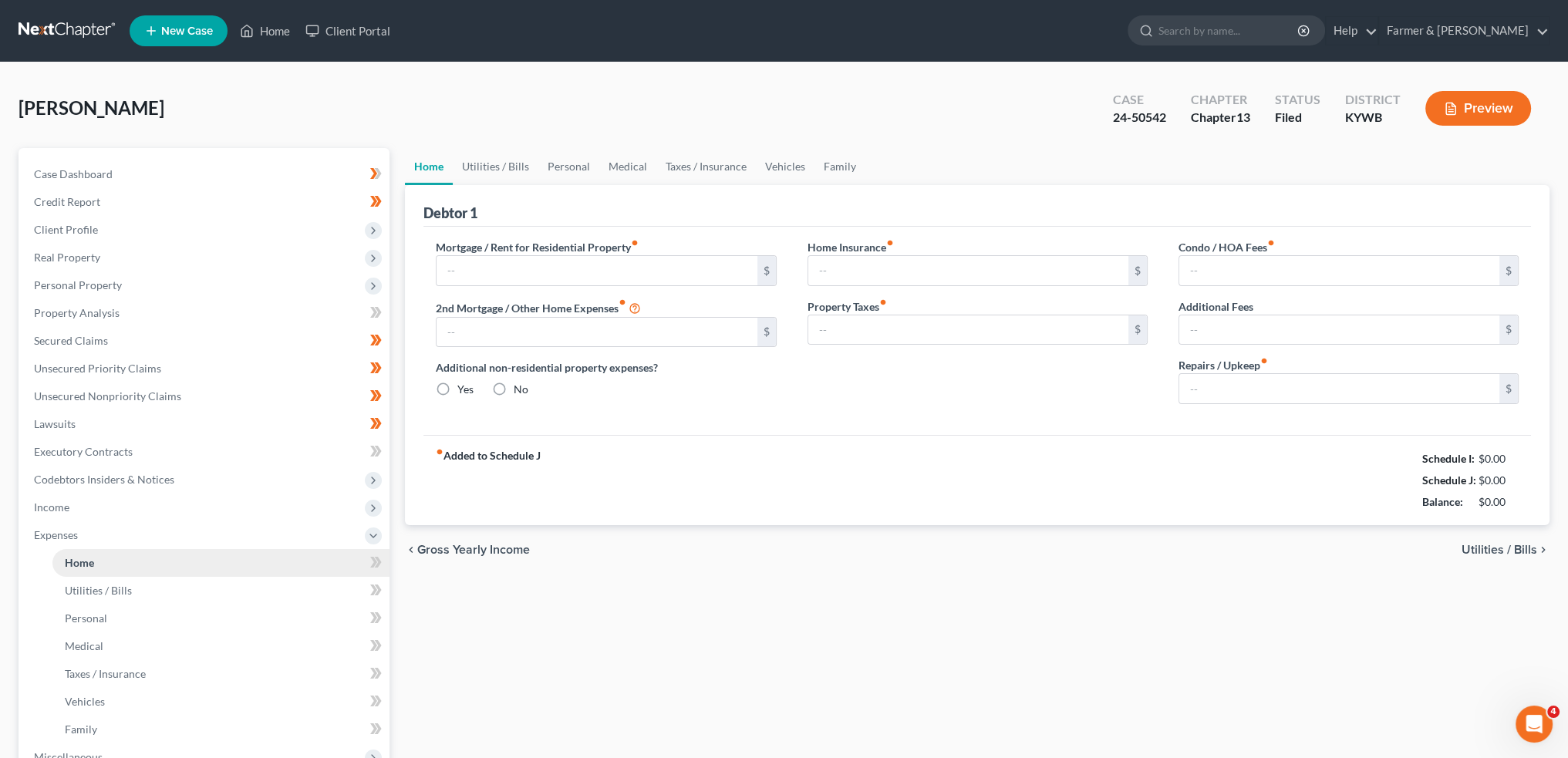
type input "0.00"
click at [1237, 379] on input "75.00" at bounding box center [1339, 389] width 320 height 30
type input "100.00"
click at [502, 161] on link "Utilities / Bills" at bounding box center [496, 166] width 86 height 37
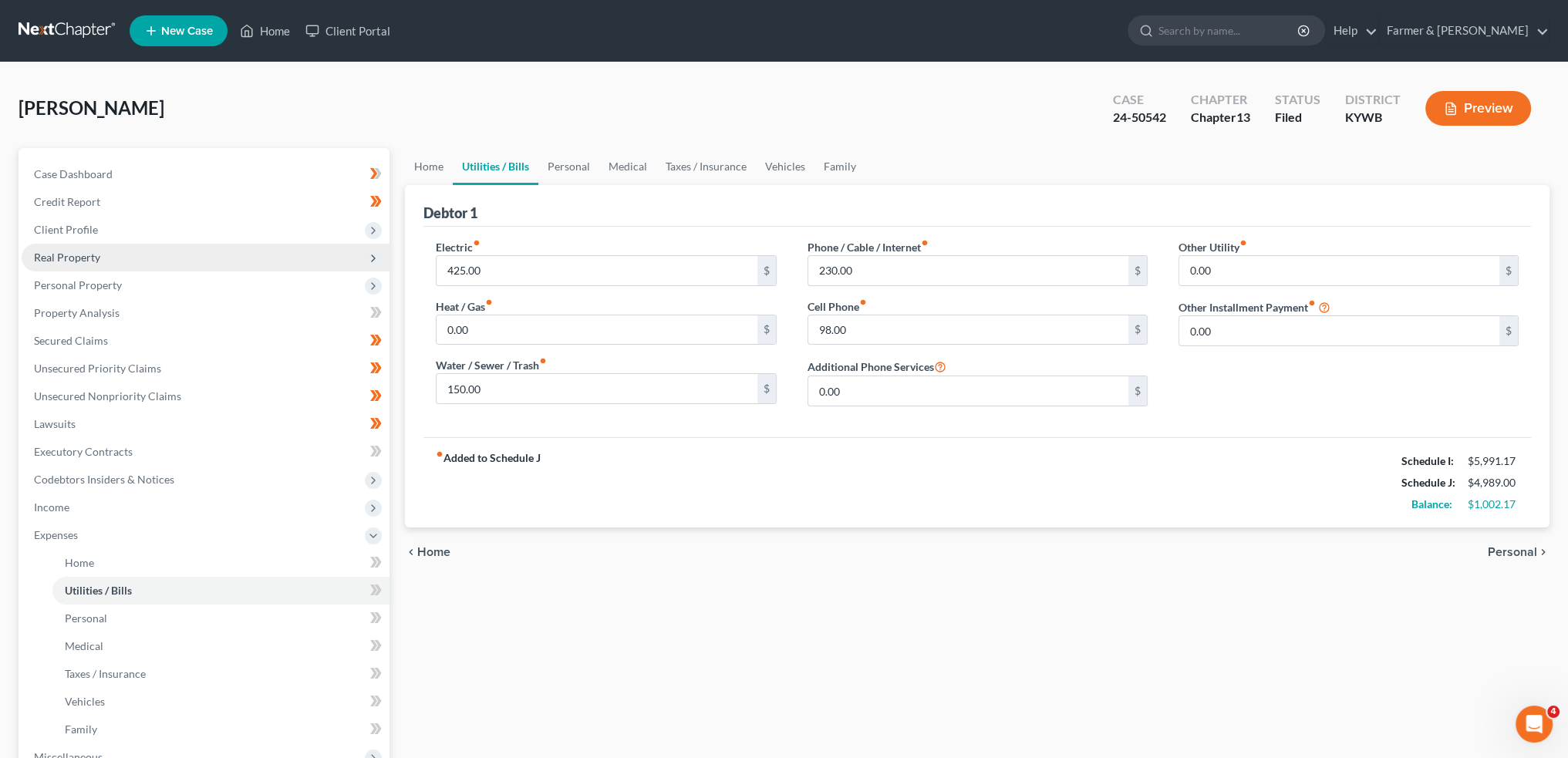
click at [130, 250] on span "Real Property" at bounding box center [205, 257] width 368 height 28
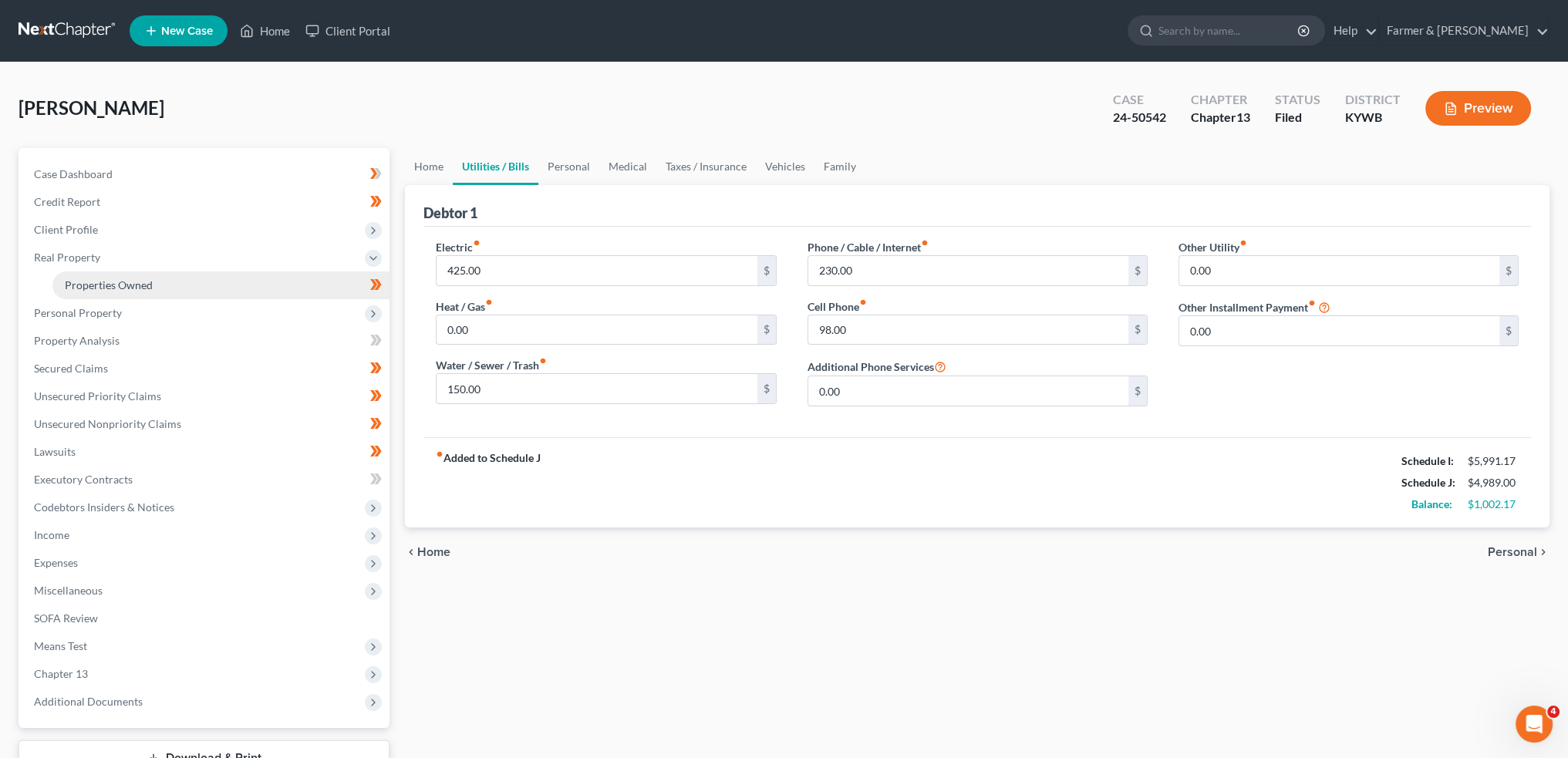
click at [130, 281] on span "Properties Owned" at bounding box center [109, 285] width 88 height 13
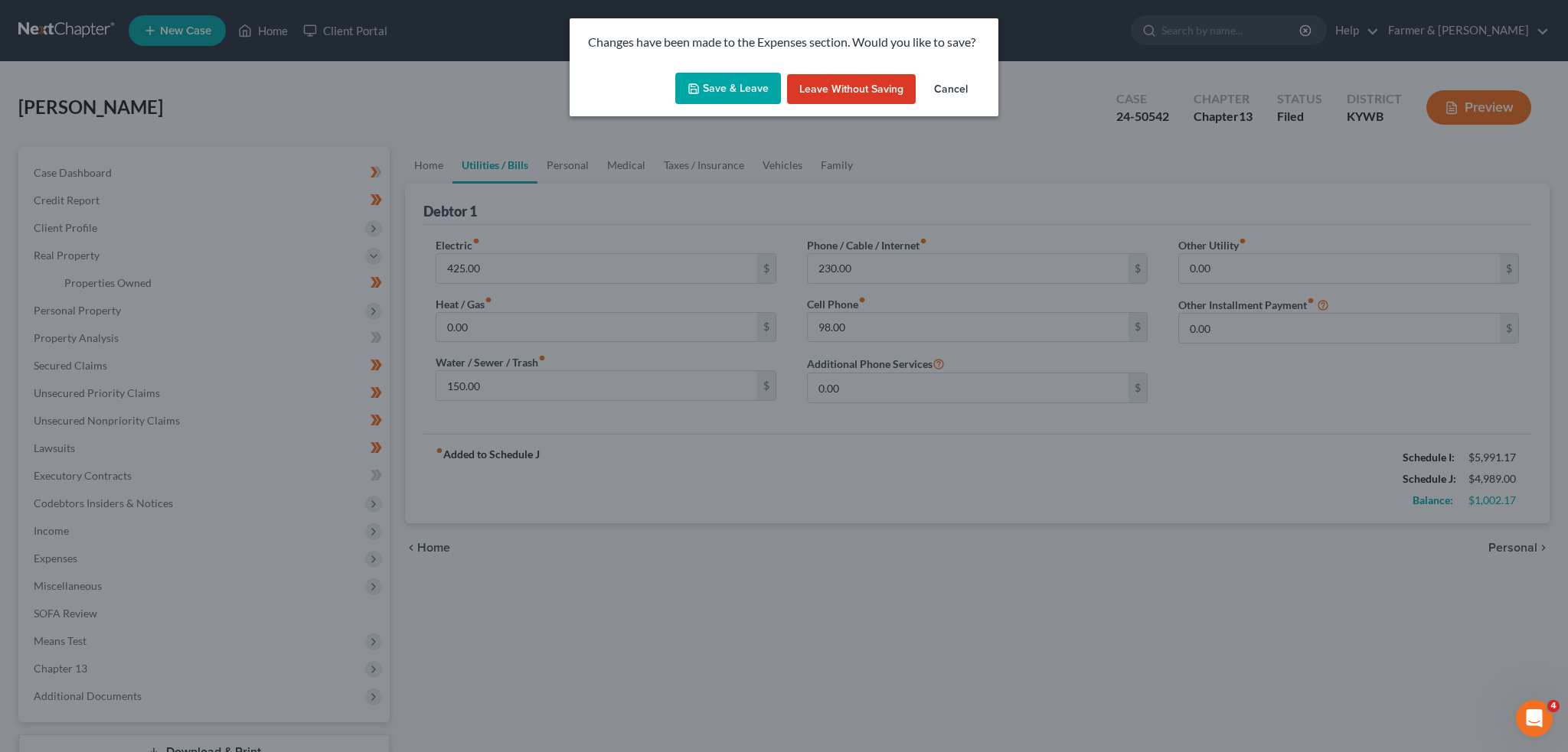
click at [727, 65] on div "Changes have been made to the Expenses section. Would you like to save?" at bounding box center [784, 42] width 429 height 48
click at [722, 82] on button "Save & Leave" at bounding box center [728, 89] width 105 height 32
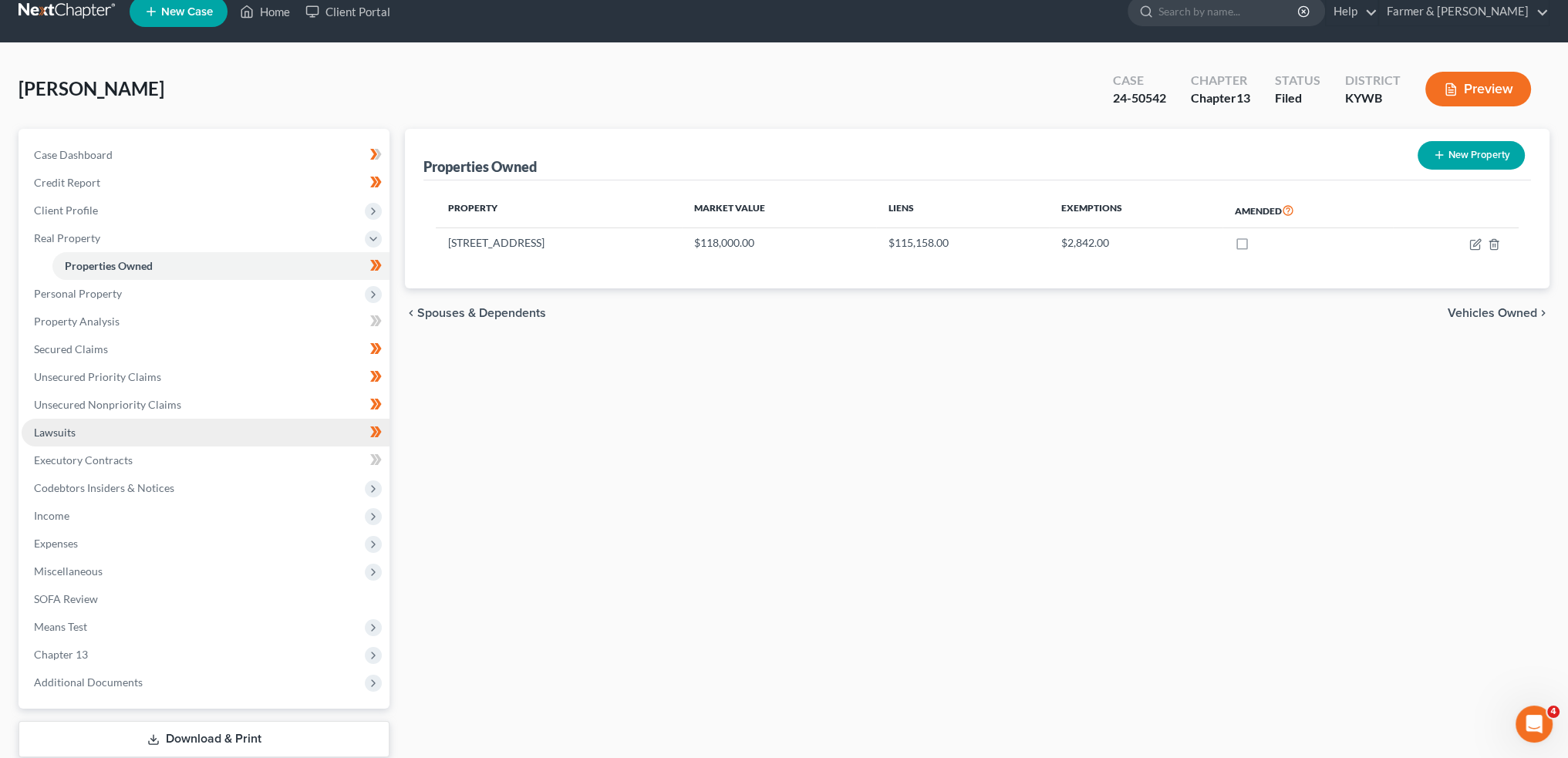
scroll to position [116, 0]
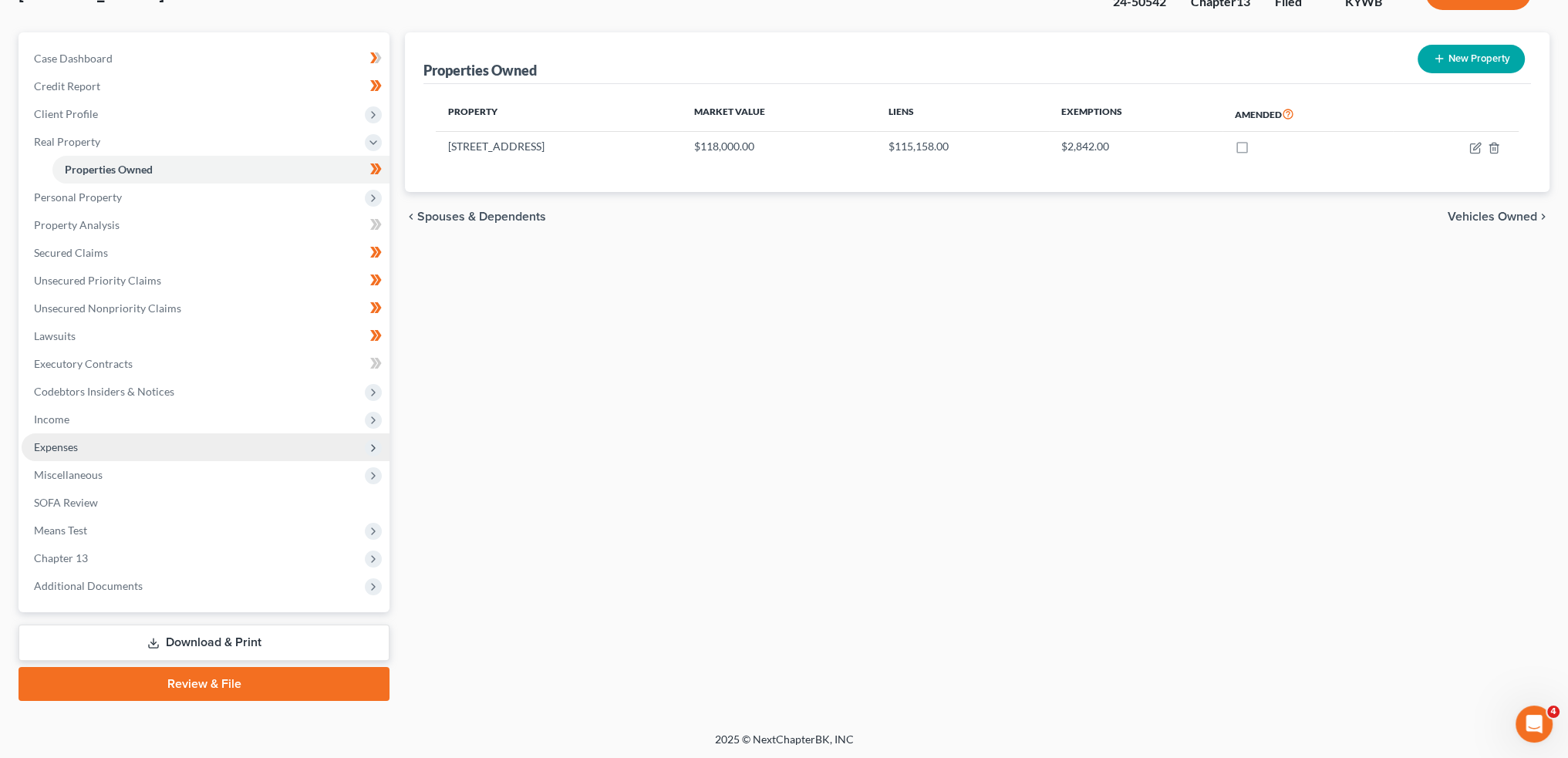
click at [93, 448] on span "Expenses" at bounding box center [205, 447] width 368 height 28
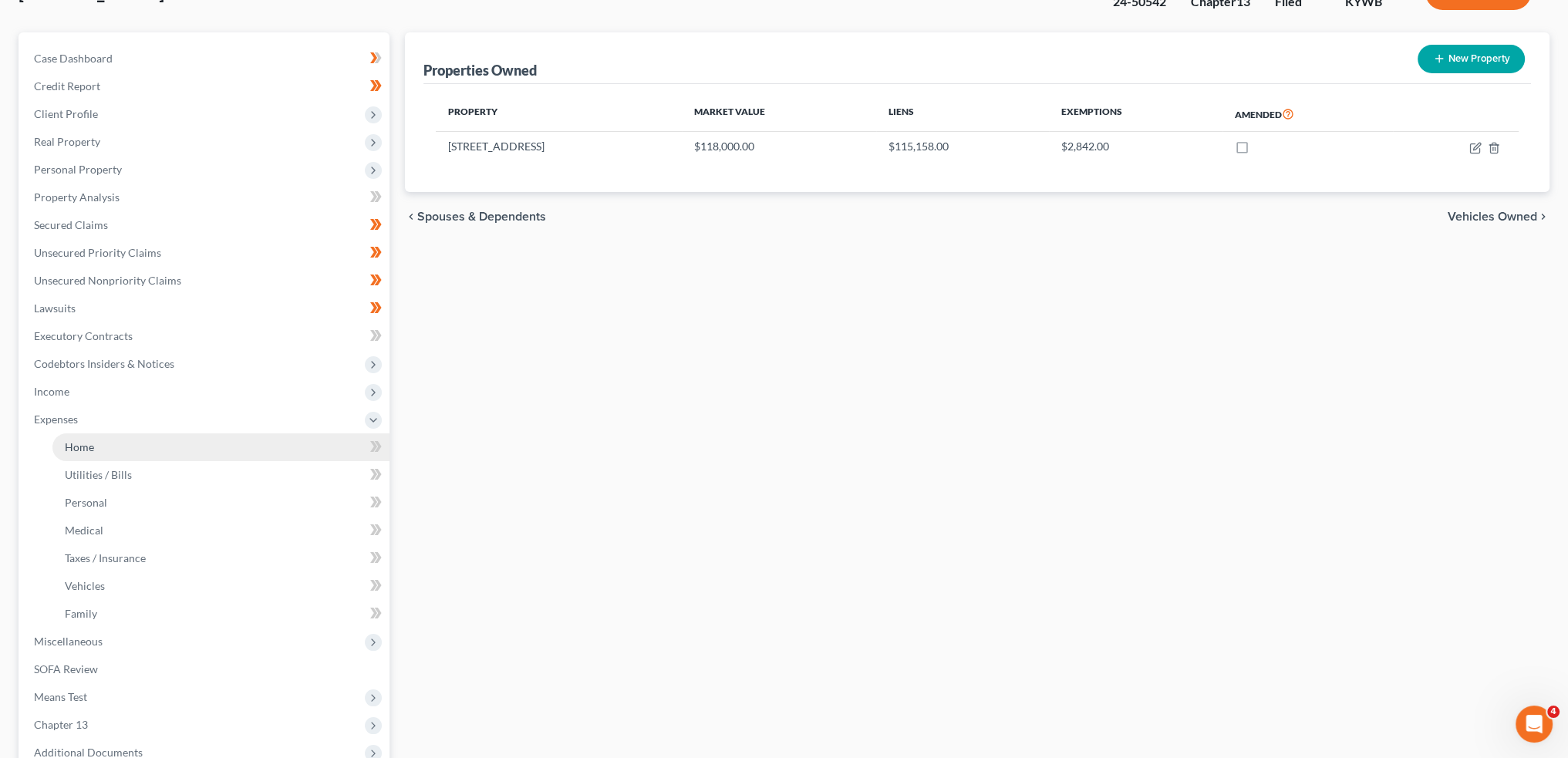
click at [94, 443] on link "Home" at bounding box center [221, 447] width 337 height 28
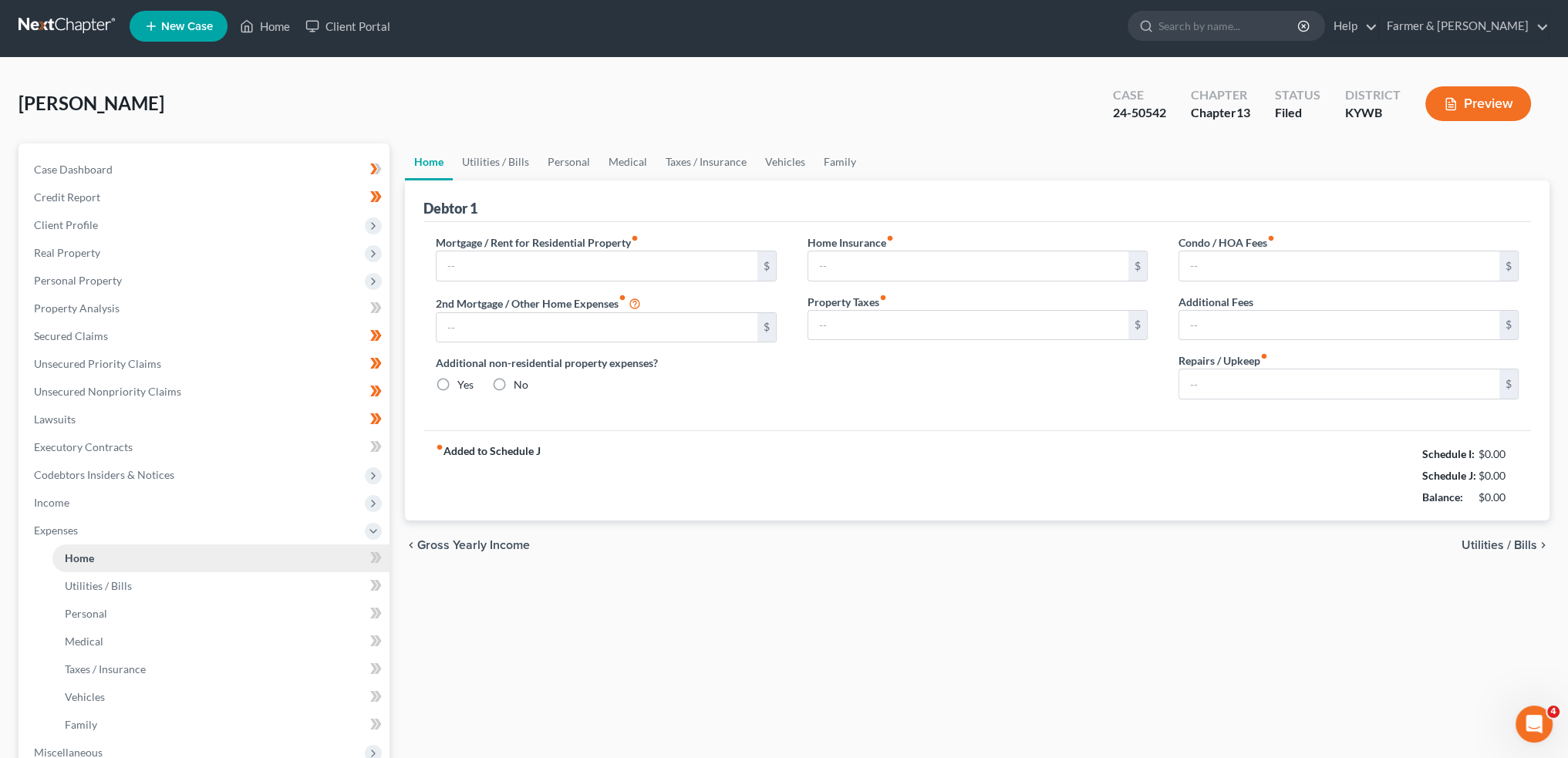
type input "996.00"
type input "0.00"
radio input "true"
type input "0.00"
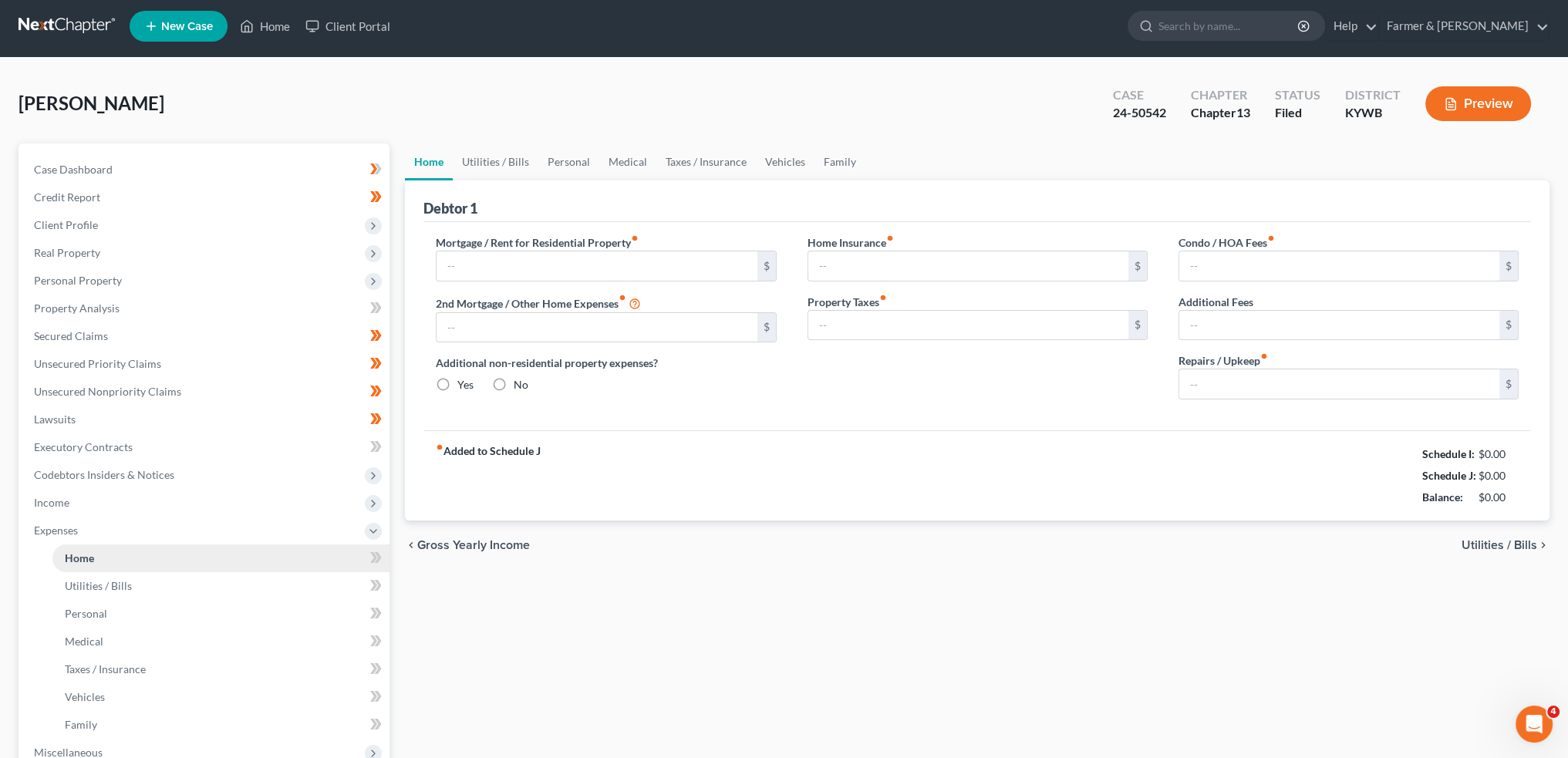
type input "0.00"
type input "100.00"
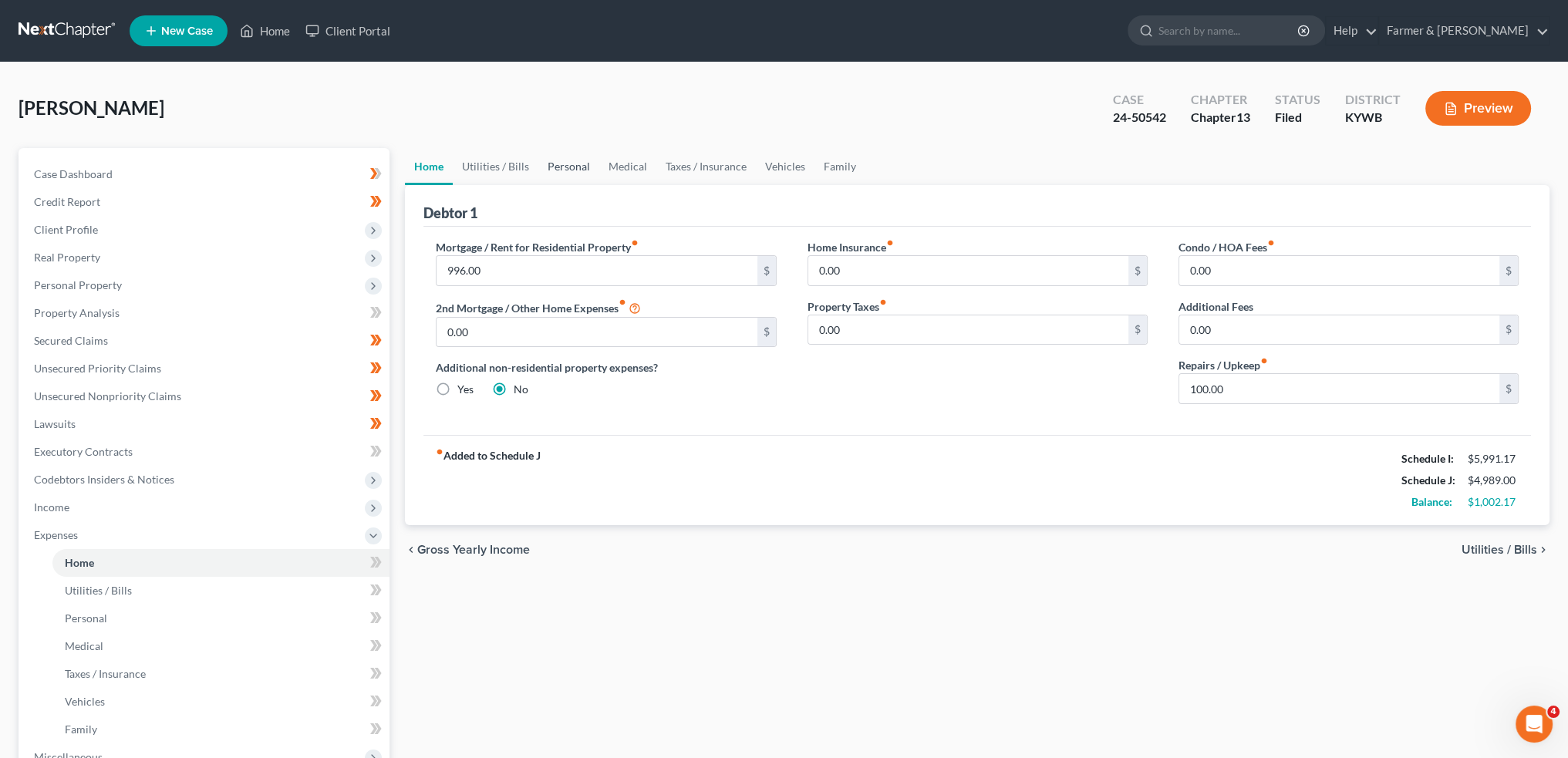
click at [565, 168] on link "Personal" at bounding box center [569, 166] width 61 height 37
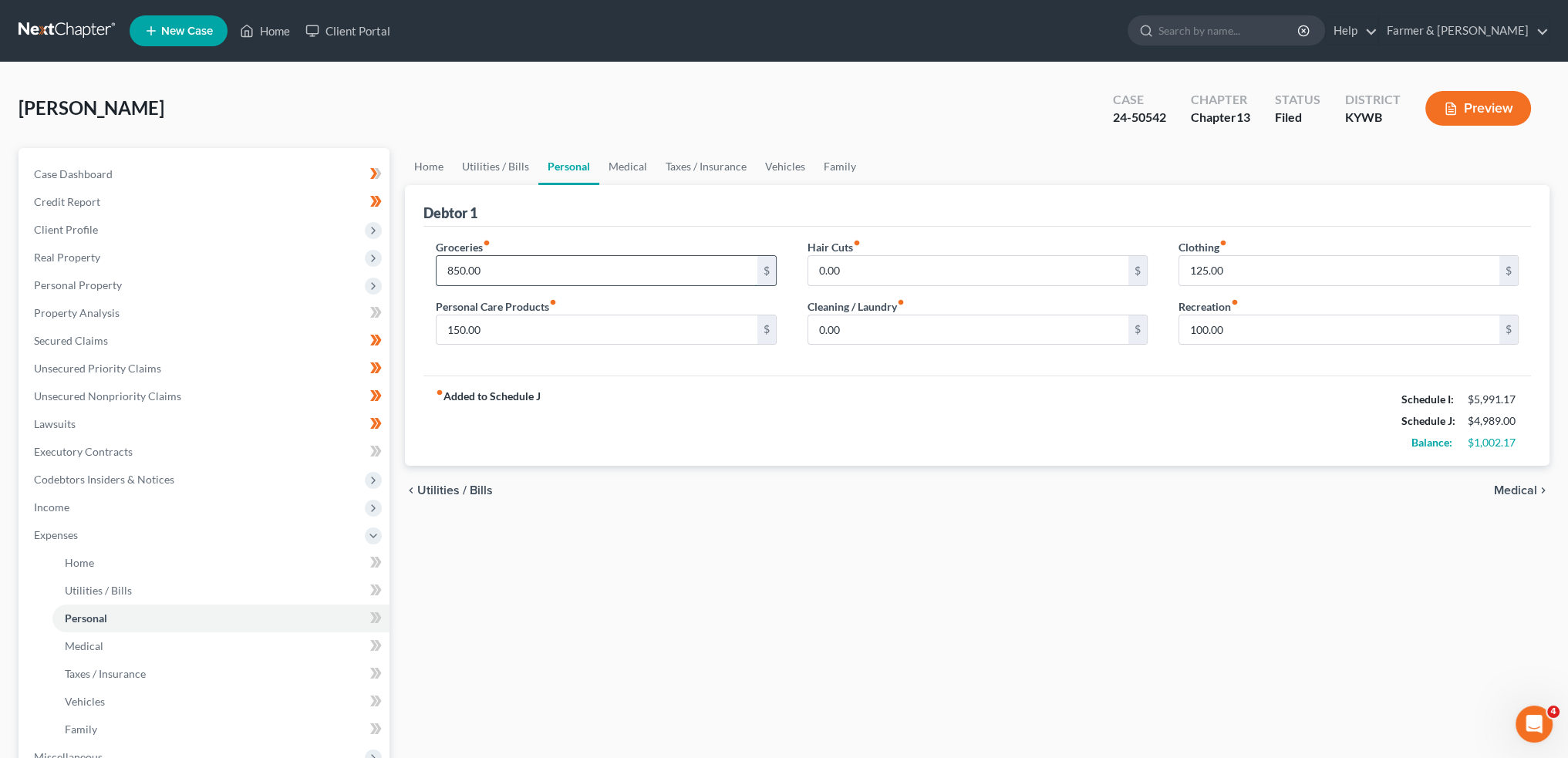
click at [503, 271] on input "850.00" at bounding box center [596, 271] width 320 height 30
type input "900.00"
click at [630, 162] on link "Medical" at bounding box center [628, 166] width 57 height 37
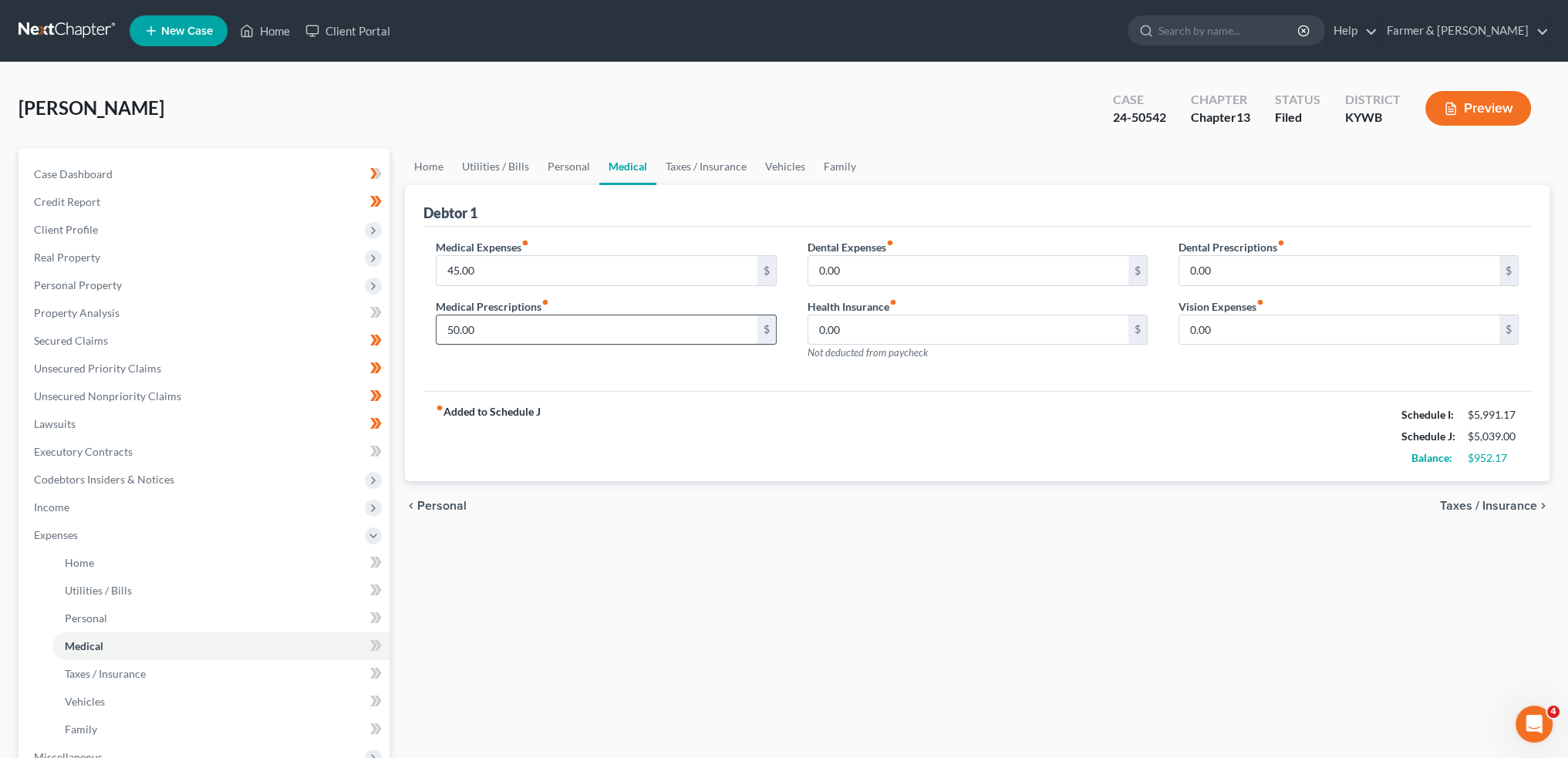
click at [558, 341] on input "50.00" at bounding box center [596, 330] width 320 height 30
type input "70.00"
click at [709, 162] on link "Taxes / Insurance" at bounding box center [706, 166] width 99 height 37
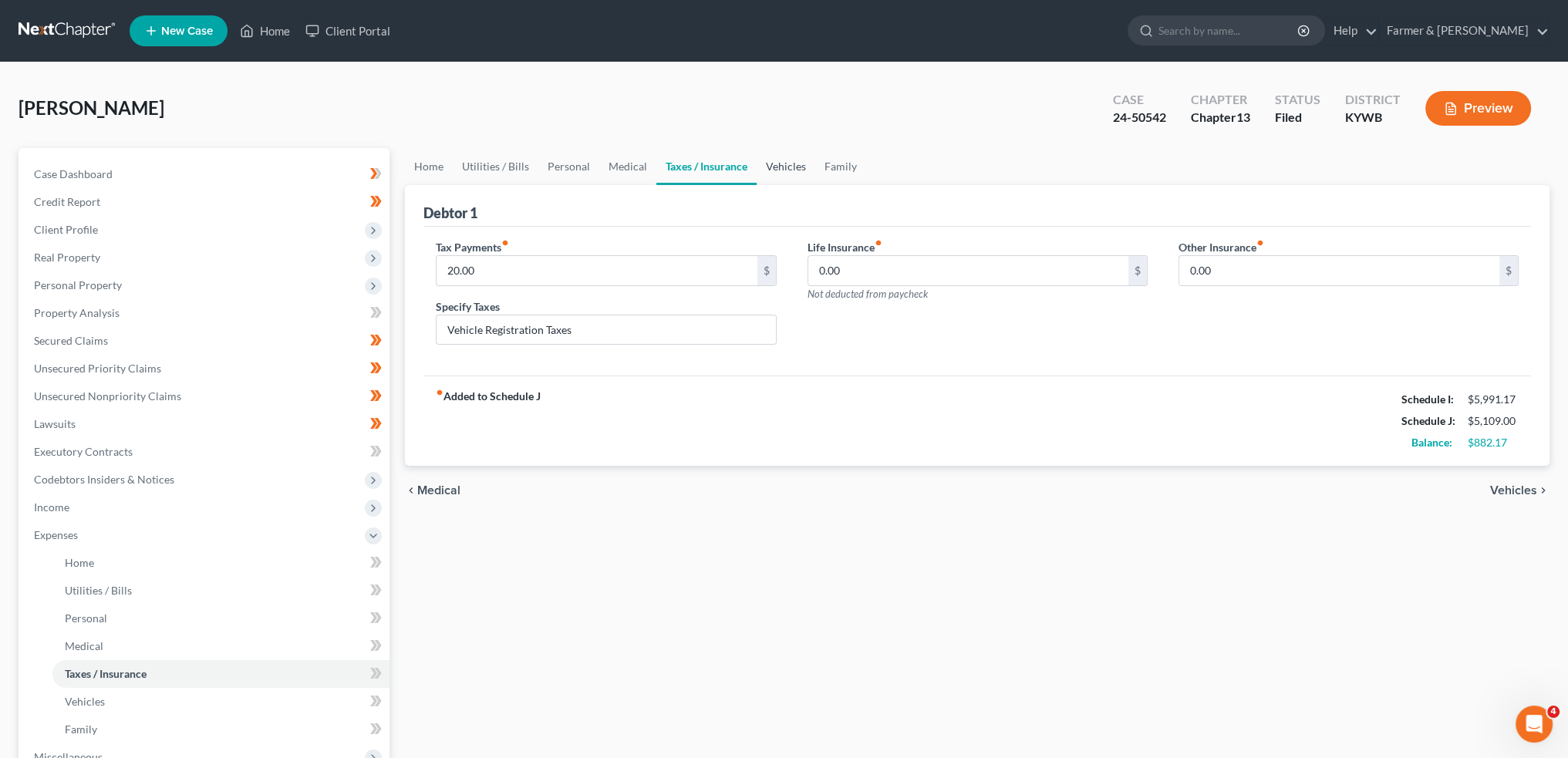
click at [781, 160] on link "Vehicles" at bounding box center [785, 166] width 58 height 37
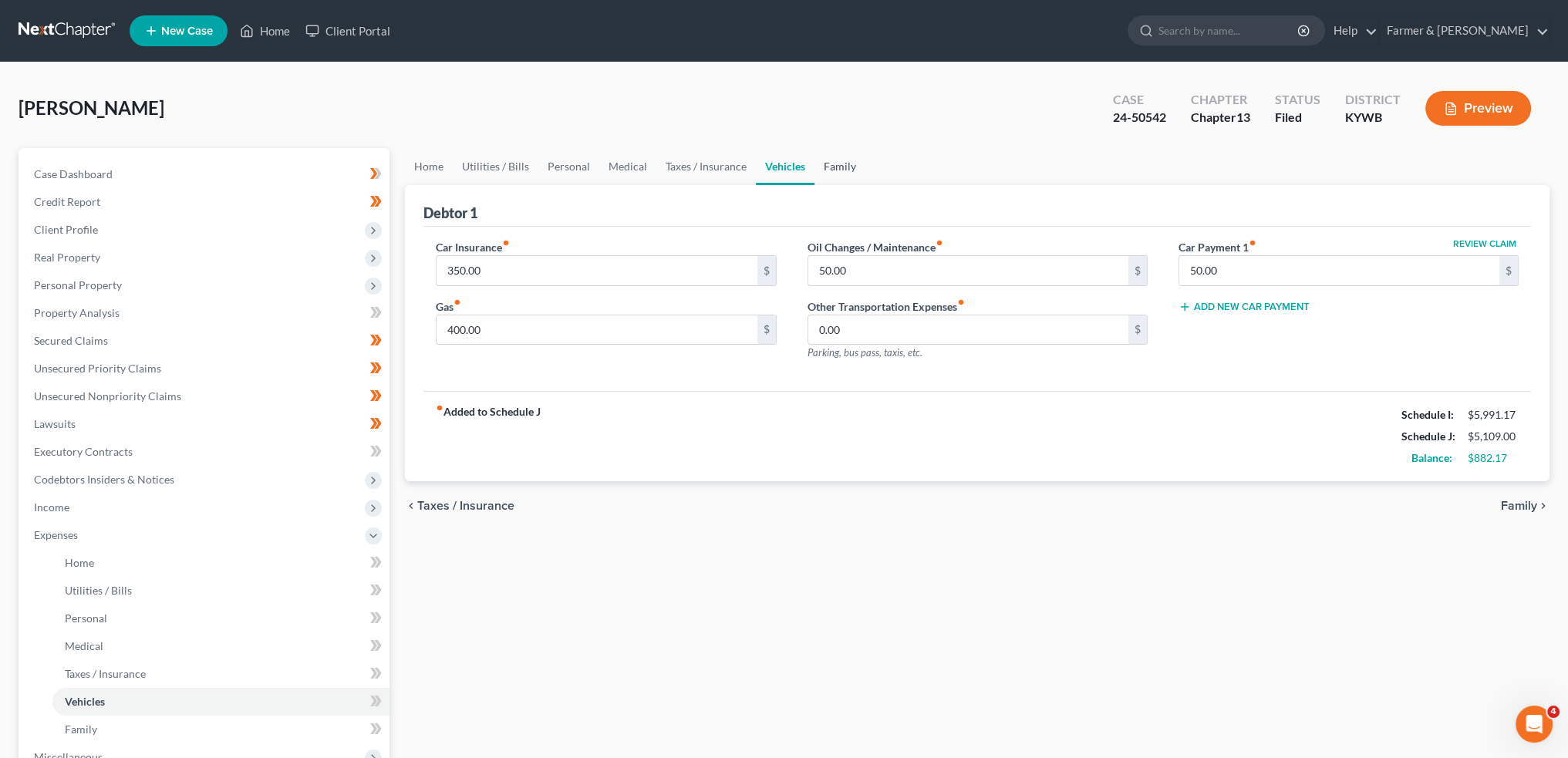
click at [833, 167] on link "Family" at bounding box center [839, 166] width 51 height 37
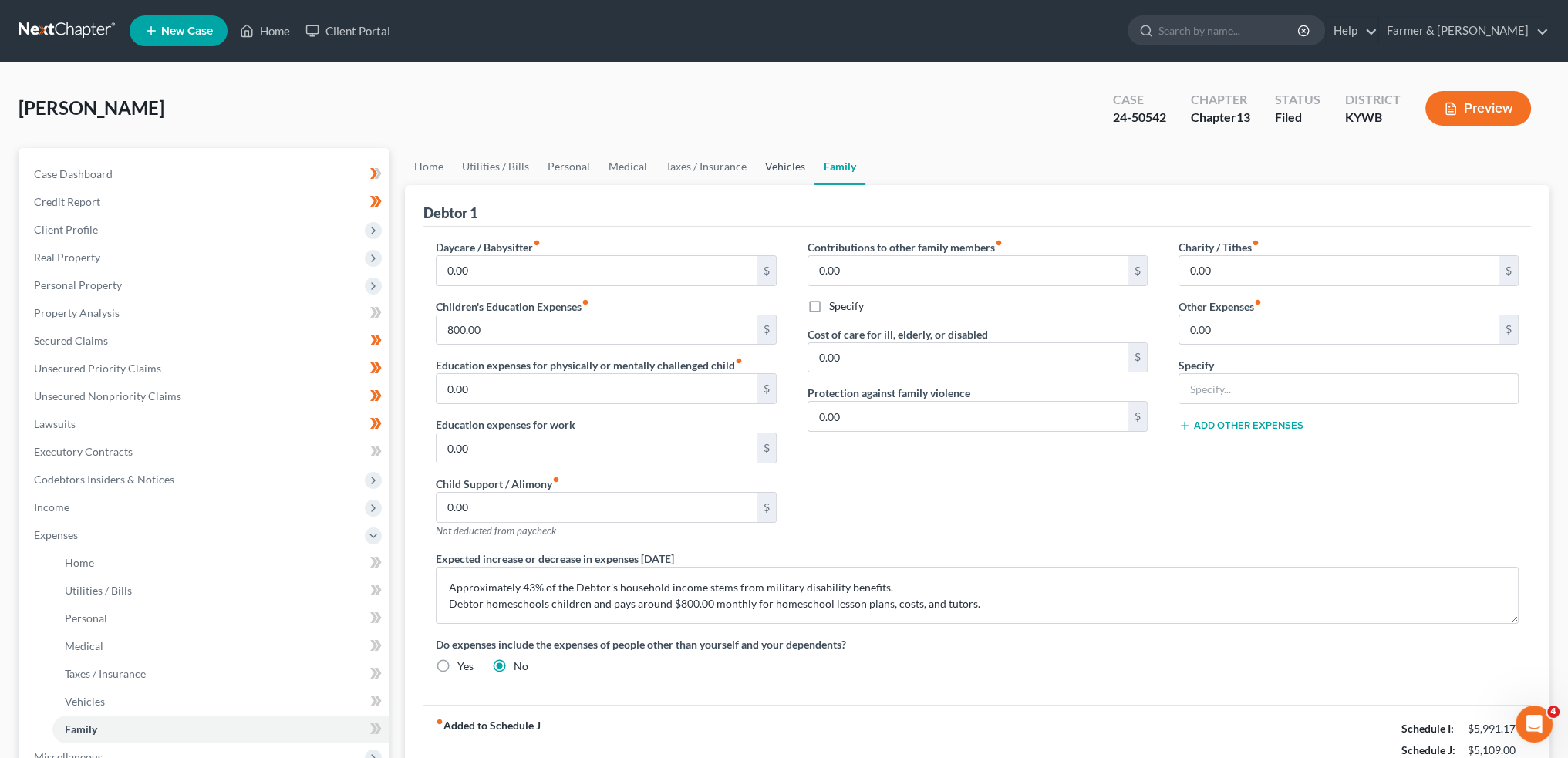
click at [784, 167] on link "Vehicles" at bounding box center [784, 166] width 58 height 37
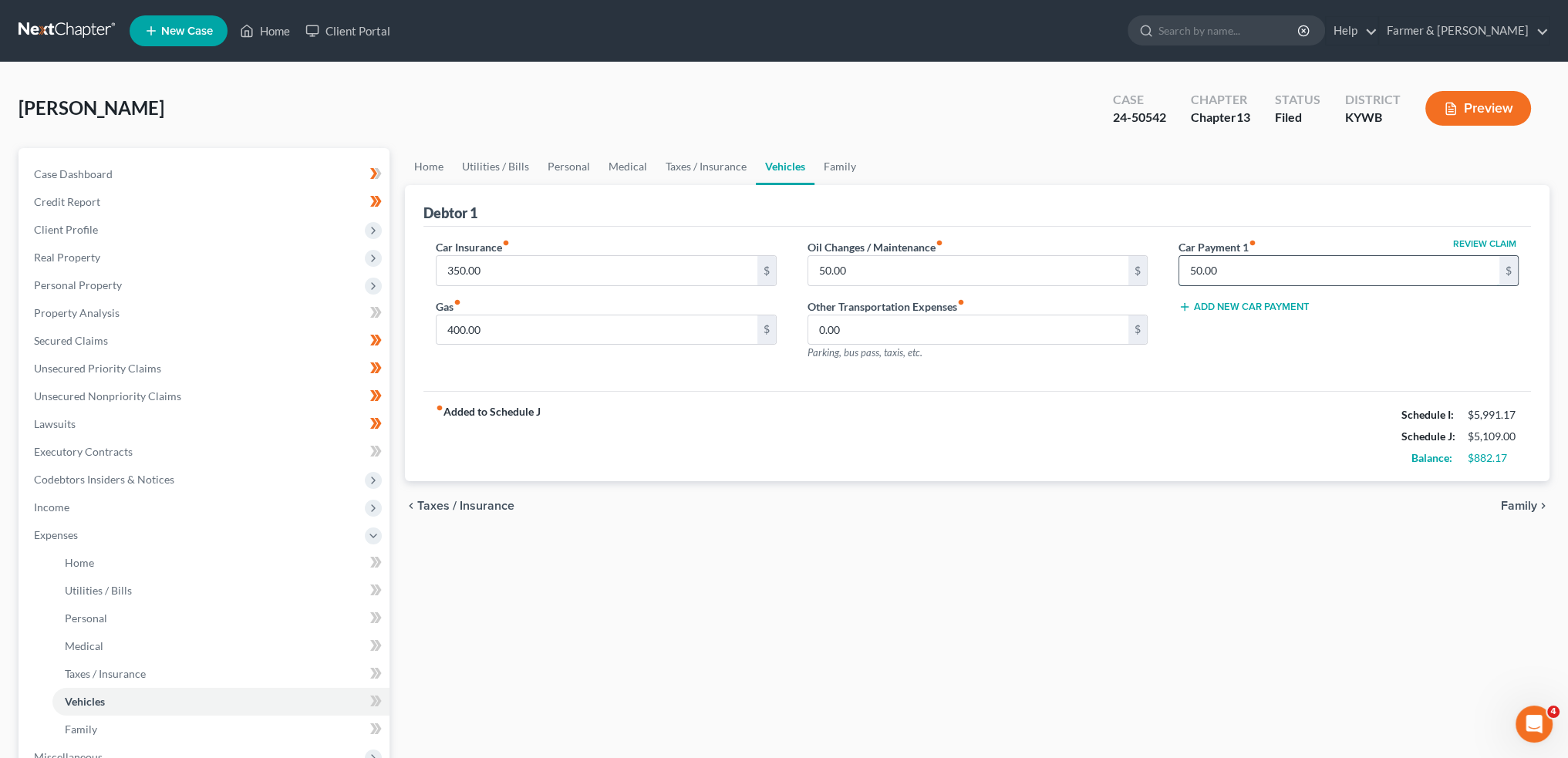
click at [1285, 271] on input "50.00" at bounding box center [1339, 271] width 320 height 30
type input "0.00"
click at [835, 161] on link "Family" at bounding box center [839, 166] width 51 height 37
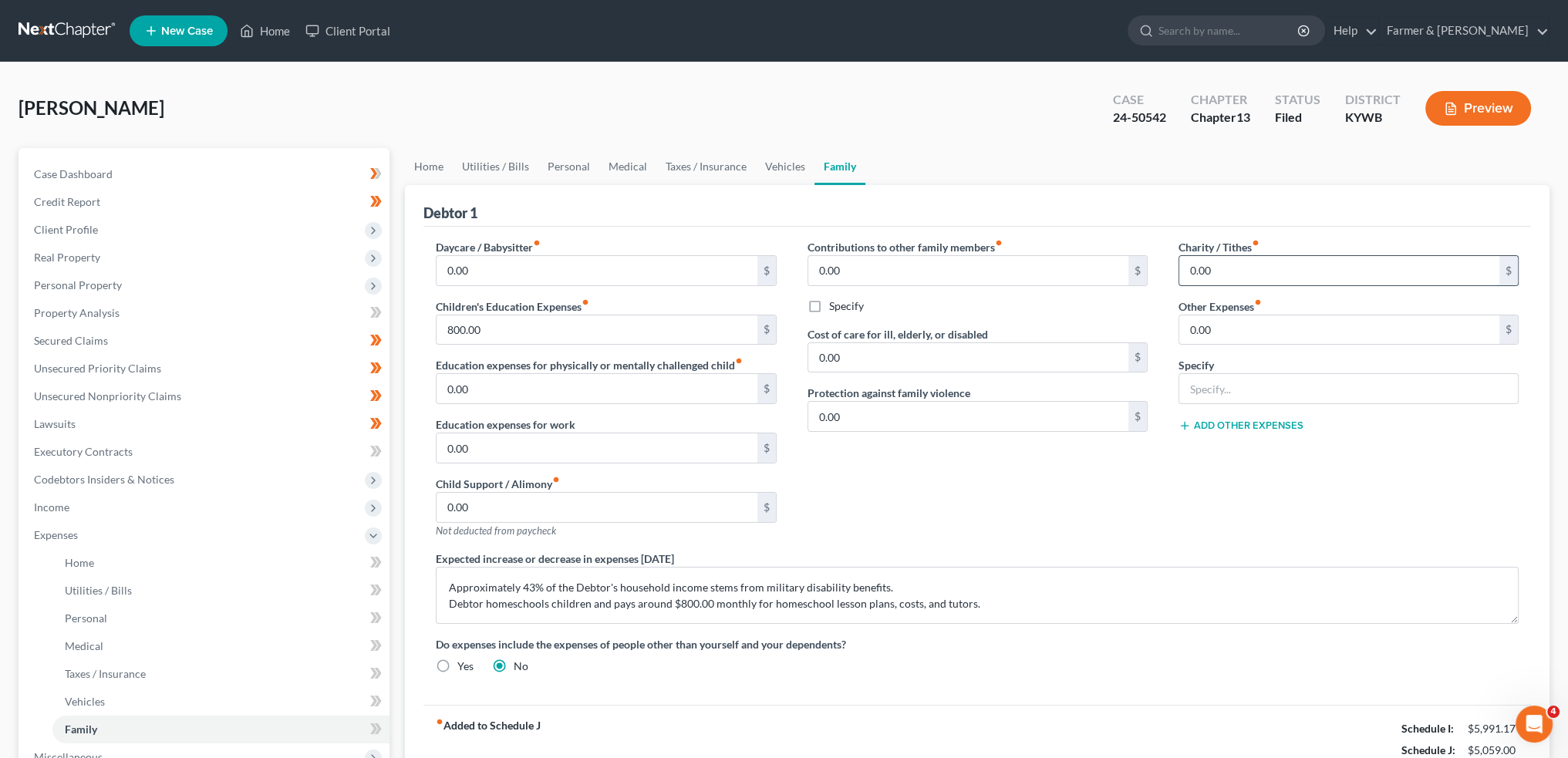
click at [1233, 274] on input "0.00" at bounding box center [1339, 271] width 320 height 30
type input "50.00"
click at [964, 470] on div "Contributions to other family members fiber_manual_record 0.00 $ Specify Cost o…" at bounding box center [977, 395] width 371 height 312
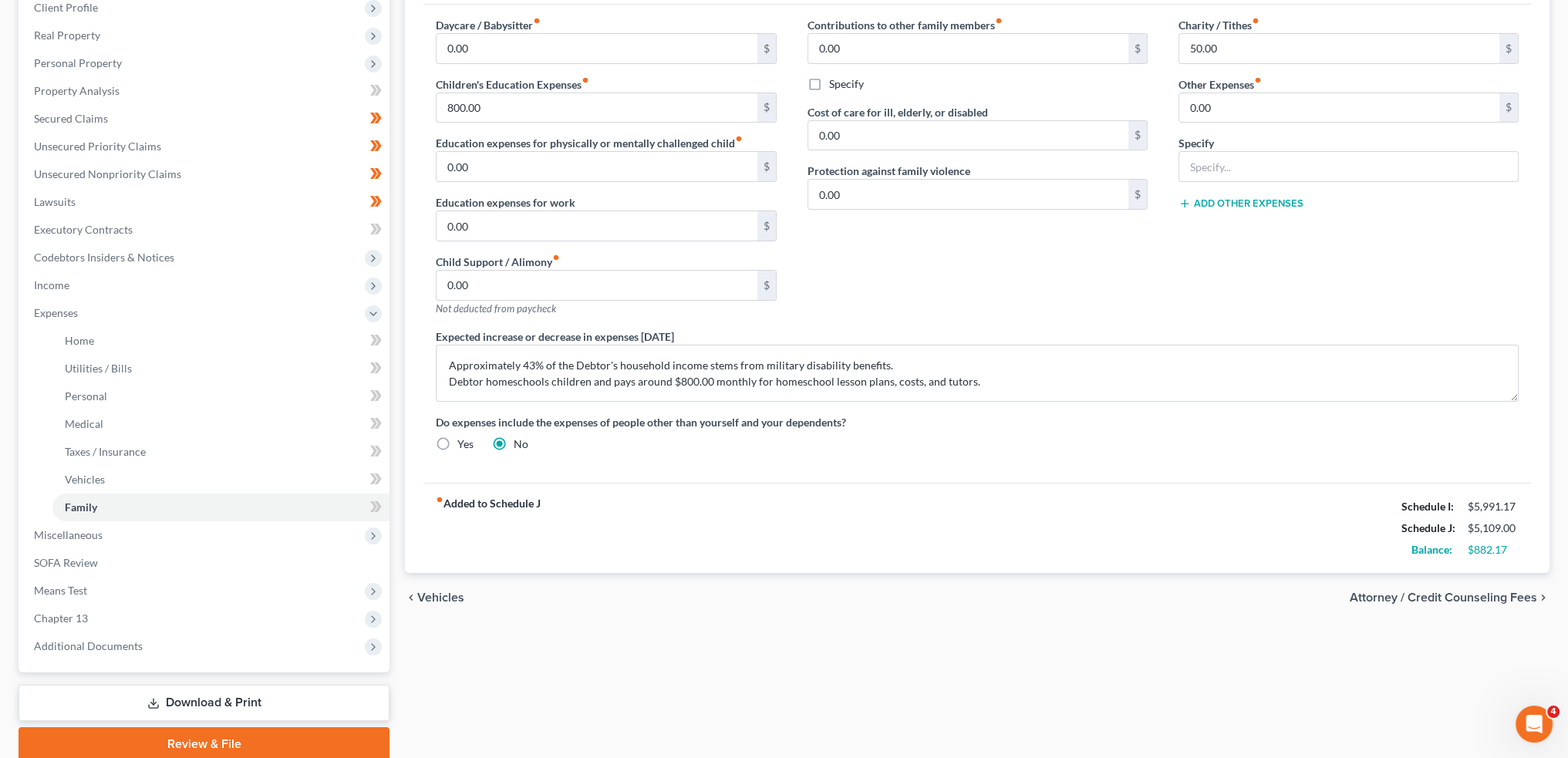
scroll to position [282, 0]
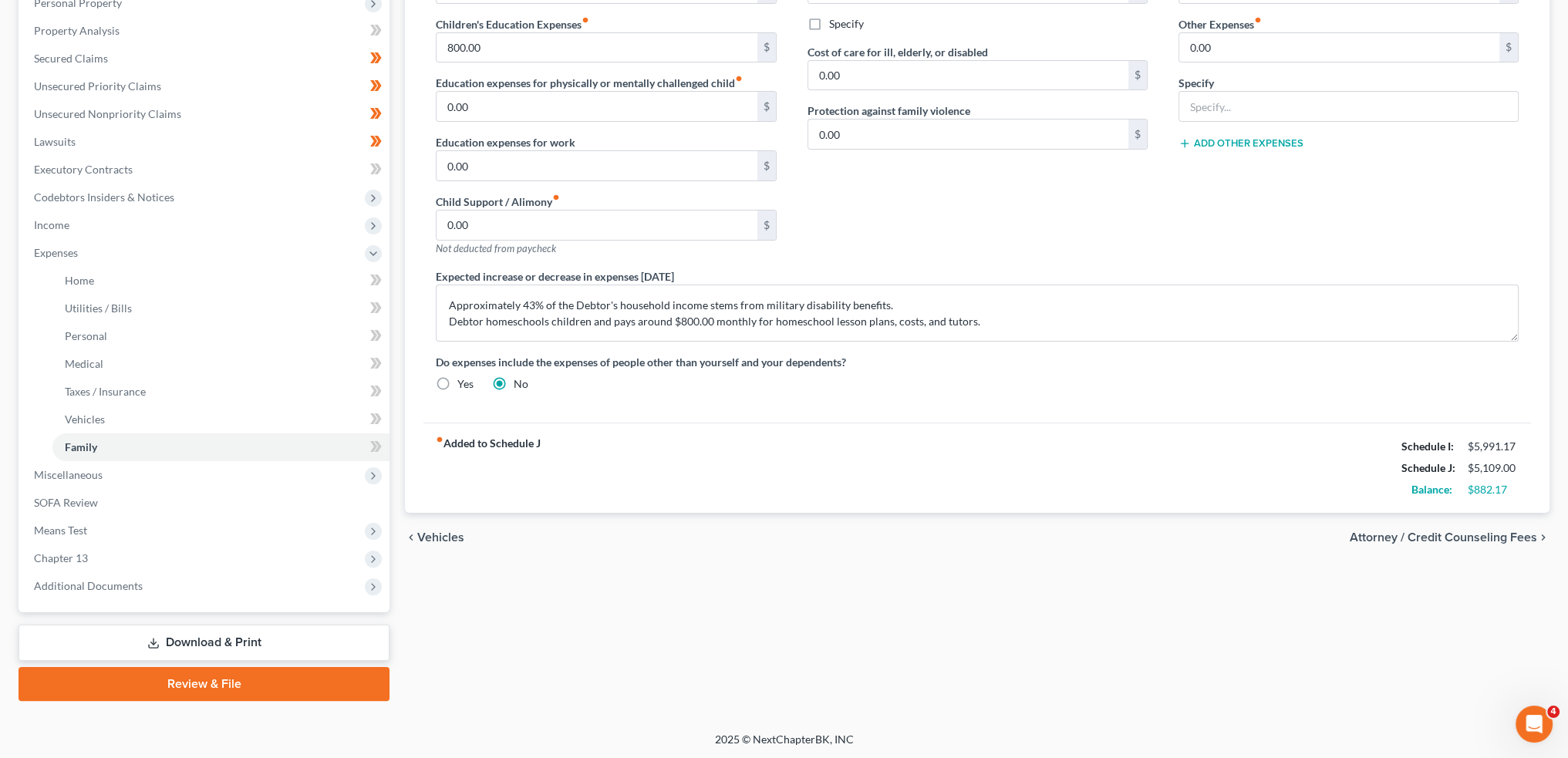
click at [262, 638] on link "Download & Print" at bounding box center [204, 643] width 371 height 36
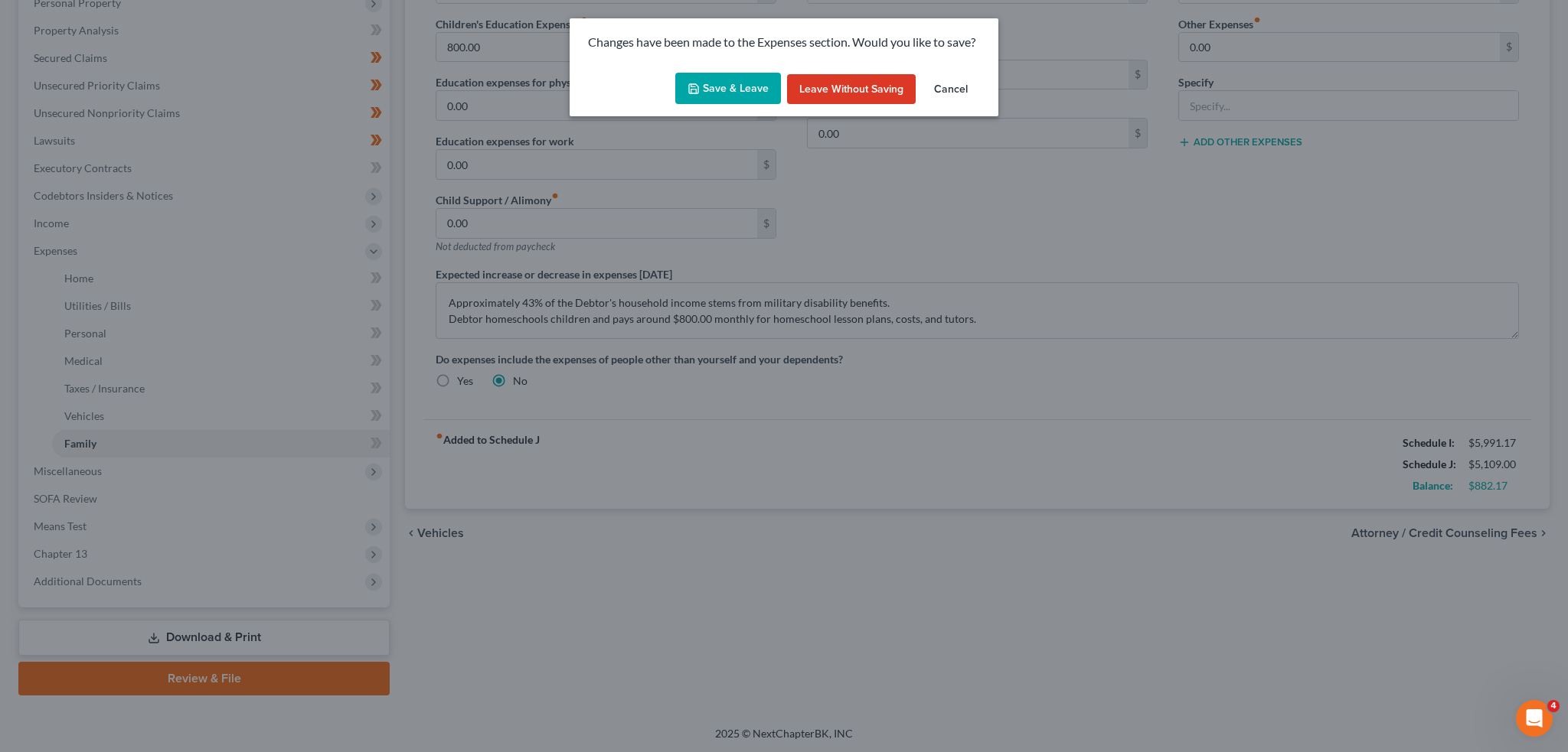
drag, startPoint x: 689, startPoint y: 71, endPoint x: 696, endPoint y: 85, distance: 15.7
click at [689, 75] on div "Save & Leave Leave without Saving Cancel" at bounding box center [784, 91] width 429 height 50
drag, startPoint x: 697, startPoint y: 85, endPoint x: 925, endPoint y: 196, distance: 253.6
click at [698, 86] on icon "button" at bounding box center [693, 88] width 12 height 12
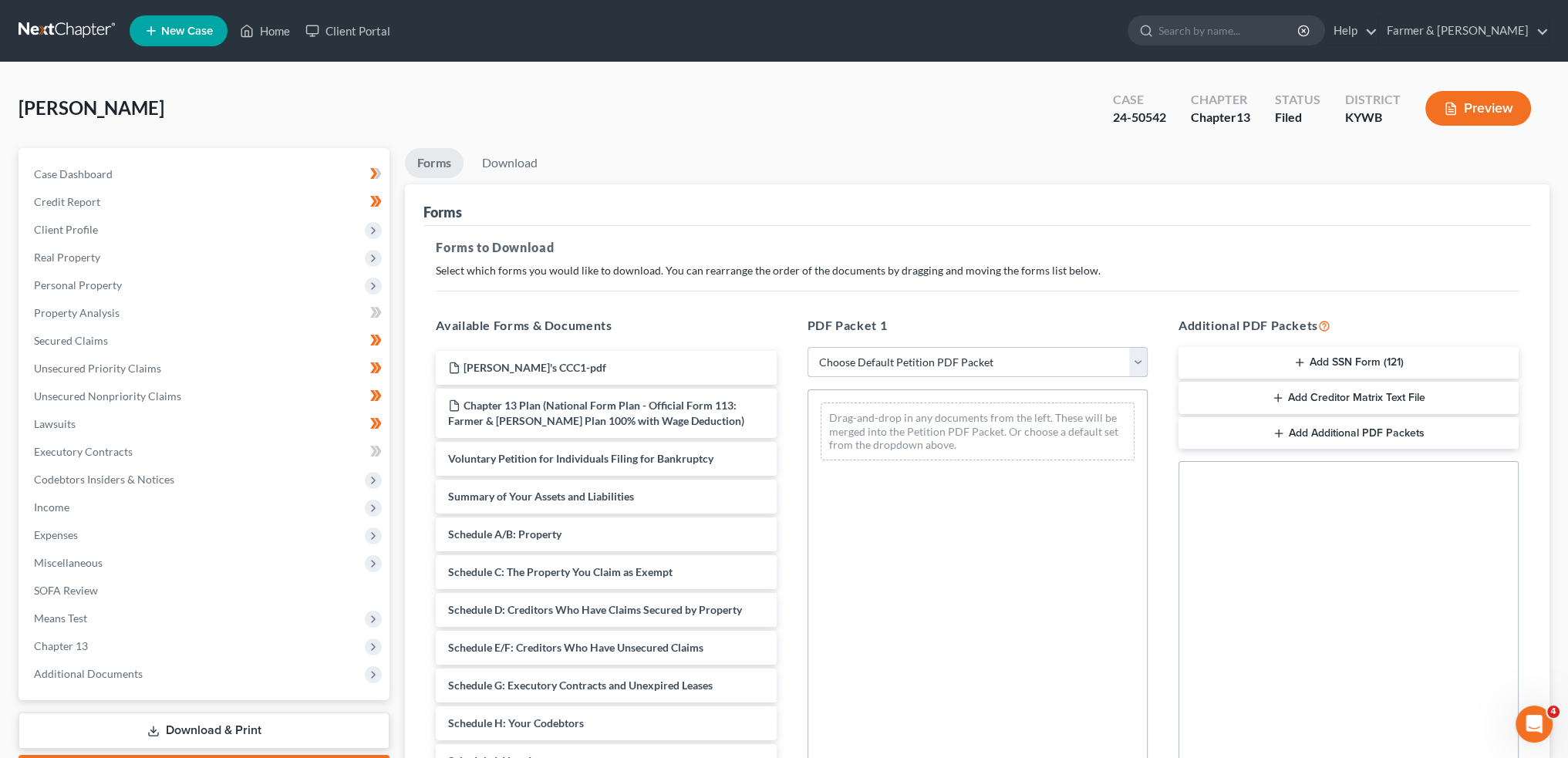
click at [963, 360] on select "Choose Default Petition PDF Packet Complete Bankruptcy Petition (all forms and …" at bounding box center [977, 362] width 340 height 31
select select "2"
click at [807, 347] on select "Choose Default Petition PDF Packet Complete Bankruptcy Petition (all forms and …" at bounding box center [977, 362] width 340 height 31
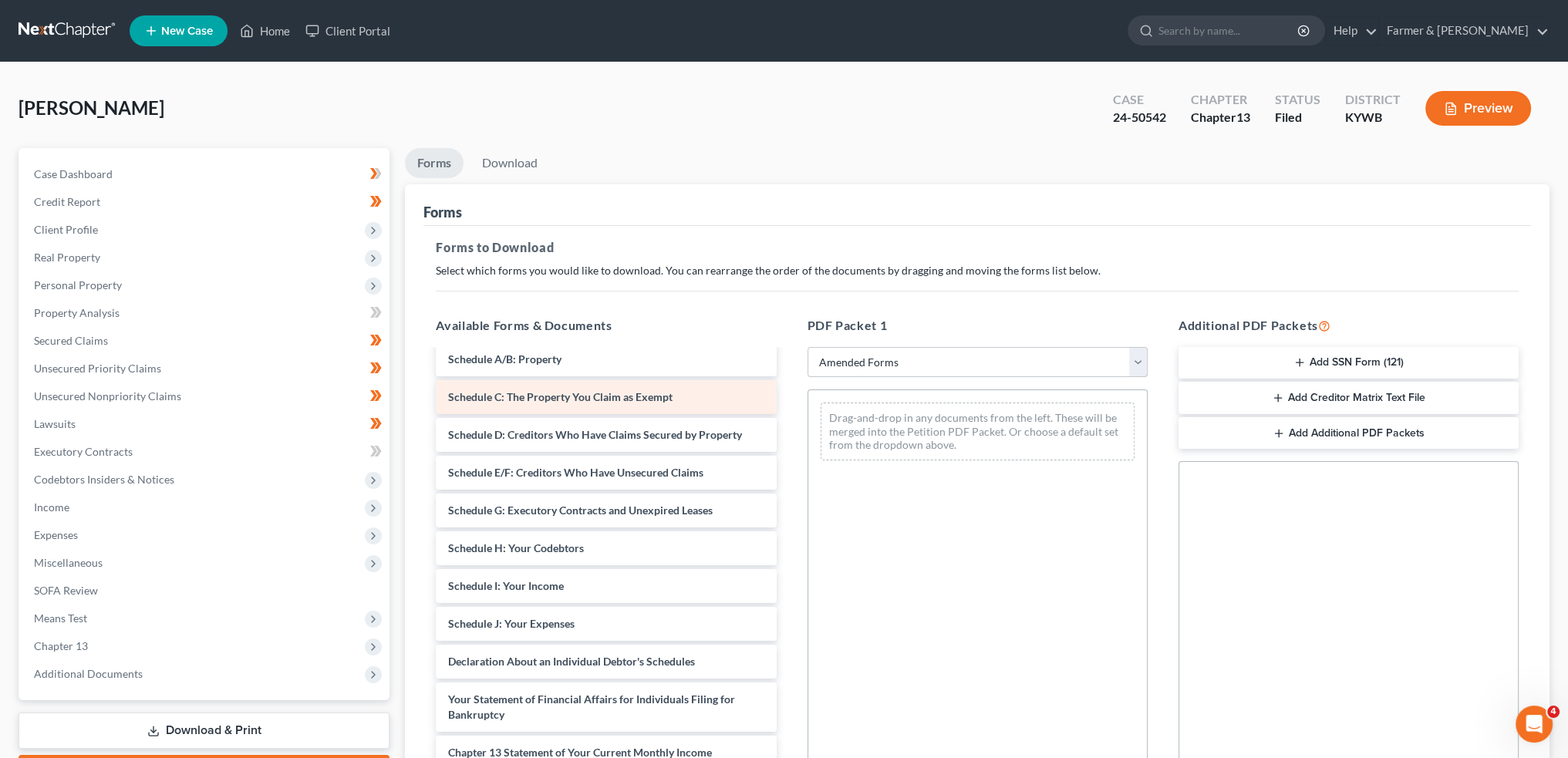
scroll to position [128, 0]
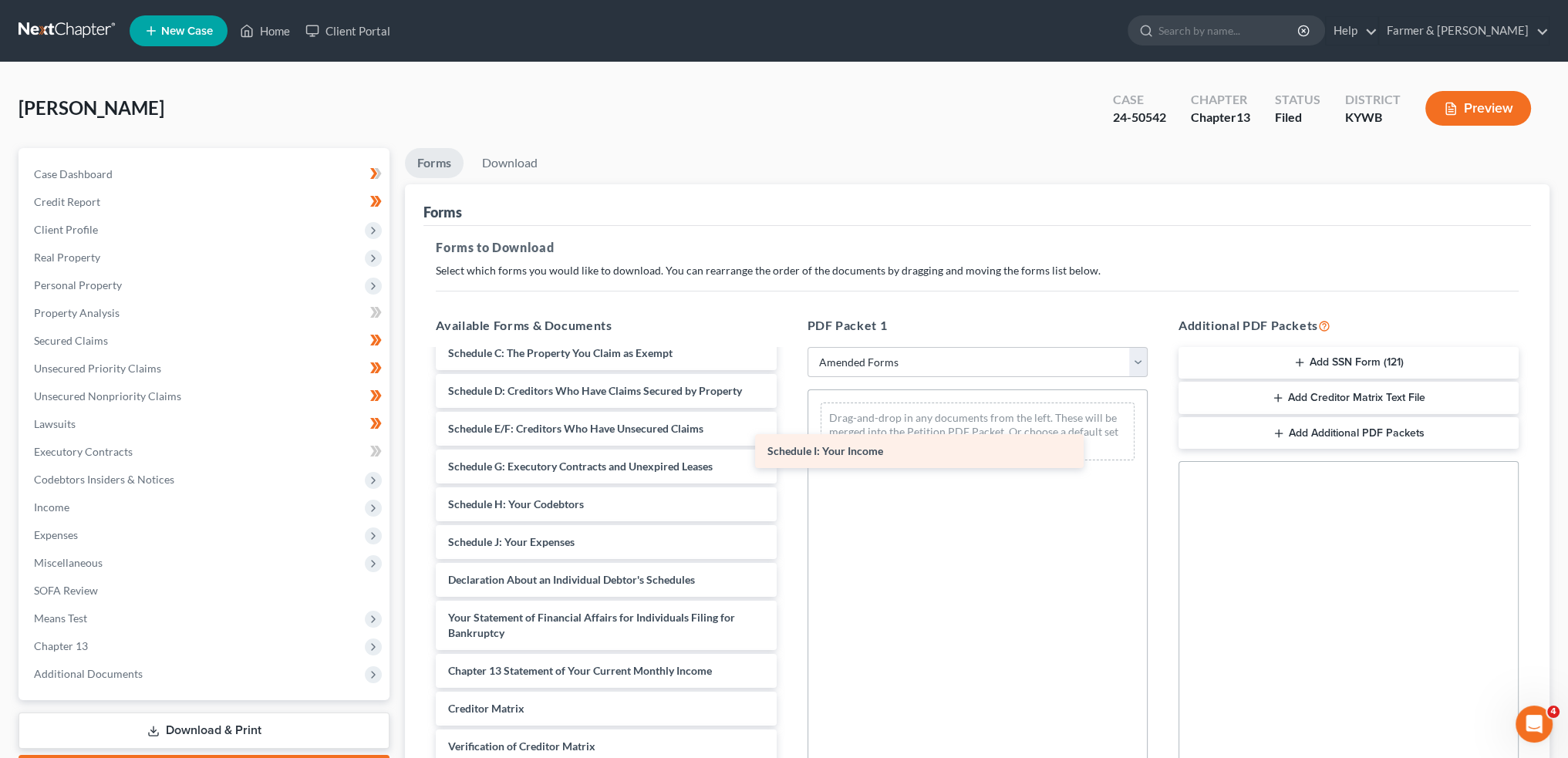
drag, startPoint x: 536, startPoint y: 546, endPoint x: 895, endPoint y: 444, distance: 373.2
click at [788, 444] on div "Schedule I: Your Income Voluntary Petition for Individuals Filing for Bankruptc…" at bounding box center [606, 538] width 365 height 632
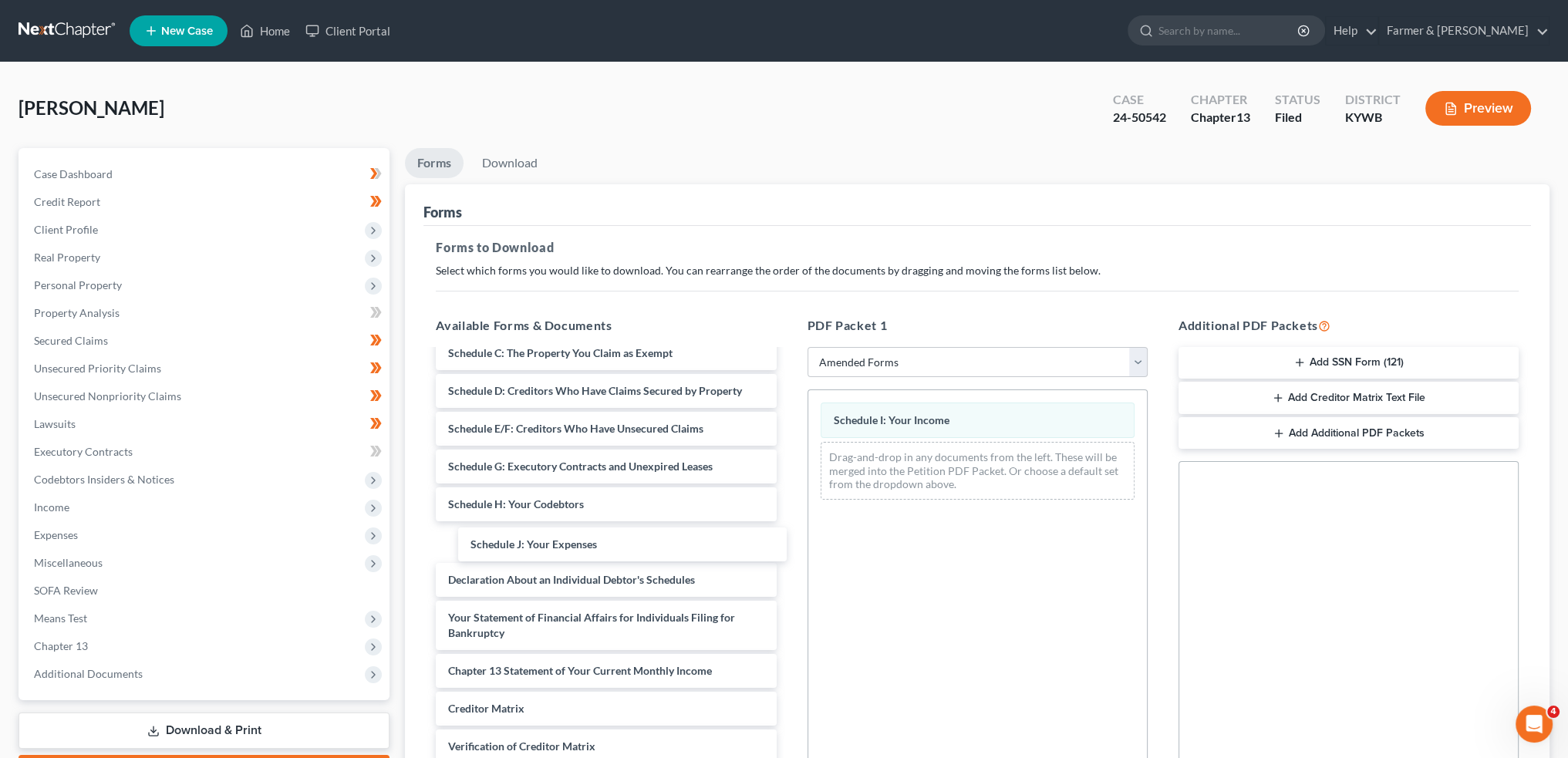
drag, startPoint x: 522, startPoint y: 546, endPoint x: 959, endPoint y: 269, distance: 517.4
click at [788, 537] on div "Schedule J: Your Expenses Voluntary Petition for Individuals Filing for Bankrup…" at bounding box center [606, 538] width 365 height 632
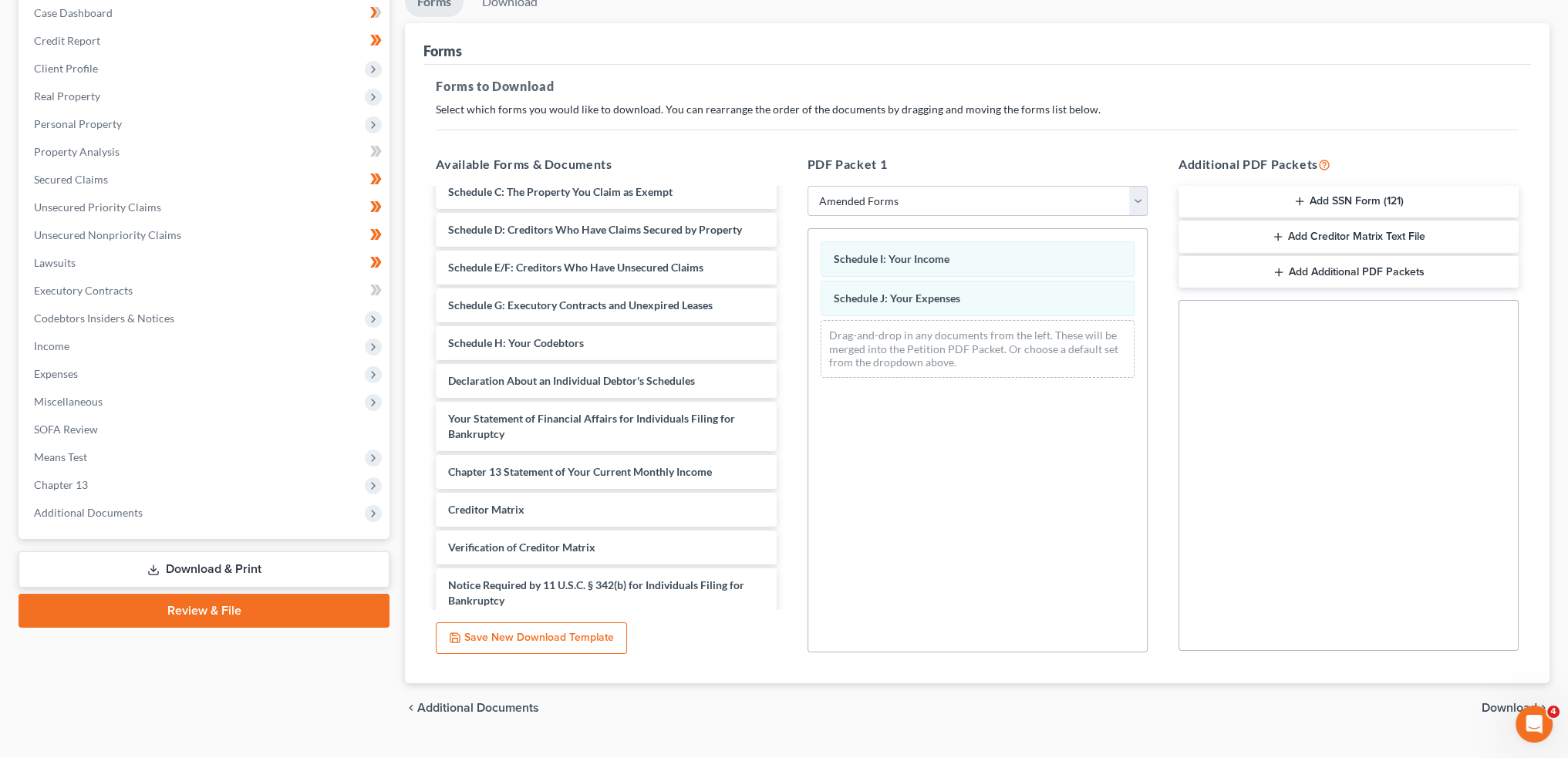
scroll to position [193, 0]
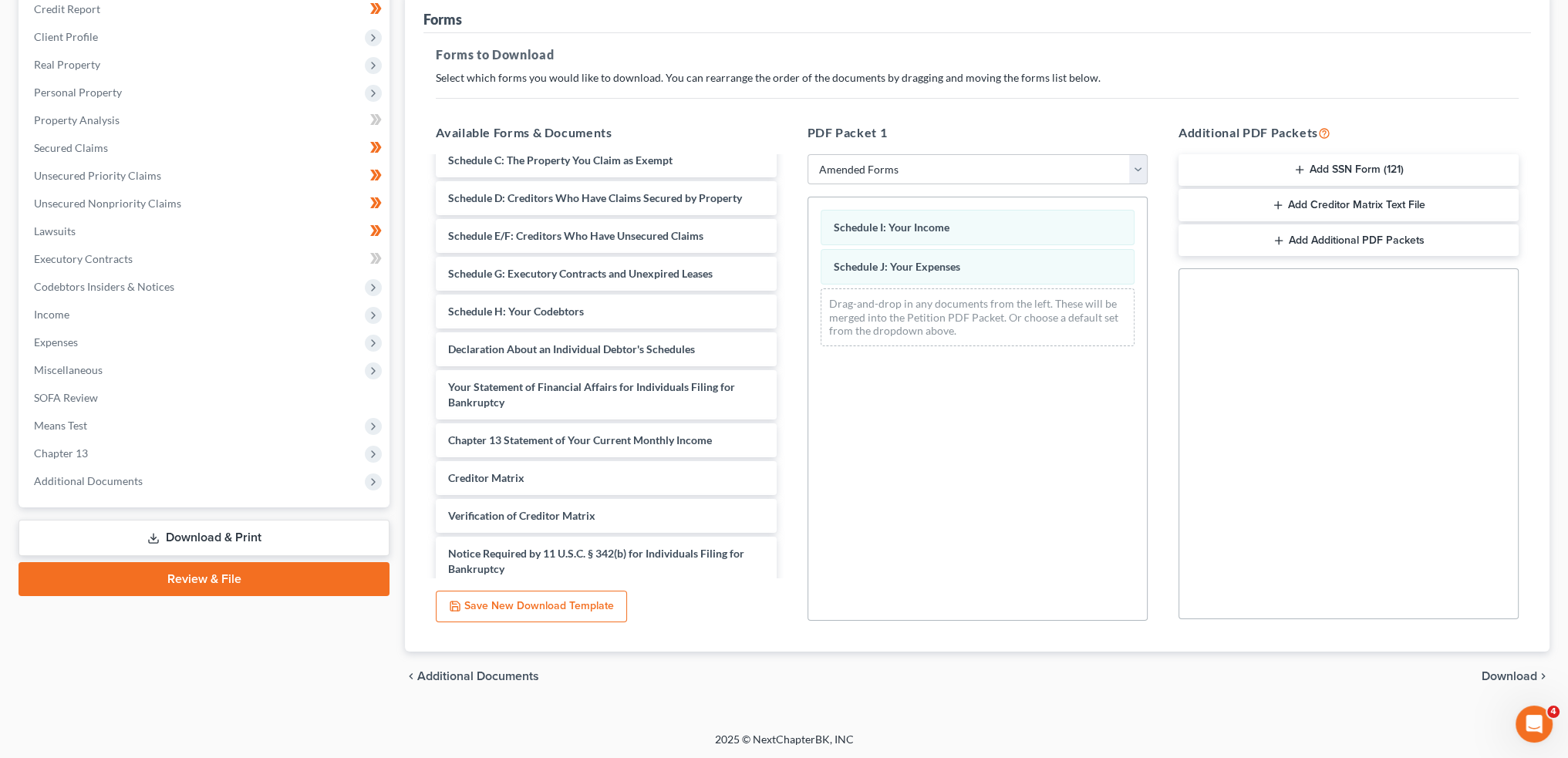
click at [1506, 682] on div "chevron_left Additional Documents Download chevron_right" at bounding box center [977, 677] width 1145 height 50
click at [1503, 675] on span "Download" at bounding box center [1510, 676] width 55 height 12
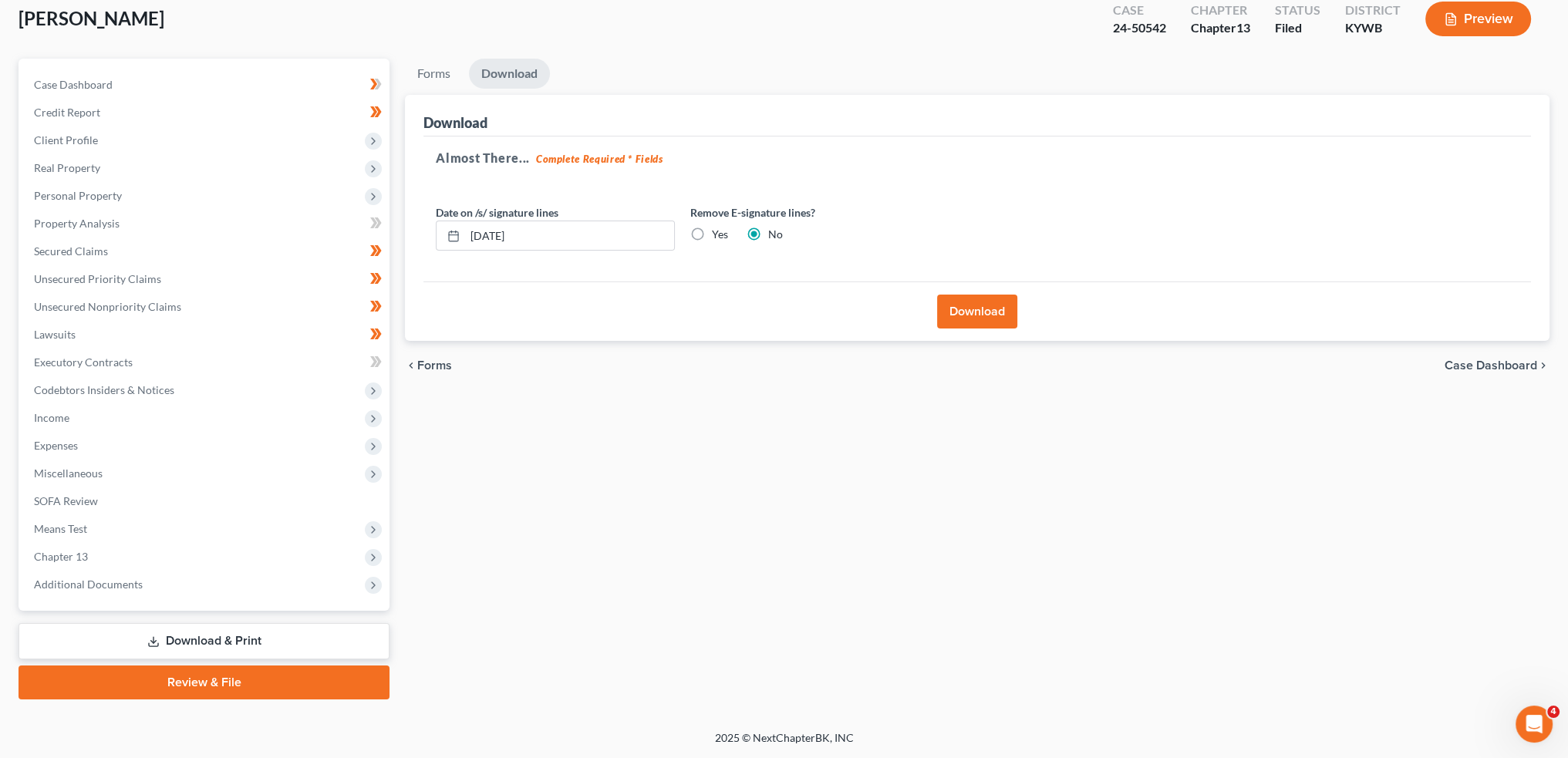
scroll to position [88, 0]
click at [997, 319] on button "Download" at bounding box center [977, 314] width 80 height 34
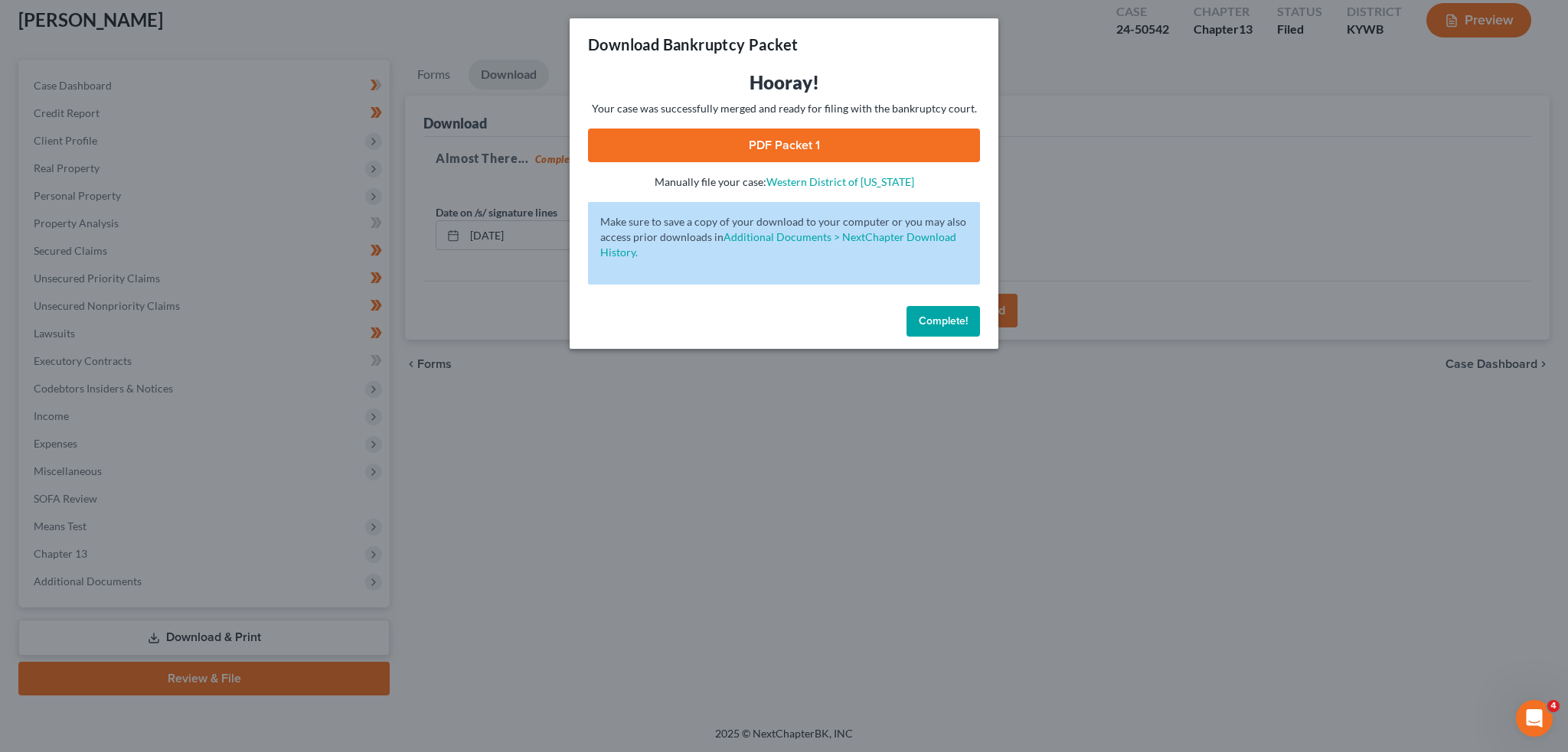
click at [810, 150] on link "PDF Packet 1" at bounding box center [784, 146] width 392 height 34
click at [932, 319] on span "Complete!" at bounding box center [944, 321] width 49 height 13
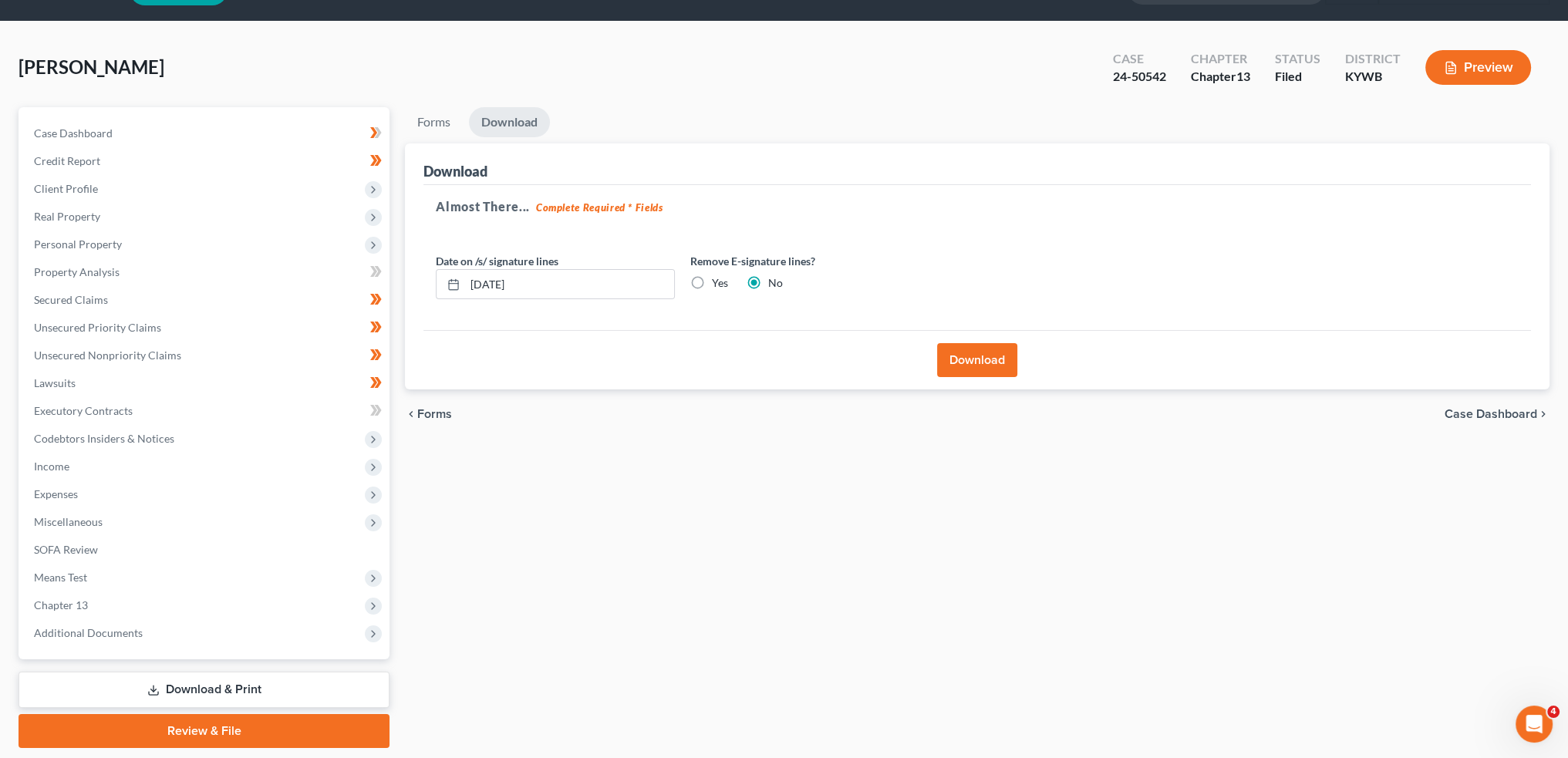
scroll to position [0, 0]
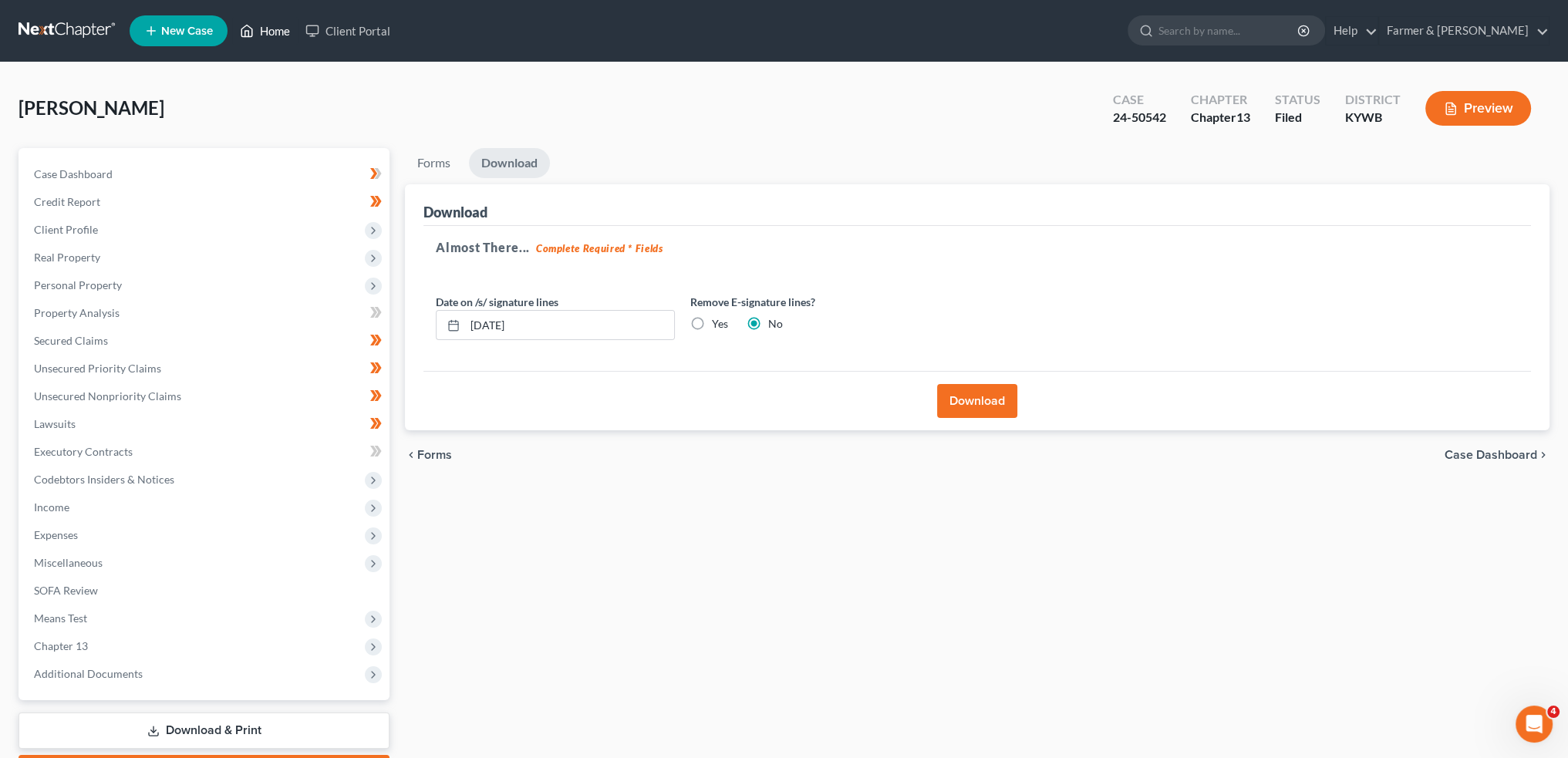
click at [272, 30] on link "Home" at bounding box center [265, 31] width 66 height 28
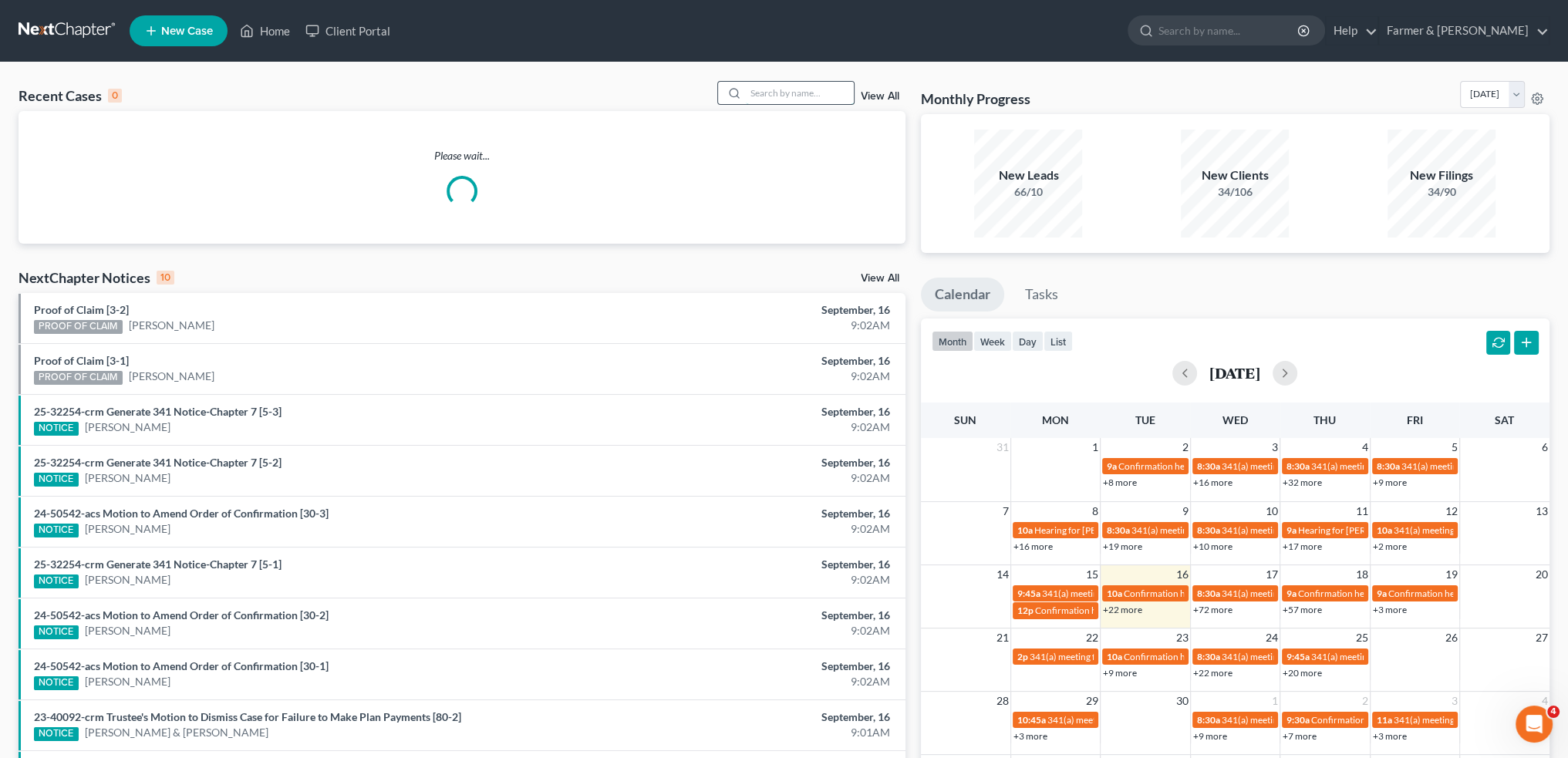
click at [810, 95] on input "search" at bounding box center [800, 93] width 108 height 22
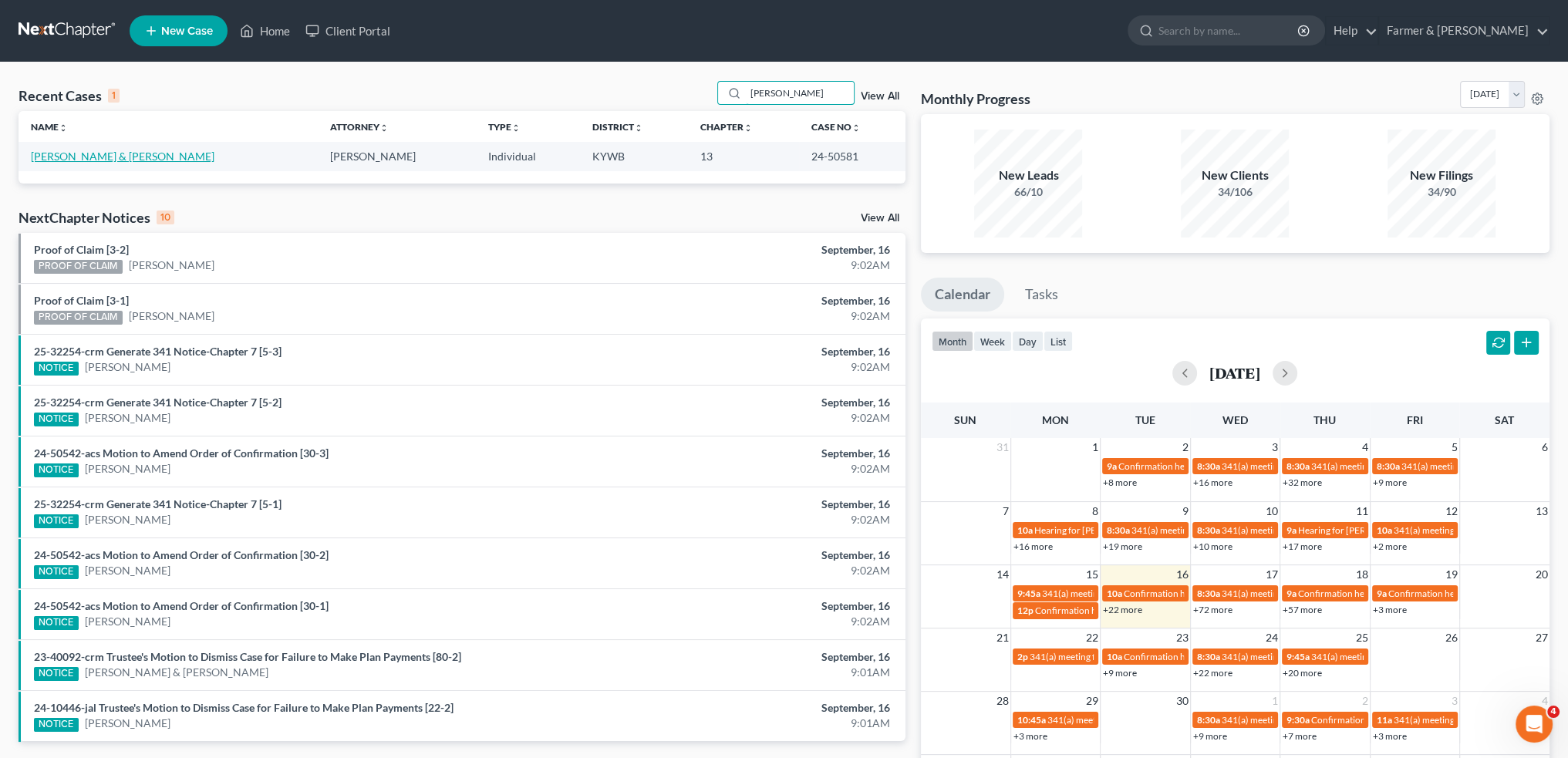
type input "[PERSON_NAME]"
click at [102, 154] on link "[PERSON_NAME] & [PERSON_NAME]" at bounding box center [122, 157] width 183 height 13
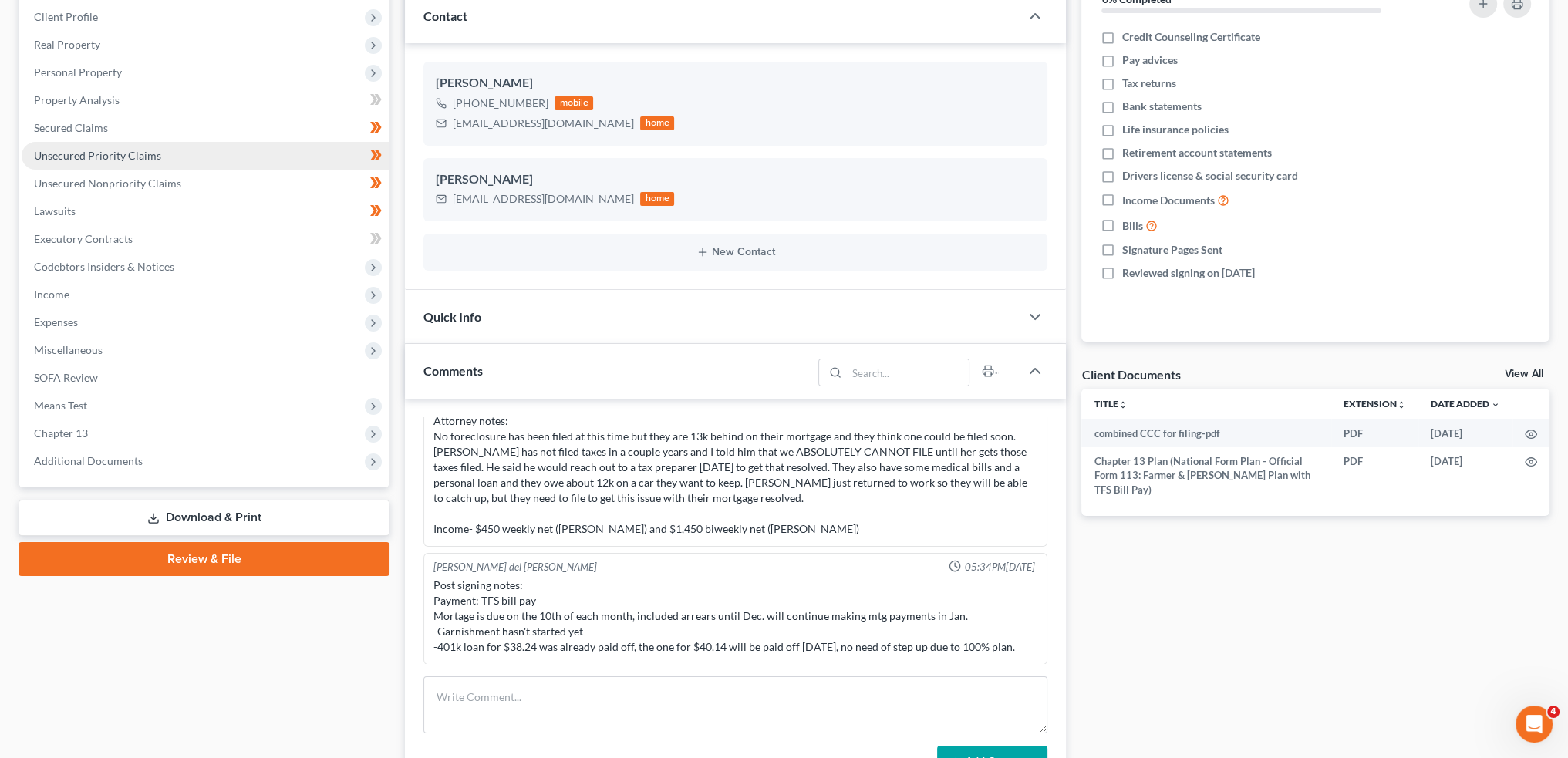
scroll to position [257, 0]
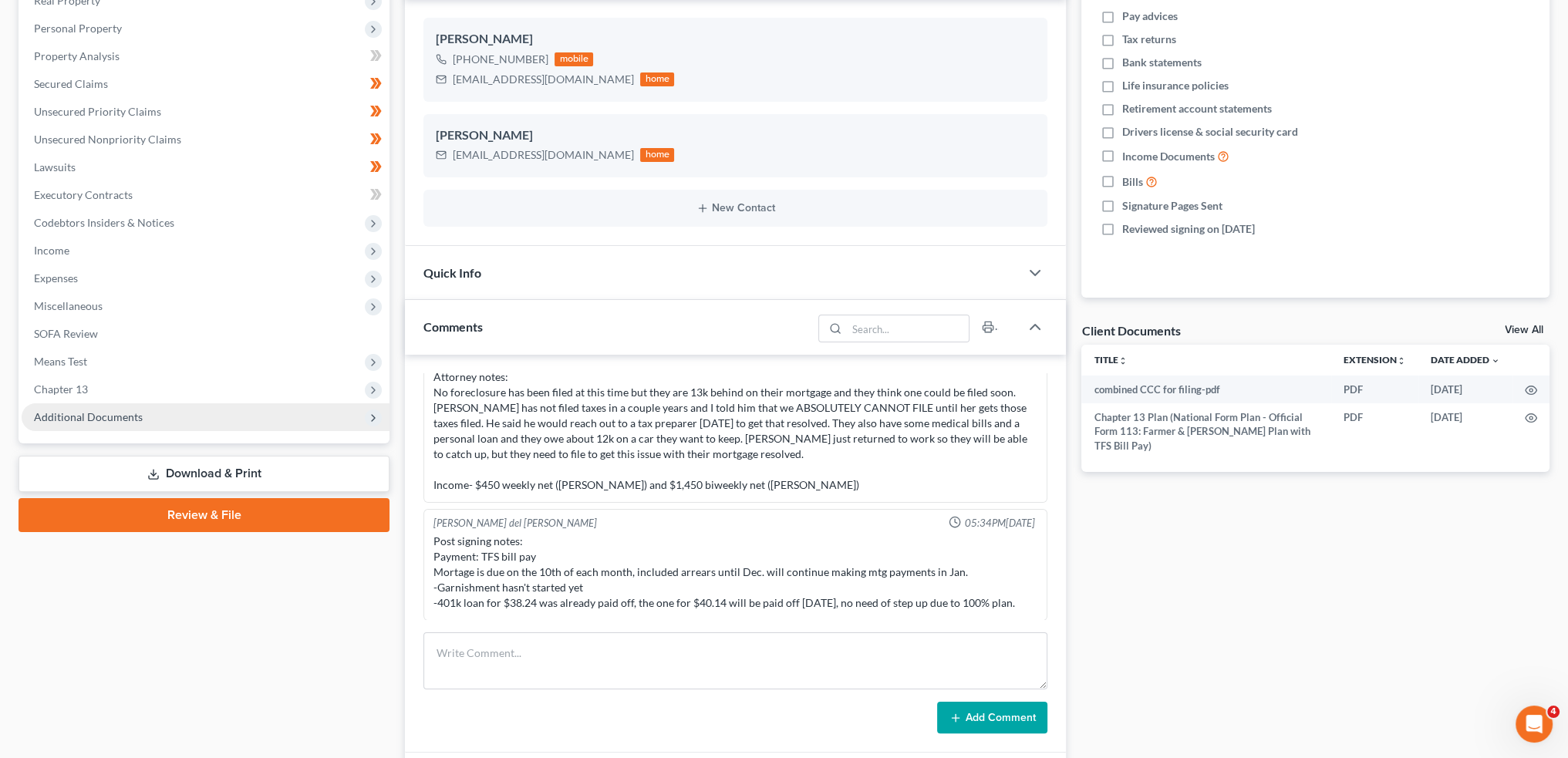
click at [93, 413] on span "Additional Documents" at bounding box center [89, 417] width 109 height 13
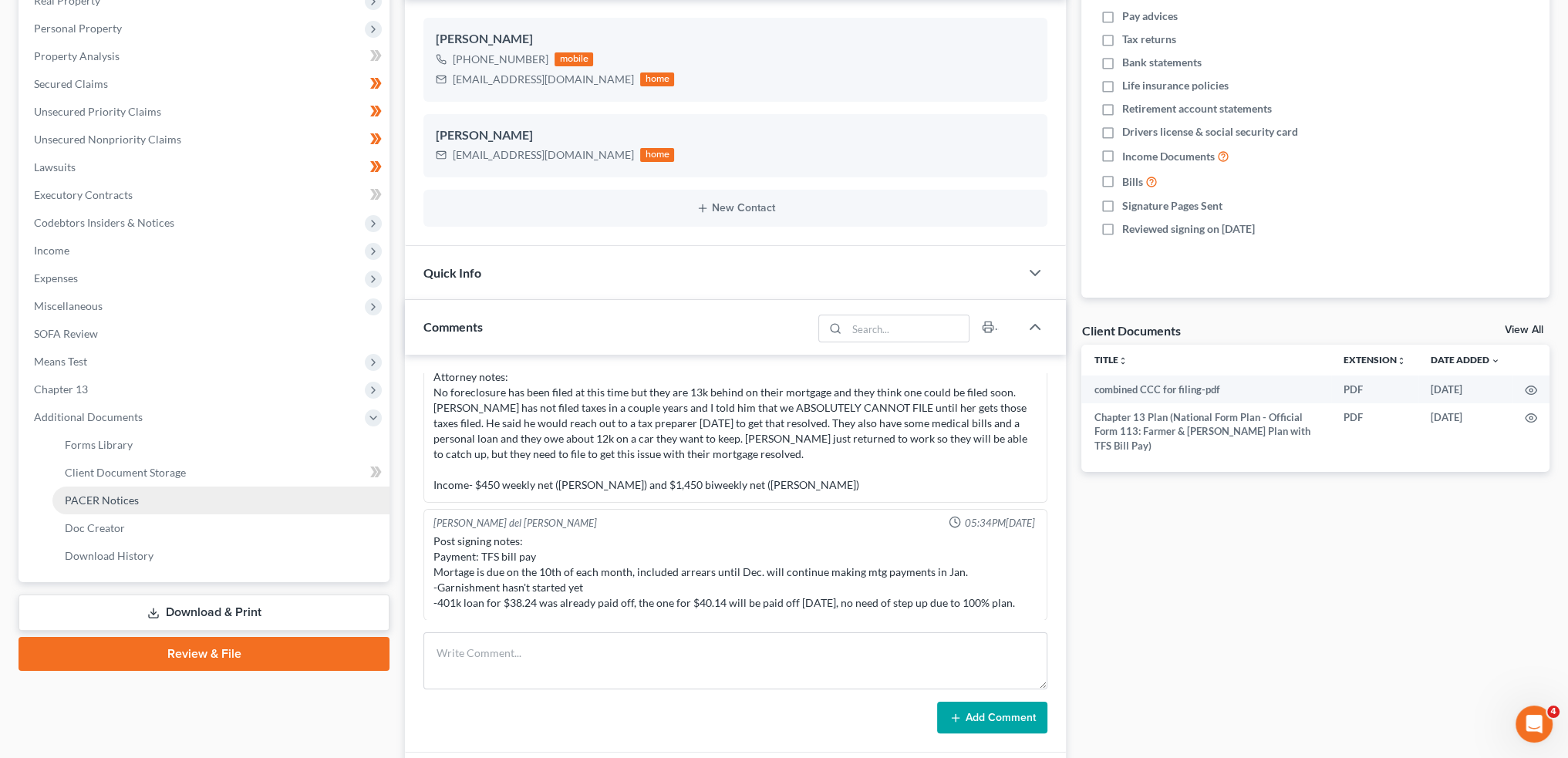
click at [100, 502] on span "PACER Notices" at bounding box center [101, 501] width 74 height 13
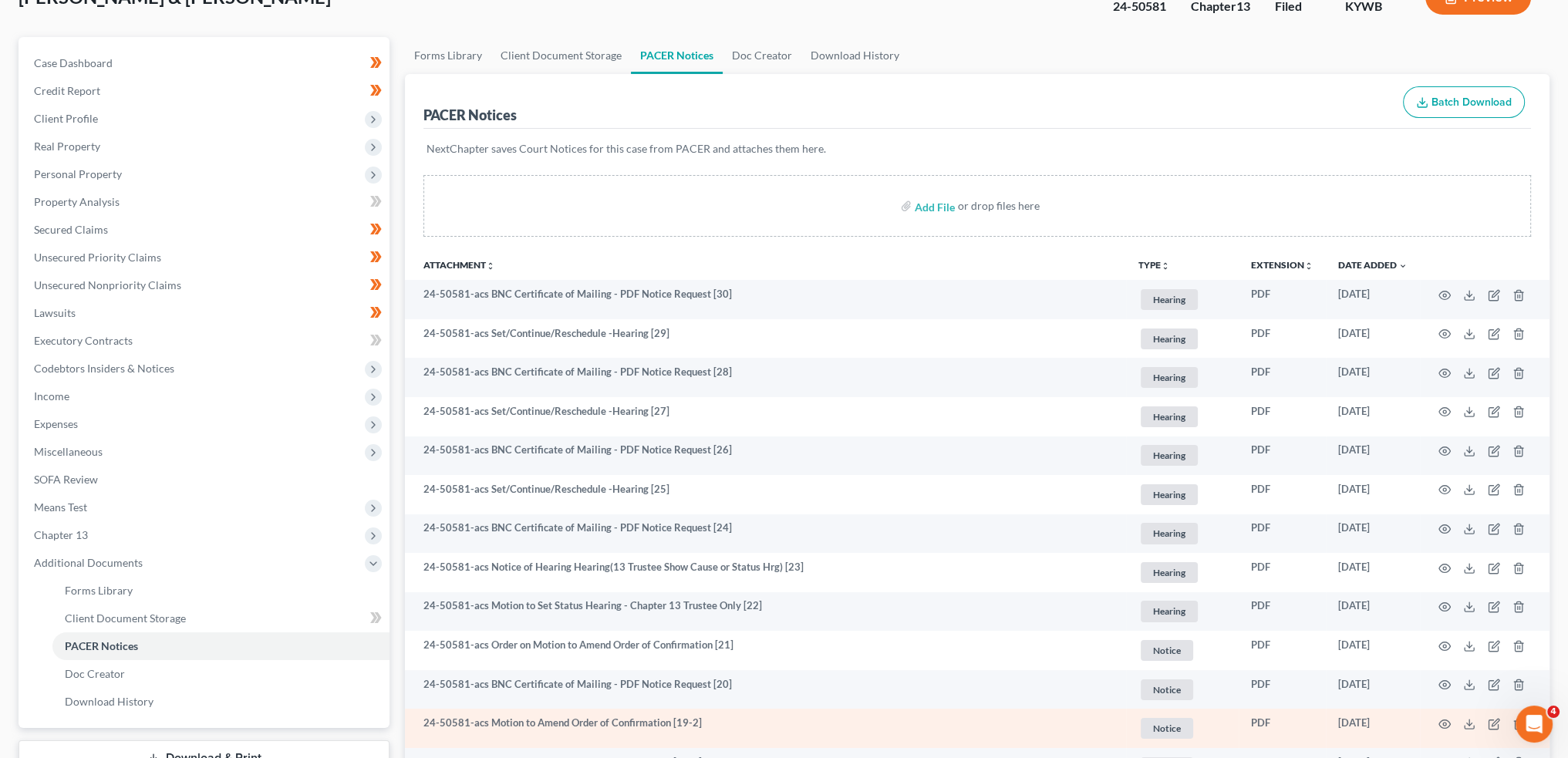
scroll to position [386, 0]
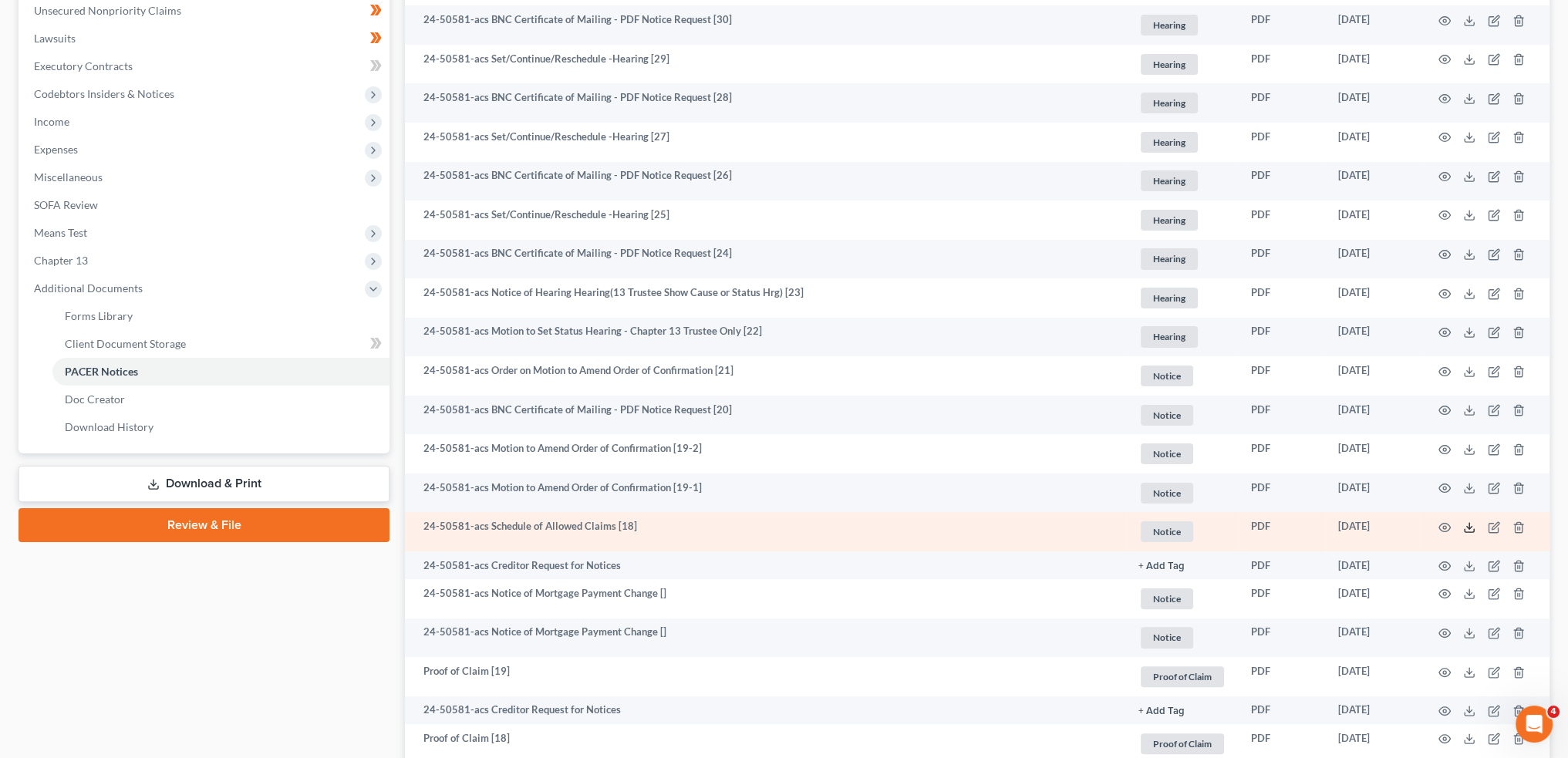
click at [1471, 530] on icon at bounding box center [1469, 528] width 12 height 12
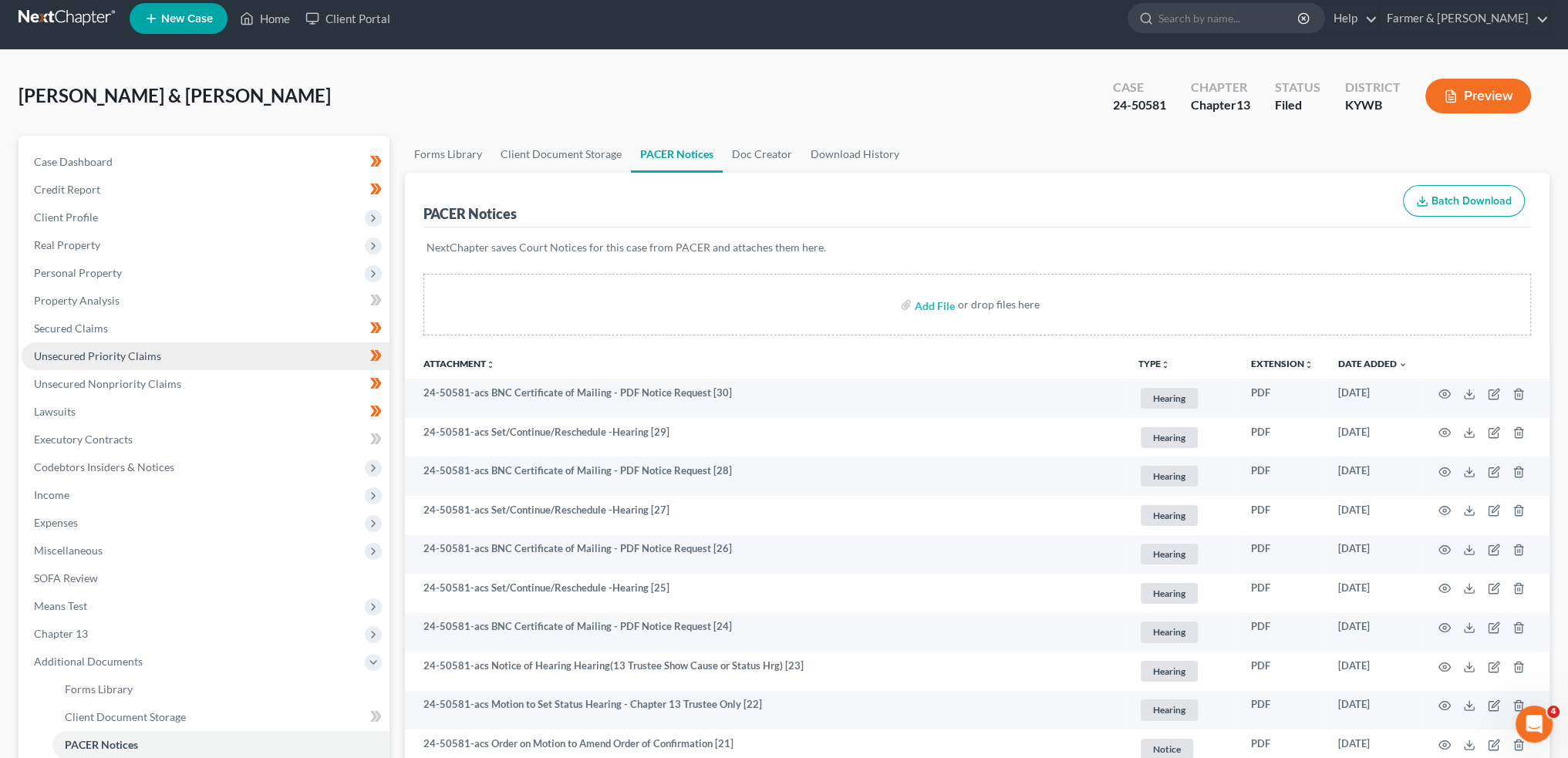
scroll to position [0, 0]
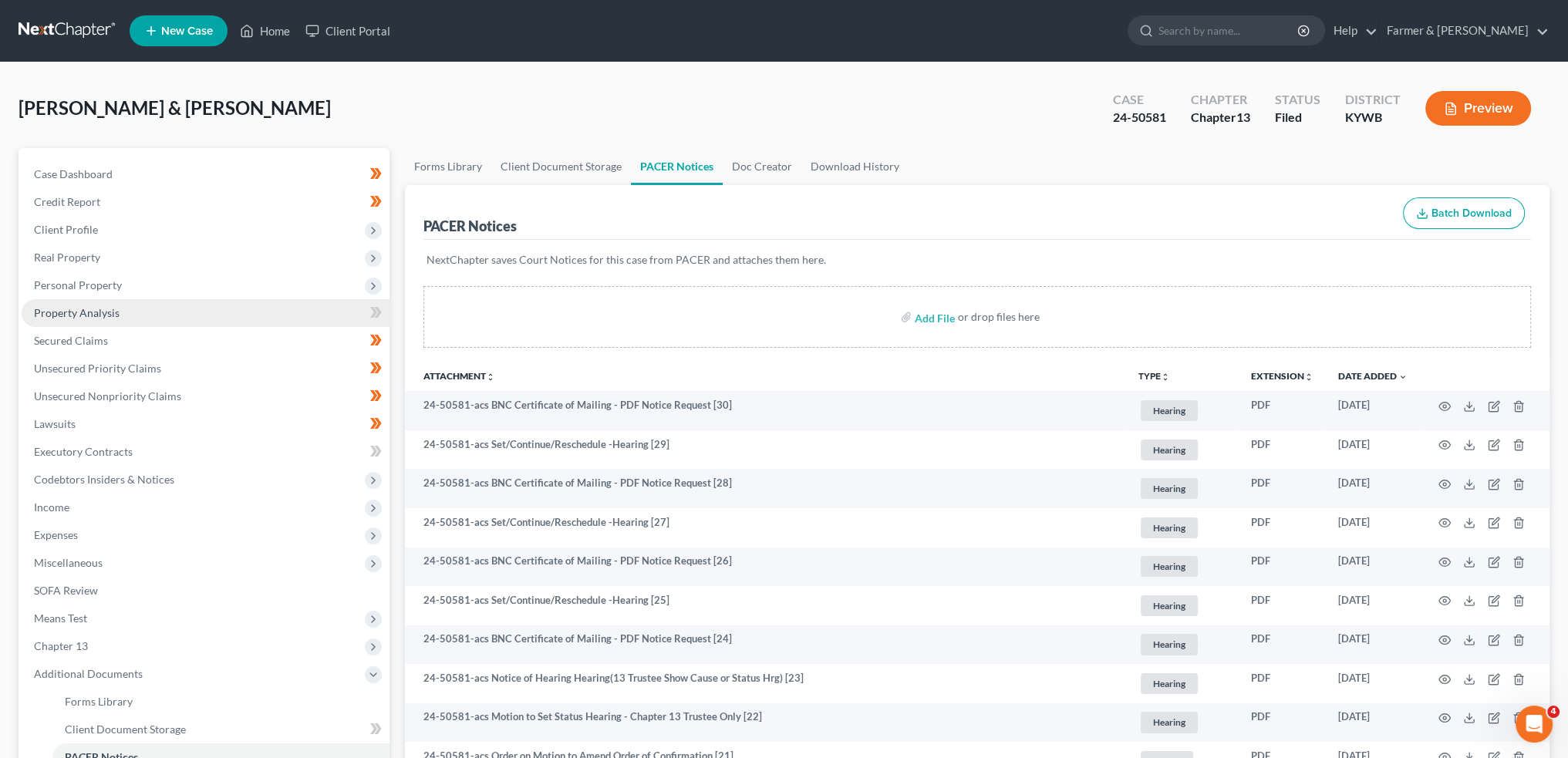
click at [147, 308] on link "Property Analysis" at bounding box center [205, 313] width 368 height 28
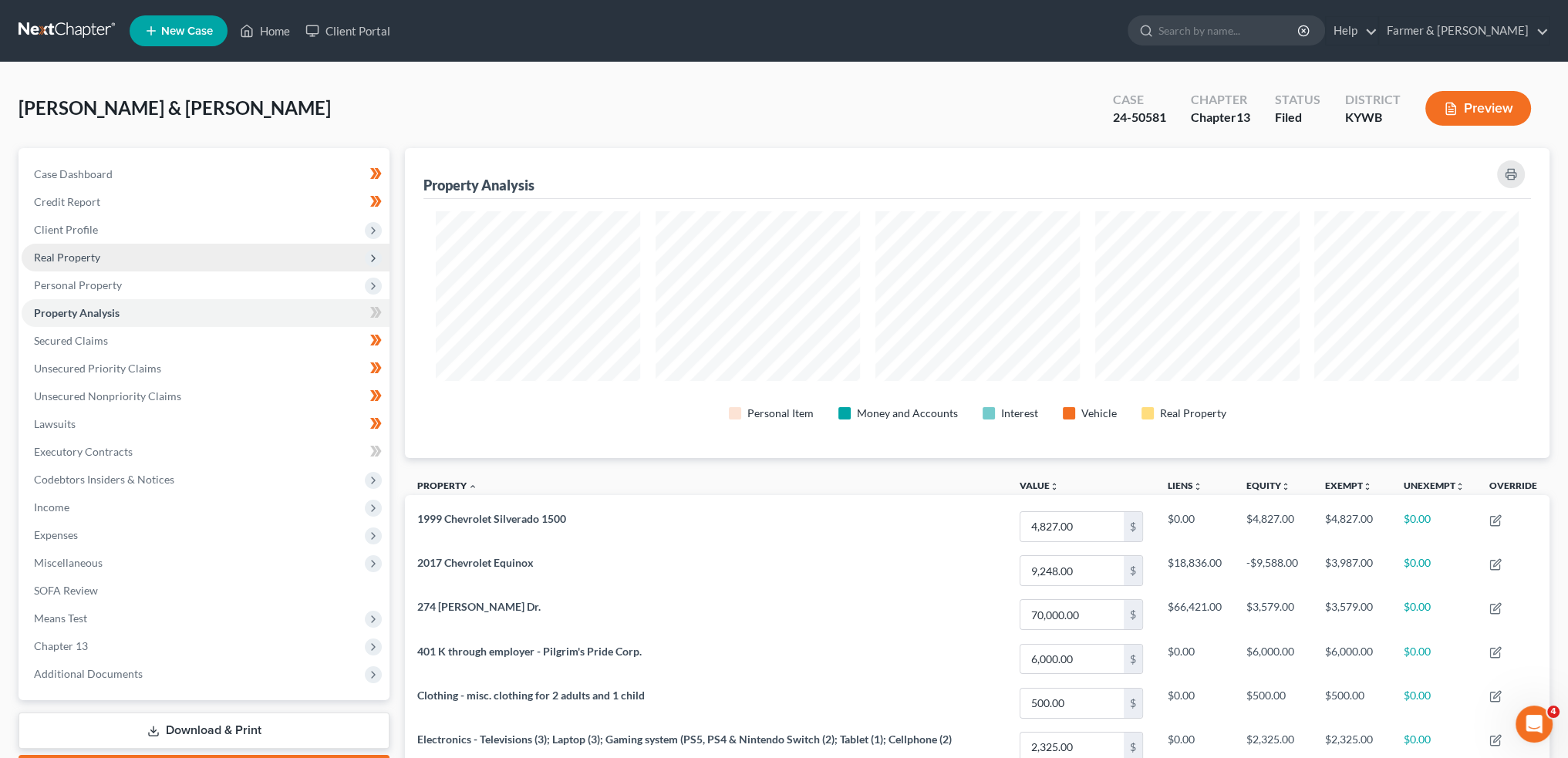
click at [115, 258] on span "Real Property" at bounding box center [205, 257] width 368 height 28
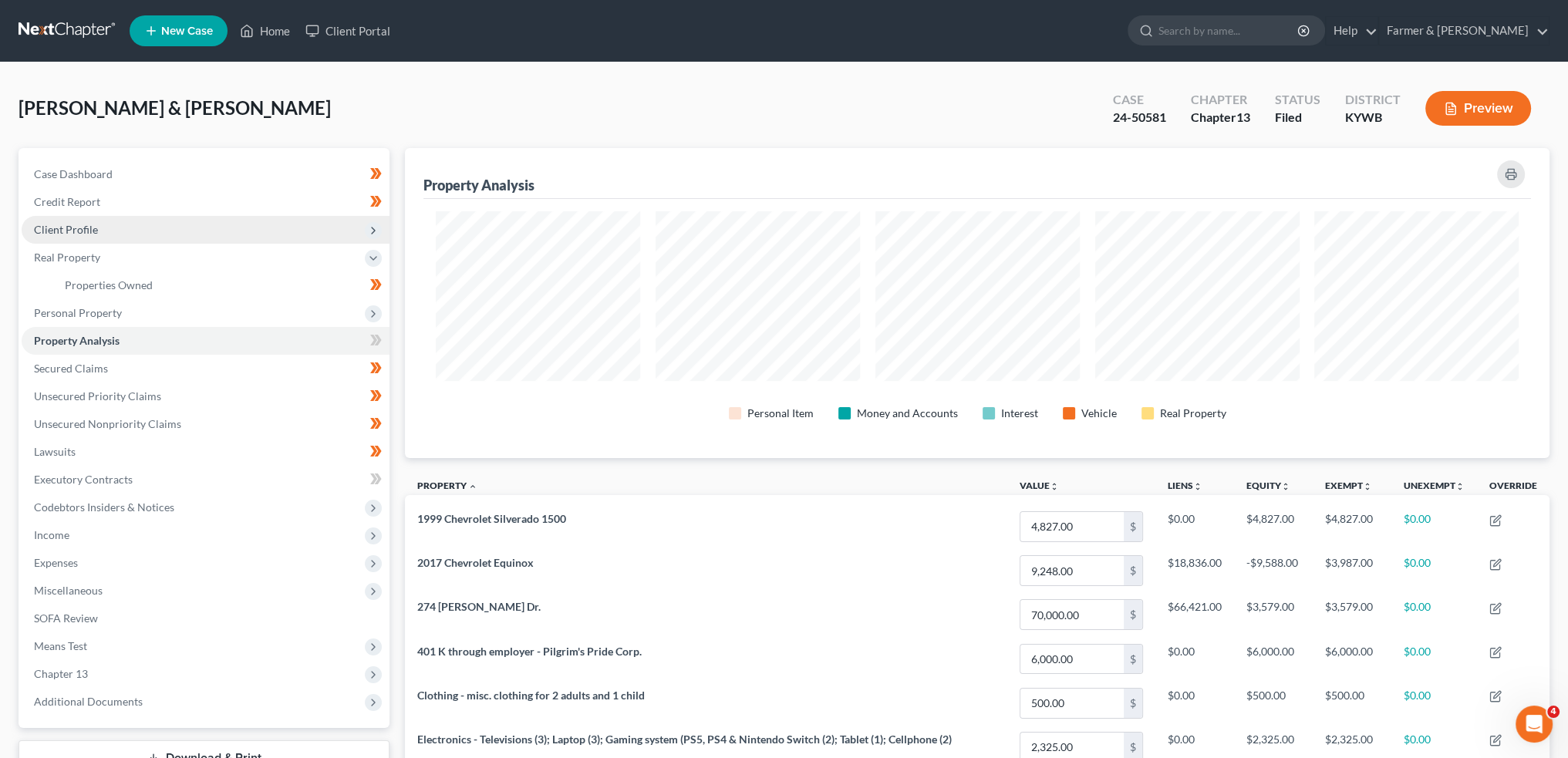
click at [121, 227] on span "Client Profile" at bounding box center [205, 229] width 368 height 28
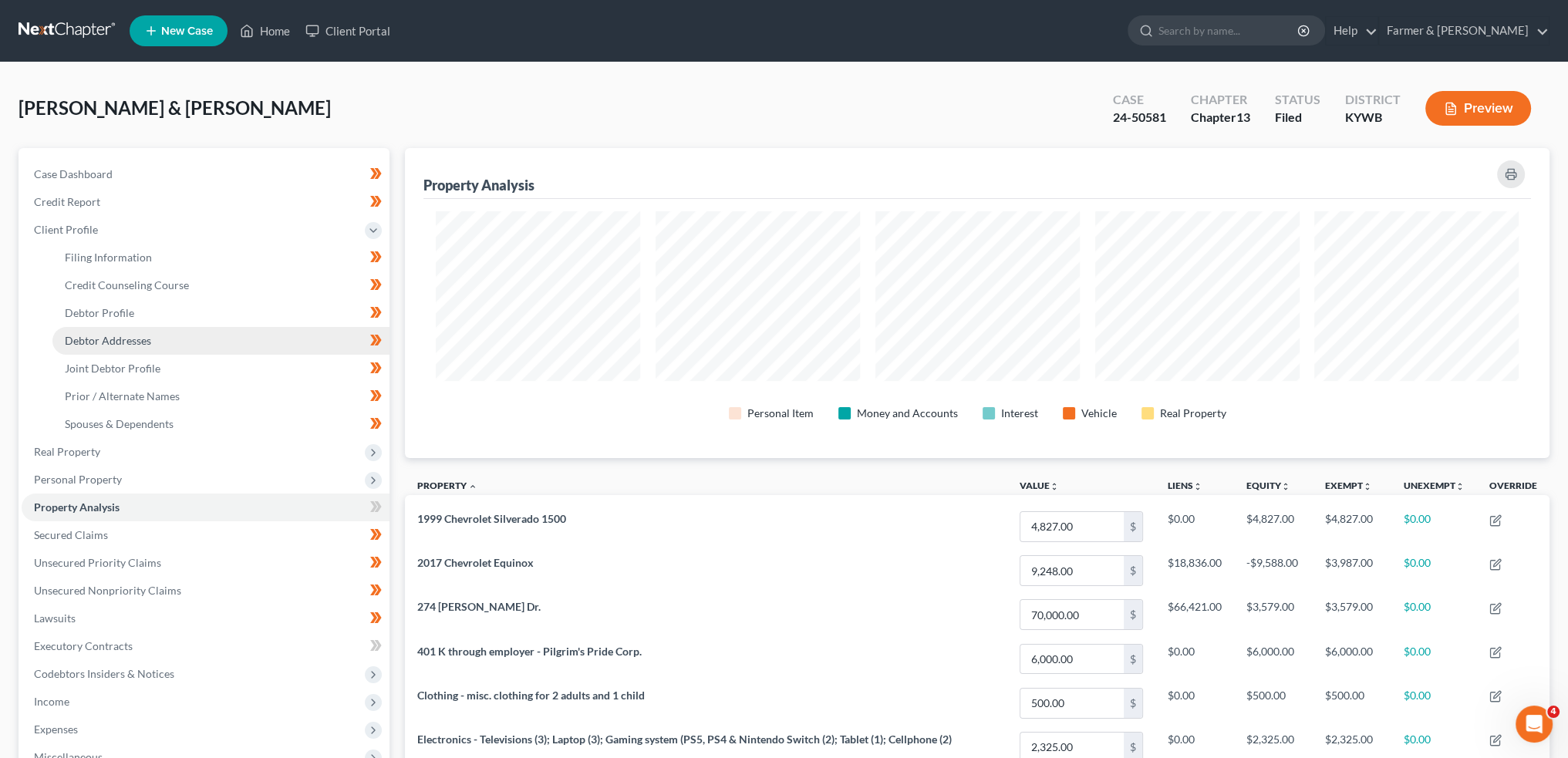
click at [145, 338] on span "Debtor Addresses" at bounding box center [108, 341] width 86 height 13
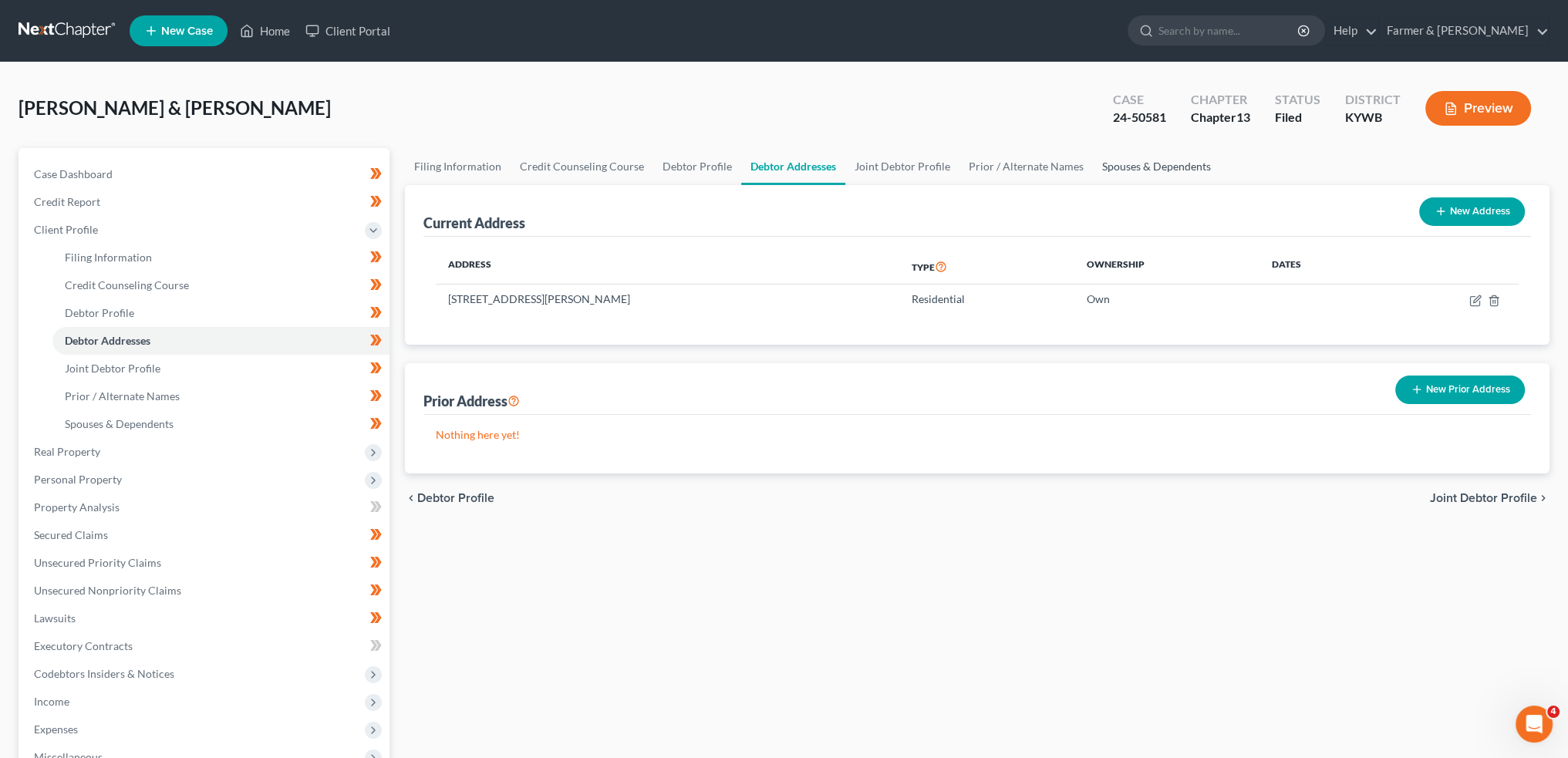
click at [1106, 163] on link "Spouses & Dependents" at bounding box center [1156, 166] width 127 height 37
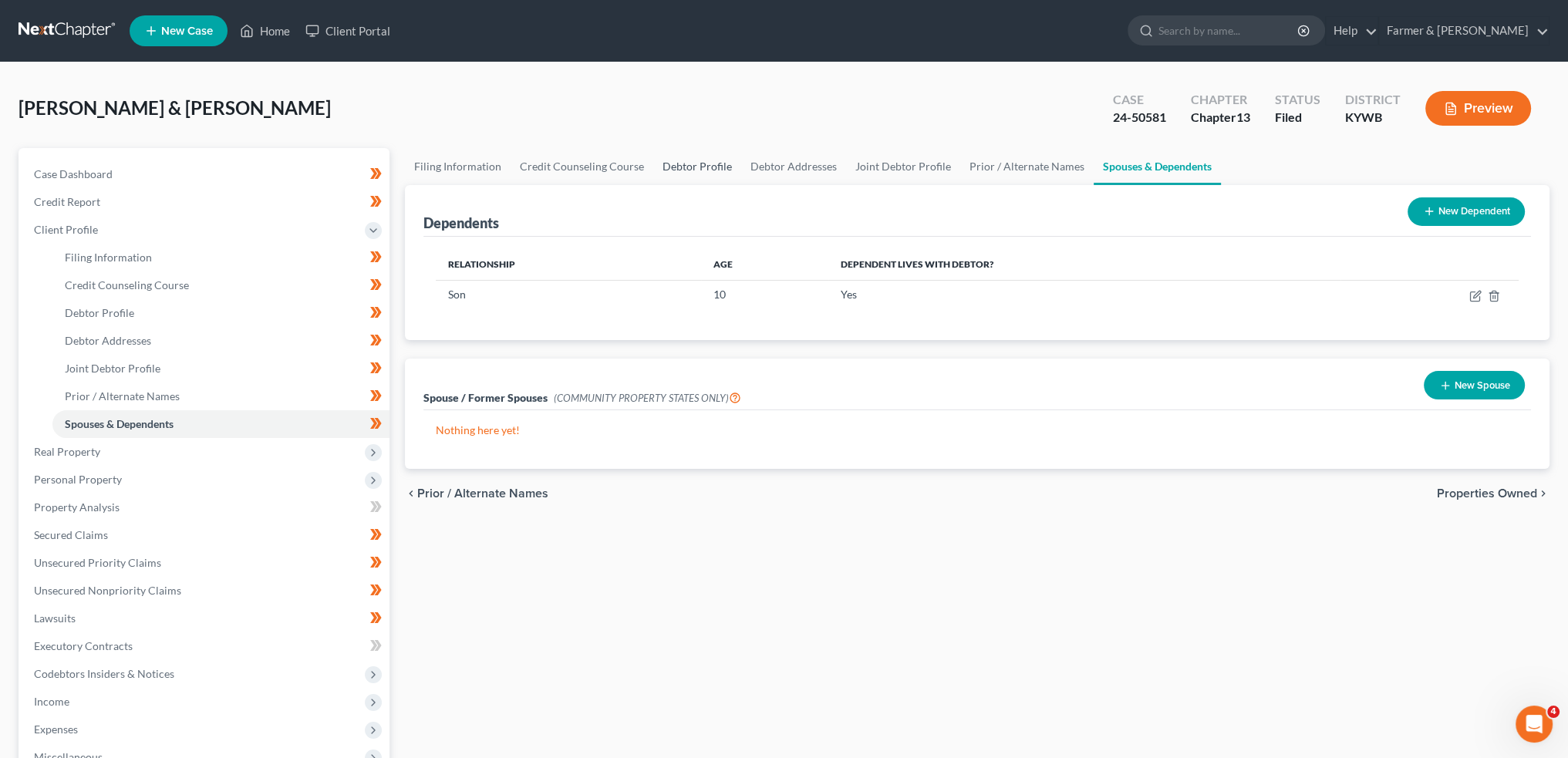
click at [696, 162] on link "Debtor Profile" at bounding box center [698, 166] width 88 height 37
select select "1"
select select "2"
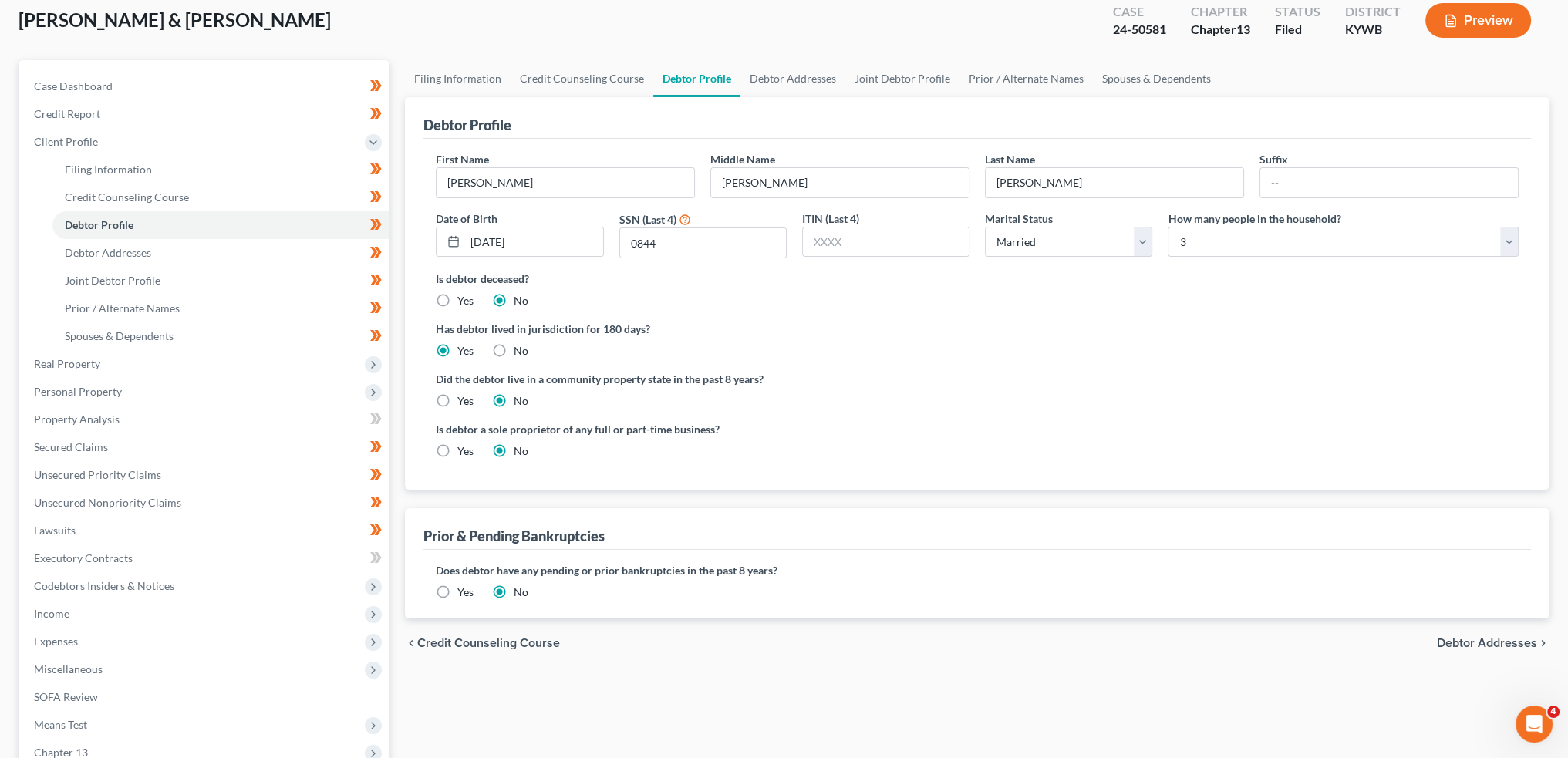
scroll to position [128, 0]
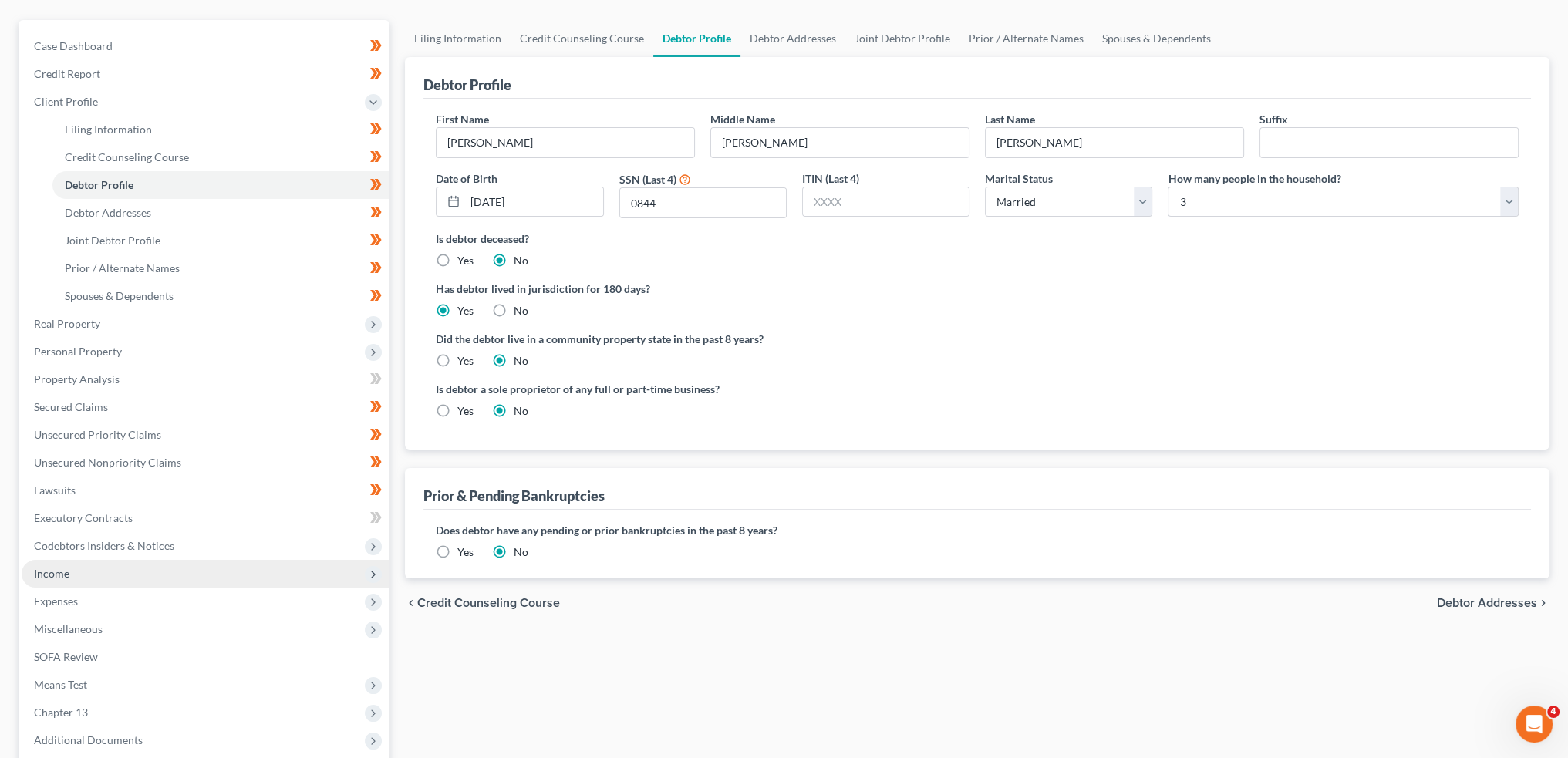
click at [66, 567] on span "Income" at bounding box center [52, 574] width 35 height 13
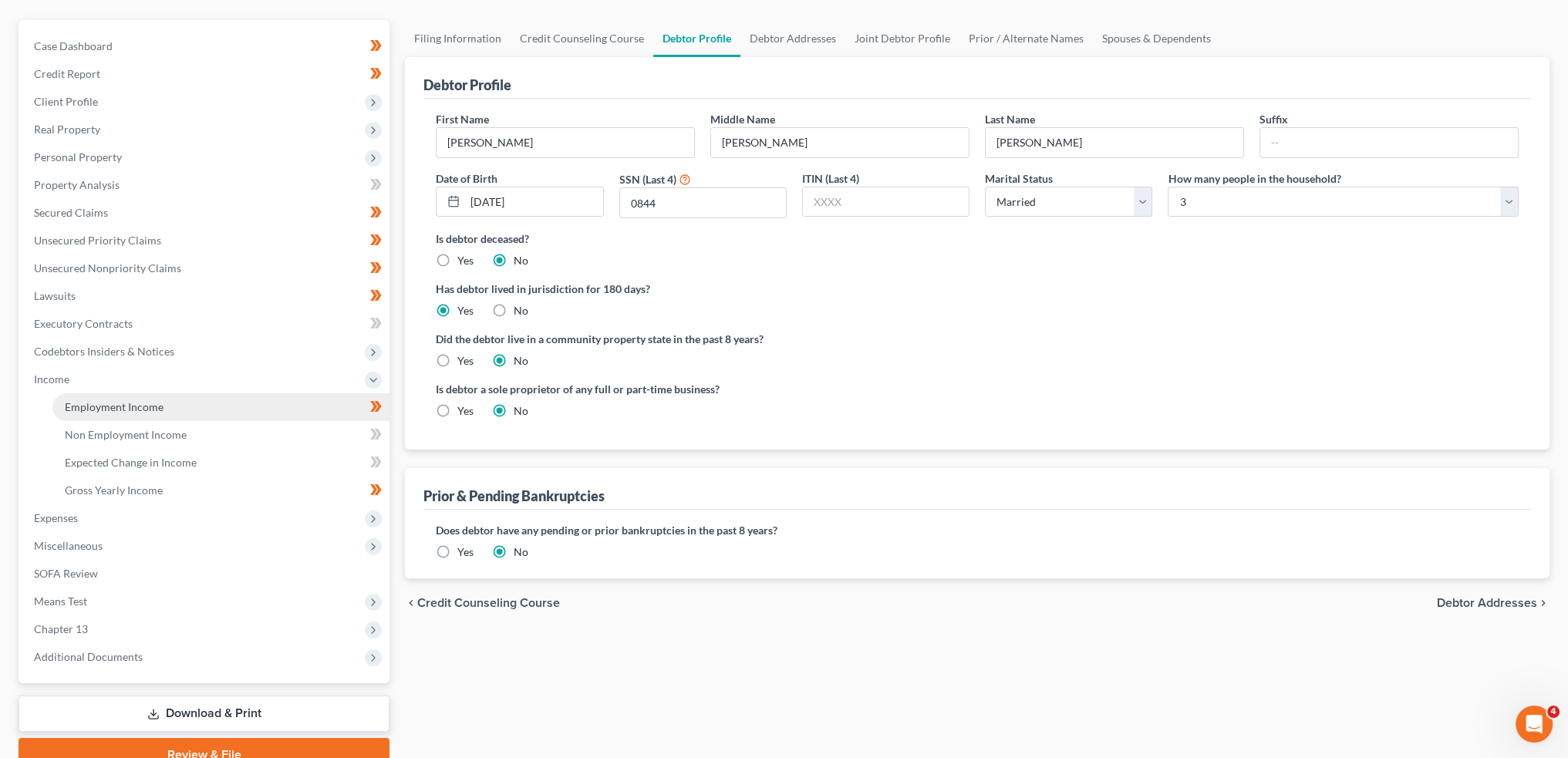
click at [136, 405] on span "Employment Income" at bounding box center [114, 407] width 98 height 13
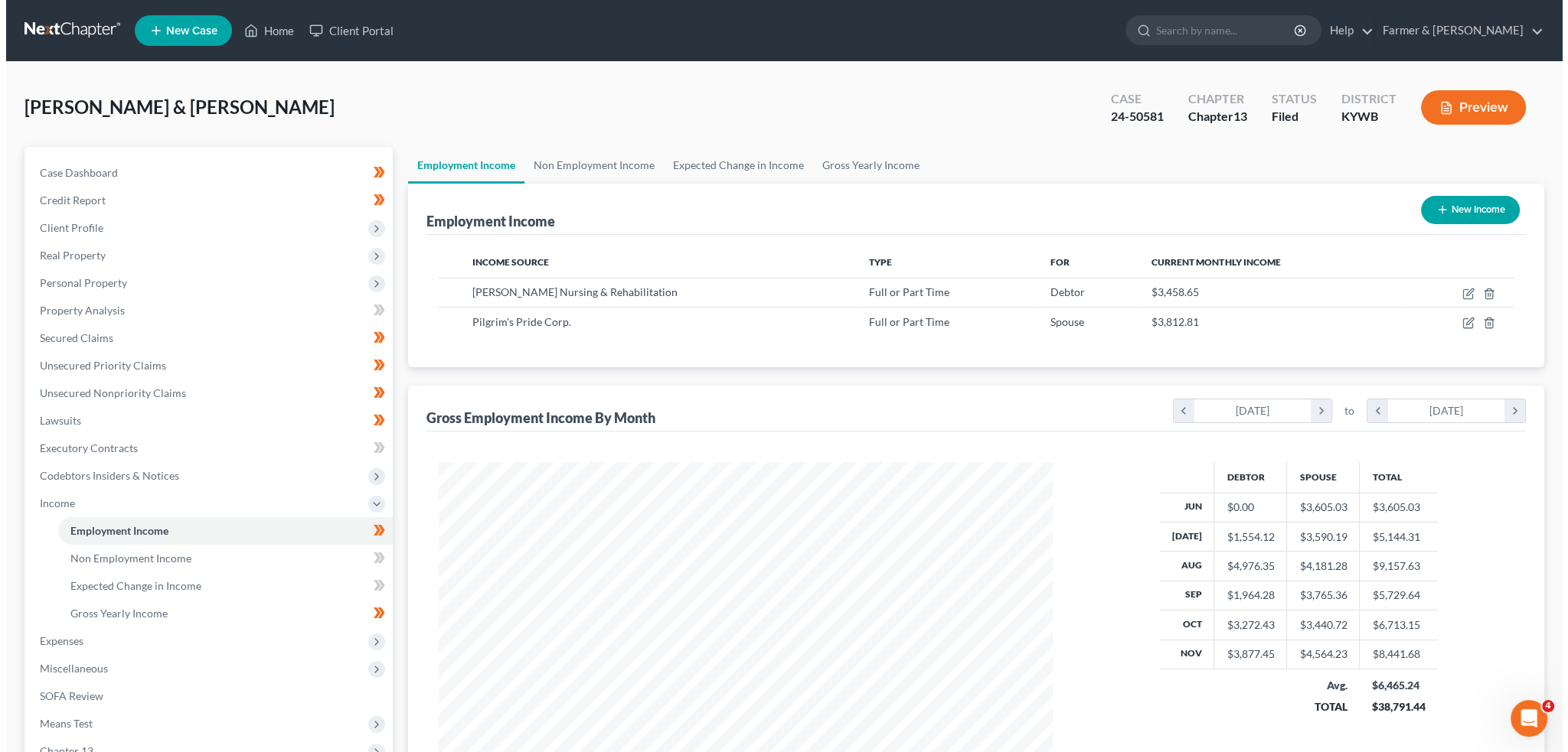
scroll to position [307, 644]
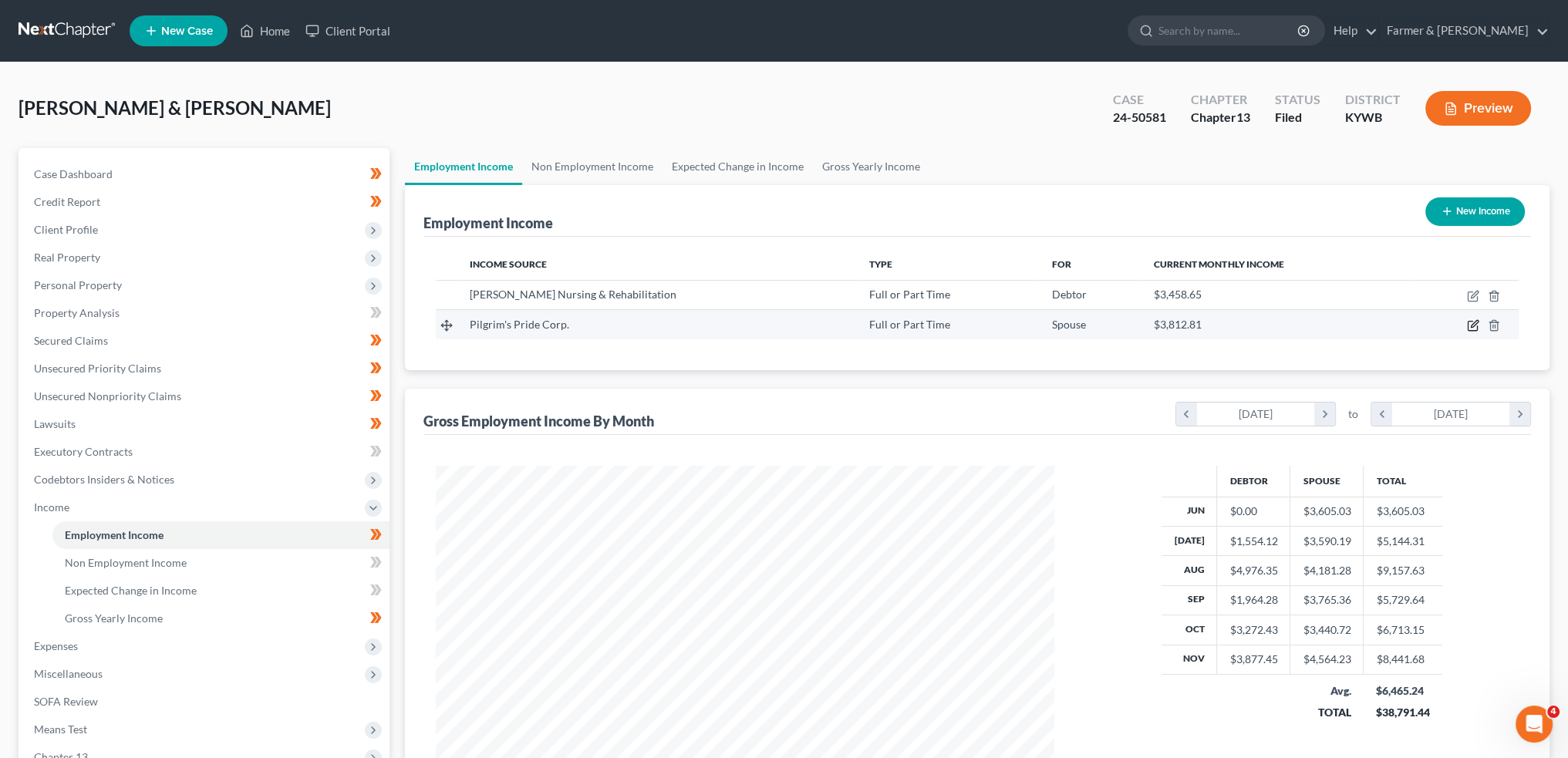
click at [1471, 322] on icon "button" at bounding box center [1472, 325] width 12 height 12
select select "0"
select select "18"
select select "3"
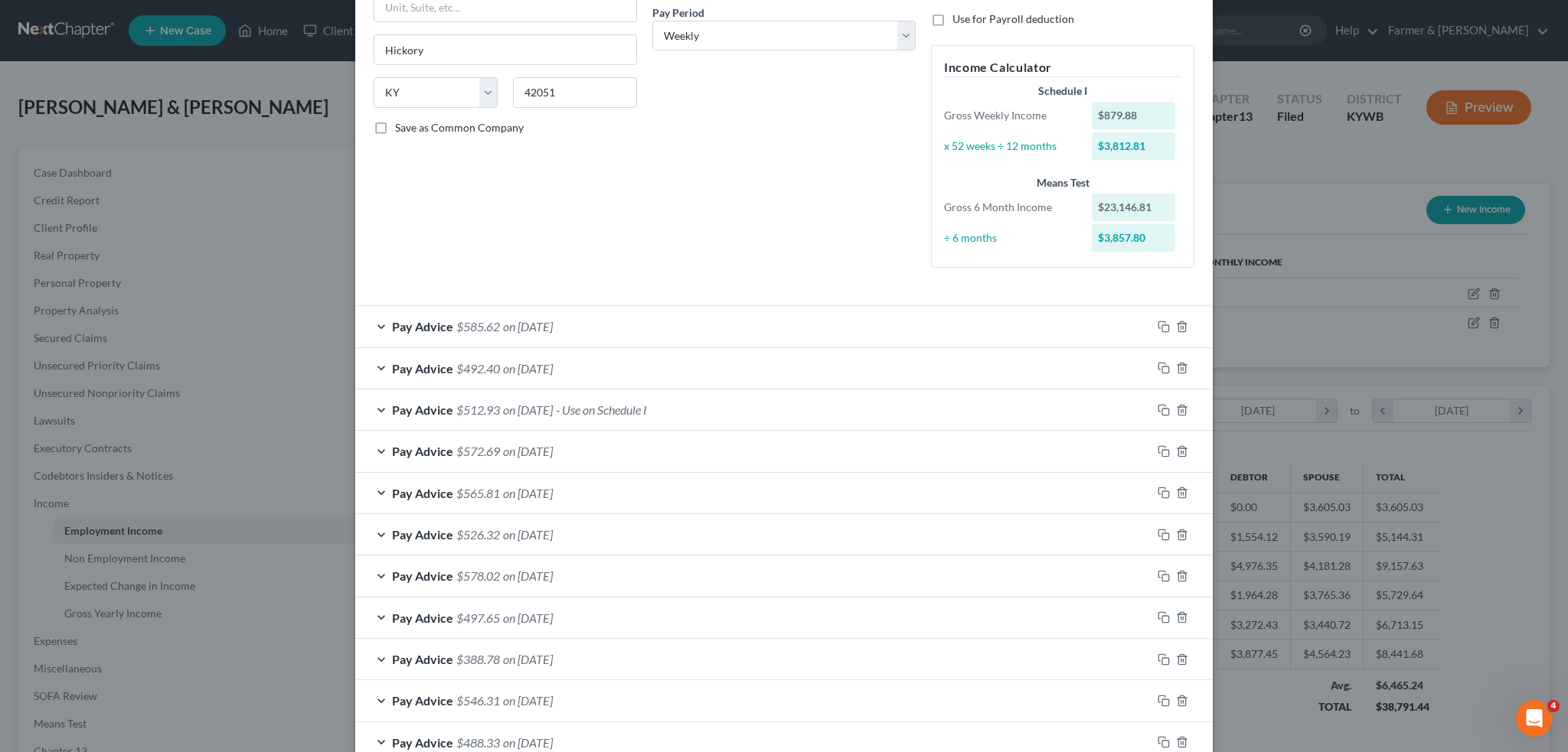
scroll to position [255, 0]
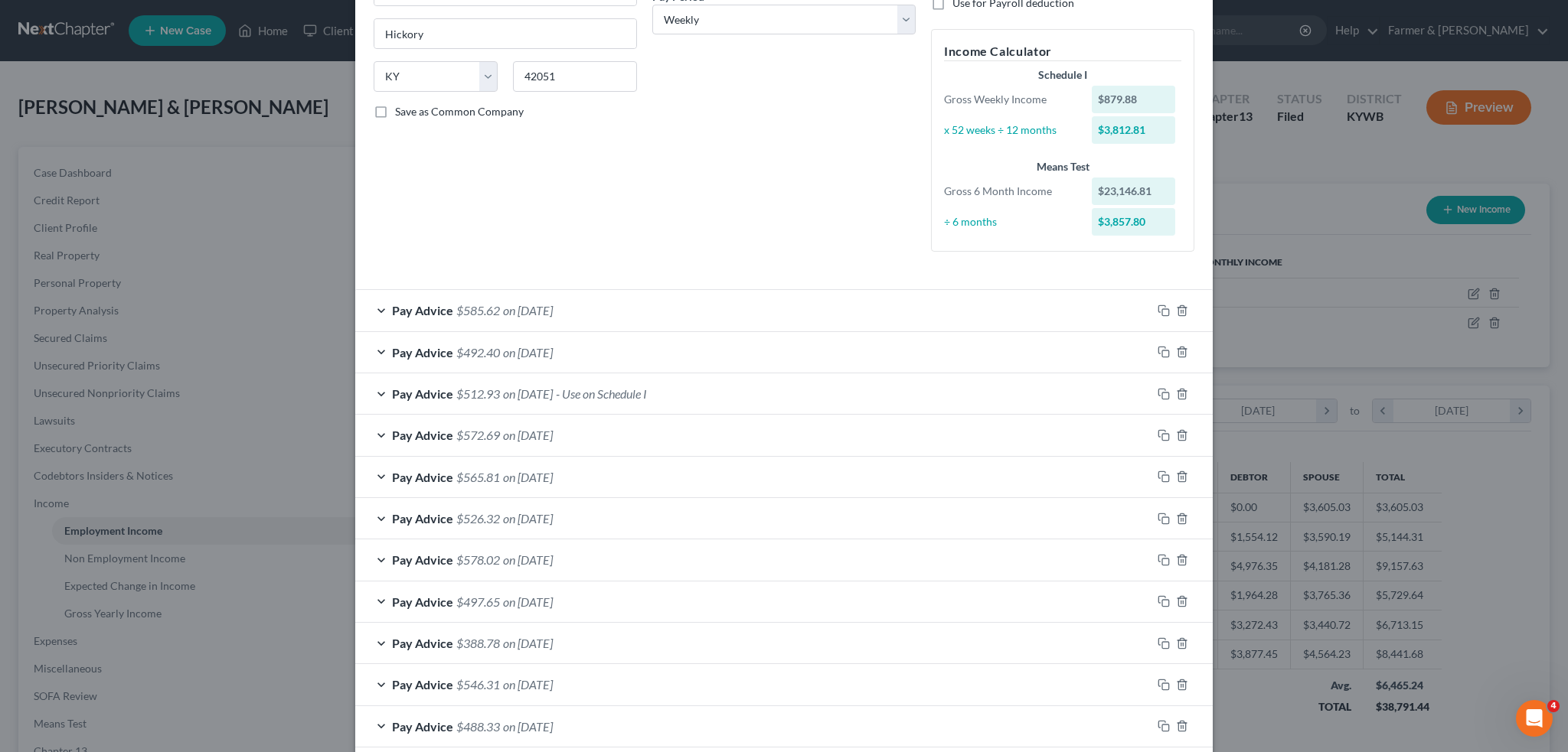
click at [705, 388] on div "Pay Advice $512.93 on [DATE] - Use on Schedule I" at bounding box center [754, 394] width 797 height 41
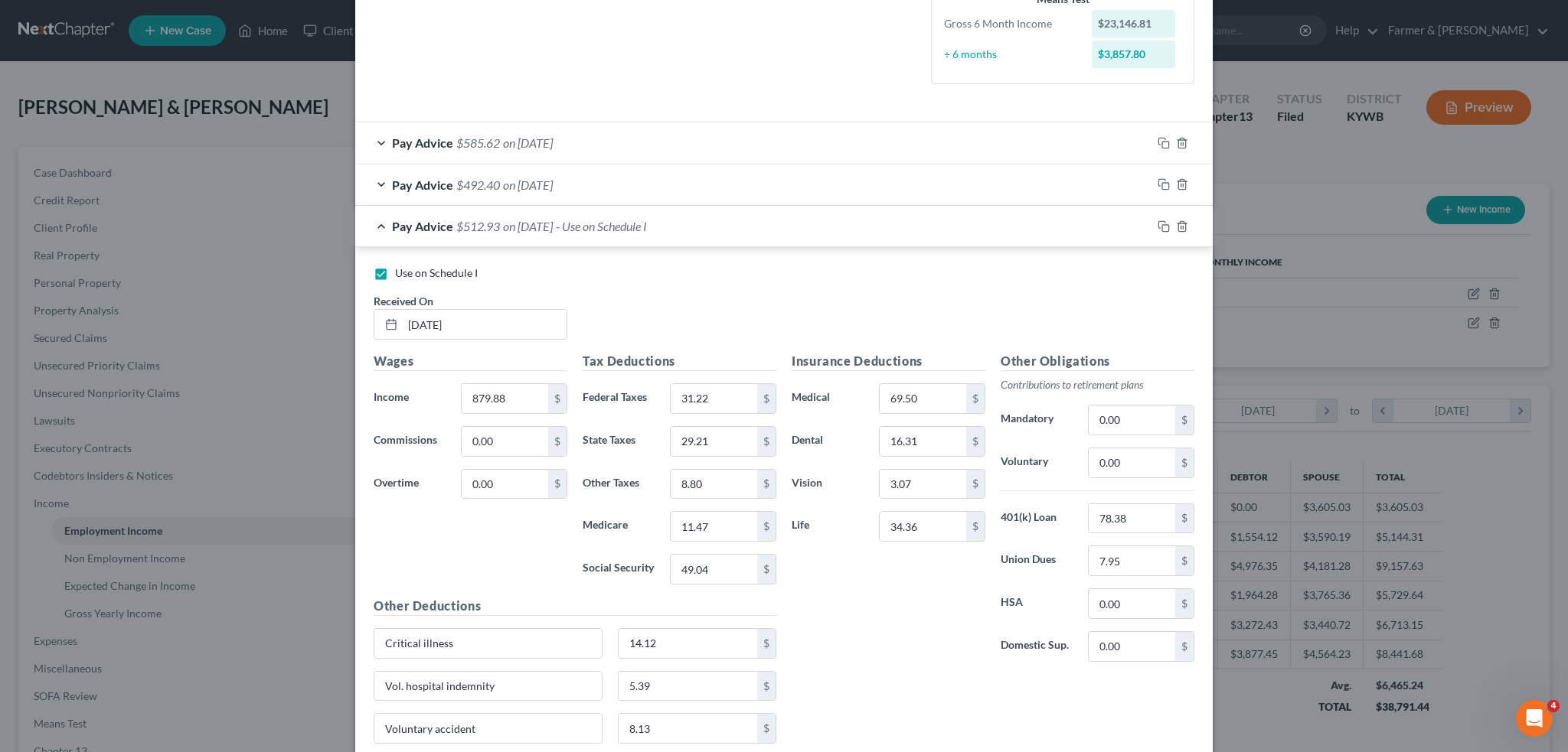
scroll to position [510, 0]
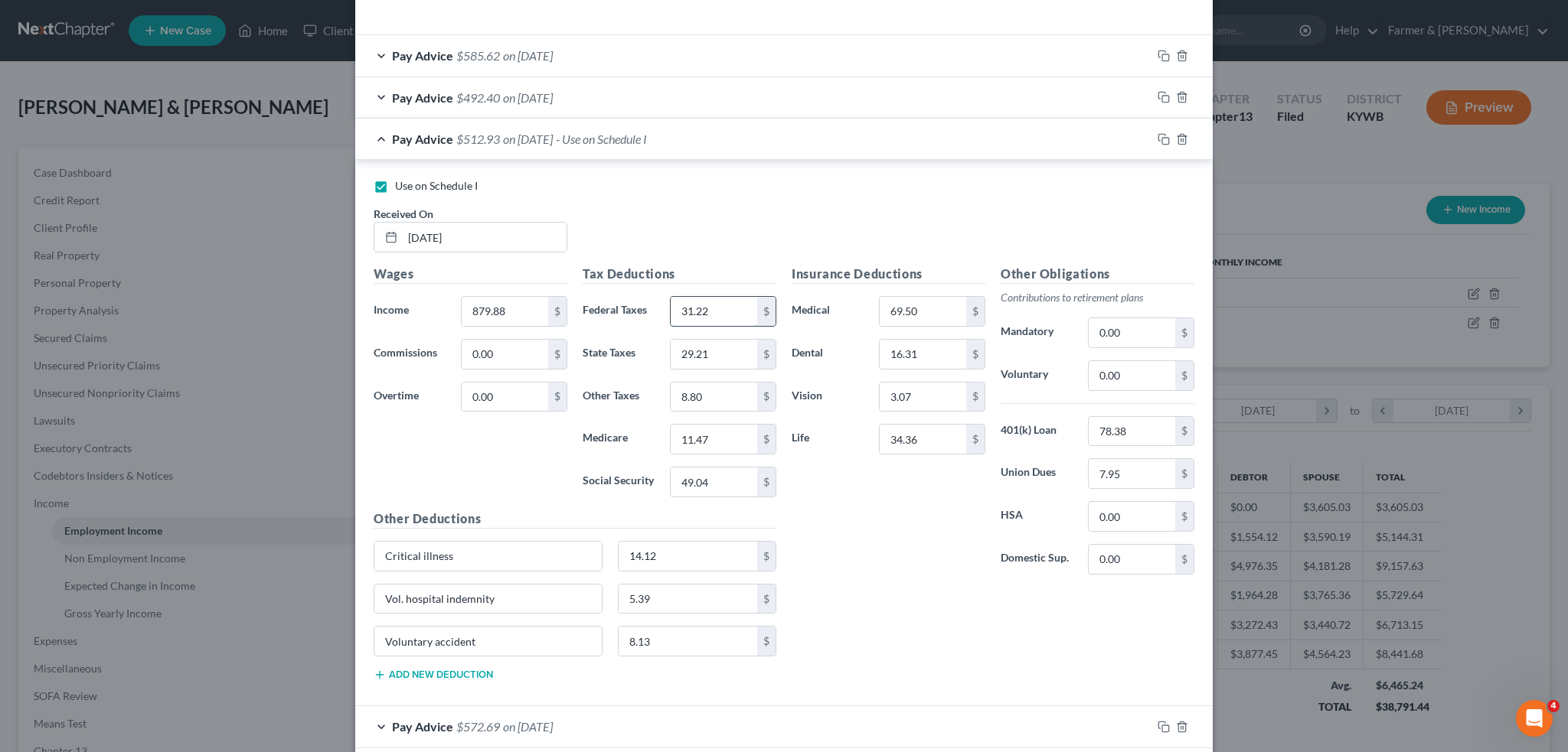
click at [735, 305] on input "31.22" at bounding box center [713, 311] width 86 height 29
type input "219.97"
type input "0.00"
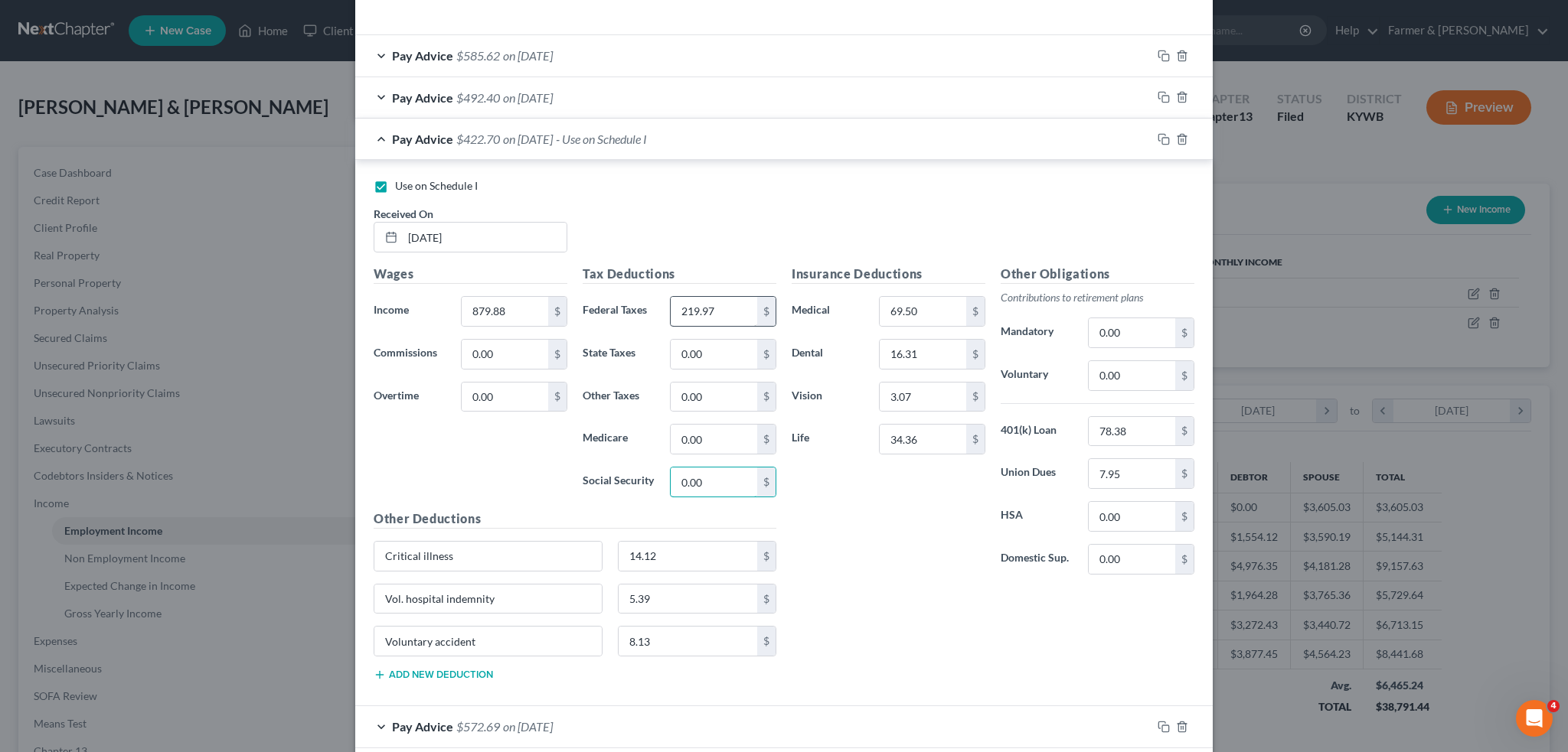
type input "0.00"
click at [1138, 433] on input "78.38" at bounding box center [1132, 431] width 86 height 29
click at [915, 98] on div "Pay Advice $492.40 on [DATE]" at bounding box center [754, 98] width 797 height 41
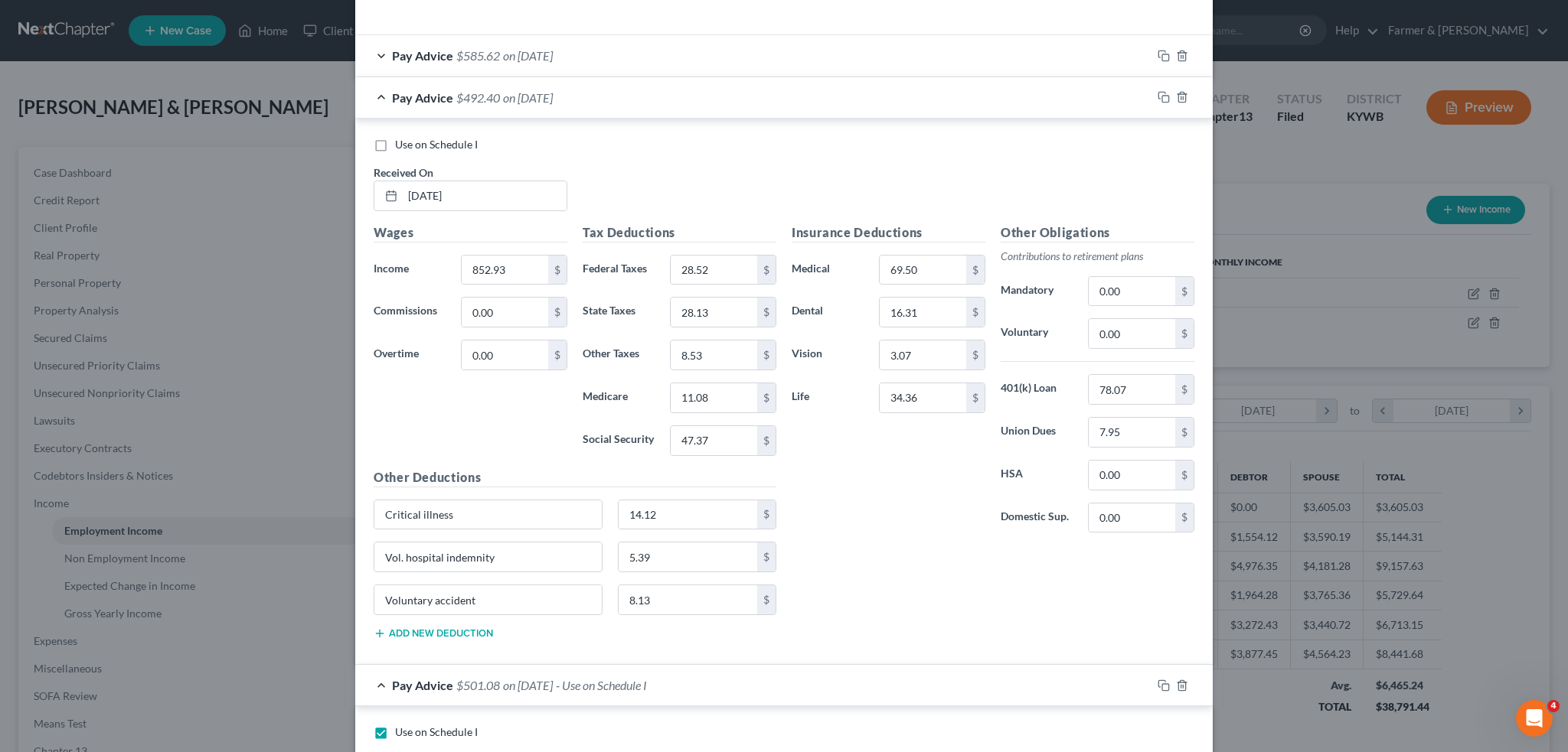
click at [915, 98] on div "Pay Advice $492.40 on [DATE]" at bounding box center [754, 98] width 797 height 41
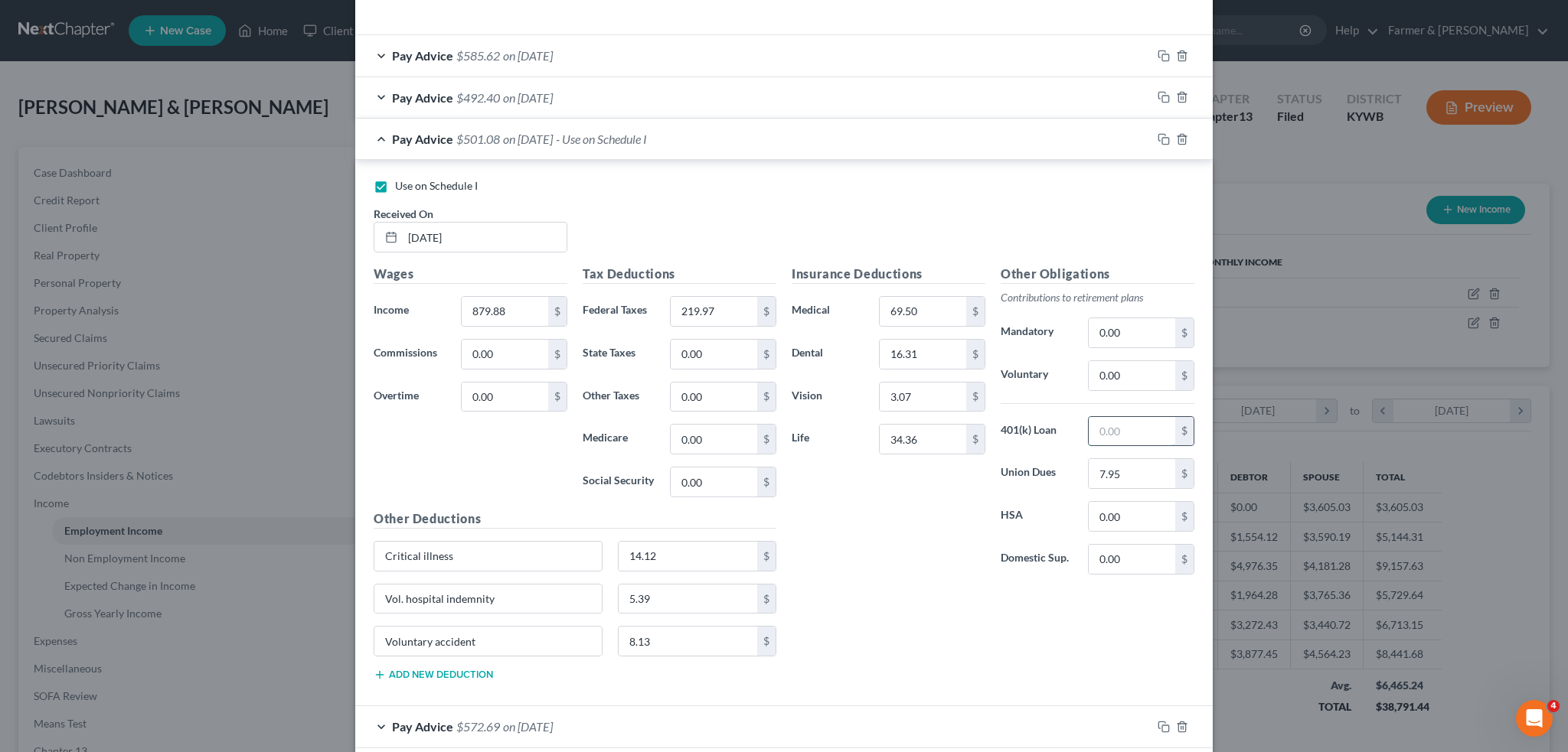
drag, startPoint x: 1122, startPoint y: 432, endPoint x: 1126, endPoint y: 426, distance: 7.2
click at [1122, 431] on input "text" at bounding box center [1132, 431] width 86 height 29
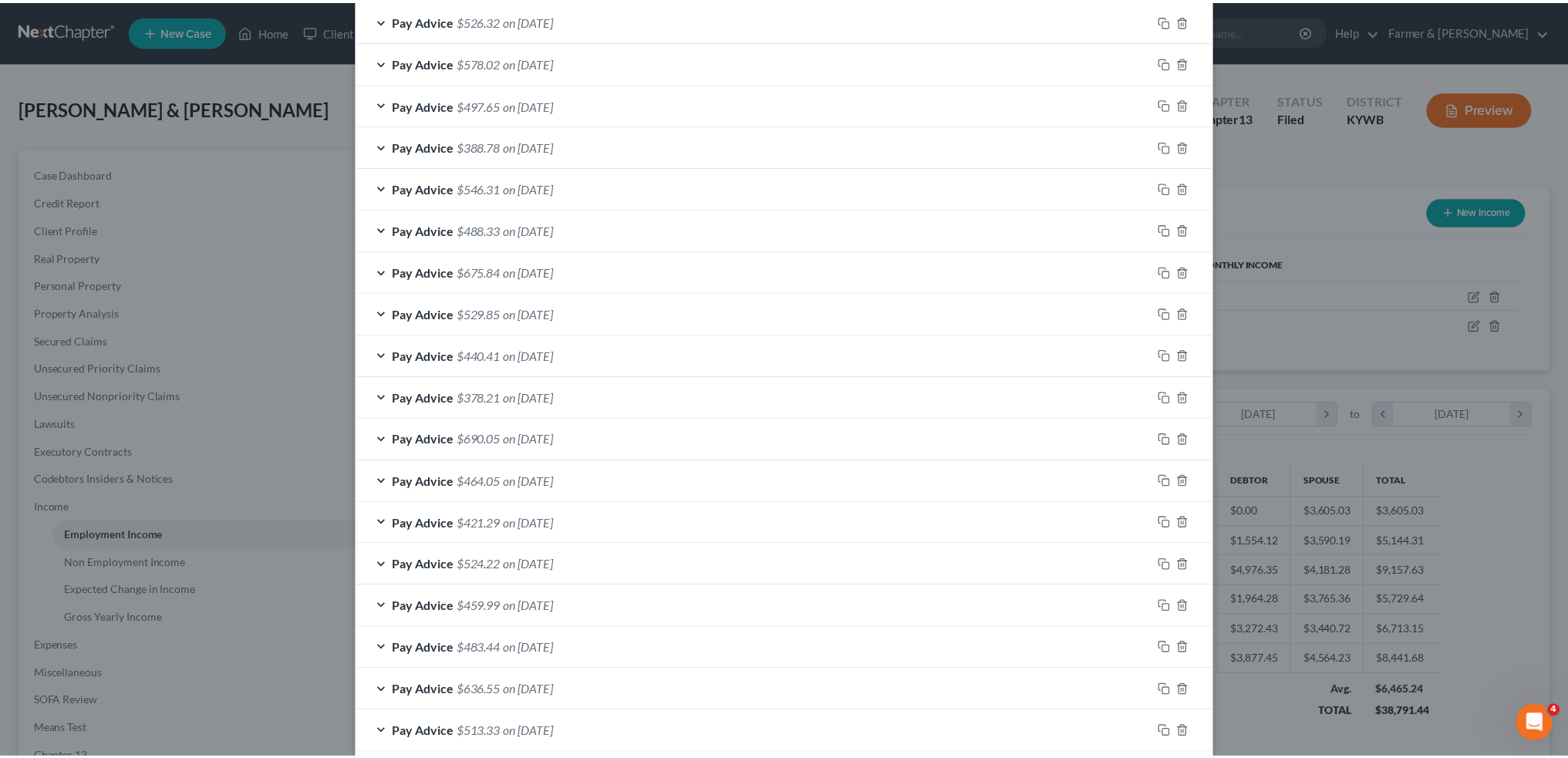
scroll to position [1508, 0]
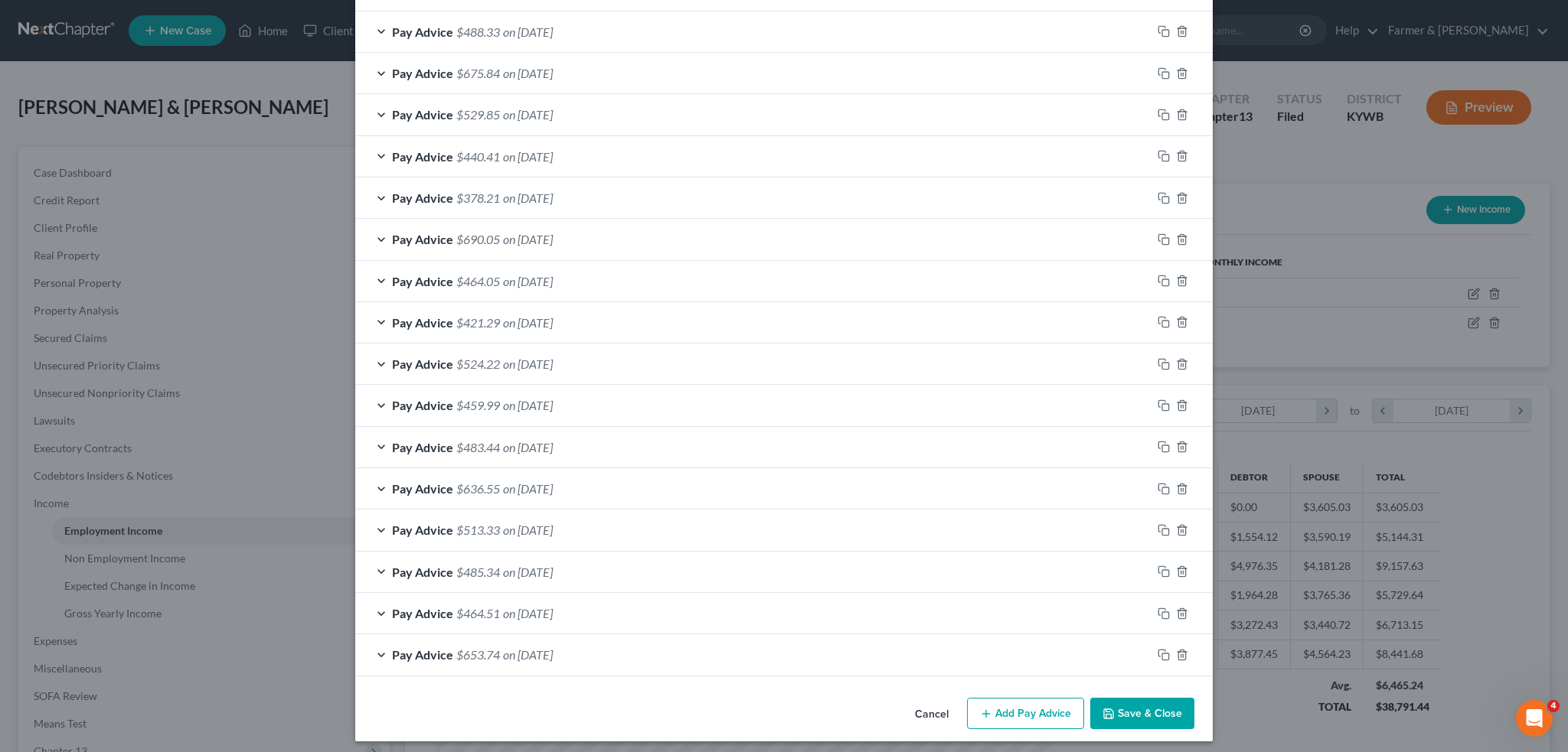
type input "78.07"
click at [1177, 702] on button "Save & Close" at bounding box center [1142, 714] width 104 height 32
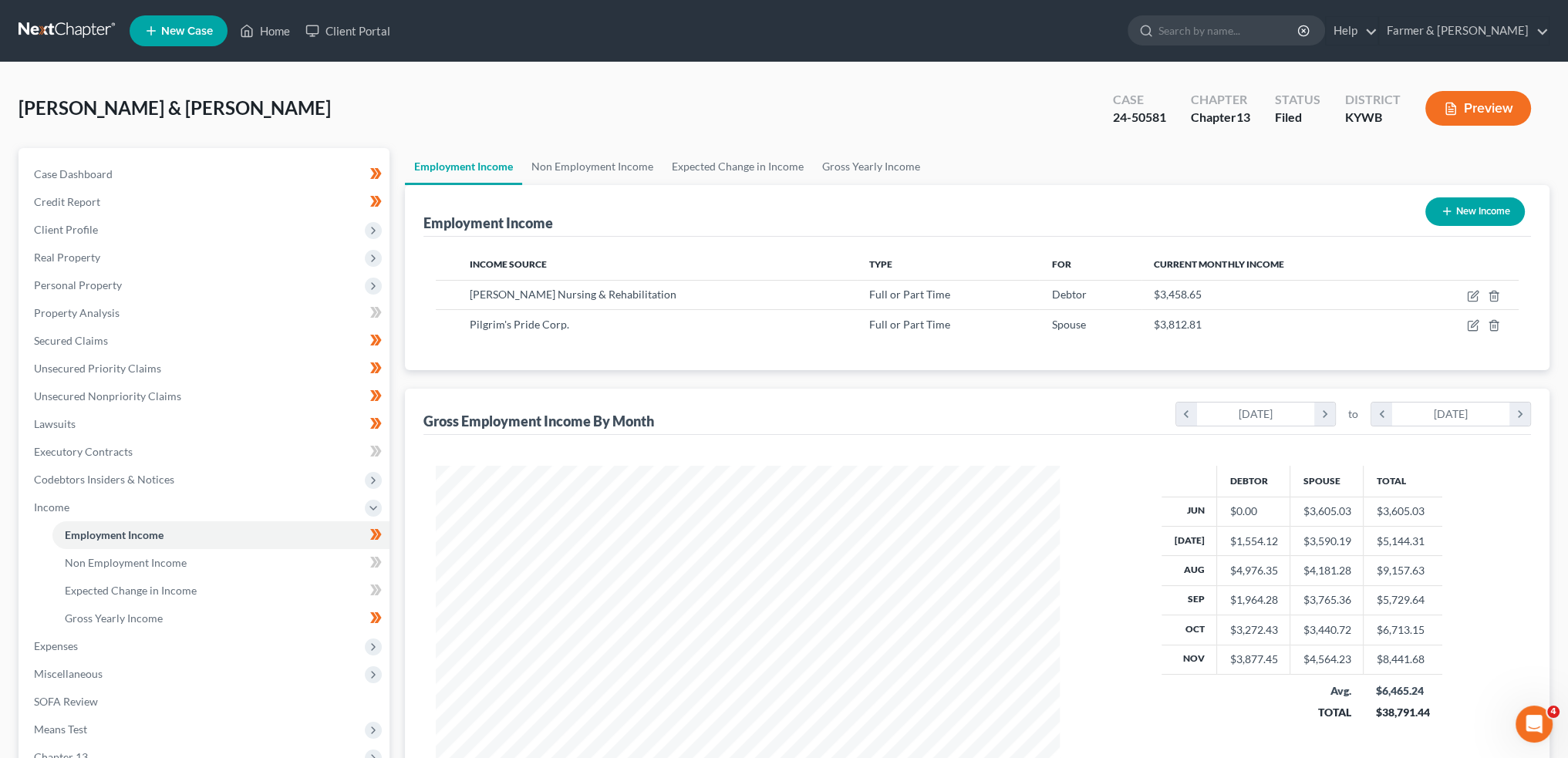
scroll to position [771282, 770660]
click at [138, 178] on link "Case Dashboard" at bounding box center [205, 174] width 368 height 28
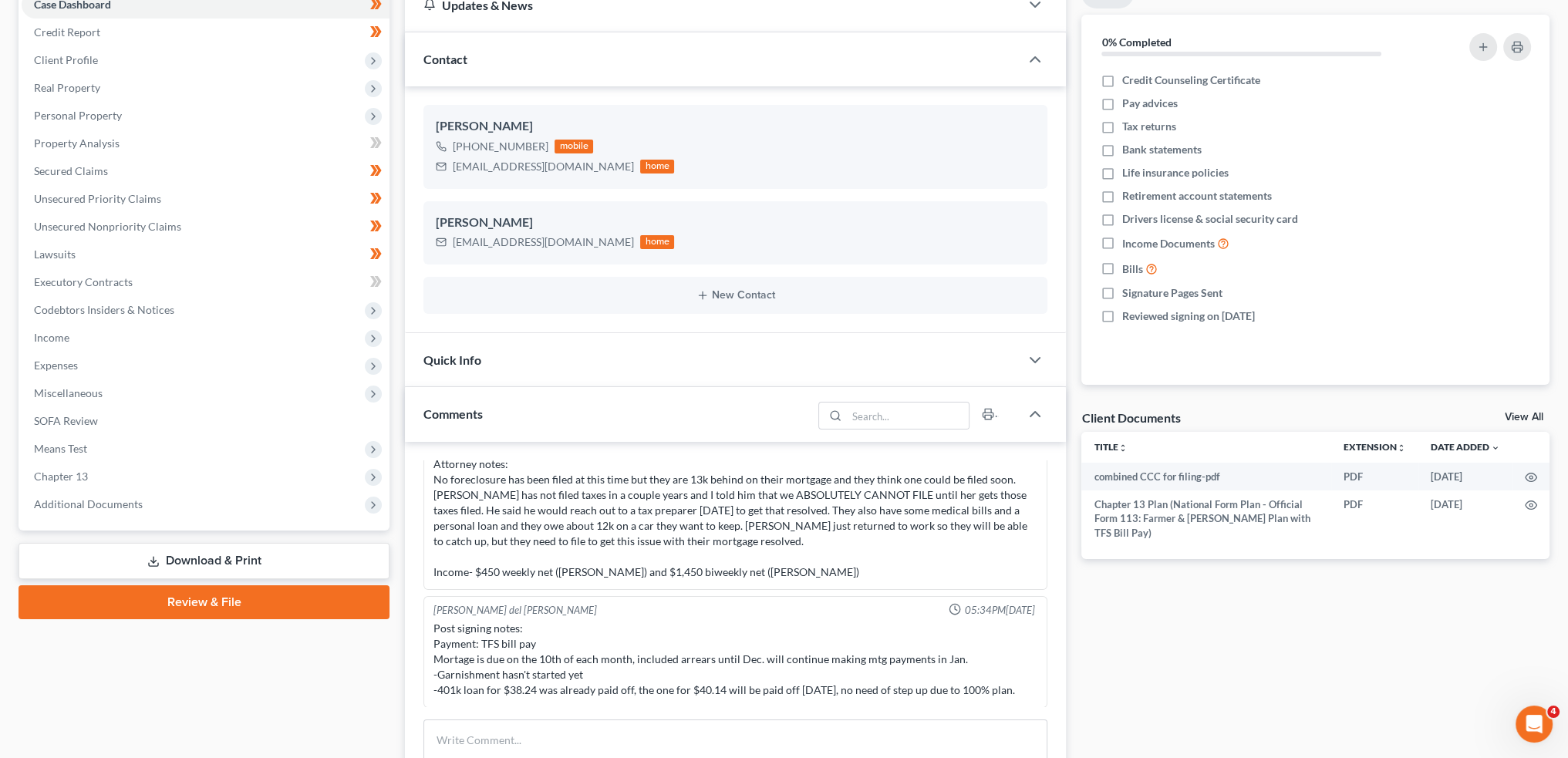
scroll to position [216, 0]
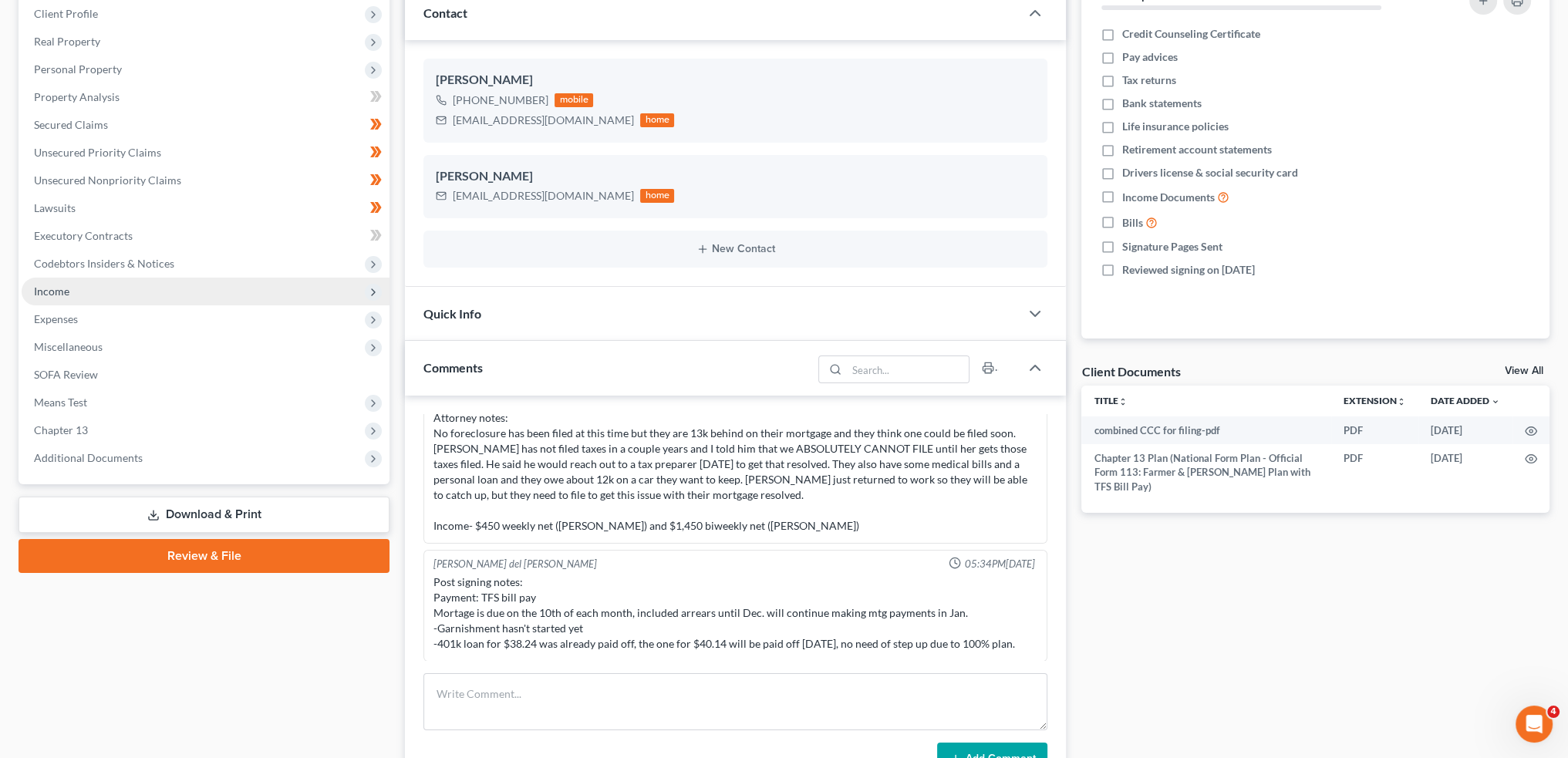
click at [82, 291] on span "Income" at bounding box center [205, 292] width 368 height 28
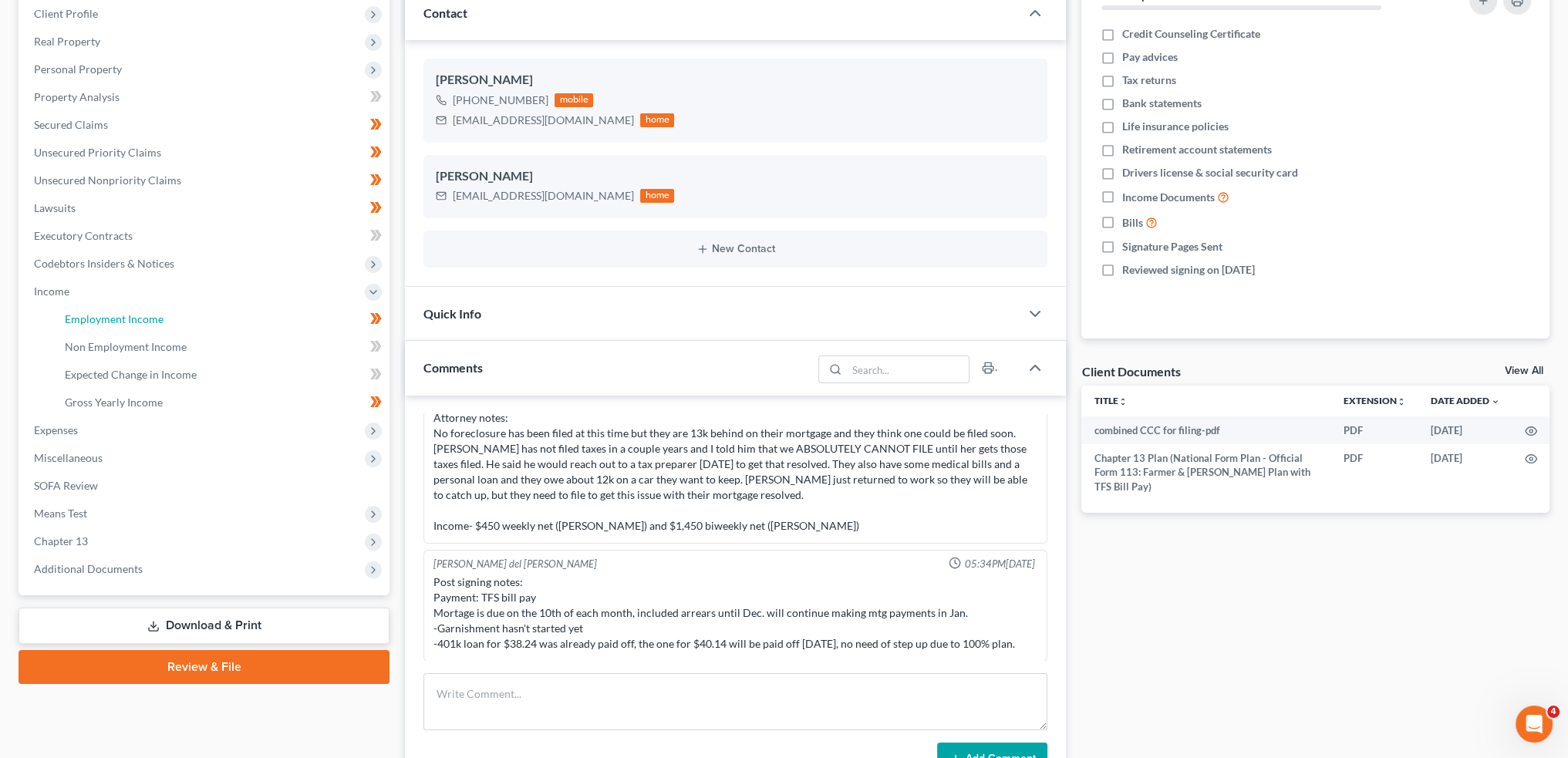
click at [102, 319] on span "Employment Income" at bounding box center [114, 319] width 98 height 13
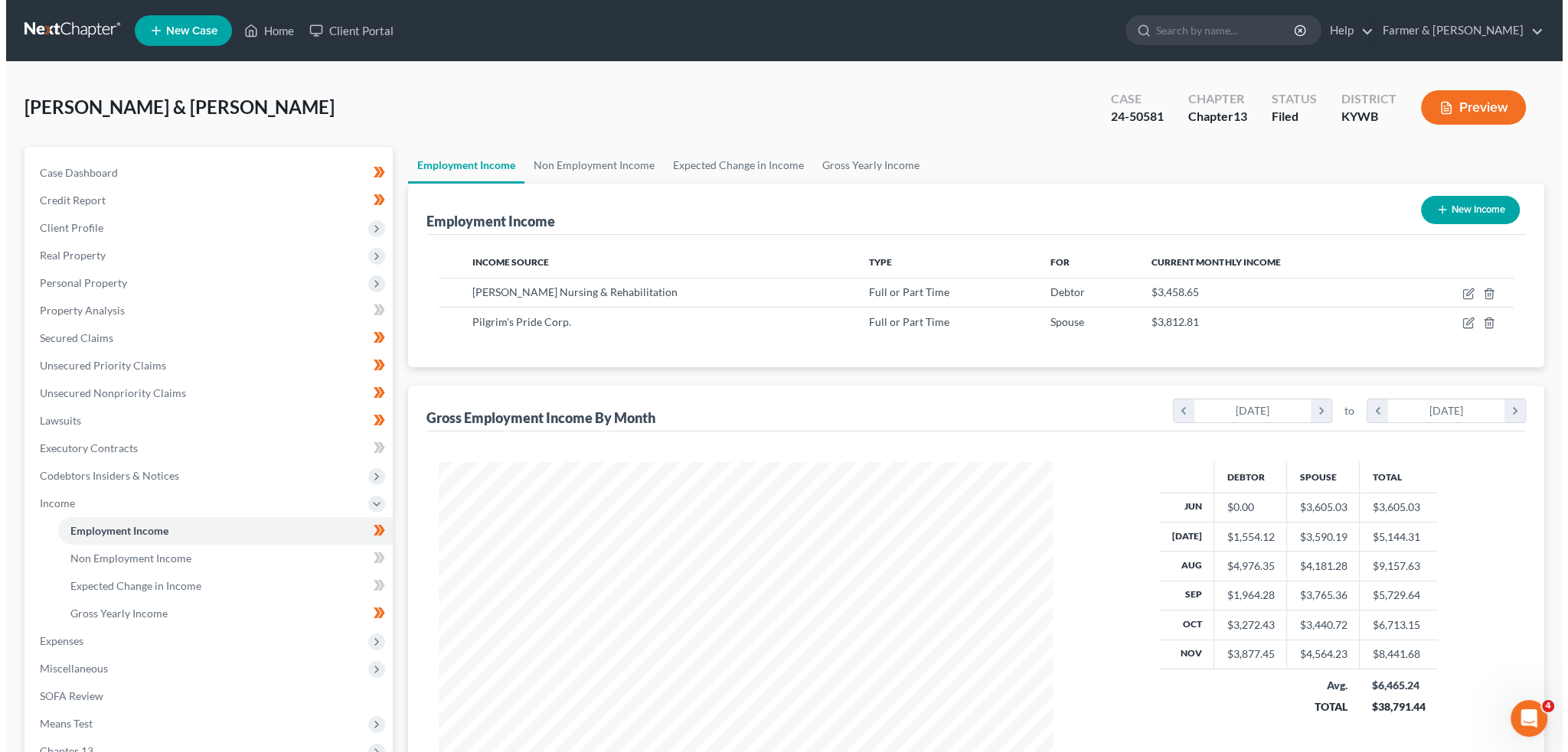
scroll to position [307, 644]
click at [1461, 292] on icon "button" at bounding box center [1463, 291] width 7 height 7
select select "0"
select select "18"
select select "2"
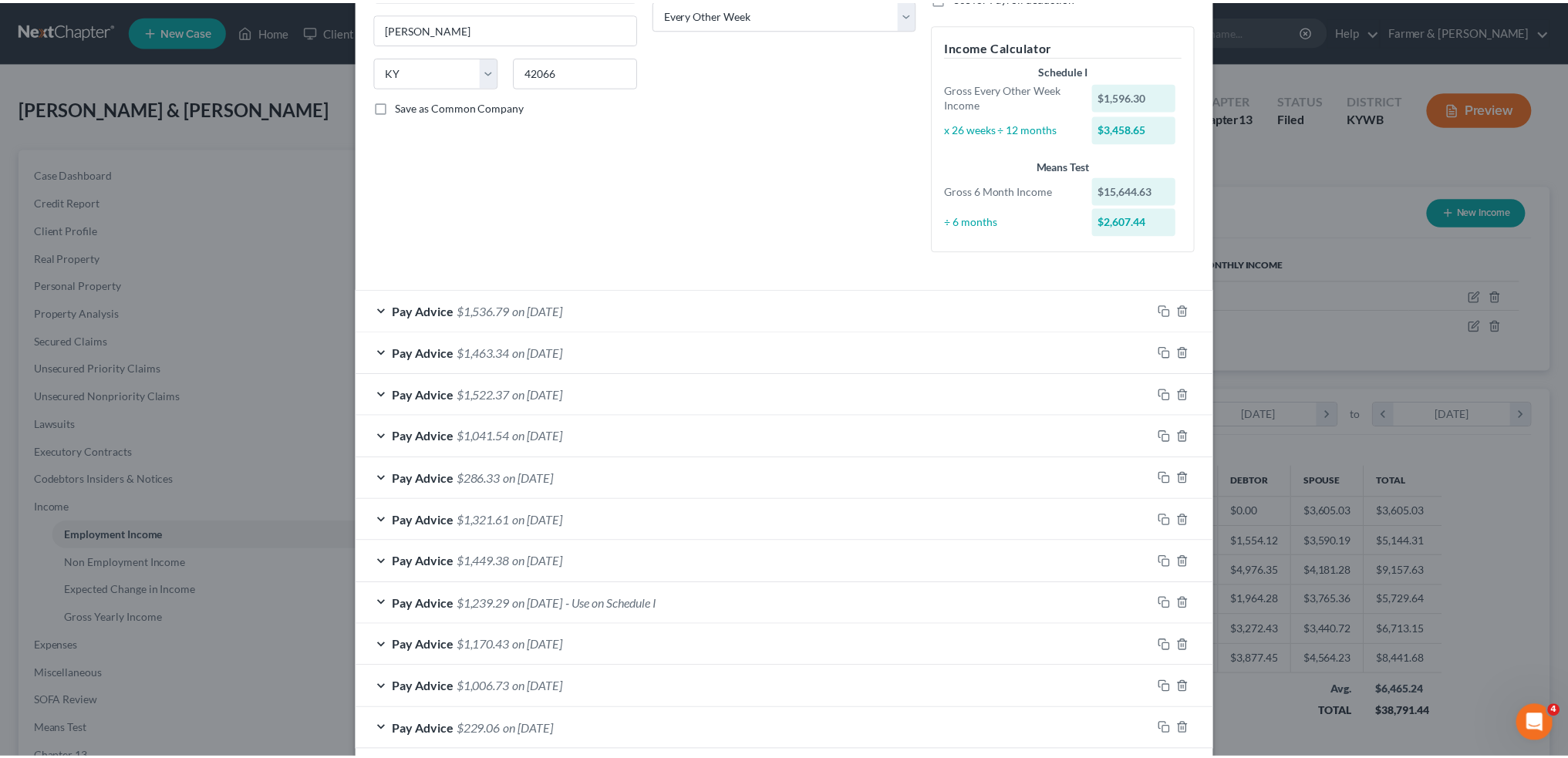
scroll to position [337, 0]
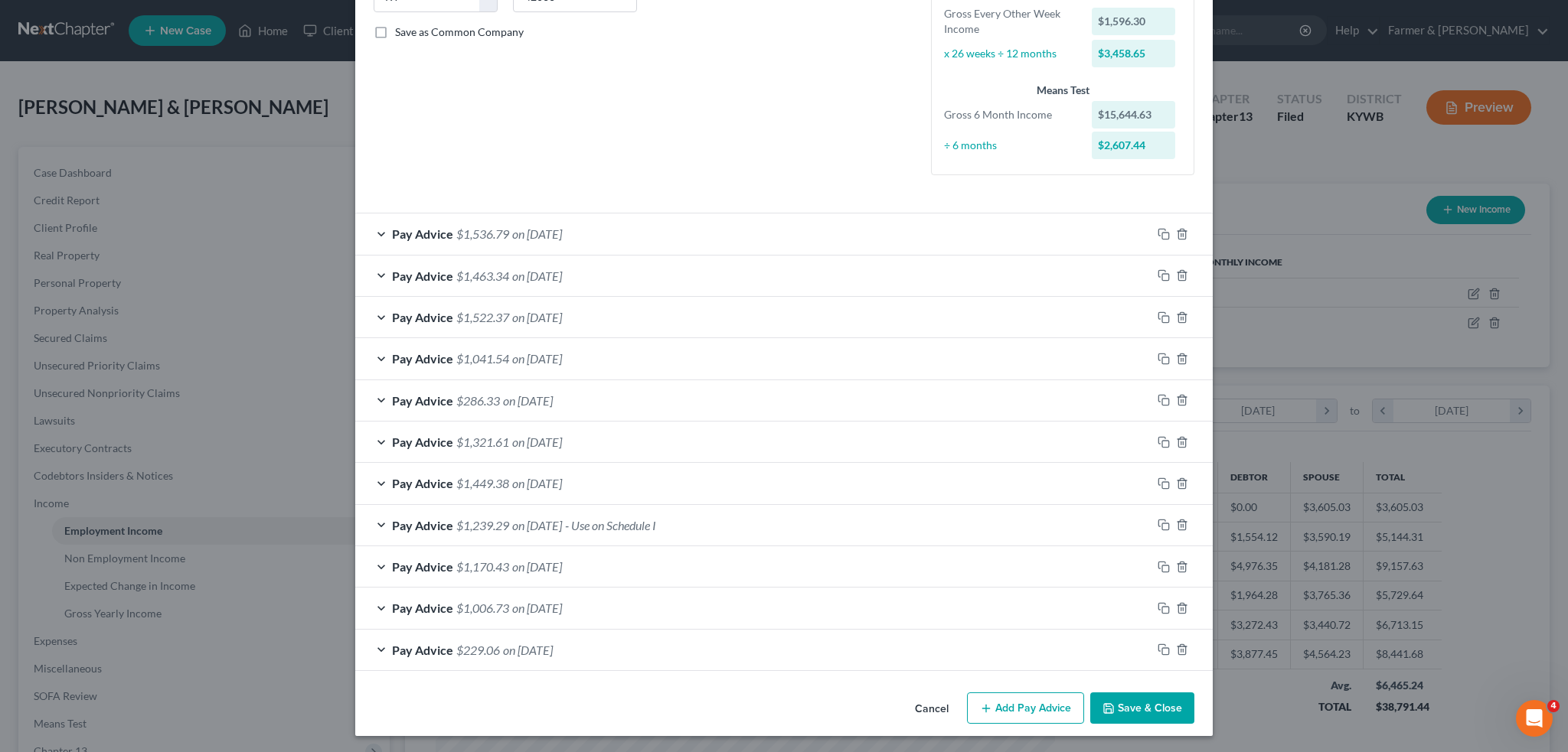
drag, startPoint x: 1146, startPoint y: 707, endPoint x: 1322, endPoint y: 323, distance: 422.4
click at [1146, 707] on button "Save & Close" at bounding box center [1142, 709] width 104 height 32
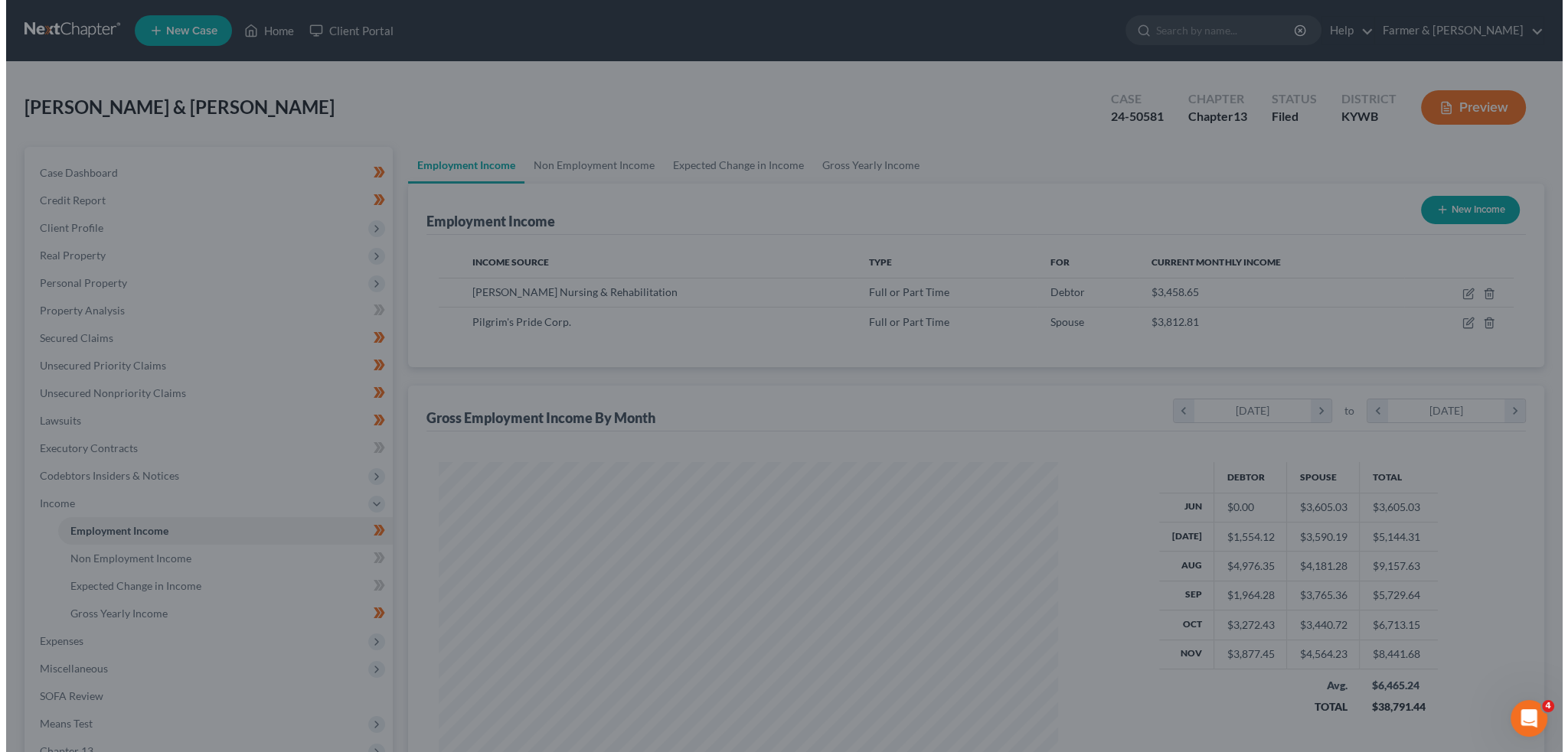
scroll to position [765177, 765065]
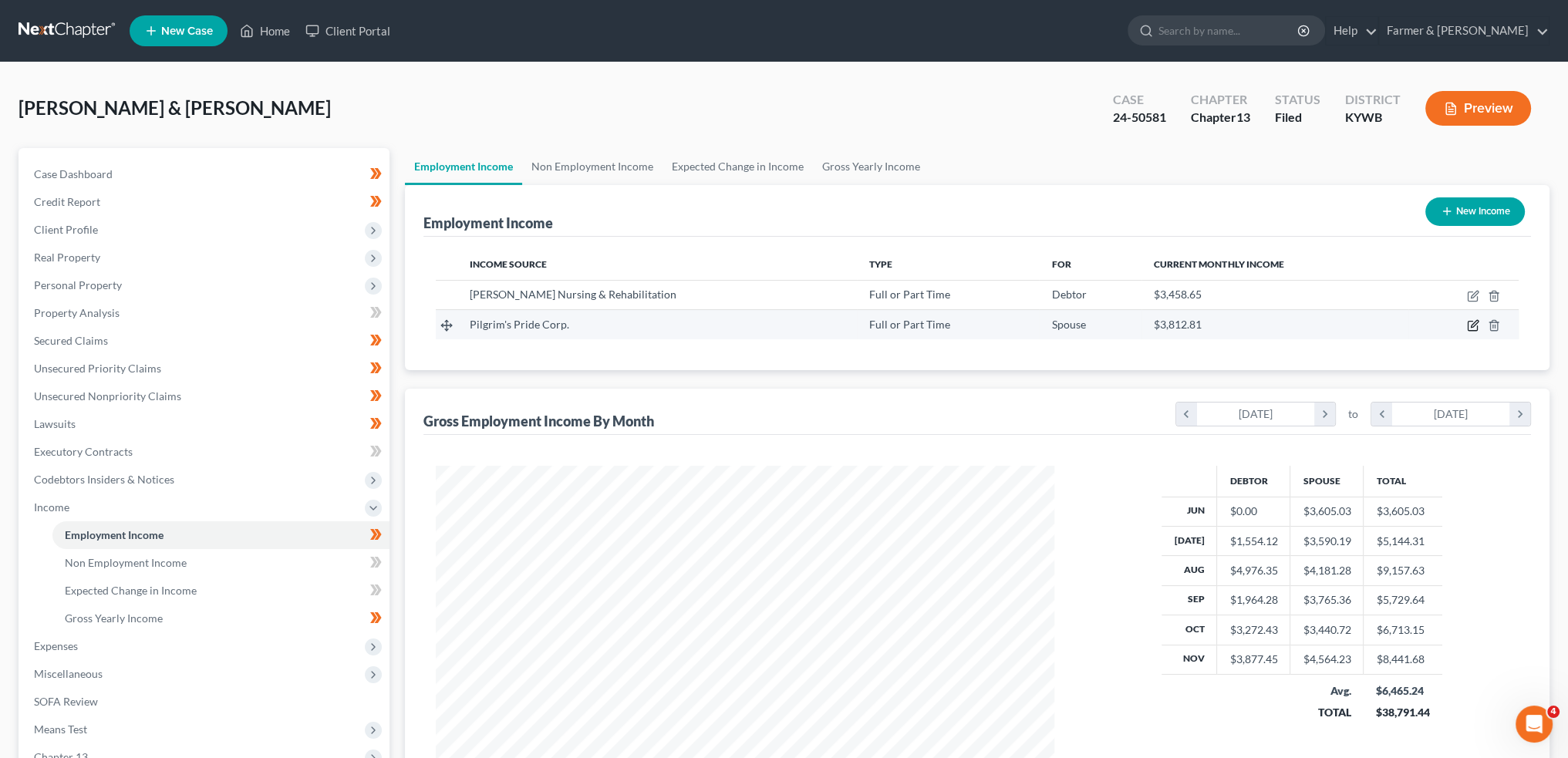
click at [1470, 322] on icon "button" at bounding box center [1472, 325] width 12 height 12
select select "0"
select select "18"
select select "3"
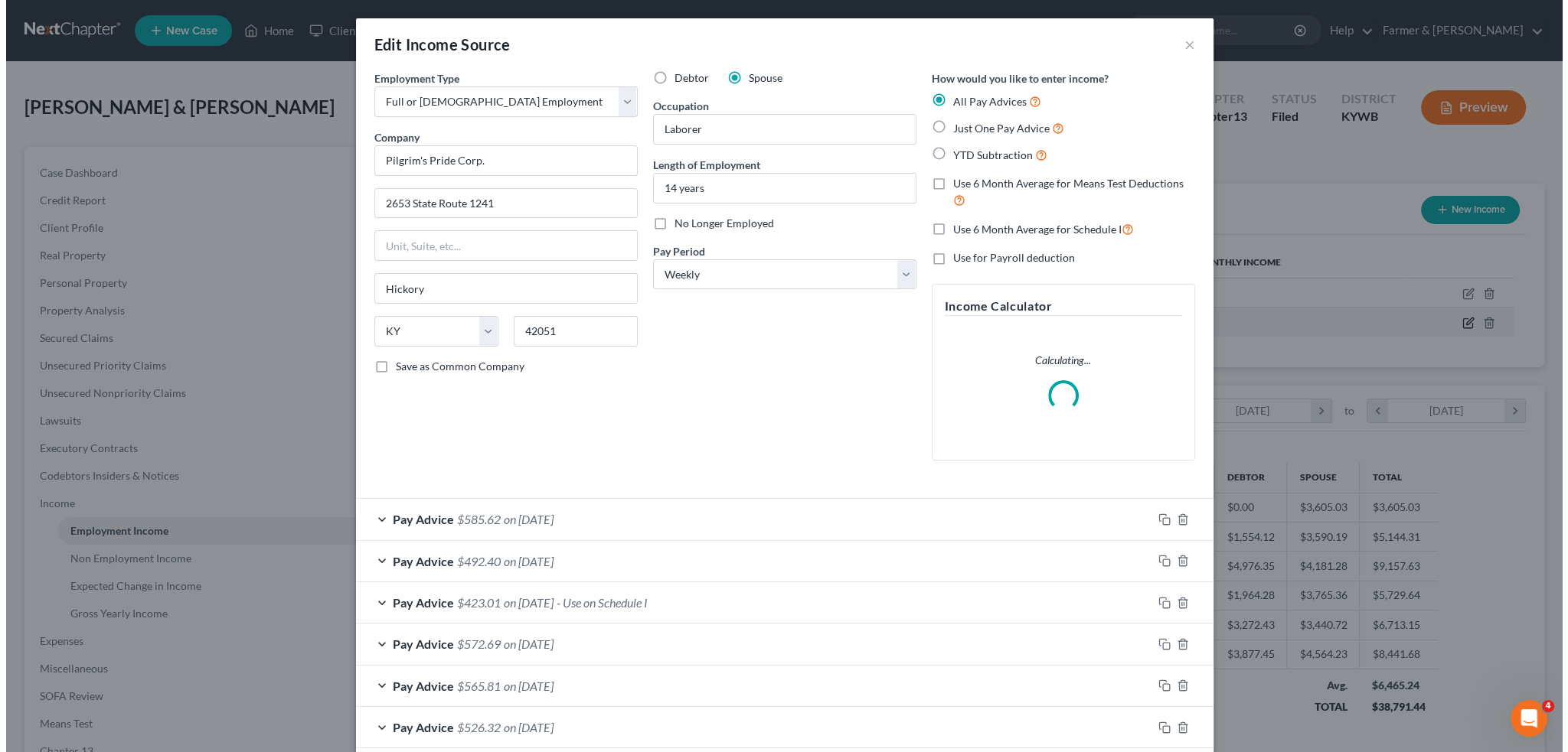
scroll to position [309, 650]
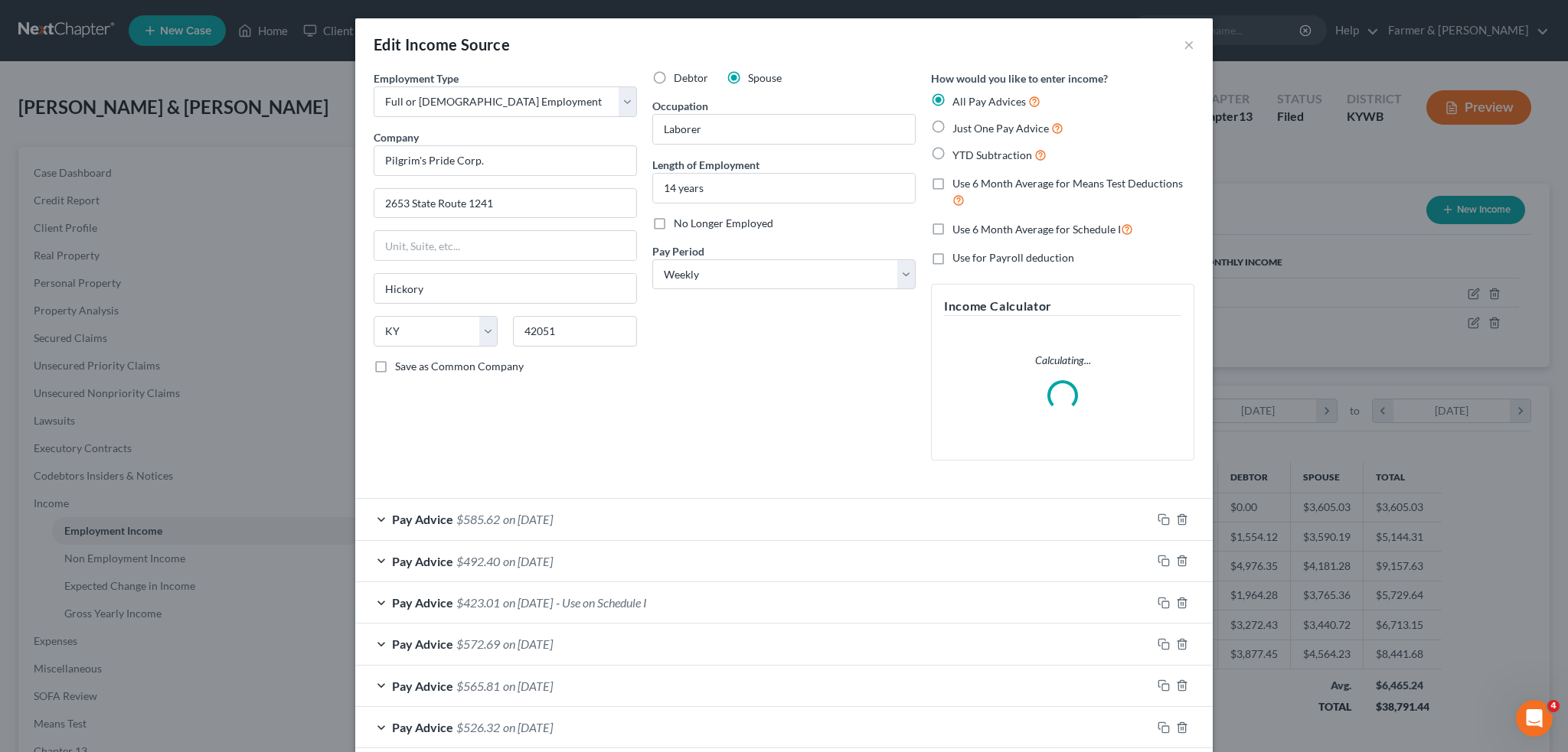
click at [717, 609] on div "Pay Advice $423.01 on [DATE] - Use on Schedule I" at bounding box center [754, 602] width 797 height 41
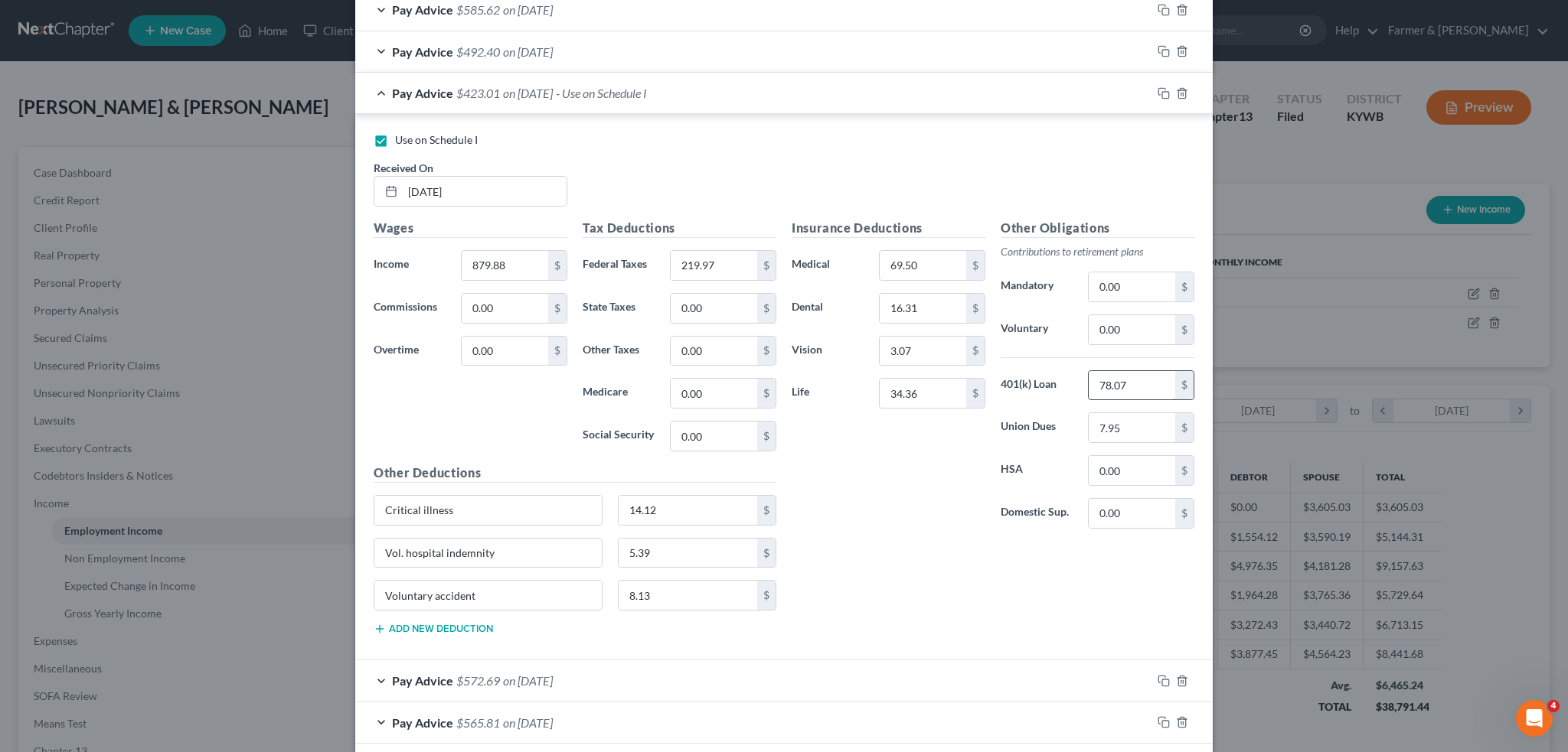
scroll to position [556, 0]
click at [1130, 381] on input "78.07" at bounding box center [1132, 386] width 86 height 29
click at [1107, 326] on input "0.00" at bounding box center [1132, 330] width 86 height 29
type input "4"
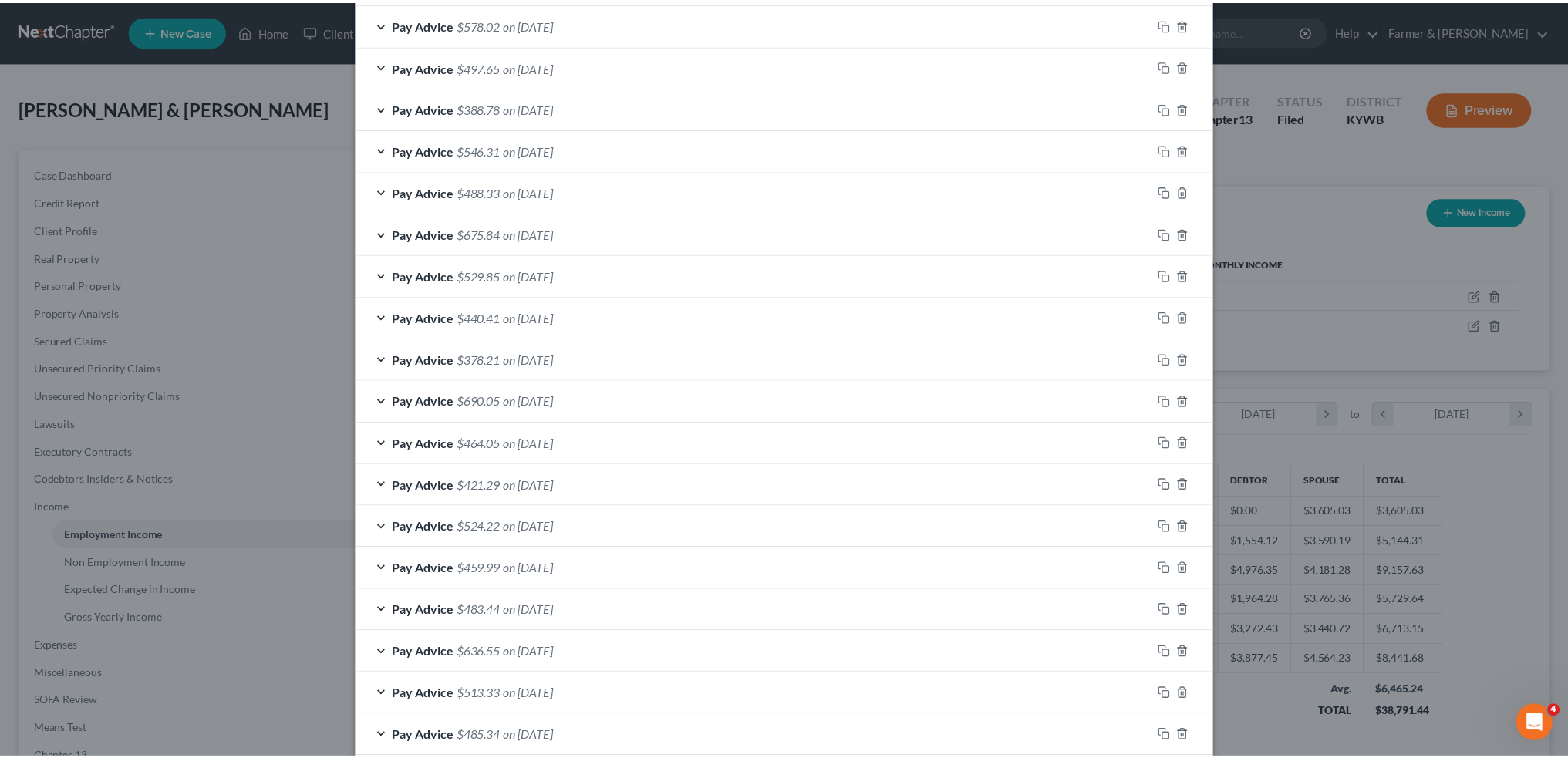
scroll to position [1508, 0]
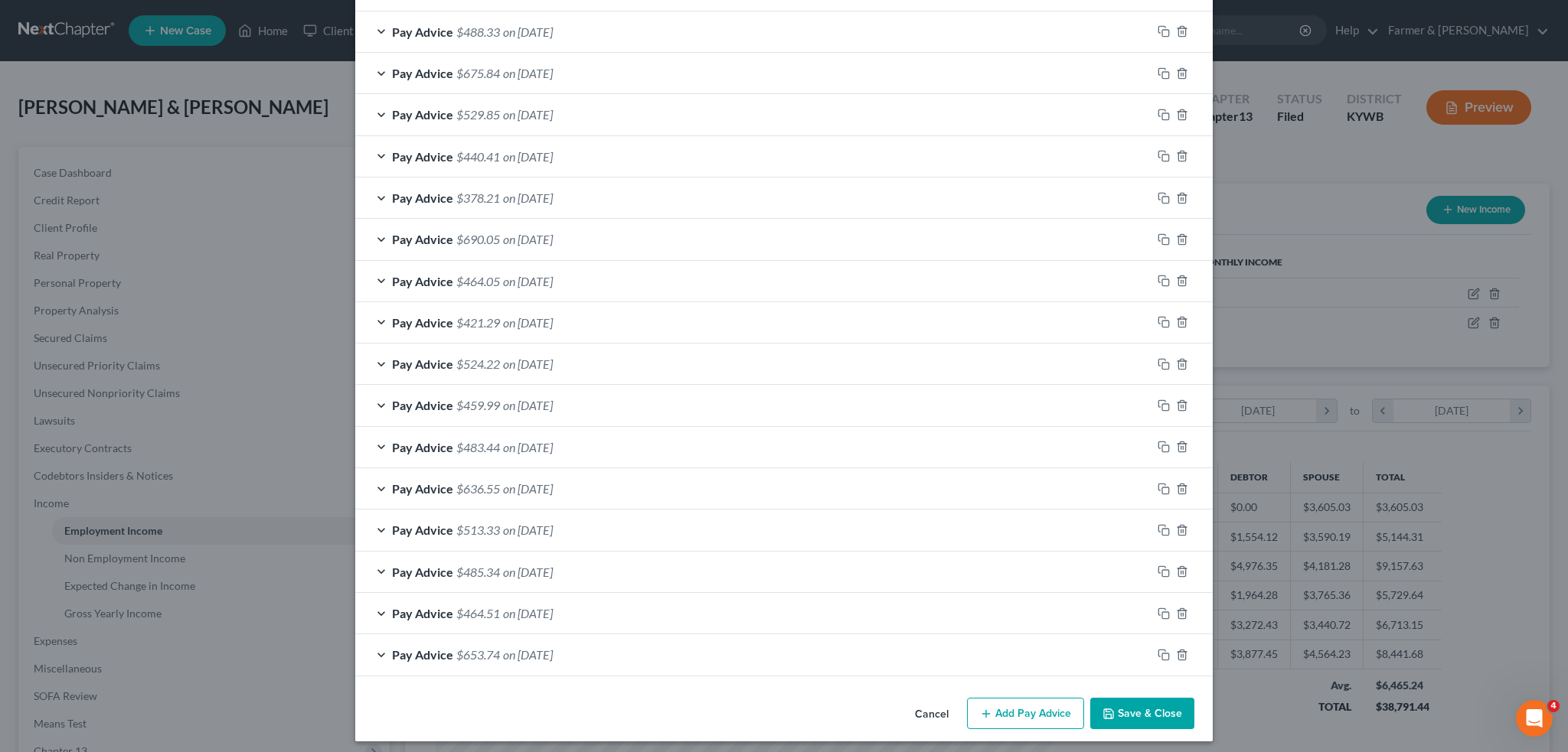
type input "44.05"
click at [1129, 705] on button "Save & Close" at bounding box center [1142, 714] width 104 height 32
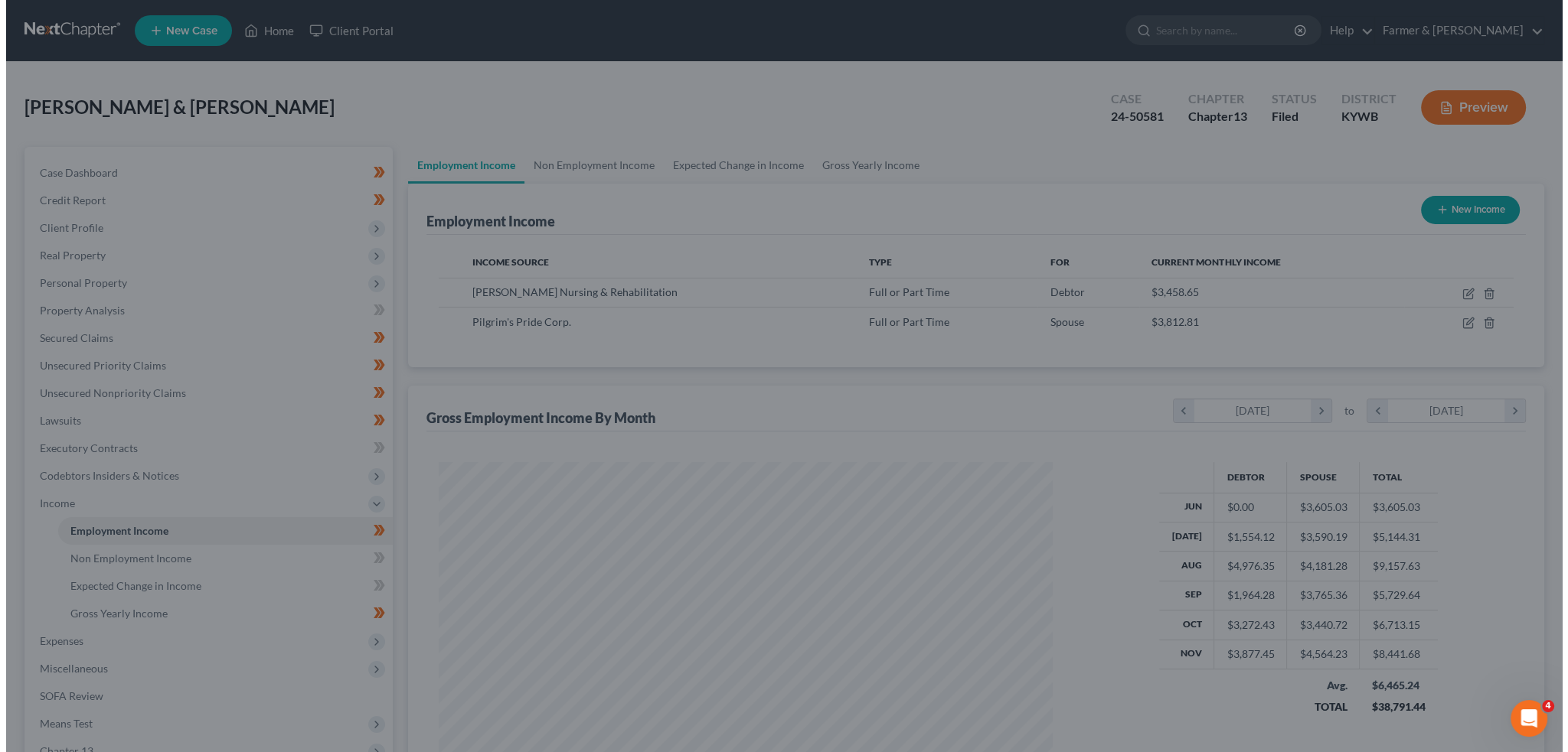
scroll to position [765177, 765065]
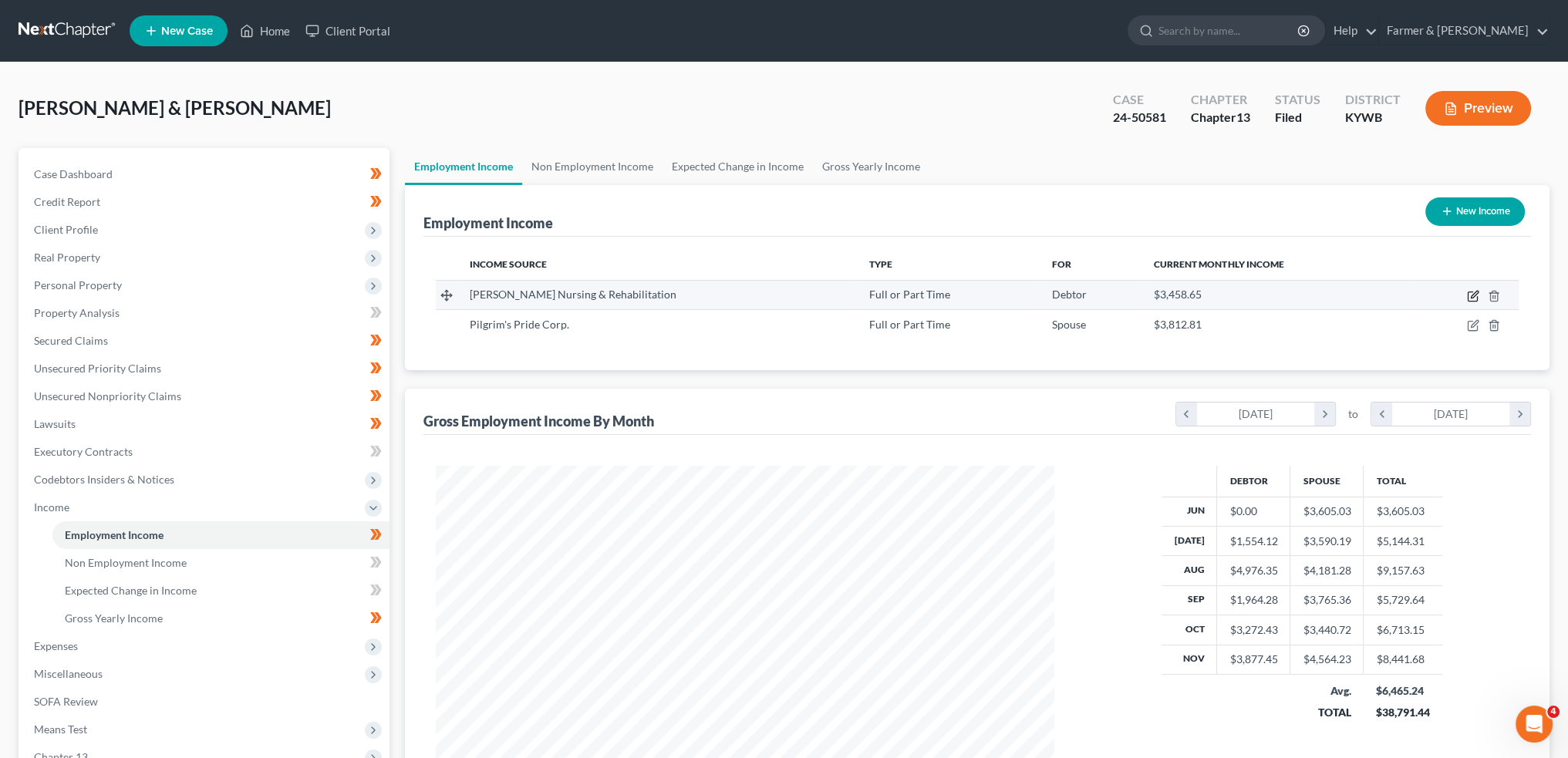
click at [1471, 291] on icon "button" at bounding box center [1472, 296] width 12 height 12
select select "0"
select select "18"
select select "2"
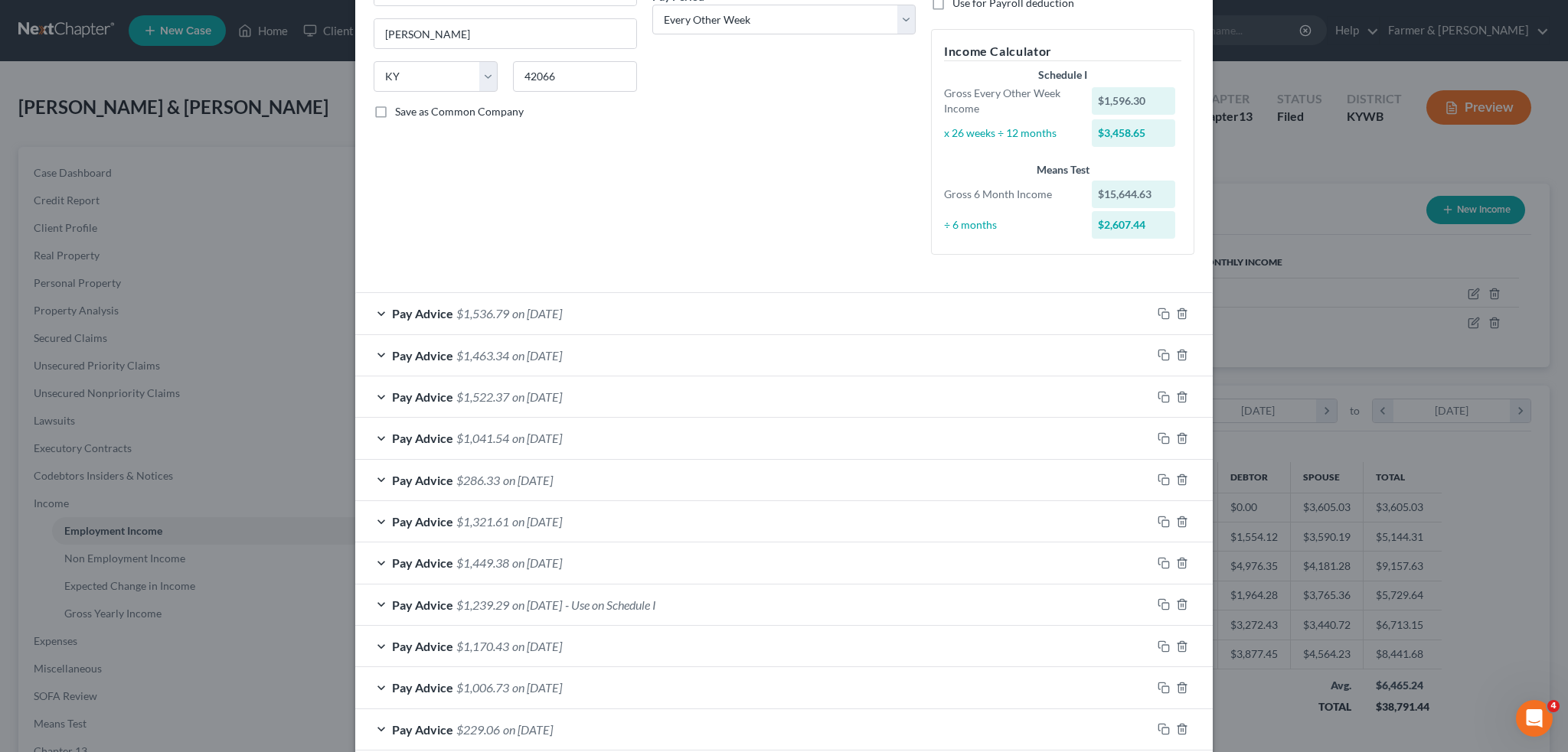
scroll to position [335, 0]
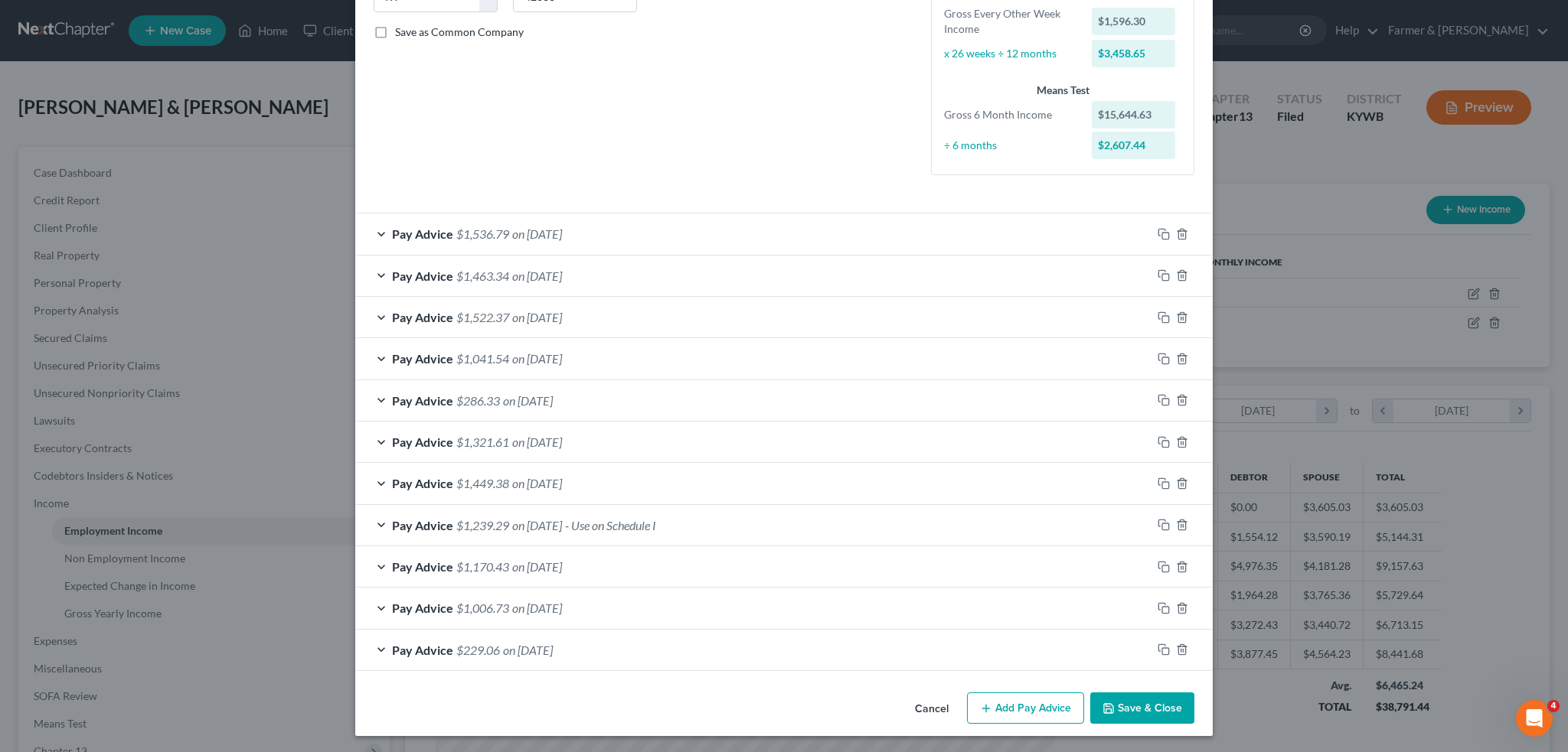
click at [627, 570] on div "Pay Advice $1,170.43 on [DATE]" at bounding box center [754, 566] width 797 height 41
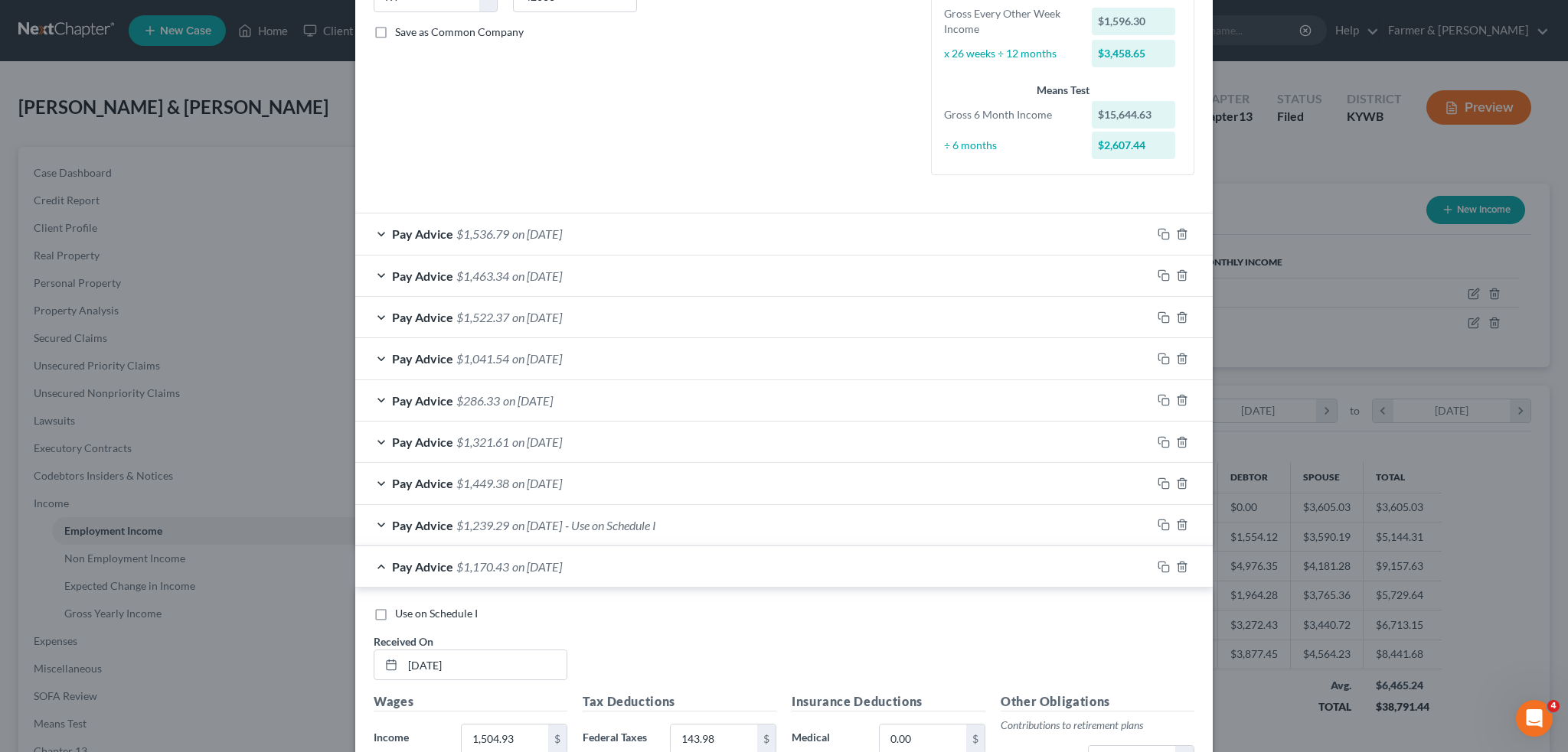
scroll to position [717, 0]
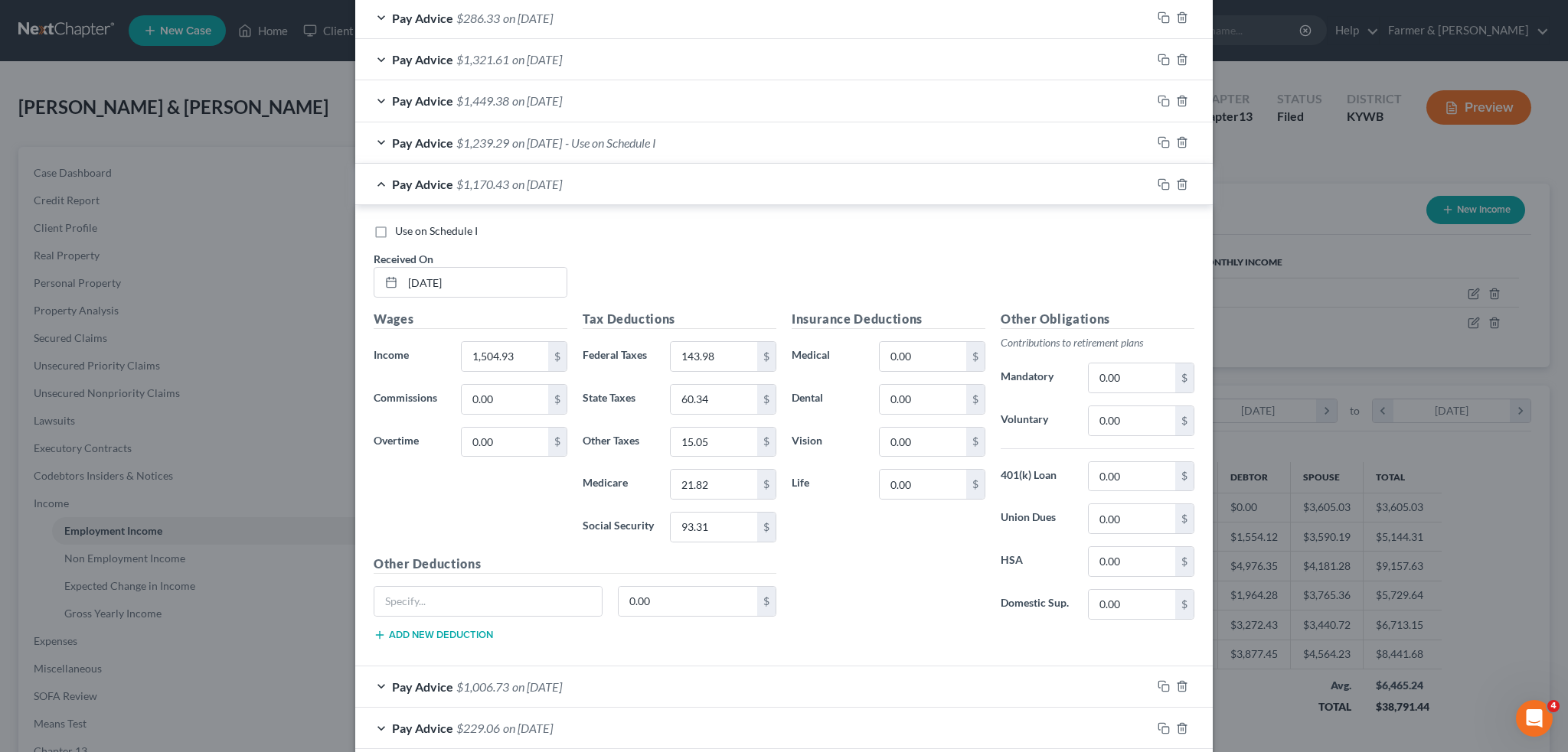
click at [396, 225] on label "Use on Schedule I" at bounding box center [436, 231] width 83 height 15
click at [401, 225] on input "Use on Schedule I" at bounding box center [406, 229] width 9 height 9
checkbox input "true"
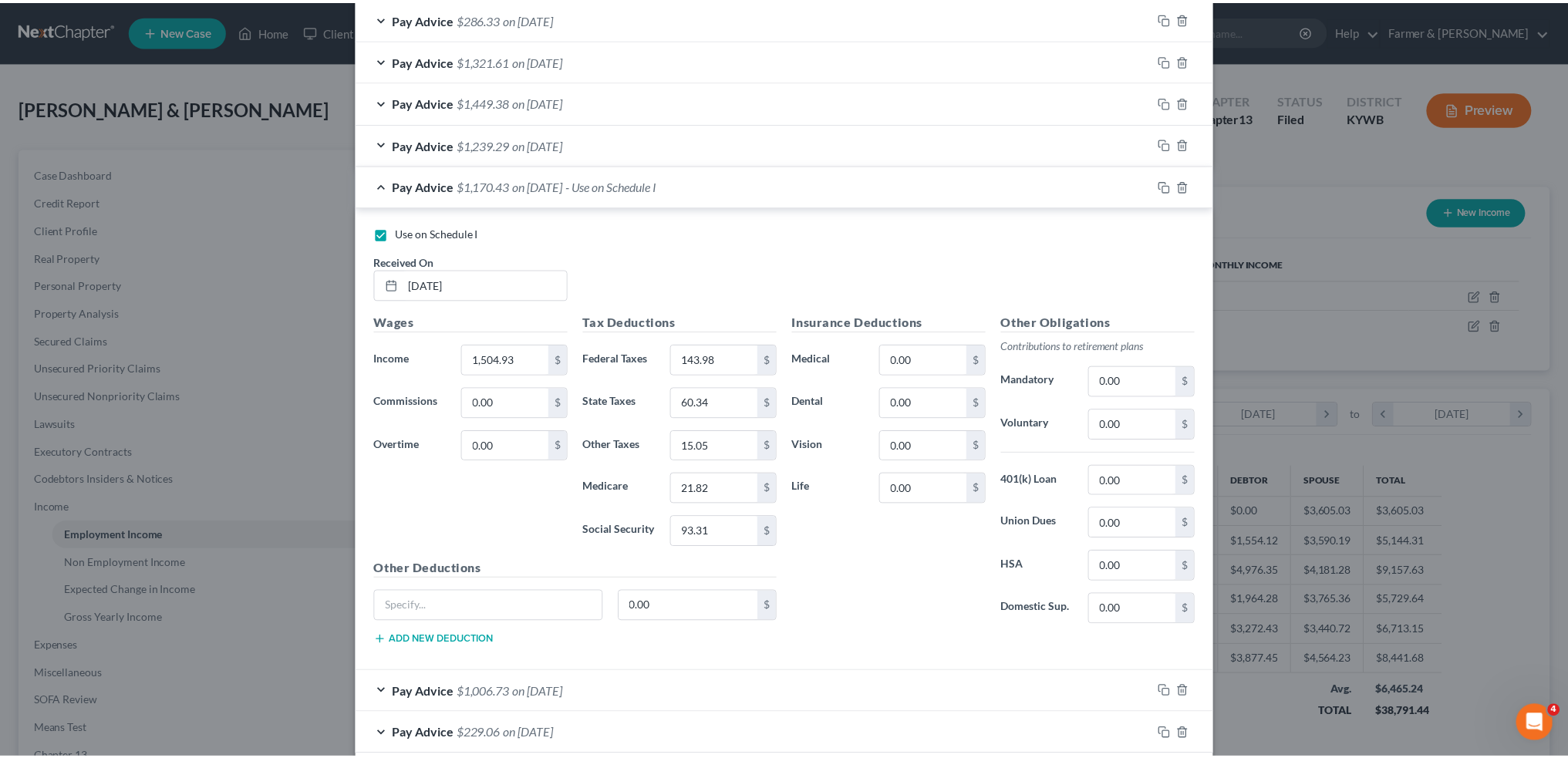
scroll to position [799, 0]
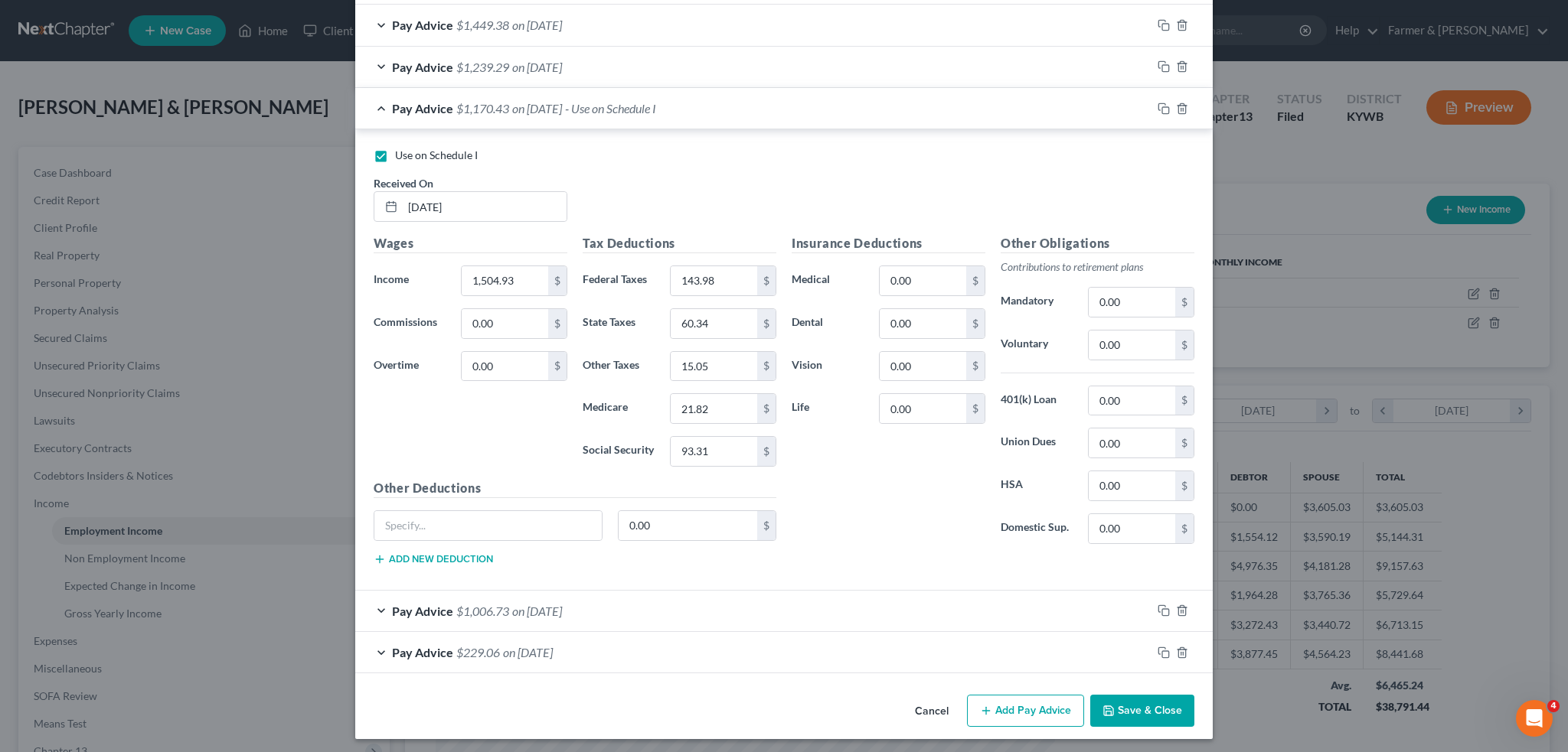
click at [1122, 704] on button "Save & Close" at bounding box center [1142, 711] width 104 height 32
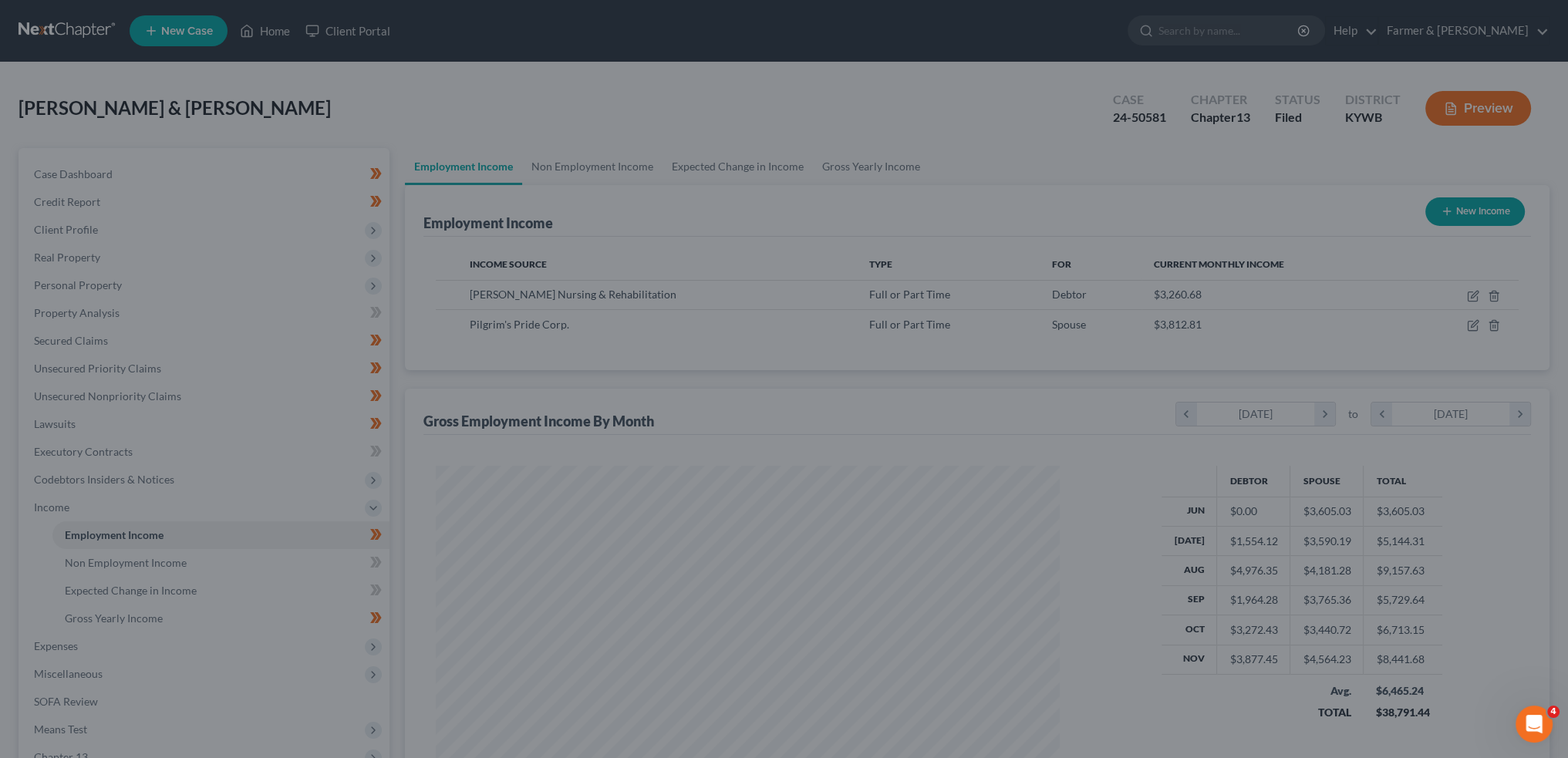
scroll to position [771282, 770660]
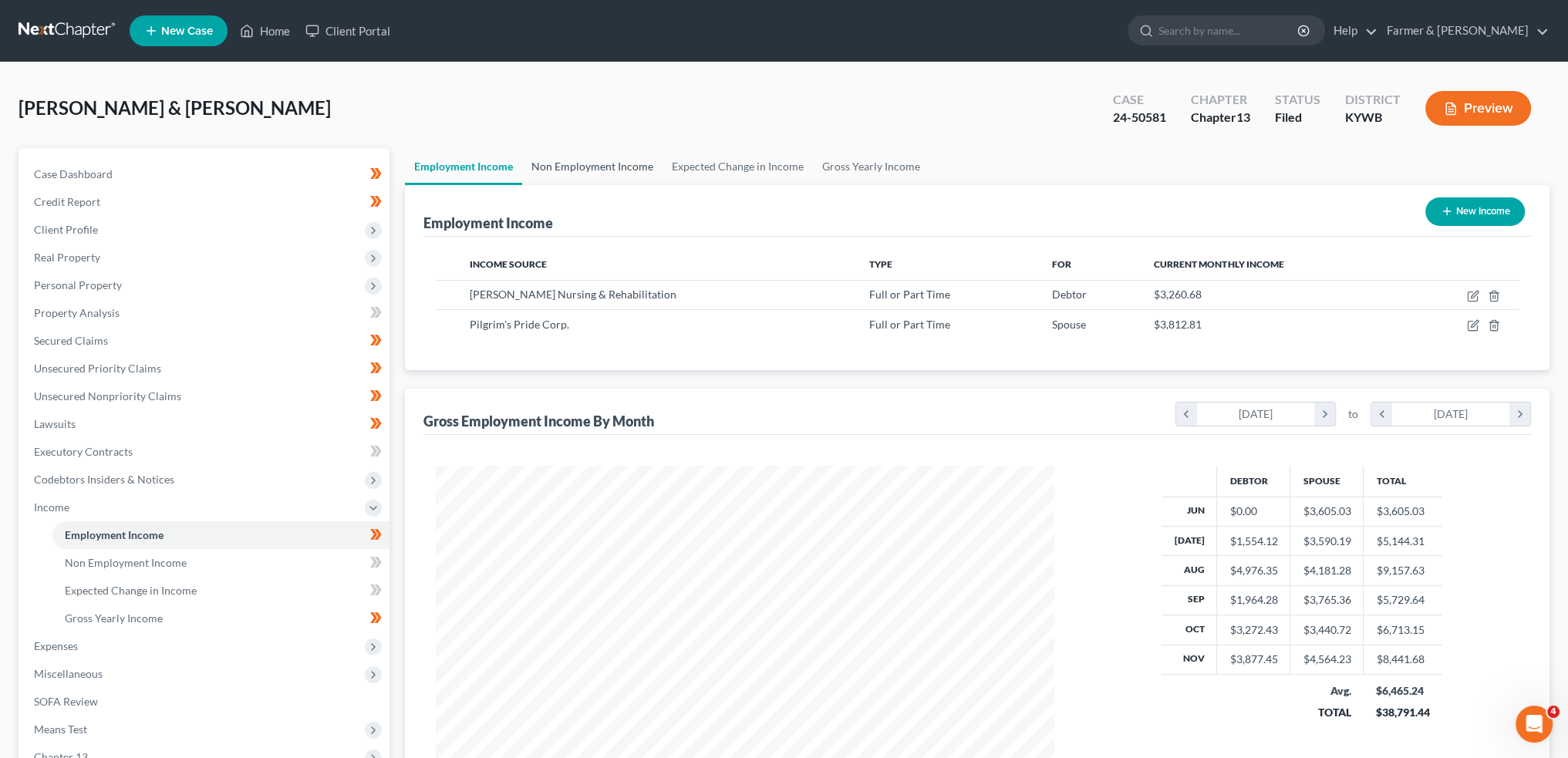
click at [523, 161] on link "Non Employment Income" at bounding box center [591, 166] width 140 height 37
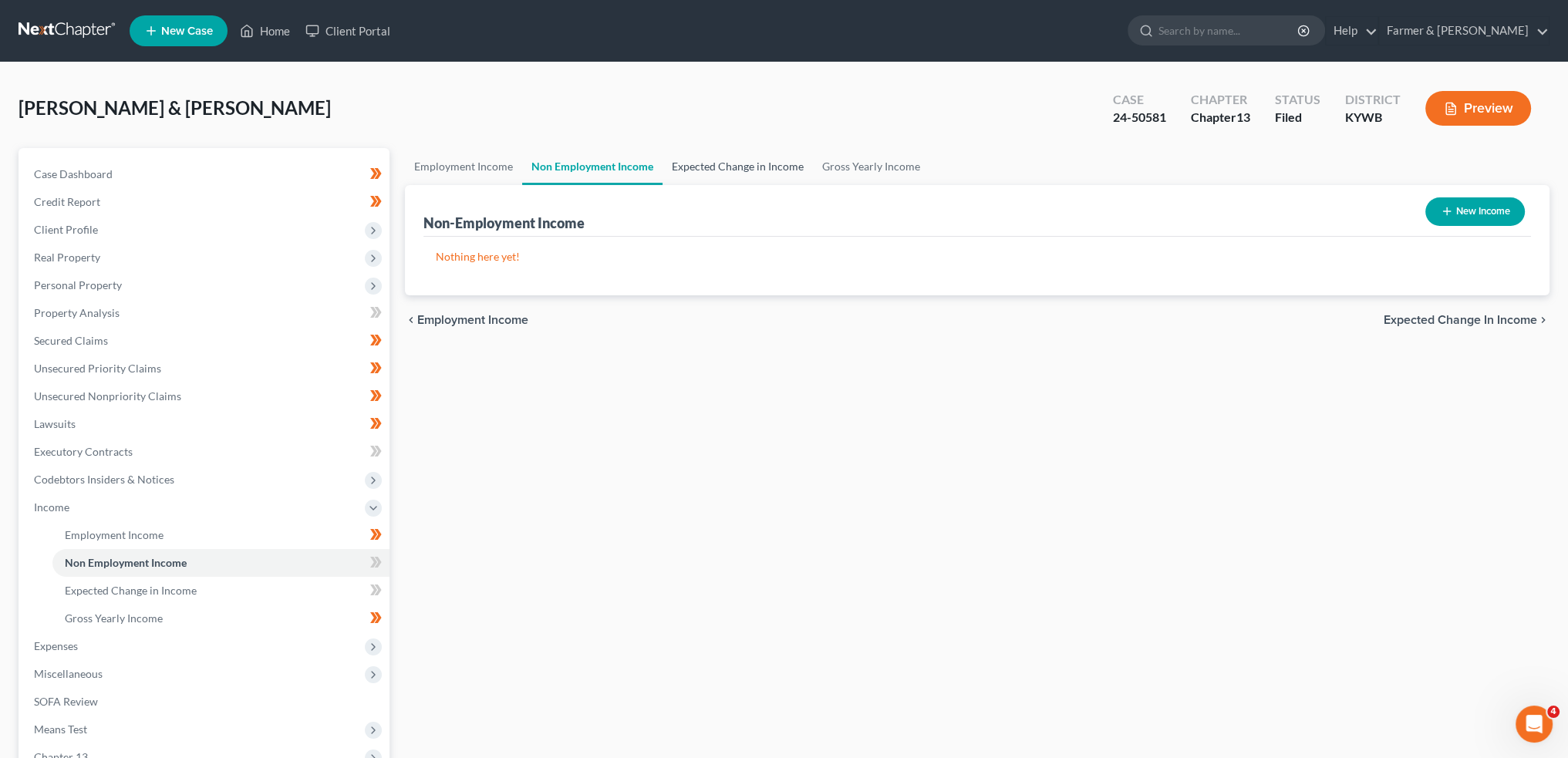
click at [800, 169] on link "Expected Change in Income" at bounding box center [737, 166] width 150 height 37
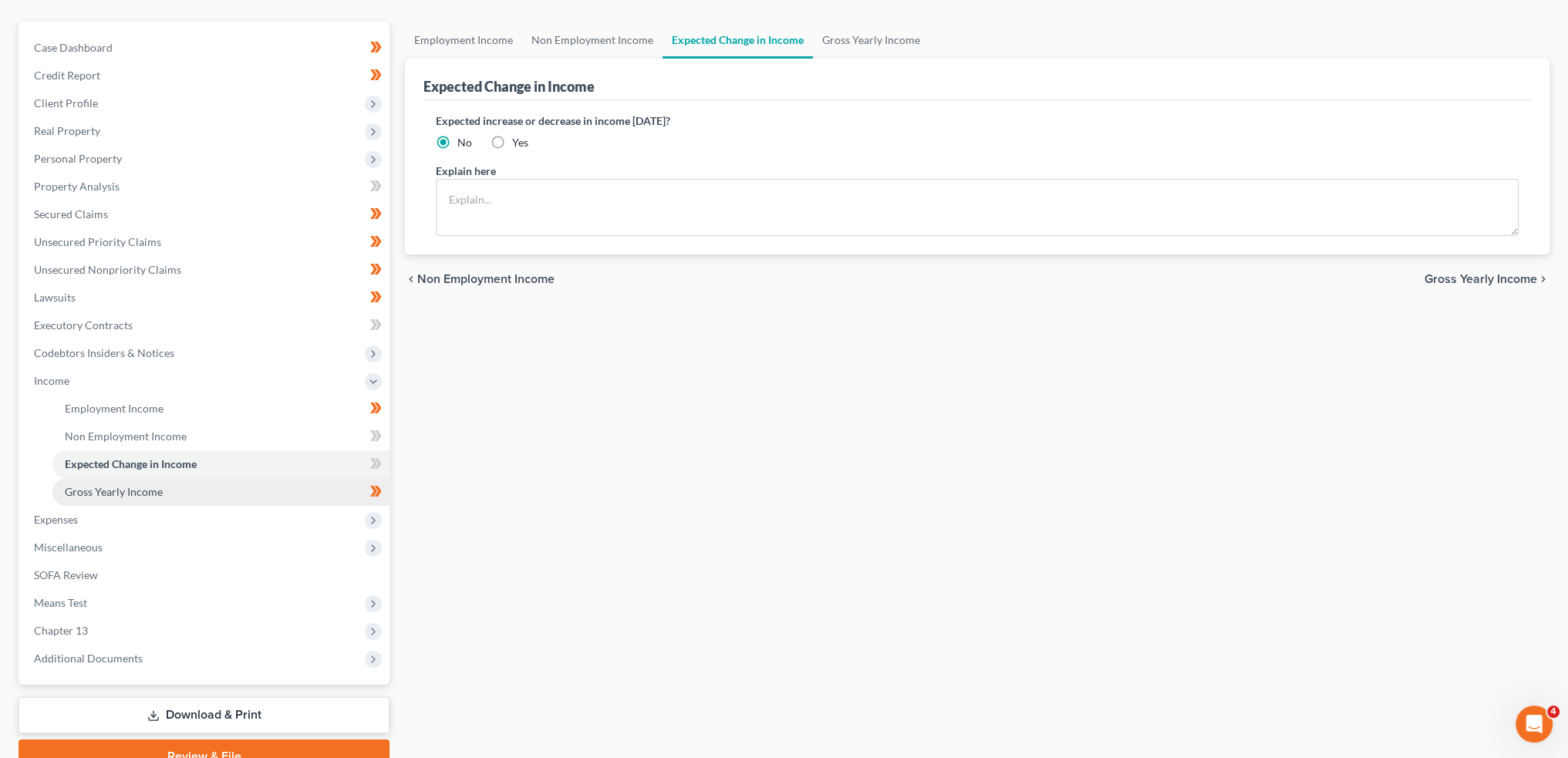
scroll to position [199, 0]
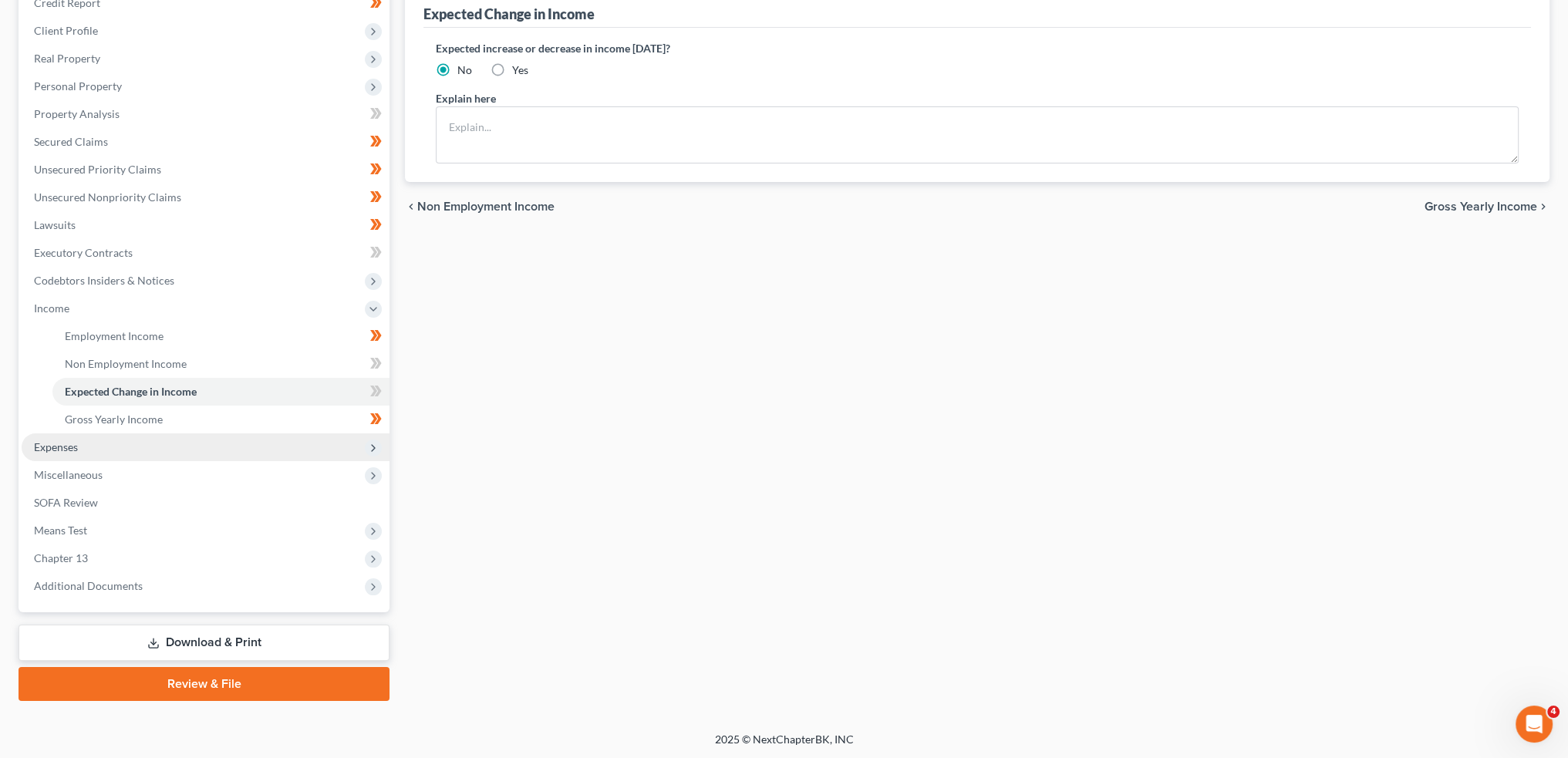
click at [158, 458] on span "Expenses" at bounding box center [205, 447] width 368 height 28
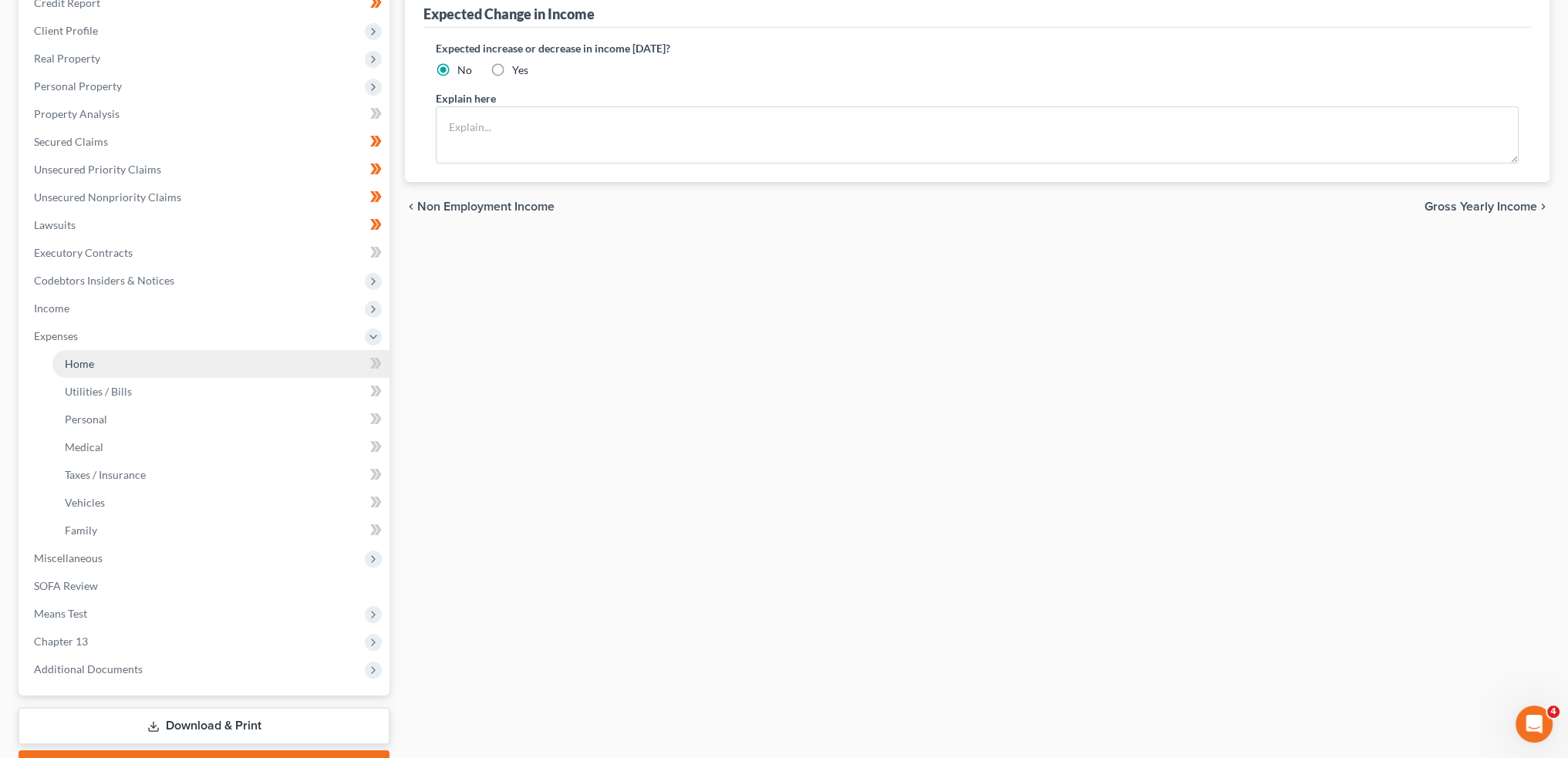
click at [150, 364] on link "Home" at bounding box center [221, 363] width 337 height 28
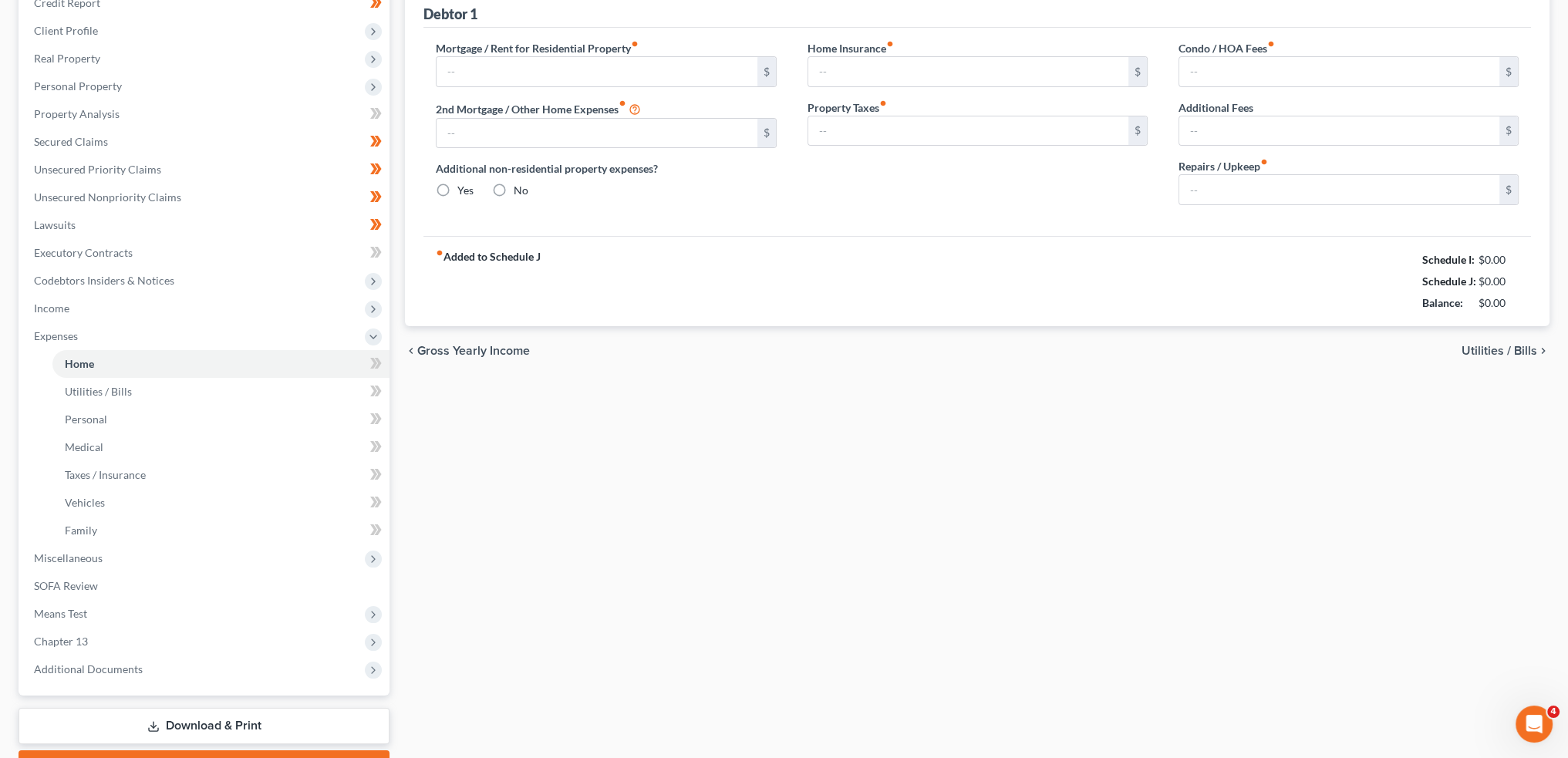
scroll to position [50, 0]
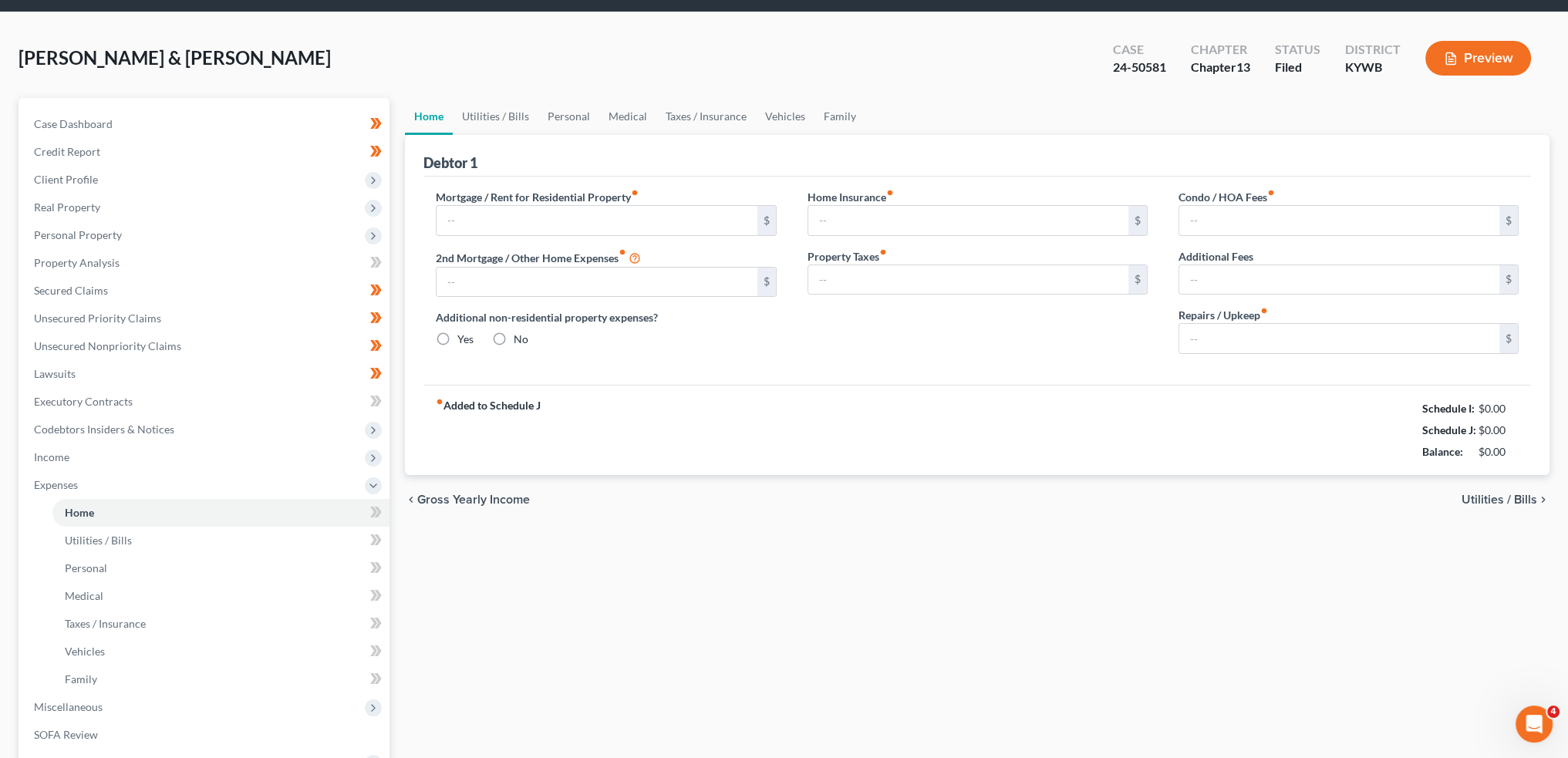
type input "682.00"
type input "0.00"
radio input "true"
type input "0.00"
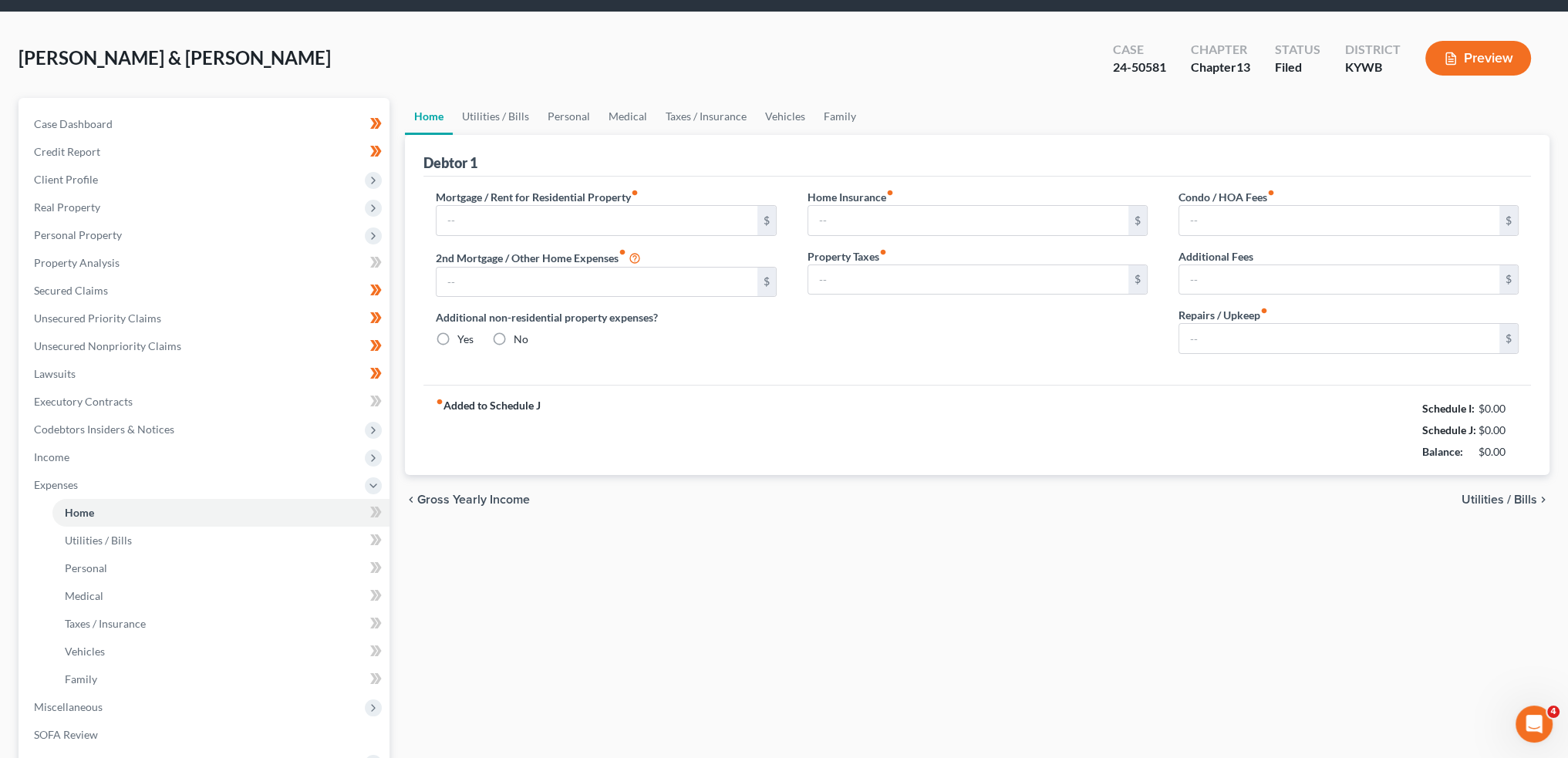
type input "0.00"
type input "100.00"
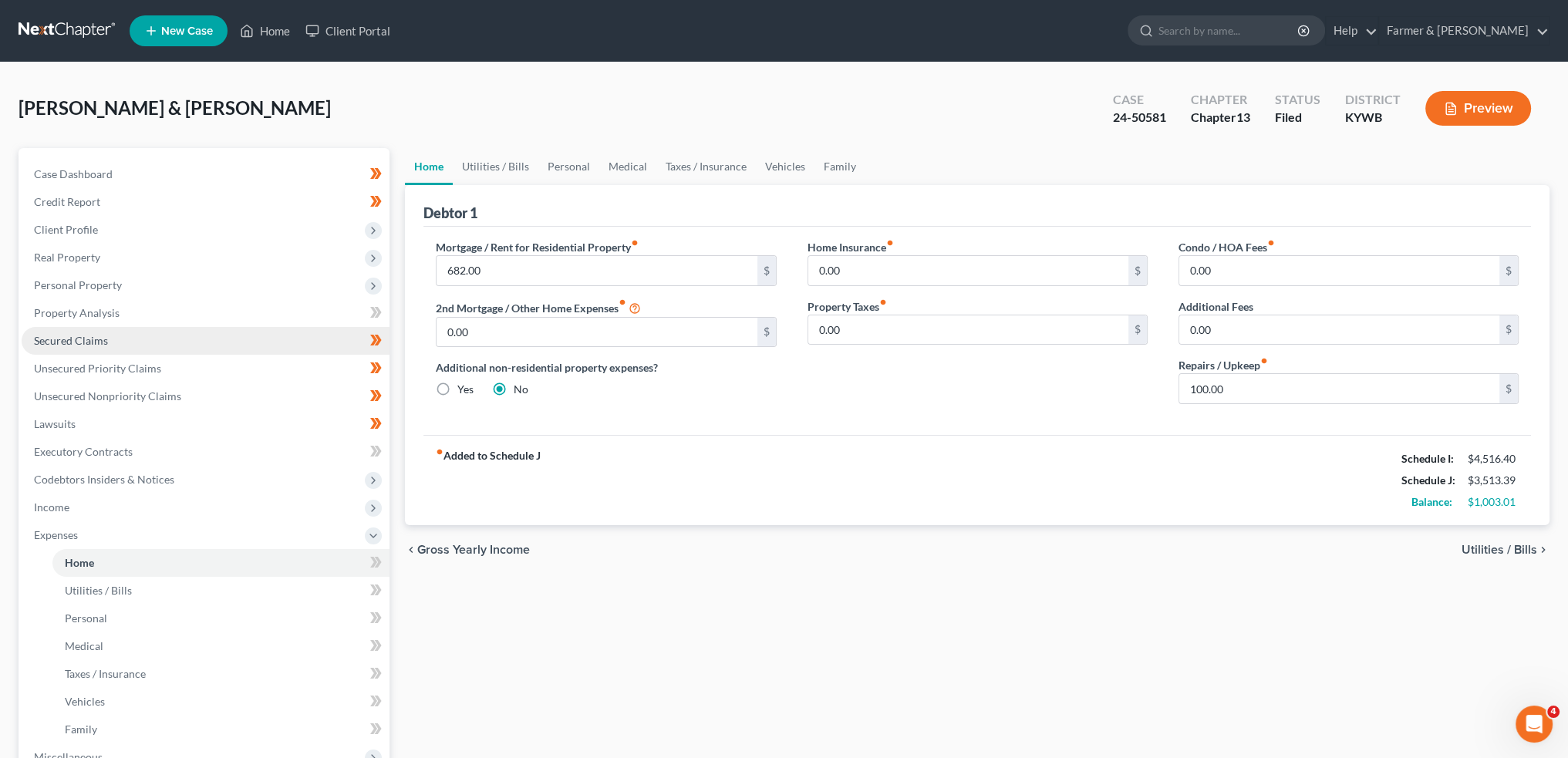
click at [122, 341] on link "Secured Claims" at bounding box center [205, 340] width 368 height 28
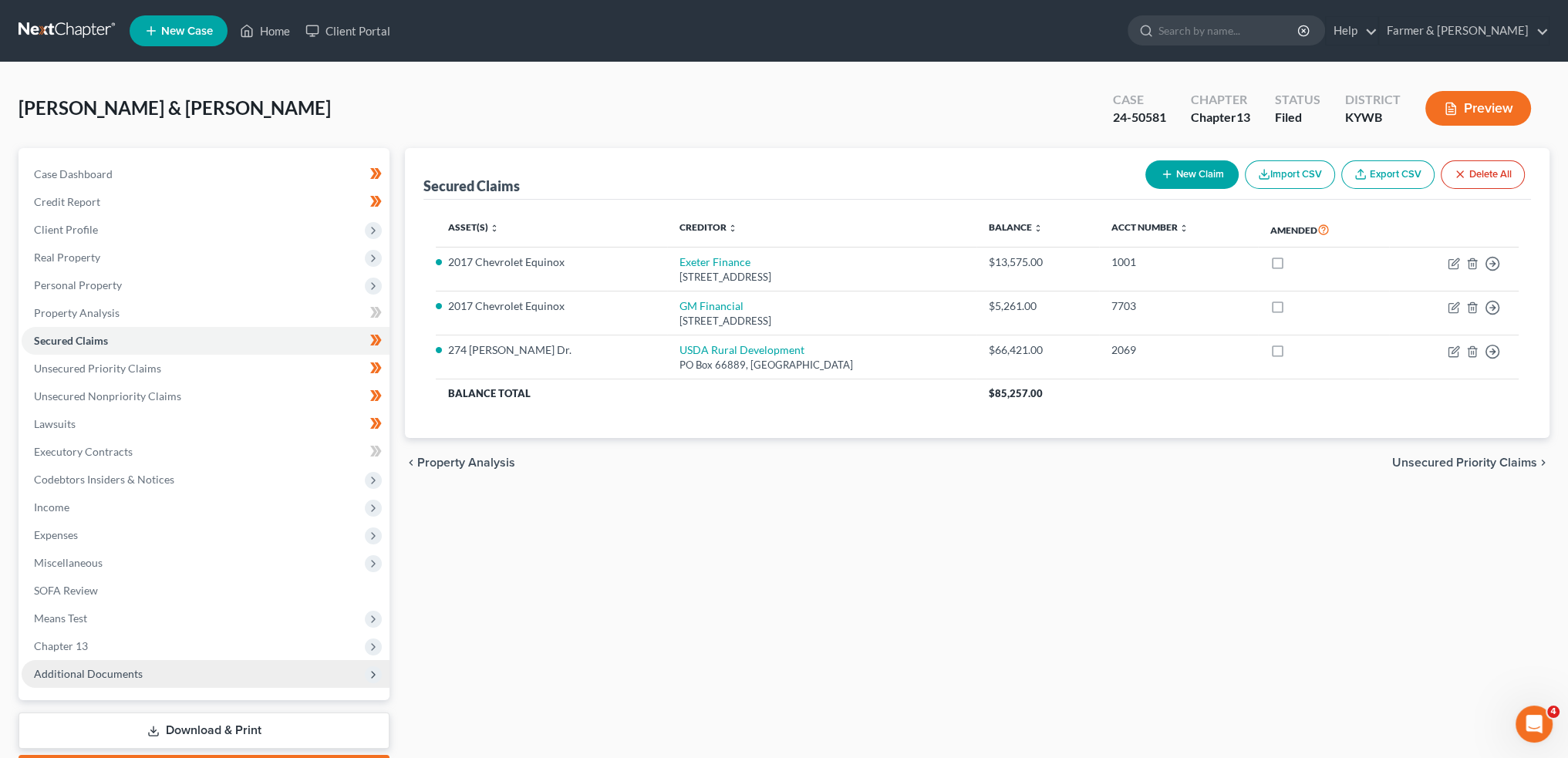
click at [85, 669] on span "Additional Documents" at bounding box center [89, 674] width 109 height 13
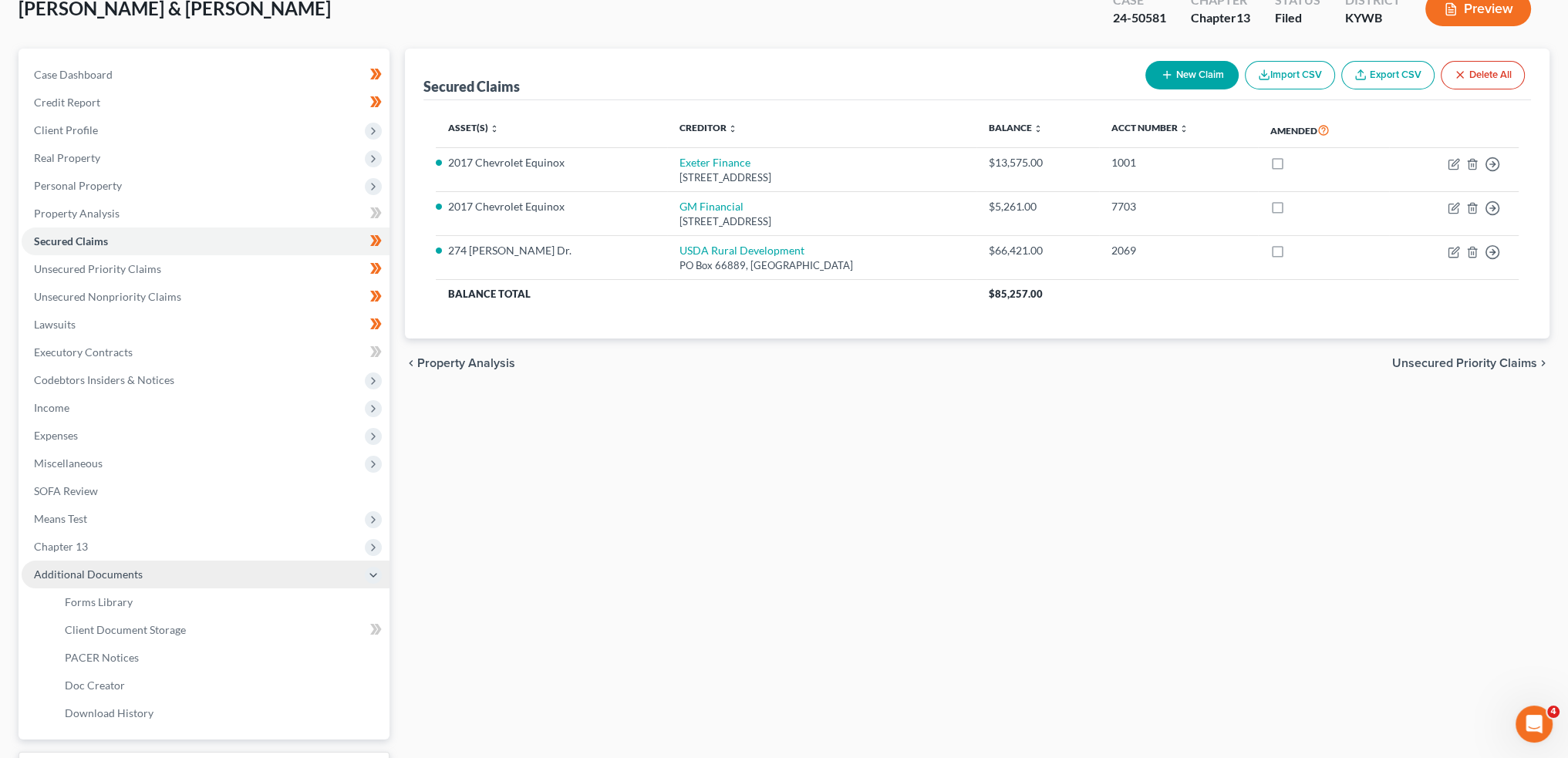
scroll to position [128, 0]
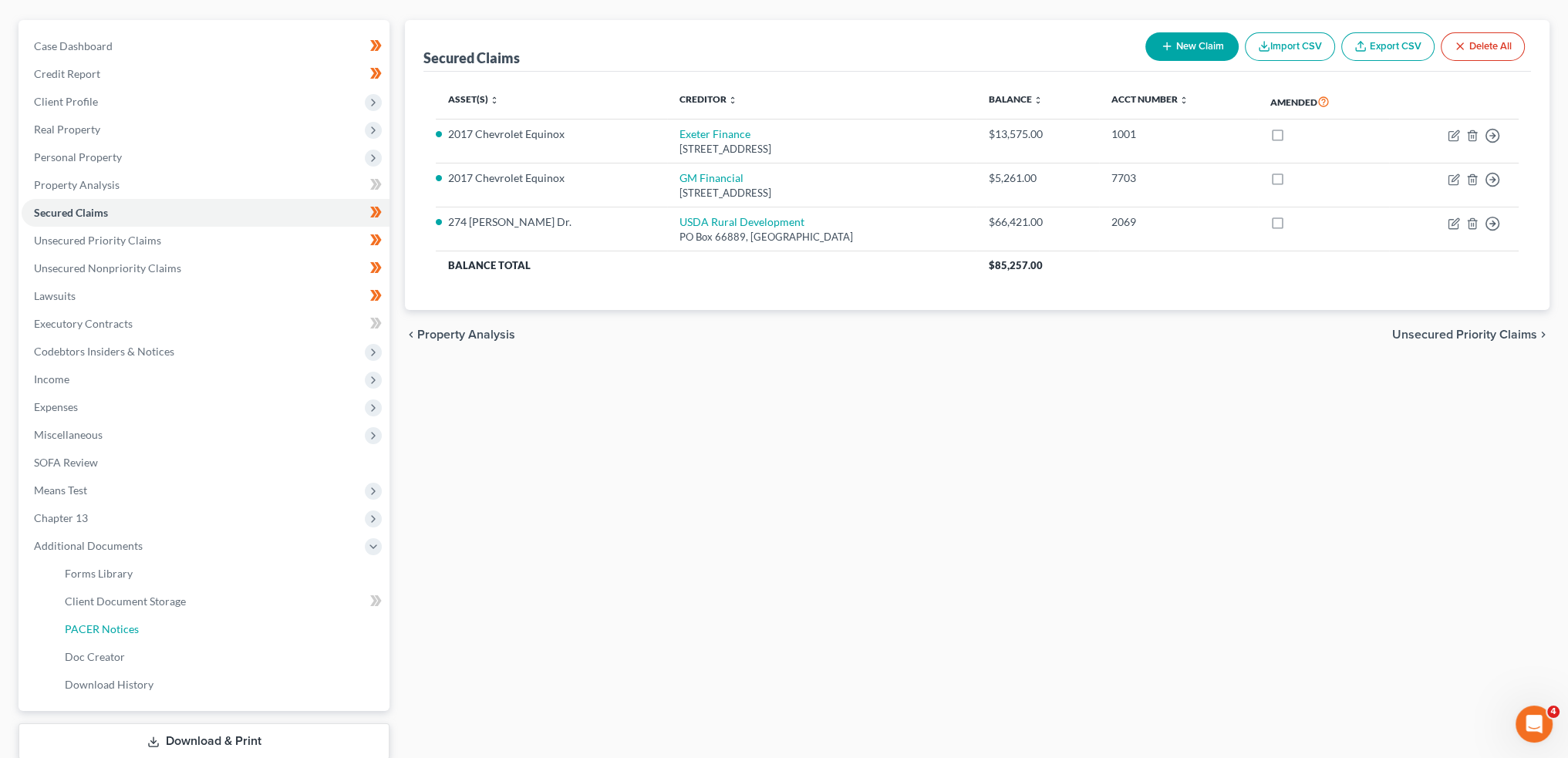
drag, startPoint x: 123, startPoint y: 630, endPoint x: 864, endPoint y: 625, distance: 741.0
click at [123, 630] on span "PACER Notices" at bounding box center [101, 629] width 74 height 13
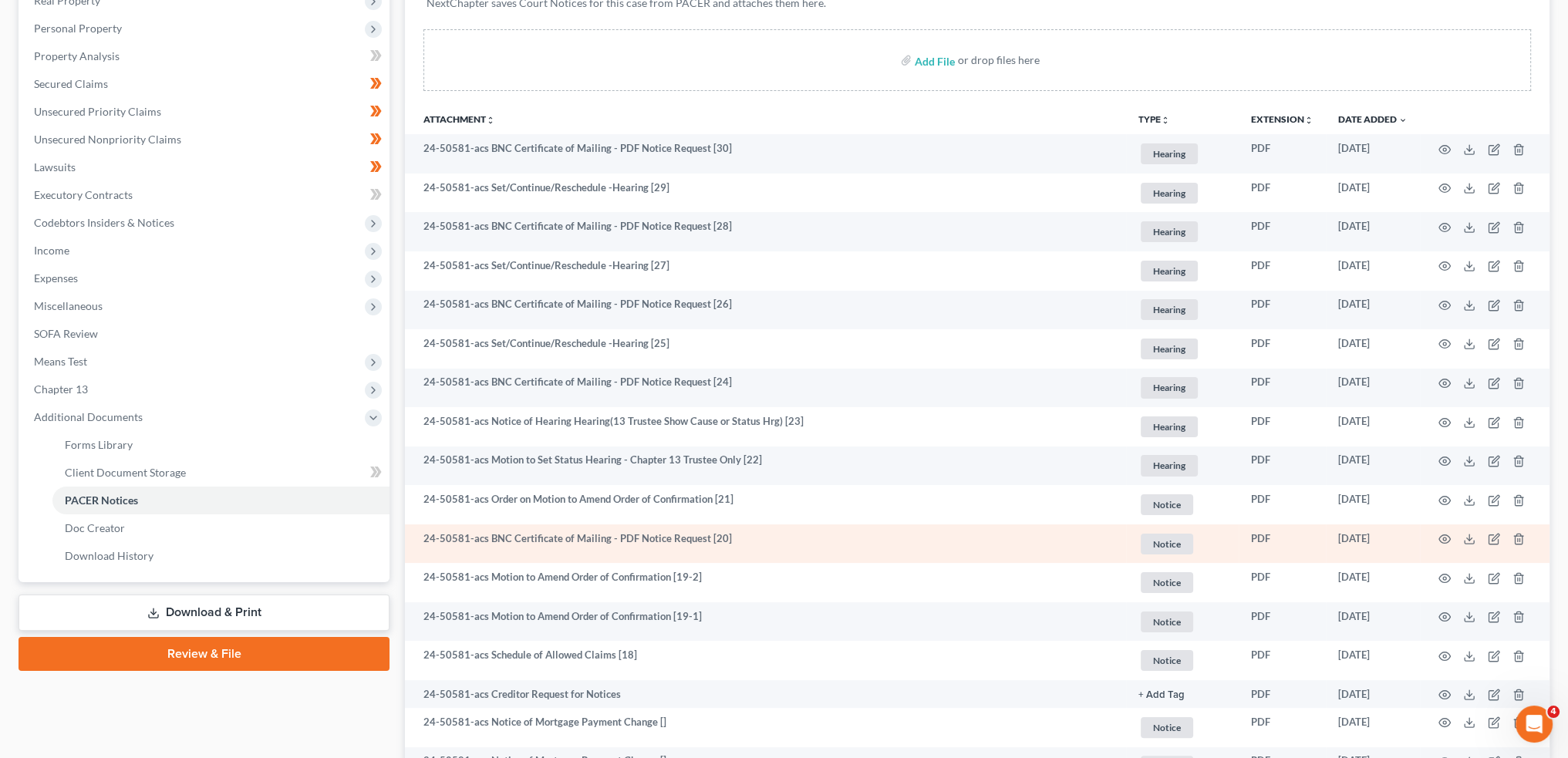
scroll to position [514, 0]
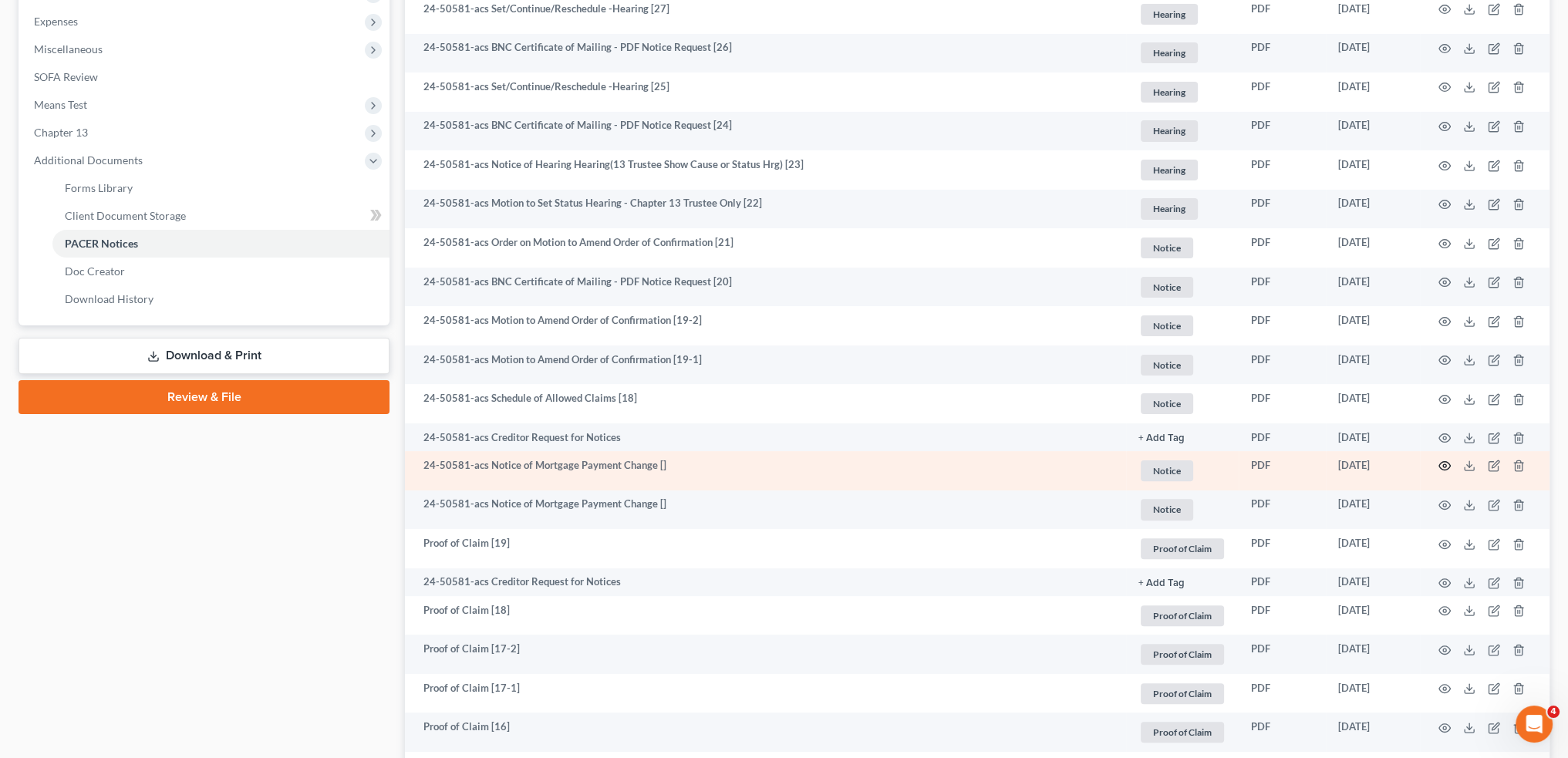
click at [1444, 465] on circle "button" at bounding box center [1444, 466] width 3 height 3
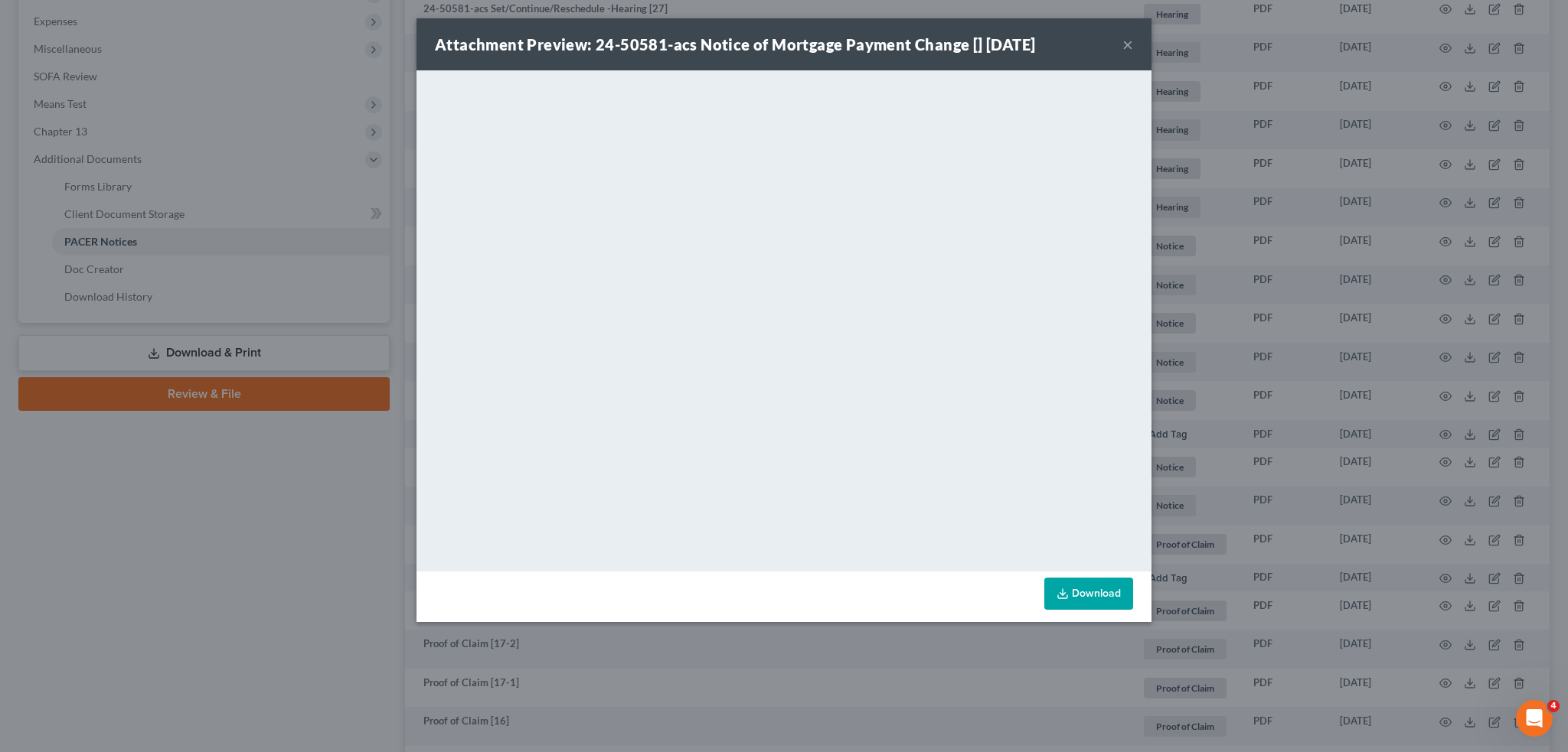
click at [1126, 43] on button "×" at bounding box center [1127, 44] width 10 height 18
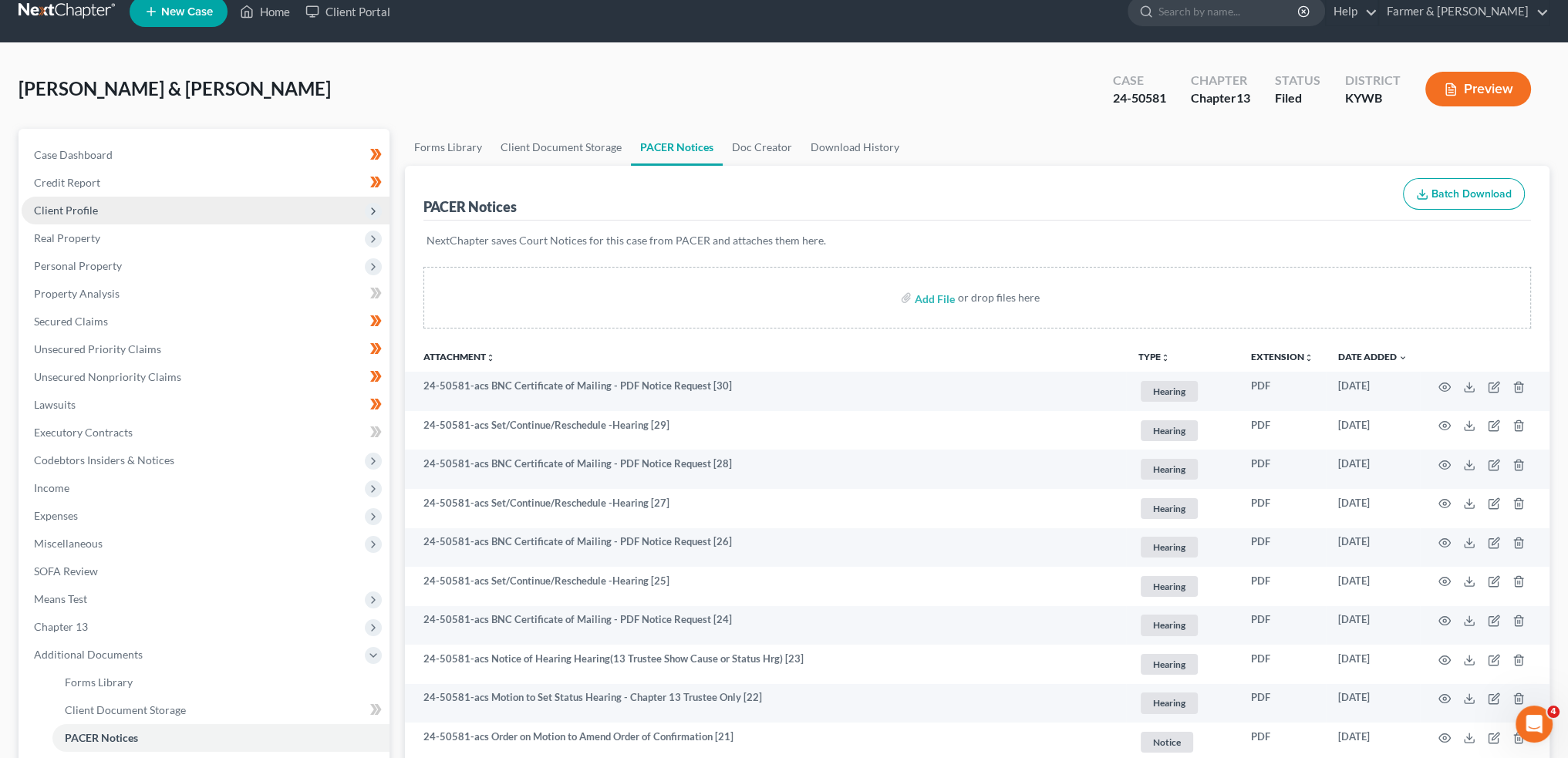
scroll to position [0, 0]
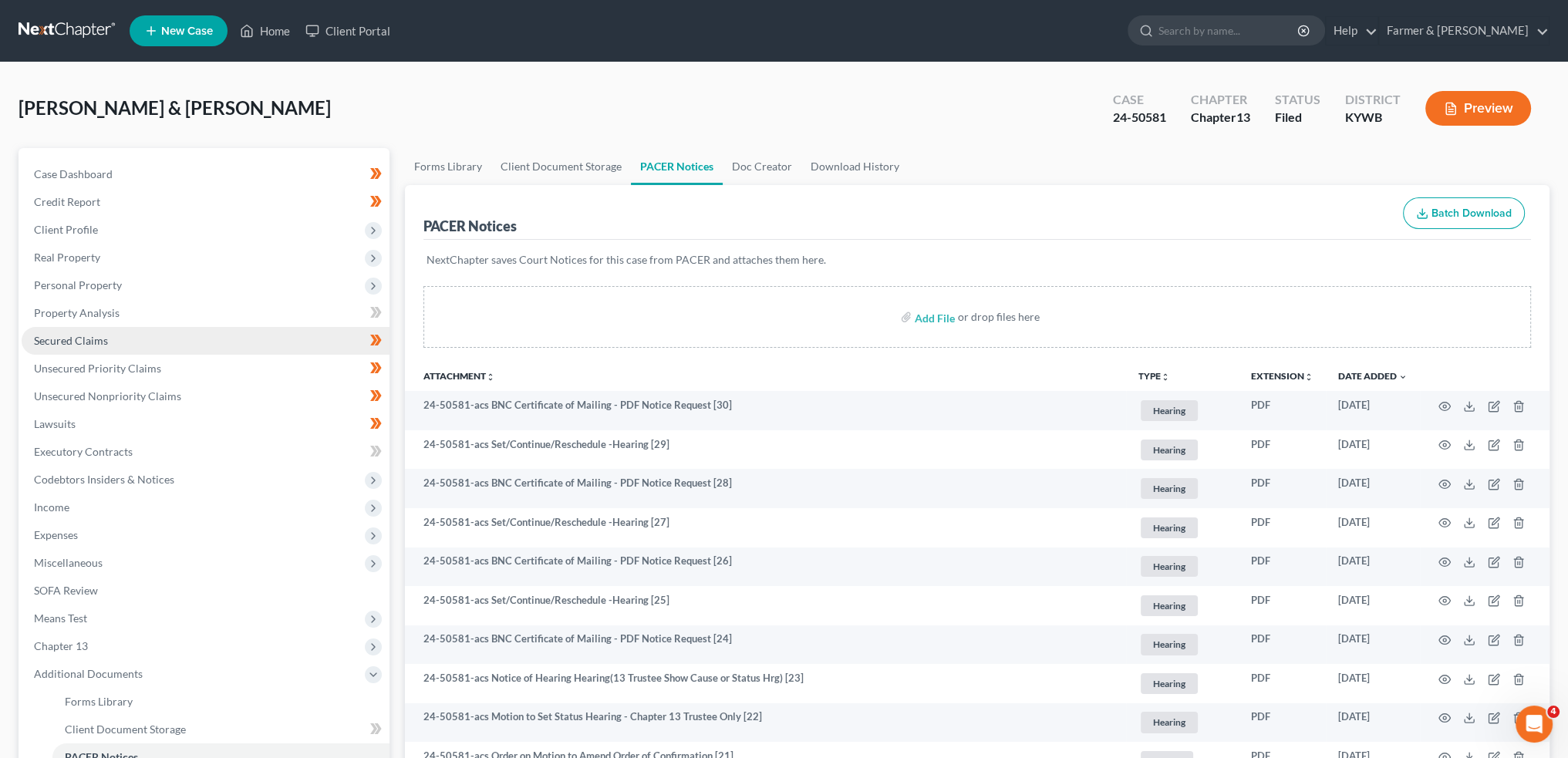
click at [89, 337] on span "Secured Claims" at bounding box center [71, 341] width 74 height 13
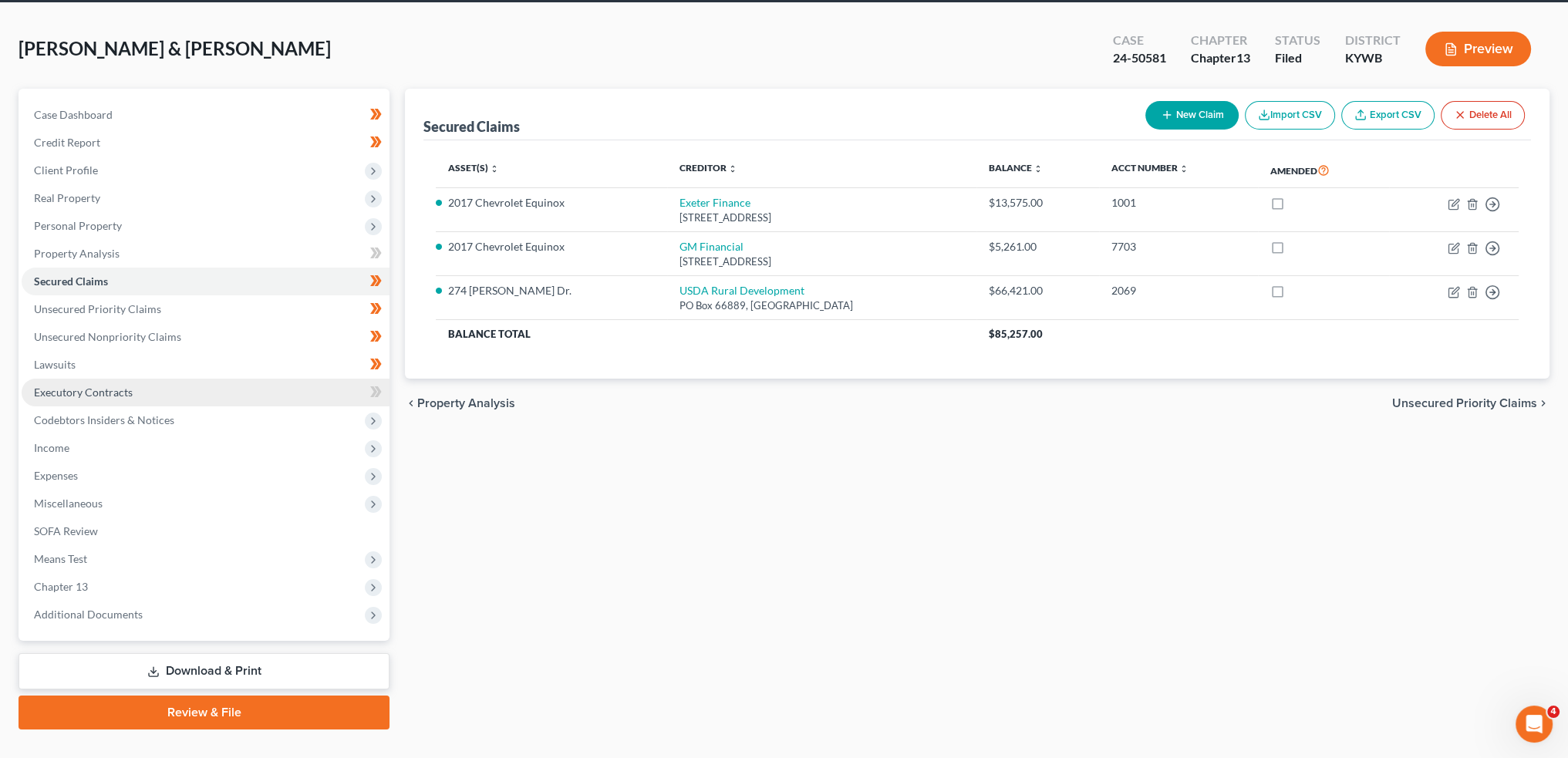
scroll to position [88, 0]
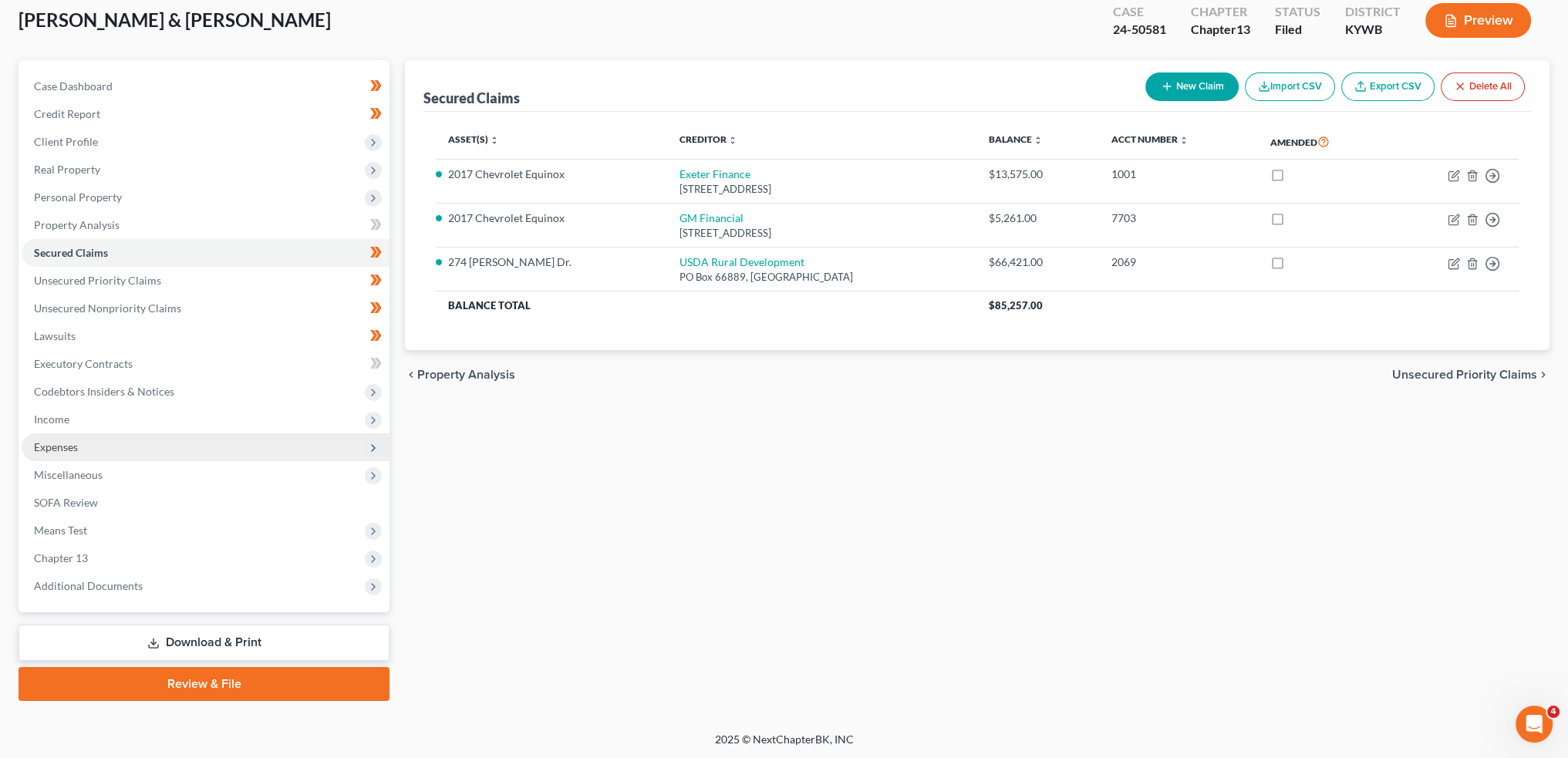
click at [86, 441] on span "Expenses" at bounding box center [205, 447] width 368 height 28
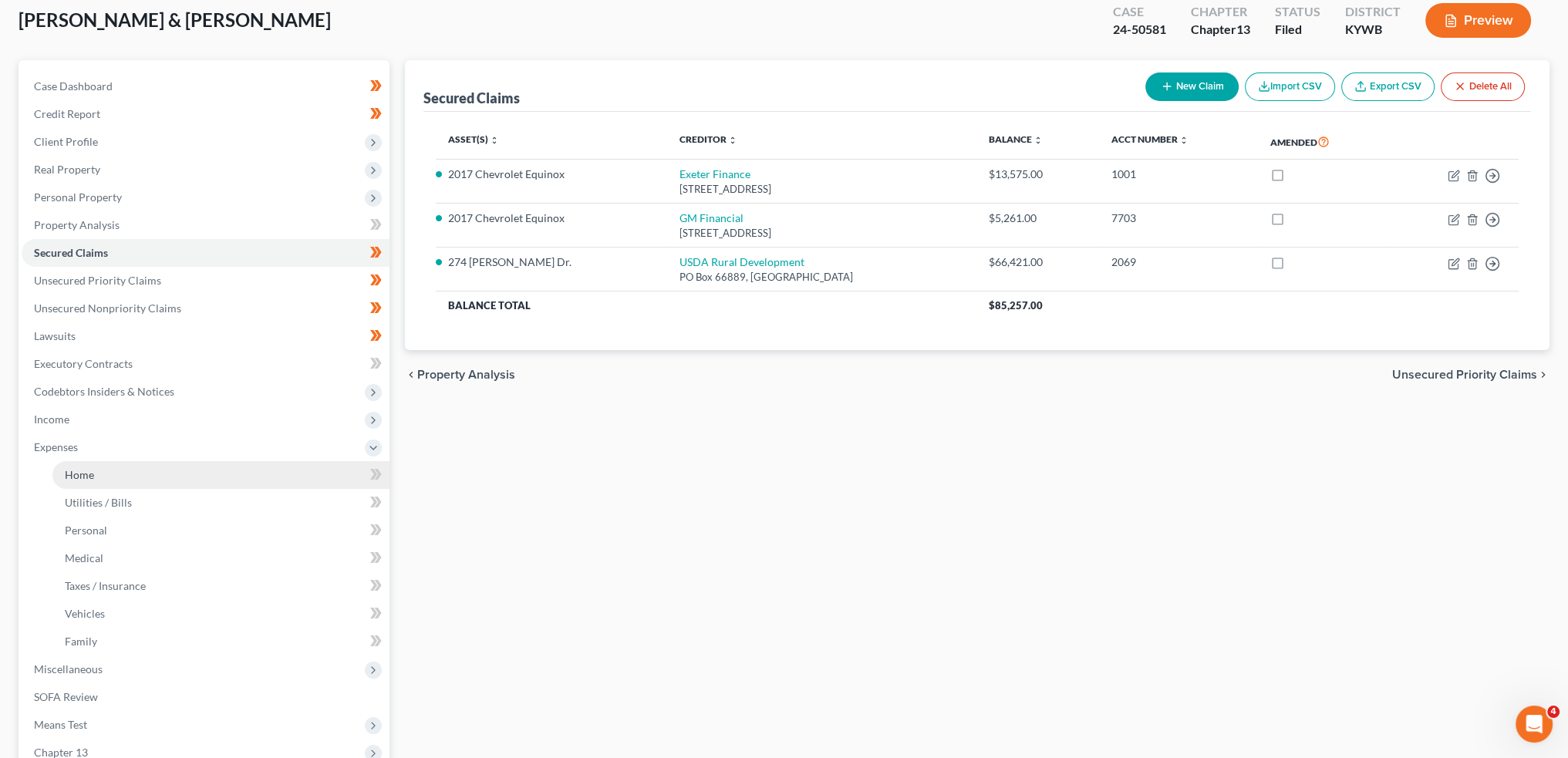
click at [83, 471] on span "Home" at bounding box center [79, 475] width 30 height 13
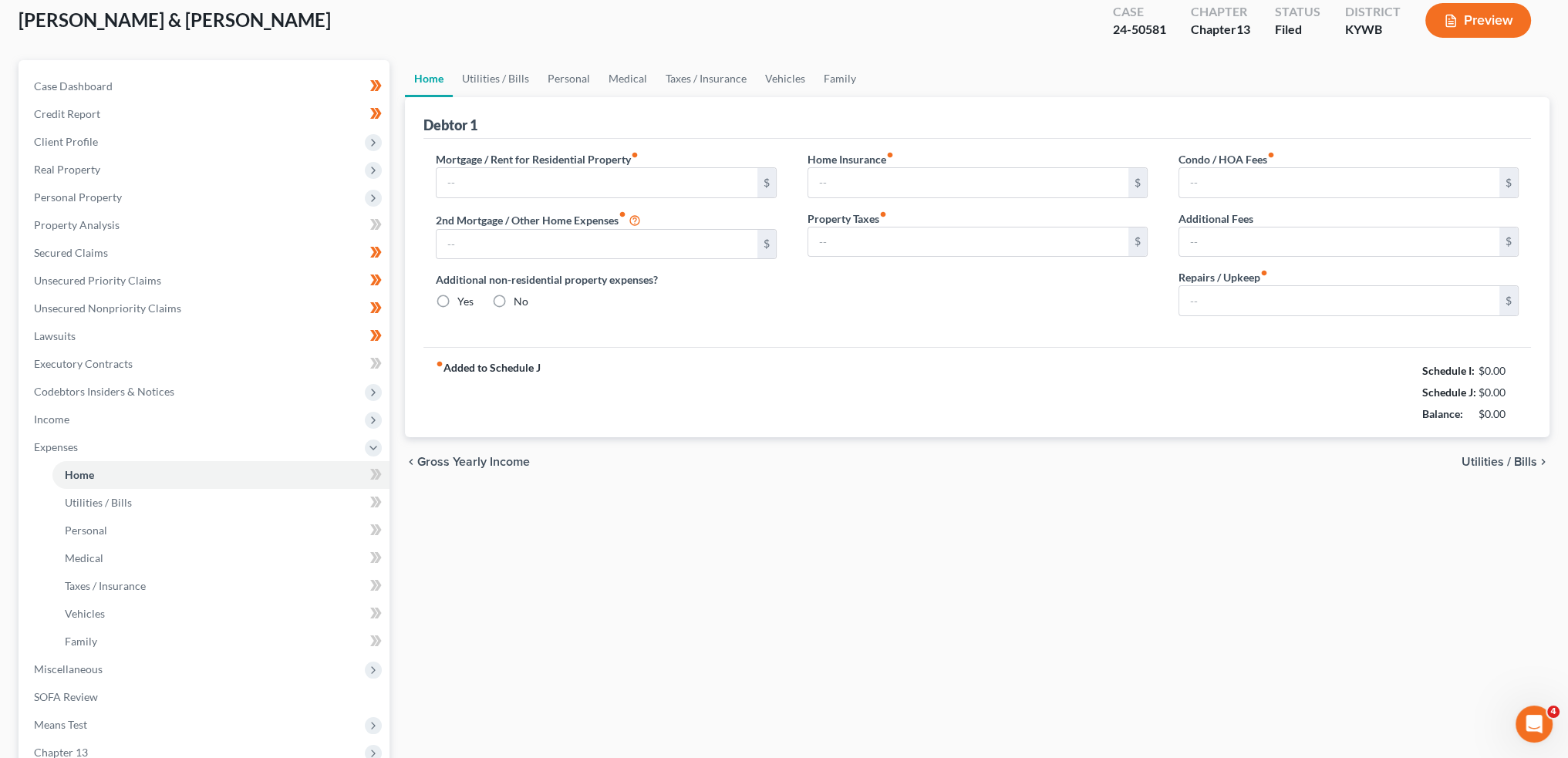
scroll to position [7, 0]
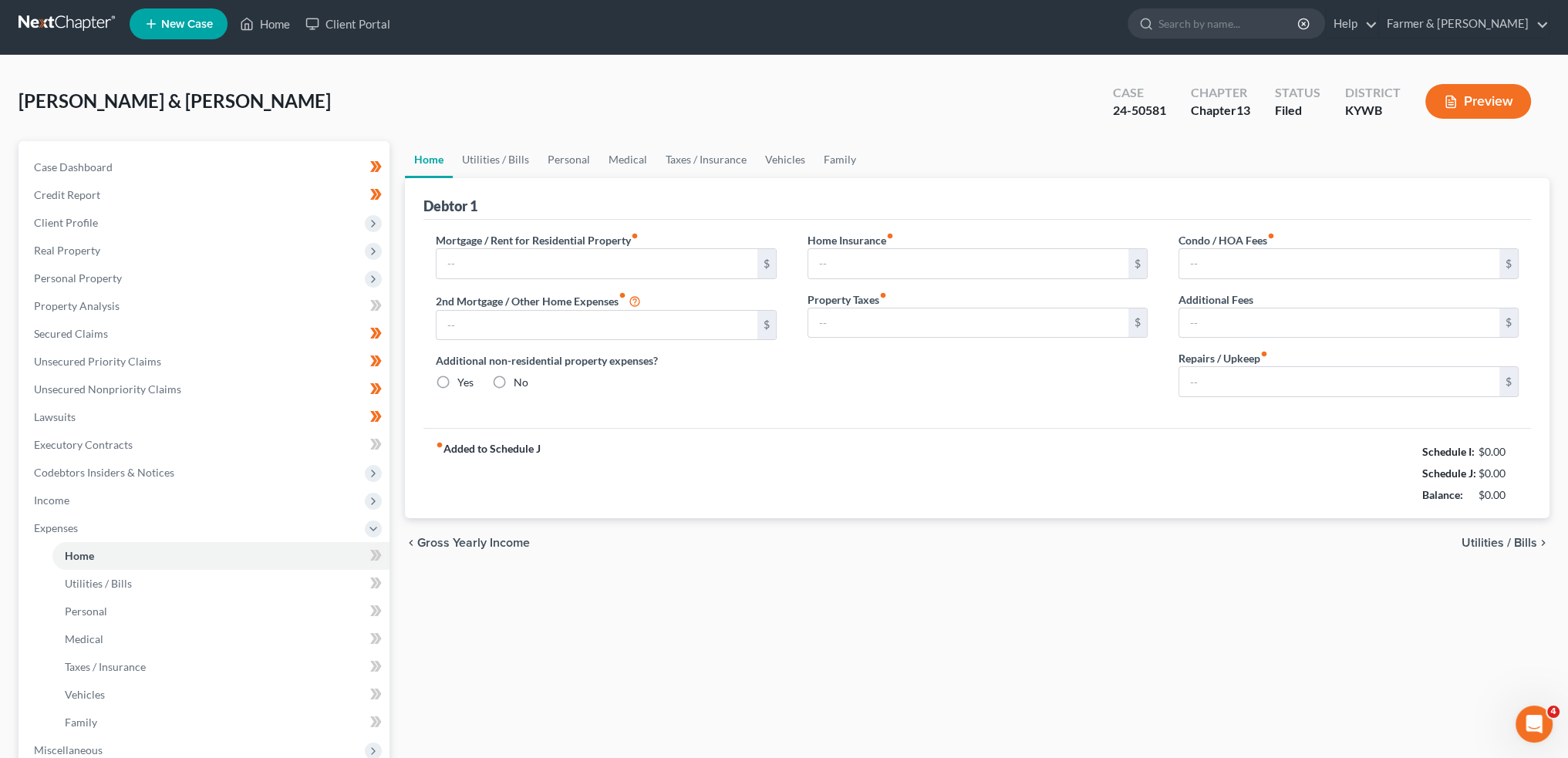
type input "682.00"
type input "0.00"
radio input "true"
type input "0.00"
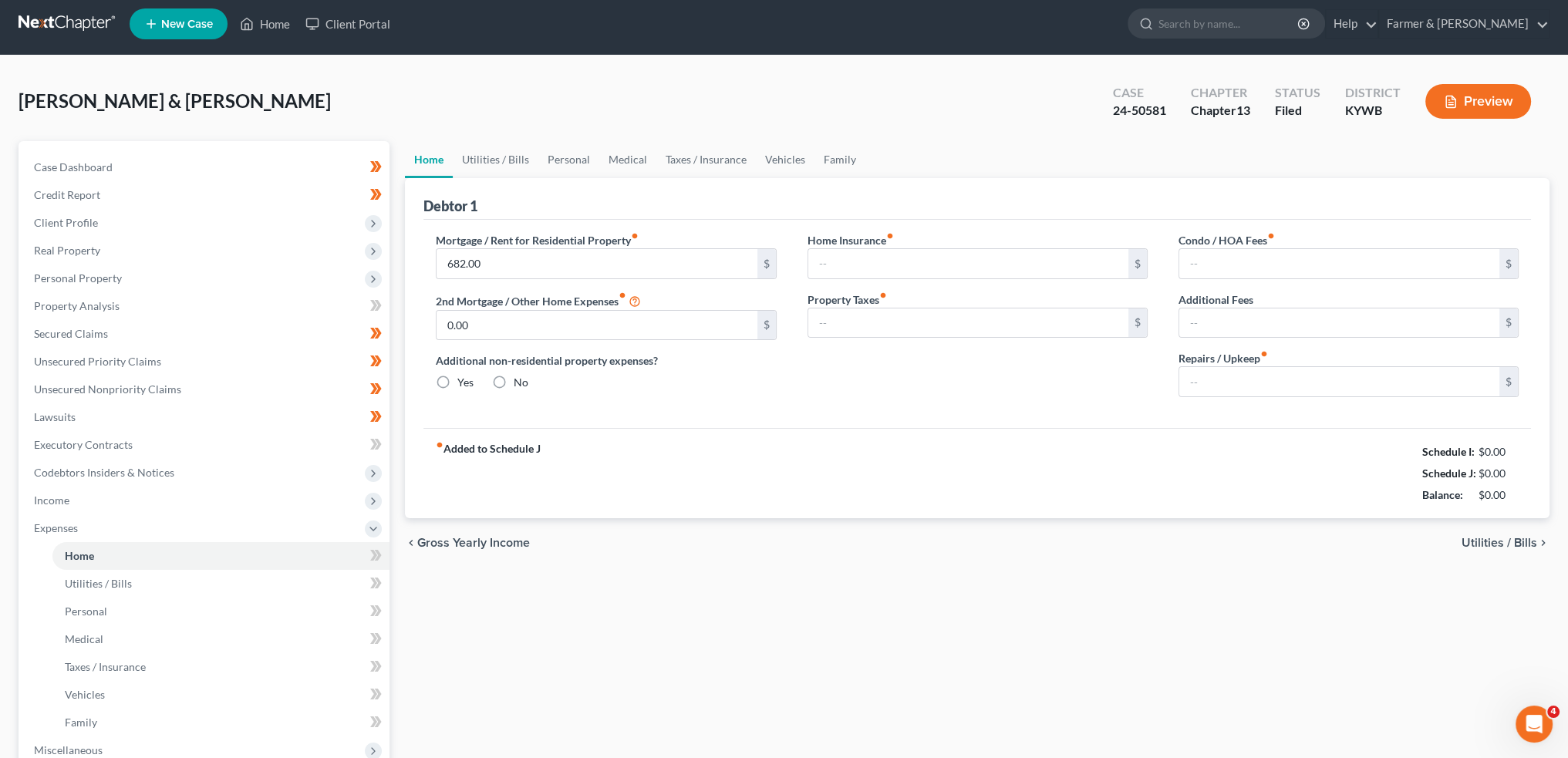
type input "0.00"
type input "100.00"
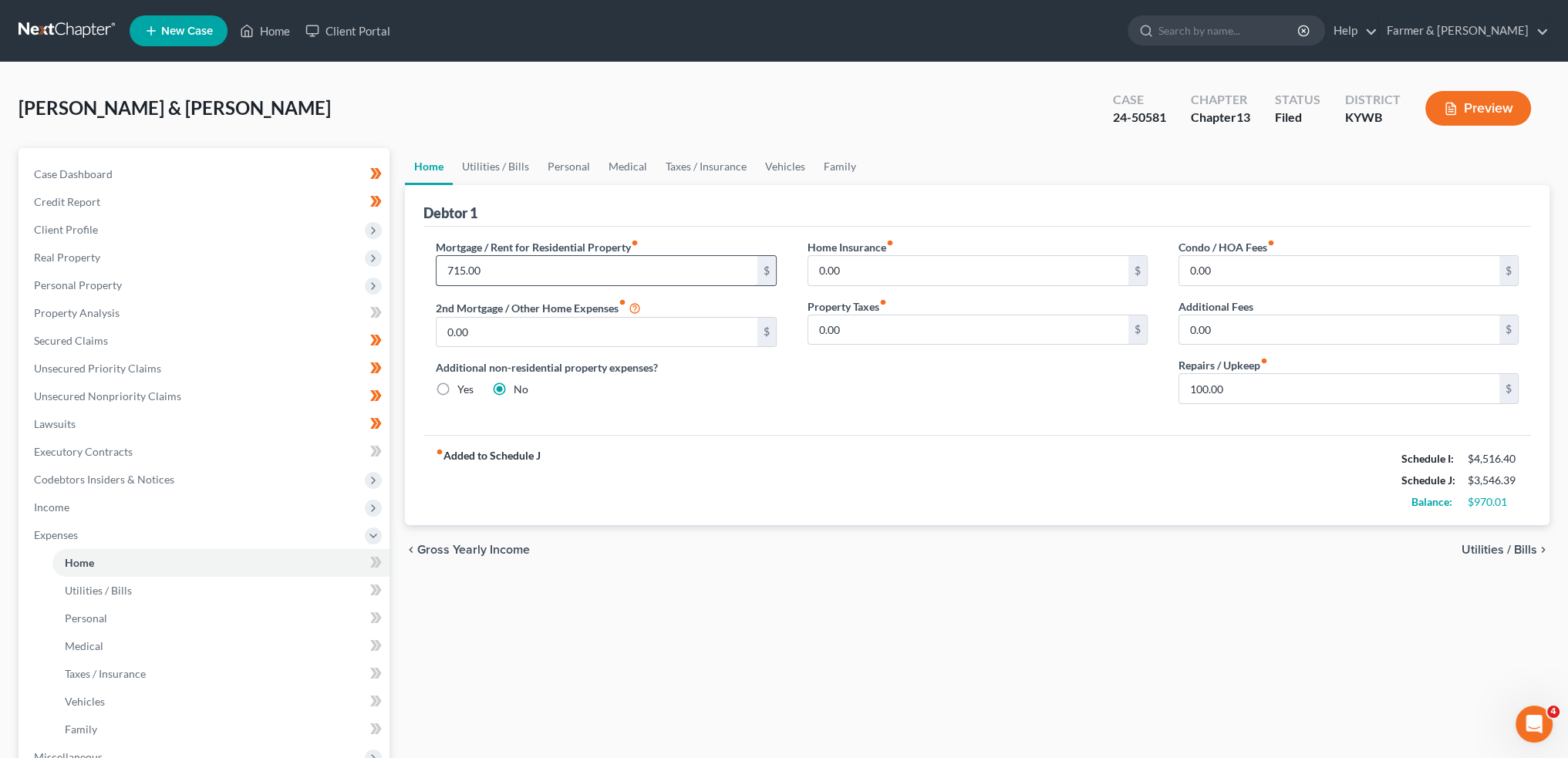
type input "715.00"
click at [515, 166] on link "Utilities / Bills" at bounding box center [496, 166] width 86 height 37
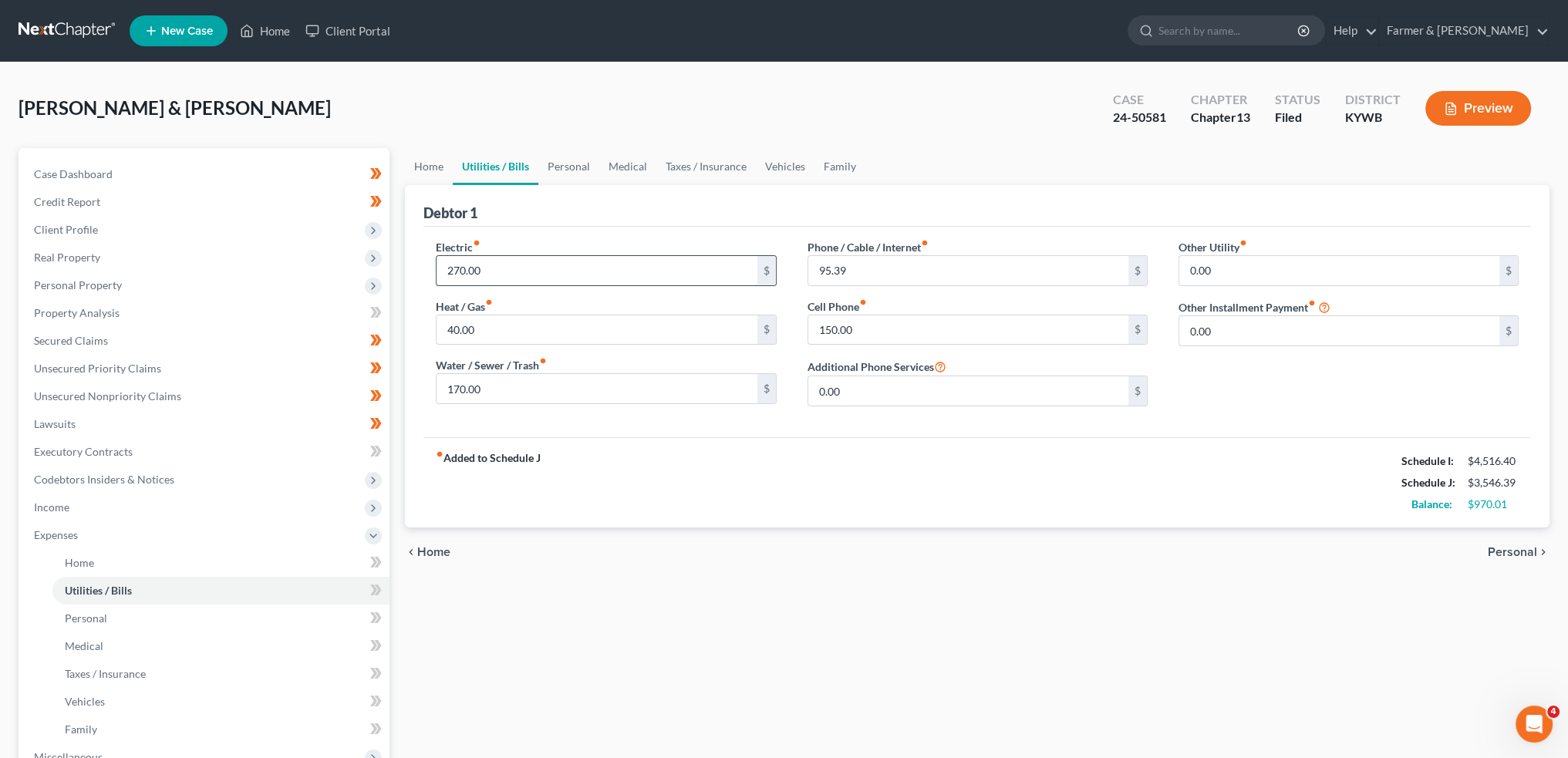
click at [537, 256] on input "270.00" at bounding box center [596, 271] width 320 height 30
type input "285.00"
type input "129.00"
click at [583, 162] on link "Personal" at bounding box center [569, 166] width 61 height 37
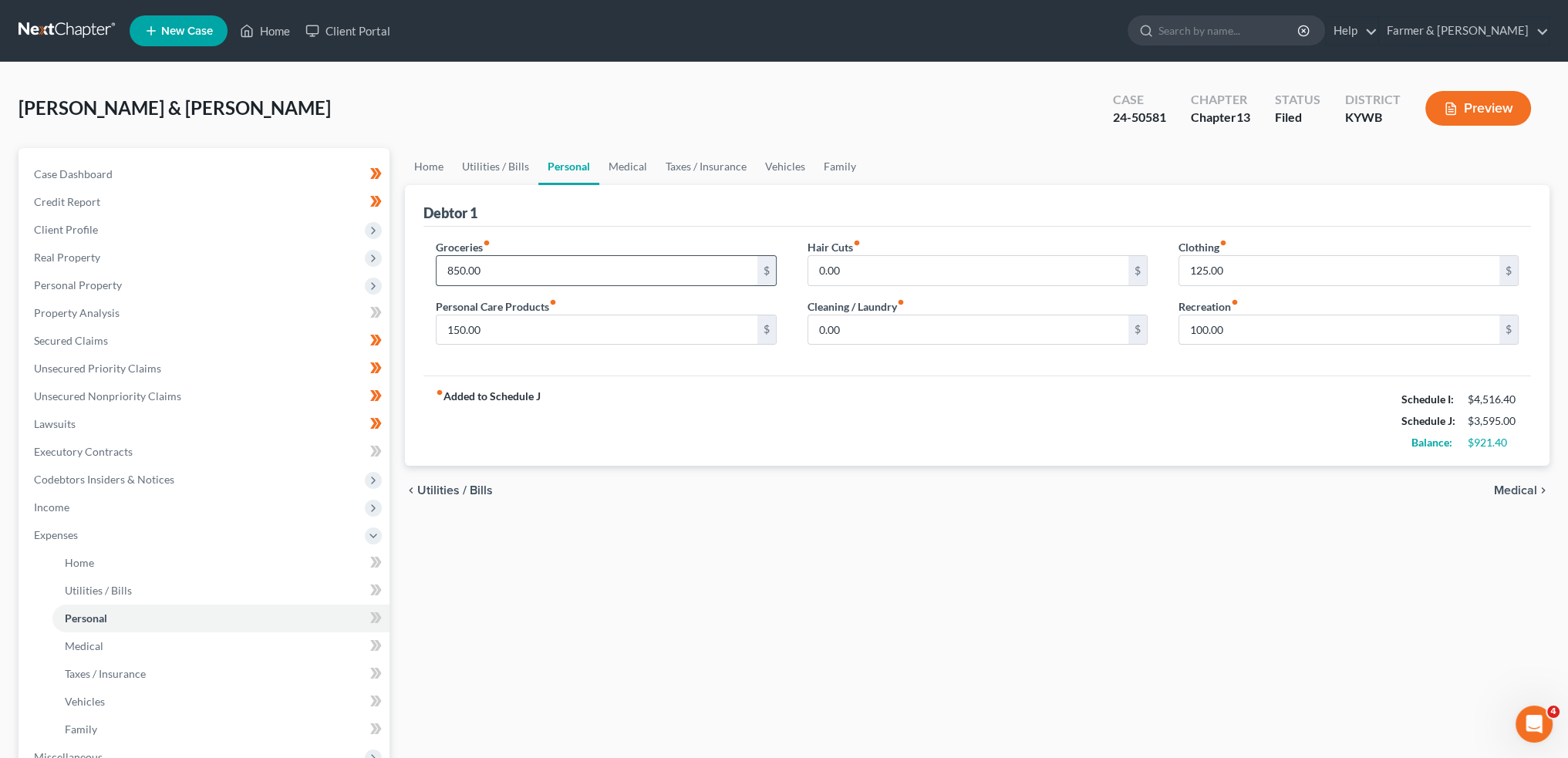
click at [494, 271] on input "850.00" at bounding box center [596, 271] width 320 height 30
drag, startPoint x: 494, startPoint y: 271, endPoint x: 391, endPoint y: 258, distance: 103.8
click at [391, 258] on div "Petition Navigation Case Dashboard Payments Invoices Payments Payments Credit R…" at bounding box center [784, 566] width 1546 height 835
type input "985.00"
click at [612, 171] on link "Medical" at bounding box center [628, 166] width 57 height 37
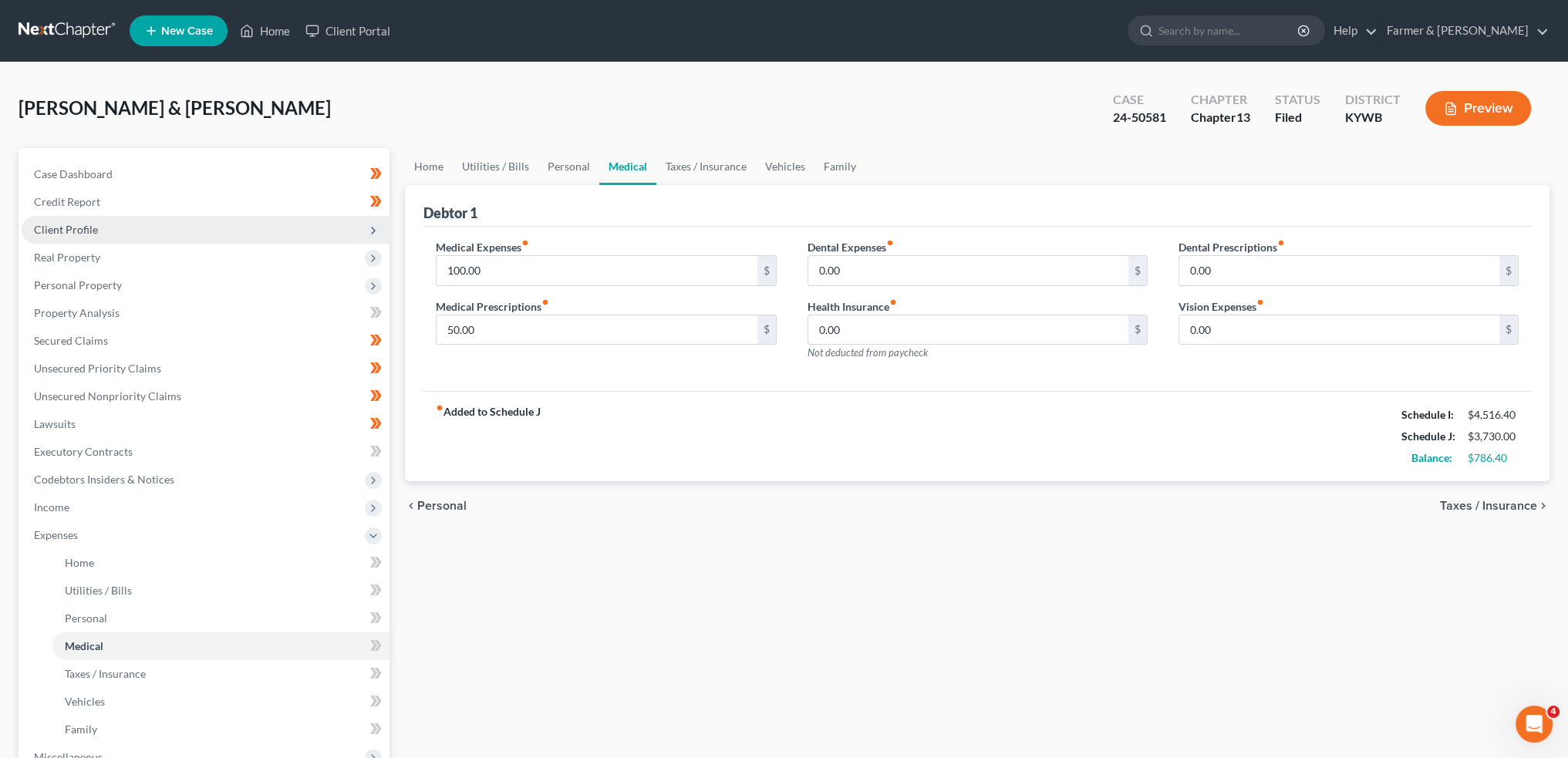
click at [95, 218] on span "Client Profile" at bounding box center [205, 229] width 368 height 28
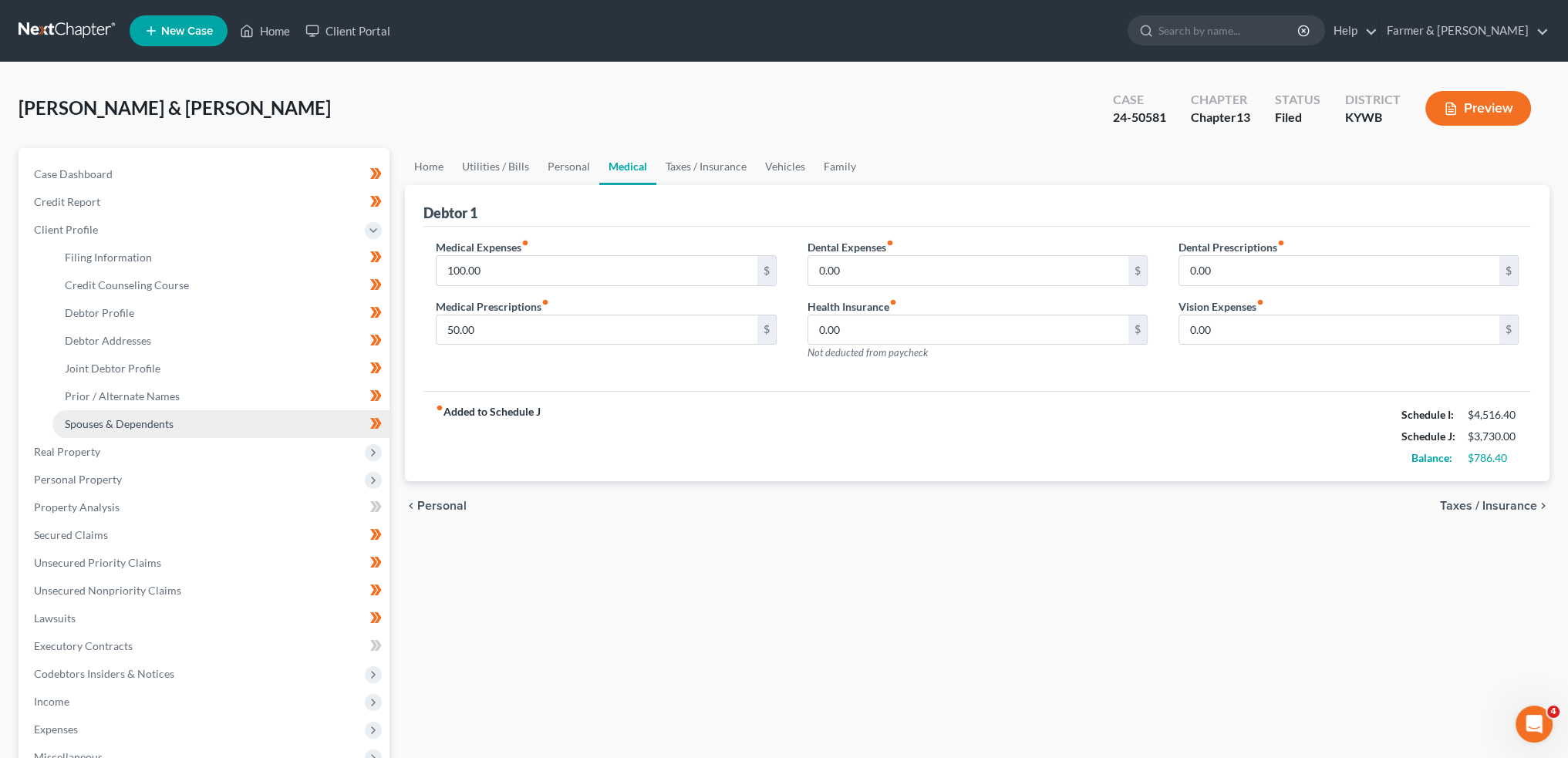
click at [110, 420] on span "Spouses & Dependents" at bounding box center [119, 424] width 109 height 13
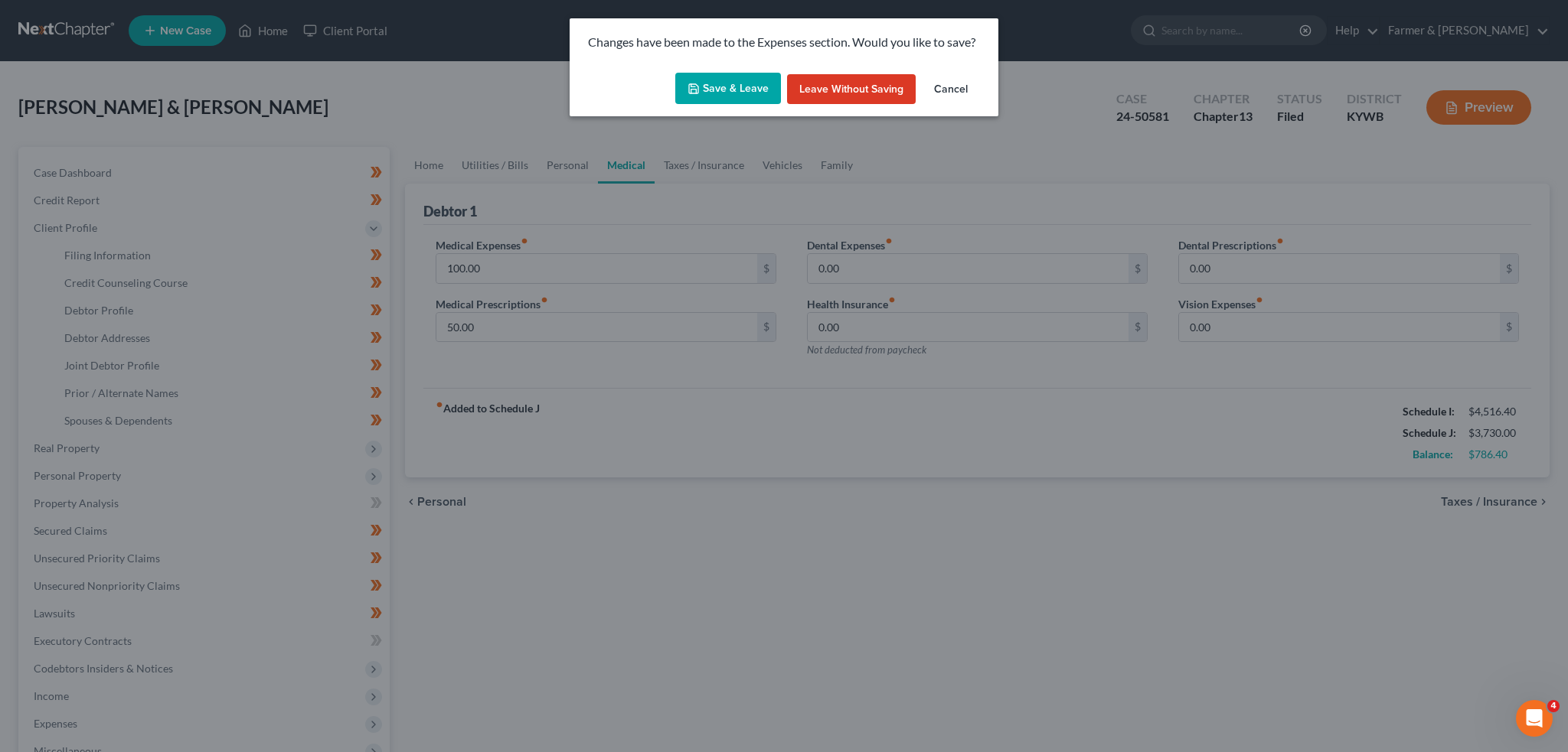
click at [756, 88] on button "Save & Leave" at bounding box center [728, 89] width 105 height 32
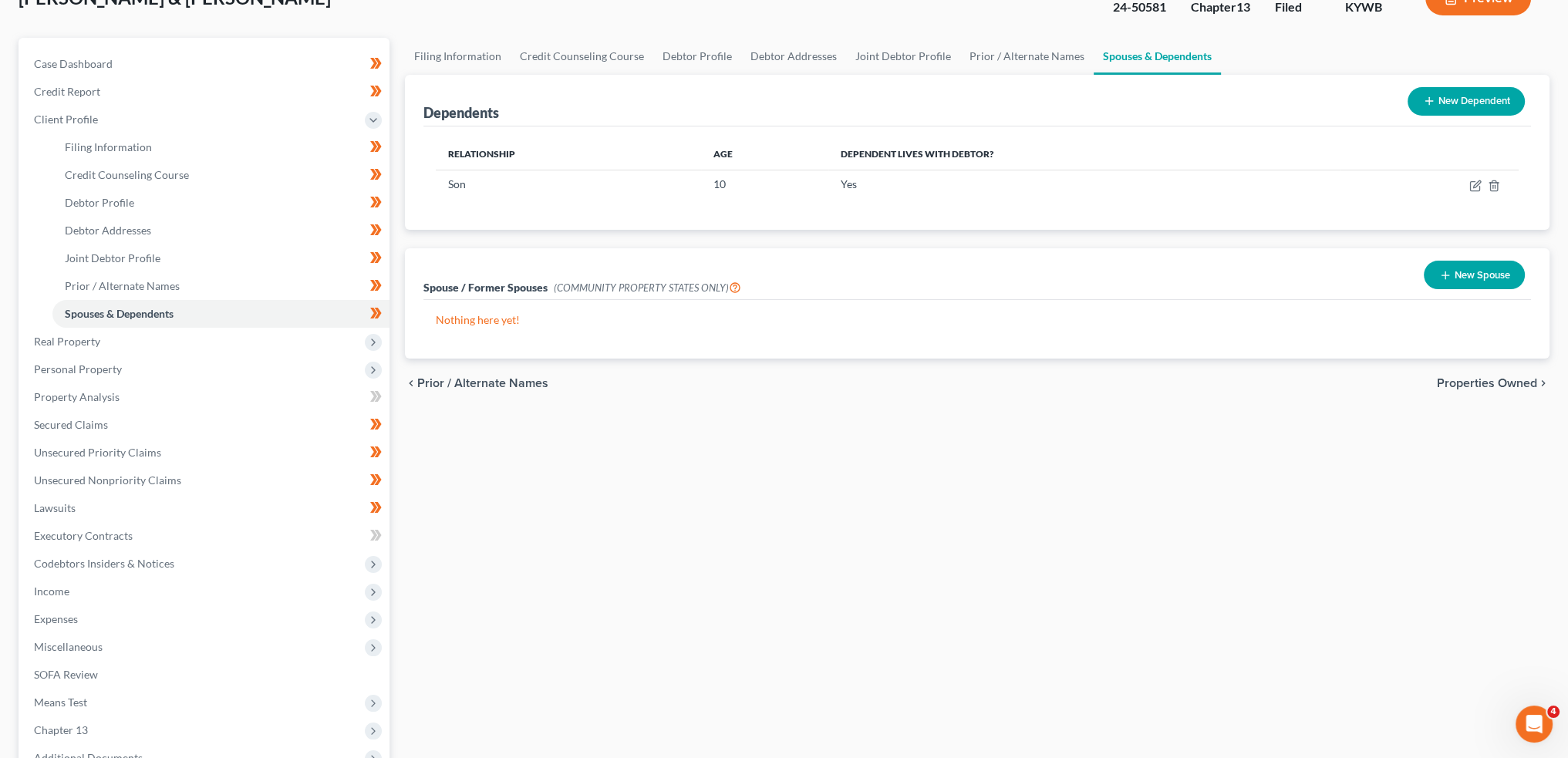
scroll to position [282, 0]
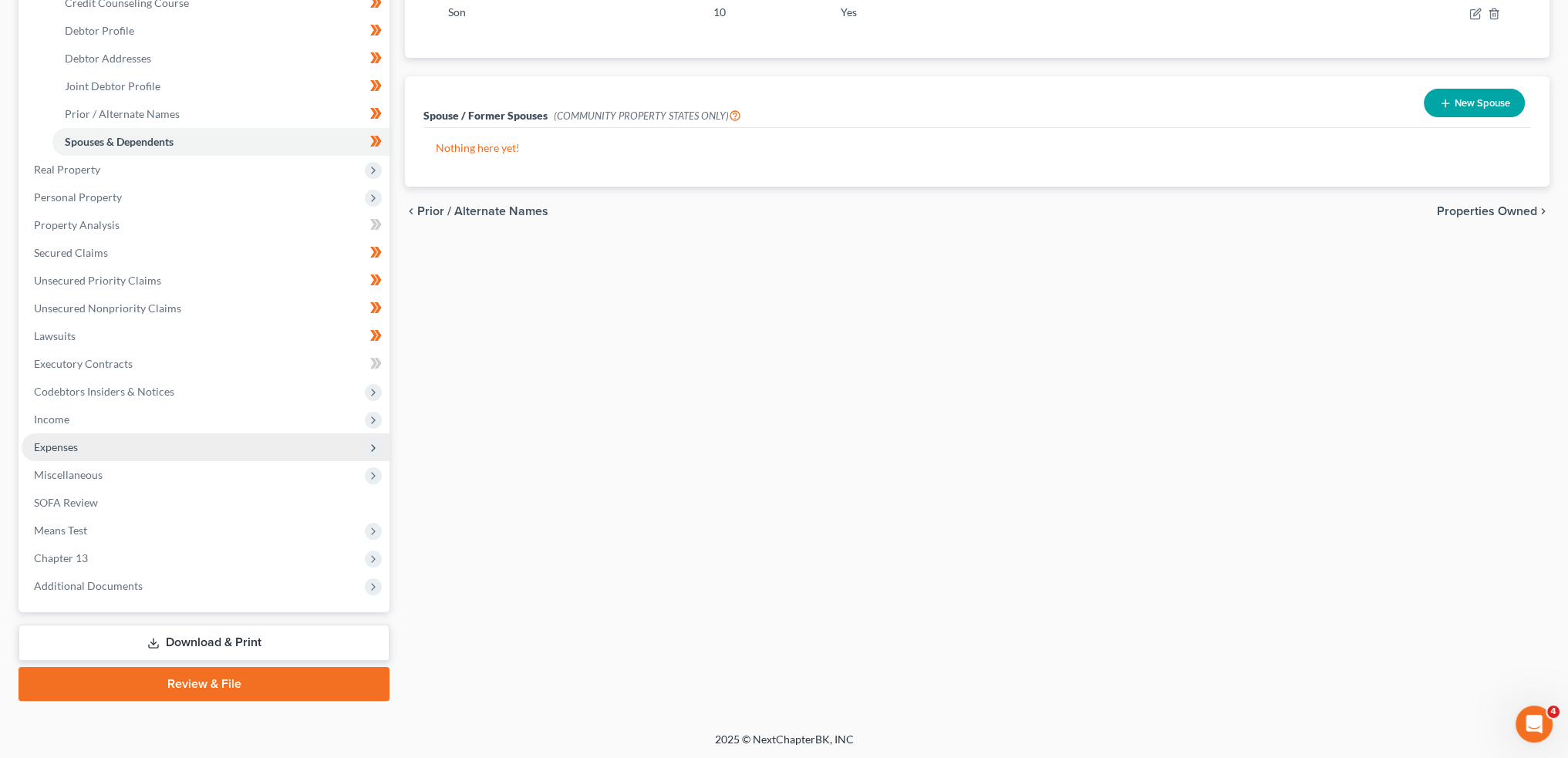
click at [236, 443] on span "Expenses" at bounding box center [205, 447] width 368 height 28
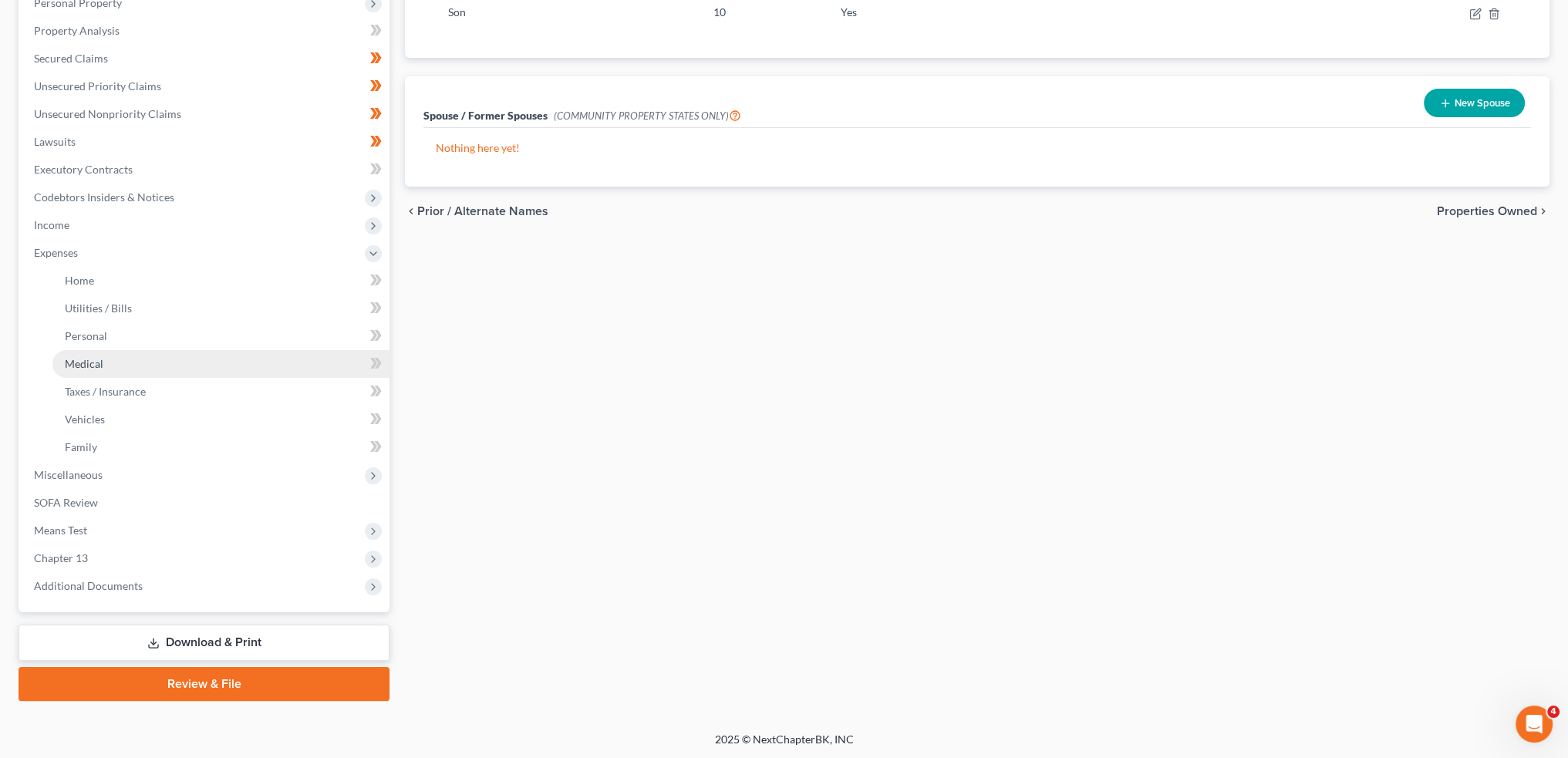
click at [110, 357] on link "Medical" at bounding box center [221, 363] width 337 height 28
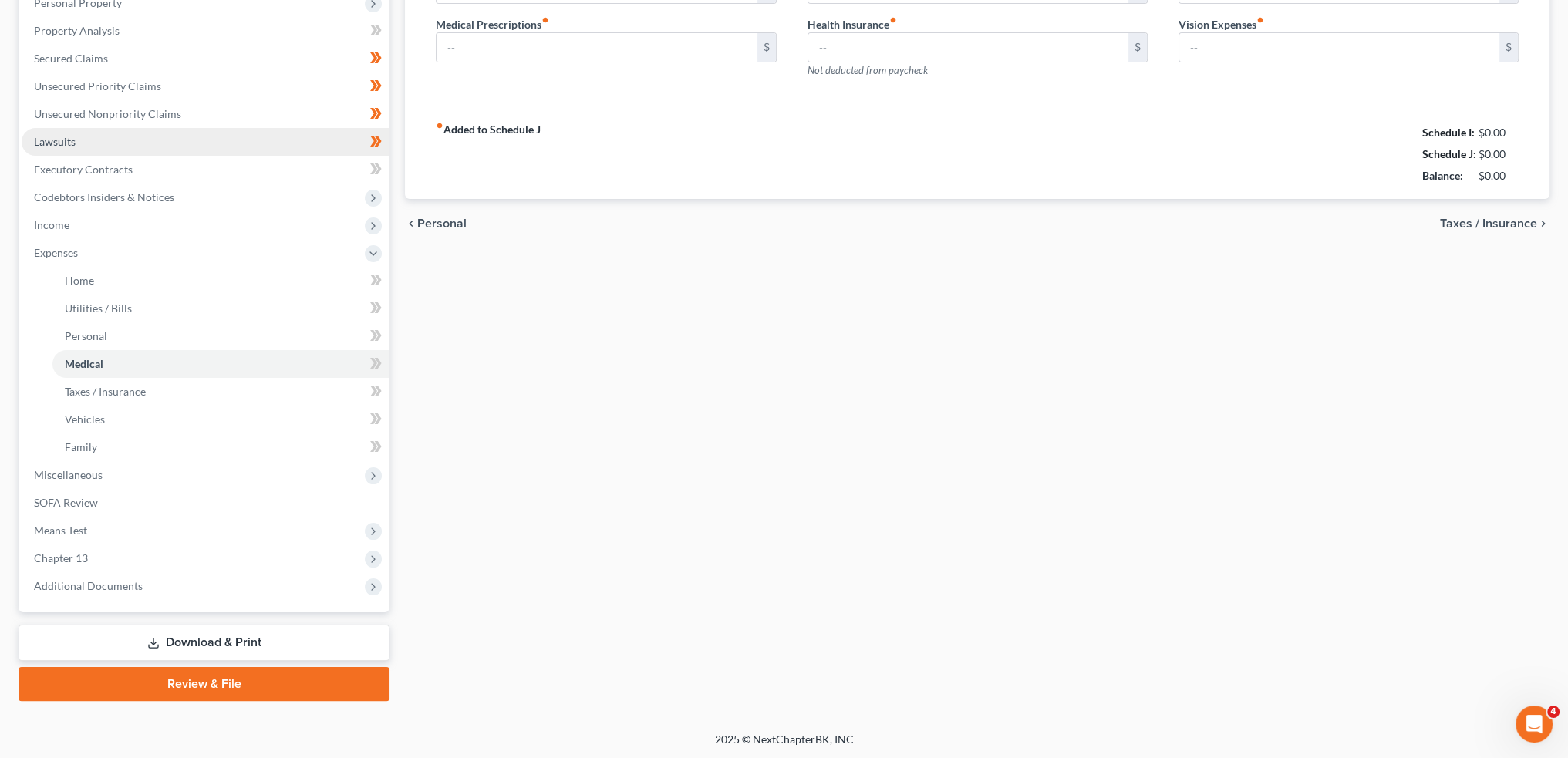
scroll to position [102, 0]
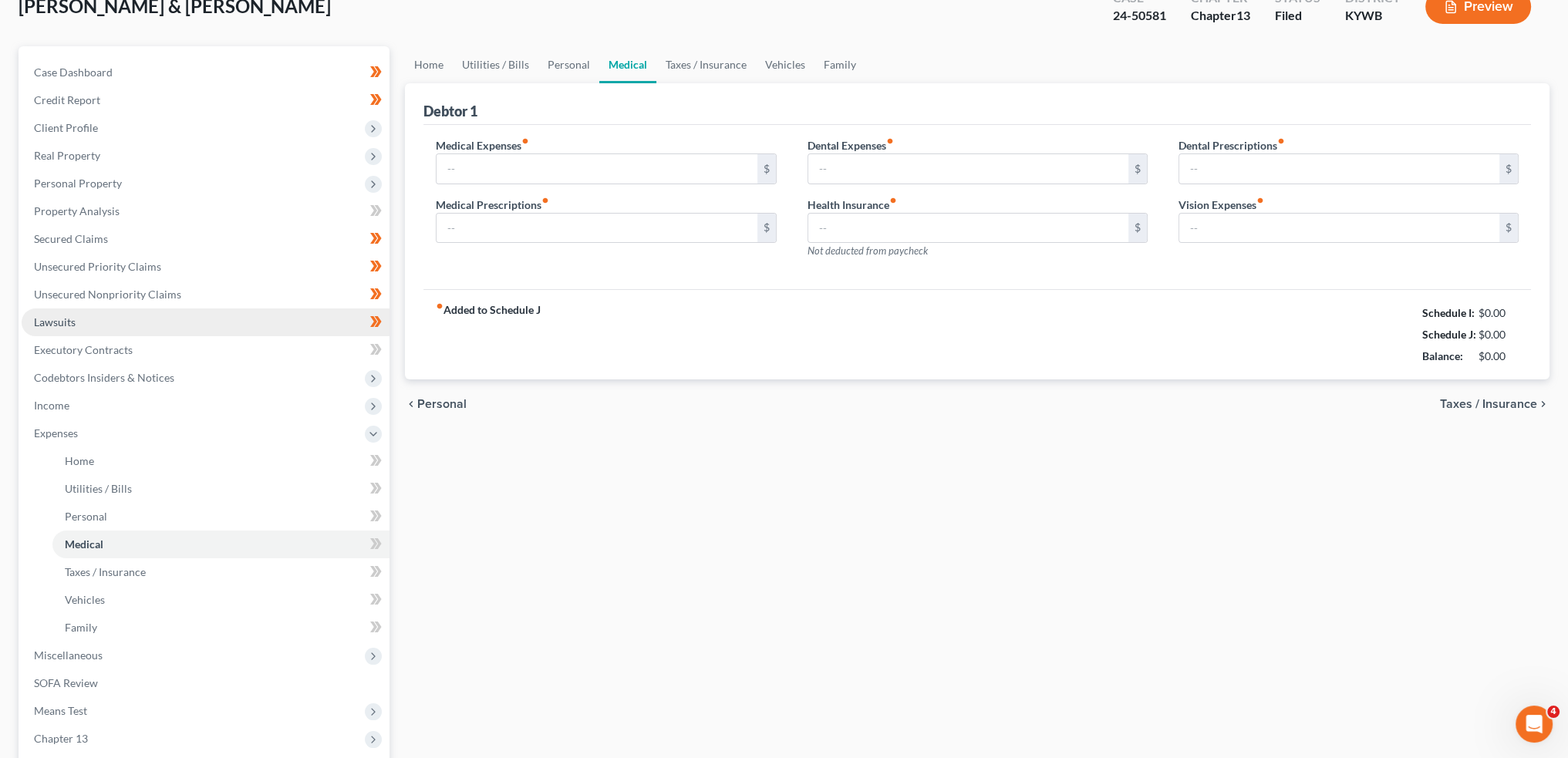
type input "100.00"
type input "50.00"
type input "0.00"
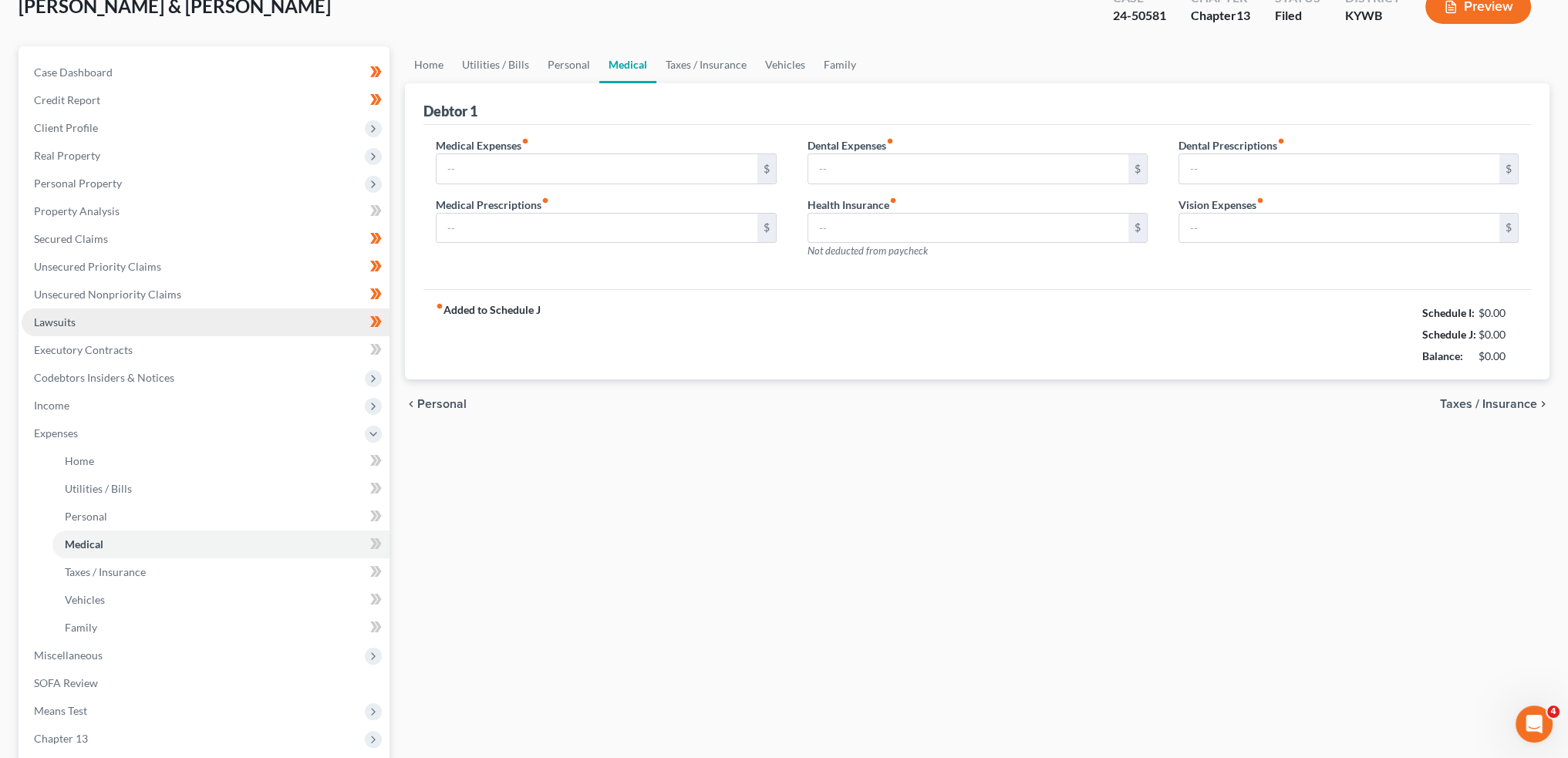
type input "0.00"
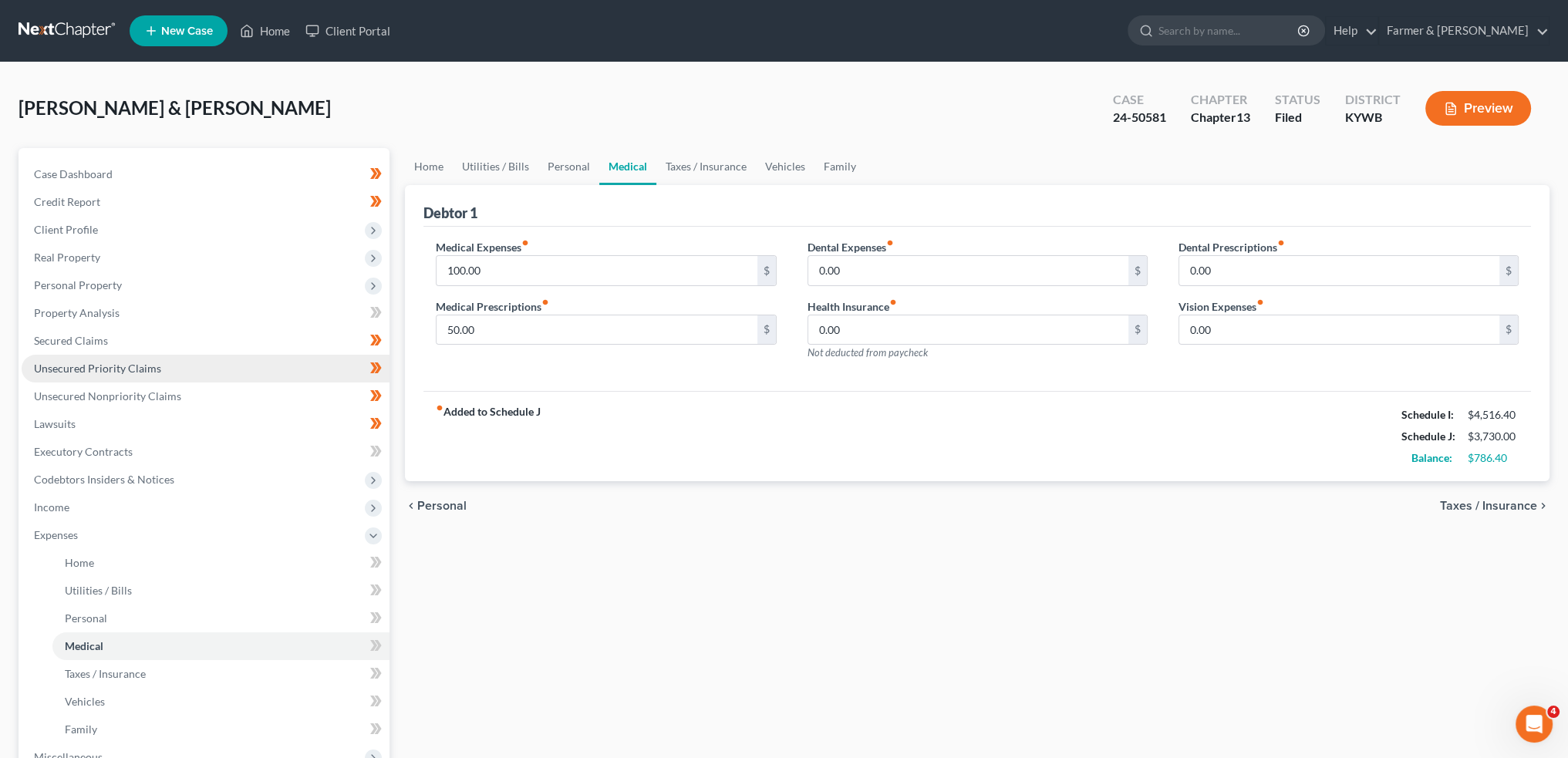
scroll to position [0, 0]
click at [944, 271] on input "0.00" at bounding box center [968, 271] width 320 height 30
type input "48.00"
click at [678, 163] on link "Taxes / Insurance" at bounding box center [706, 166] width 99 height 37
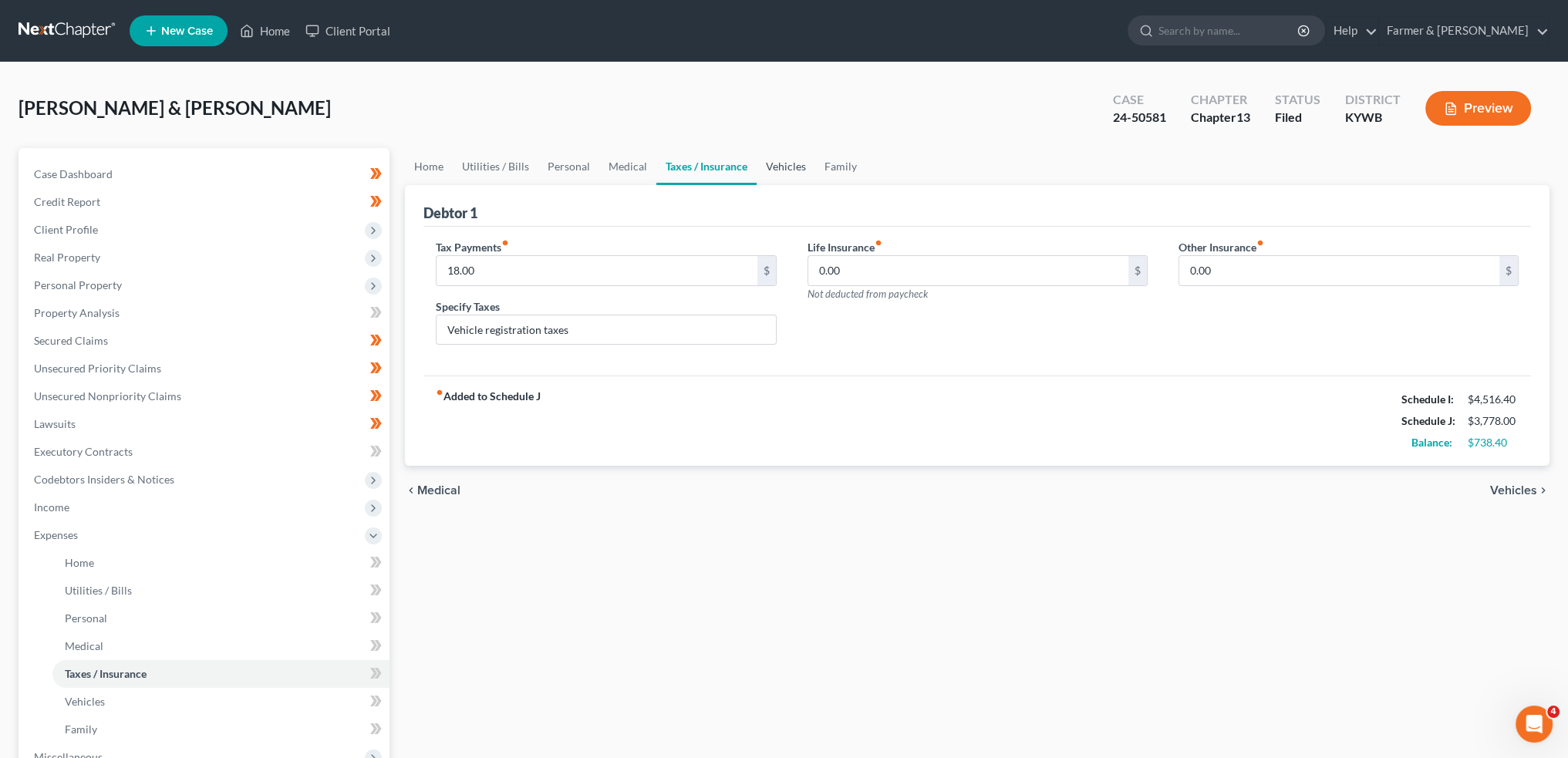
click at [806, 159] on link "Vehicles" at bounding box center [785, 166] width 58 height 37
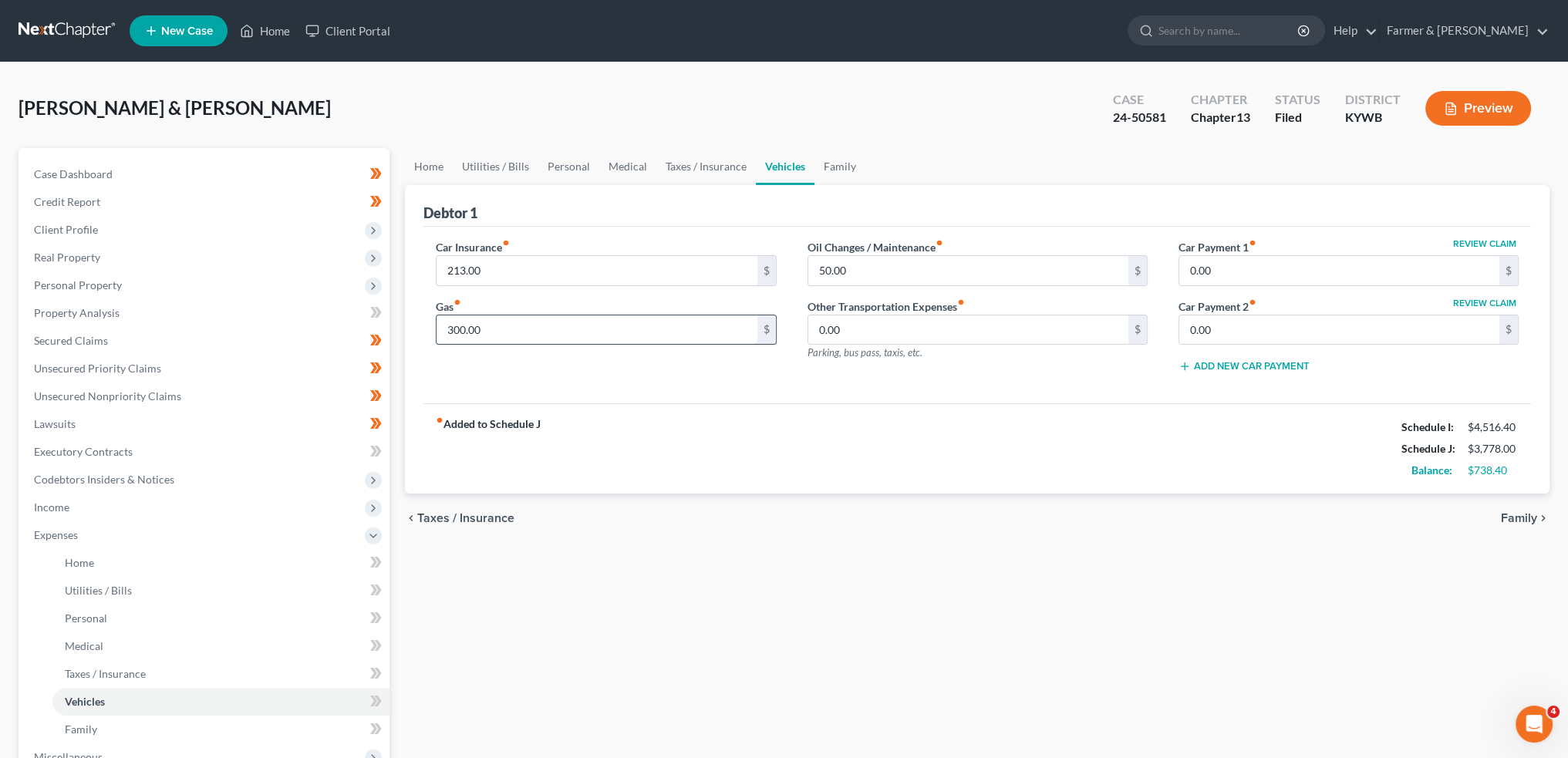
click at [621, 327] on input "300.00" at bounding box center [596, 330] width 320 height 30
type input "350.00"
click at [836, 168] on link "Family" at bounding box center [839, 166] width 51 height 37
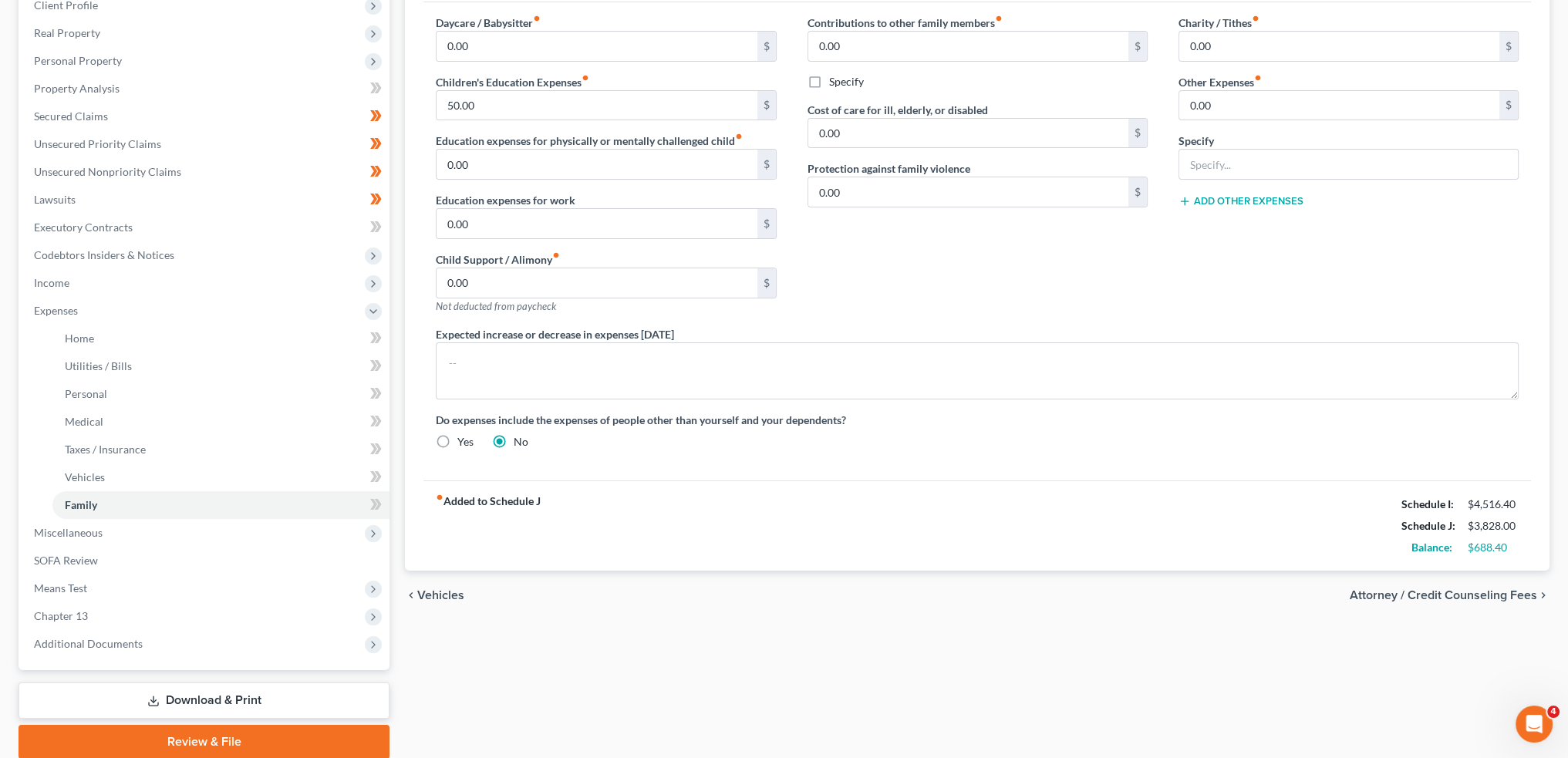
scroll to position [282, 0]
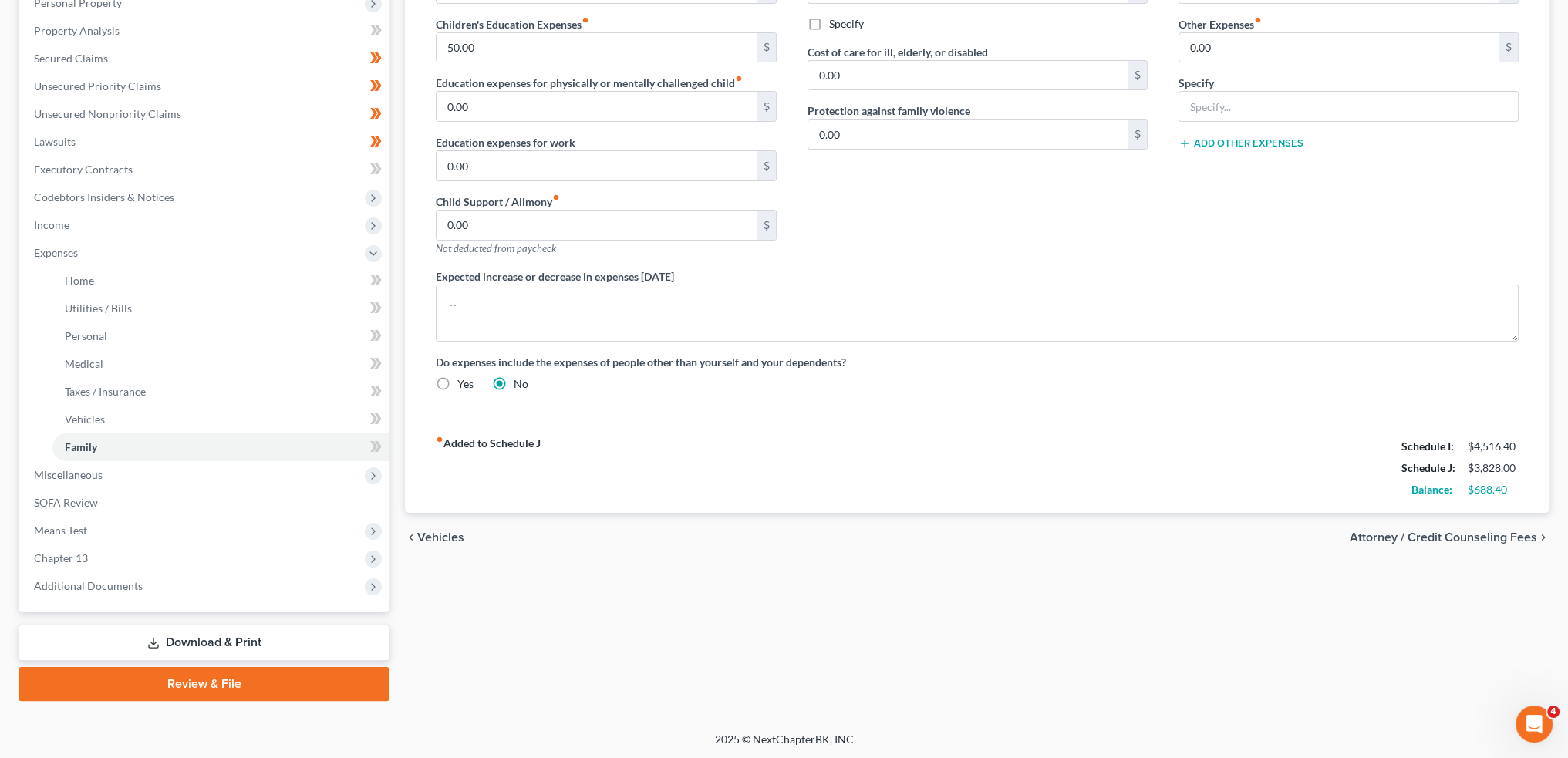
click at [270, 639] on link "Download & Print" at bounding box center [204, 643] width 371 height 36
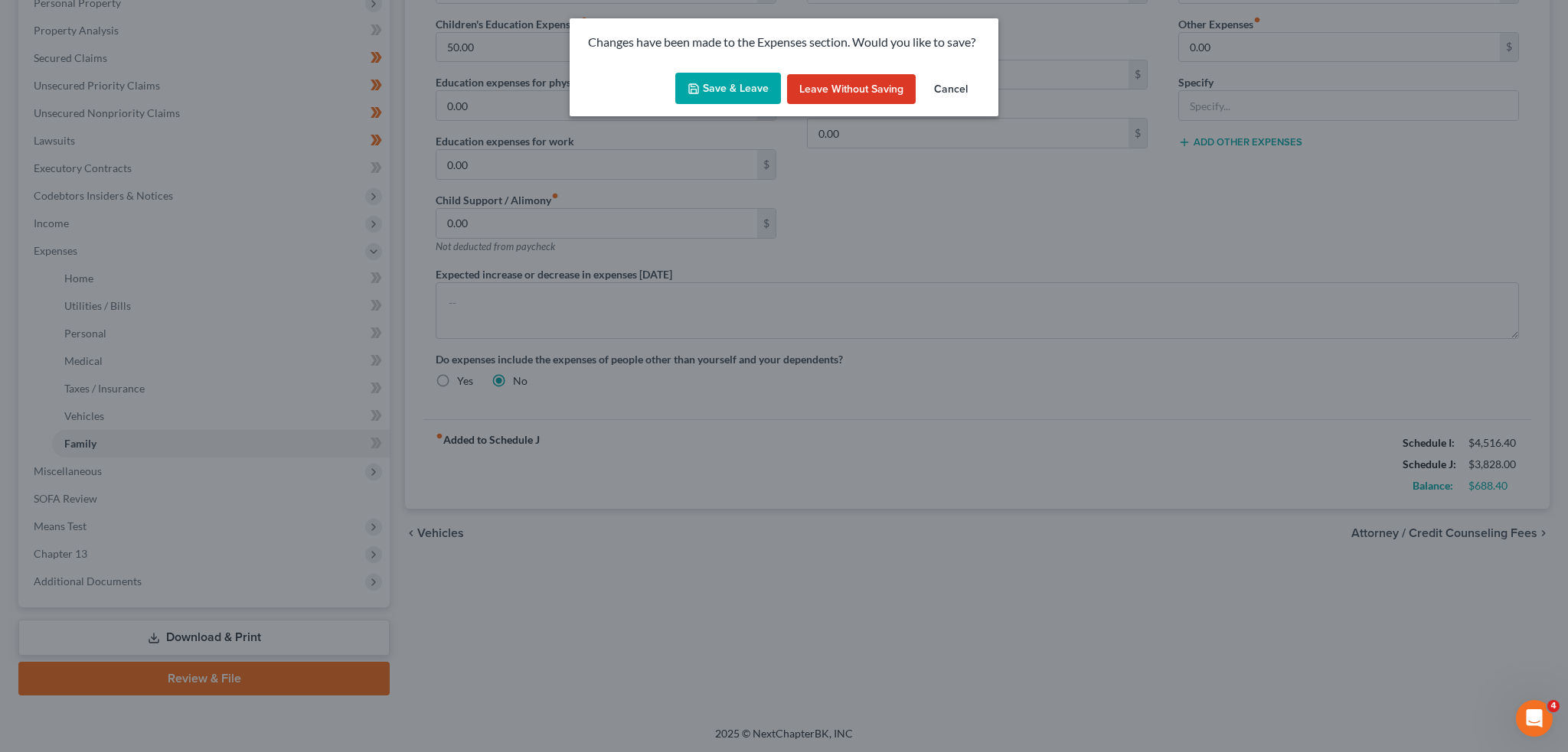
click at [690, 98] on button "Save & Leave" at bounding box center [728, 89] width 105 height 32
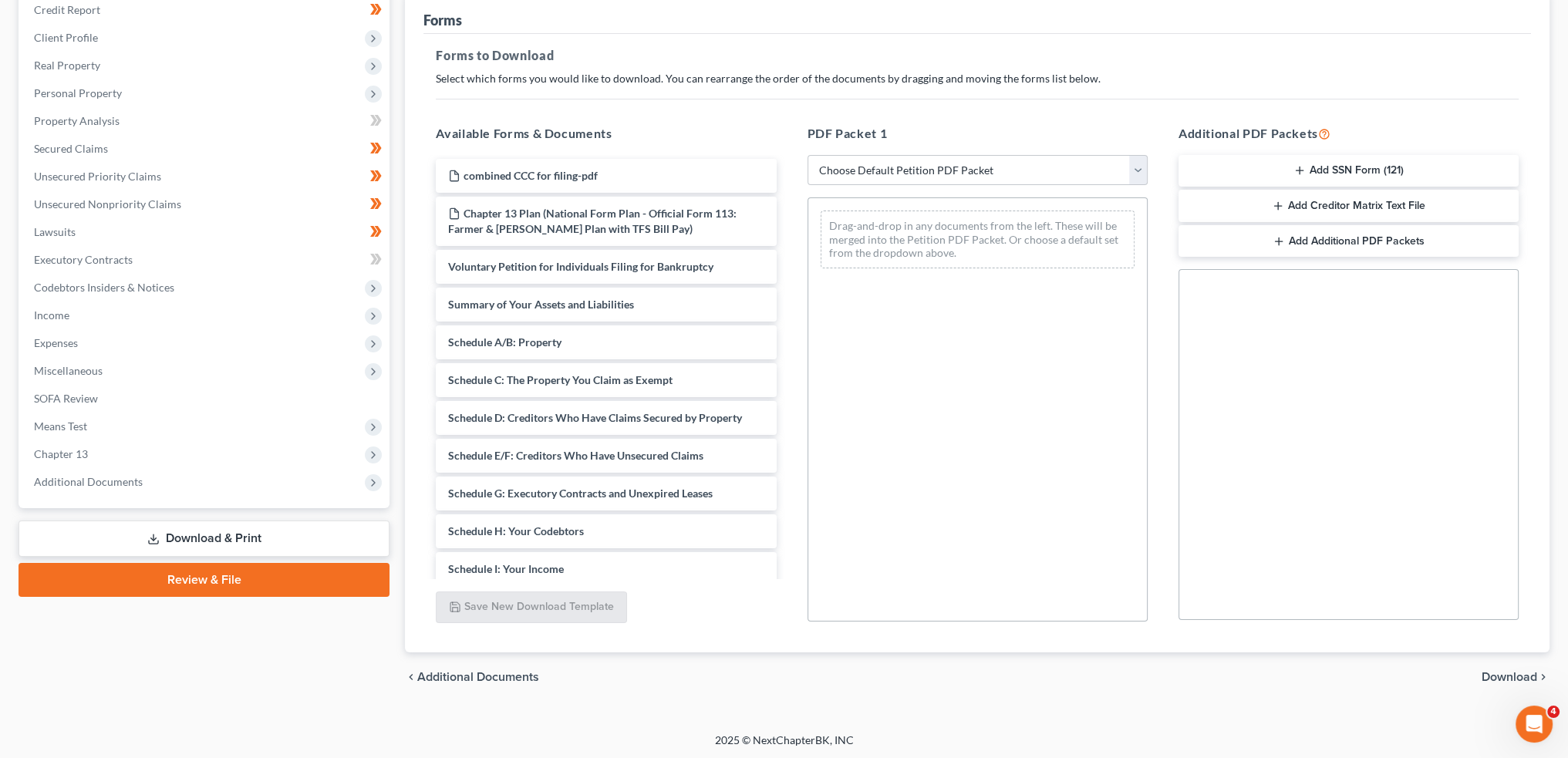
scroll to position [193, 0]
click at [895, 169] on select "Choose Default Petition PDF Packet Complete Bankruptcy Petition (all forms and …" at bounding box center [977, 169] width 340 height 31
select select "2"
click at [807, 154] on select "Choose Default Petition PDF Packet Complete Bankruptcy Petition (all forms and …" at bounding box center [977, 169] width 340 height 31
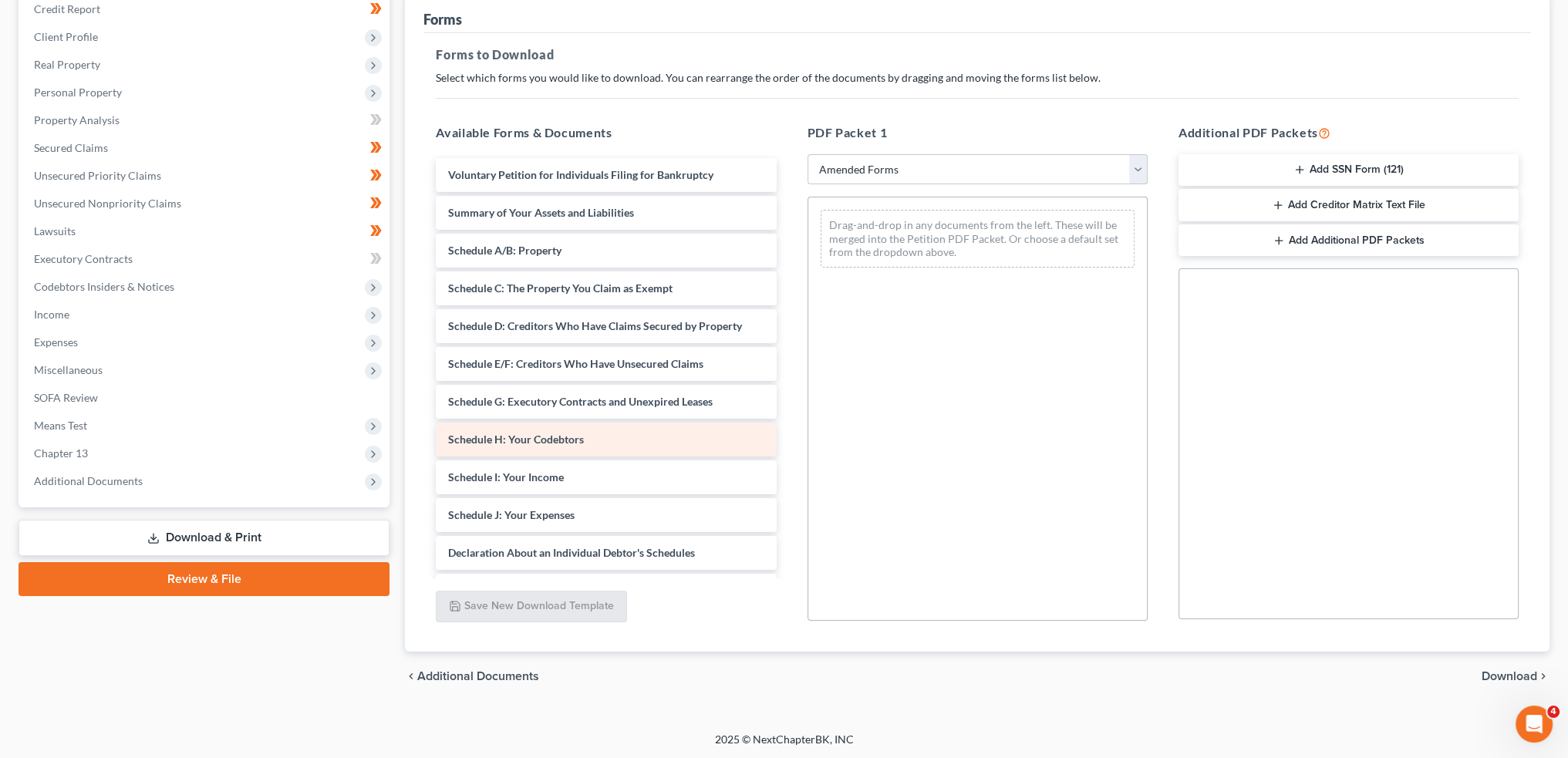
scroll to position [128, 0]
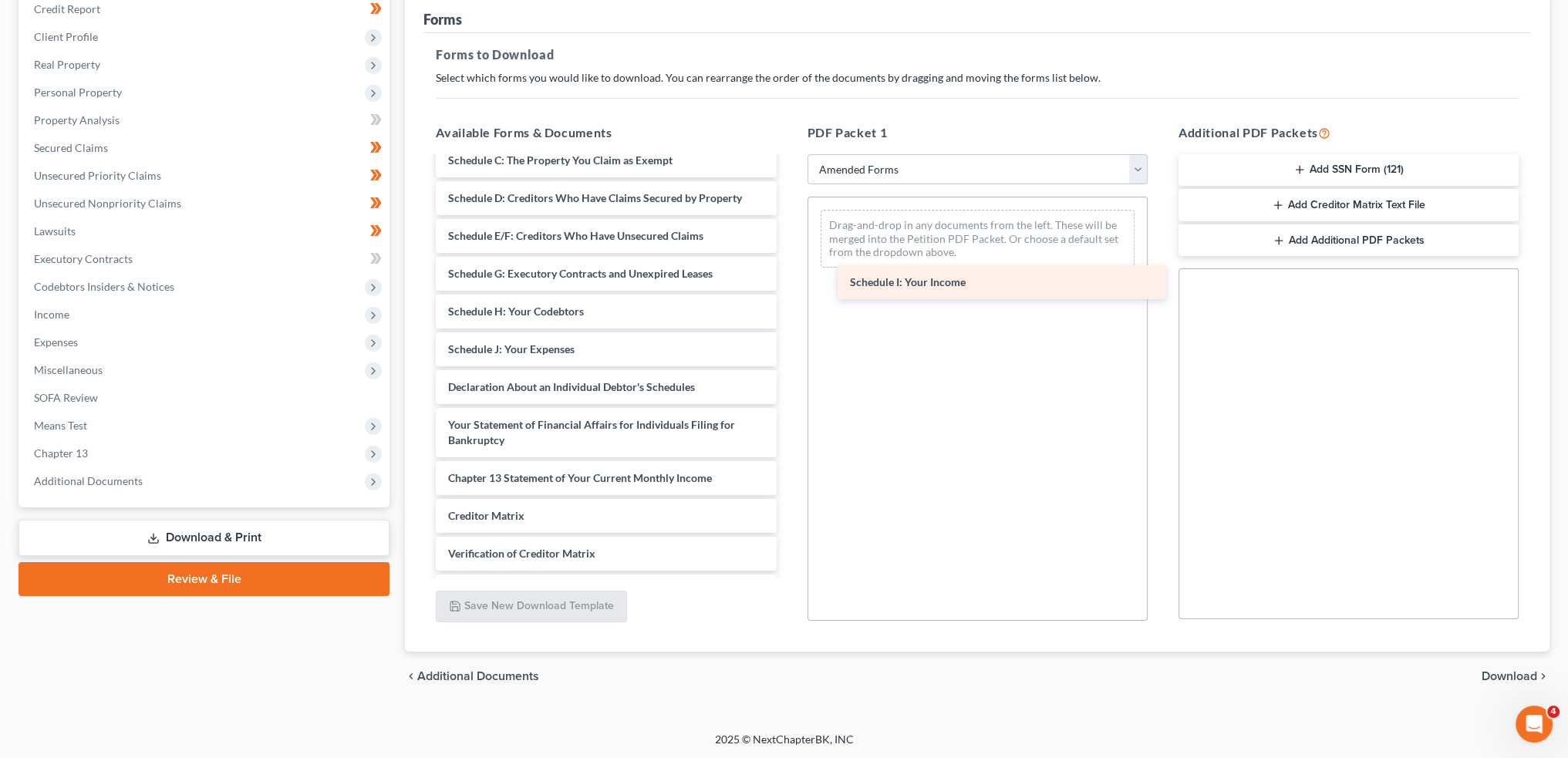
drag, startPoint x: 512, startPoint y: 339, endPoint x: 928, endPoint y: 259, distance: 423.6
click at [788, 259] on div "Schedule I: Your Income Voluntary Petition for Individuals Filing for Bankruptc…" at bounding box center [606, 345] width 365 height 632
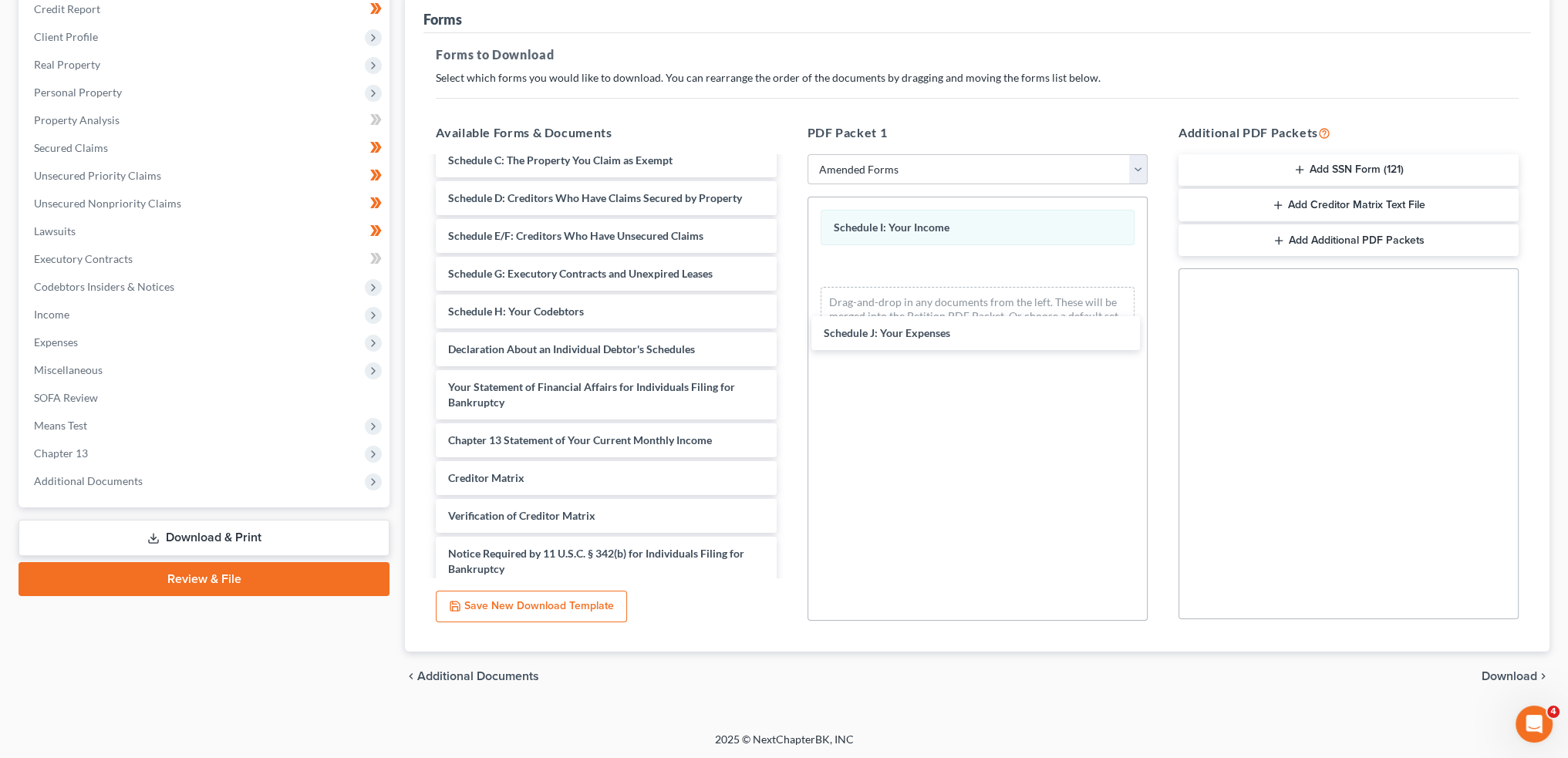
drag, startPoint x: 485, startPoint y: 349, endPoint x: 1274, endPoint y: 509, distance: 805.1
click at [788, 335] on div "Schedule J: Your Expenses Voluntary Petition for Individuals Filing for Bankrup…" at bounding box center [606, 327] width 365 height 595
click at [1506, 671] on span "Download" at bounding box center [1510, 676] width 55 height 12
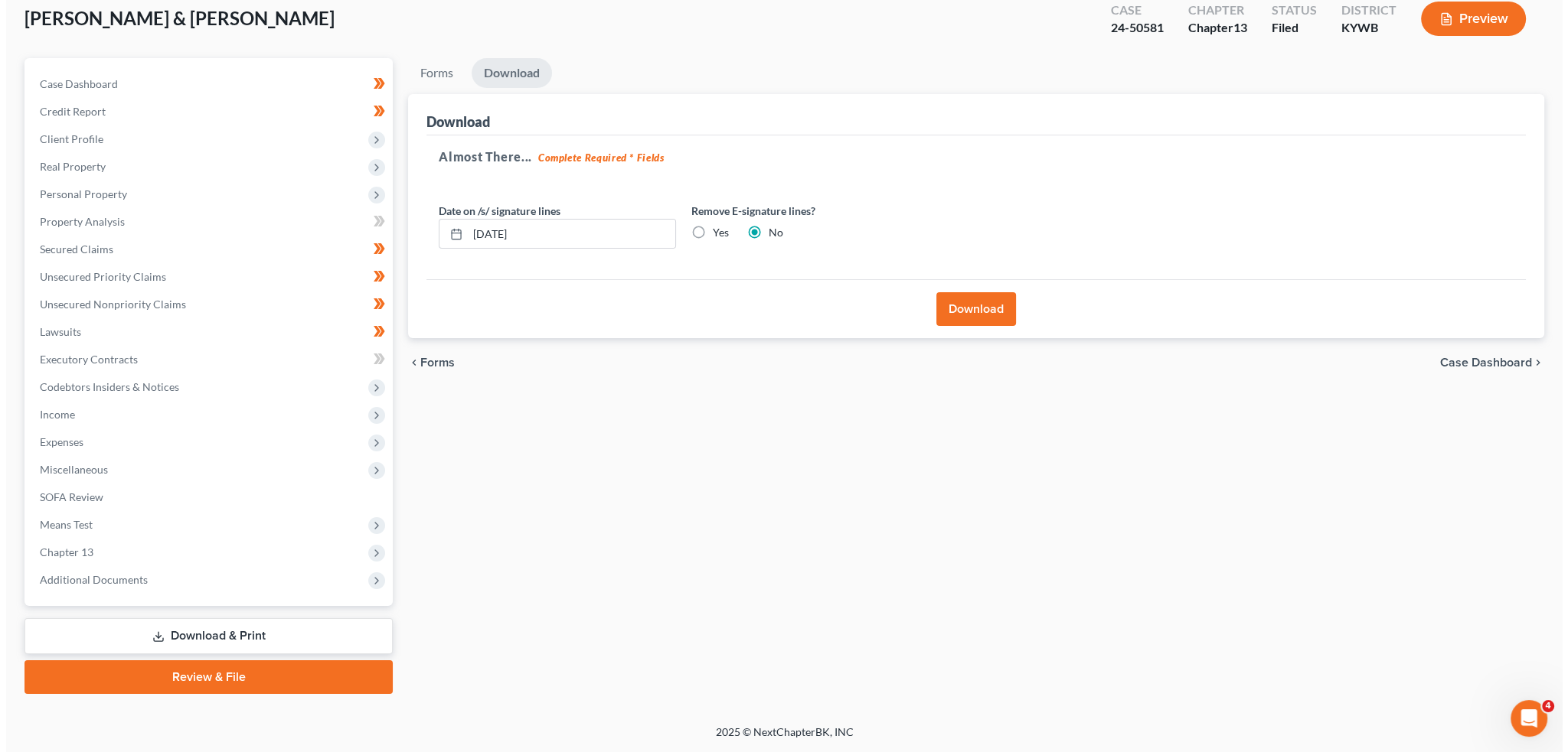
scroll to position [87, 0]
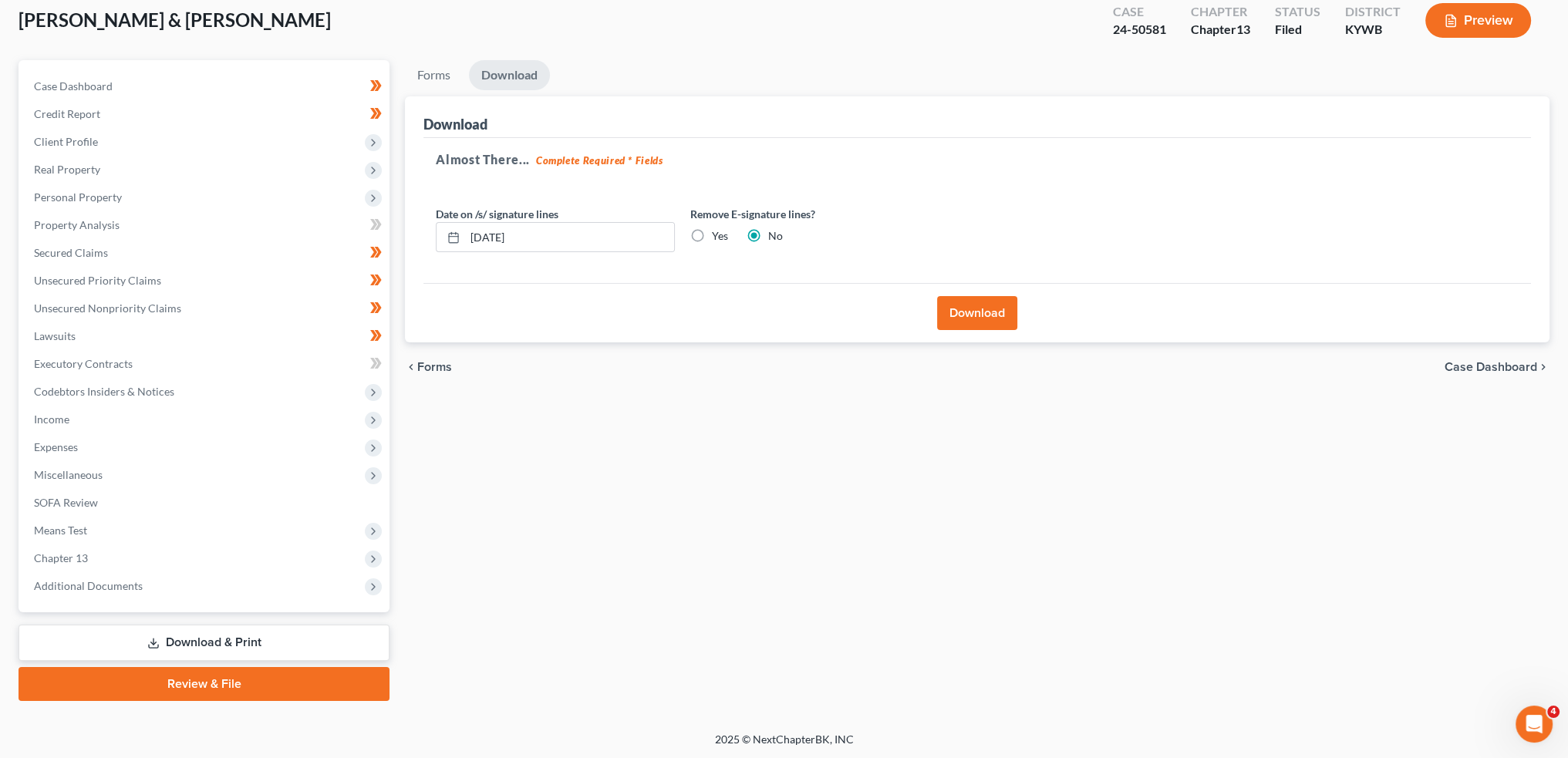
click at [987, 314] on button "Download" at bounding box center [977, 314] width 80 height 34
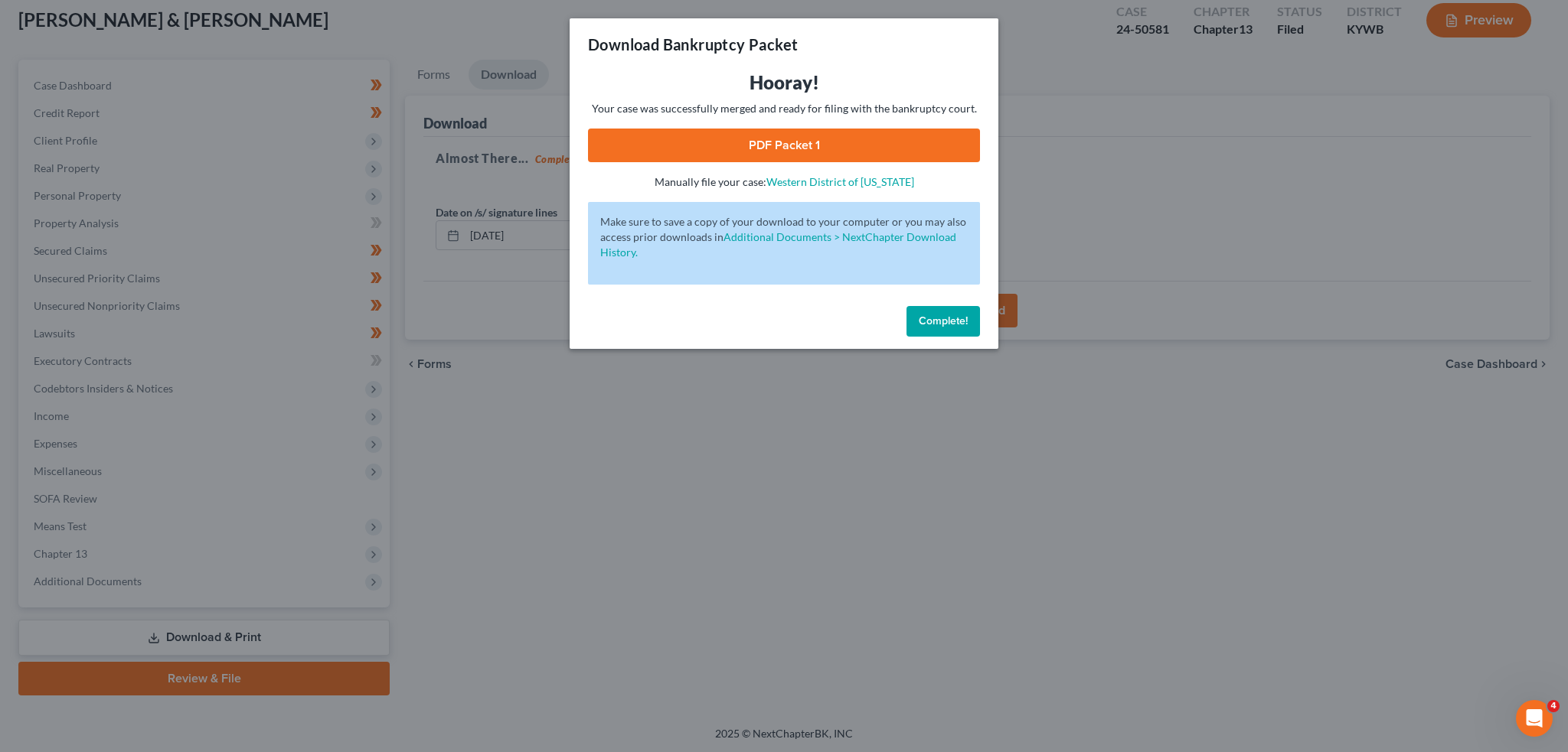
click at [768, 142] on link "PDF Packet 1" at bounding box center [784, 146] width 392 height 34
